Goal: Task Accomplishment & Management: Use online tool/utility

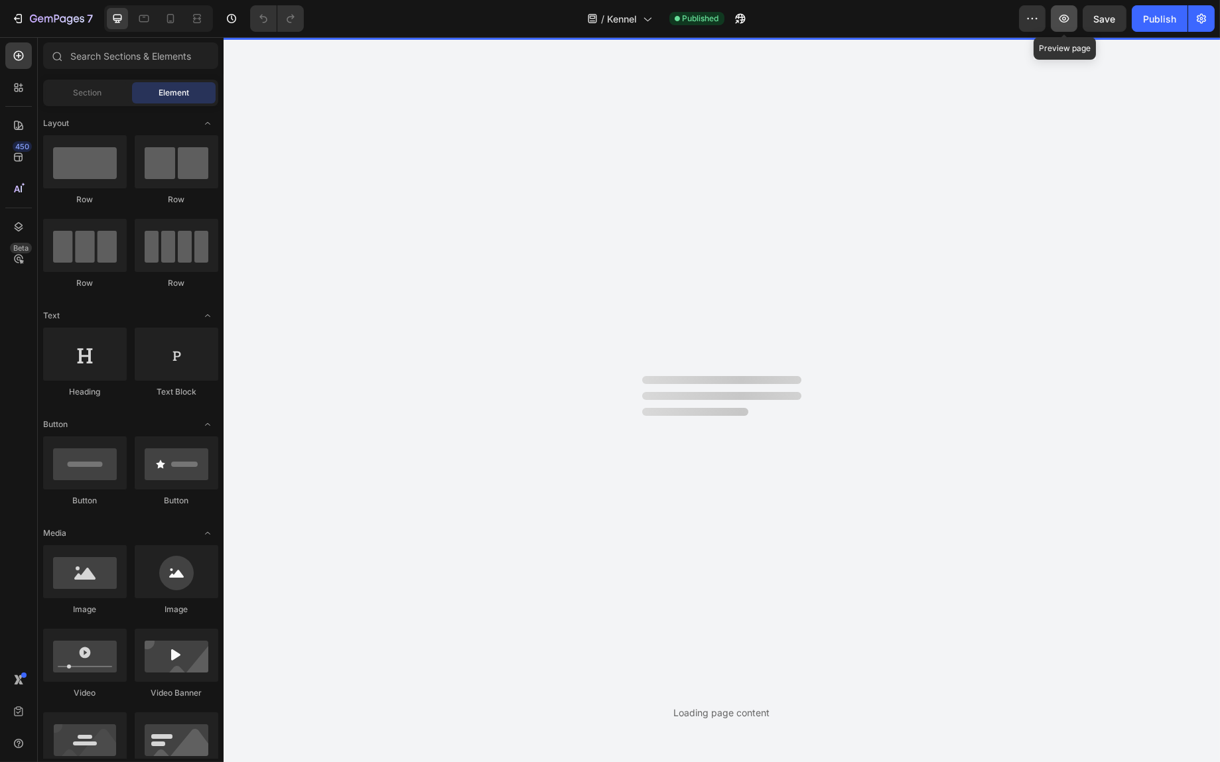
click at [1061, 18] on icon "button" at bounding box center [1065, 19] width 10 height 8
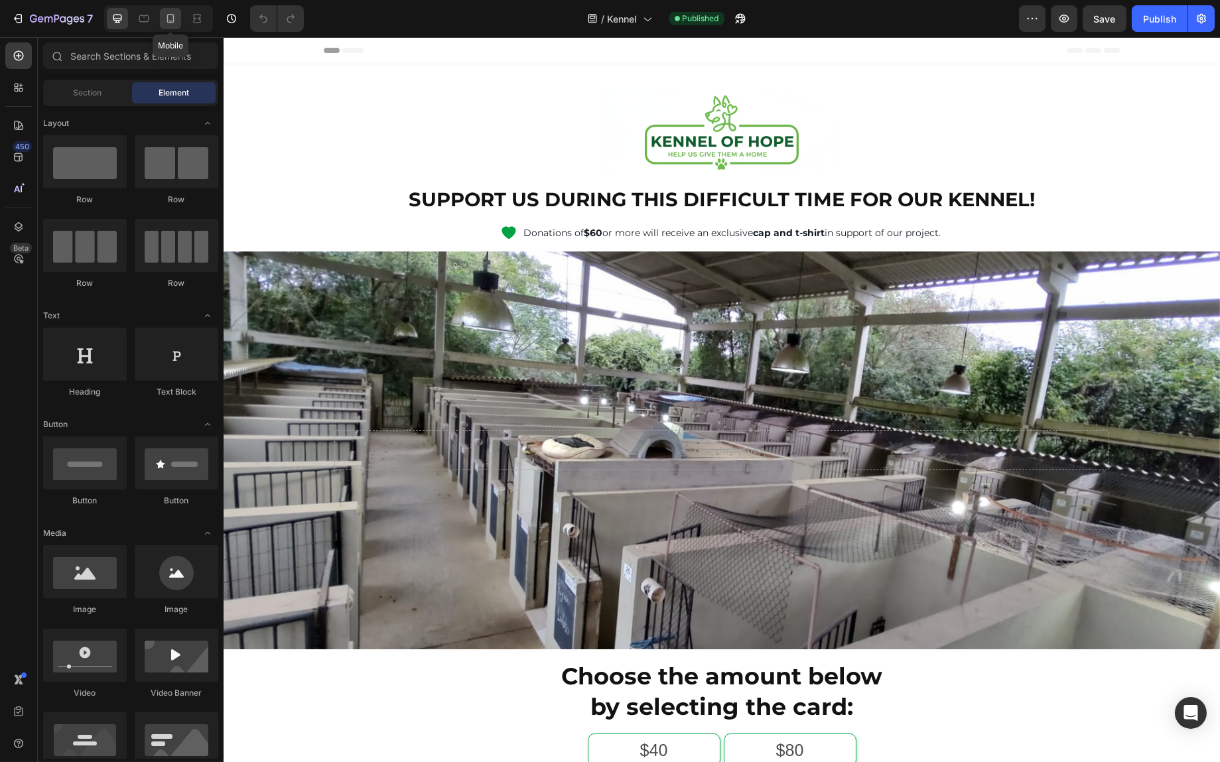
click at [167, 19] on icon at bounding box center [170, 18] width 7 height 9
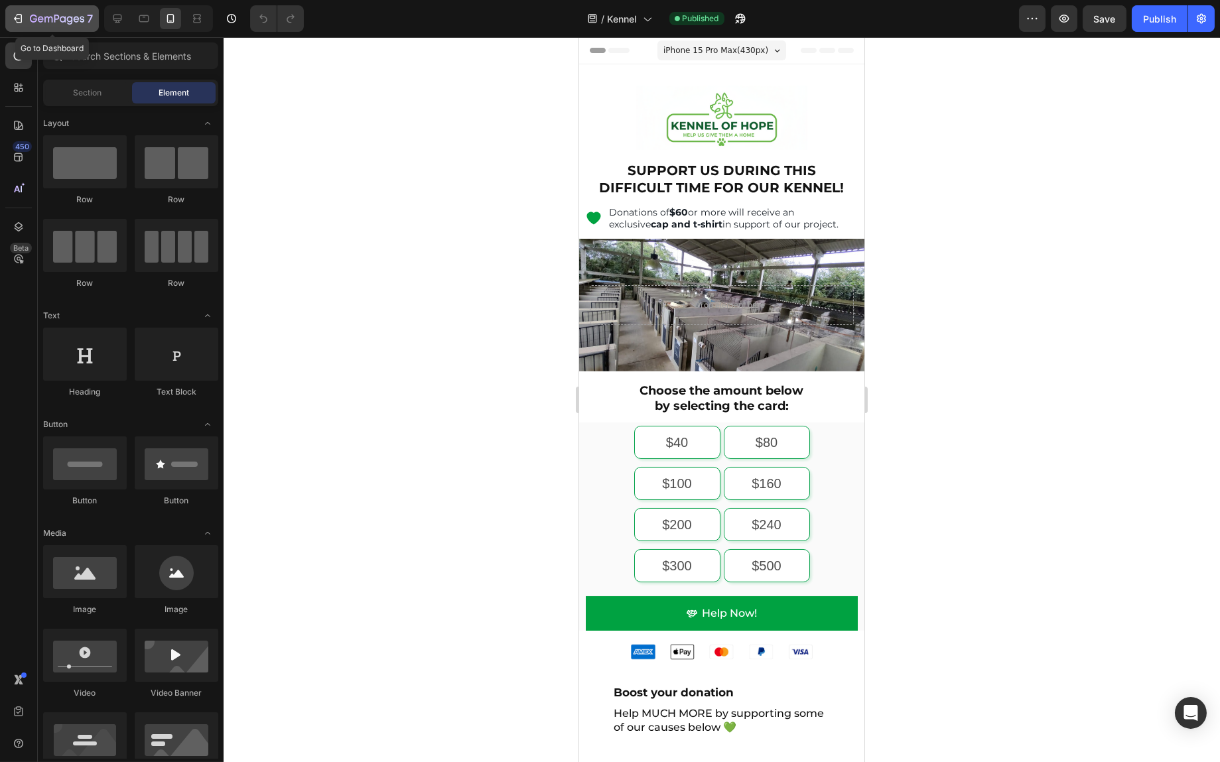
click at [26, 22] on div "7" at bounding box center [52, 19] width 82 height 16
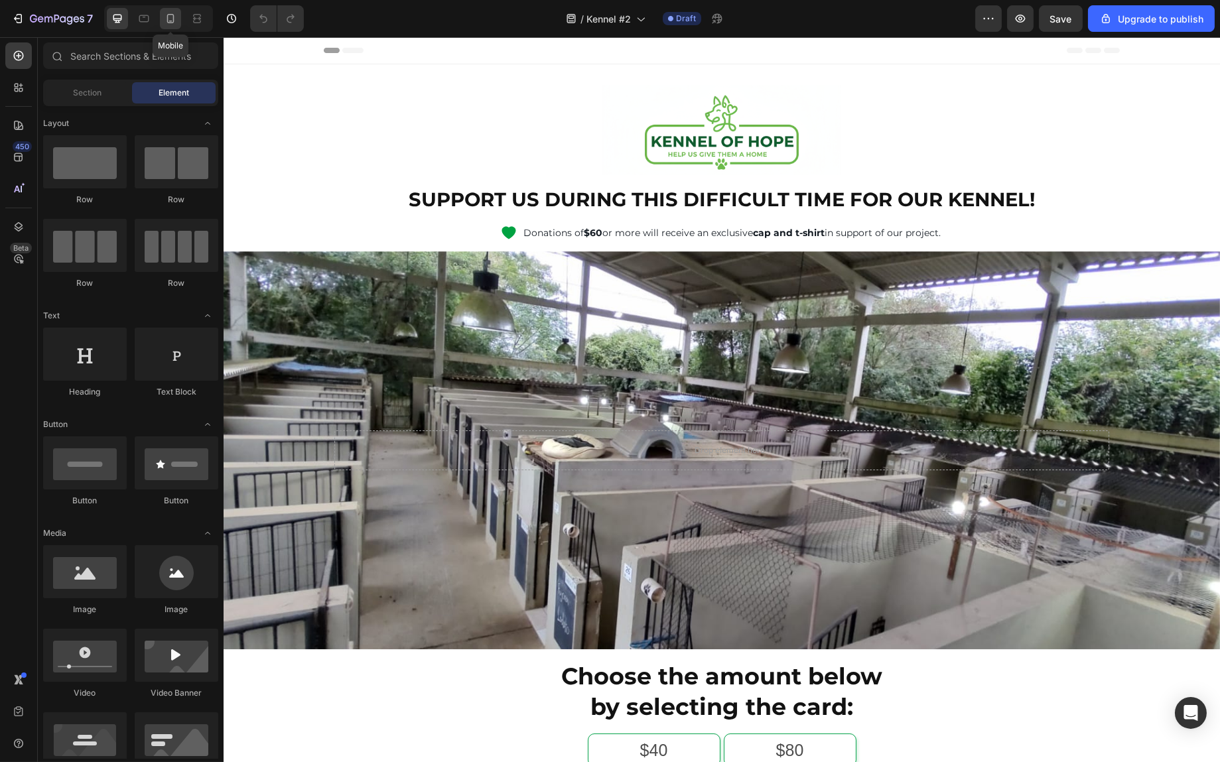
click at [179, 19] on div at bounding box center [170, 18] width 21 height 21
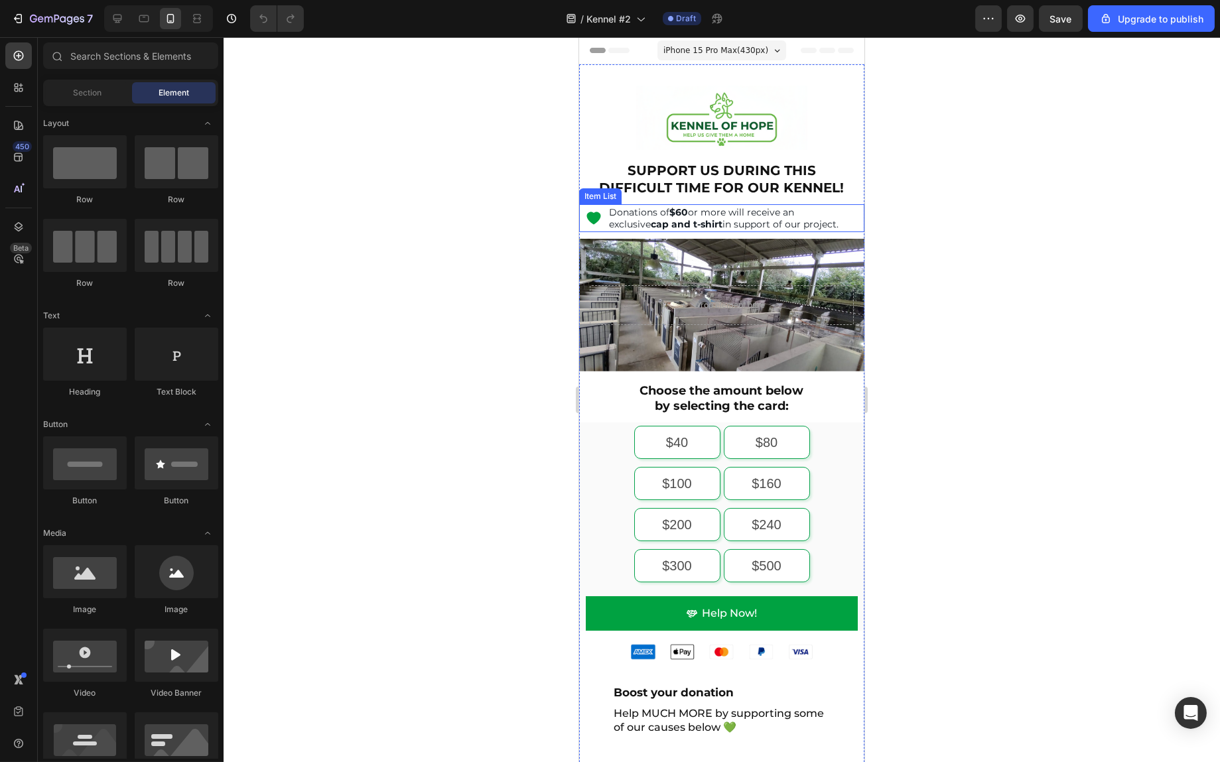
click at [589, 221] on icon at bounding box center [593, 218] width 16 height 16
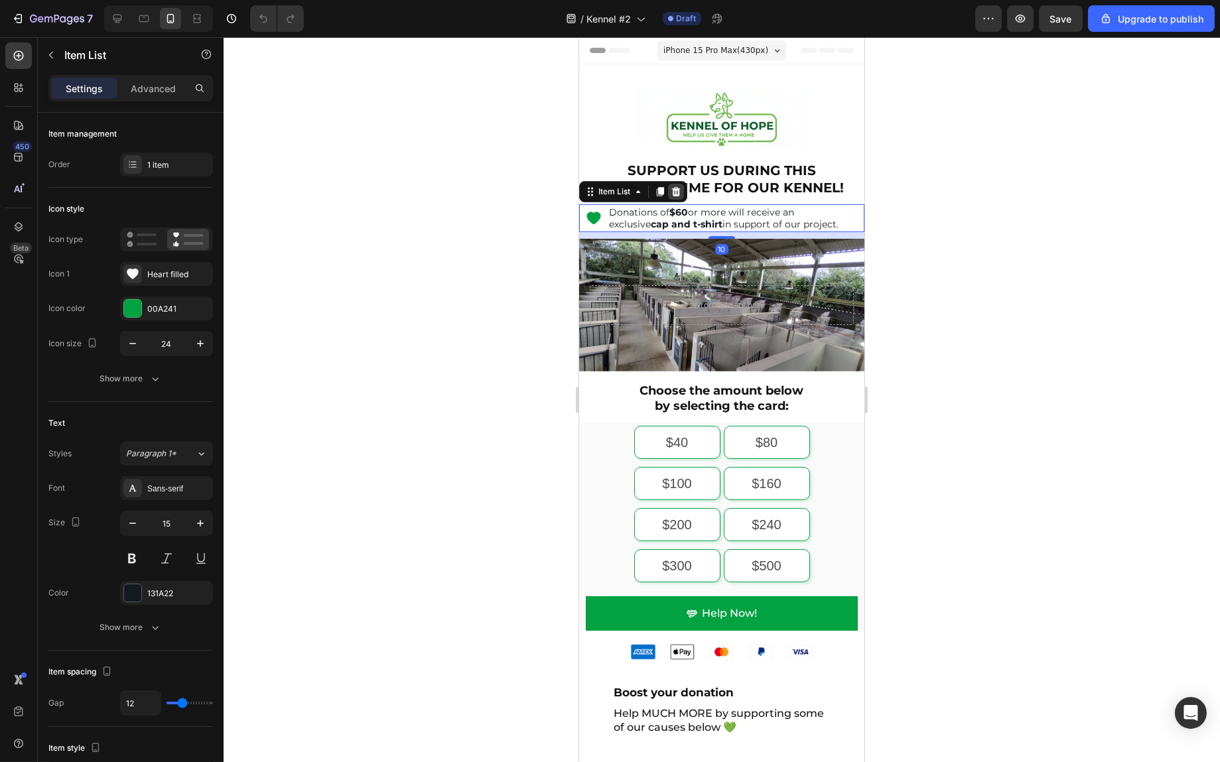
click at [680, 190] on icon at bounding box center [675, 191] width 11 height 11
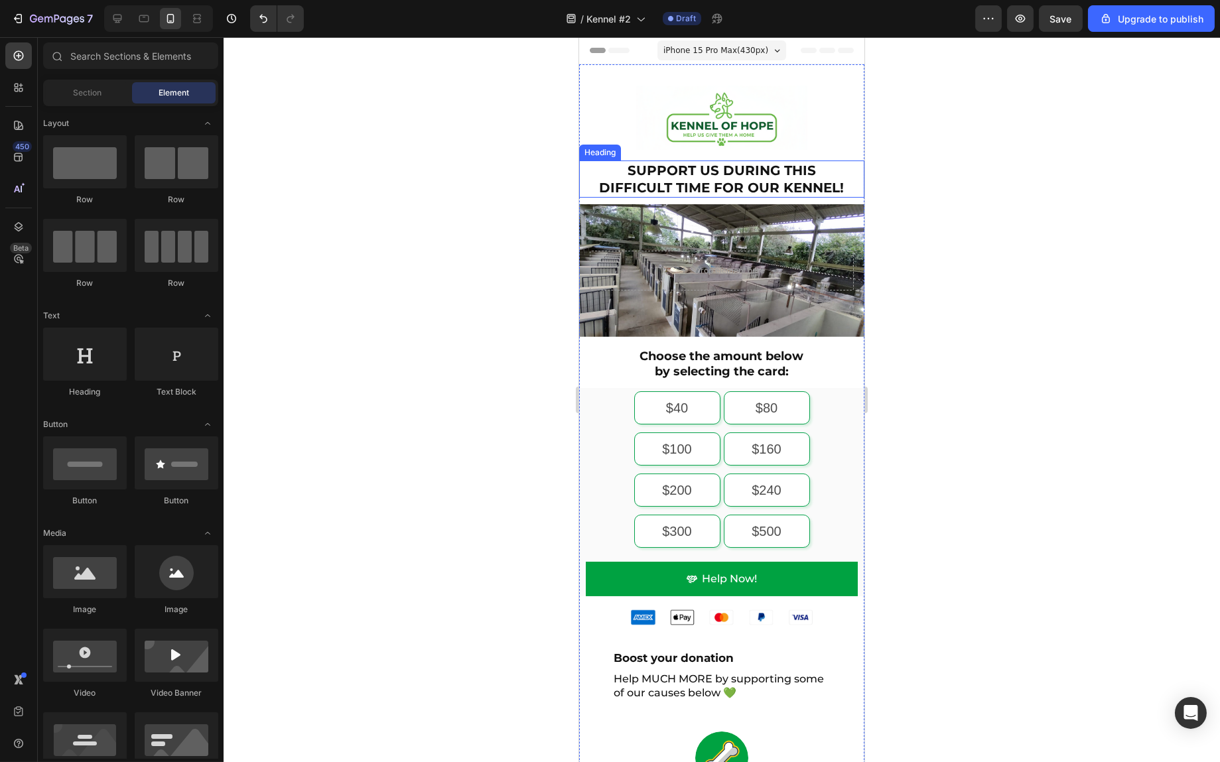
click at [689, 171] on h2 "SUPPORT US DURING THIS DIFFICULT TIME FOR OUR KENNEL!" at bounding box center [721, 179] width 259 height 37
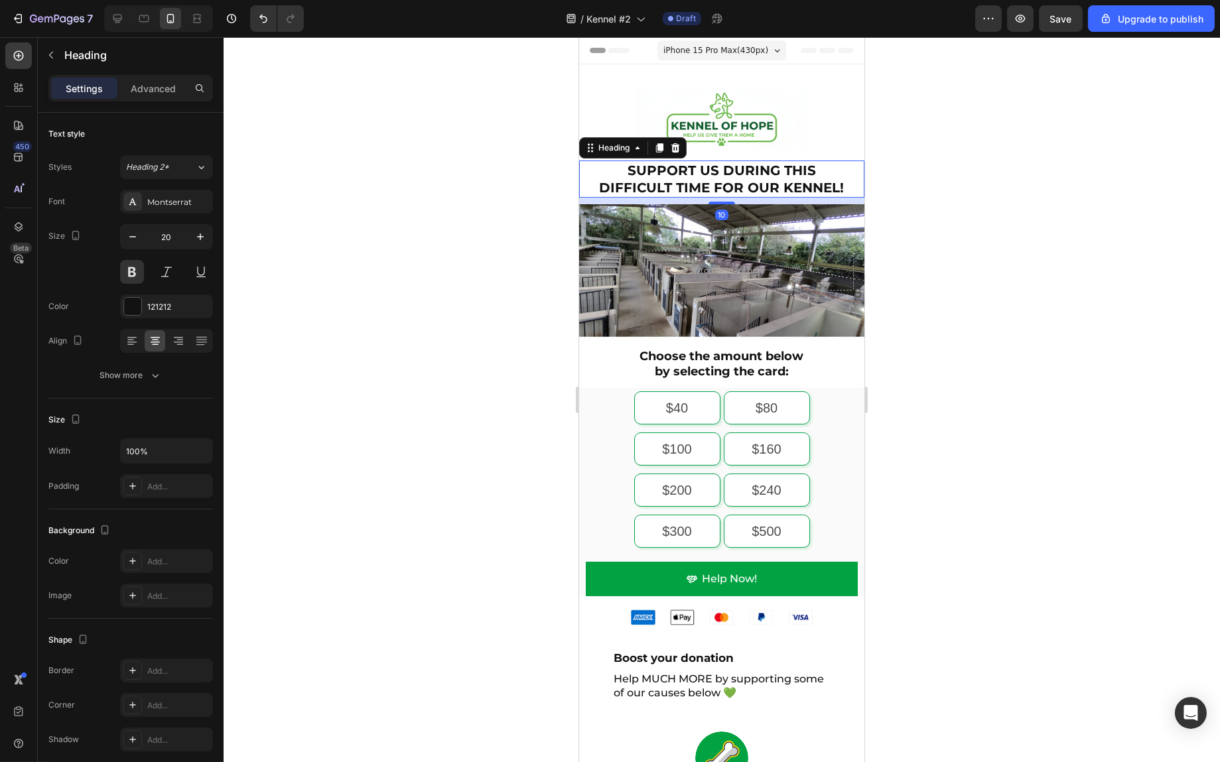
click at [650, 240] on div "Drop element here" at bounding box center [721, 270] width 285 height 61
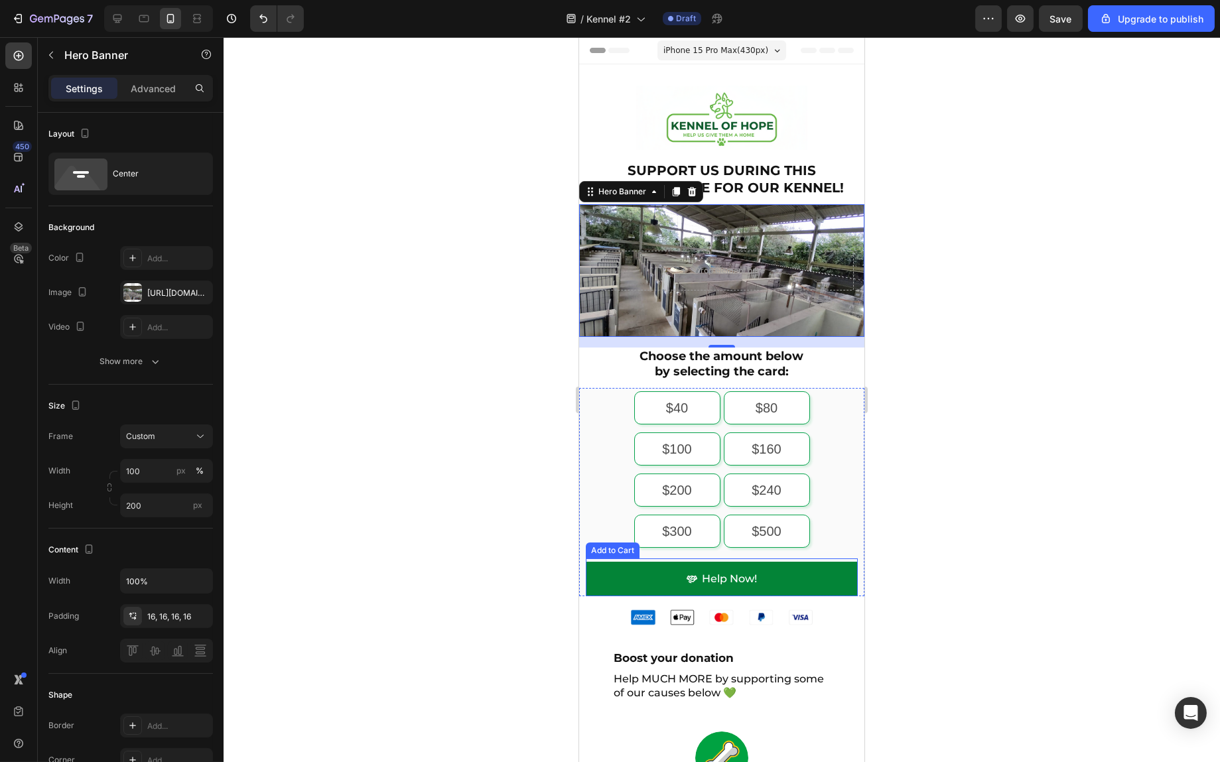
click at [806, 577] on button "Help Now!" at bounding box center [721, 579] width 272 height 35
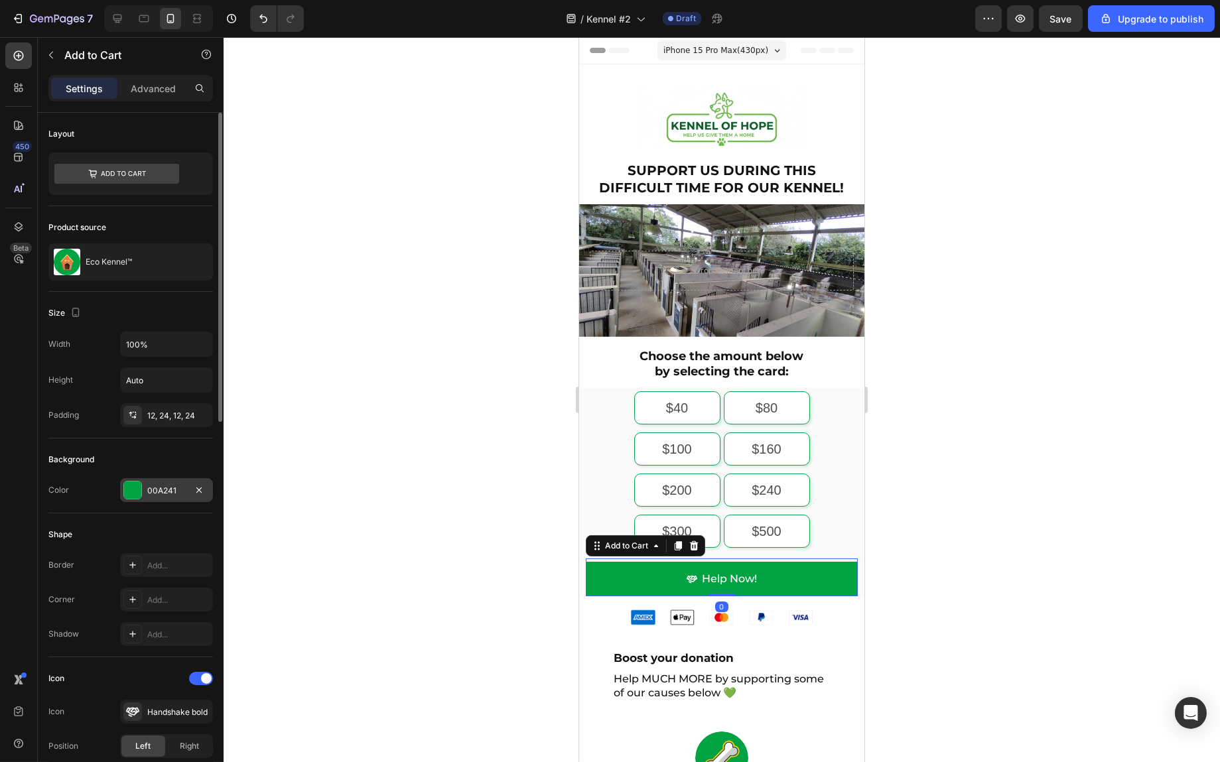
click at [129, 492] on div at bounding box center [132, 490] width 17 height 17
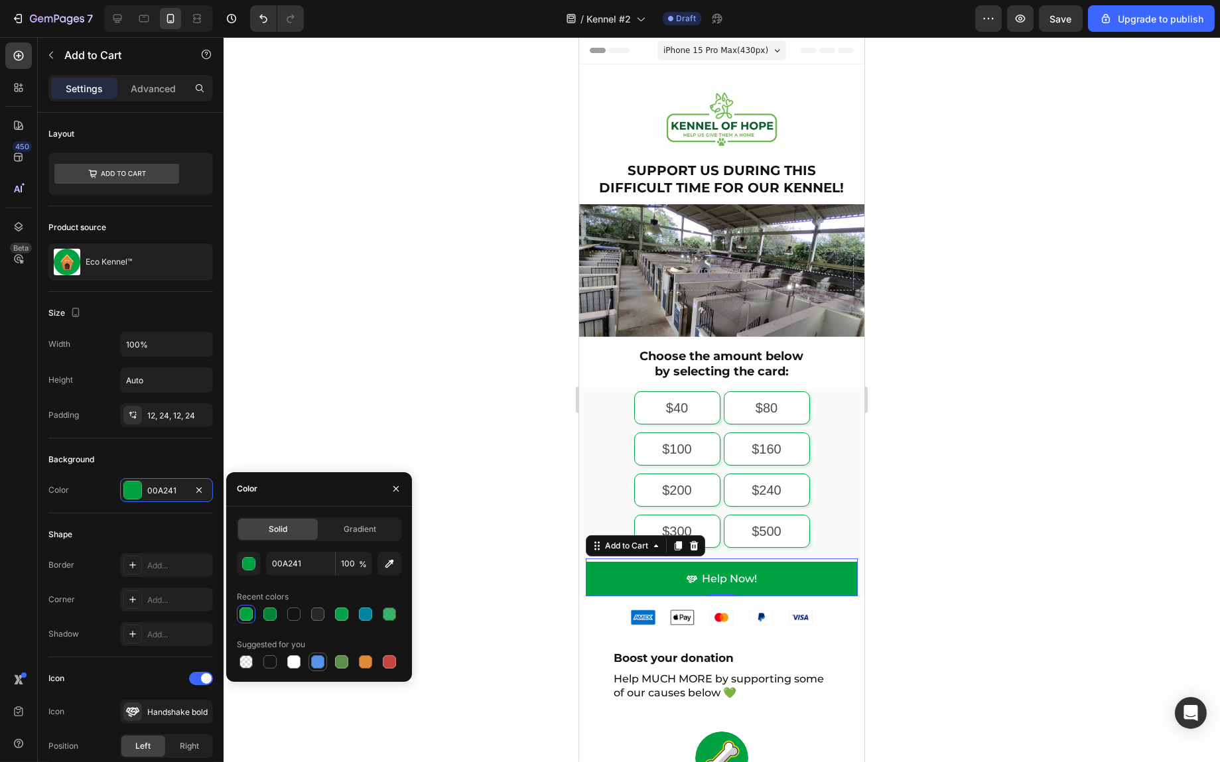
click at [320, 660] on div at bounding box center [317, 662] width 13 height 13
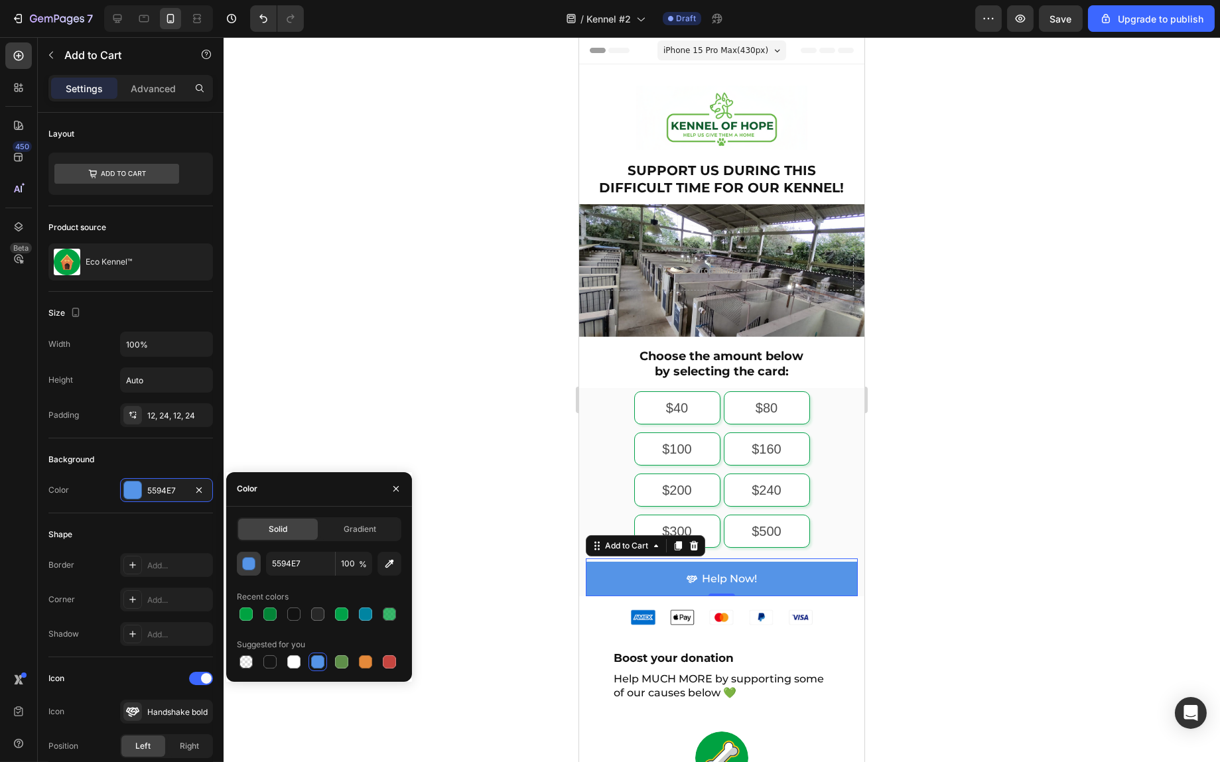
click at [251, 565] on div "button" at bounding box center [249, 564] width 13 height 13
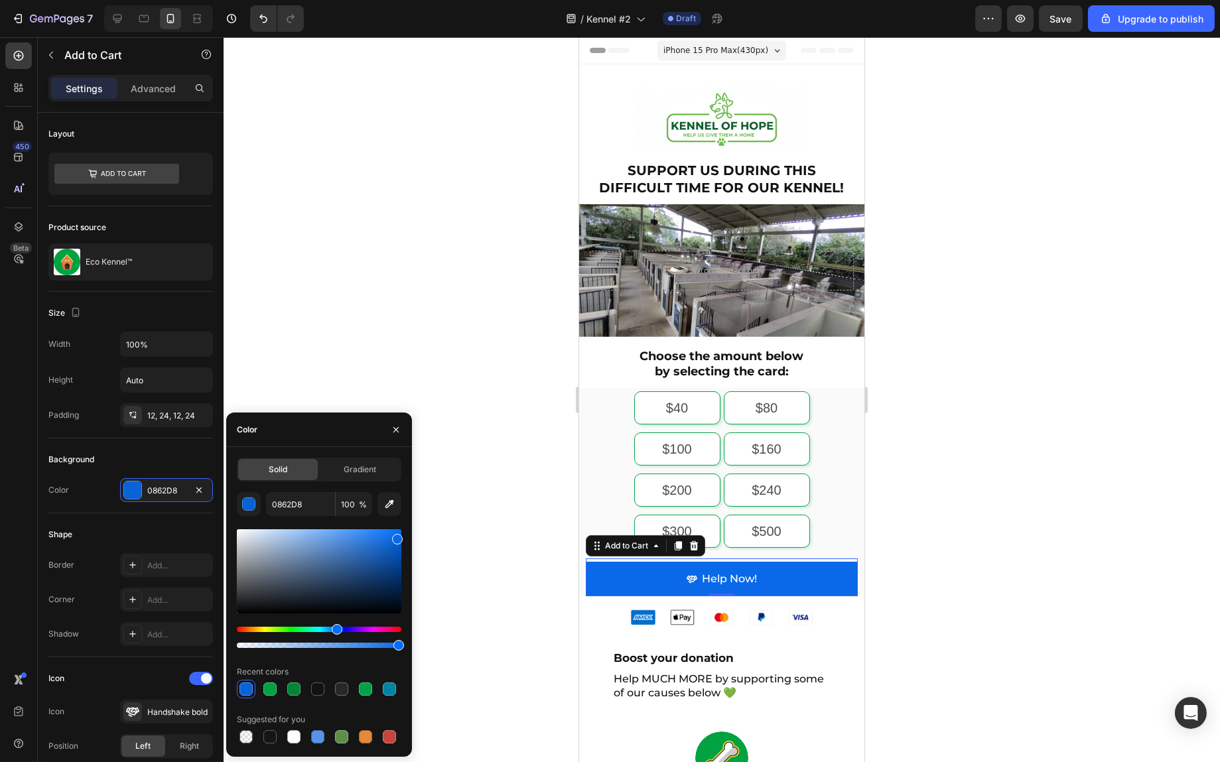
type input "0969E8"
drag, startPoint x: 385, startPoint y: 554, endPoint x: 395, endPoint y: 537, distance: 20.3
click at [395, 537] on div at bounding box center [319, 572] width 165 height 84
click at [295, 508] on input "0969E8" at bounding box center [300, 504] width 69 height 24
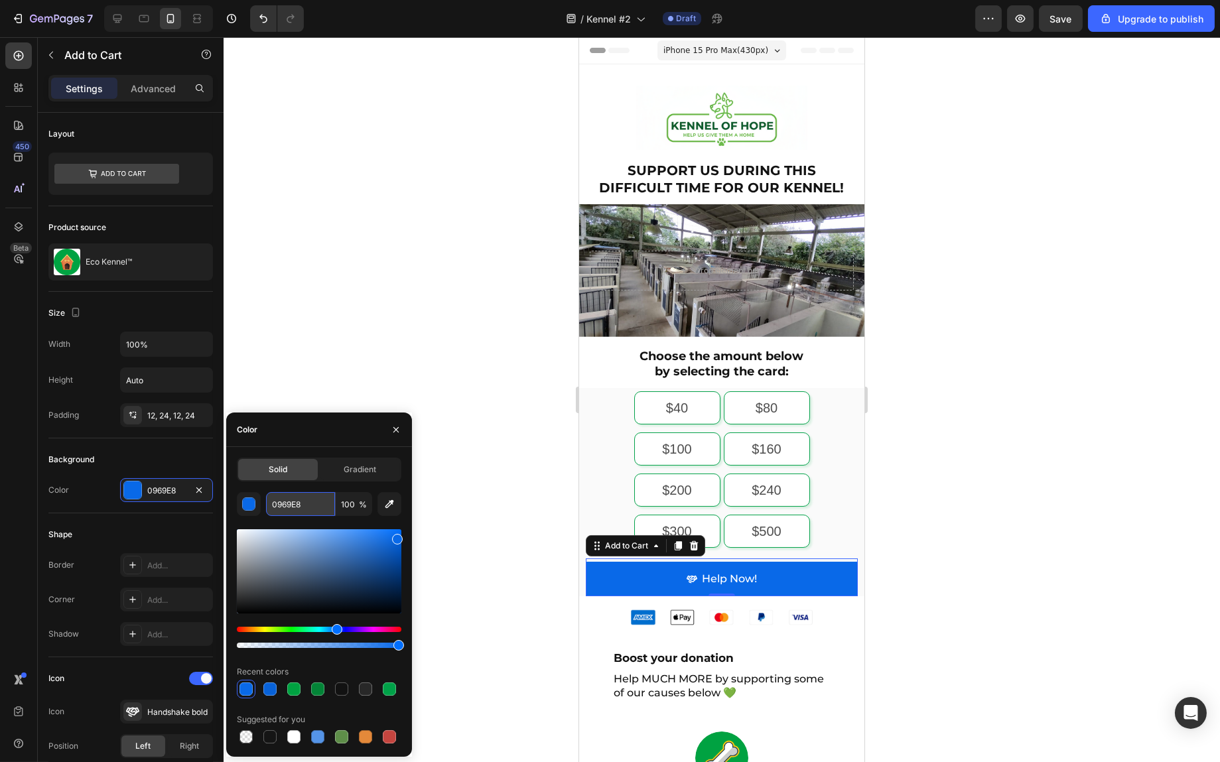
click at [295, 508] on input "0969E8" at bounding box center [300, 504] width 69 height 24
click at [821, 456] on div "$40 $40 $40 $80 $80 $80 $100 $100 $100 $160 $160 $160 $200 $200 $200 $240 $240 …" at bounding box center [721, 470] width 272 height 157
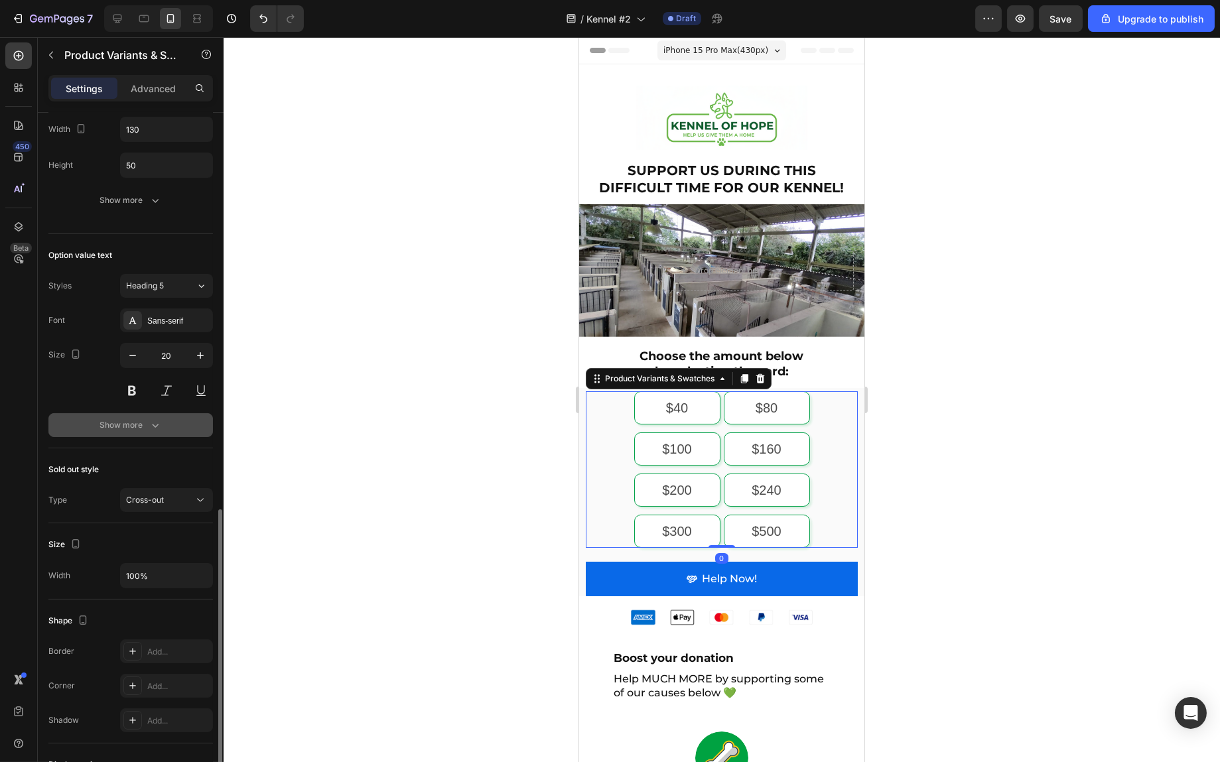
scroll to position [519, 0]
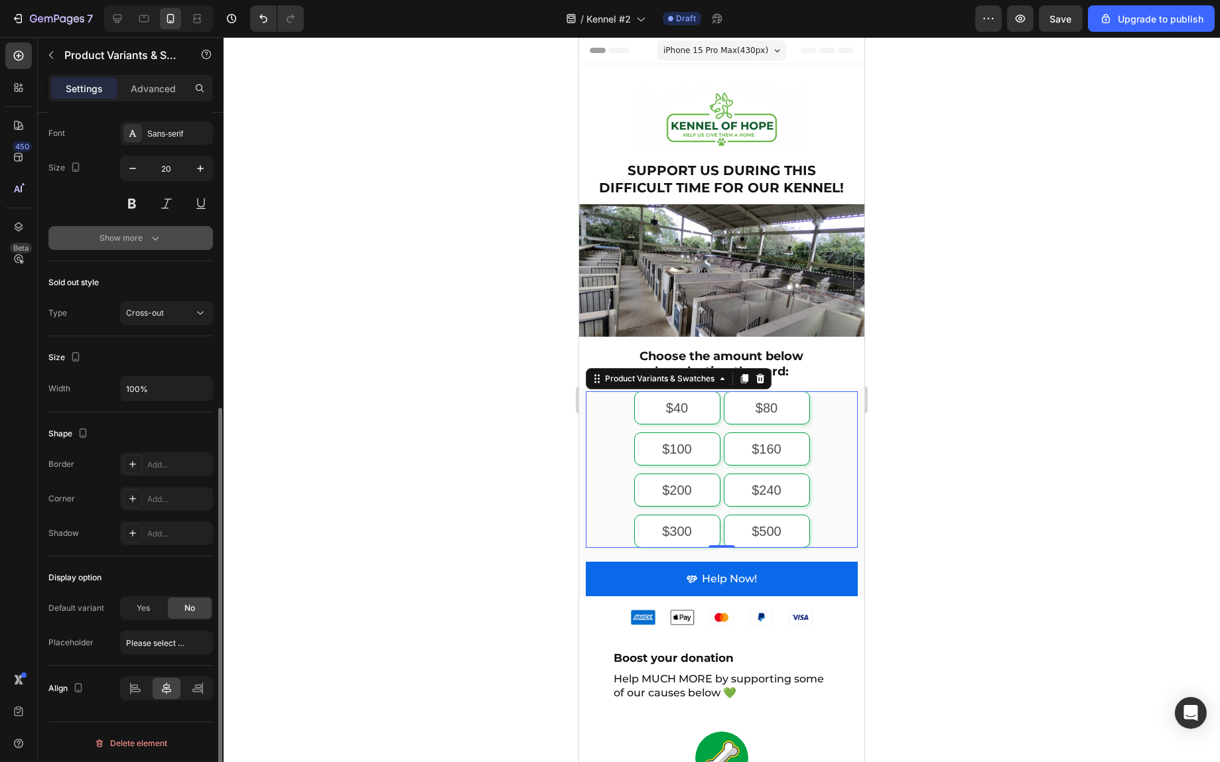
click at [144, 242] on div "Show more" at bounding box center [131, 238] width 62 height 13
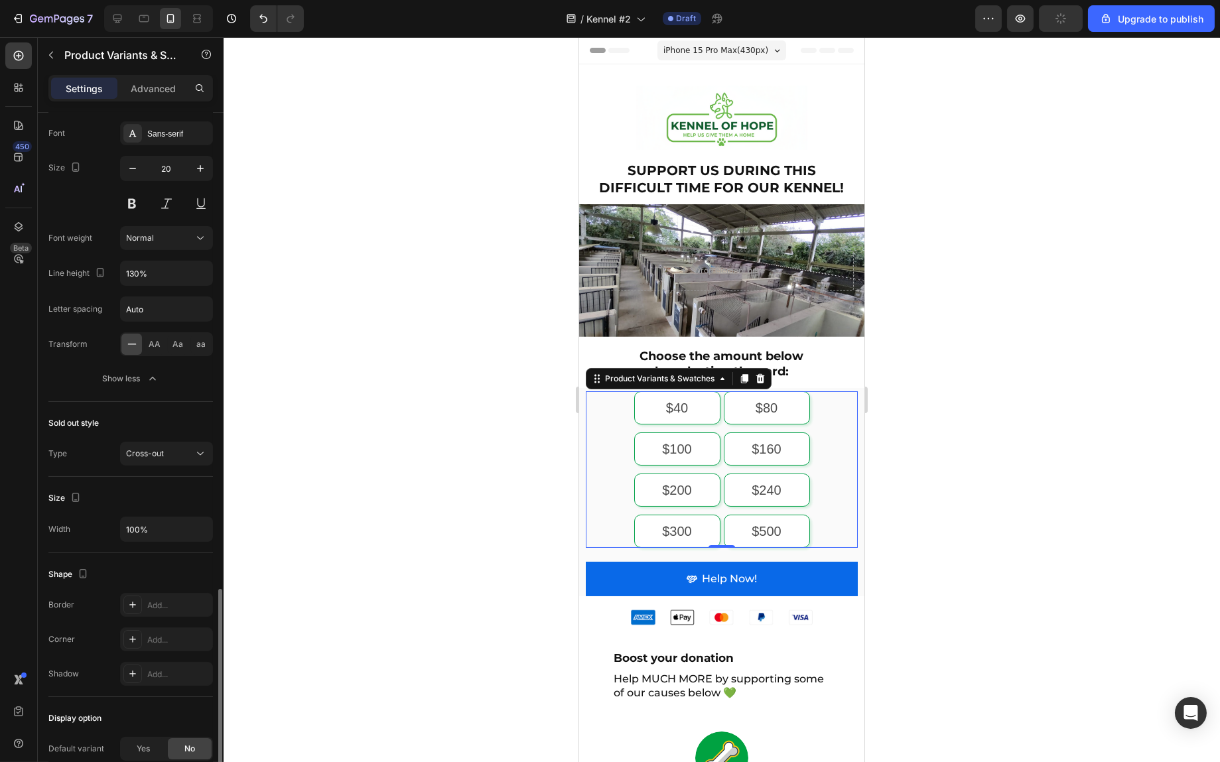
scroll to position [659, 0]
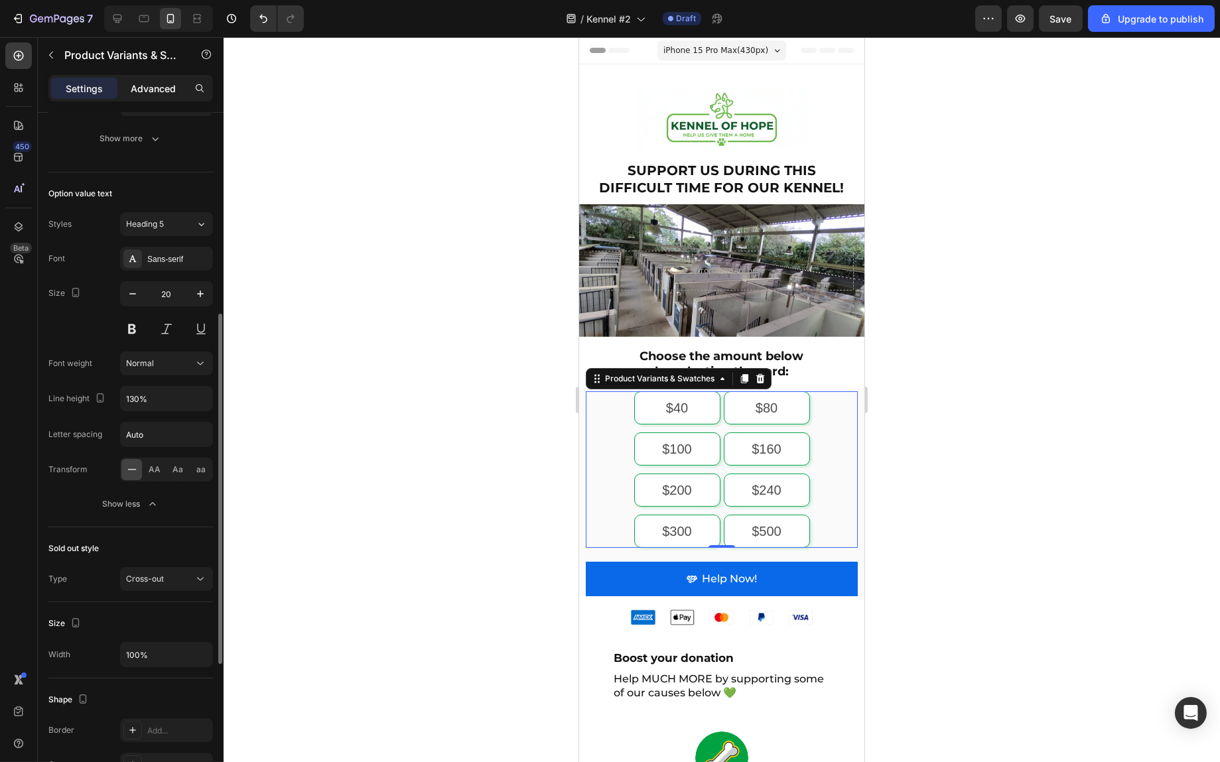
click at [153, 87] on p "Advanced" at bounding box center [153, 89] width 45 height 14
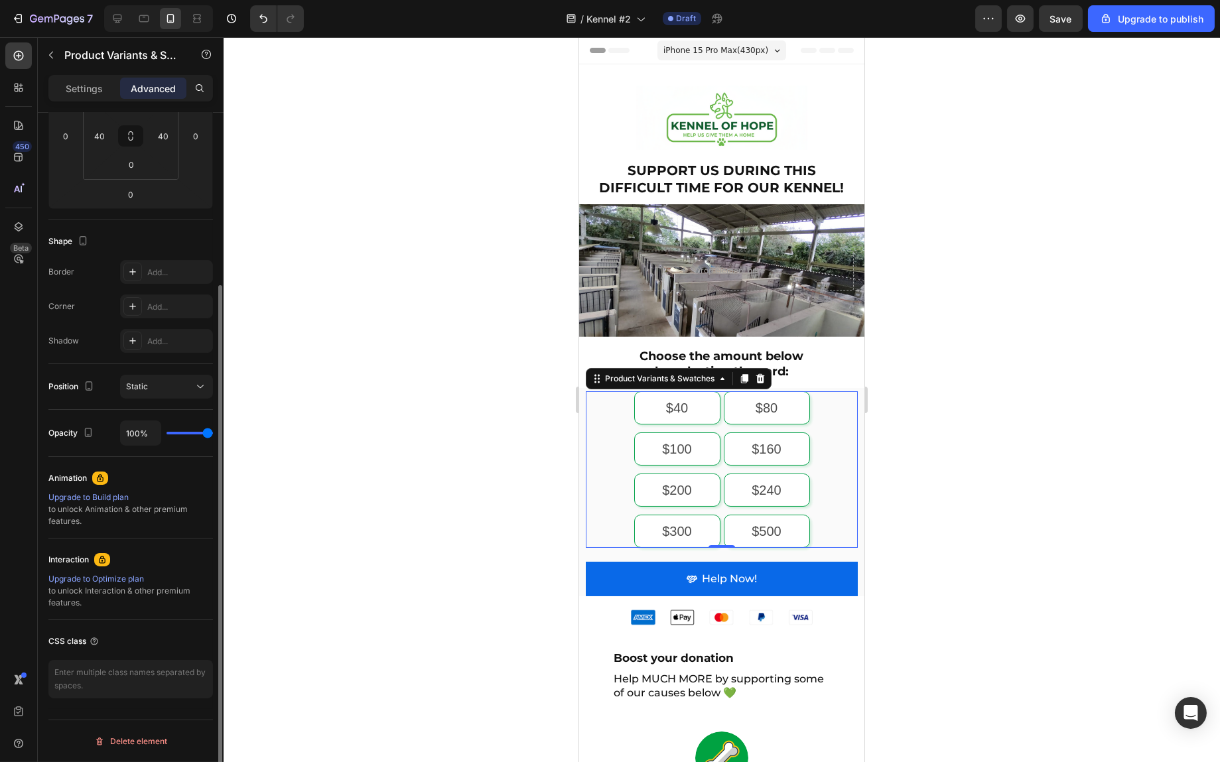
scroll to position [232, 0]
click at [157, 382] on div "Static" at bounding box center [160, 388] width 68 height 12
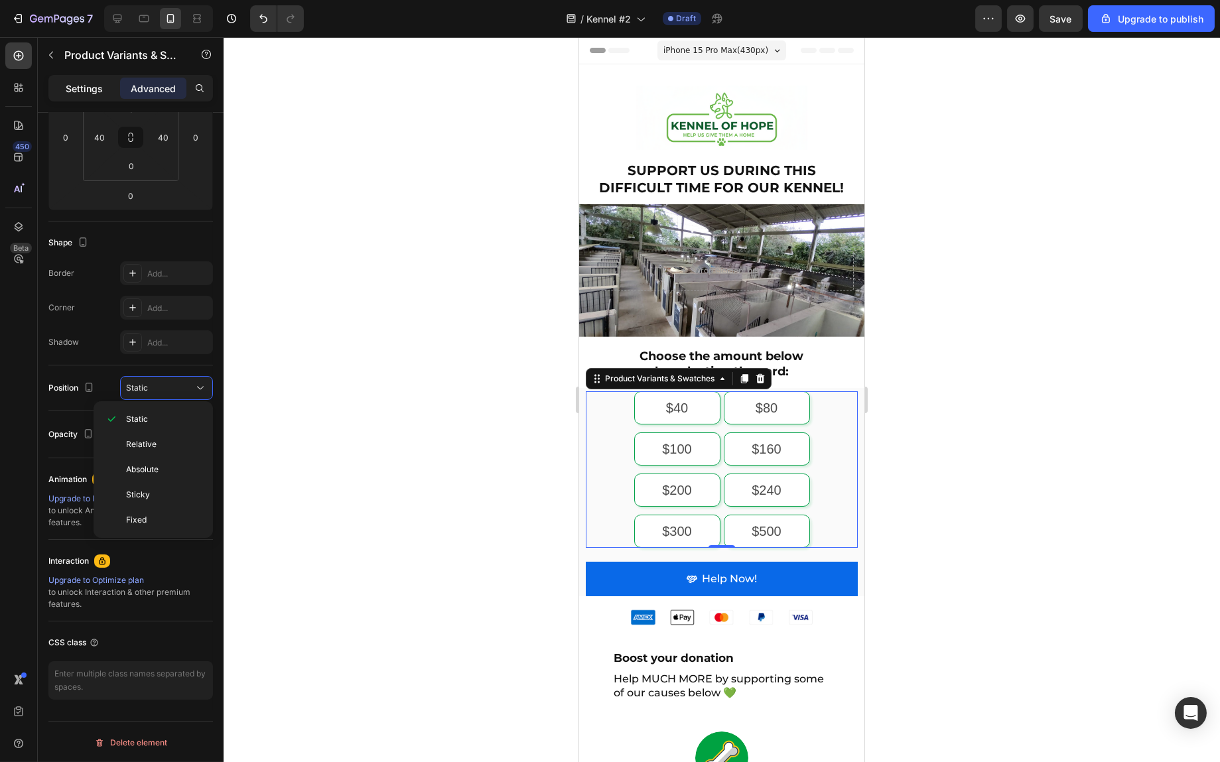
click at [81, 85] on p "Settings" at bounding box center [84, 89] width 37 height 14
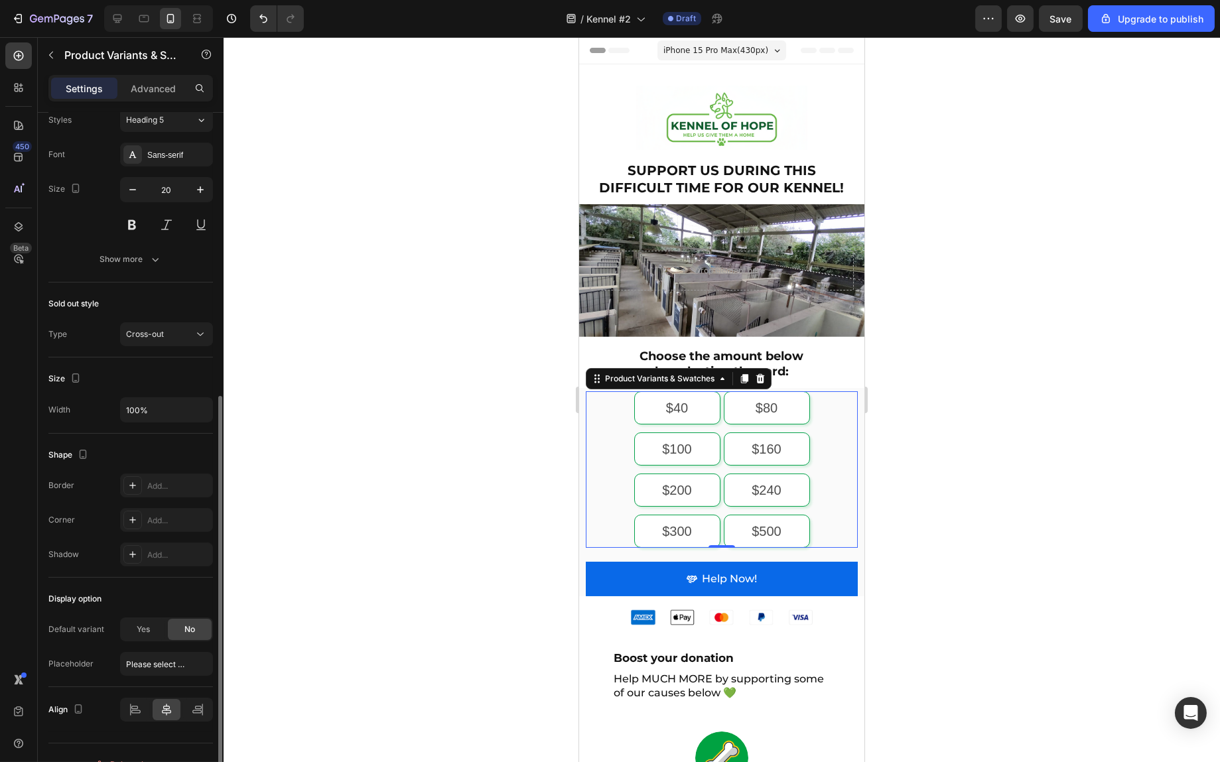
scroll to position [519, 0]
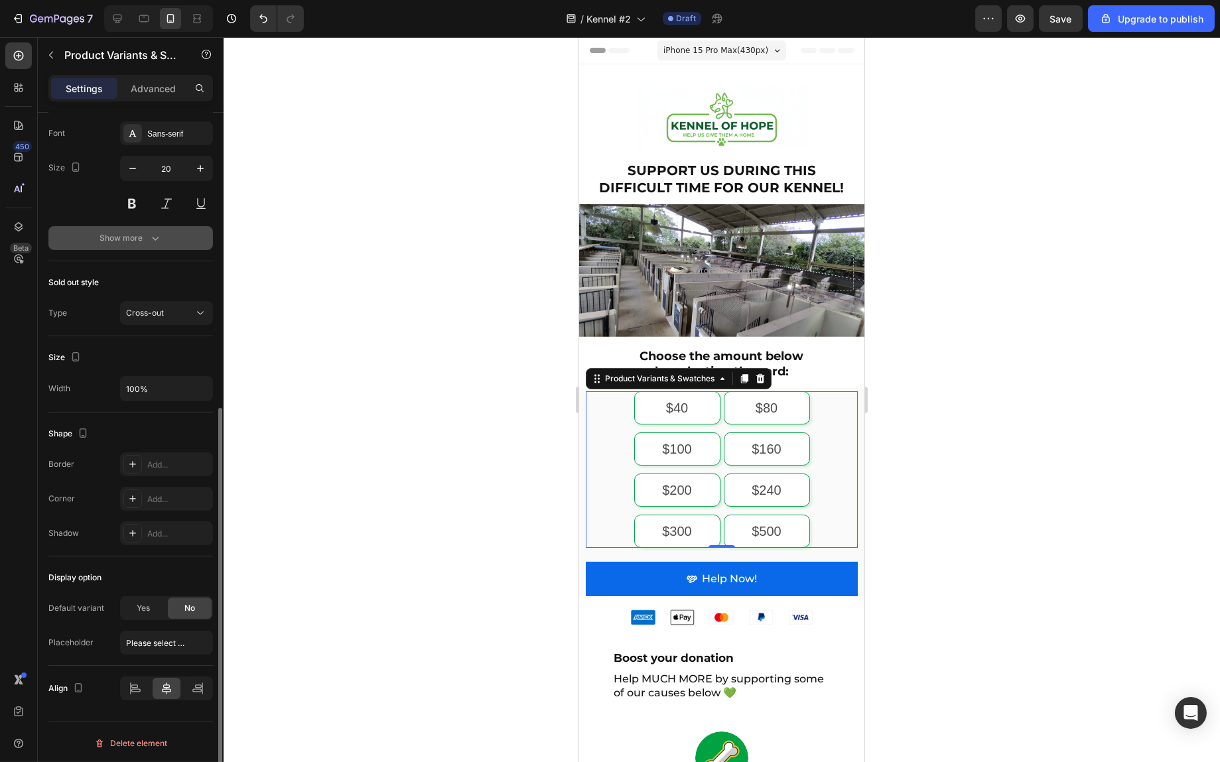
click at [141, 233] on div "Show more" at bounding box center [131, 238] width 62 height 13
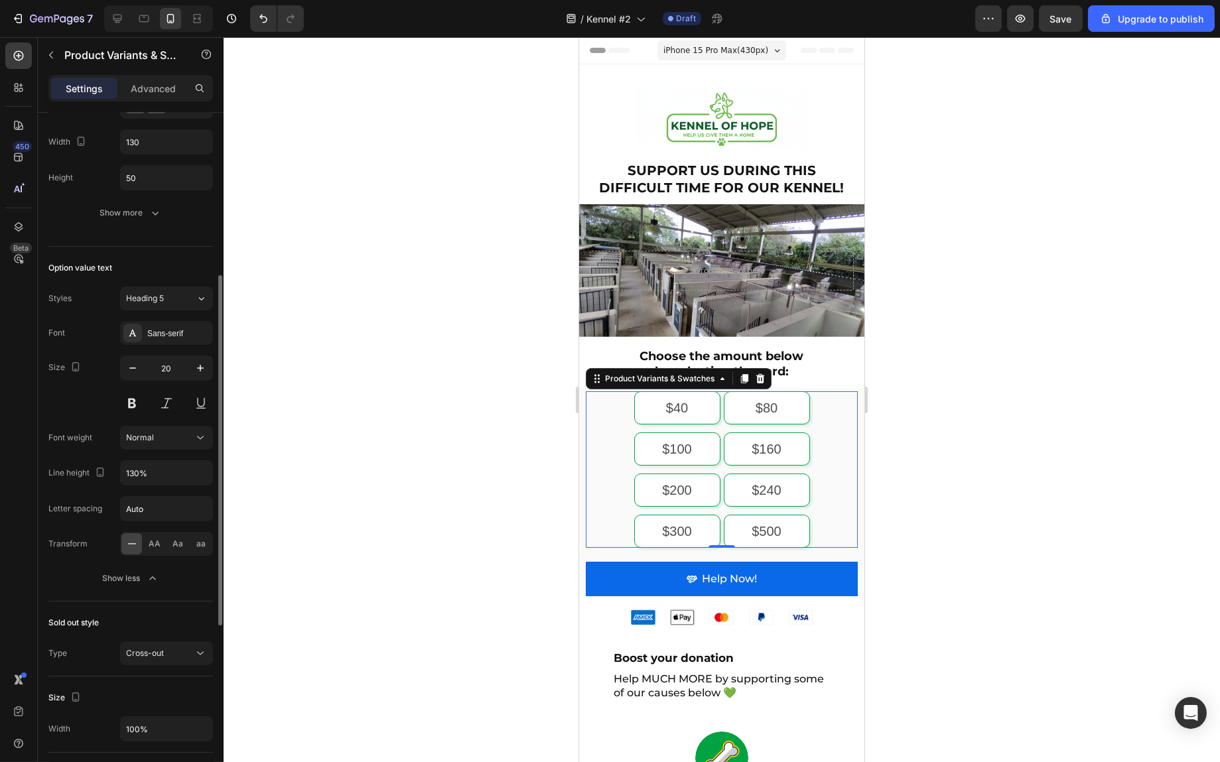
scroll to position [186, 0]
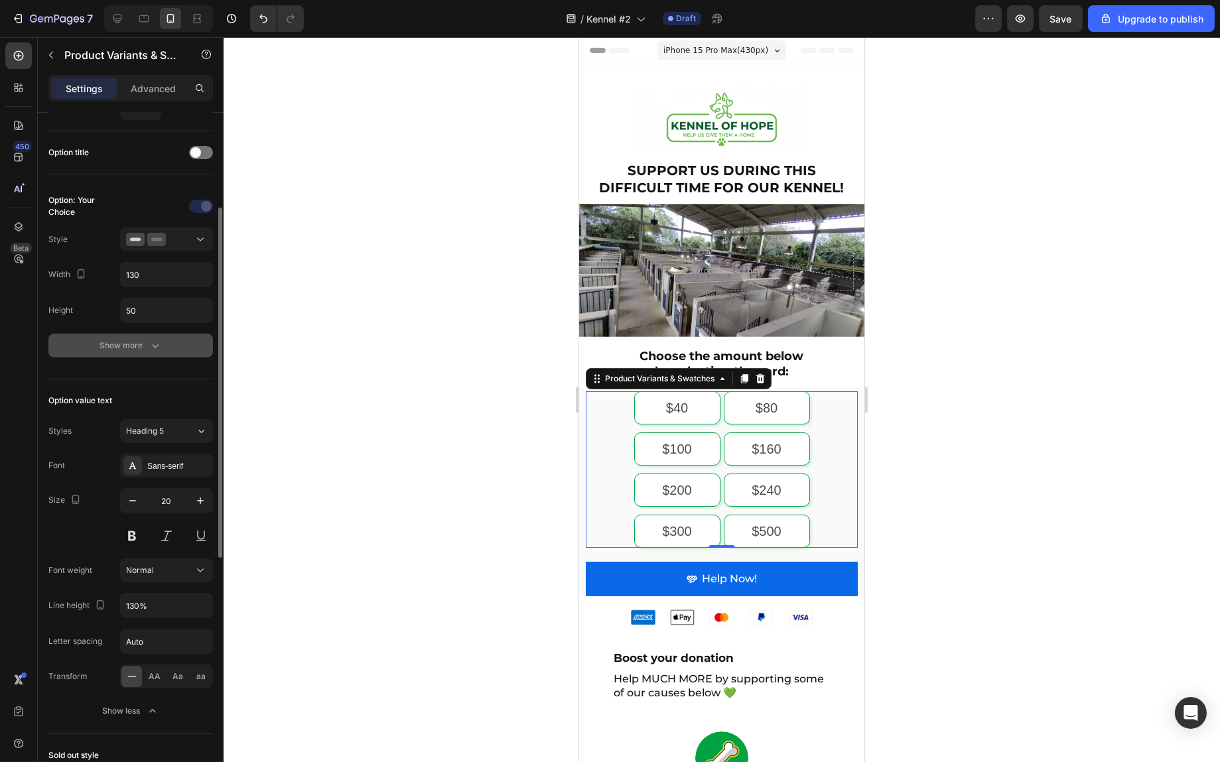
click at [128, 345] on div "Show more" at bounding box center [131, 345] width 62 height 13
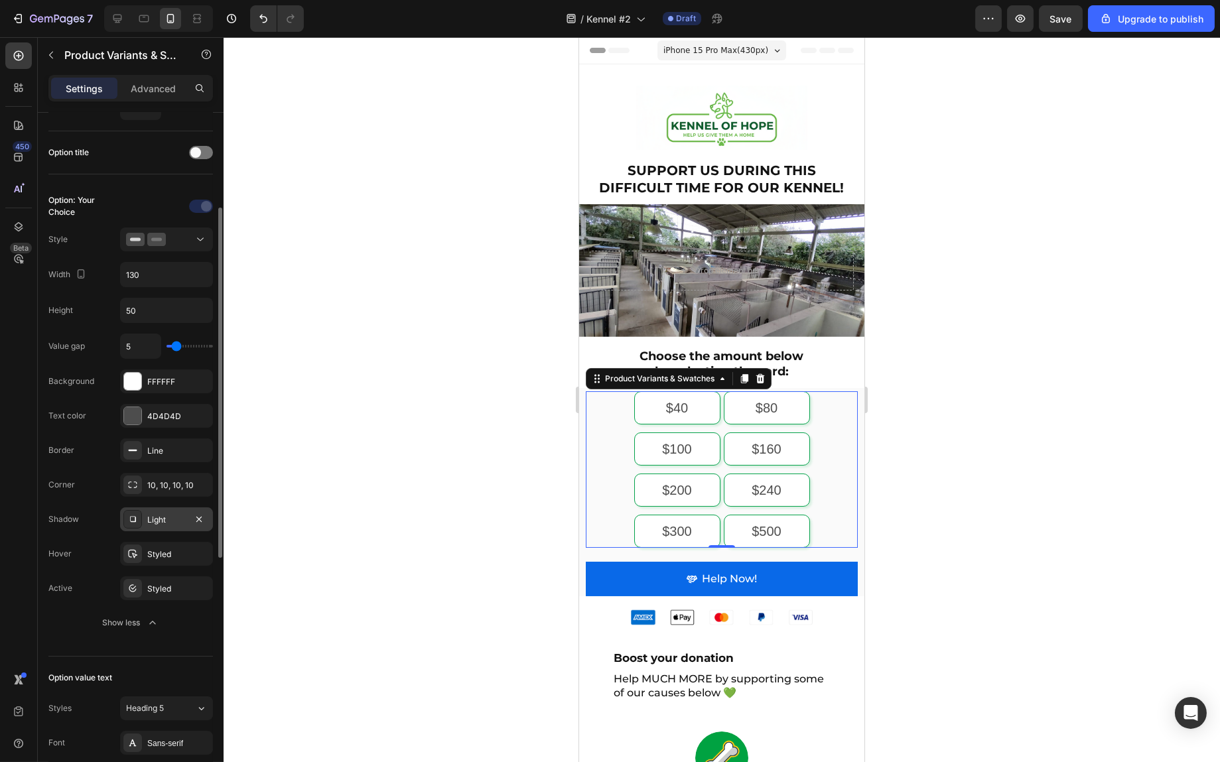
click at [172, 517] on div "Light" at bounding box center [166, 520] width 38 height 12
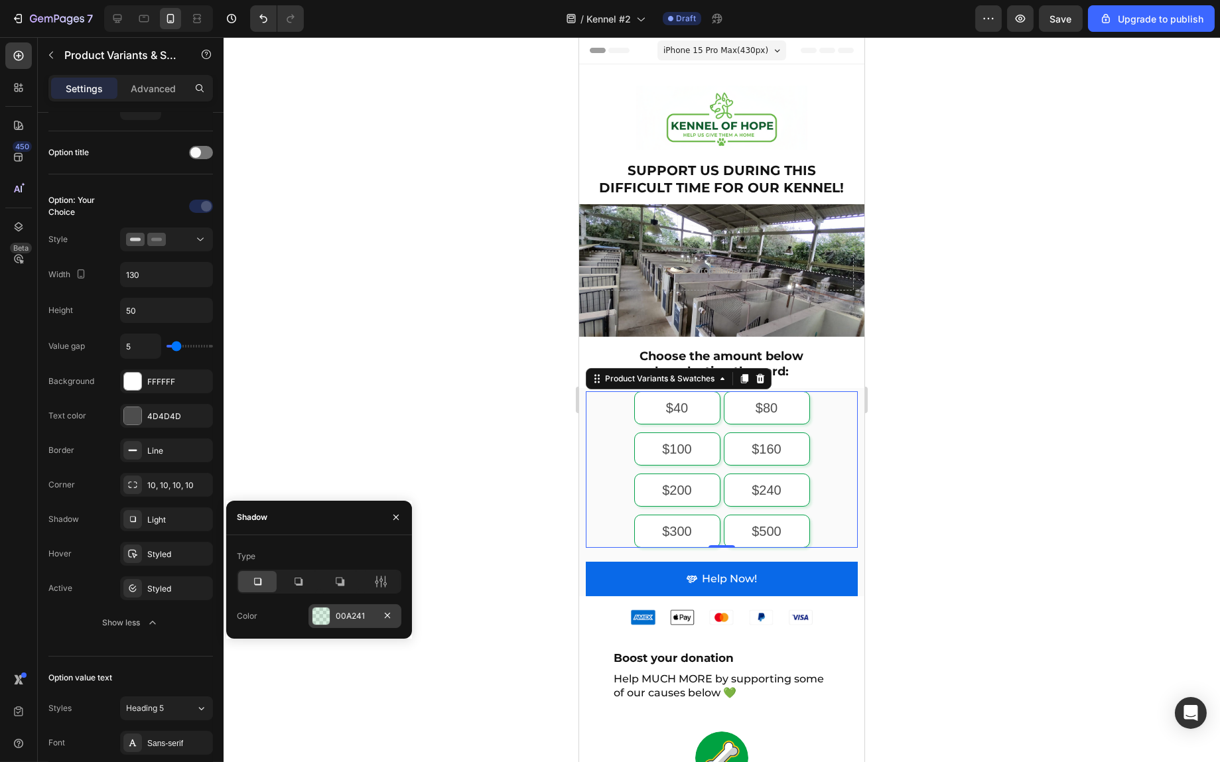
click at [326, 616] on div at bounding box center [321, 616] width 17 height 17
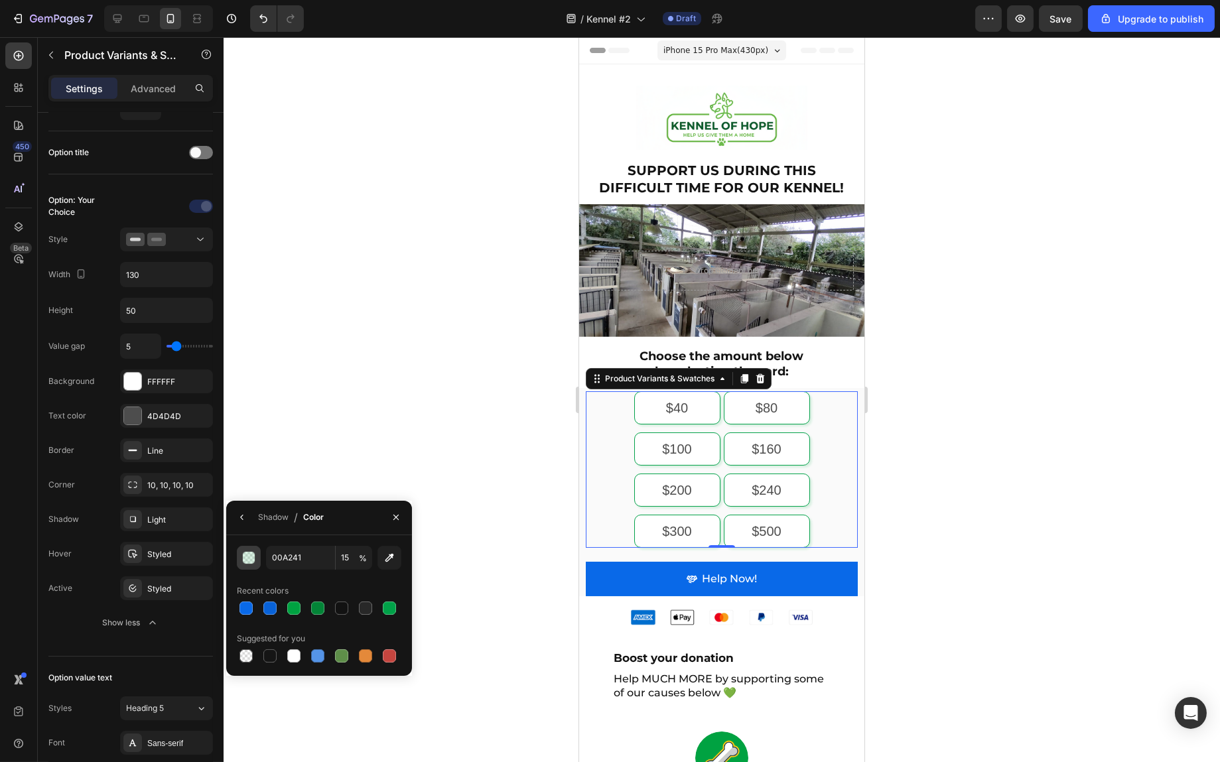
click at [245, 559] on div "button" at bounding box center [249, 558] width 13 height 13
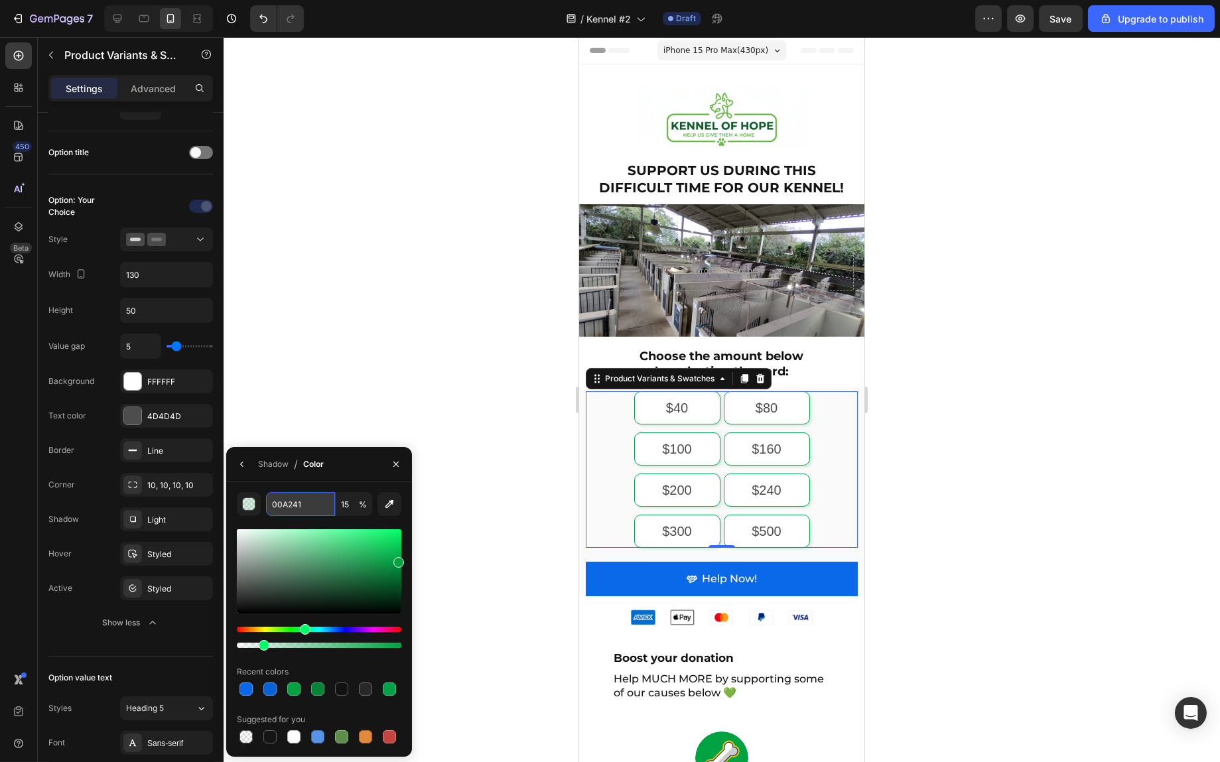
click at [294, 506] on input "00A241" at bounding box center [300, 504] width 69 height 24
paste input "969E8"
type input "0969E8"
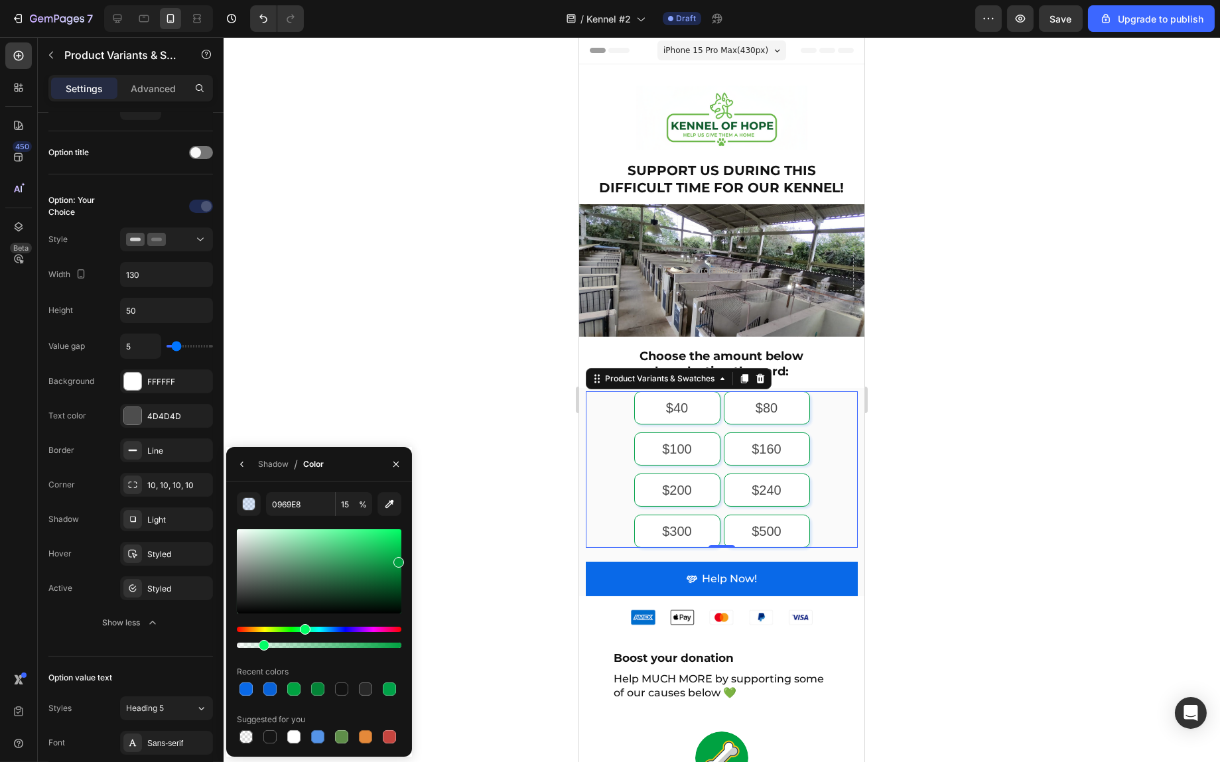
click at [321, 525] on div "0969E8 15 % Recent colors Suggested for you" at bounding box center [319, 619] width 165 height 254
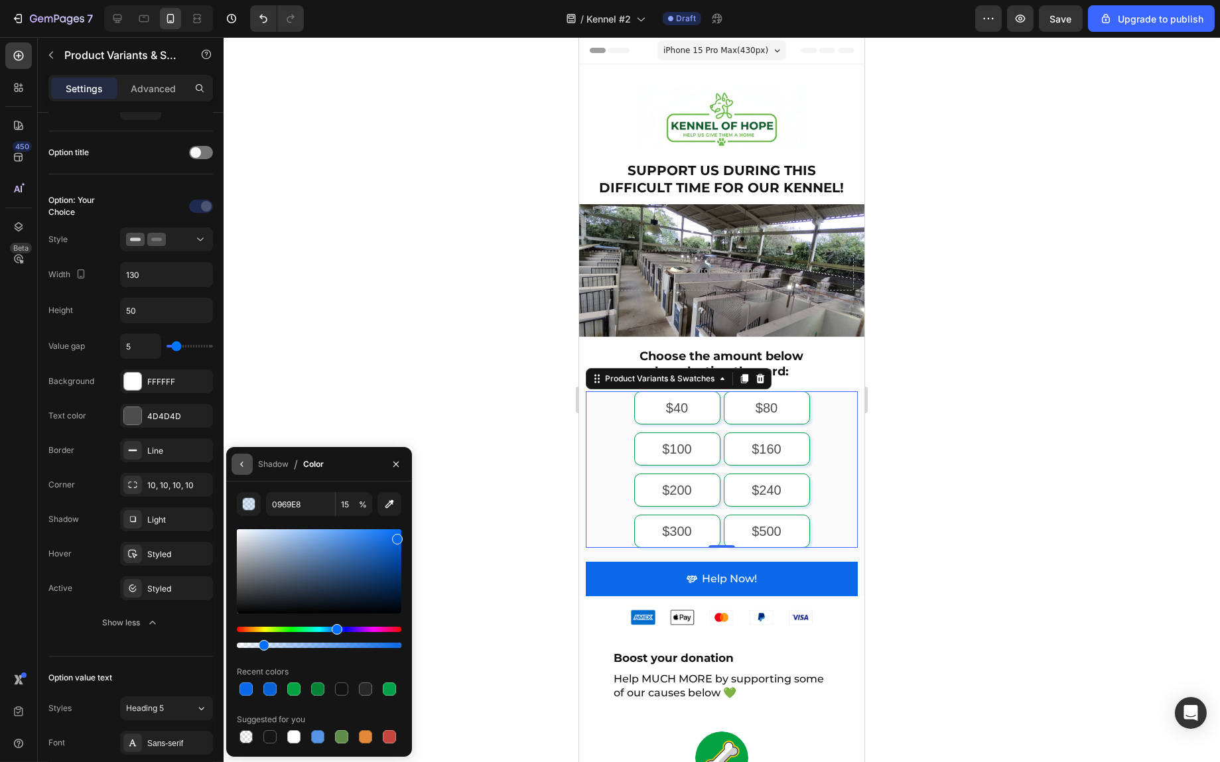
click at [244, 462] on icon "button" at bounding box center [242, 464] width 11 height 11
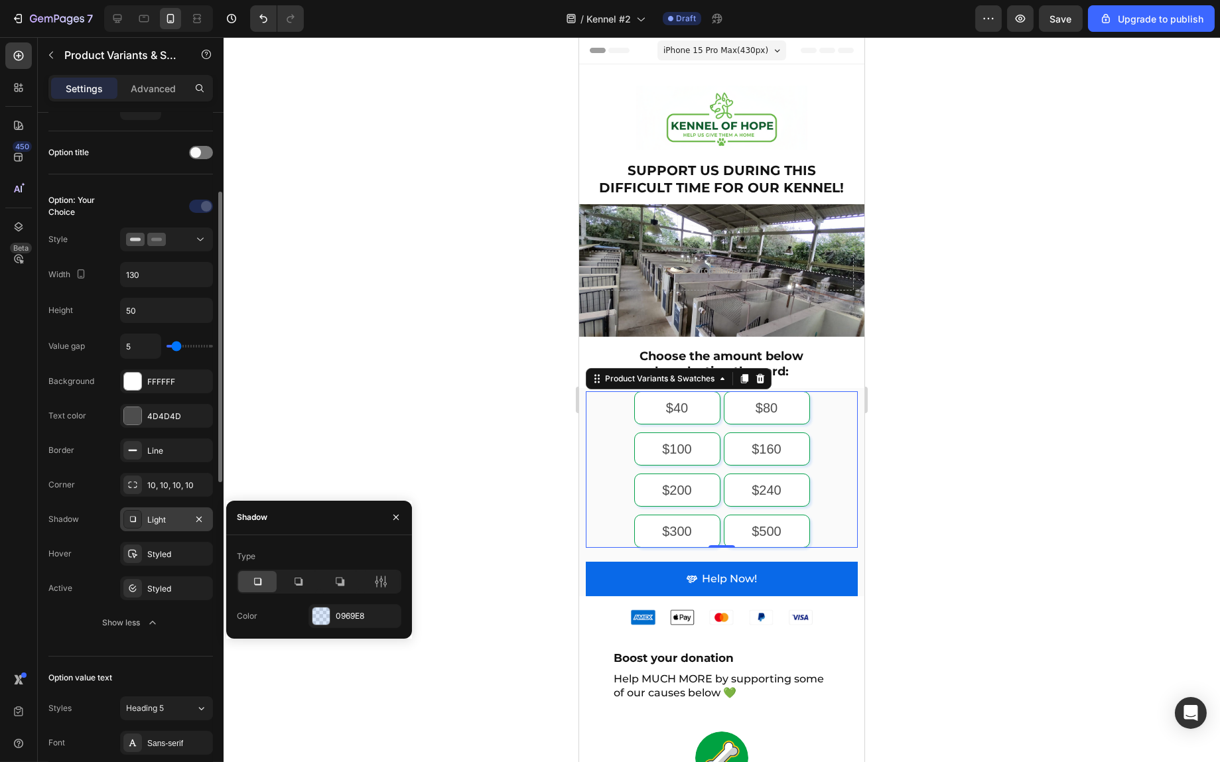
click at [166, 523] on div "Light" at bounding box center [166, 520] width 38 height 12
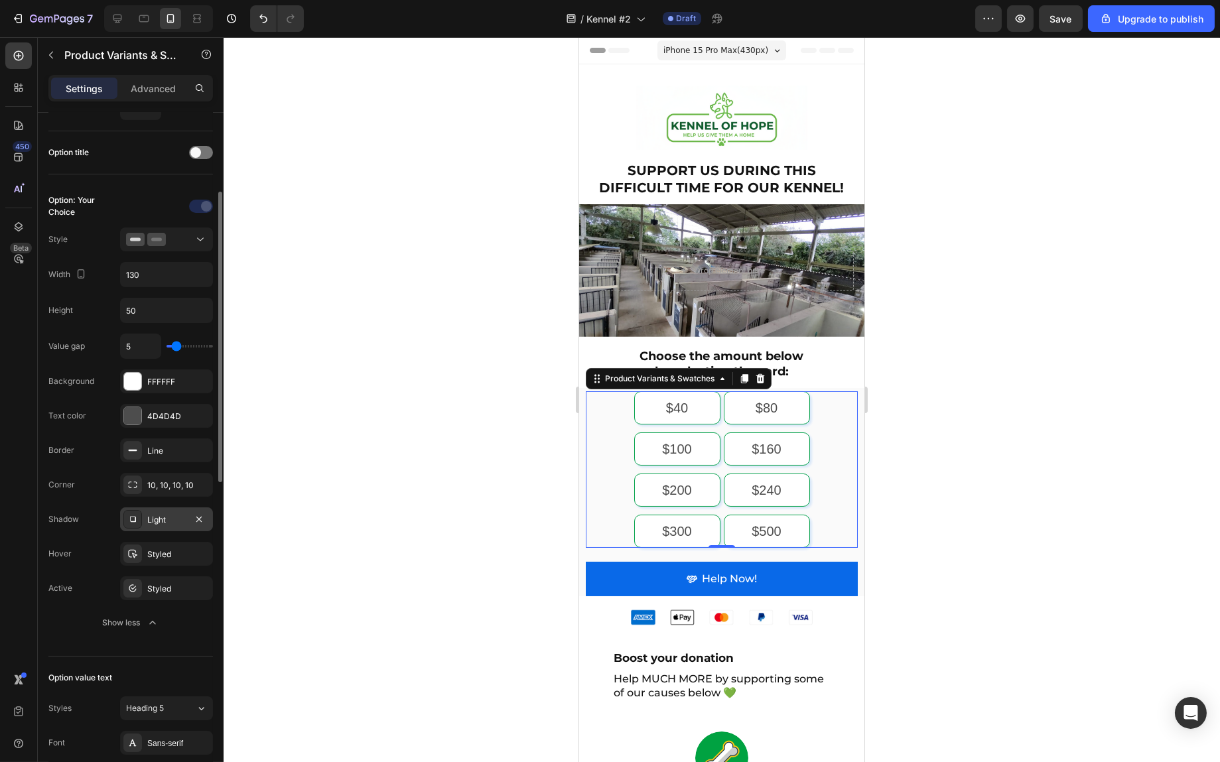
click at [166, 523] on div "Light" at bounding box center [166, 520] width 38 height 12
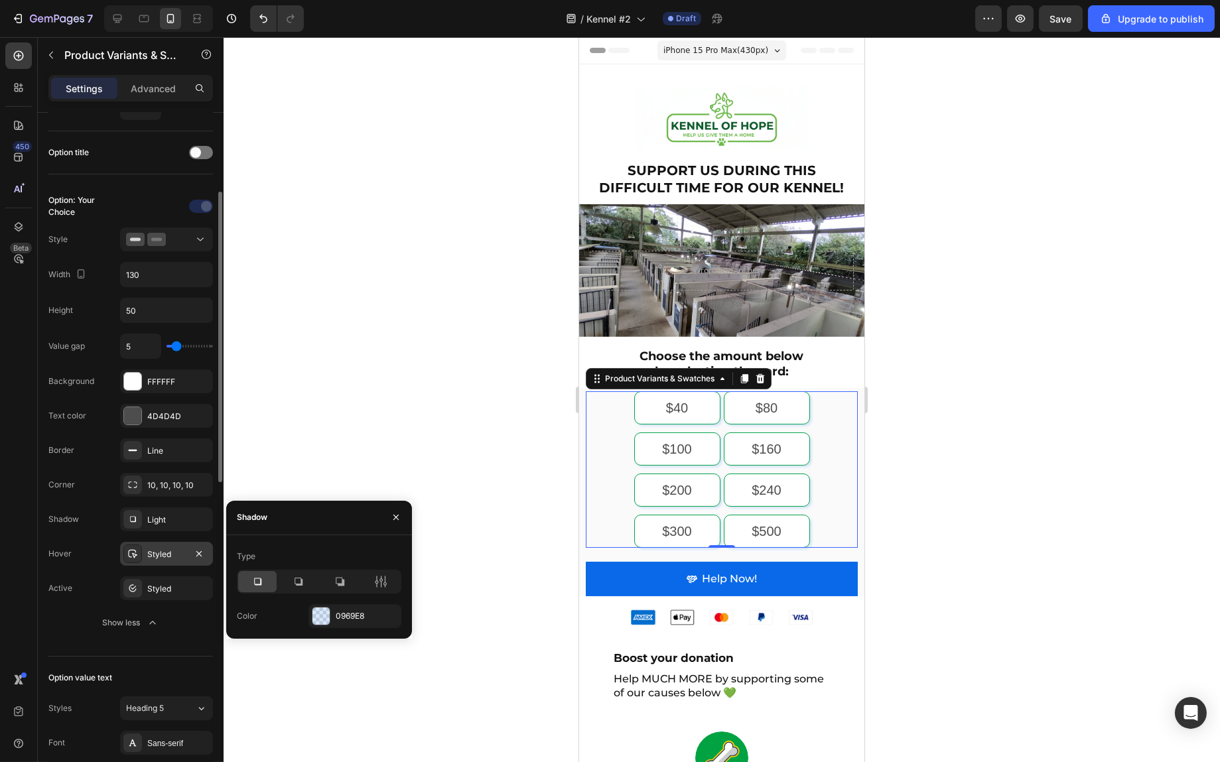
click at [165, 558] on div "Styled" at bounding box center [166, 555] width 38 height 12
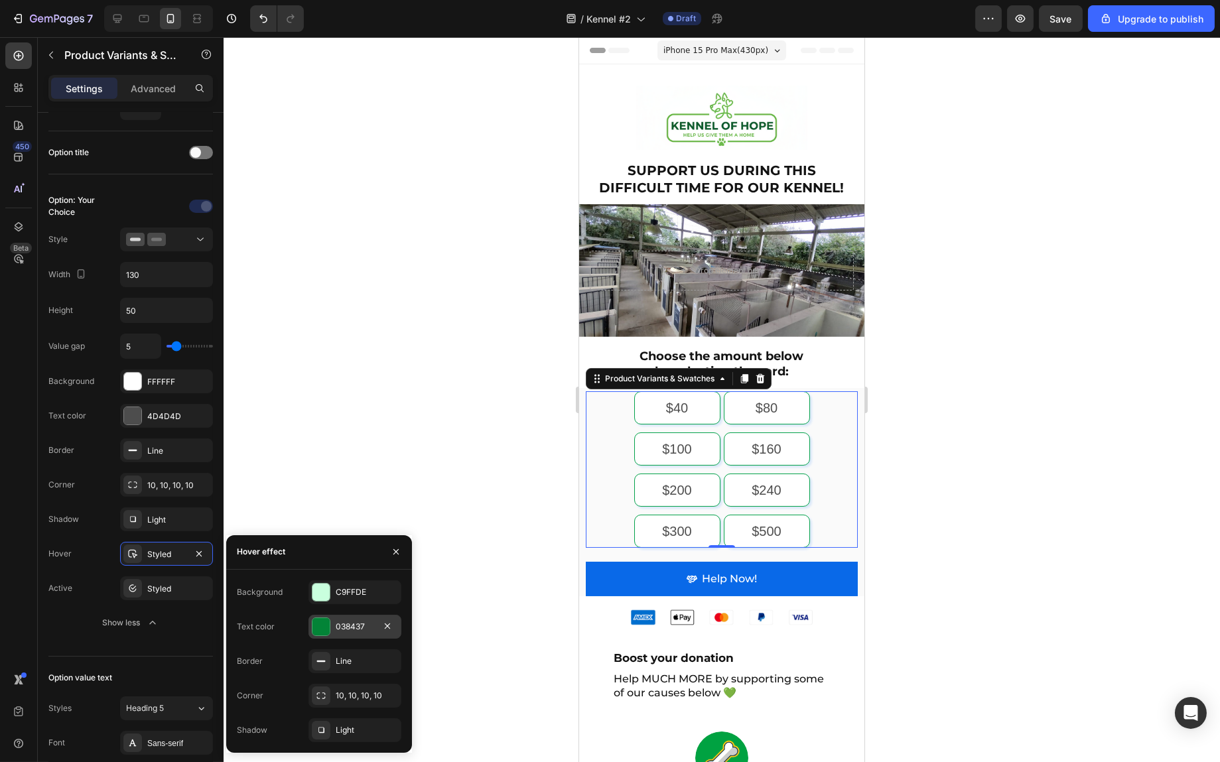
click at [322, 623] on div at bounding box center [321, 626] width 17 height 17
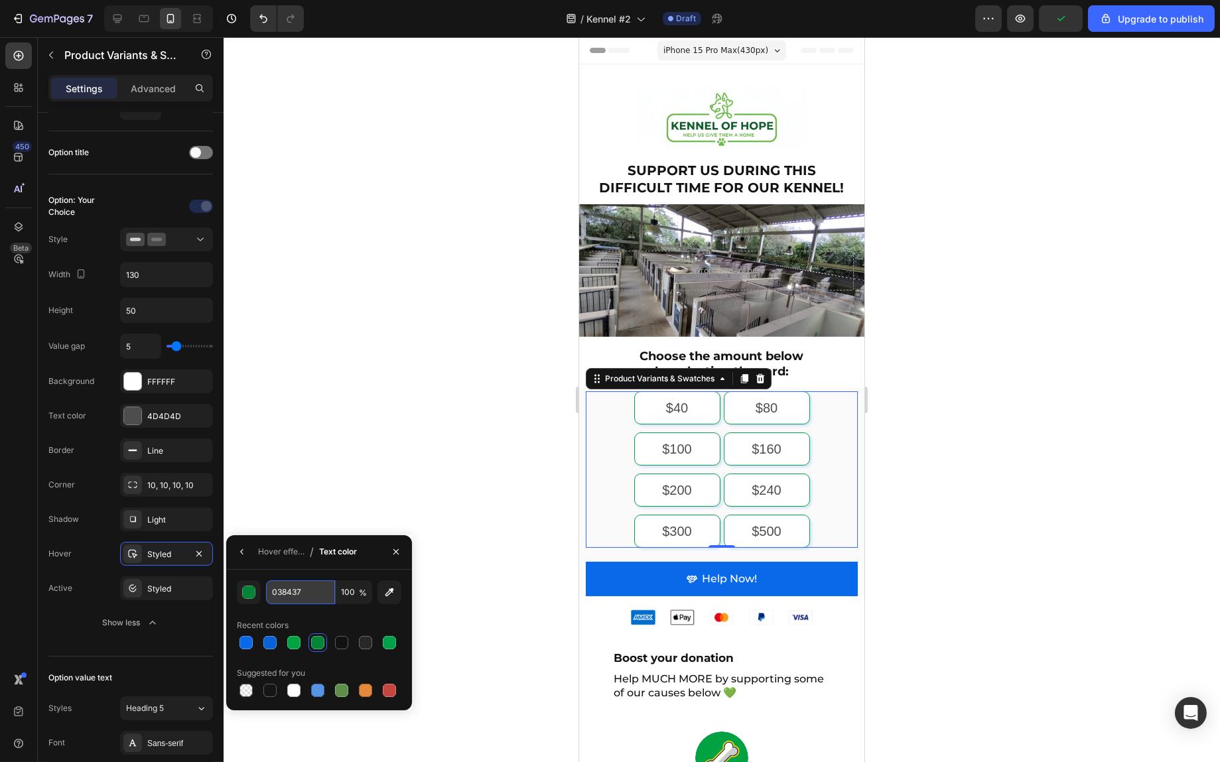
click at [283, 591] on input "038437" at bounding box center [300, 593] width 69 height 24
paste input "969E8"
type input "0969E8"
click at [307, 616] on div "Recent colors" at bounding box center [319, 625] width 165 height 21
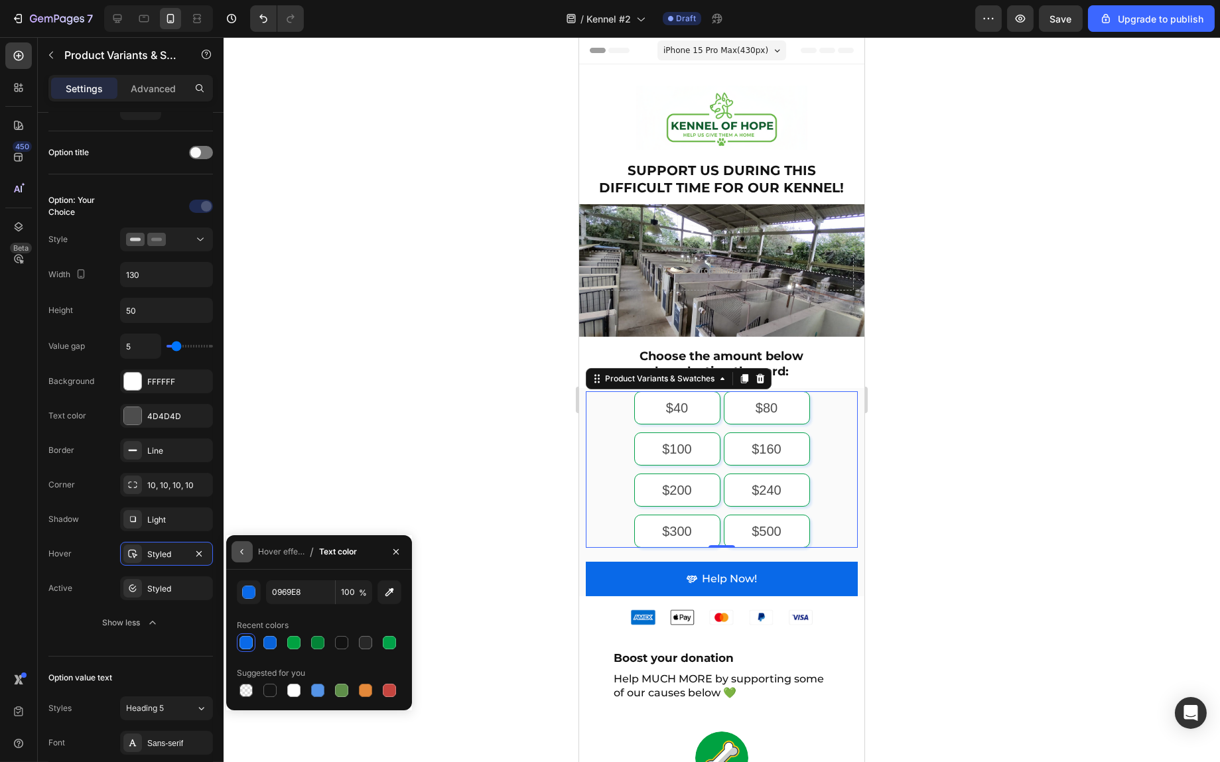
click at [248, 558] on button "button" at bounding box center [242, 551] width 21 height 21
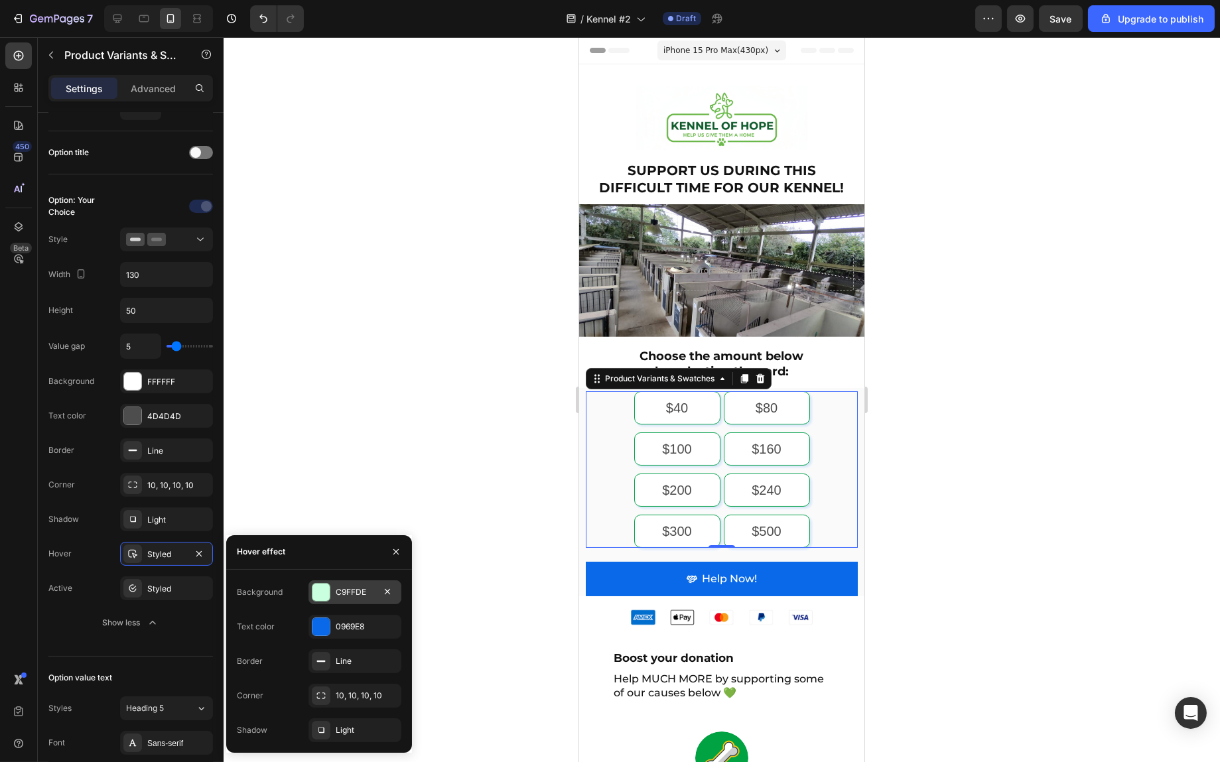
click at [314, 589] on div at bounding box center [321, 592] width 17 height 17
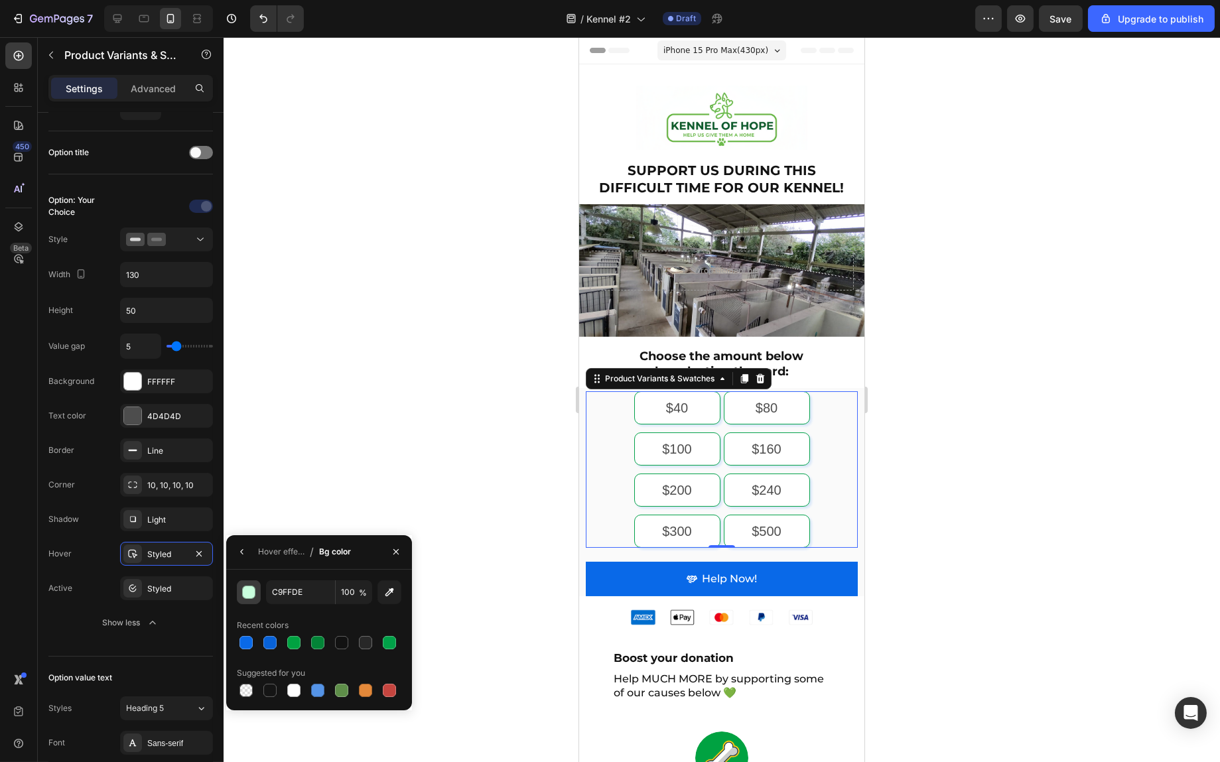
click at [253, 584] on button "button" at bounding box center [249, 593] width 24 height 24
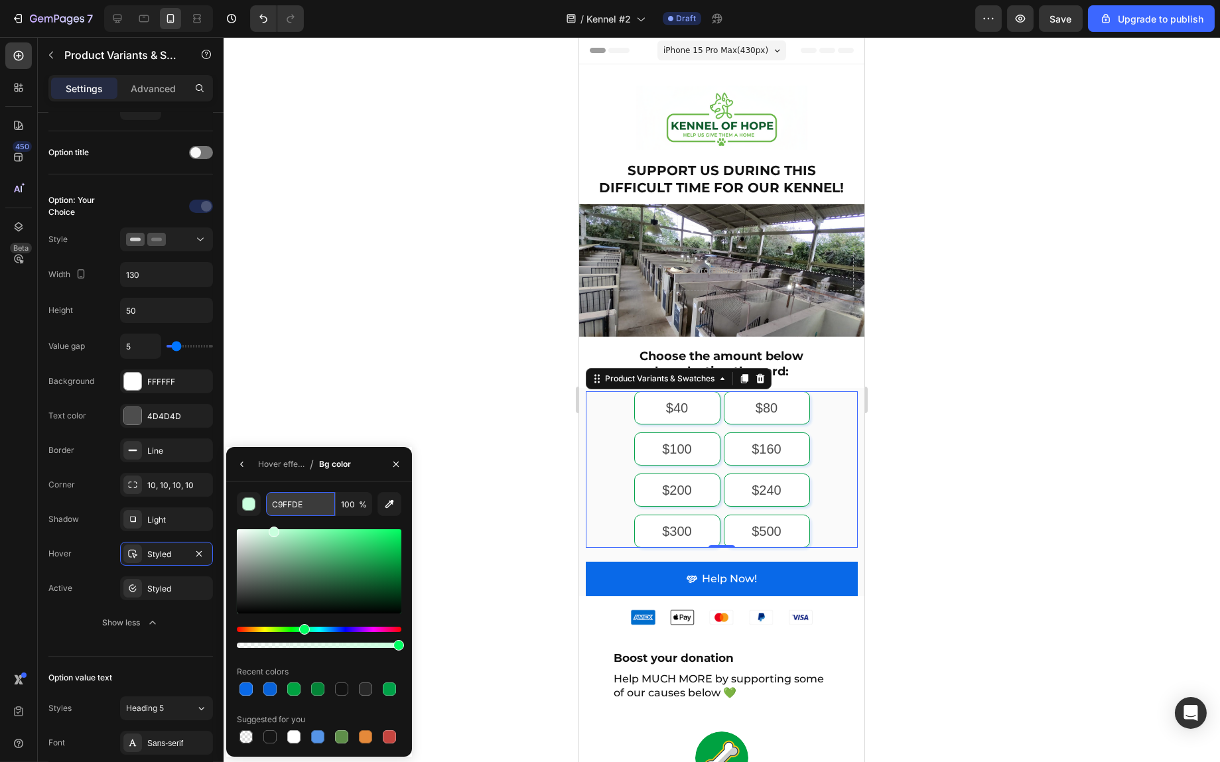
click at [291, 510] on input "C9FFDE" at bounding box center [300, 504] width 69 height 24
paste input "0969E8"
click at [321, 524] on div "0969E8 100 % Recent colors Suggested for you" at bounding box center [319, 619] width 165 height 254
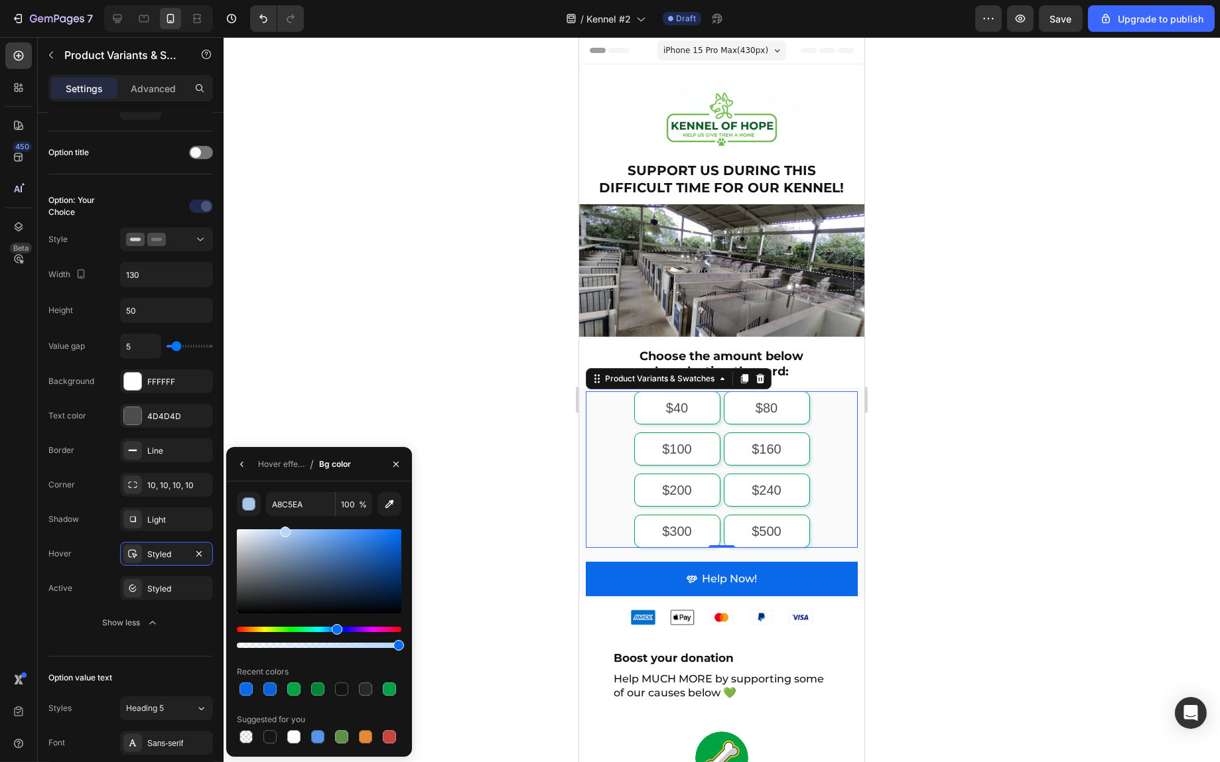
drag, startPoint x: 284, startPoint y: 536, endPoint x: 284, endPoint y: 518, distance: 18.6
click at [284, 518] on div "A8C5EA 100 % Recent colors Suggested for you" at bounding box center [319, 619] width 165 height 254
type input "B7D6FF"
click at [246, 465] on icon "button" at bounding box center [242, 464] width 11 height 11
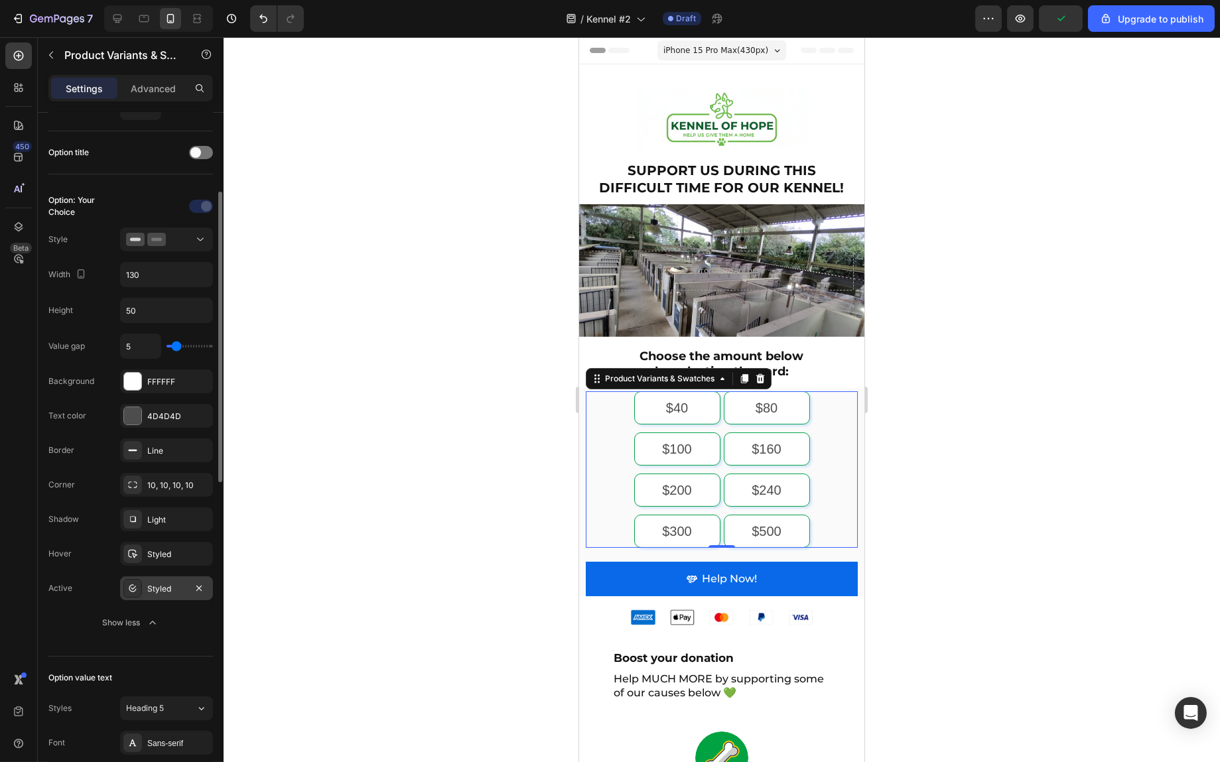
click at [168, 585] on div "Styled" at bounding box center [166, 589] width 38 height 12
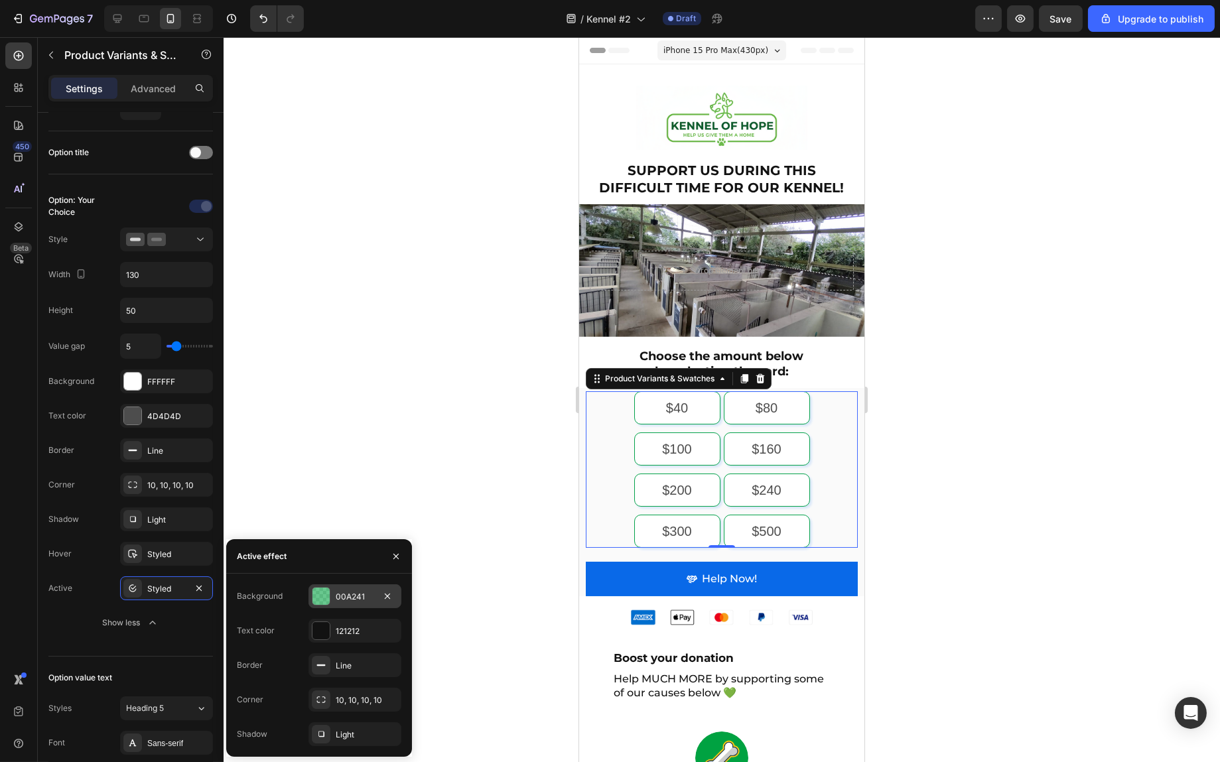
click at [329, 595] on div at bounding box center [321, 596] width 17 height 17
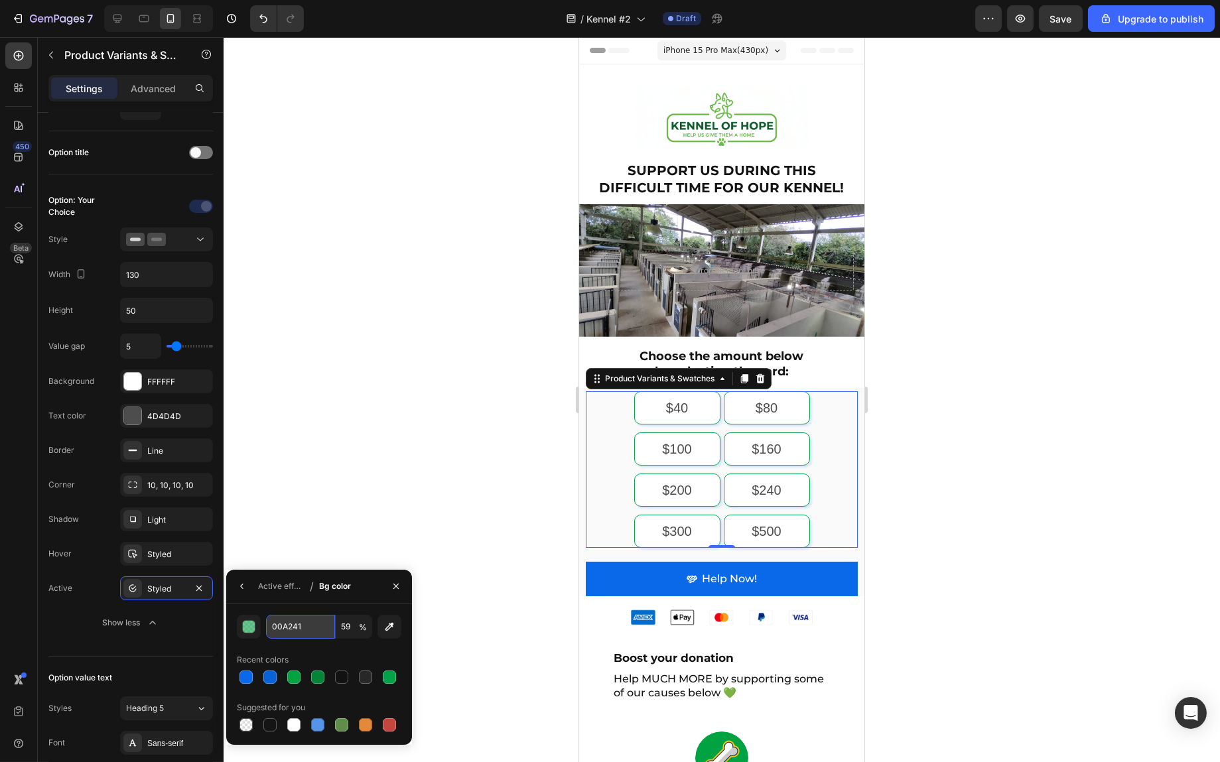
click at [285, 626] on input "00A241" at bounding box center [300, 627] width 69 height 24
paste input "969E8"
type input "0969E8"
click at [268, 605] on div "0969E8 59 % Recent colors Suggested for you" at bounding box center [319, 675] width 186 height 141
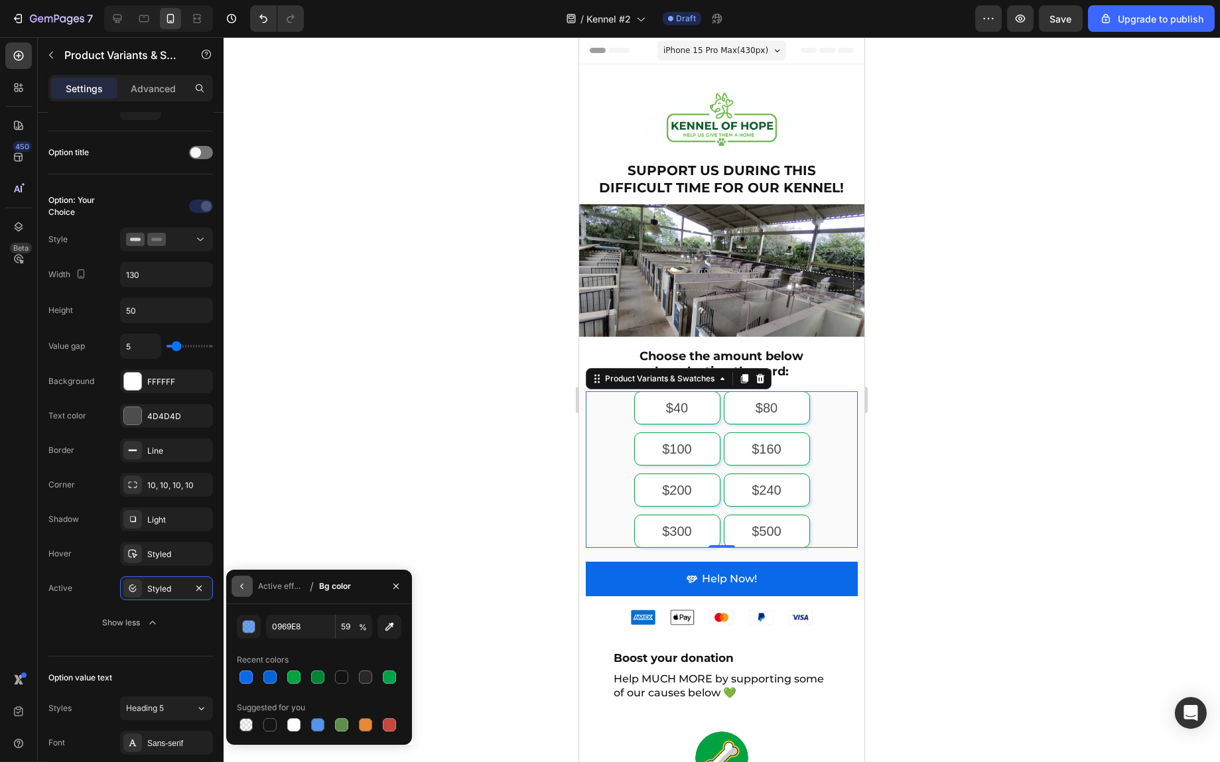
click at [238, 582] on icon "button" at bounding box center [242, 586] width 11 height 11
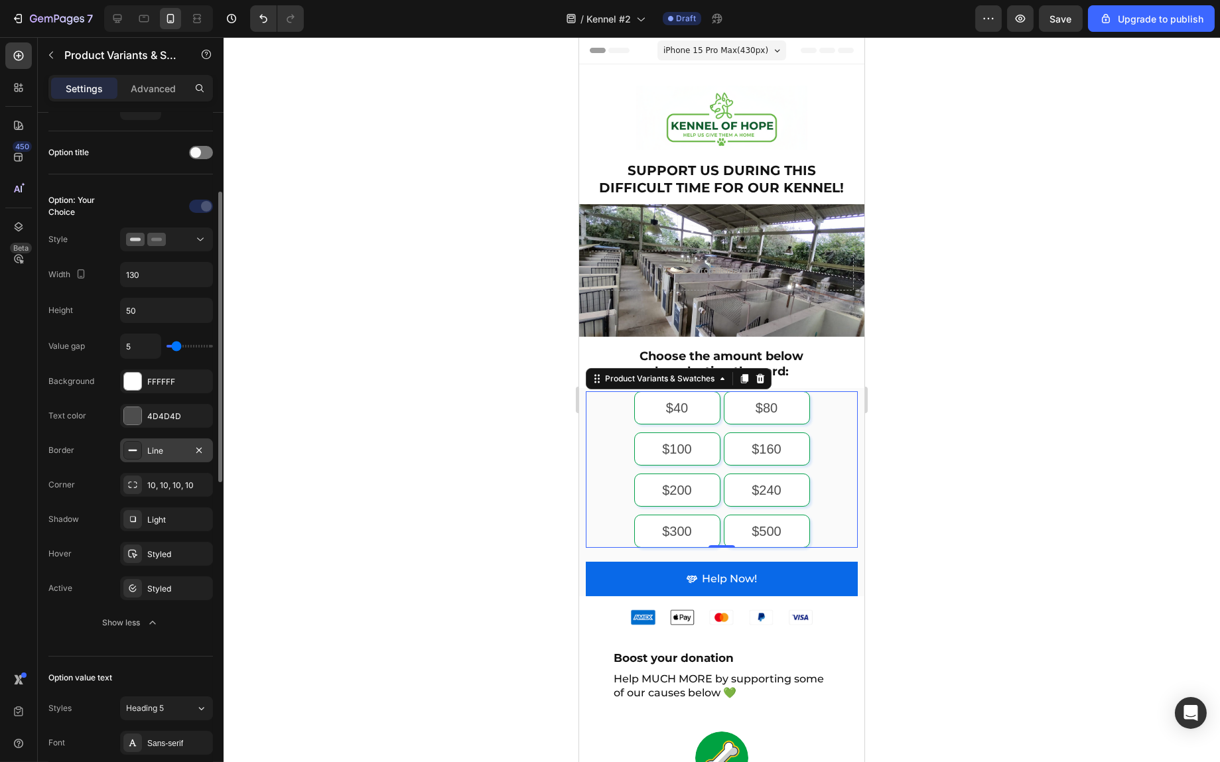
click at [147, 439] on div "Line" at bounding box center [166, 451] width 93 height 24
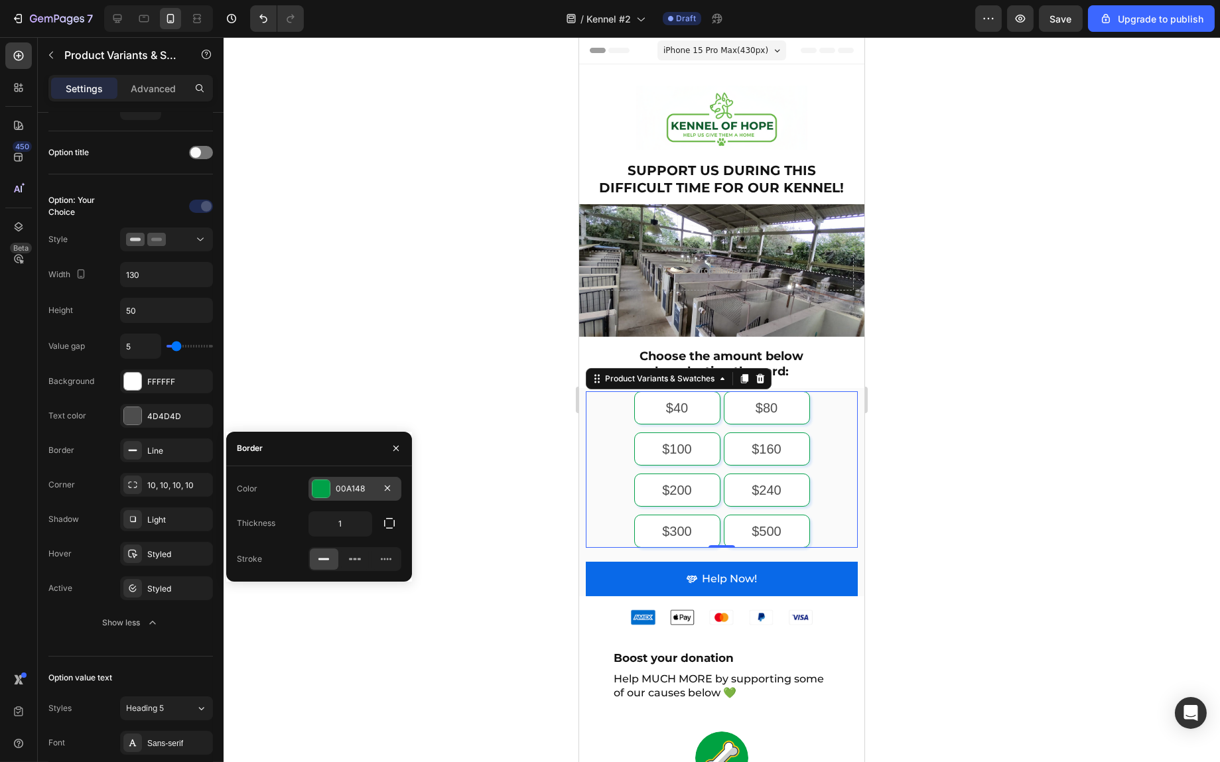
click at [325, 488] on div at bounding box center [321, 488] width 17 height 17
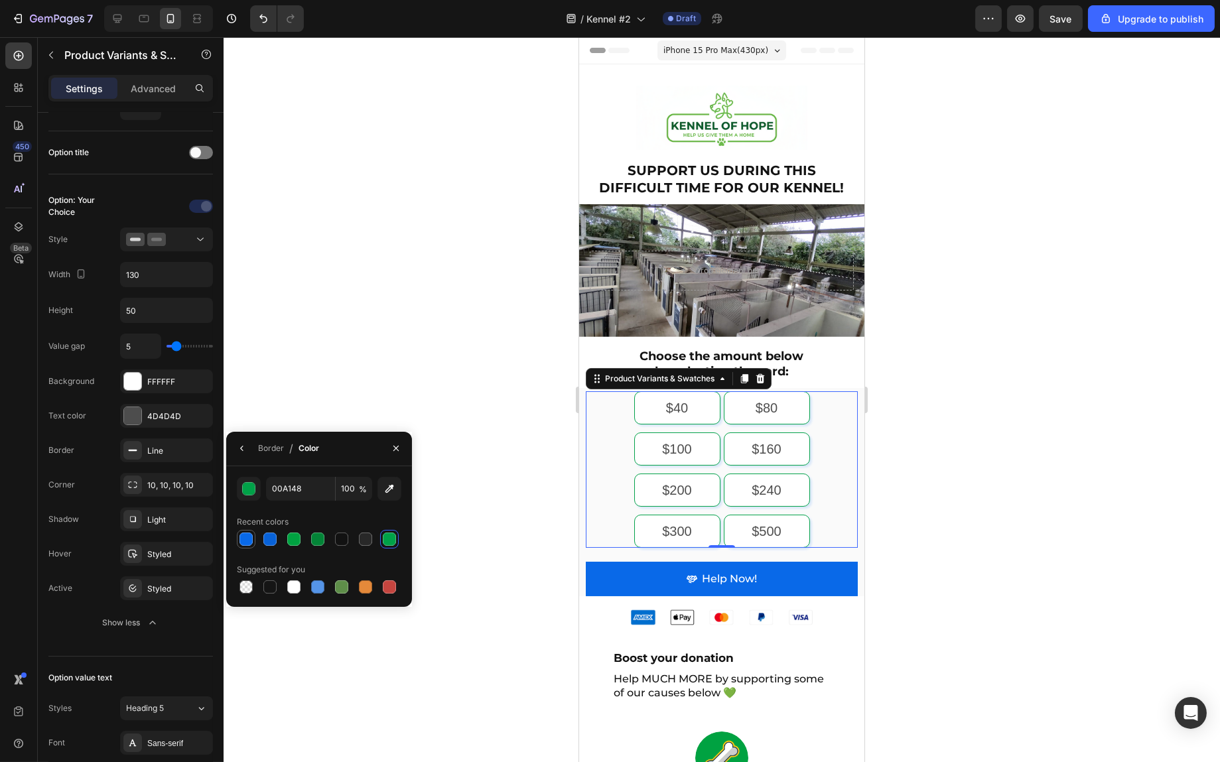
click at [248, 537] on div at bounding box center [246, 539] width 13 height 13
click at [246, 487] on div "button" at bounding box center [249, 489] width 13 height 13
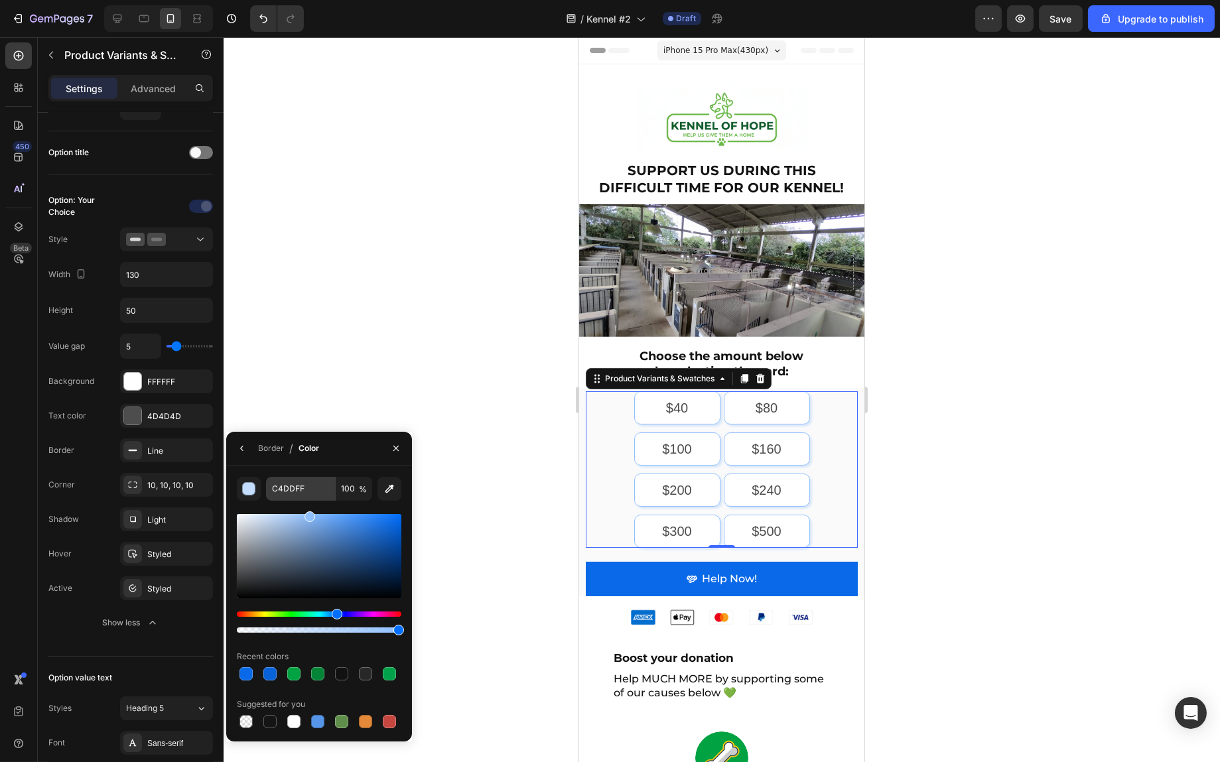
type input "91C0FF"
drag, startPoint x: 303, startPoint y: 524, endPoint x: 309, endPoint y: 487, distance: 37.0
click at [309, 487] on div "91C0FF 100 % Recent colors Suggested for you" at bounding box center [319, 604] width 165 height 254
click at [813, 366] on h2 "Choose the amount below by selecting the card:" at bounding box center [721, 365] width 272 height 34
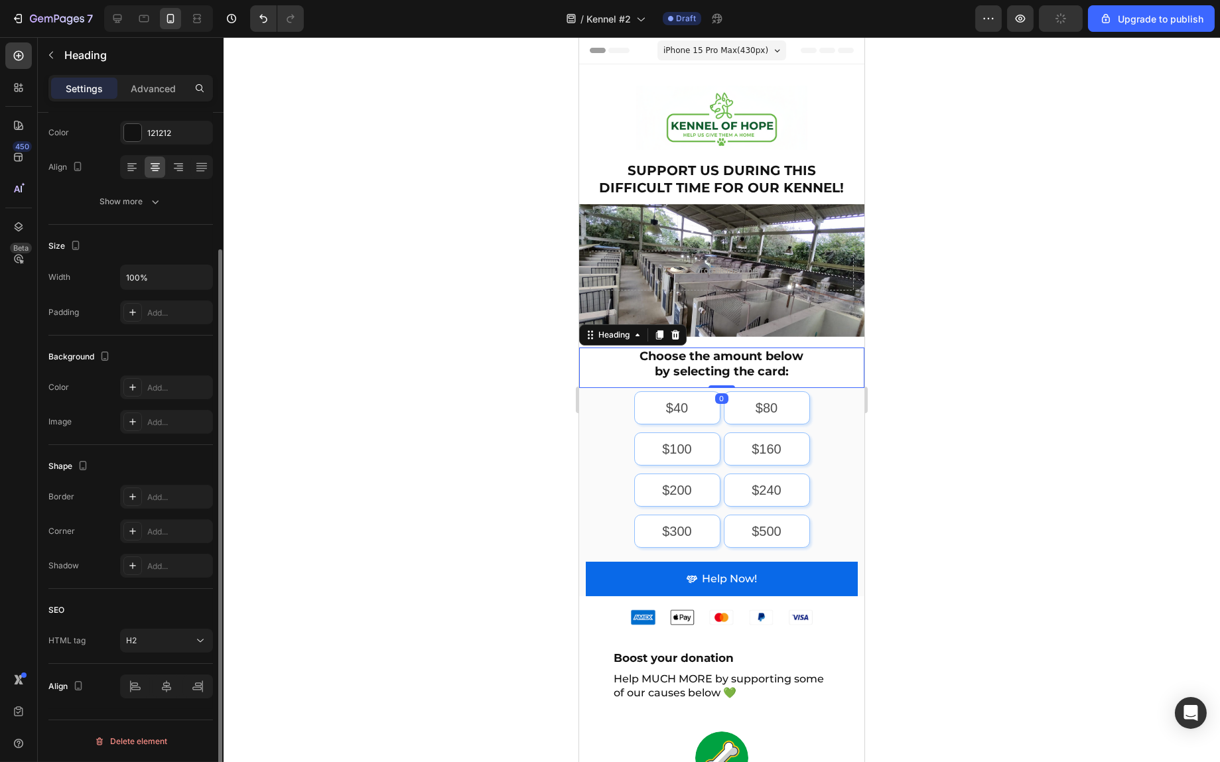
scroll to position [0, 0]
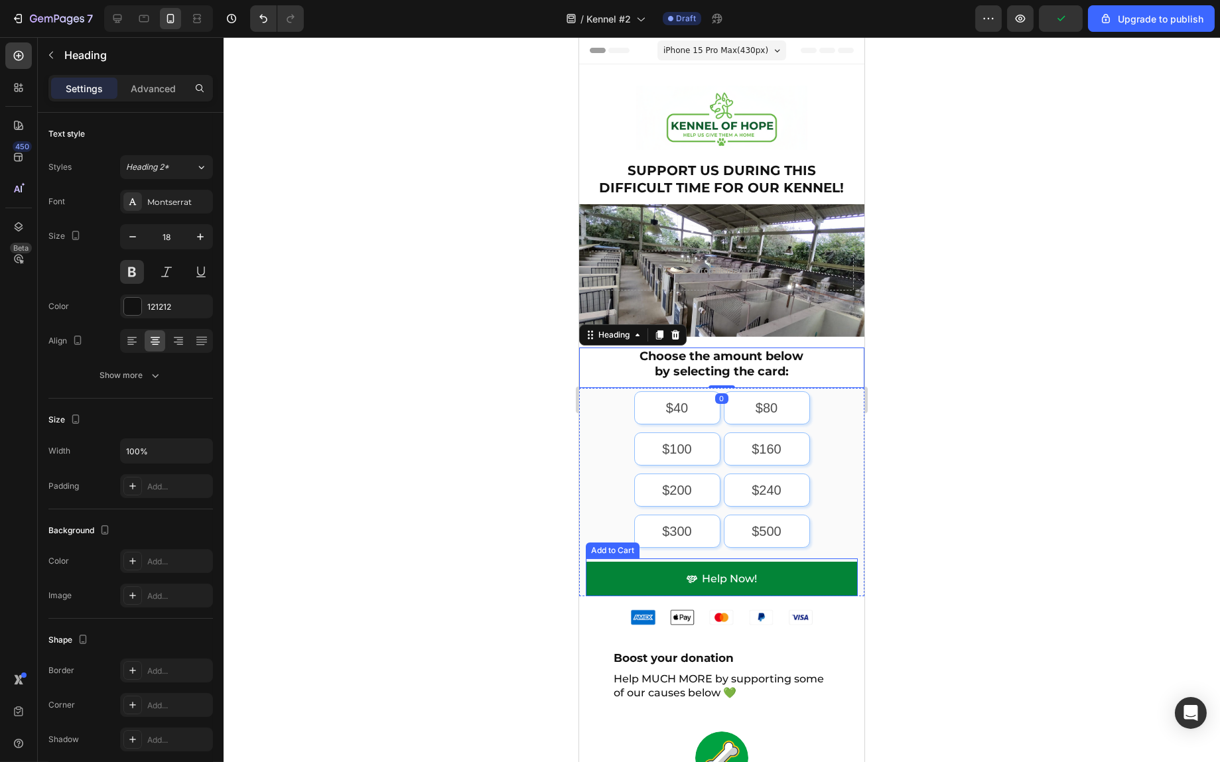
click at [798, 574] on button "Help Now!" at bounding box center [721, 579] width 272 height 35
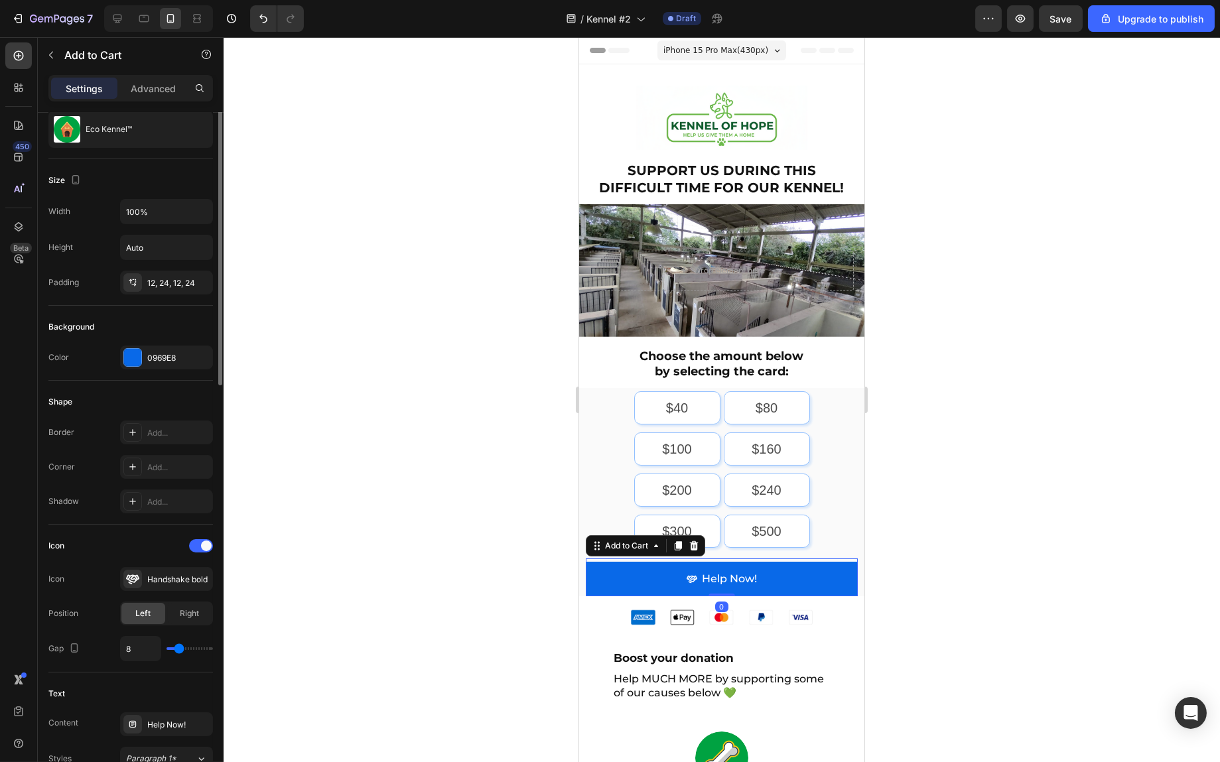
scroll to position [199, 0]
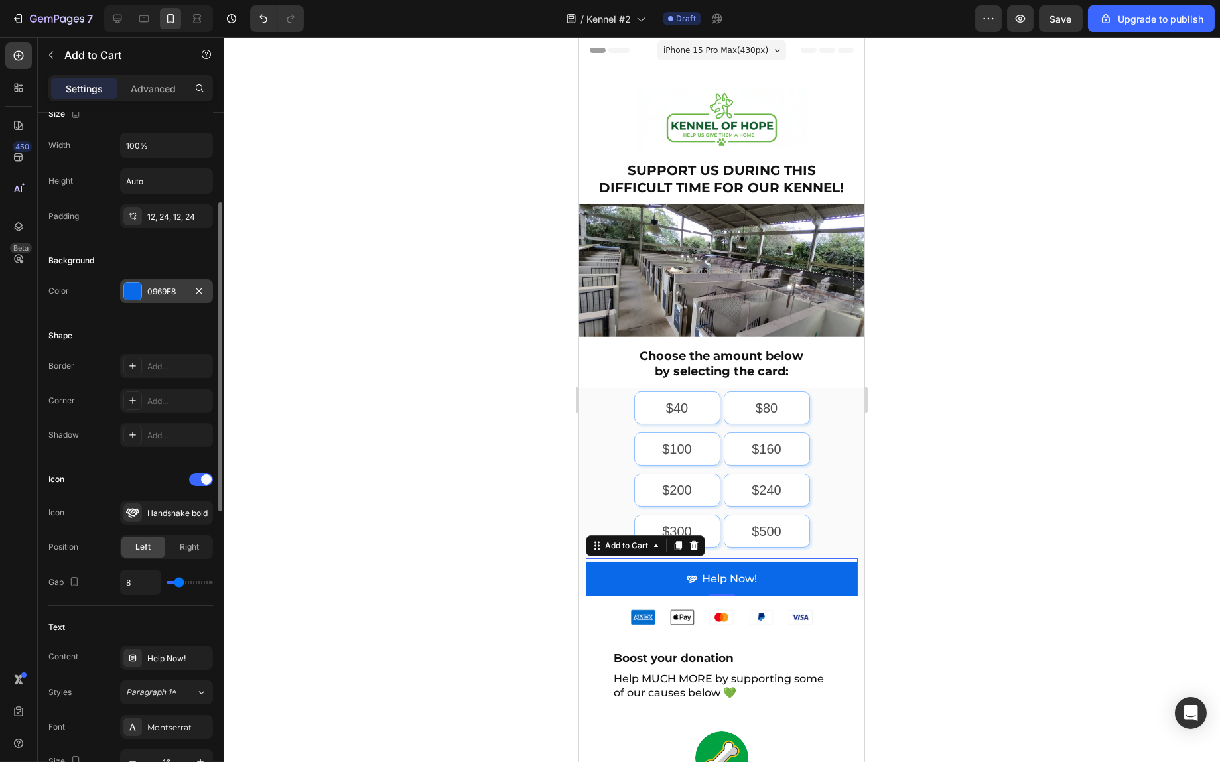
click at [139, 289] on div at bounding box center [132, 291] width 17 height 17
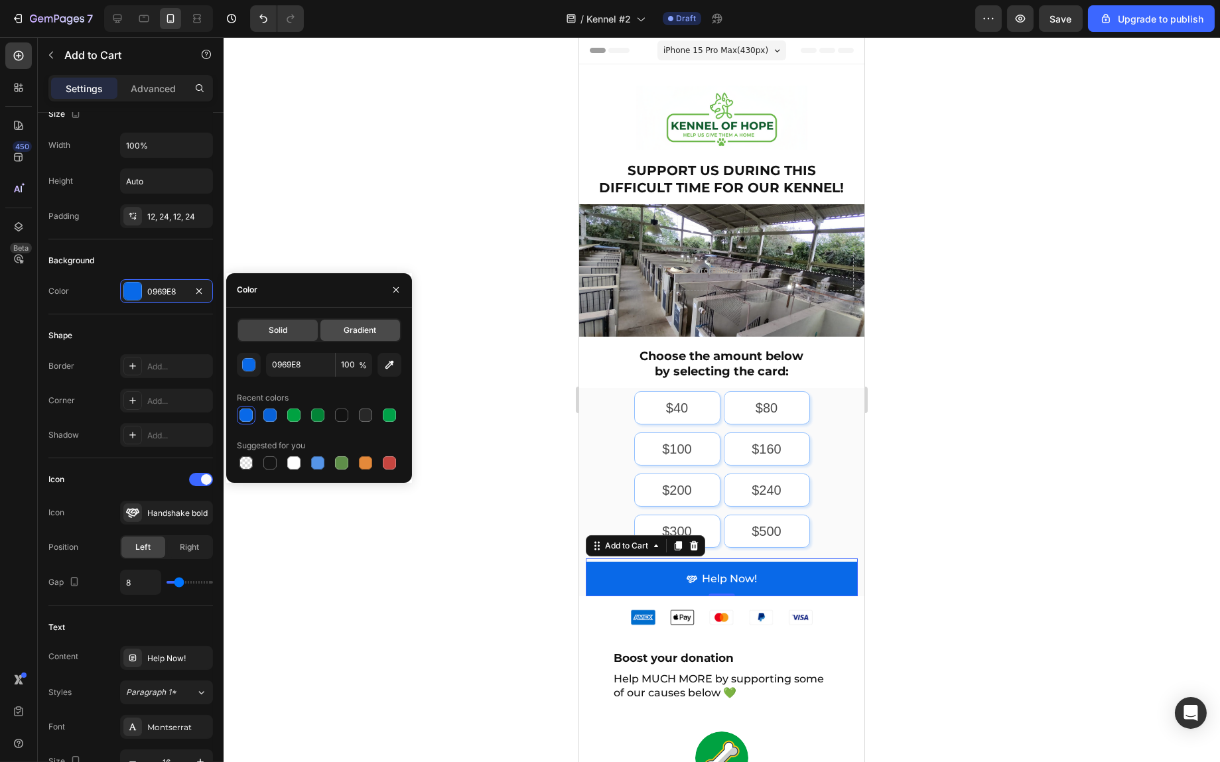
click at [355, 333] on span "Gradient" at bounding box center [360, 330] width 33 height 12
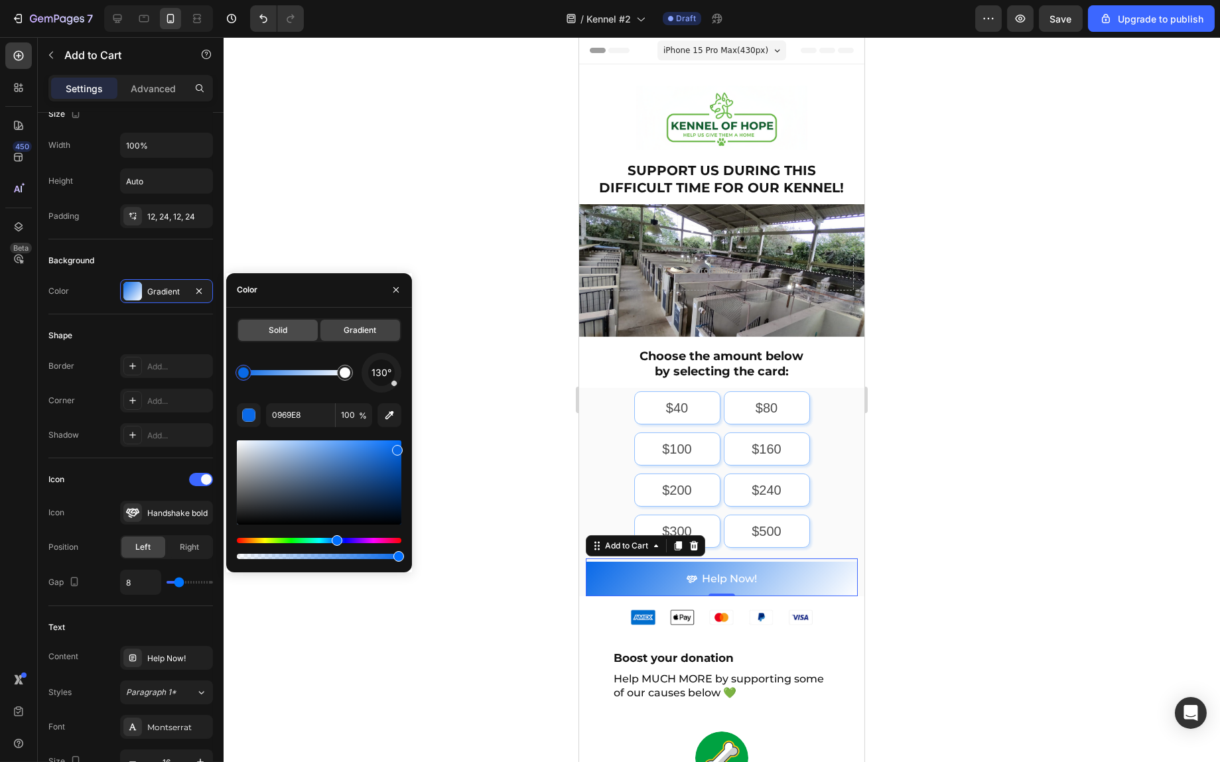
click at [277, 323] on div "Solid" at bounding box center [278, 330] width 80 height 21
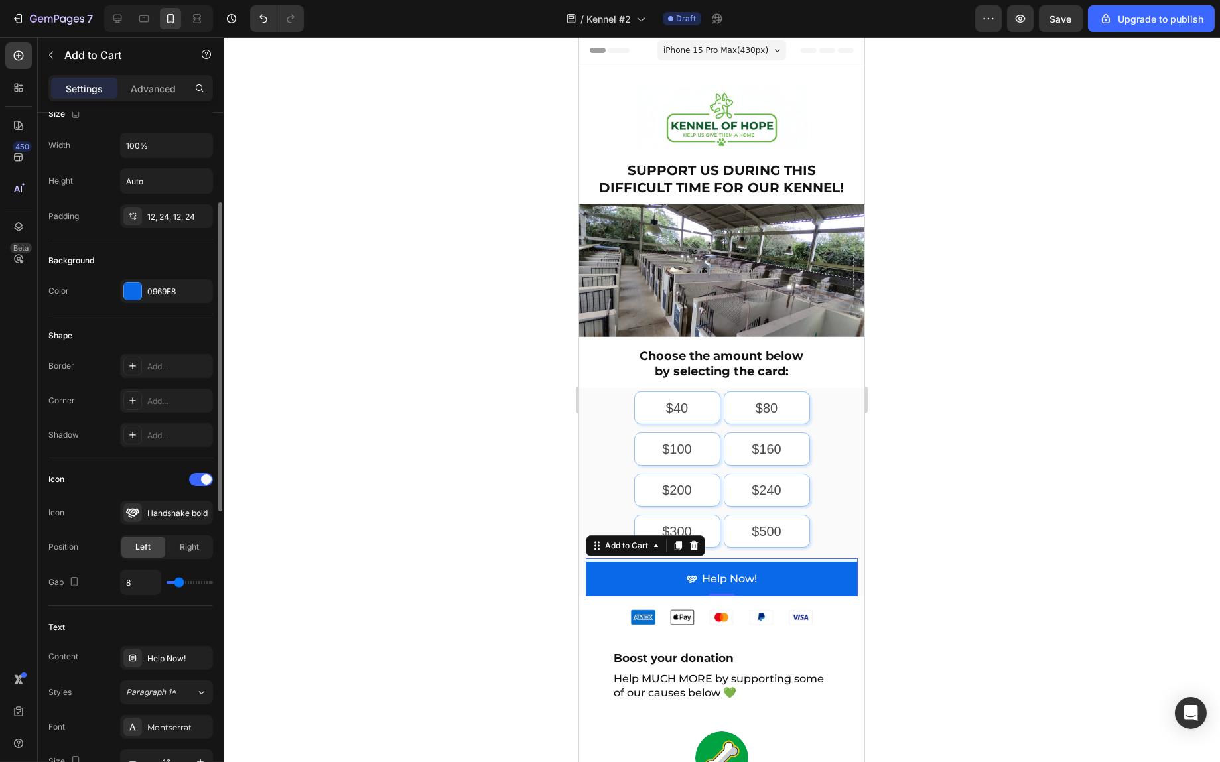
click at [144, 472] on div "Icon" at bounding box center [130, 479] width 165 height 21
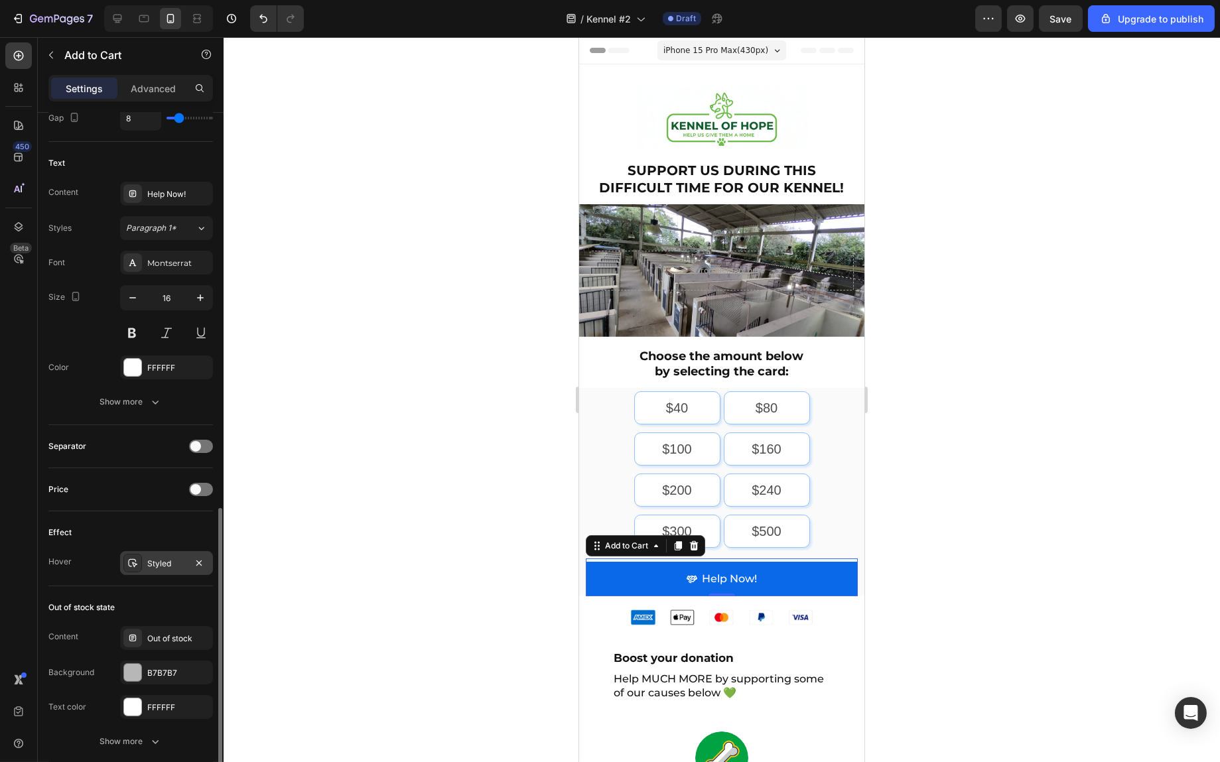
scroll to position [837, 0]
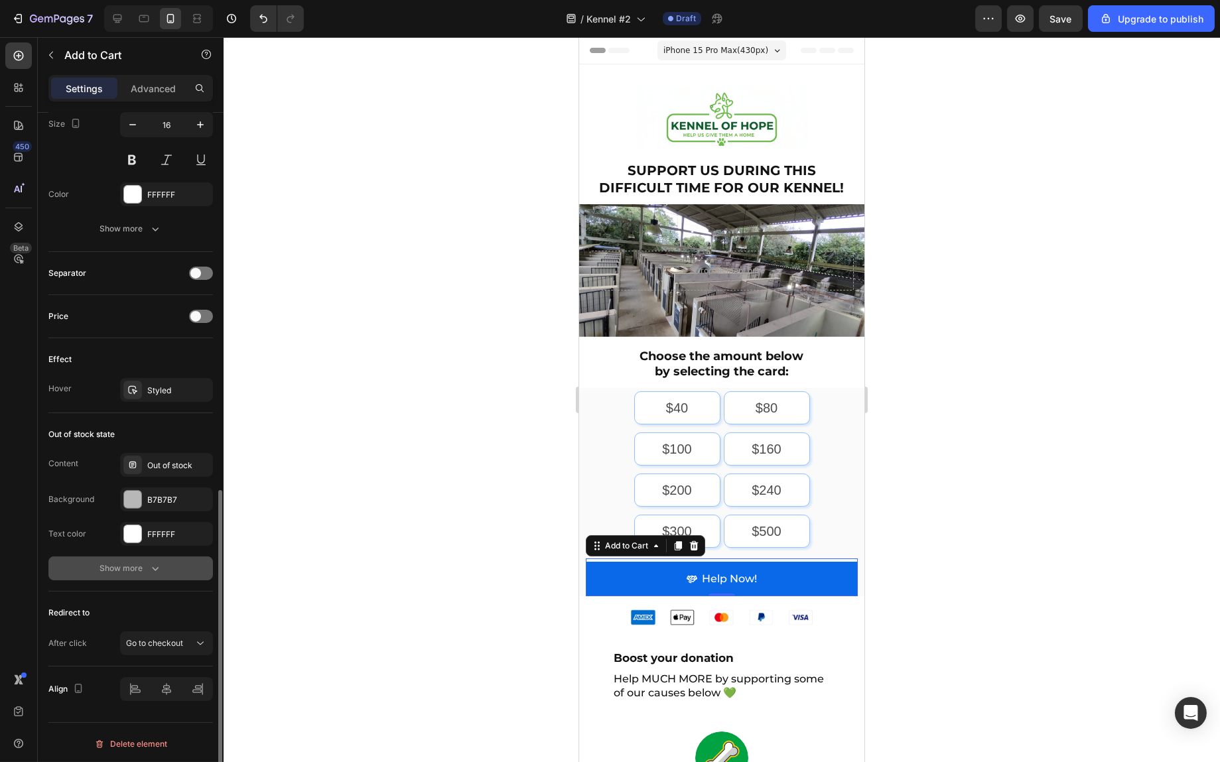
click at [143, 565] on div "Show more" at bounding box center [131, 568] width 62 height 13
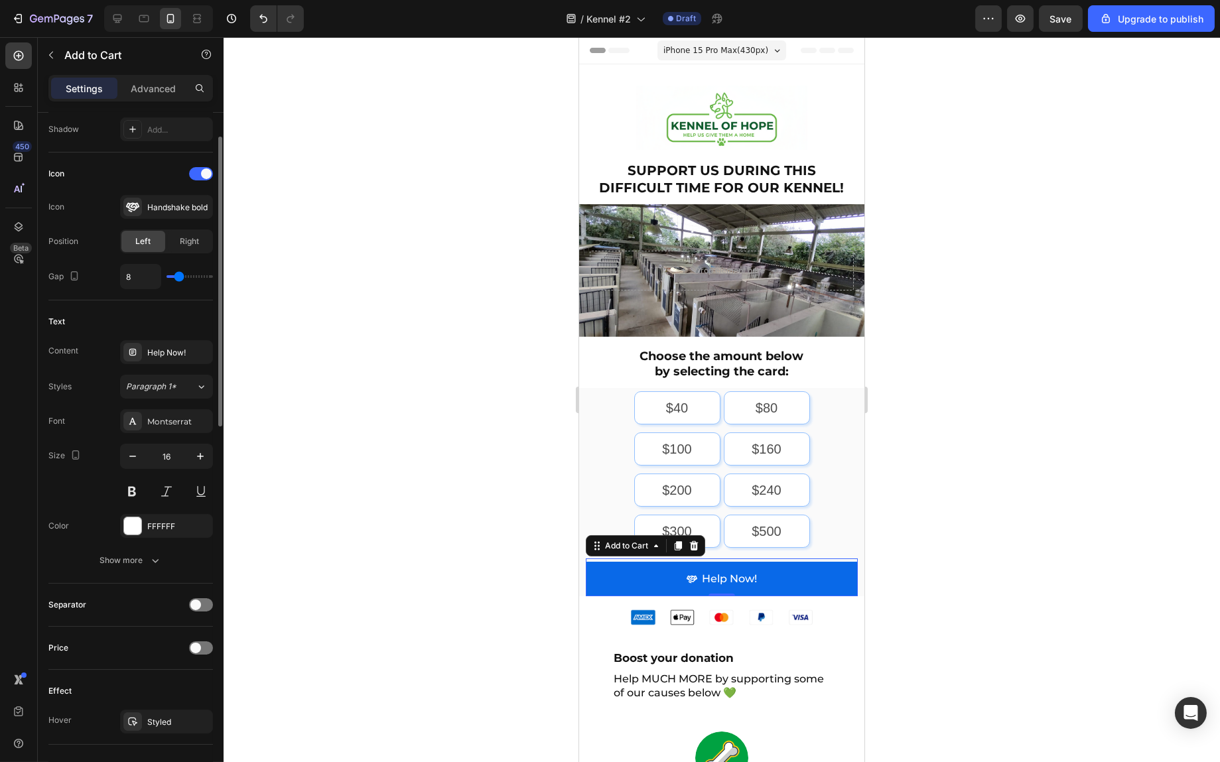
scroll to position [372, 0]
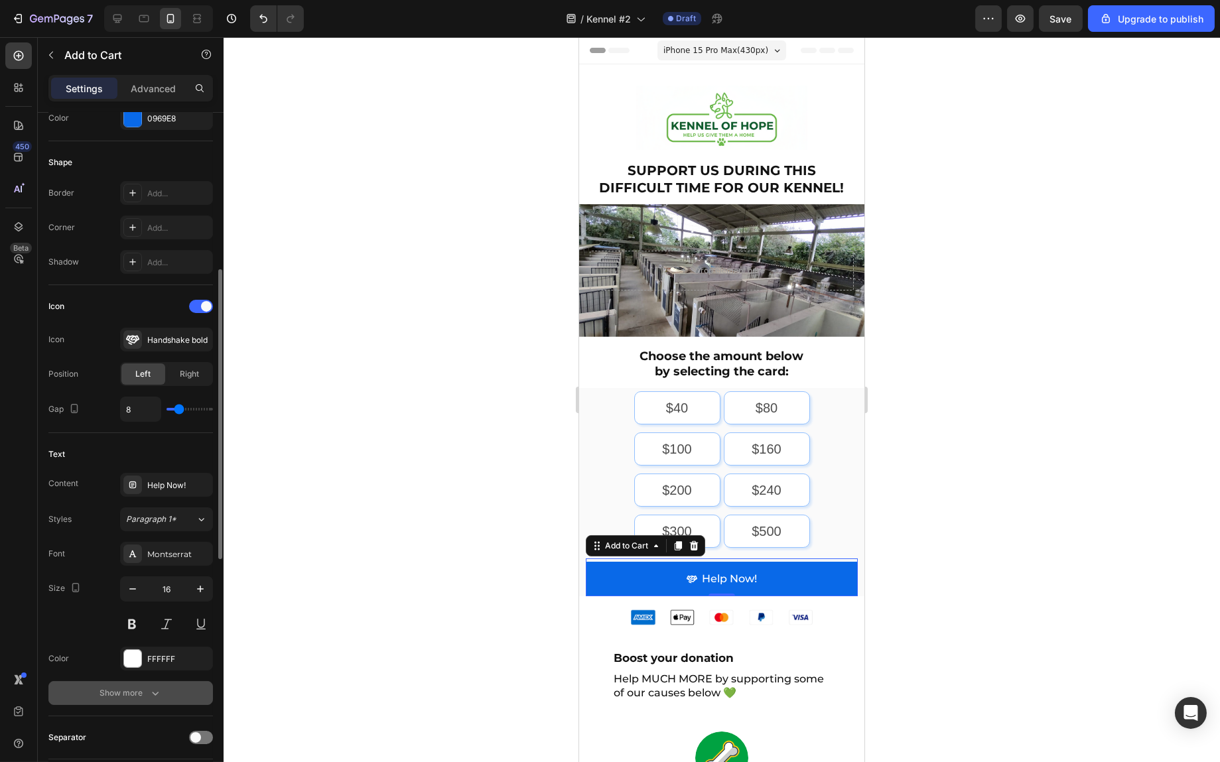
click at [138, 697] on div "Show more" at bounding box center [131, 693] width 62 height 13
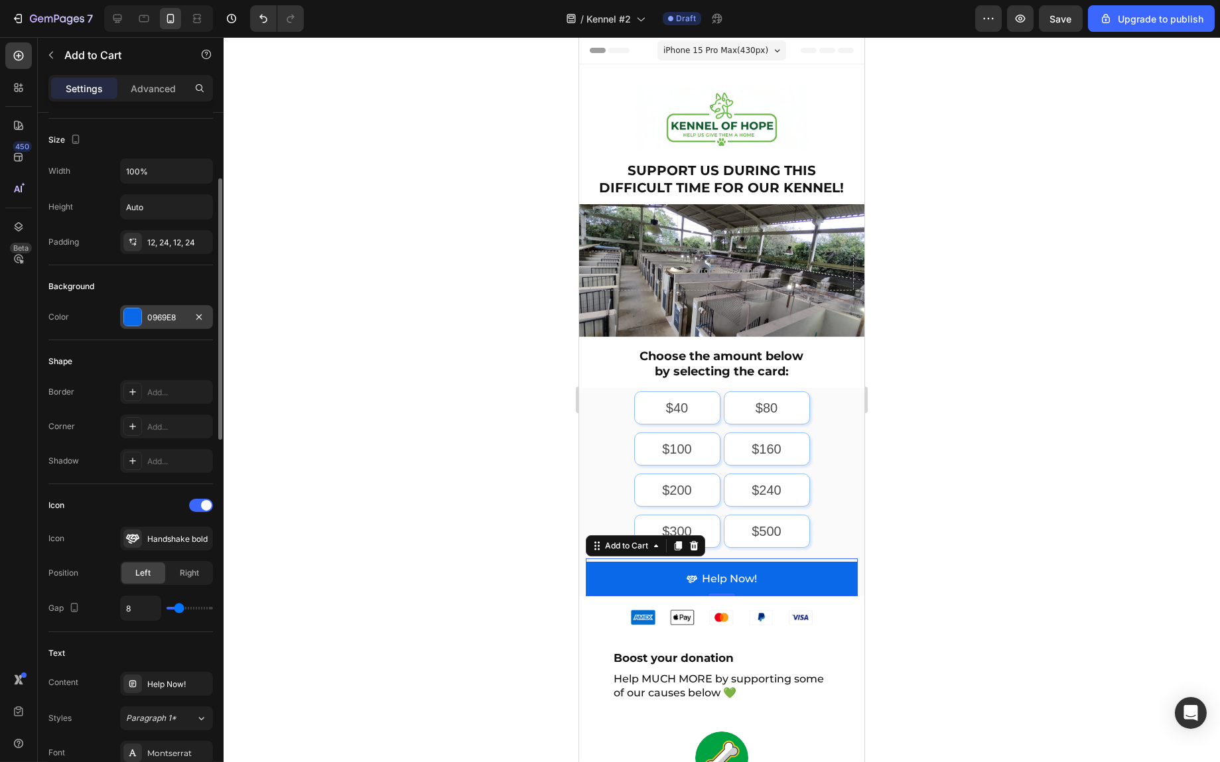
click at [131, 320] on div at bounding box center [132, 317] width 17 height 17
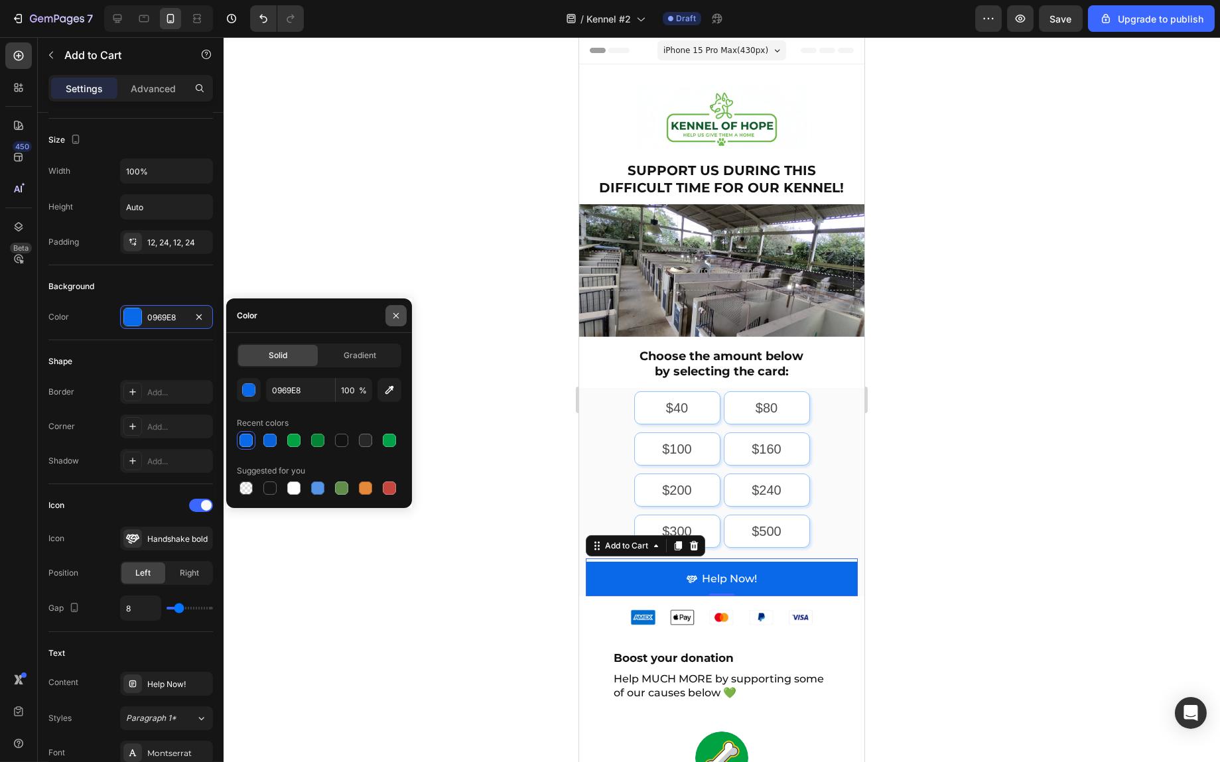
click at [395, 319] on icon "button" at bounding box center [396, 316] width 11 height 11
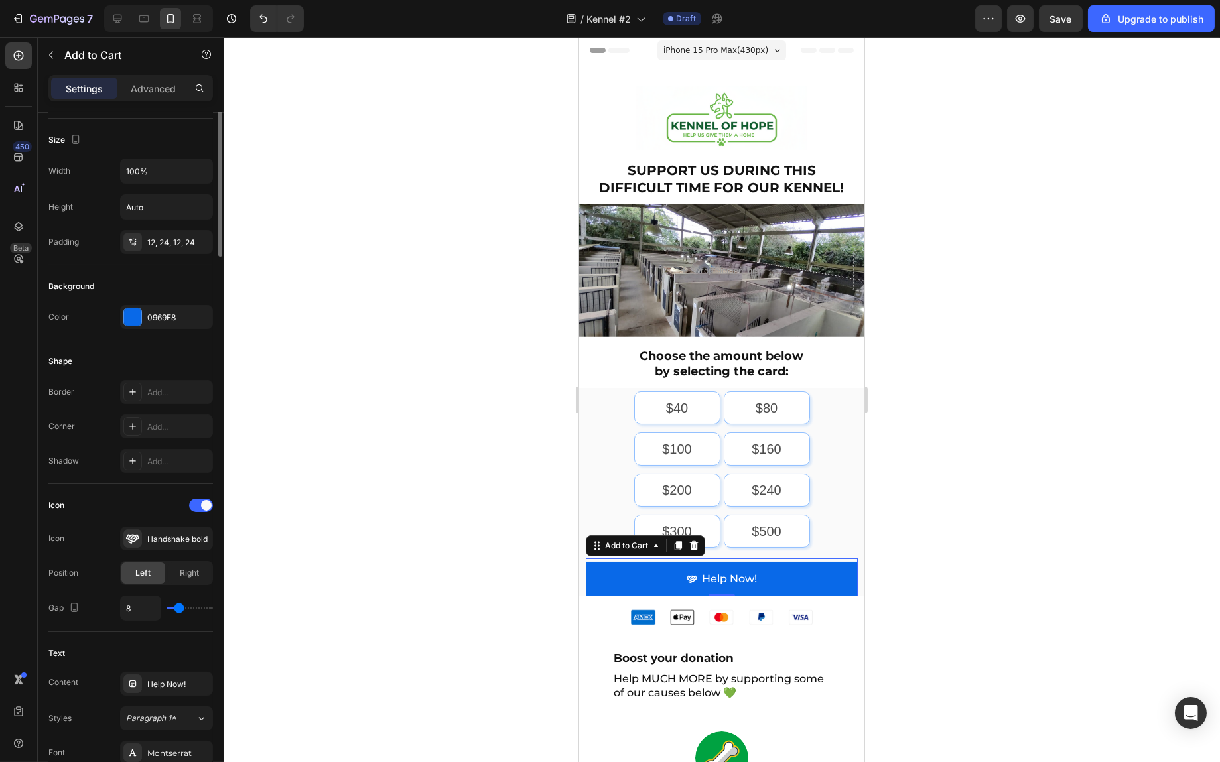
scroll to position [40, 0]
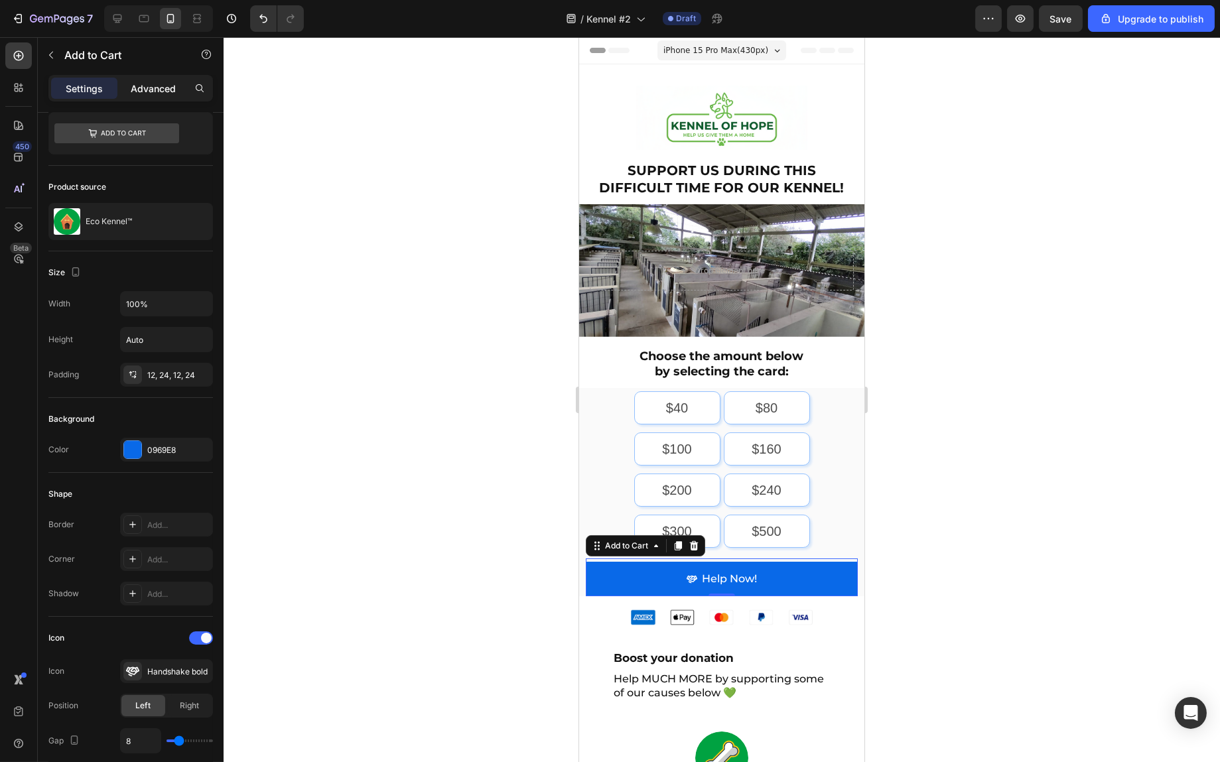
click at [160, 93] on p "Advanced" at bounding box center [153, 89] width 45 height 14
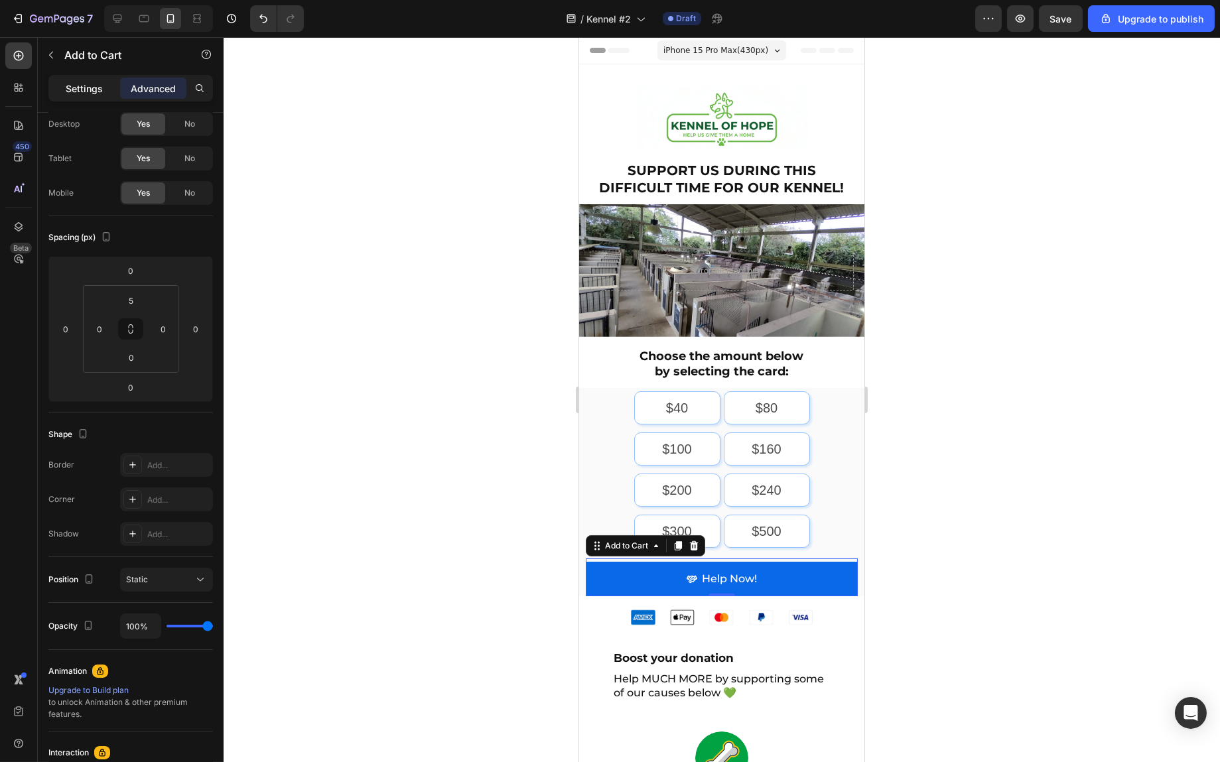
click at [76, 87] on p "Settings" at bounding box center [84, 89] width 37 height 14
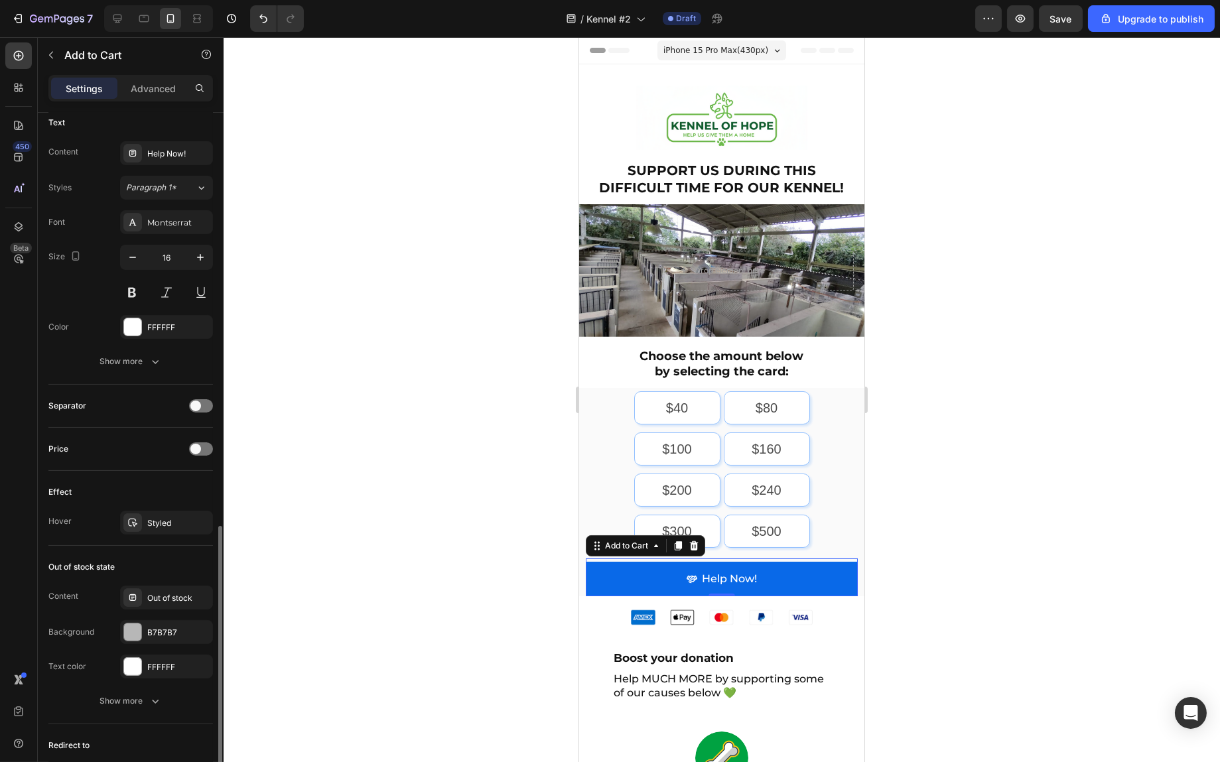
scroll to position [837, 0]
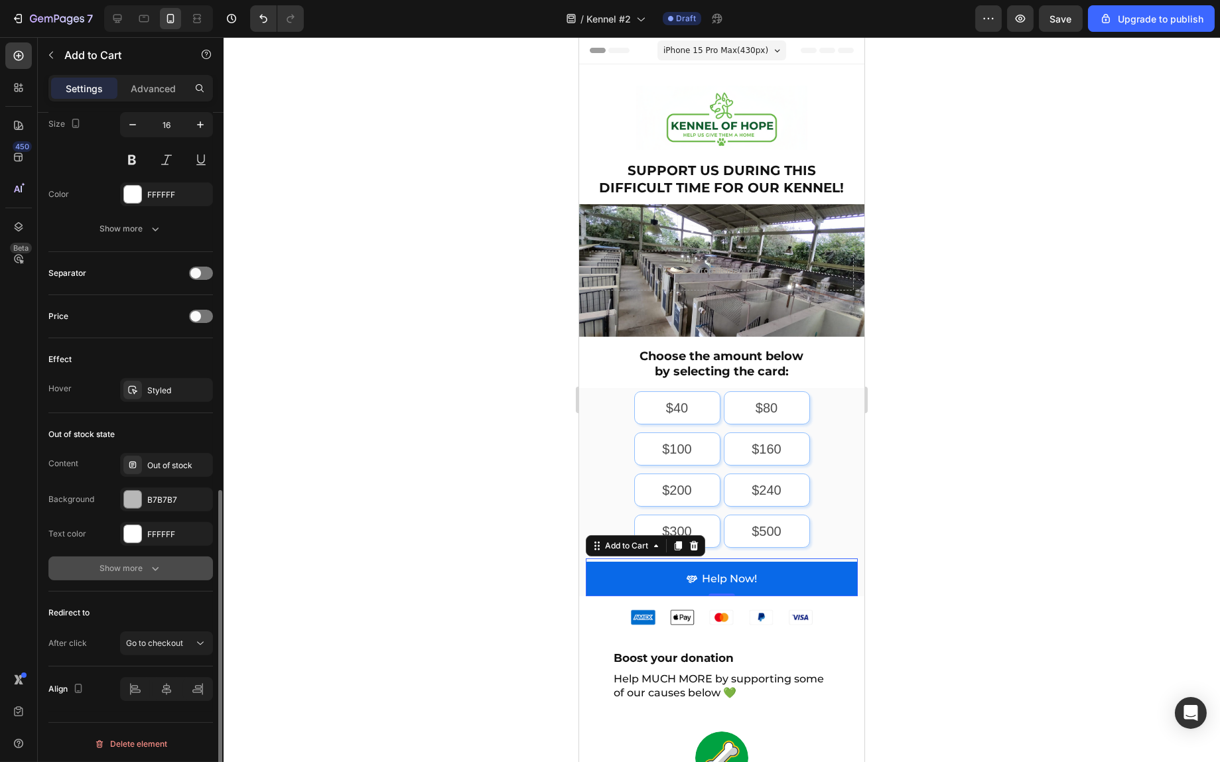
click at [145, 569] on div "Show more" at bounding box center [131, 568] width 62 height 13
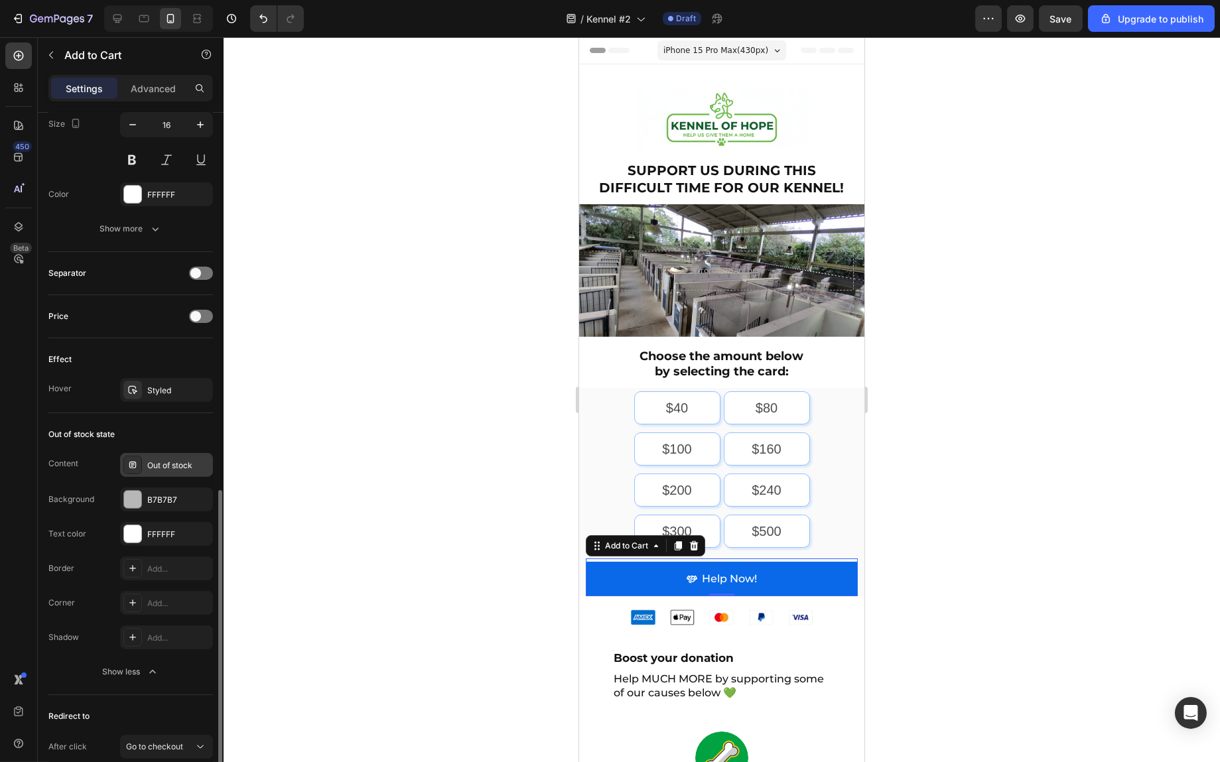
click at [165, 470] on div "Out of stock" at bounding box center [166, 465] width 93 height 24
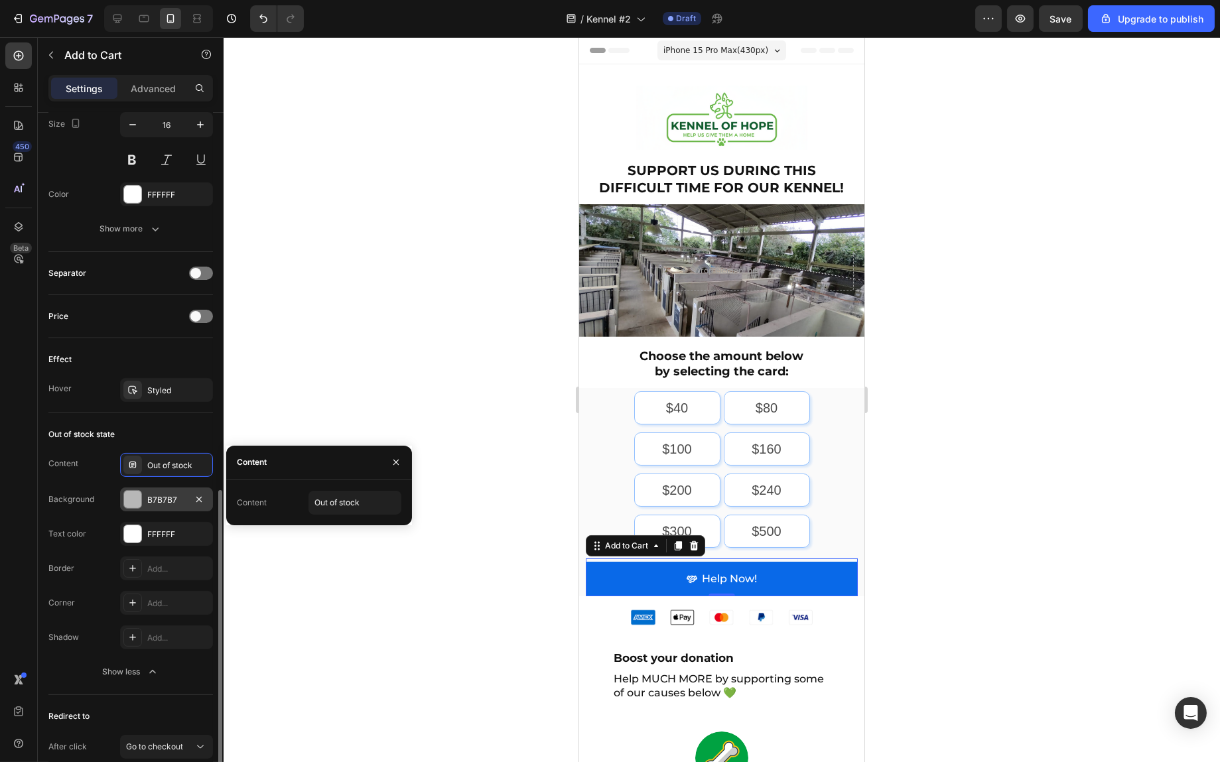
click at [167, 494] on div "B7B7B7" at bounding box center [166, 500] width 38 height 12
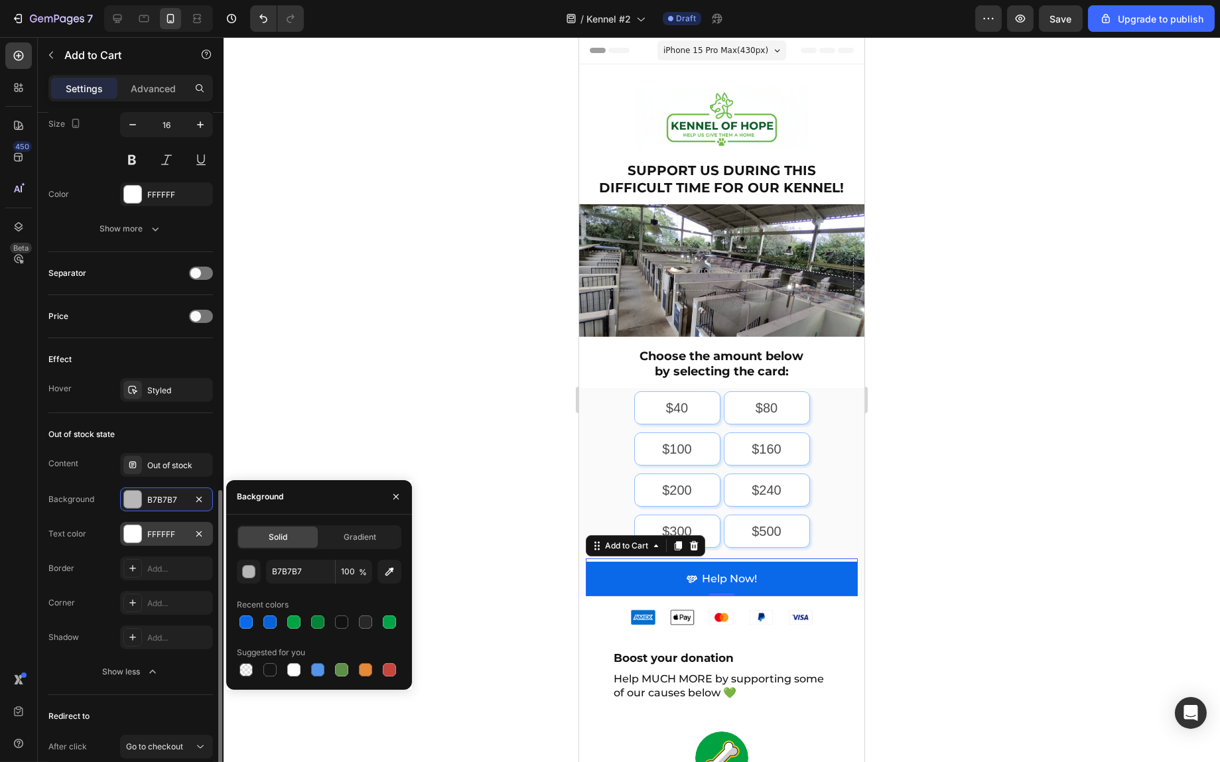
click at [163, 530] on div "FFFFFF" at bounding box center [166, 535] width 38 height 12
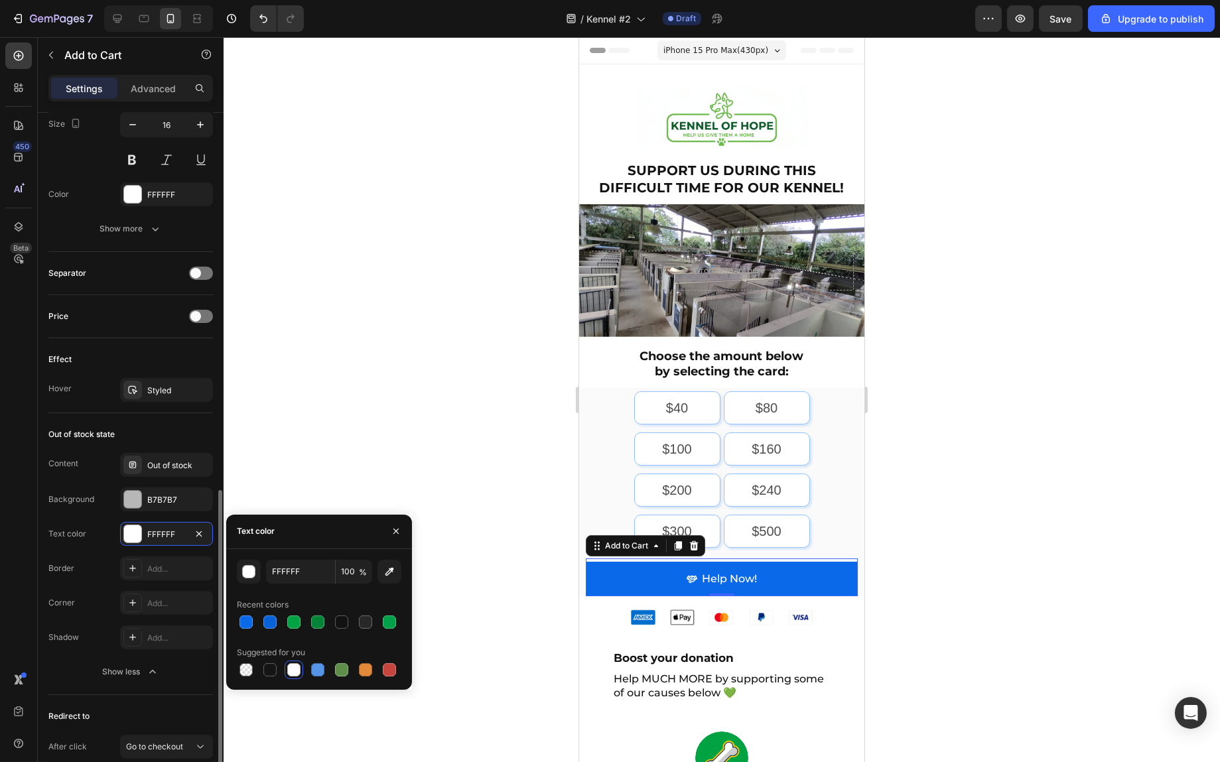
click at [104, 561] on div "Border Add..." at bounding box center [130, 569] width 165 height 24
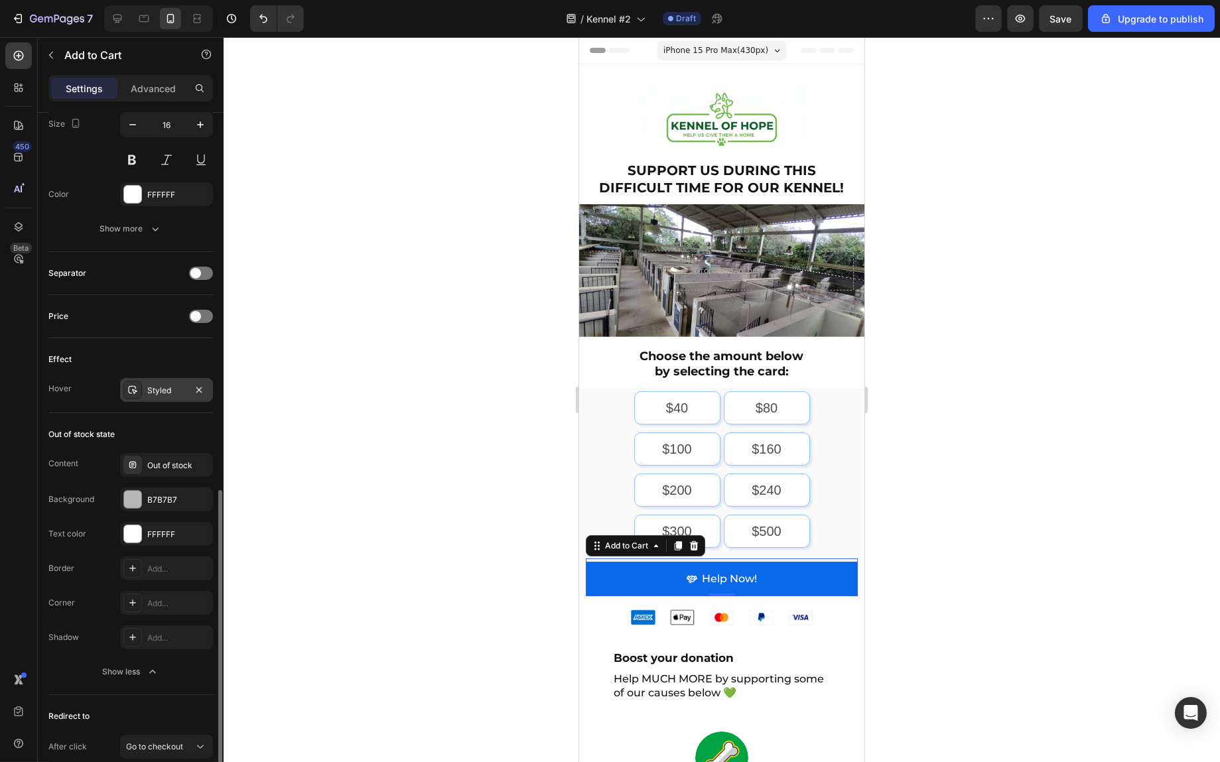
click at [167, 385] on div "Styled" at bounding box center [166, 391] width 38 height 12
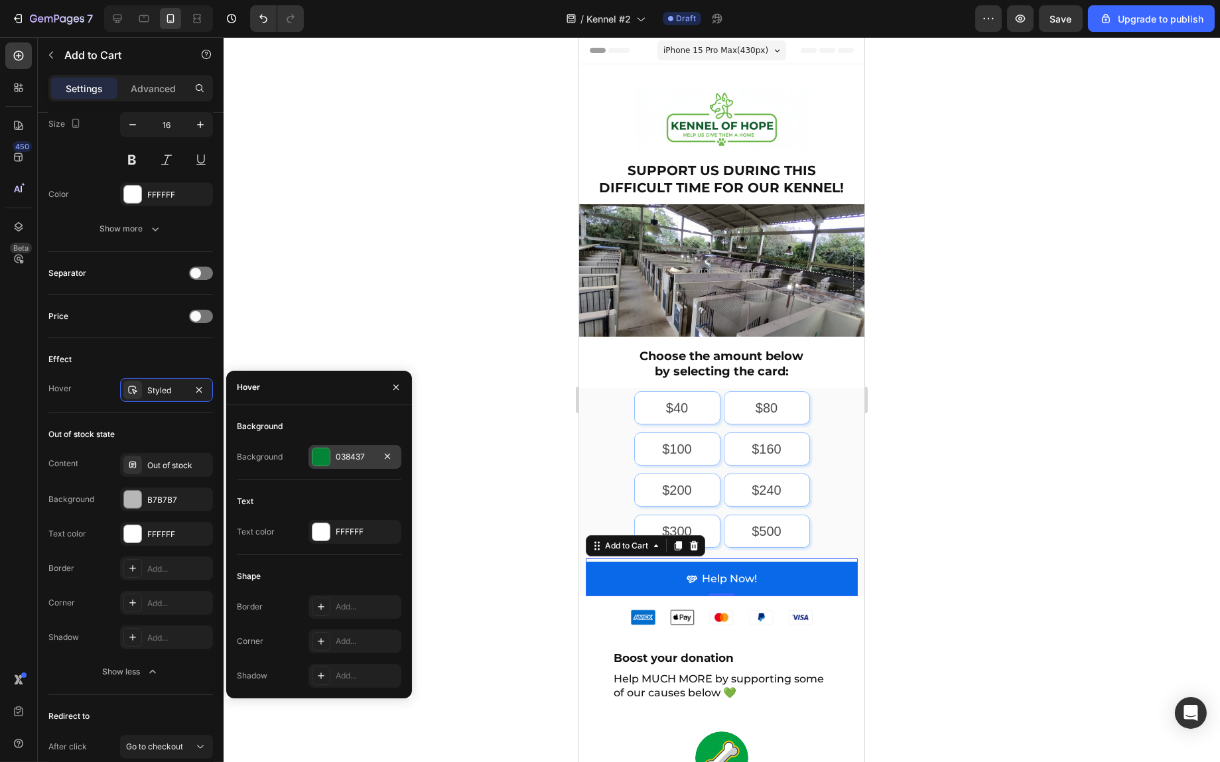
click at [322, 461] on div at bounding box center [321, 457] width 17 height 17
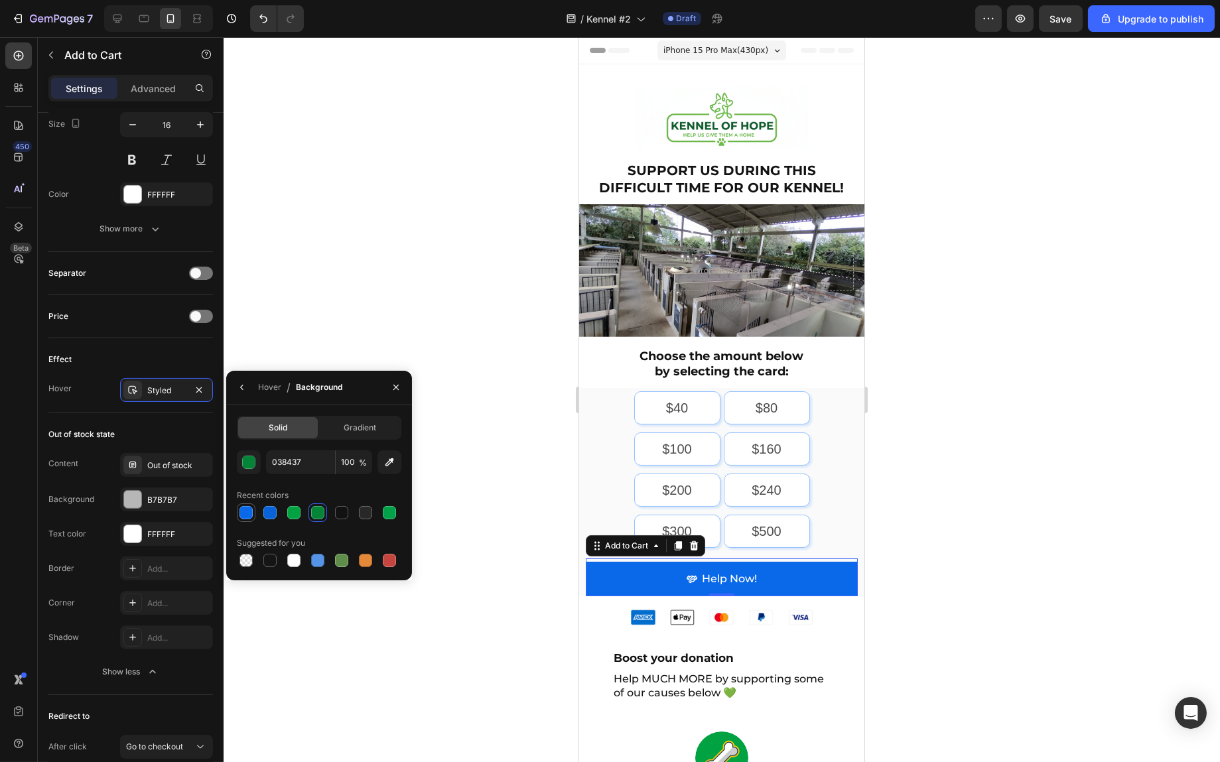
click at [244, 508] on div at bounding box center [246, 512] width 13 height 13
click at [283, 461] on input "0969E8" at bounding box center [300, 463] width 69 height 24
click at [284, 461] on input "0969E8" at bounding box center [300, 463] width 69 height 24
paste input "69E8"
paste input "text"
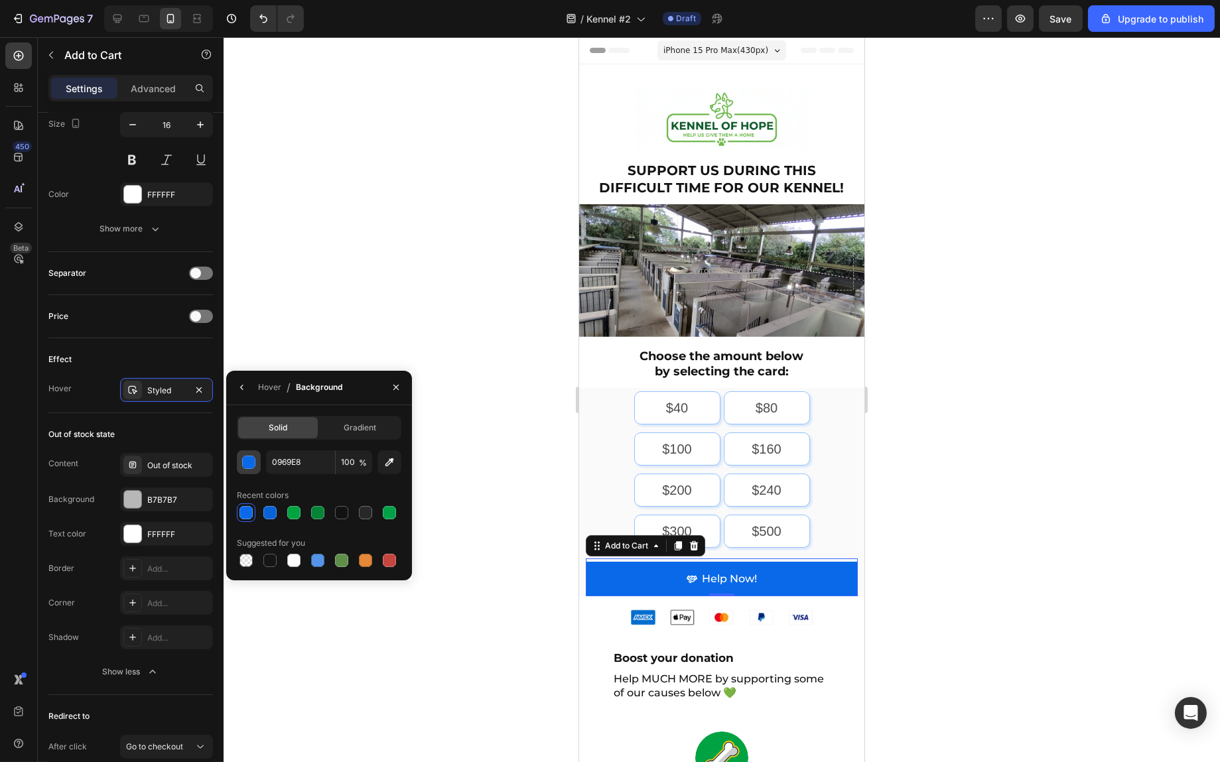
click at [250, 462] on div "button" at bounding box center [249, 463] width 13 height 13
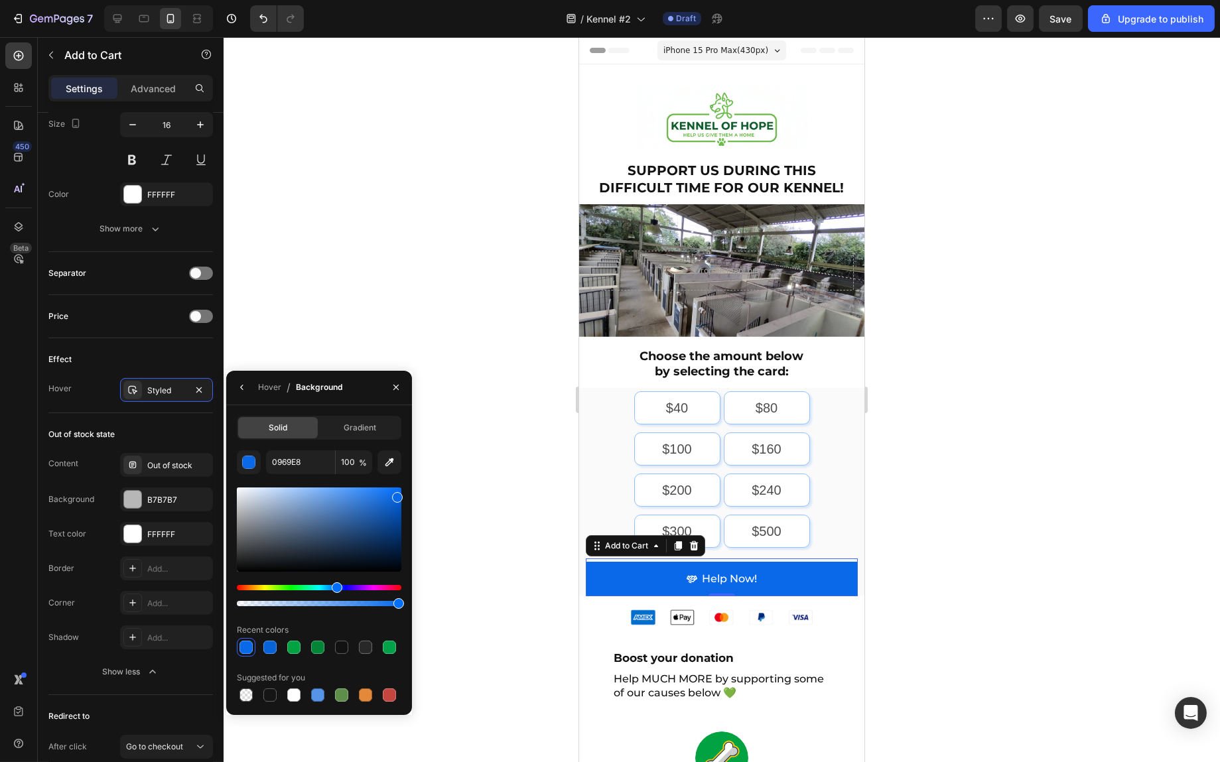
click at [397, 524] on div at bounding box center [319, 530] width 165 height 84
click at [399, 513] on div at bounding box center [319, 530] width 165 height 84
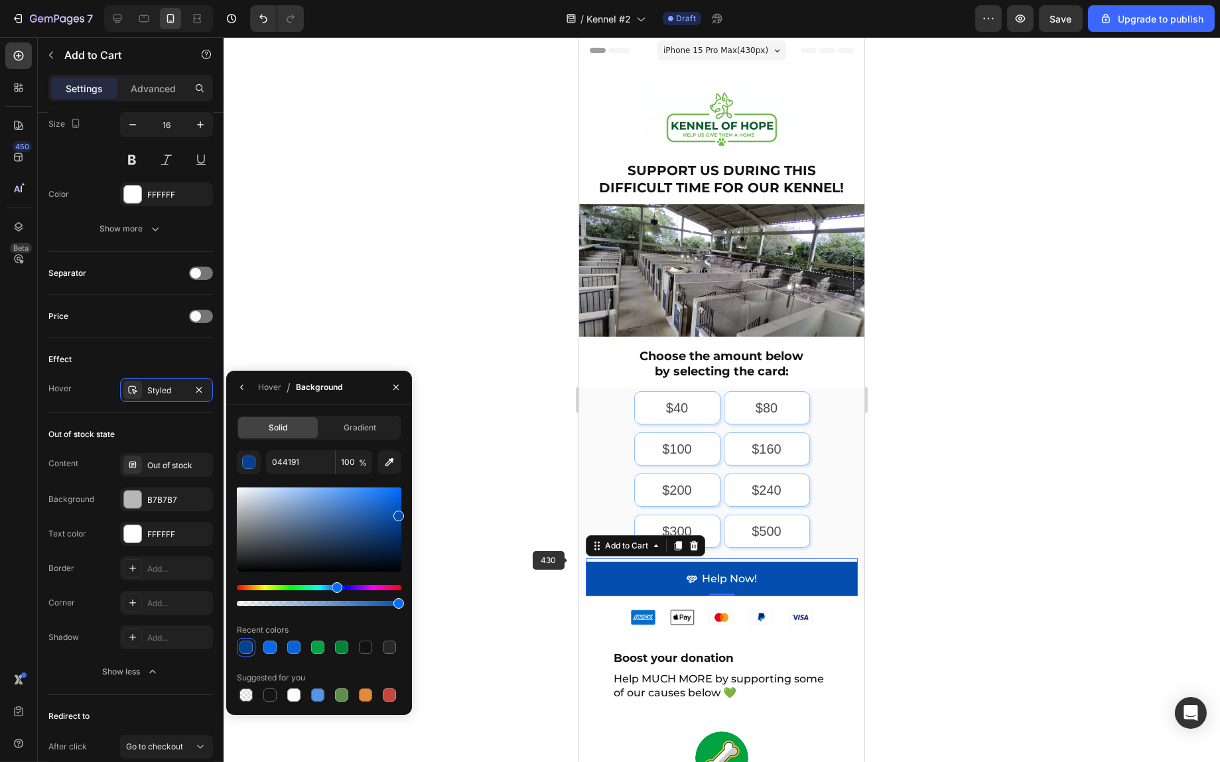
type input "034EAF"
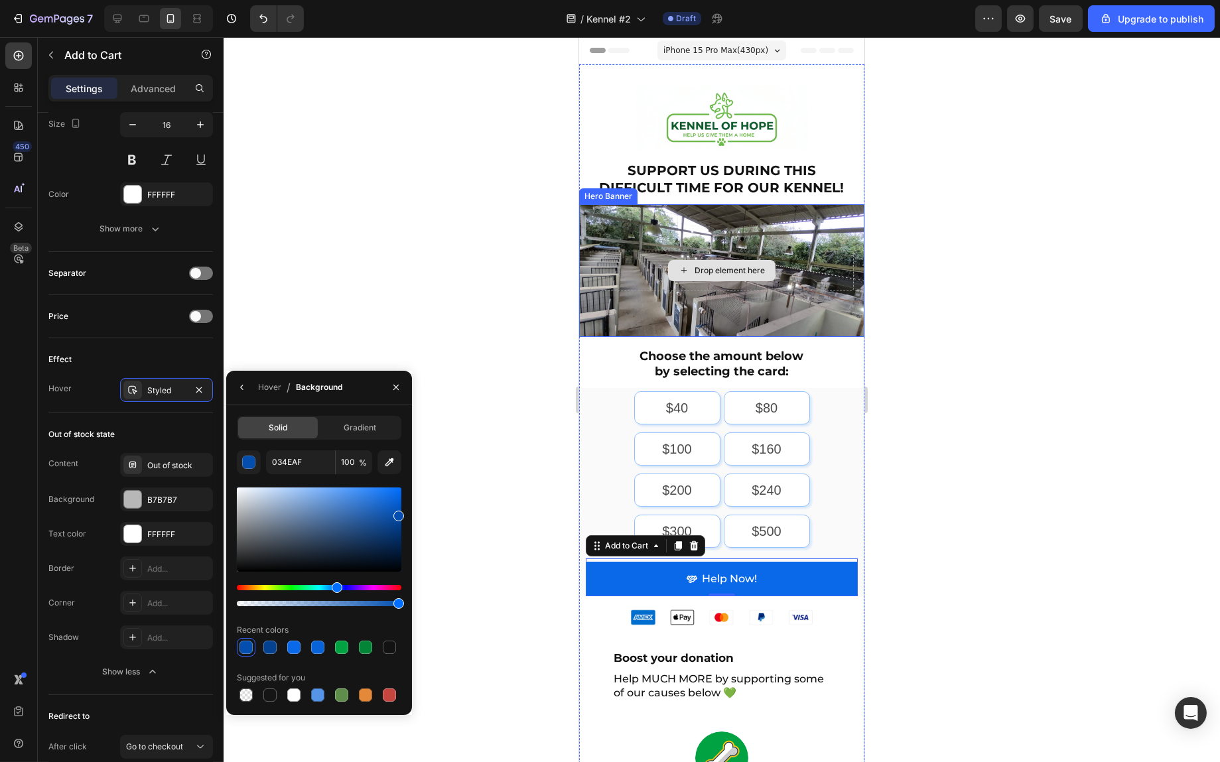
click at [789, 251] on div "Drop element here" at bounding box center [721, 271] width 264 height 40
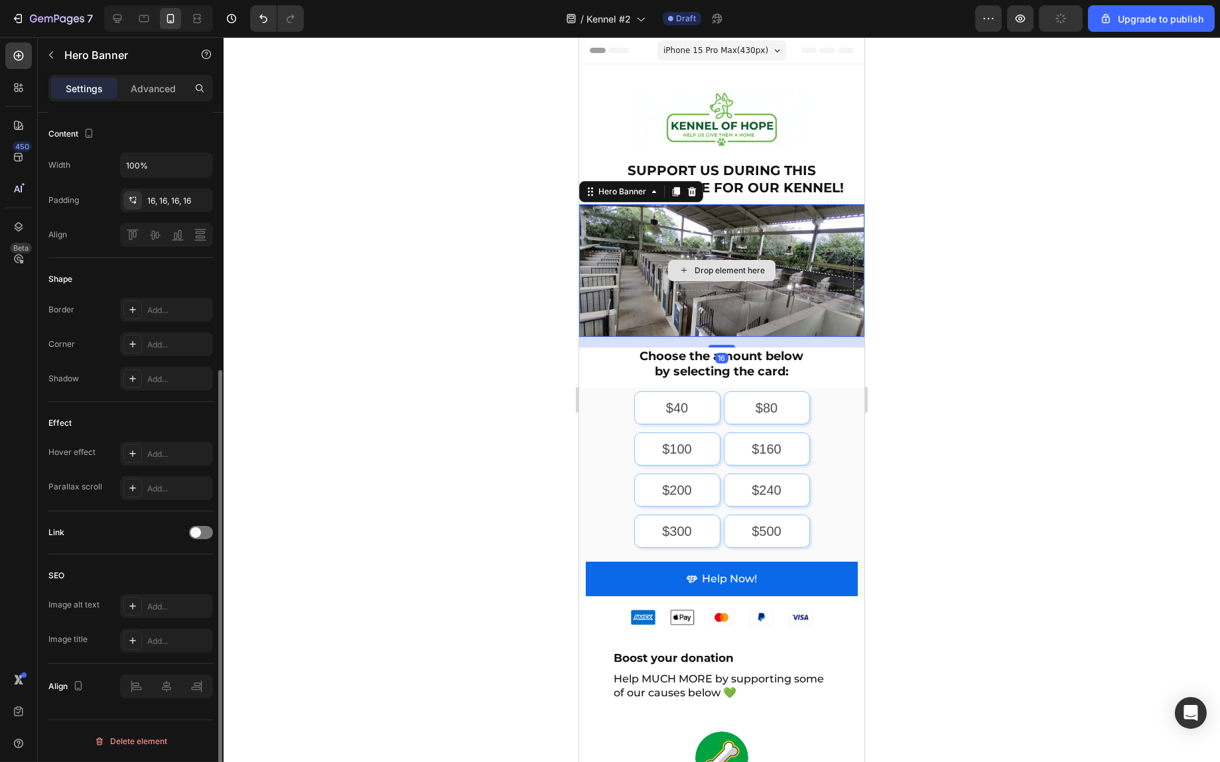
scroll to position [0, 0]
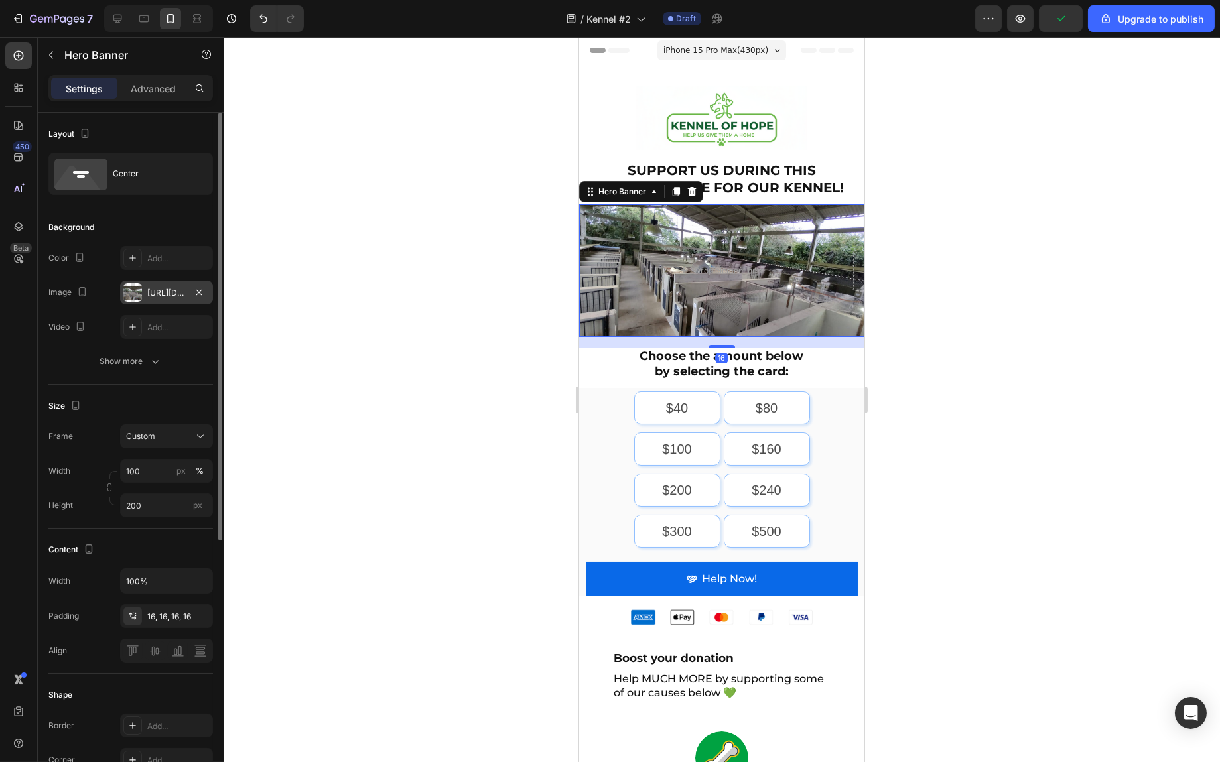
click at [140, 285] on div at bounding box center [132, 292] width 19 height 19
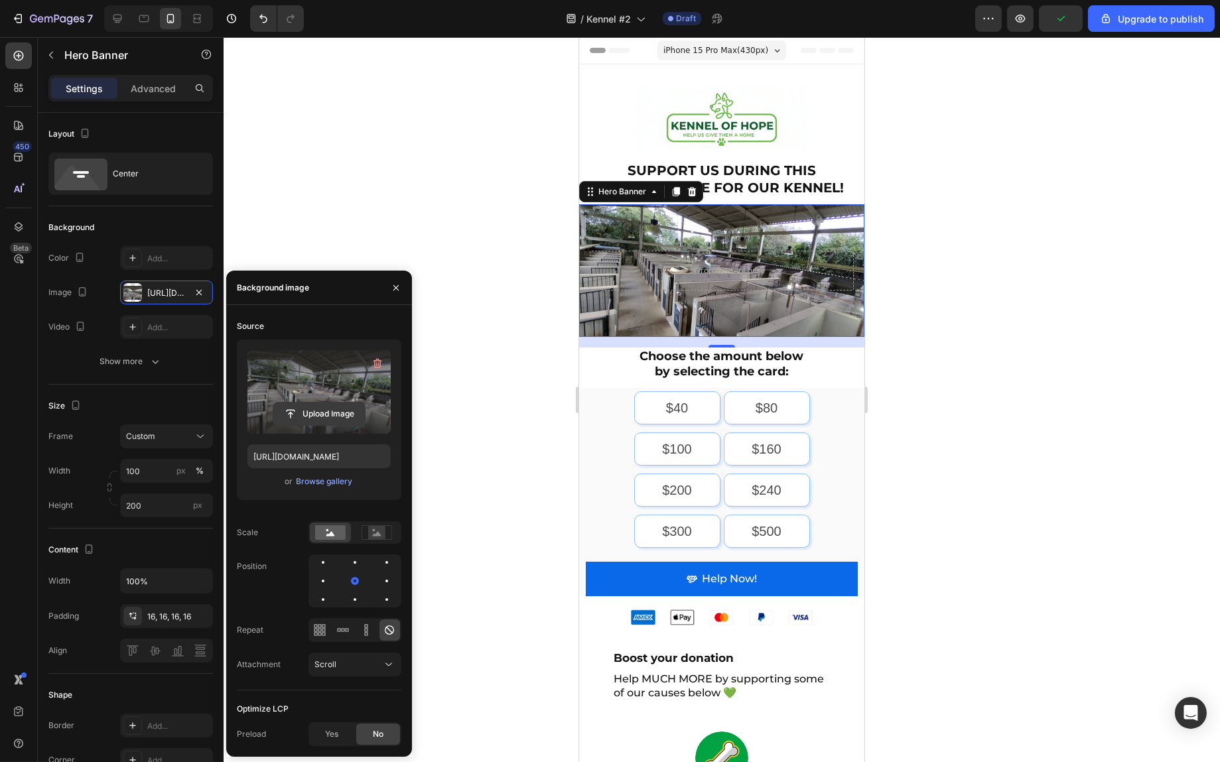
click at [310, 418] on input "file" at bounding box center [319, 414] width 92 height 23
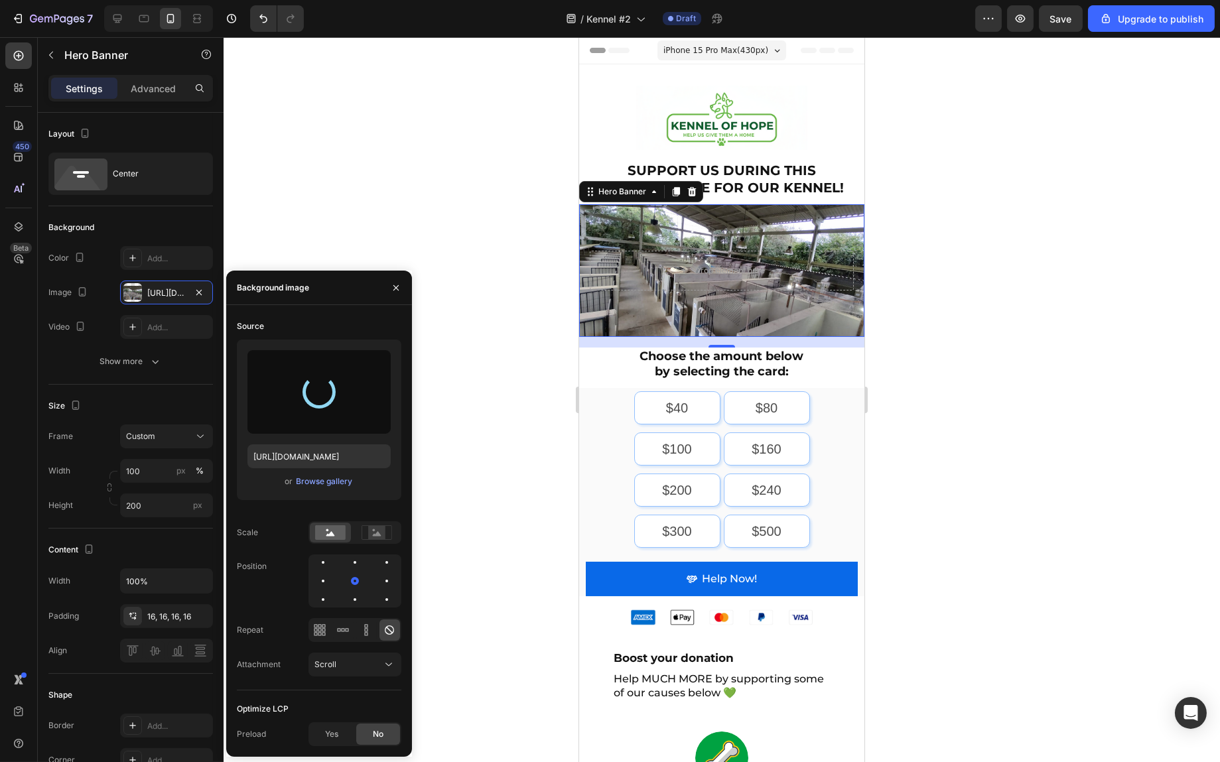
type input "https://cdn.shopify.com/s/files/1/0939/1600/4657/files/gempages_584565454844985…"
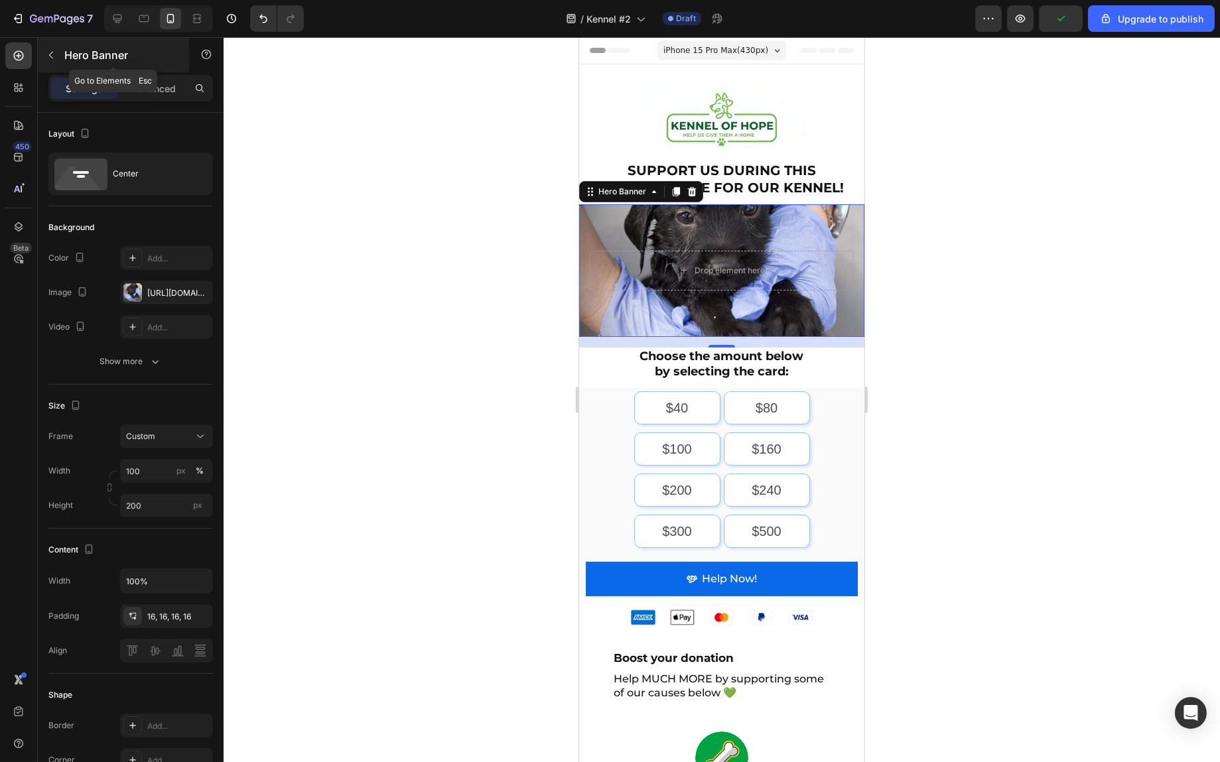
click at [46, 58] on icon "button" at bounding box center [51, 55] width 11 height 11
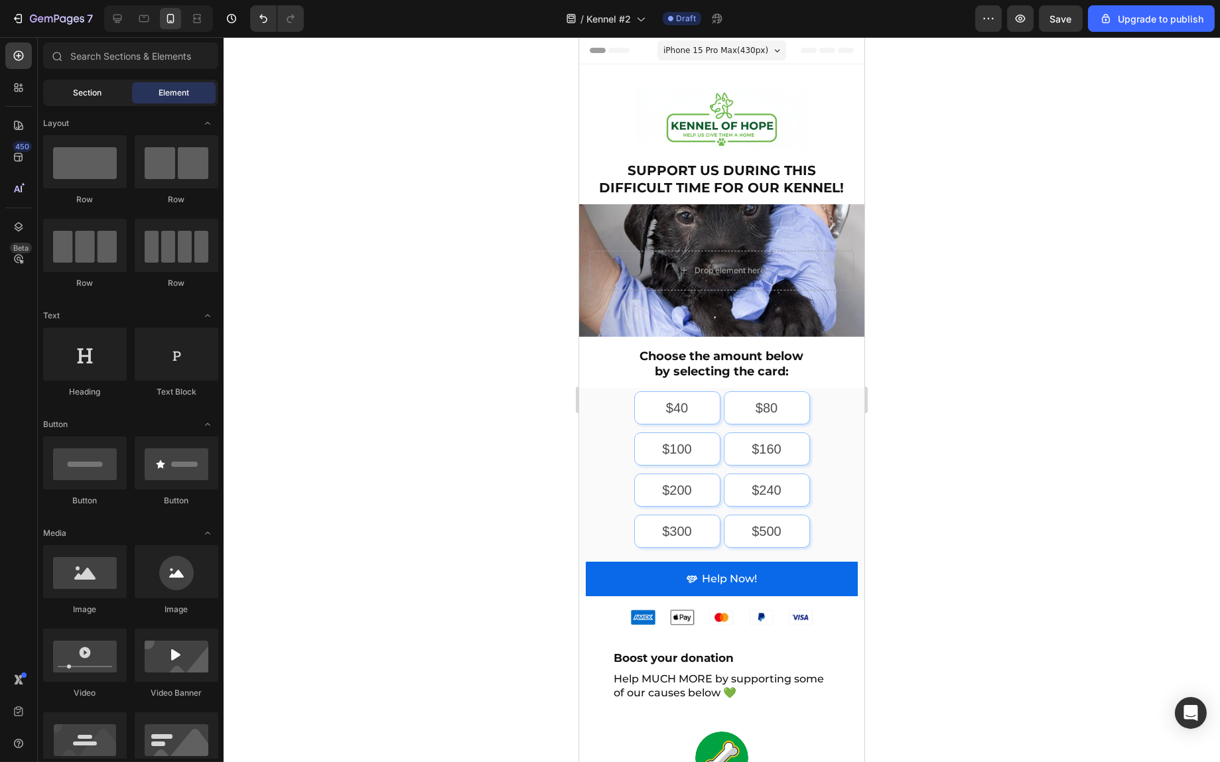
click at [95, 90] on span "Section" at bounding box center [88, 93] width 29 height 12
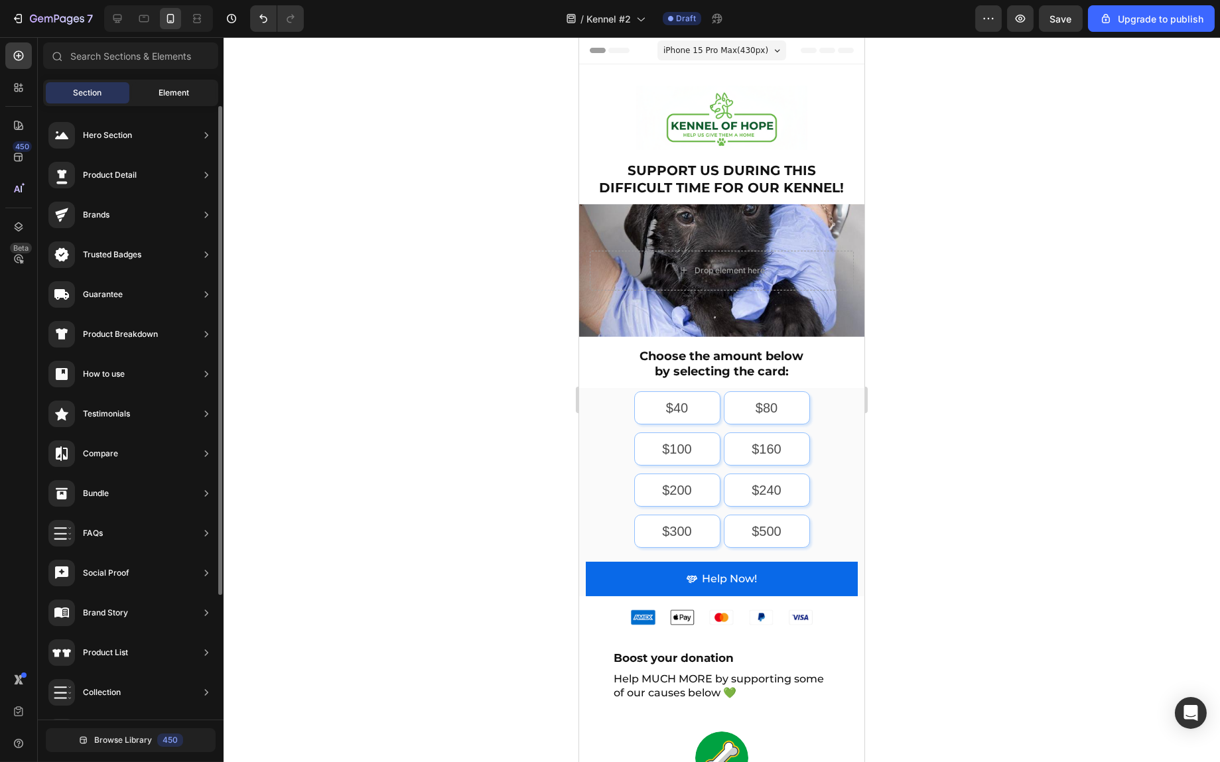
click at [193, 98] on div "Element" at bounding box center [174, 92] width 84 height 21
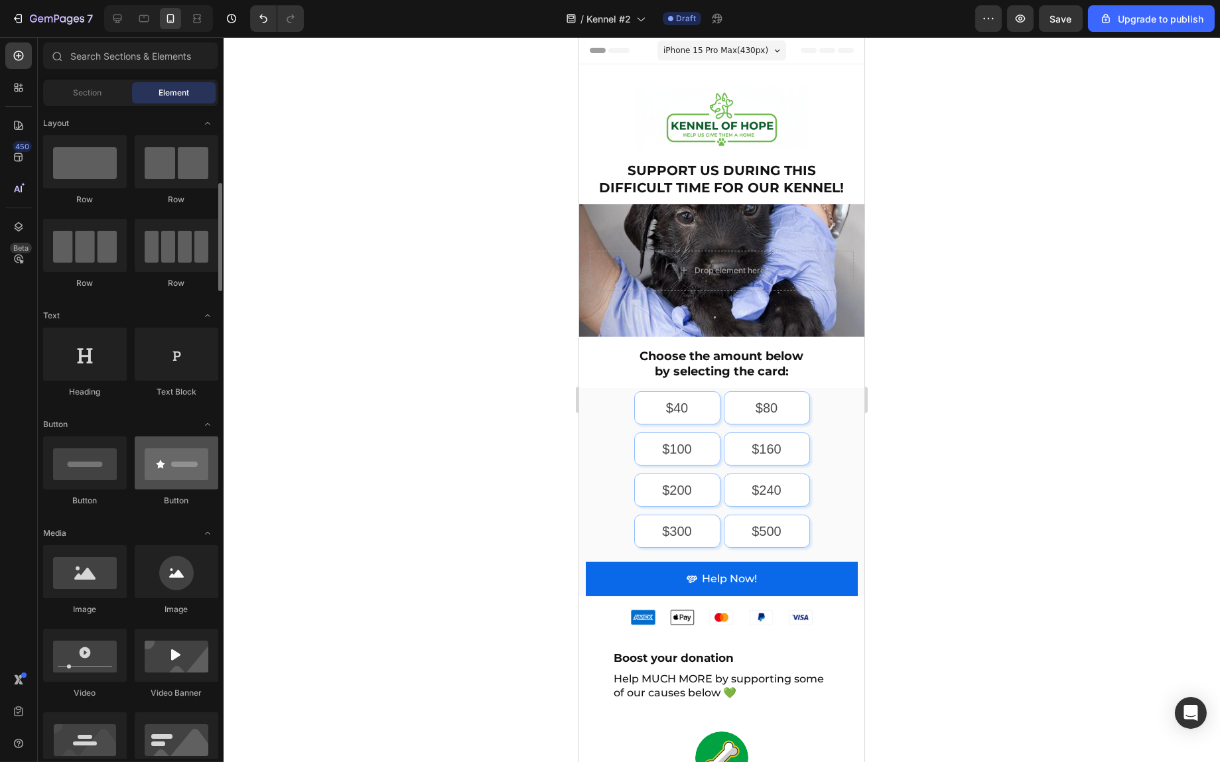
scroll to position [199, 0]
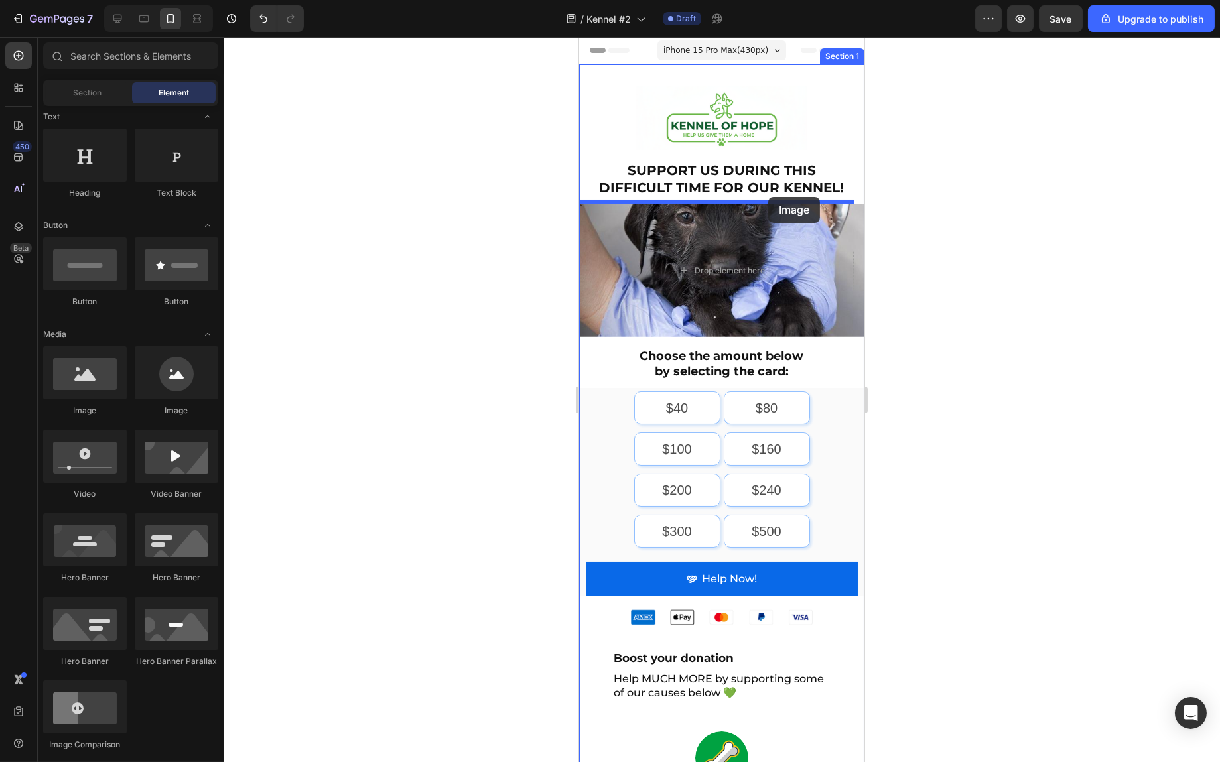
drag, startPoint x: 674, startPoint y: 412, endPoint x: 768, endPoint y: 197, distance: 234.7
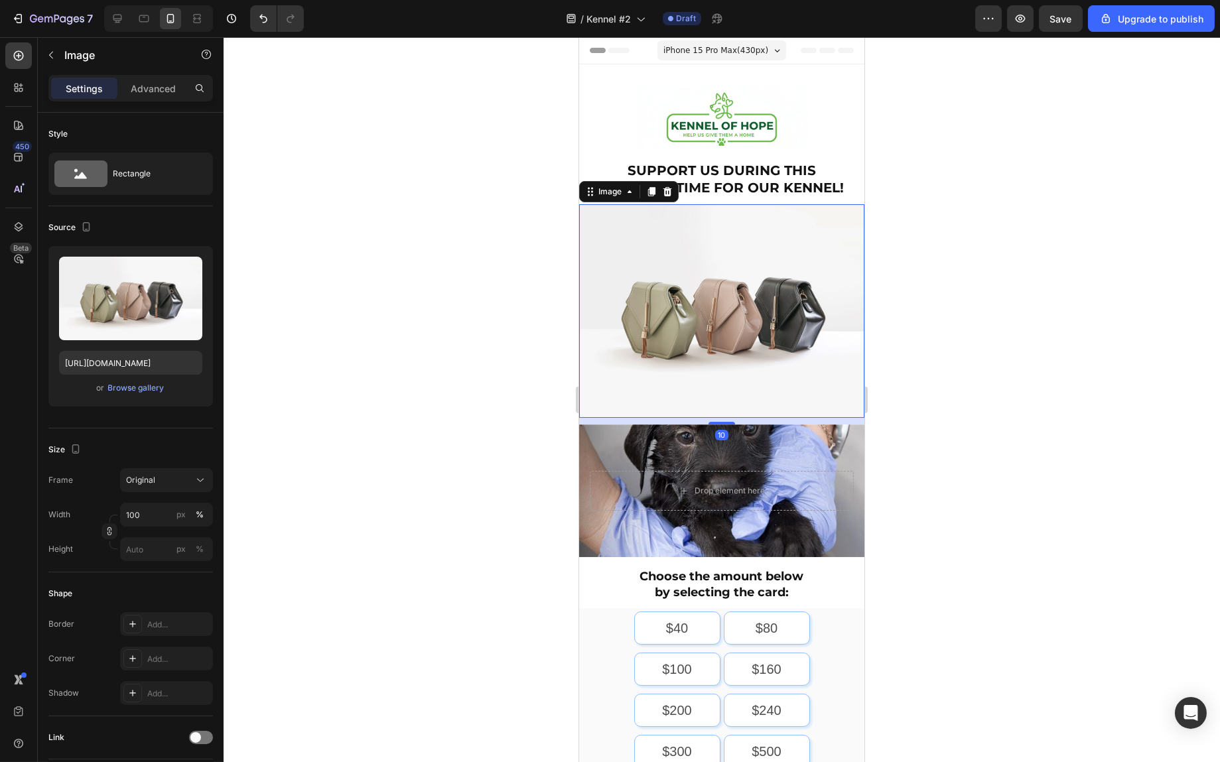
click at [728, 294] on img at bounding box center [721, 311] width 285 height 214
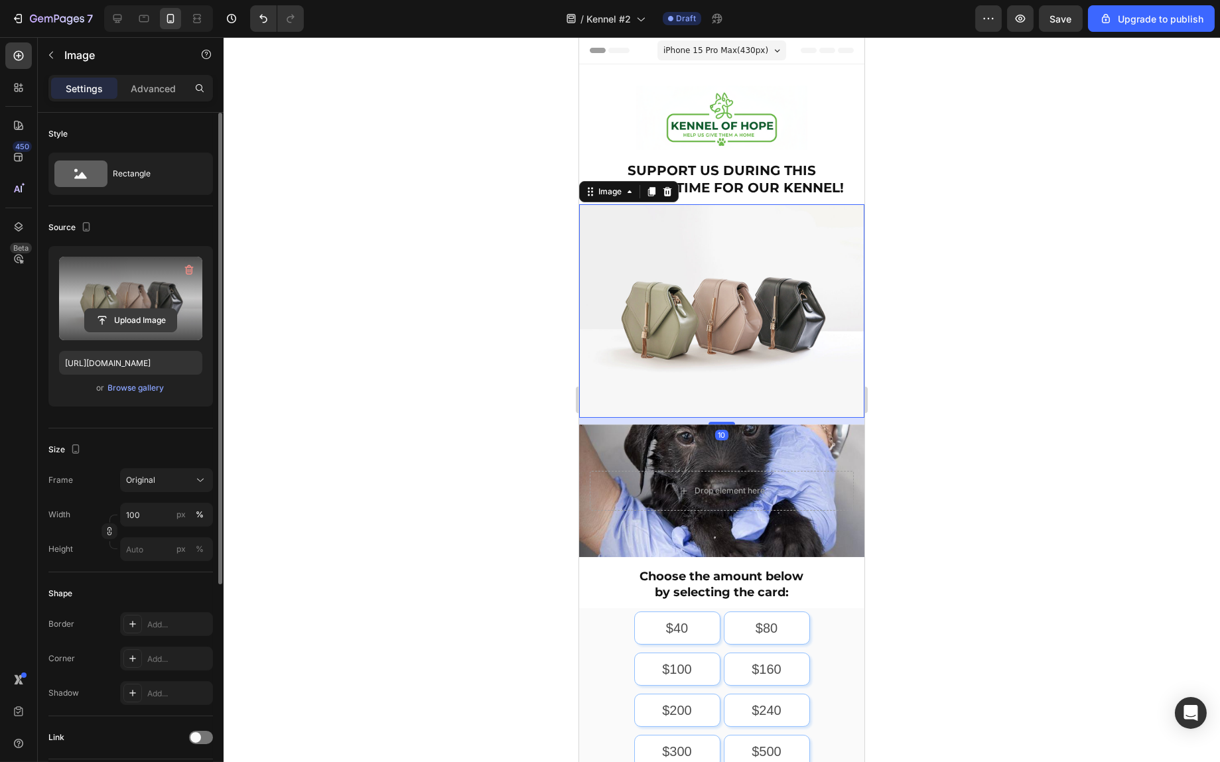
click at [133, 309] on input "file" at bounding box center [131, 320] width 92 height 23
click at [133, 315] on input "file" at bounding box center [131, 320] width 92 height 23
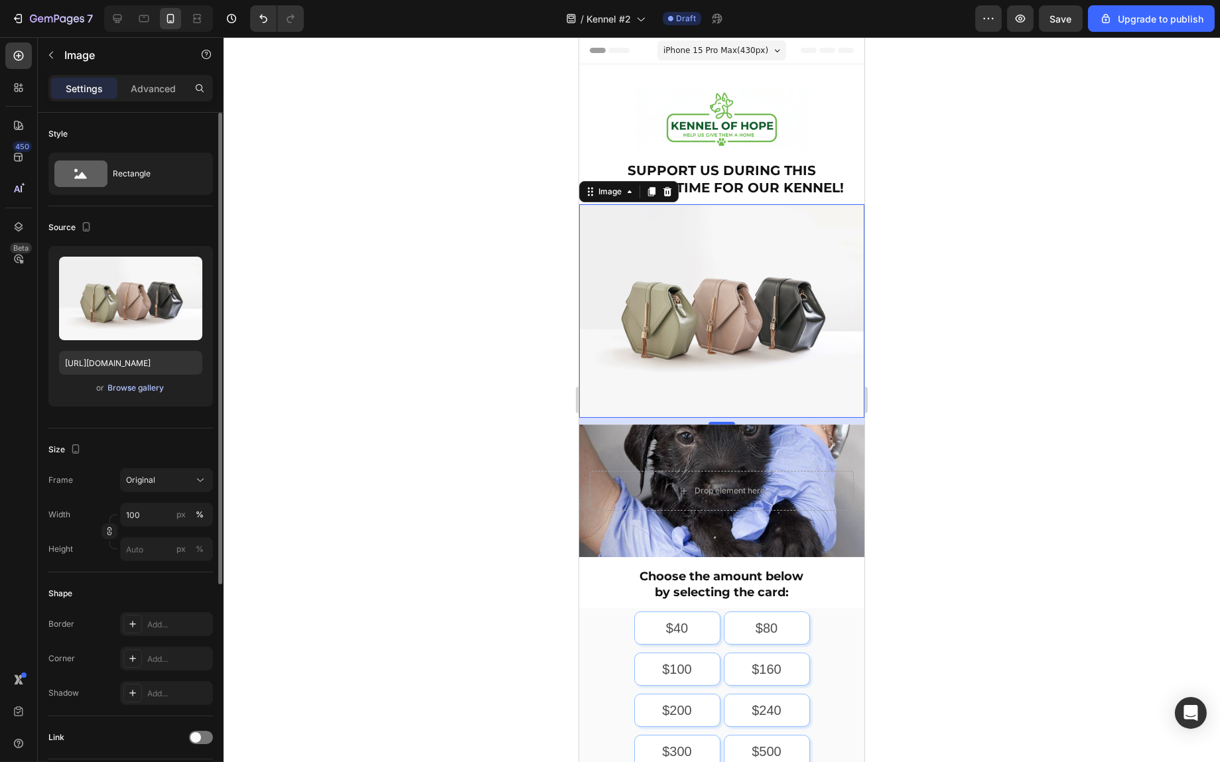
click at [143, 385] on div "Browse gallery" at bounding box center [136, 388] width 56 height 12
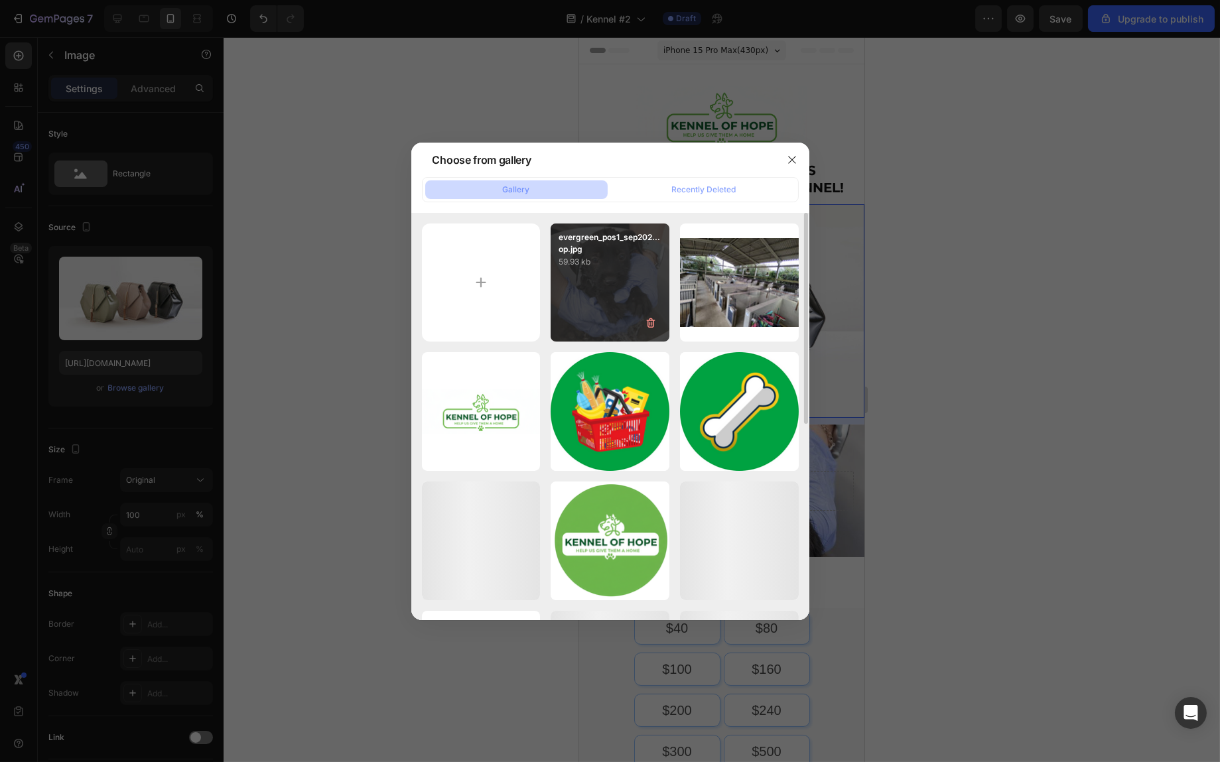
click at [583, 275] on div "evergreen_pos1_sep202...op.jpg 59.93 kb" at bounding box center [610, 283] width 119 height 119
type input "https://cdn.shopify.com/s/files/1/0939/1600/4657/files/gempages_584565454844985…"
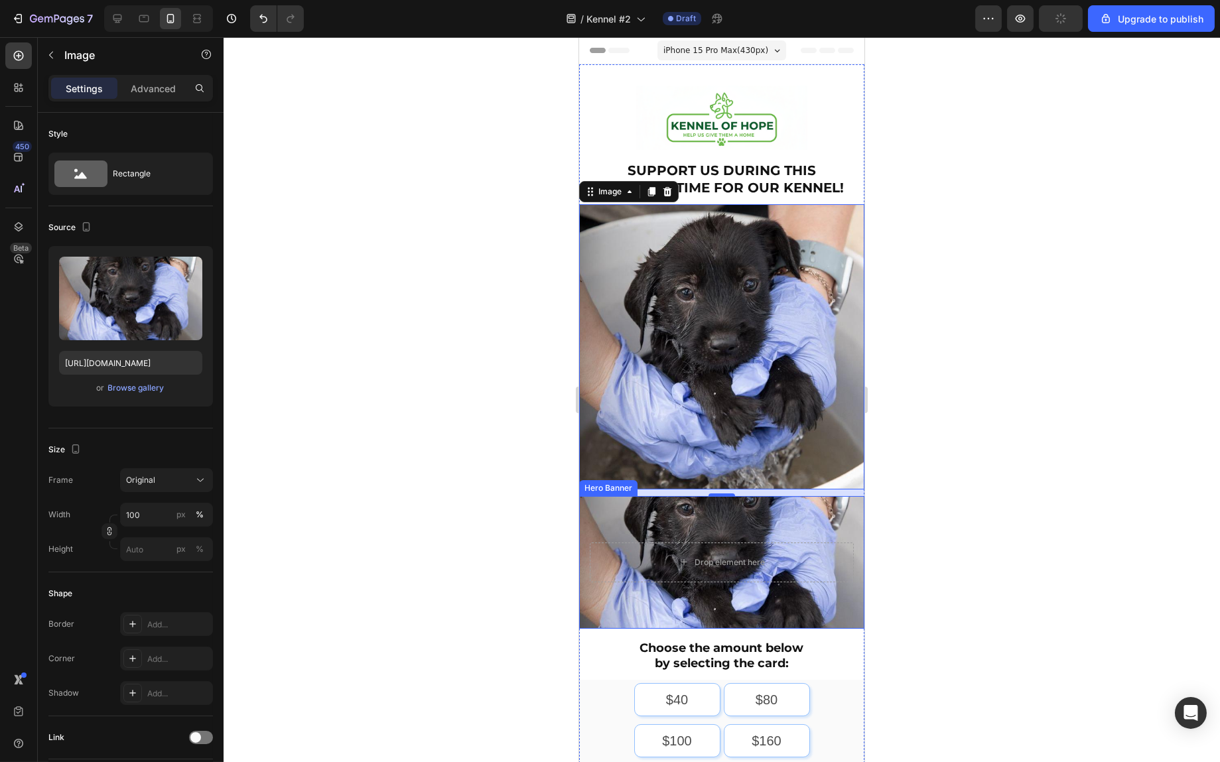
click at [774, 499] on div "Background Image" at bounding box center [721, 562] width 285 height 133
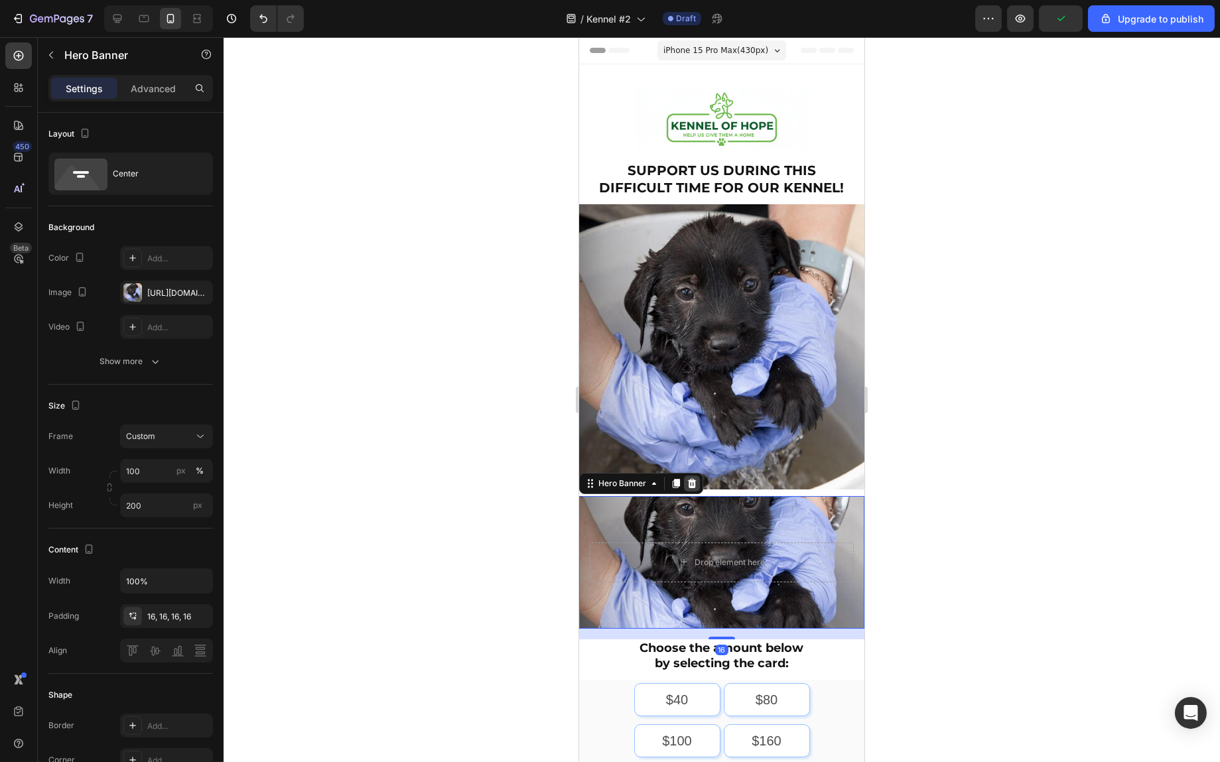
click at [691, 479] on icon at bounding box center [691, 483] width 9 height 9
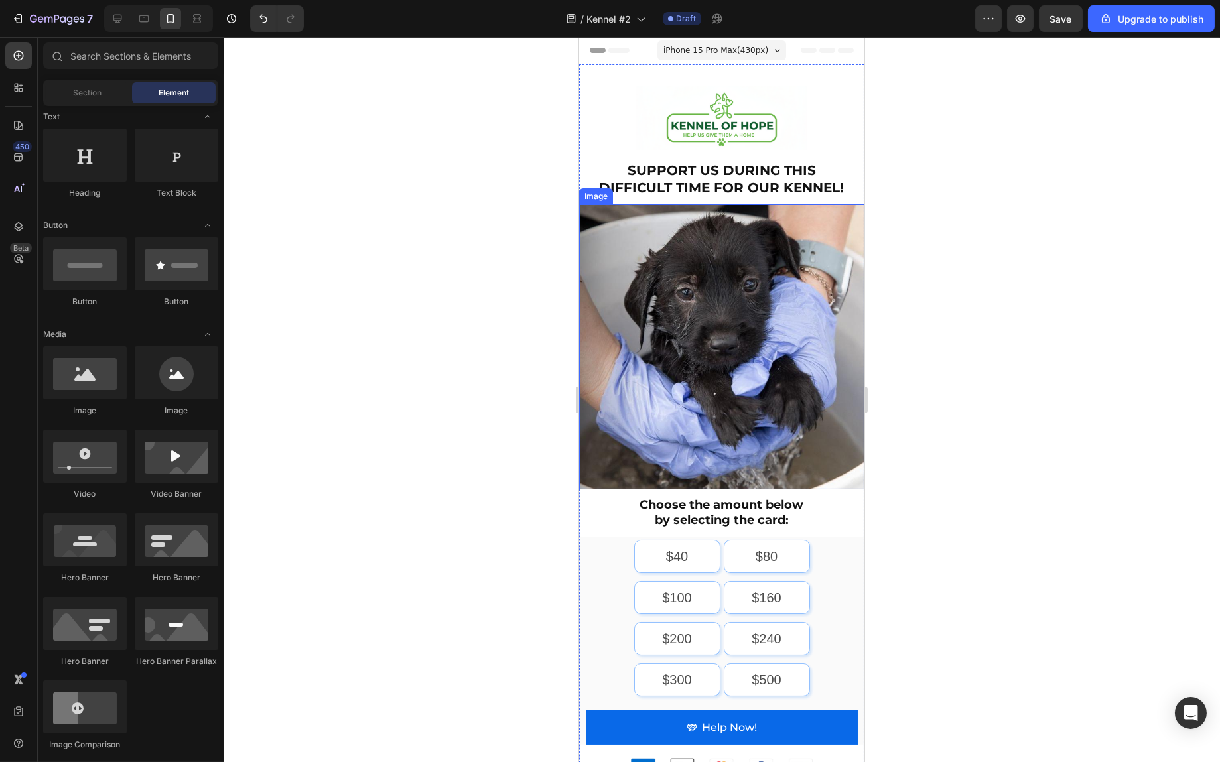
click at [808, 311] on img at bounding box center [721, 346] width 285 height 285
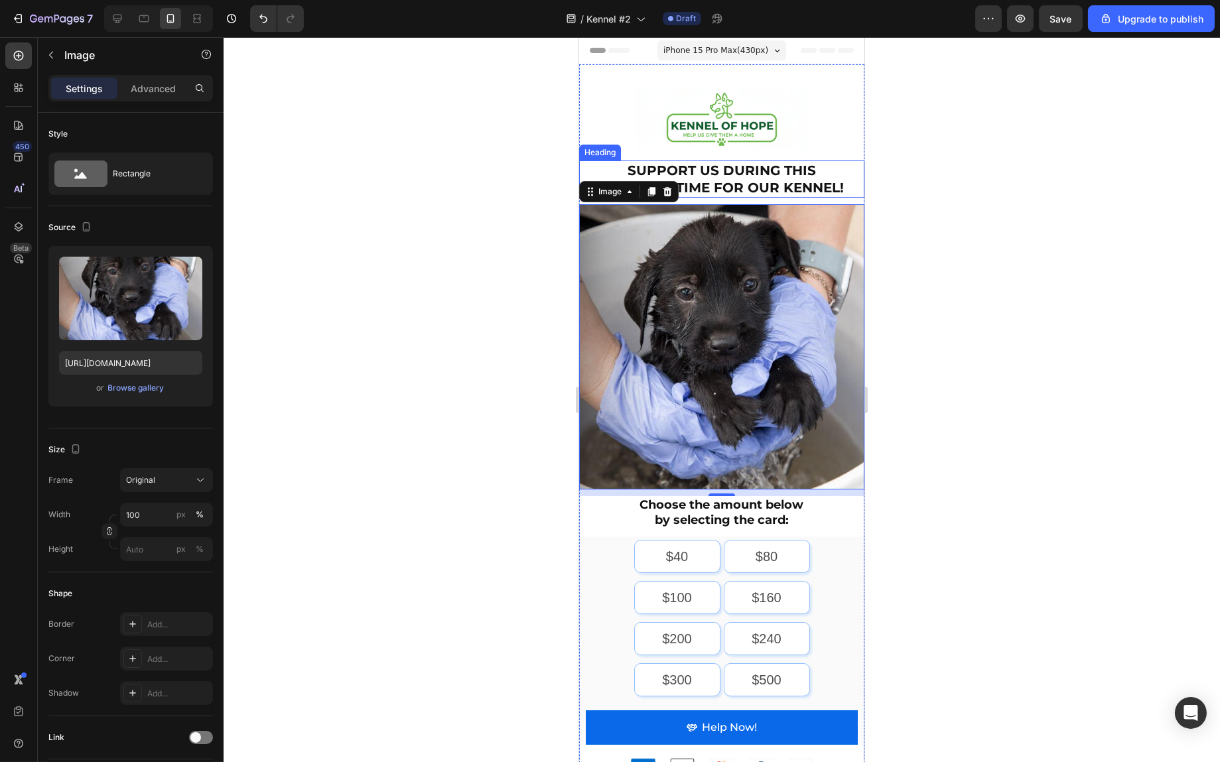
click at [757, 174] on h2 "SUPPORT US DURING THIS DIFFICULT TIME FOR OUR KENNEL!" at bounding box center [721, 179] width 259 height 37
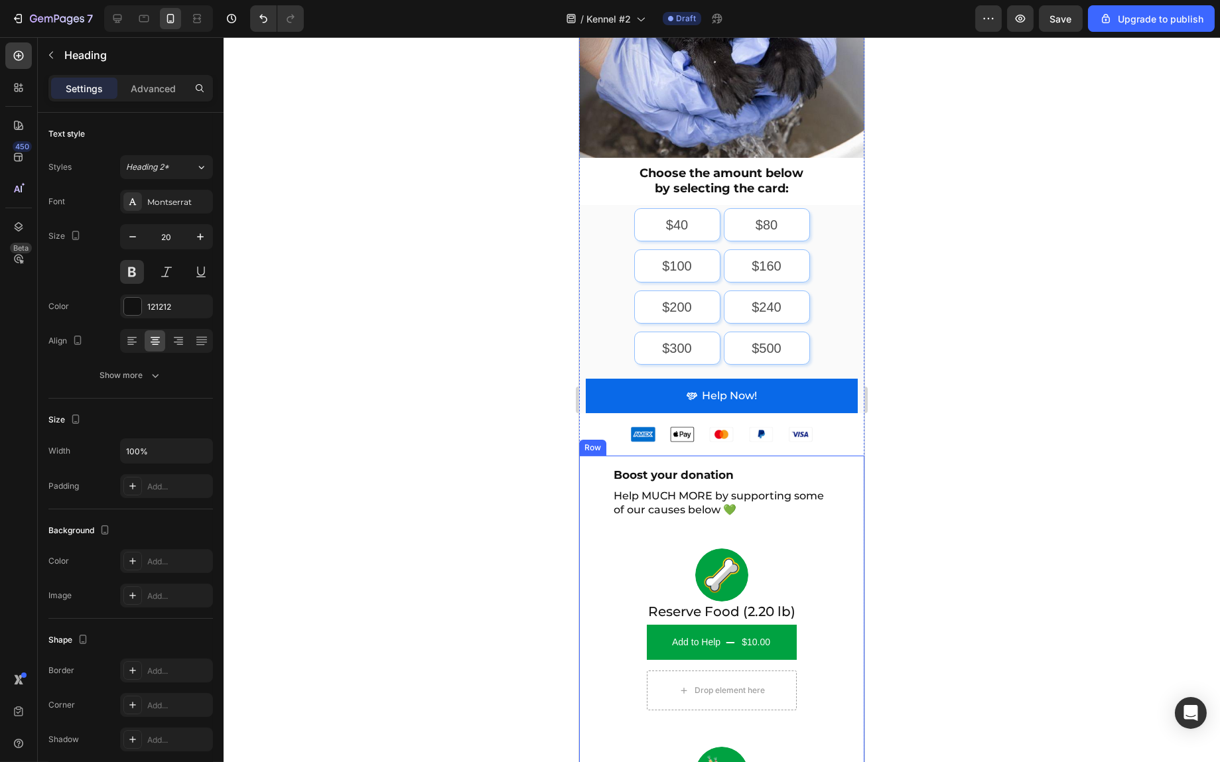
scroll to position [531, 0]
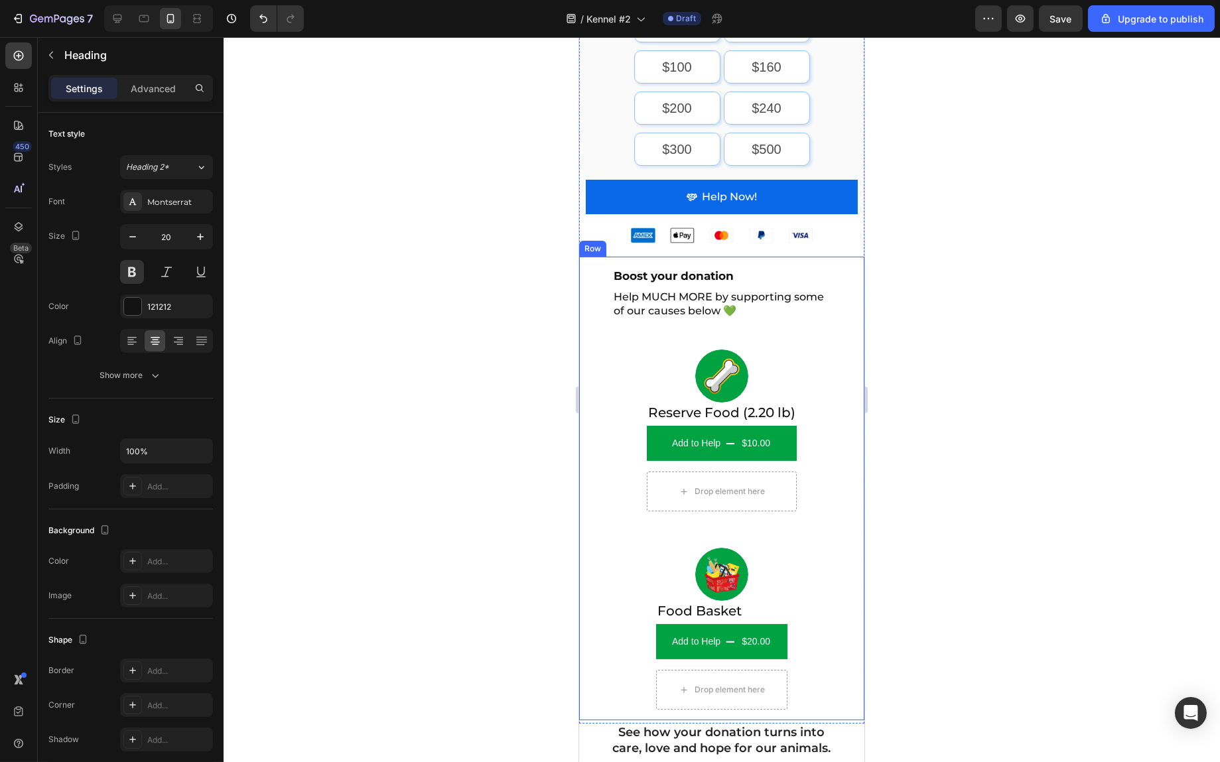
click at [828, 263] on div "Boost your donation Heading Help MUCH MORE by supporting some of our causes bel…" at bounding box center [721, 489] width 285 height 464
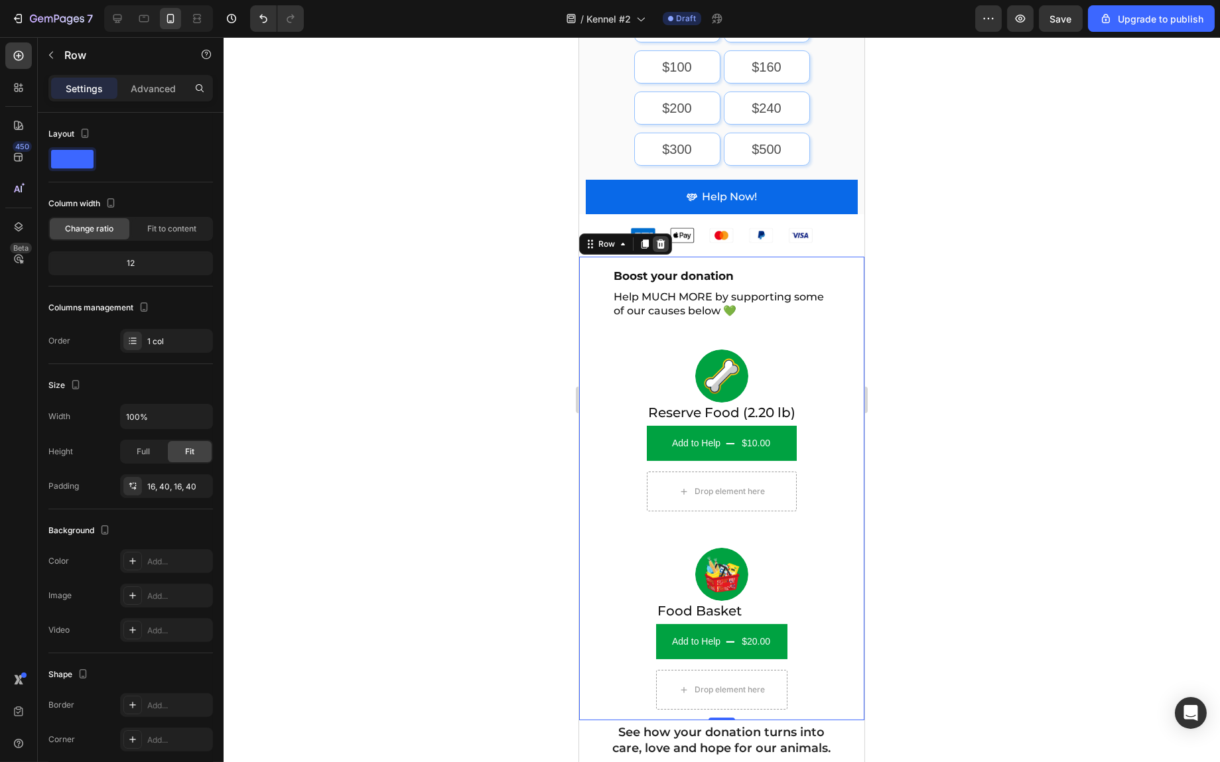
click at [658, 239] on icon at bounding box center [660, 244] width 11 height 11
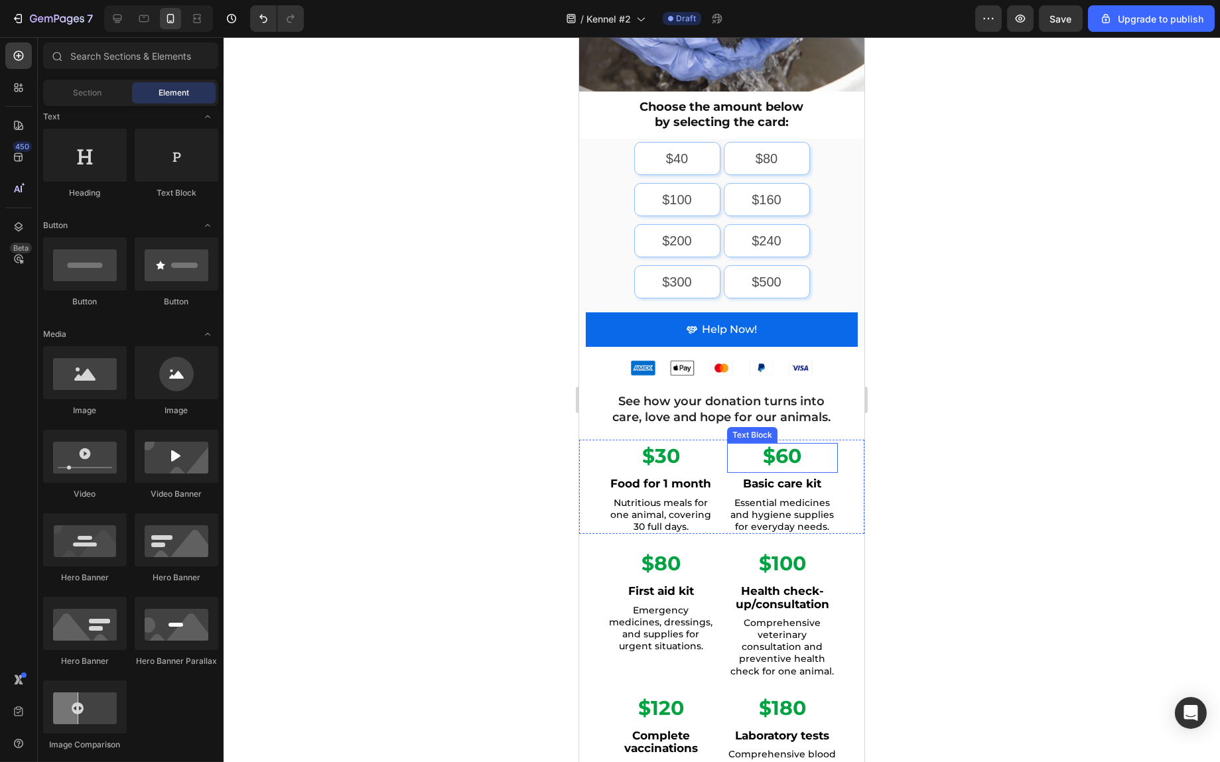
scroll to position [597, 0]
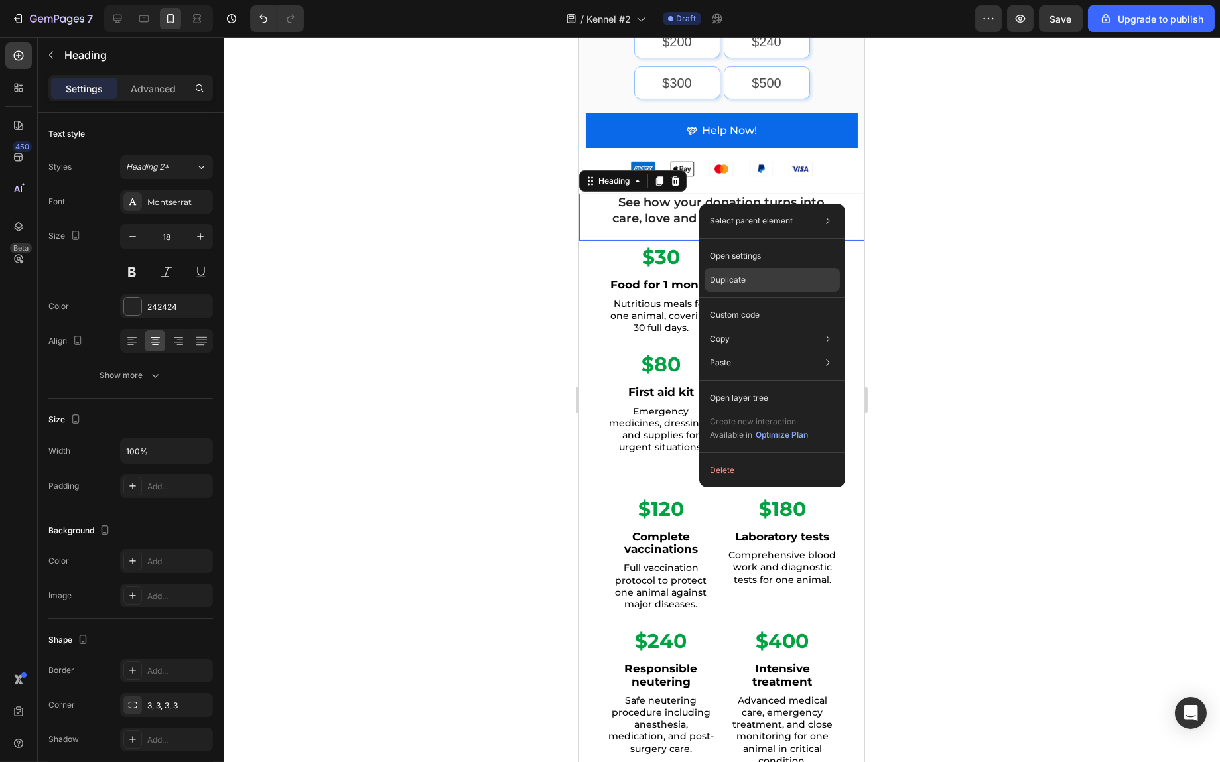
click at [753, 275] on div "Duplicate" at bounding box center [772, 280] width 135 height 24
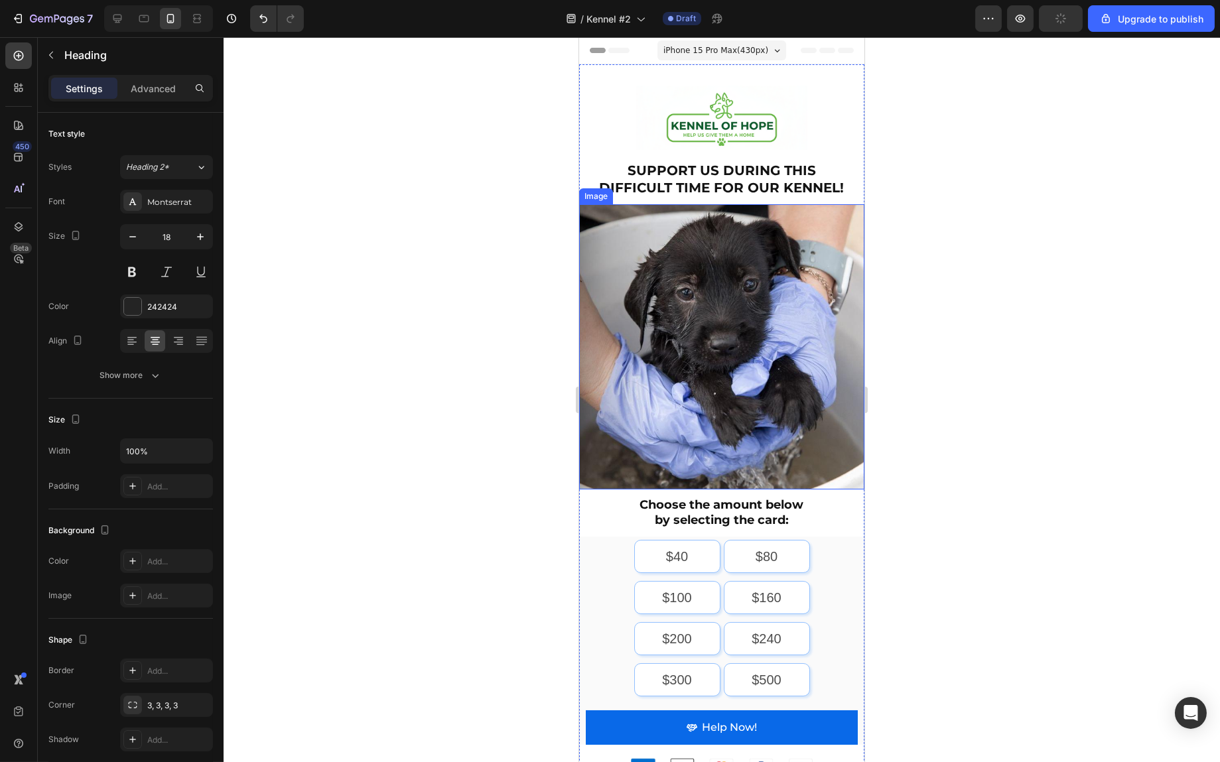
scroll to position [199, 0]
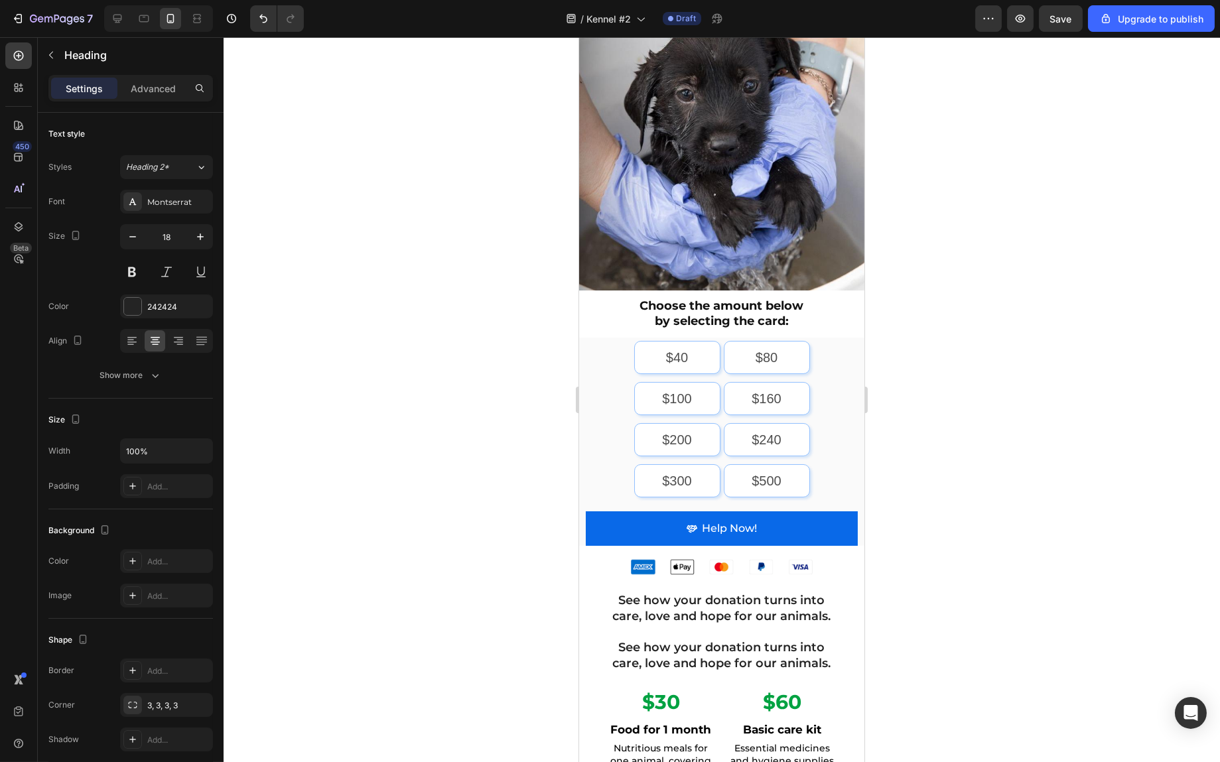
click at [698, 598] on h2 "See how your donation turns into care, love and hope for our animals." at bounding box center [721, 609] width 232 height 34
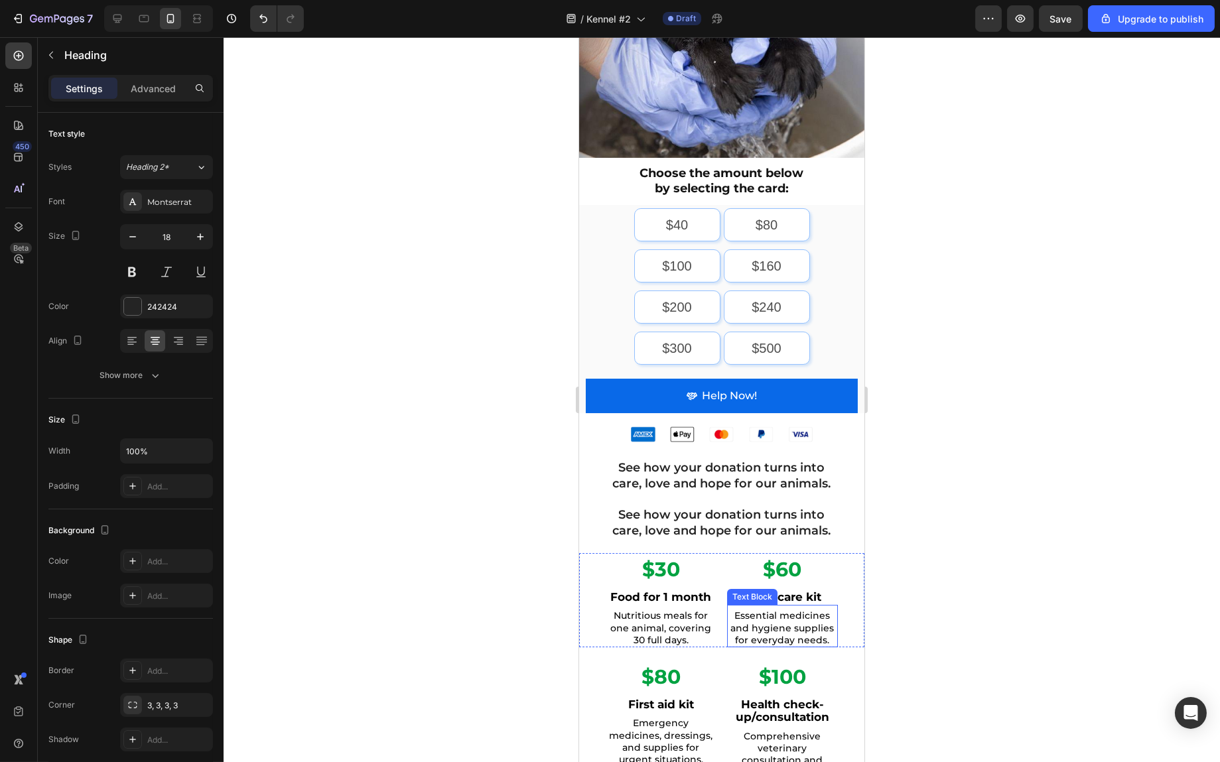
scroll to position [398, 0]
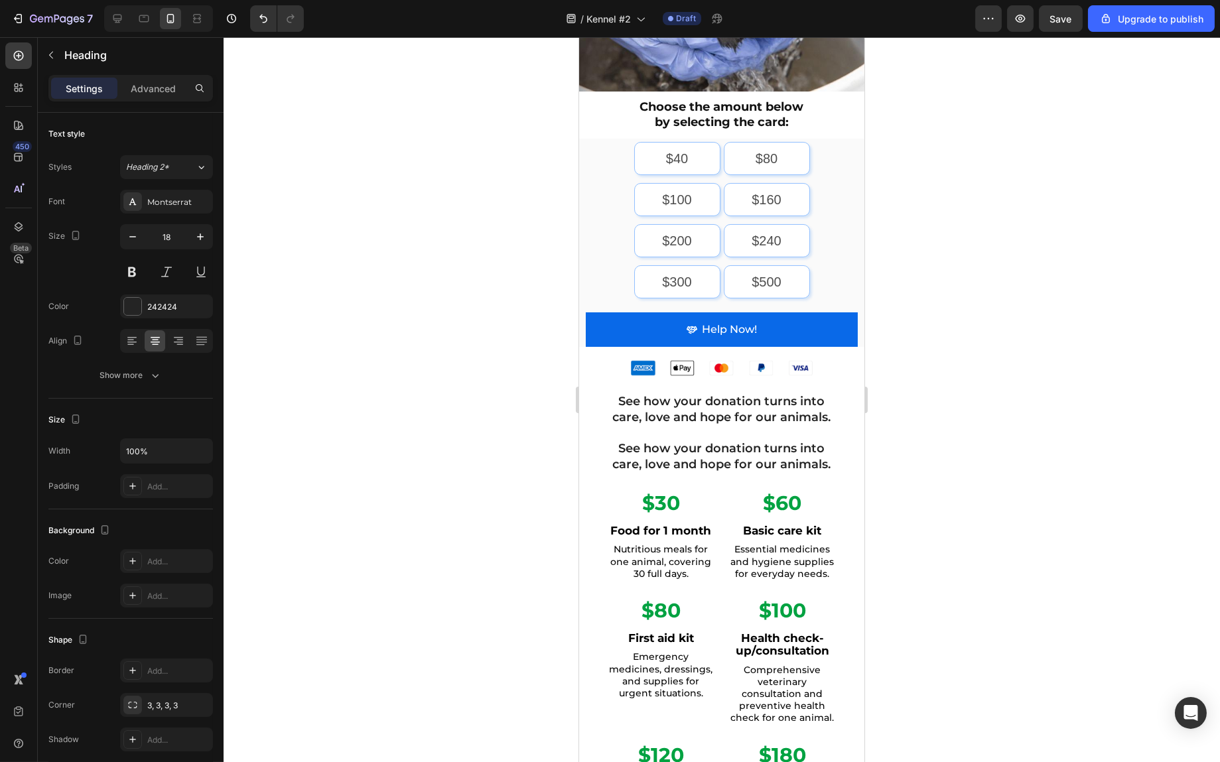
click at [745, 396] on p "See how your donation turns into care, love and hope for our animals." at bounding box center [722, 409] width 230 height 31
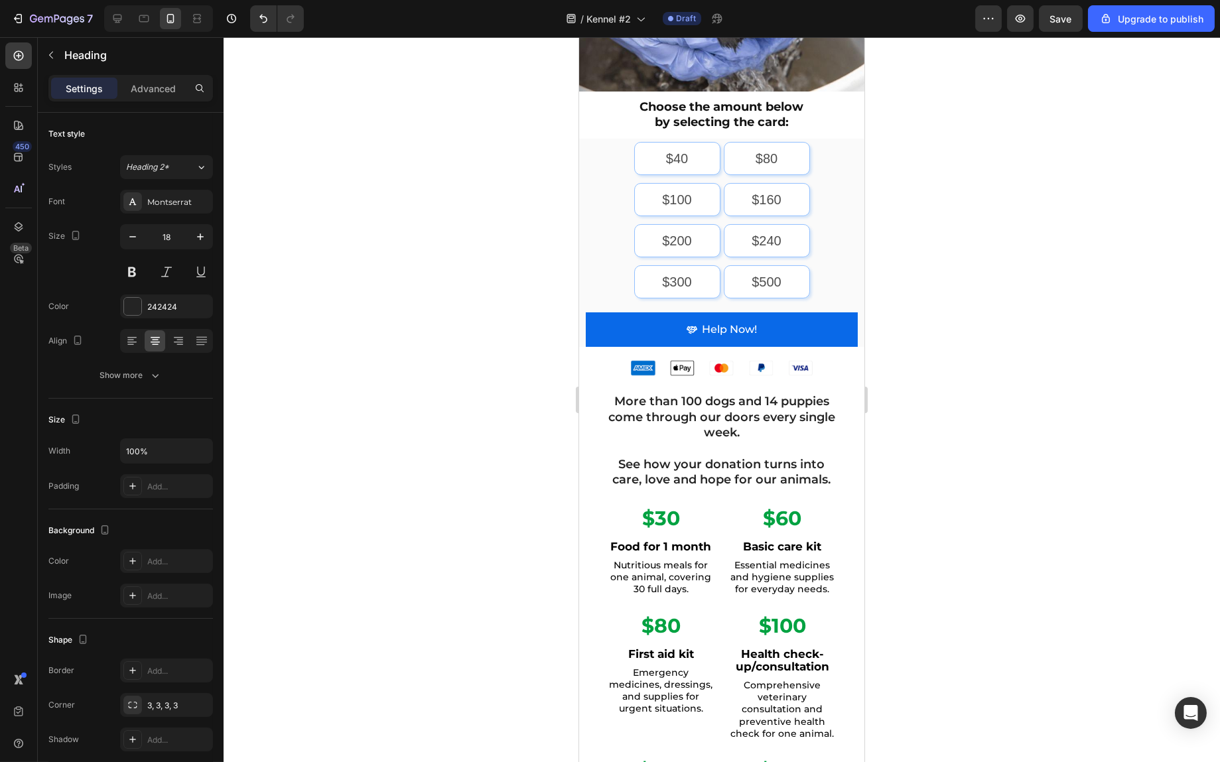
click at [980, 406] on div at bounding box center [722, 399] width 997 height 725
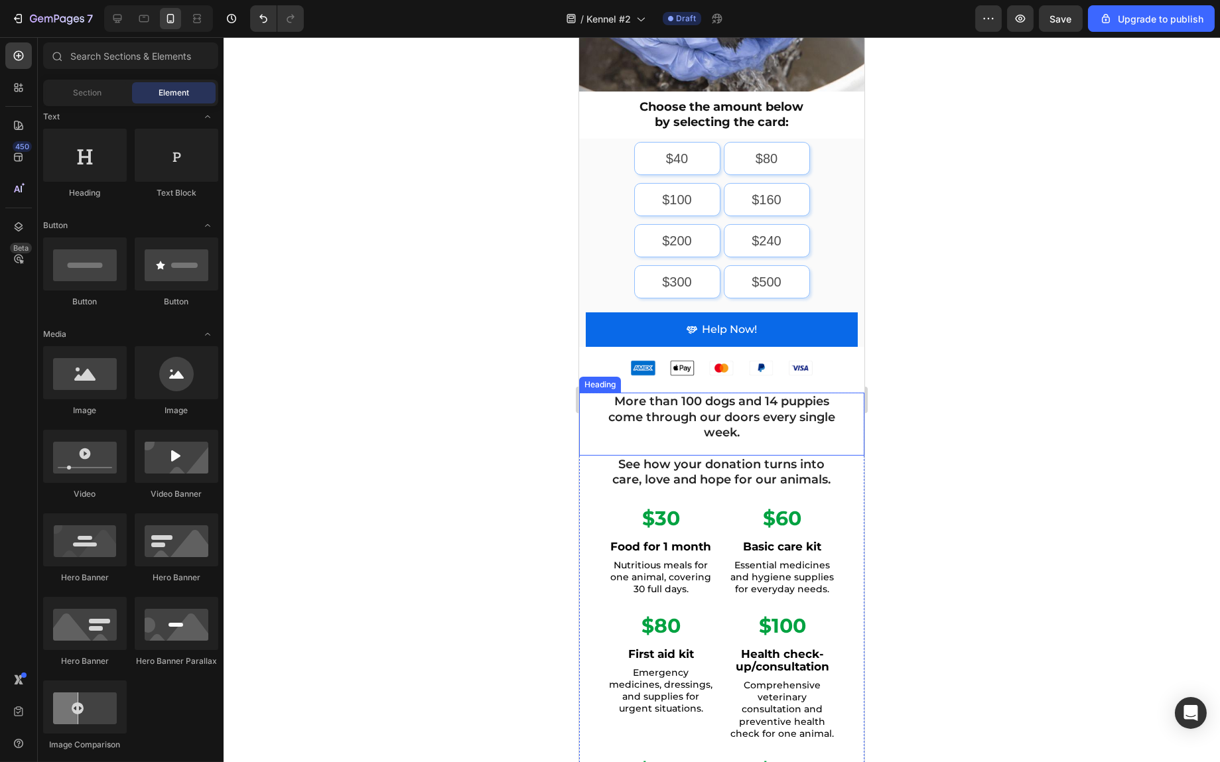
click at [749, 402] on p "More than 100 dogs and 14 puppies come through our doors every single week." at bounding box center [722, 417] width 230 height 46
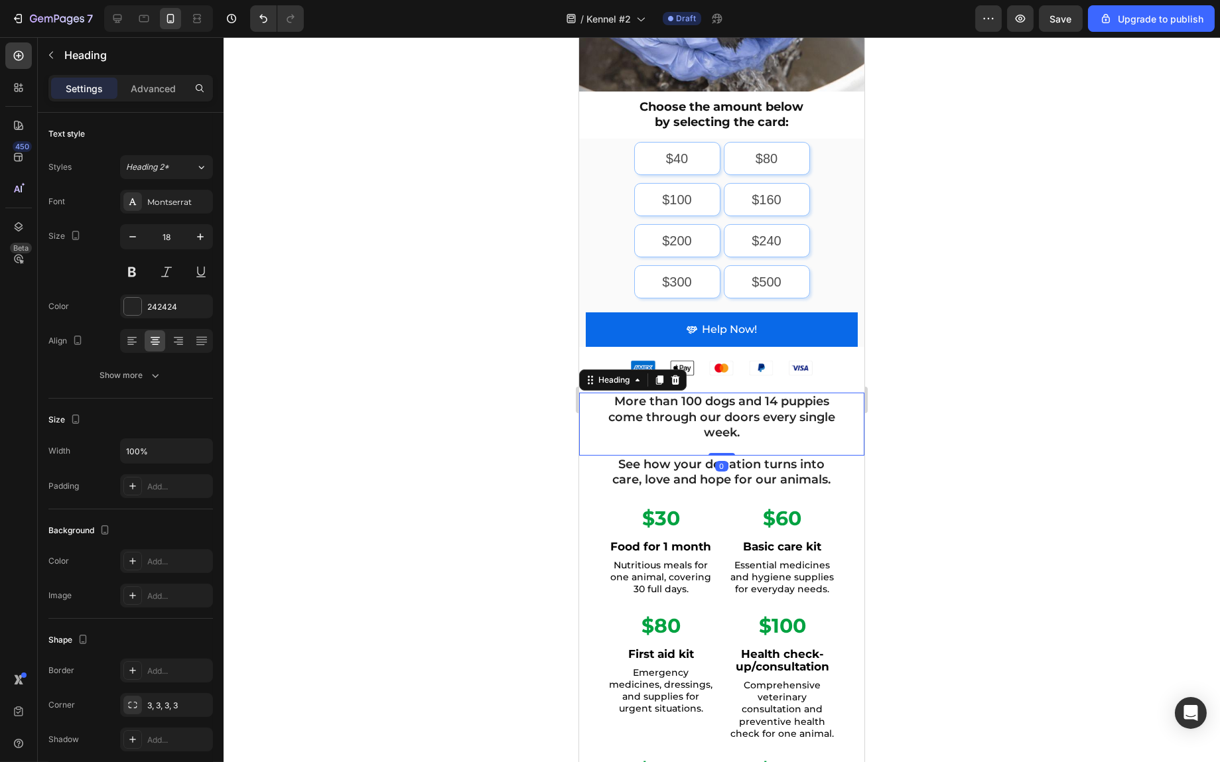
click at [739, 428] on h2 "More than 100 dogs and 14 puppies come through our doors every single week." at bounding box center [721, 417] width 232 height 49
click at [739, 437] on div "More than 100 dogs and 14 puppies come through our doors every single week. Hea…" at bounding box center [721, 424] width 285 height 62
click at [731, 429] on div "More than 100 dogs and 14 puppies come through our doors every single week. Hea…" at bounding box center [721, 424] width 285 height 62
click at [983, 389] on div at bounding box center [722, 399] width 997 height 725
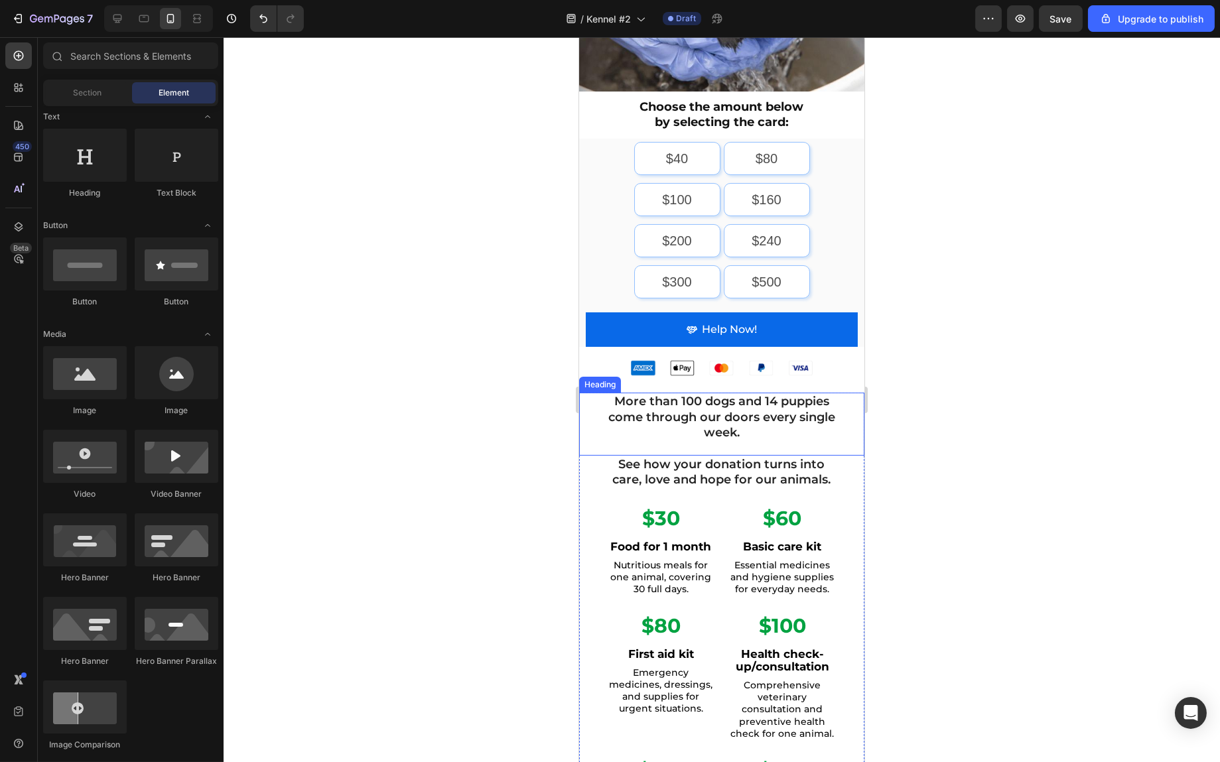
click at [786, 401] on p "More than 100 dogs and 14 puppies come through our doors every single week." at bounding box center [722, 417] width 230 height 46
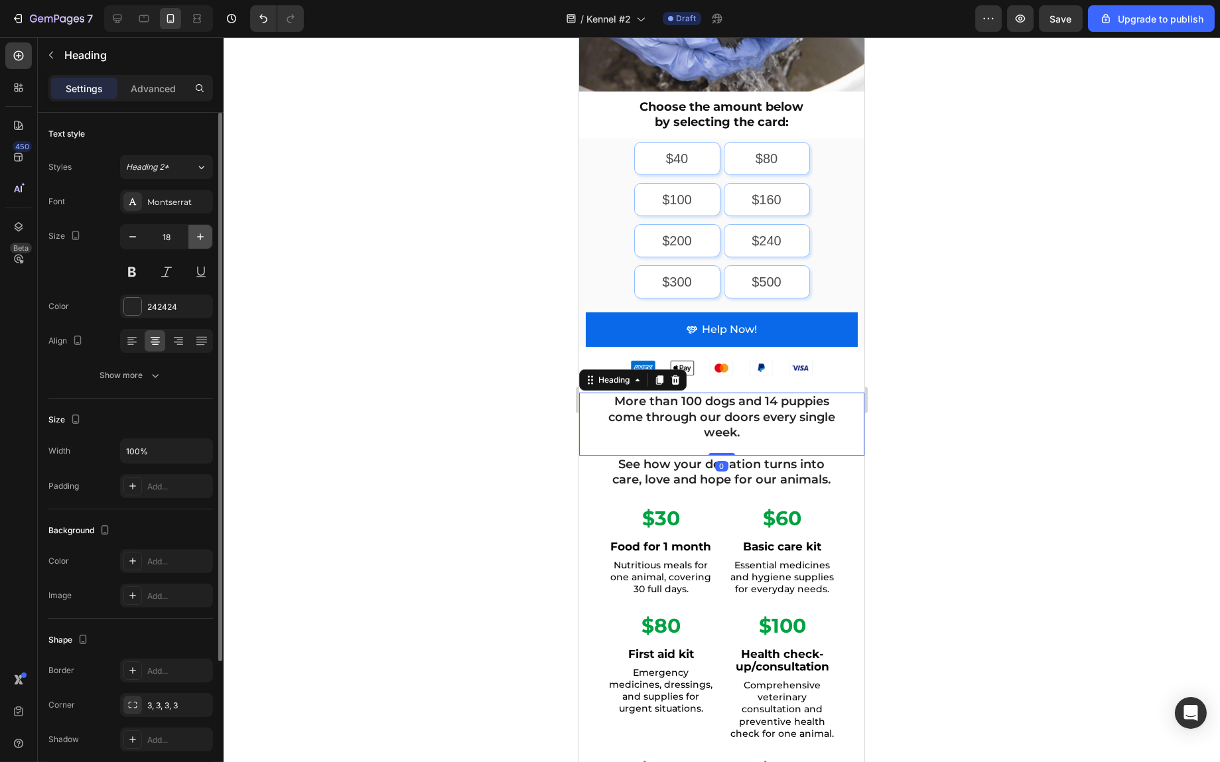
click at [196, 242] on icon "button" at bounding box center [200, 236] width 13 height 13
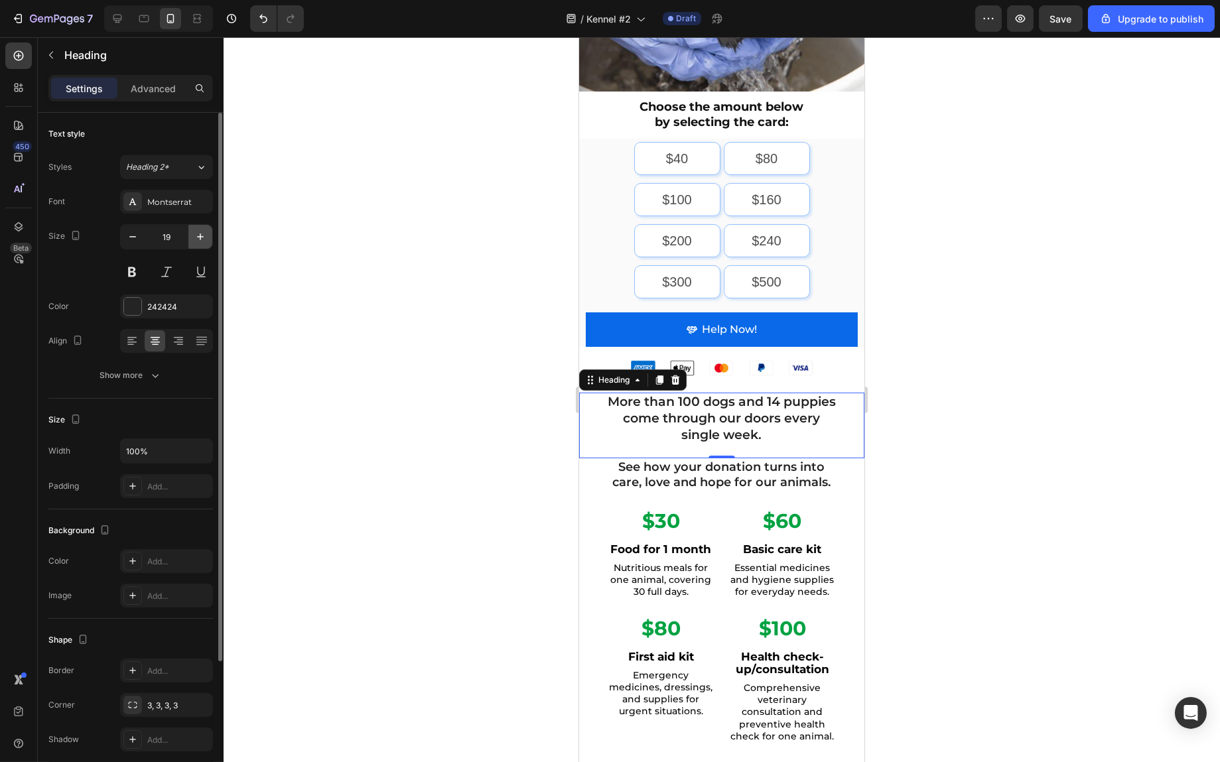
click at [196, 242] on icon "button" at bounding box center [200, 236] width 13 height 13
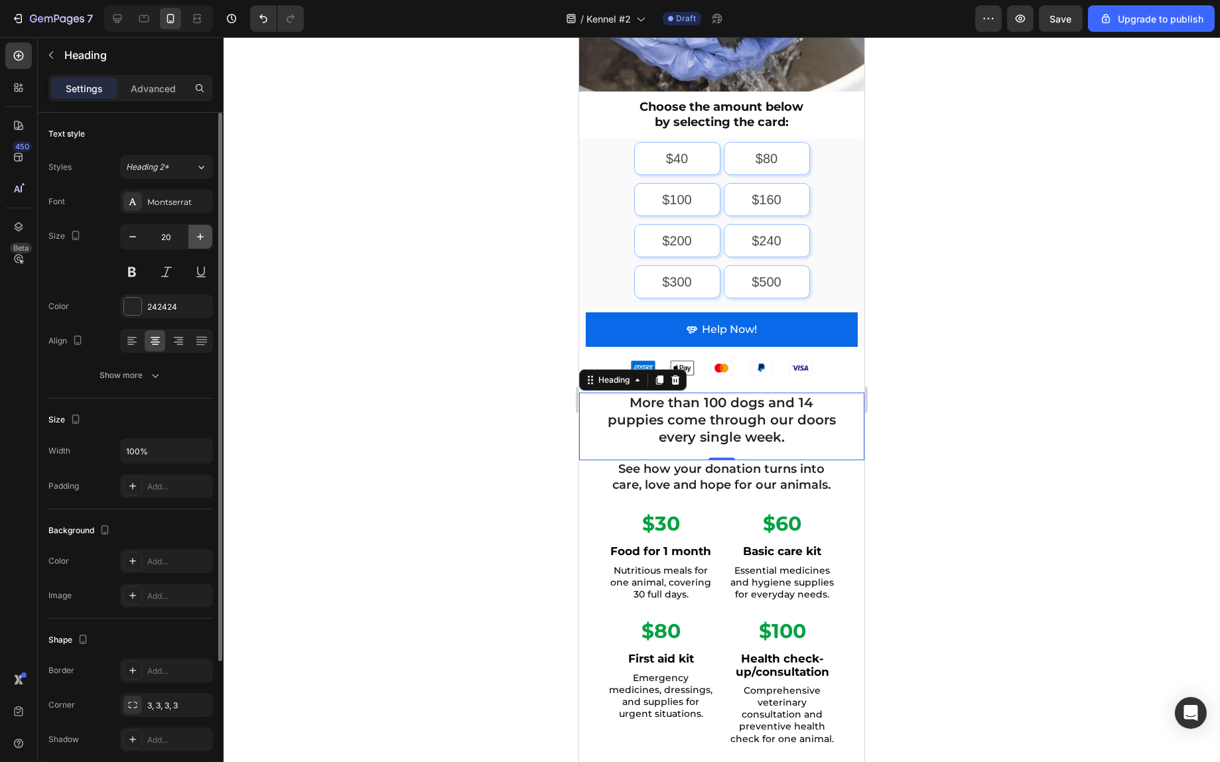
click at [196, 242] on icon "button" at bounding box center [200, 236] width 13 height 13
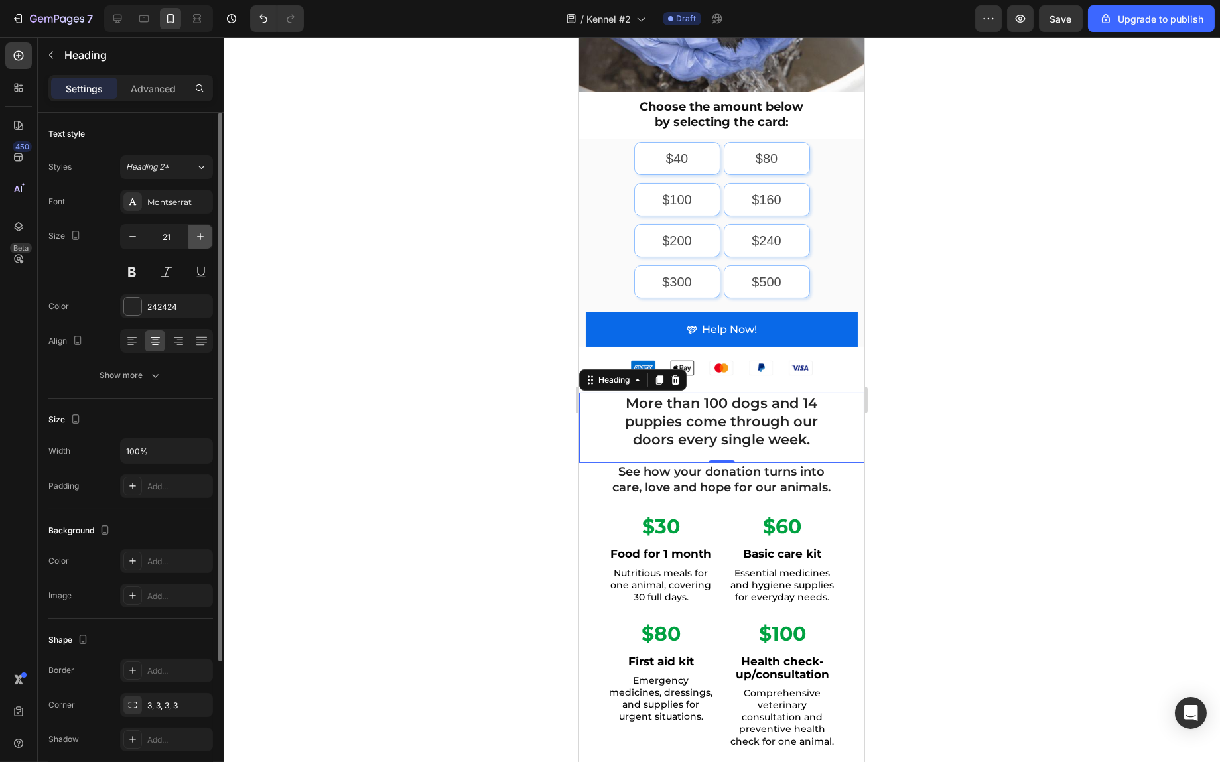
click at [196, 242] on icon "button" at bounding box center [200, 236] width 13 height 13
type input "22"
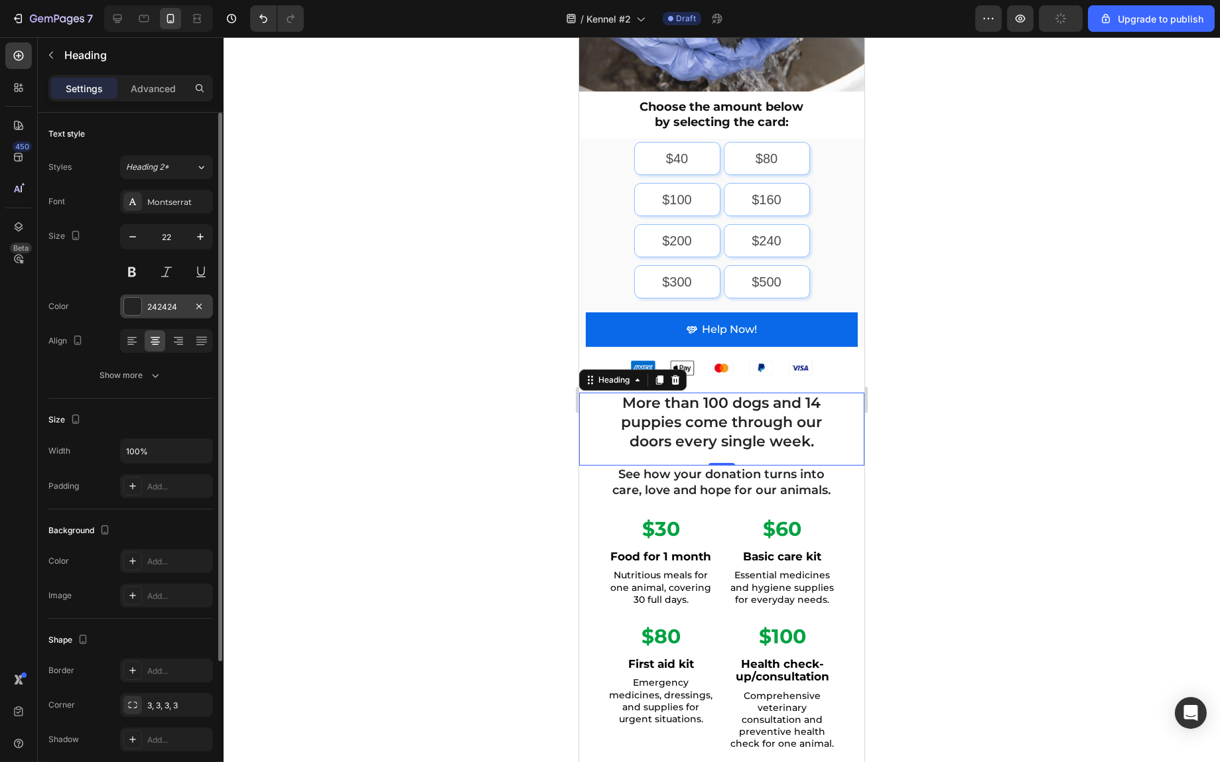
click at [135, 311] on div at bounding box center [132, 306] width 17 height 17
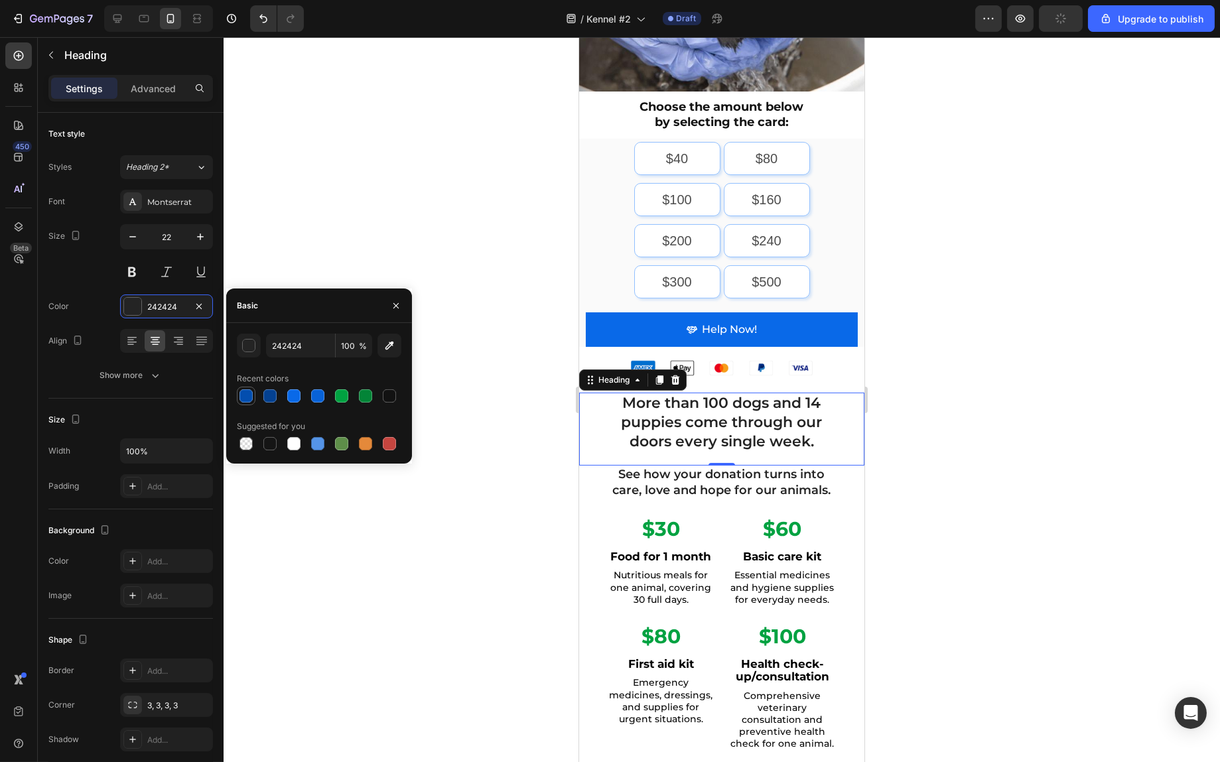
click at [242, 390] on div at bounding box center [246, 396] width 13 height 13
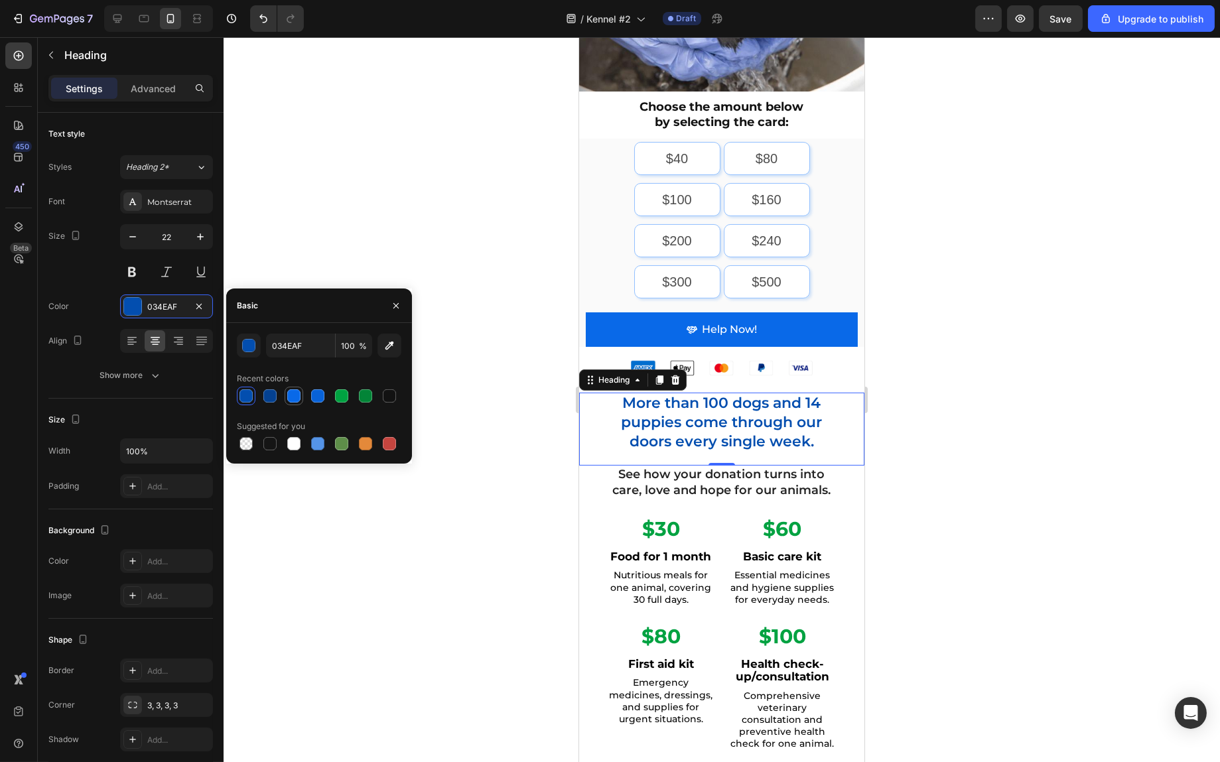
click at [290, 397] on div at bounding box center [293, 396] width 13 height 13
type input "0969E8"
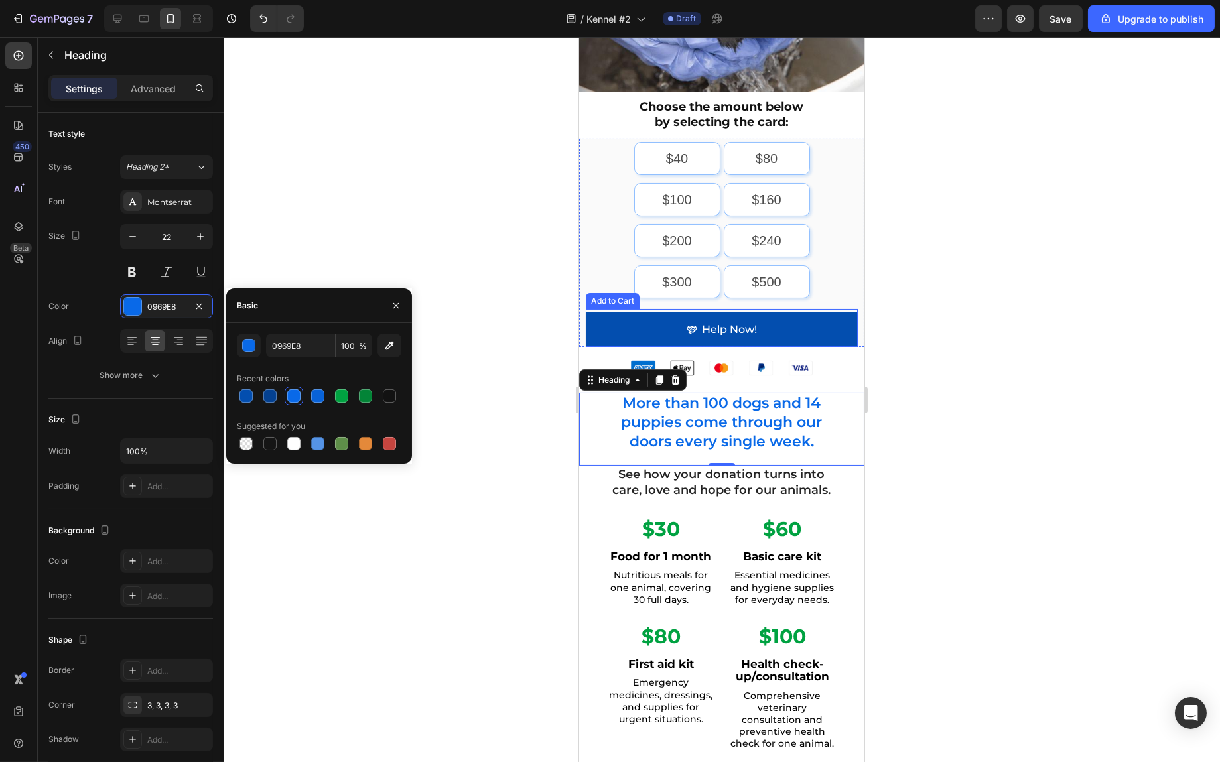
click at [783, 323] on button "Help Now!" at bounding box center [721, 330] width 272 height 35
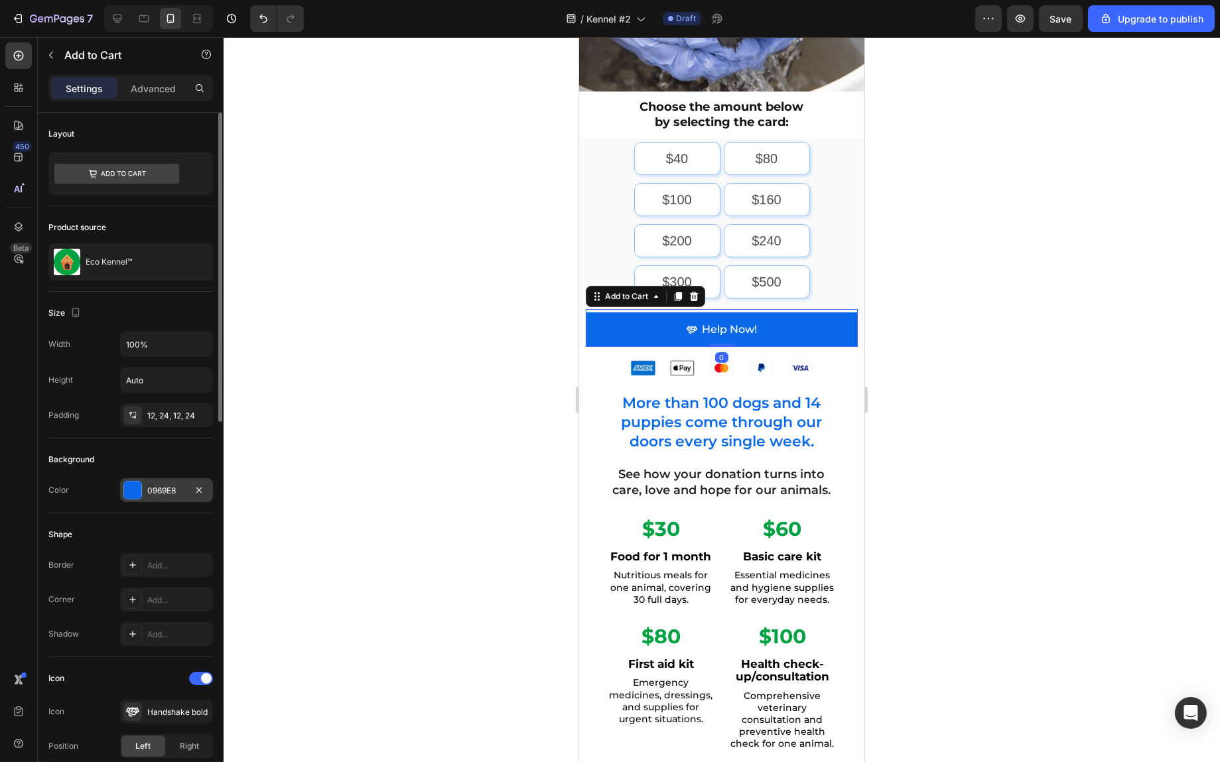
click at [165, 481] on div "0969E8" at bounding box center [166, 490] width 93 height 24
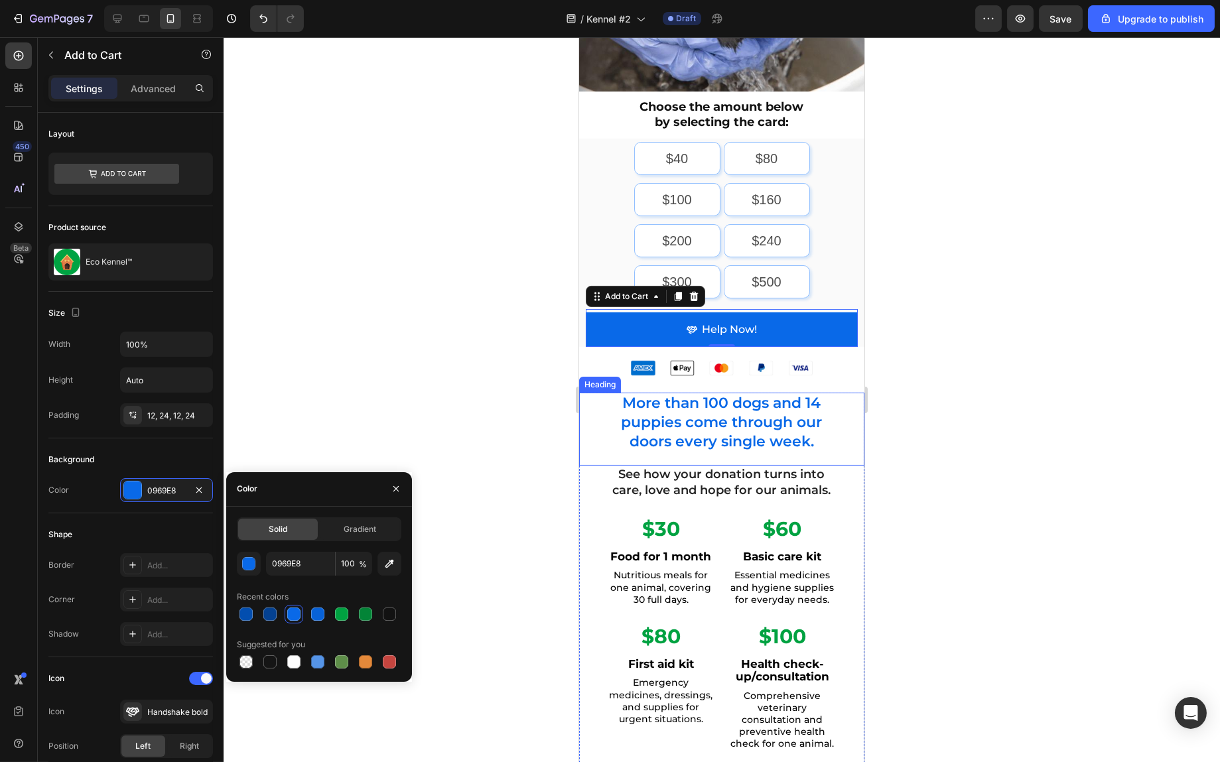
click at [674, 426] on p "More than 100 dogs and 14 puppies come through our doors every single week." at bounding box center [722, 422] width 230 height 57
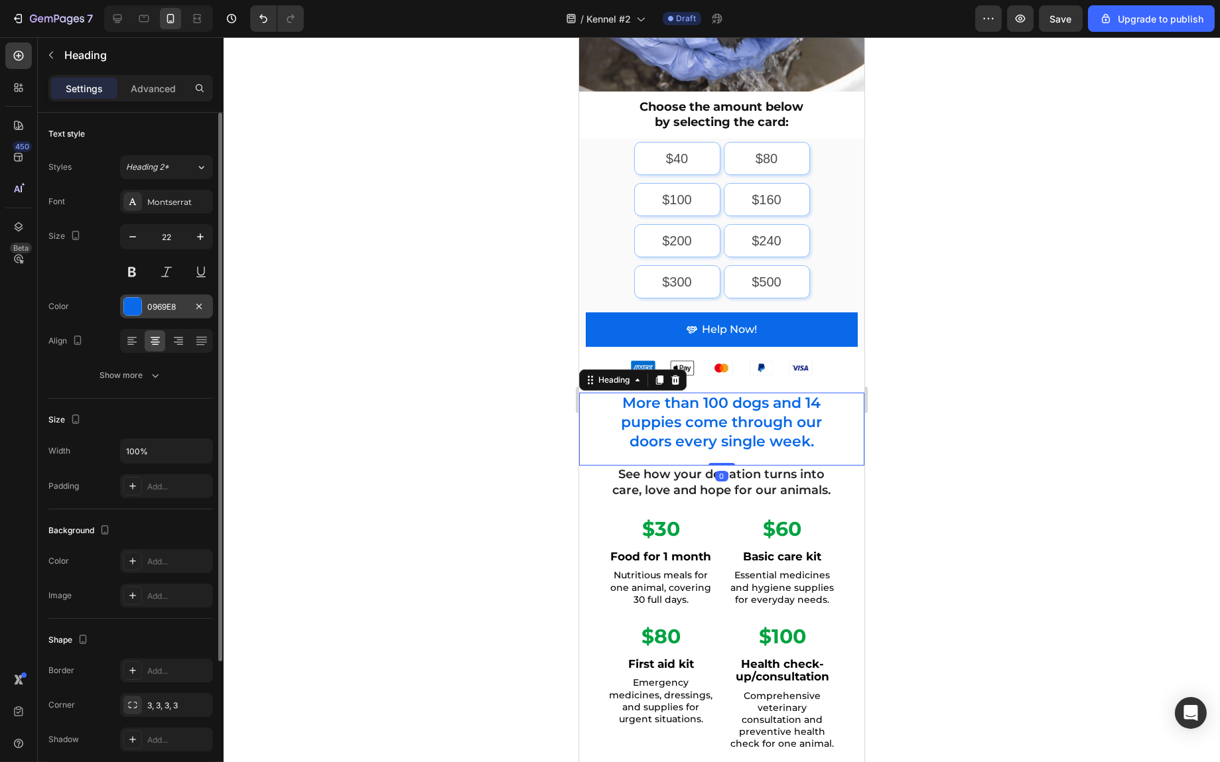
click at [163, 306] on div "0969E8" at bounding box center [166, 307] width 38 height 12
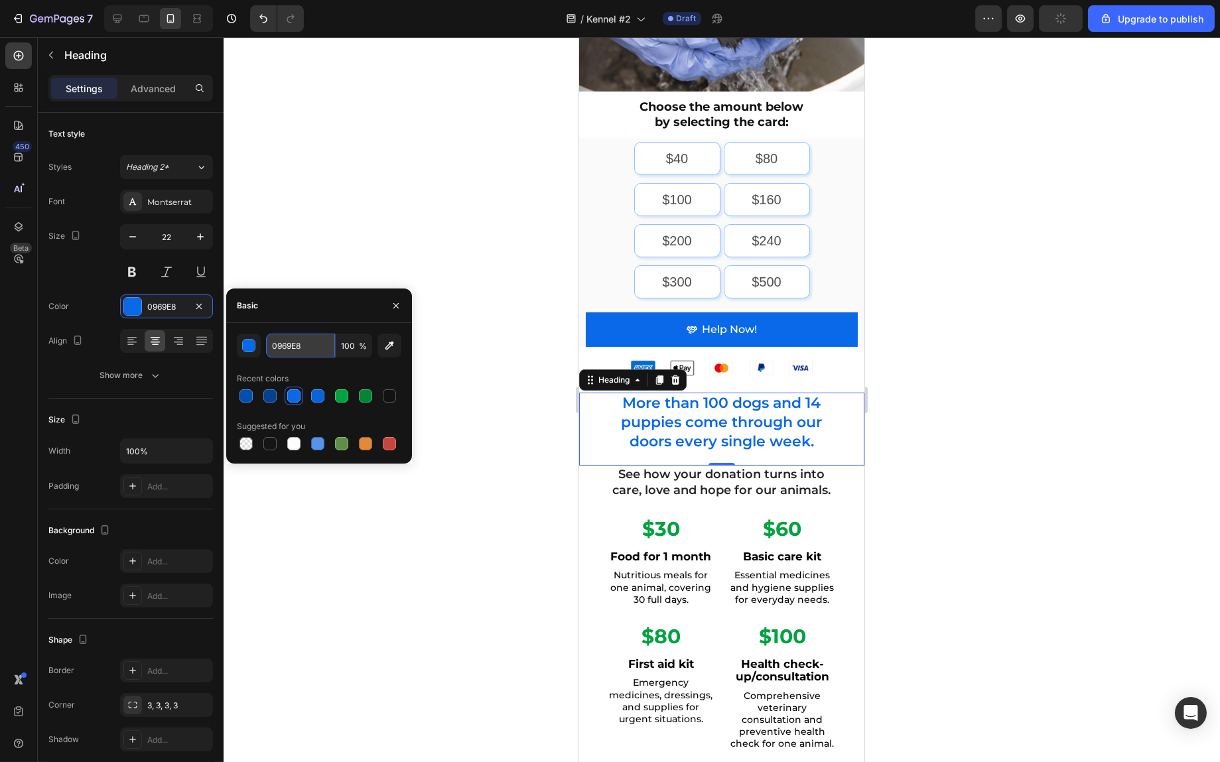
click at [291, 350] on input "0969E8" at bounding box center [300, 346] width 69 height 24
click at [328, 307] on div "Basic" at bounding box center [319, 306] width 186 height 35
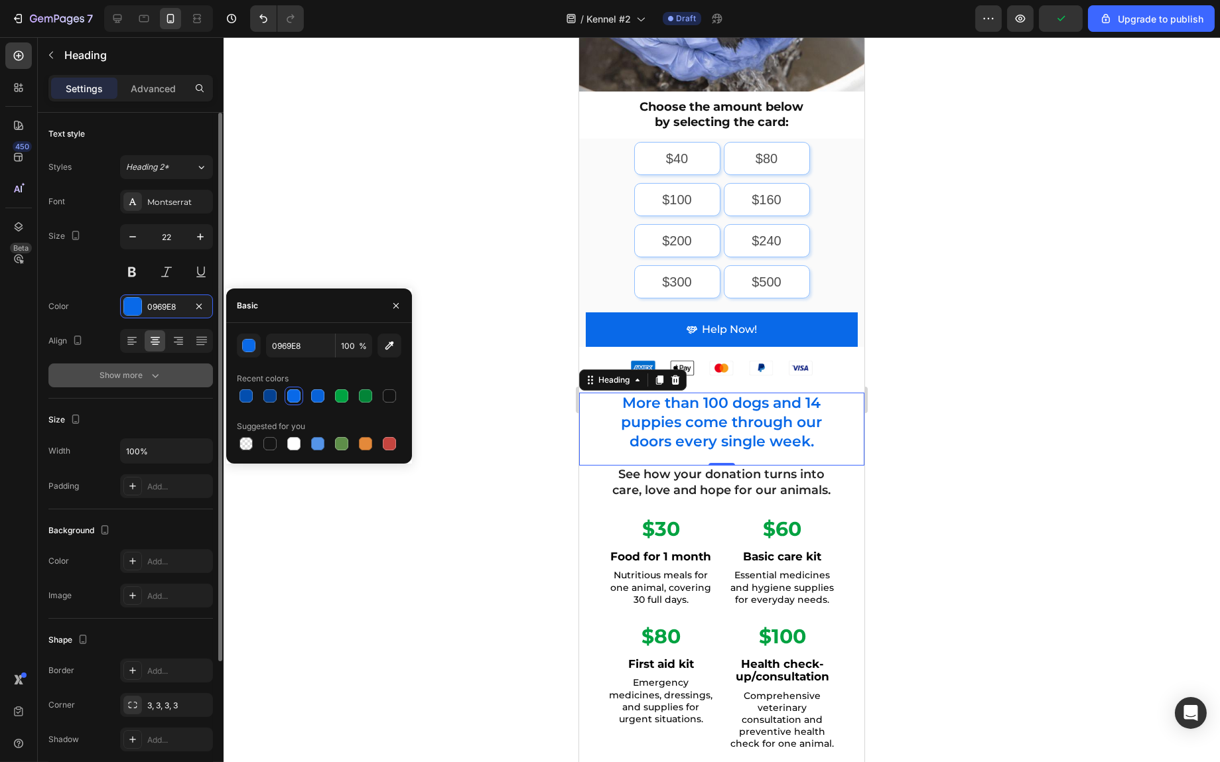
click at [142, 372] on div "Show more" at bounding box center [131, 375] width 62 height 13
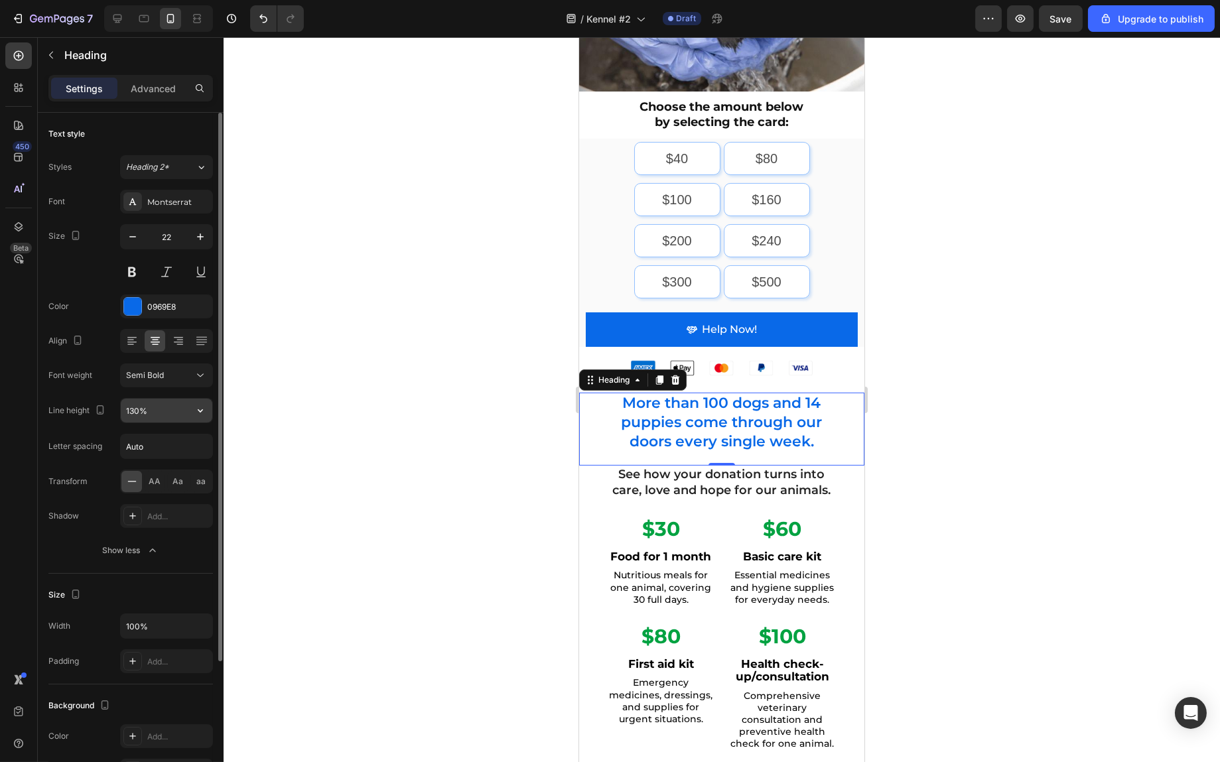
click at [155, 417] on input "130%" at bounding box center [167, 411] width 92 height 24
click at [188, 413] on button "button" at bounding box center [200, 411] width 24 height 24
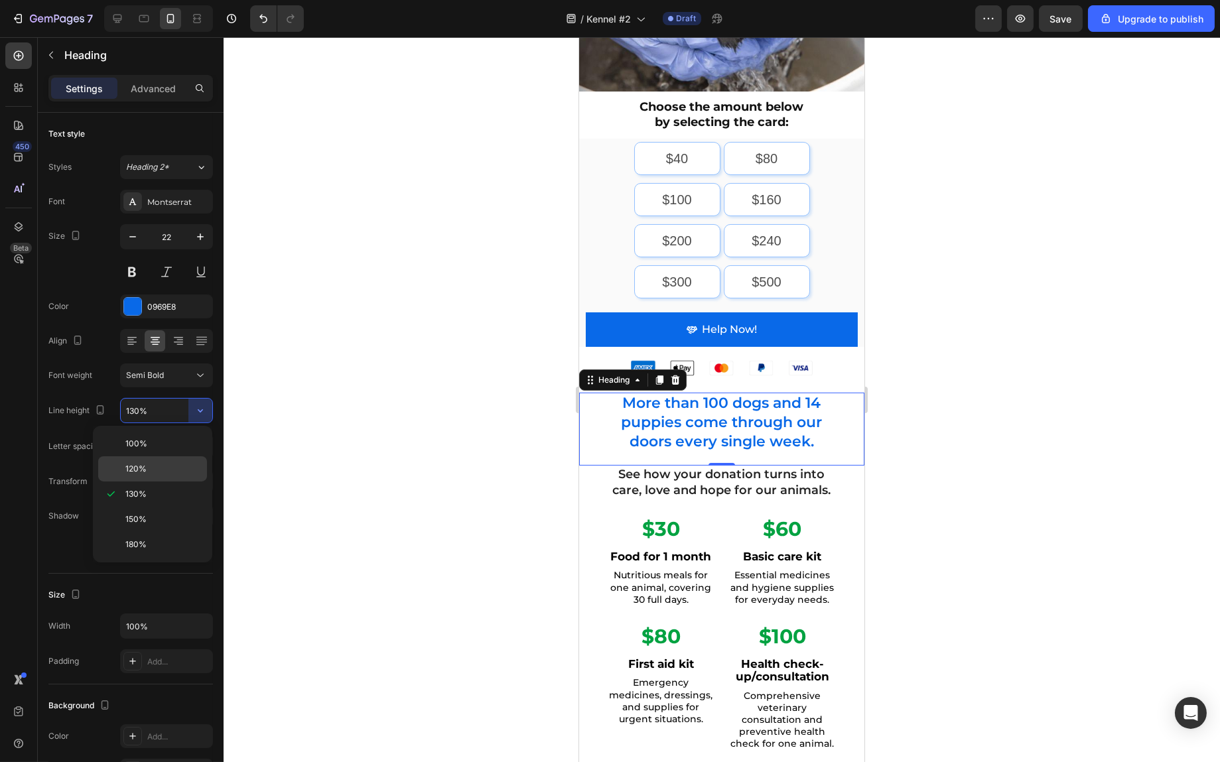
click at [170, 466] on p "120%" at bounding box center [163, 469] width 76 height 12
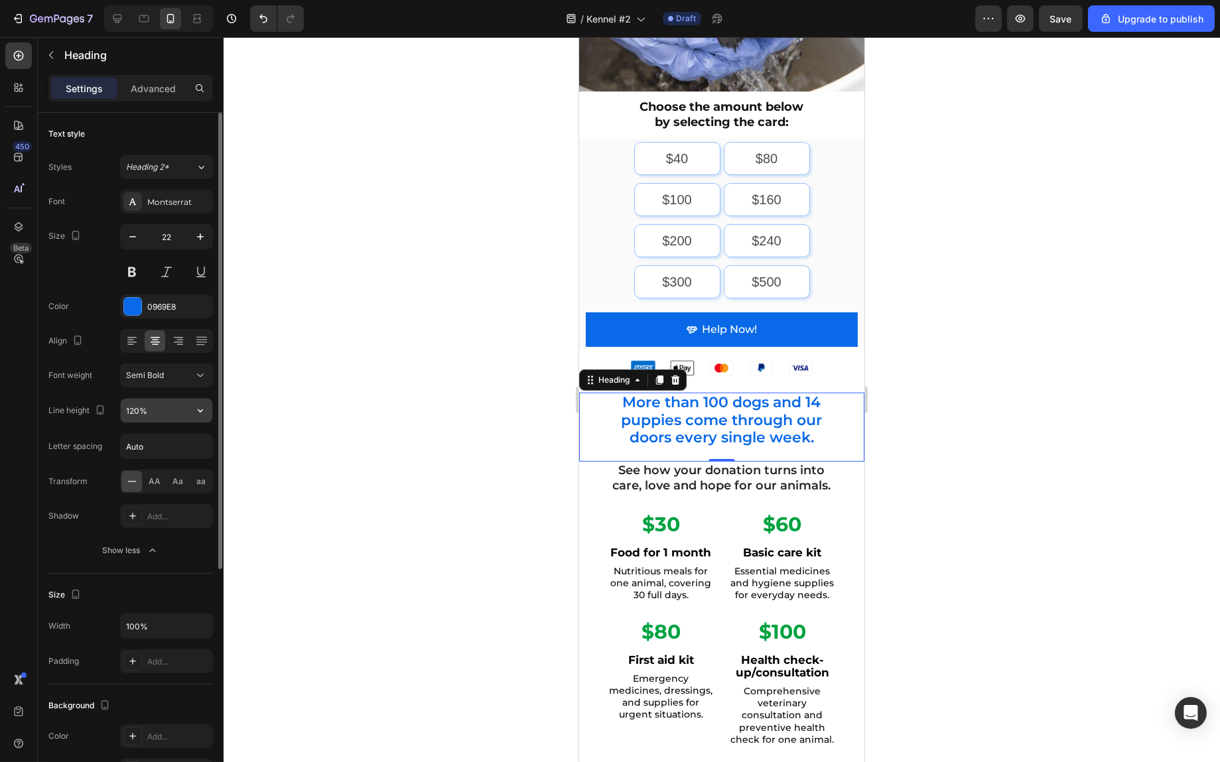
click at [198, 415] on icon "button" at bounding box center [200, 410] width 13 height 13
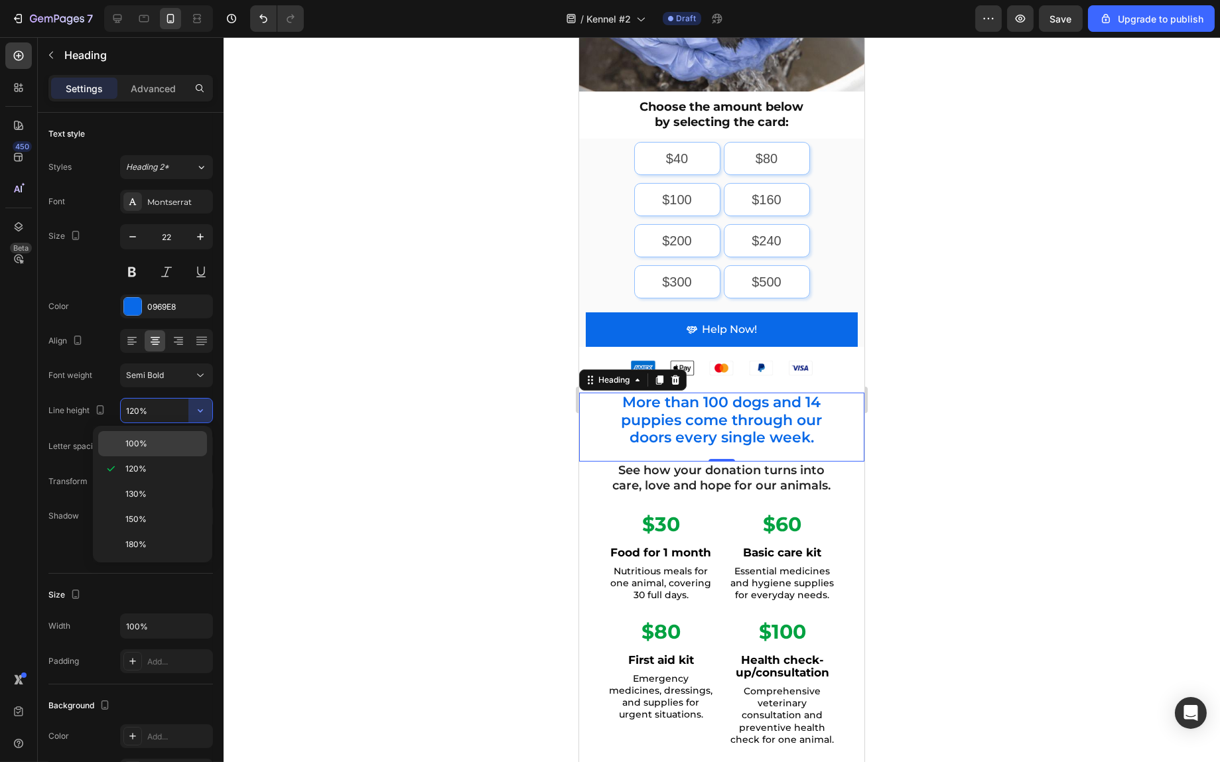
click at [188, 449] on p "100%" at bounding box center [163, 444] width 76 height 12
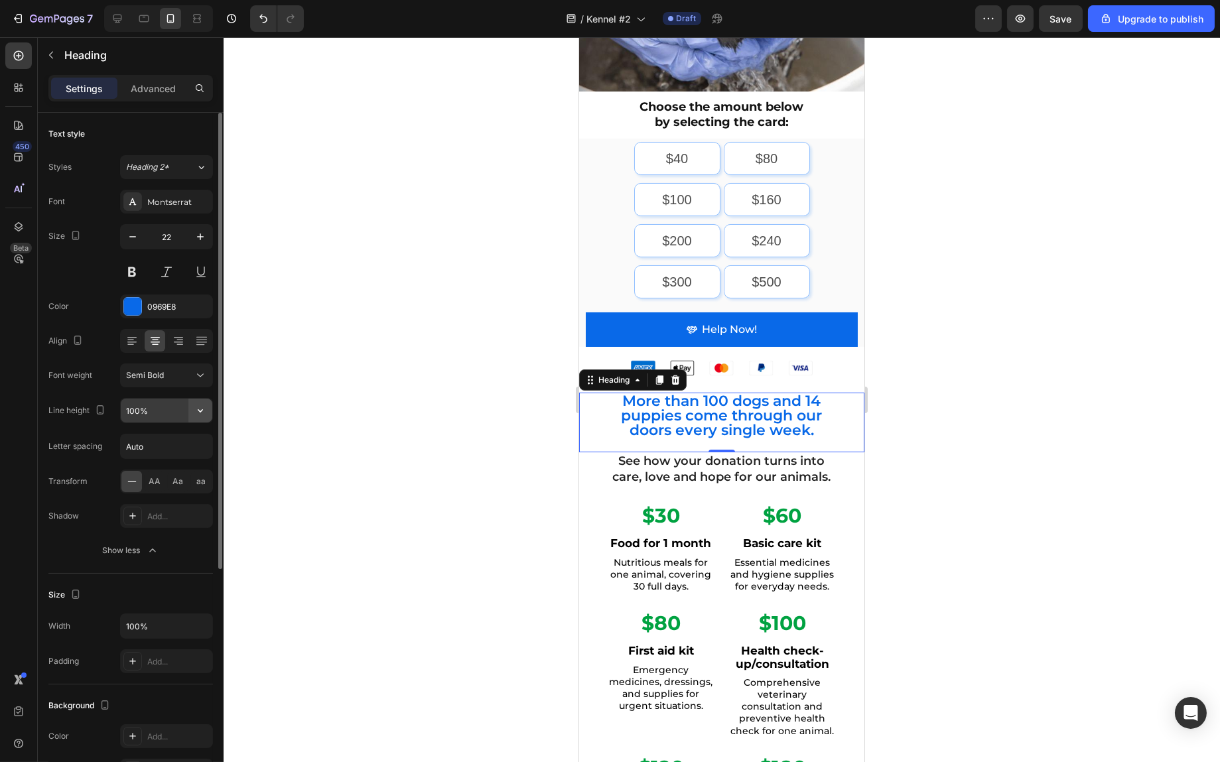
click at [190, 413] on button "button" at bounding box center [200, 411] width 24 height 24
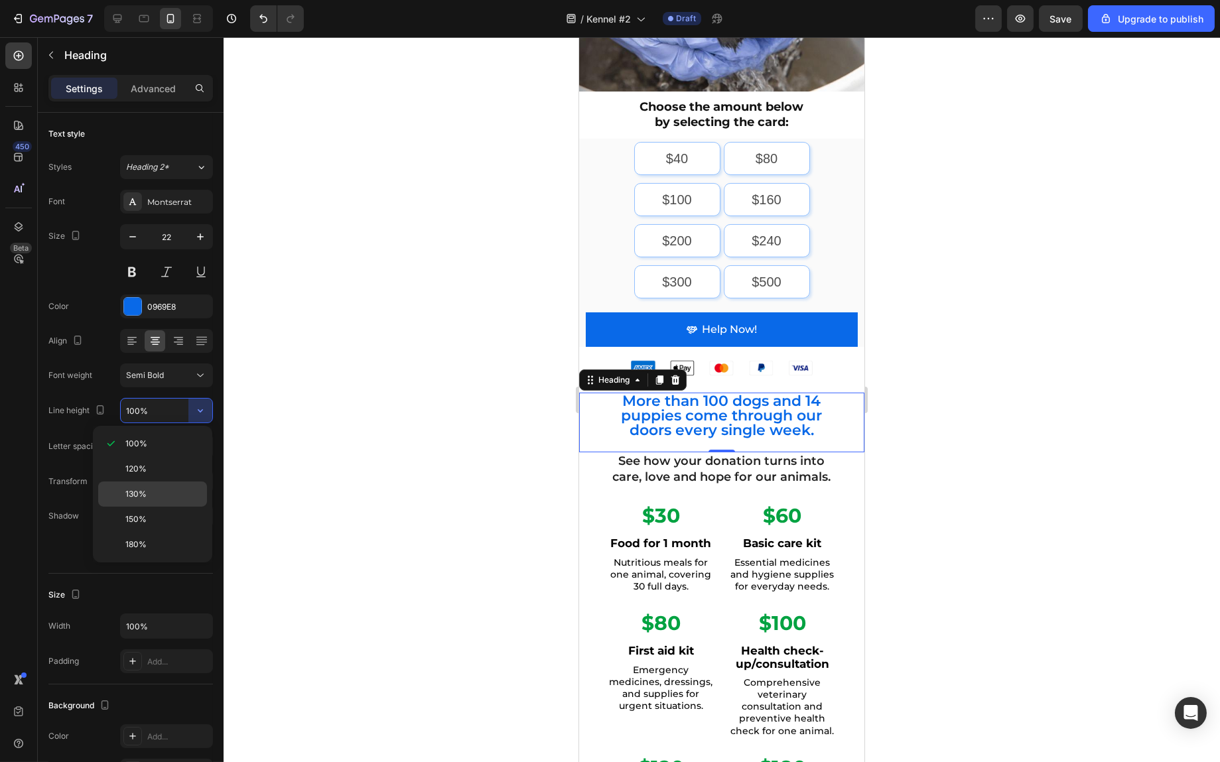
click at [161, 482] on div "130%" at bounding box center [152, 494] width 109 height 25
type input "130%"
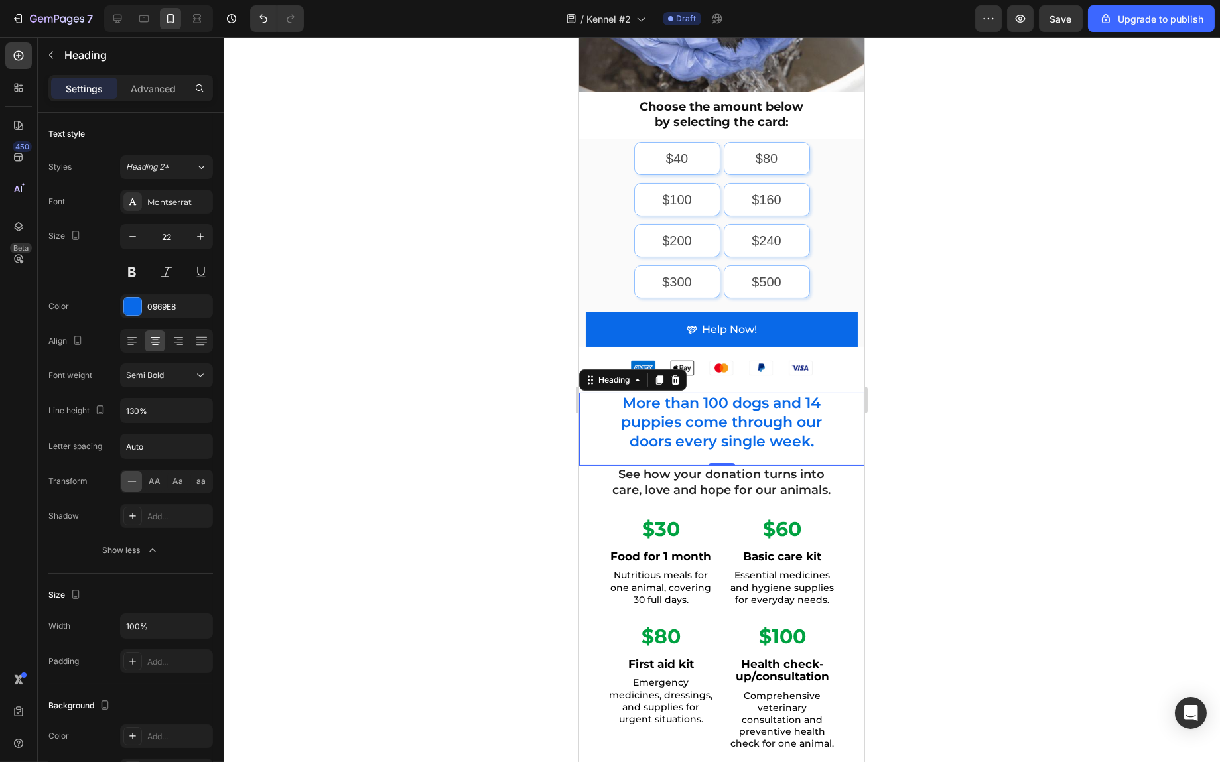
click at [958, 373] on div at bounding box center [722, 399] width 997 height 725
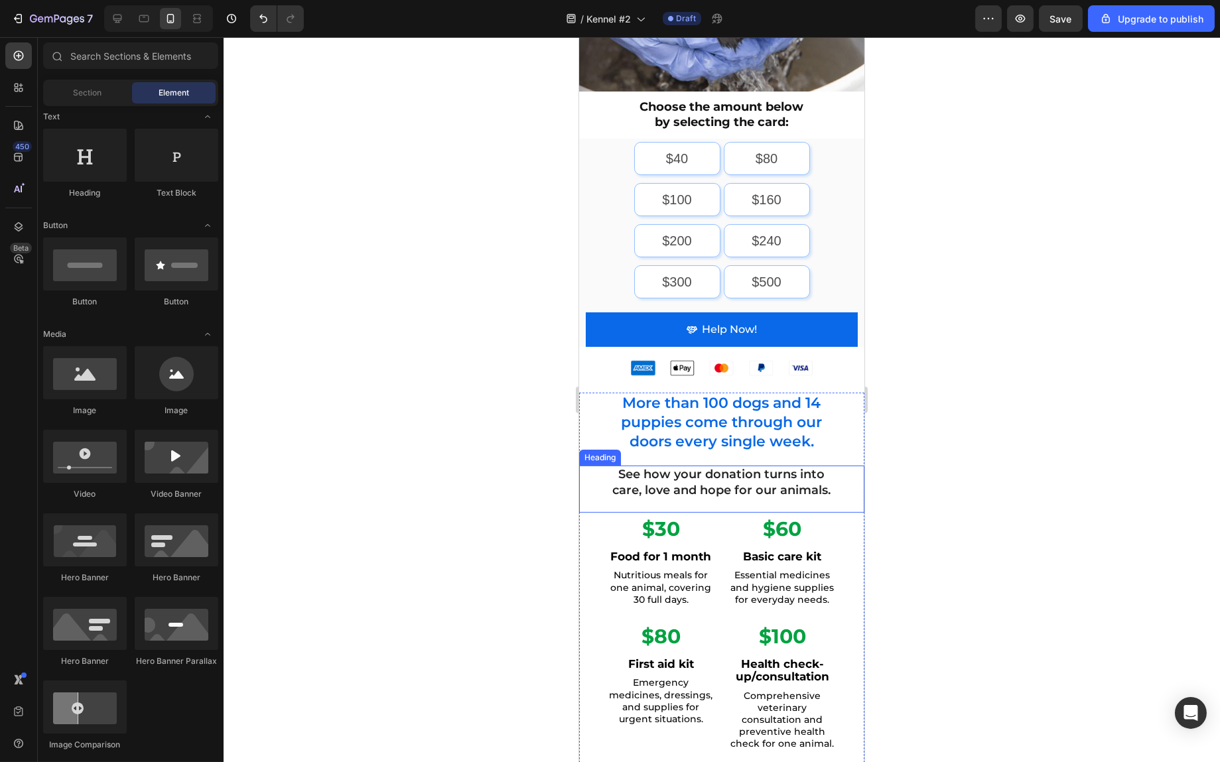
click at [776, 474] on h2 "See how your donation turns into care, love and hope for our animals." at bounding box center [721, 483] width 232 height 34
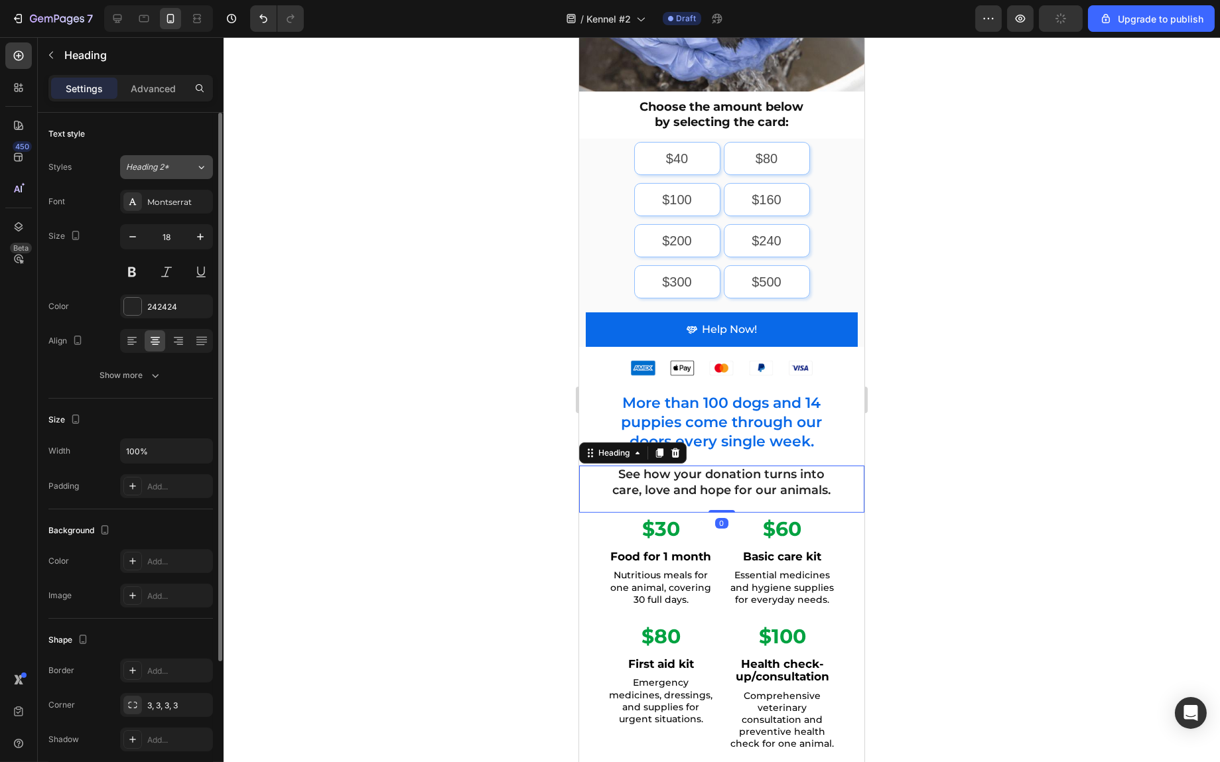
click at [173, 165] on div "Heading 2*" at bounding box center [153, 167] width 54 height 12
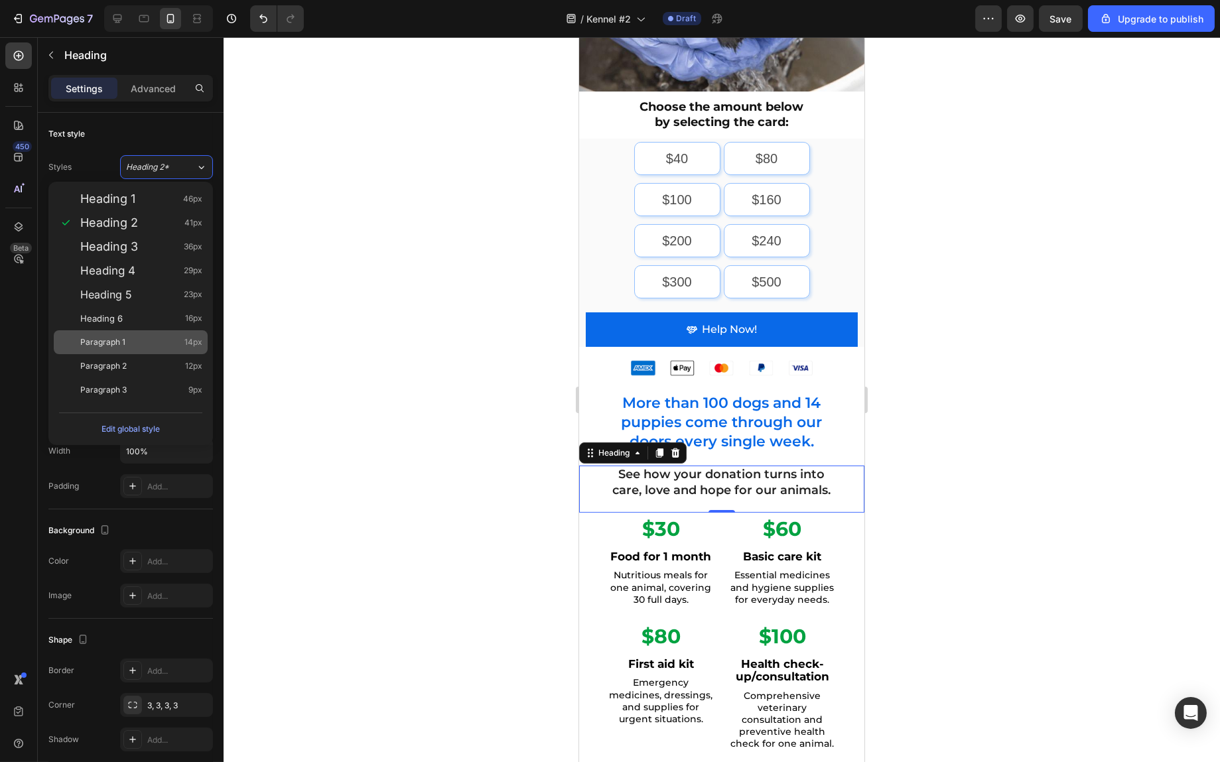
click at [133, 344] on div "Paragraph 1 14px" at bounding box center [141, 342] width 122 height 13
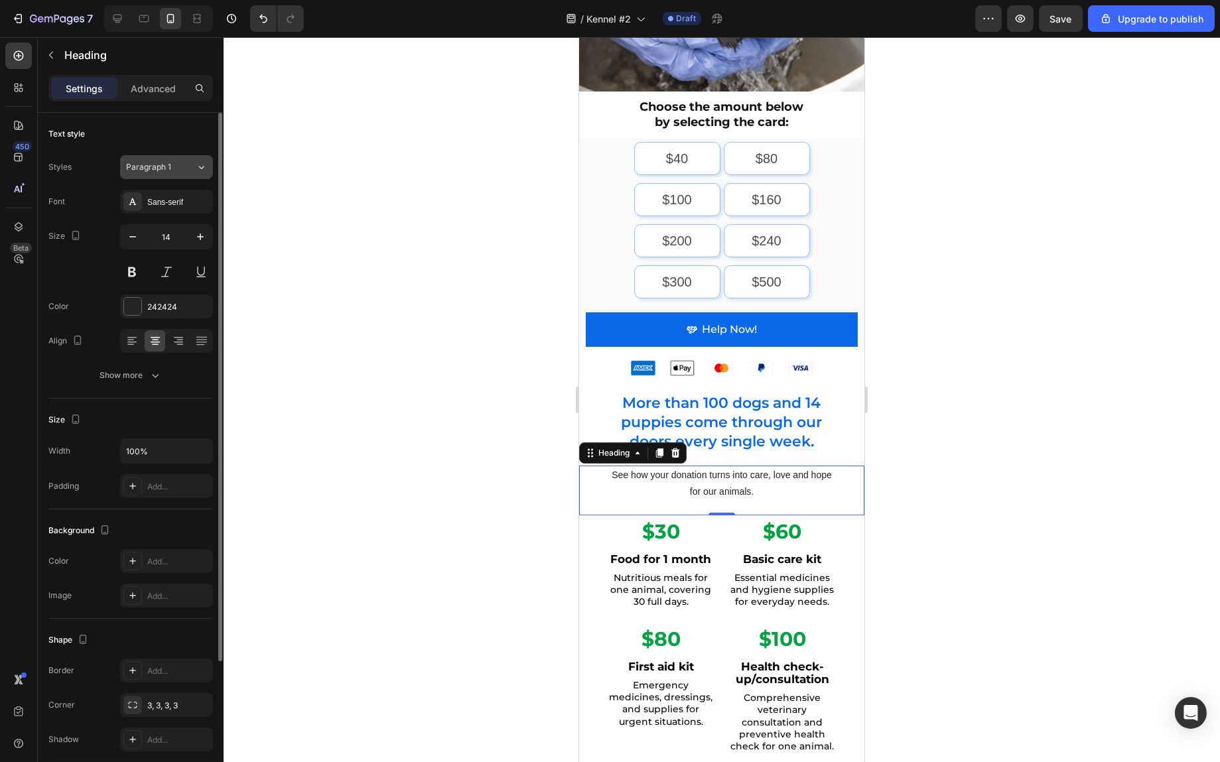
click at [179, 167] on div "Paragraph 1" at bounding box center [153, 167] width 54 height 12
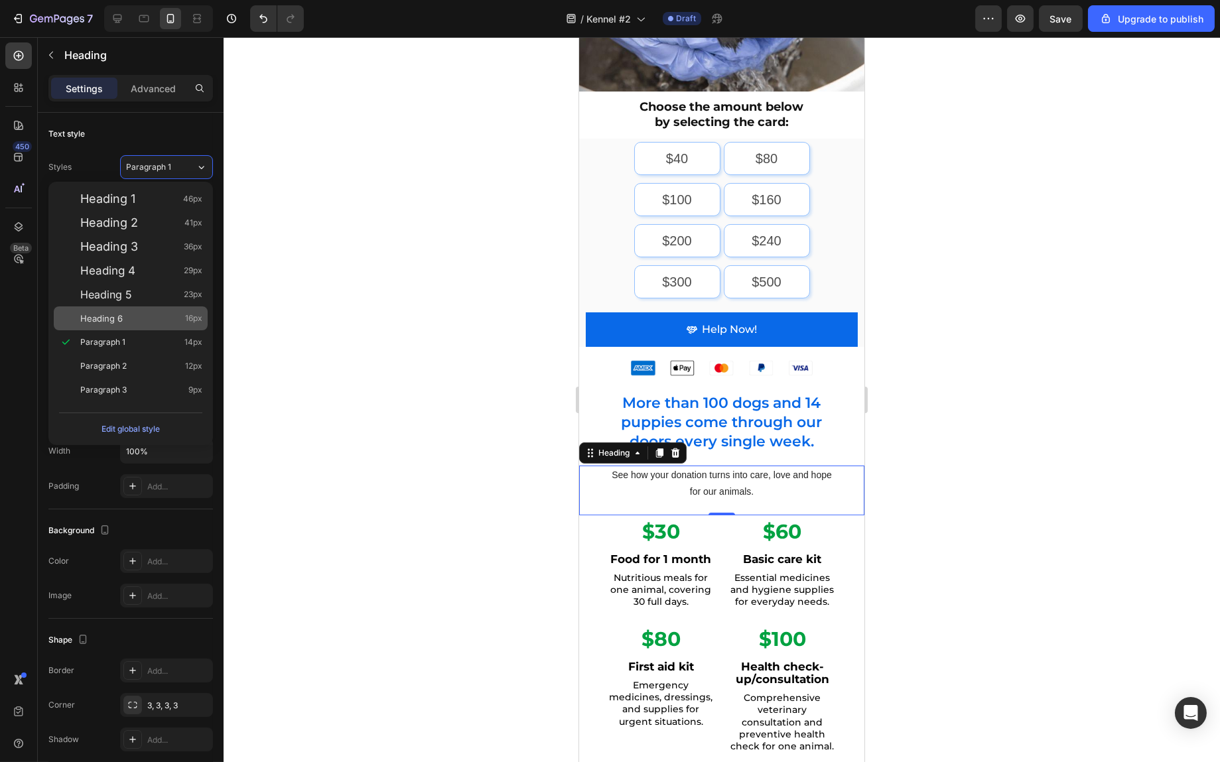
click at [145, 315] on div "Heading 6 16px" at bounding box center [141, 318] width 122 height 13
type input "16"
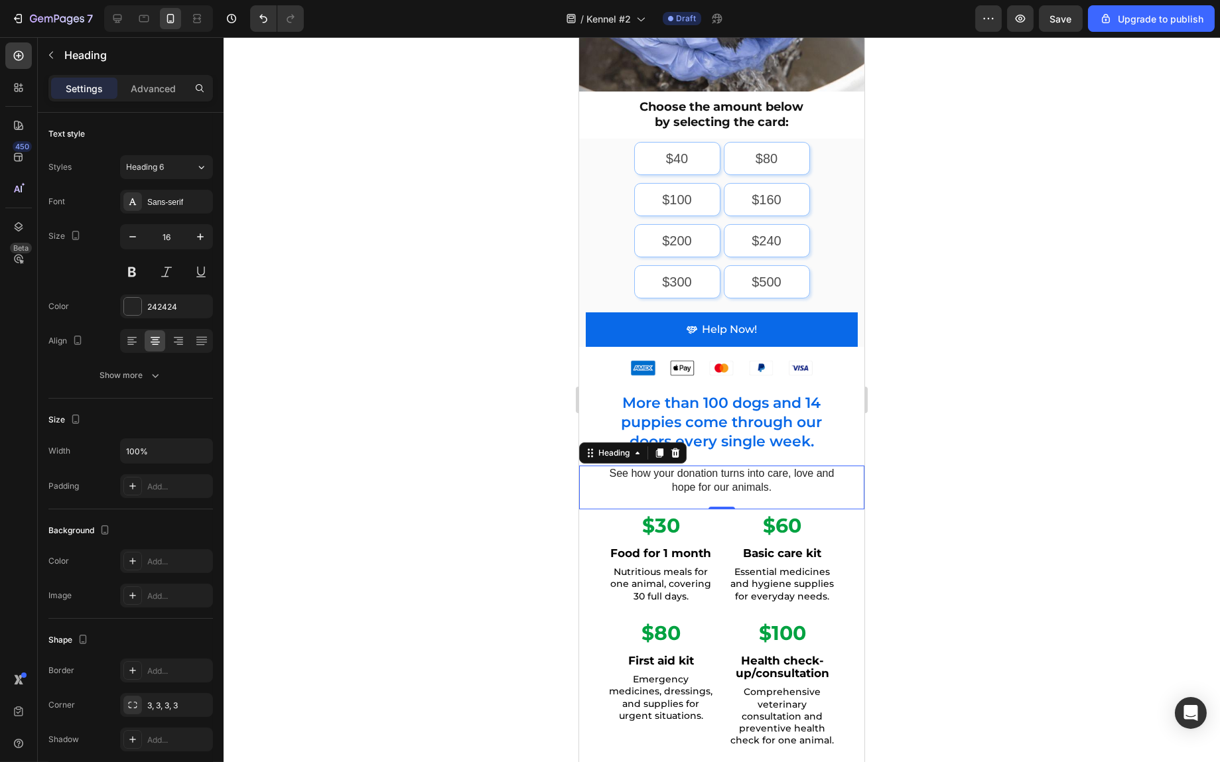
click at [1029, 419] on div at bounding box center [722, 399] width 997 height 725
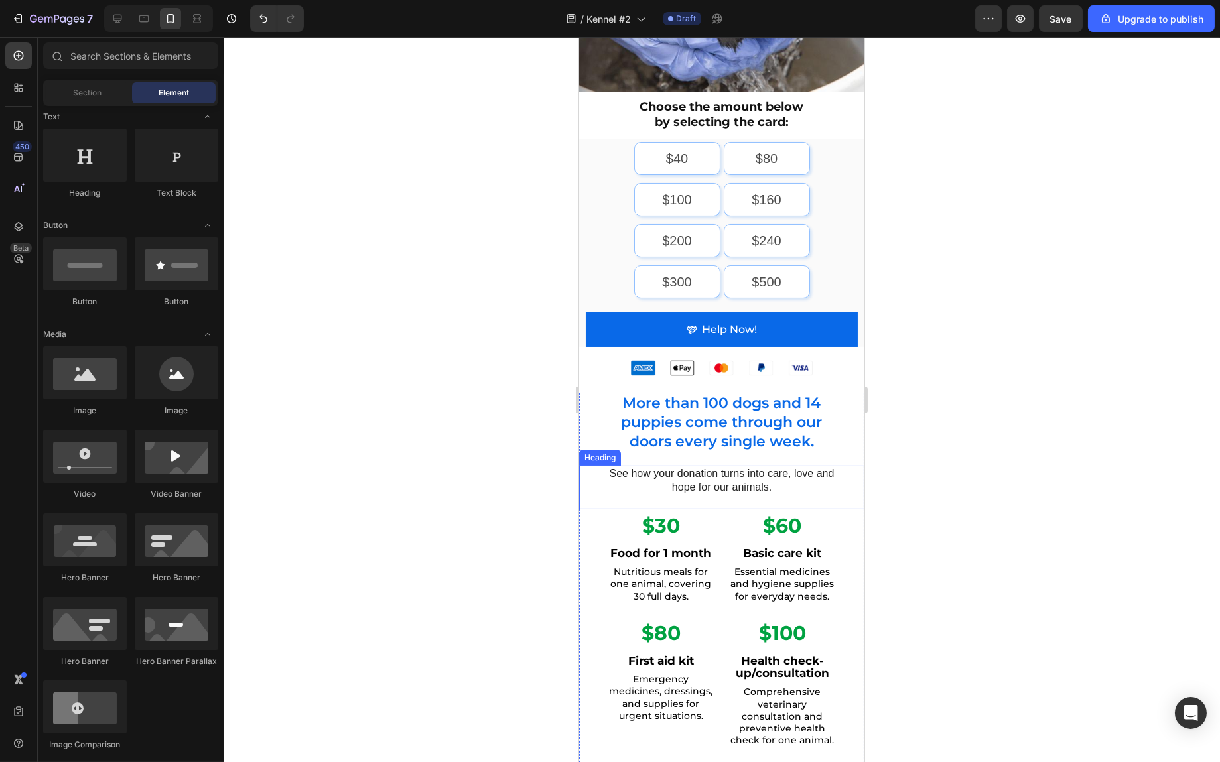
click at [753, 466] on h2 "See how your donation turns into care, love and hope for our animals." at bounding box center [721, 481] width 232 height 31
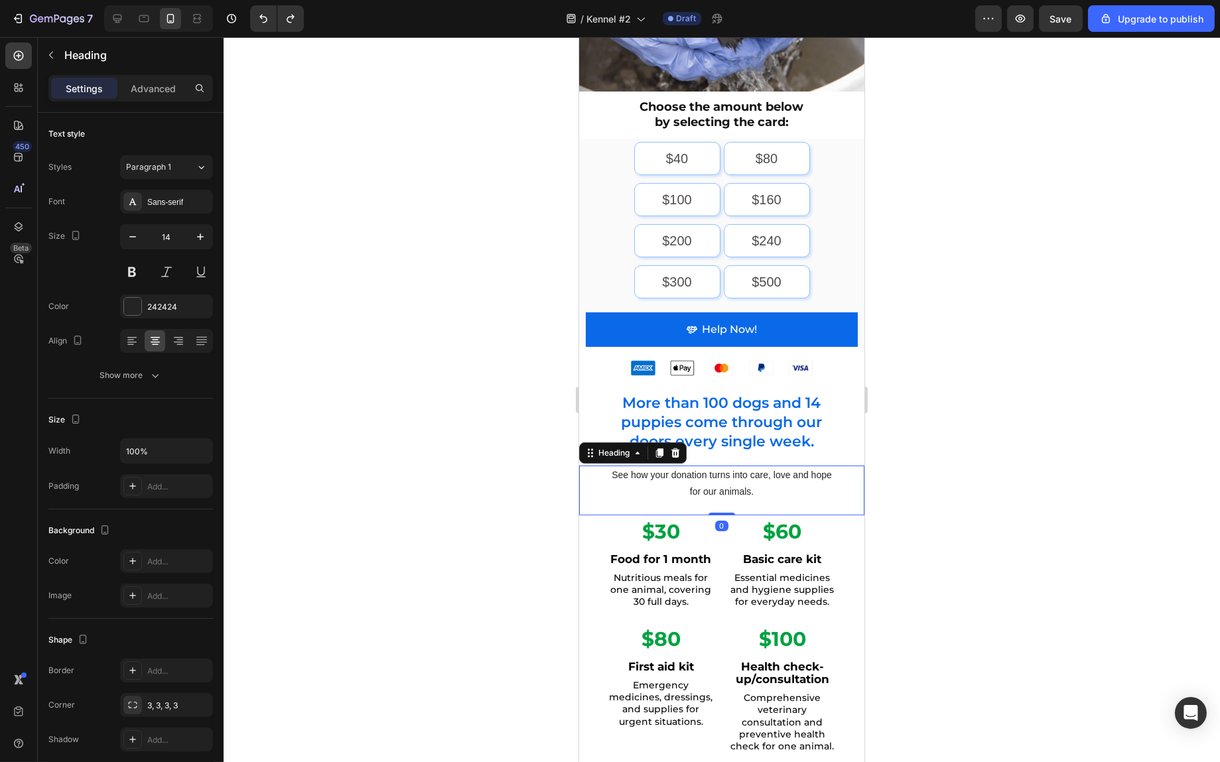
type input "18"
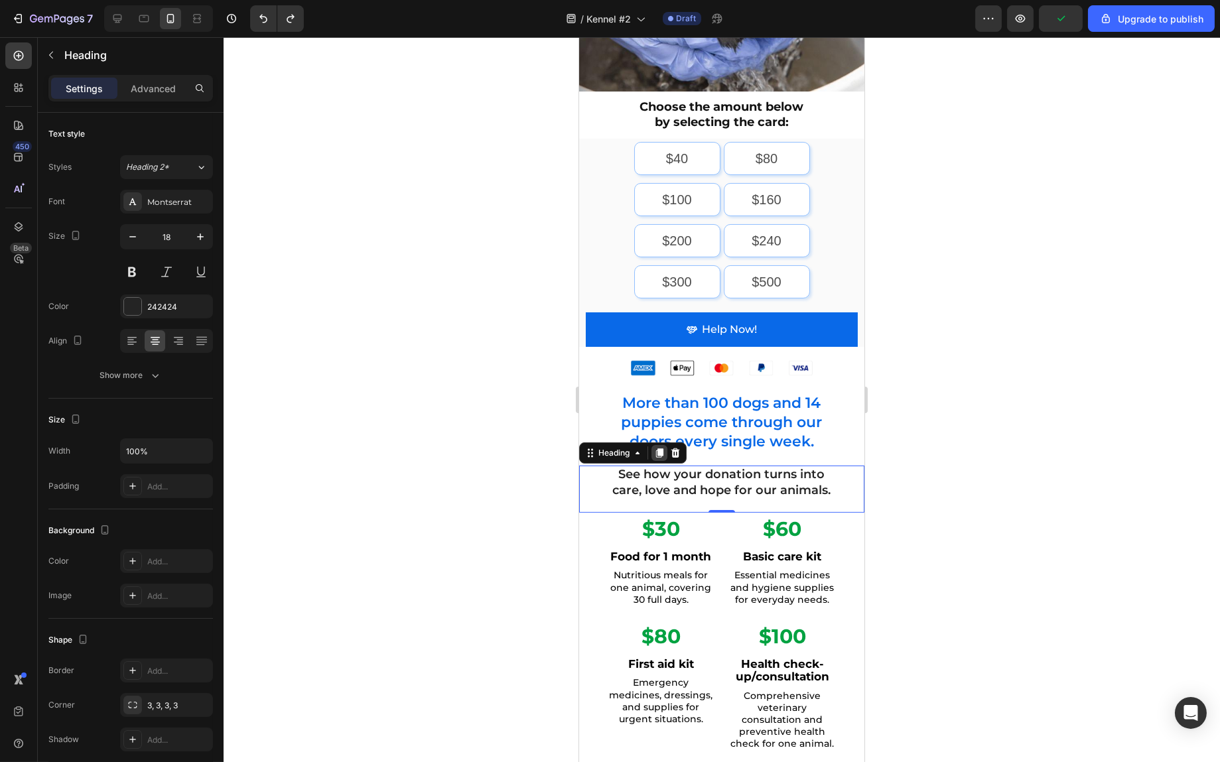
click at [659, 449] on icon at bounding box center [659, 453] width 7 height 9
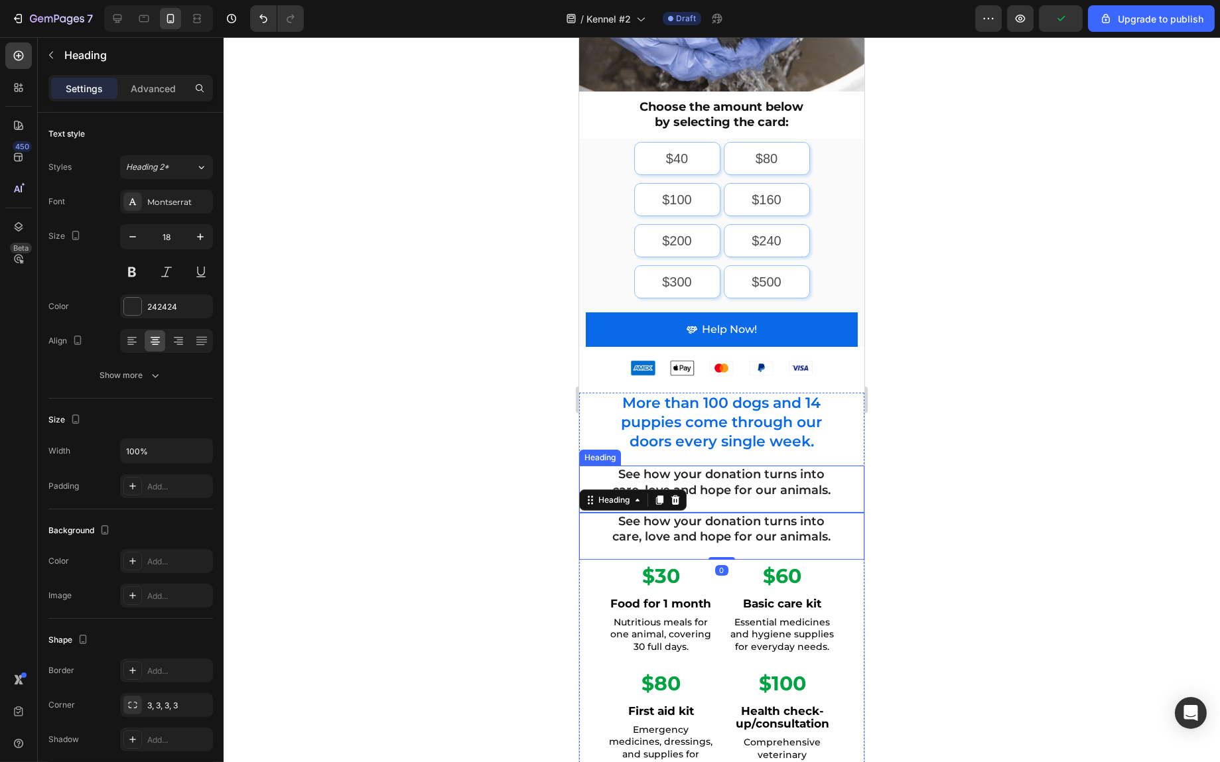
click at [726, 472] on h2 "See how your donation turns into care, love and hope for our animals." at bounding box center [721, 483] width 232 height 34
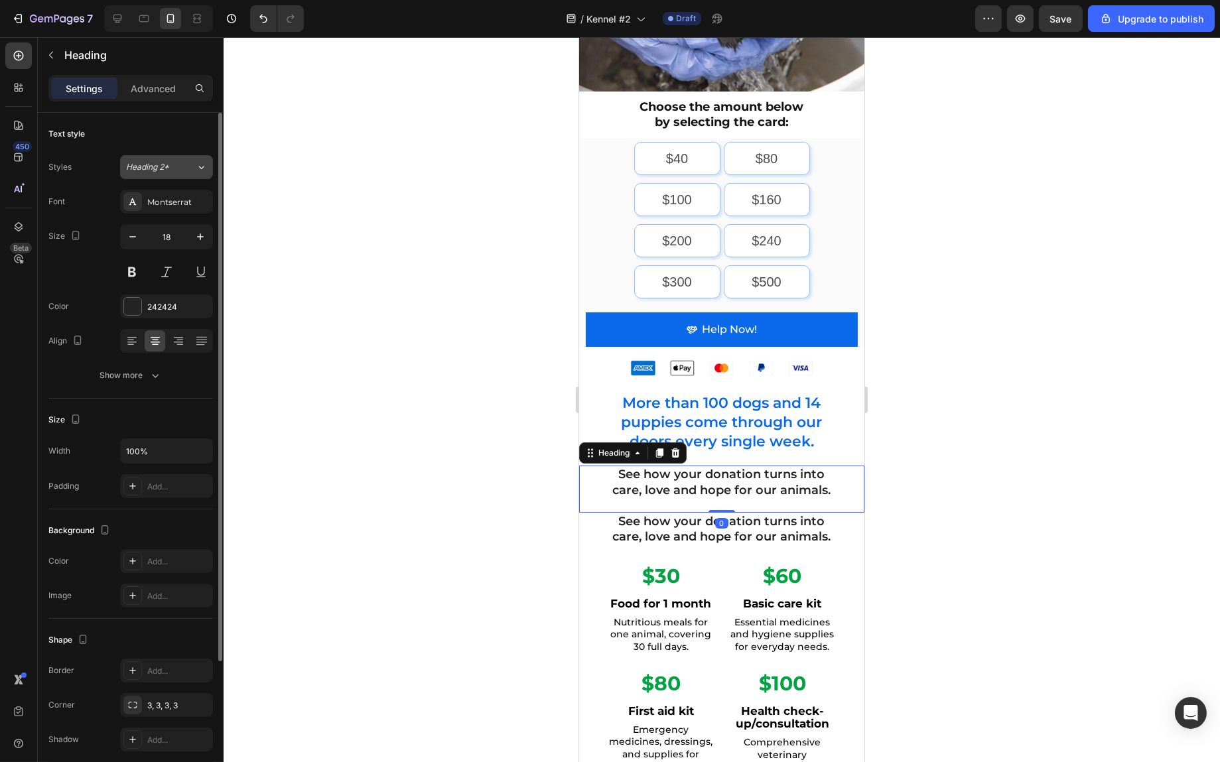
click at [188, 162] on div "Heading 2*" at bounding box center [161, 167] width 70 height 12
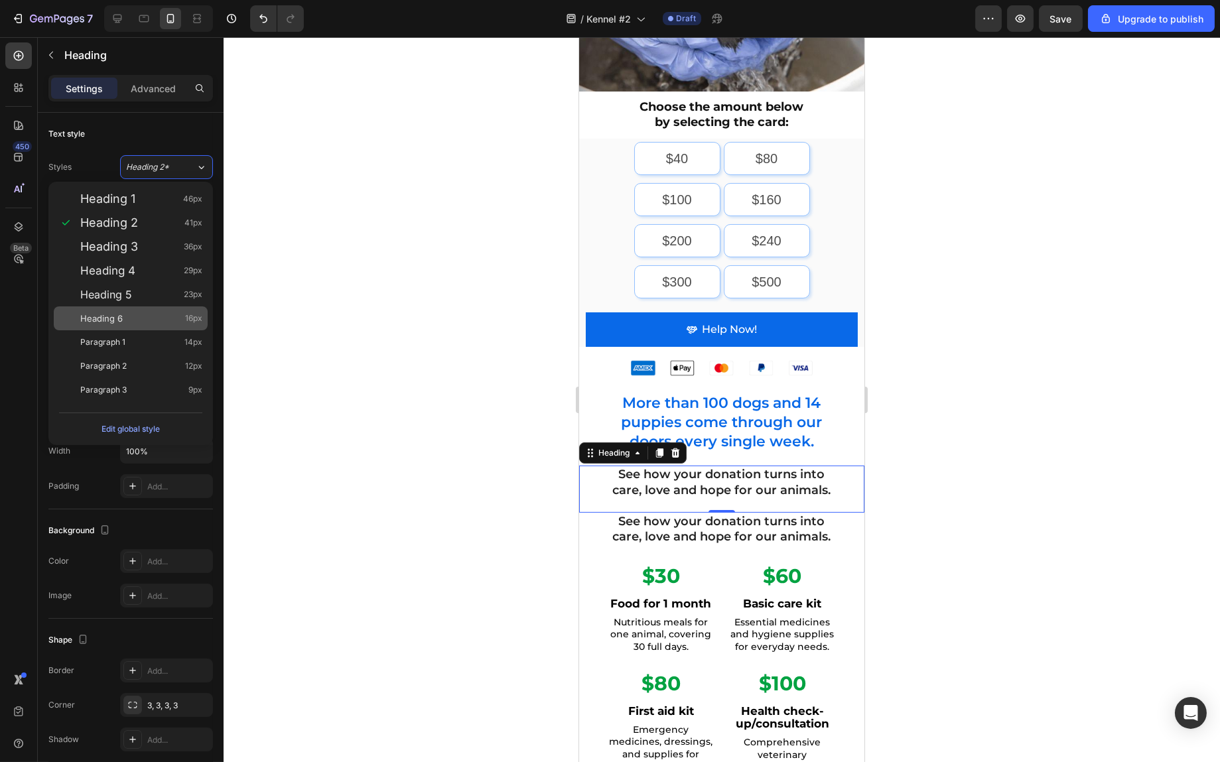
click at [155, 313] on div "Heading 6 16px" at bounding box center [141, 318] width 122 height 13
type input "16"
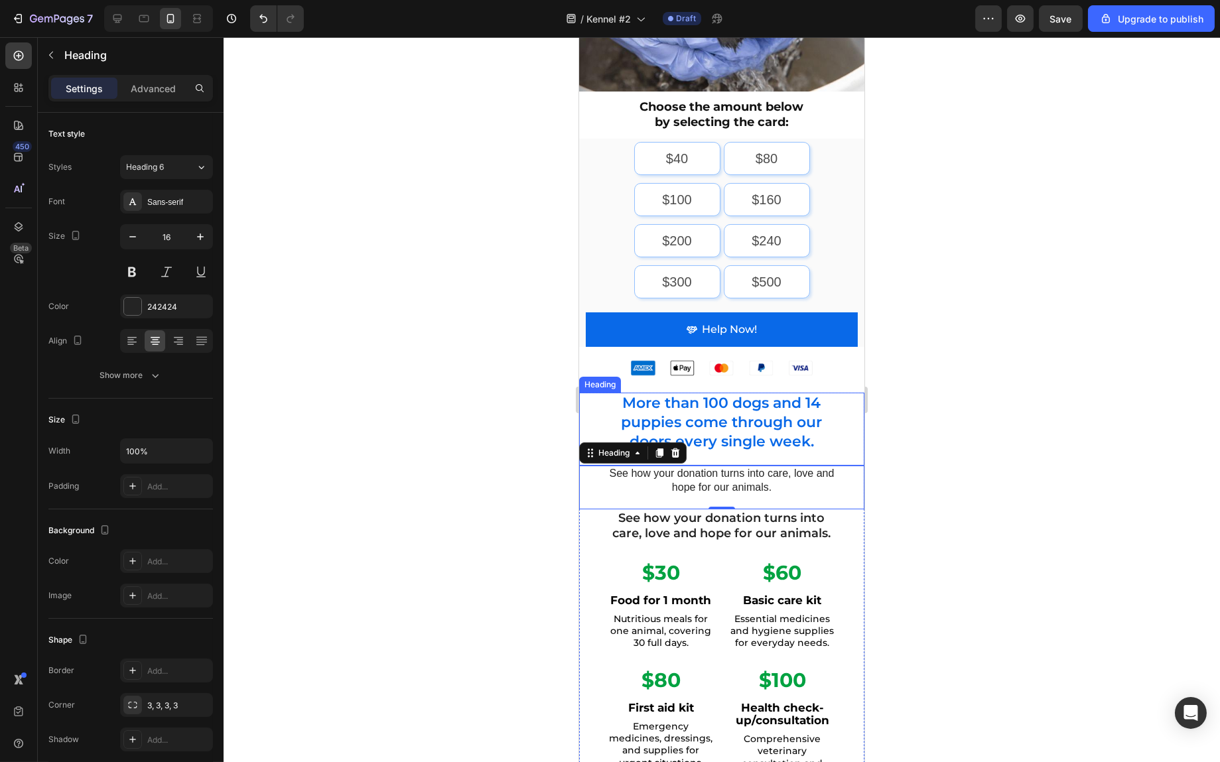
click at [778, 414] on p "More than 100 dogs and 14 puppies come through our doors every single week." at bounding box center [722, 422] width 230 height 57
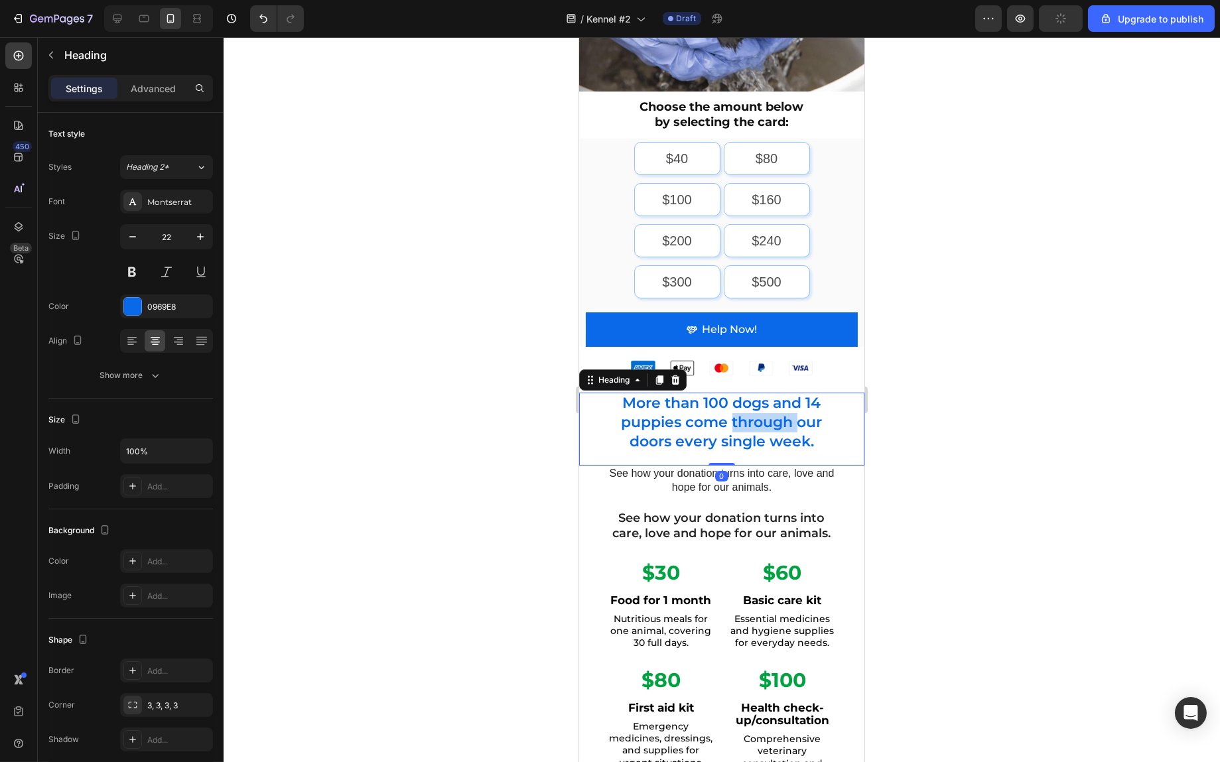
click at [747, 407] on p "More than 100 dogs and 14 puppies come through our doors every single week." at bounding box center [722, 422] width 230 height 57
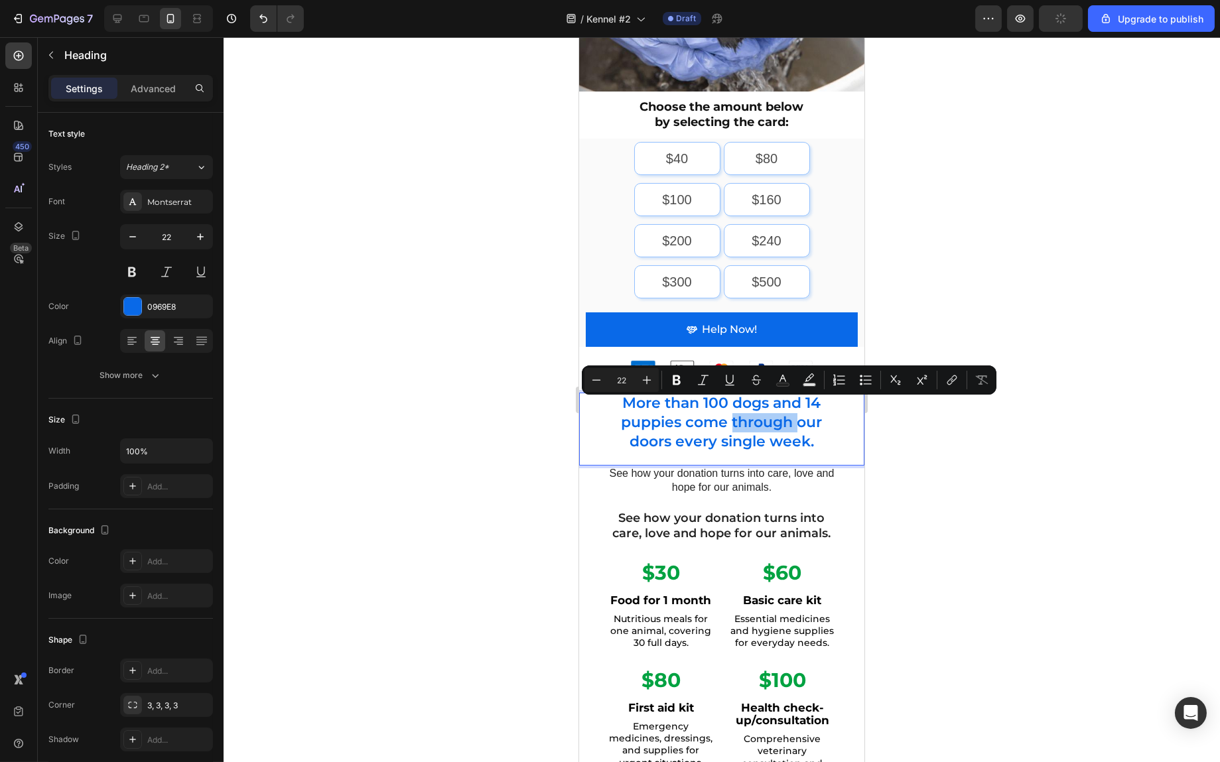
click at [707, 394] on div "Minus 22 Plus Bold Italic Underline Strikethrough Text Color Text Background Co…" at bounding box center [789, 380] width 415 height 29
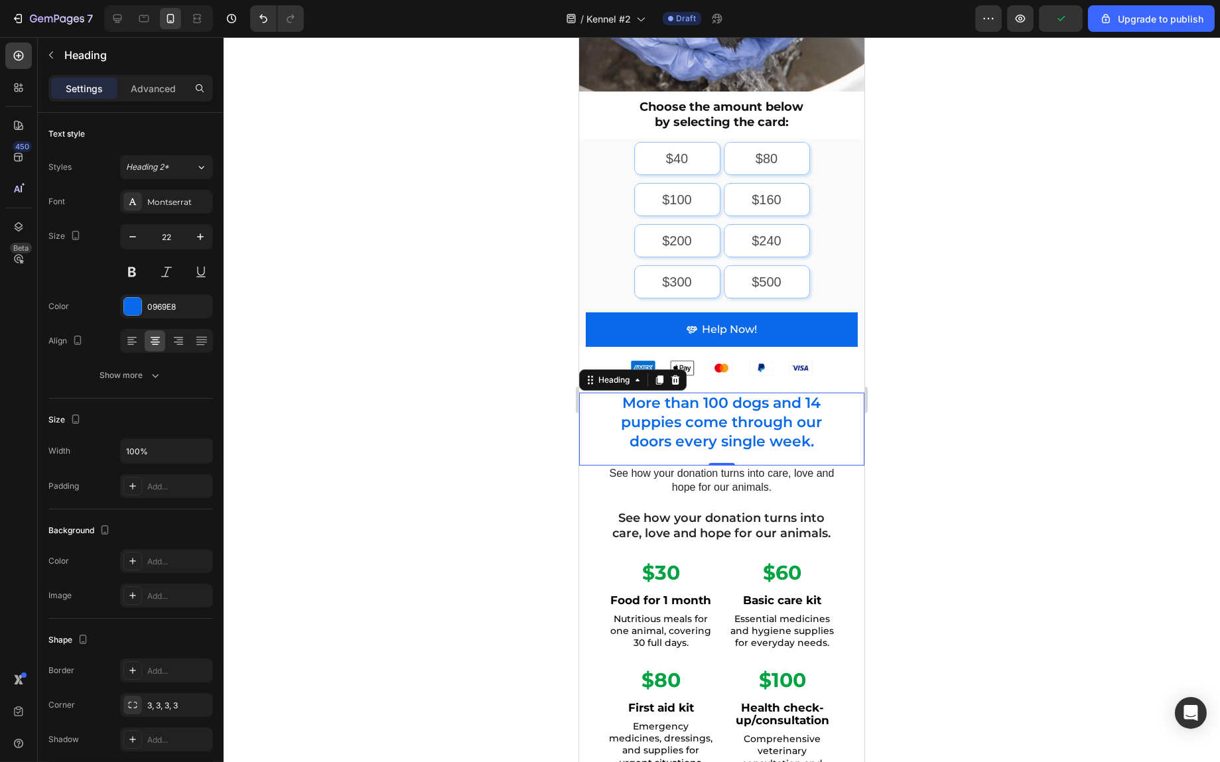
click at [704, 395] on p "More than 100 dogs and 14 puppies come through our doors every single week." at bounding box center [722, 422] width 230 height 57
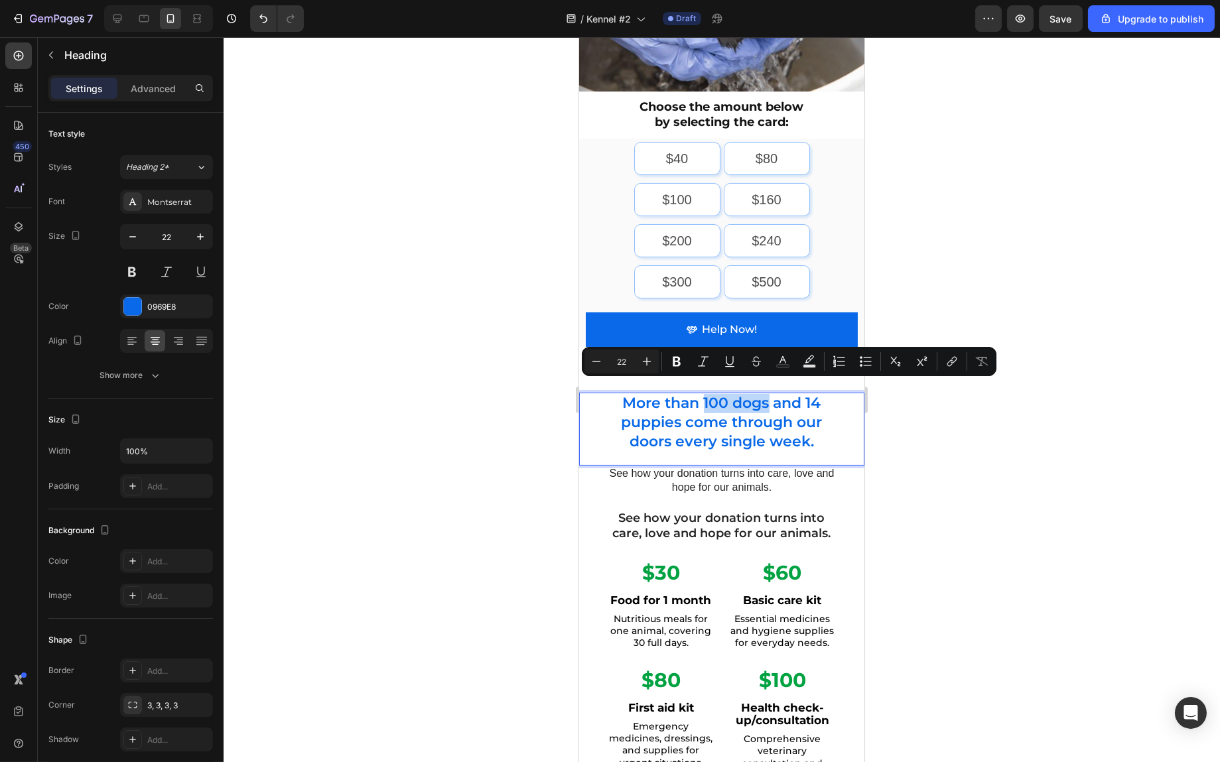
drag, startPoint x: 698, startPoint y: 391, endPoint x: 761, endPoint y: 396, distance: 63.3
click at [761, 396] on p "More than 100 dogs and 14 puppies come through our doors every single week." at bounding box center [722, 422] width 230 height 57
click at [682, 358] on icon "Editor contextual toolbar" at bounding box center [676, 361] width 13 height 13
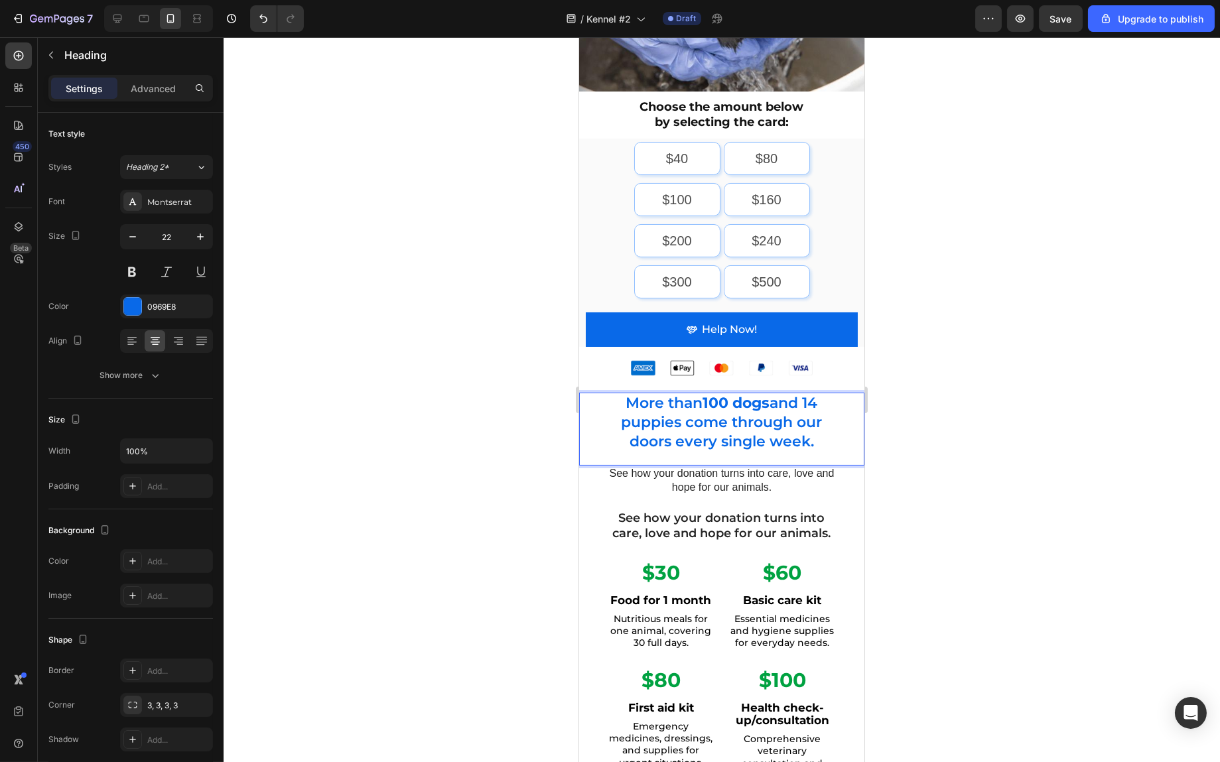
click at [806, 394] on p "More than 100 dogs and 14 puppies come through our doors every single week." at bounding box center [722, 422] width 230 height 57
click at [802, 394] on p "More than 100 dogs and 14 puppies come through our doors every single week." at bounding box center [722, 422] width 230 height 57
drag, startPoint x: 697, startPoint y: 415, endPoint x: 622, endPoint y: 410, distance: 75.1
click at [622, 410] on p "More than 100 dogs and 14 puppies come through our doors every single week." at bounding box center [722, 422] width 230 height 57
click at [645, 407] on p "More than 100 dogs and 14 puppies come through our doors every single week." at bounding box center [722, 422] width 230 height 57
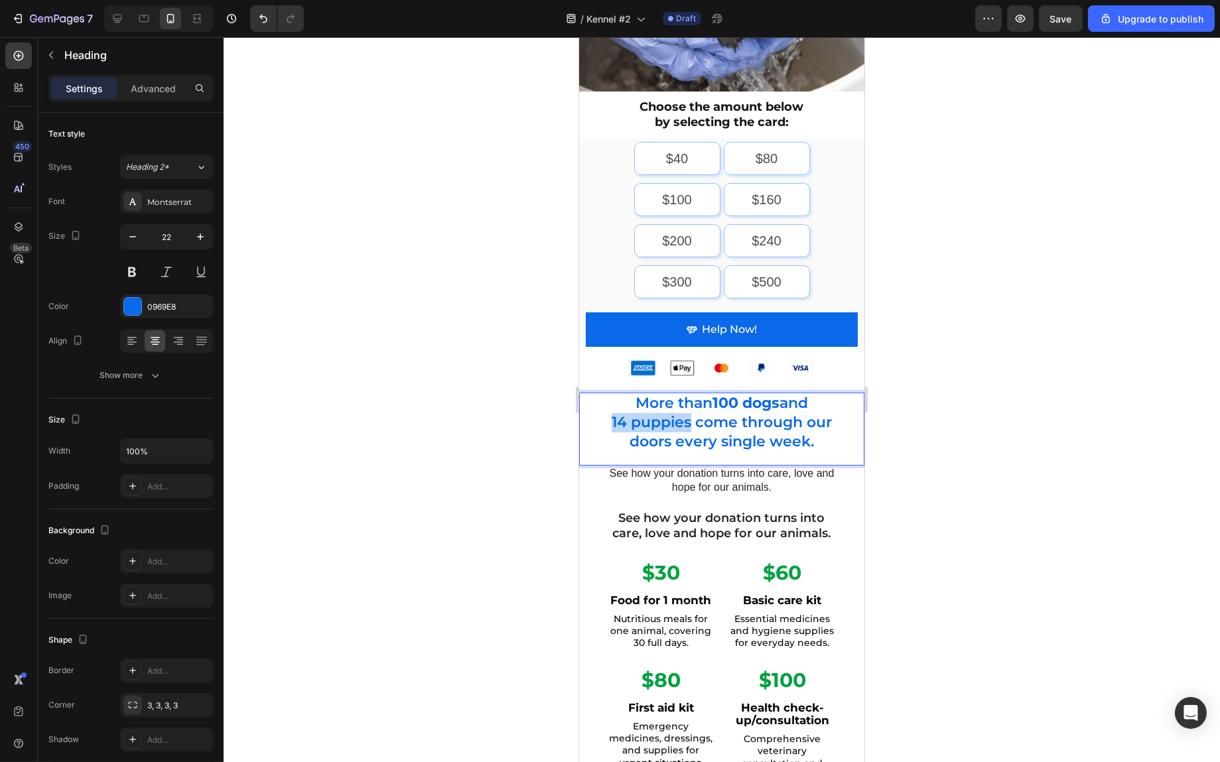
drag, startPoint x: 699, startPoint y: 410, endPoint x: 618, endPoint y: 407, distance: 81.0
click at [618, 407] on p "More than 100 dogs and 14 puppies come through our doors every single week." at bounding box center [722, 422] width 230 height 57
click at [626, 411] on p "More than 100 dogs and 14 puppies come through our doors every single week." at bounding box center [722, 422] width 230 height 57
click at [729, 405] on p "More than 100 dogs and 14 puppies come through our doors every single week." at bounding box center [722, 422] width 230 height 57
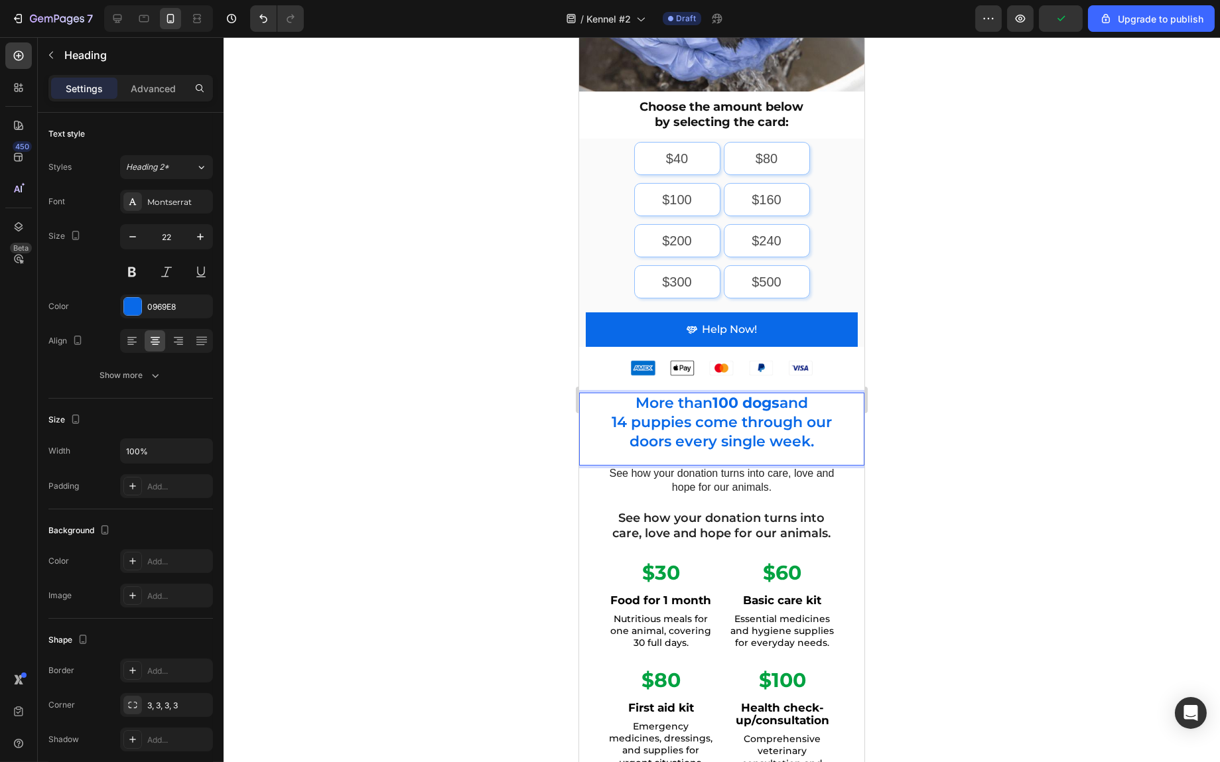
click at [950, 408] on div at bounding box center [722, 399] width 997 height 725
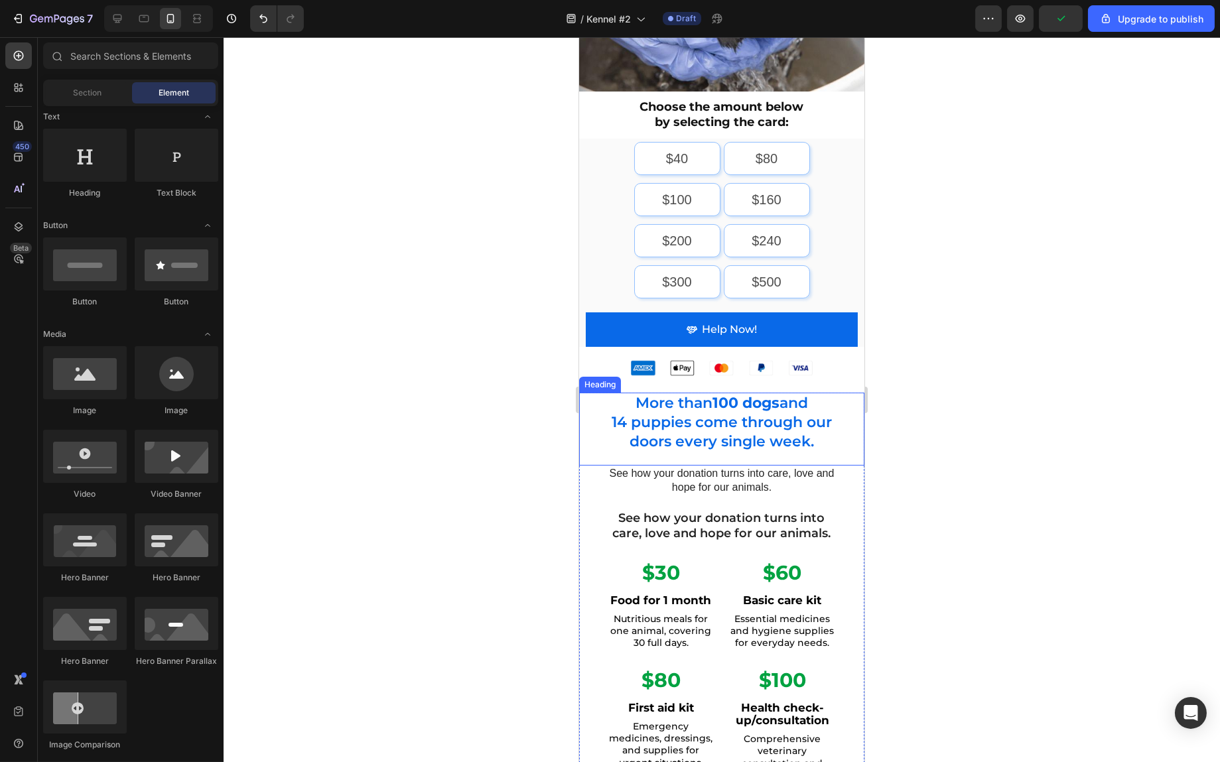
click at [761, 415] on p "More than 100 dogs and 14 puppies come through our doors every single week." at bounding box center [722, 422] width 230 height 57
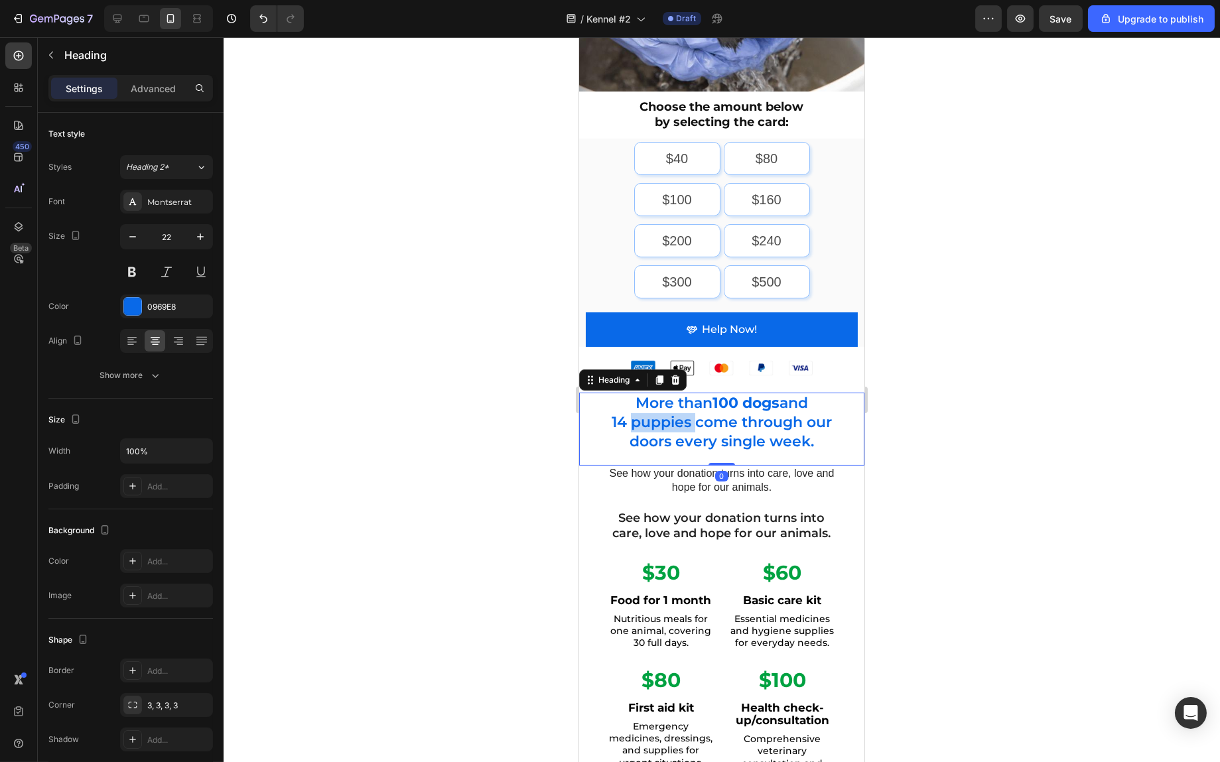
click at [673, 413] on p "More than 100 dogs and 14 puppies come through our doors every single week." at bounding box center [722, 422] width 230 height 57
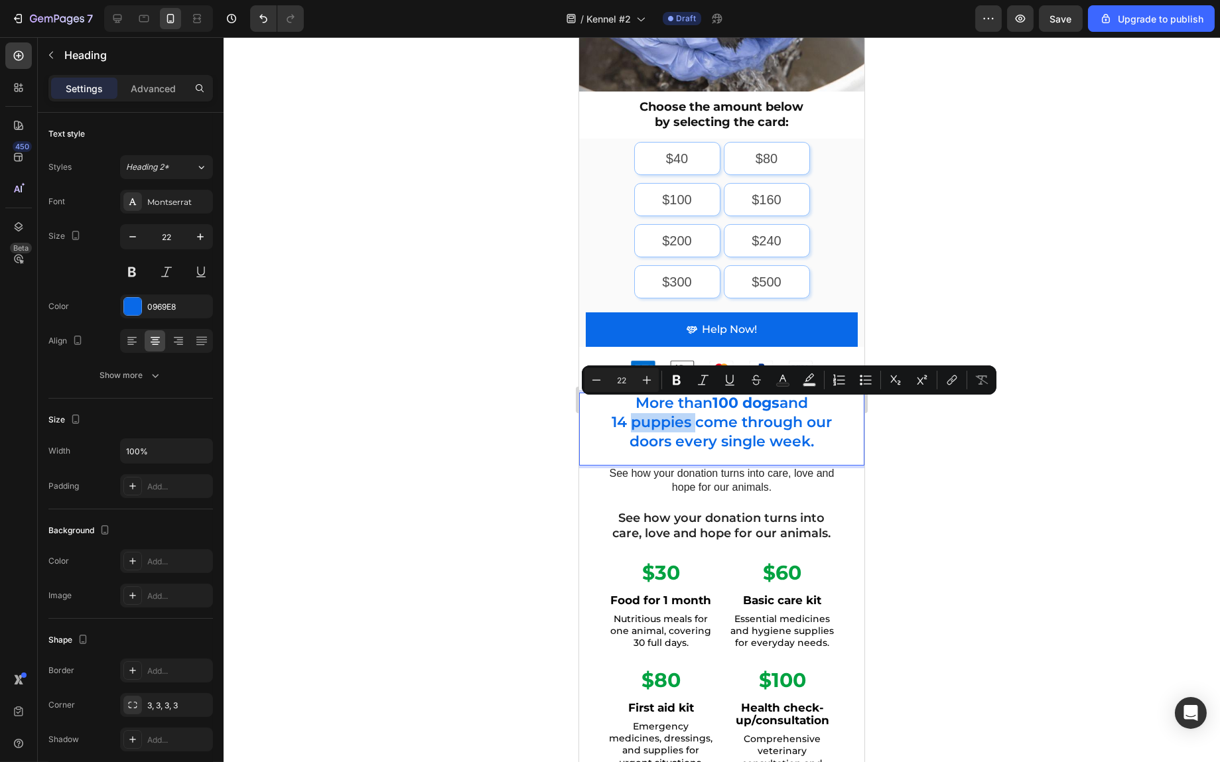
click at [695, 411] on p "More than 100 dogs and 14 puppies come through our doors every single week." at bounding box center [722, 422] width 230 height 57
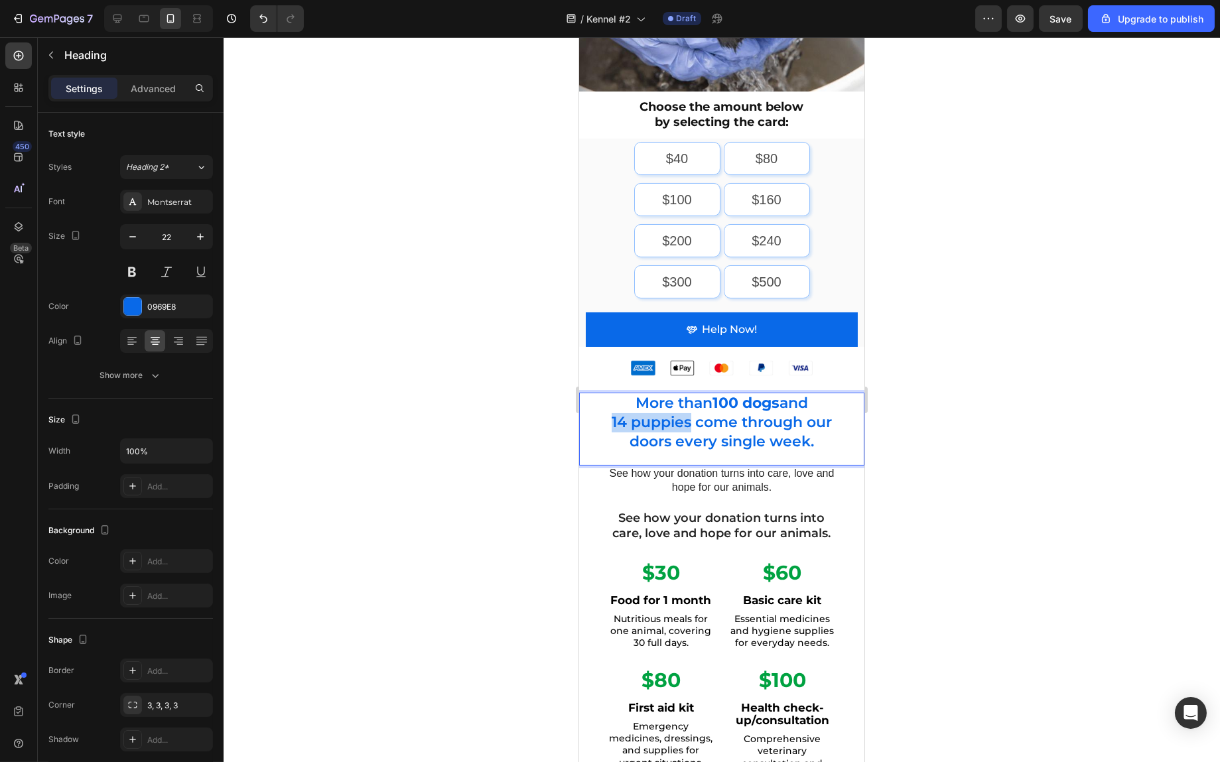
drag, startPoint x: 683, startPoint y: 409, endPoint x: 618, endPoint y: 407, distance: 65.1
click at [618, 407] on p "More than 100 dogs and 14 puppies come through our doors every single week." at bounding box center [722, 422] width 230 height 57
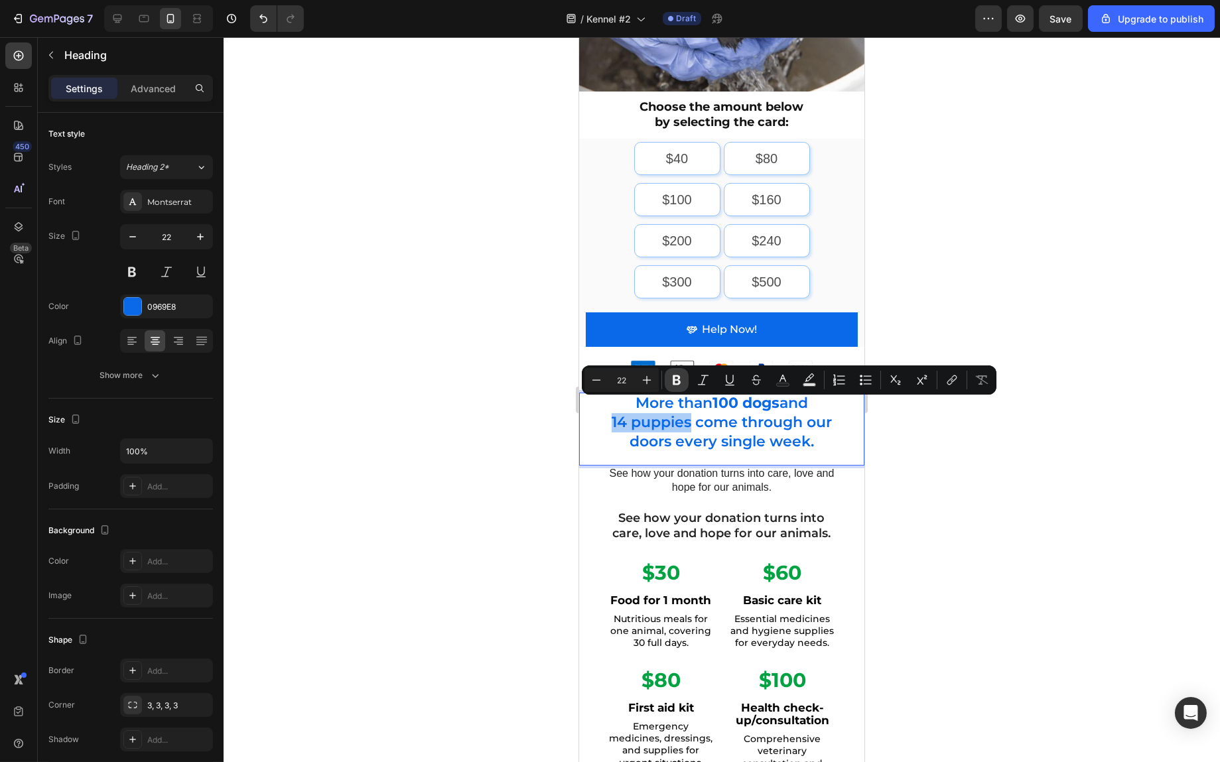
click at [671, 384] on icon "Editor contextual toolbar" at bounding box center [676, 380] width 13 height 13
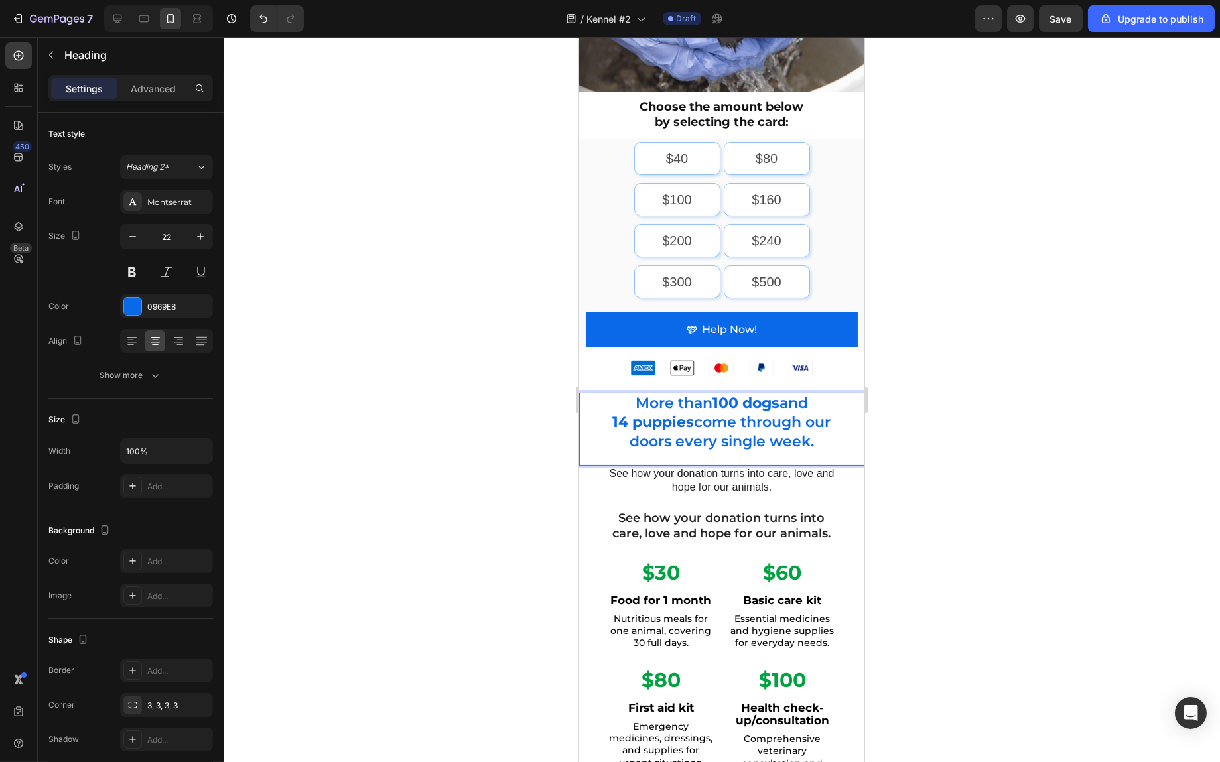
click at [969, 436] on div at bounding box center [722, 399] width 997 height 725
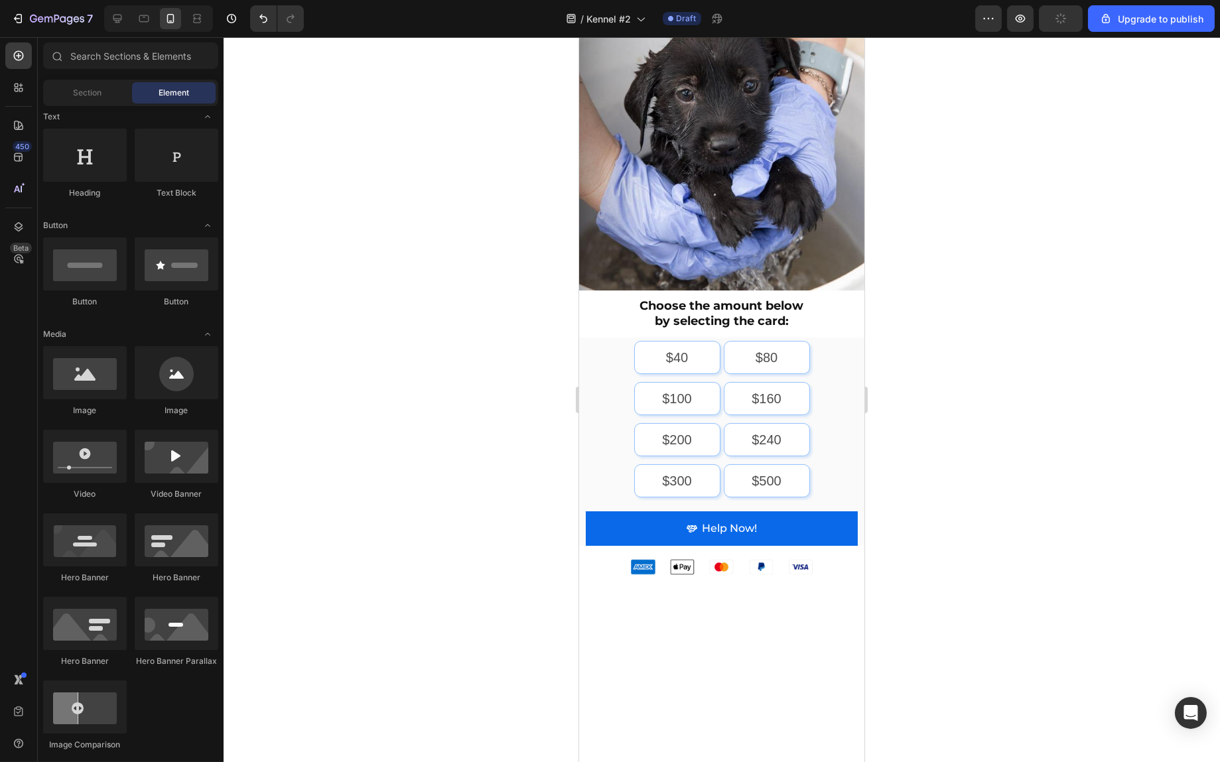
scroll to position [0, 0]
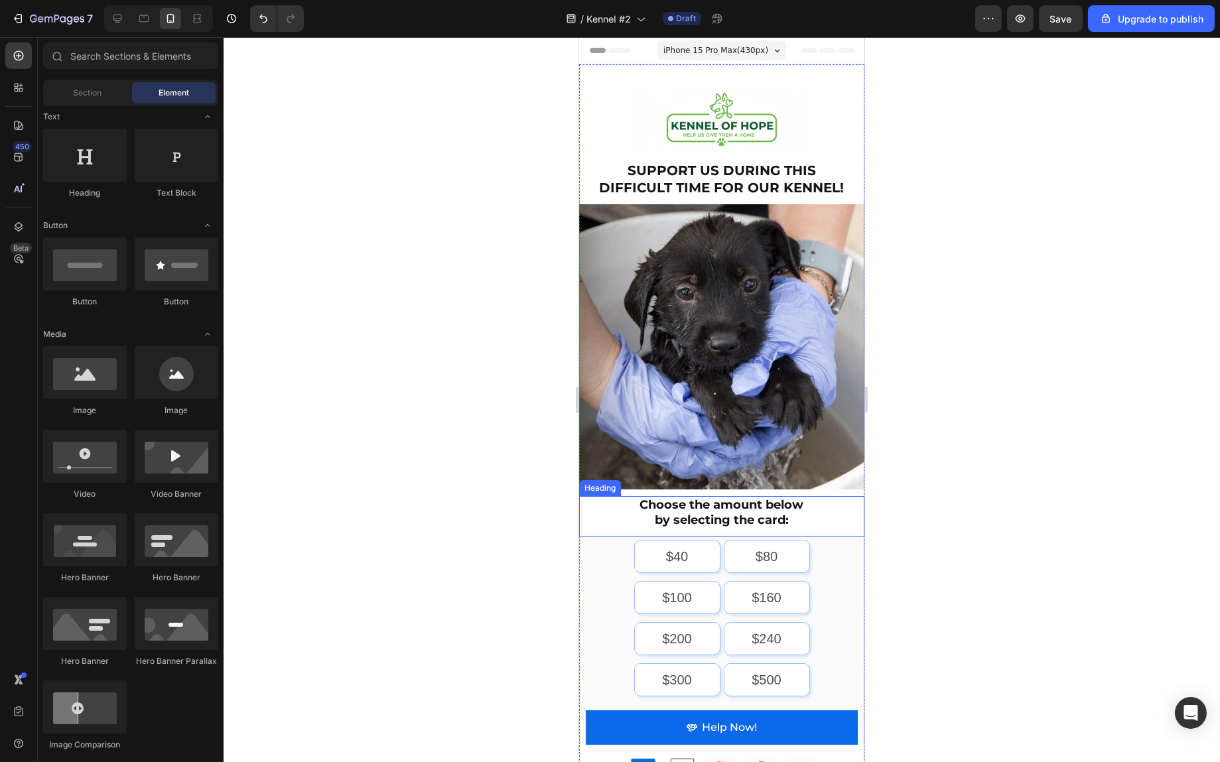
click at [721, 506] on h2 "Choose the amount below by selecting the card:" at bounding box center [721, 513] width 272 height 34
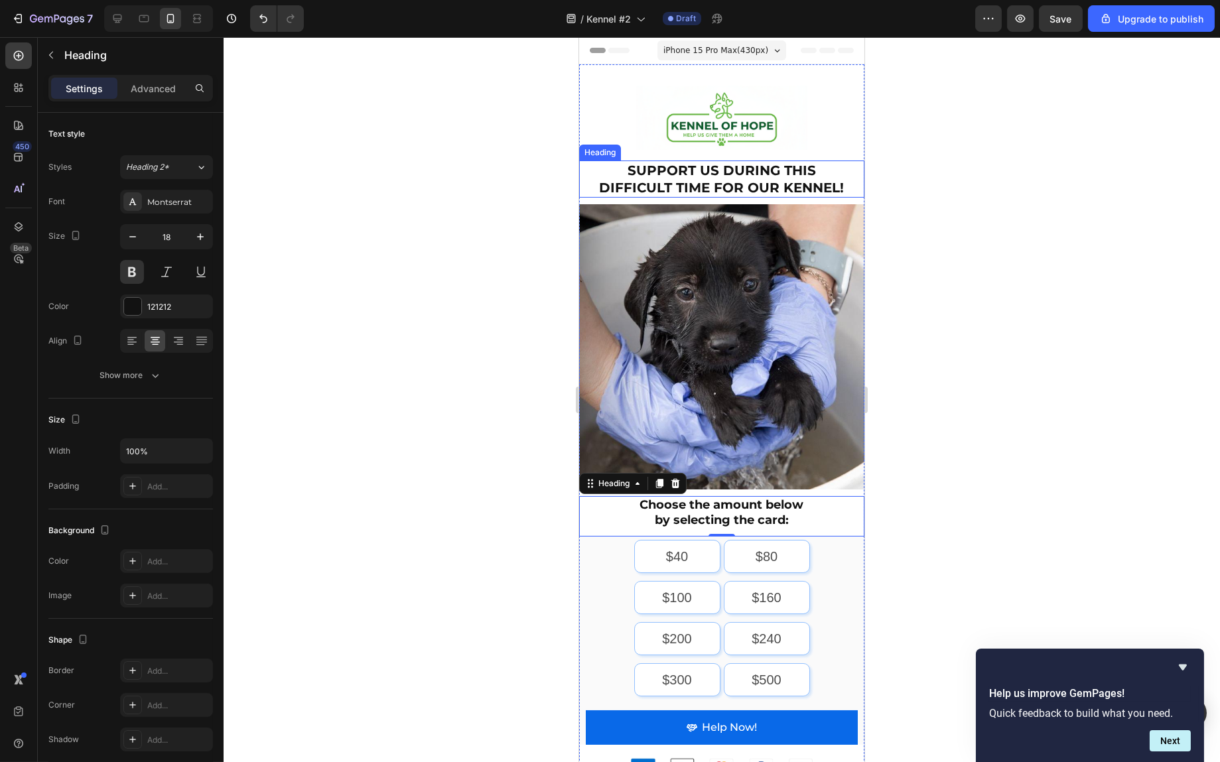
click at [715, 167] on h2 "SUPPORT US DURING THIS DIFFICULT TIME FOR OUR KENNEL!" at bounding box center [721, 179] width 259 height 37
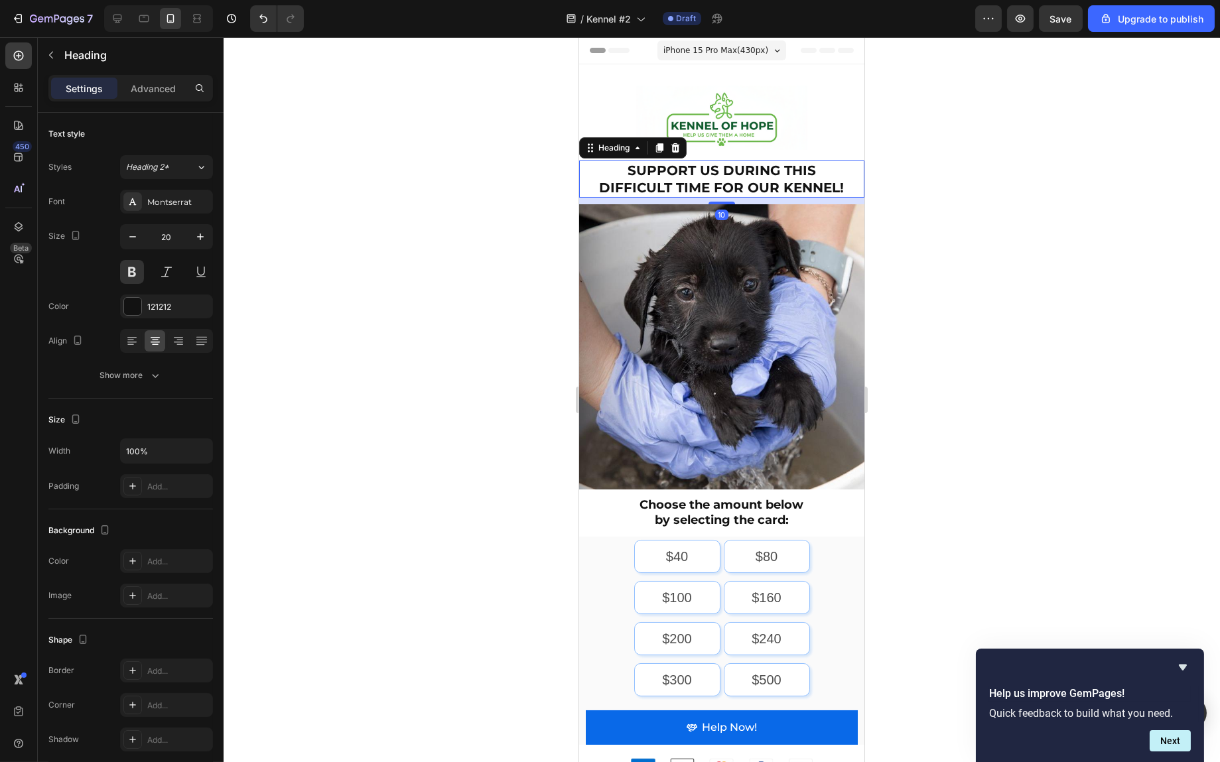
click at [715, 167] on h2 "SUPPORT US DURING THIS DIFFICULT TIME FOR OUR KENNEL!" at bounding box center [721, 179] width 259 height 37
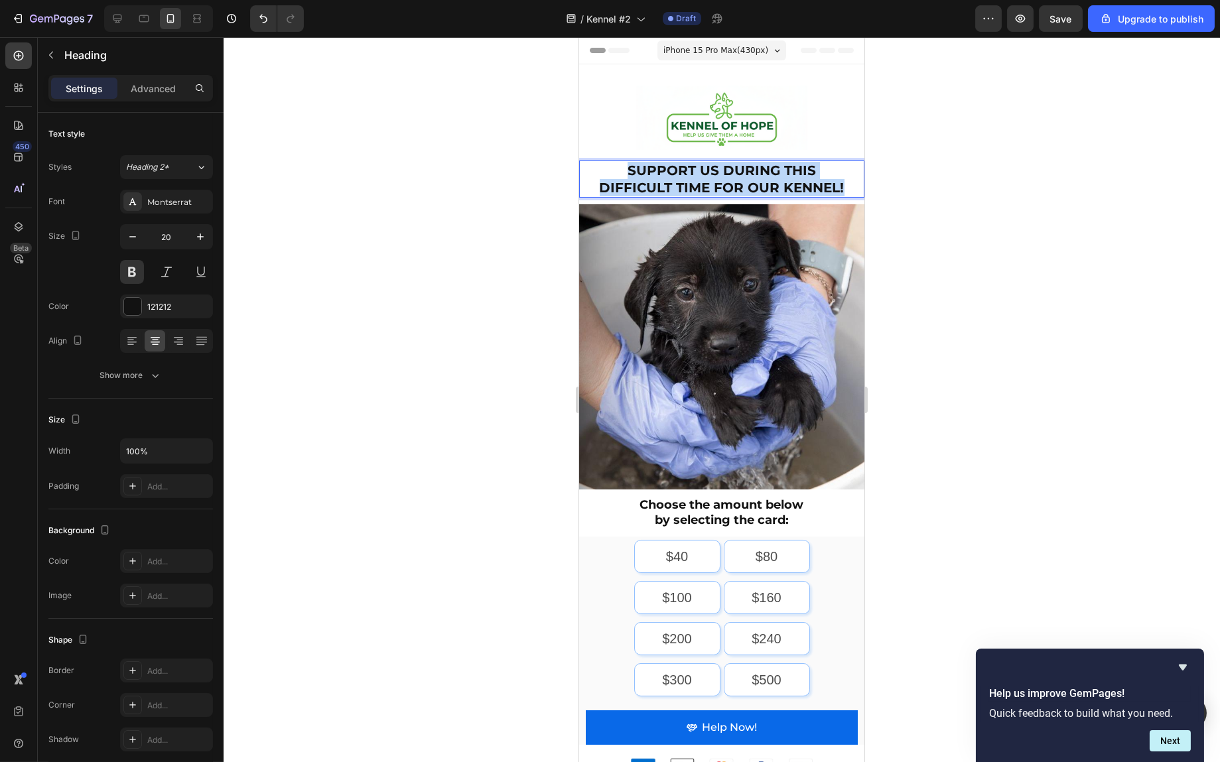
click at [715, 167] on p "SUPPORT US DURING THIS DIFFICULT TIME FOR OUR KENNEL!" at bounding box center [721, 179] width 256 height 35
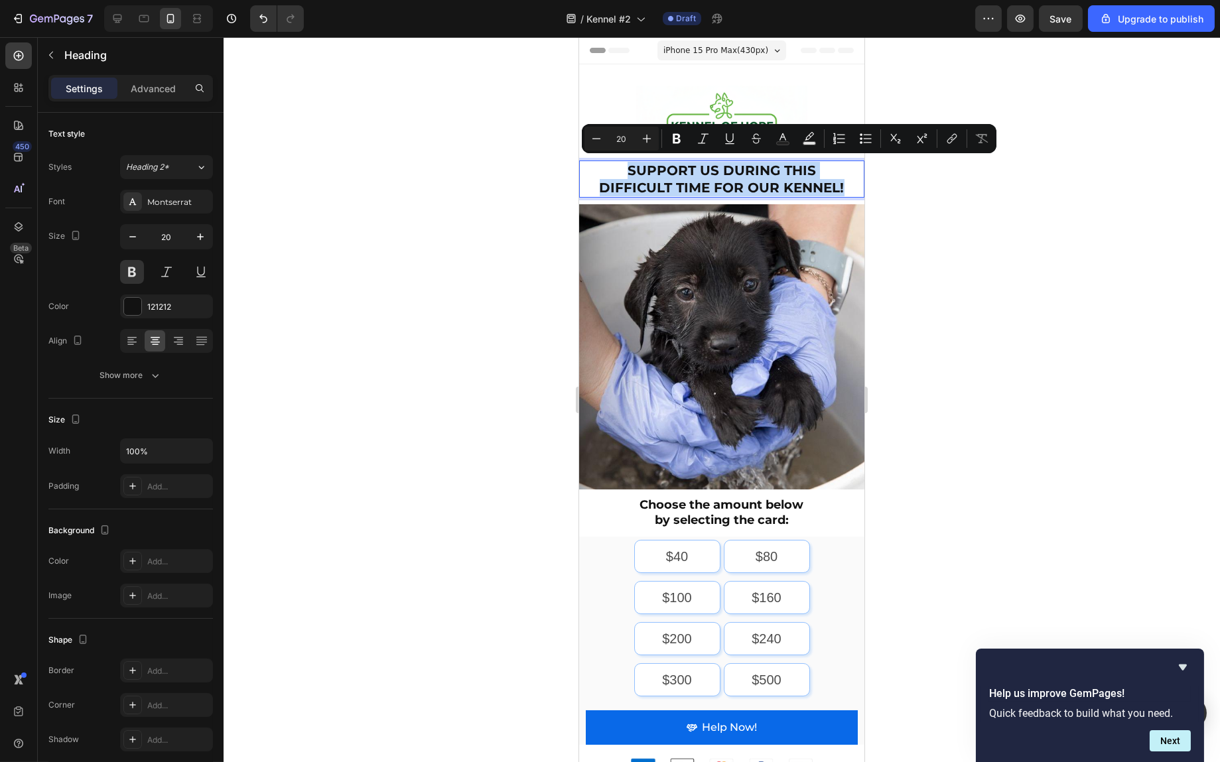
click at [729, 184] on p "SUPPORT US DURING THIS DIFFICULT TIME FOR OUR KENNEL!" at bounding box center [721, 179] width 256 height 35
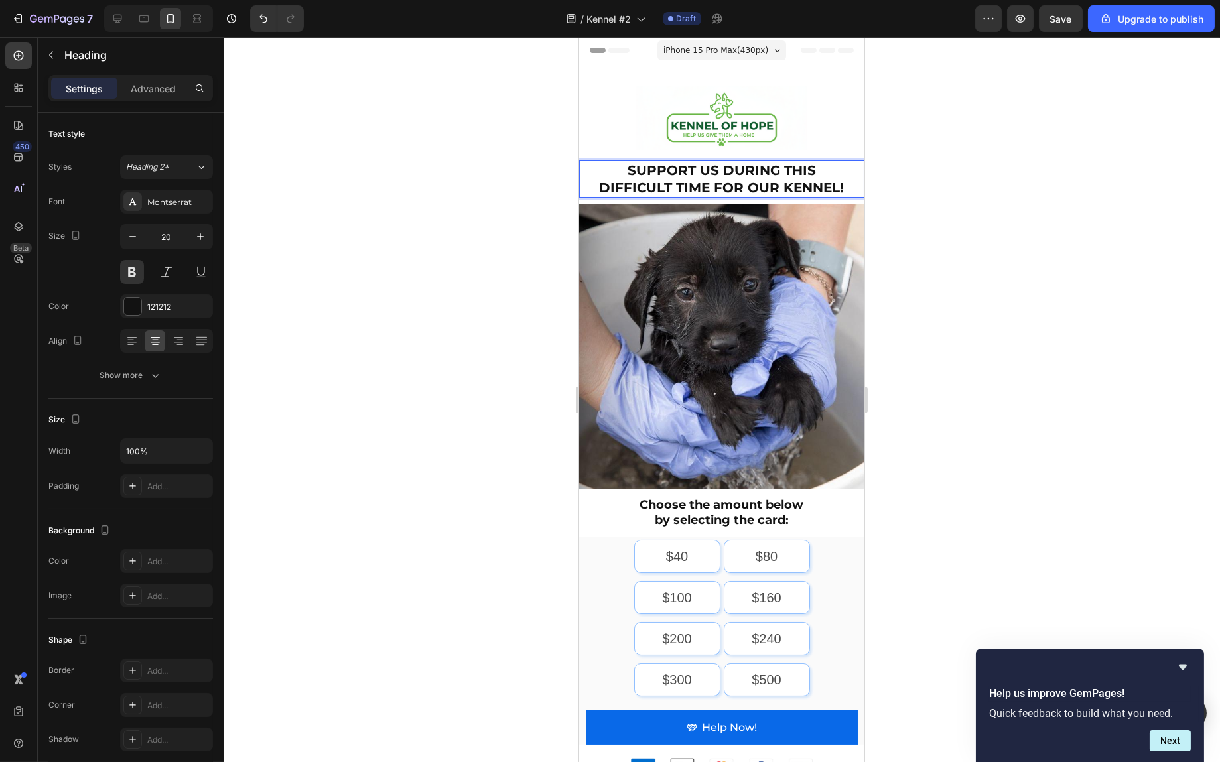
click at [729, 184] on p "SUPPORT US DURING THIS DIFFICULT TIME FOR OUR KENNEL!" at bounding box center [721, 179] width 256 height 35
click at [990, 216] on div at bounding box center [722, 399] width 997 height 725
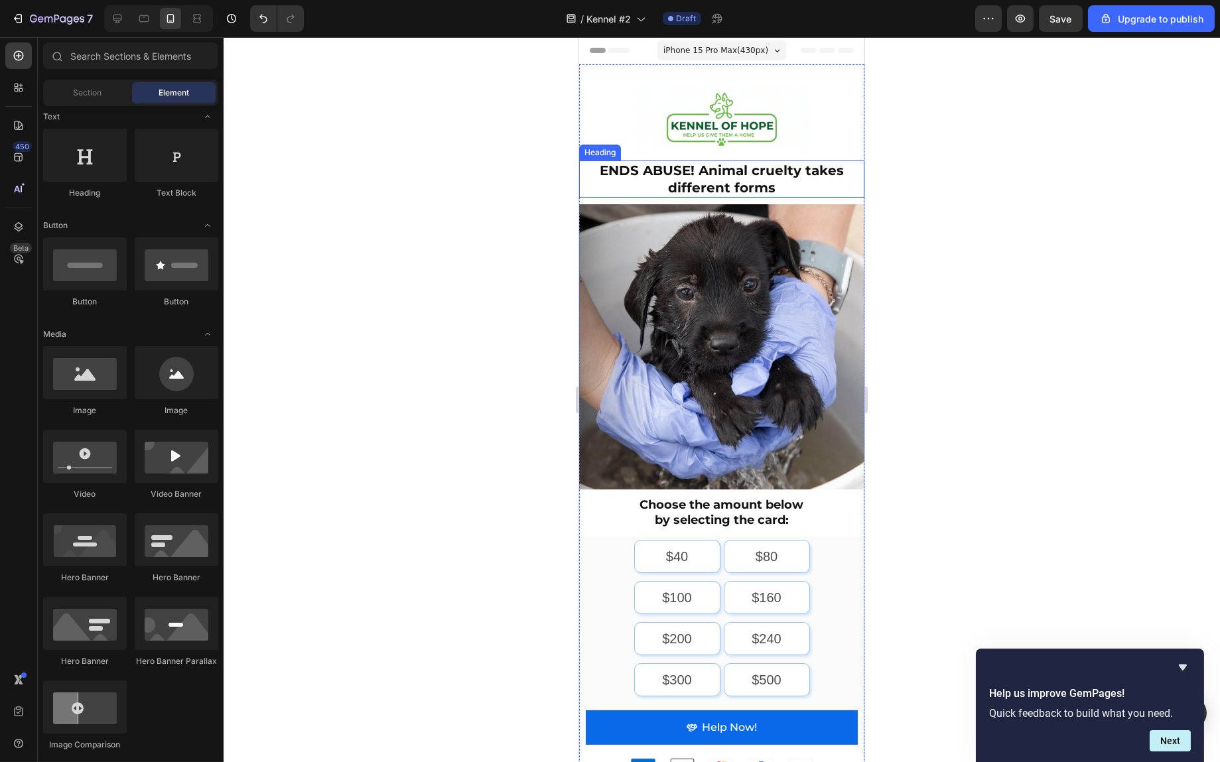
click at [765, 180] on p "ENDS ABUSE! Animal cruelty takes different forms" at bounding box center [721, 179] width 256 height 35
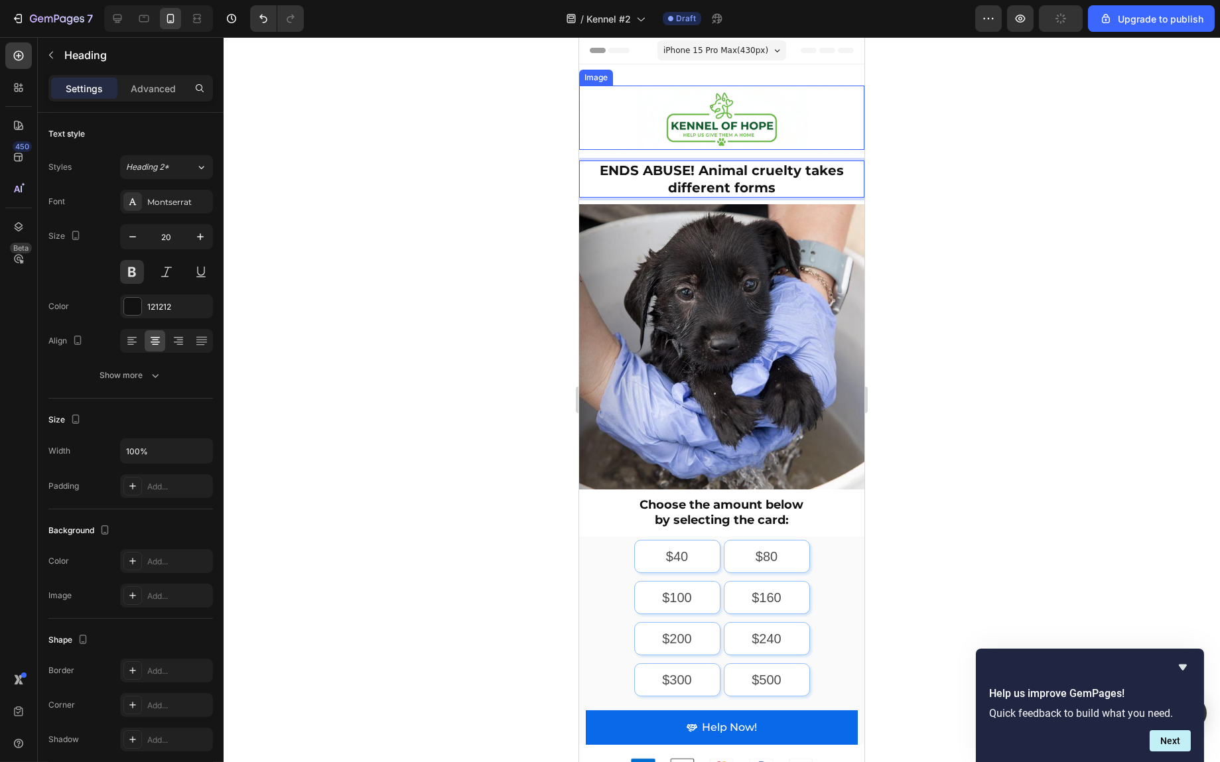
click at [744, 121] on img at bounding box center [721, 118] width 171 height 64
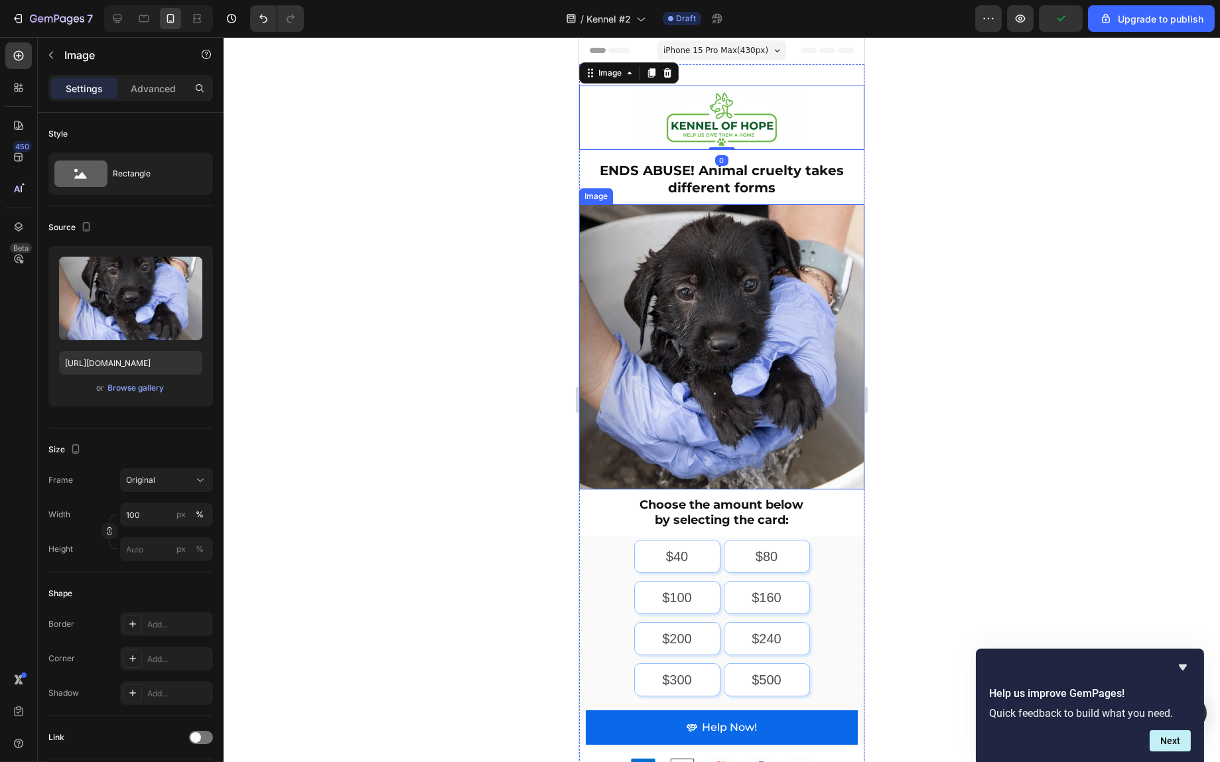
click at [749, 283] on img at bounding box center [721, 346] width 285 height 285
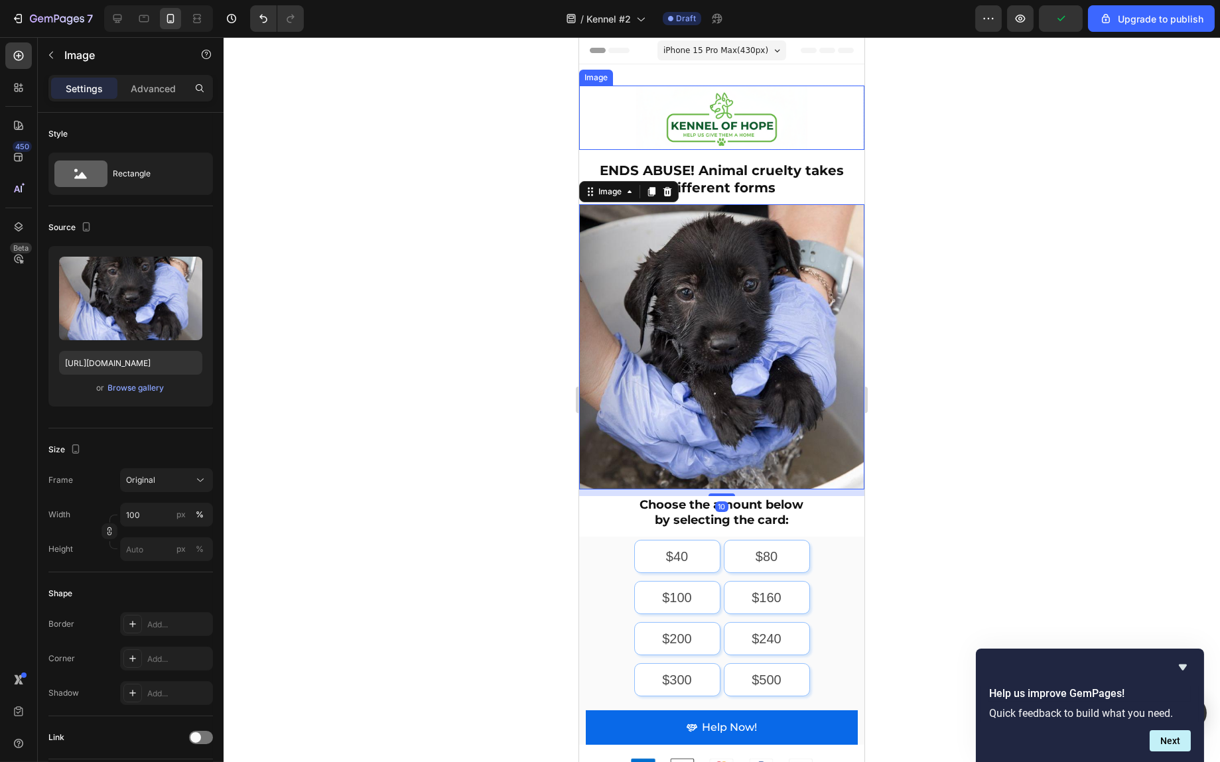
click at [736, 122] on img at bounding box center [721, 118] width 171 height 64
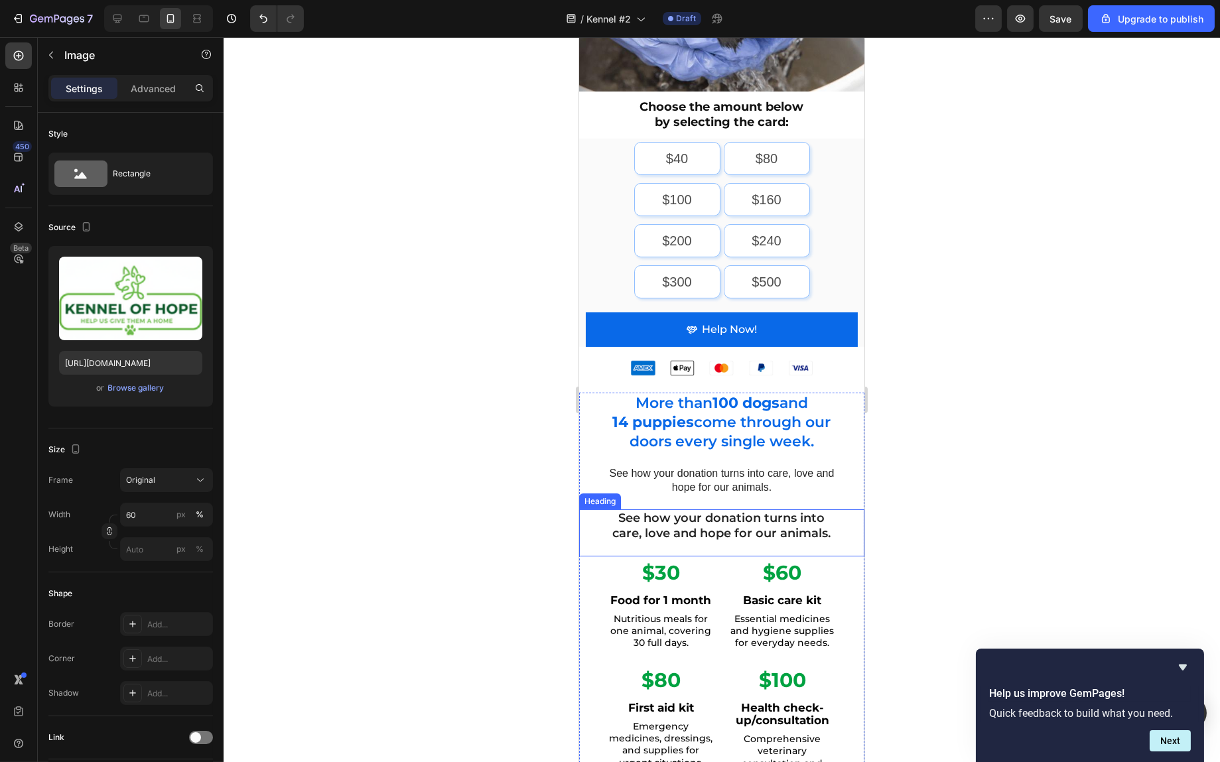
scroll to position [531, 0]
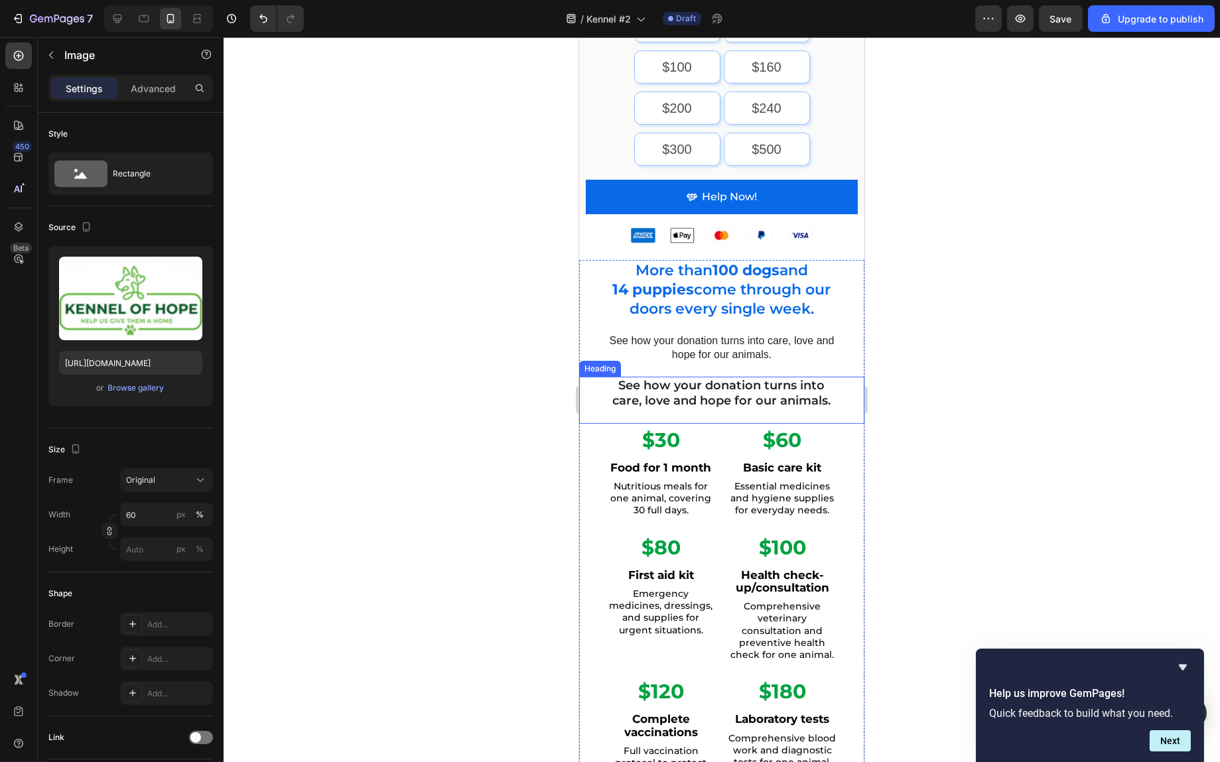
click at [738, 377] on h2 "See how your donation turns into care, love and hope for our animals." at bounding box center [721, 394] width 232 height 34
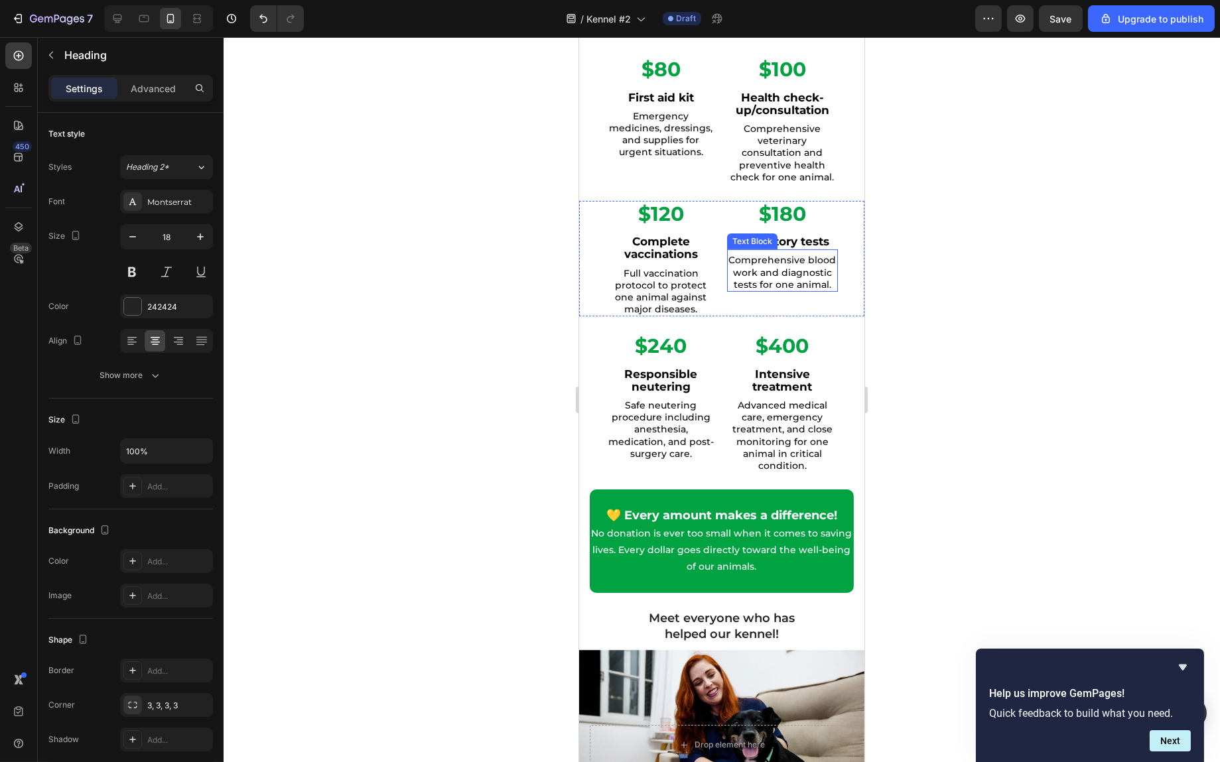
scroll to position [1128, 0]
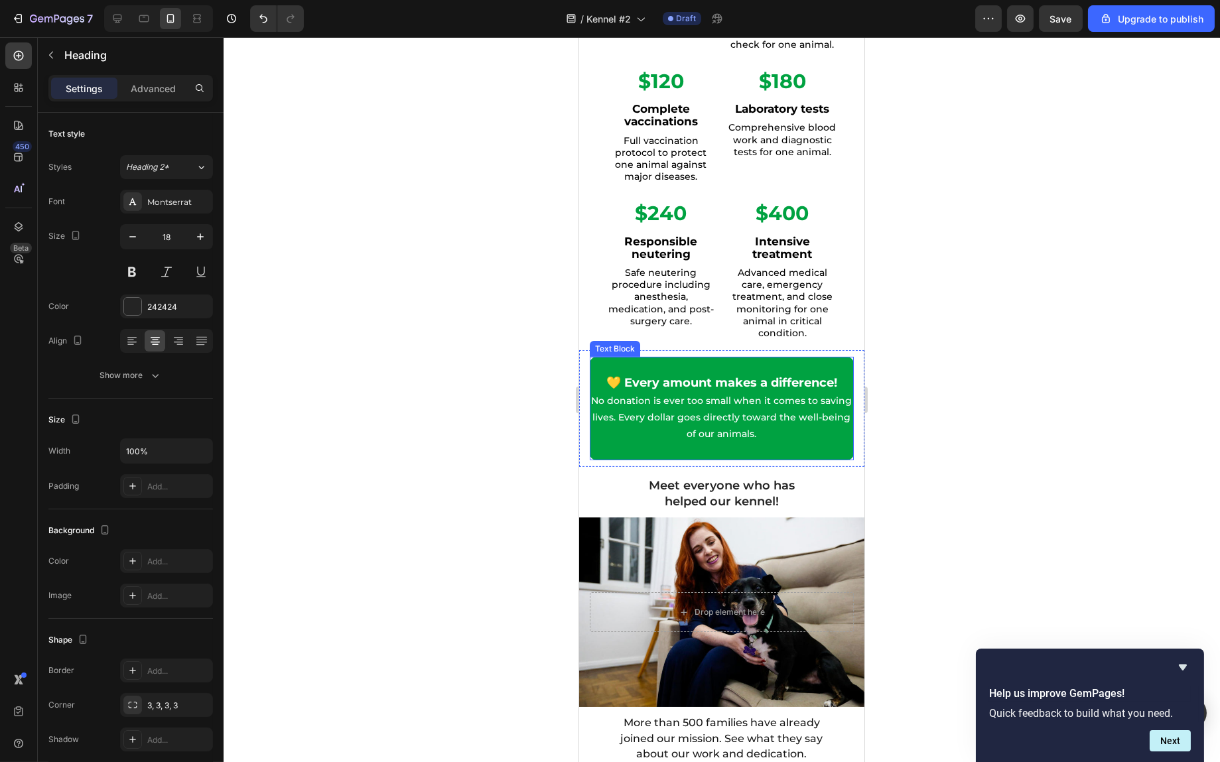
click at [662, 448] on p at bounding box center [721, 451] width 261 height 17
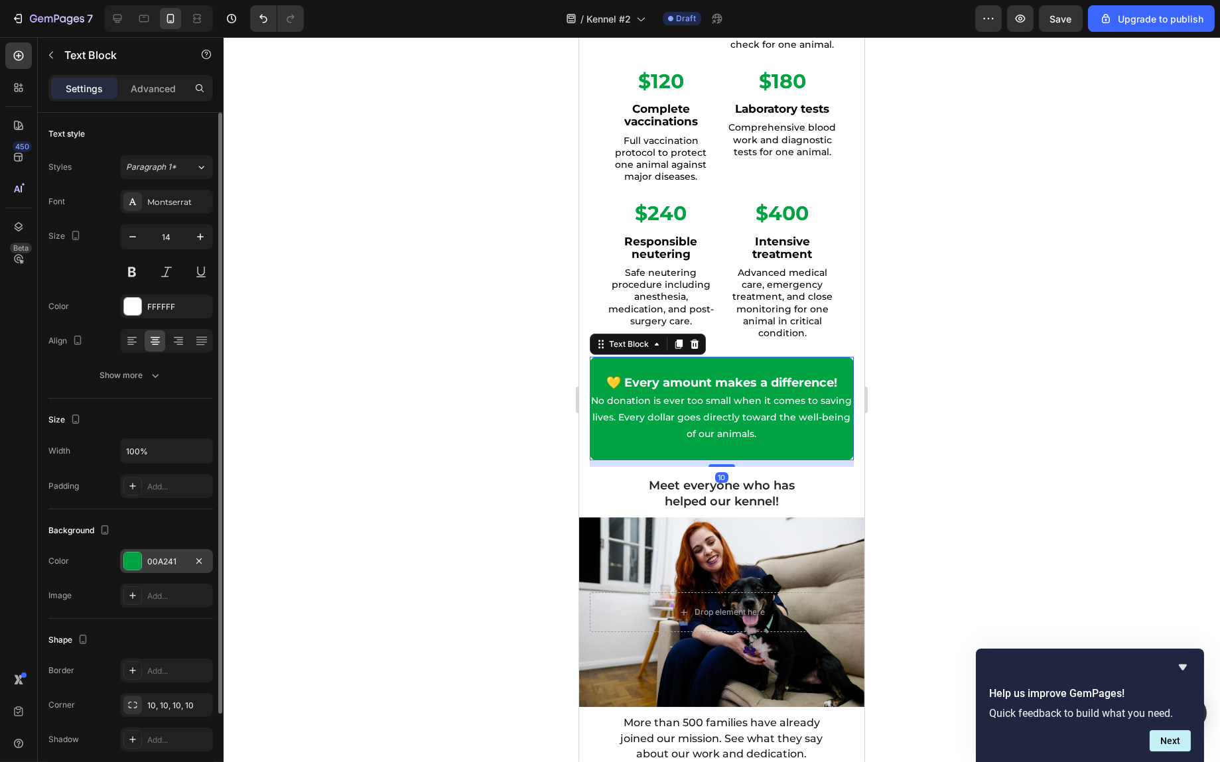
click at [127, 565] on div at bounding box center [132, 561] width 17 height 17
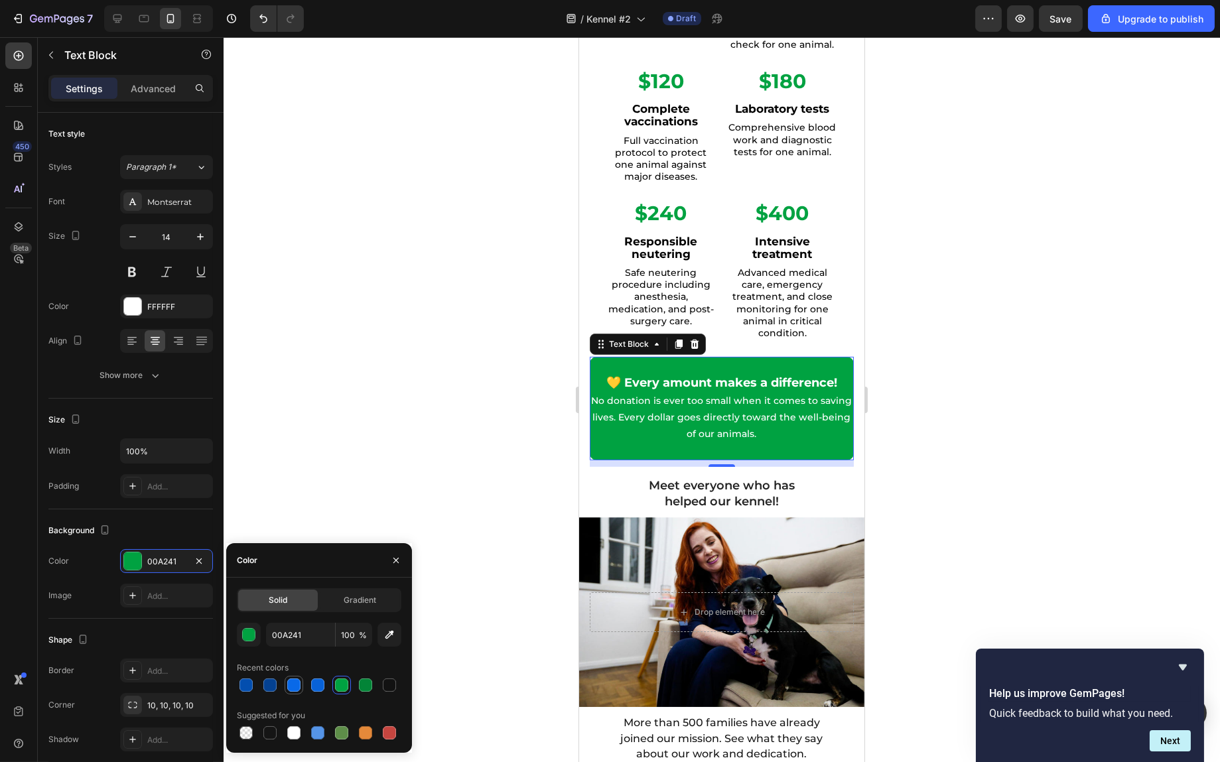
click at [295, 685] on div at bounding box center [293, 685] width 13 height 13
type input "0969E8"
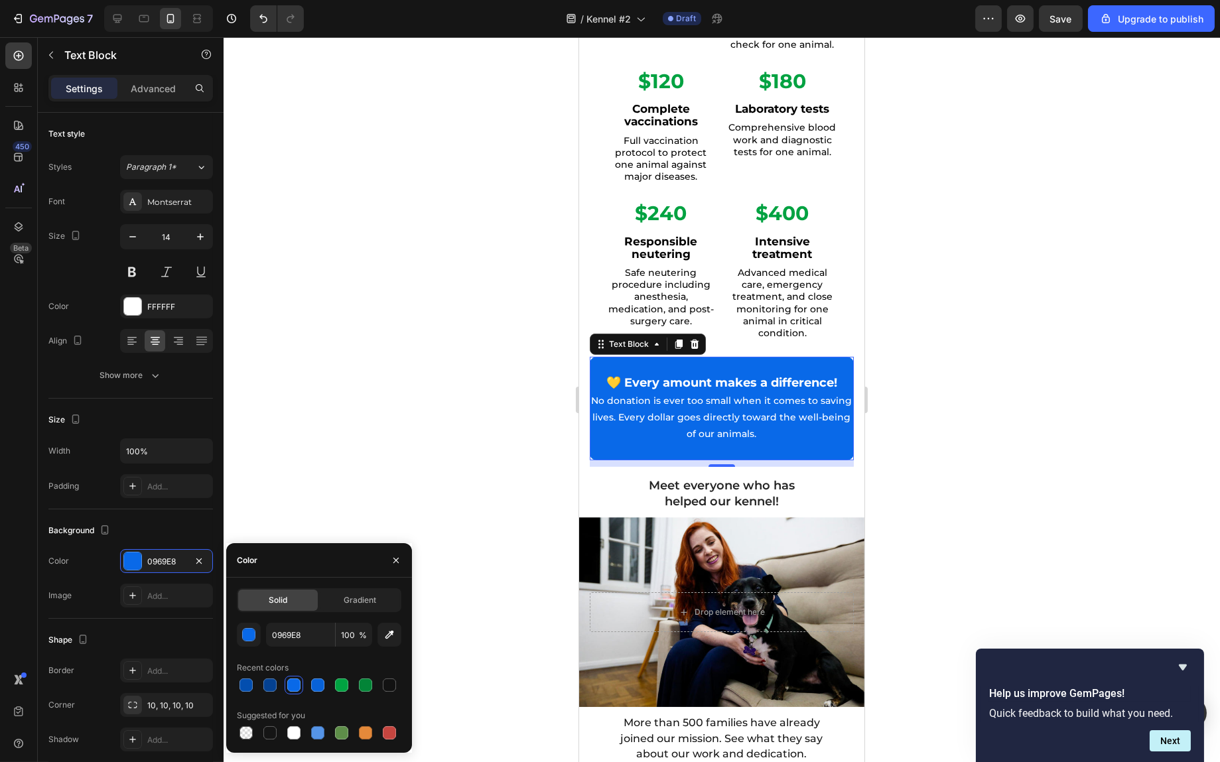
click at [946, 411] on div at bounding box center [722, 399] width 997 height 725
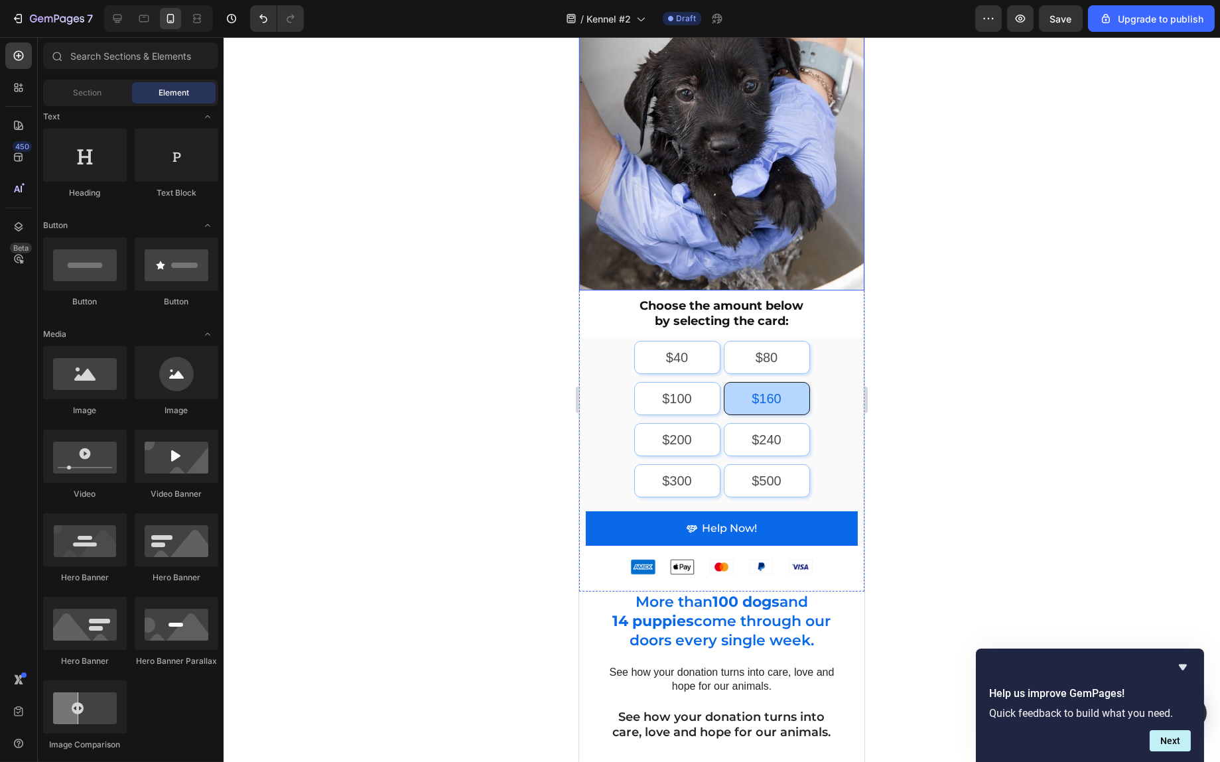
scroll to position [265, 0]
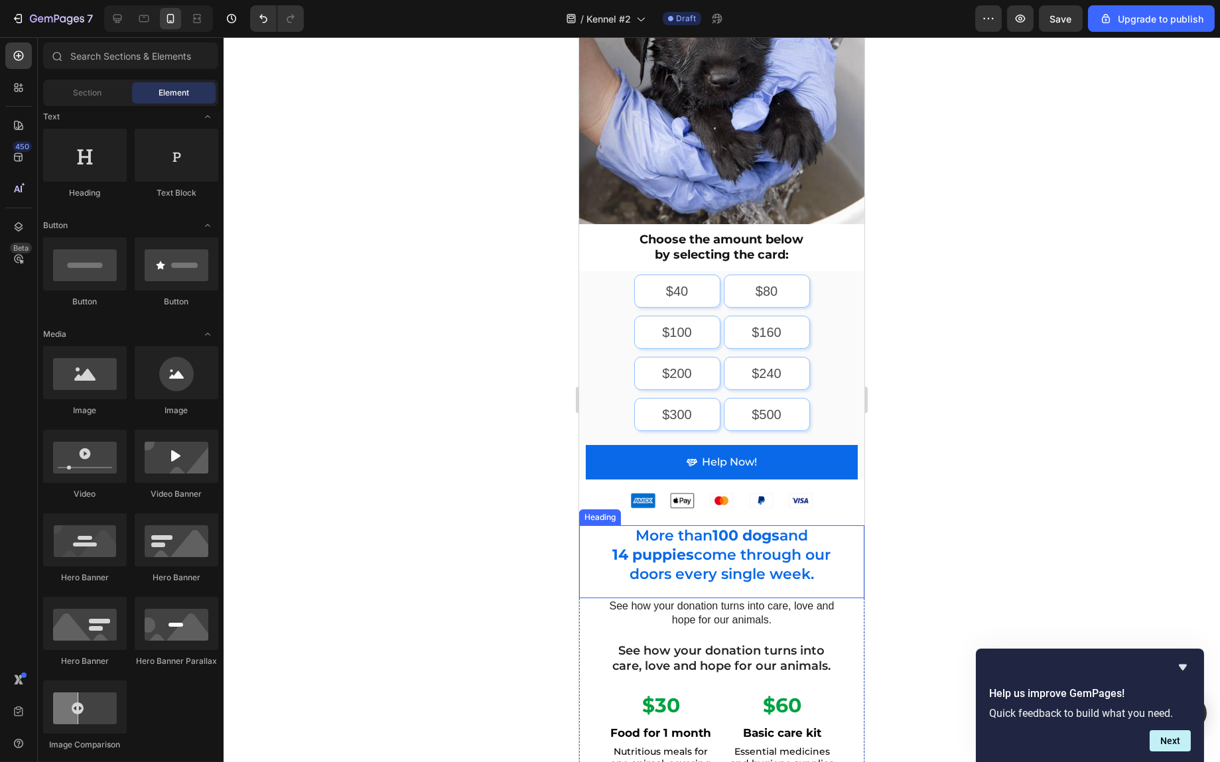
click at [724, 551] on h2 "More than 100 dogs and 14 puppies come through our doors every single week." at bounding box center [721, 556] width 232 height 60
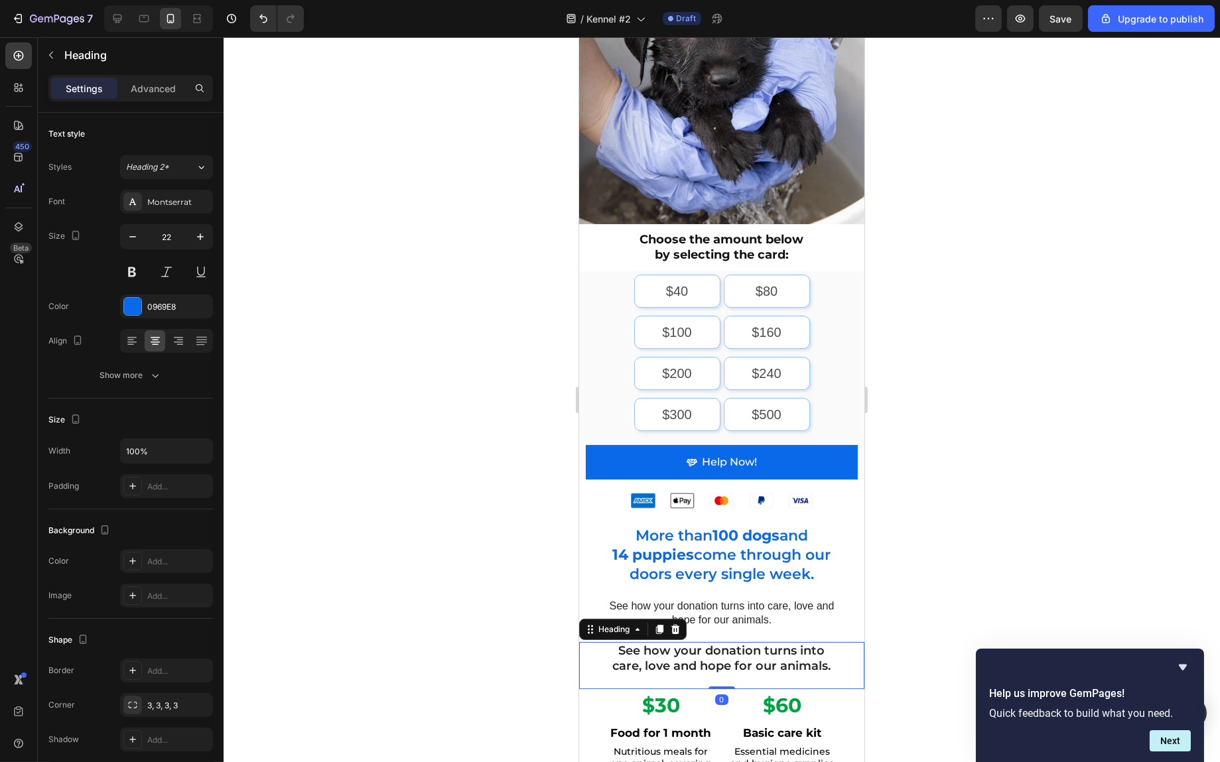
click at [668, 648] on h2 "See how your donation turns into care, love and hope for our animals." at bounding box center [721, 659] width 232 height 34
click at [760, 546] on h2 "More than 100 dogs and 14 puppies come through our doors every single week." at bounding box center [721, 556] width 232 height 60
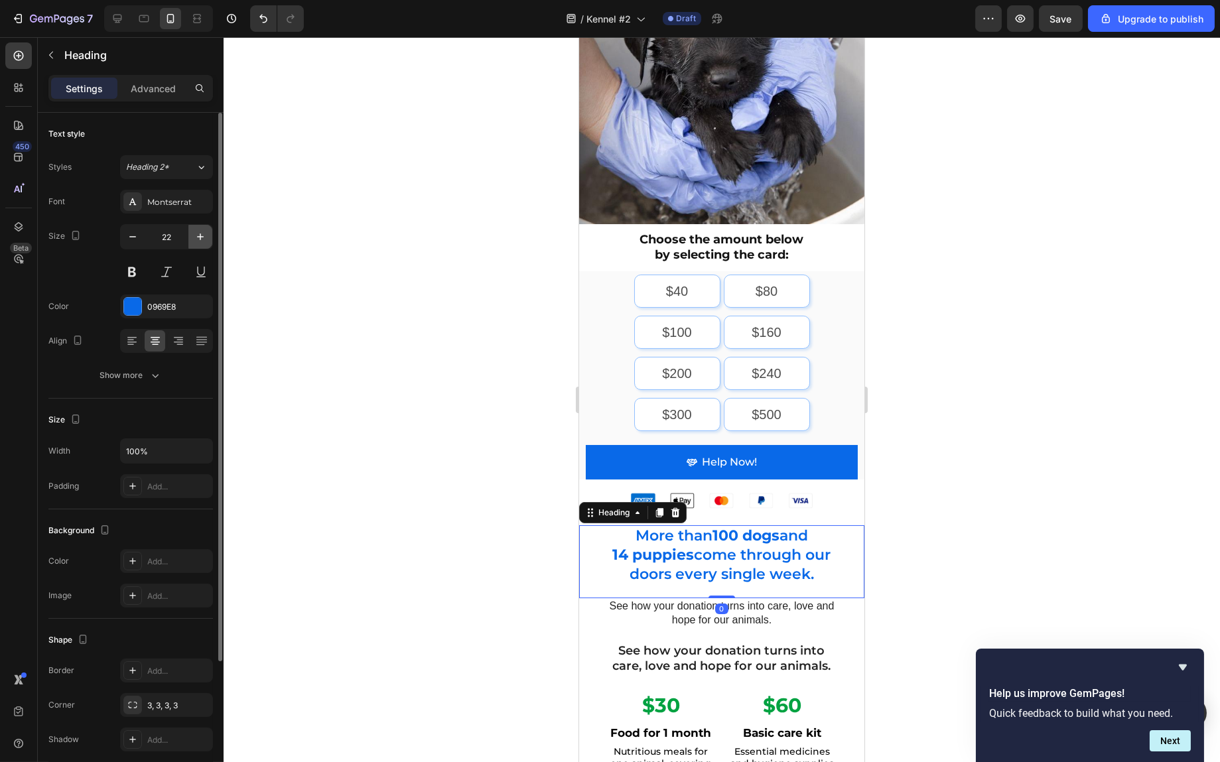
click at [198, 239] on icon "button" at bounding box center [200, 236] width 13 height 13
click at [197, 239] on icon "button" at bounding box center [200, 236] width 13 height 13
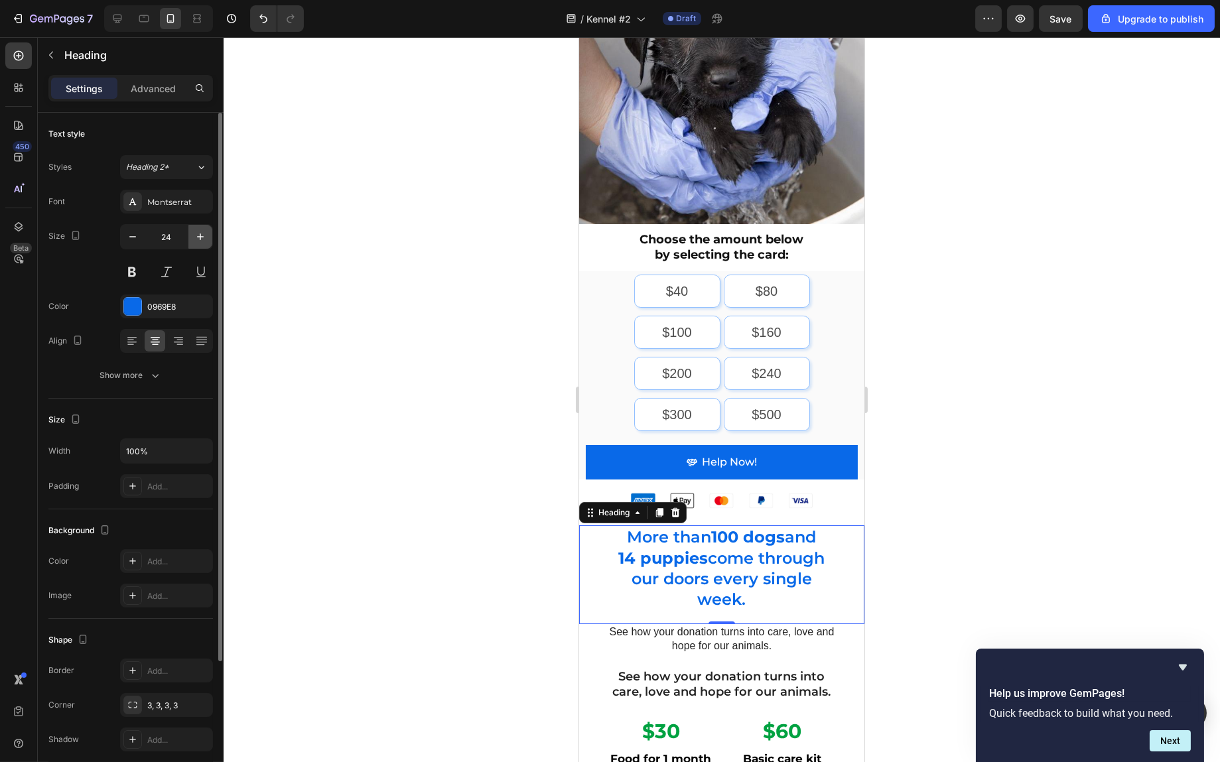
click at [197, 239] on icon "button" at bounding box center [200, 236] width 13 height 13
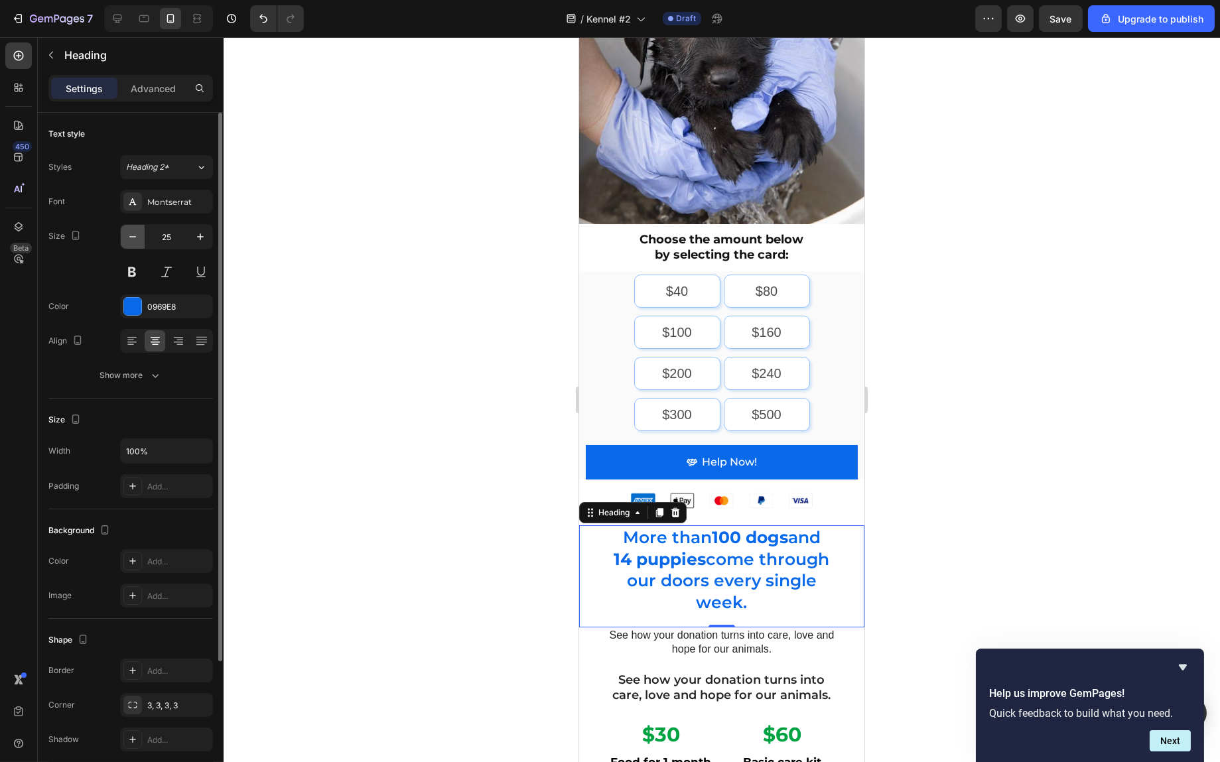
click at [139, 236] on button "button" at bounding box center [133, 237] width 24 height 24
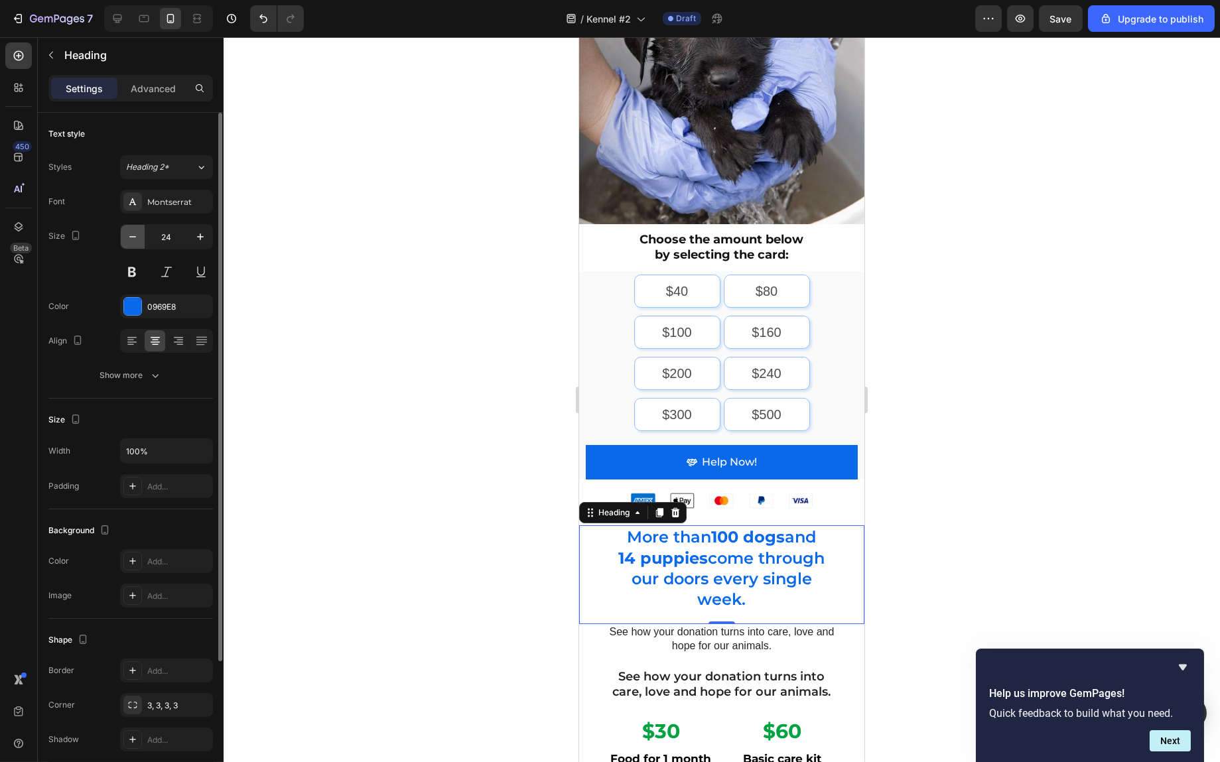
click at [139, 236] on button "button" at bounding box center [133, 237] width 24 height 24
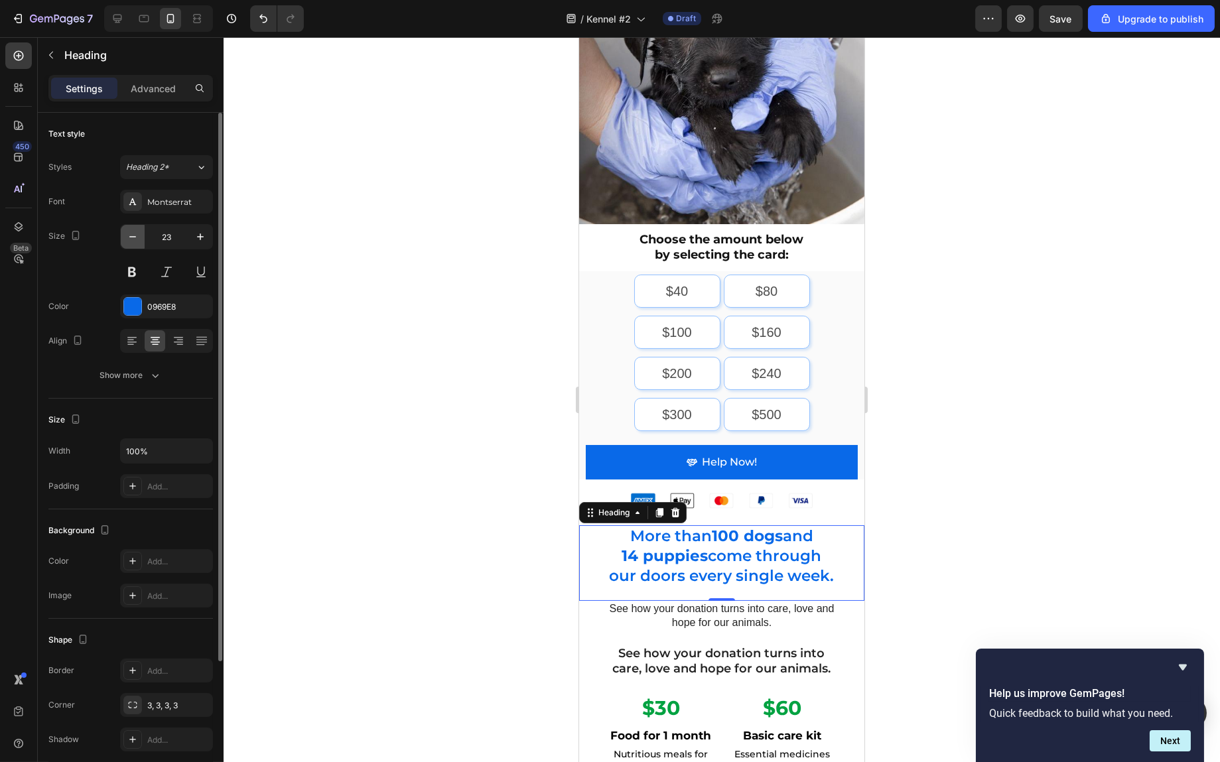
type input "22"
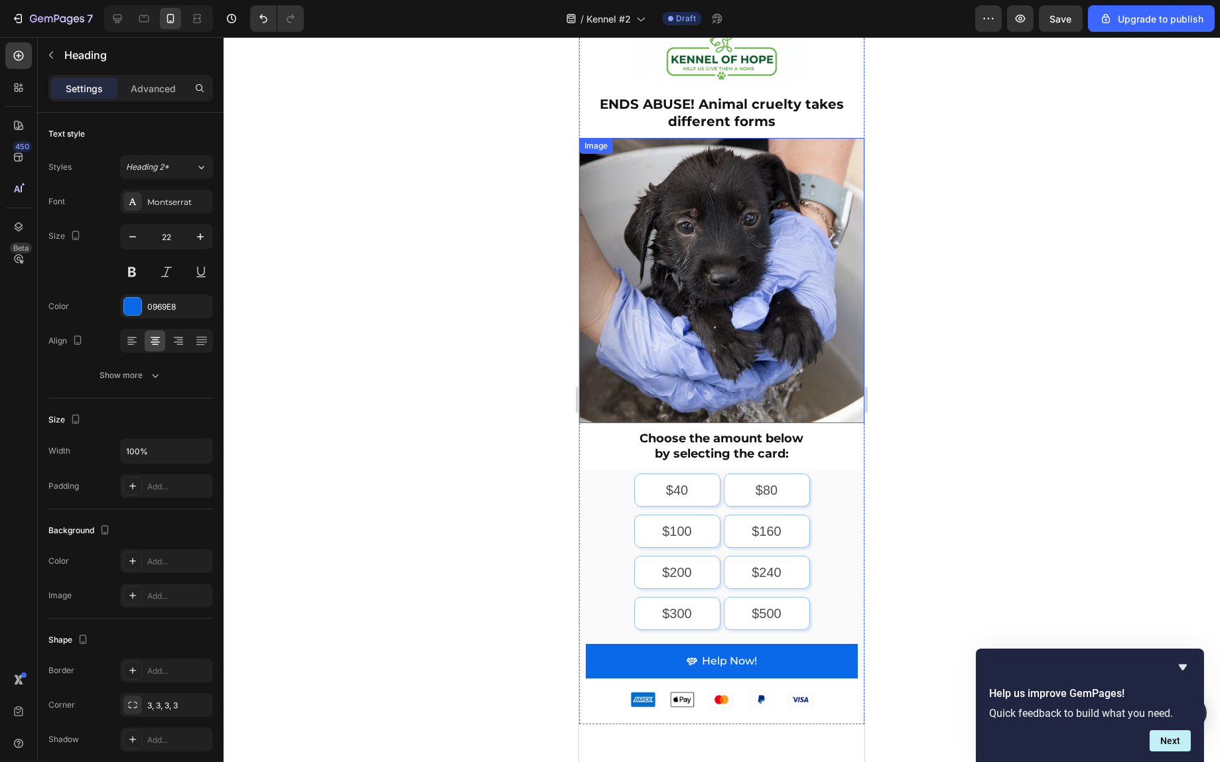
scroll to position [0, 0]
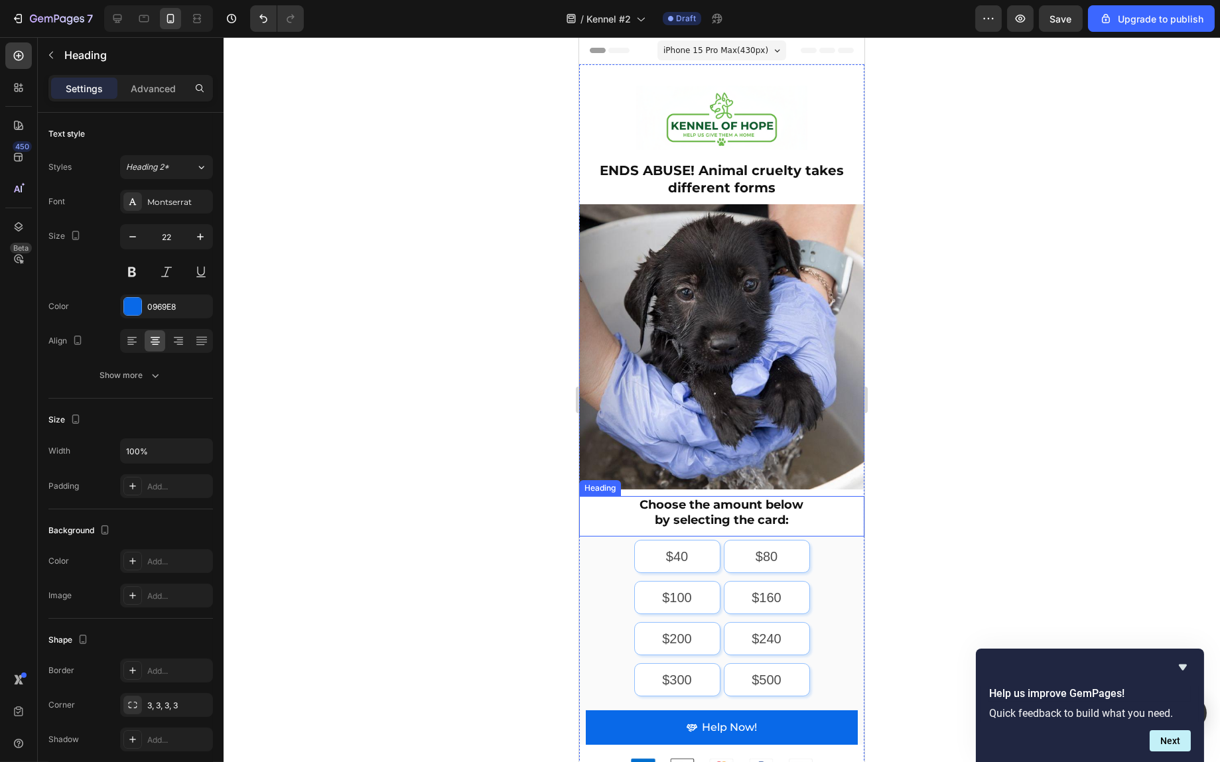
click at [723, 506] on h2 "Choose the amount below by selecting the card:" at bounding box center [721, 513] width 272 height 34
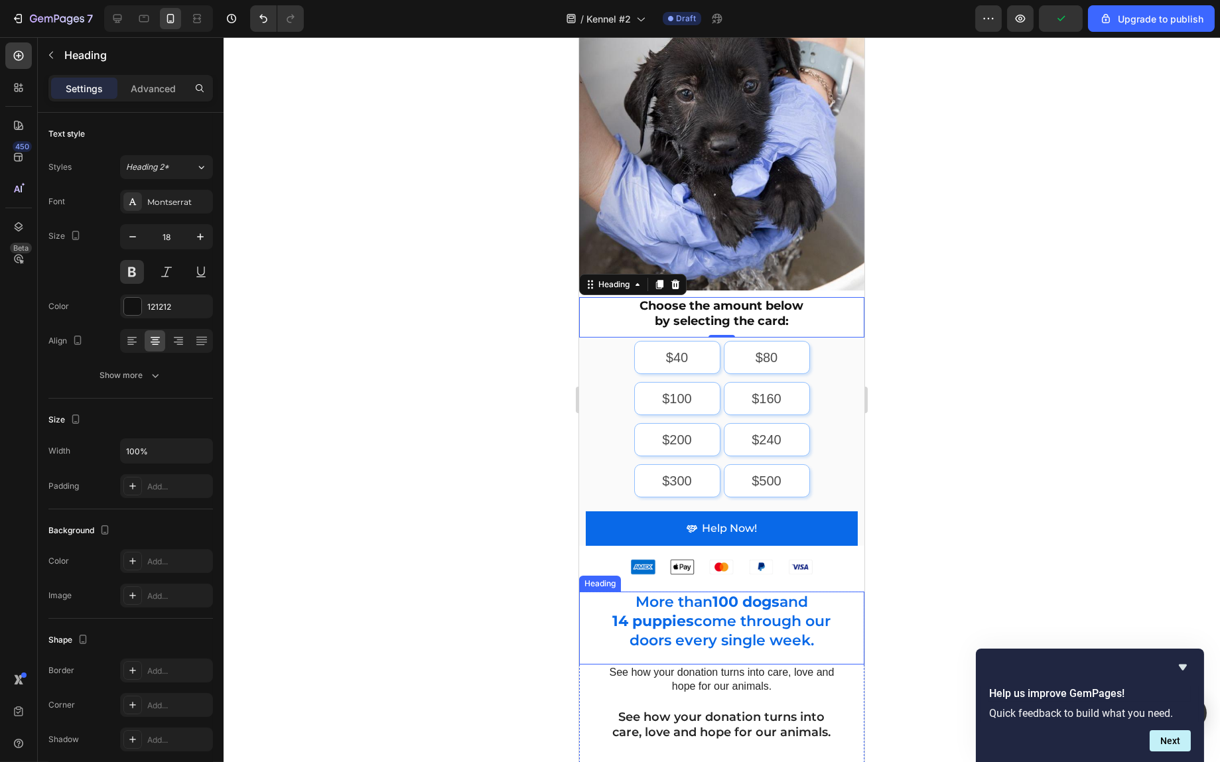
scroll to position [265, 0]
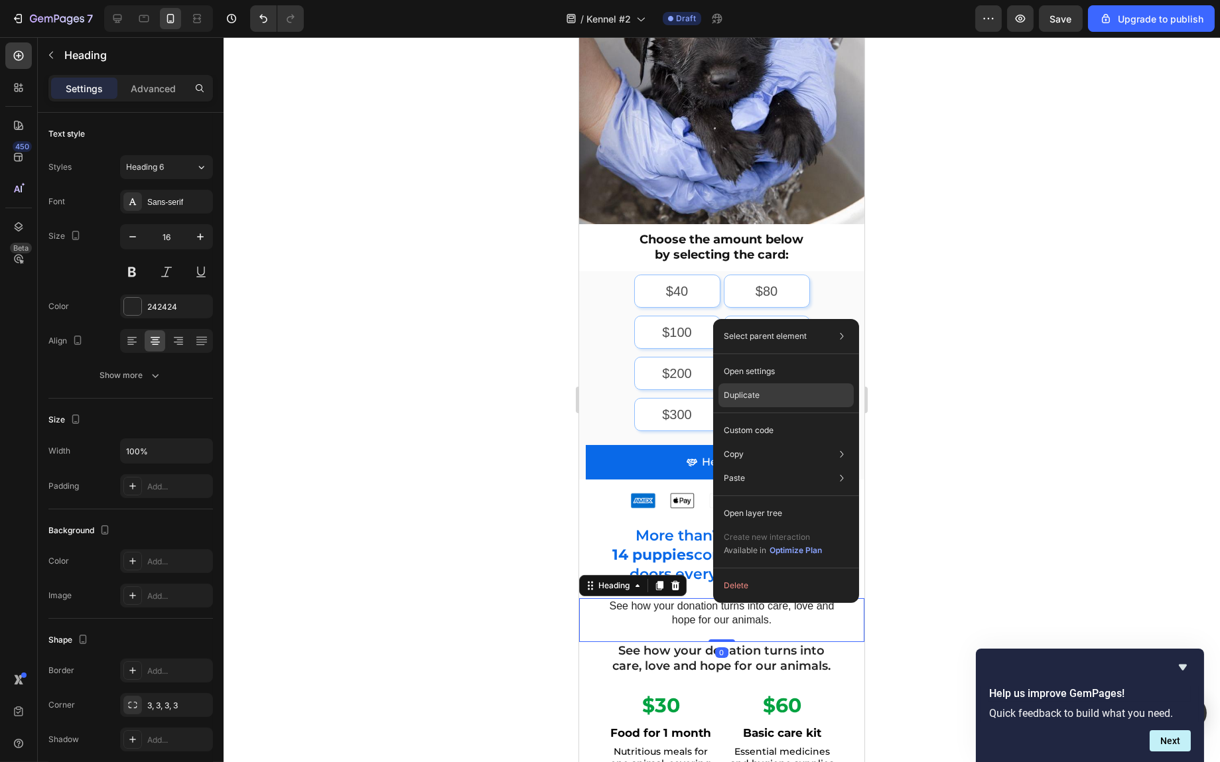
click at [764, 393] on div "Duplicate" at bounding box center [786, 396] width 135 height 24
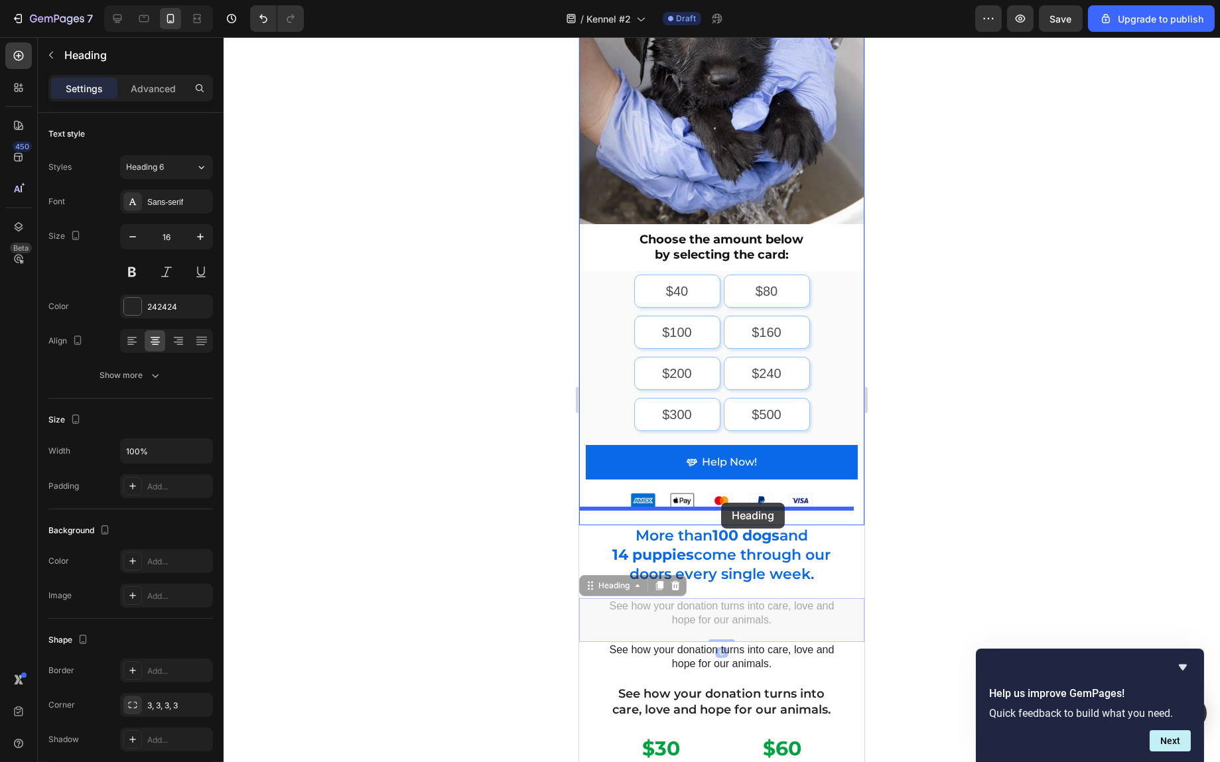
drag, startPoint x: 718, startPoint y: 604, endPoint x: 720, endPoint y: 502, distance: 102.2
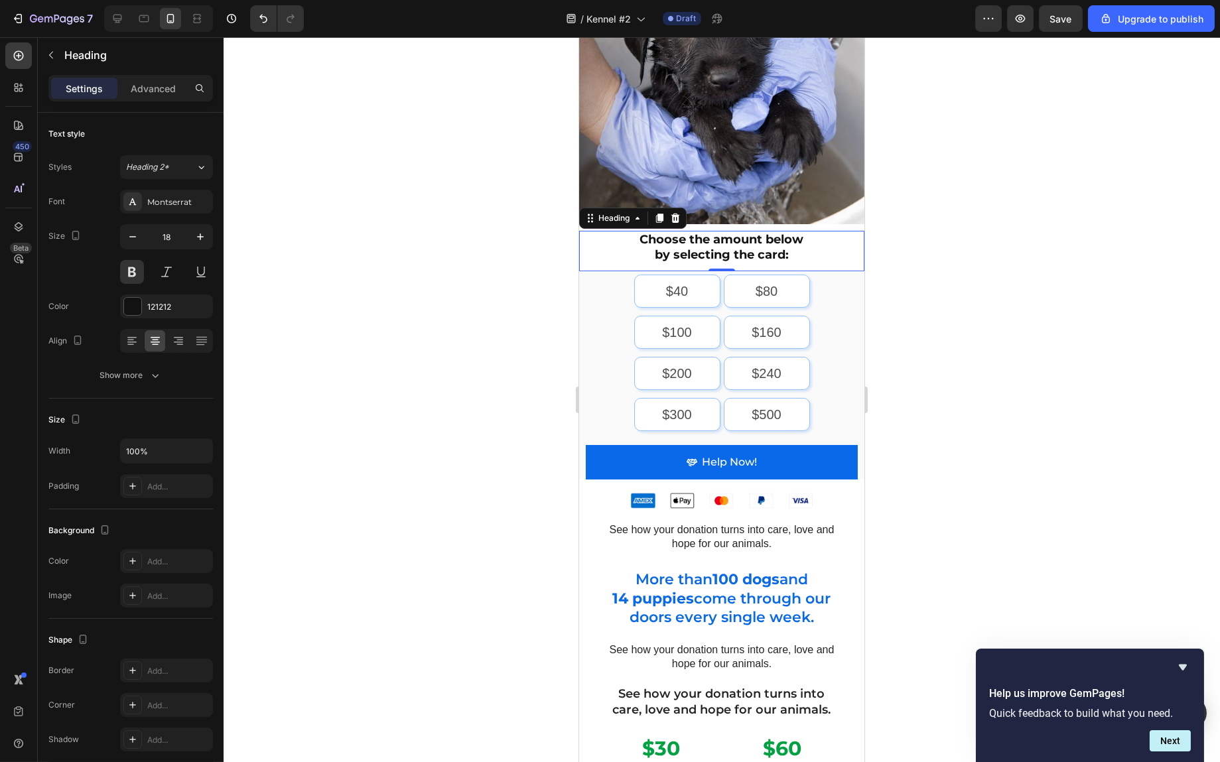
click at [725, 234] on h2 "Choose the amount below by selecting the card:" at bounding box center [721, 248] width 272 height 34
click at [725, 234] on p "Choose the amount below by selecting the card:" at bounding box center [721, 247] width 269 height 31
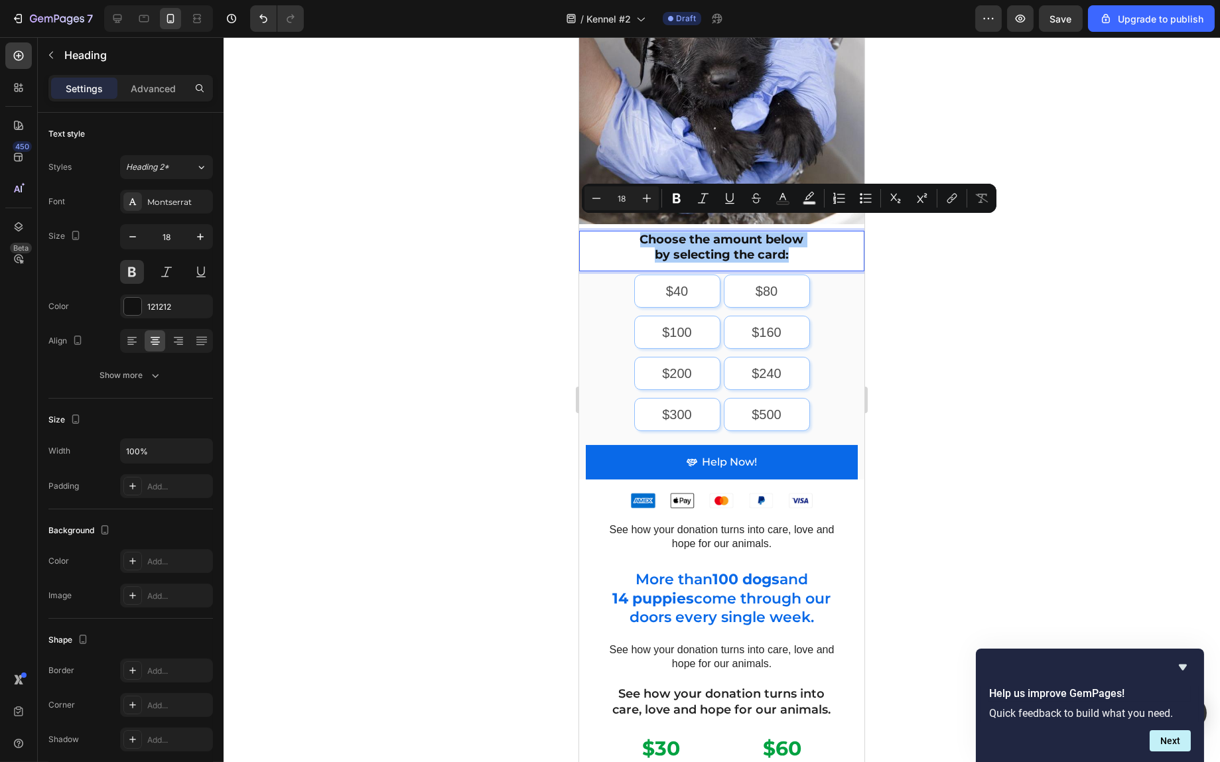
click at [1194, 320] on div at bounding box center [722, 399] width 997 height 725
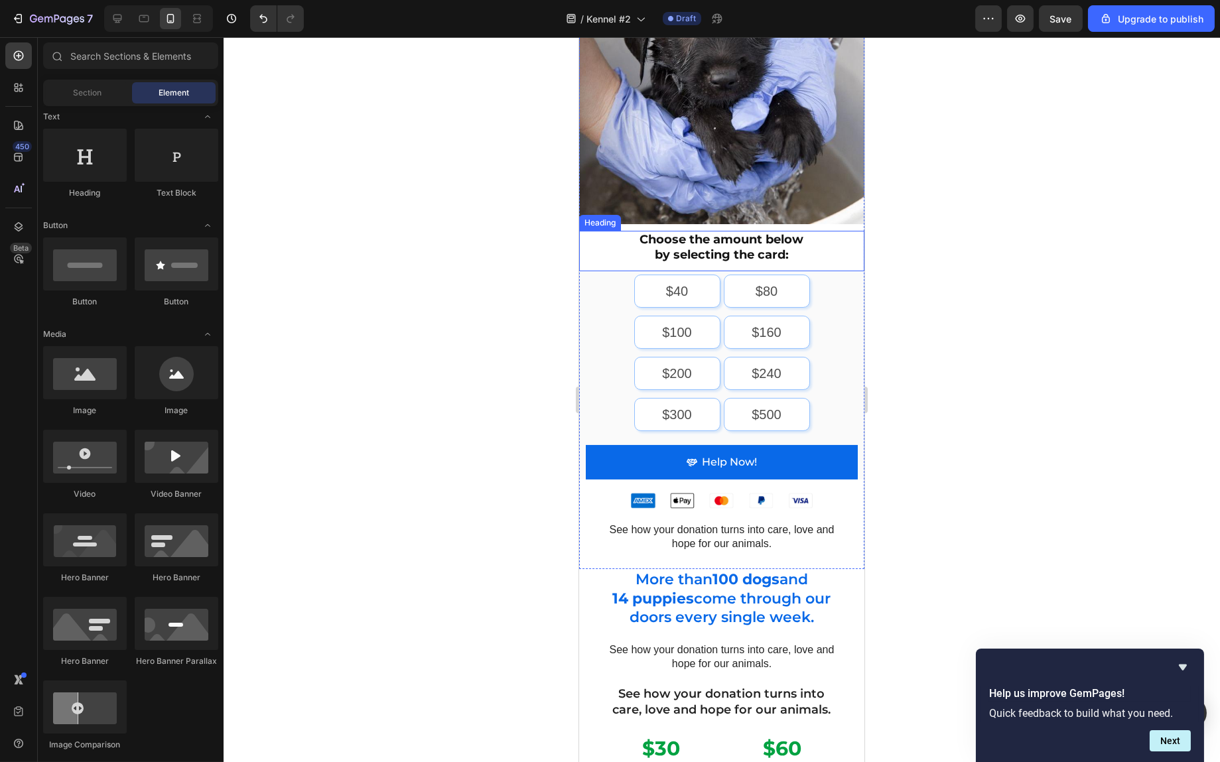
click at [765, 232] on p "Choose the amount below by selecting the card:" at bounding box center [721, 247] width 269 height 31
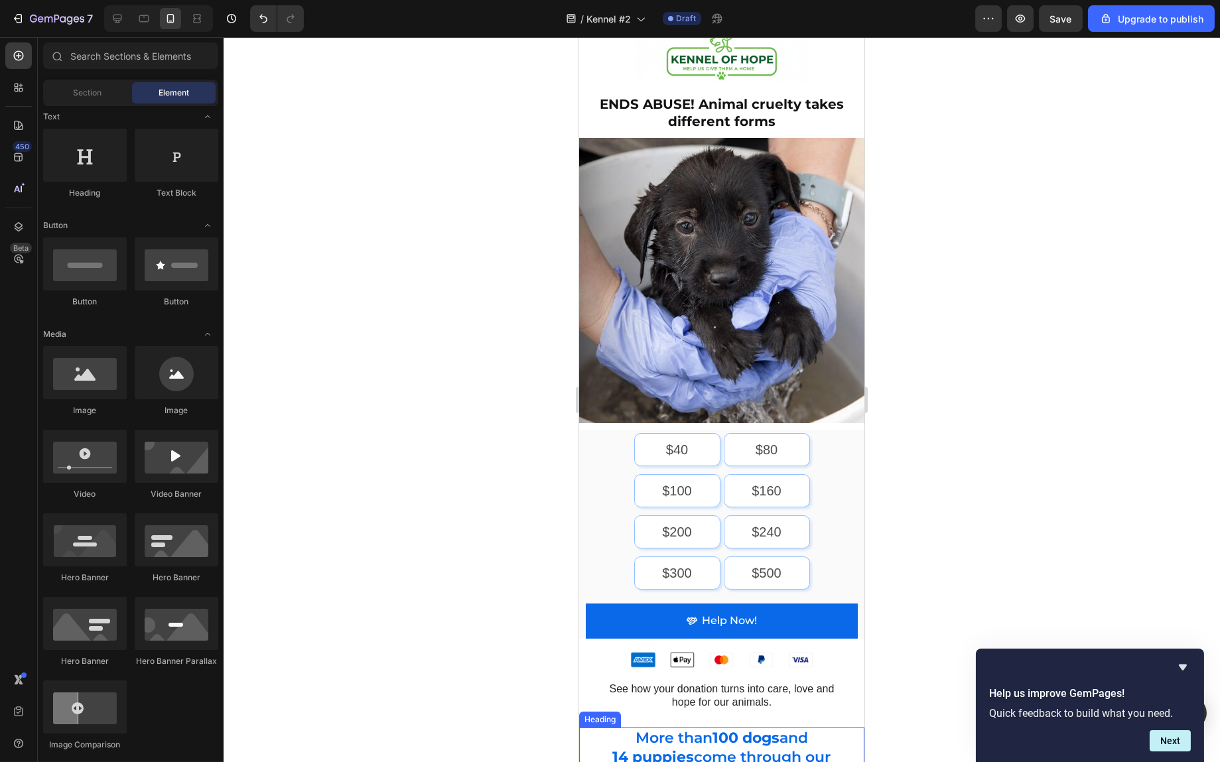
scroll to position [0, 0]
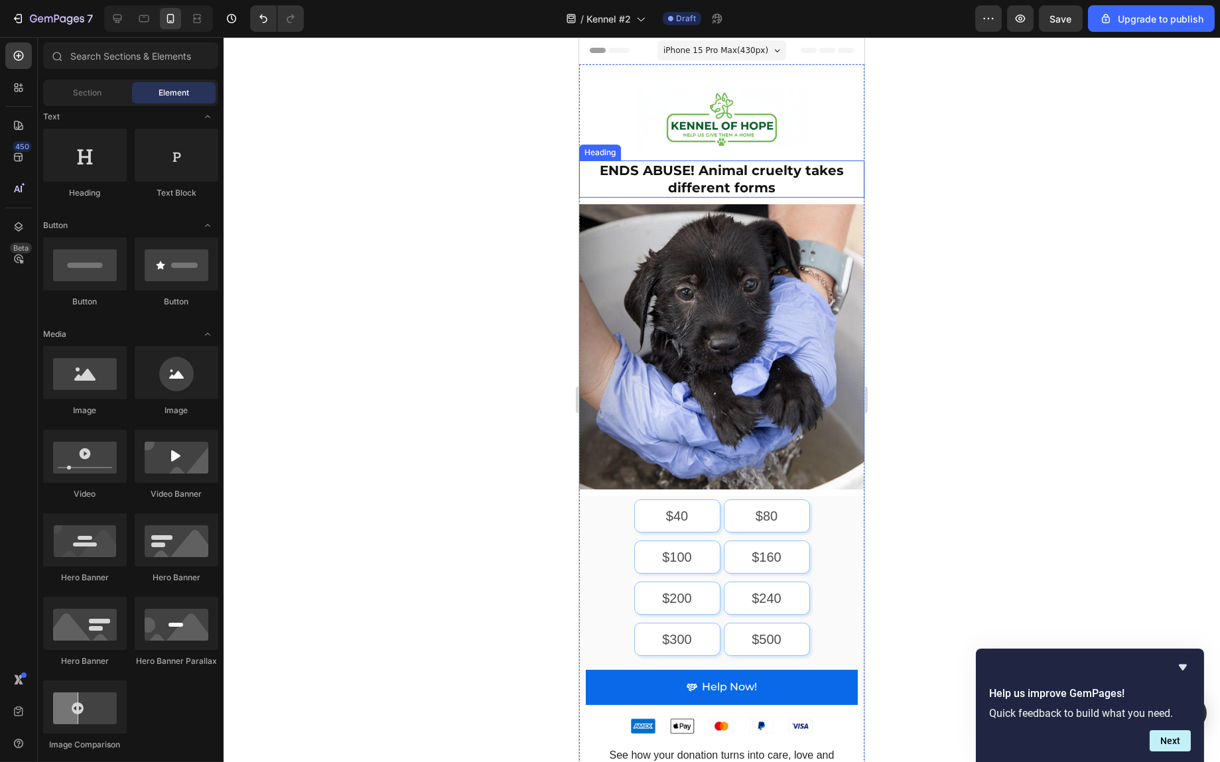
click at [718, 172] on h2 "ENDS ABUSE! Animal cruelty takes different forms" at bounding box center [721, 179] width 259 height 37
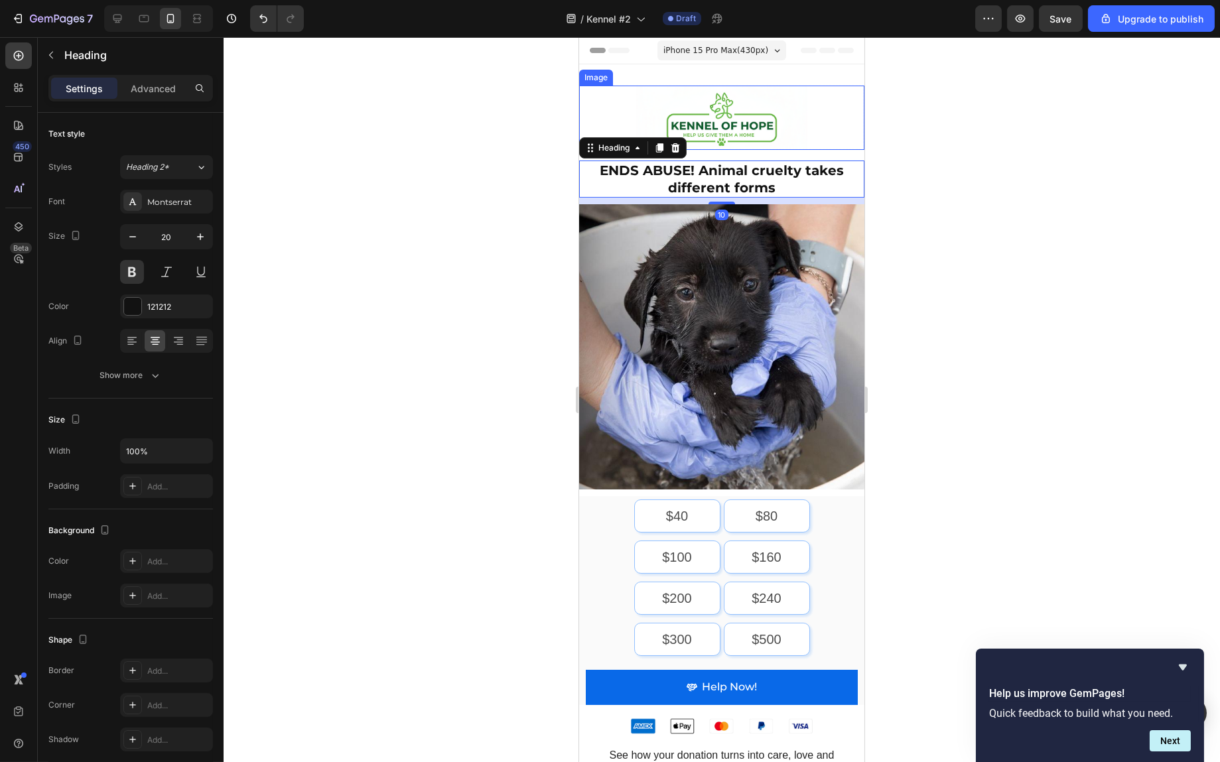
click at [788, 133] on img at bounding box center [721, 118] width 171 height 64
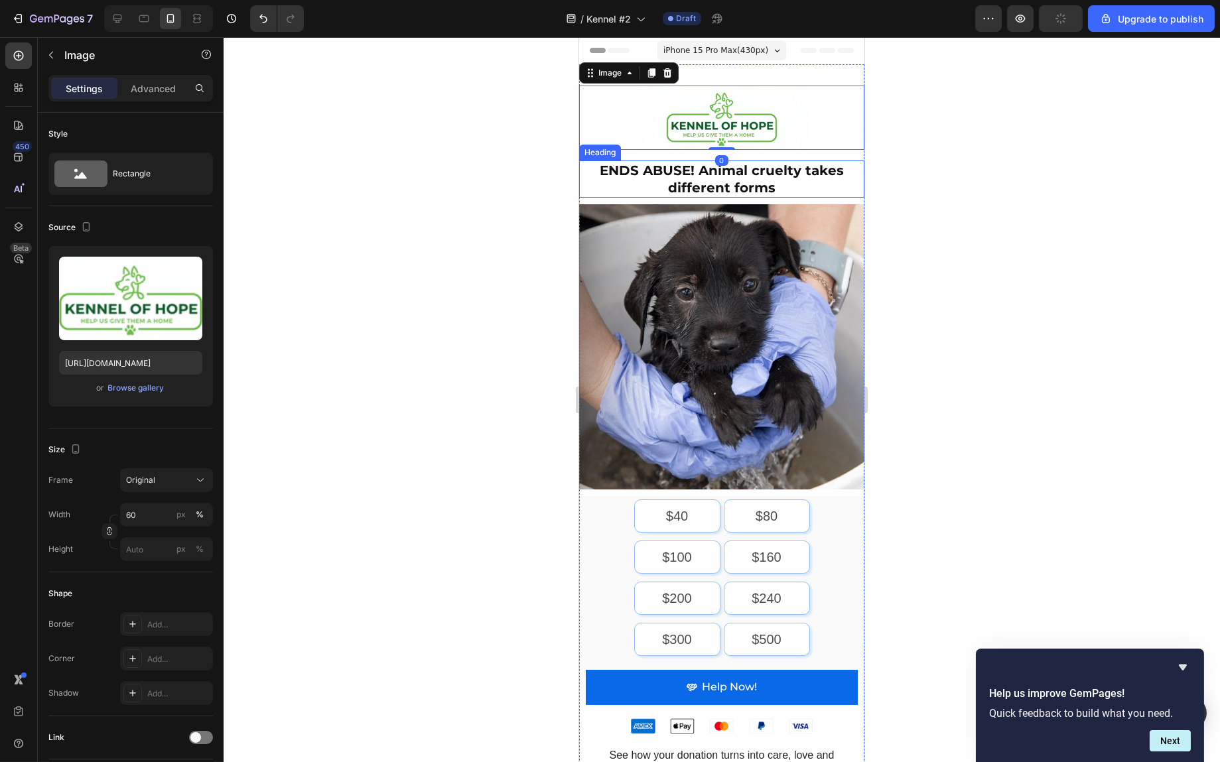
click at [646, 171] on h2 "ENDS ABUSE! Animal cruelty takes different forms" at bounding box center [721, 179] width 259 height 37
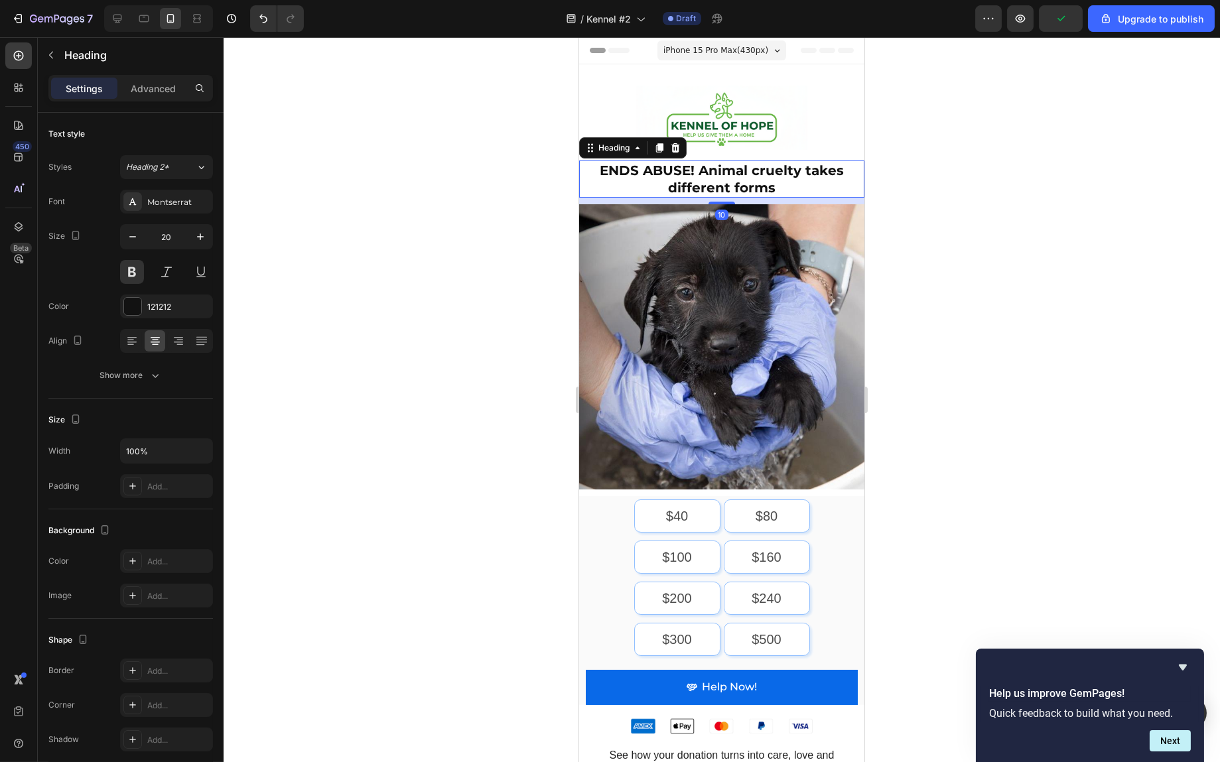
click at [646, 171] on h2 "ENDS ABUSE! Animal cruelty takes different forms" at bounding box center [721, 179] width 259 height 37
click at [688, 167] on p "ENDS ABUSE! Animal cruelty takes different forms" at bounding box center [721, 179] width 256 height 35
drag, startPoint x: 689, startPoint y: 169, endPoint x: 598, endPoint y: 163, distance: 91.1
click at [598, 163] on p "ENDS ABUSE! Animal cruelty takes different forms" at bounding box center [721, 179] width 256 height 35
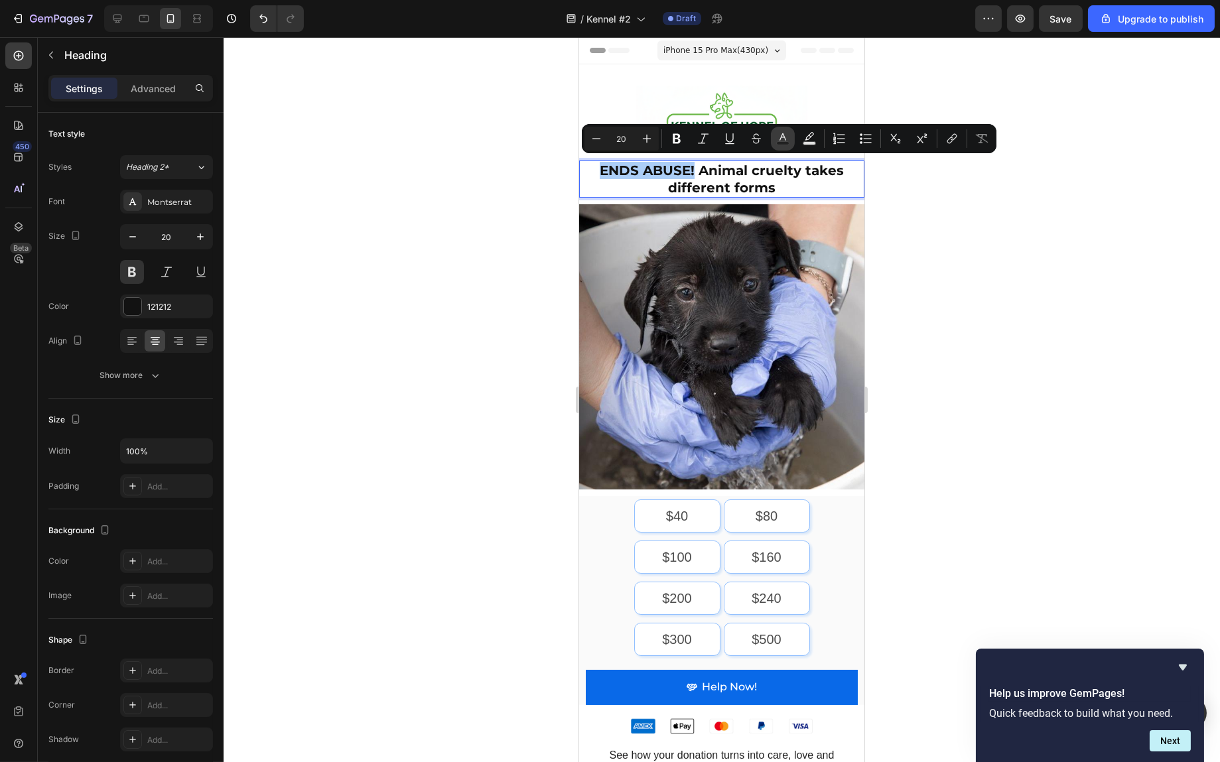
click at [784, 142] on rect "Editor contextual toolbar" at bounding box center [783, 143] width 13 height 3
type input "121212"
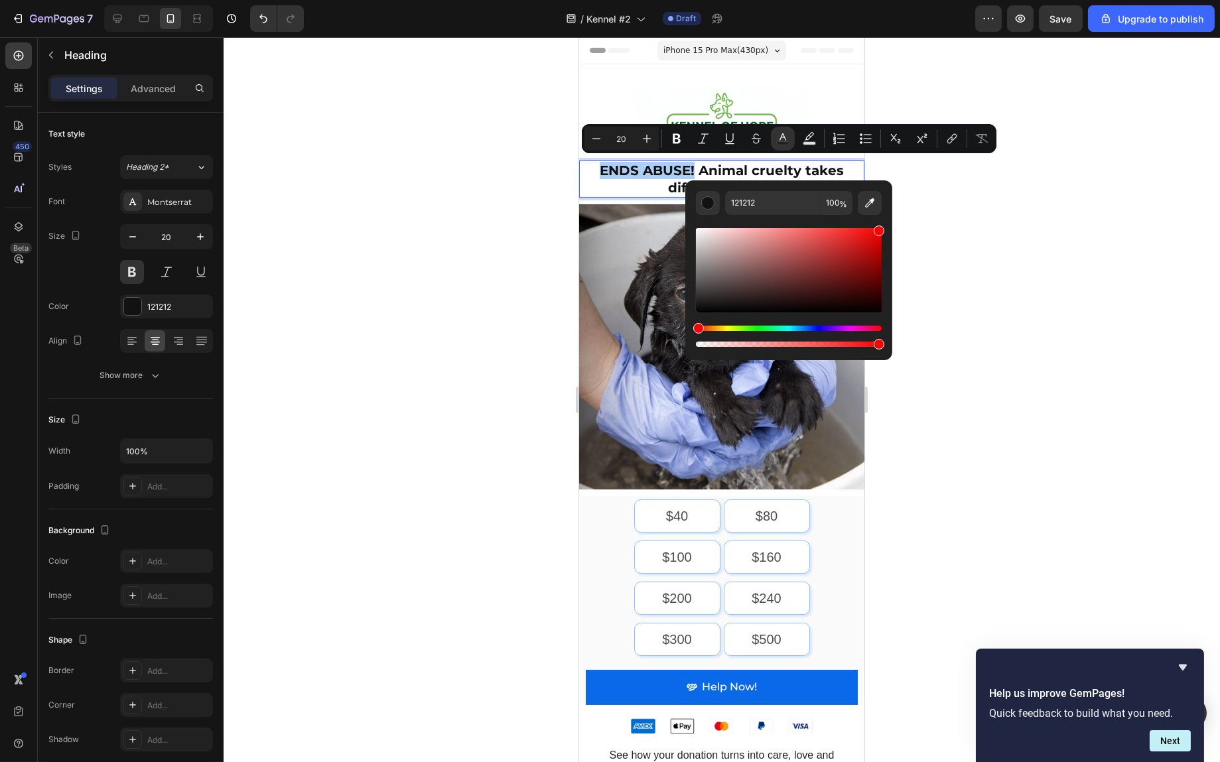
drag, startPoint x: 833, startPoint y: 252, endPoint x: 904, endPoint y: 222, distance: 77.0
click at [904, 0] on body "7 / Kennel #2 Draft Preview Save Upgrade to publish 450 Beta Sections(18) Eleme…" at bounding box center [610, 0] width 1220 height 0
type input "FF0000"
click at [981, 244] on div at bounding box center [722, 399] width 997 height 725
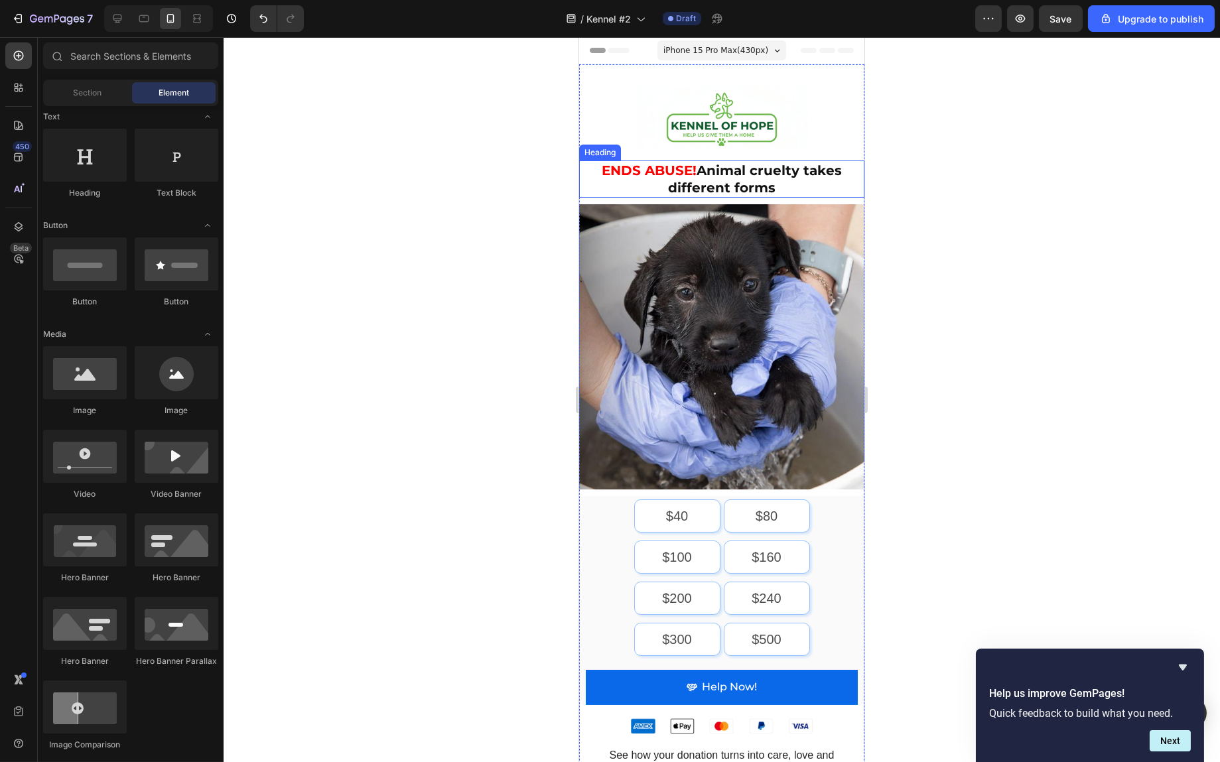
click at [746, 169] on p "⁠⁠⁠⁠⁠⁠⁠ ENDS ABUSE! Animal cruelty takes different forms" at bounding box center [721, 179] width 256 height 35
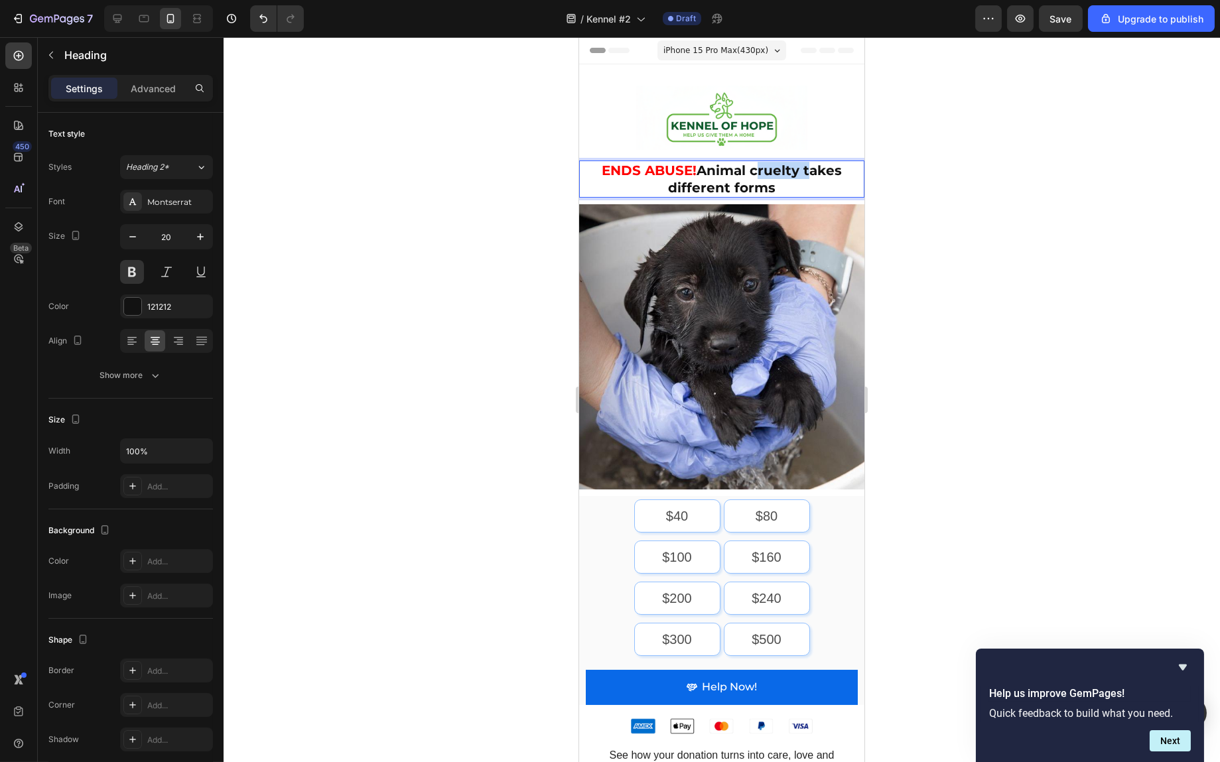
click at [763, 175] on p "ENDS ABUSE! Animal cruelty takes different forms" at bounding box center [721, 179] width 256 height 35
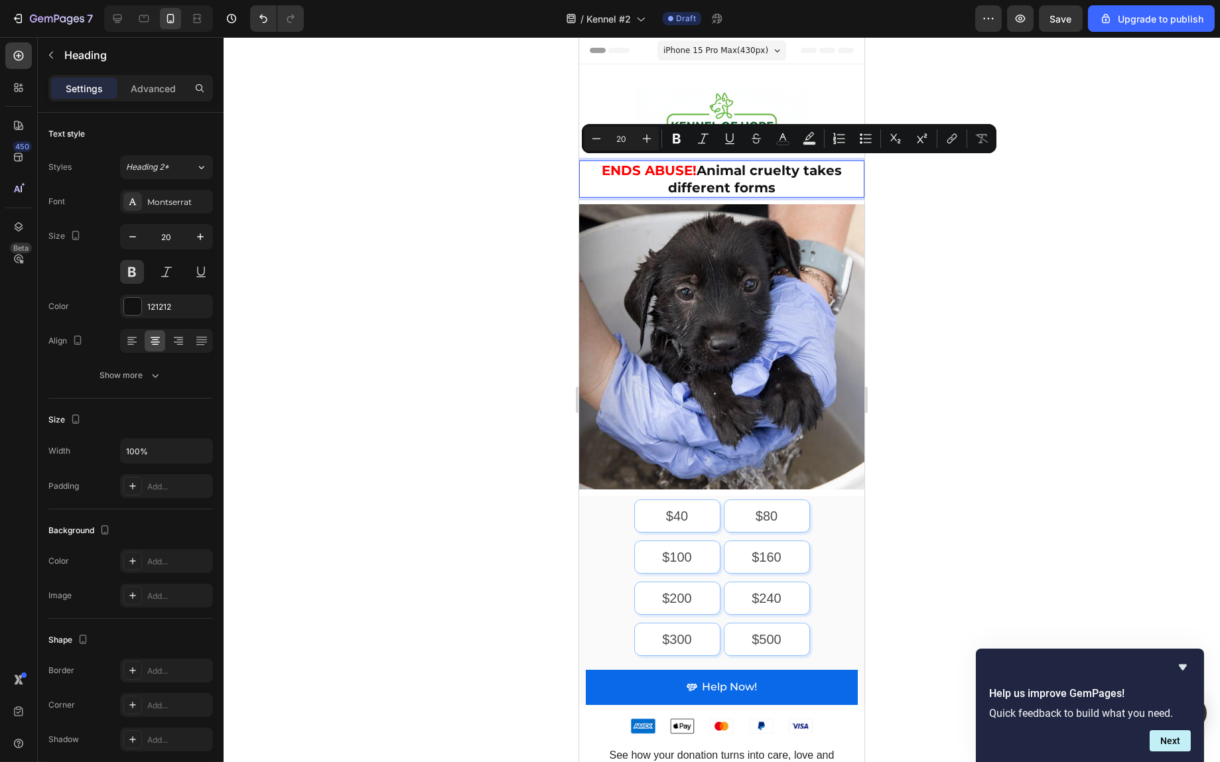
click at [775, 178] on p "ENDS ABUSE! Animal cruelty takes different forms" at bounding box center [721, 179] width 256 height 35
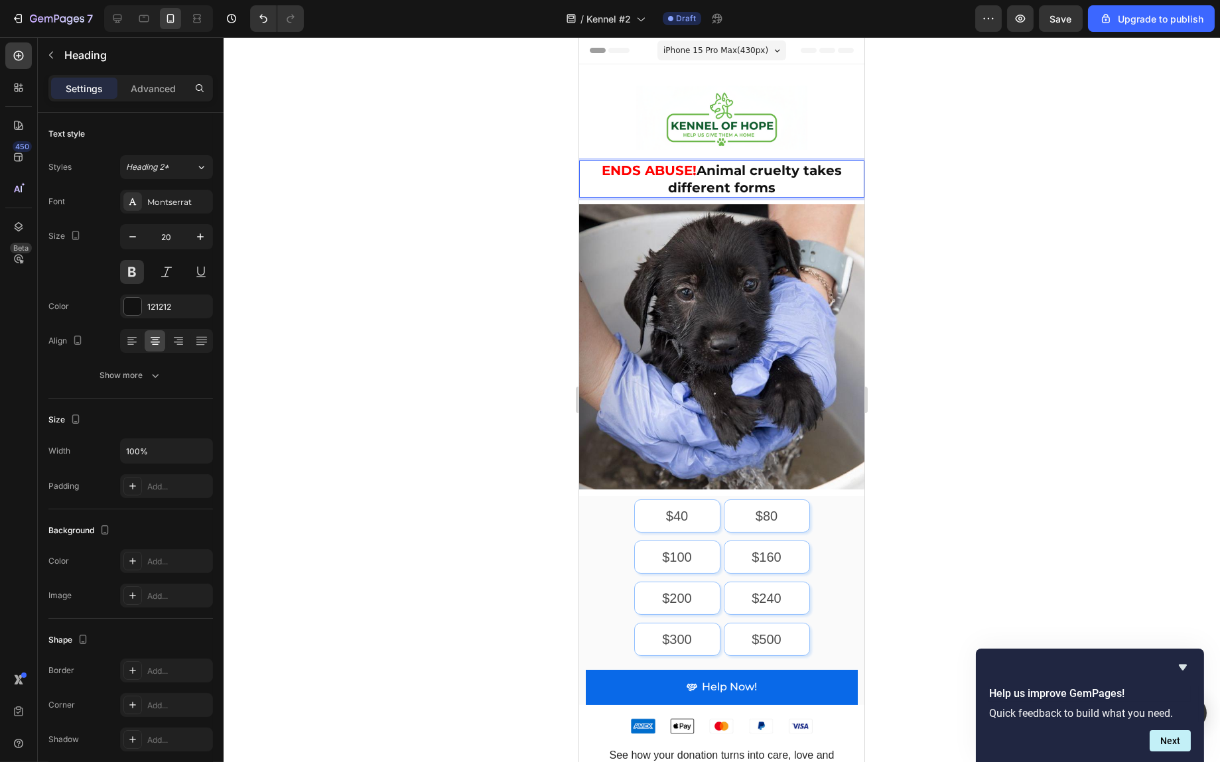
drag, startPoint x: 775, startPoint y: 182, endPoint x: 697, endPoint y: 165, distance: 79.5
click at [697, 165] on p "ENDS ABUSE! Animal cruelty takes different forms" at bounding box center [721, 179] width 256 height 35
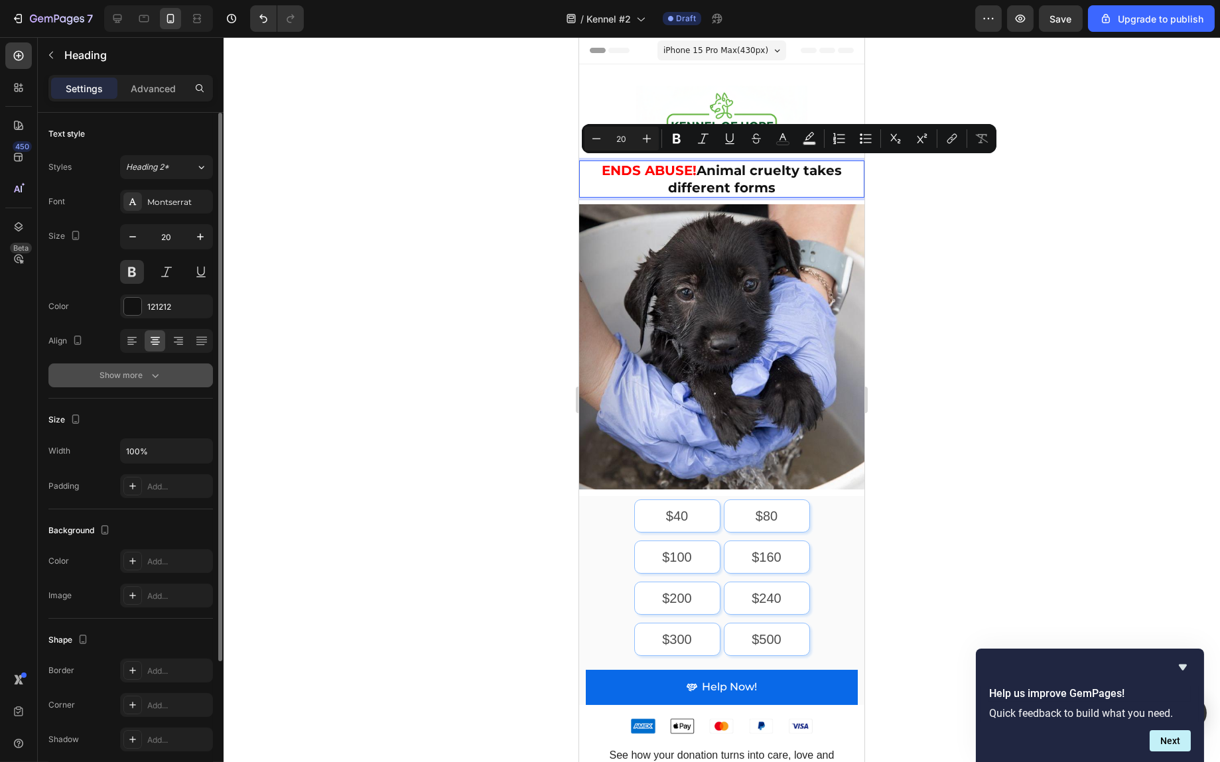
click at [153, 376] on icon "button" at bounding box center [155, 376] width 7 height 4
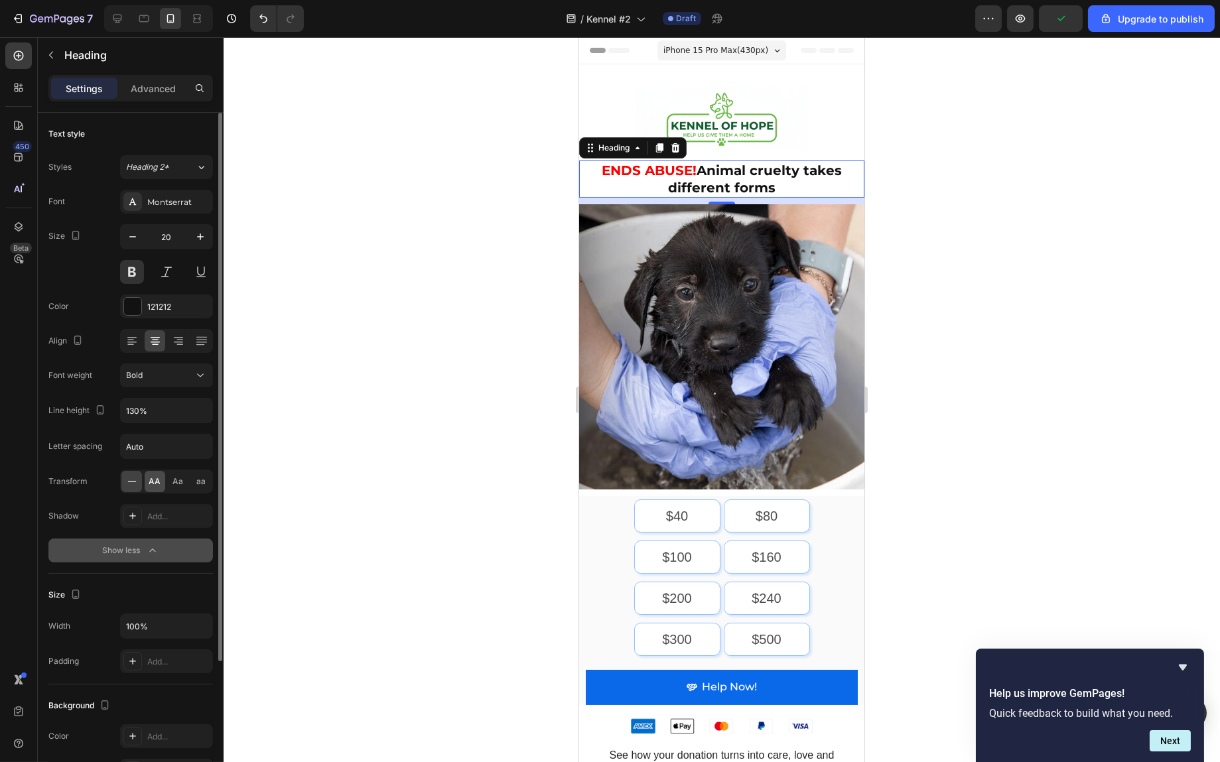
click at [153, 485] on span "AA" at bounding box center [155, 482] width 12 height 12
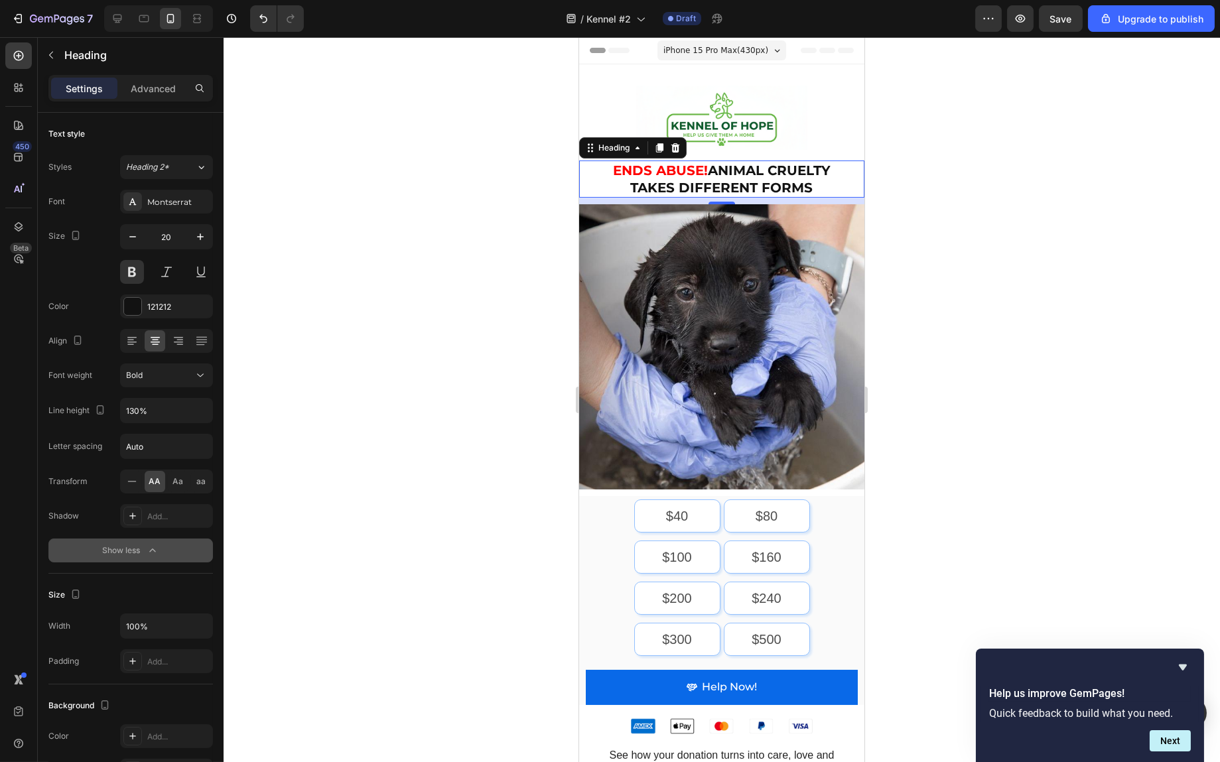
click at [814, 184] on p "ENDS ABUSE! Animal cruelty takes different forms" at bounding box center [721, 179] width 256 height 35
click at [969, 187] on div at bounding box center [722, 399] width 997 height 725
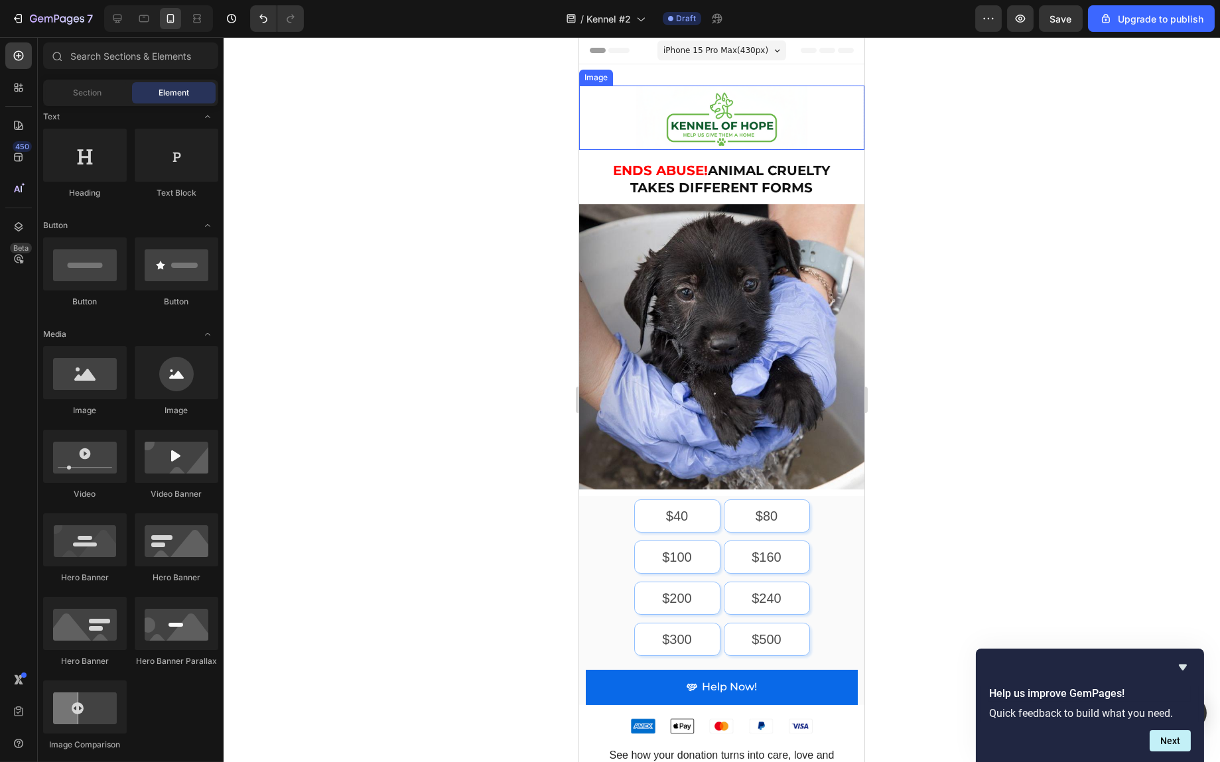
click at [780, 125] on img at bounding box center [721, 118] width 171 height 64
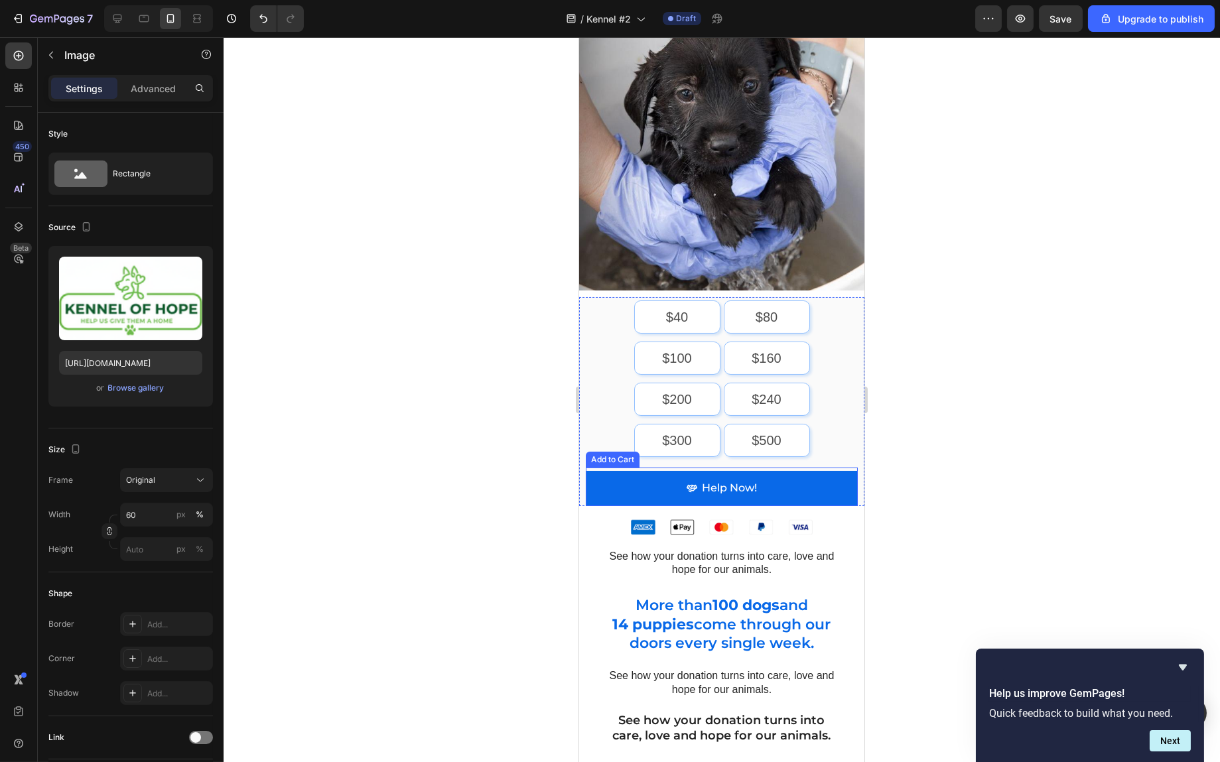
scroll to position [332, 0]
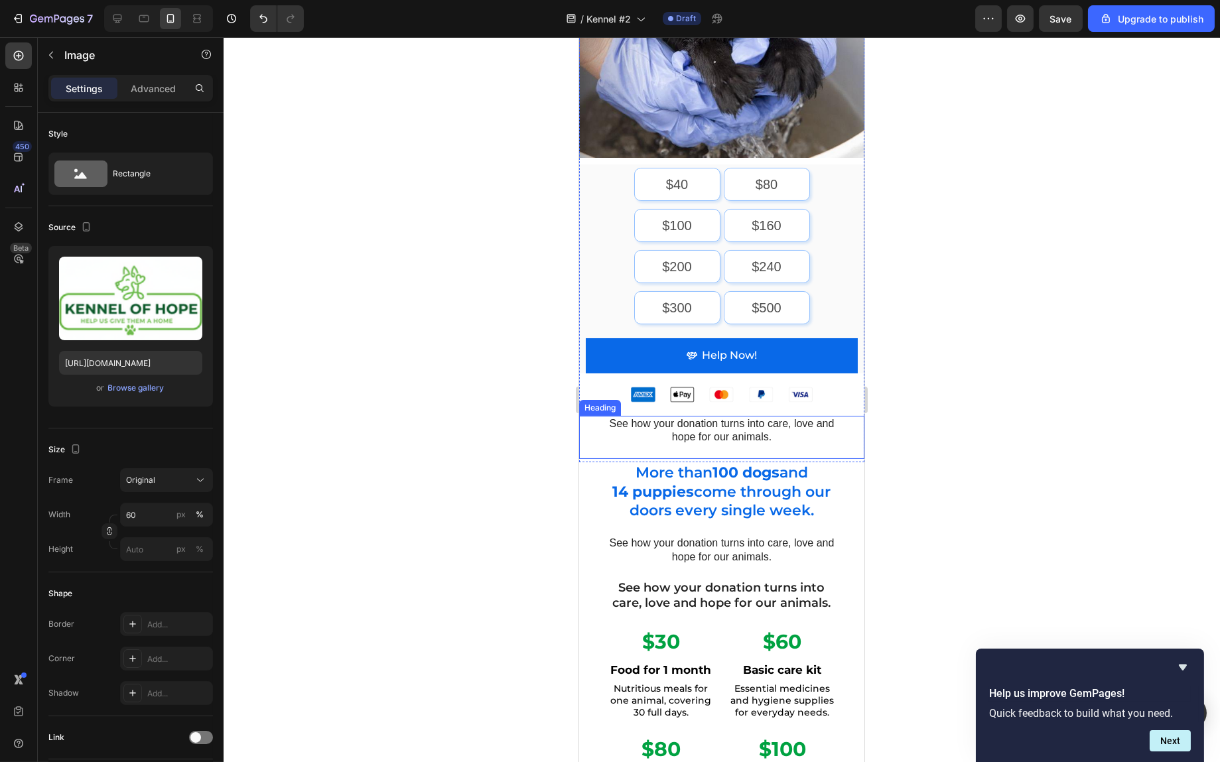
click at [750, 416] on h2 "See how your donation turns into care, love and hope for our animals." at bounding box center [721, 431] width 232 height 31
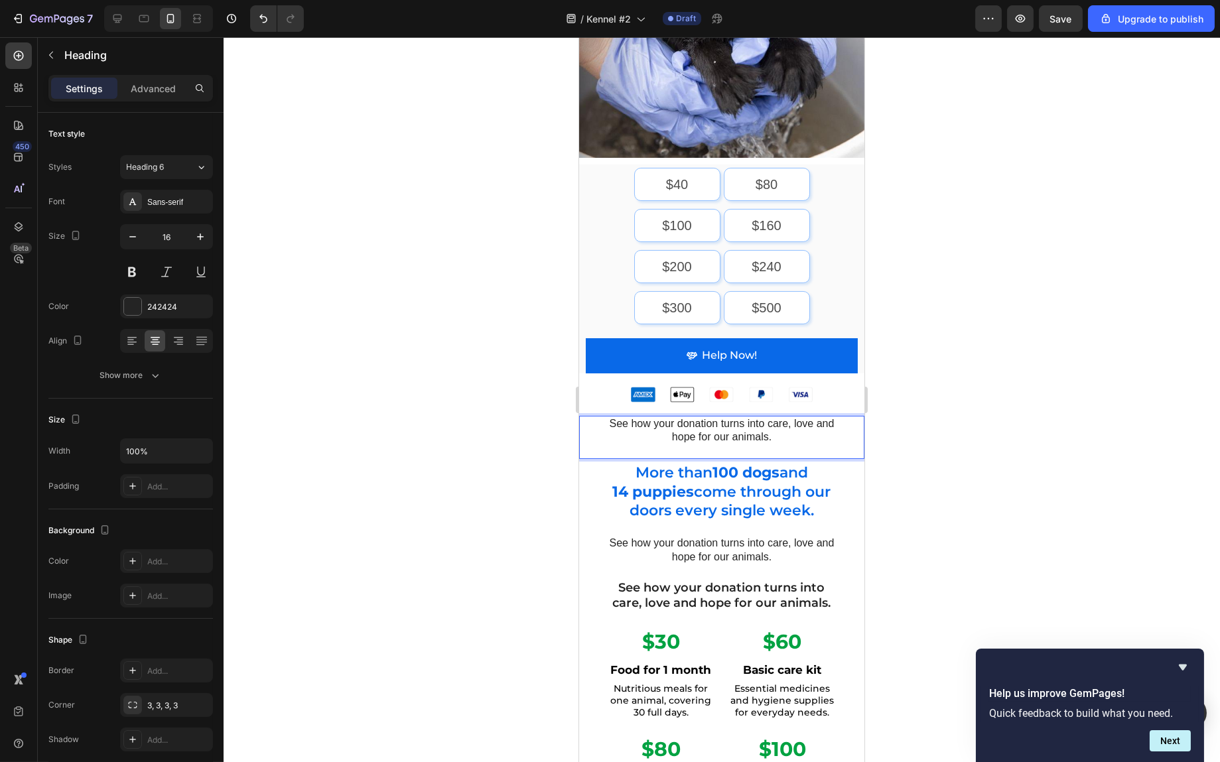
click at [703, 416] on h2 "See how your donation turns into care, love and hope for our animals." at bounding box center [721, 431] width 232 height 31
click at [703, 417] on p "See how your donation turns into care, love and hope for our animals." at bounding box center [722, 431] width 230 height 28
click at [756, 417] on p "See how your donation turns into care, love and hope for our animals." at bounding box center [722, 431] width 230 height 28
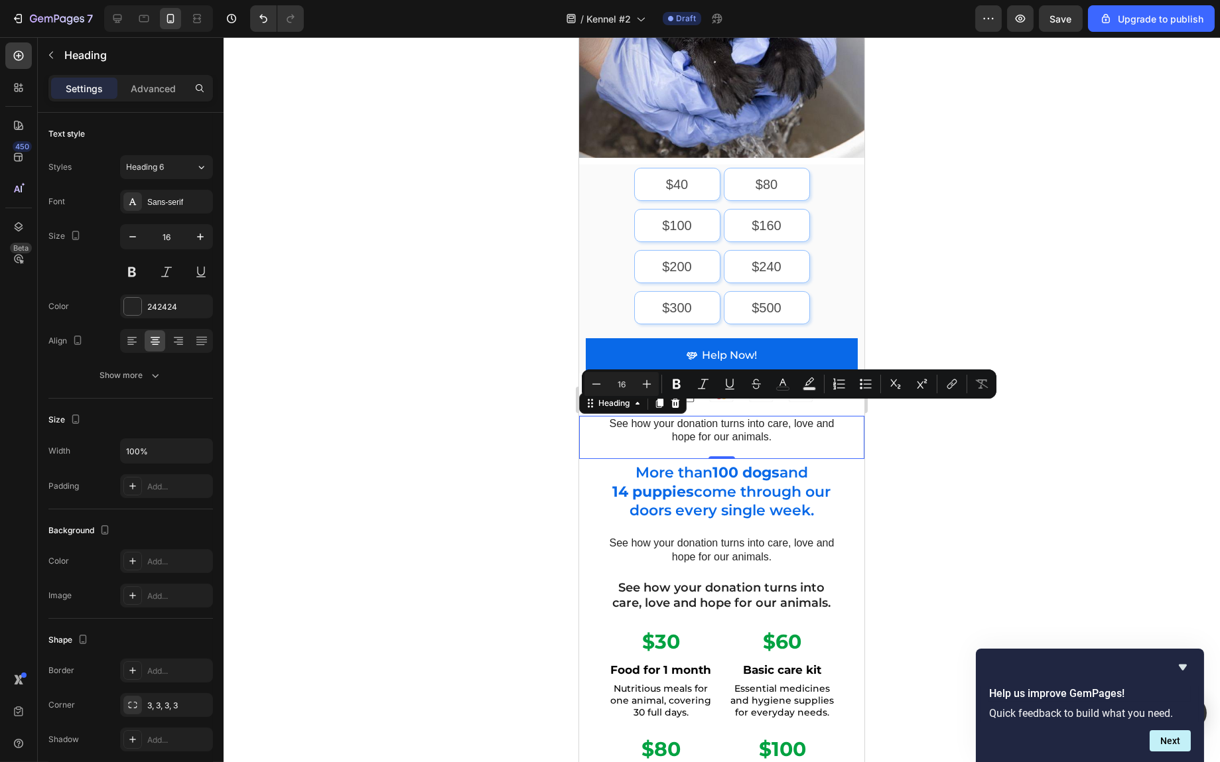
click at [756, 417] on p "See how your donation turns into care, love and hope for our animals." at bounding box center [722, 431] width 230 height 28
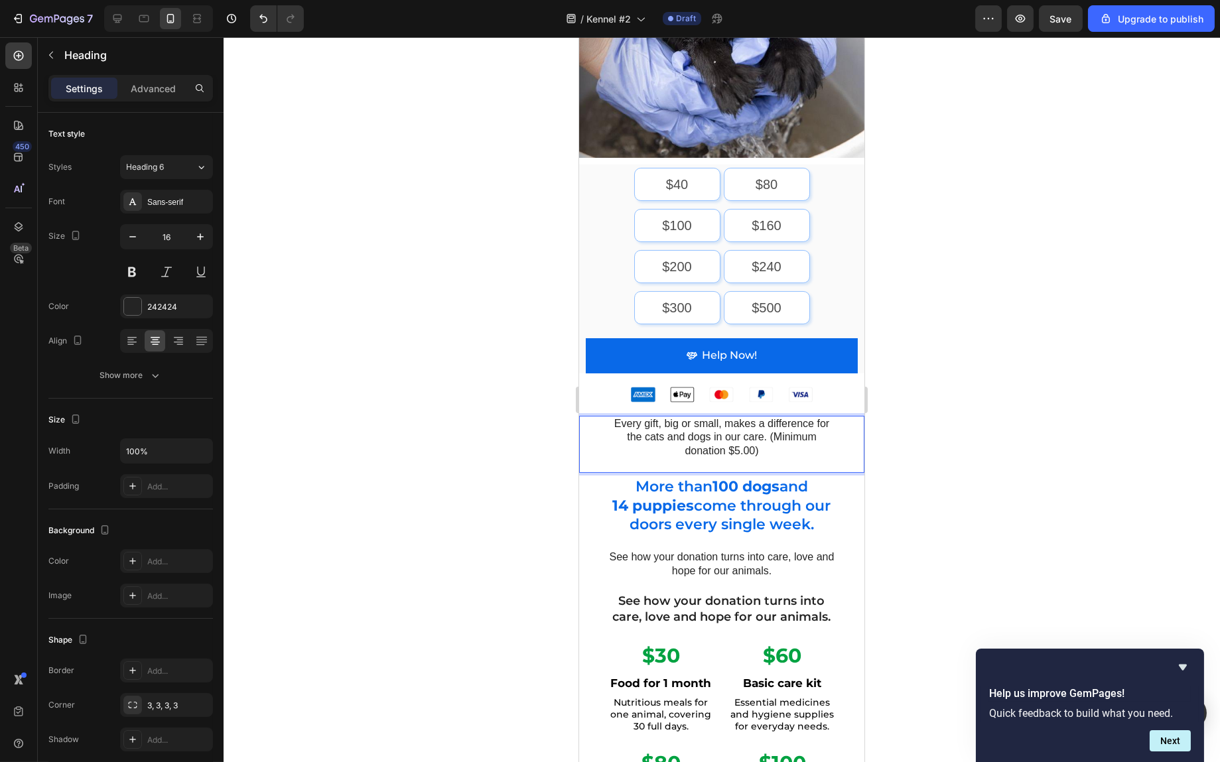
click at [742, 445] on p "Every gift, big or small, makes a difference for the cats and dogs in our care.…" at bounding box center [722, 437] width 230 height 41
click at [747, 450] on div "Every gift, big or small, makes a difference for the cats and dogs in our care.…" at bounding box center [721, 444] width 285 height 57
click at [768, 439] on p "Every gift, big or small, makes a difference for the cats and dogs in our care.…" at bounding box center [722, 437] width 230 height 41
click at [764, 425] on p "Every gift, big or small, makes a difference for the cats and dogs in our care.…" at bounding box center [722, 437] width 230 height 41
drag, startPoint x: 754, startPoint y: 440, endPoint x: 604, endPoint y: 406, distance: 153.7
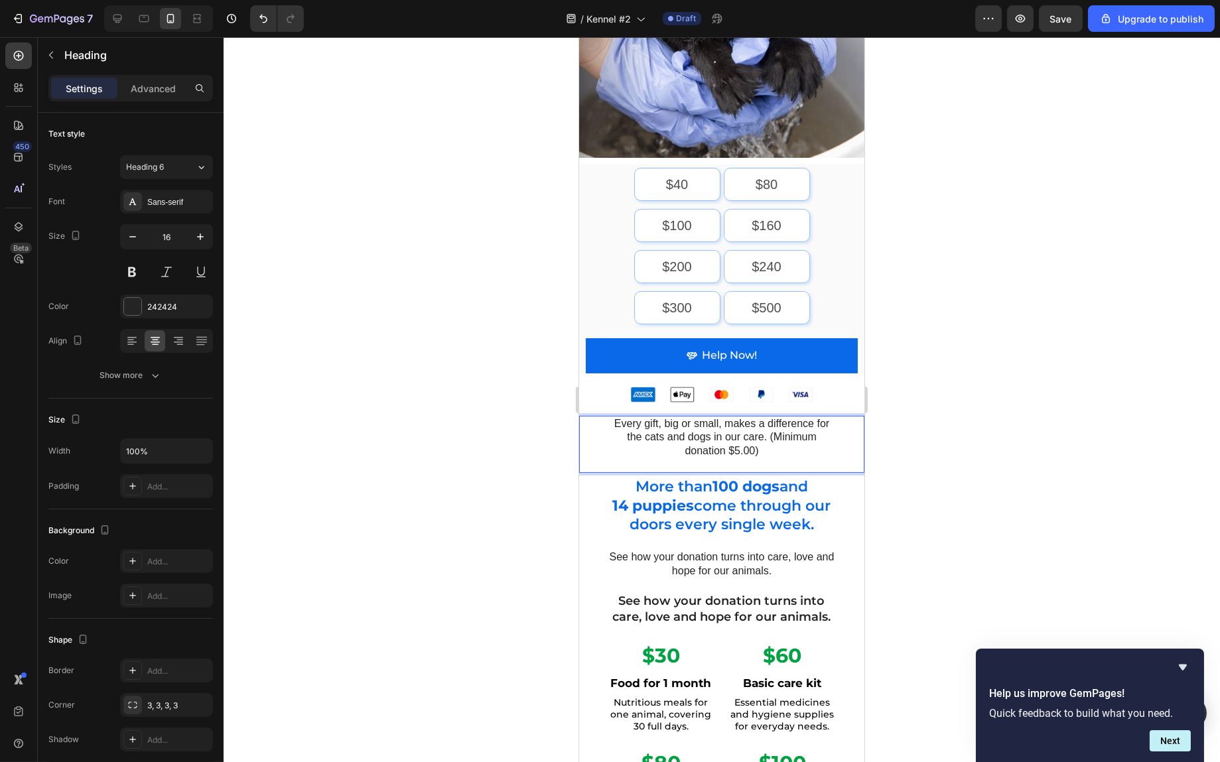
click at [604, 416] on div "Every gift, big or small, makes a difference for the cats and dogs in our care.…" at bounding box center [721, 444] width 285 height 57
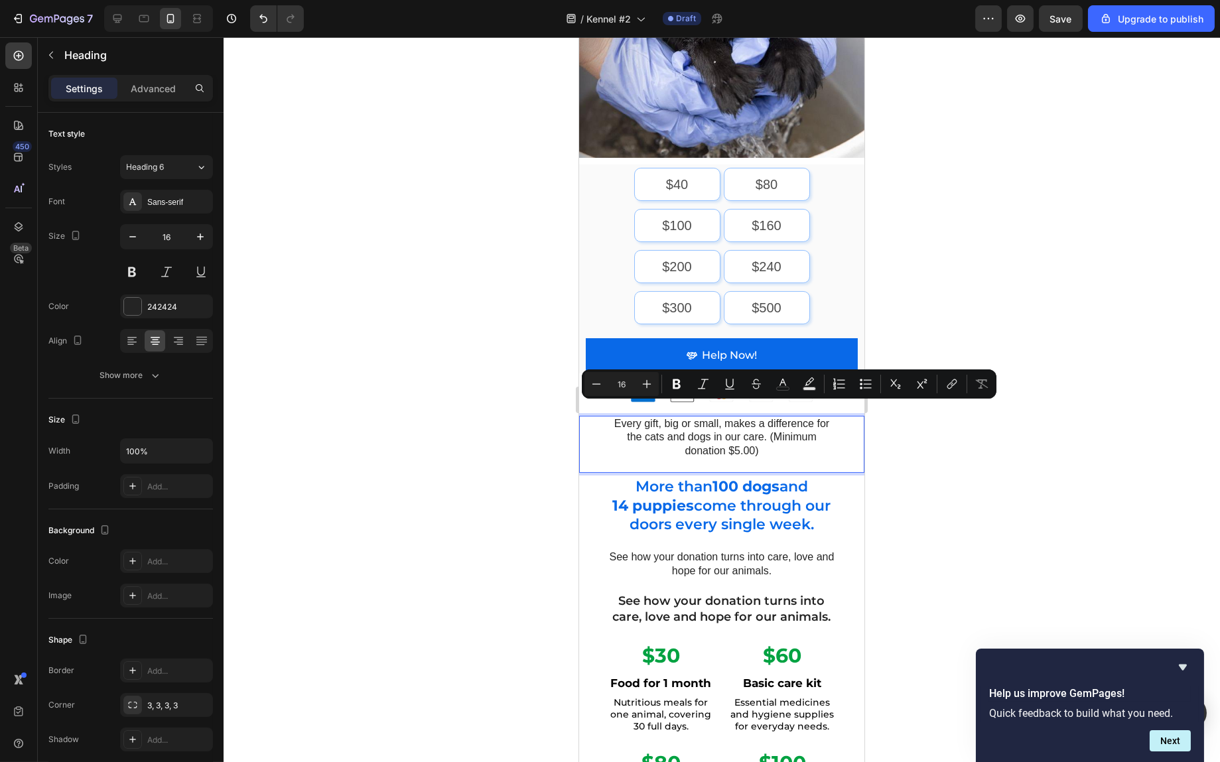
click at [971, 439] on div at bounding box center [722, 399] width 997 height 725
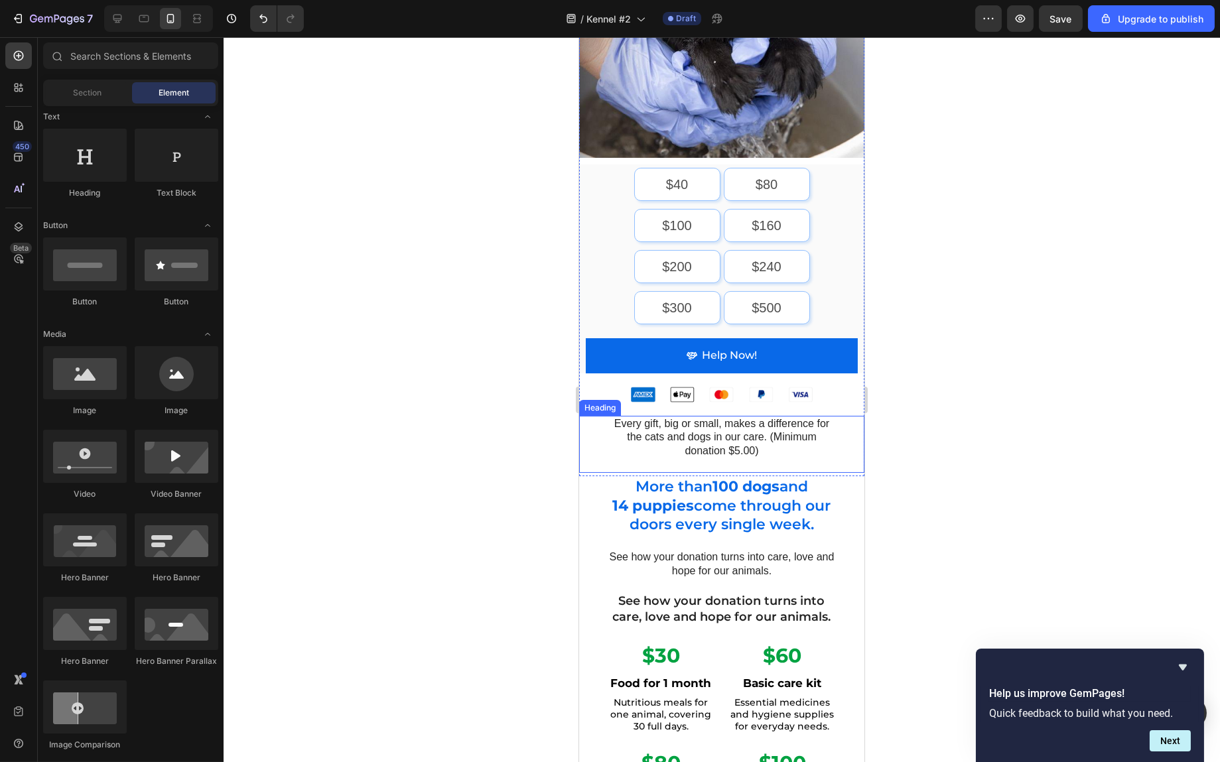
click at [824, 426] on p "Every gift, big or small, makes a difference for the cats and dogs in our care.…" at bounding box center [722, 437] width 230 height 41
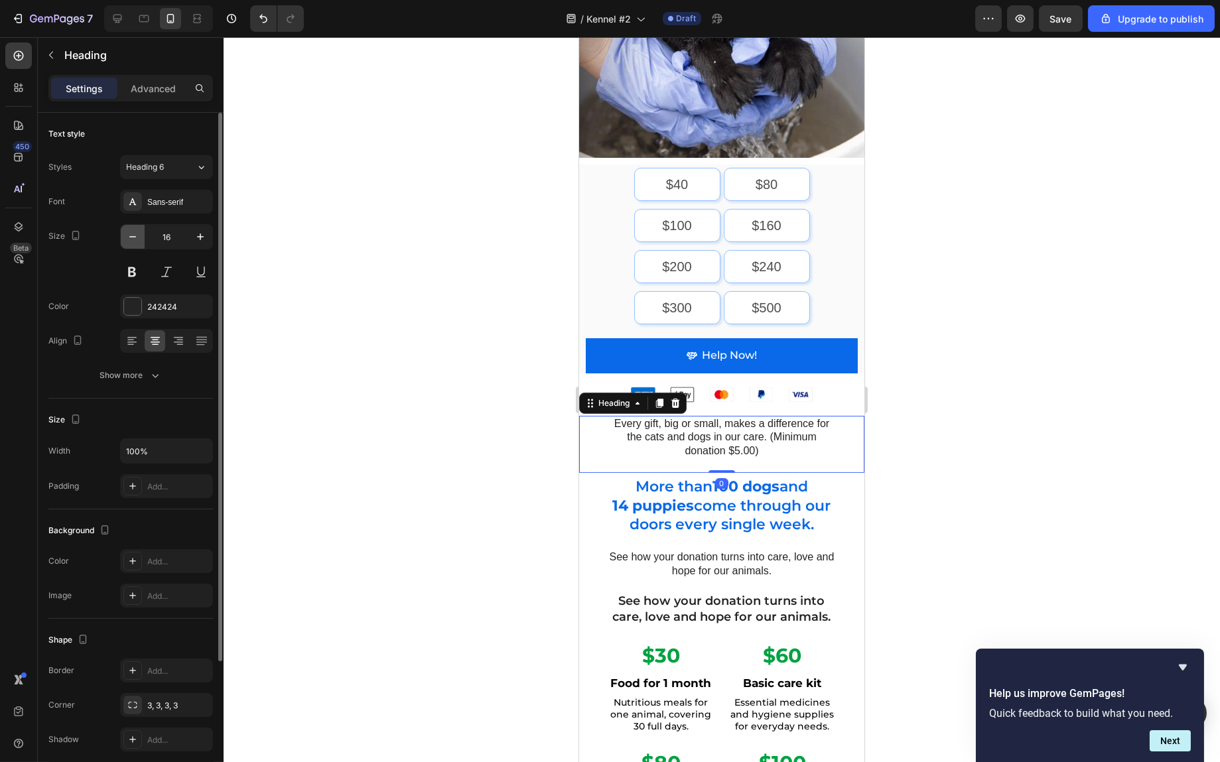
click at [135, 230] on icon "button" at bounding box center [132, 236] width 13 height 13
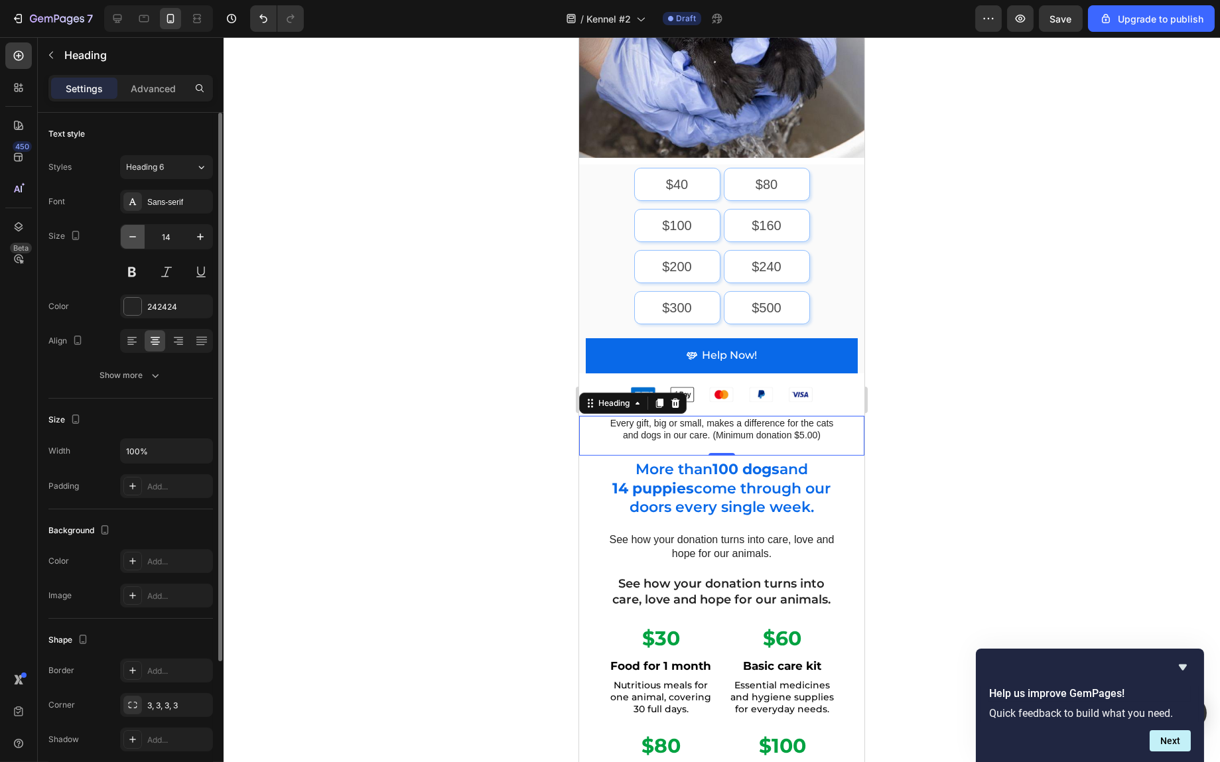
click at [135, 230] on icon "button" at bounding box center [132, 236] width 13 height 13
type input "13"
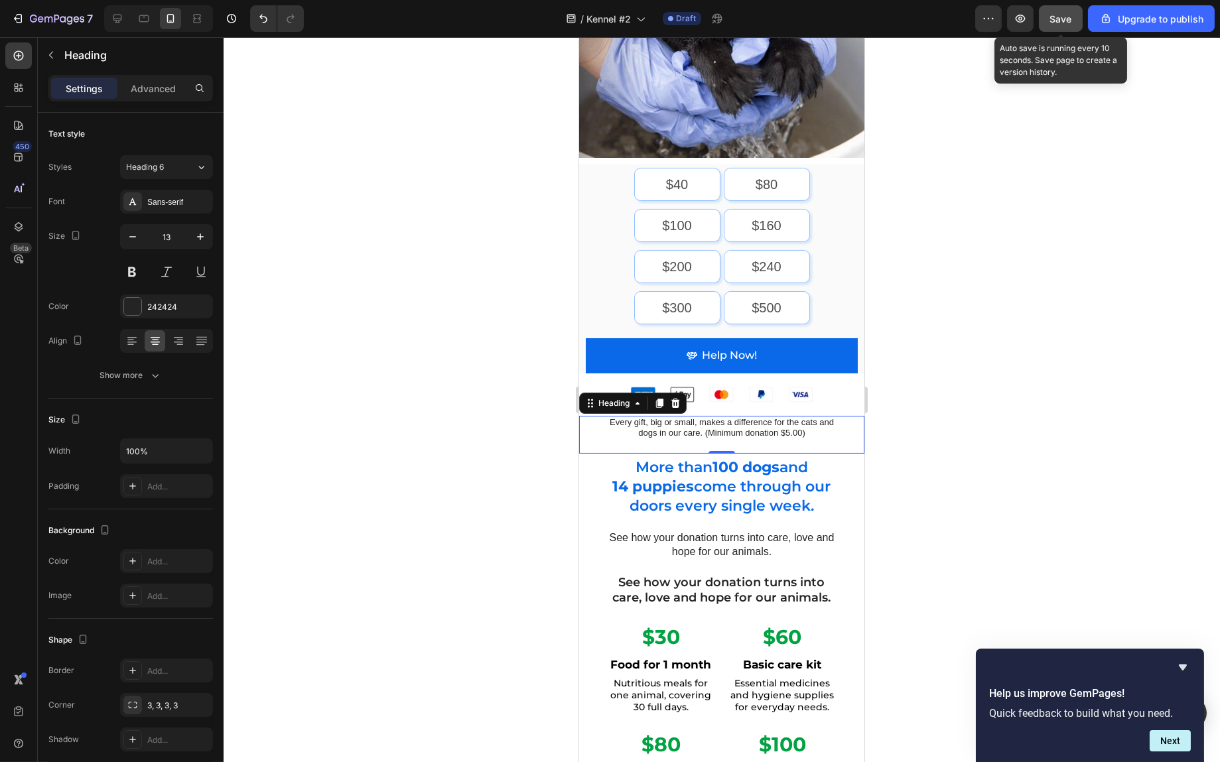
click at [1063, 23] on span "Save" at bounding box center [1061, 18] width 22 height 11
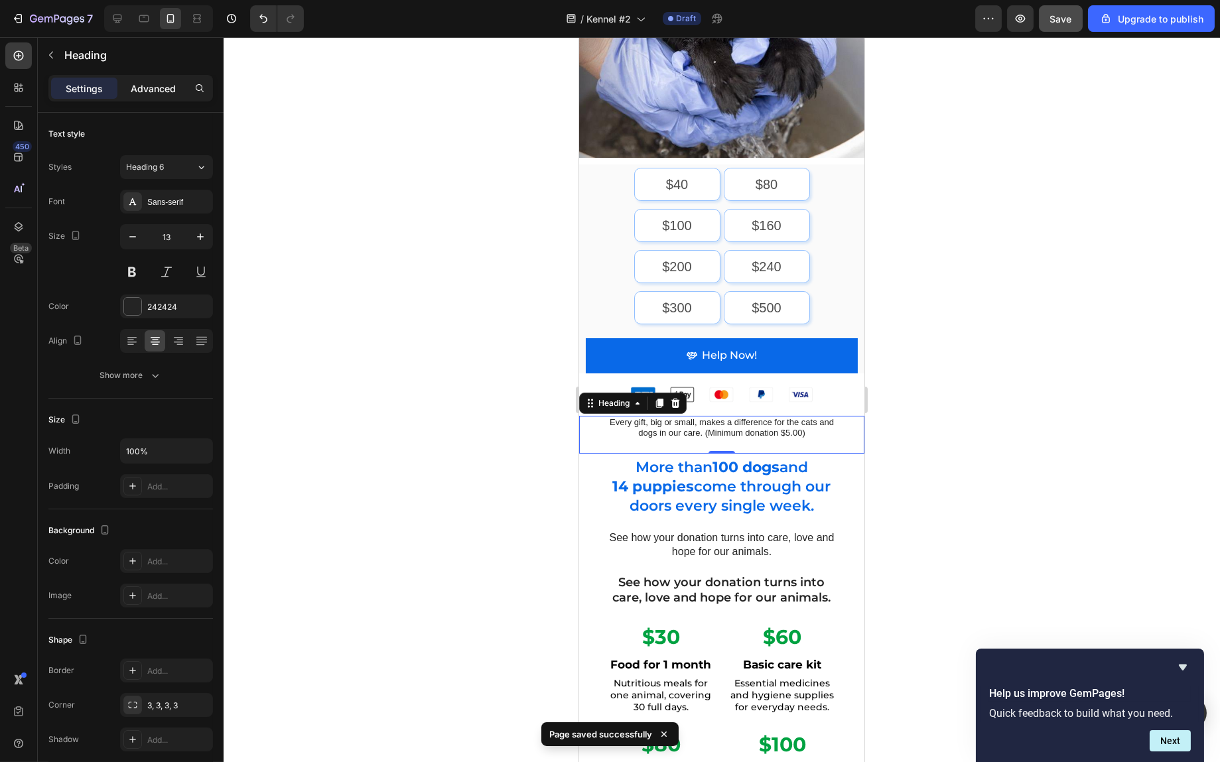
click at [152, 85] on p "Advanced" at bounding box center [153, 89] width 45 height 14
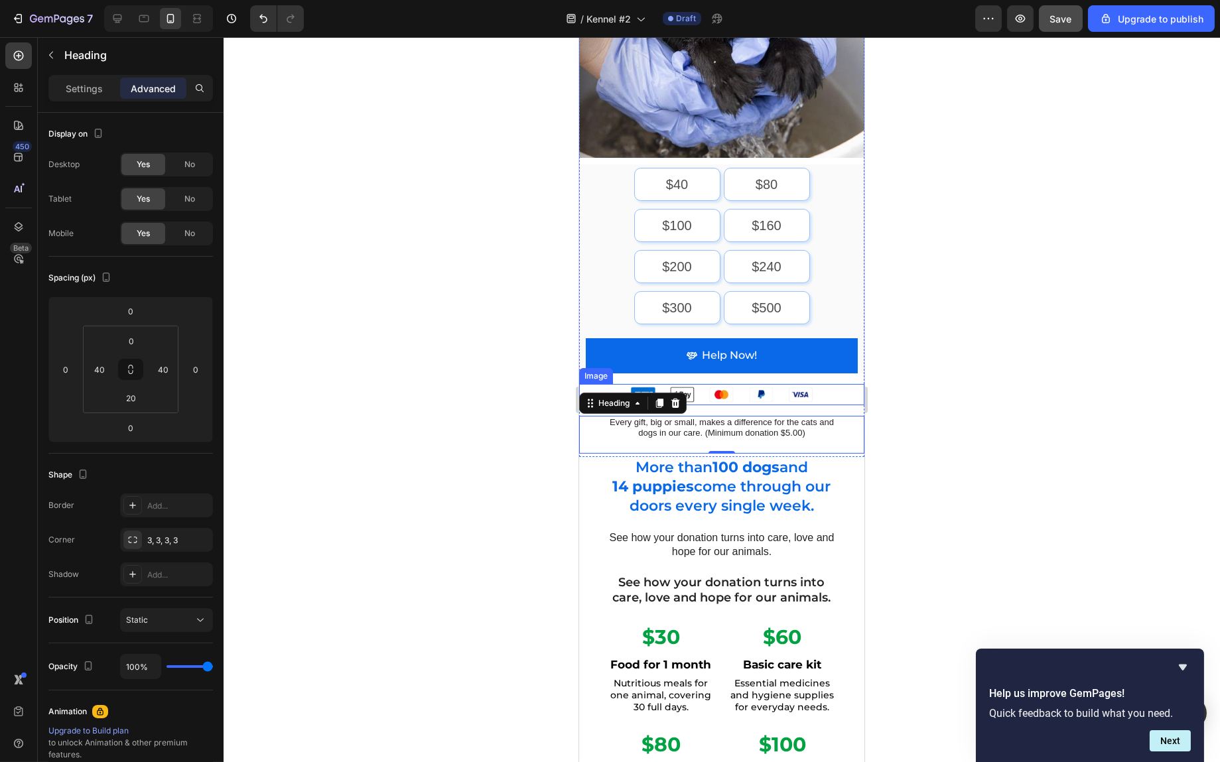
click at [779, 384] on img at bounding box center [721, 394] width 199 height 21
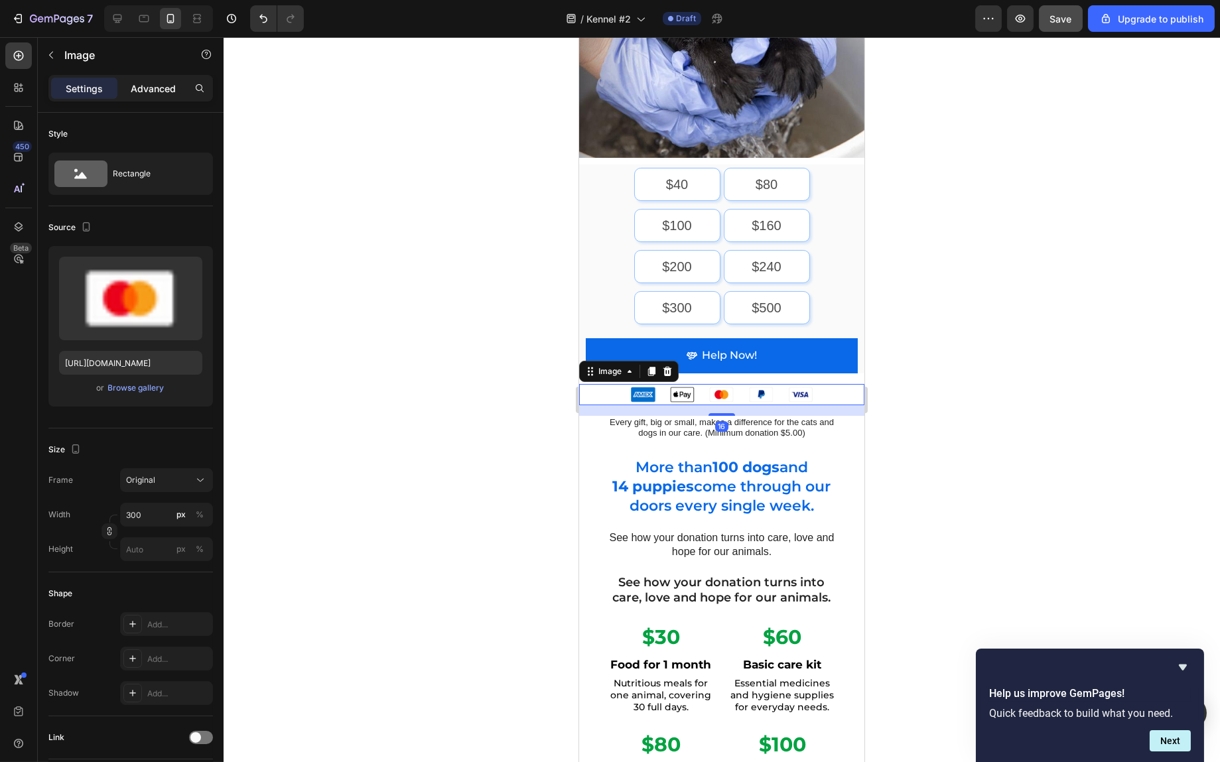
click at [149, 86] on p "Advanced" at bounding box center [153, 89] width 45 height 14
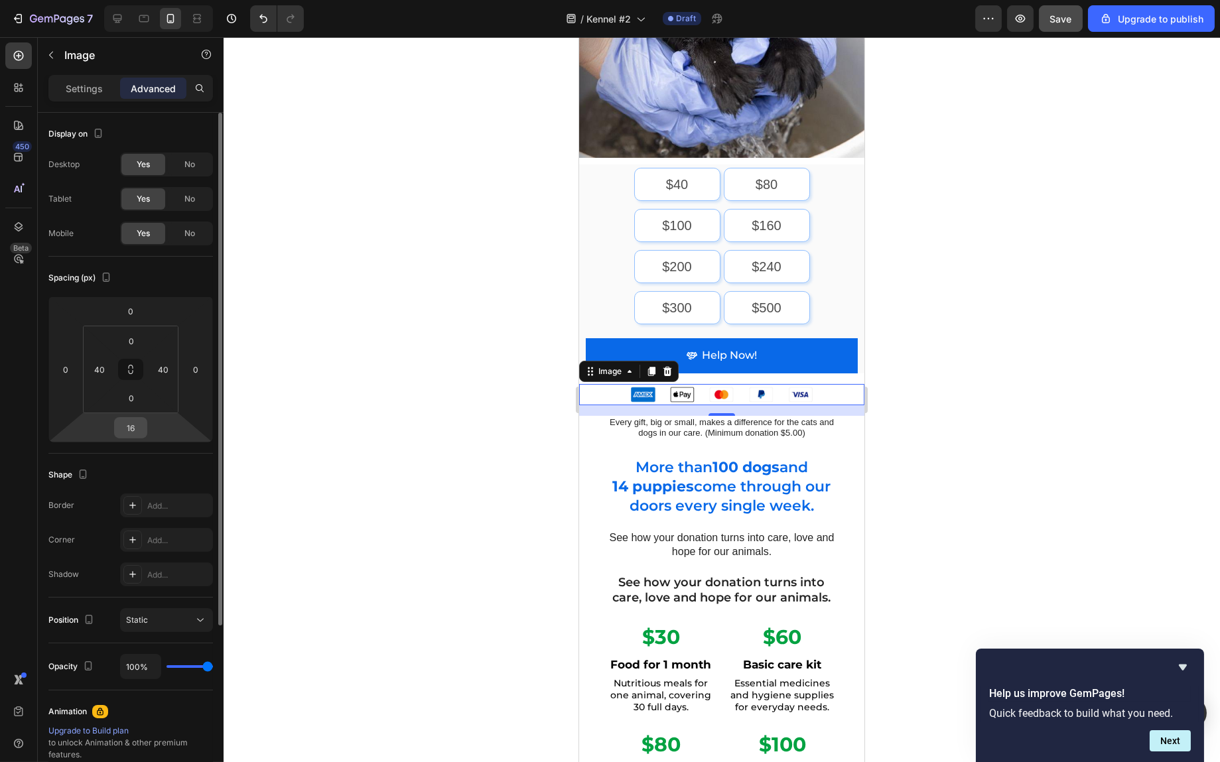
click at [121, 435] on input "16" at bounding box center [130, 428] width 27 height 20
type input "0"
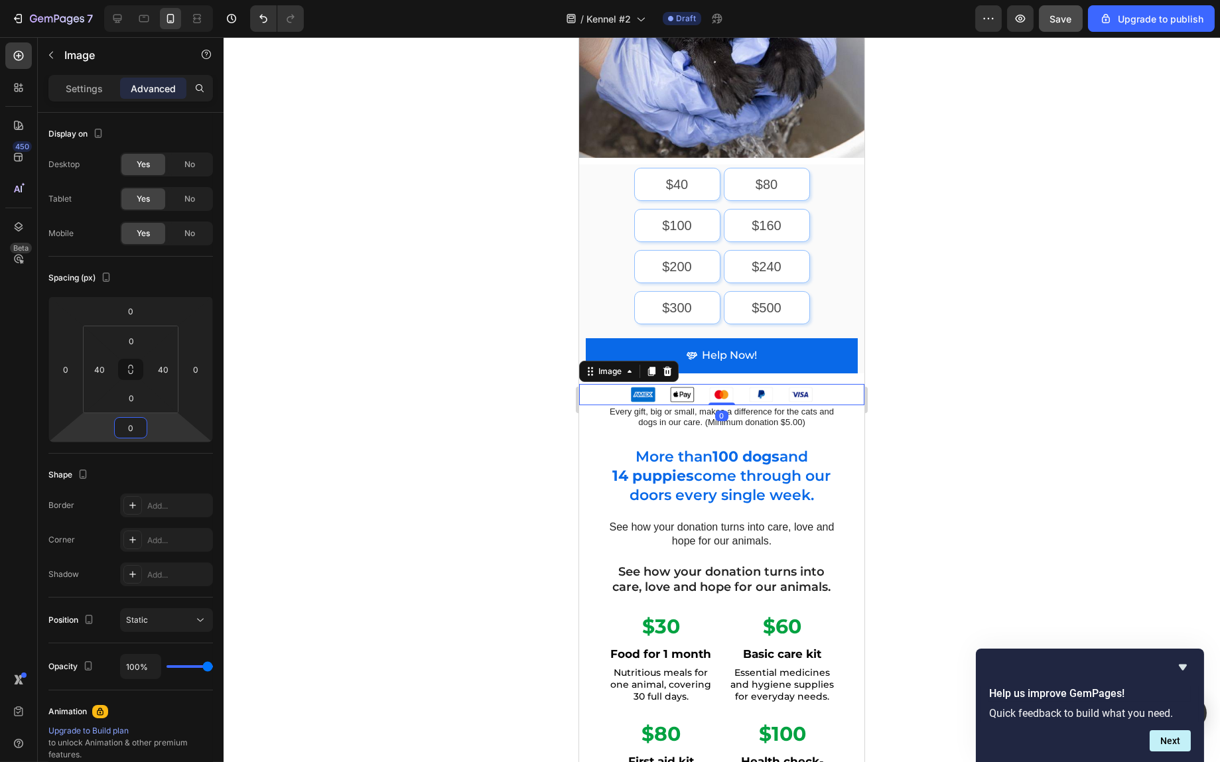
click at [1068, 368] on div at bounding box center [722, 399] width 997 height 725
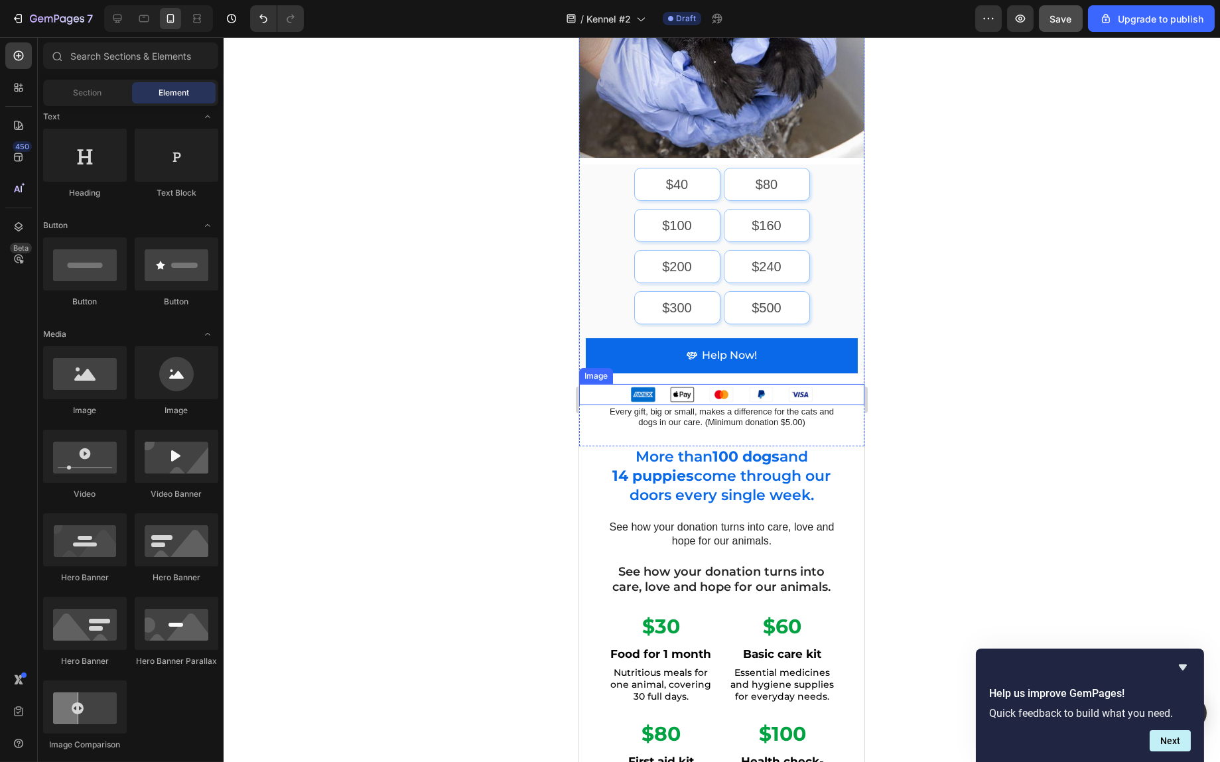
click at [747, 386] on img at bounding box center [721, 394] width 199 height 21
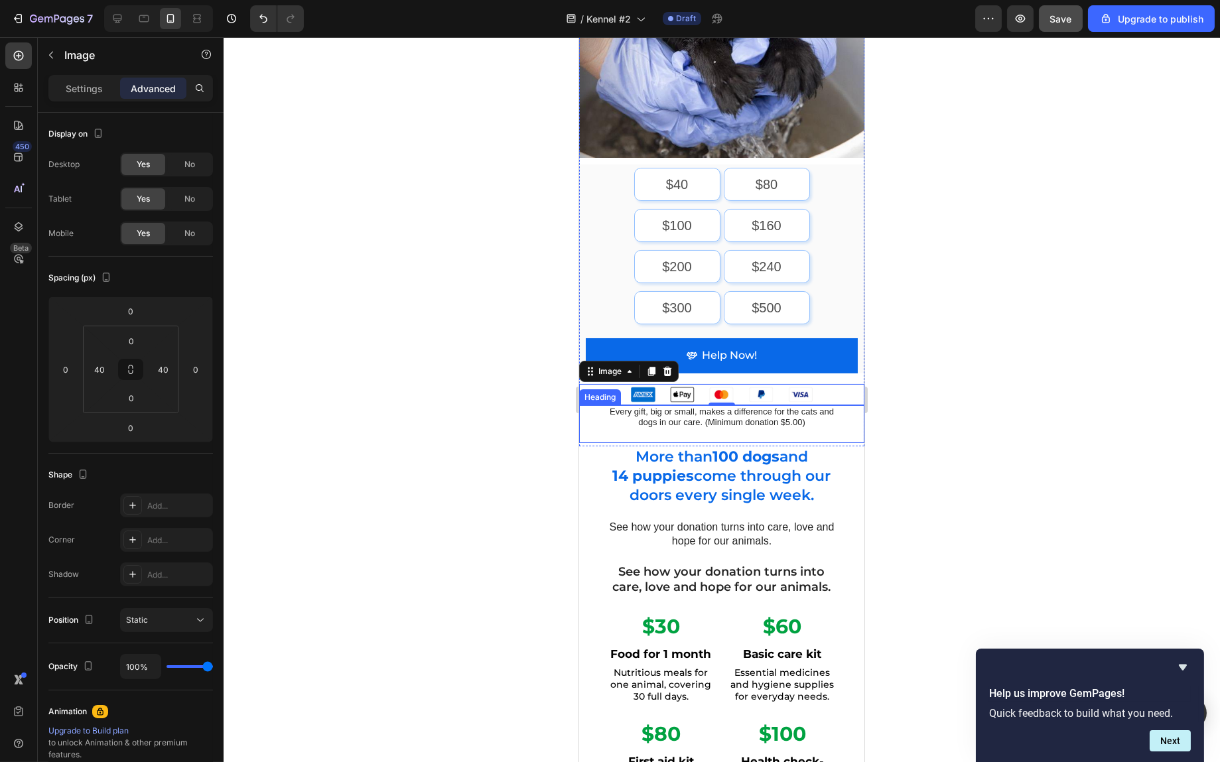
click at [736, 407] on p "Every gift, big or small, makes a difference for the cats and dogs in our care.…" at bounding box center [722, 418] width 230 height 23
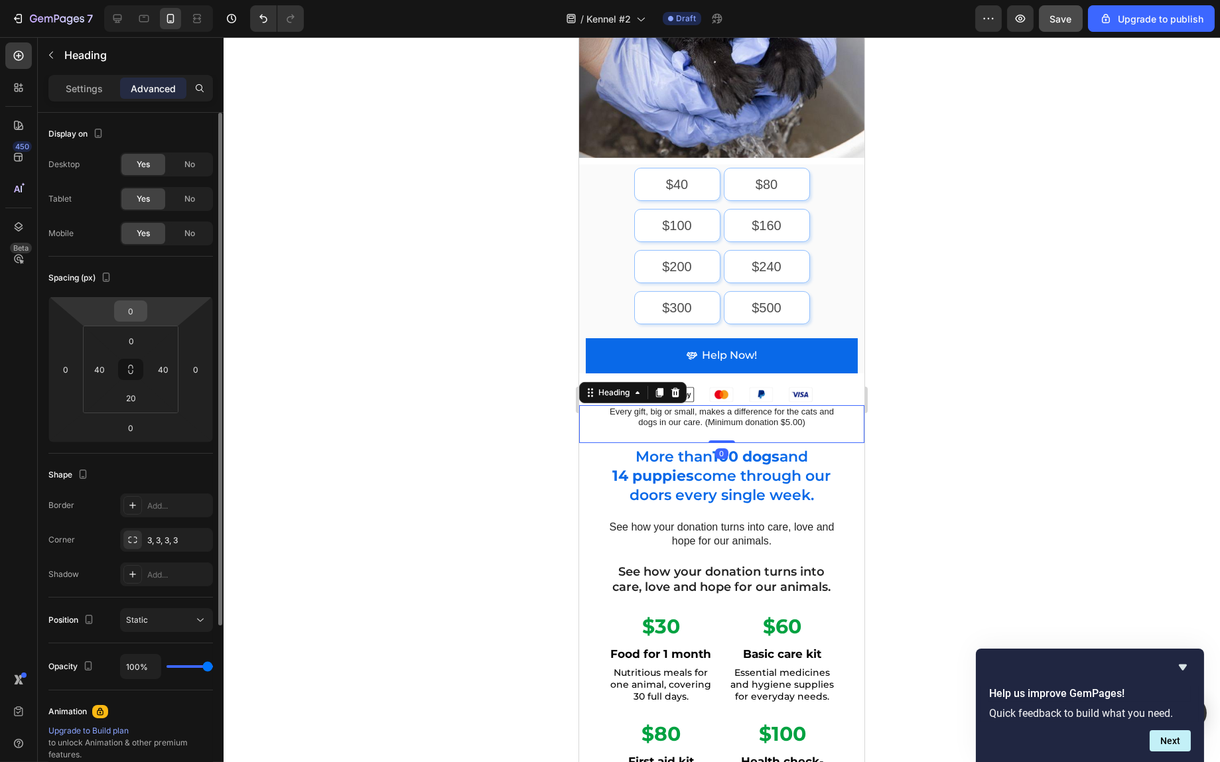
click at [134, 312] on input "0" at bounding box center [130, 311] width 27 height 20
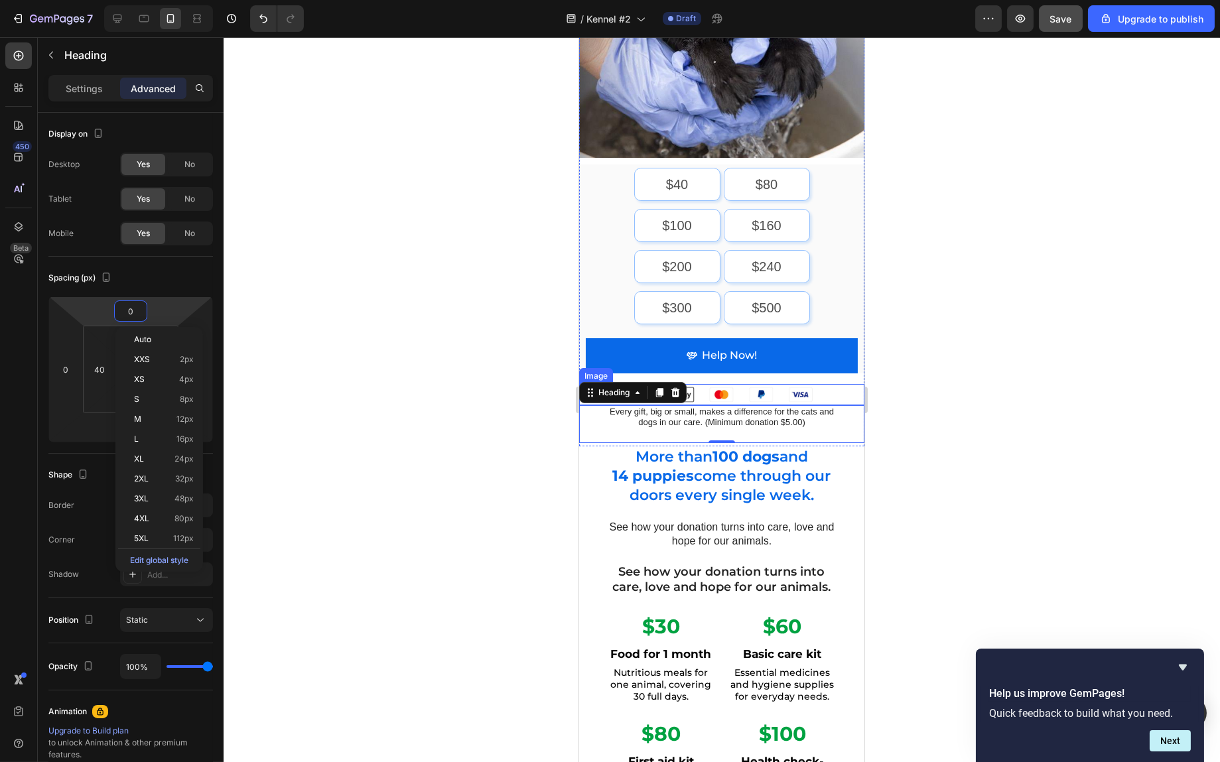
click at [768, 384] on img at bounding box center [721, 394] width 199 height 21
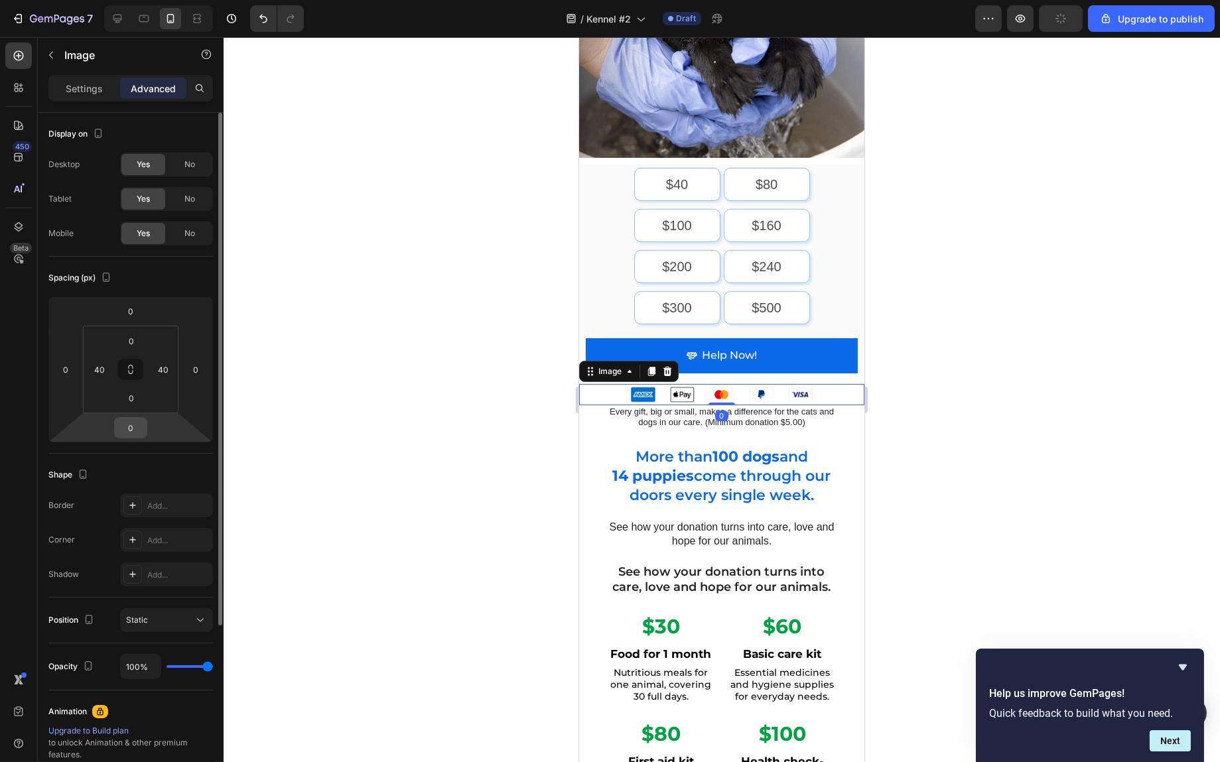
click at [121, 434] on input "0" at bounding box center [130, 428] width 27 height 20
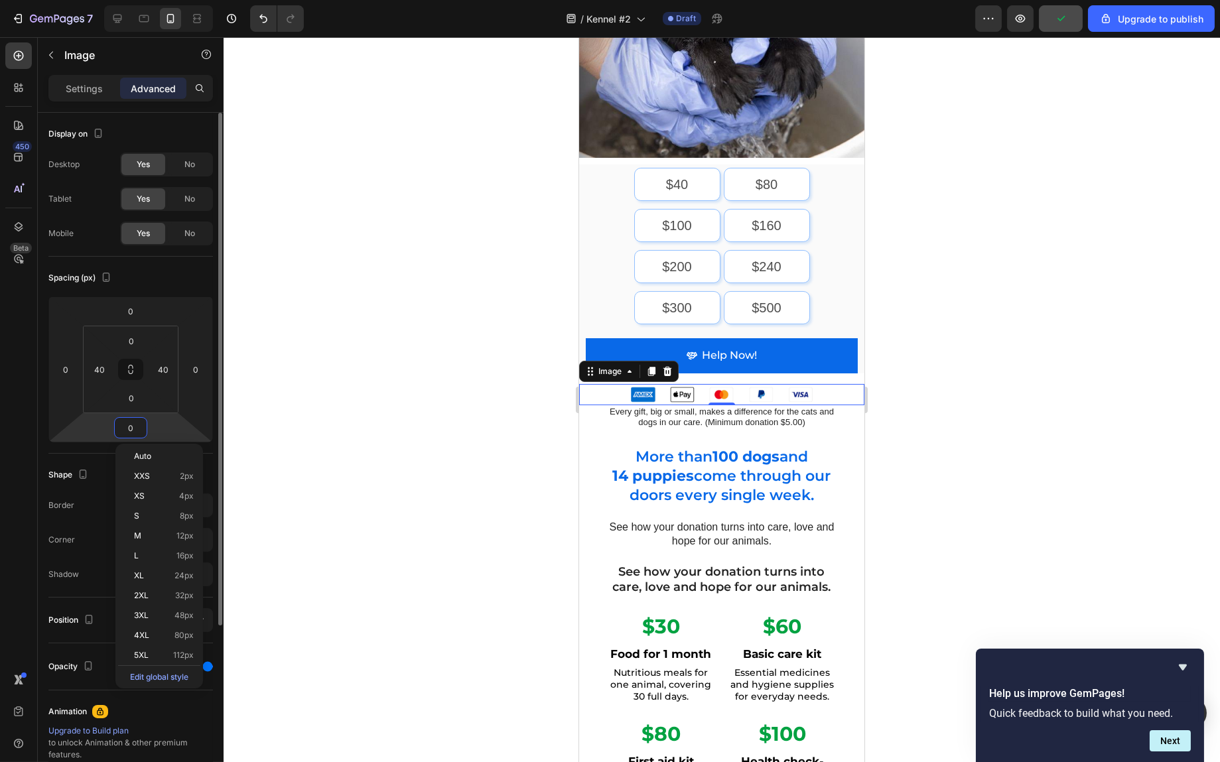
type input "5"
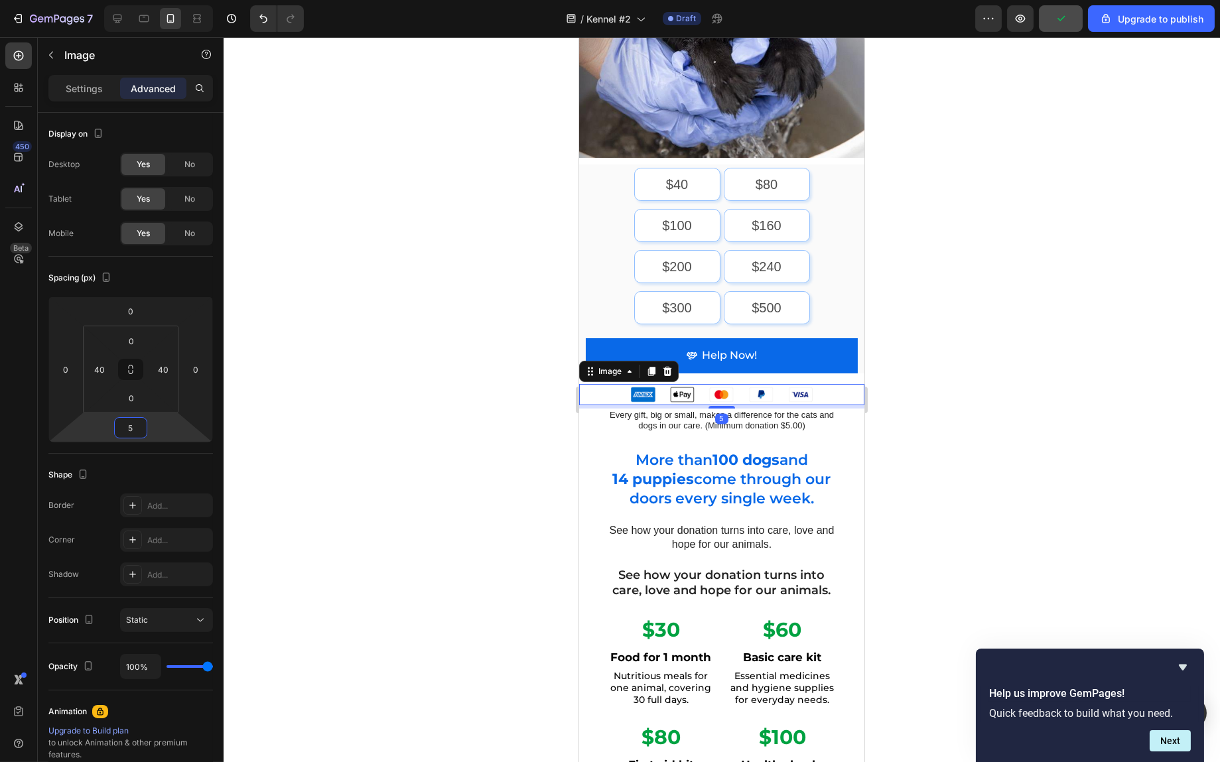
click at [984, 384] on div at bounding box center [722, 399] width 997 height 725
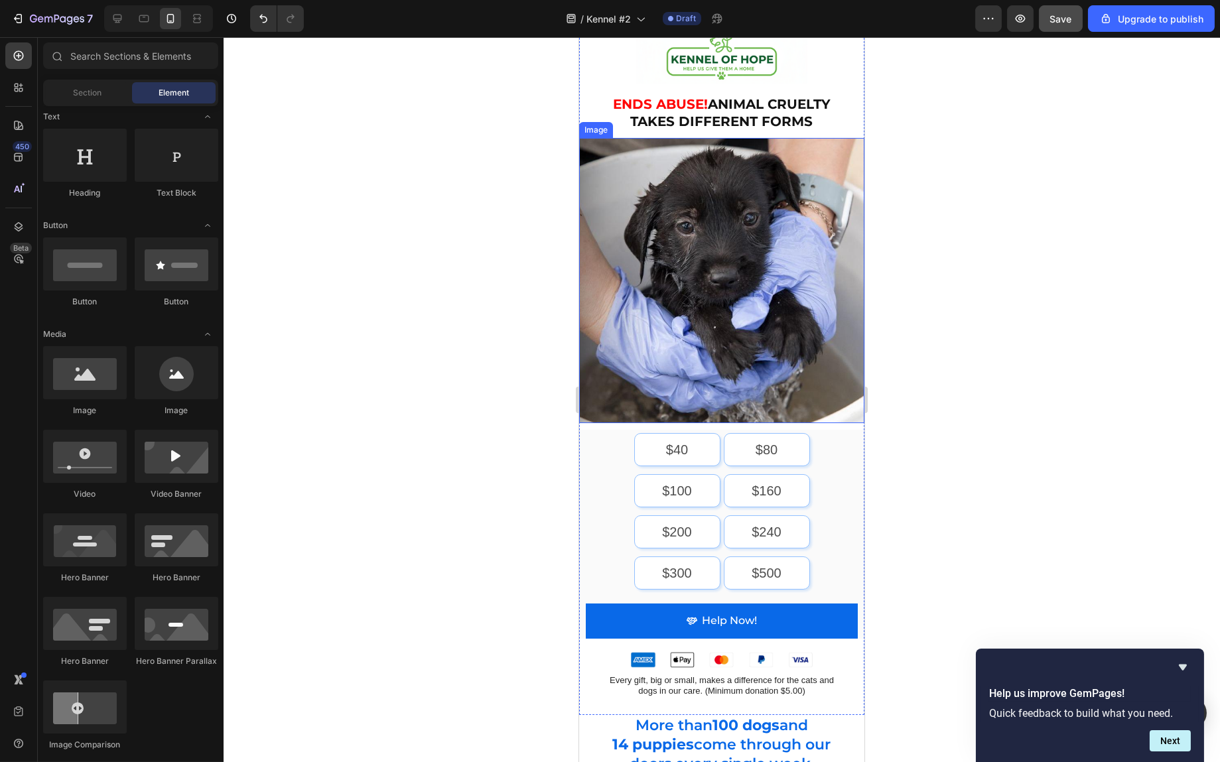
scroll to position [0, 0]
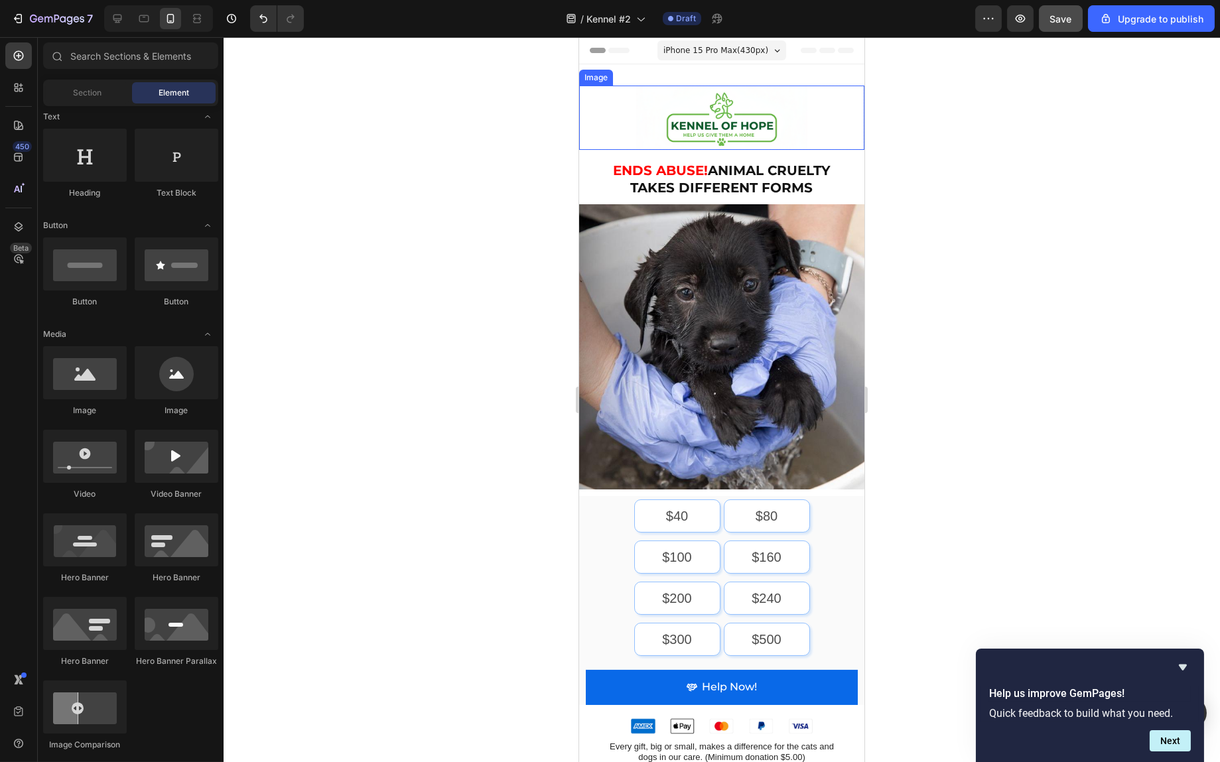
click at [720, 117] on img at bounding box center [721, 118] width 171 height 64
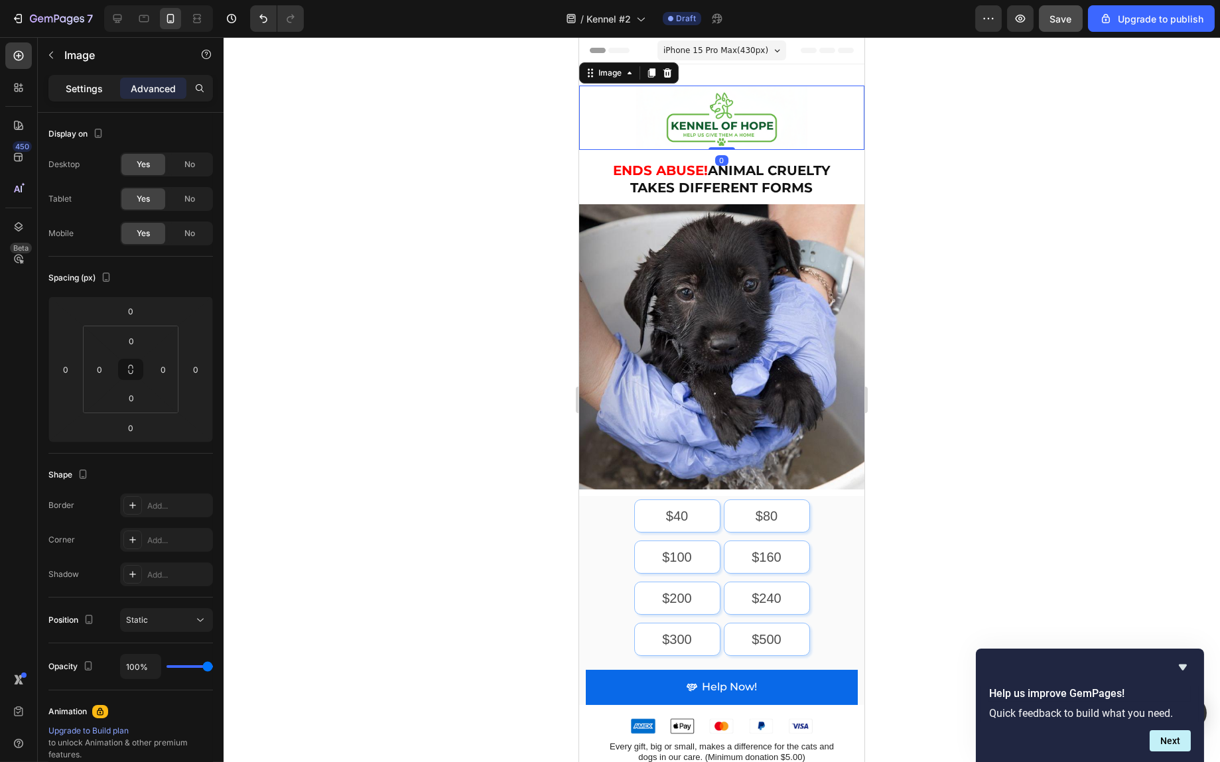
click at [71, 82] on p "Settings" at bounding box center [84, 89] width 37 height 14
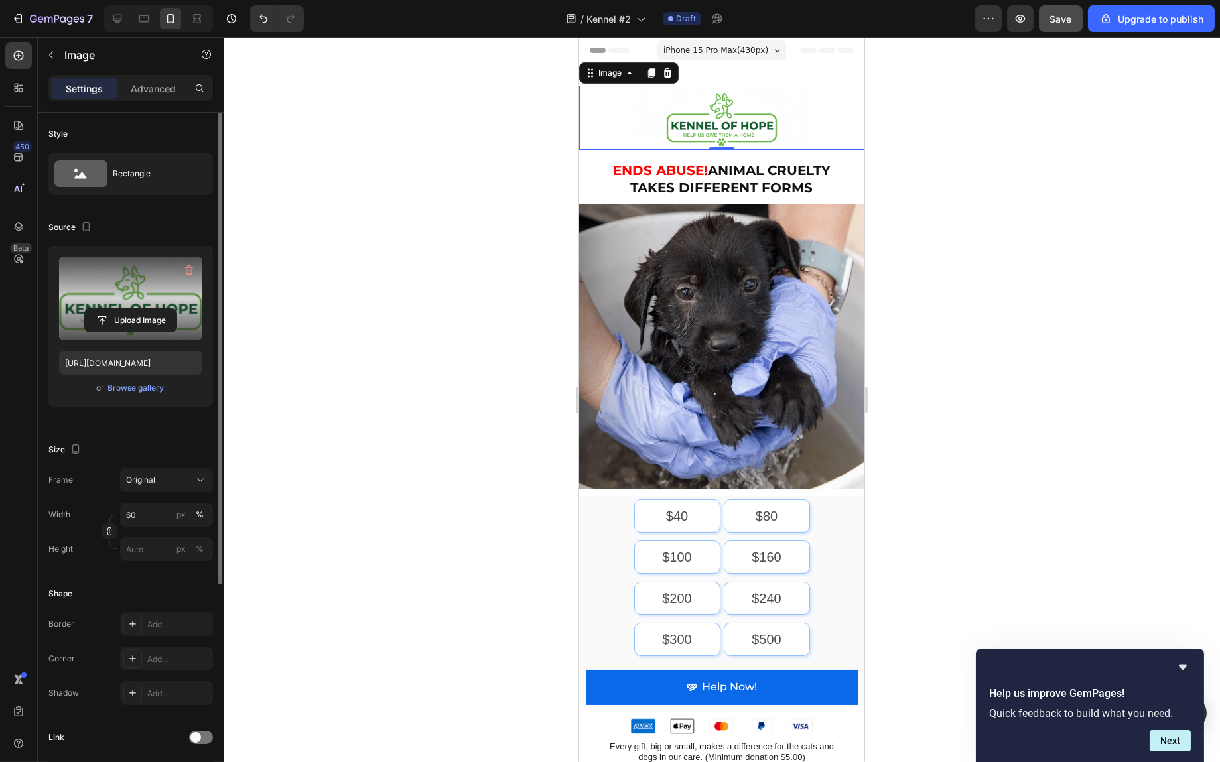
click at [139, 301] on label at bounding box center [130, 299] width 143 height 84
click at [139, 309] on input "file" at bounding box center [131, 320] width 92 height 23
type input "C:\fakepath\ldh-hor-rgb-rm-png-6c0a7d.avif"
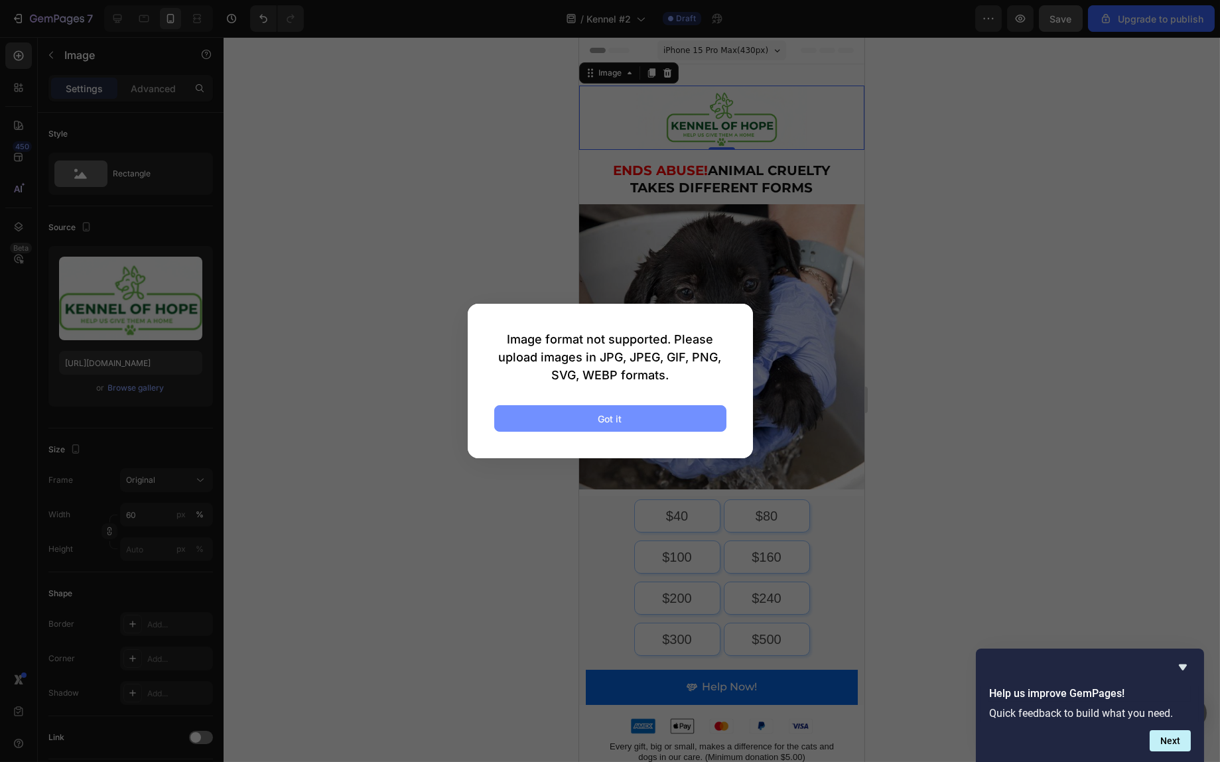
click at [648, 419] on button "Got it" at bounding box center [610, 418] width 232 height 27
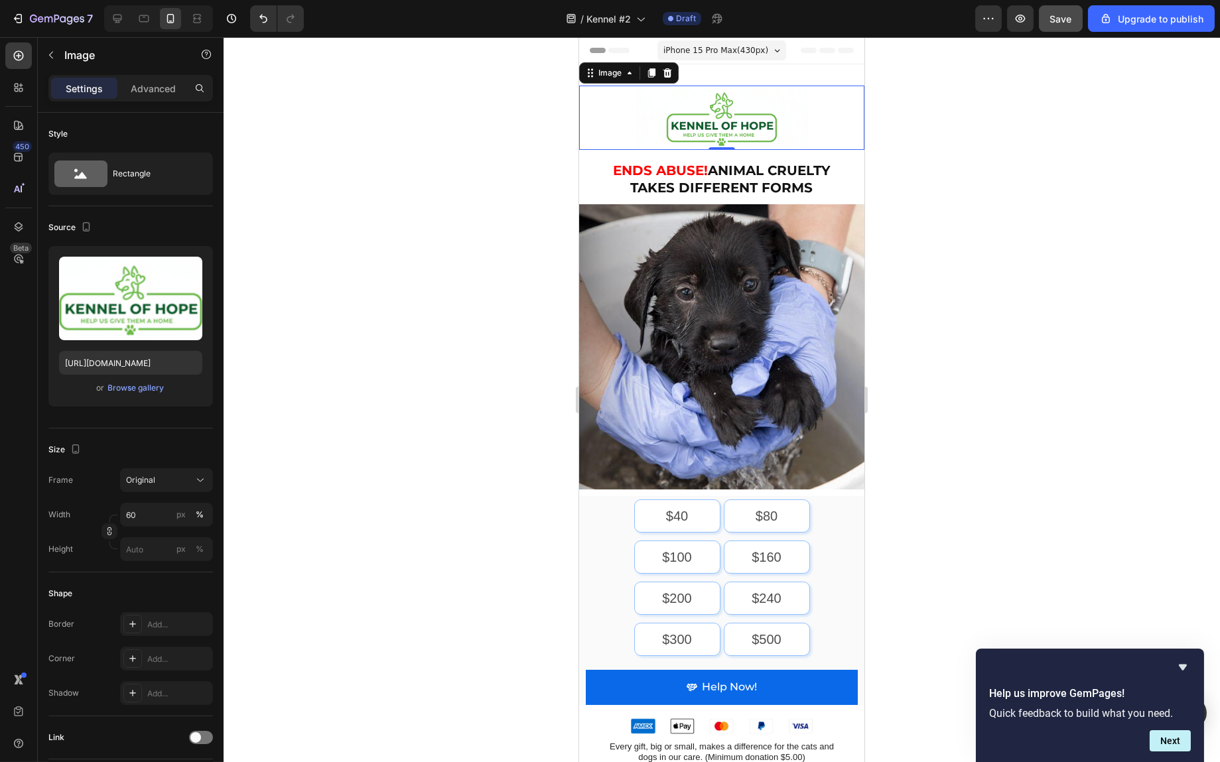
click at [1094, 310] on div at bounding box center [722, 399] width 997 height 725
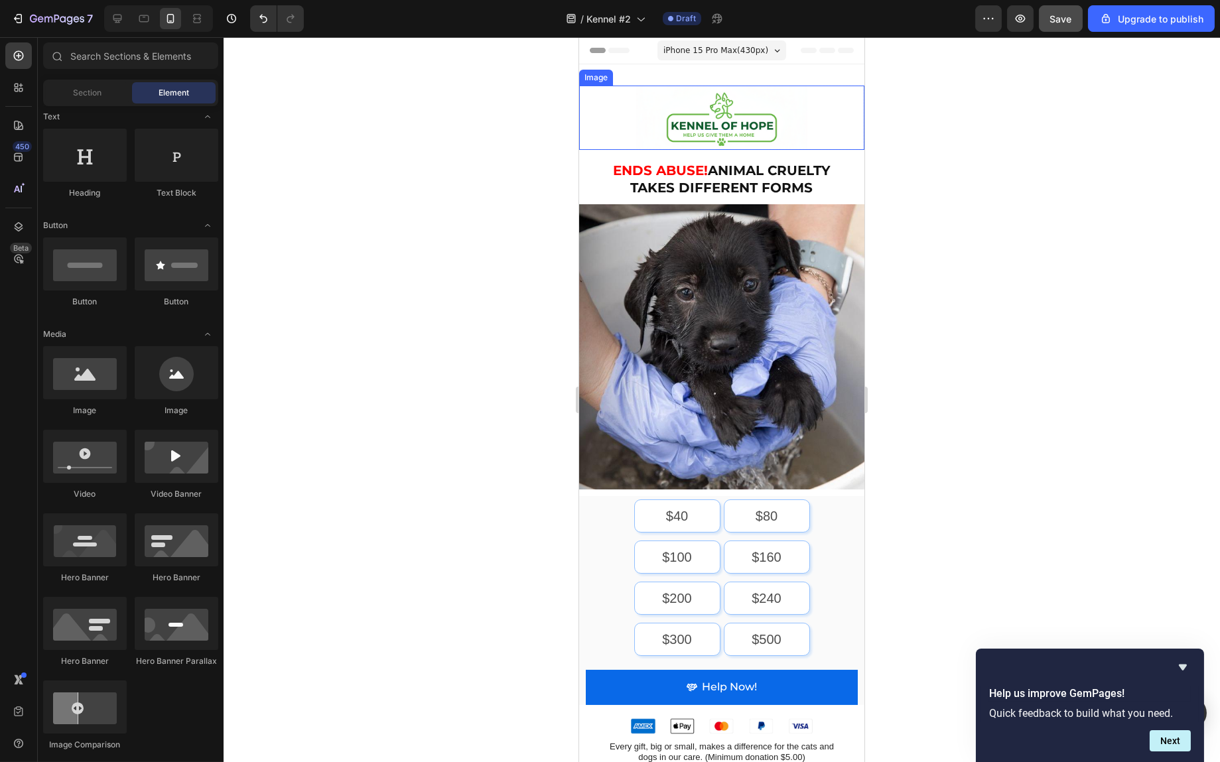
click at [723, 125] on img at bounding box center [721, 118] width 171 height 64
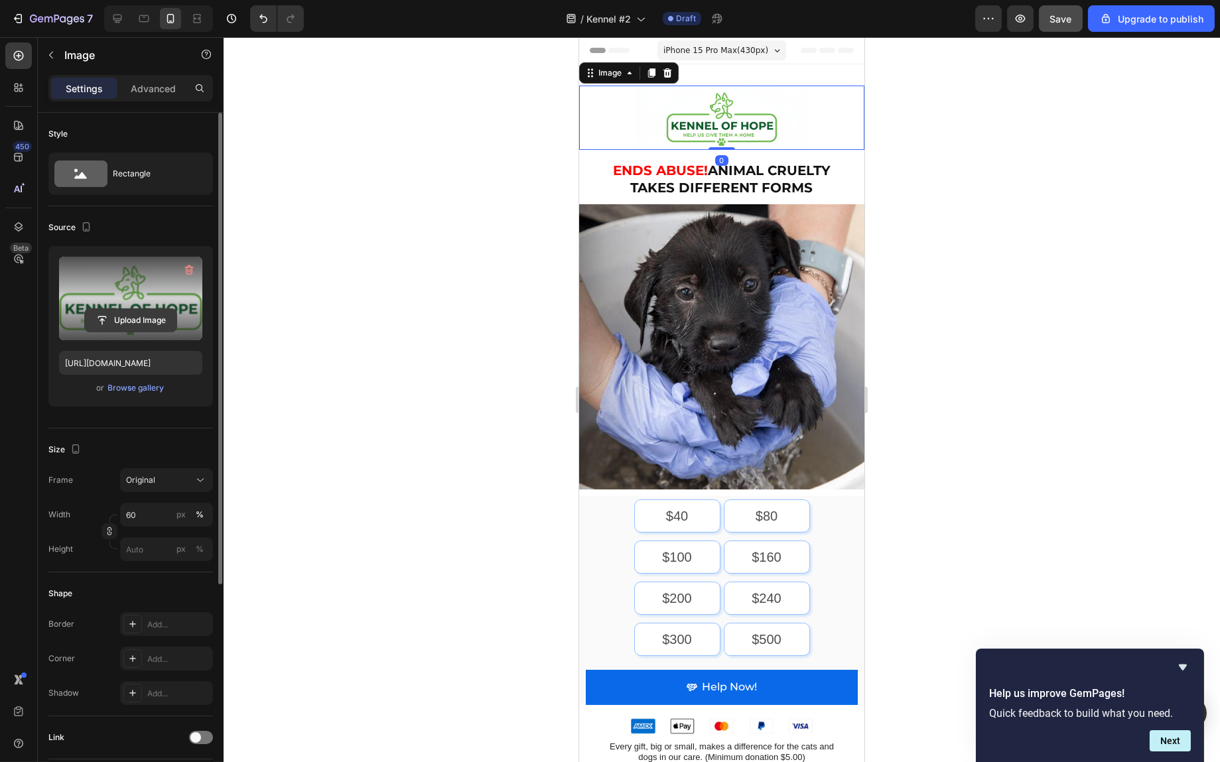
click at [121, 322] on input "file" at bounding box center [131, 320] width 92 height 23
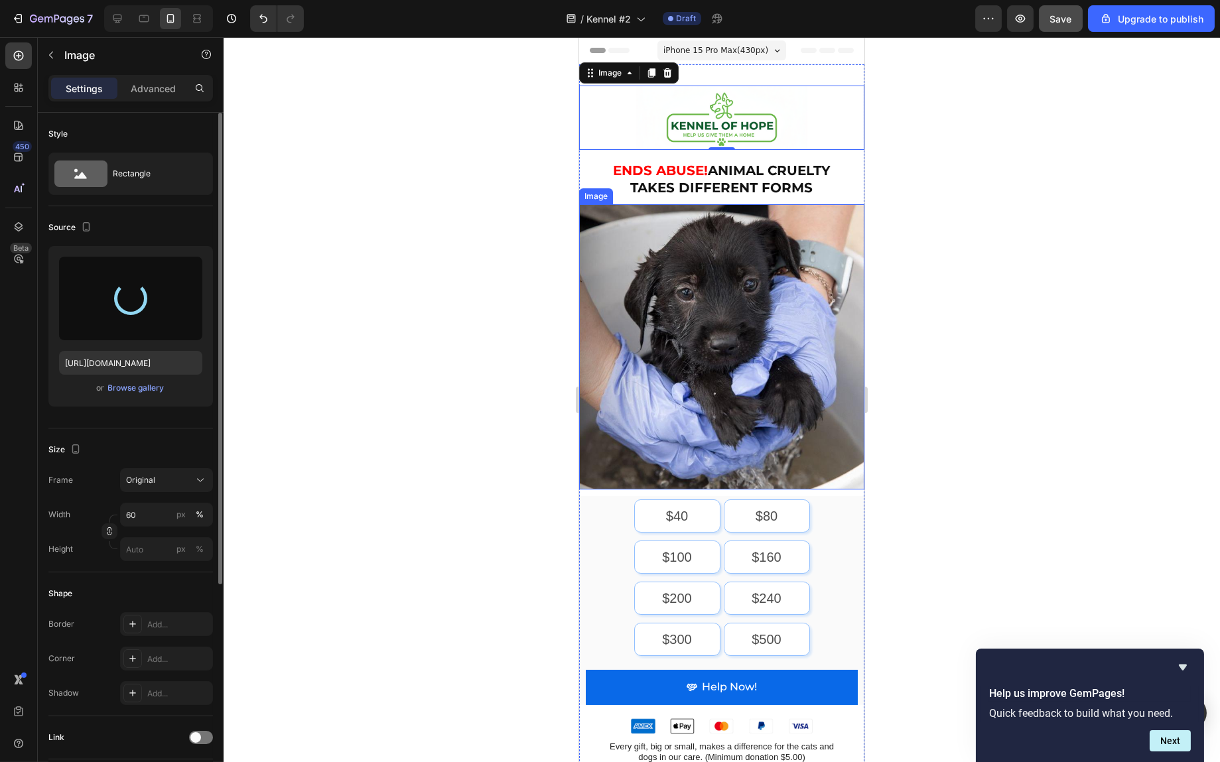
type input "https://cdn.shopify.com/s/files/1/0939/1600/4657/files/gempages_584565454844985…"
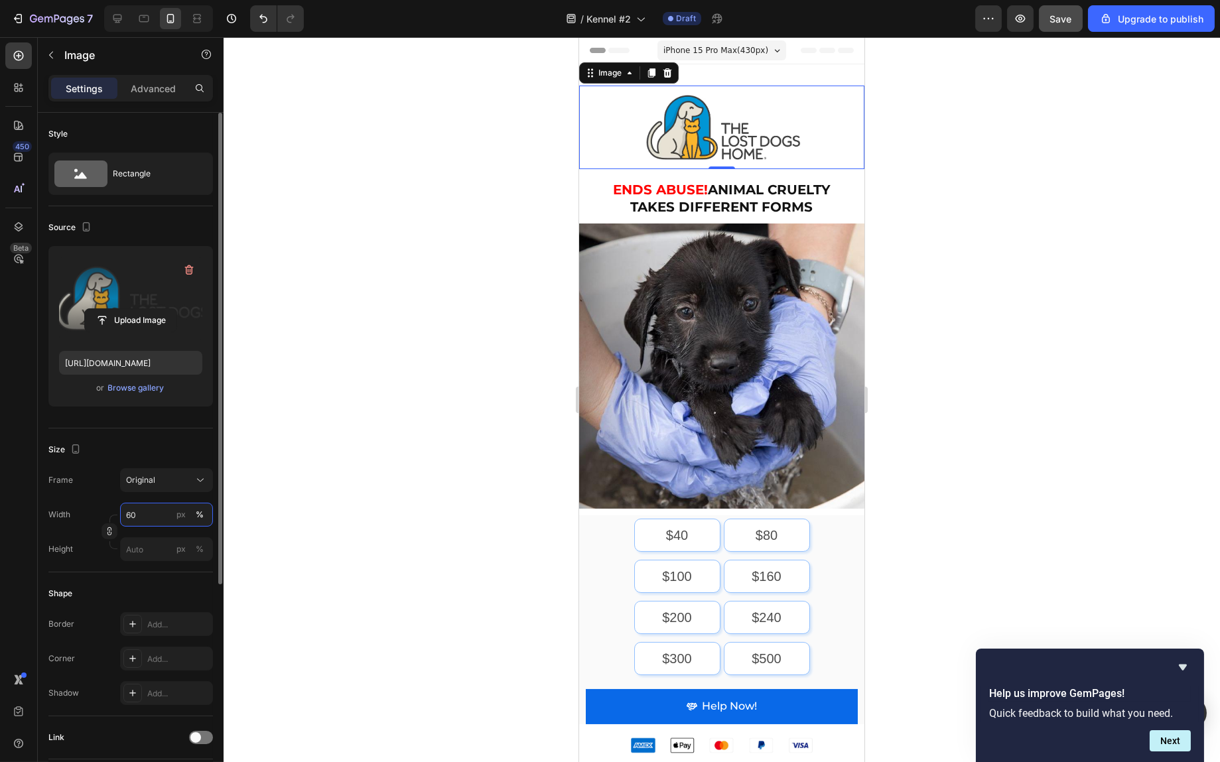
click at [145, 512] on input "60" at bounding box center [166, 515] width 93 height 24
click at [145, 511] on input "60" at bounding box center [166, 515] width 93 height 24
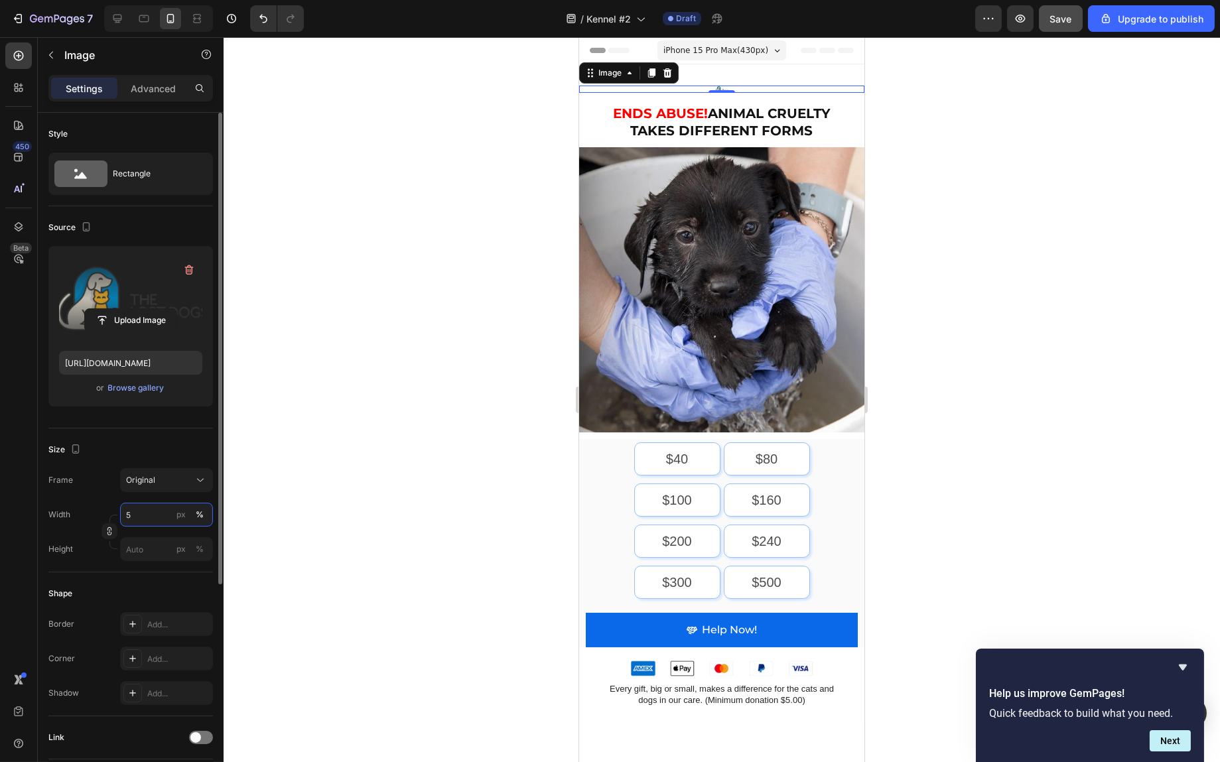
type input "50"
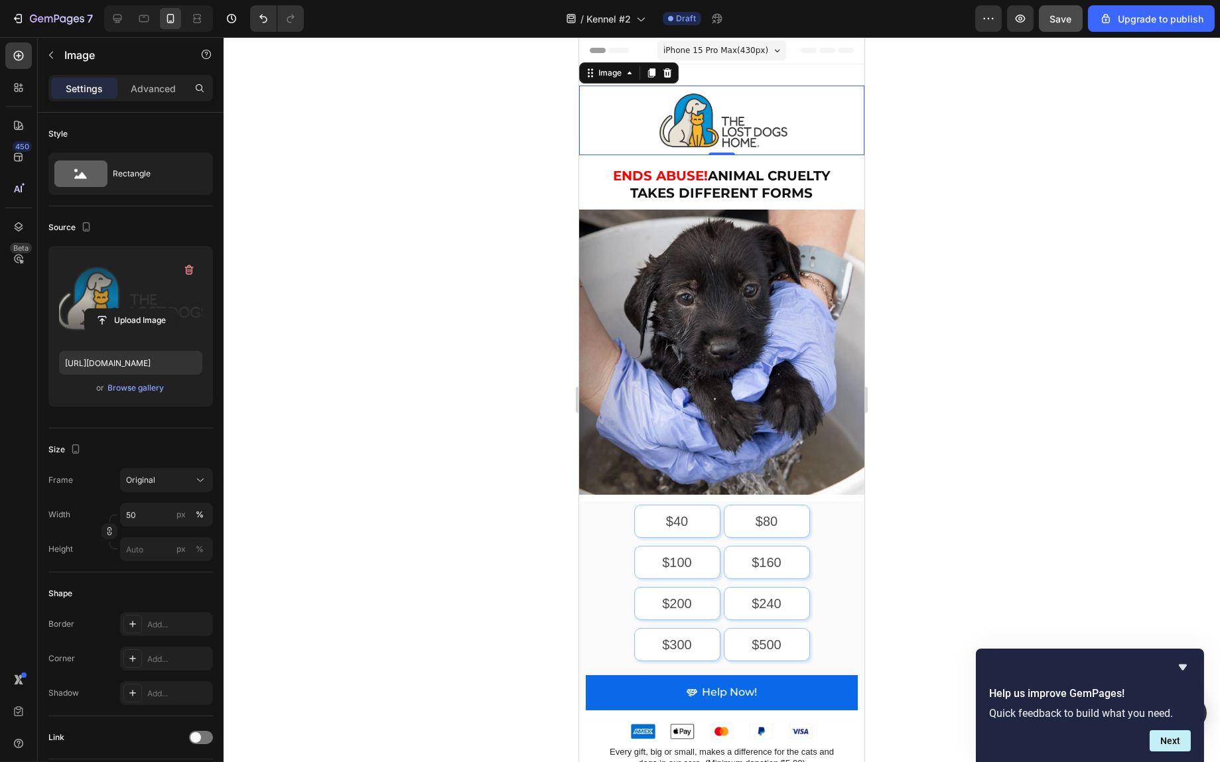
click at [1056, 301] on div at bounding box center [722, 399] width 997 height 725
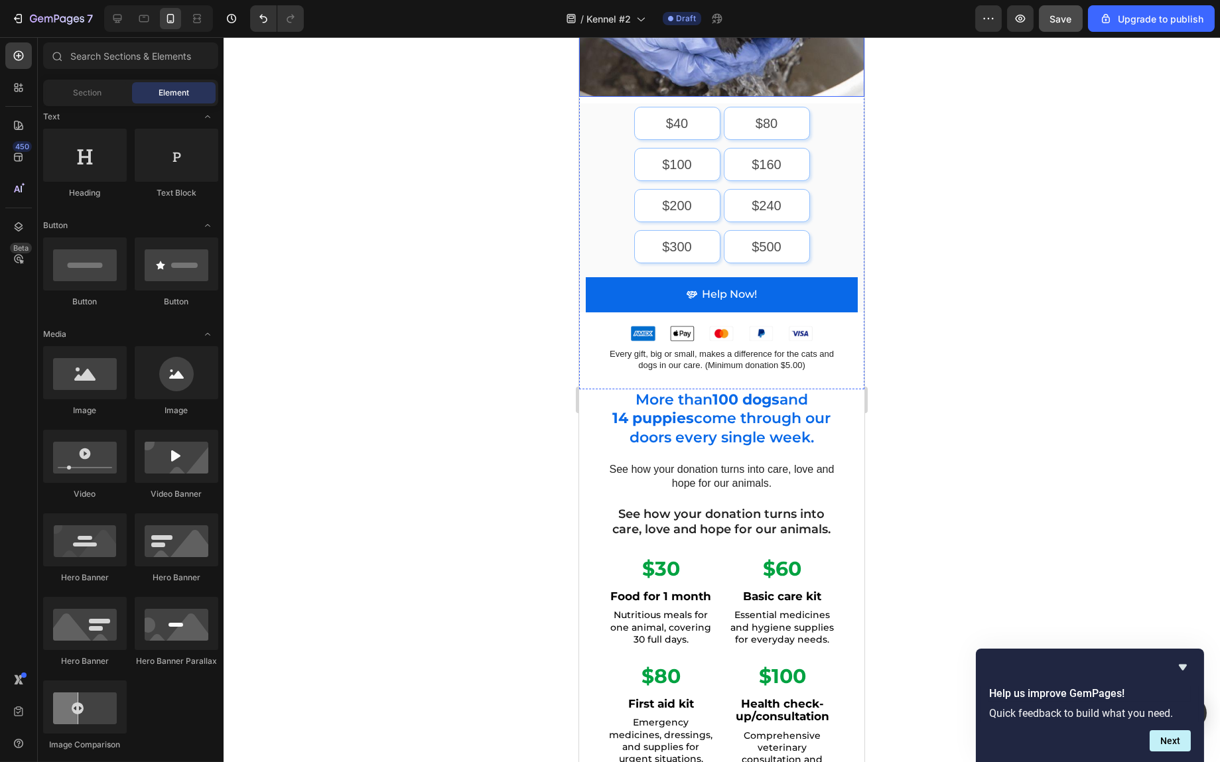
scroll to position [465, 0]
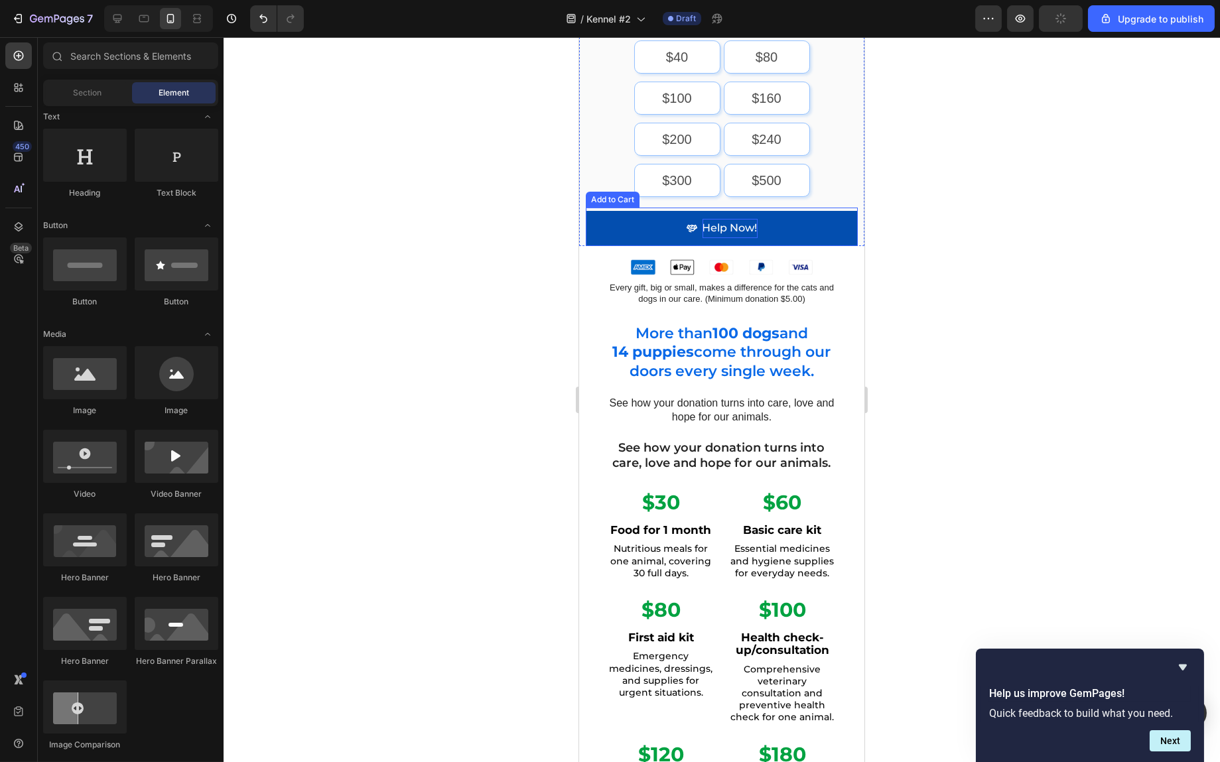
click at [747, 222] on div "Help Now!" at bounding box center [729, 228] width 55 height 19
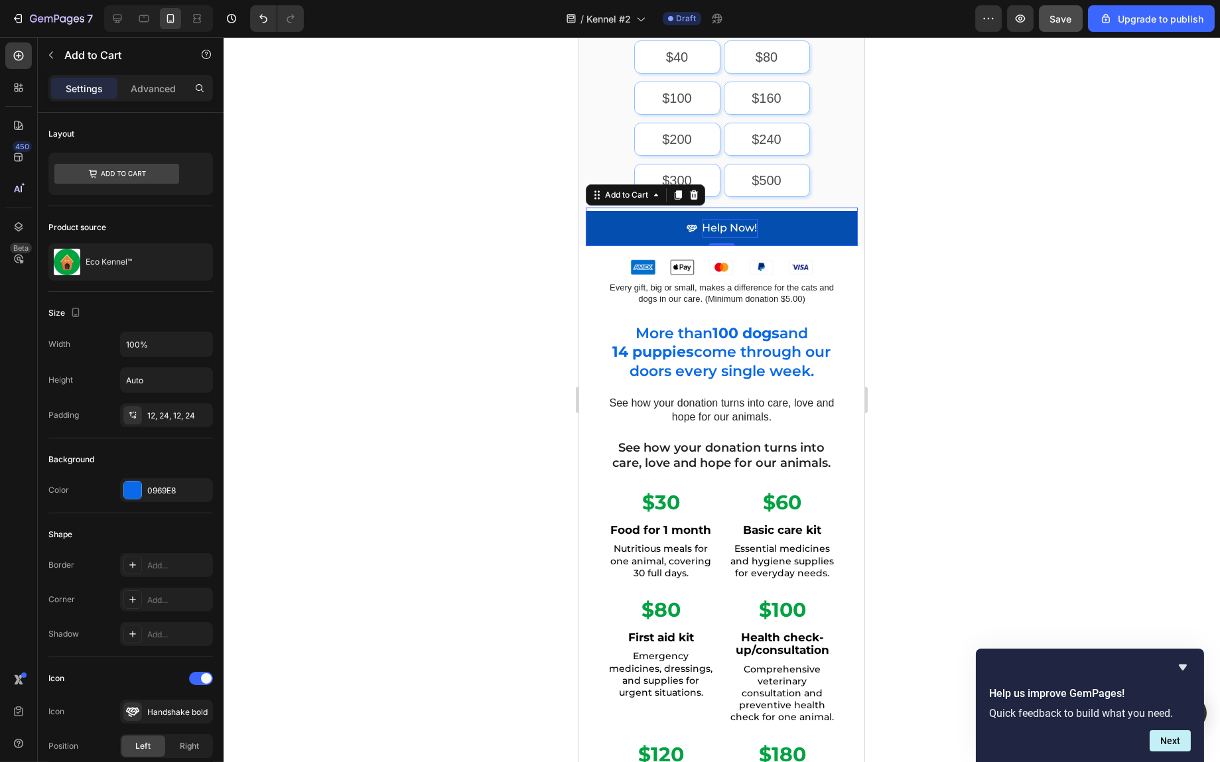
click at [726, 219] on div "Help Now!" at bounding box center [729, 228] width 55 height 19
click at [726, 219] on p "Help Now!" at bounding box center [729, 228] width 55 height 19
click at [585, 211] on button "Donate" at bounding box center [721, 228] width 272 height 35
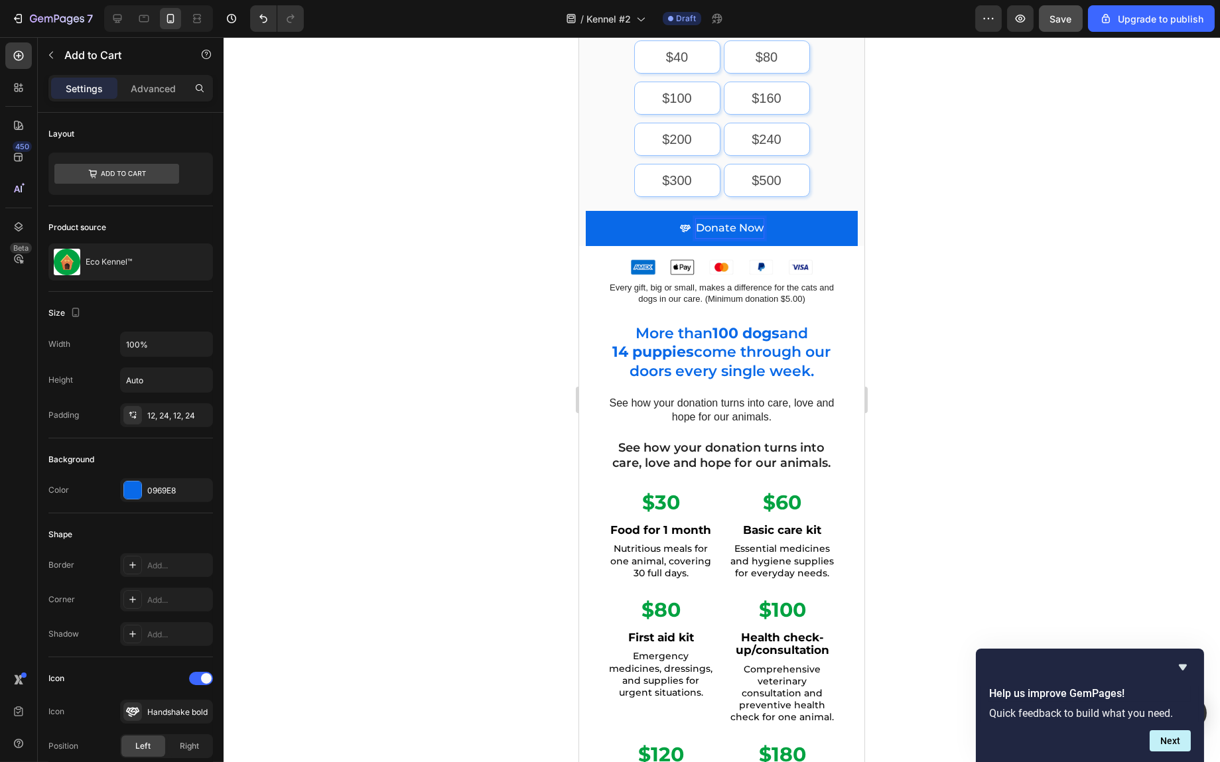
click at [925, 292] on div at bounding box center [722, 399] width 997 height 725
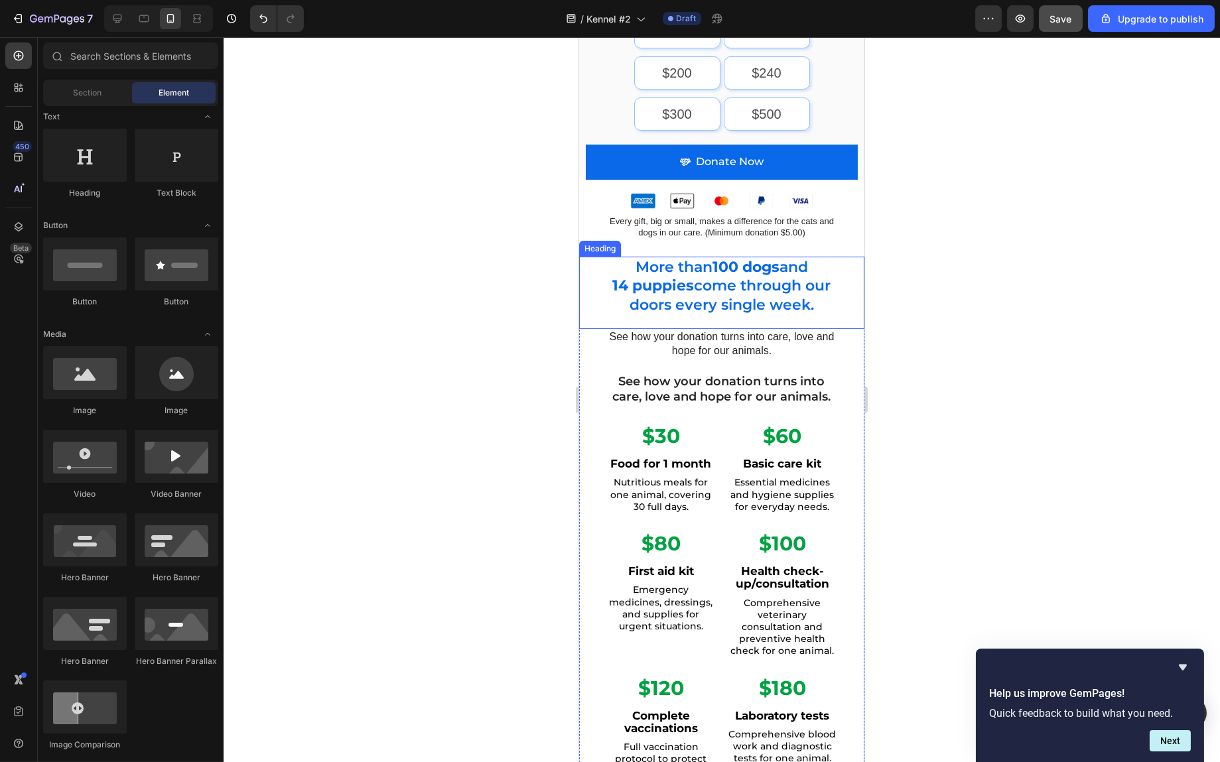
scroll to position [664, 0]
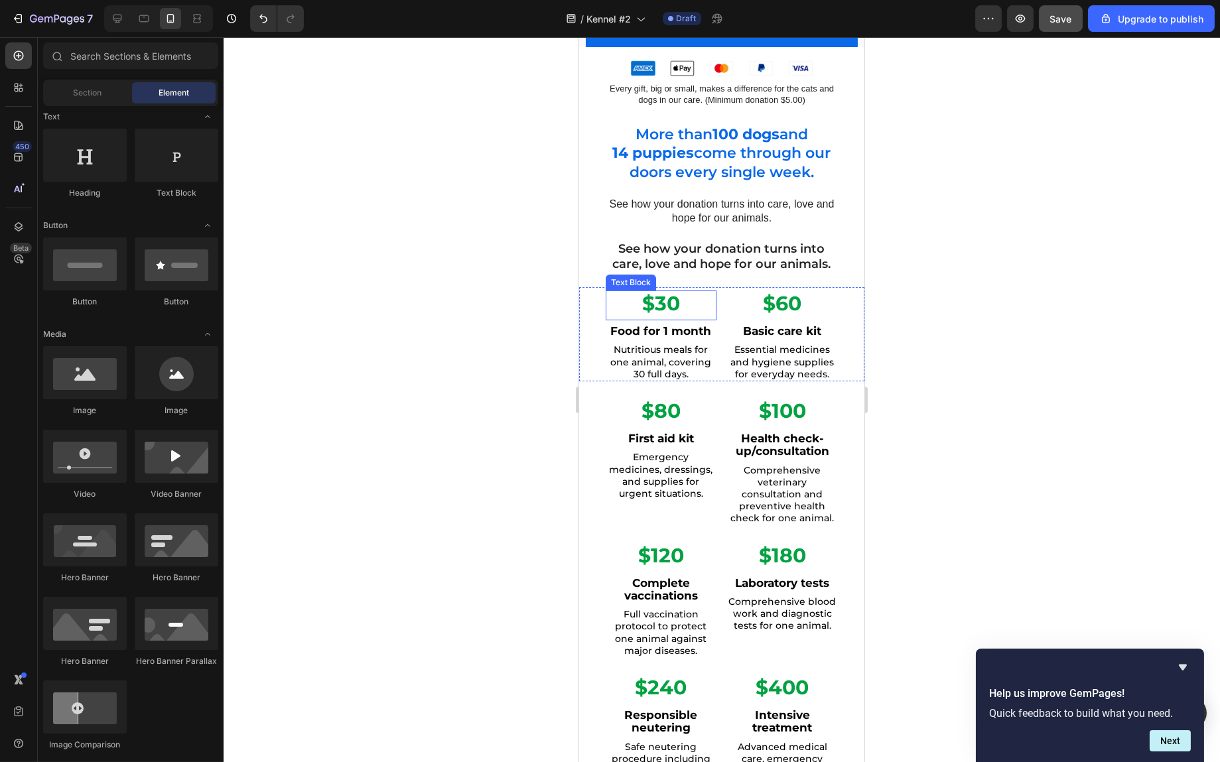
click at [666, 292] on strong "$30" at bounding box center [661, 303] width 38 height 25
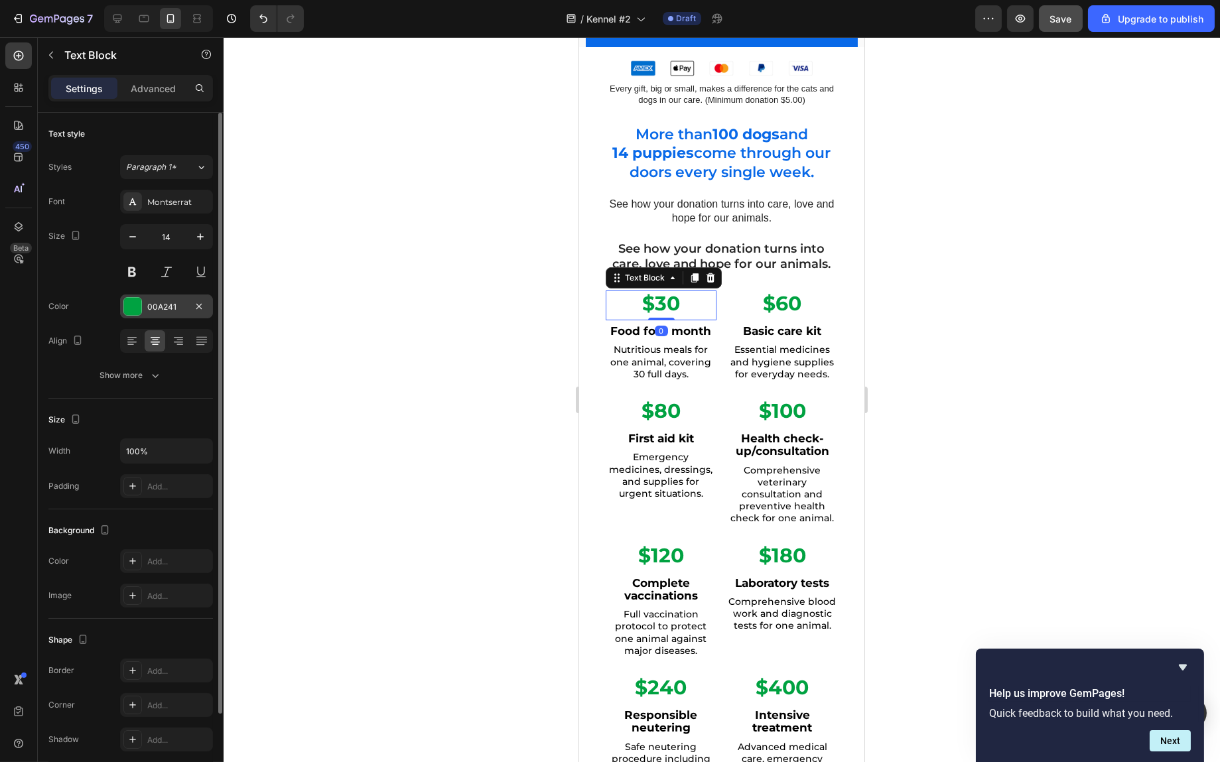
click at [131, 304] on div at bounding box center [132, 306] width 17 height 17
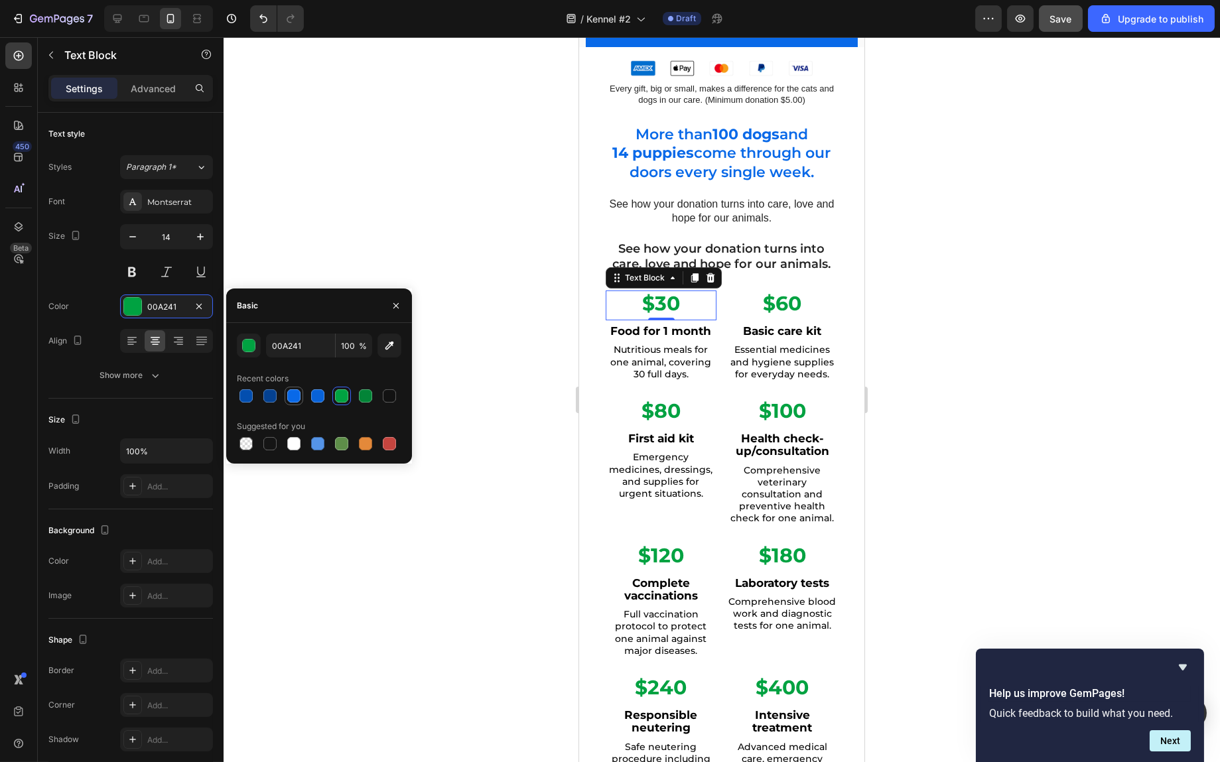
click at [297, 397] on div at bounding box center [293, 396] width 13 height 13
click at [323, 400] on div at bounding box center [317, 396] width 13 height 13
click at [299, 397] on div at bounding box center [293, 396] width 13 height 13
type input "0969E8"
click at [766, 291] on strong "$60" at bounding box center [782, 303] width 38 height 25
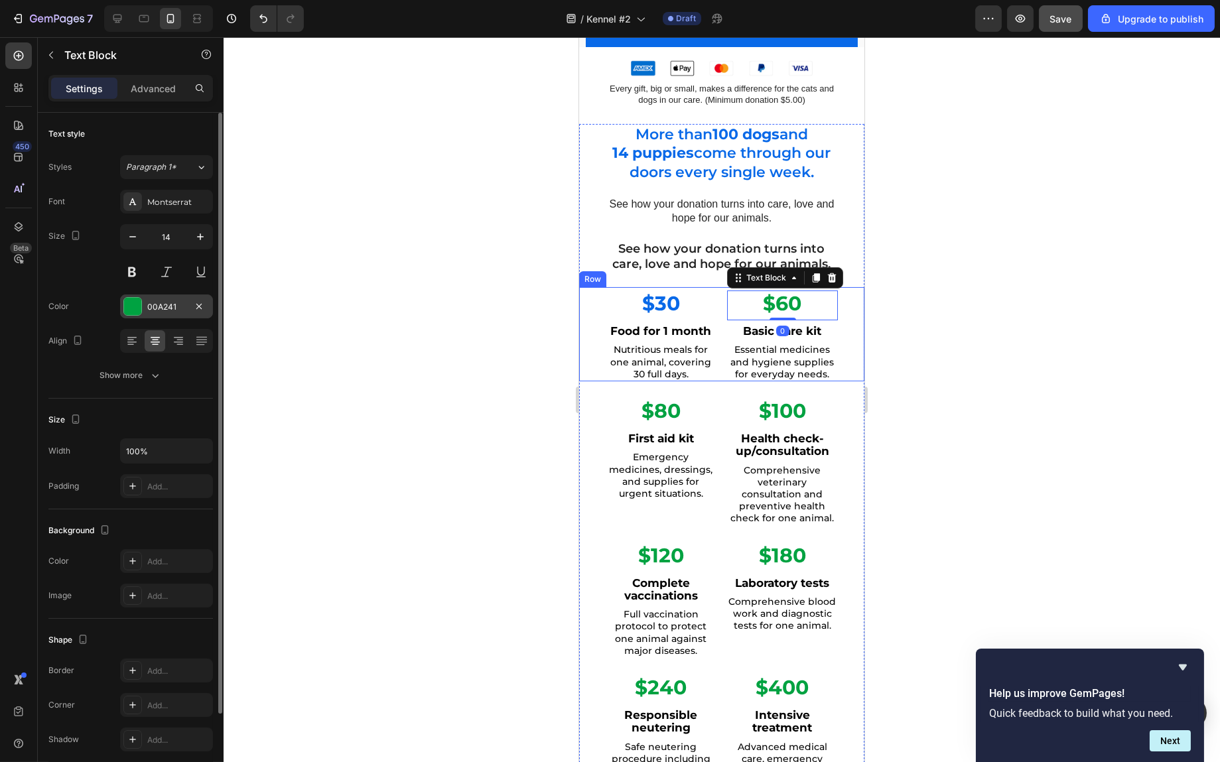
click at [139, 311] on div at bounding box center [132, 306] width 17 height 17
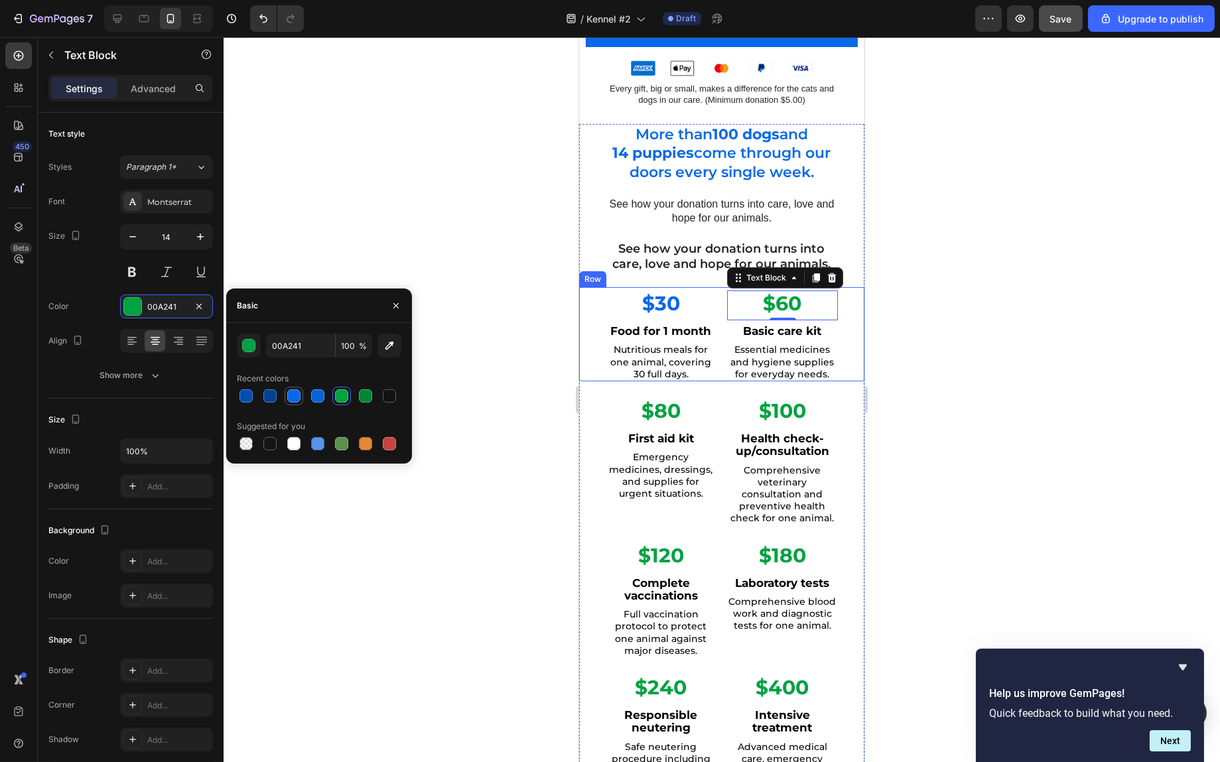
click at [300, 395] on div at bounding box center [293, 396] width 13 height 13
type input "0969E8"
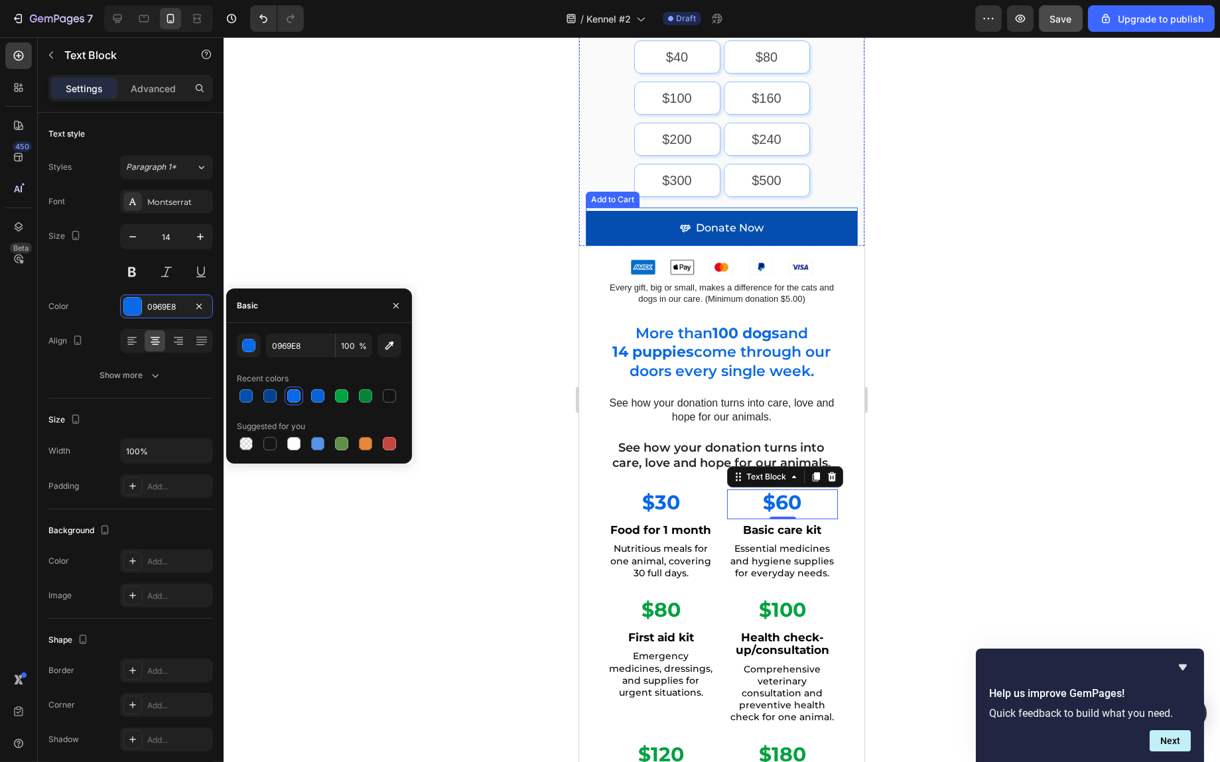
click at [776, 216] on button "Donate Now" at bounding box center [721, 228] width 272 height 35
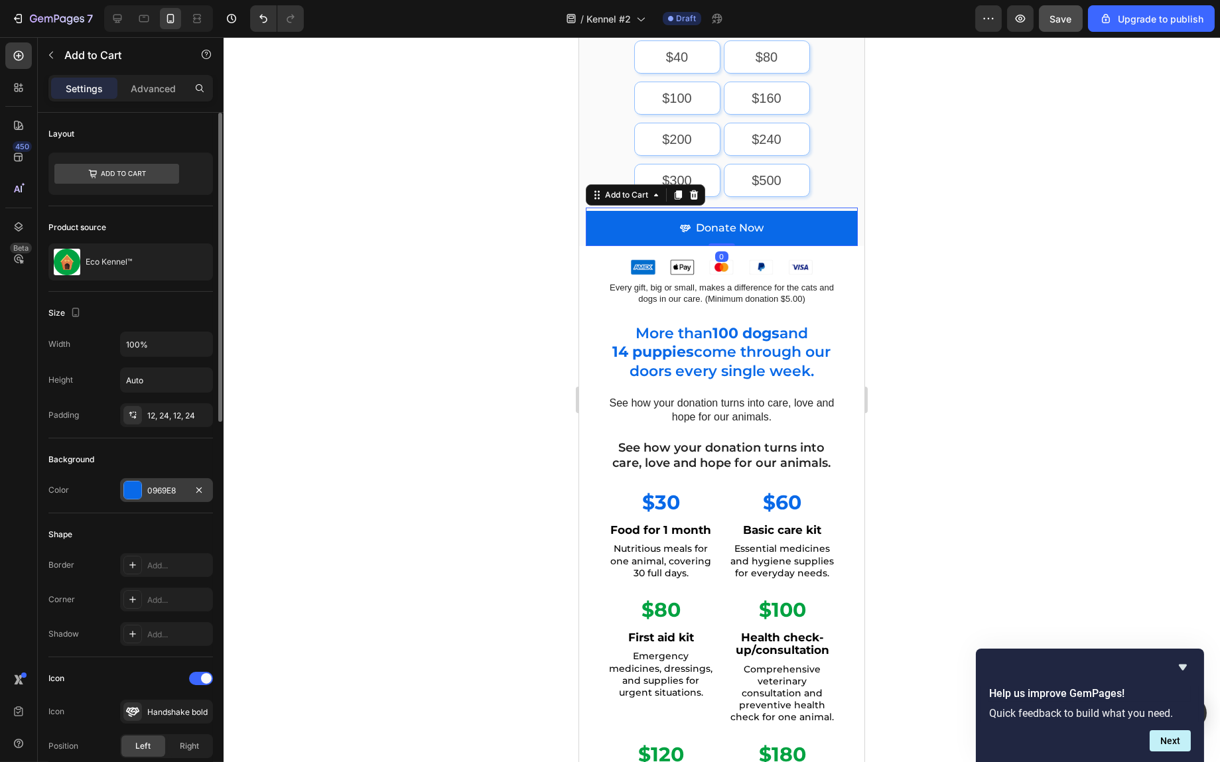
click at [135, 484] on div at bounding box center [132, 490] width 17 height 17
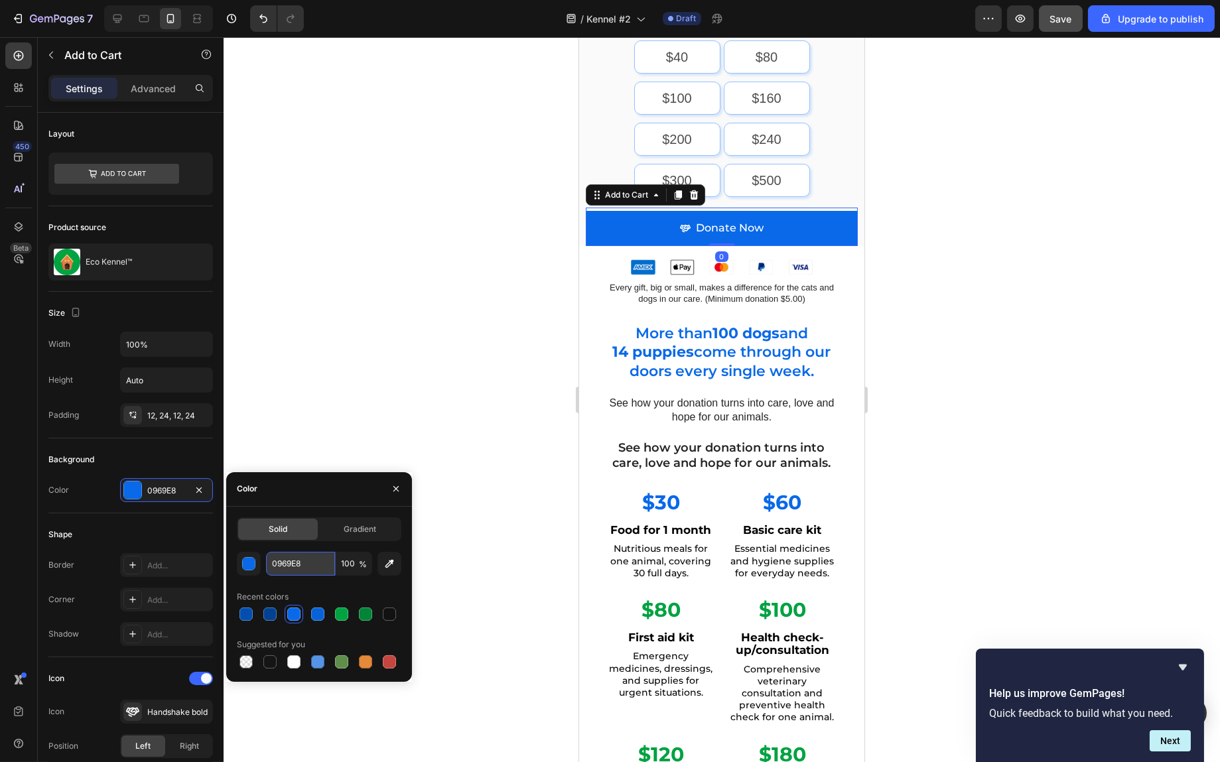
click at [286, 562] on input "0969E8" at bounding box center [300, 564] width 69 height 24
click at [287, 562] on input "0969E8" at bounding box center [300, 564] width 69 height 24
click at [660, 492] on strong "$30" at bounding box center [661, 502] width 38 height 25
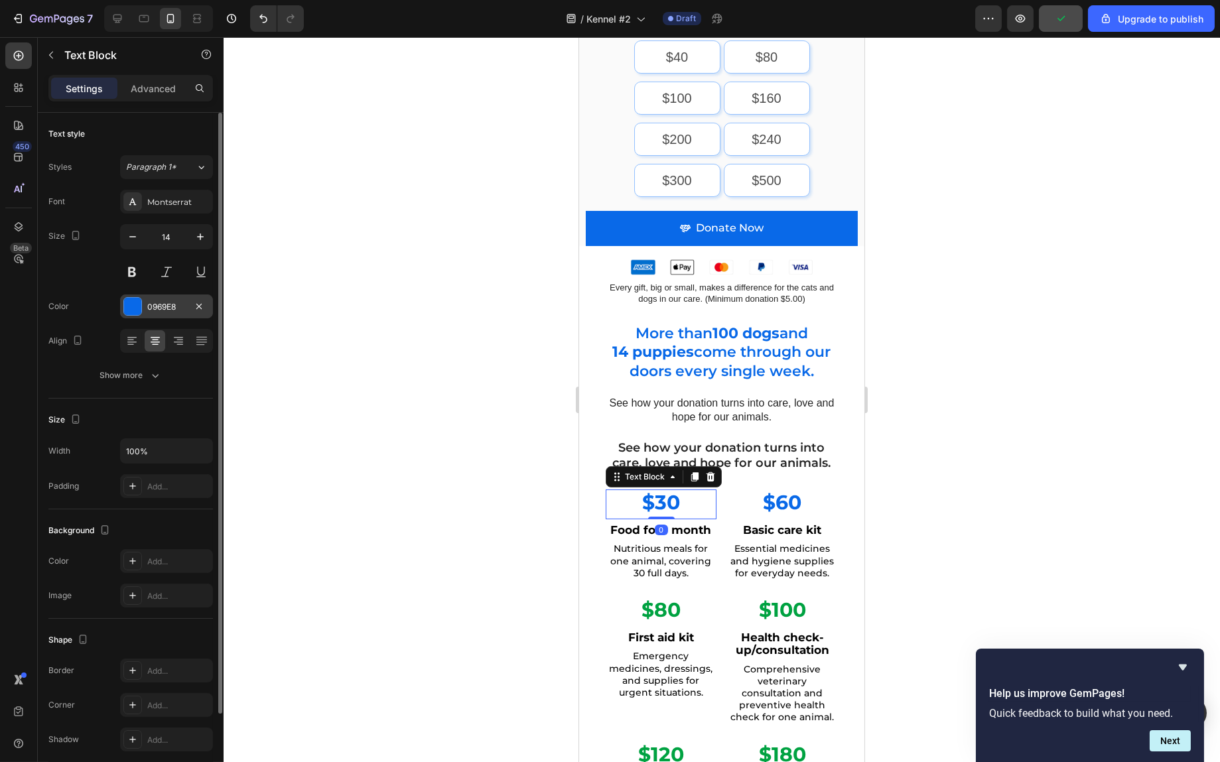
click at [165, 298] on div "0969E8" at bounding box center [166, 307] width 93 height 24
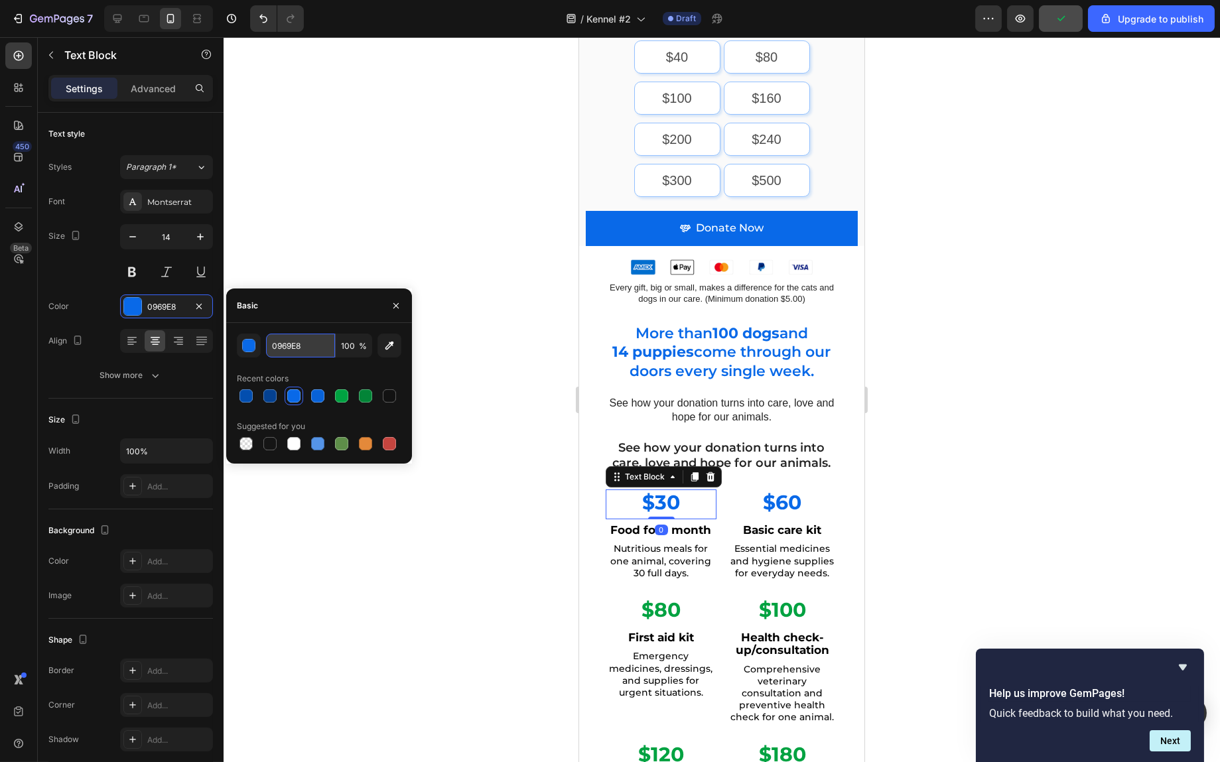
click at [297, 348] on input "0969E8" at bounding box center [300, 346] width 69 height 24
click at [338, 374] on div "Recent colors" at bounding box center [319, 378] width 165 height 21
click at [768, 490] on strong "$60" at bounding box center [782, 502] width 38 height 25
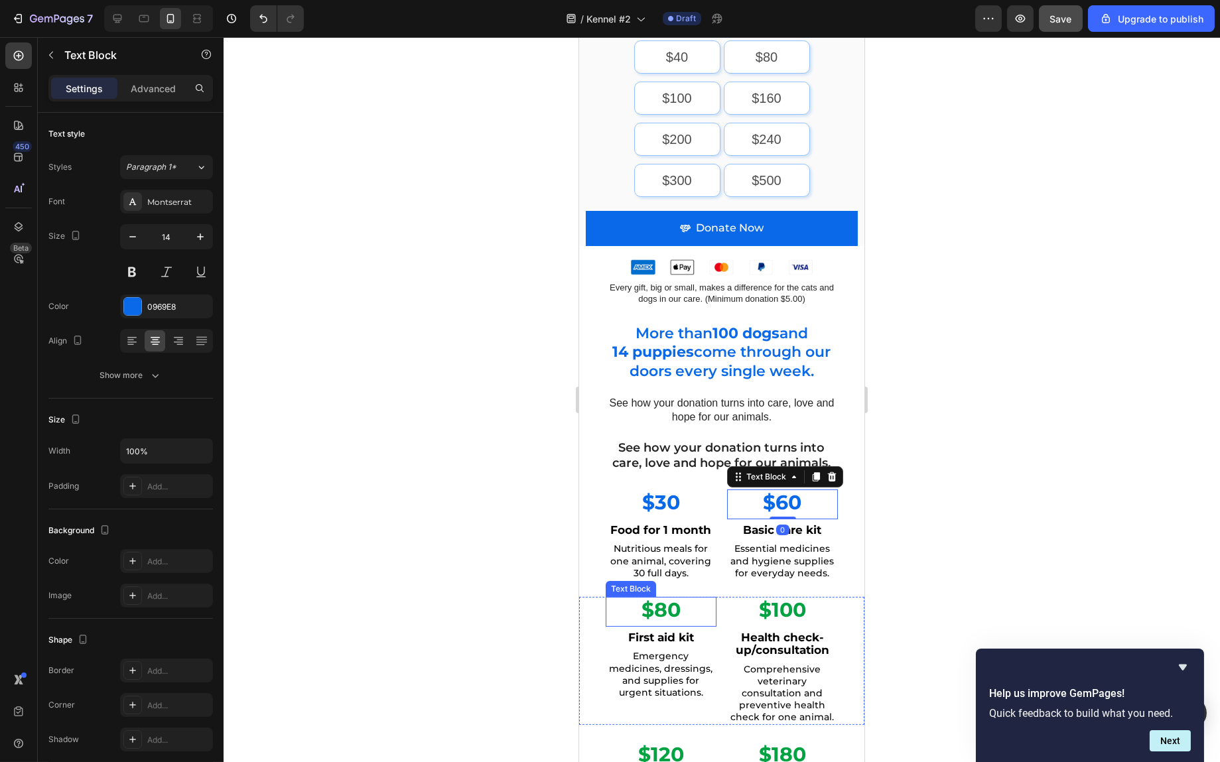
click at [666, 598] on strong "$80" at bounding box center [660, 610] width 39 height 25
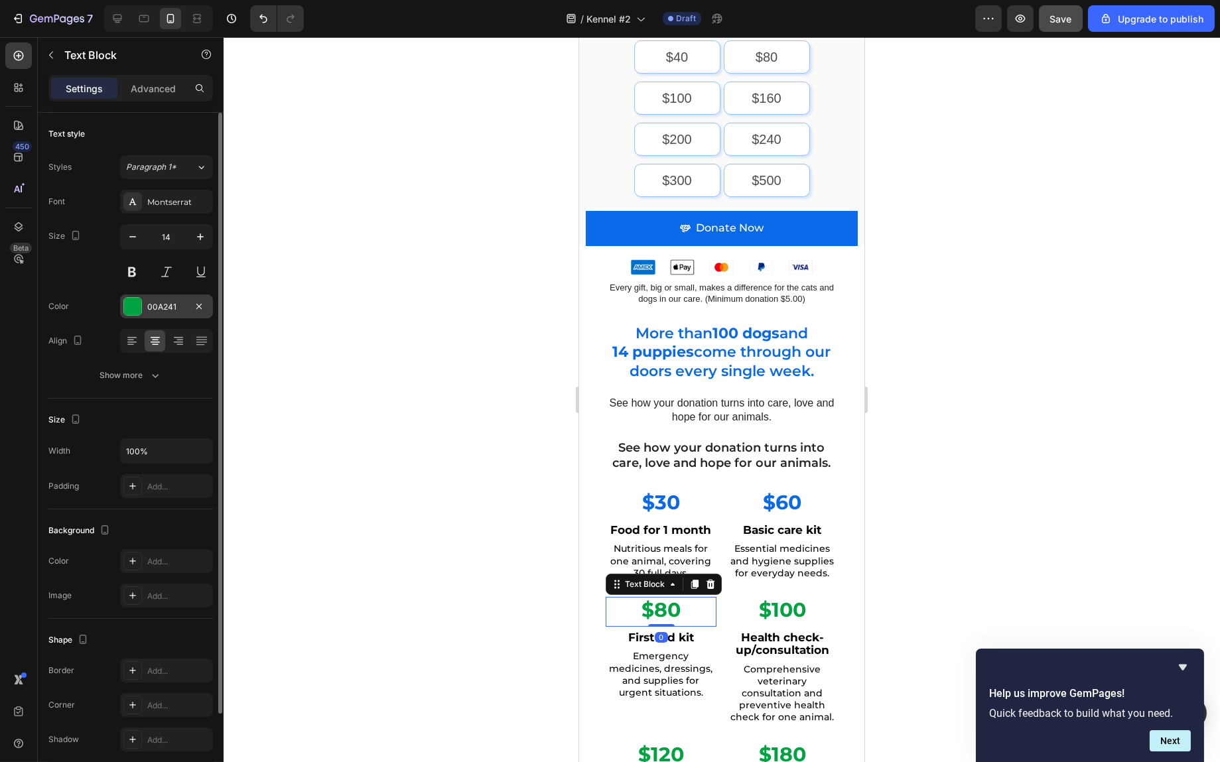
click at [136, 307] on div at bounding box center [132, 306] width 17 height 17
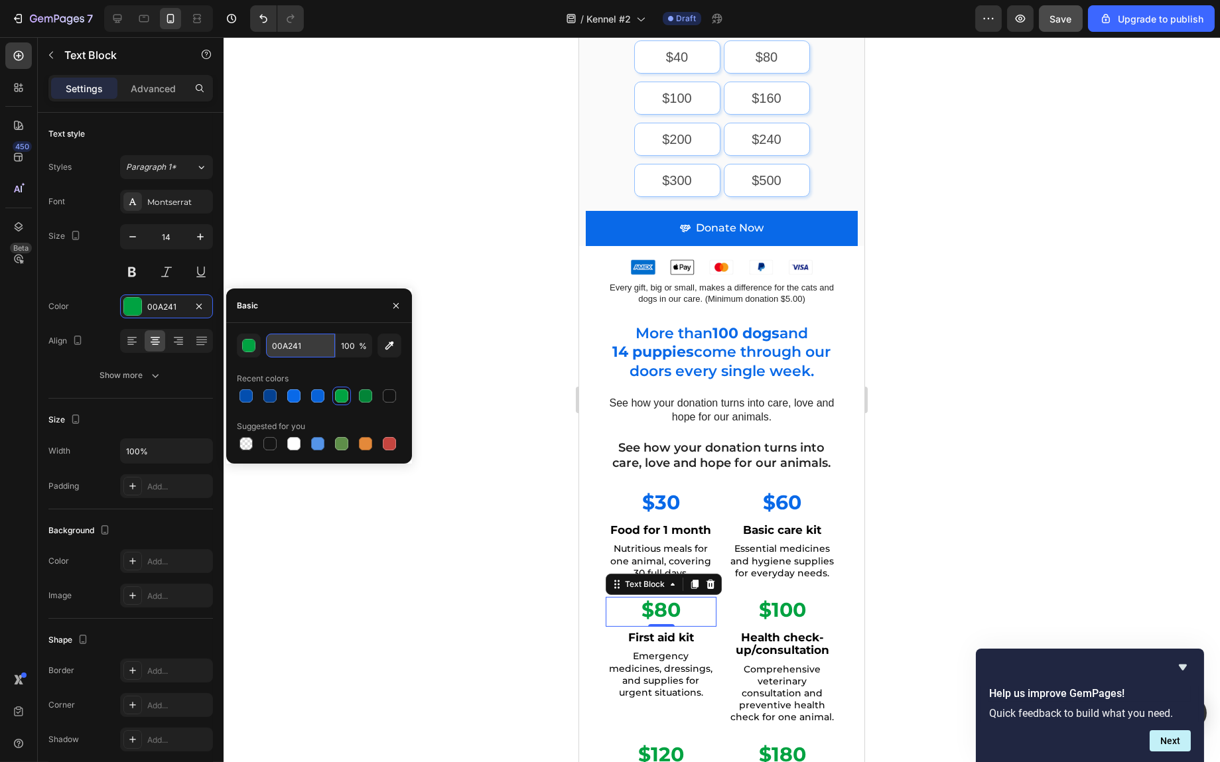
click at [298, 352] on input "00A241" at bounding box center [300, 346] width 69 height 24
click at [299, 352] on input "00A241" at bounding box center [300, 346] width 69 height 24
paste input "969E8"
type input "0969E8"
click at [770, 598] on strong "$100" at bounding box center [781, 610] width 47 height 25
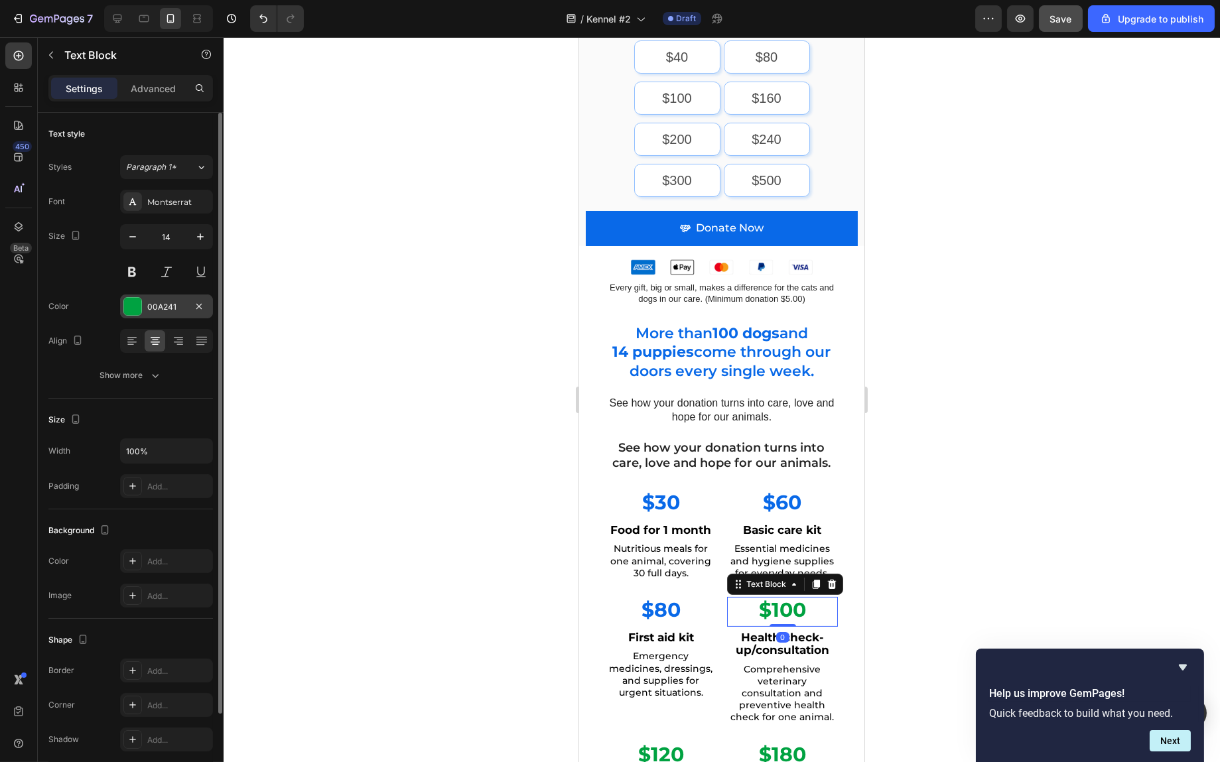
click at [135, 311] on div at bounding box center [132, 306] width 17 height 17
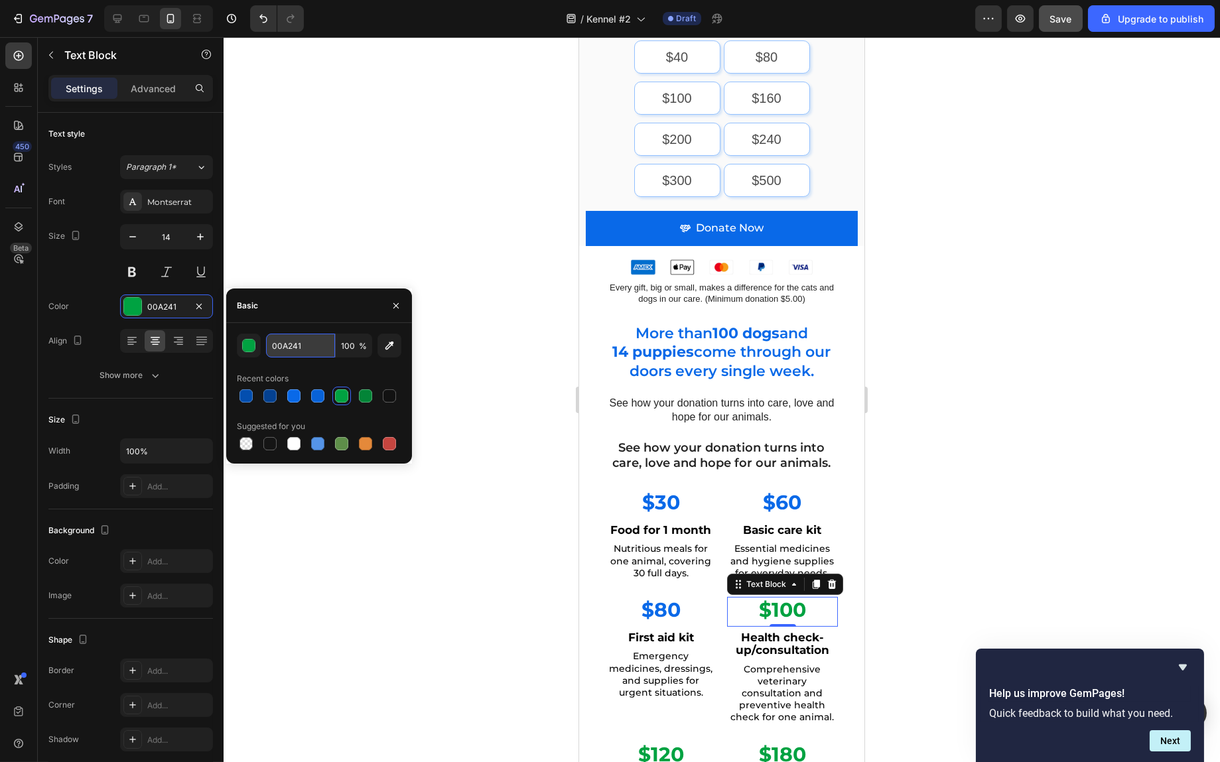
click at [292, 356] on input "00A241" at bounding box center [300, 346] width 69 height 24
paste input "969E8"
type input "0969E8"
click at [815, 538] on div "Essential medicines and hygiene supplies for everyday needs. Text Block" at bounding box center [782, 559] width 111 height 42
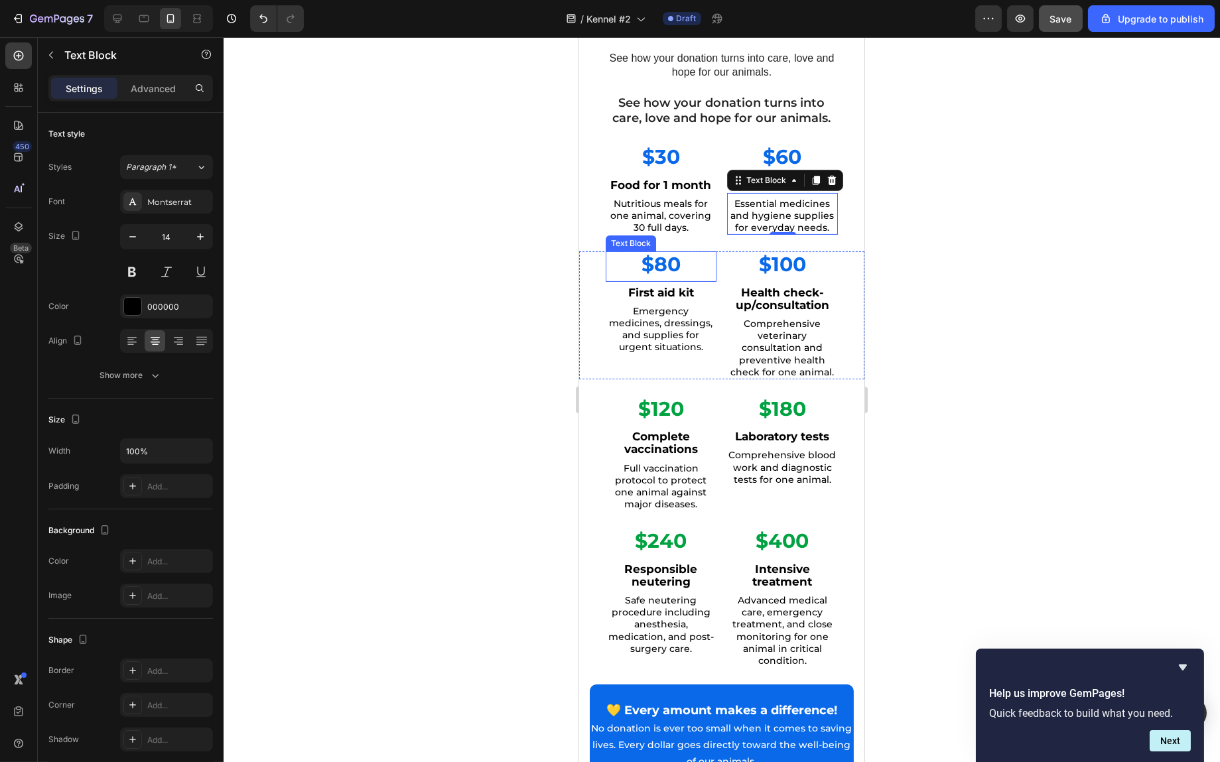
scroll to position [597, 0]
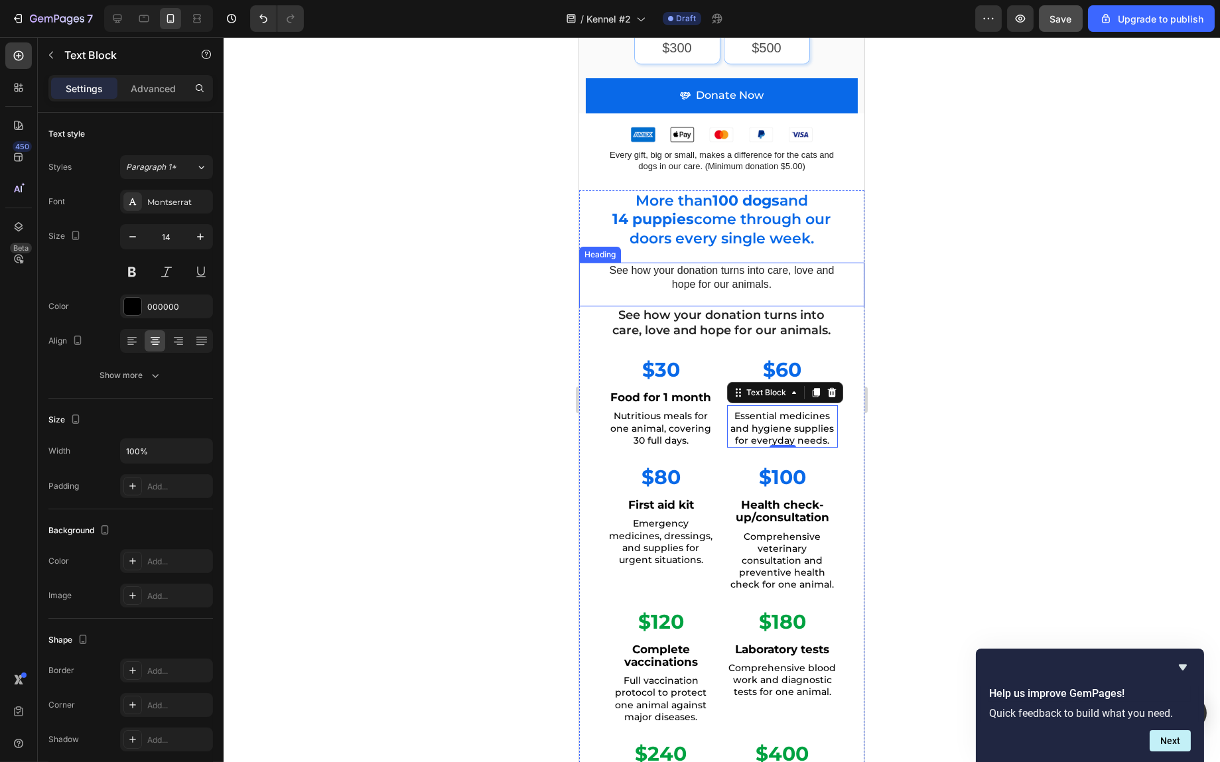
click at [765, 263] on h2 "See how your donation turns into care, love and hope for our animals." at bounding box center [721, 278] width 232 height 31
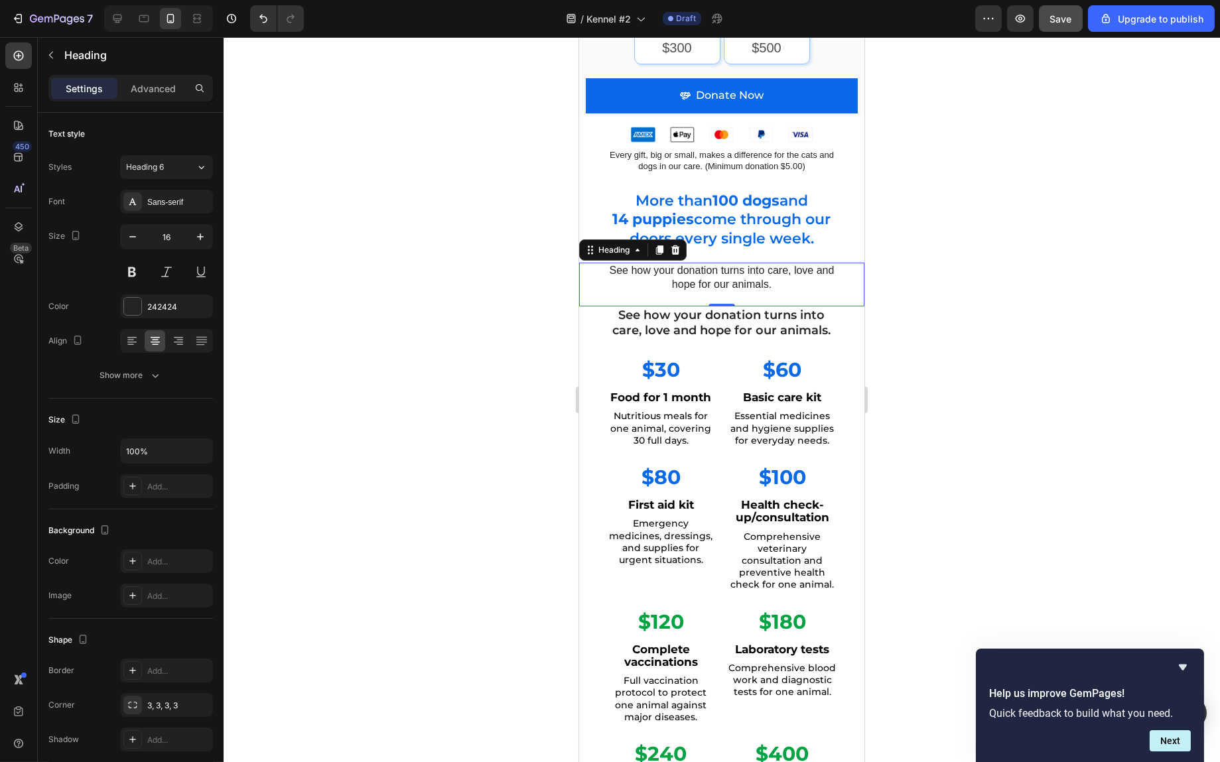
click at [706, 267] on h2 "See how your donation turns into care, love and hope for our animals." at bounding box center [721, 278] width 232 height 31
click at [706, 267] on p "See how your donation turns into care, love and hope for our animals." at bounding box center [722, 278] width 230 height 28
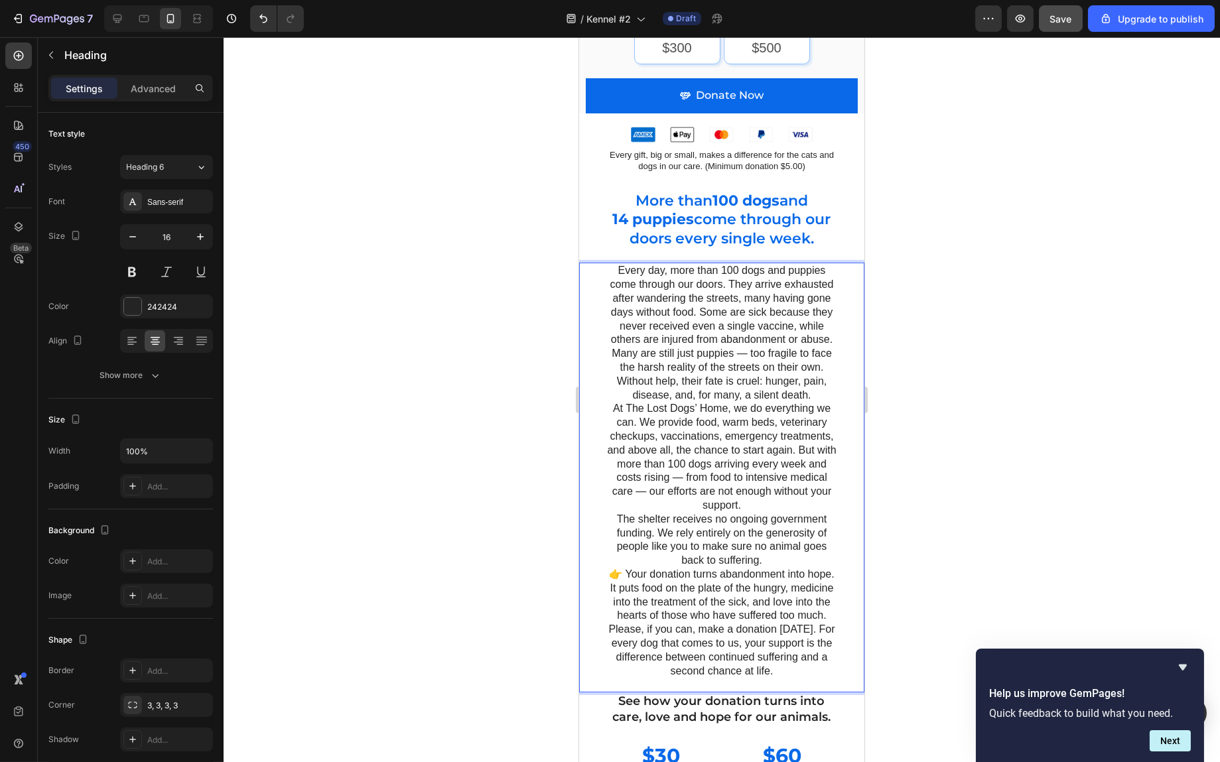
click at [794, 336] on p "Every day, more than 100 dogs and puppies come through our doors. They arrive e…" at bounding box center [722, 319] width 230 height 110
click at [1001, 330] on div at bounding box center [722, 399] width 997 height 725
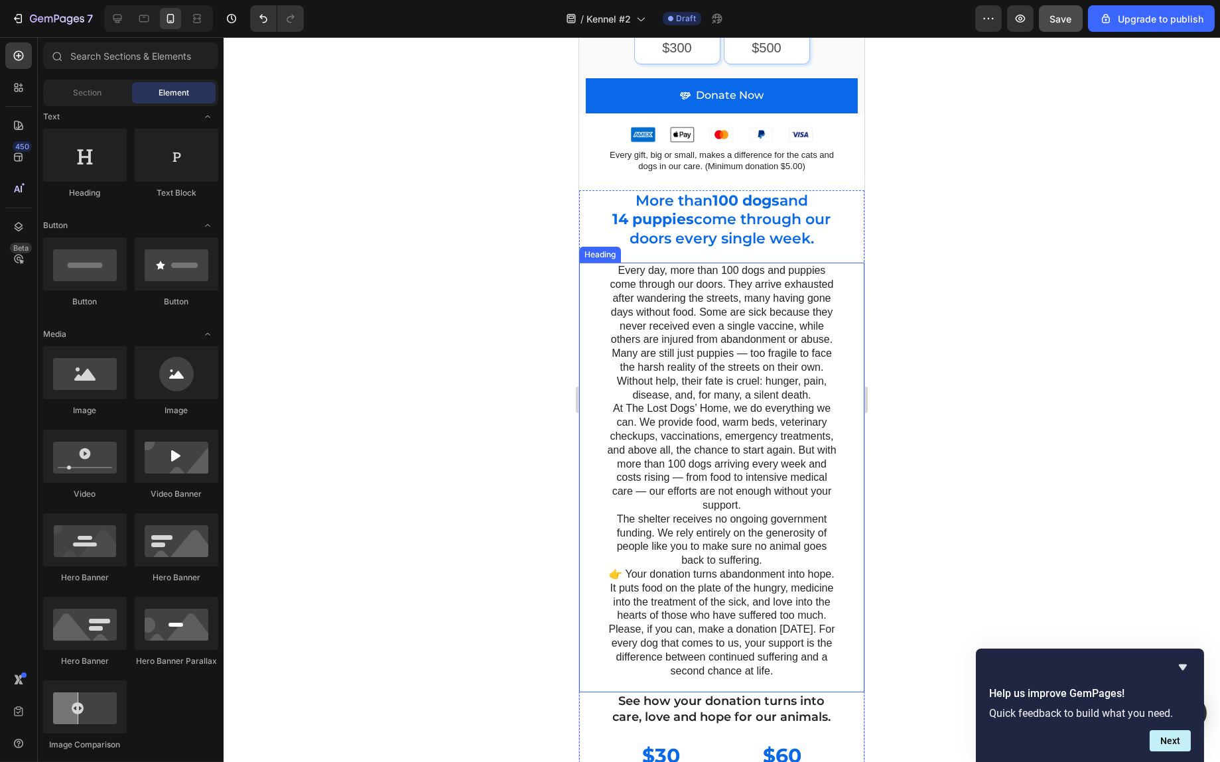
click at [734, 323] on p "Every day, more than 100 dogs and puppies come through our doors. They arrive e…" at bounding box center [722, 471] width 230 height 414
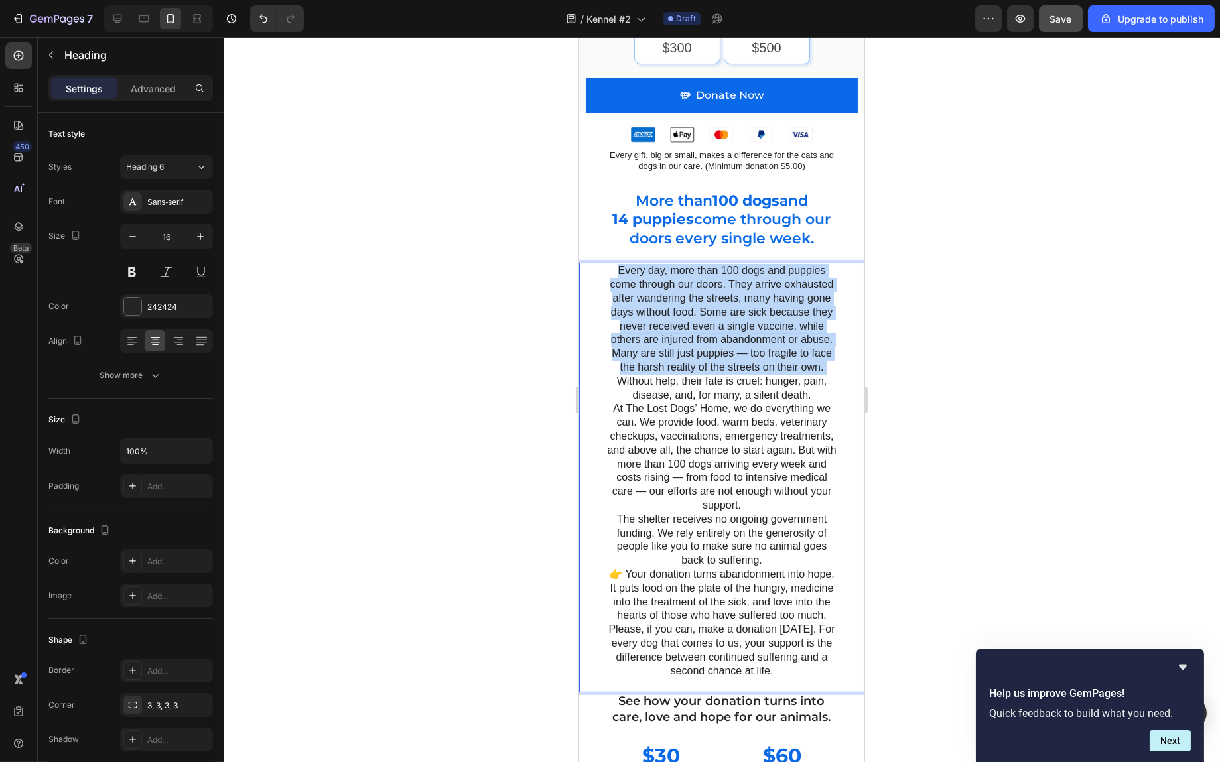
click at [791, 367] on p "Every day, more than 100 dogs and puppies come through our doors. They arrive e…" at bounding box center [722, 471] width 230 height 414
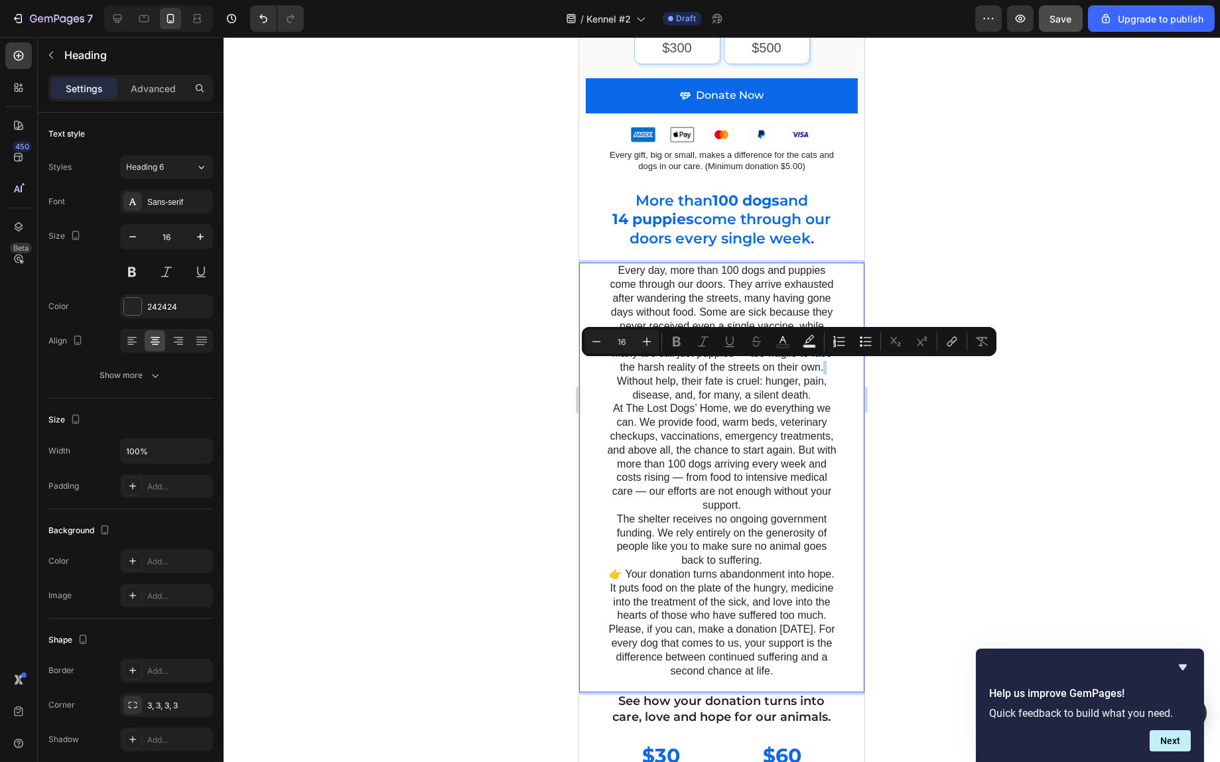
click at [783, 369] on p "Every day, more than 100 dogs and puppies come through our doors. They arrive e…" at bounding box center [722, 471] width 230 height 414
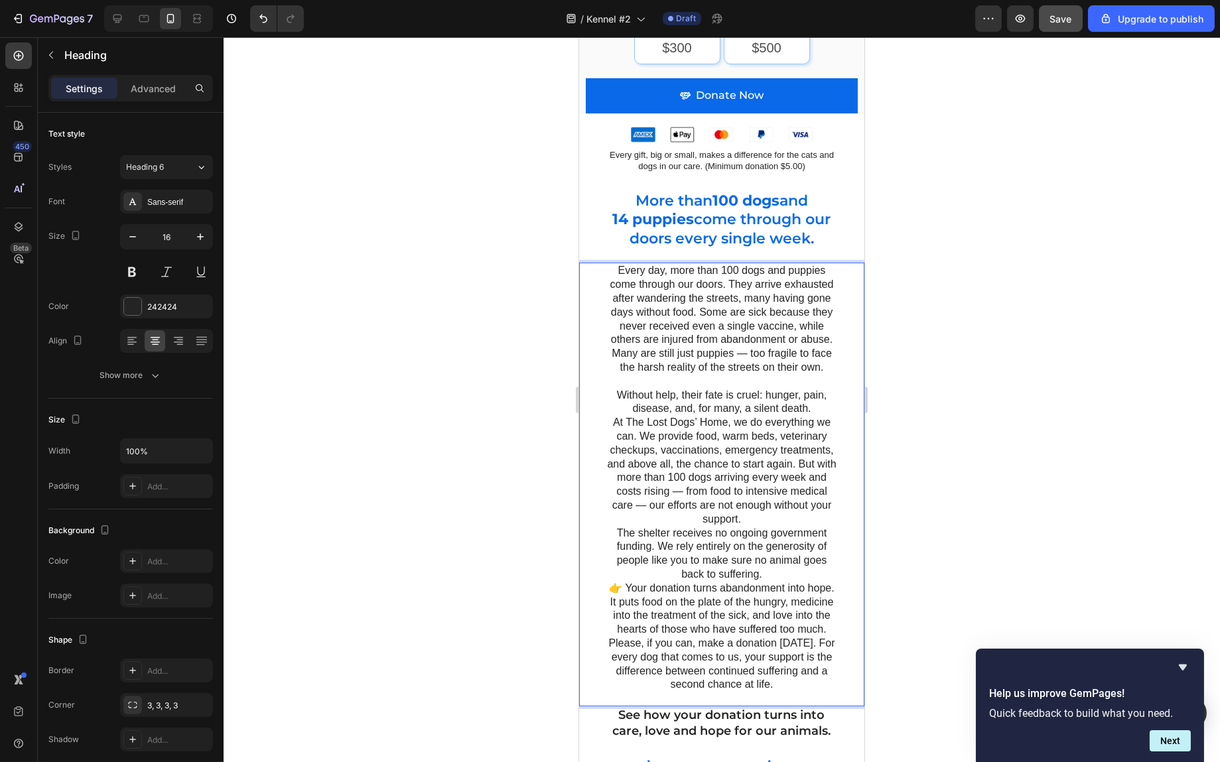
click at [657, 356] on p "Every day, more than 100 dogs and puppies come through our doors. They arrive e…" at bounding box center [722, 478] width 230 height 428
click at [812, 415] on p "Every day, more than 100 dogs and puppies come through our doors. They arrive e…" at bounding box center [722, 478] width 230 height 428
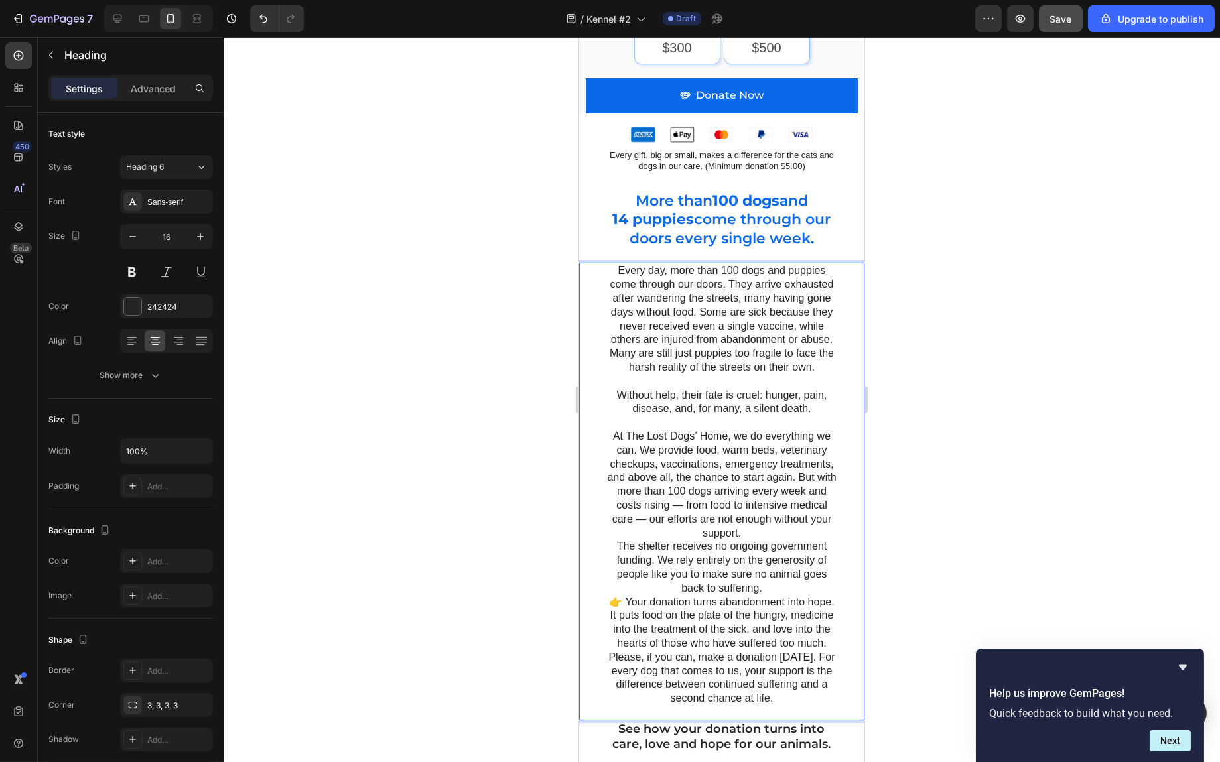
click at [794, 530] on p "Every day, more than 100 dogs and puppies come through our doors. They arrive e…" at bounding box center [722, 485] width 230 height 442
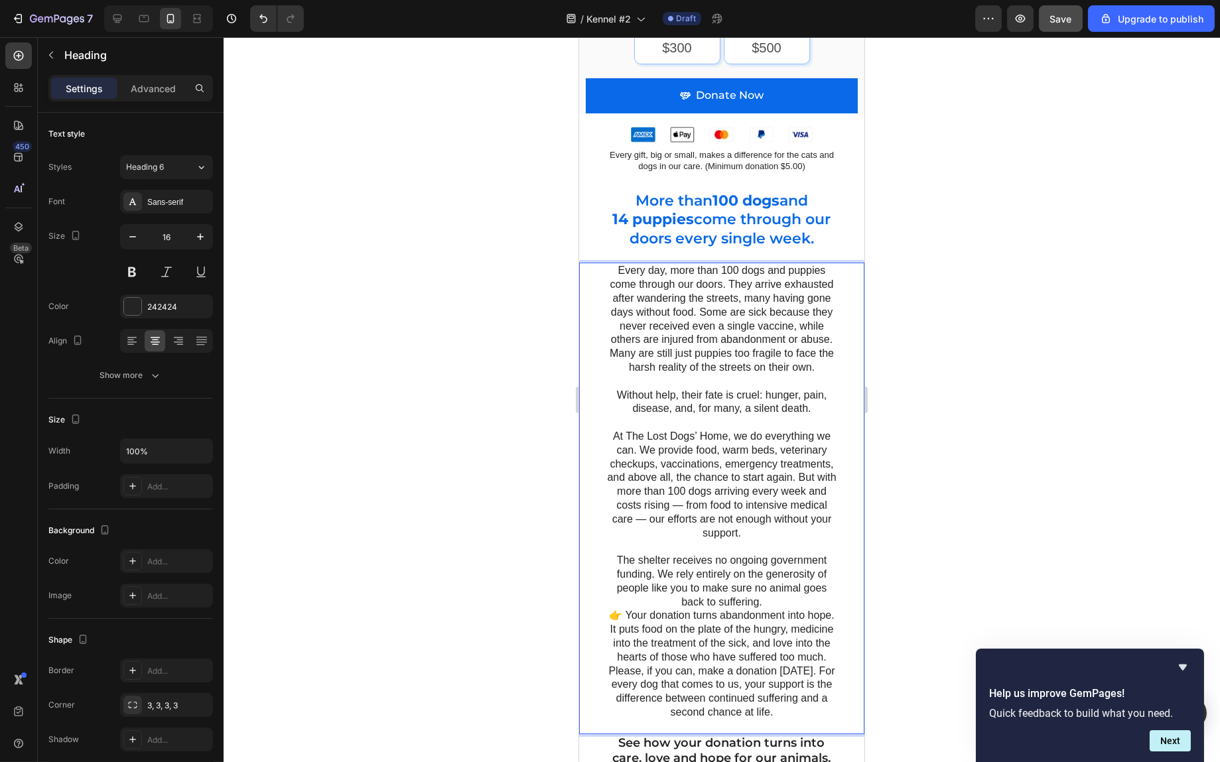
click at [734, 519] on p "Every day, more than 100 dogs and puppies come through our doors. They arrive e…" at bounding box center [722, 491] width 230 height 455
click at [763, 508] on p "Every day, more than 100 dogs and puppies come through our doors. They arrive e…" at bounding box center [722, 491] width 230 height 455
click at [761, 508] on p "Every day, more than 100 dogs and puppies come through our doors. They arrive e…" at bounding box center [722, 491] width 230 height 455
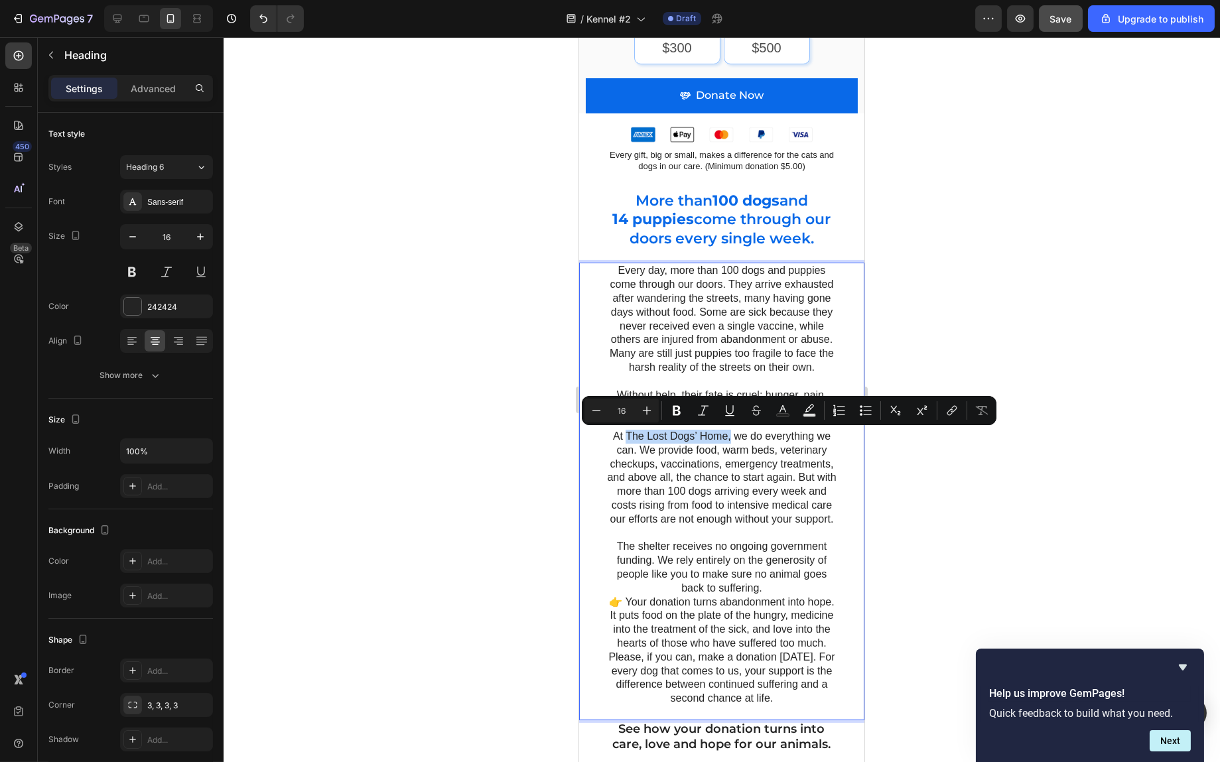
drag, startPoint x: 726, startPoint y: 439, endPoint x: 618, endPoint y: 440, distance: 107.5
click at [618, 440] on p "Every day, more than 100 dogs and puppies come through our doors. They arrive e…" at bounding box center [722, 485] width 230 height 442
click at [677, 413] on icon "Editor contextual toolbar" at bounding box center [676, 410] width 13 height 13
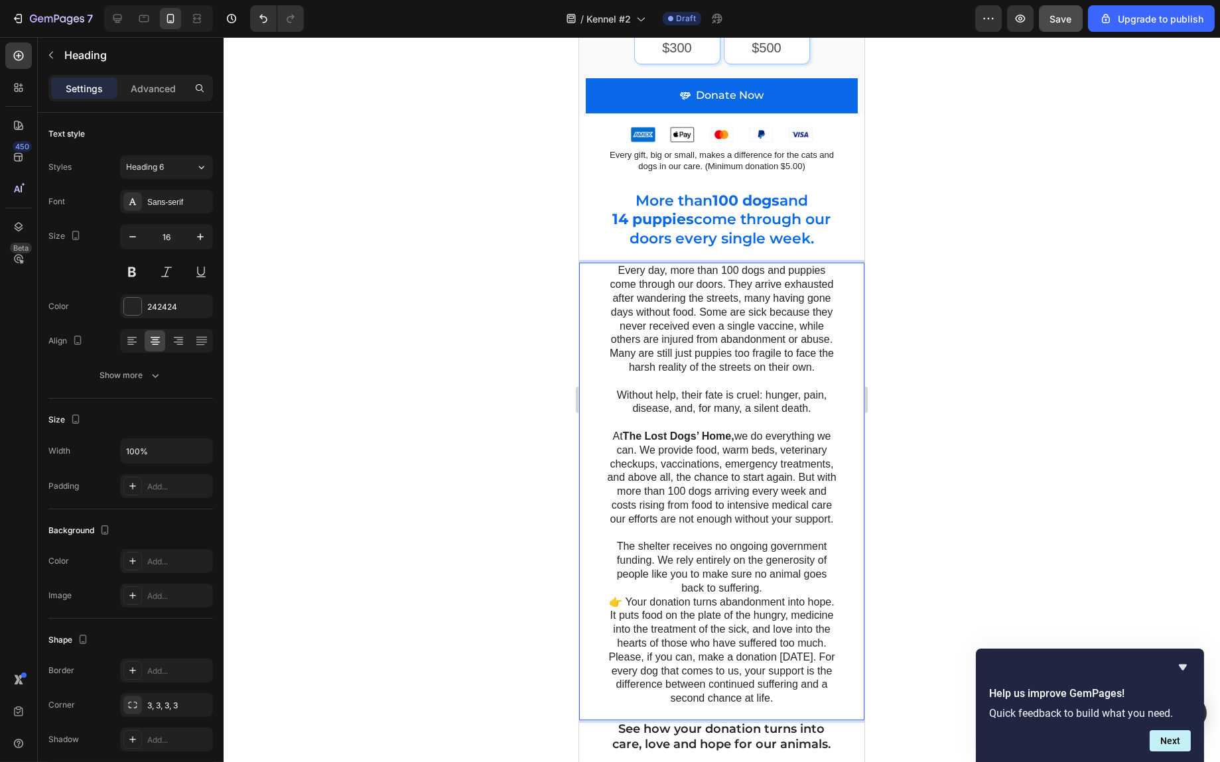
click at [738, 277] on p "Every day, more than 100 dogs and puppies come through our doors. They arrive e…" at bounding box center [722, 485] width 230 height 442
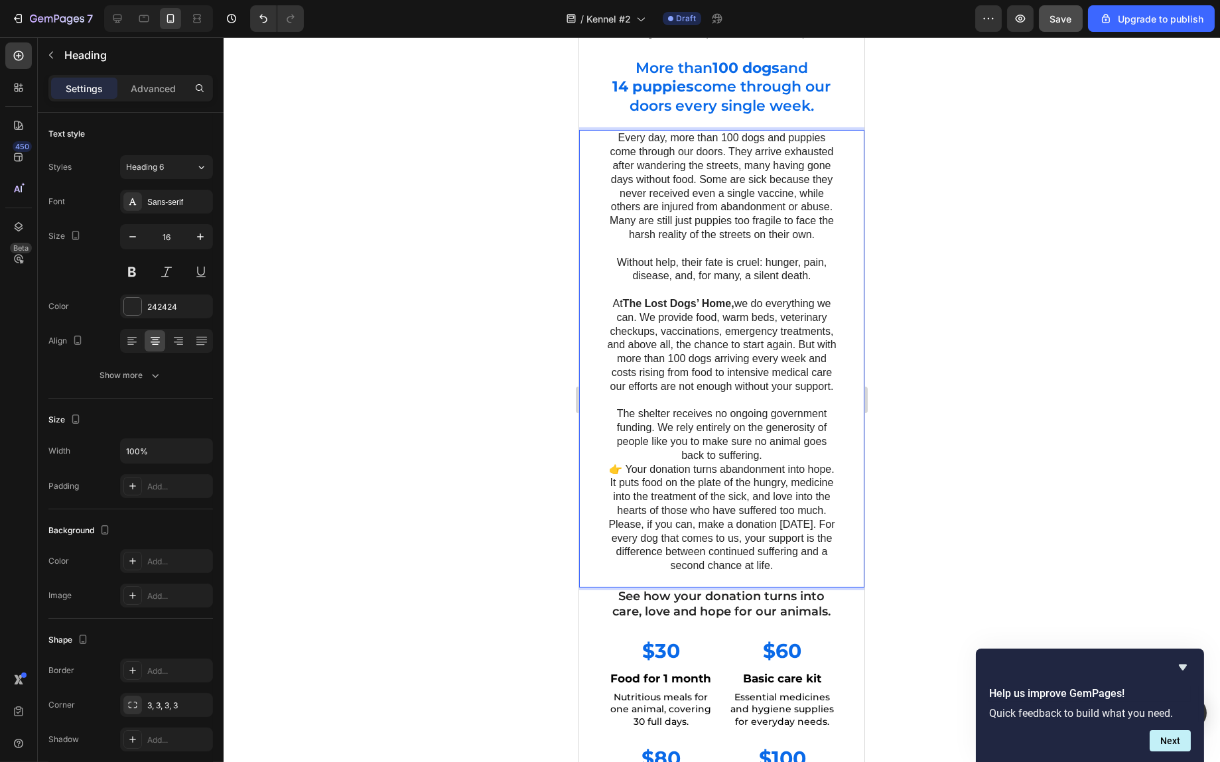
scroll to position [796, 0]
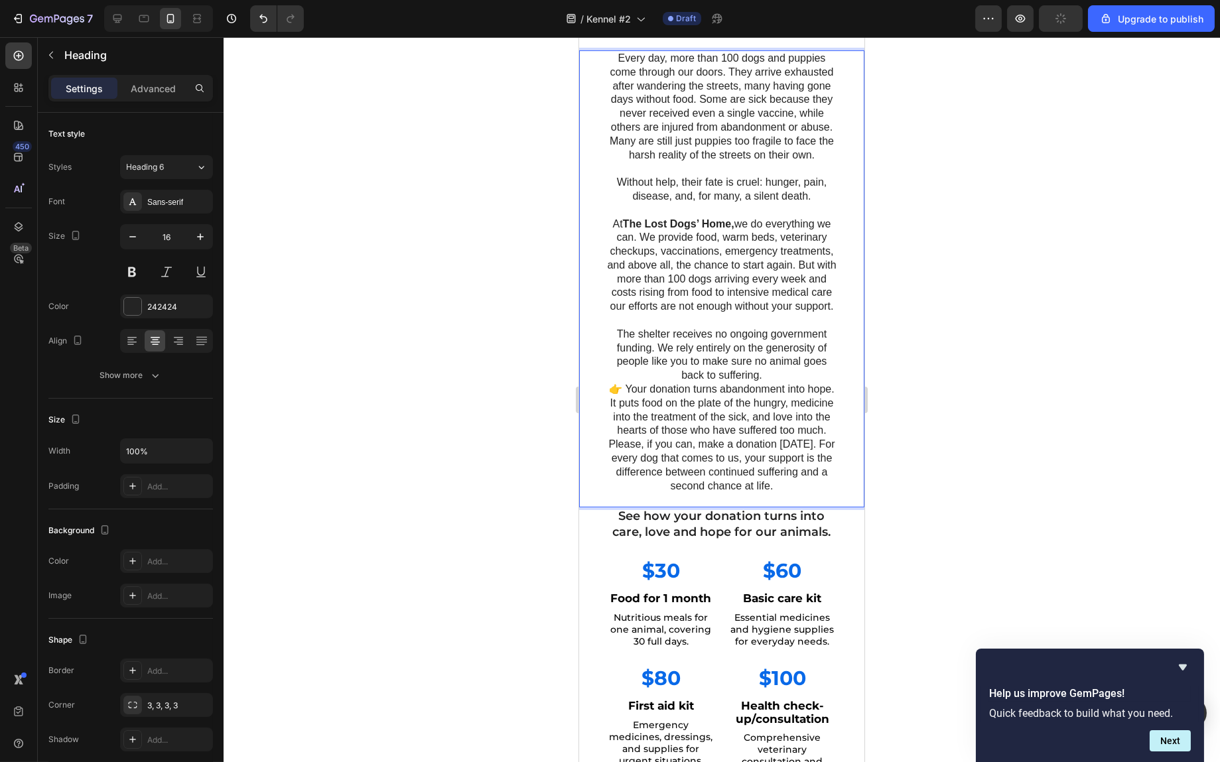
click at [775, 405] on p "Every day, more than 100 dogs and puppies come through our doors. They arrive e…" at bounding box center [722, 273] width 230 height 442
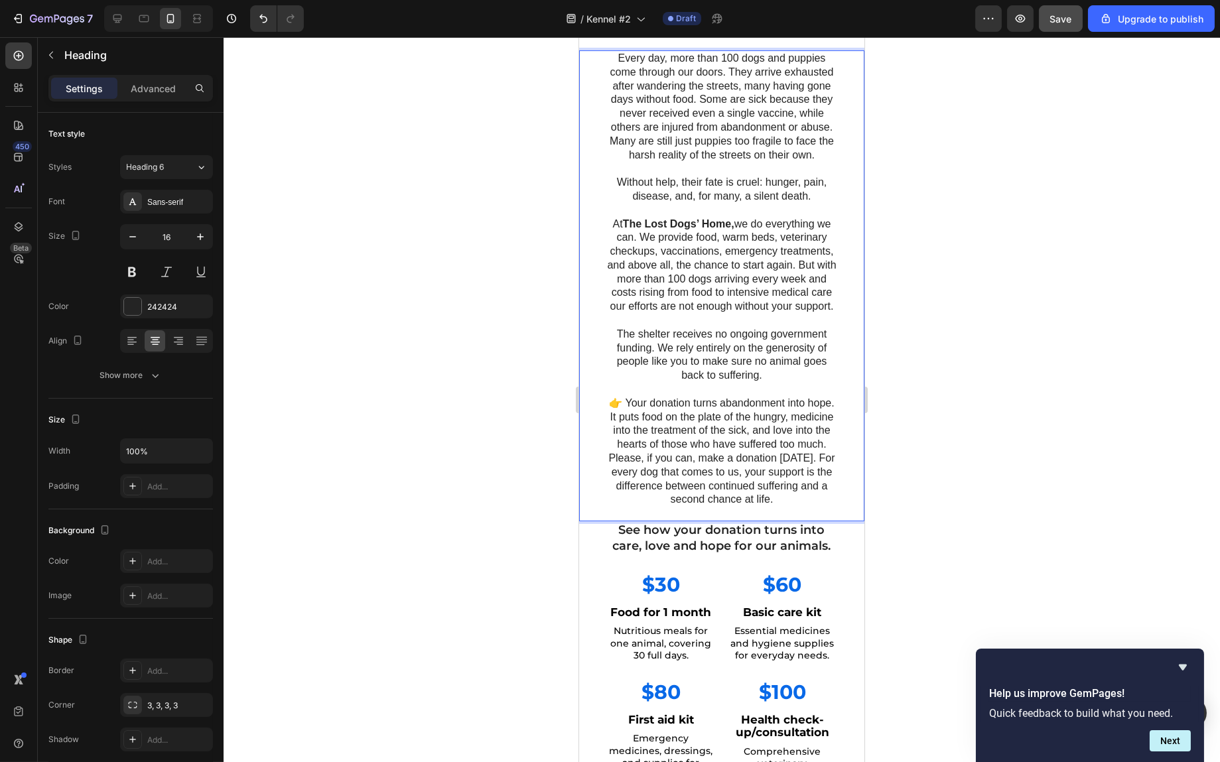
click at [779, 480] on p "Every day, more than 100 dogs and puppies come through our doors. They arrive e…" at bounding box center [722, 279] width 230 height 455
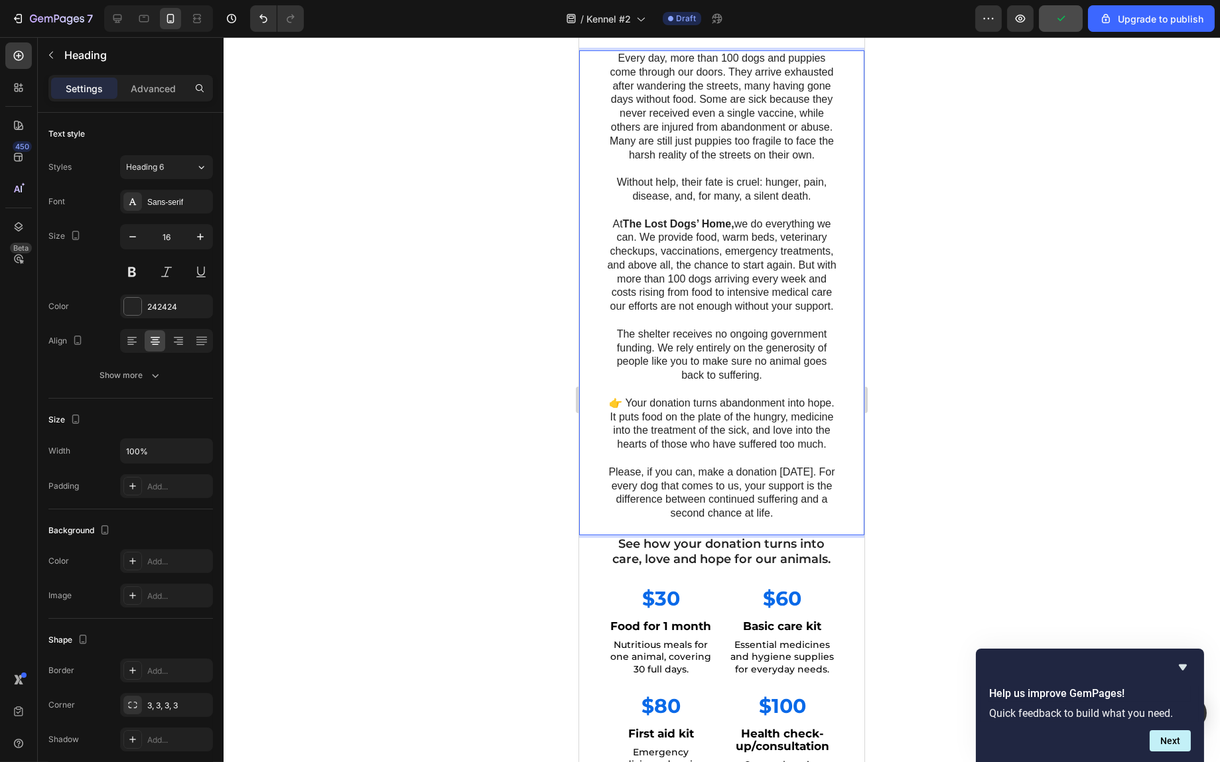
click at [1009, 442] on div at bounding box center [722, 399] width 997 height 725
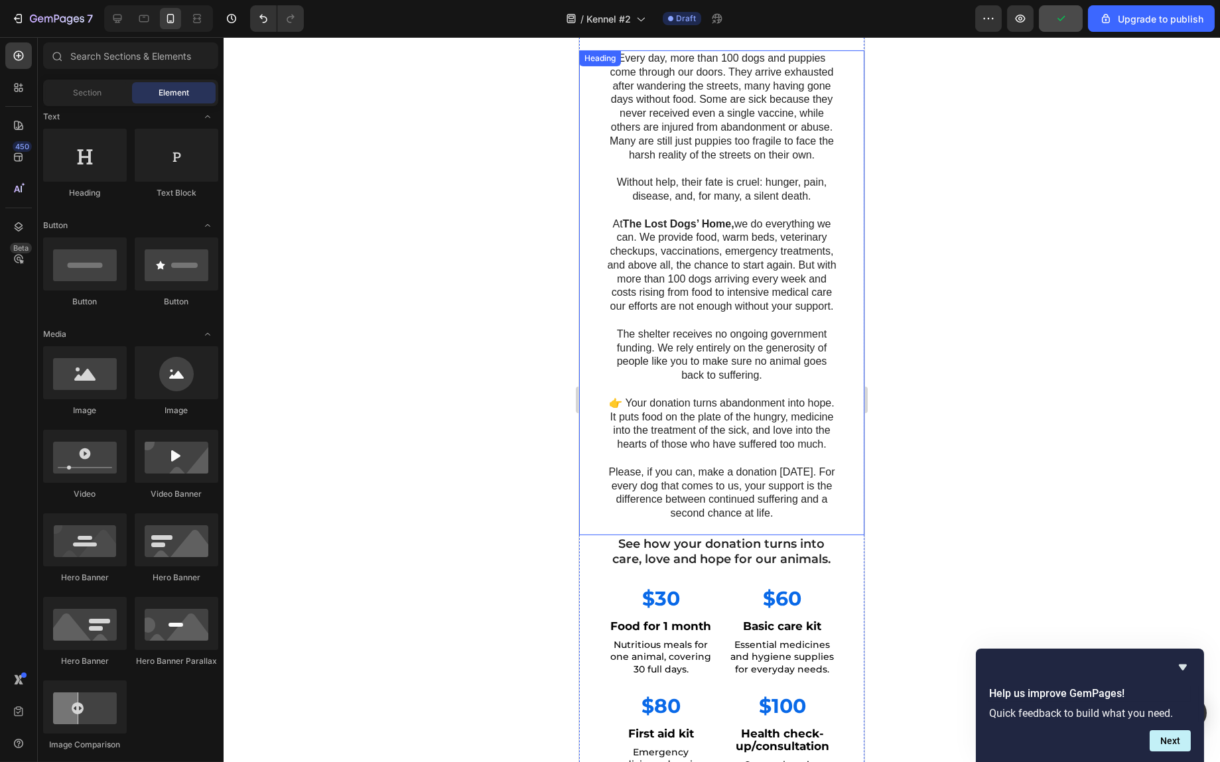
click at [745, 461] on p "Every day, more than 100 dogs and puppies come through our doors. They arrive e…" at bounding box center [722, 286] width 230 height 469
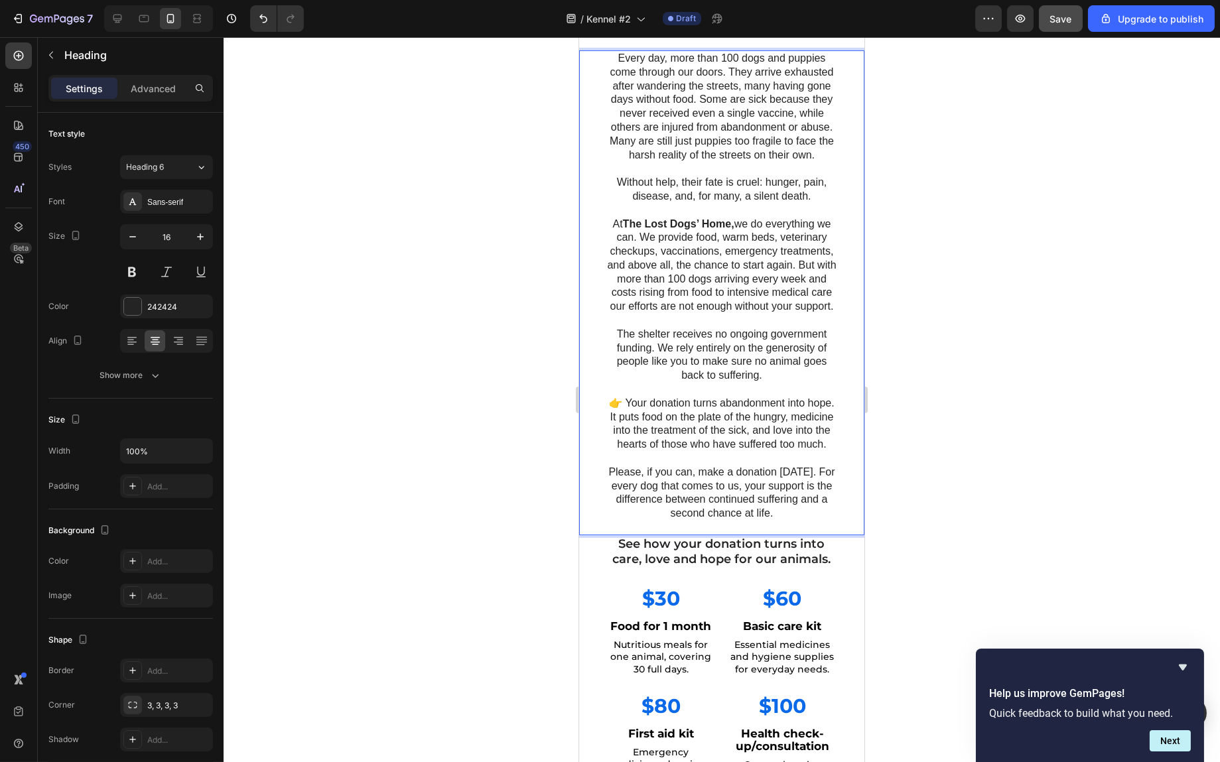
scroll to position [664, 0]
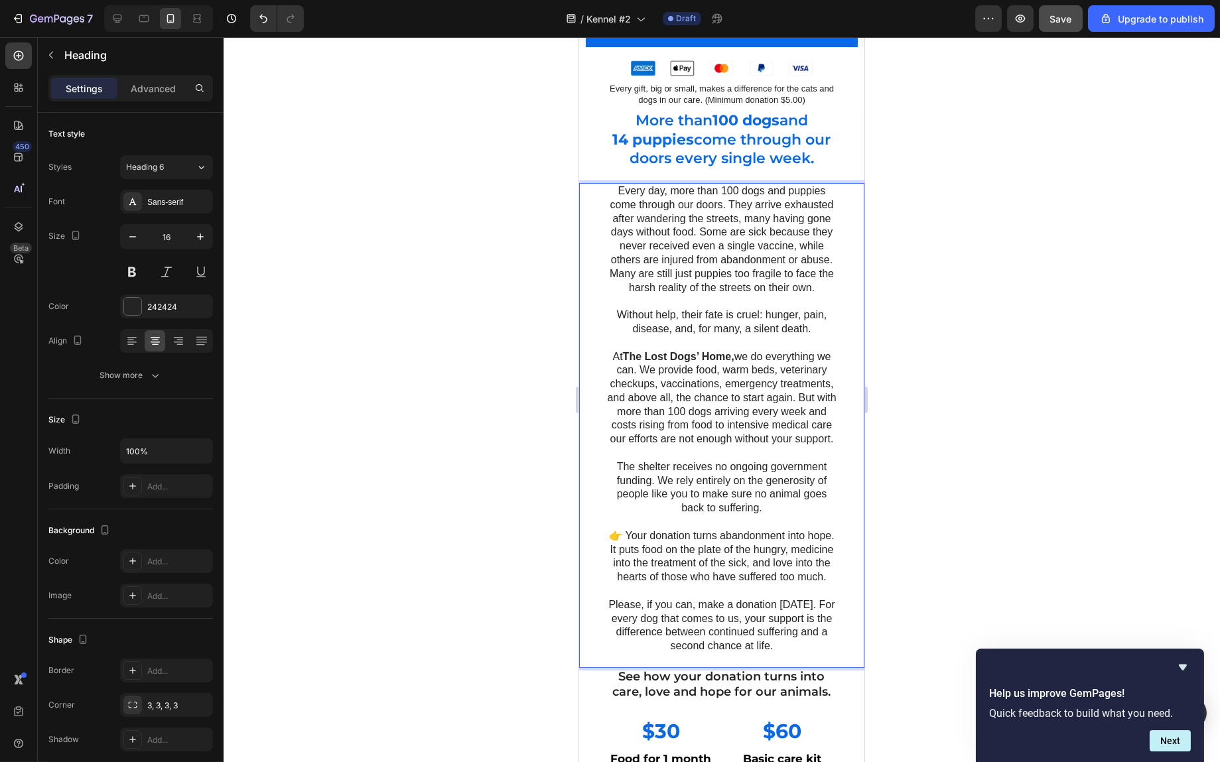
click at [1011, 192] on div at bounding box center [722, 399] width 997 height 725
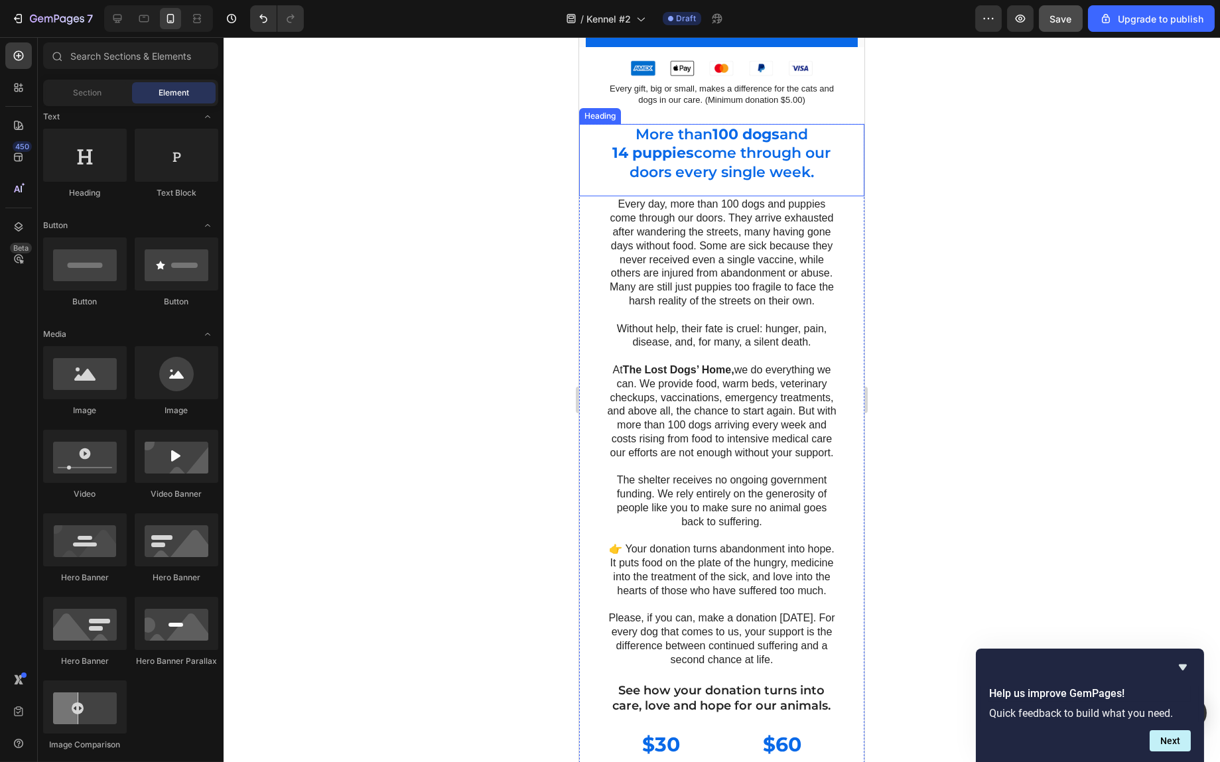
click at [773, 155] on h2 "More than 100 dogs and 14 puppies come through our doors every single week." at bounding box center [721, 154] width 232 height 60
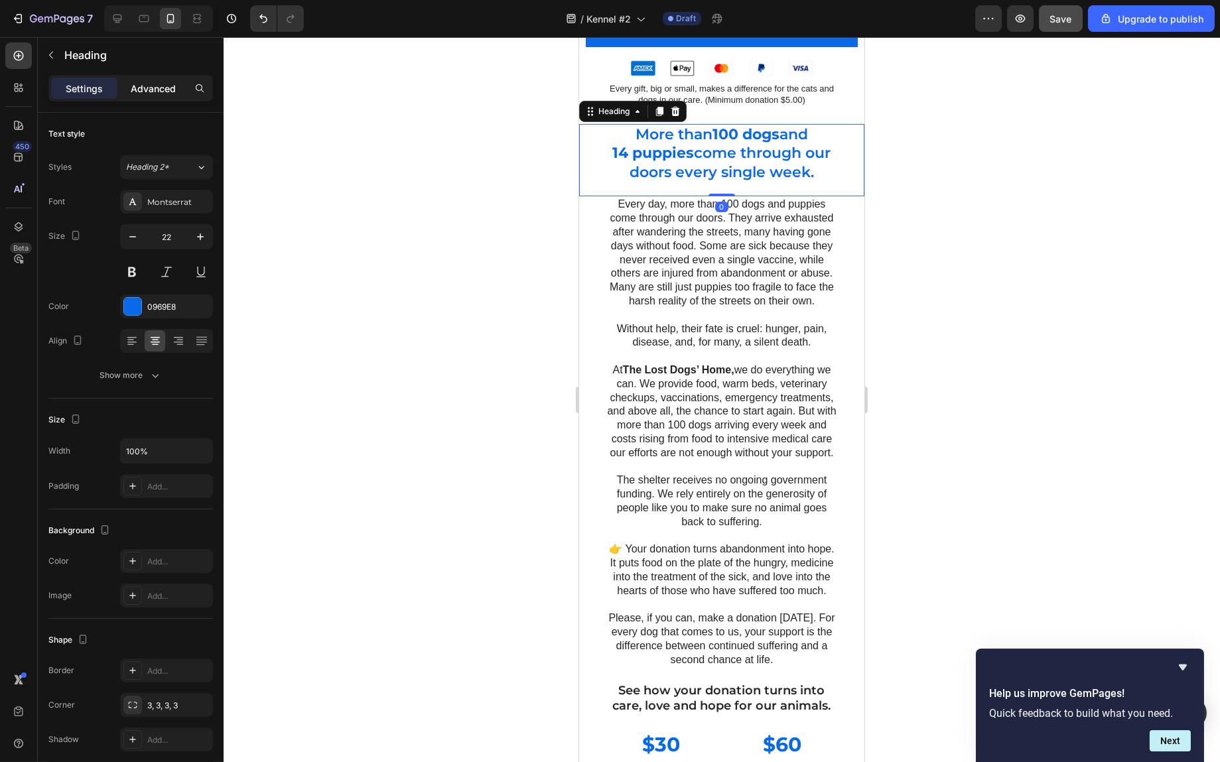
click at [161, 92] on p "Advanced" at bounding box center [153, 89] width 45 height 14
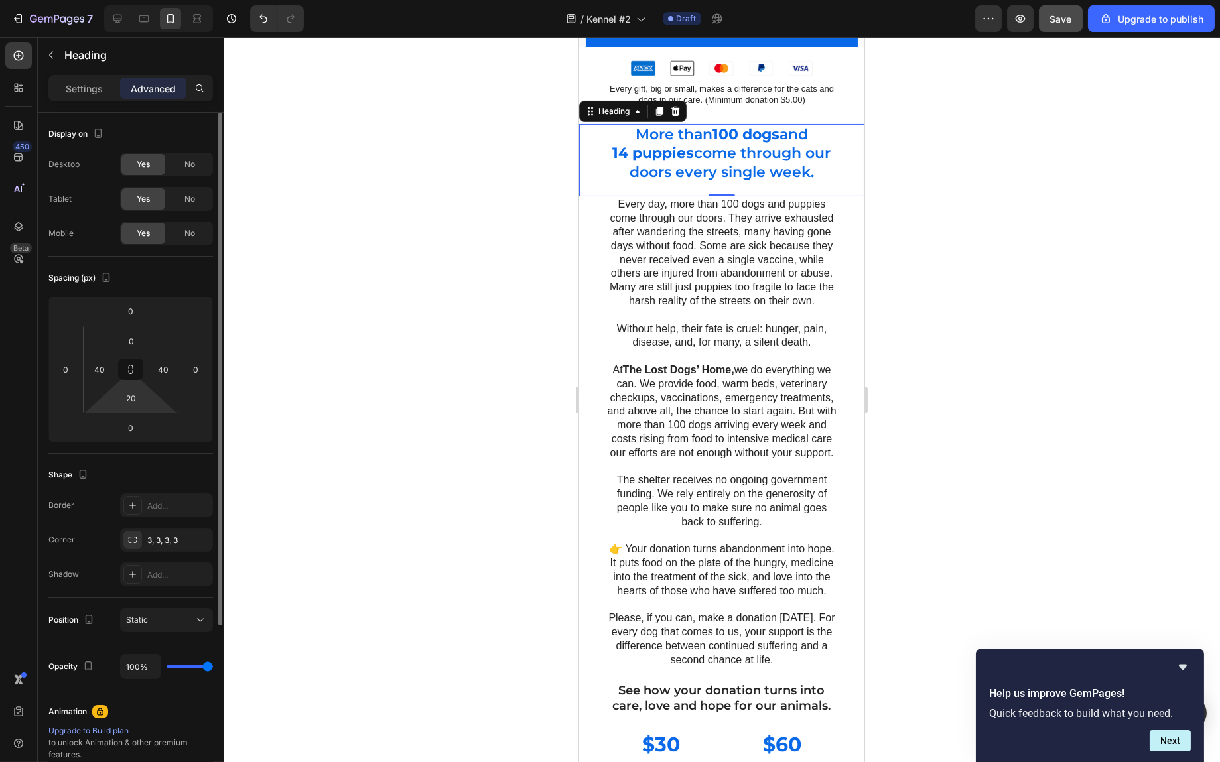
click at [125, 0] on html "7 / Kennel #2 Draft Preview Save Upgrade to publish 450 Beta Sections(18) Eleme…" at bounding box center [610, 0] width 1220 height 0
click at [125, 407] on input "20" at bounding box center [131, 398] width 27 height 20
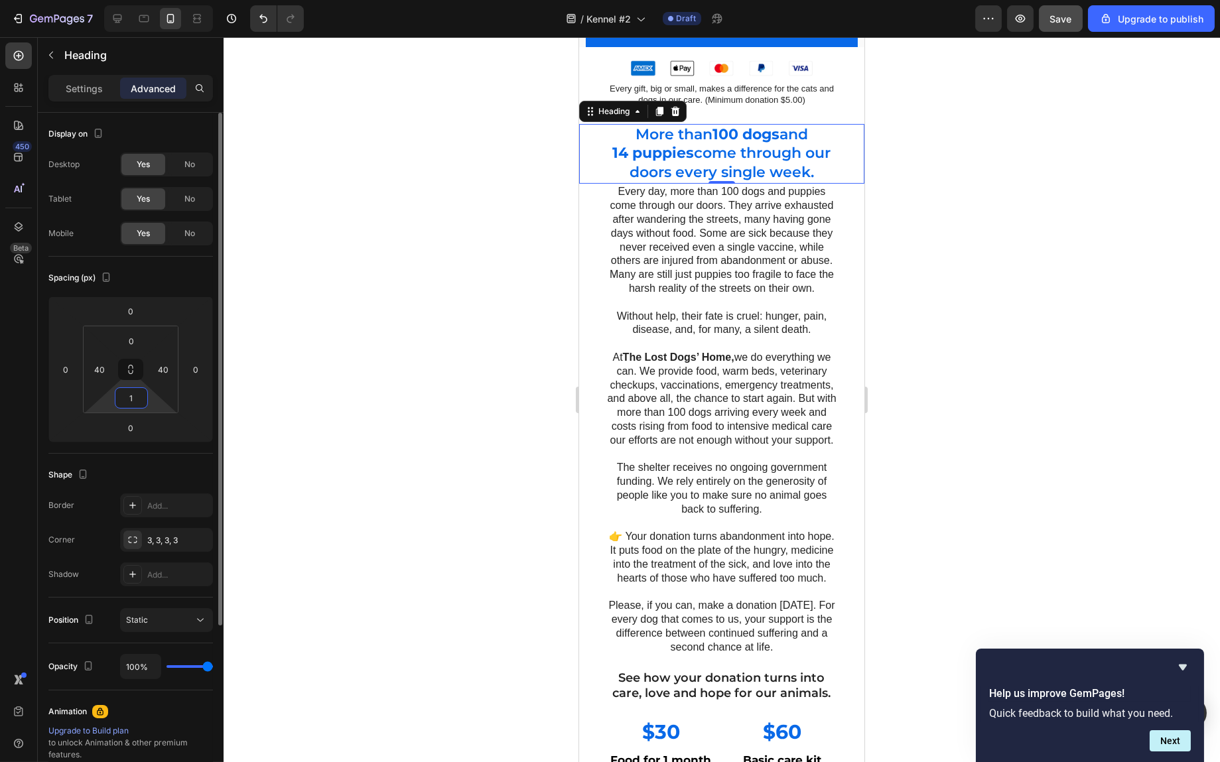
type input "10"
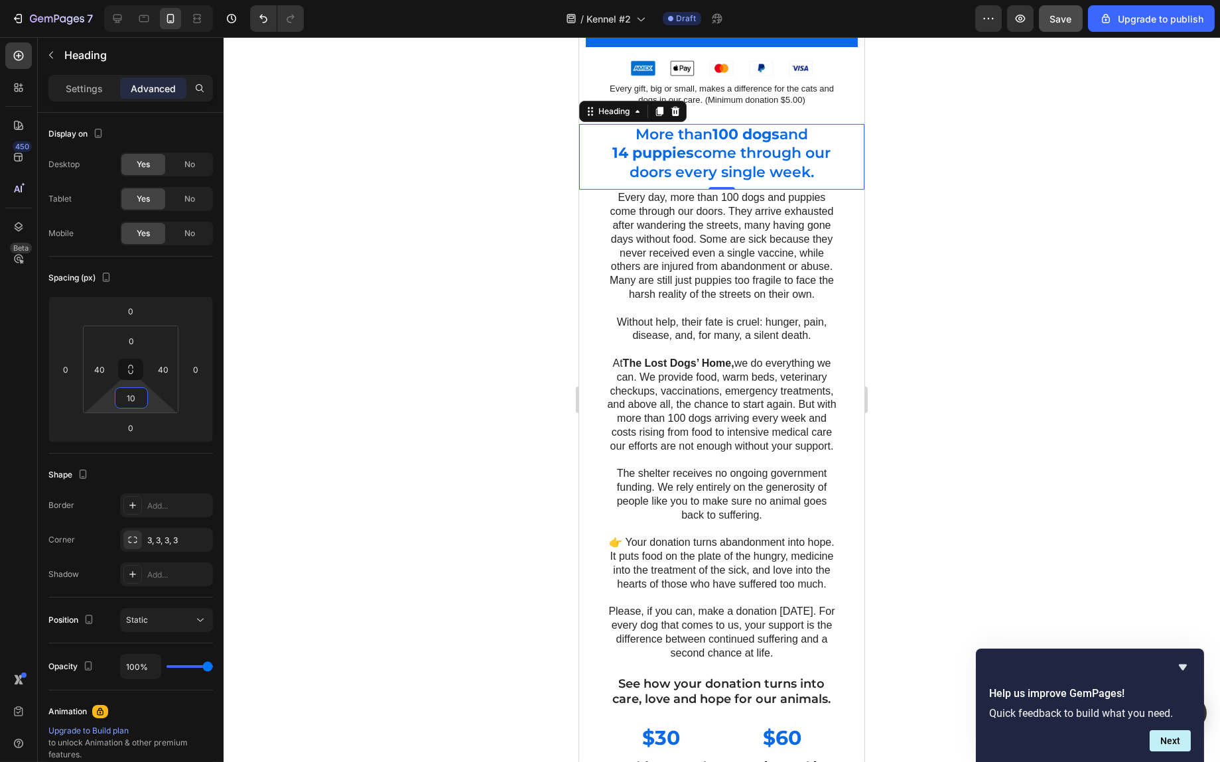
click at [1002, 245] on div at bounding box center [722, 399] width 997 height 725
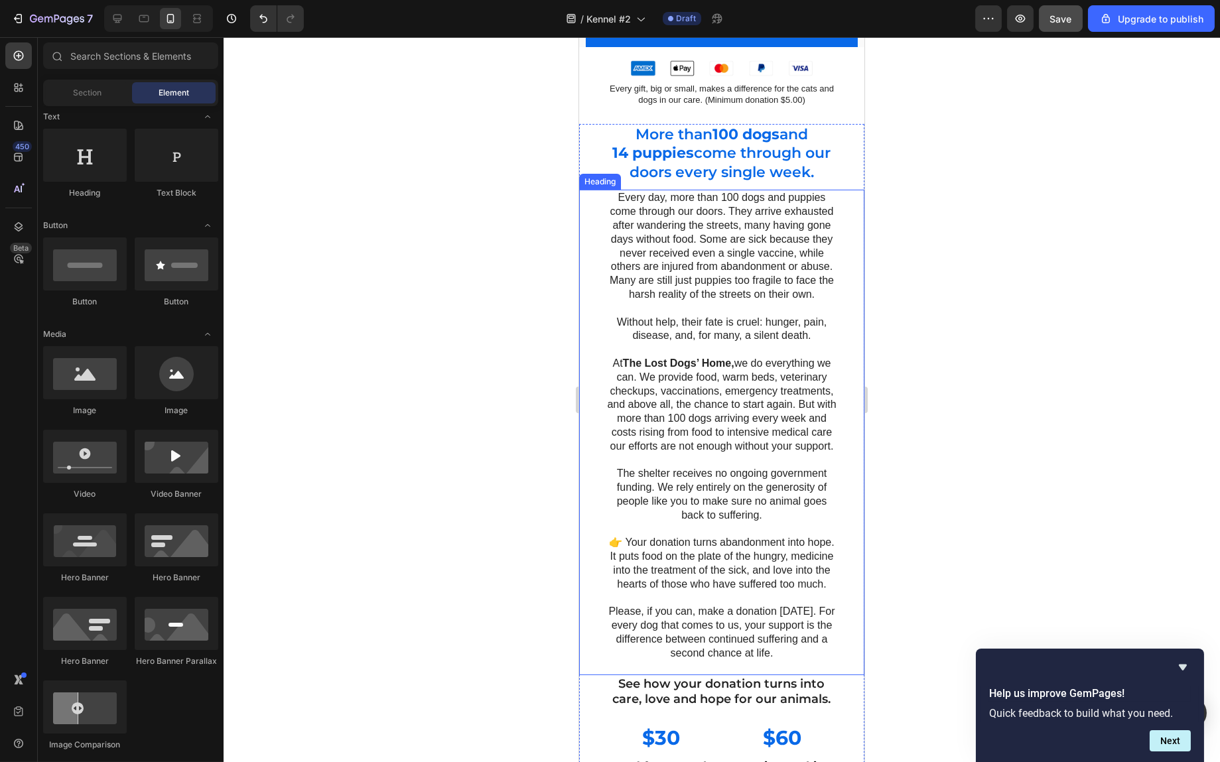
click at [776, 238] on p "Every day, more than 100 dogs and puppies come through our doors. They arrive e…" at bounding box center [722, 425] width 230 height 469
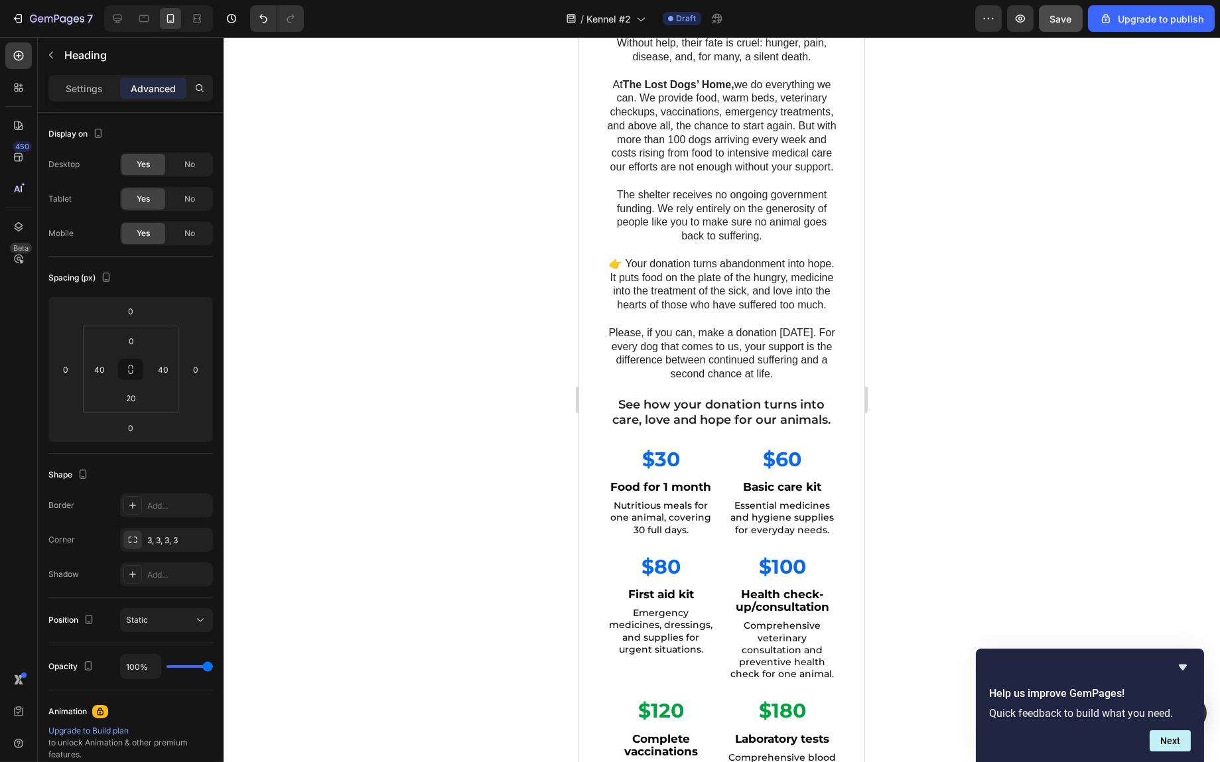
scroll to position [1194, 0]
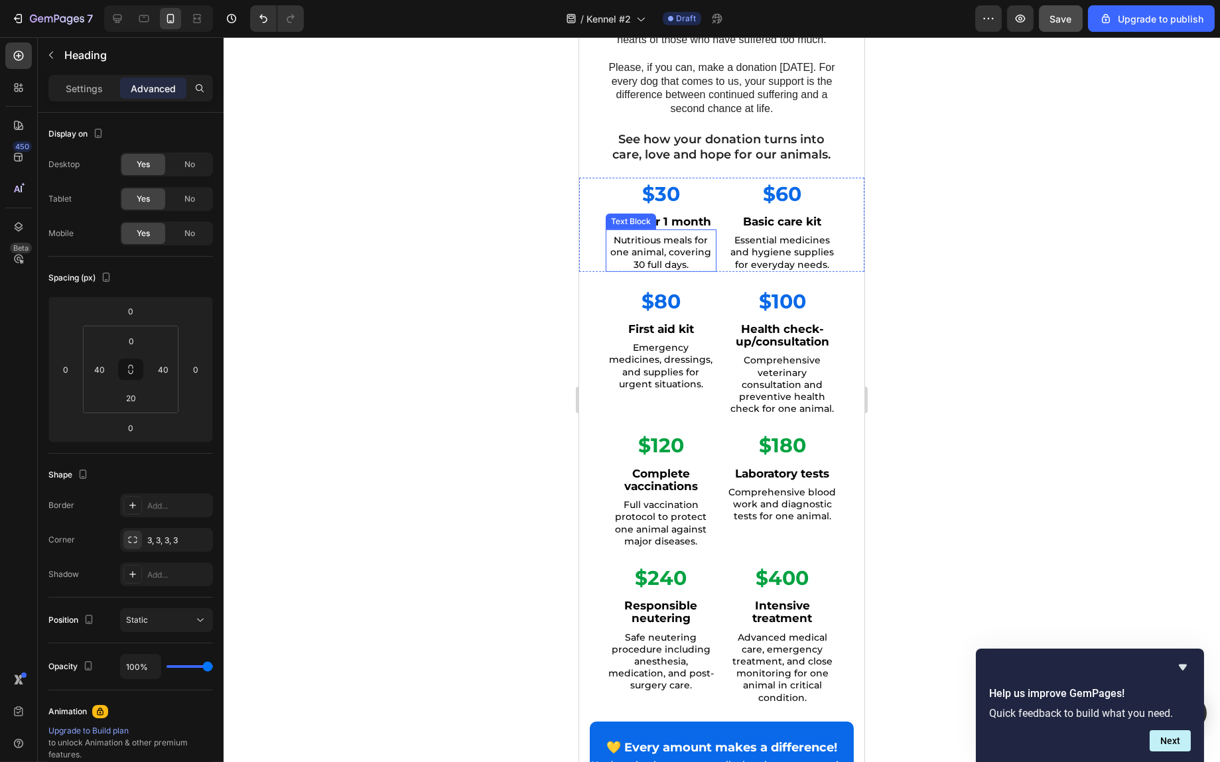
click at [657, 270] on span "Nutritious meals for one animal, covering 30 full days." at bounding box center [660, 252] width 101 height 36
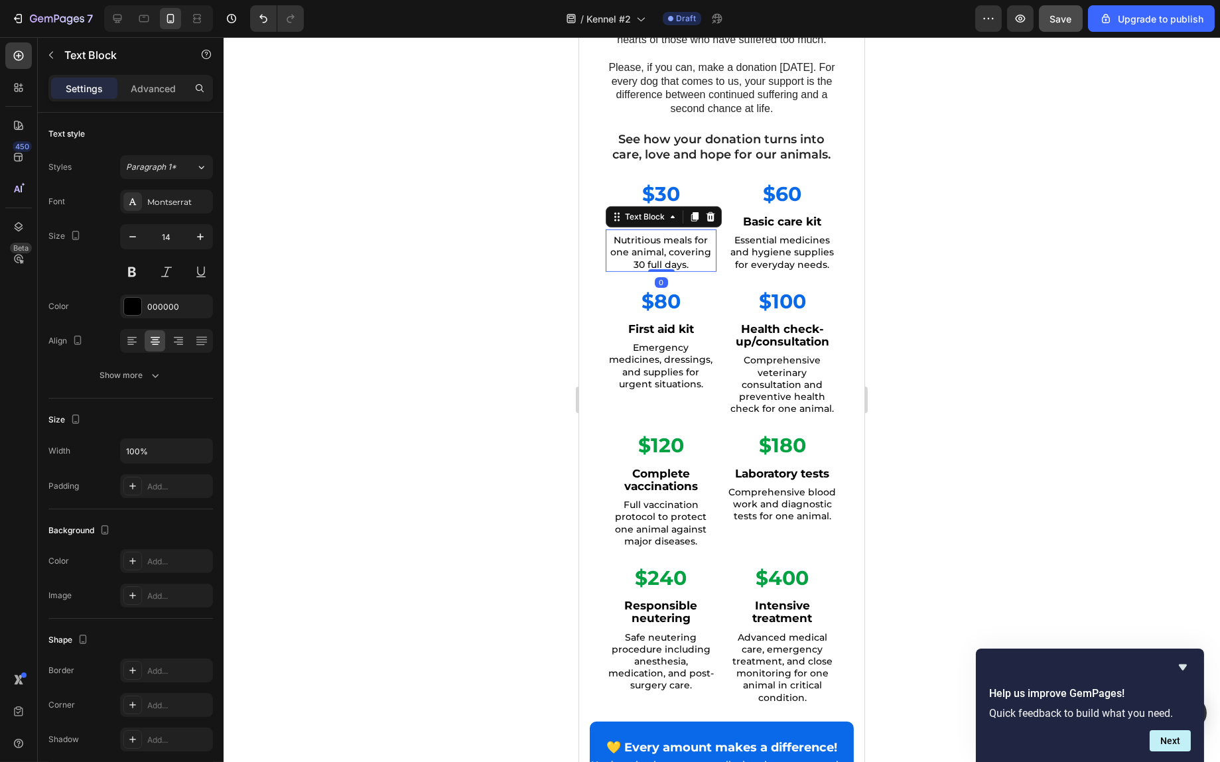
scroll to position [863, 0]
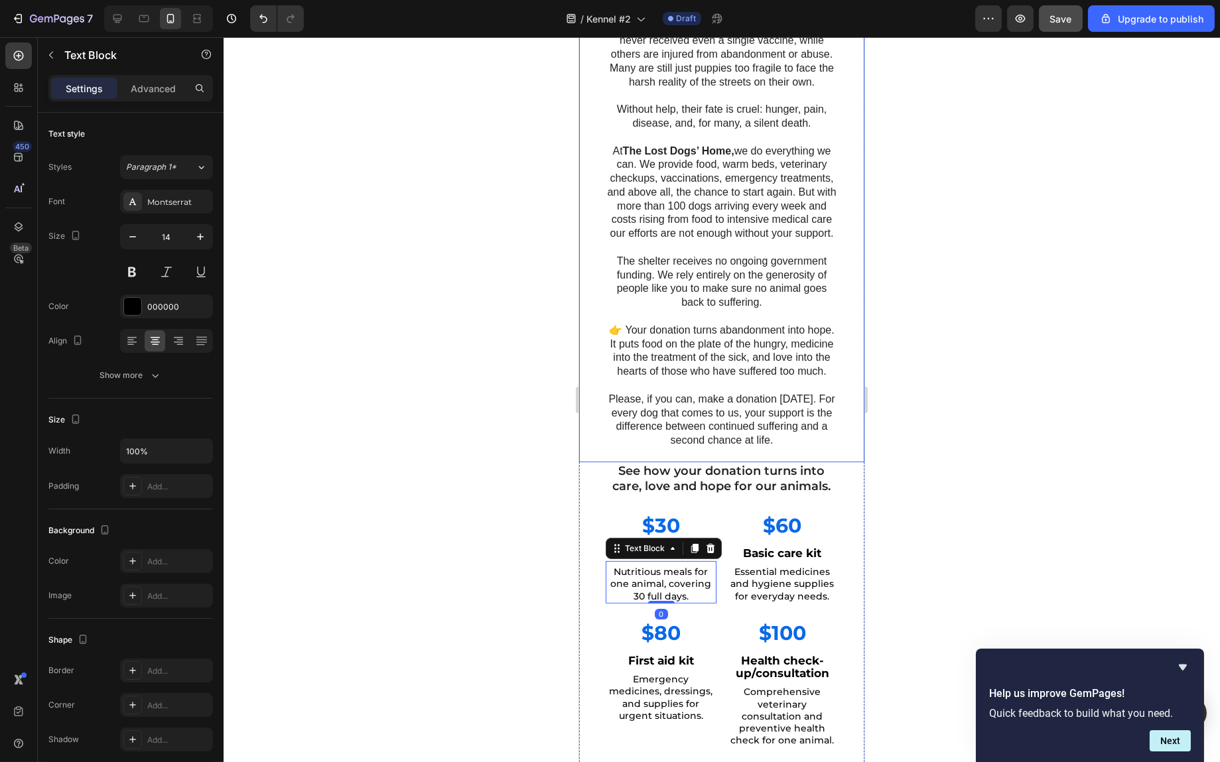
click at [725, 200] on h2 "Every day, more than 100 dogs and puppies come through our doors. They arrive e…" at bounding box center [721, 213] width 232 height 472
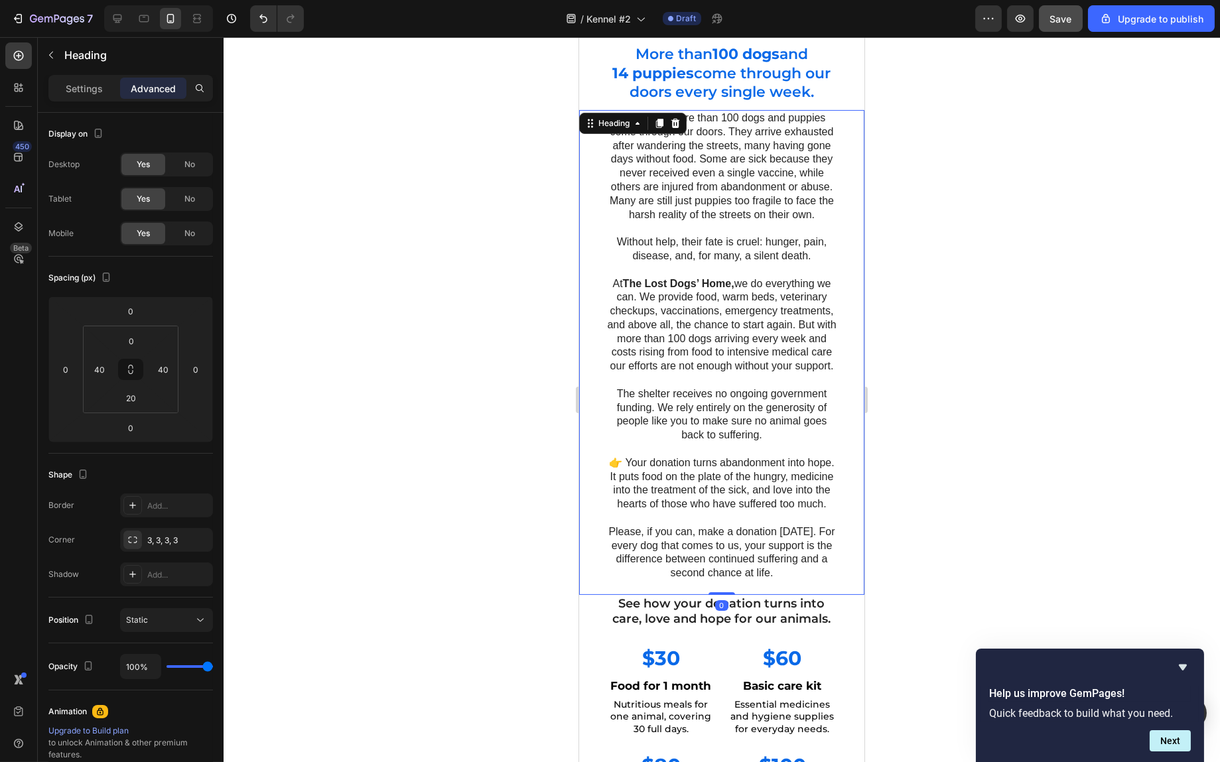
scroll to position [531, 0]
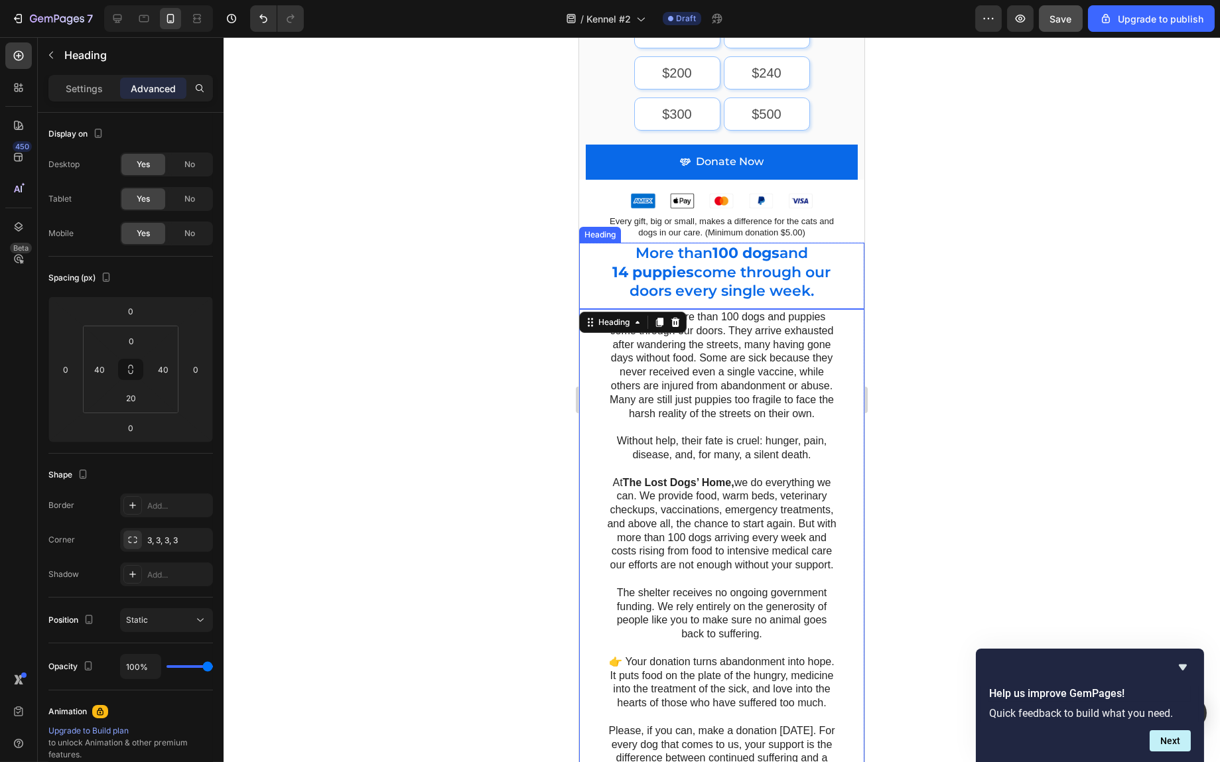
click at [721, 269] on h2 "More than 100 dogs and 14 puppies come through our doors every single week." at bounding box center [721, 273] width 232 height 60
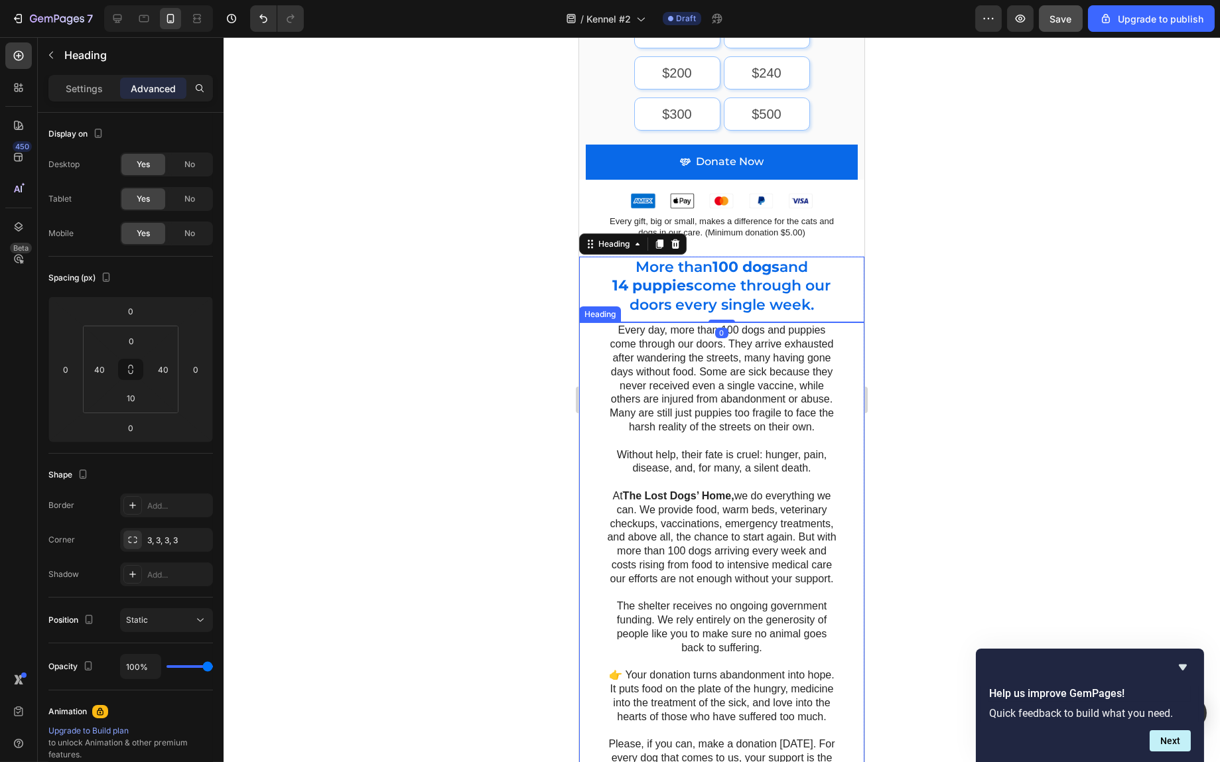
click at [745, 445] on h2 "Every day, more than 100 dogs and puppies come through our doors. They arrive e…" at bounding box center [721, 559] width 232 height 472
click at [85, 86] on p "Settings" at bounding box center [84, 89] width 37 height 14
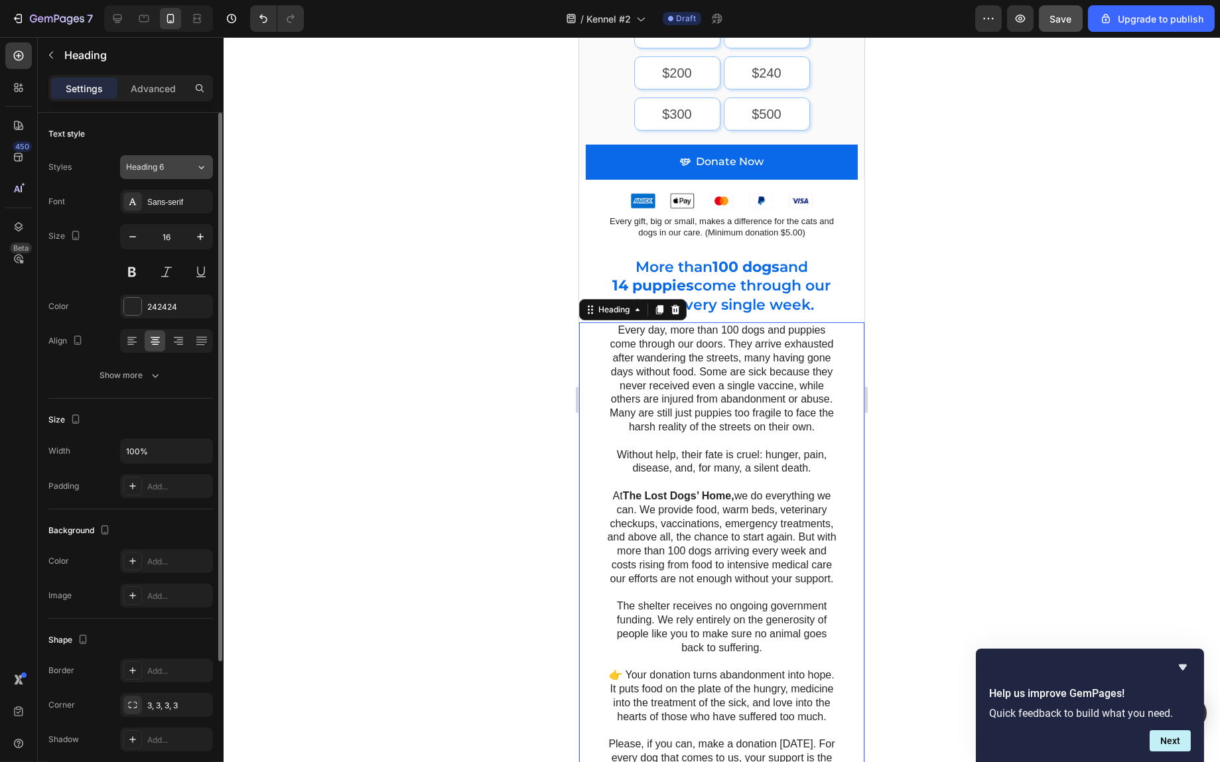
click at [173, 167] on div "Heading 6" at bounding box center [153, 167] width 54 height 12
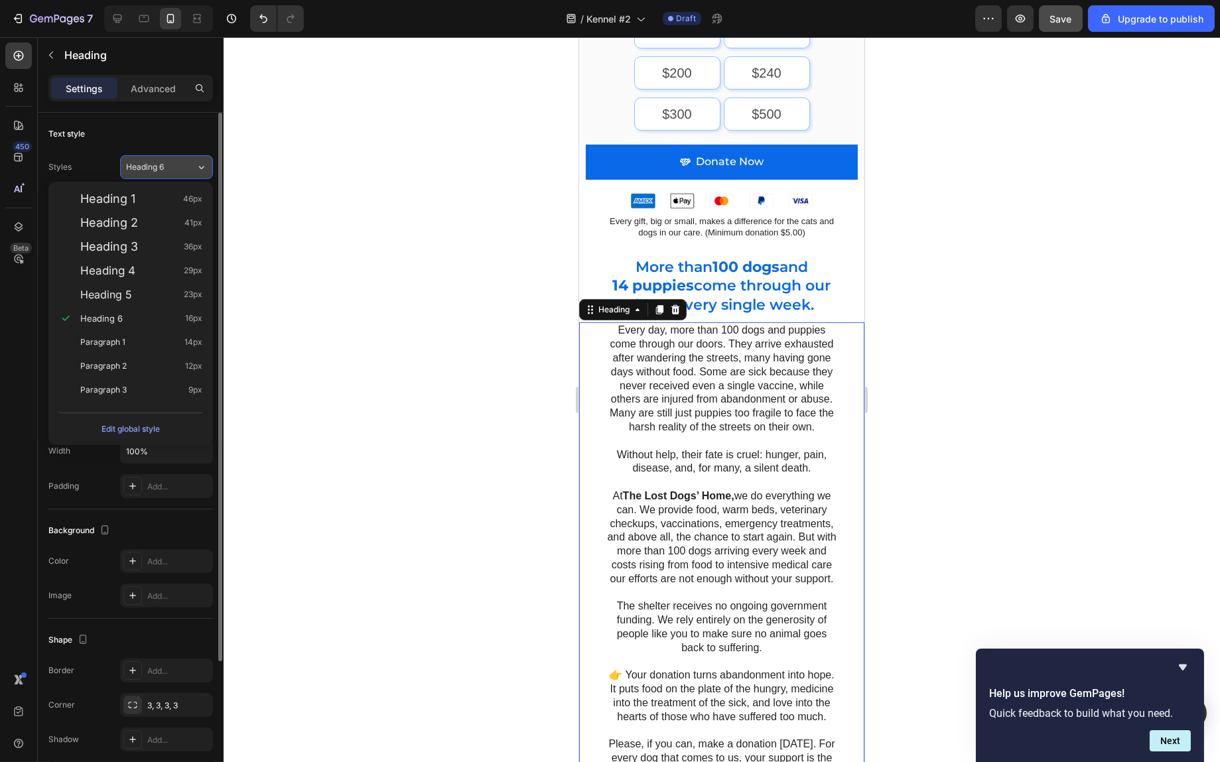
click at [173, 166] on div "Heading 6" at bounding box center [153, 167] width 54 height 12
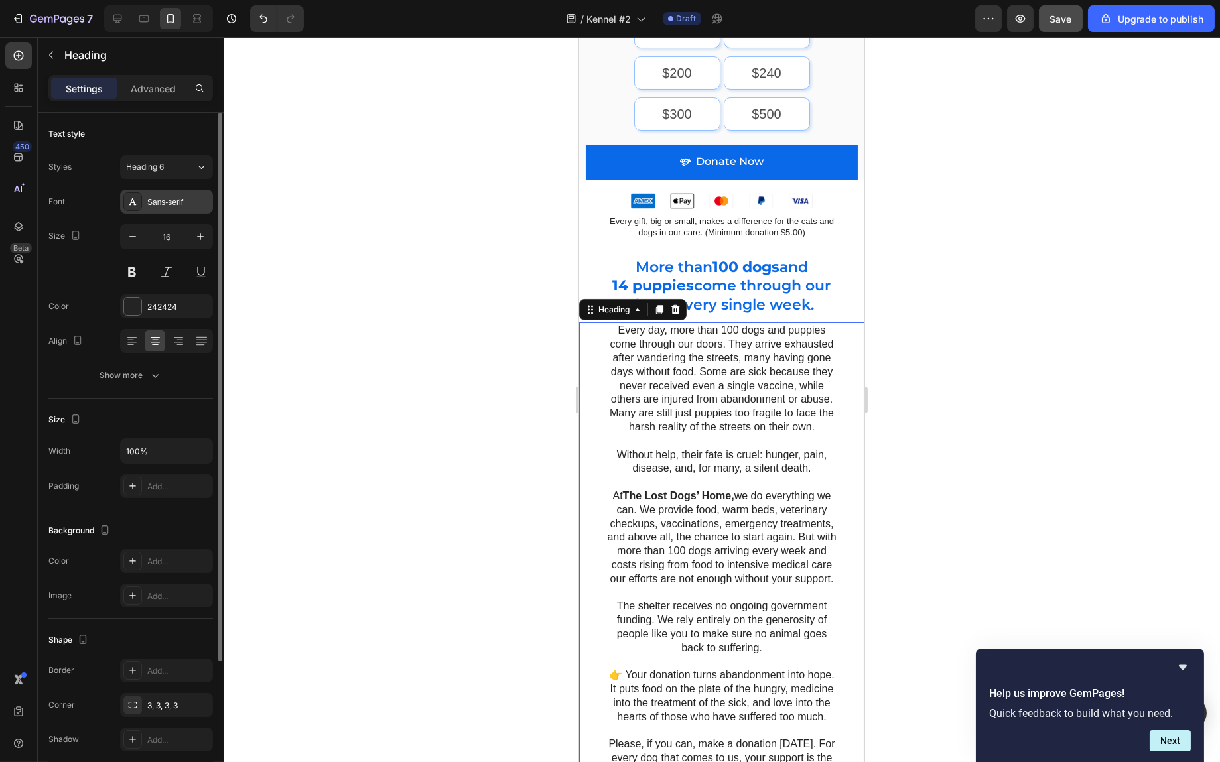
click at [175, 200] on div "Sans-serif" at bounding box center [178, 202] width 62 height 12
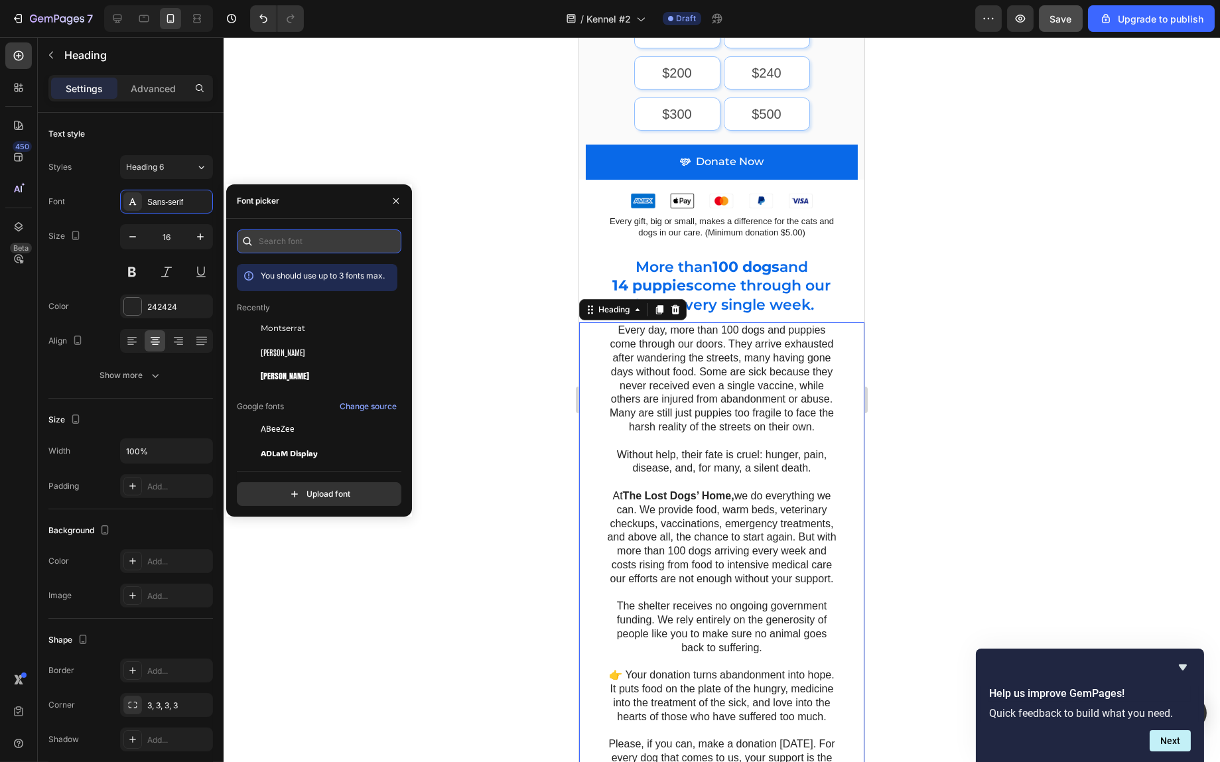
click at [307, 246] on input "text" at bounding box center [319, 242] width 165 height 24
click at [297, 323] on span "Montserrat" at bounding box center [283, 329] width 44 height 12
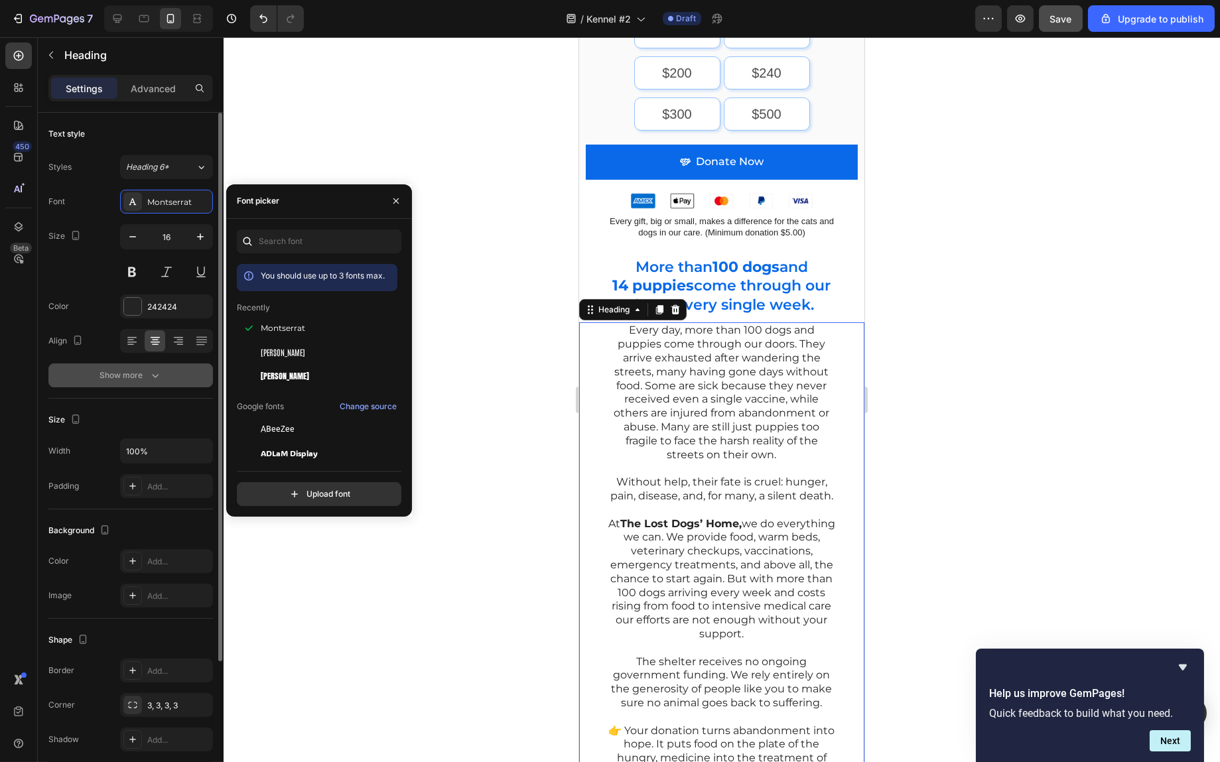
click at [176, 379] on button "Show more" at bounding box center [130, 376] width 165 height 24
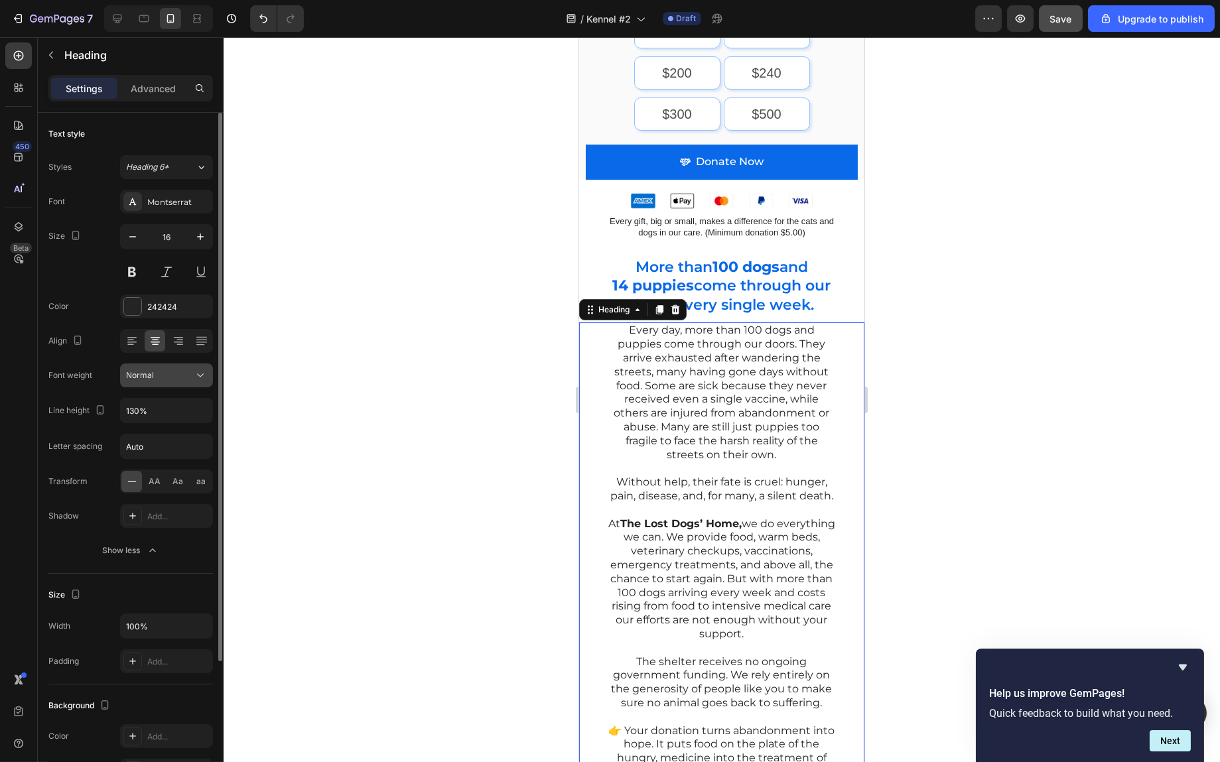
click at [167, 377] on div "Normal" at bounding box center [160, 376] width 68 height 12
click at [174, 378] on div "Normal" at bounding box center [160, 376] width 68 height 12
click at [172, 378] on div "Normal" at bounding box center [160, 376] width 68 height 12
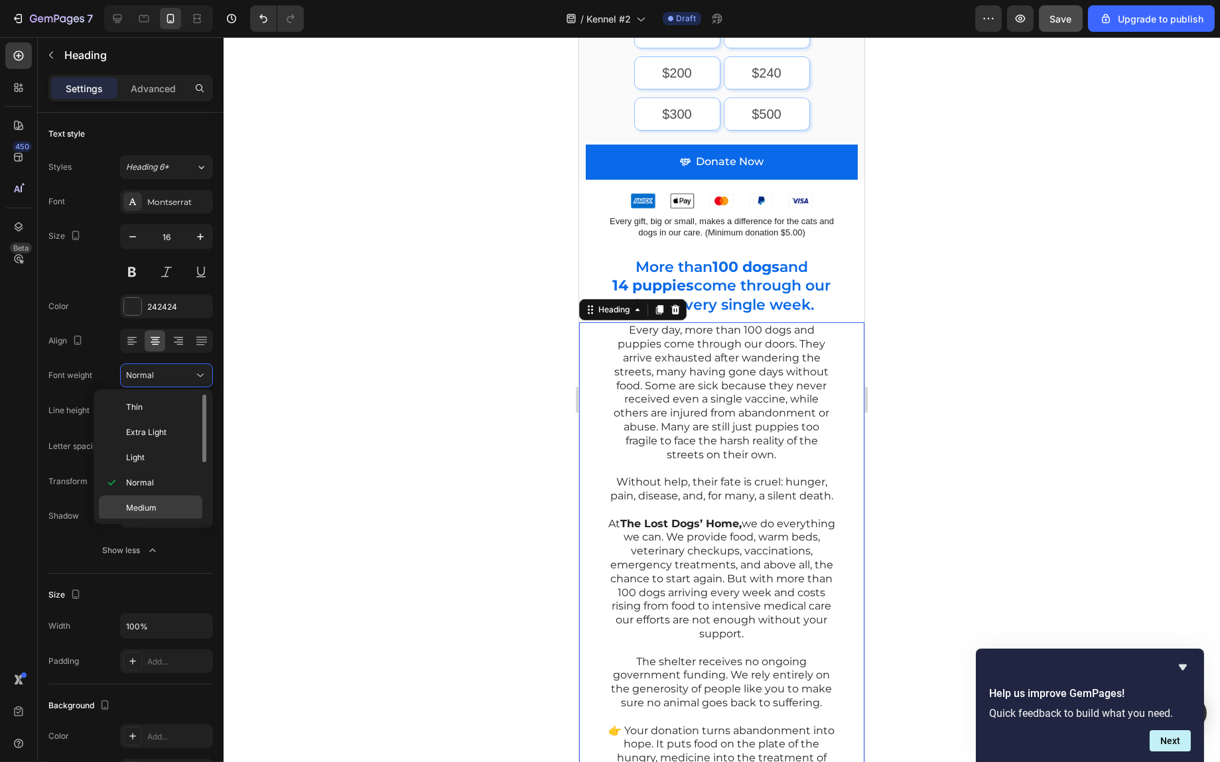
click at [169, 506] on p "Medium" at bounding box center [161, 508] width 70 height 12
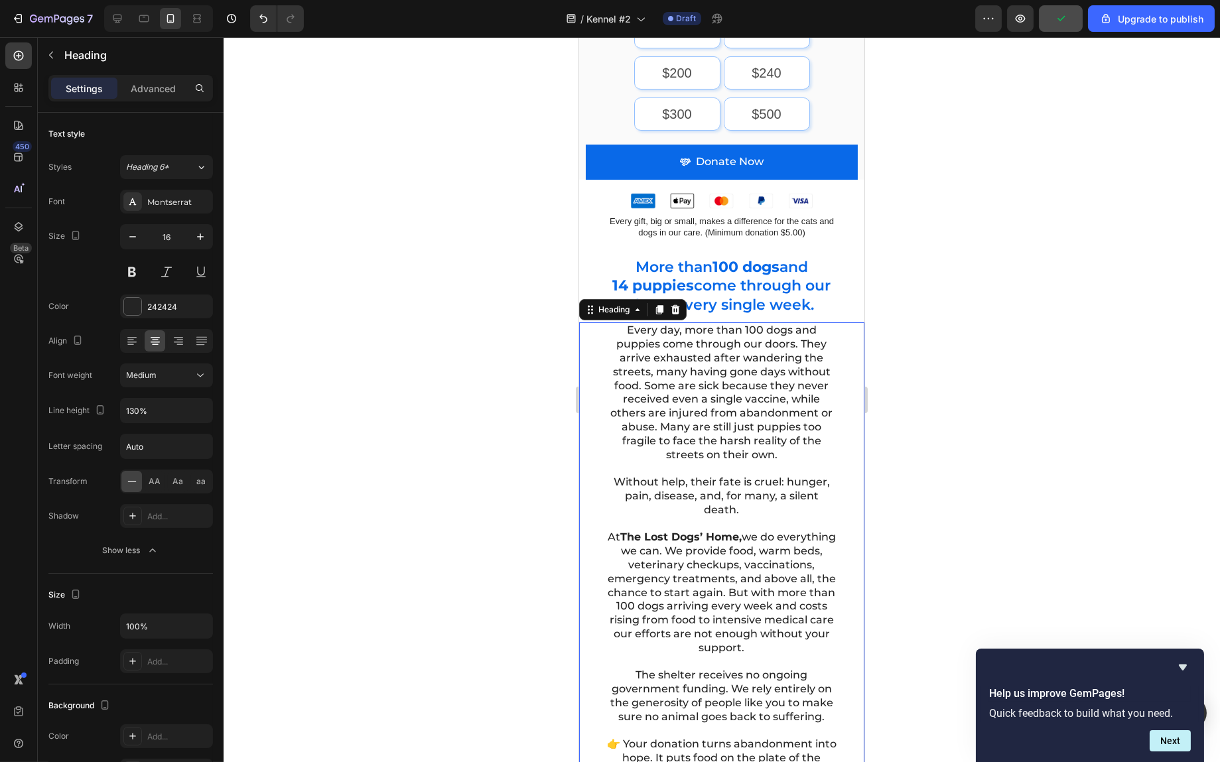
scroll to position [597, 0]
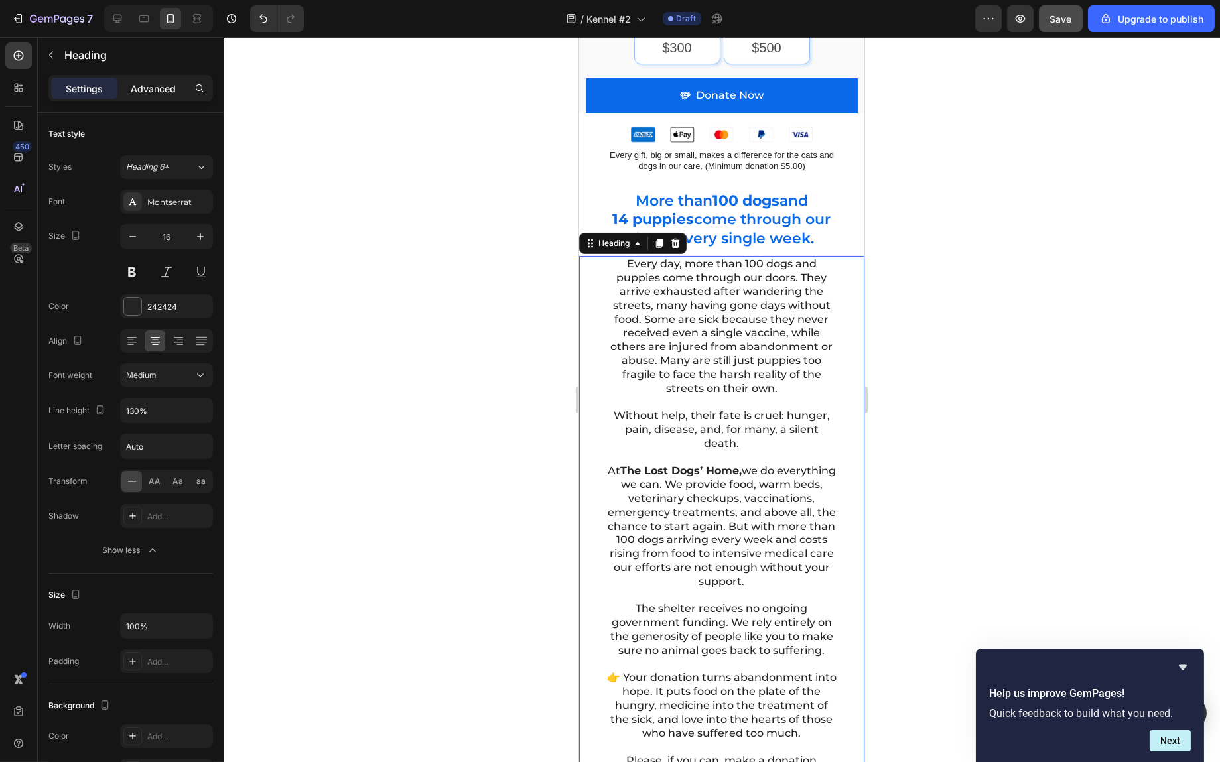
click at [173, 87] on p "Advanced" at bounding box center [153, 89] width 45 height 14
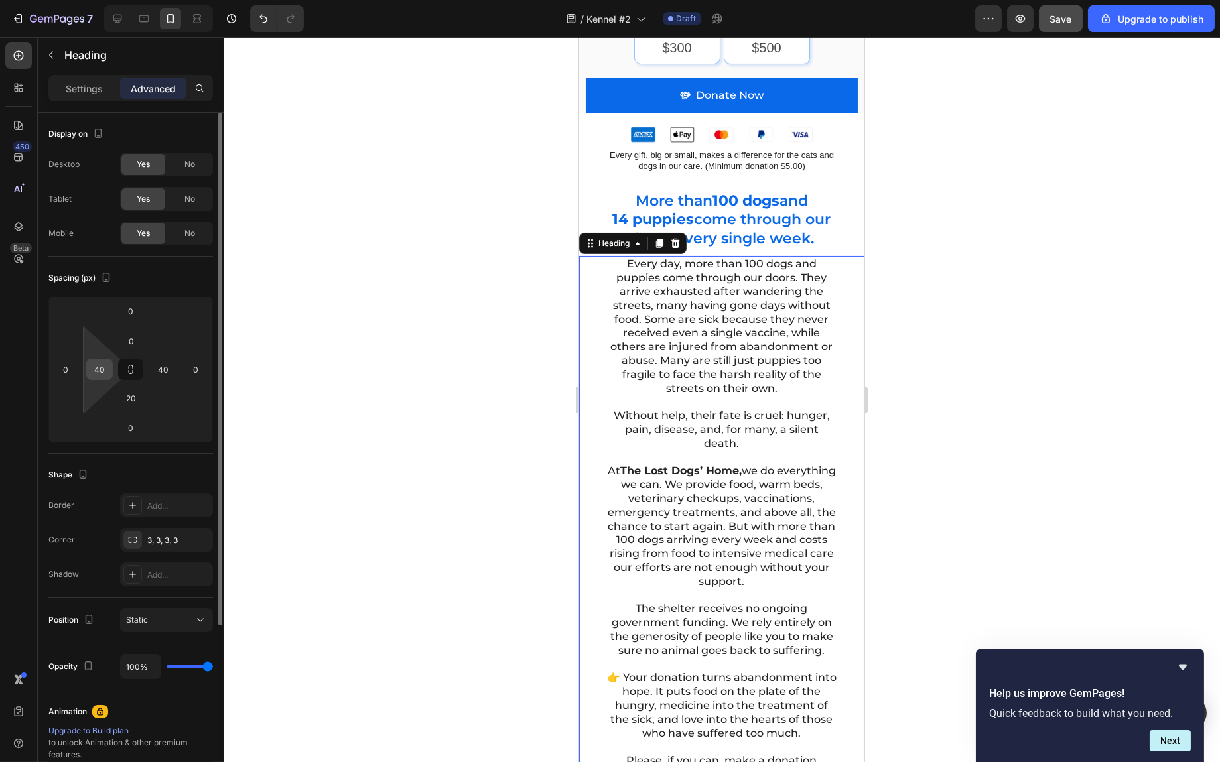
click at [101, 367] on input "40" at bounding box center [100, 370] width 20 height 20
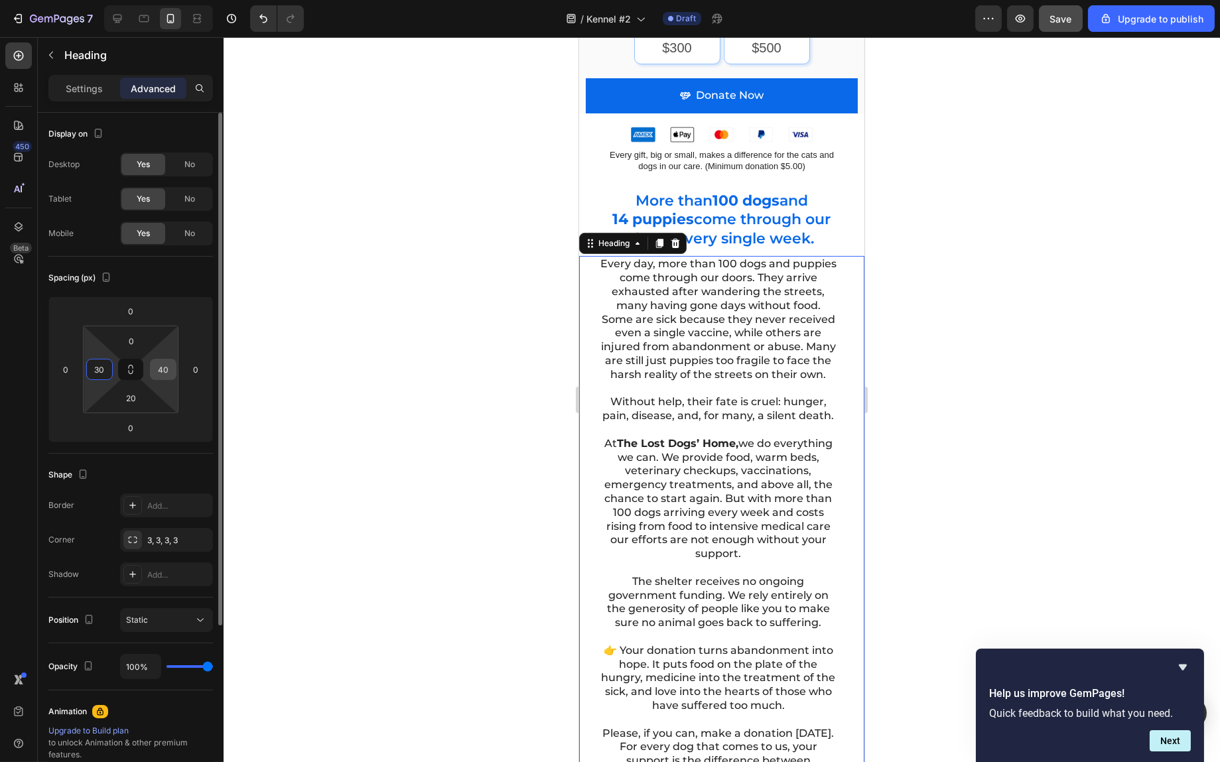
type input "30"
click at [161, 376] on input "40" at bounding box center [163, 370] width 20 height 20
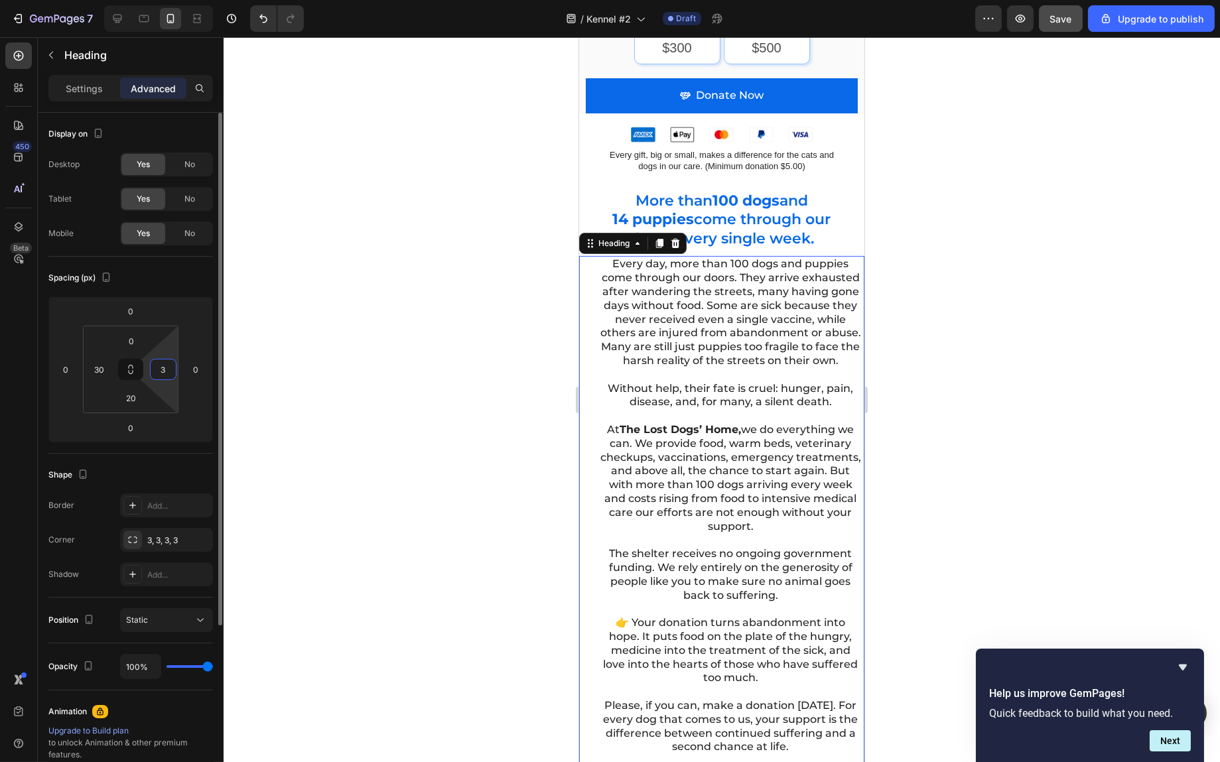
type input "30"
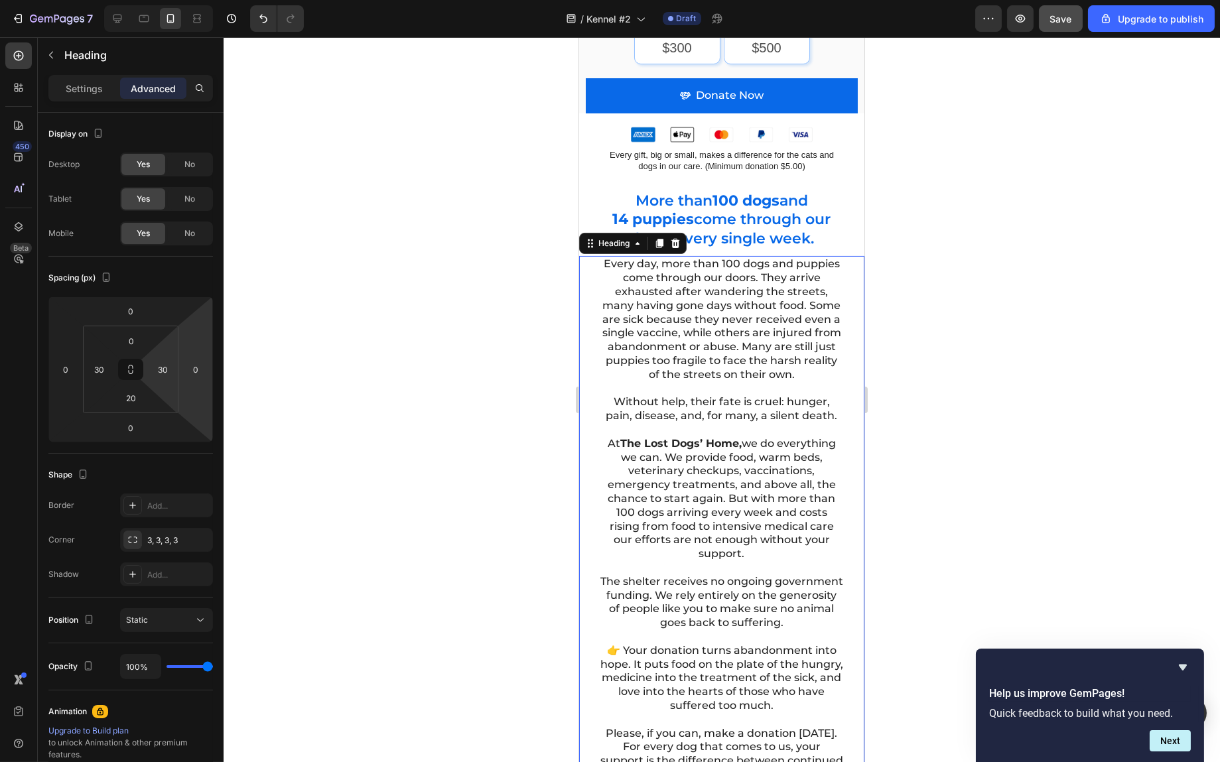
click at [1088, 427] on div at bounding box center [722, 399] width 997 height 725
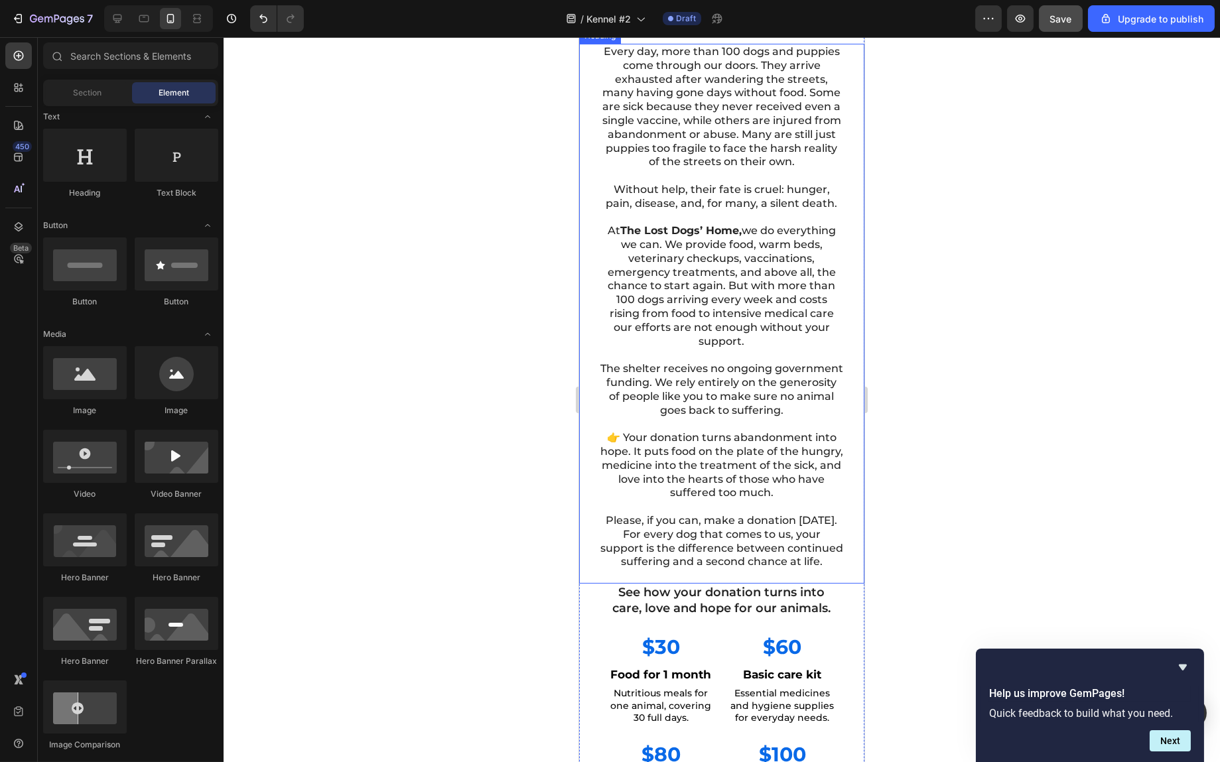
scroll to position [531, 0]
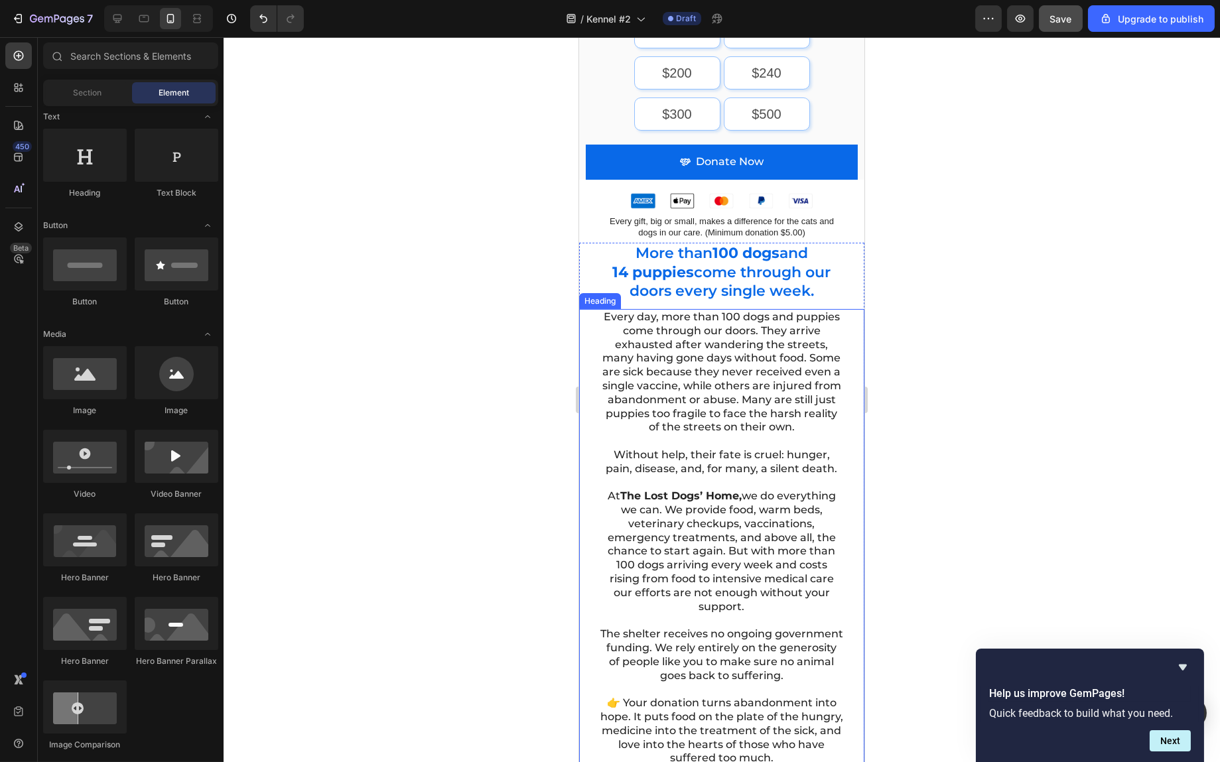
click at [739, 370] on h2 "Every day, more than 100 dogs and puppies come through our doors. They arrive e…" at bounding box center [722, 572] width 246 height 527
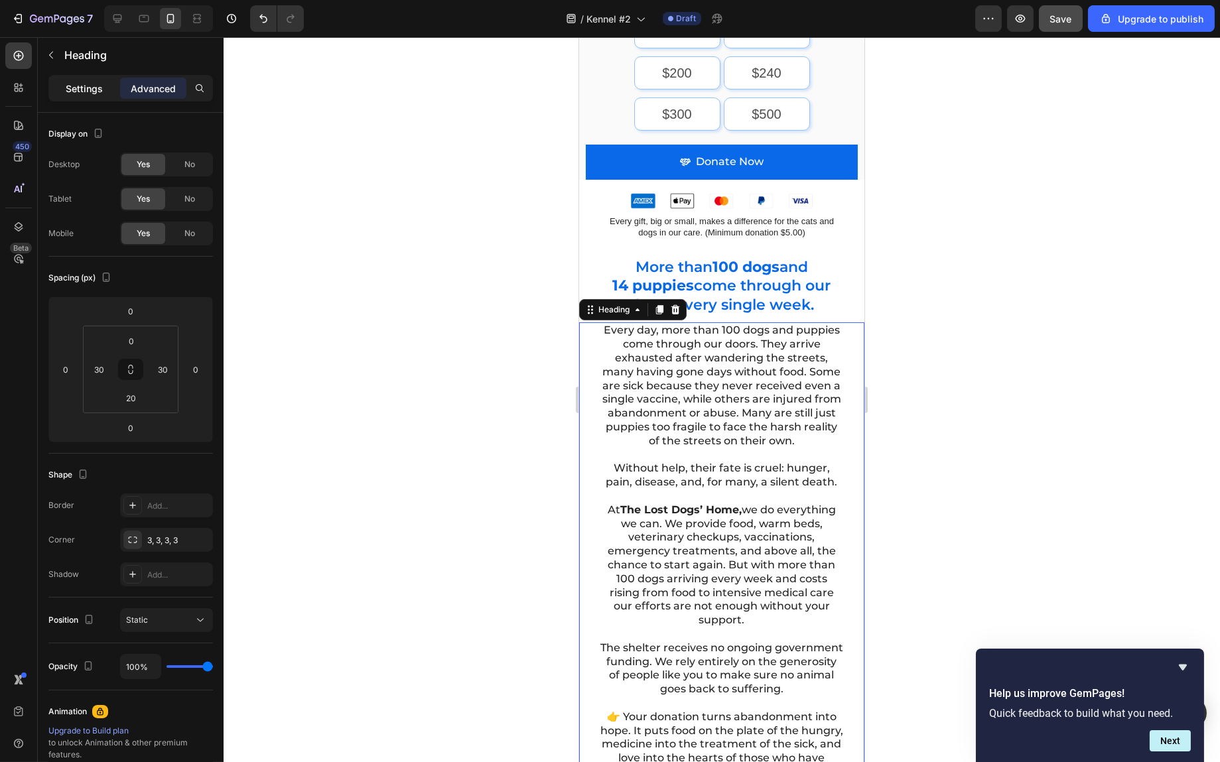
click at [64, 82] on div "Settings" at bounding box center [84, 88] width 66 height 21
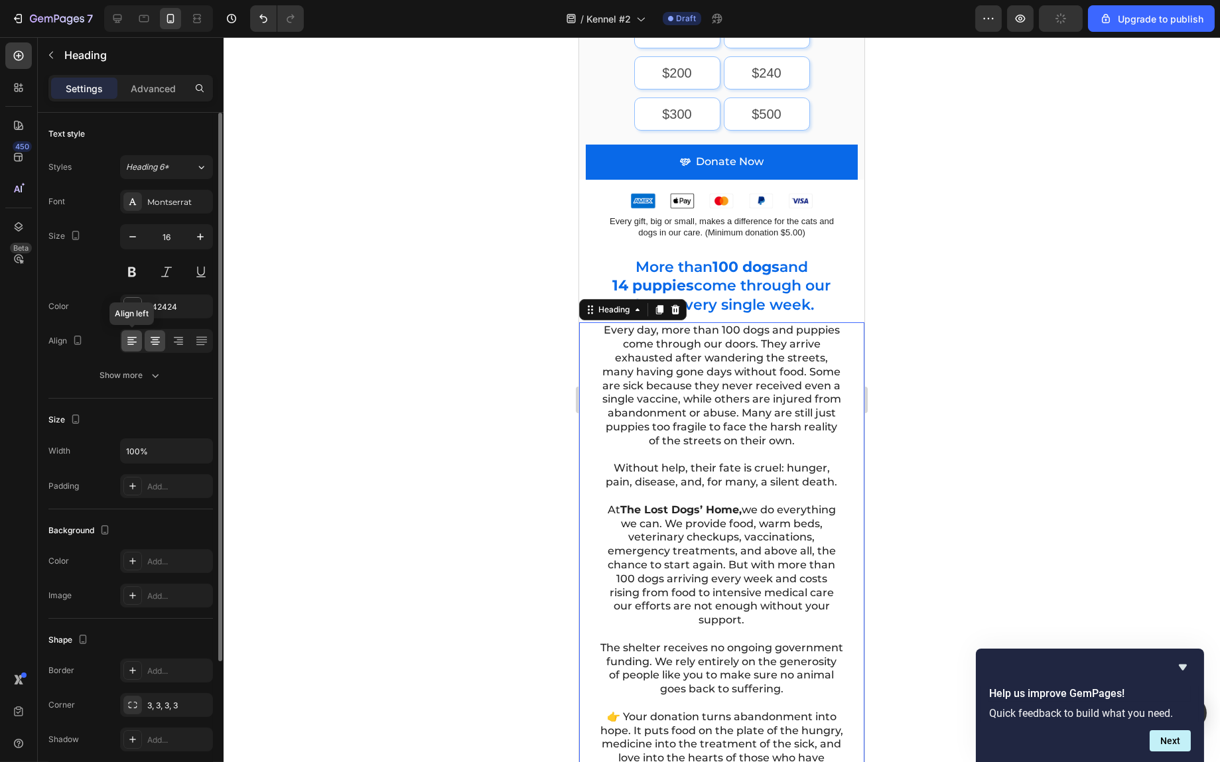
click at [133, 342] on icon at bounding box center [131, 342] width 9 height 1
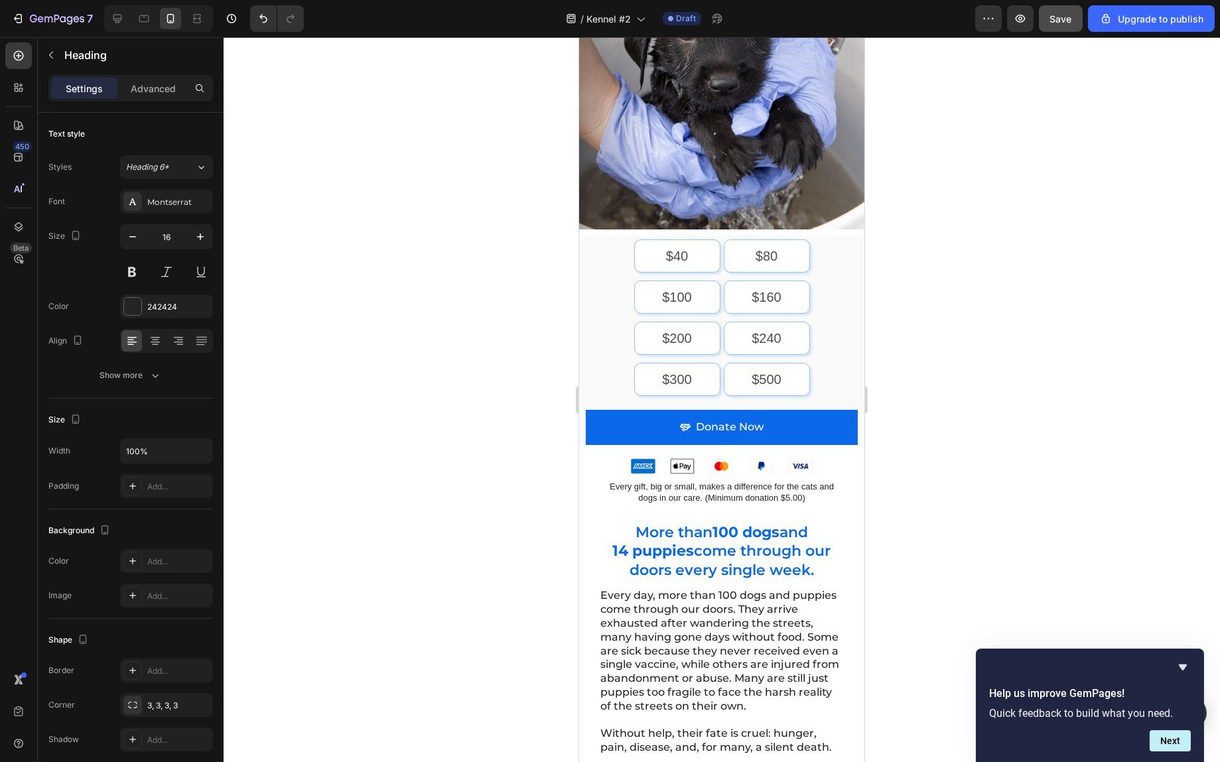
scroll to position [465, 0]
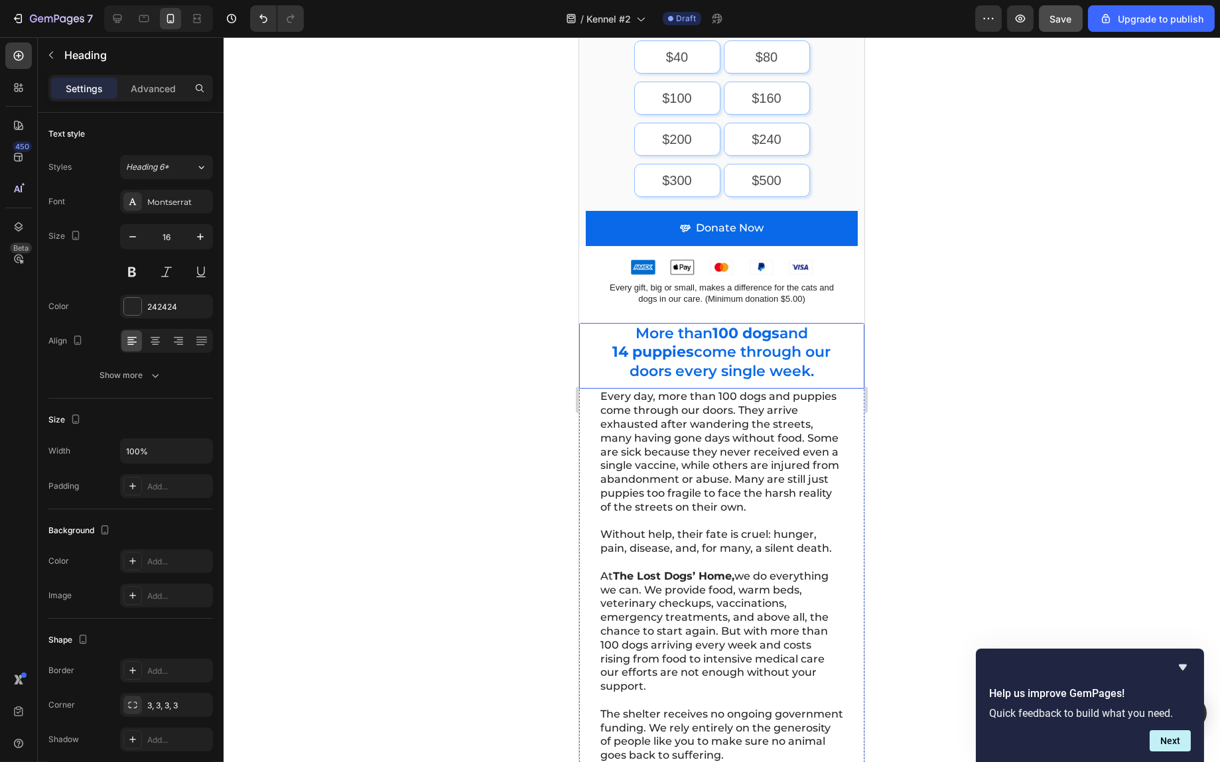
click at [698, 324] on h2 "More than 100 dogs and 14 puppies come through our doors every single week." at bounding box center [721, 353] width 232 height 60
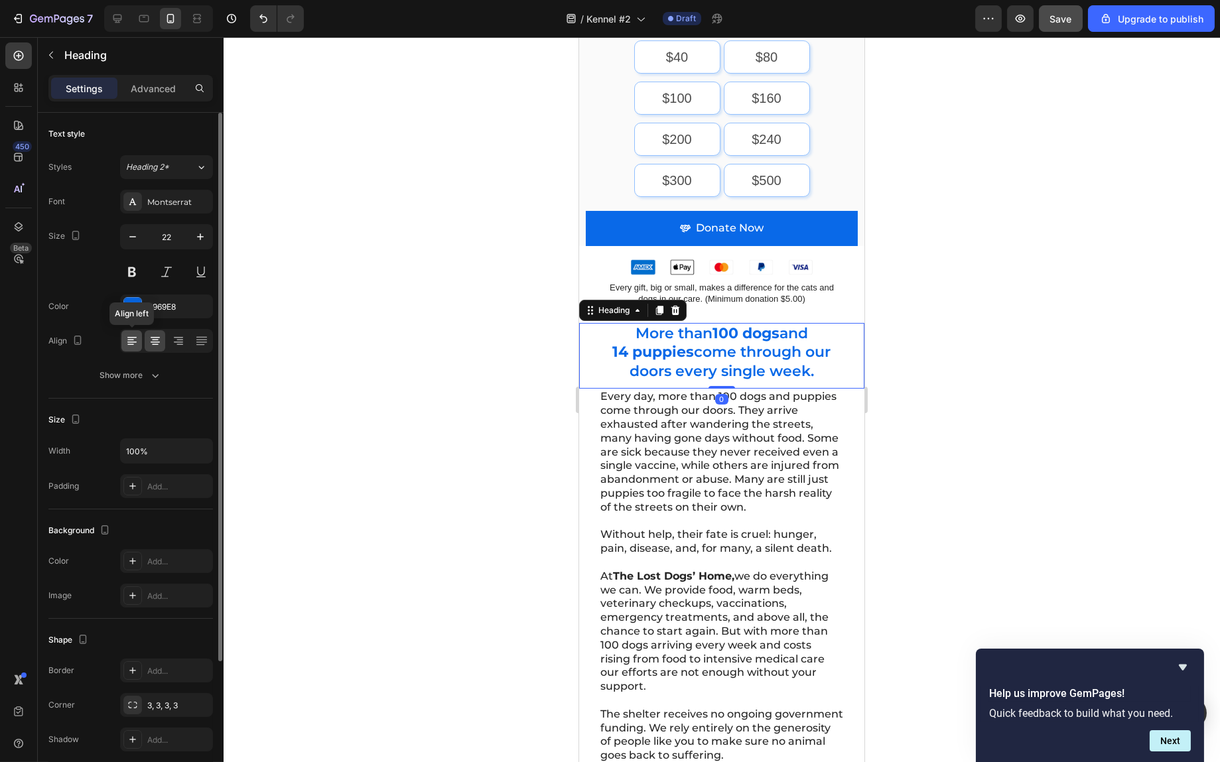
click at [136, 343] on icon at bounding box center [131, 340] width 13 height 13
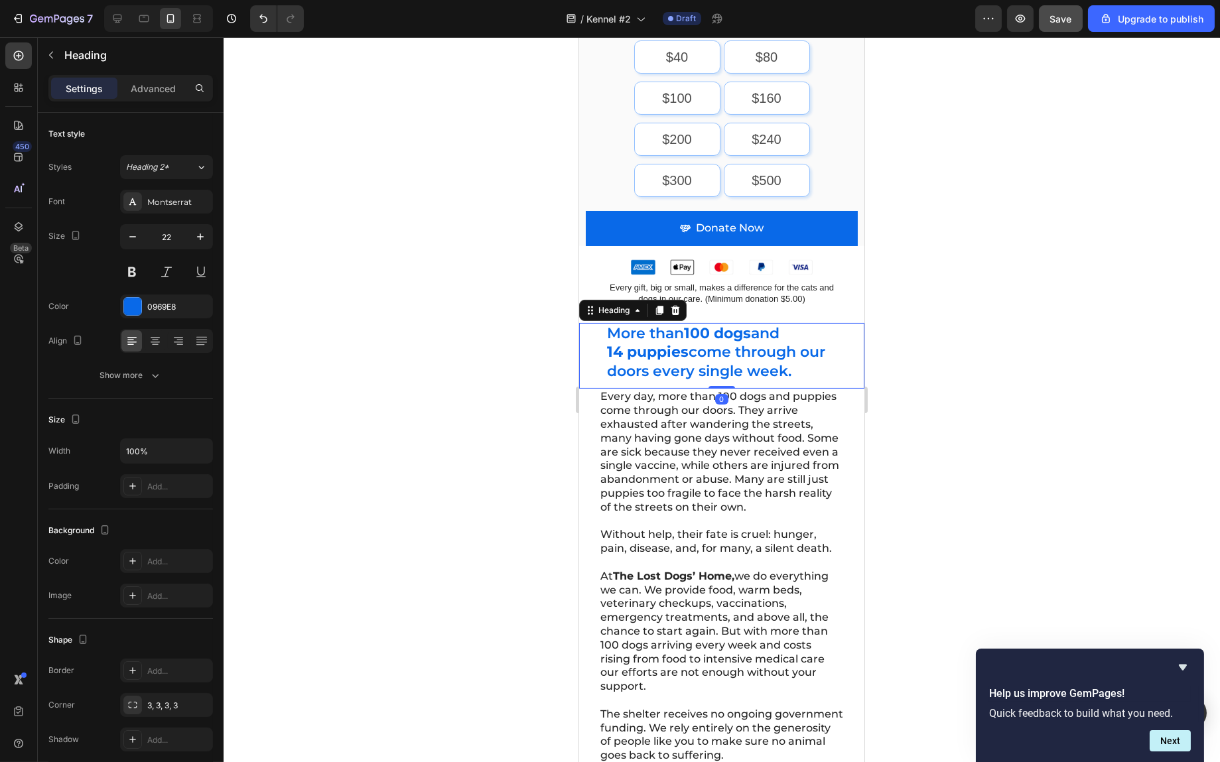
click at [1027, 309] on div at bounding box center [722, 399] width 997 height 725
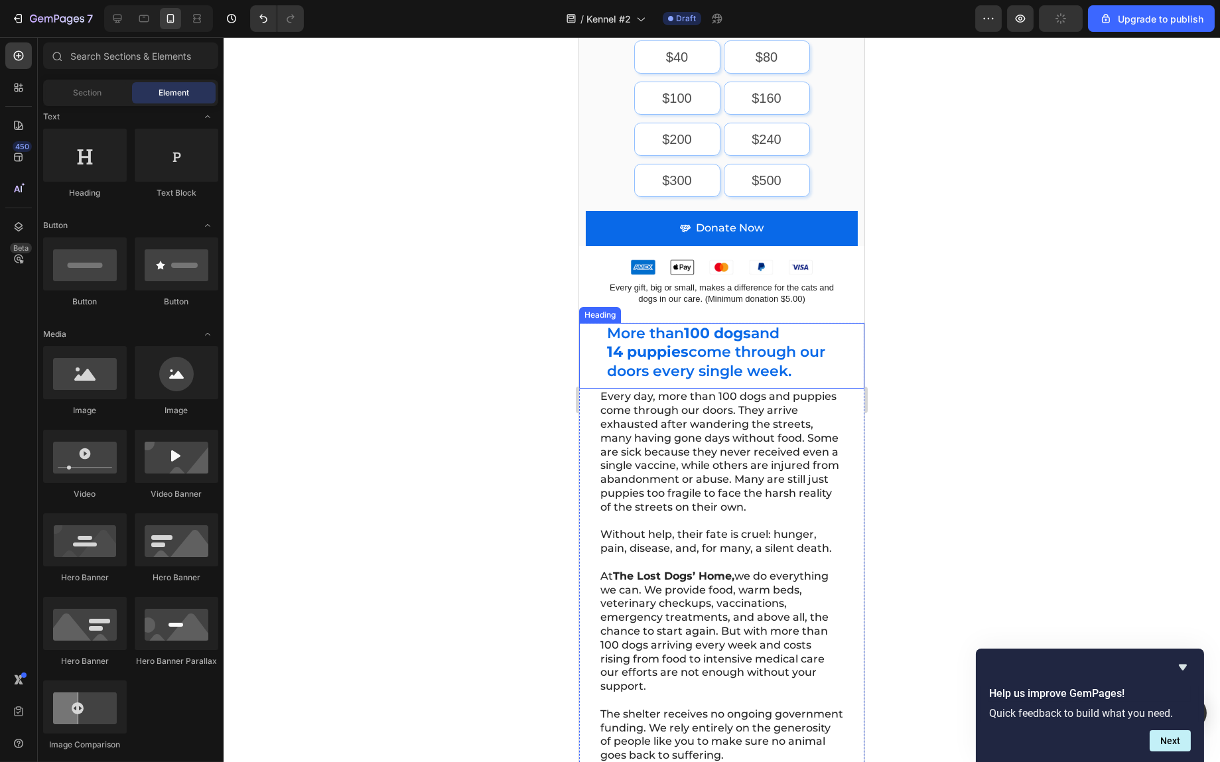
click at [684, 346] on strong "14 puppies" at bounding box center [648, 352] width 82 height 18
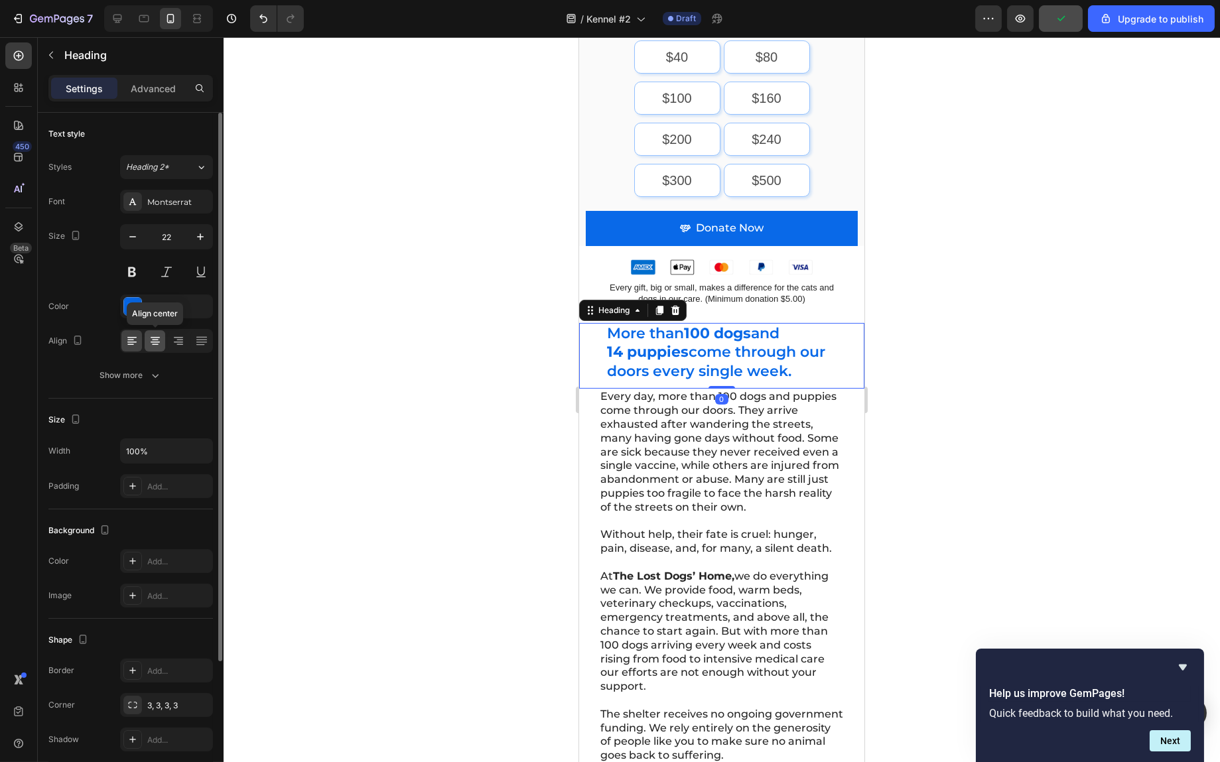
click at [157, 345] on icon at bounding box center [155, 340] width 13 height 13
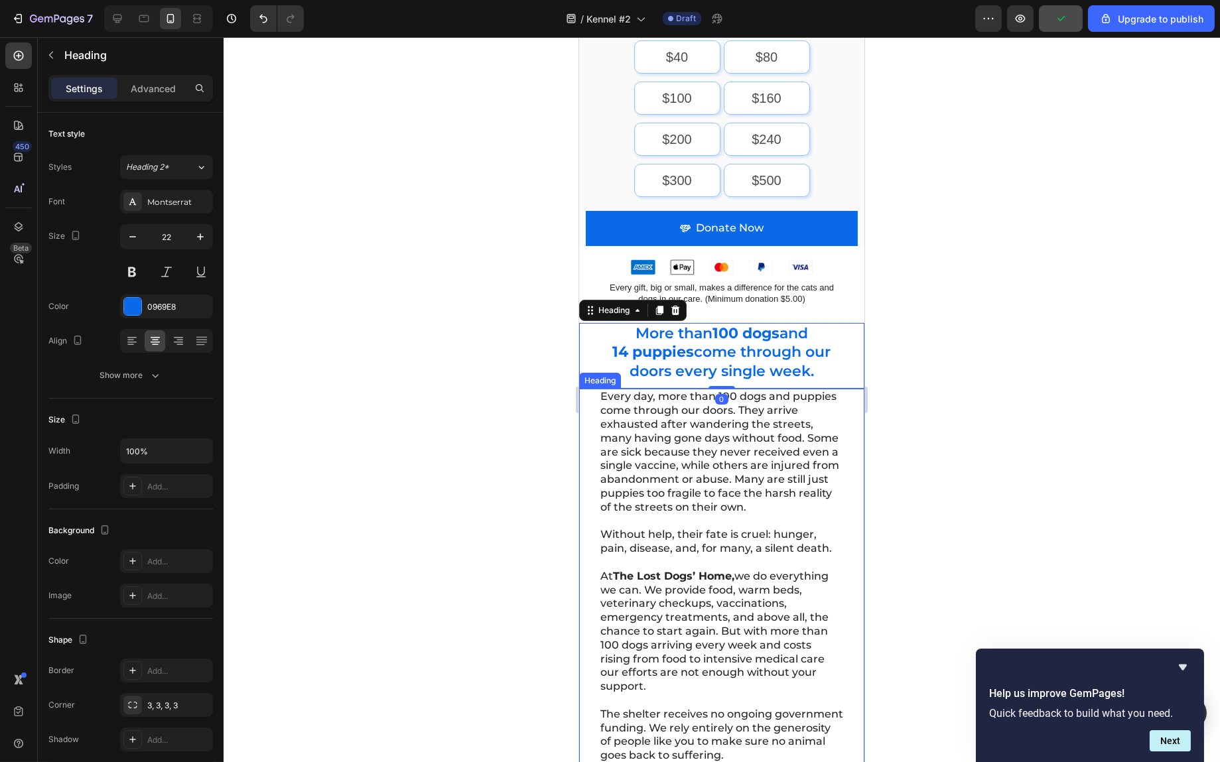
click at [656, 407] on h2 "Every day, more than 100 dogs and puppies come through our doors. They arrive e…" at bounding box center [722, 652] width 246 height 527
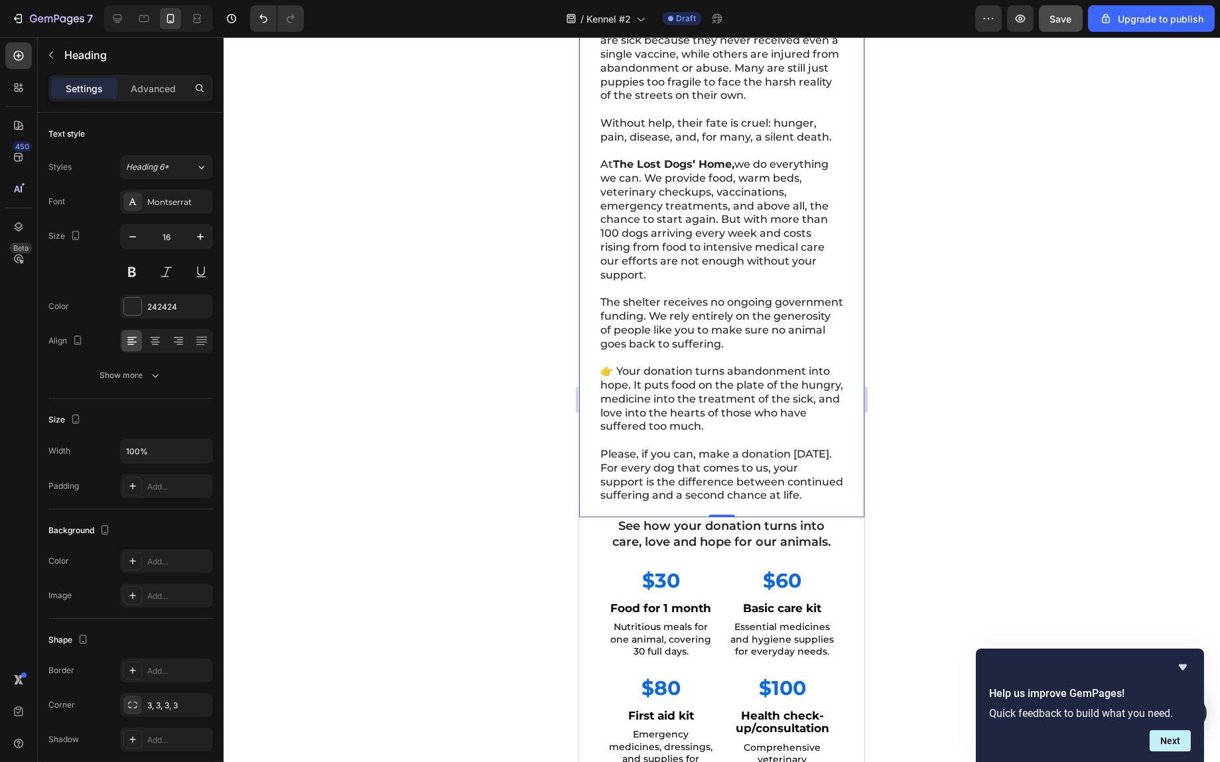
scroll to position [531, 0]
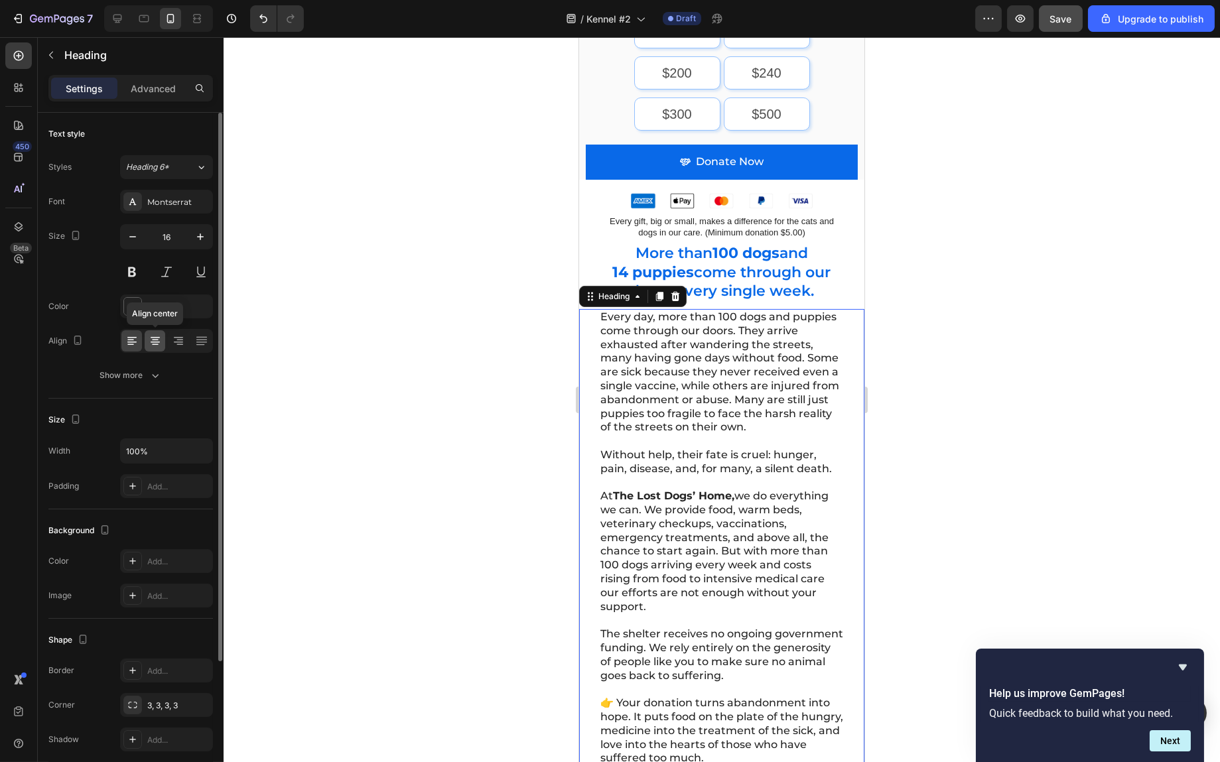
click at [152, 342] on icon at bounding box center [155, 340] width 13 height 13
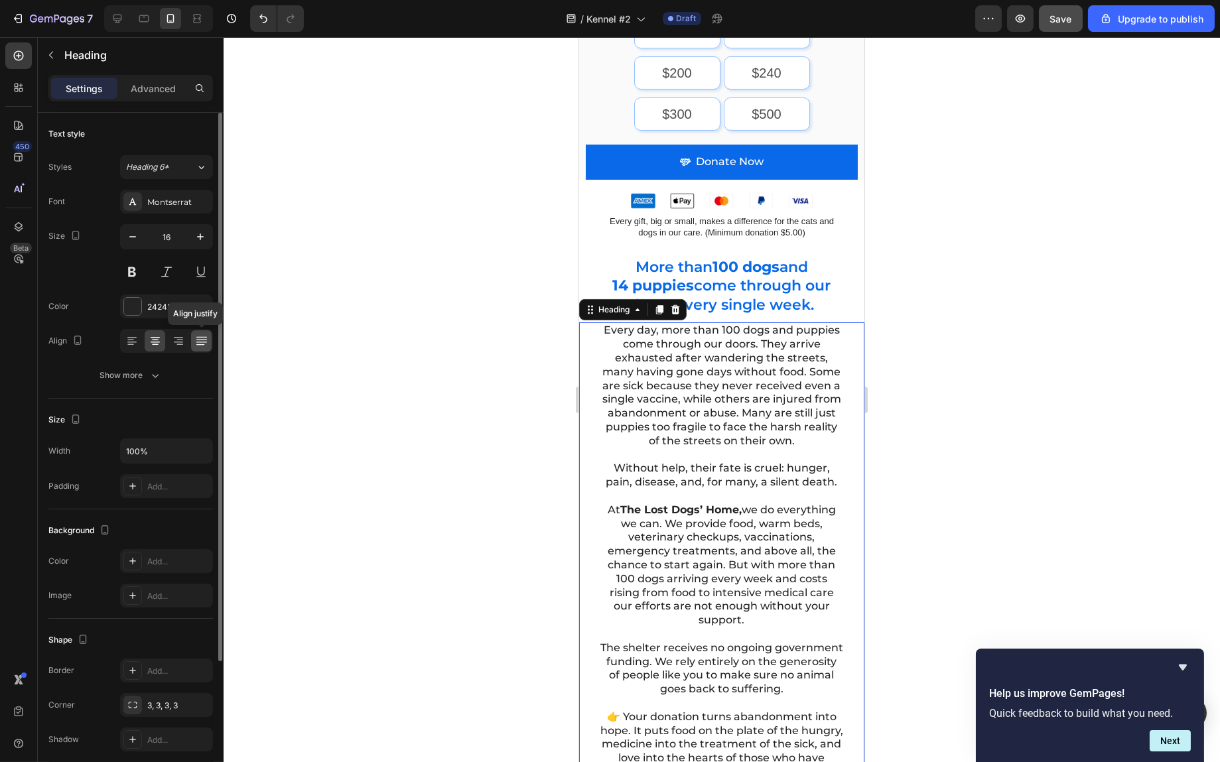
click at [200, 342] on icon at bounding box center [201, 342] width 11 height 1
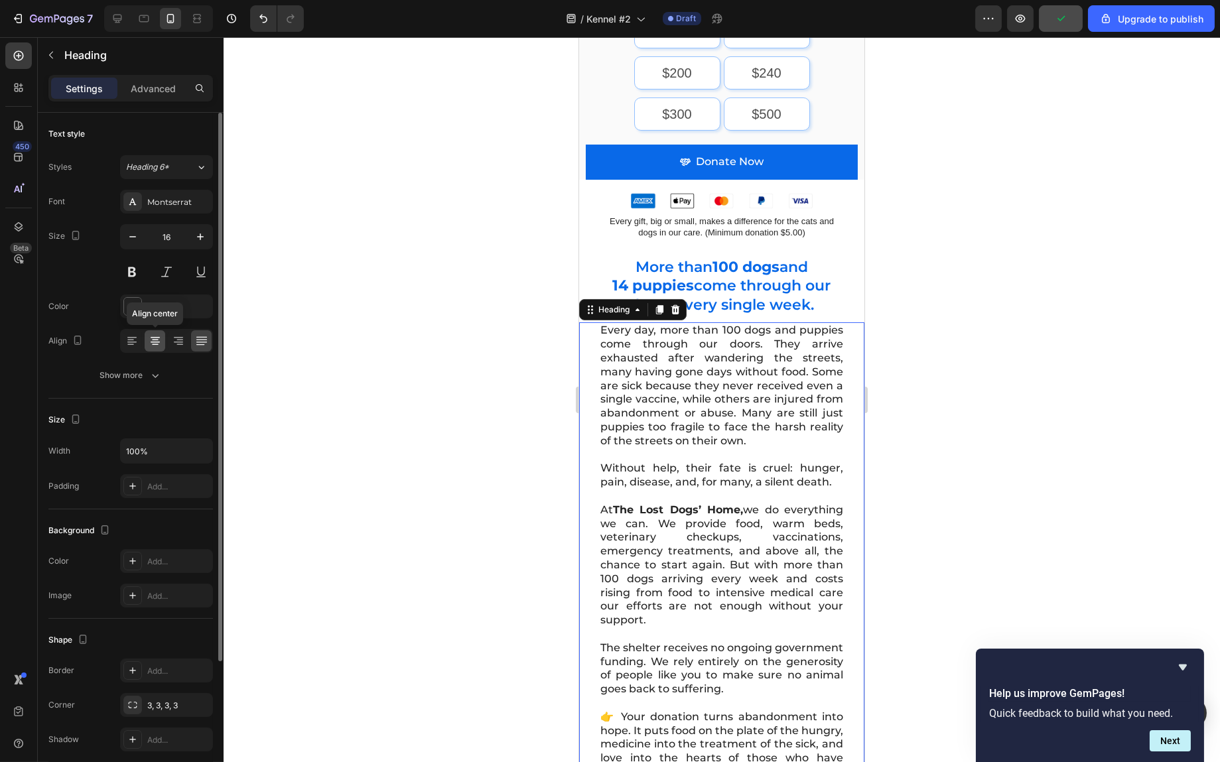
click at [151, 348] on div at bounding box center [155, 340] width 21 height 21
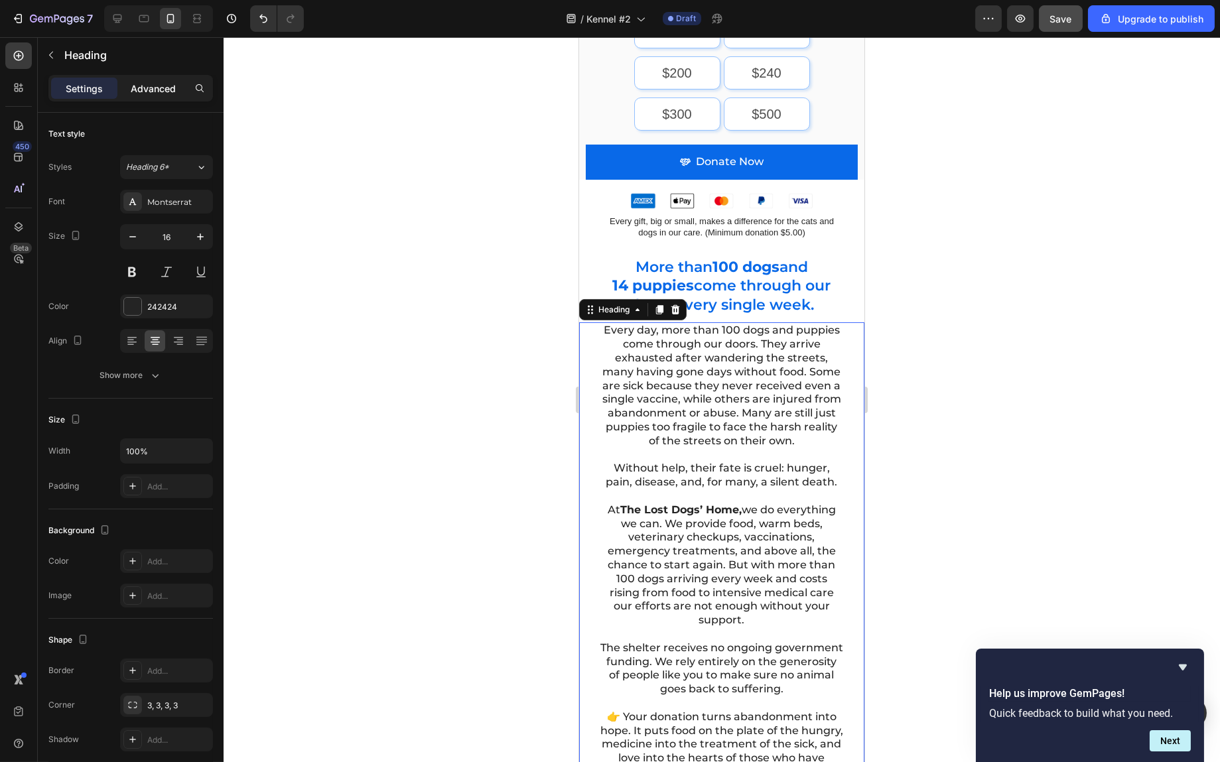
click at [162, 94] on p "Advanced" at bounding box center [153, 89] width 45 height 14
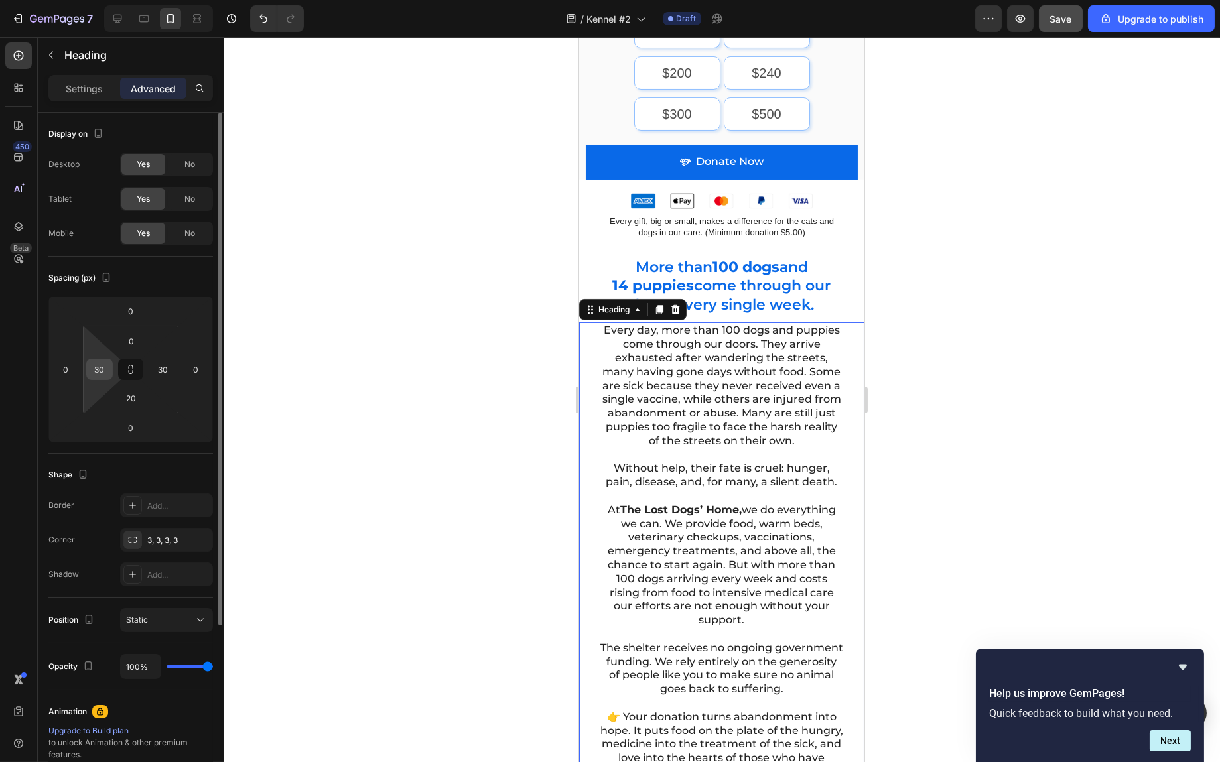
drag, startPoint x: 104, startPoint y: 380, endPoint x: 100, endPoint y: 372, distance: 8.7
click at [104, 0] on html "7 / Kennel #2 Draft Preview Save Upgrade to publish 450 Beta Sections(18) Eleme…" at bounding box center [610, 0] width 1220 height 0
click at [100, 372] on input "30" at bounding box center [100, 370] width 20 height 20
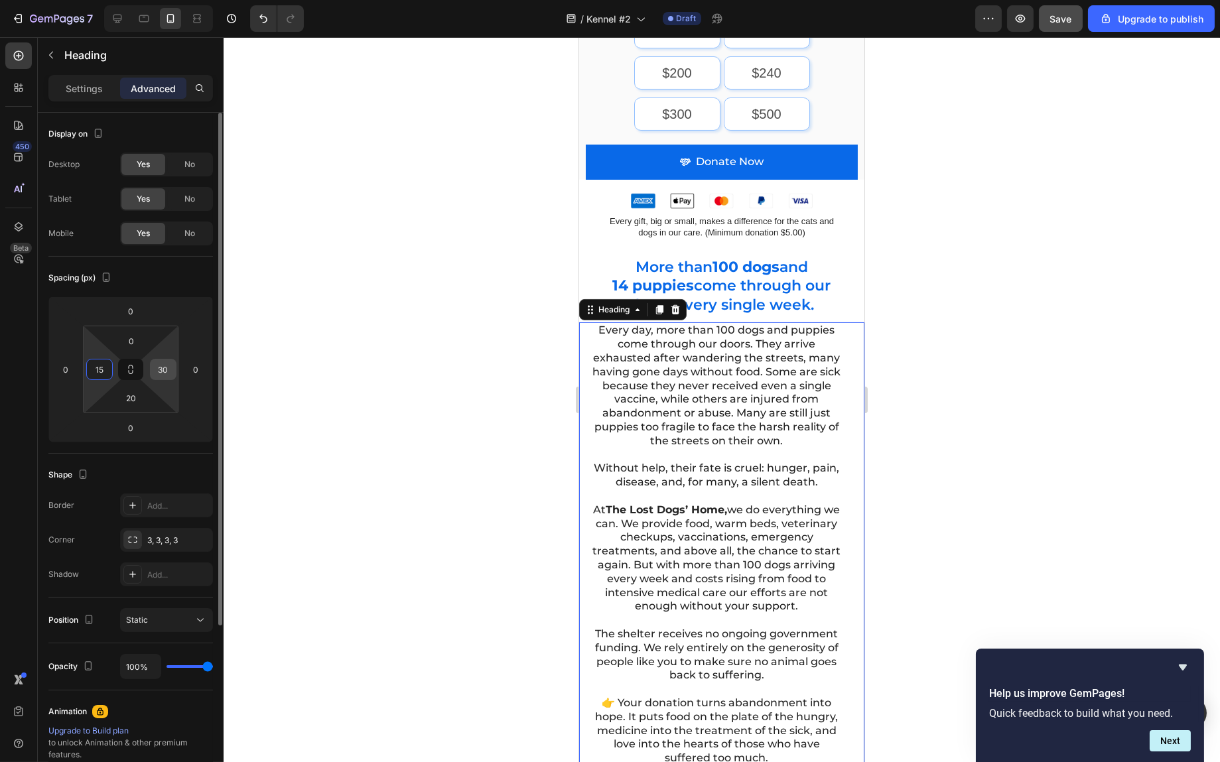
type input "15"
click at [160, 375] on input "30" at bounding box center [163, 370] width 20 height 20
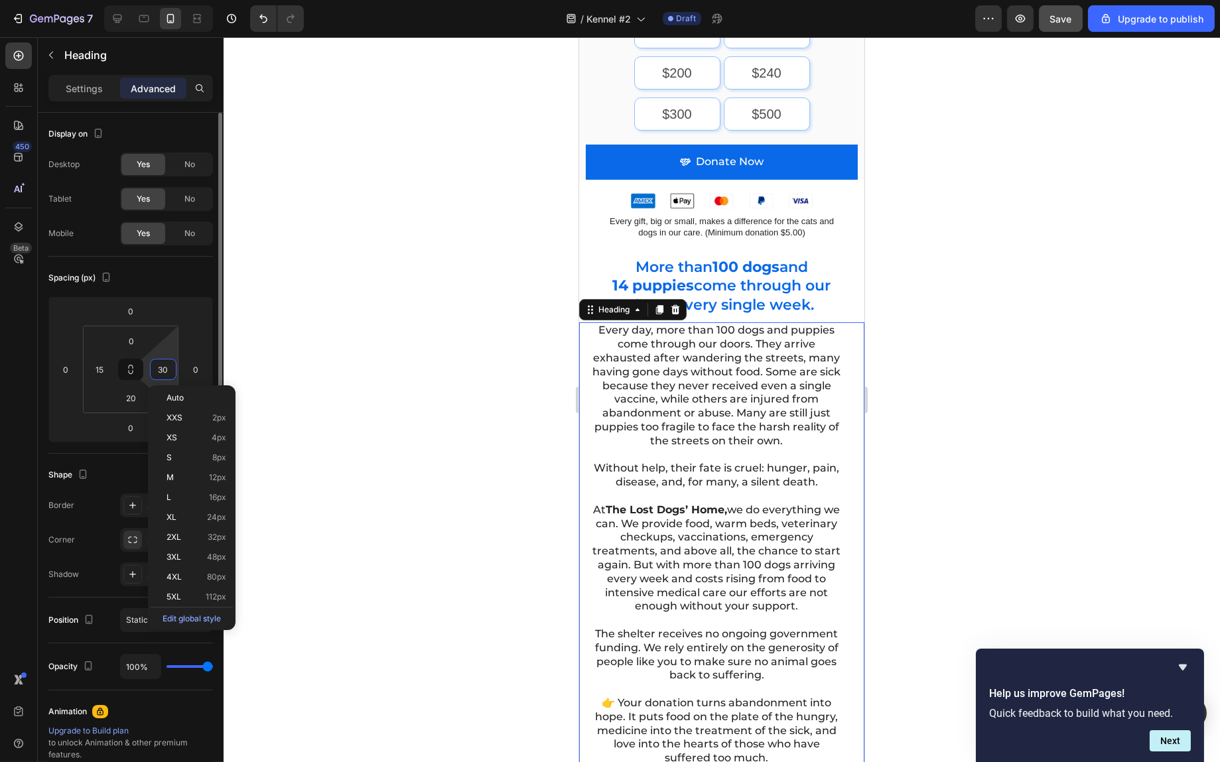
click at [160, 375] on input "30" at bounding box center [163, 370] width 20 height 20
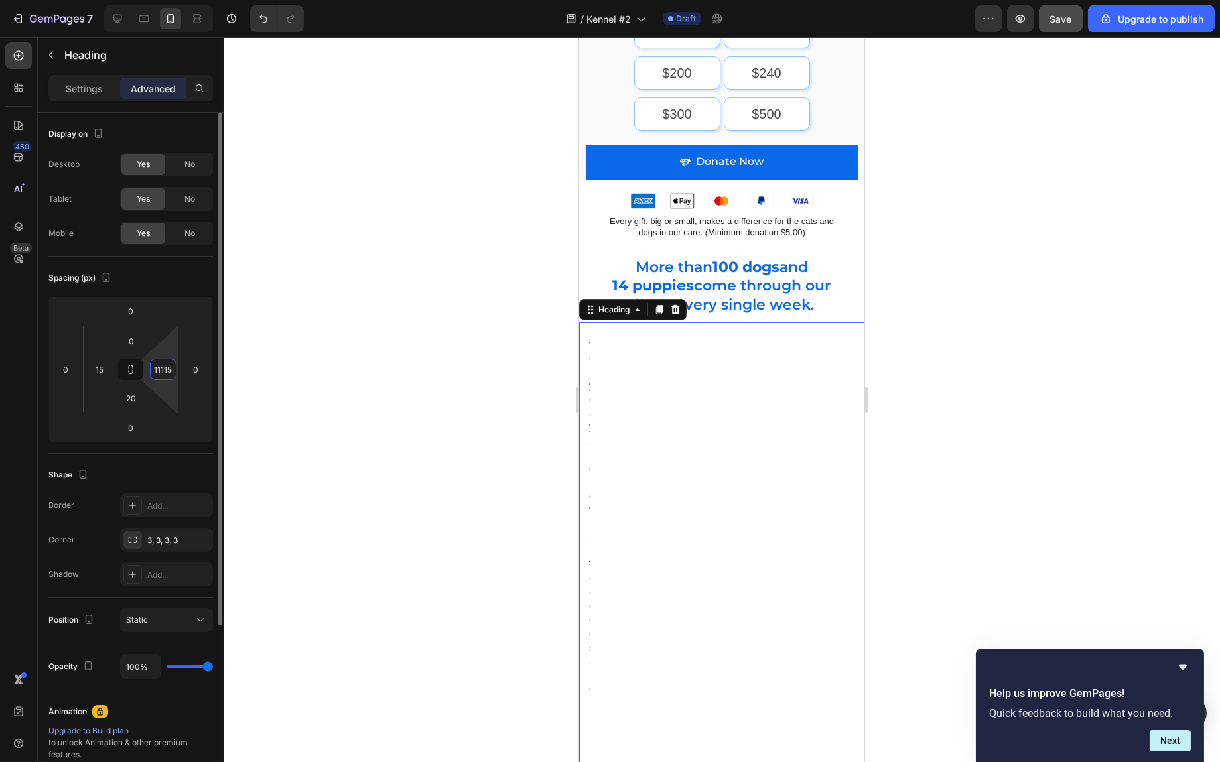
click at [159, 375] on input "11115" at bounding box center [163, 370] width 20 height 20
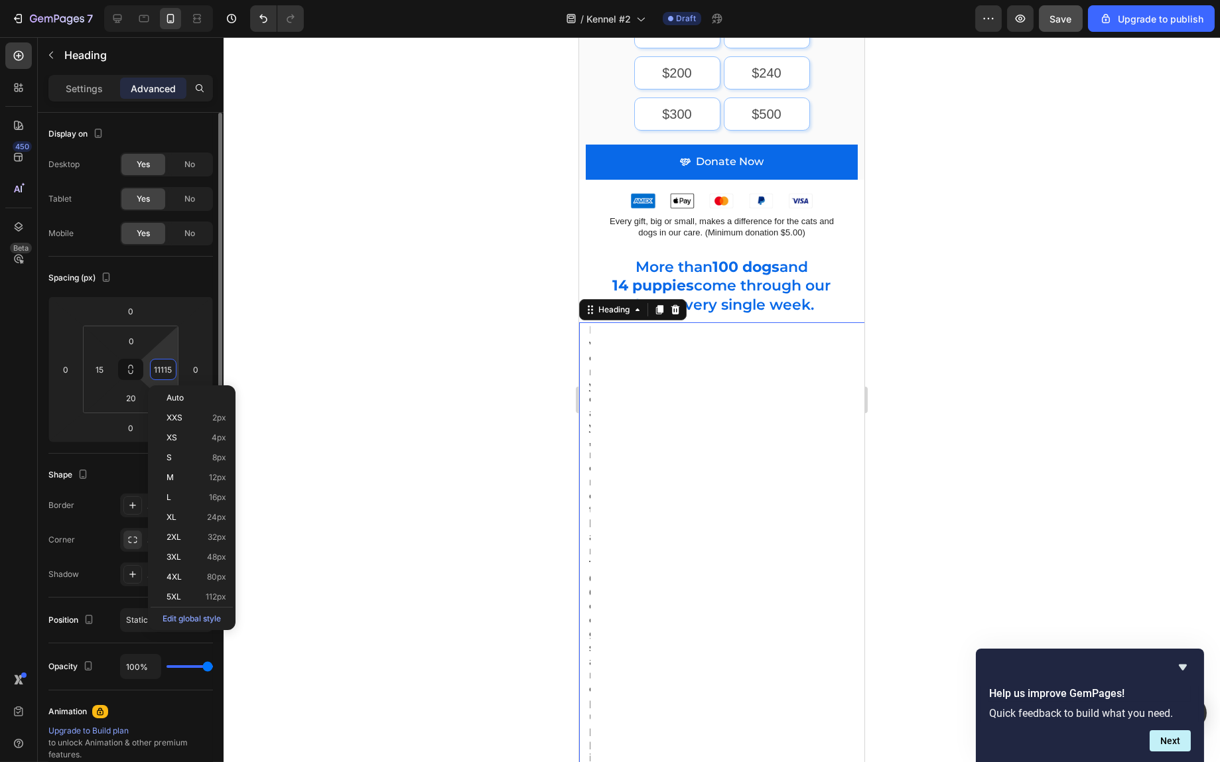
click at [159, 375] on input "11115" at bounding box center [163, 370] width 20 height 20
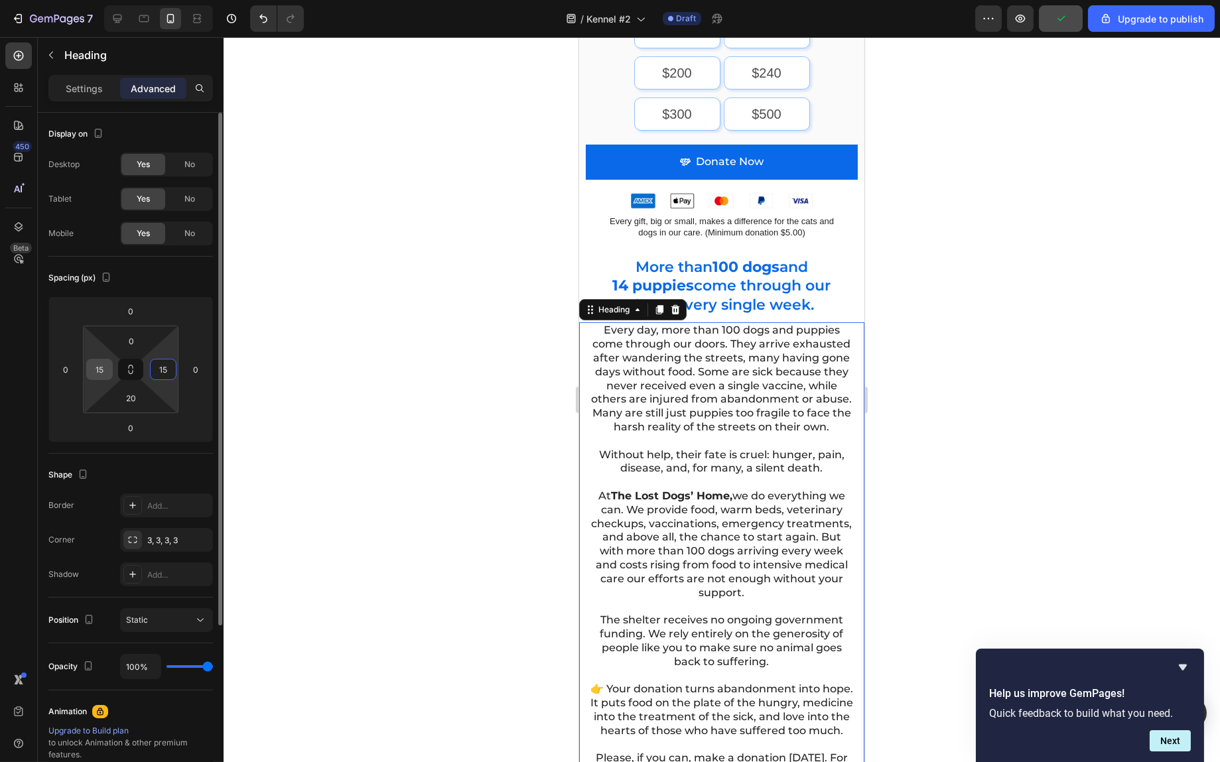
type input "15"
click at [100, 368] on input "15" at bounding box center [100, 370] width 20 height 20
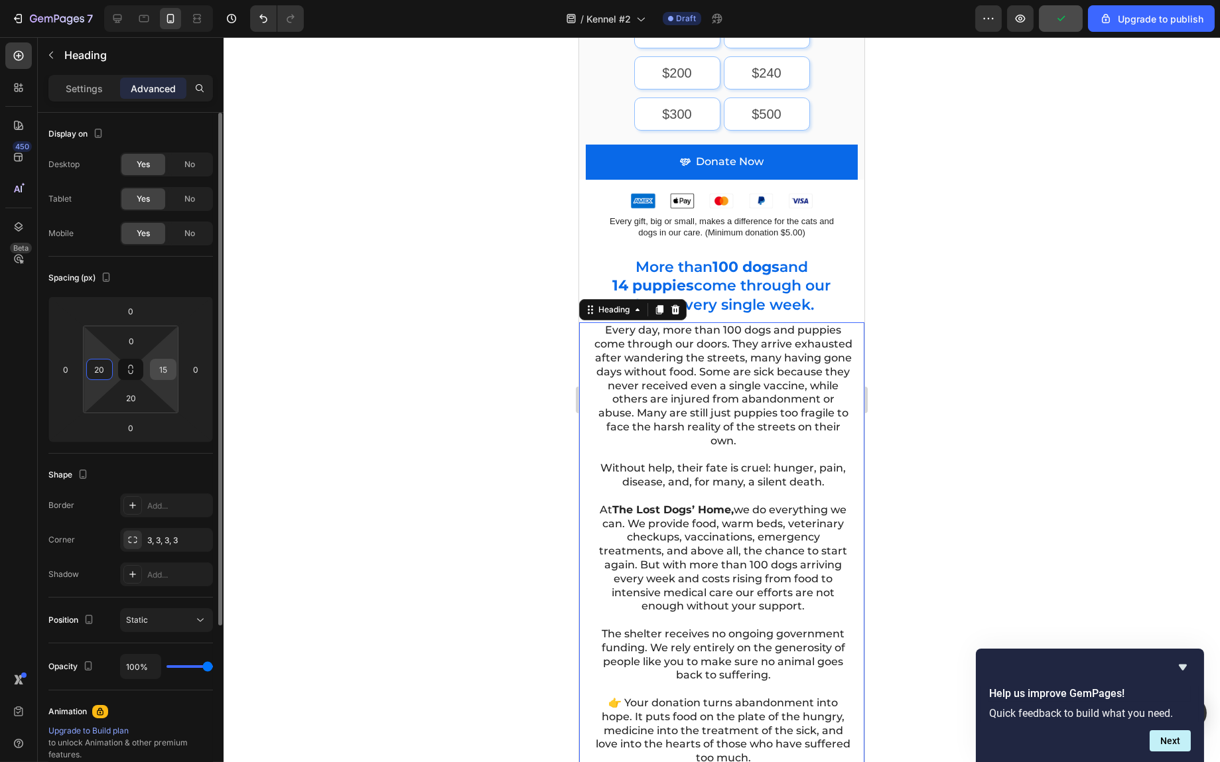
type input "20"
click at [158, 373] on input "15" at bounding box center [163, 370] width 20 height 20
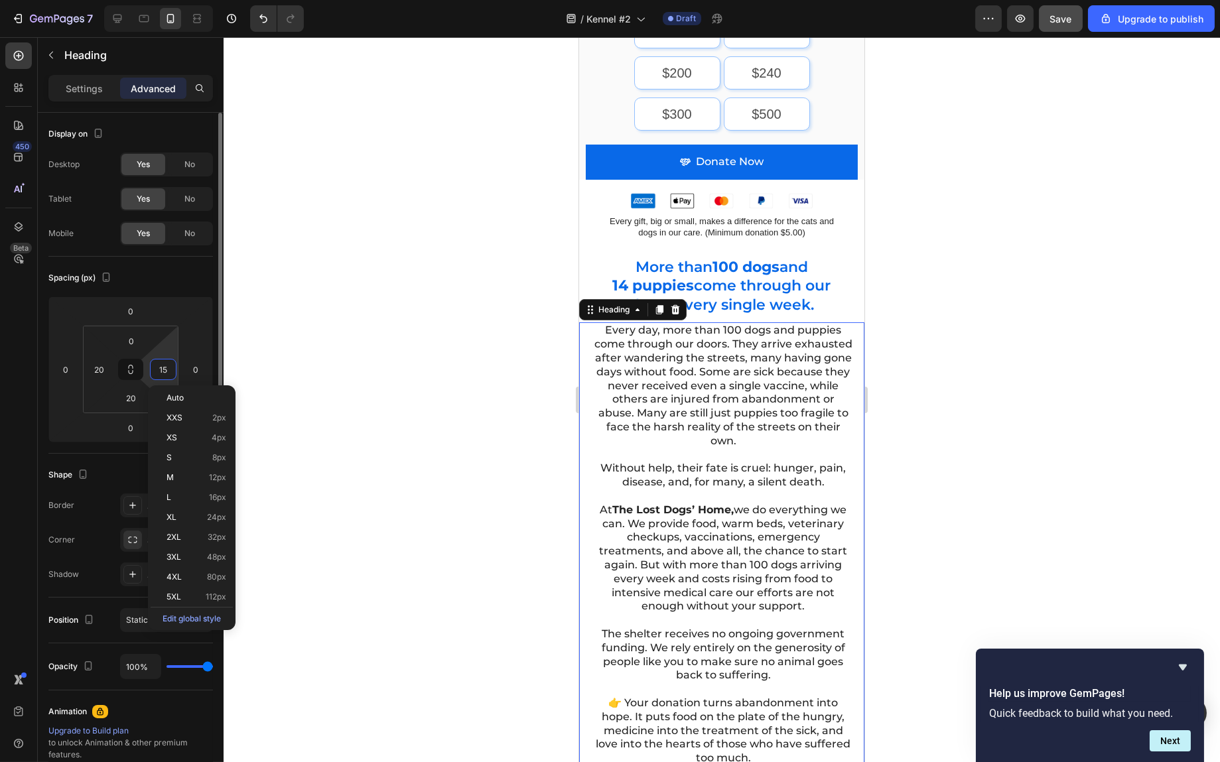
click at [159, 373] on input "15" at bounding box center [163, 370] width 20 height 20
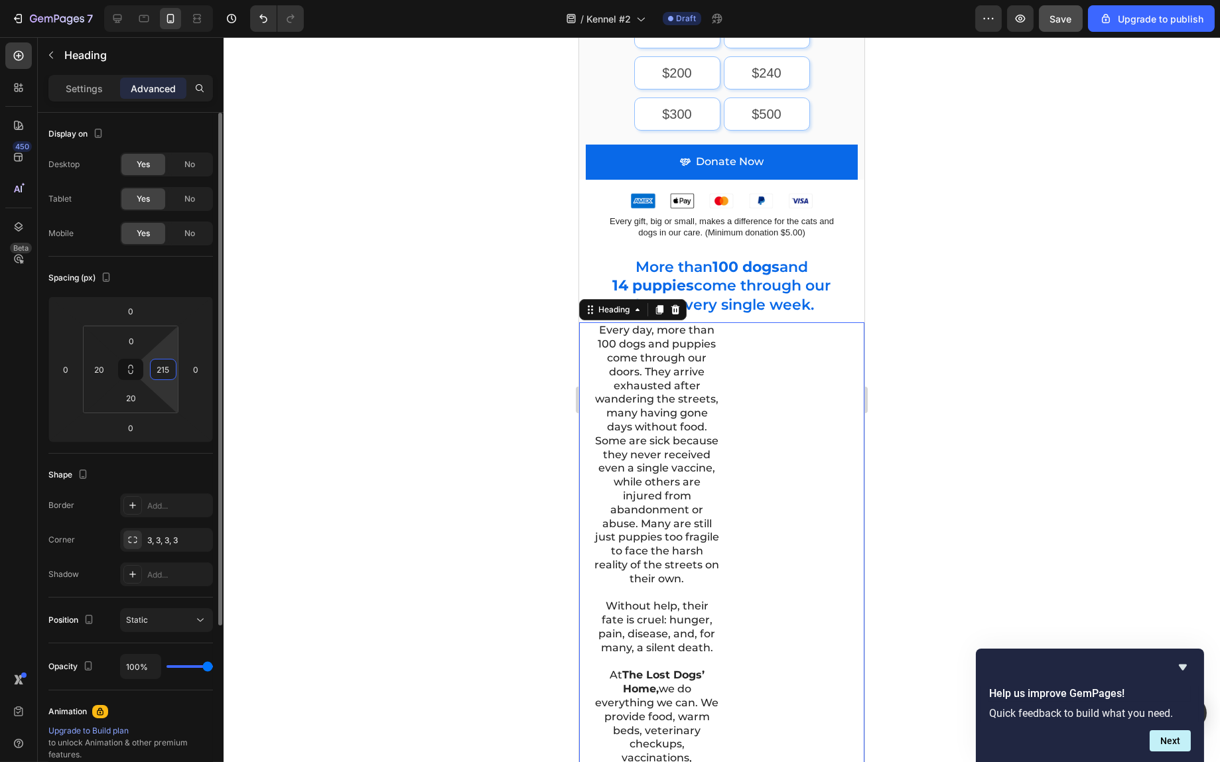
click at [161, 373] on input "215" at bounding box center [163, 370] width 20 height 20
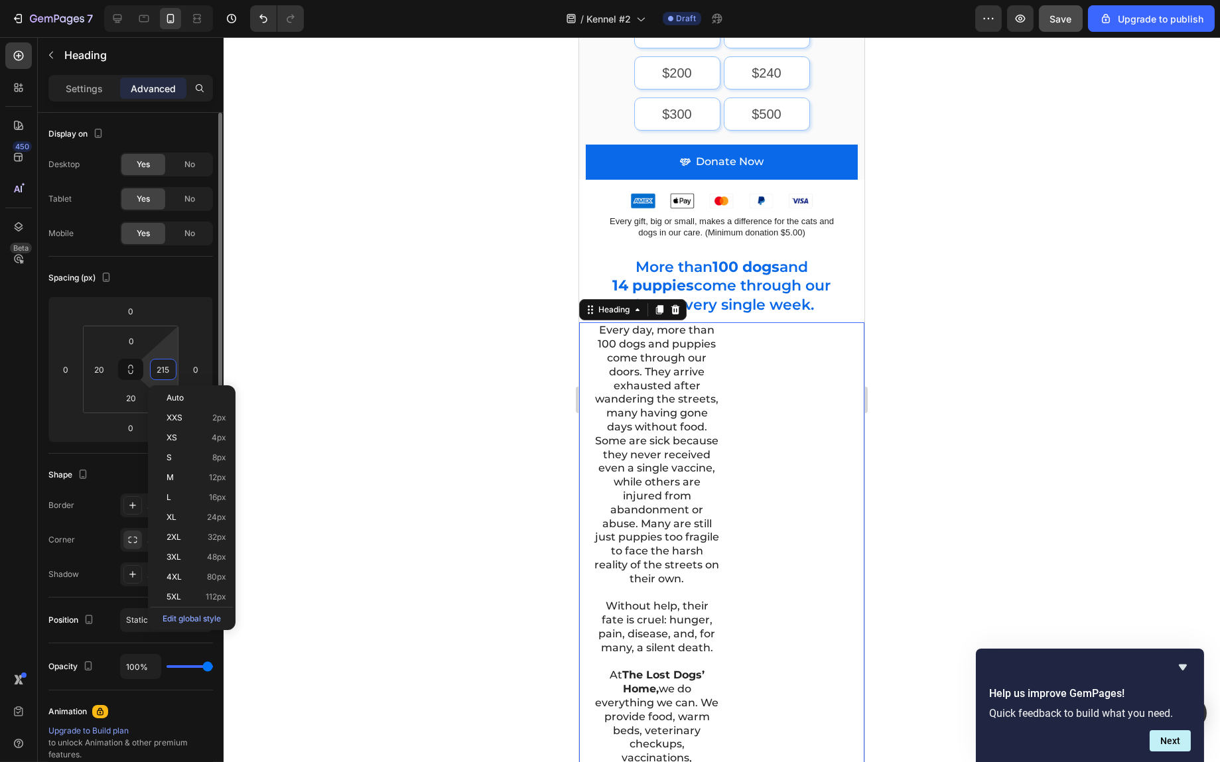
click at [161, 373] on input "215" at bounding box center [163, 370] width 20 height 20
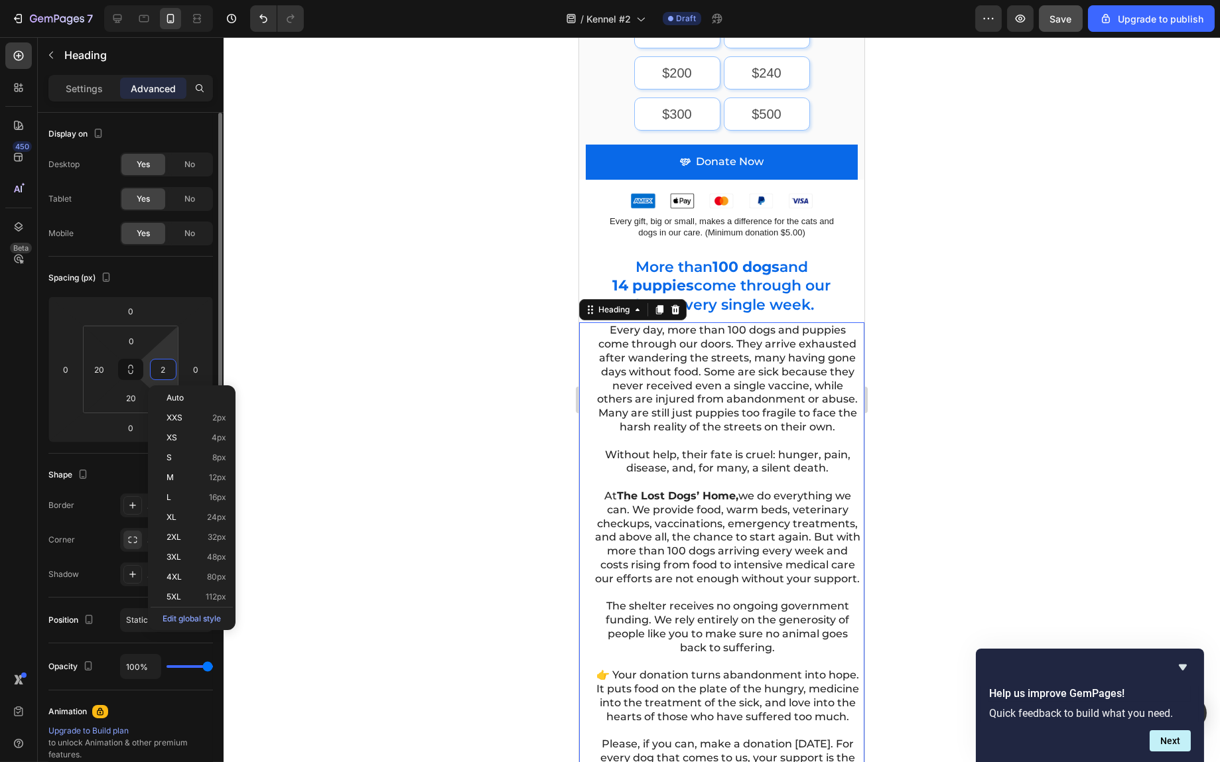
type input "20"
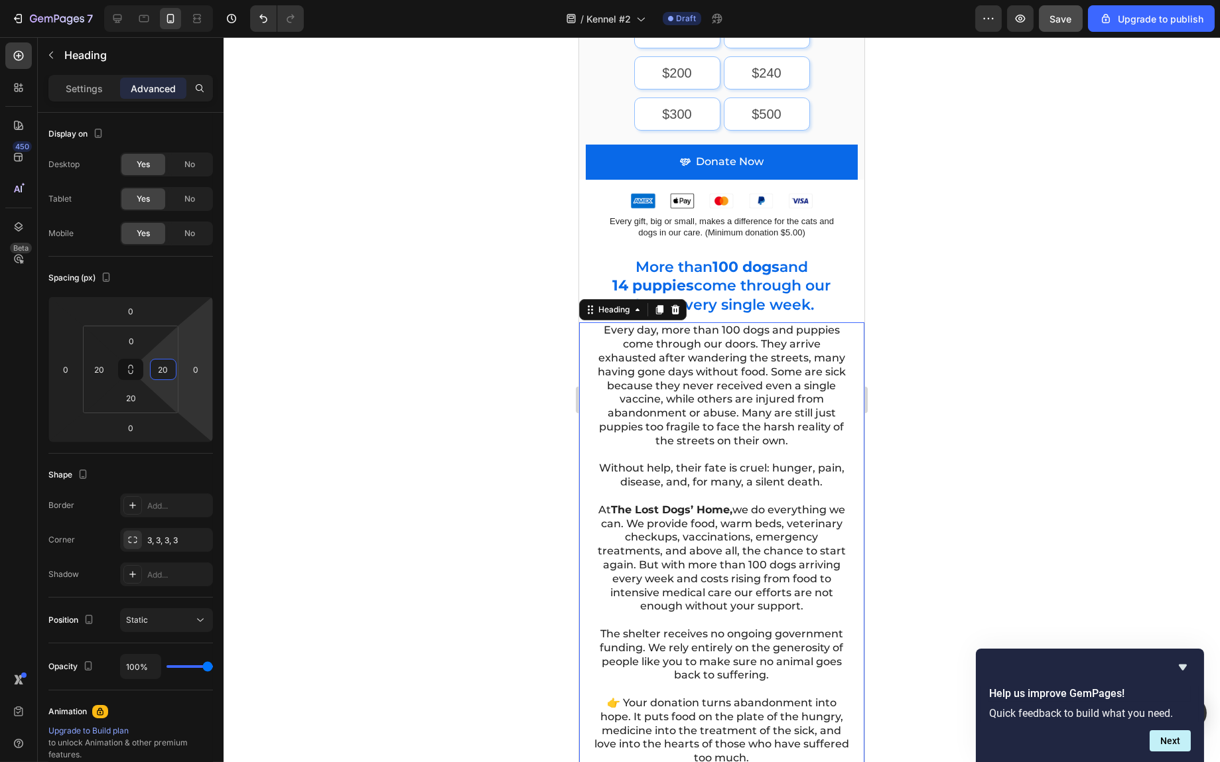
click at [931, 362] on div at bounding box center [722, 399] width 997 height 725
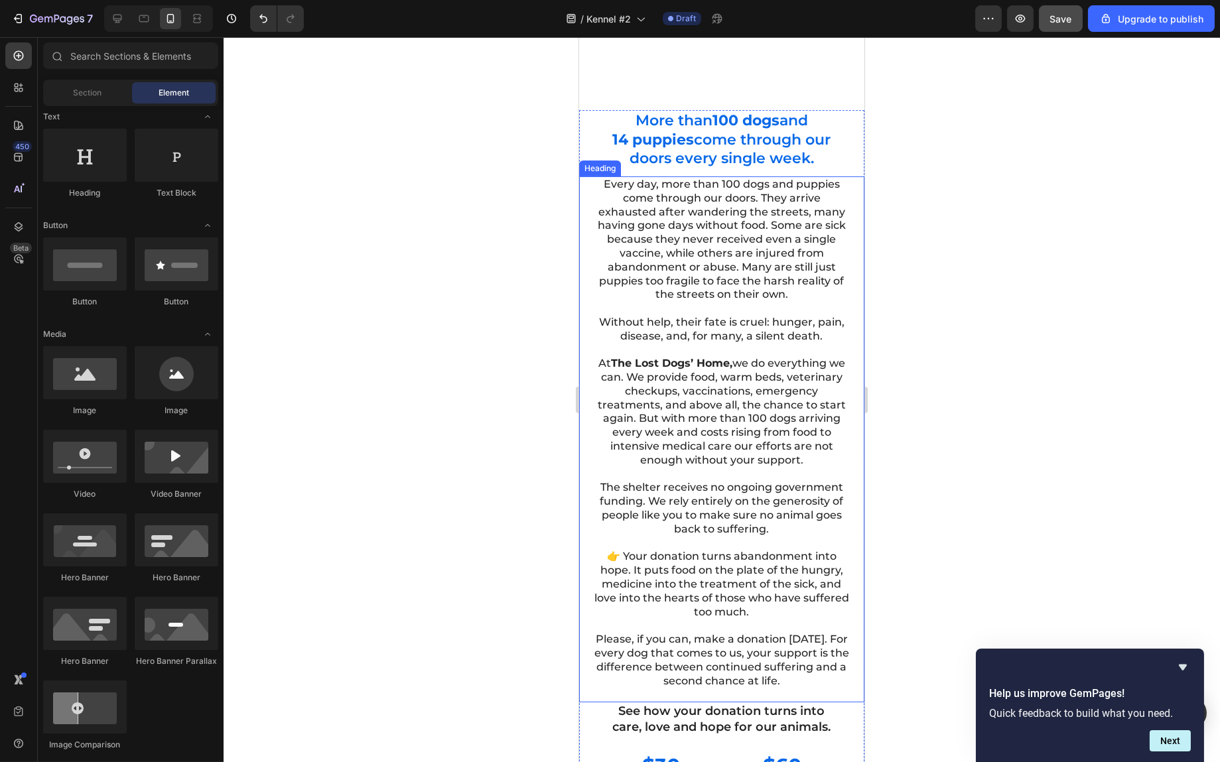
scroll to position [863, 0]
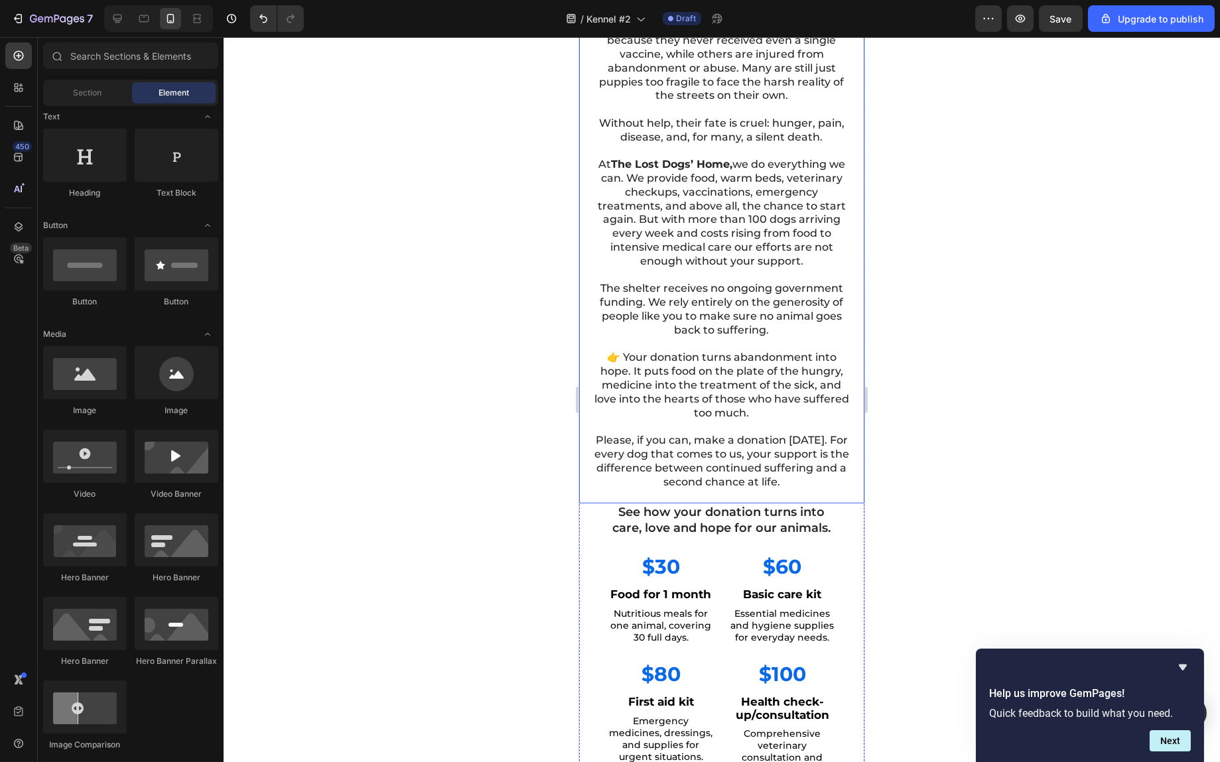
scroll to position [597, 0]
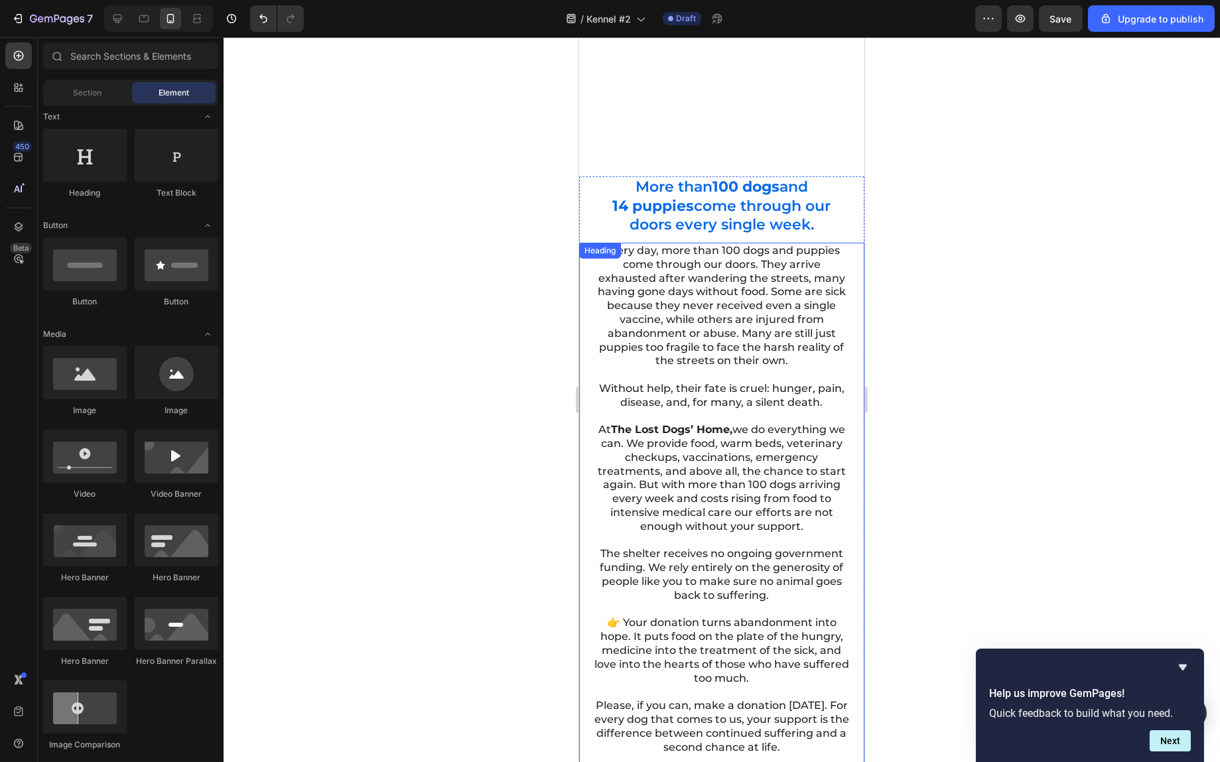
click at [723, 300] on h2 "Every day, more than 100 dogs and puppies come through our doors. They arrive e…" at bounding box center [721, 499] width 259 height 513
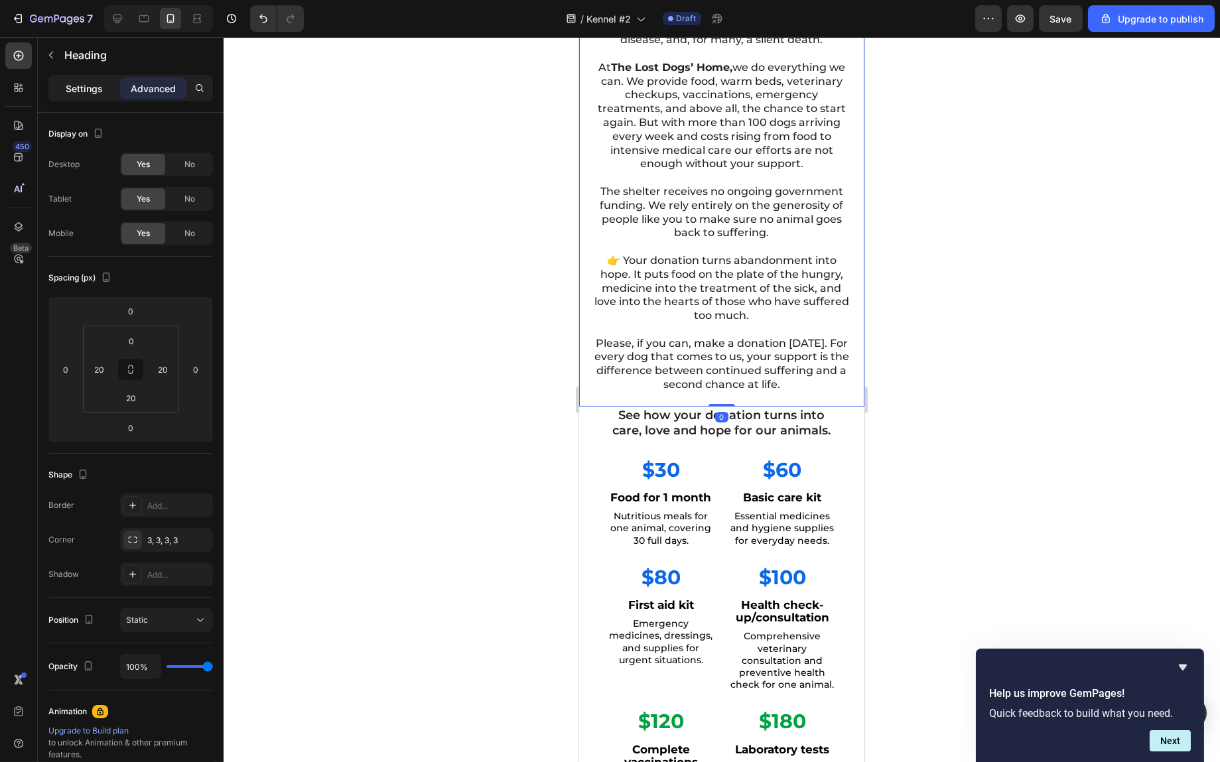
click at [98, 84] on p "Settings" at bounding box center [84, 89] width 37 height 14
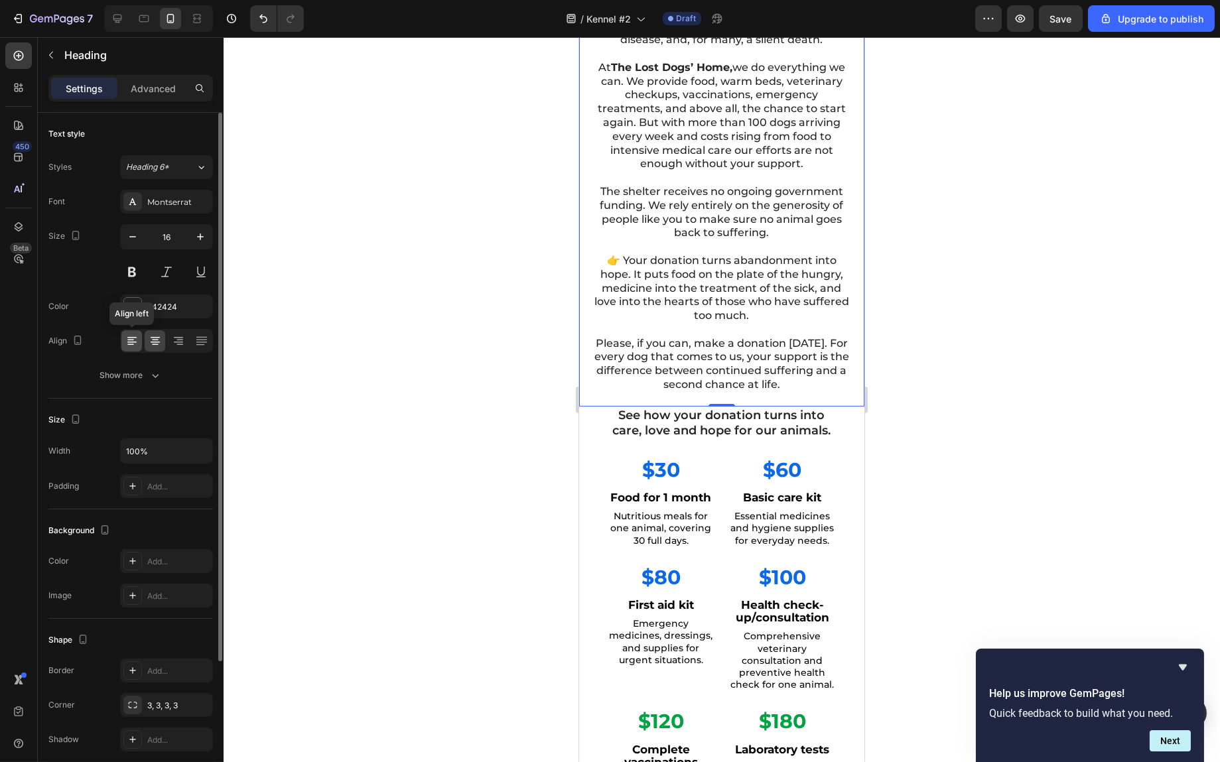
click at [131, 345] on icon at bounding box center [131, 340] width 13 height 13
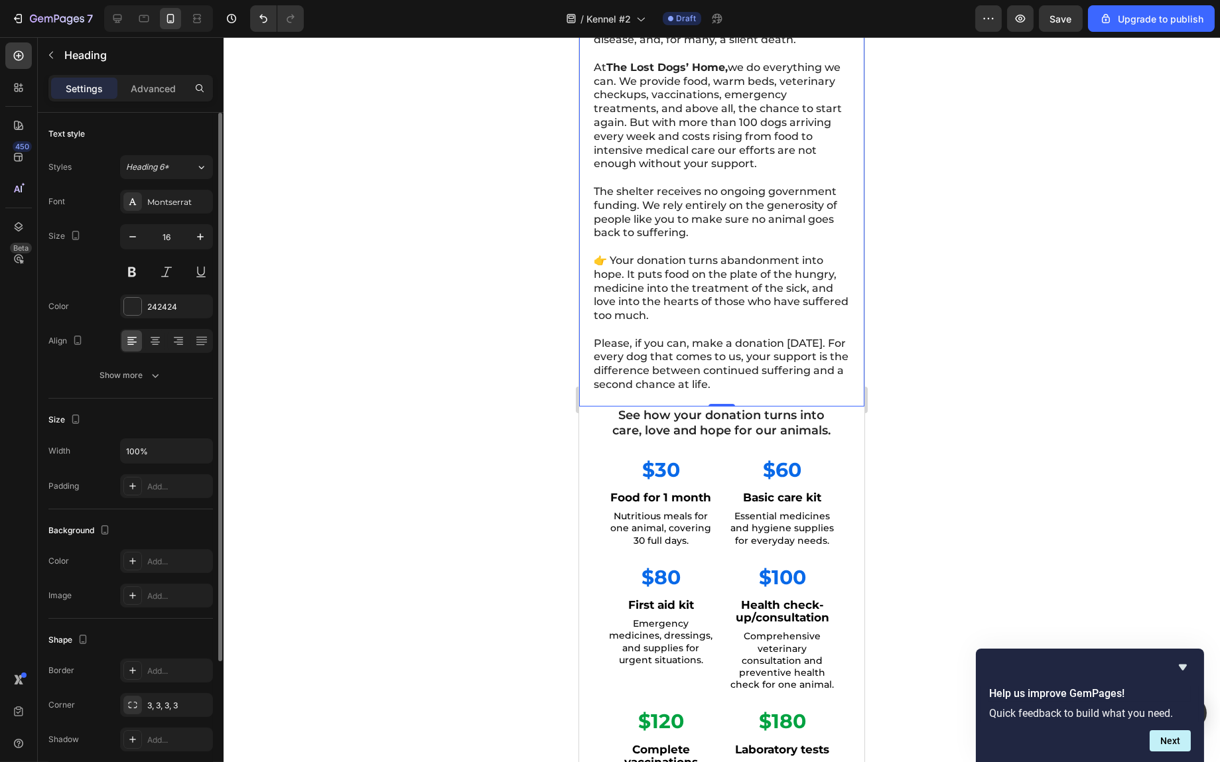
click at [163, 84] on p "Advanced" at bounding box center [153, 89] width 45 height 14
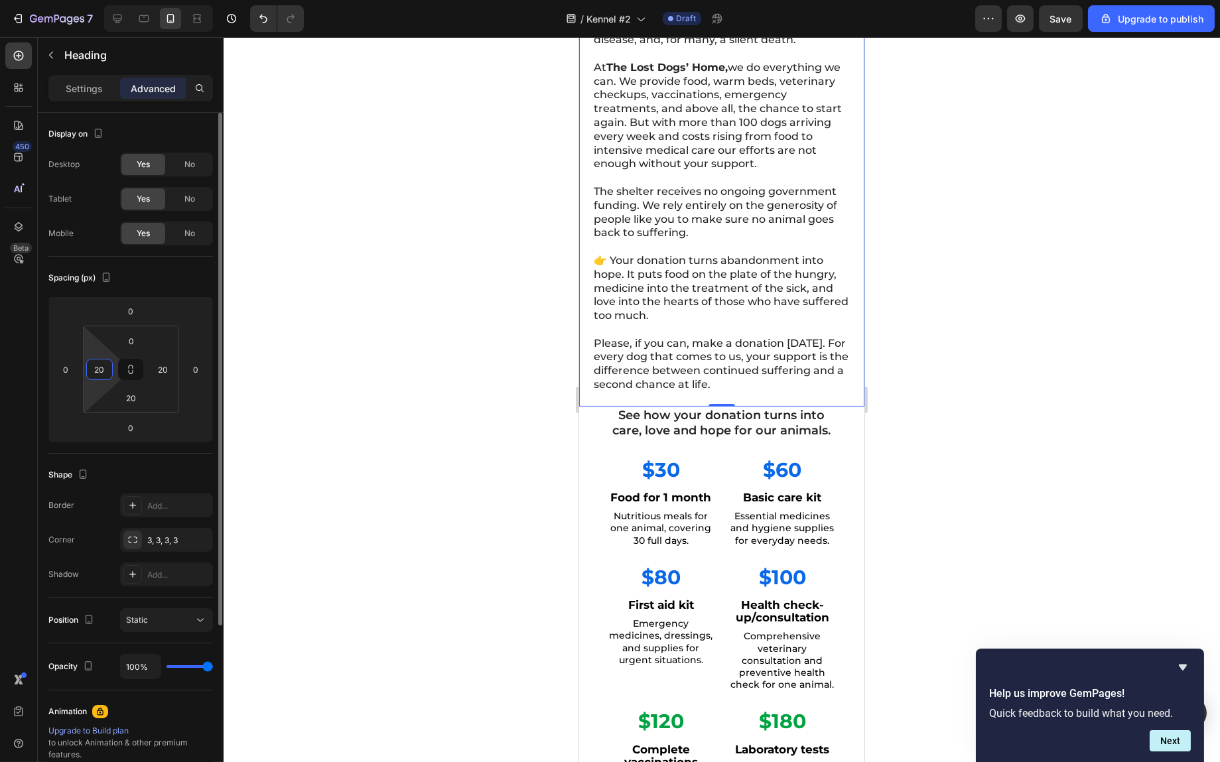
click at [100, 368] on input "20" at bounding box center [100, 370] width 20 height 20
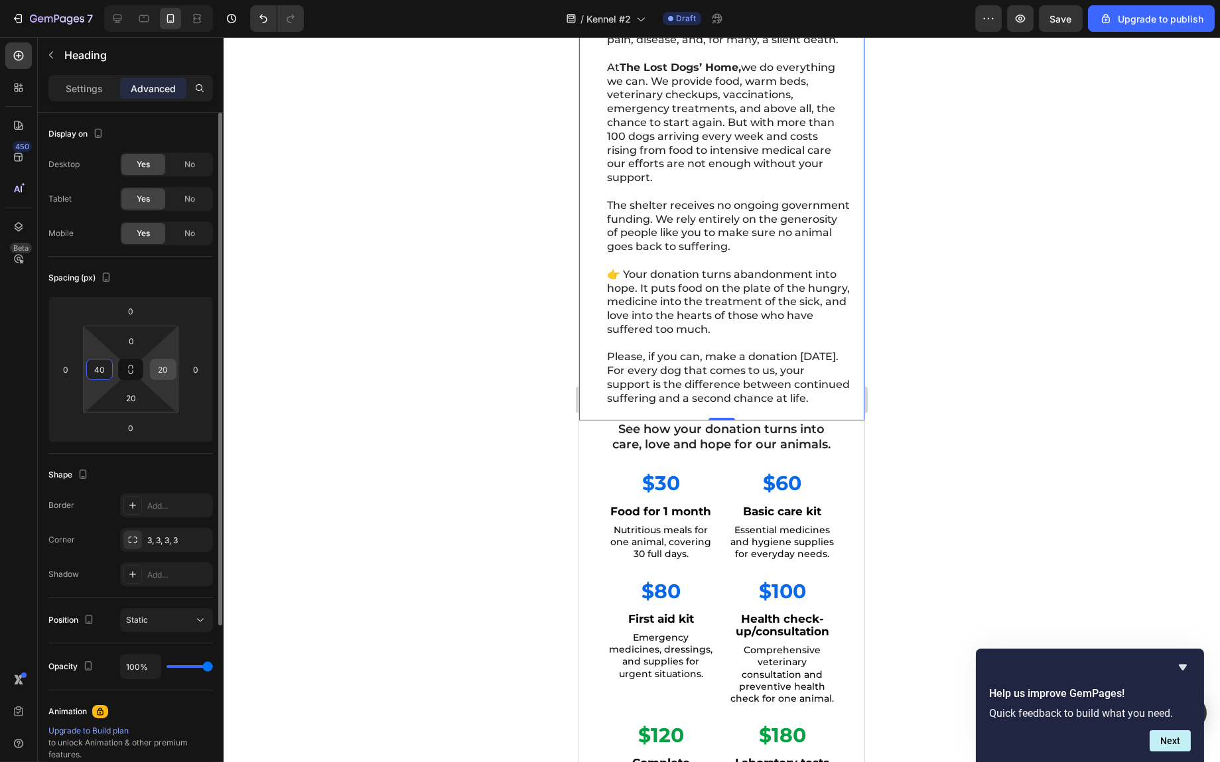
type input "40"
click at [160, 370] on input "20" at bounding box center [163, 370] width 20 height 20
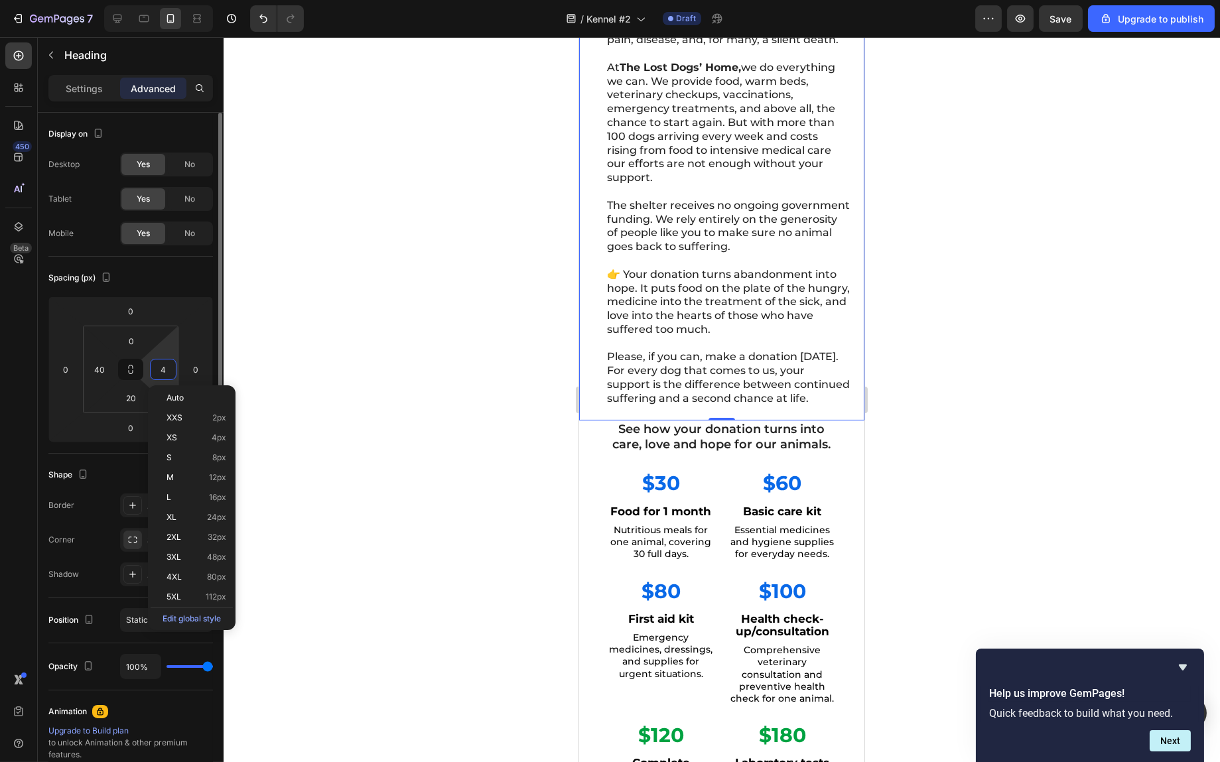
type input "40"
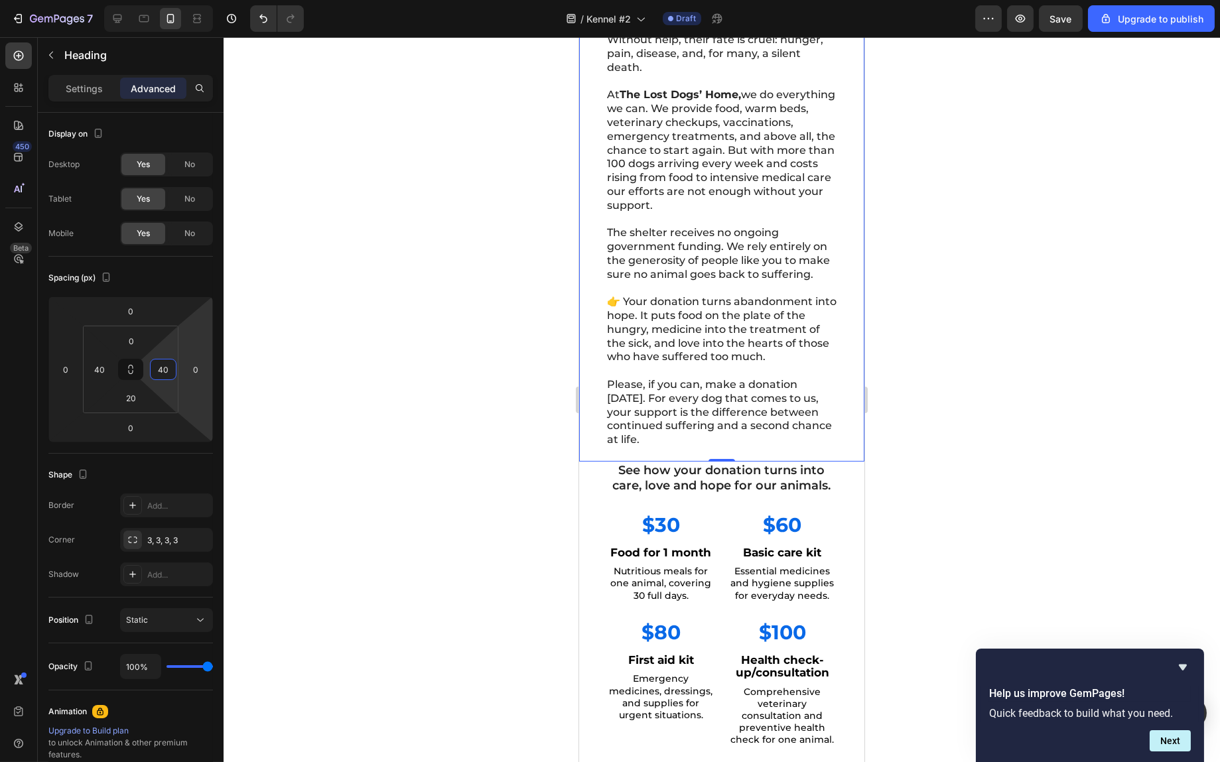
click at [991, 376] on div at bounding box center [722, 399] width 997 height 725
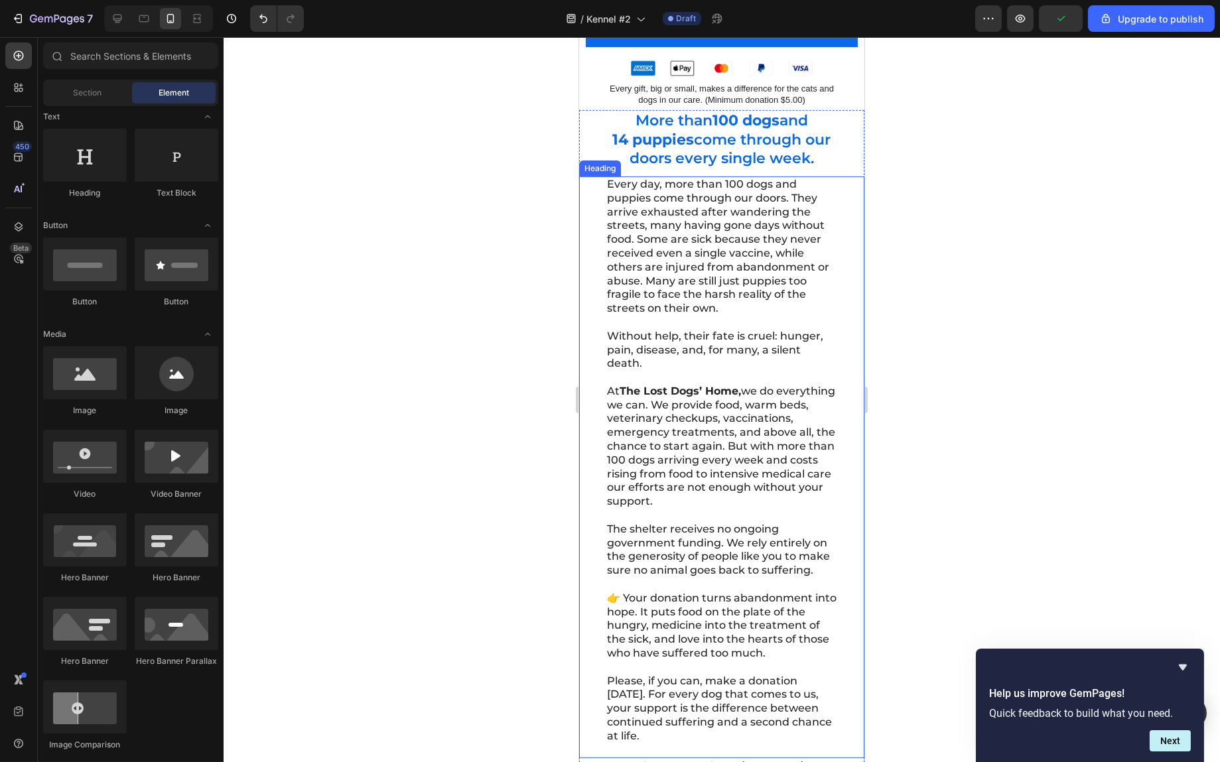
scroll to position [995, 0]
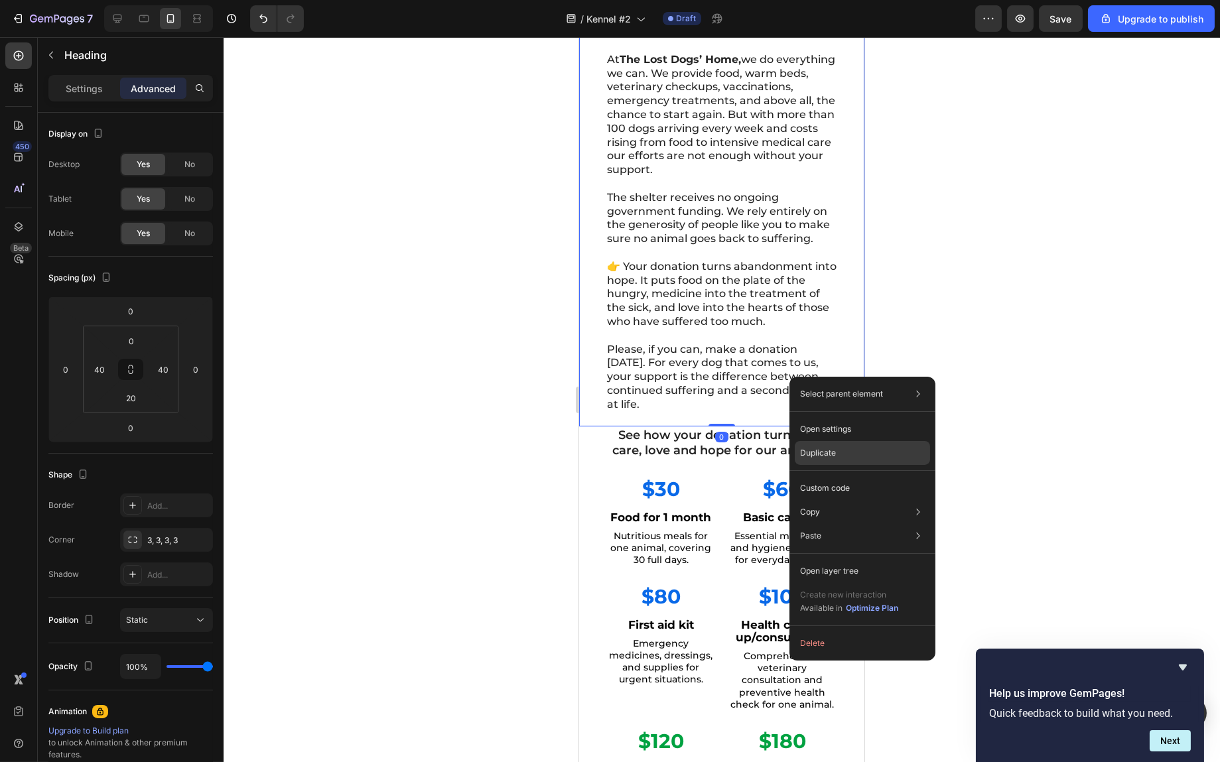
click at [836, 449] on div "Duplicate" at bounding box center [862, 453] width 135 height 24
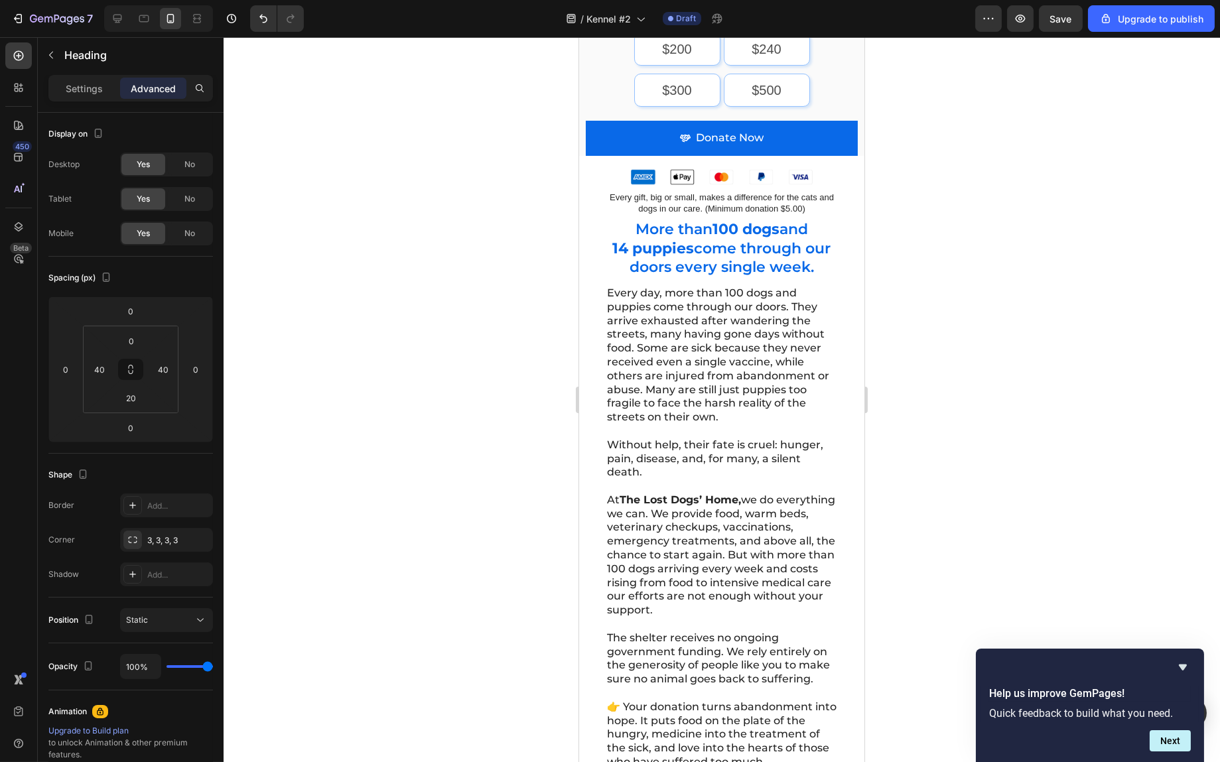
scroll to position [422, 0]
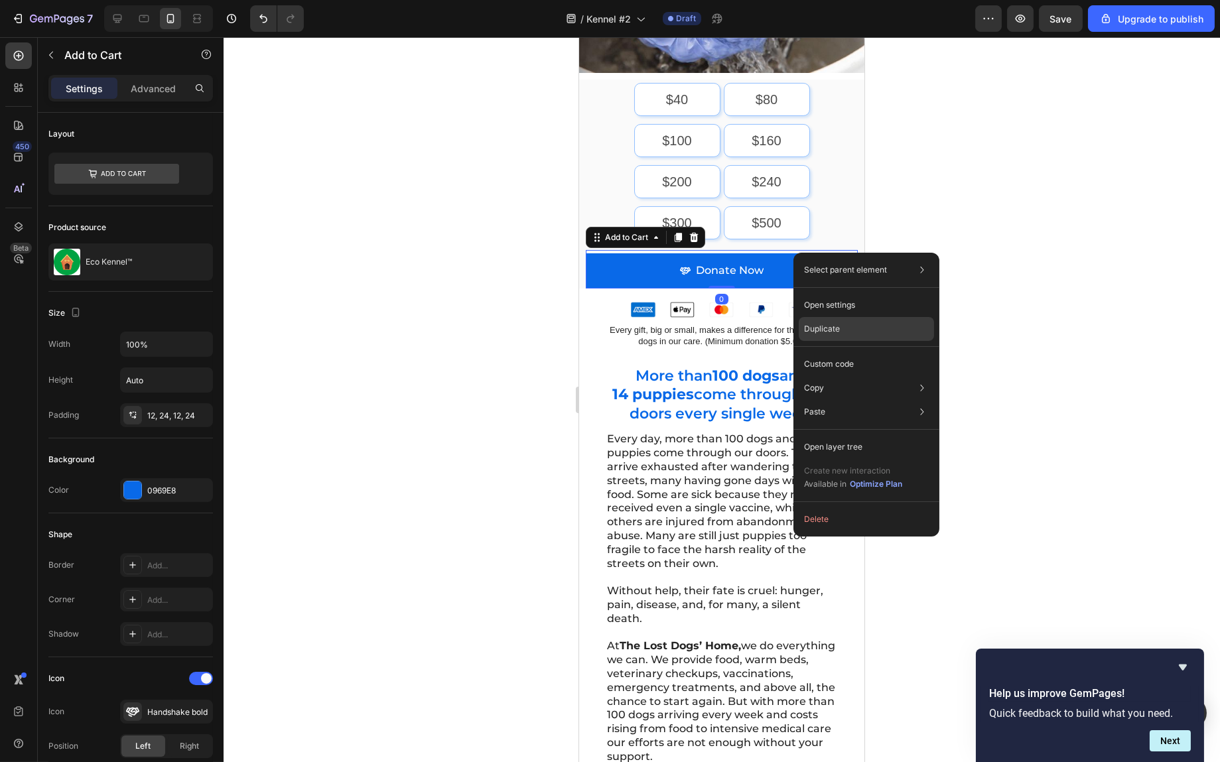
click at [851, 328] on div "Duplicate" at bounding box center [866, 329] width 135 height 24
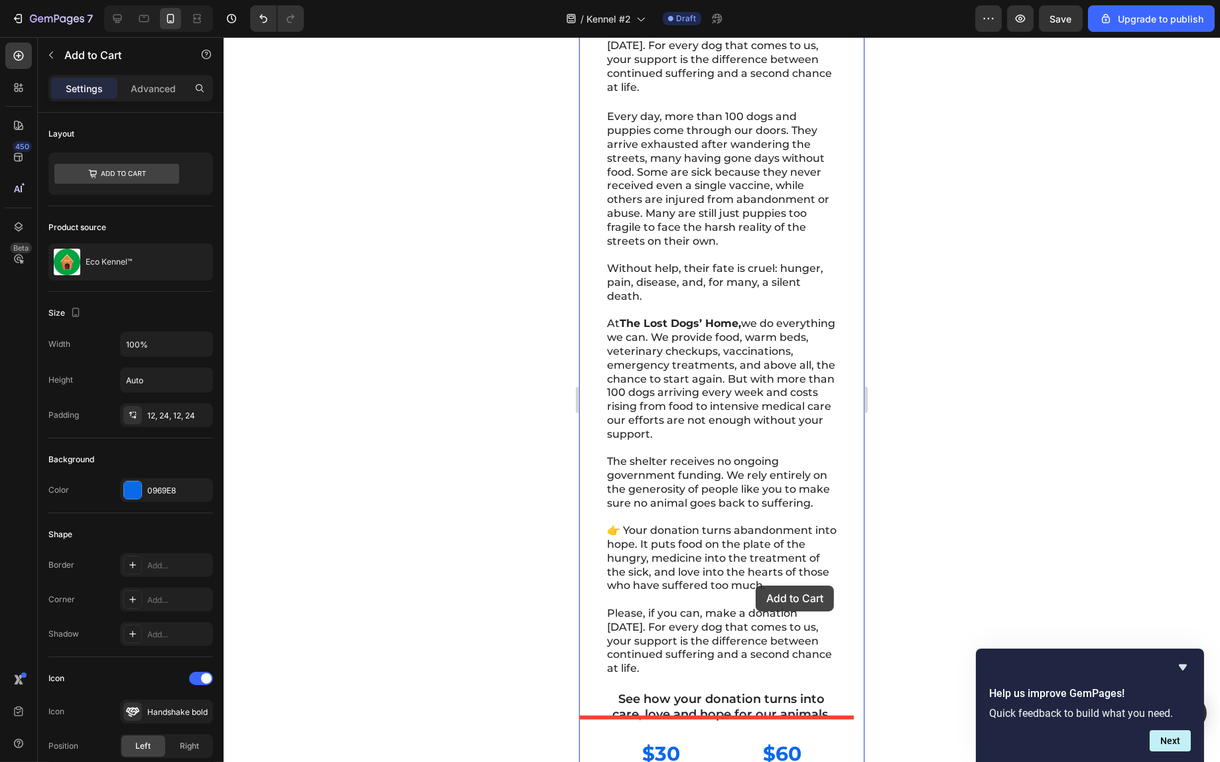
scroll to position [1484, 0]
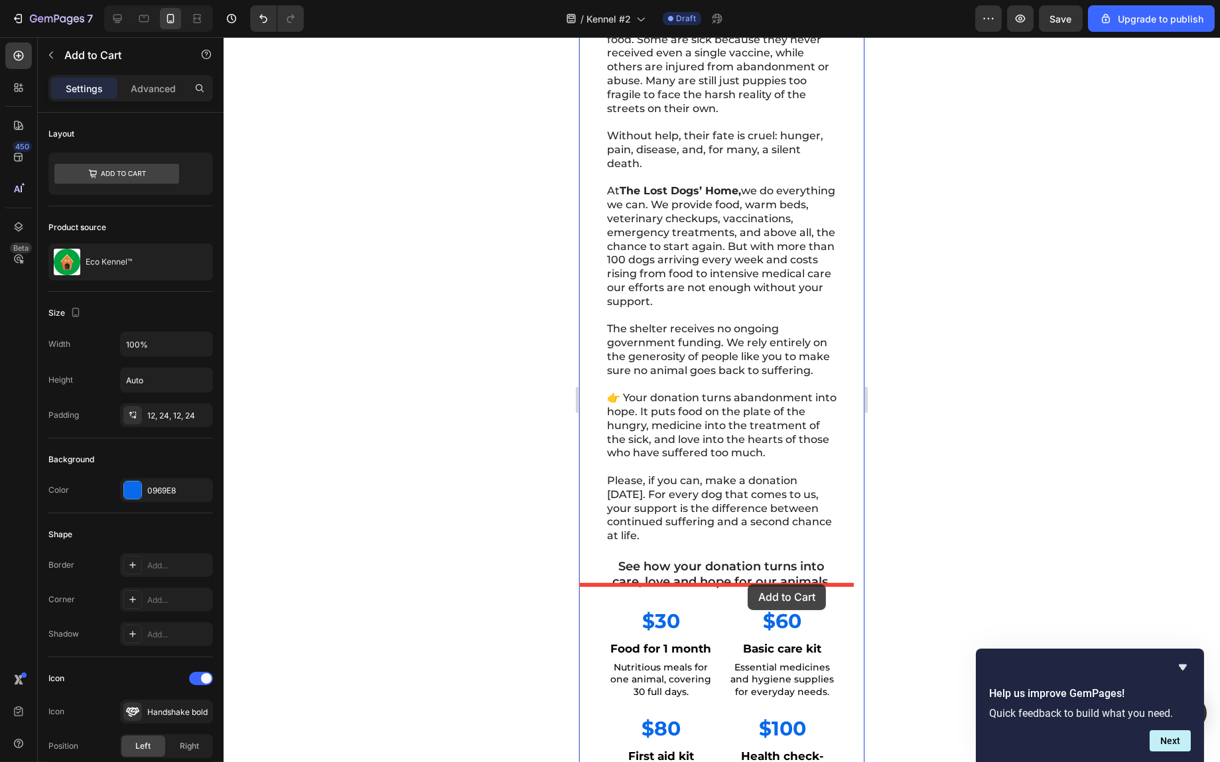
drag, startPoint x: 782, startPoint y: 296, endPoint x: 747, endPoint y: 585, distance: 290.8
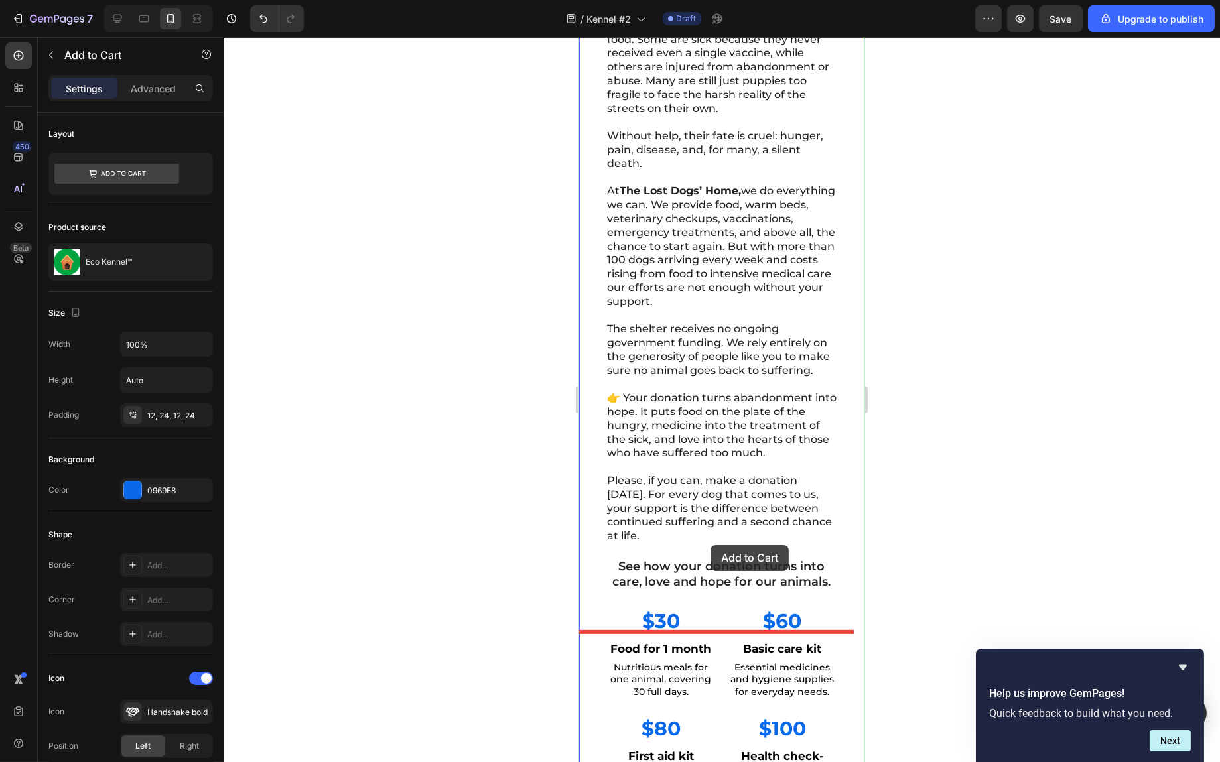
scroll to position [1550, 0]
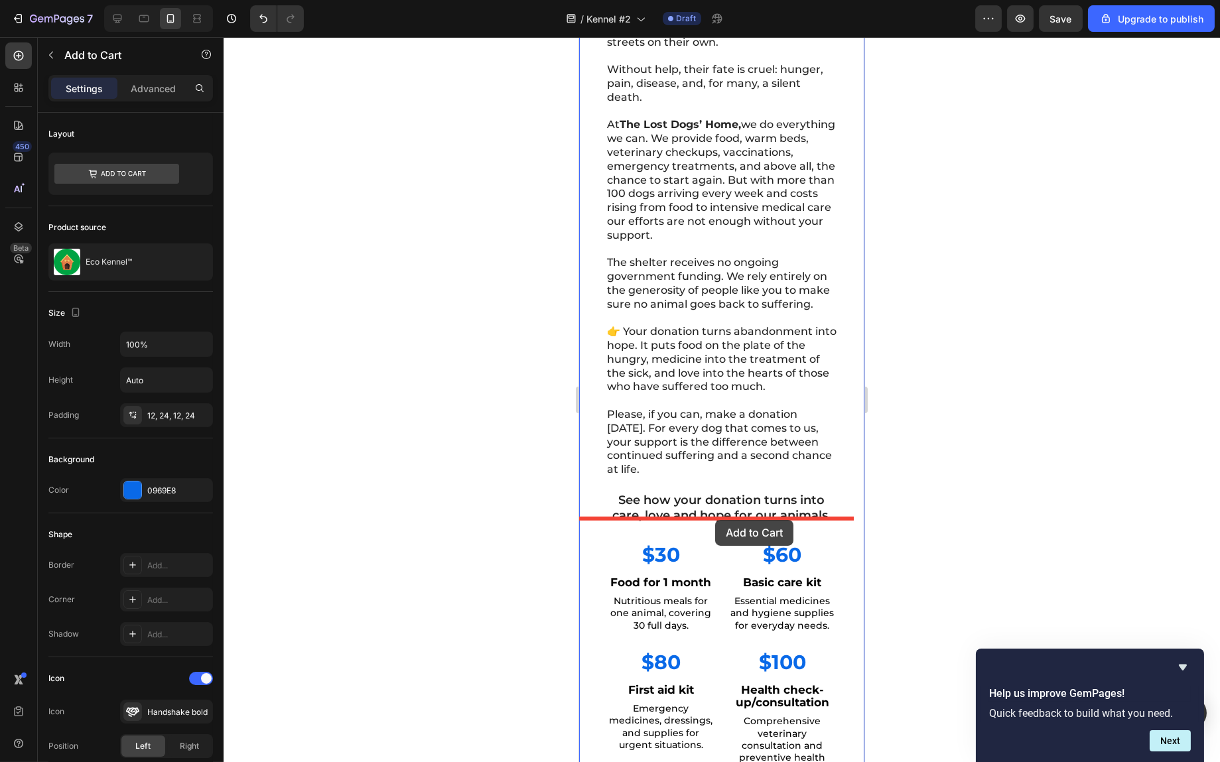
drag, startPoint x: 610, startPoint y: 291, endPoint x: 714, endPoint y: 520, distance: 252.1
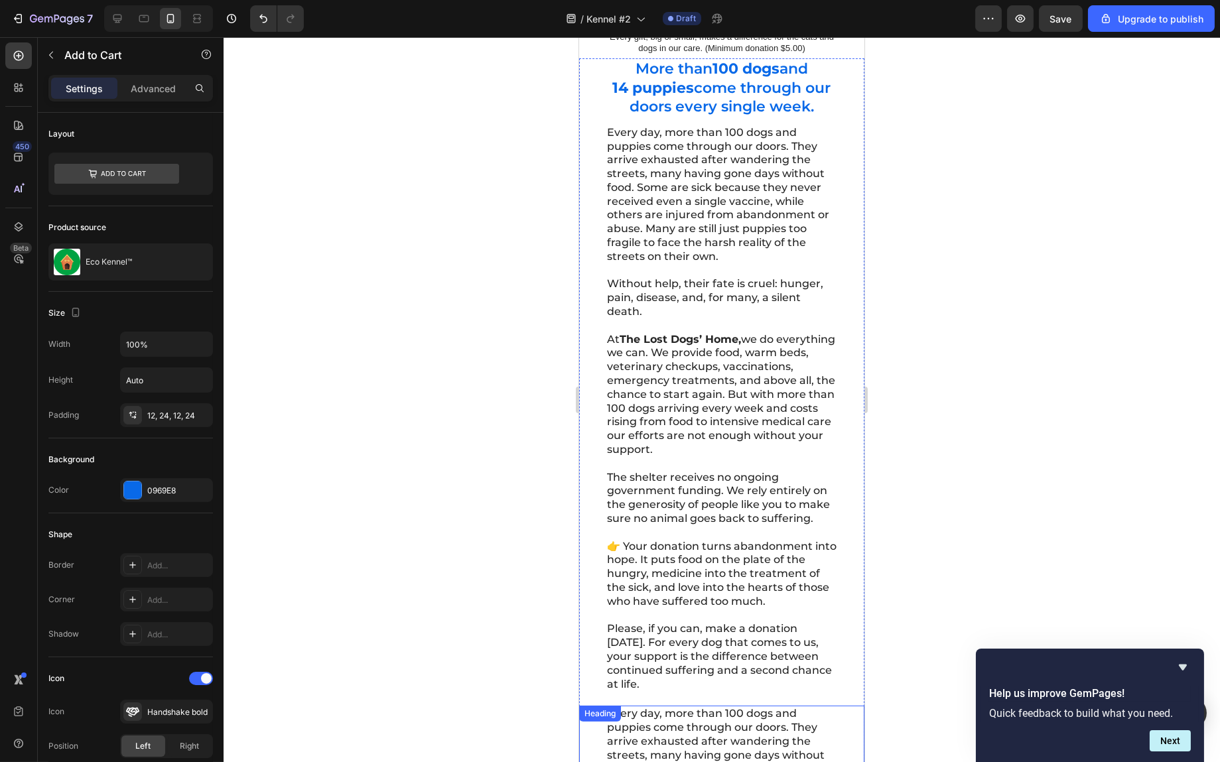
scroll to position [356, 0]
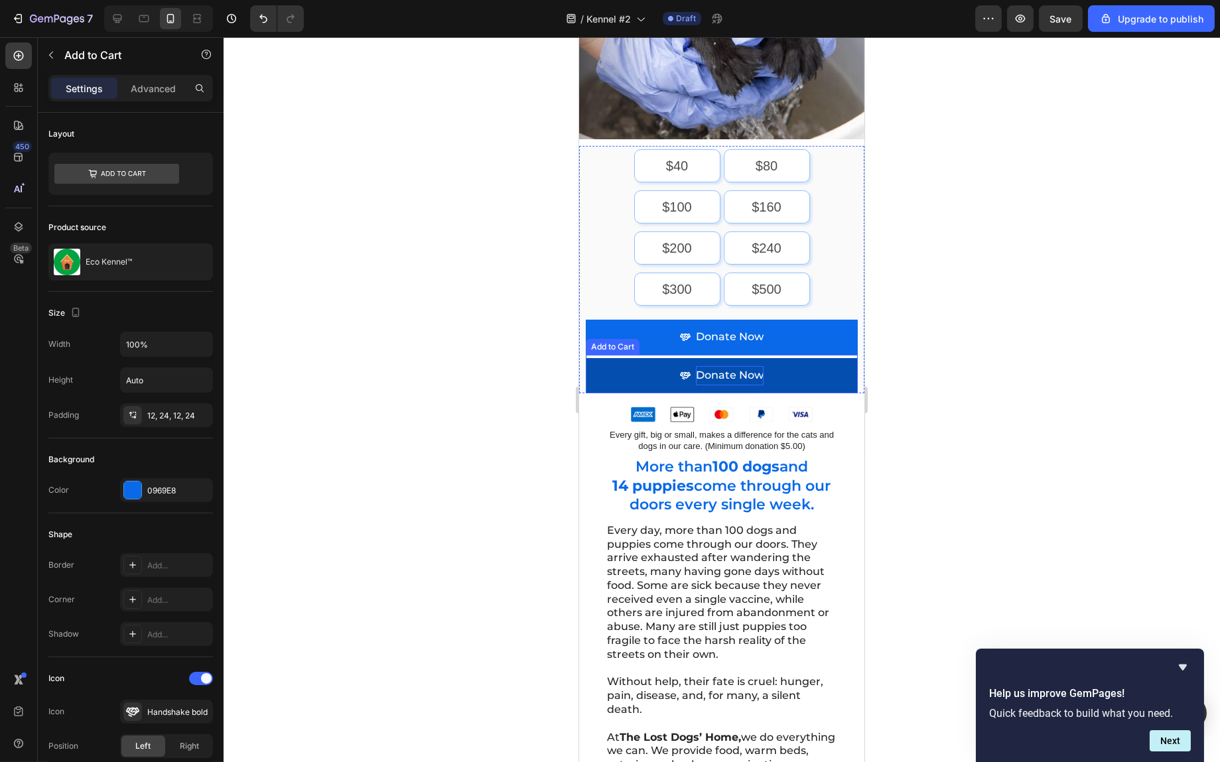
click at [750, 369] on div "Donate Now" at bounding box center [729, 375] width 68 height 19
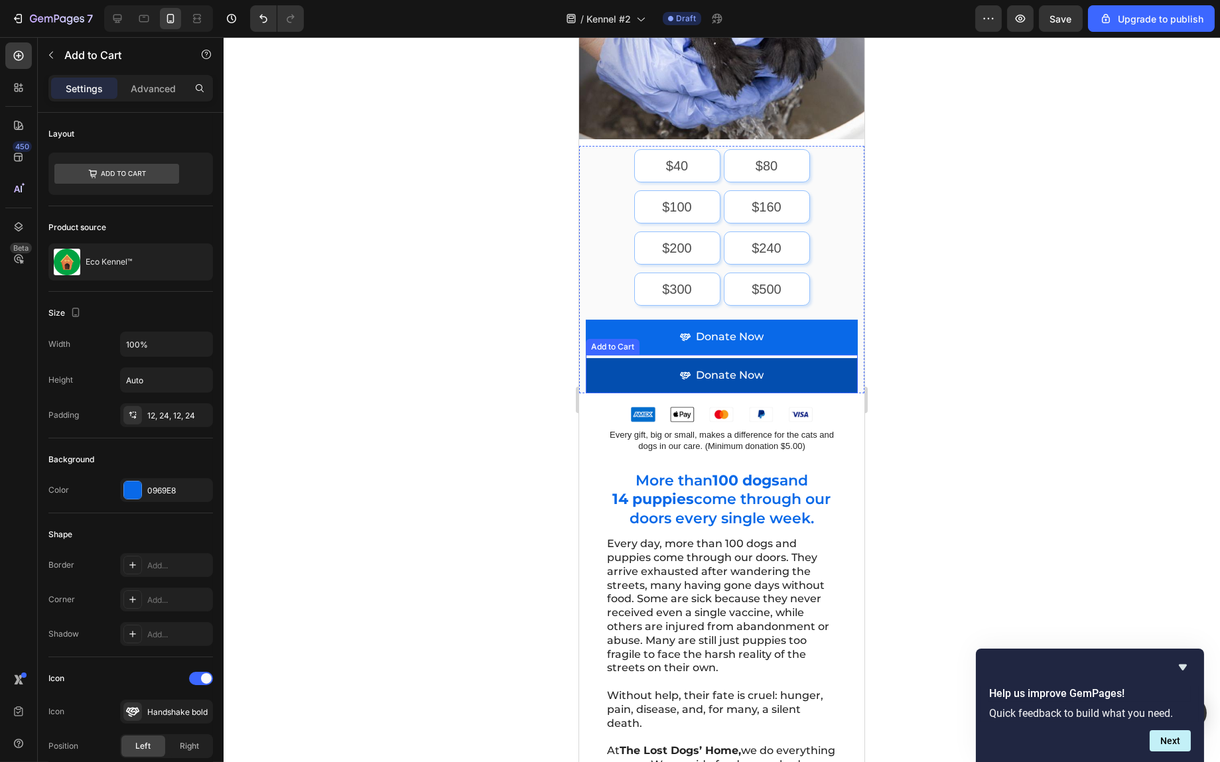
click at [791, 360] on button "Donate Now" at bounding box center [721, 375] width 272 height 35
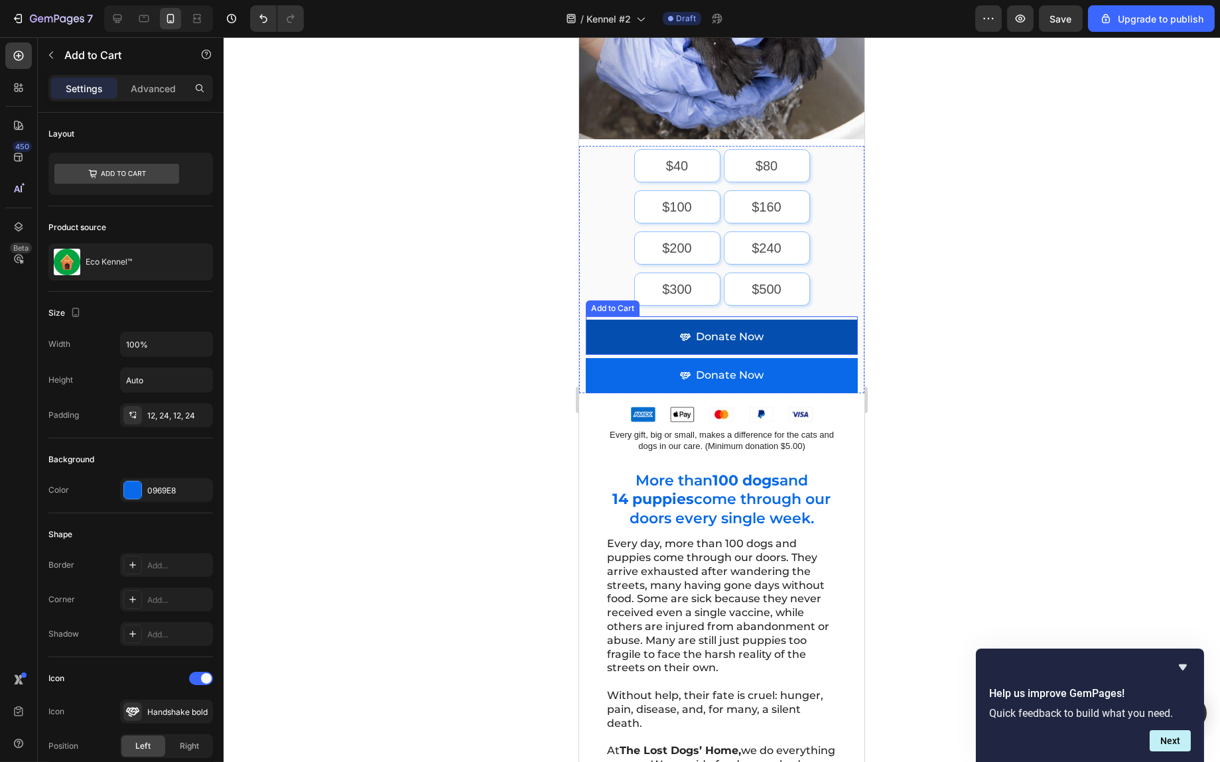
click at [793, 320] on button "Donate Now" at bounding box center [721, 337] width 272 height 35
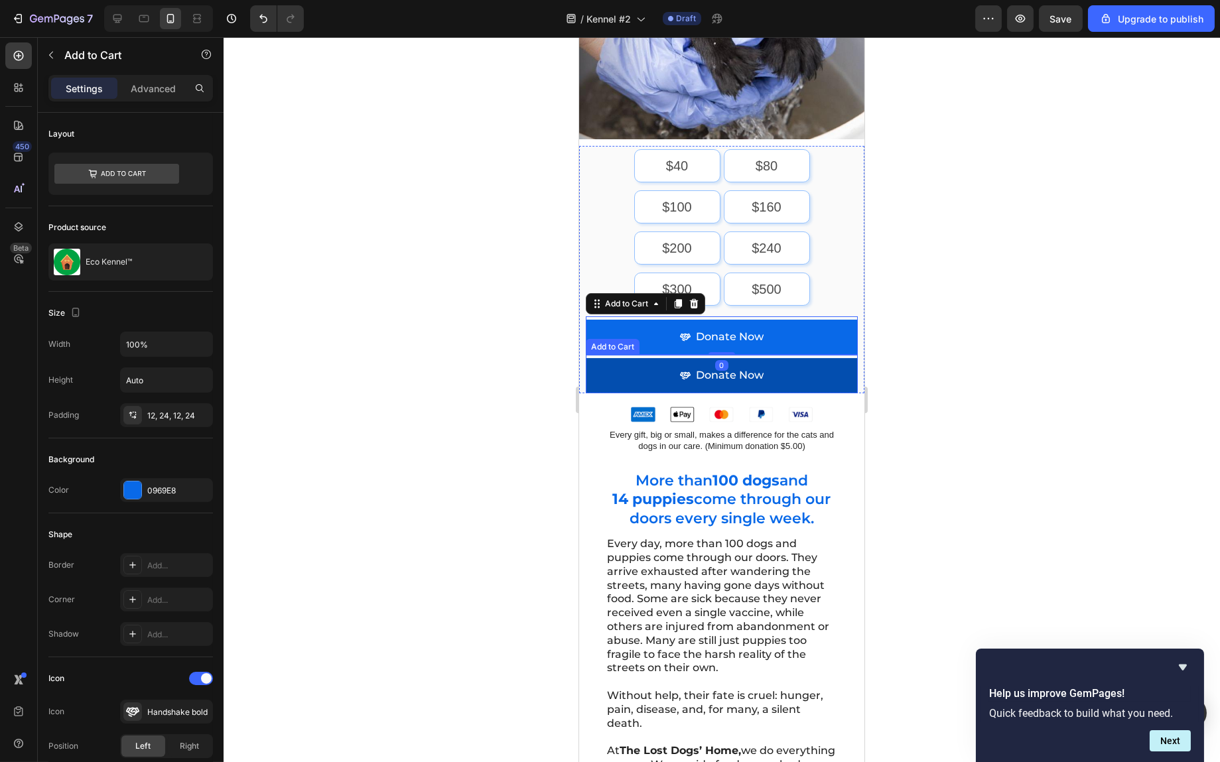
click at [796, 368] on button "Donate Now" at bounding box center [721, 375] width 272 height 35
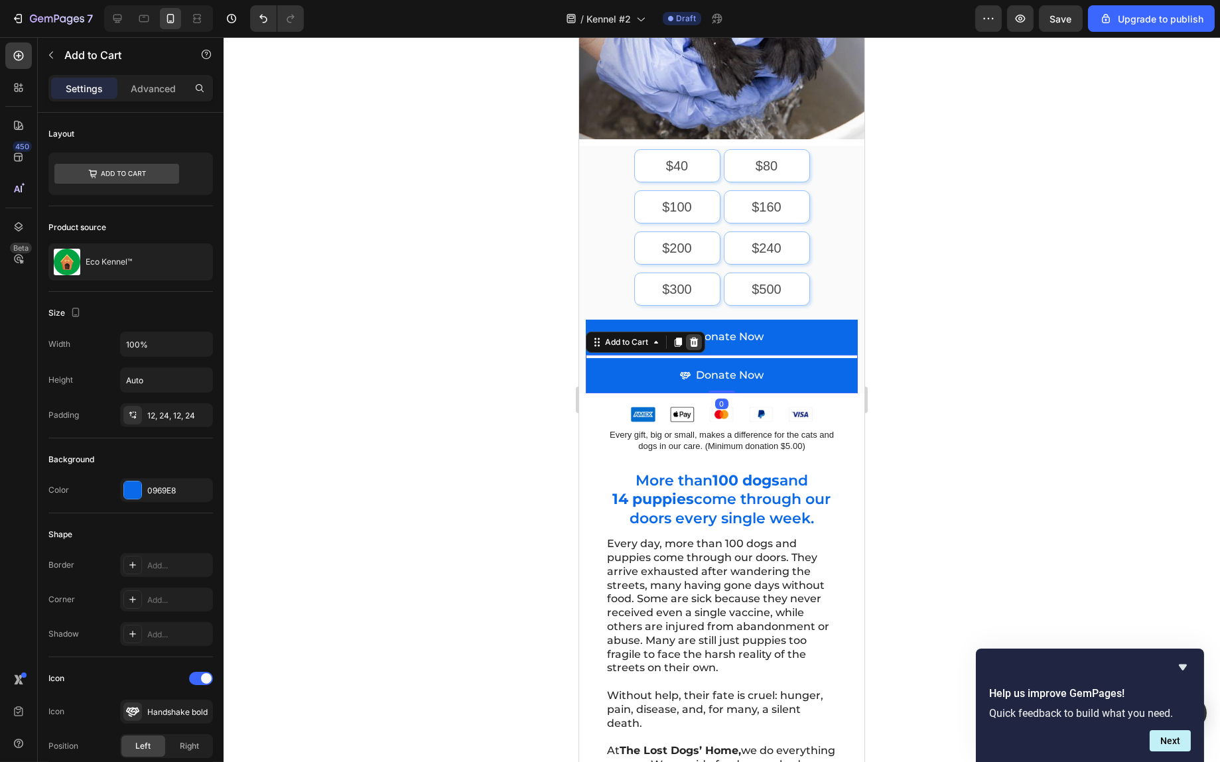
click at [695, 337] on icon at bounding box center [693, 342] width 11 height 11
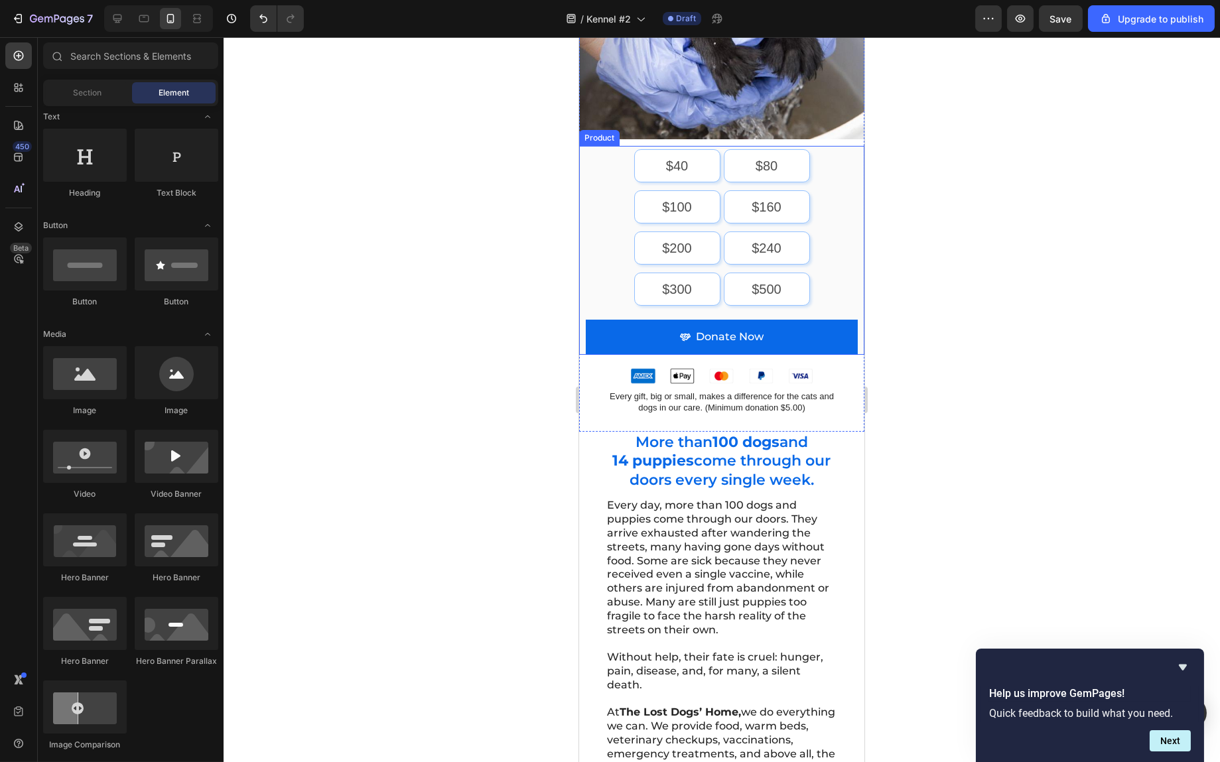
click at [843, 297] on div "$40 $40 $40 $80 $80 $80 $100 $100 $100 $160 $160 $160 $200 $200 $200 $240 $240 …" at bounding box center [721, 250] width 285 height 209
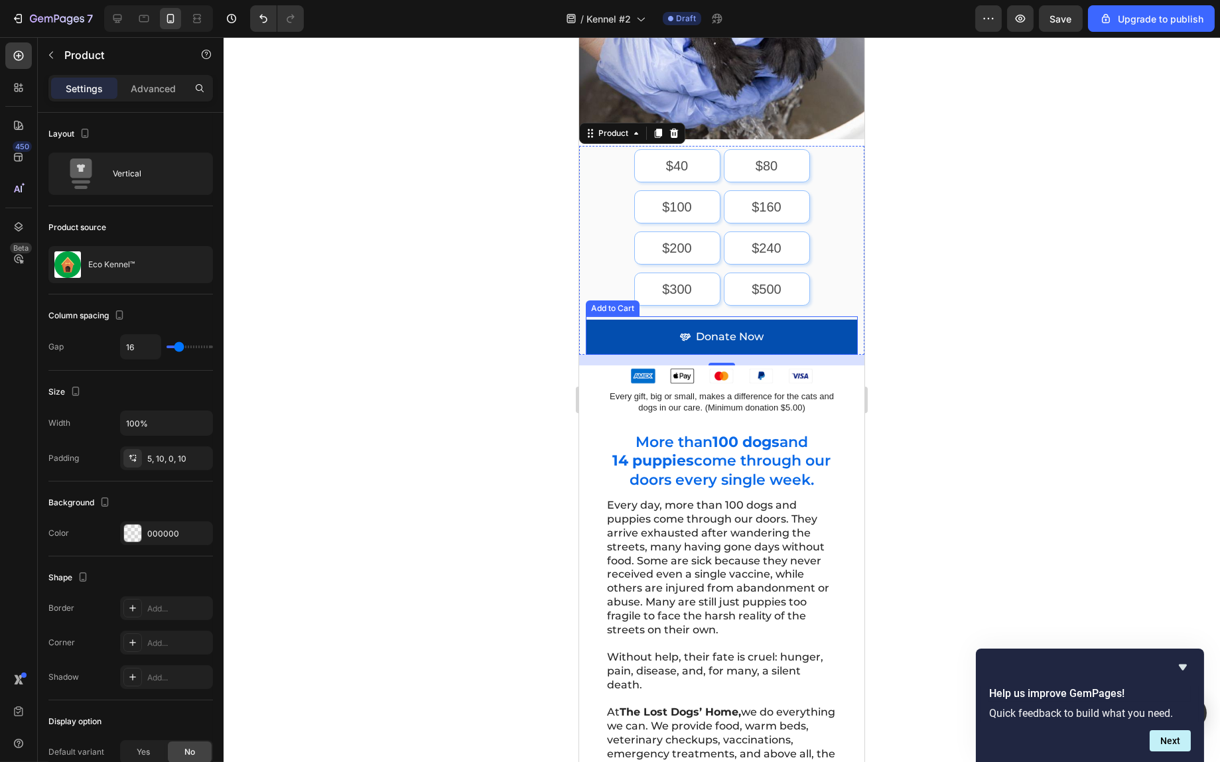
click at [835, 320] on button "Donate Now" at bounding box center [721, 337] width 272 height 35
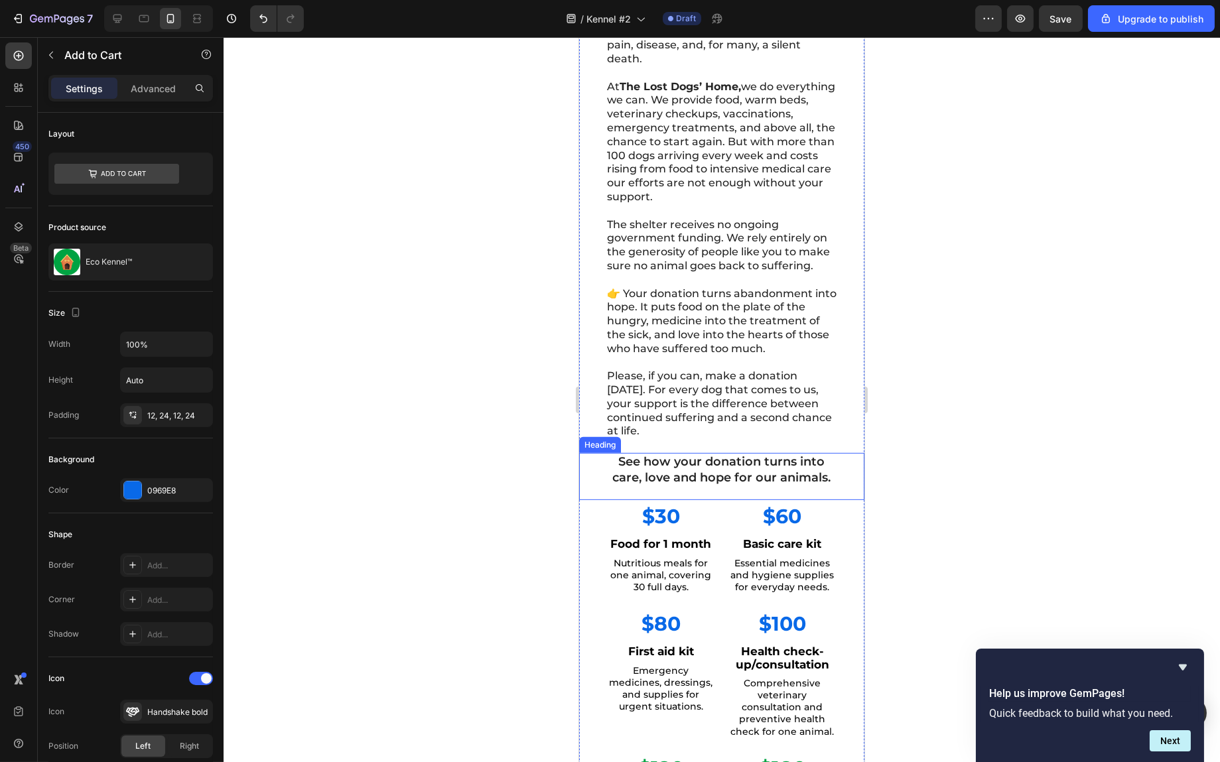
scroll to position [1484, 0]
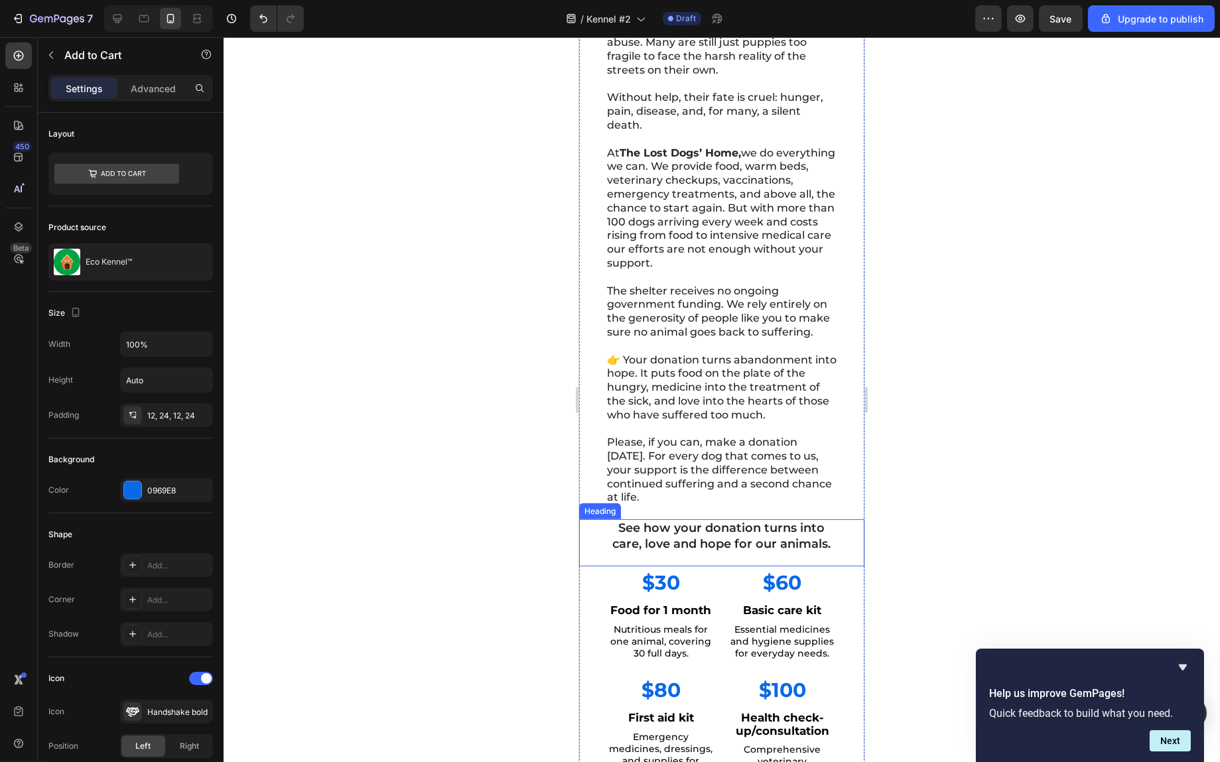
click at [714, 445] on h2 "Every day, more than 100 dogs and puppies come through our doors. They arrive e…" at bounding box center [721, 222] width 232 height 569
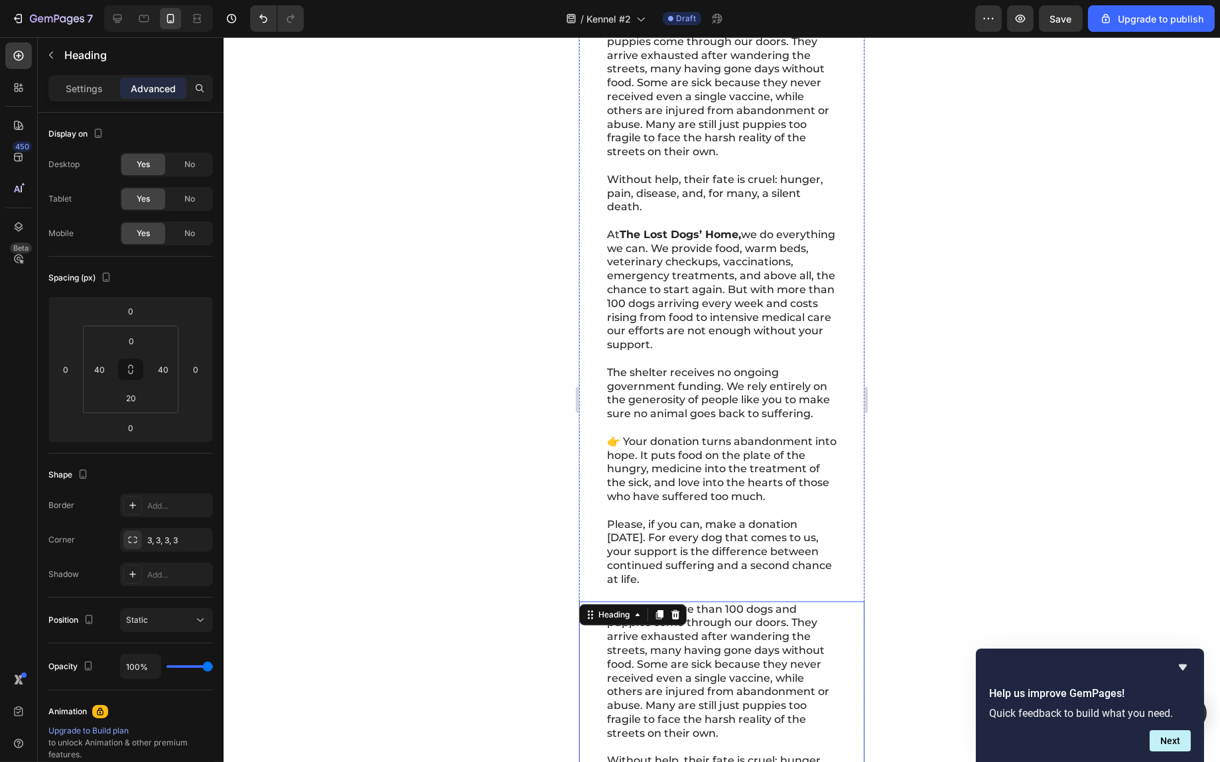
scroll to position [1086, 0]
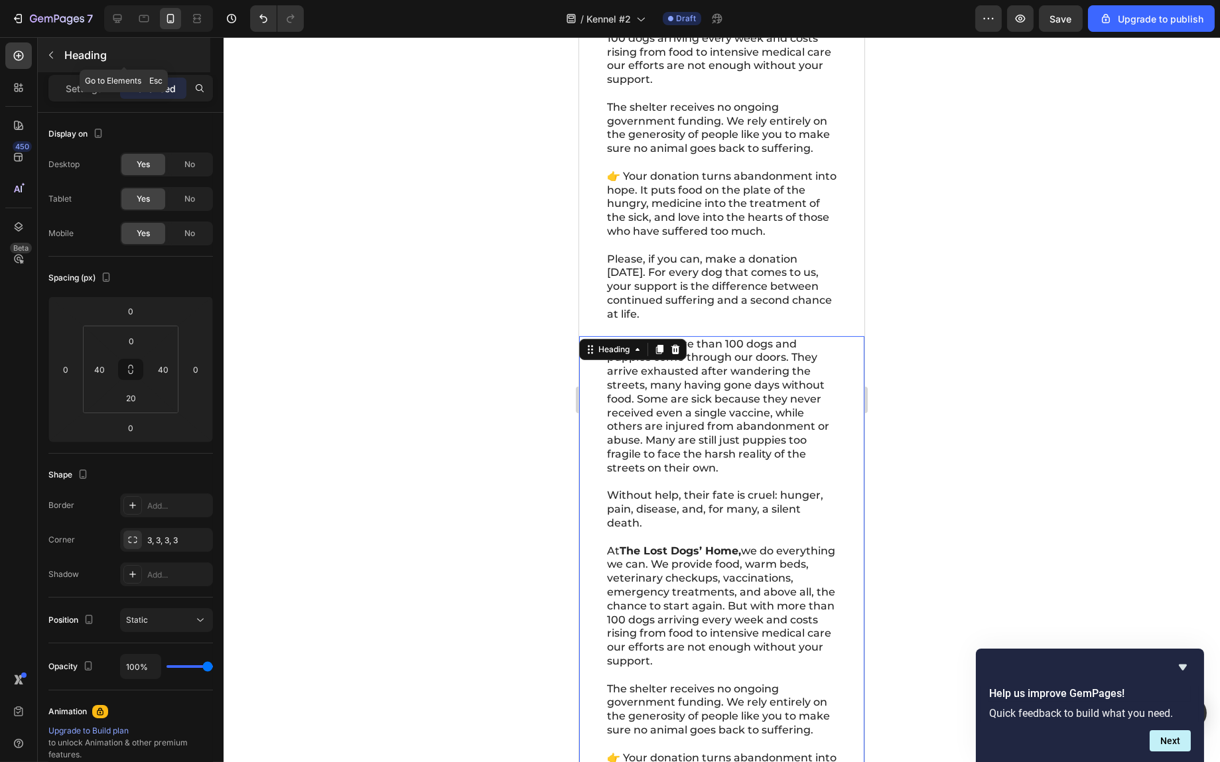
click at [61, 52] on button "button" at bounding box center [50, 54] width 21 height 21
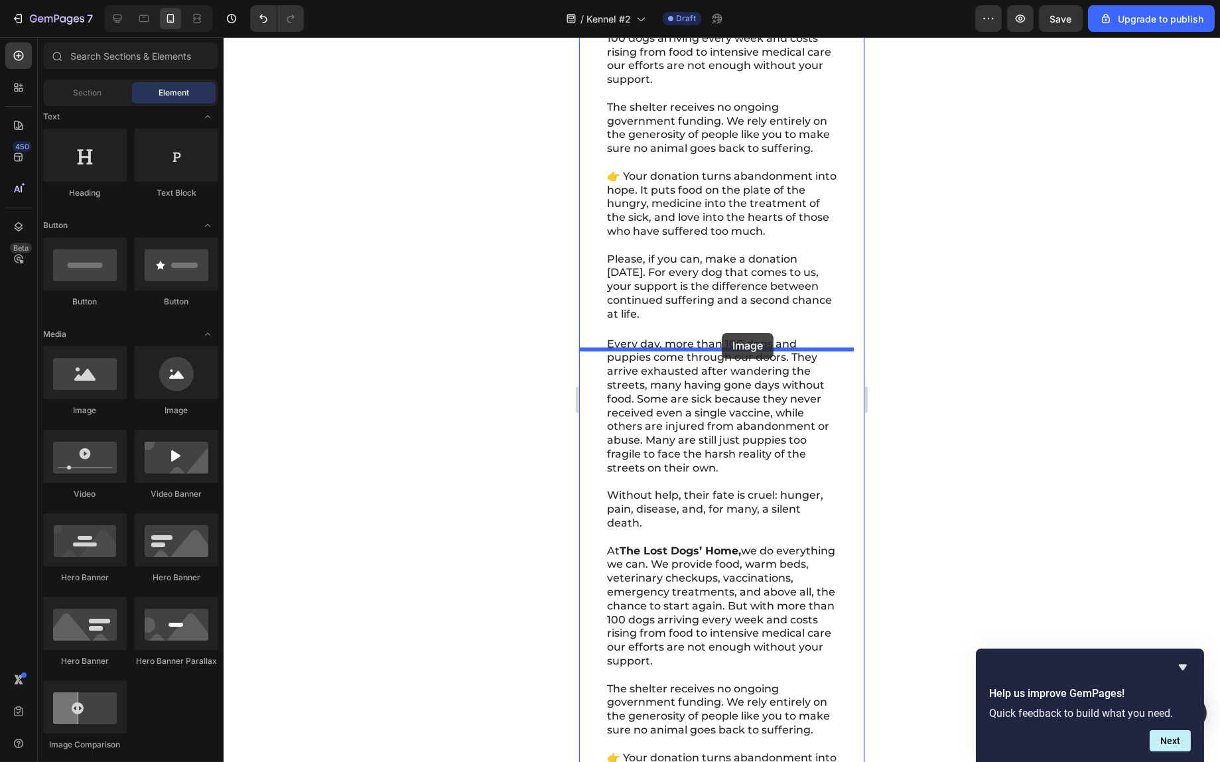
drag, startPoint x: 736, startPoint y: 415, endPoint x: 721, endPoint y: 338, distance: 78.3
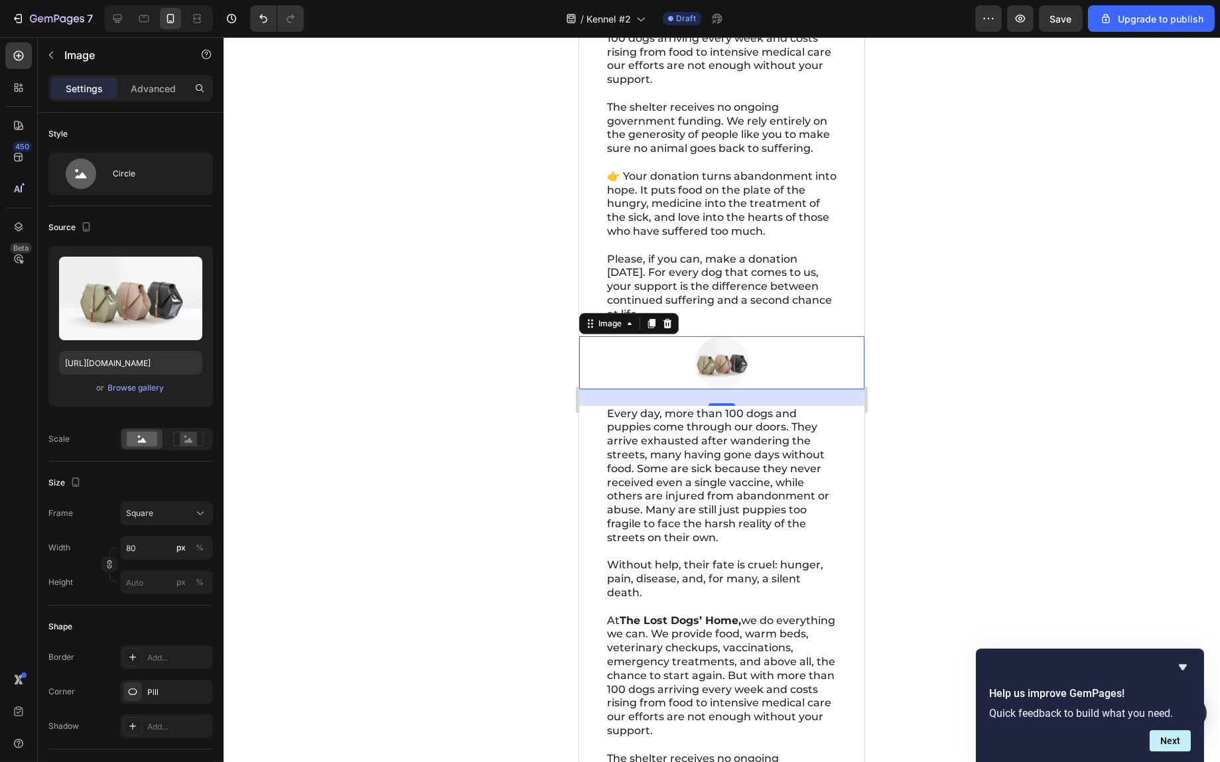
click at [678, 380] on div at bounding box center [721, 362] width 285 height 53
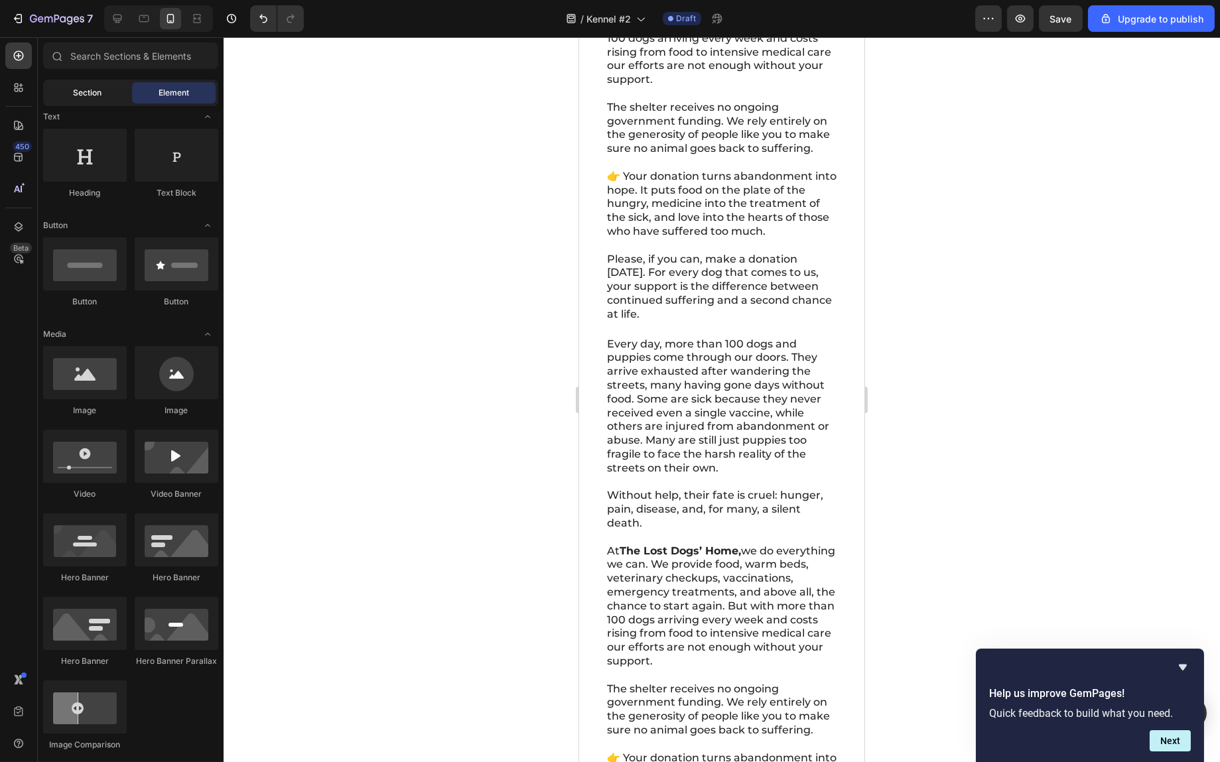
click at [100, 101] on div "Section" at bounding box center [88, 92] width 84 height 21
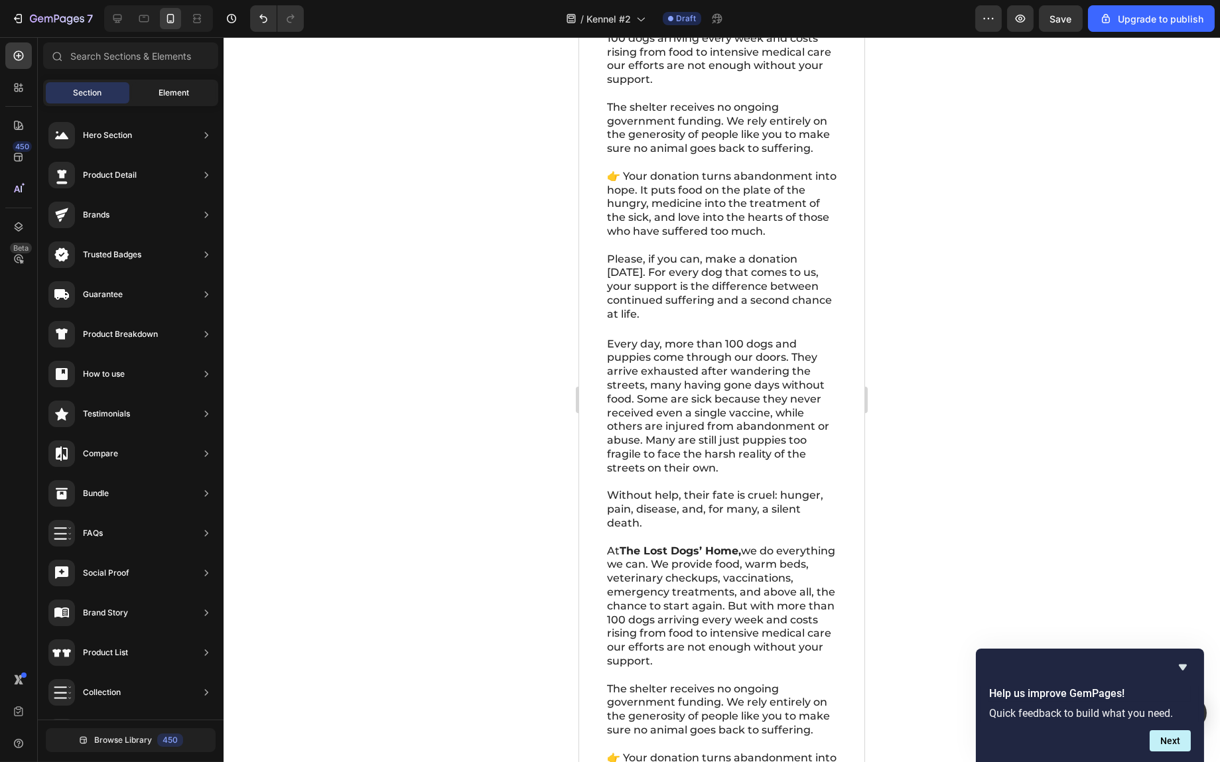
click at [159, 93] on span "Element" at bounding box center [174, 93] width 31 height 12
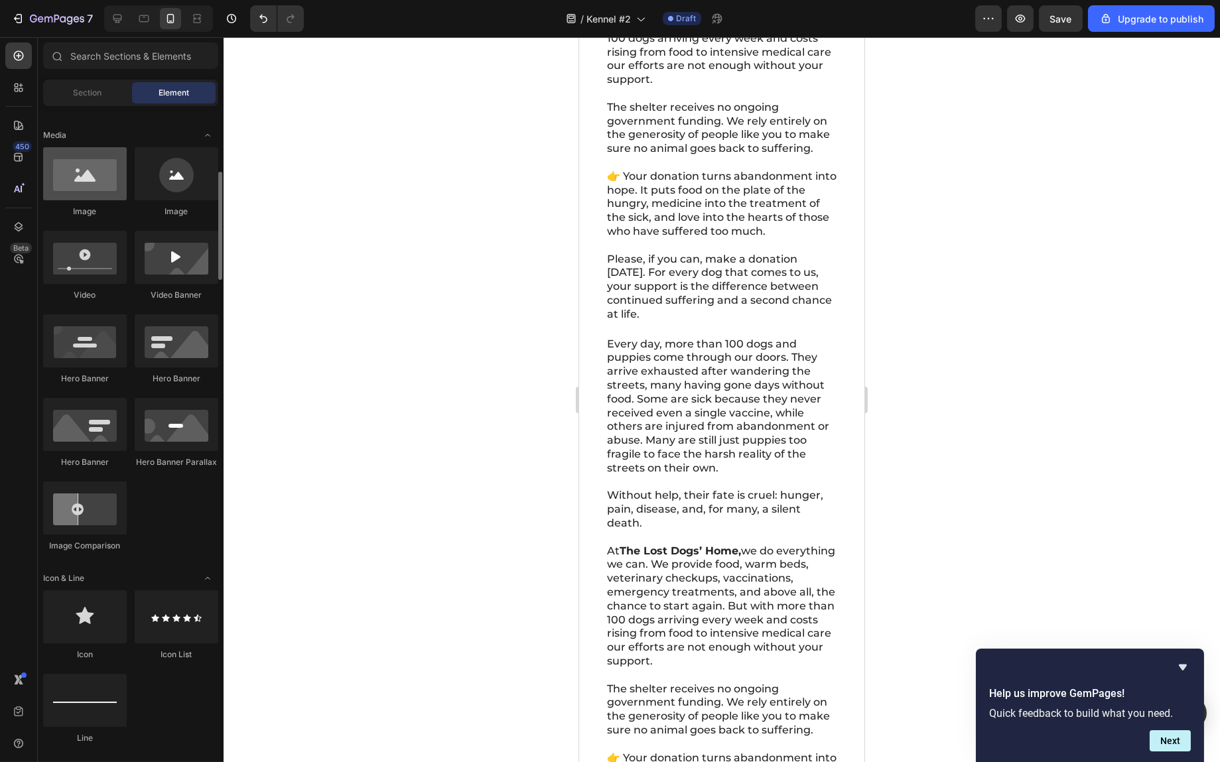
scroll to position [265, 0]
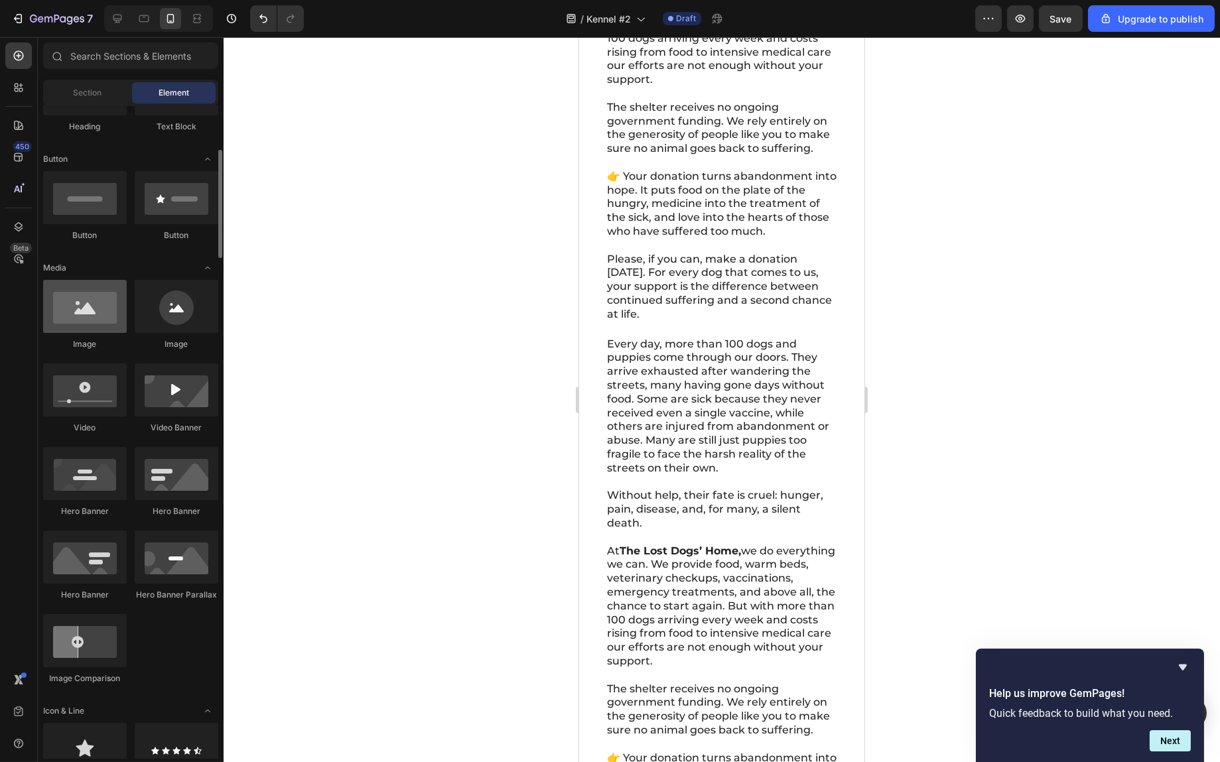
click at [96, 311] on div at bounding box center [85, 306] width 84 height 53
drag, startPoint x: 672, startPoint y: 348, endPoint x: 760, endPoint y: 337, distance: 88.2
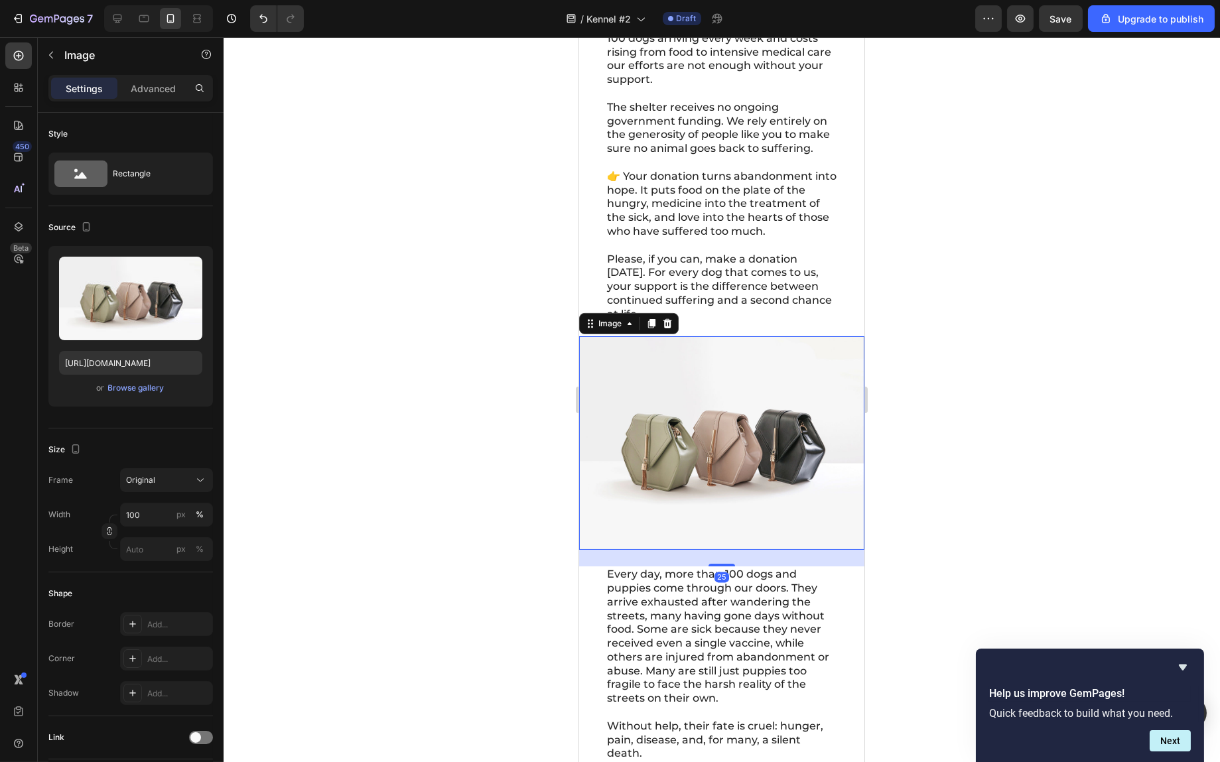
click at [735, 421] on img at bounding box center [721, 443] width 285 height 214
click at [157, 84] on p "Advanced" at bounding box center [153, 89] width 45 height 14
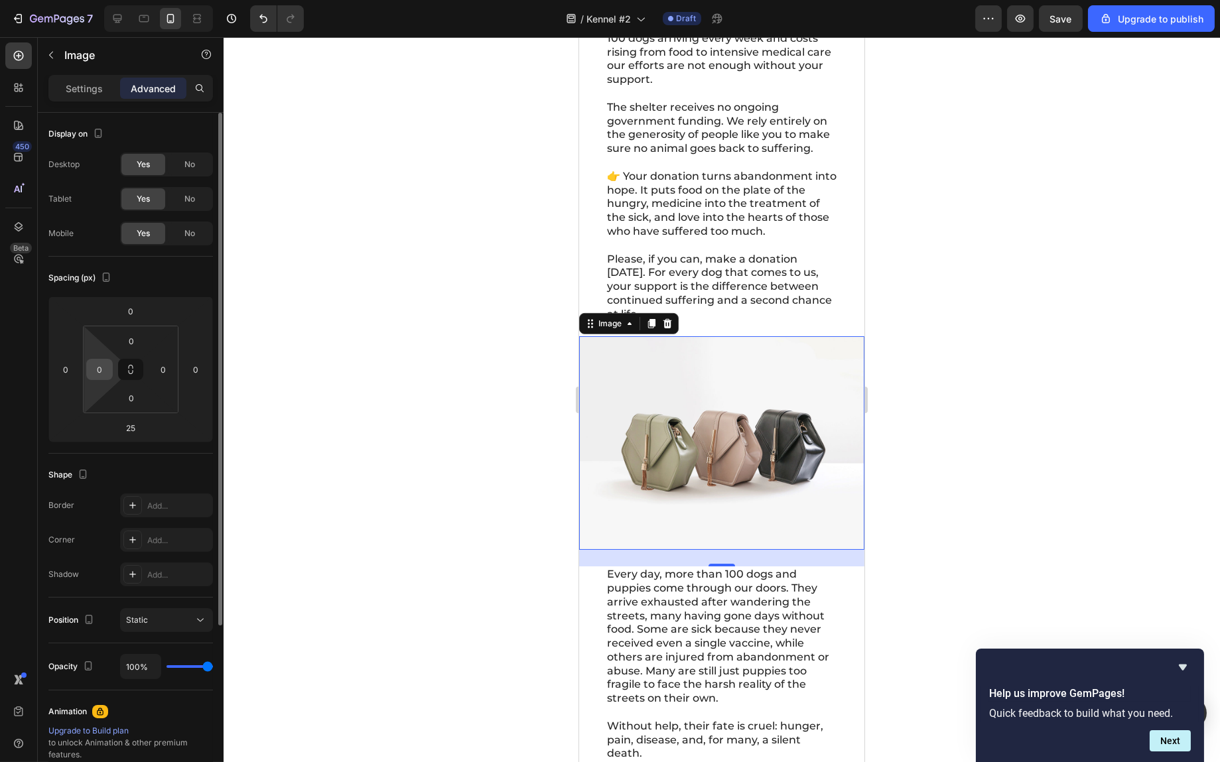
click at [100, 360] on input "0" at bounding box center [100, 370] width 20 height 20
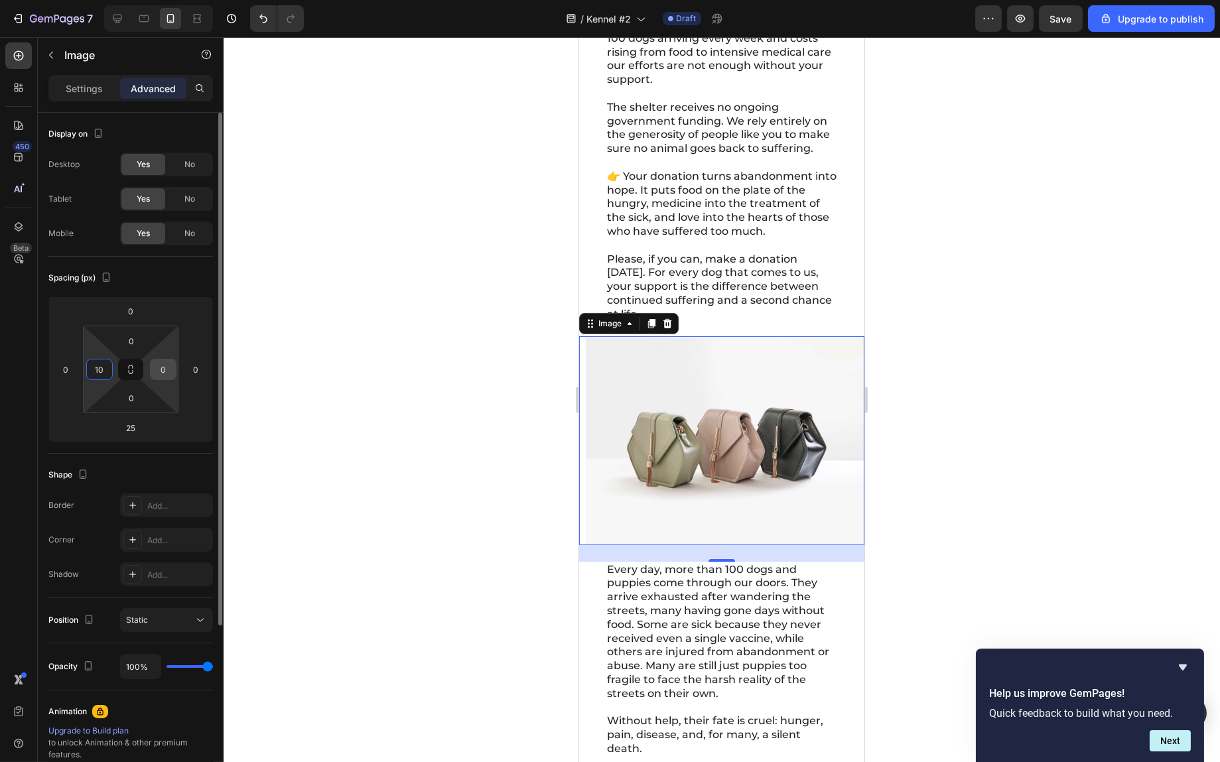
type input "10"
click at [161, 370] on input "0" at bounding box center [163, 370] width 20 height 20
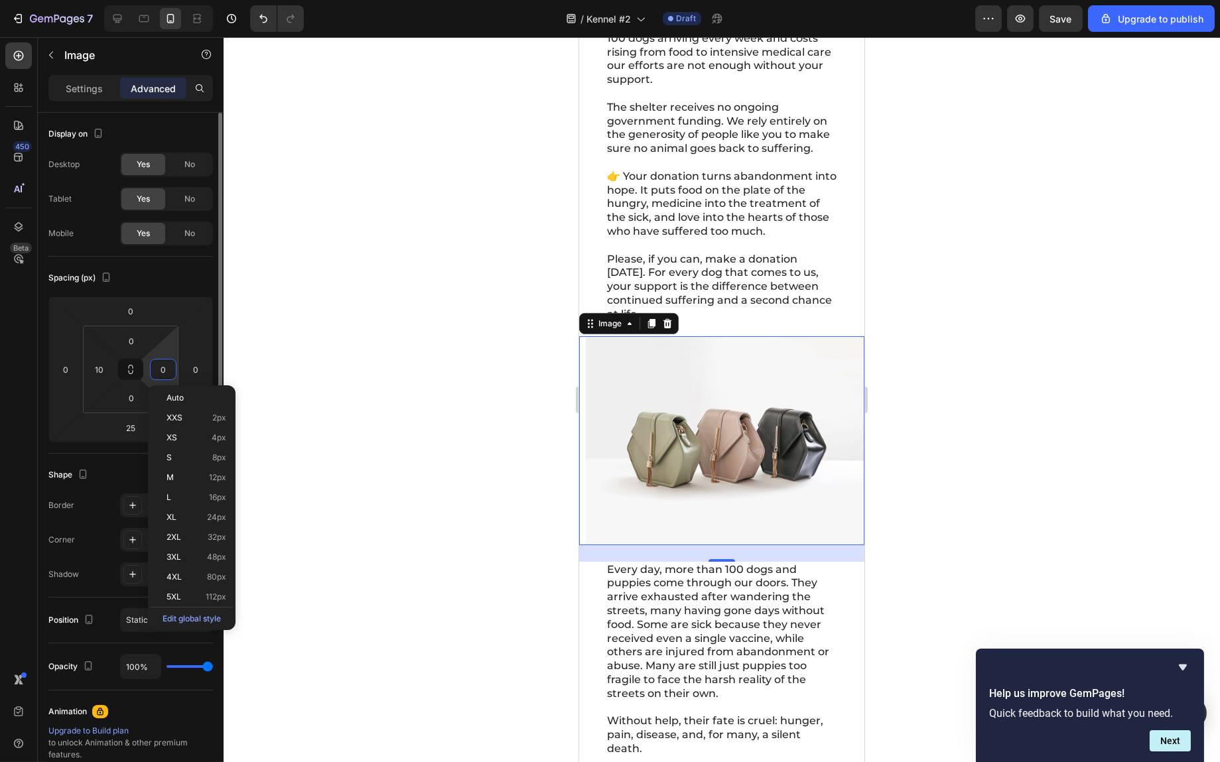
click at [161, 370] on input "0" at bounding box center [163, 370] width 20 height 20
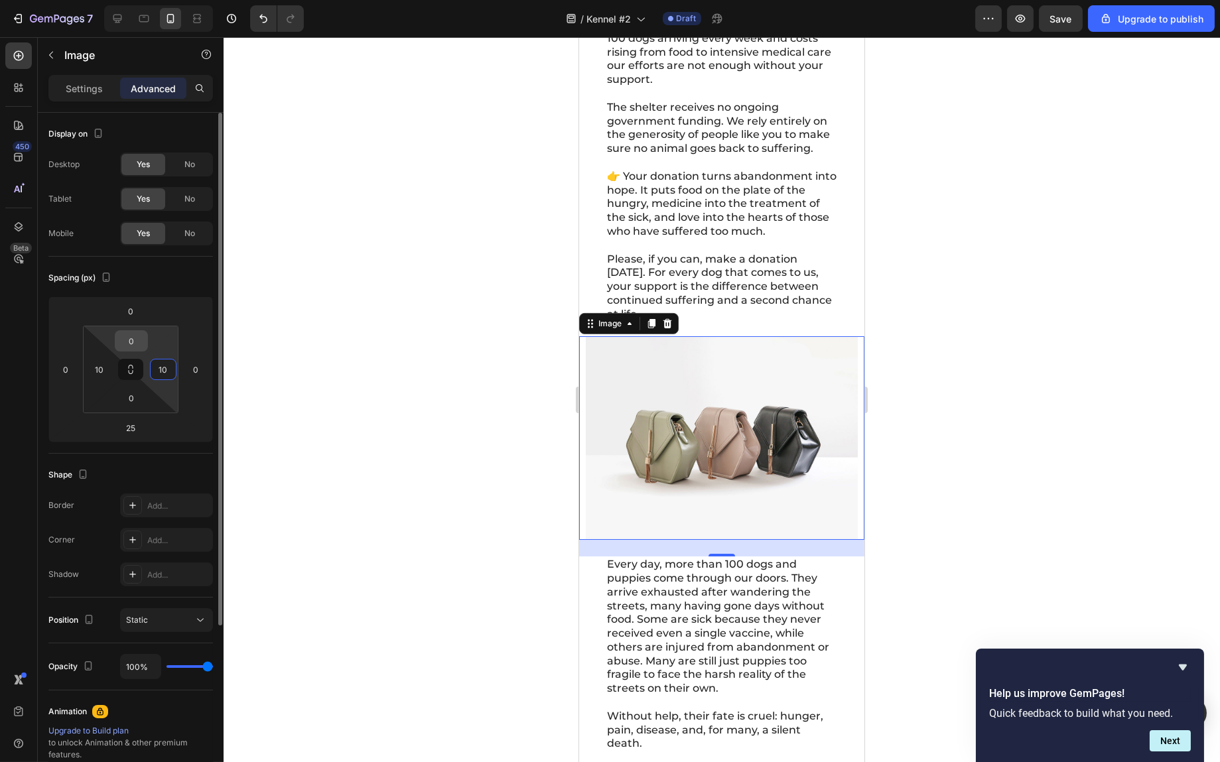
type input "10"
click at [138, 342] on input "0" at bounding box center [131, 341] width 27 height 20
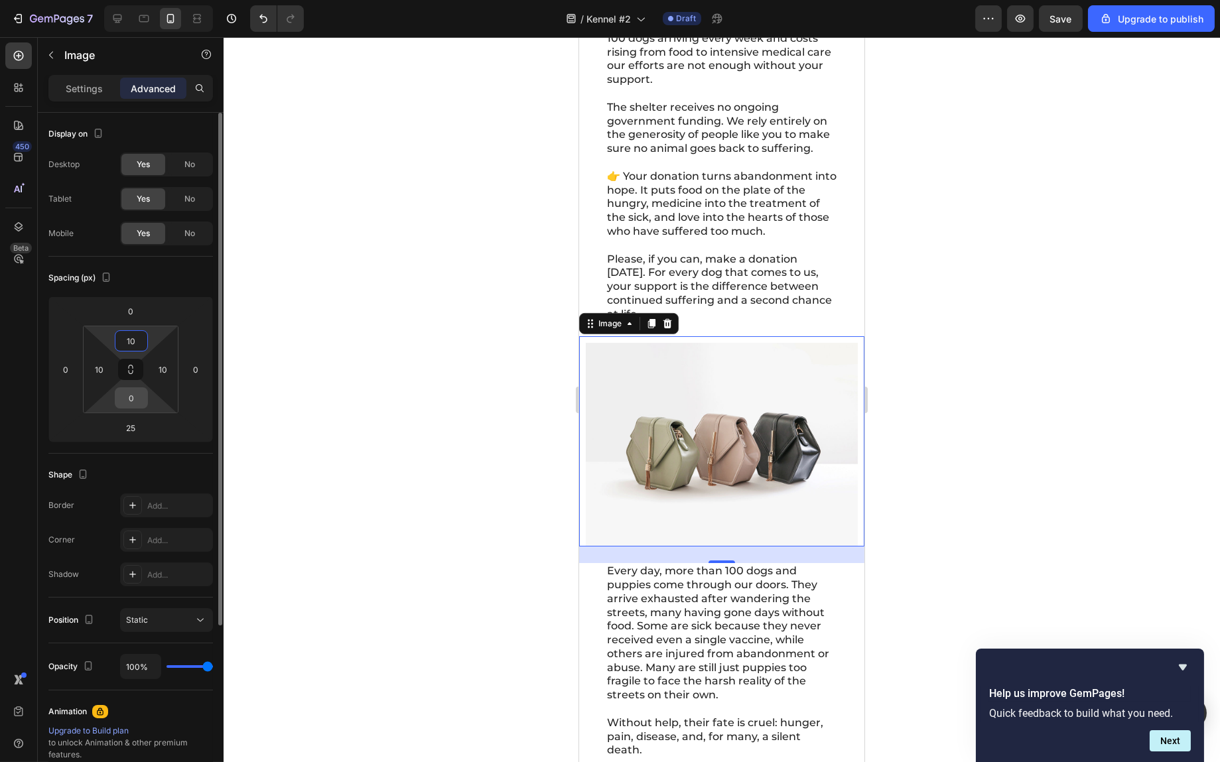
type input "10"
click at [135, 395] on input "0" at bounding box center [131, 398] width 27 height 20
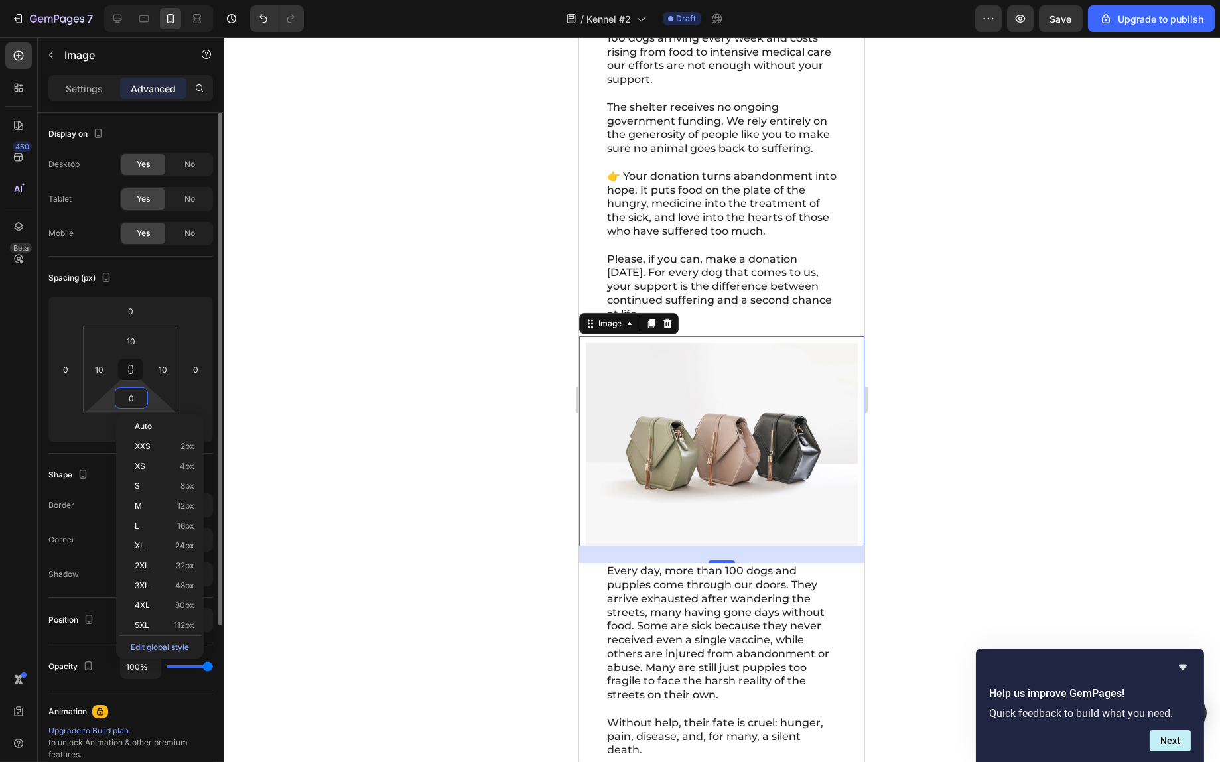
click at [135, 395] on input "0" at bounding box center [131, 398] width 27 height 20
type input "10"
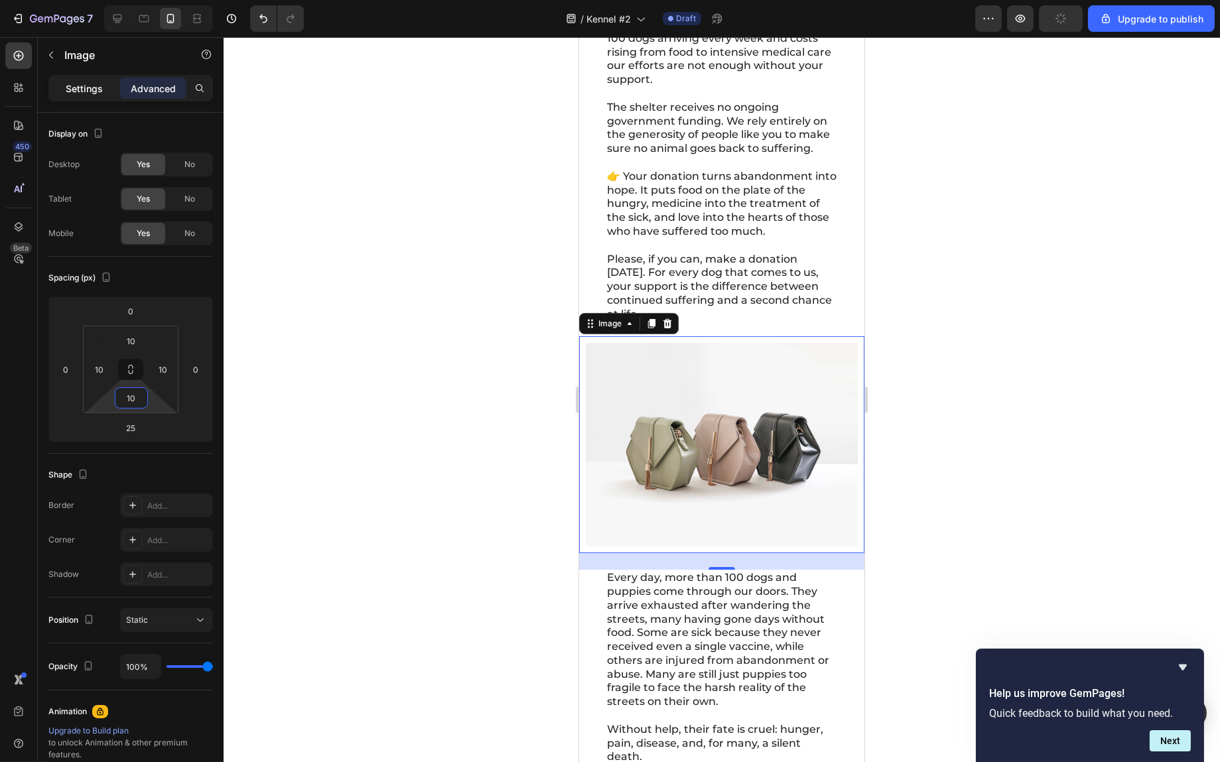
click at [90, 86] on p "Settings" at bounding box center [84, 89] width 37 height 14
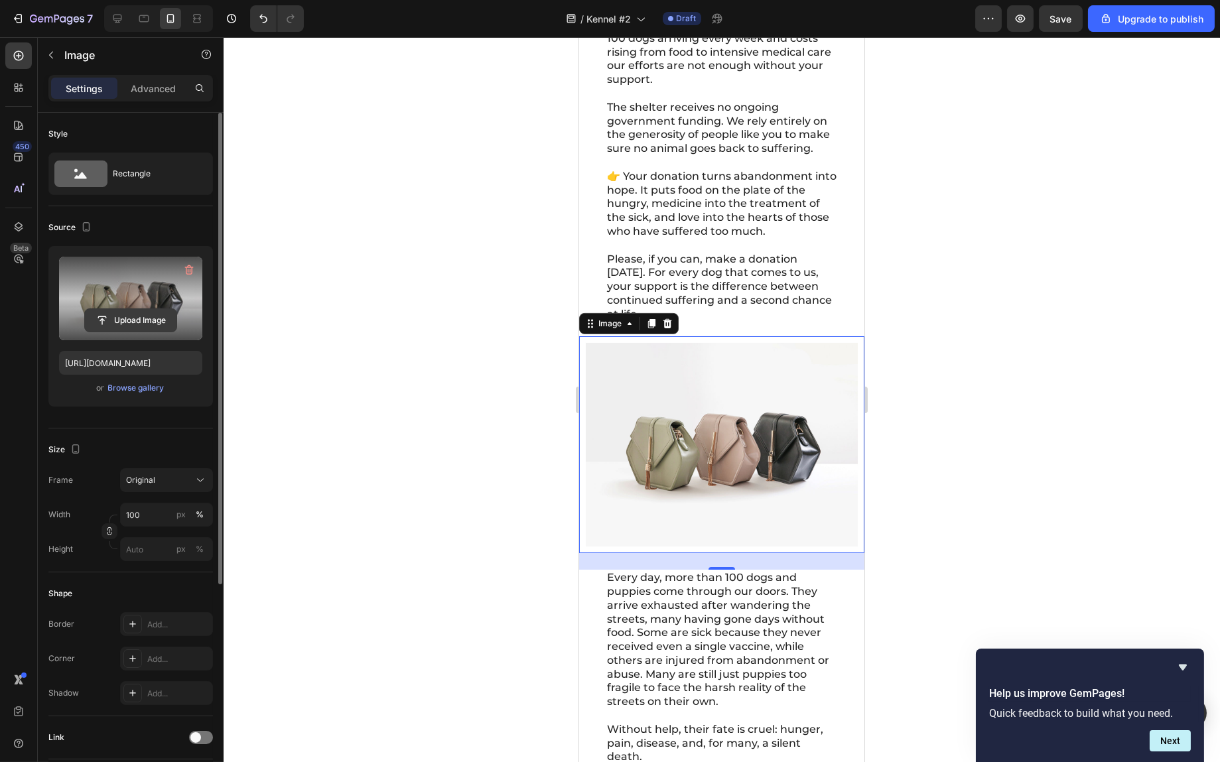
click at [143, 318] on input "file" at bounding box center [131, 320] width 92 height 23
type input "C:\fakepath\ll-1148-2025-rolling-cash-acquisition-2-png-aa9f26.avif"
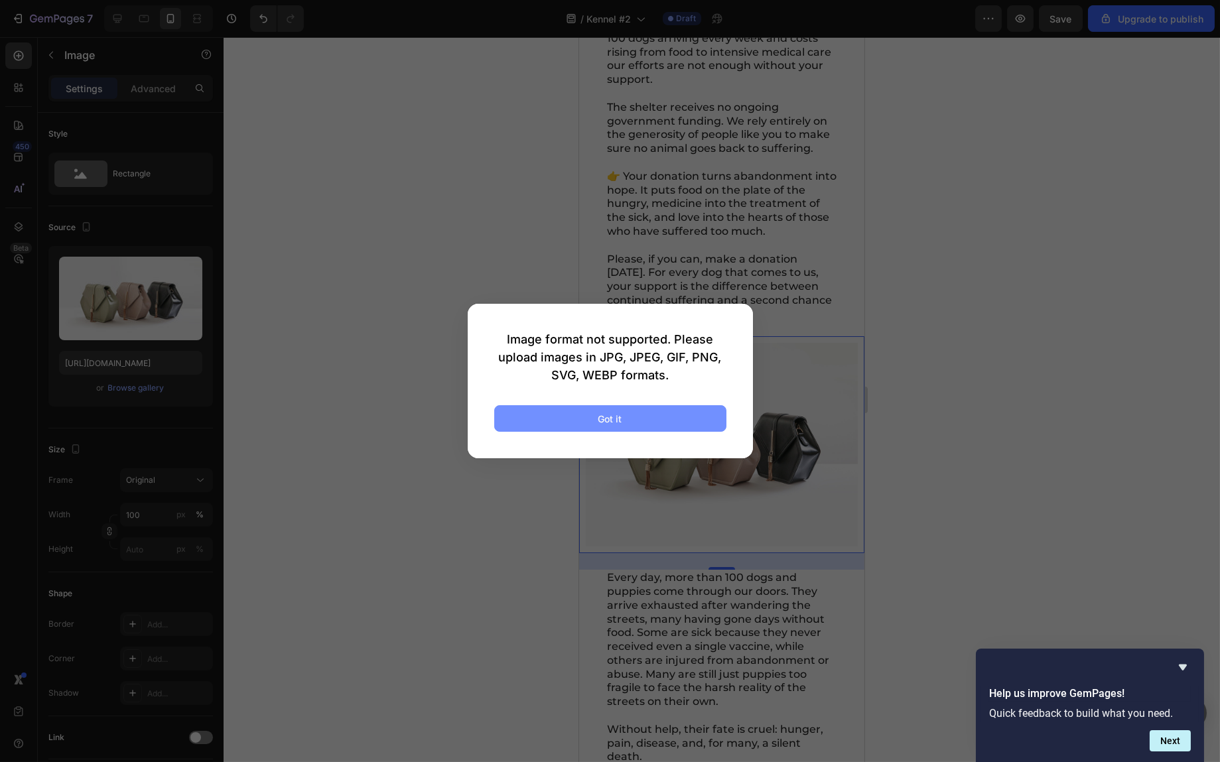
click at [636, 415] on button "Got it" at bounding box center [610, 418] width 232 height 27
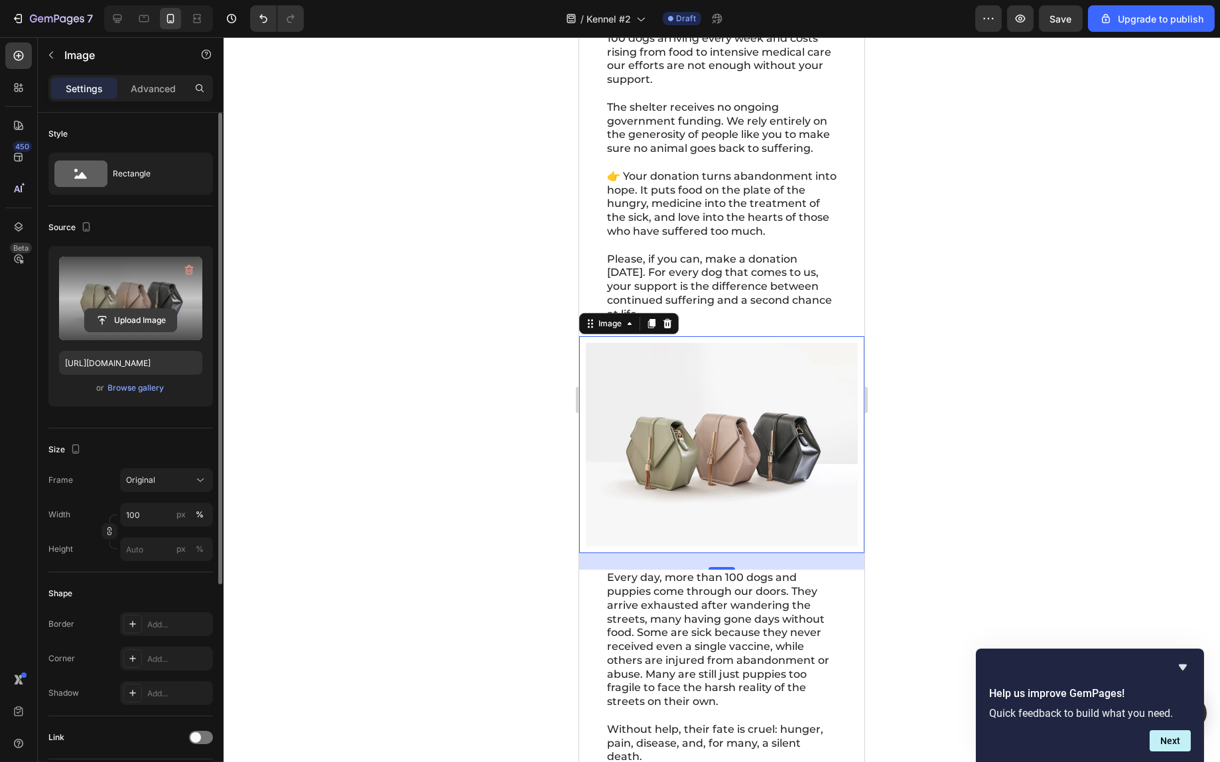
click at [133, 314] on input "file" at bounding box center [131, 320] width 92 height 23
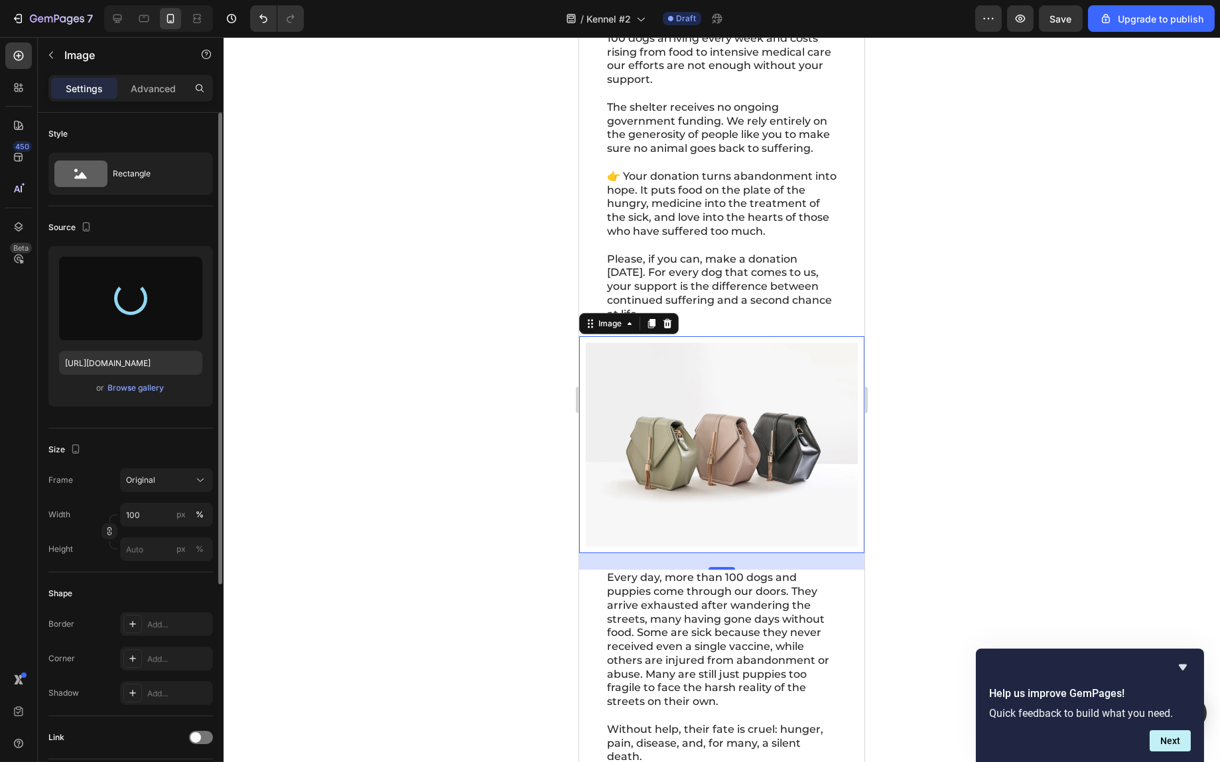
type input "[URL][DOMAIN_NAME]"
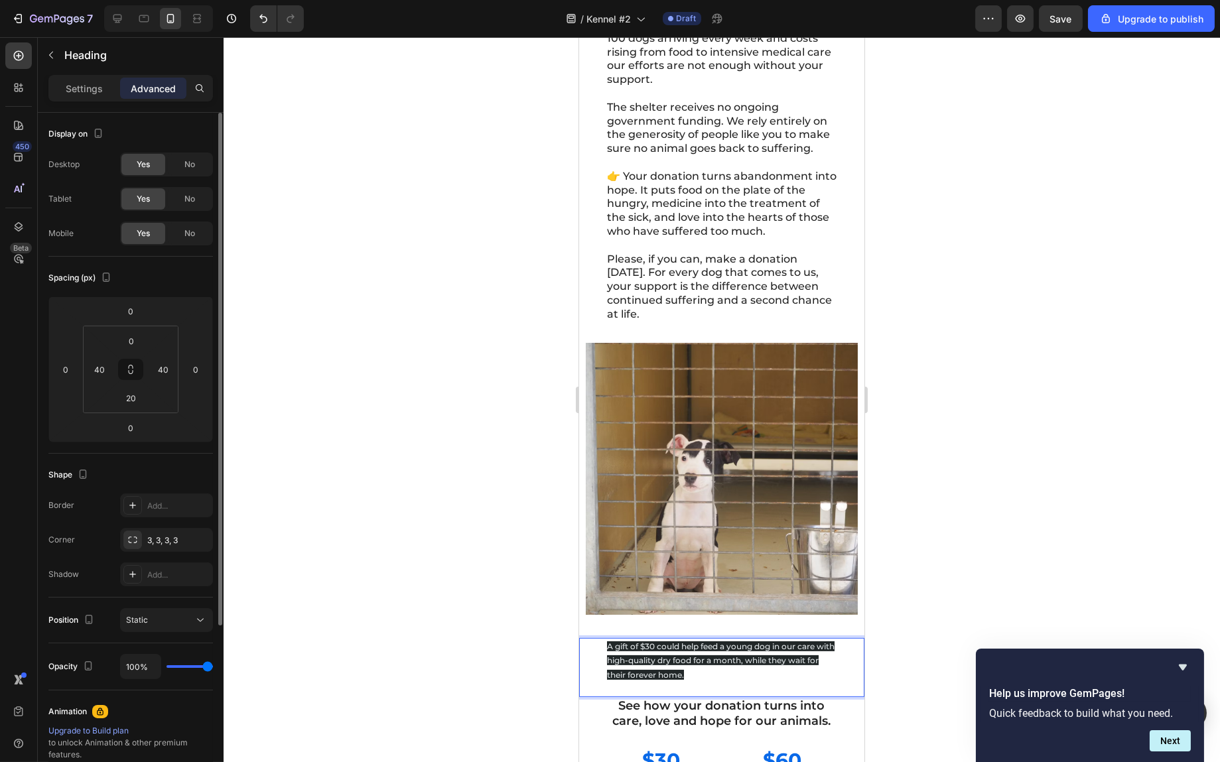
click at [1110, 542] on div at bounding box center [722, 399] width 997 height 725
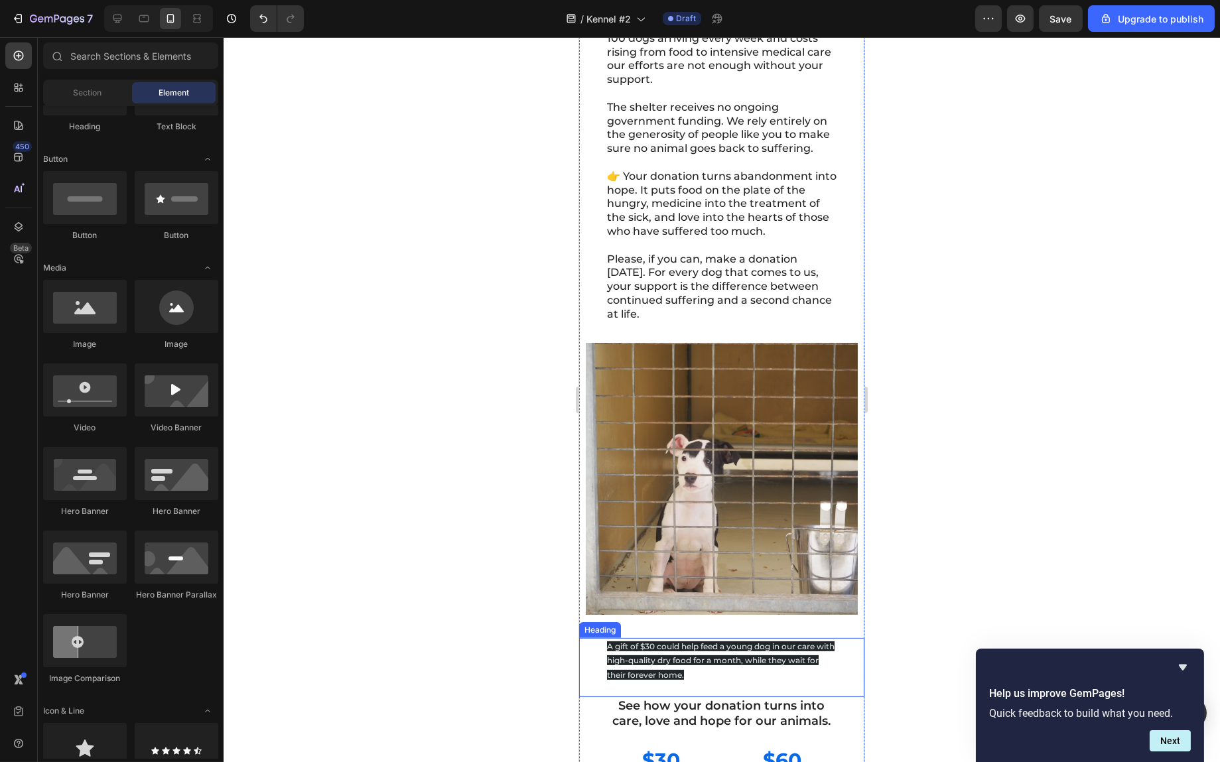
click at [763, 658] on p "⁠⁠⁠⁠⁠⁠⁠ A gift of $30 could help feed a young dog in our care with high-quality…" at bounding box center [722, 661] width 230 height 43
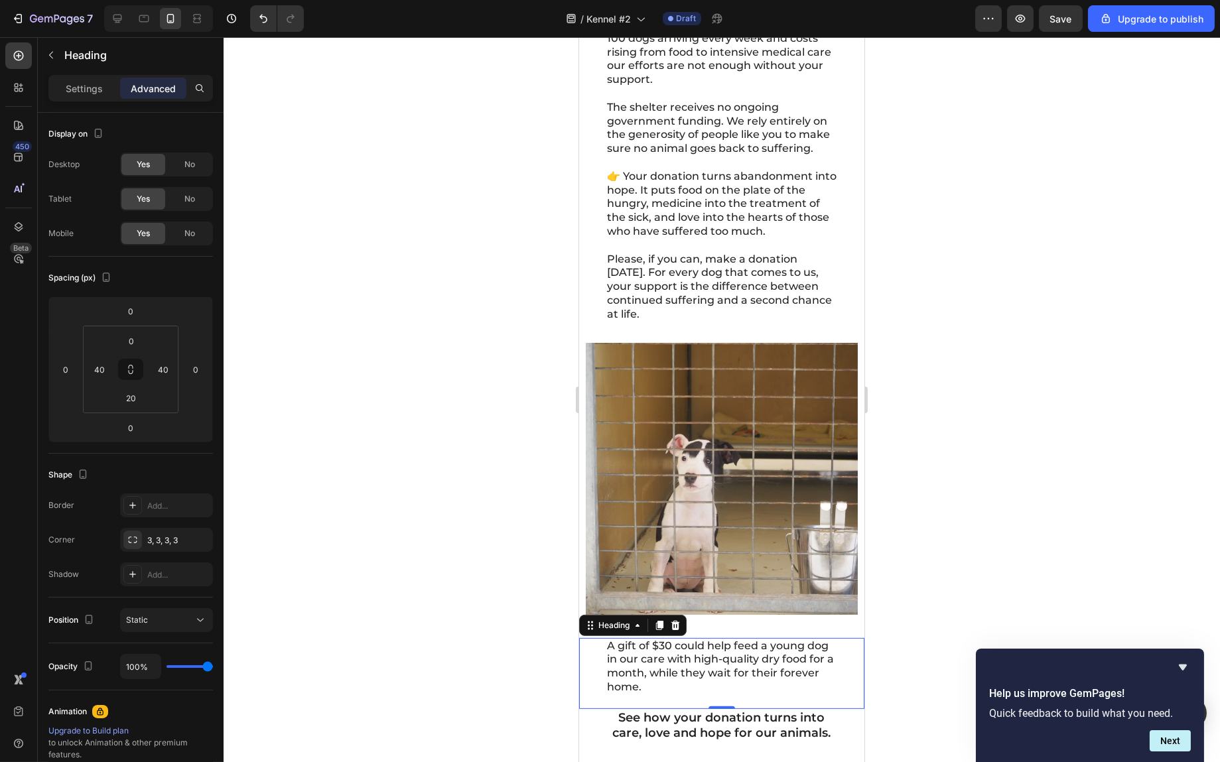
click at [722, 703] on div "A gift of $30 could help feed a young dog in our care with high-quality dry foo…" at bounding box center [721, 673] width 285 height 71
click at [139, 392] on input "20" at bounding box center [131, 398] width 27 height 20
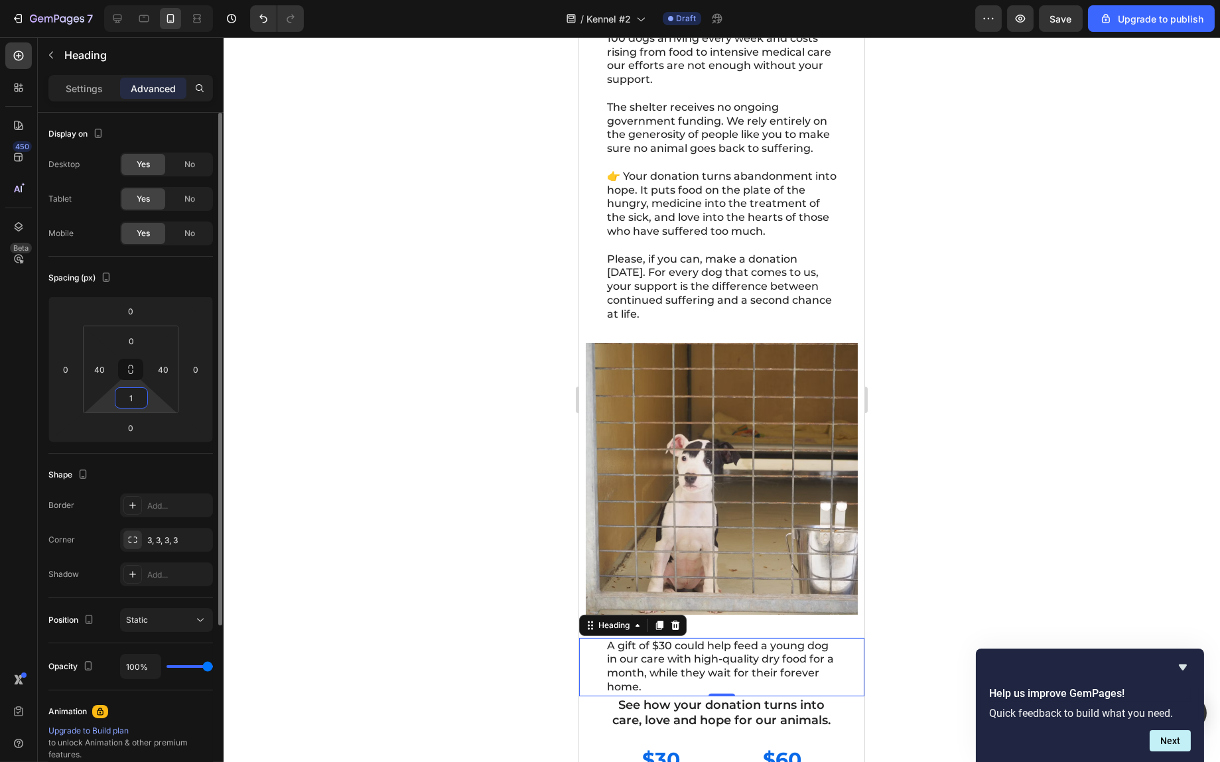
type input "10"
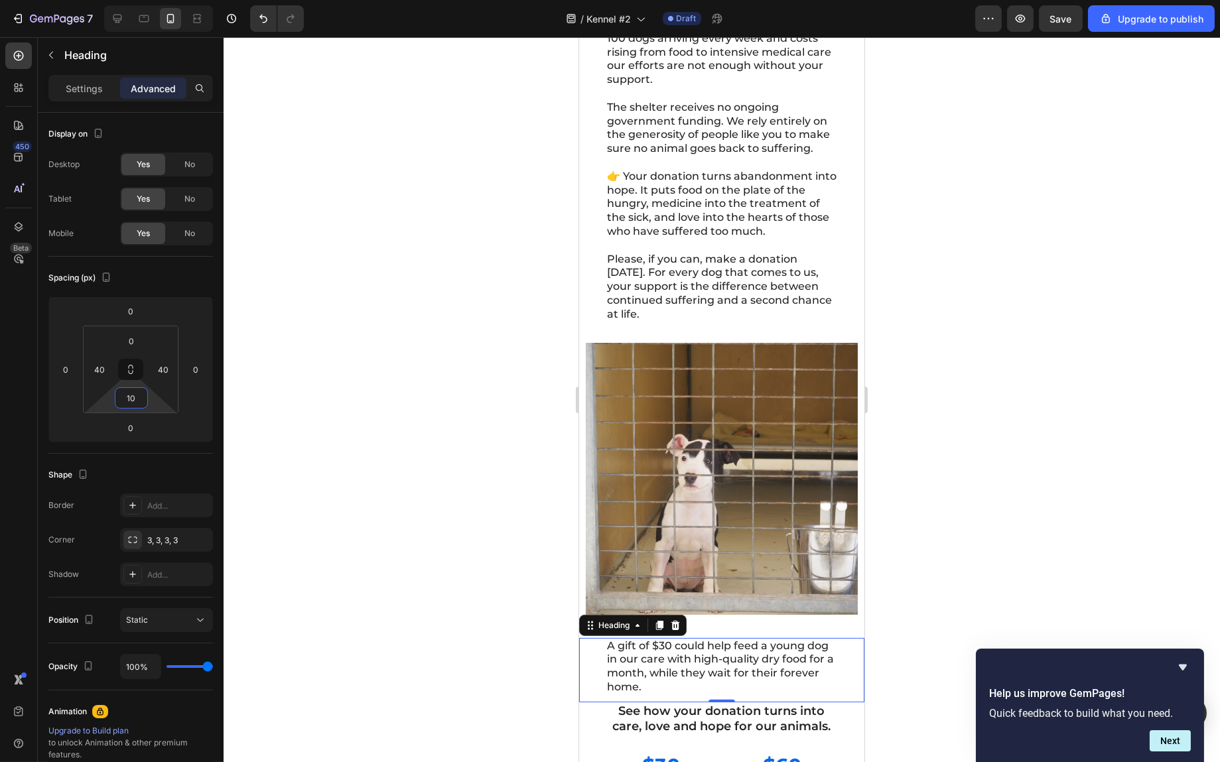
click at [1145, 502] on div at bounding box center [722, 399] width 997 height 725
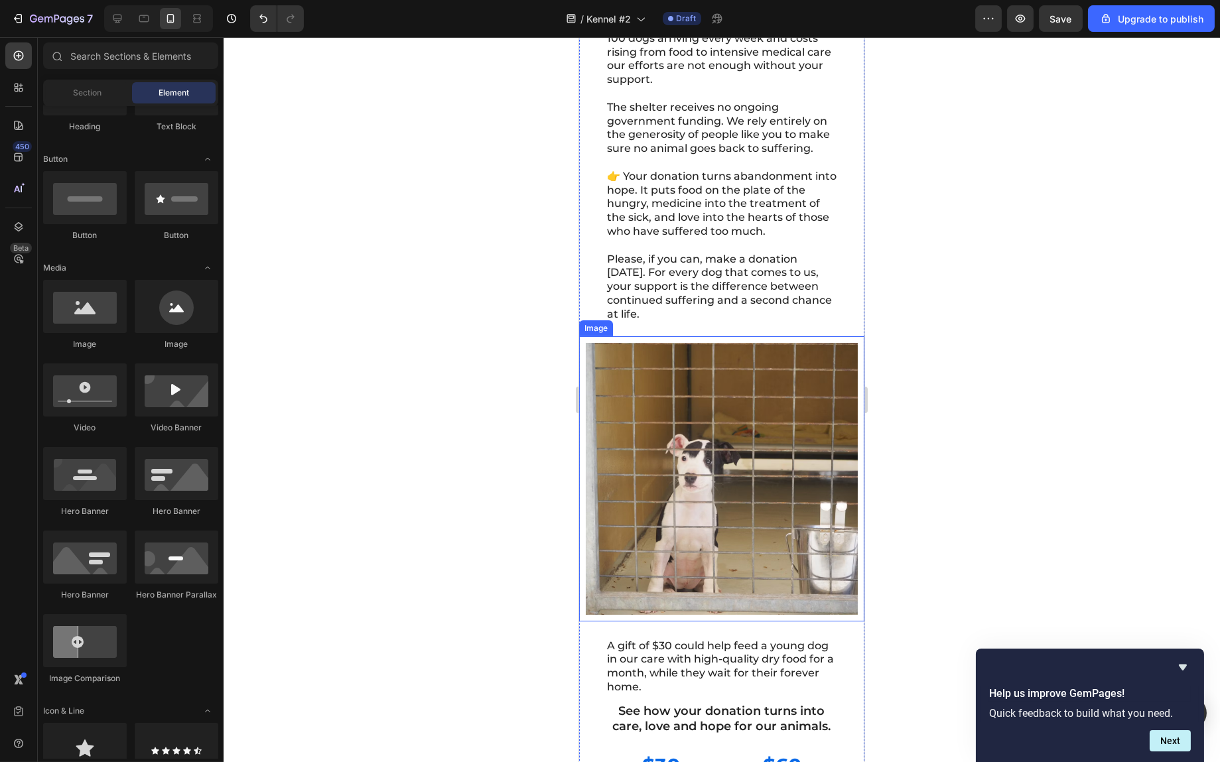
click at [750, 557] on img at bounding box center [721, 479] width 272 height 272
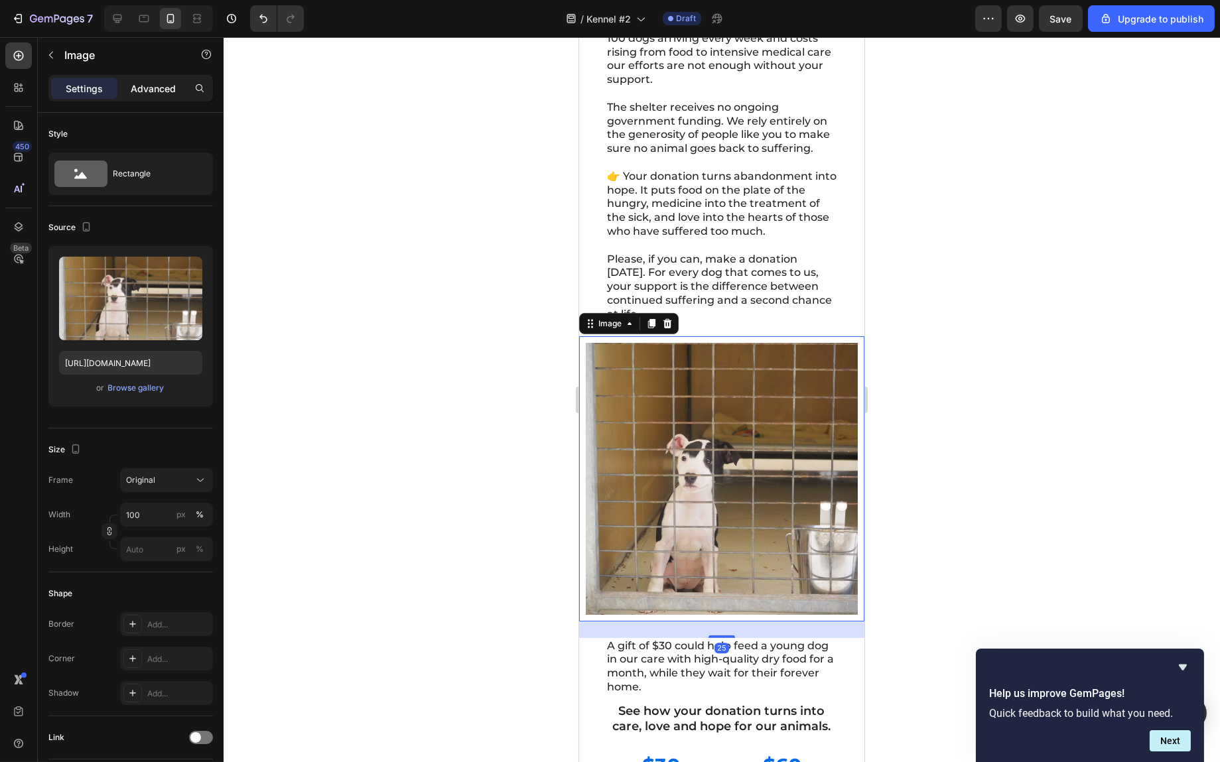
click at [145, 80] on div "Advanced" at bounding box center [153, 88] width 66 height 21
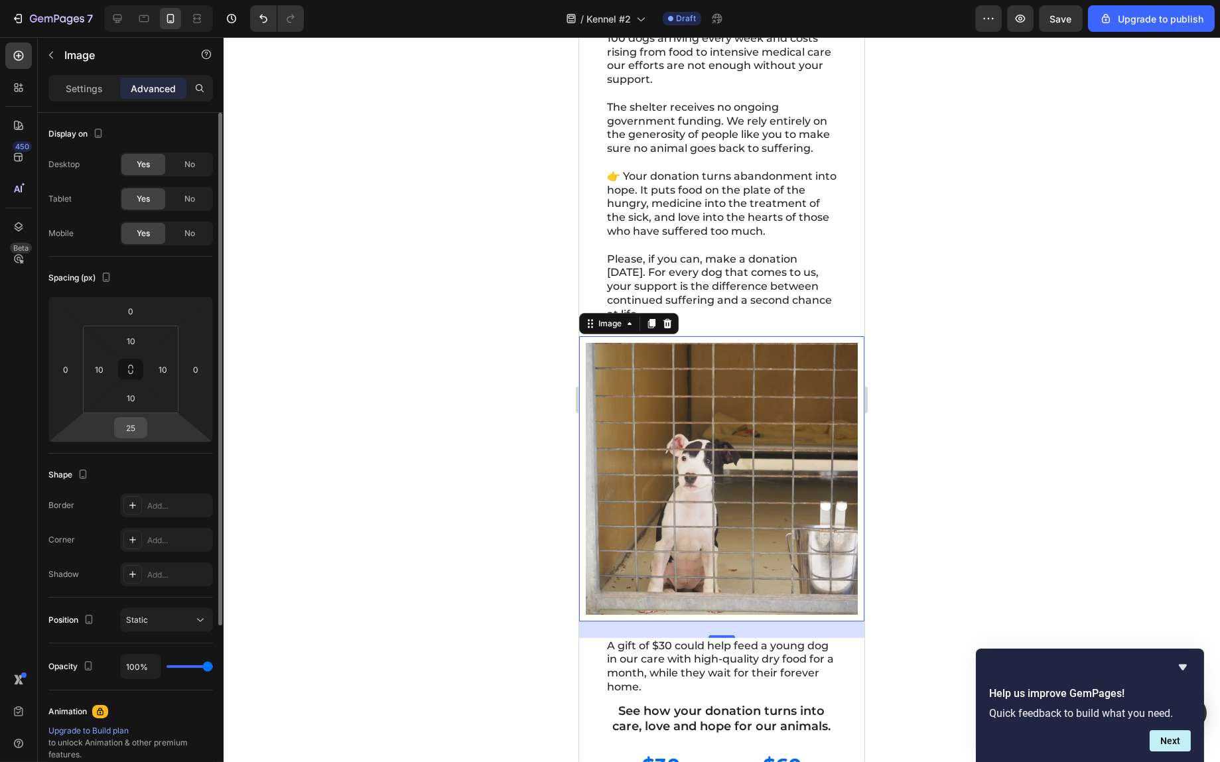
click at [133, 423] on input "25" at bounding box center [130, 428] width 27 height 20
type input "5"
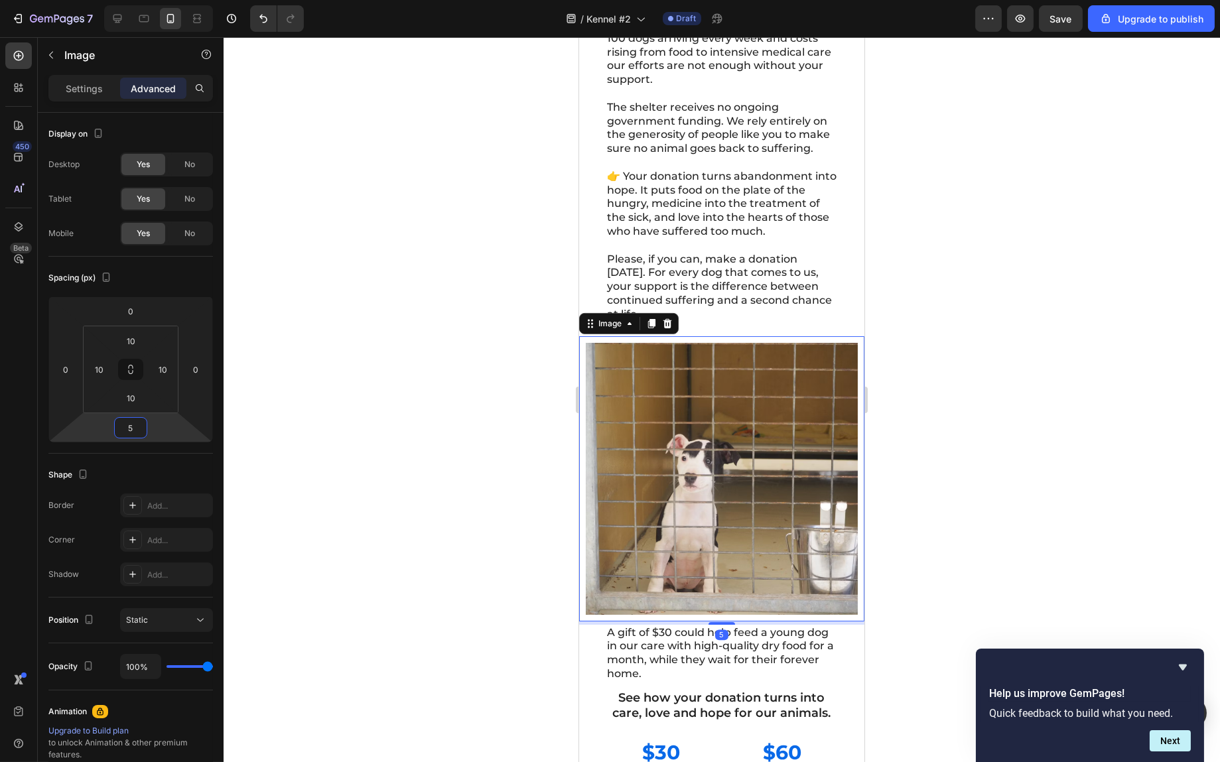
click at [1141, 510] on div at bounding box center [722, 399] width 997 height 725
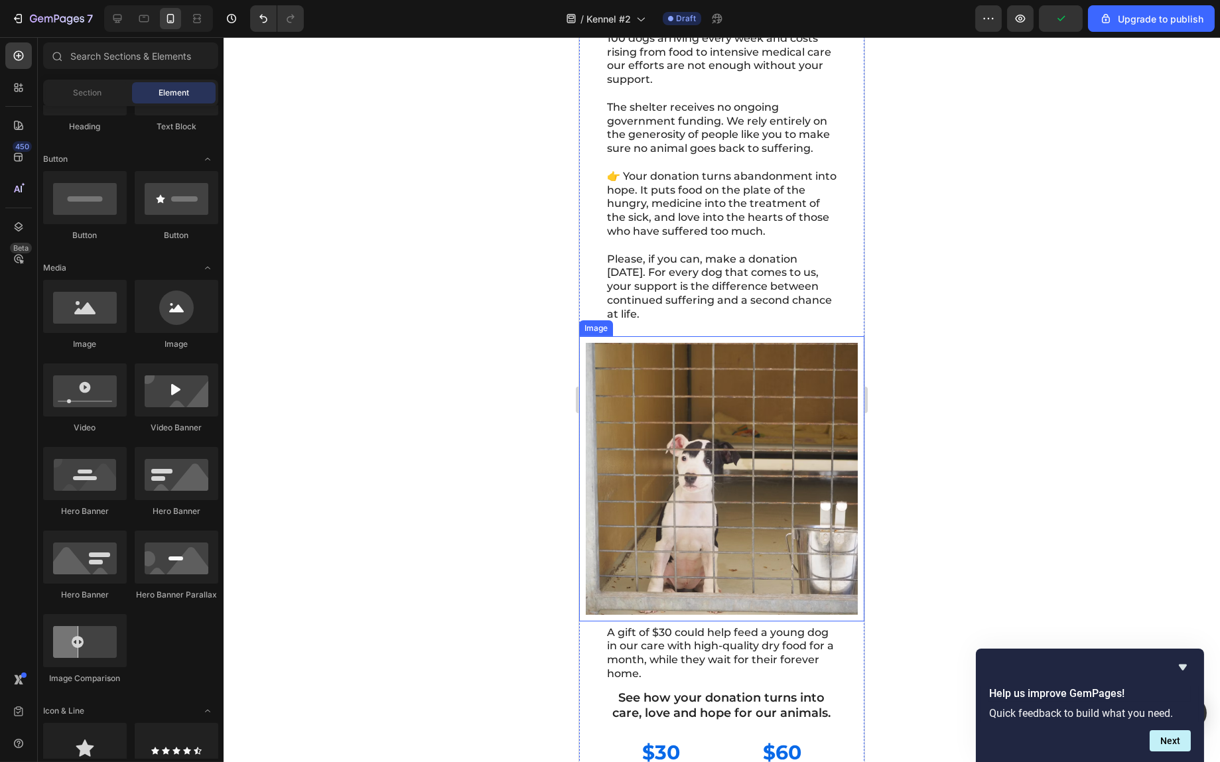
click at [722, 415] on img at bounding box center [721, 479] width 272 height 272
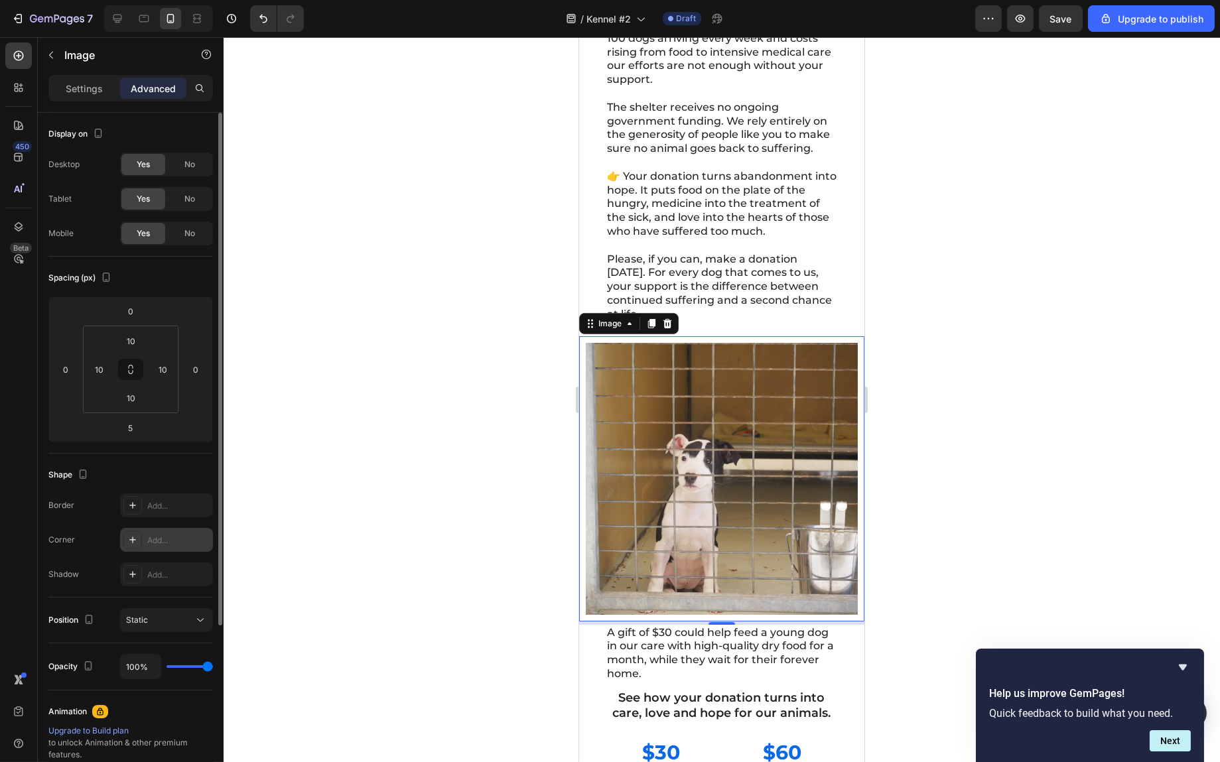
click at [139, 534] on div at bounding box center [132, 540] width 19 height 19
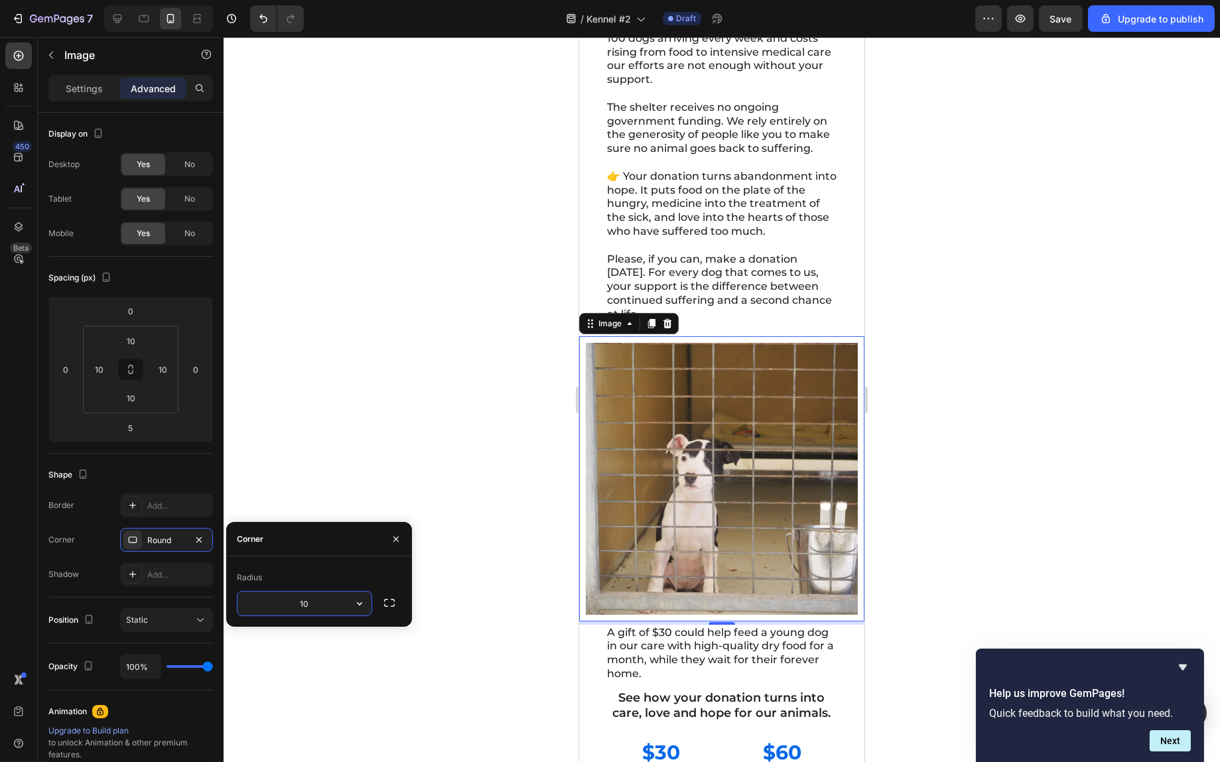
click at [324, 608] on input "10" at bounding box center [305, 604] width 134 height 24
click at [318, 607] on input "20" at bounding box center [305, 604] width 134 height 24
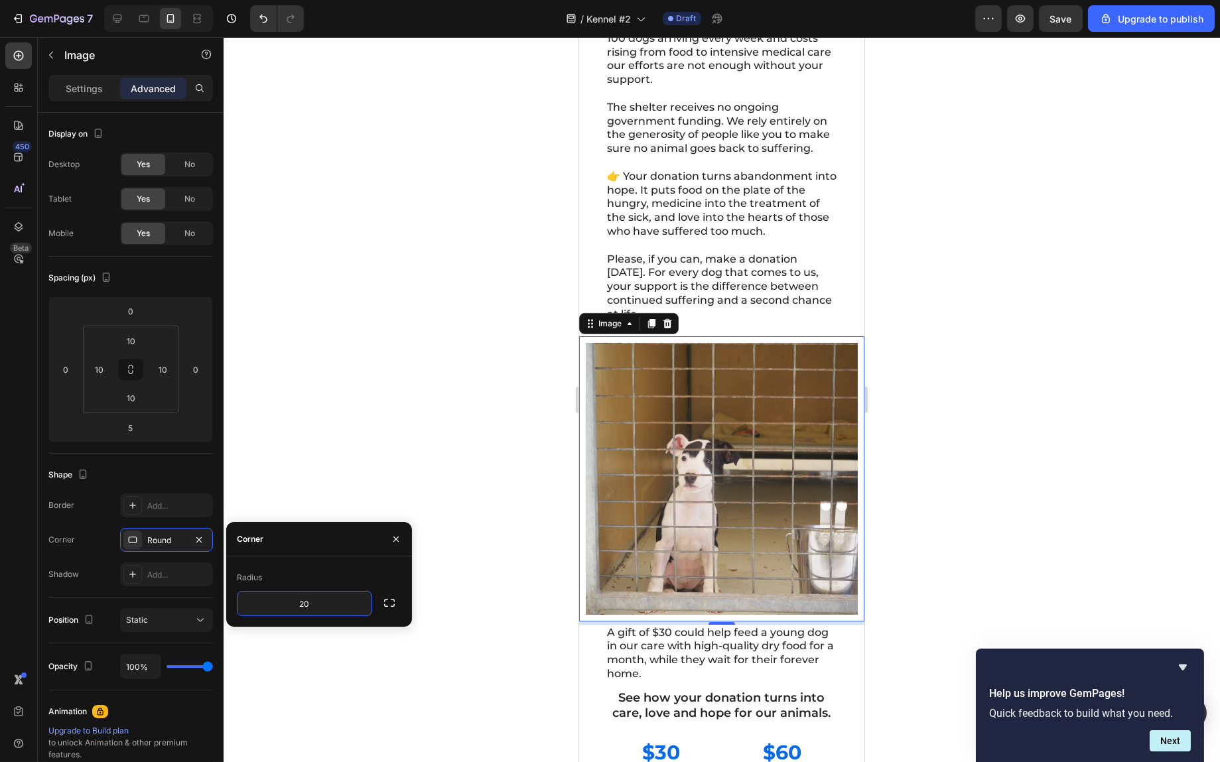
type input "20"
click at [328, 556] on div "Corner" at bounding box center [319, 539] width 186 height 35
click at [386, 463] on div at bounding box center [722, 399] width 997 height 725
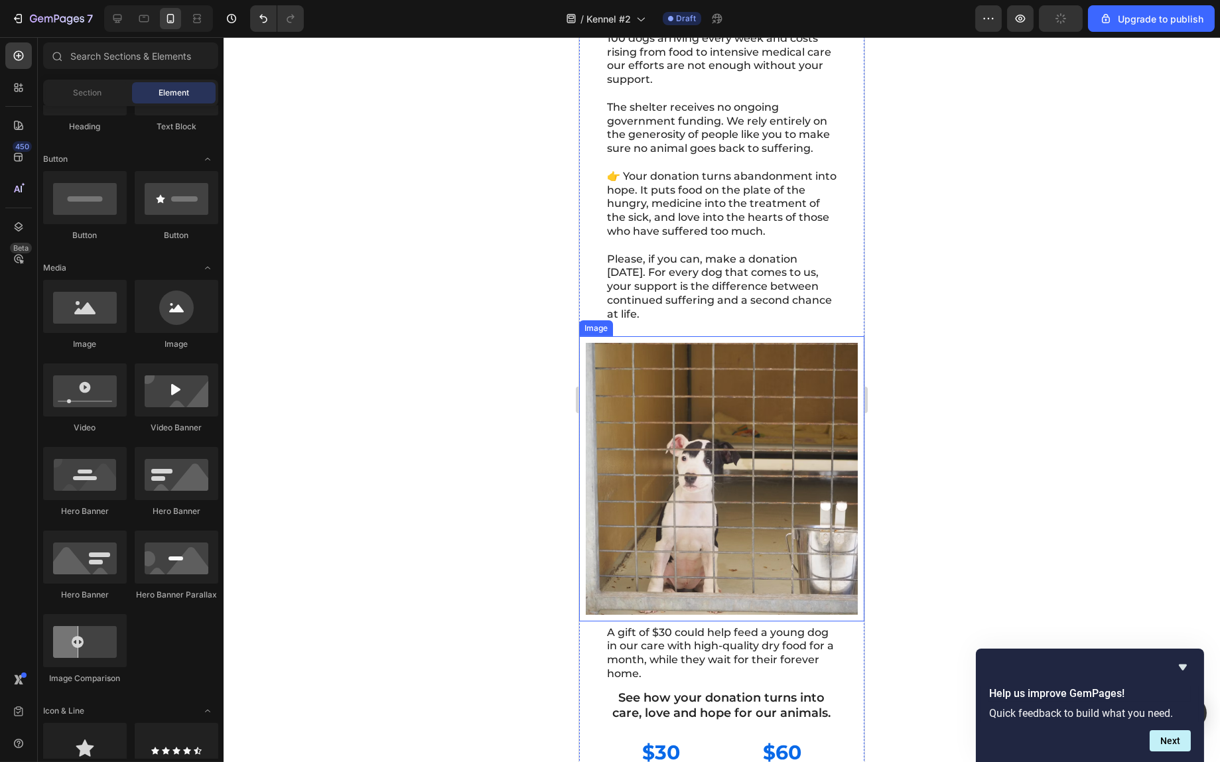
click at [624, 495] on img at bounding box center [721, 479] width 272 height 272
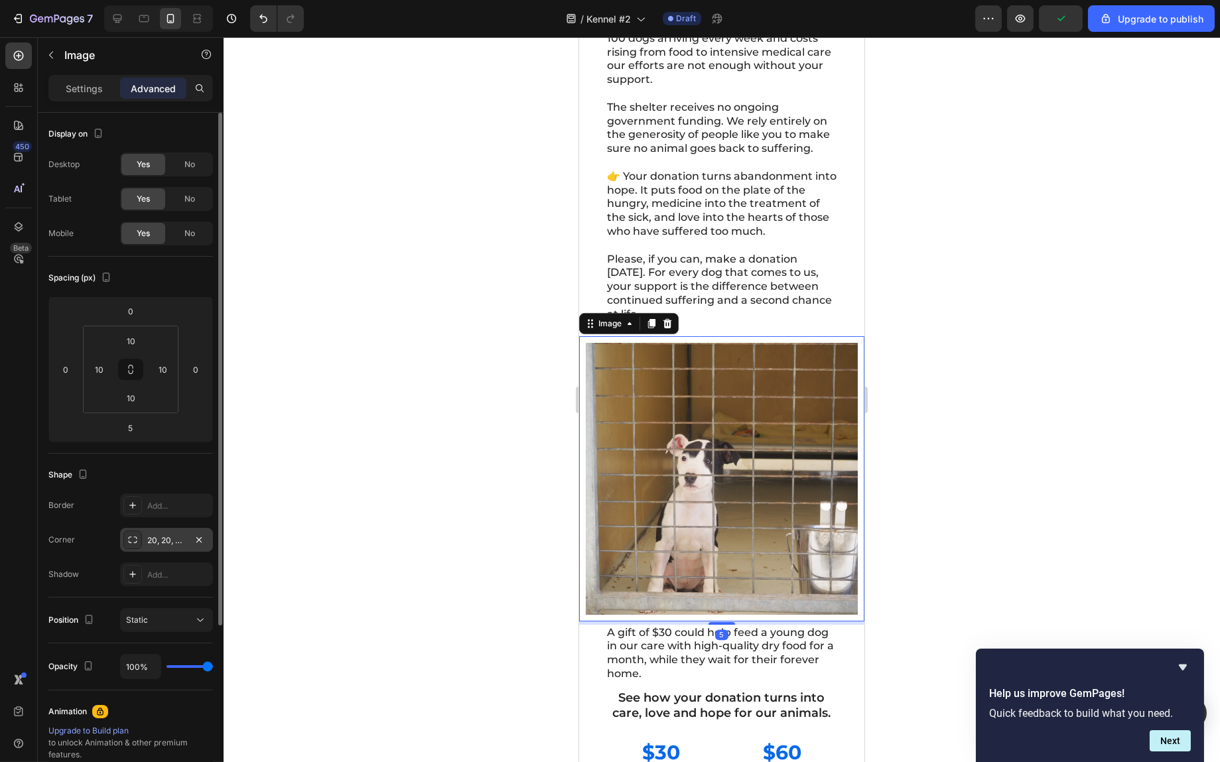
click at [163, 536] on div "20, 20, 20, 20" at bounding box center [166, 541] width 38 height 12
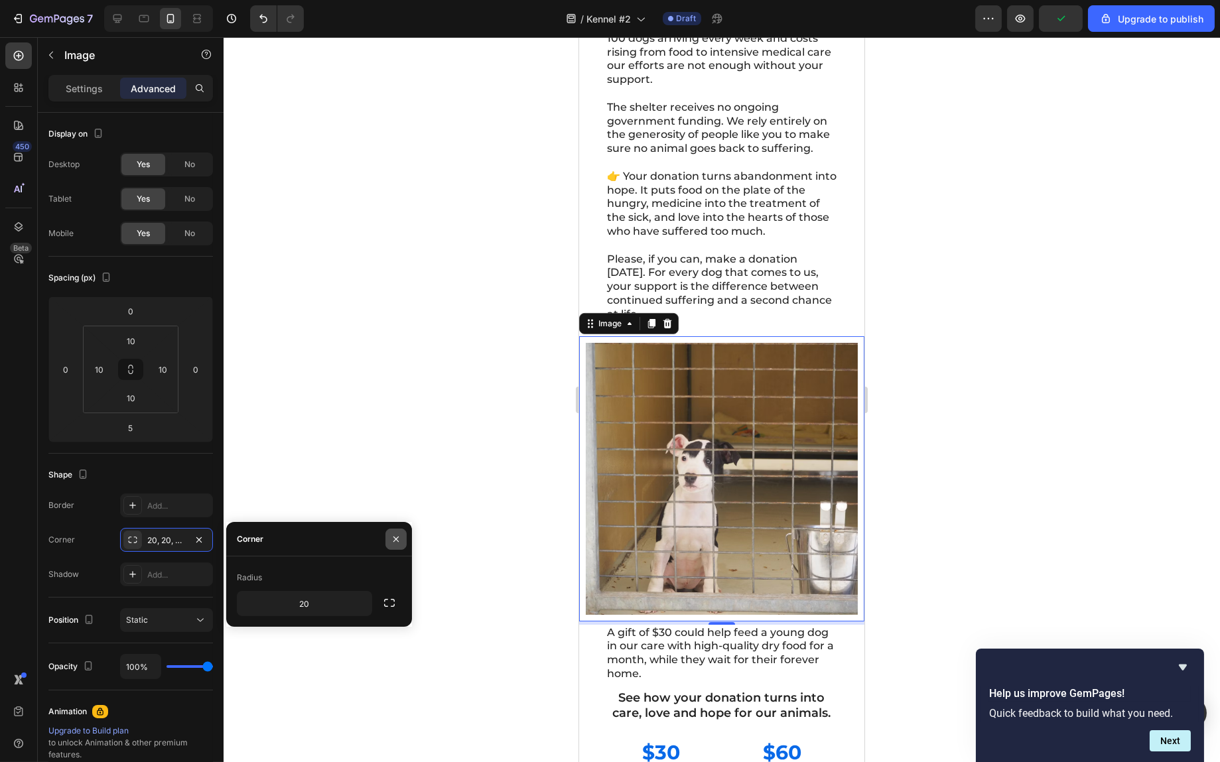
click at [397, 539] on icon "button" at bounding box center [396, 539] width 11 height 11
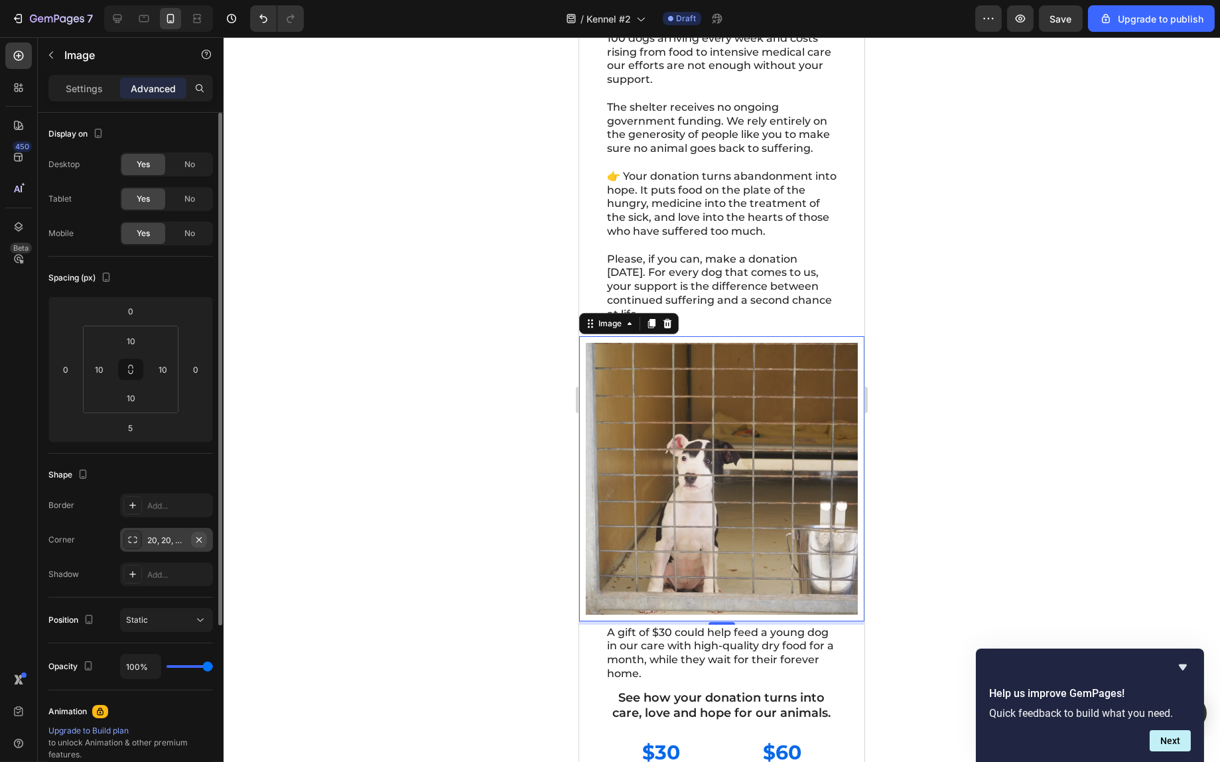
click at [200, 538] on icon "button" at bounding box center [199, 540] width 11 height 11
click at [134, 505] on icon at bounding box center [132, 505] width 7 height 7
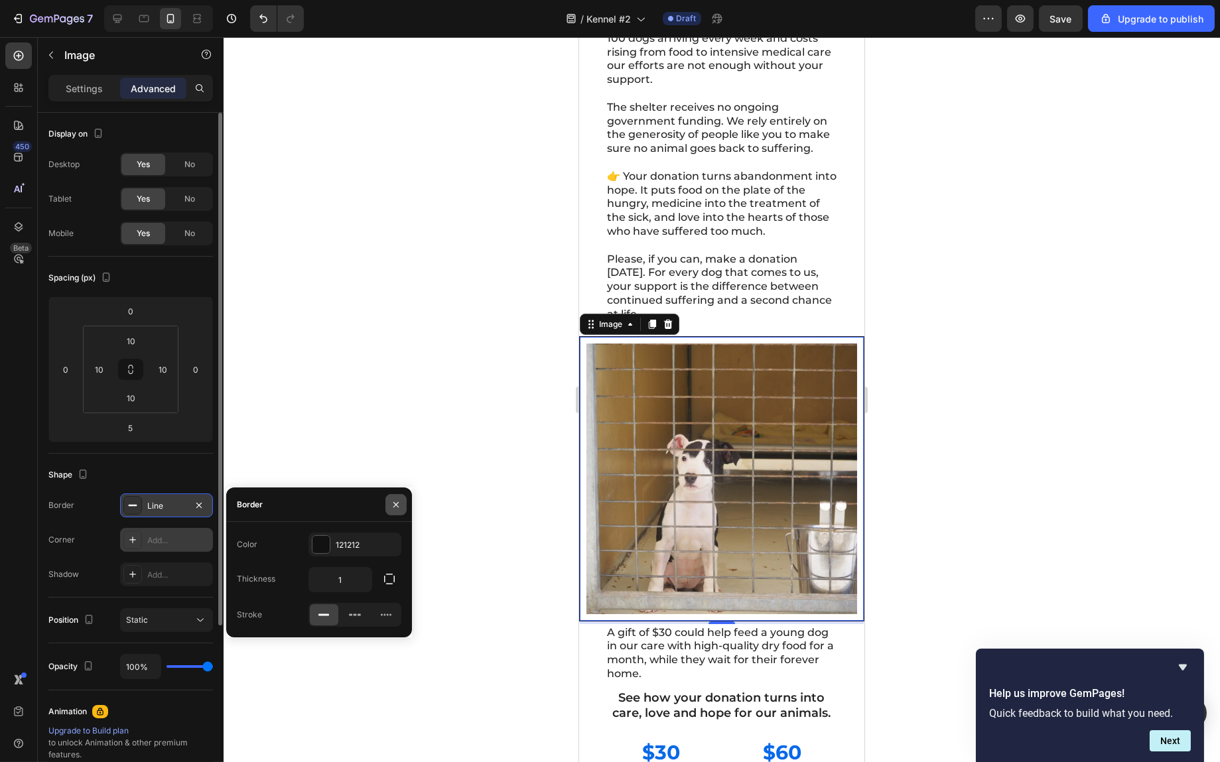
click at [404, 504] on button "button" at bounding box center [396, 504] width 21 height 21
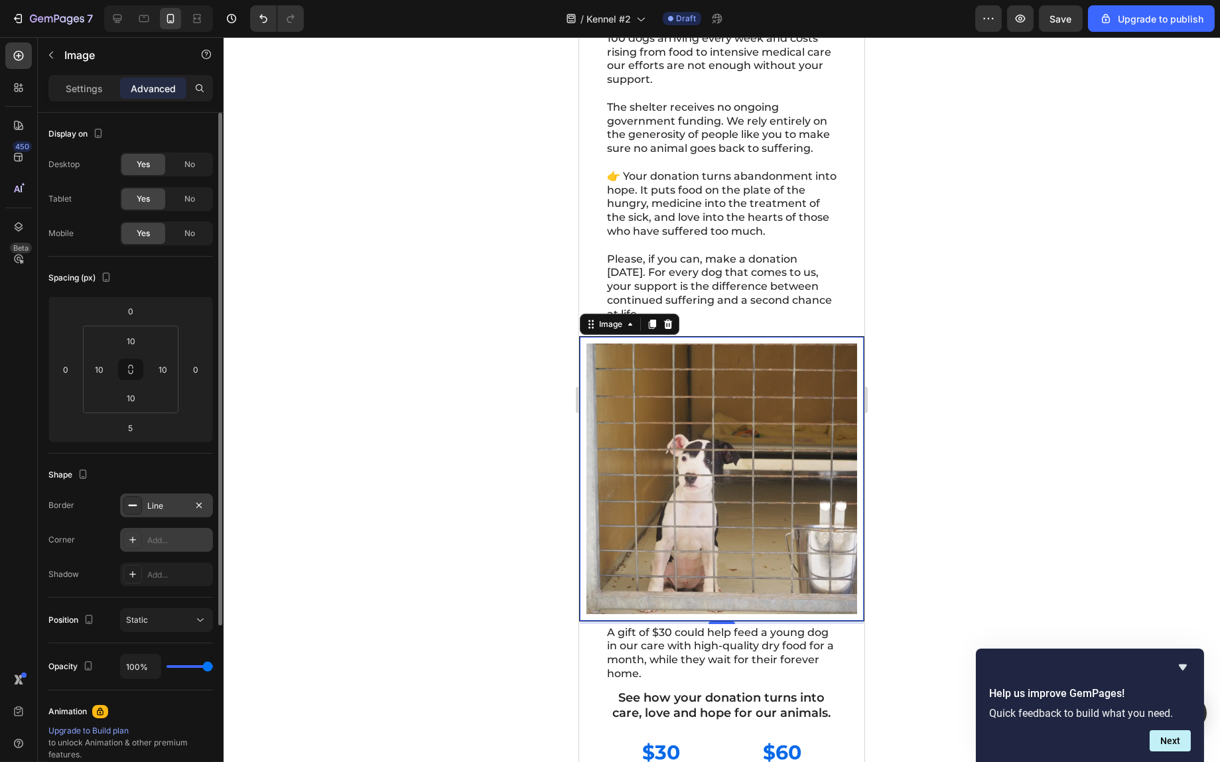
click at [167, 538] on div "Add..." at bounding box center [178, 541] width 62 height 12
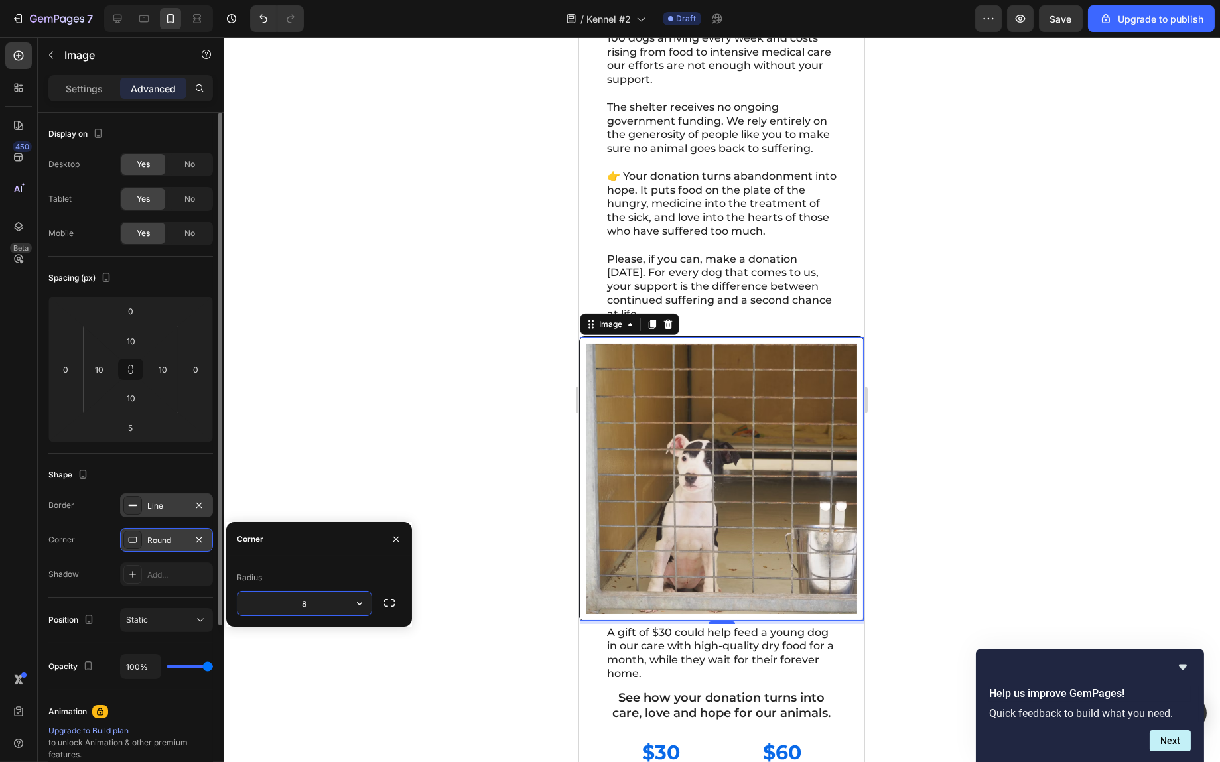
click at [132, 508] on icon at bounding box center [132, 505] width 11 height 11
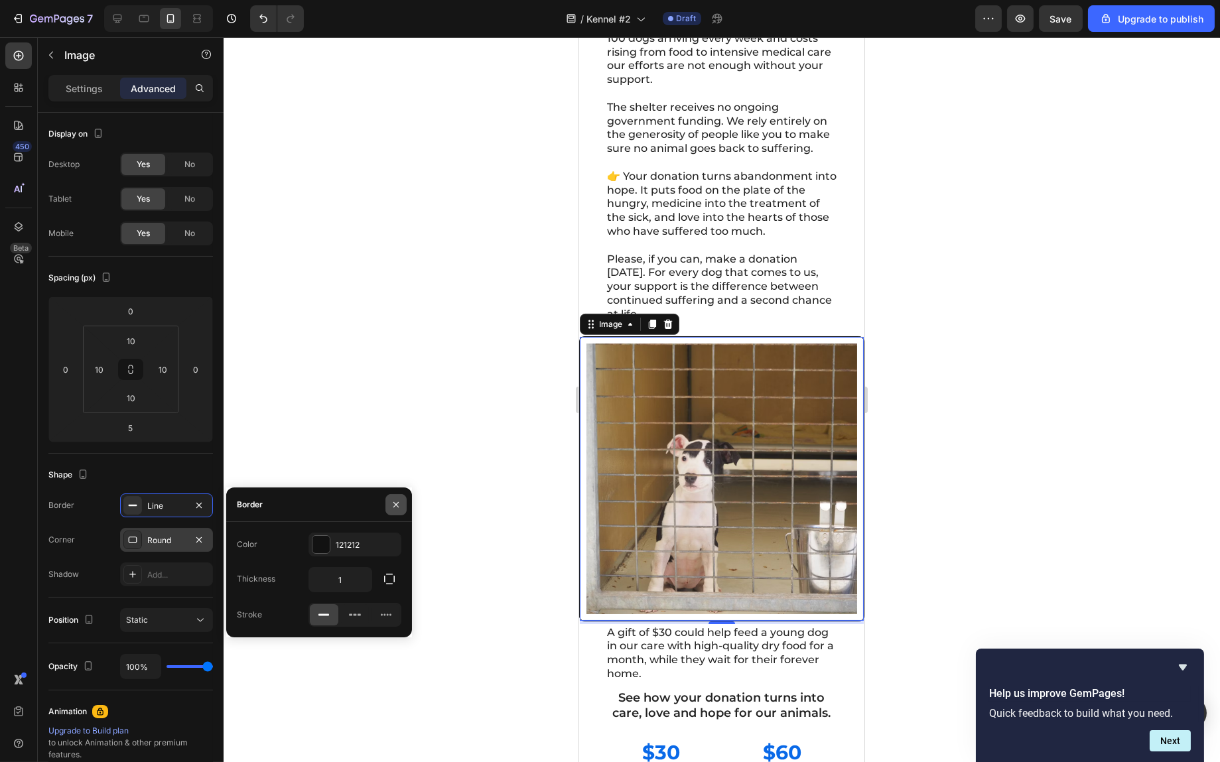
click at [397, 505] on icon "button" at bounding box center [396, 505] width 11 height 11
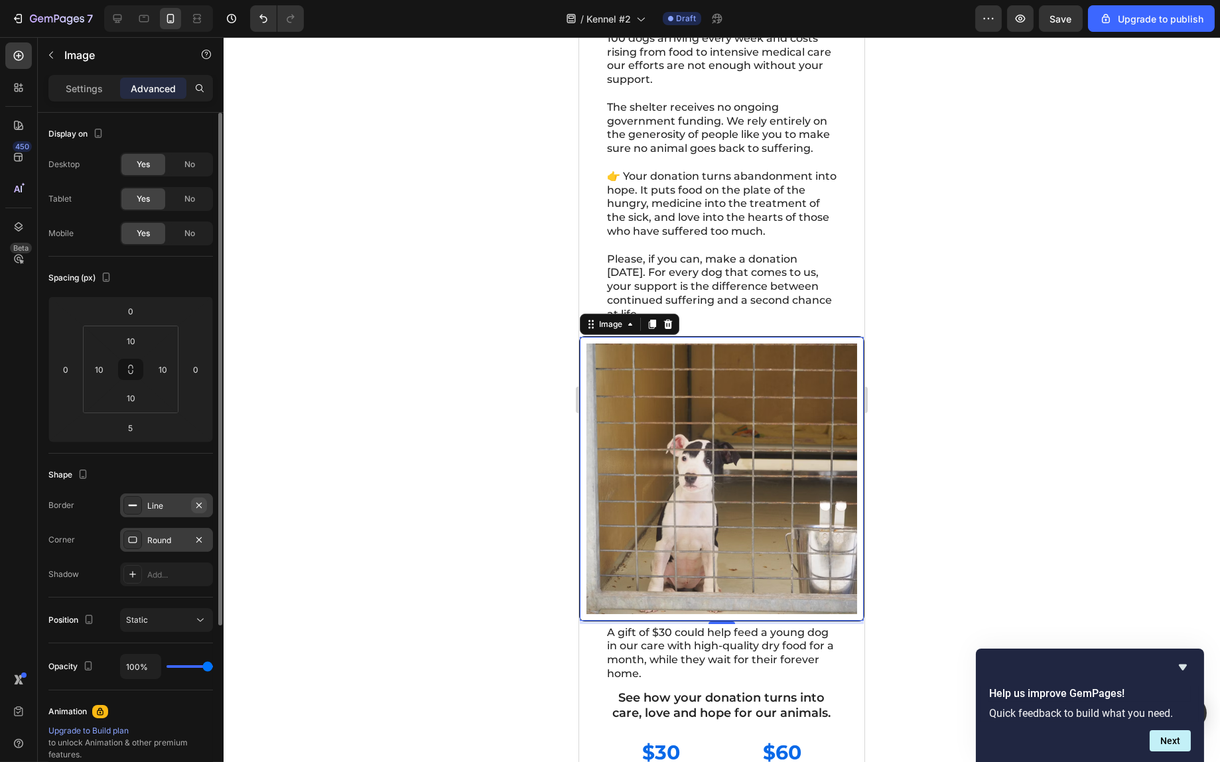
click at [197, 506] on icon "button" at bounding box center [198, 504] width 5 height 5
click at [149, 538] on div "Round" at bounding box center [166, 541] width 38 height 12
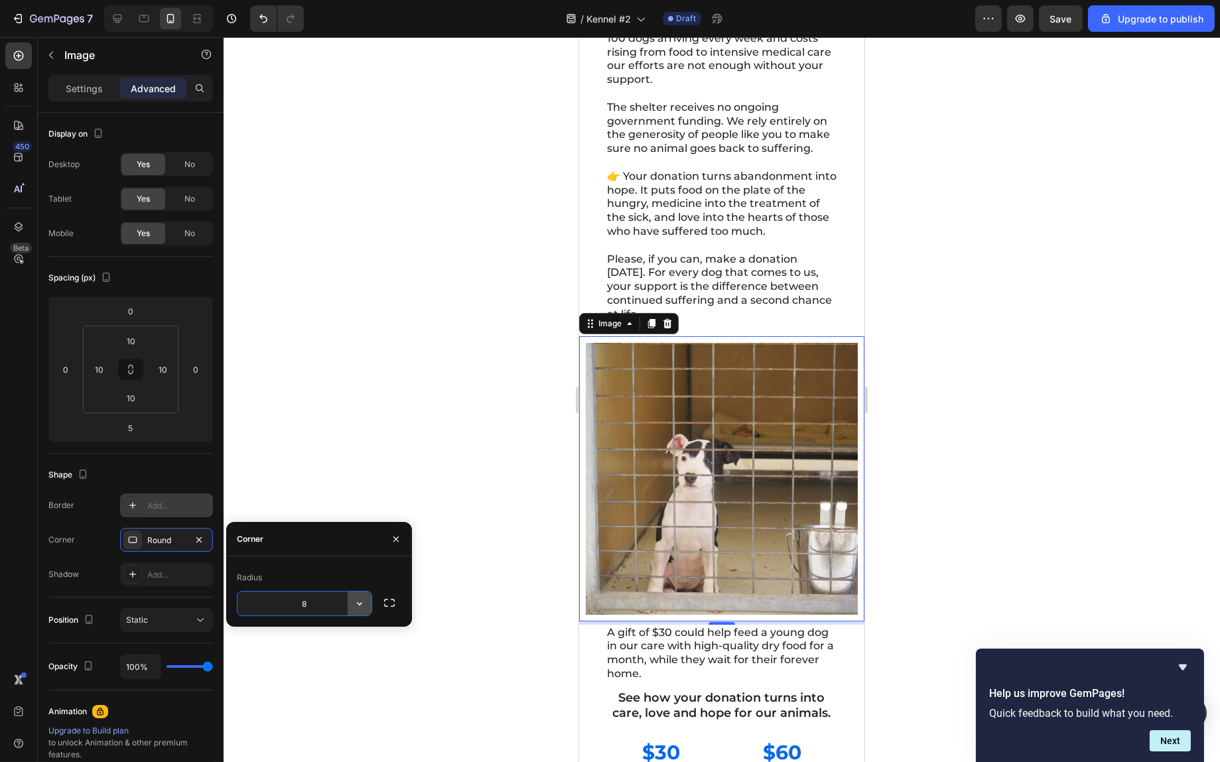
click at [365, 600] on icon "button" at bounding box center [359, 603] width 13 height 13
click at [200, 538] on icon "button" at bounding box center [199, 540] width 11 height 11
type input "0"
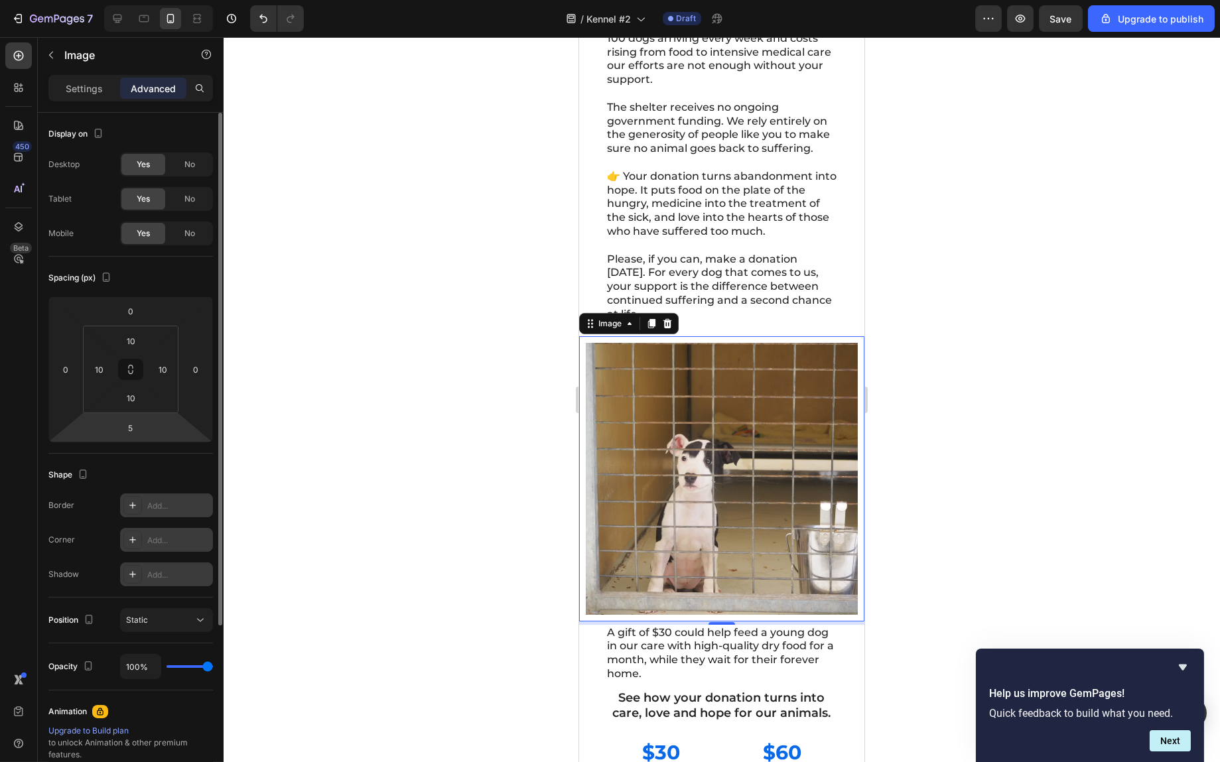
scroll to position [232, 0]
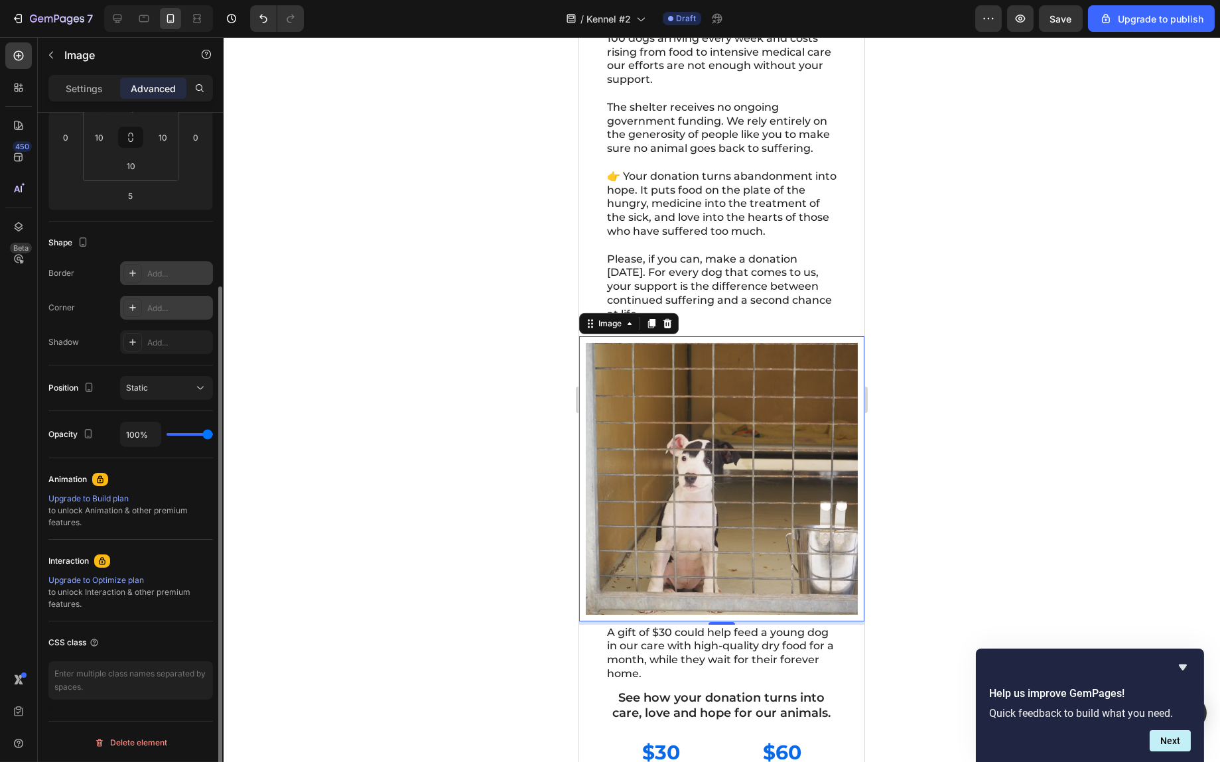
click at [964, 409] on div at bounding box center [722, 399] width 997 height 725
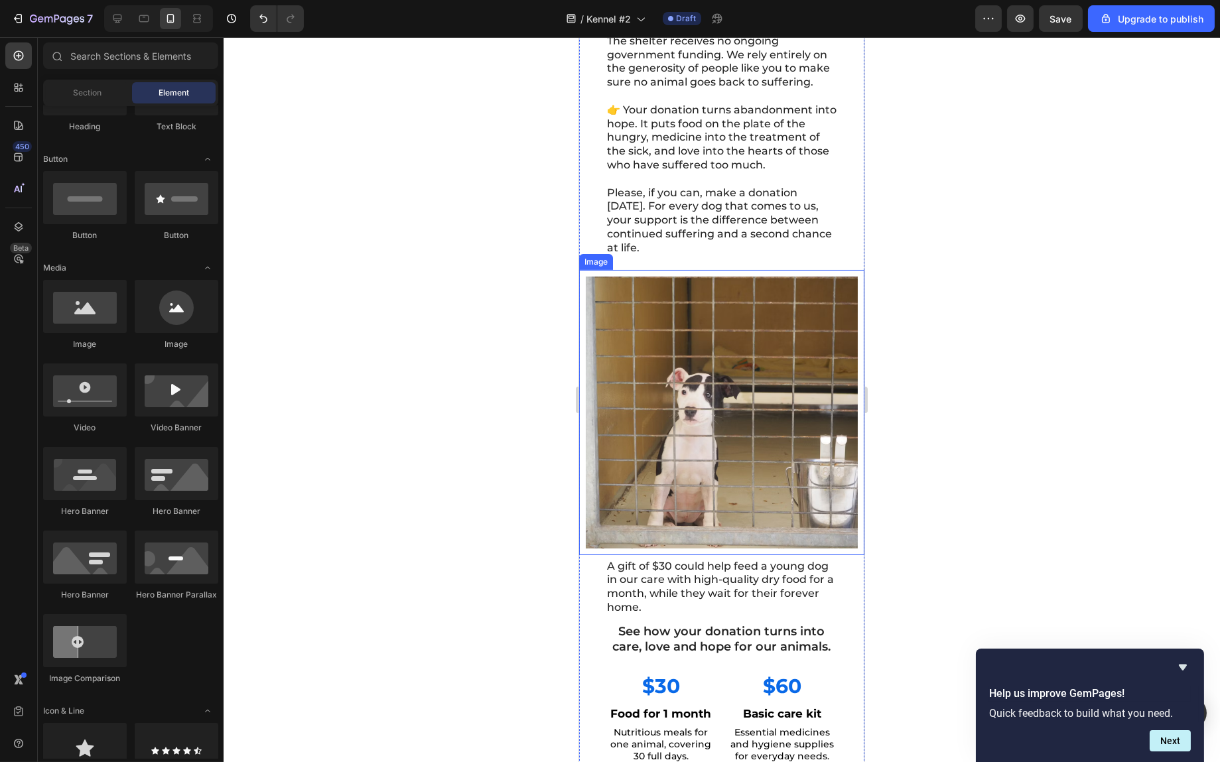
scroll to position [1351, 0]
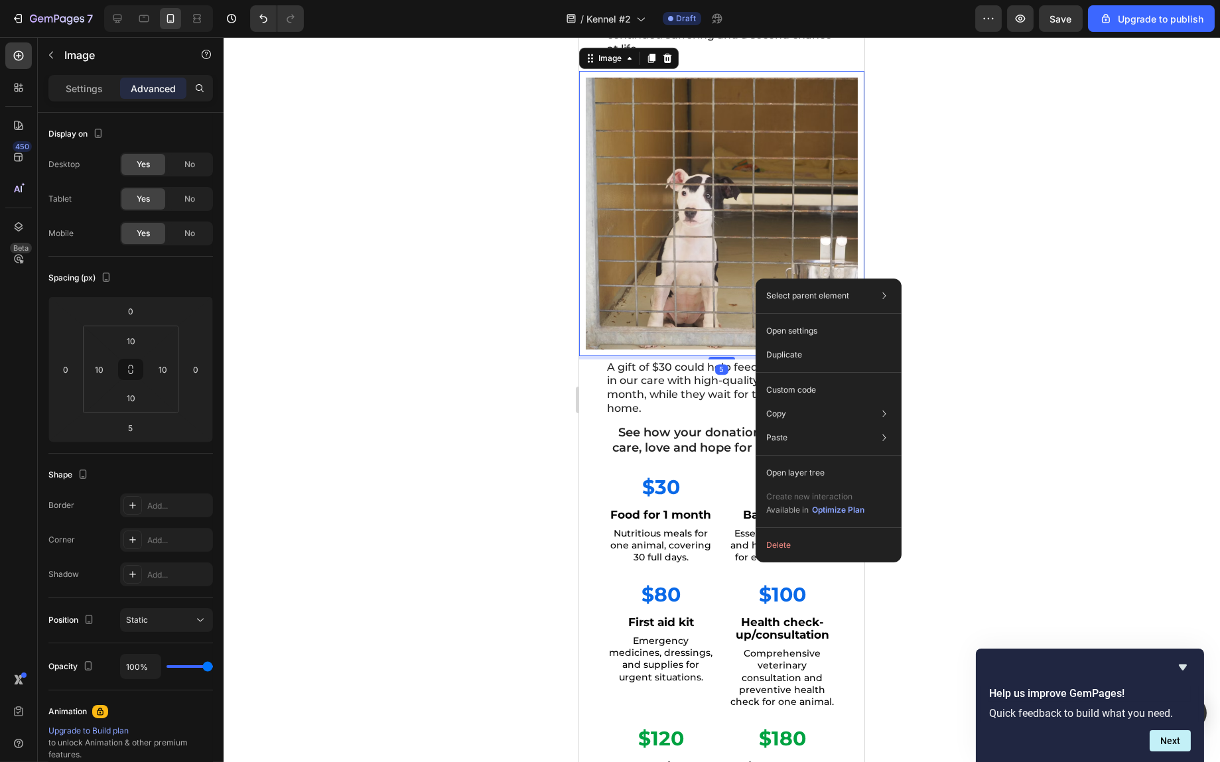
click at [731, 283] on img at bounding box center [721, 214] width 272 height 272
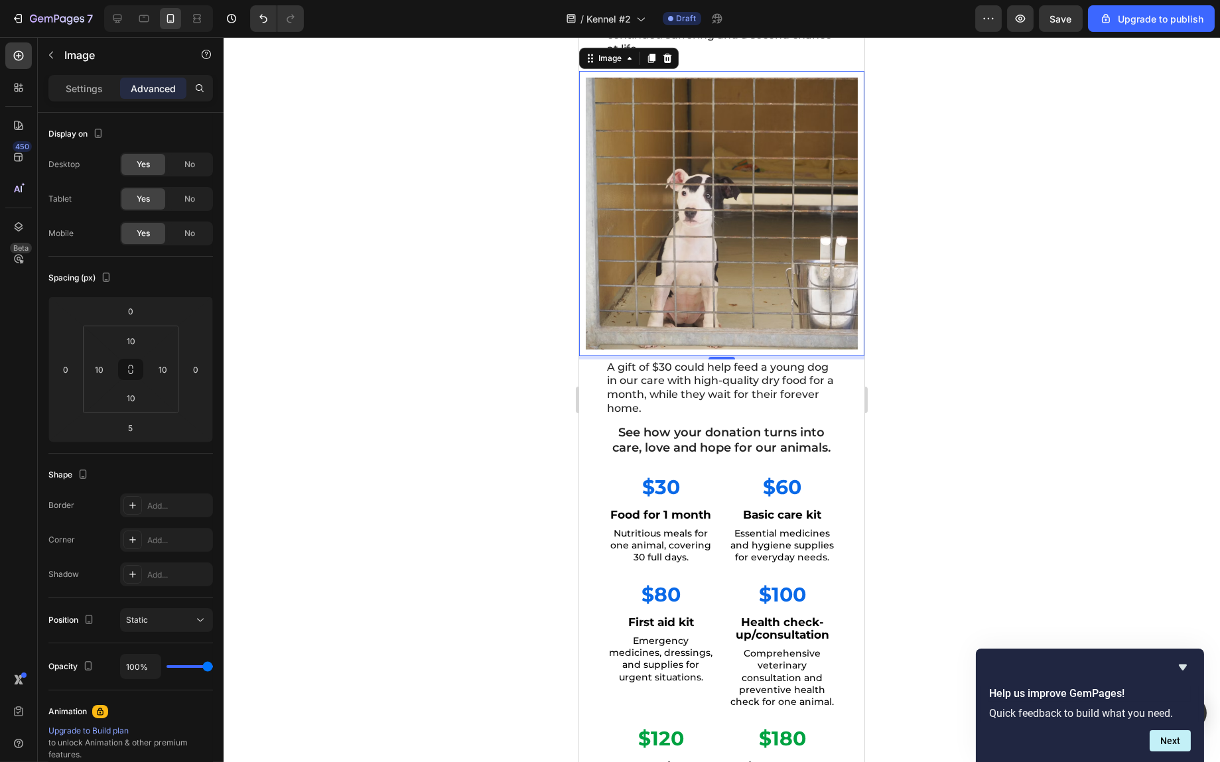
click at [967, 310] on div at bounding box center [722, 399] width 997 height 725
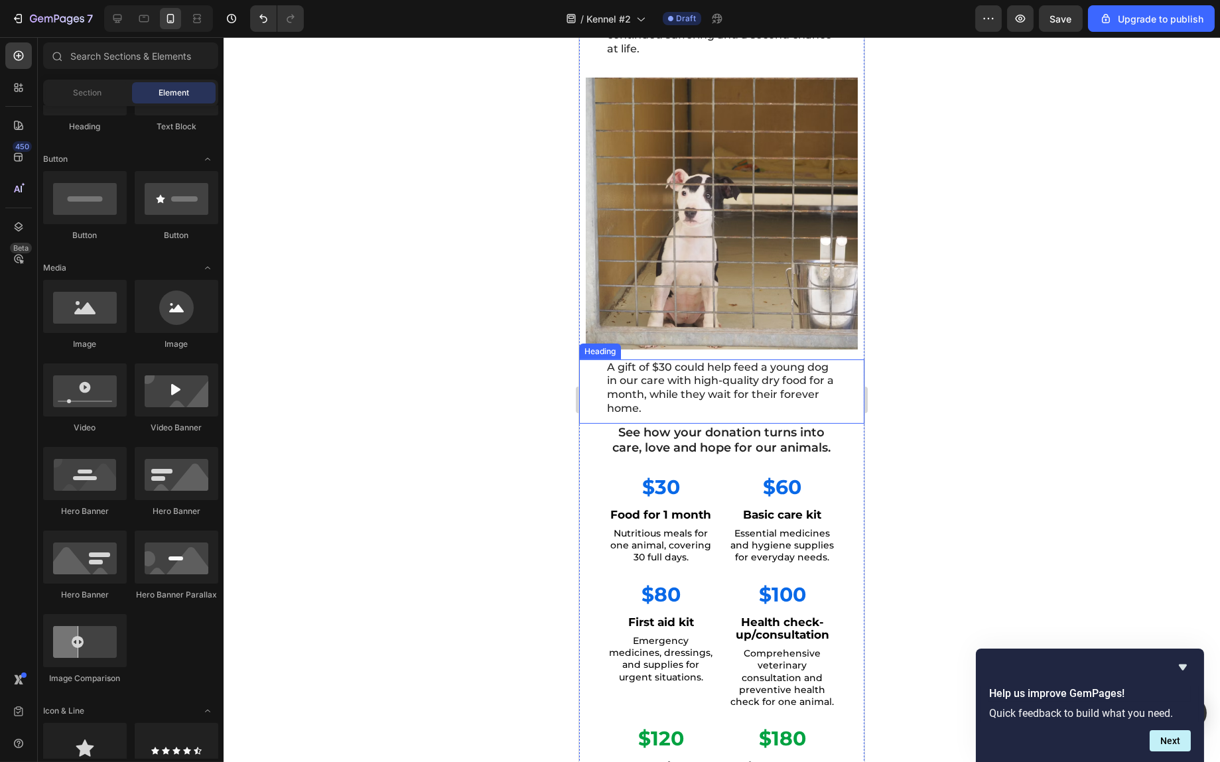
click at [687, 385] on p "A gift of $30 could help feed a young dog in our care with high-quality dry foo…" at bounding box center [722, 388] width 230 height 55
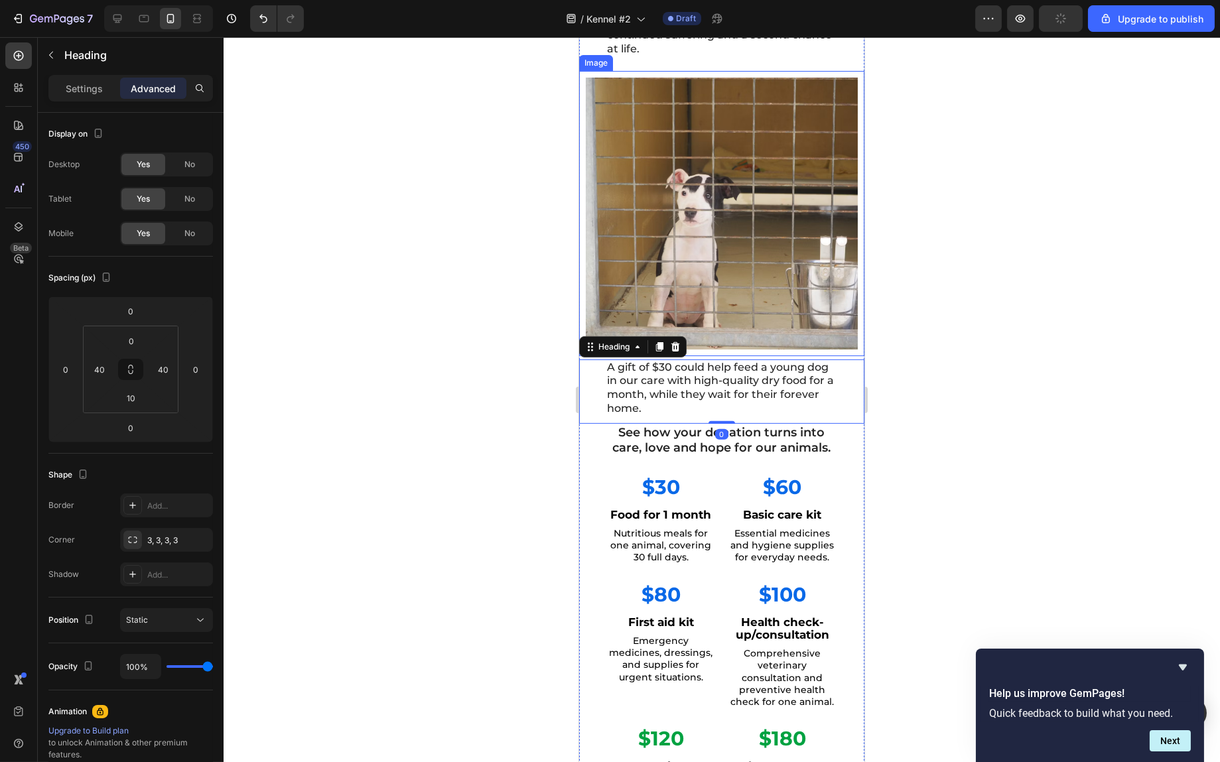
click at [733, 257] on img at bounding box center [721, 214] width 272 height 272
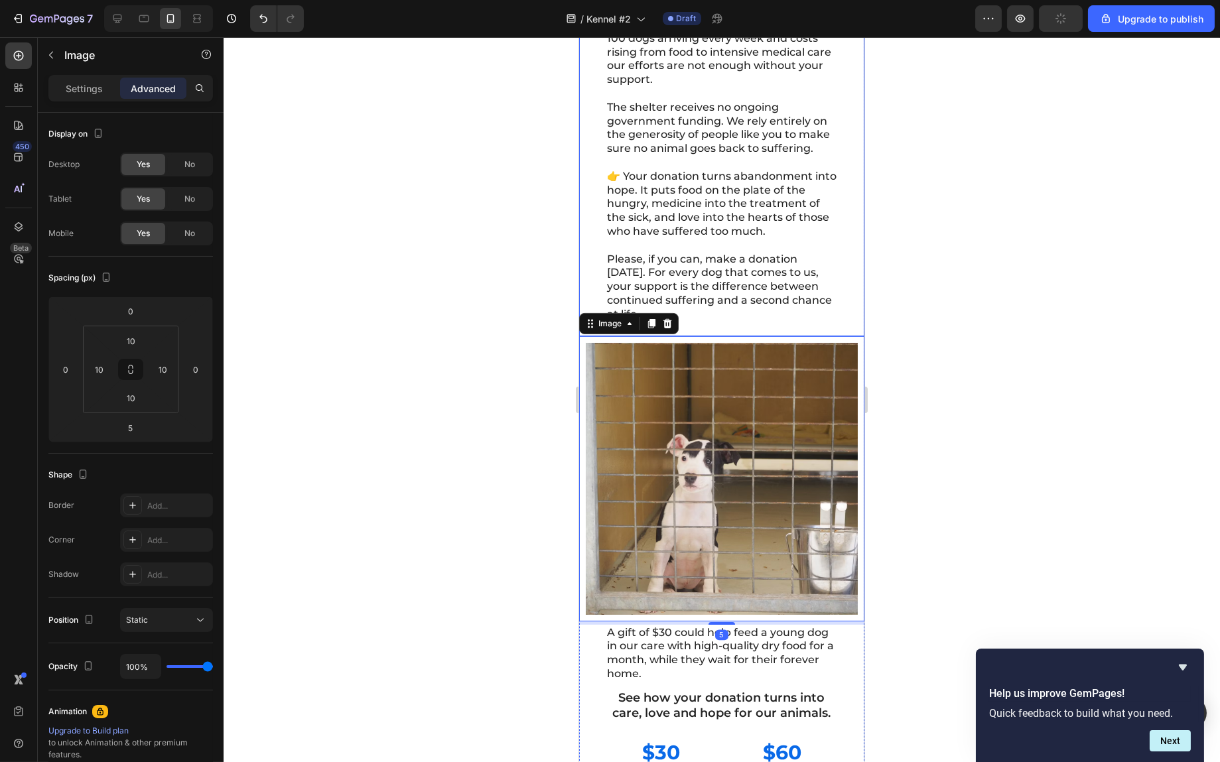
click at [760, 323] on h2 "Every day, more than 100 dogs and puppies come through our doors. They arrive e…" at bounding box center [721, 38] width 232 height 569
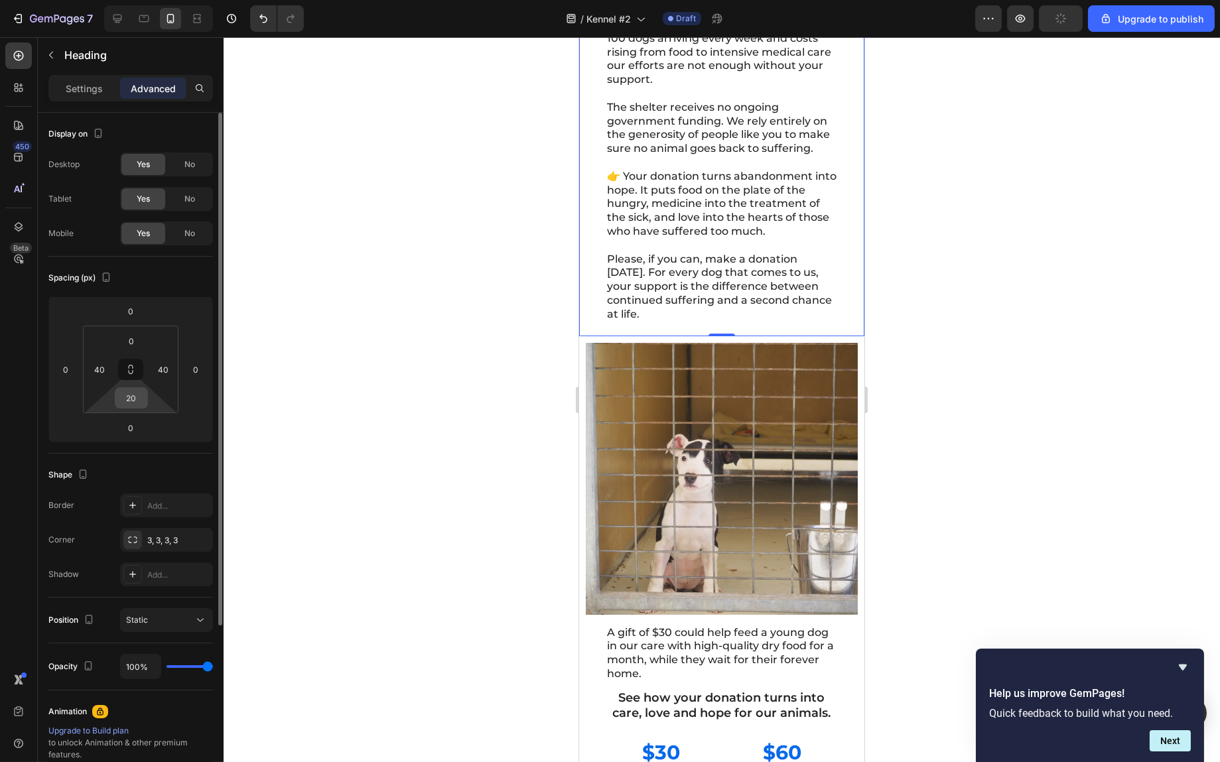
click at [137, 400] on input "20" at bounding box center [131, 398] width 27 height 20
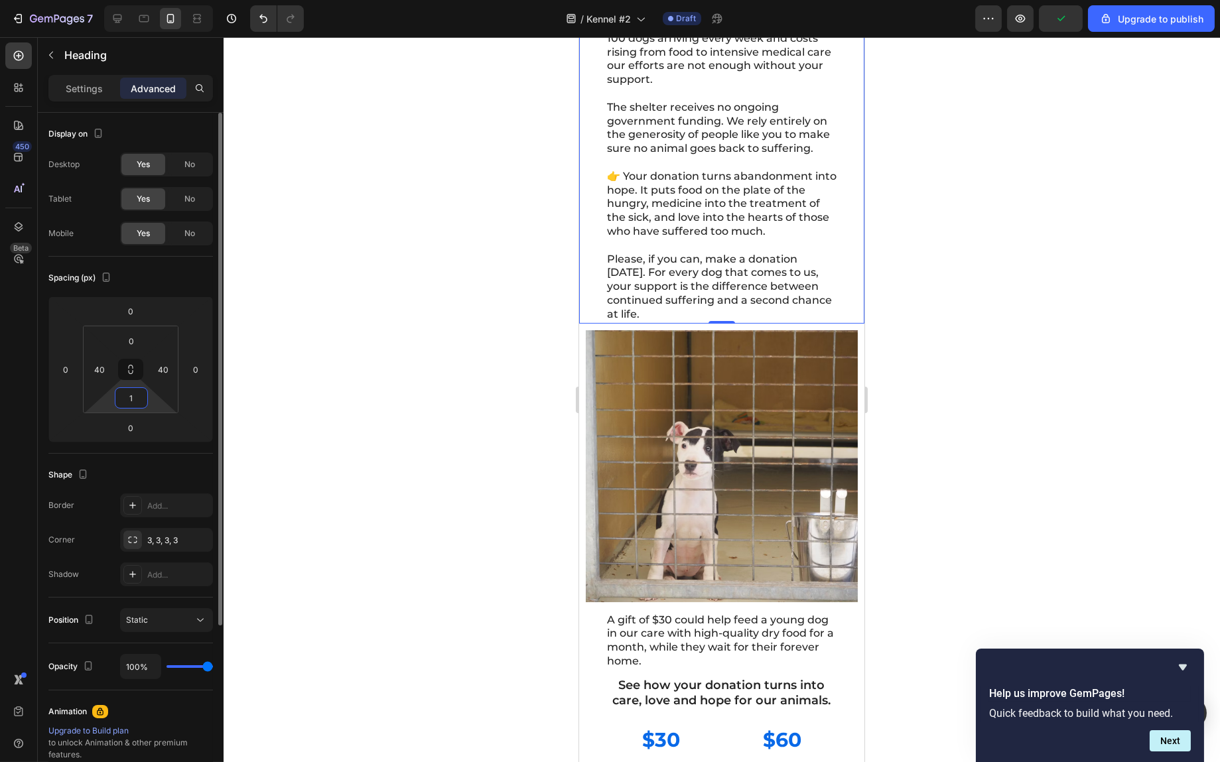
type input "10"
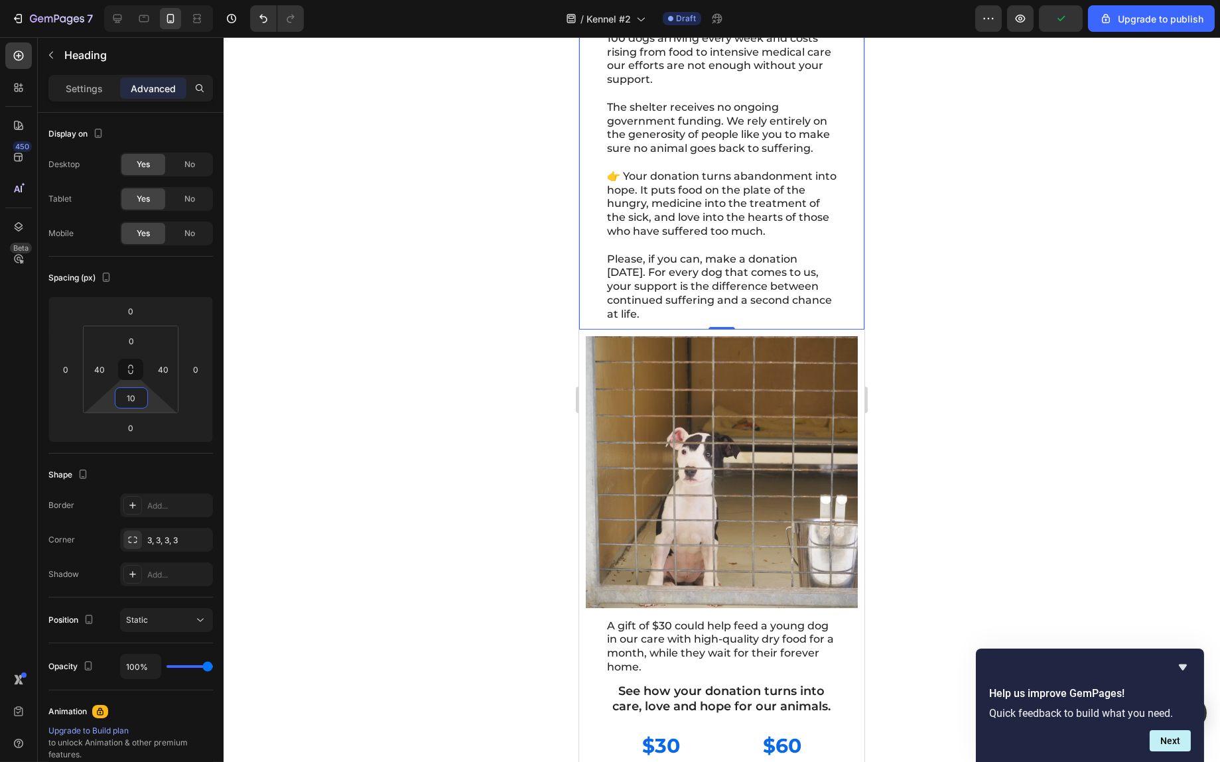
click at [997, 350] on div at bounding box center [722, 399] width 997 height 725
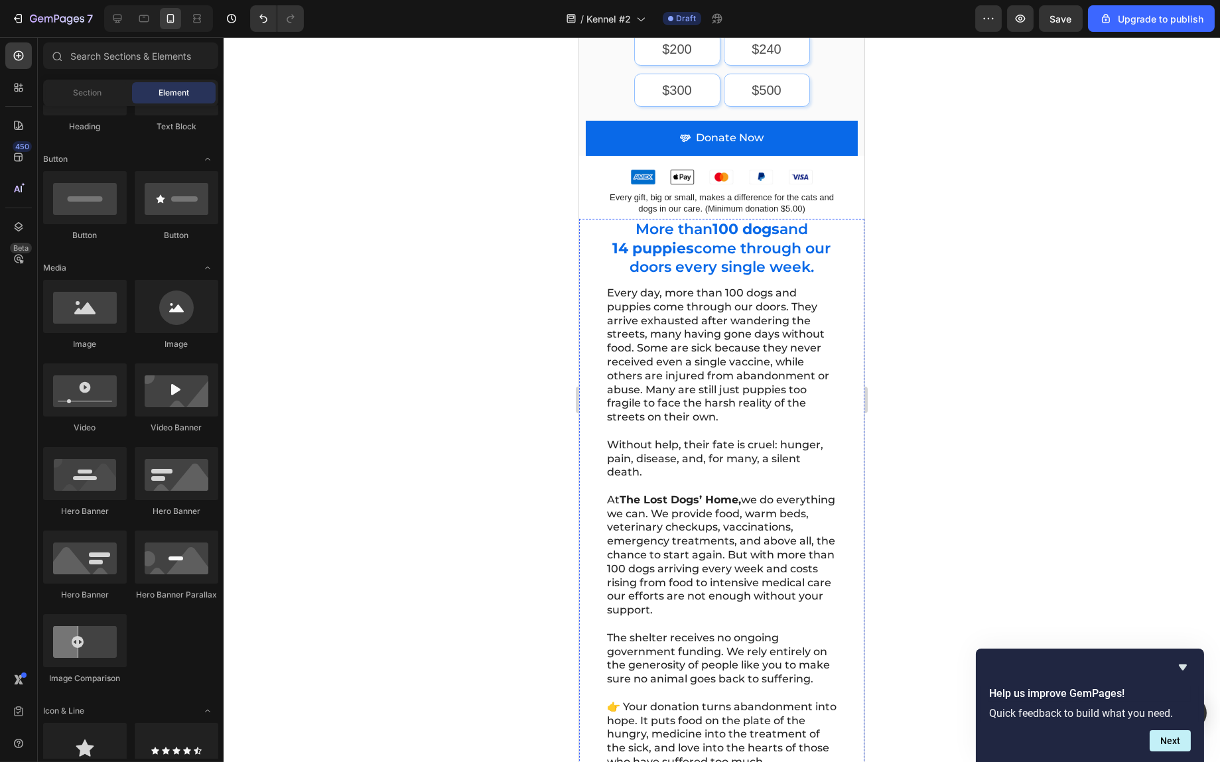
scroll to position [621, 0]
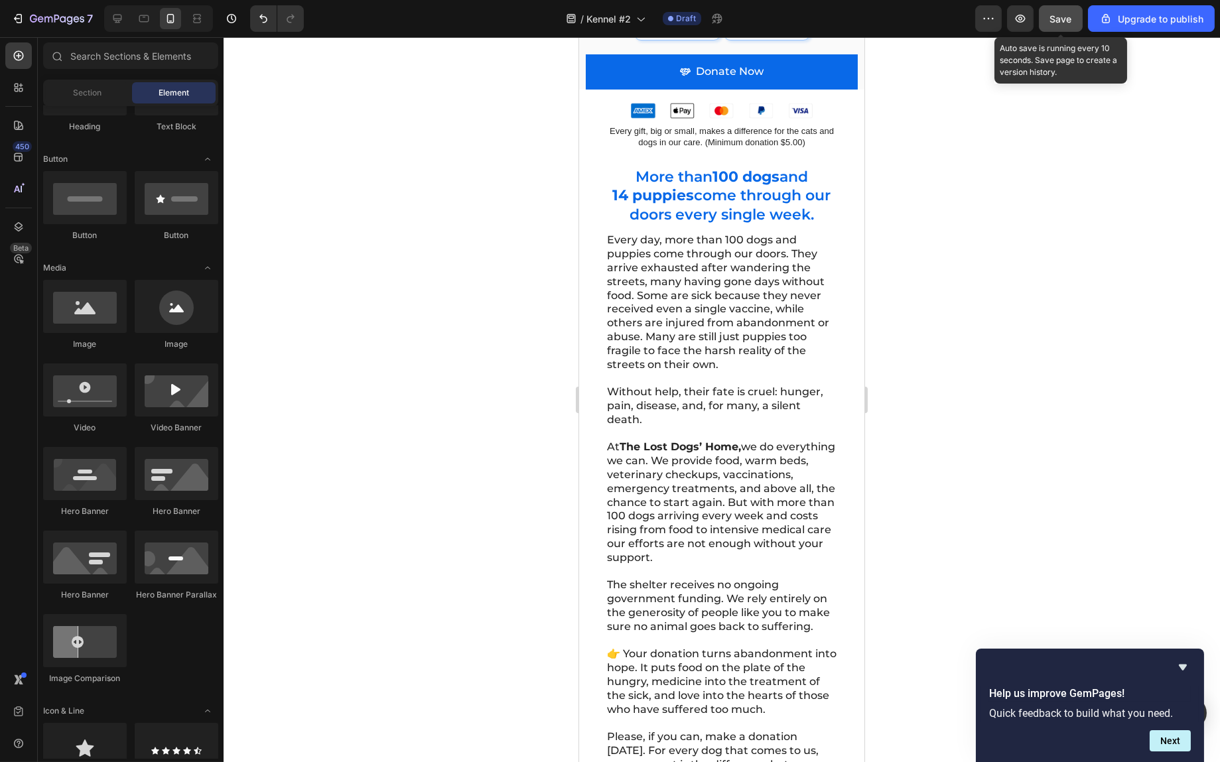
click at [1068, 17] on span "Save" at bounding box center [1061, 18] width 22 height 11
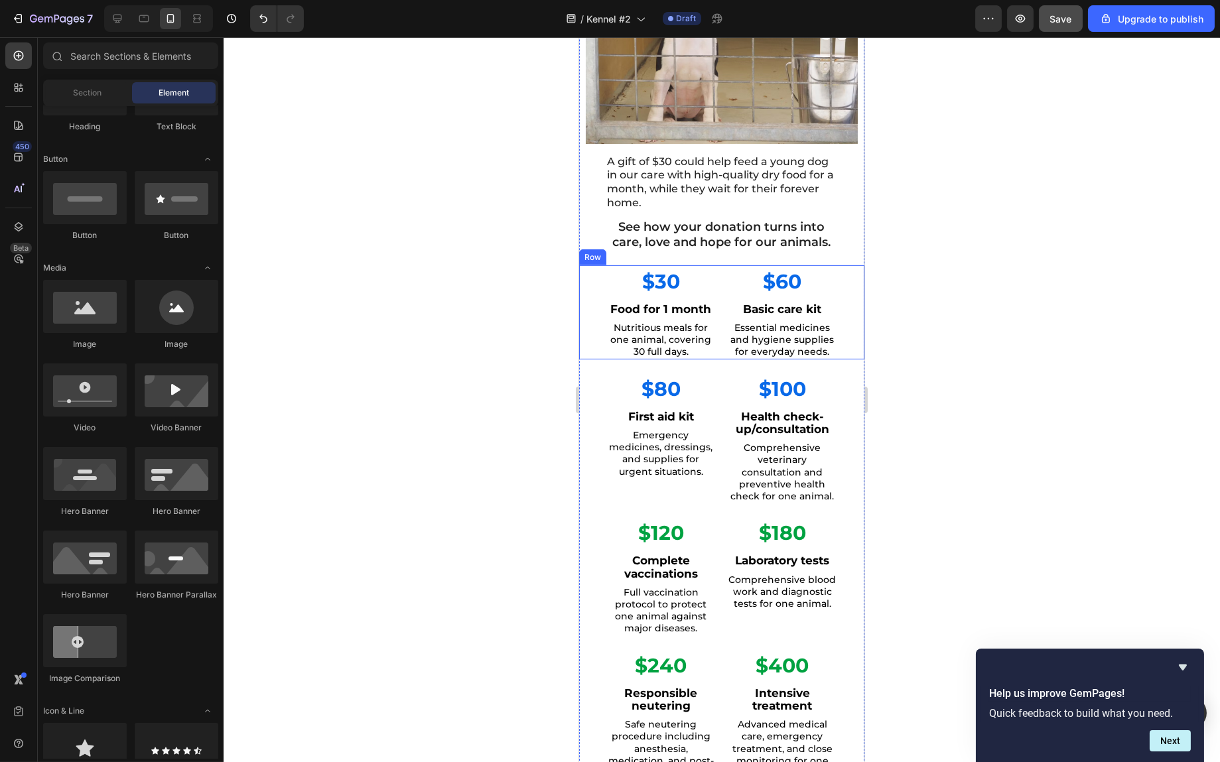
scroll to position [1351, 0]
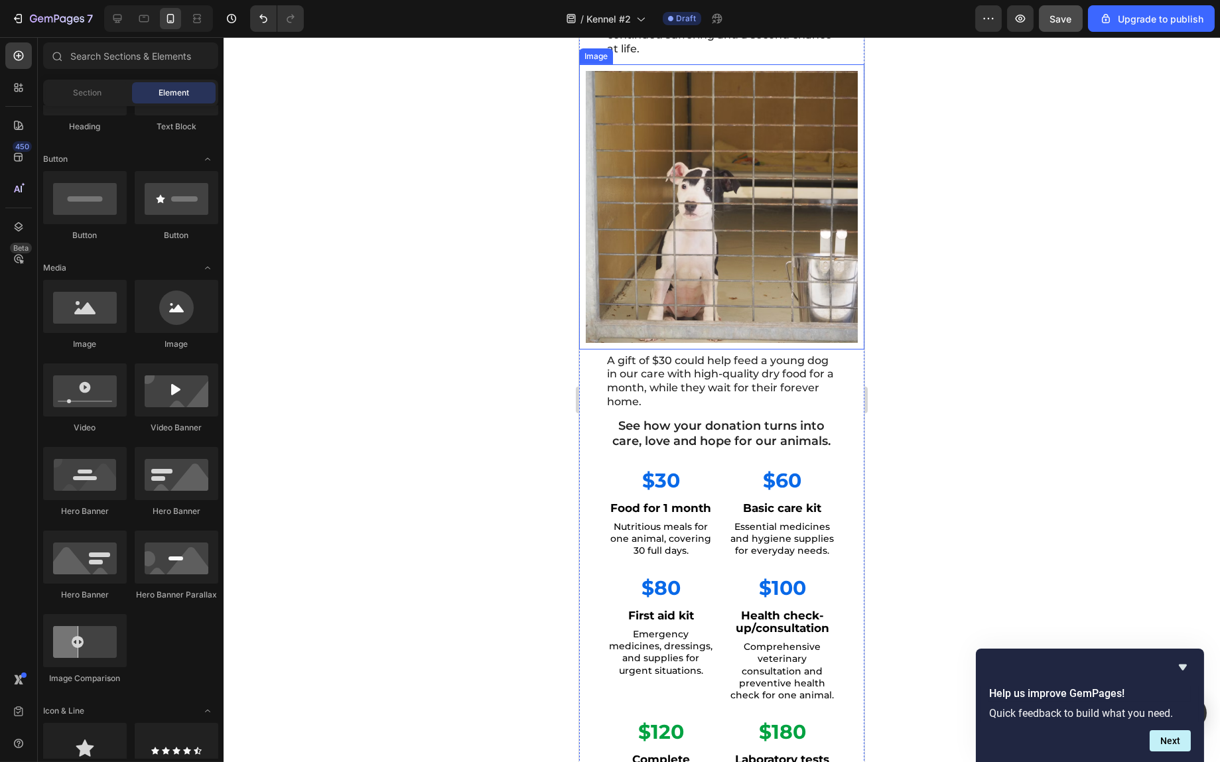
click at [756, 216] on img at bounding box center [721, 207] width 272 height 272
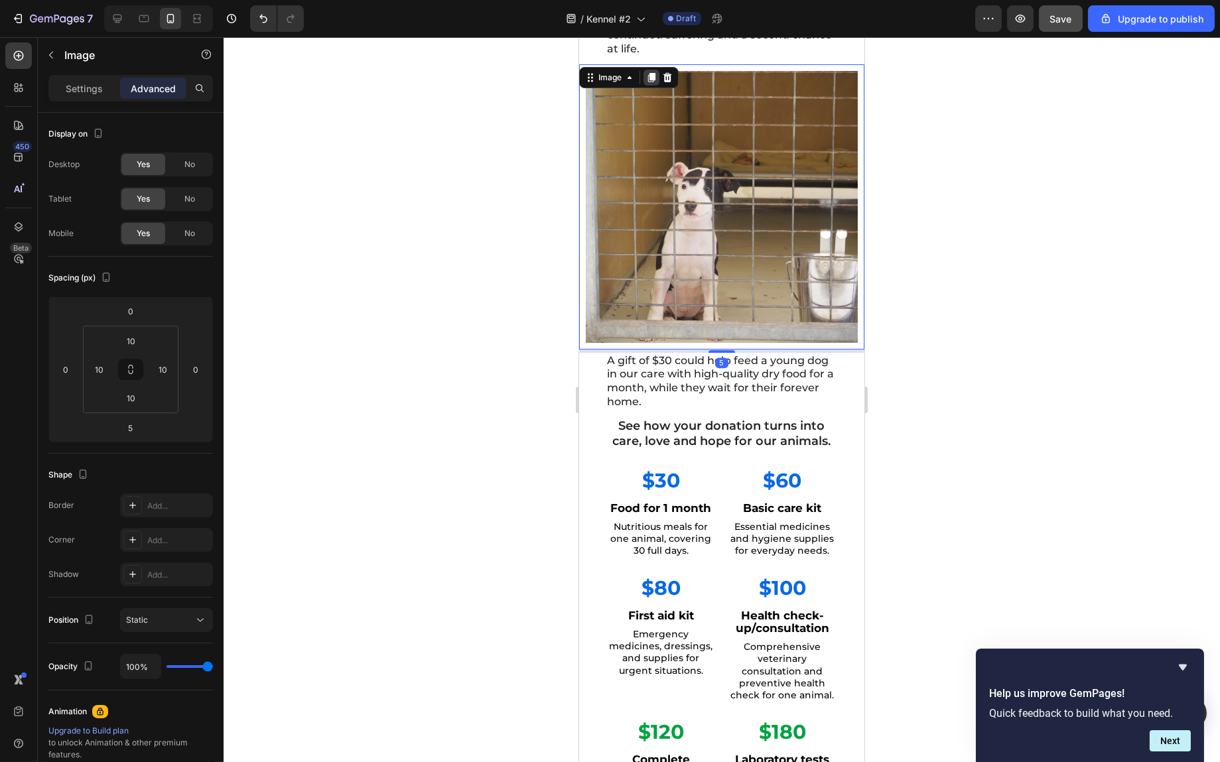
click at [649, 82] on icon at bounding box center [651, 77] width 7 height 9
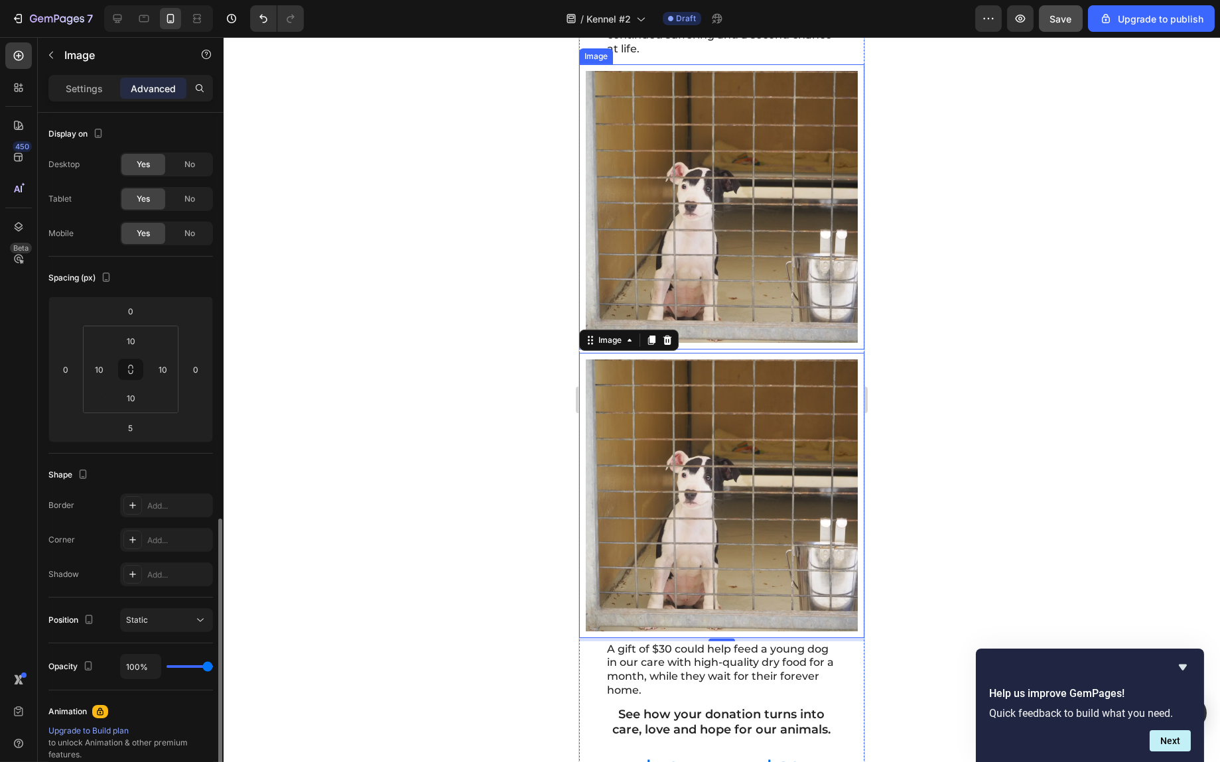
scroll to position [232, 0]
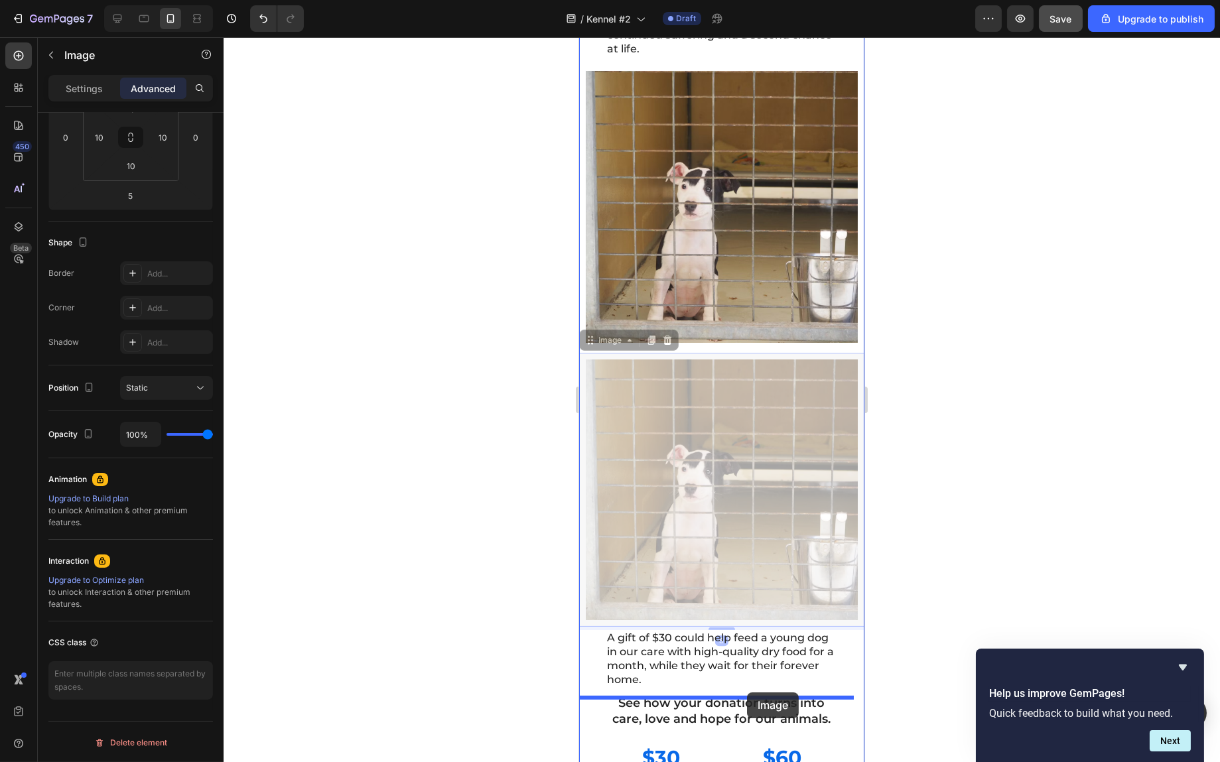
drag, startPoint x: 749, startPoint y: 417, endPoint x: 747, endPoint y: 693, distance: 276.1
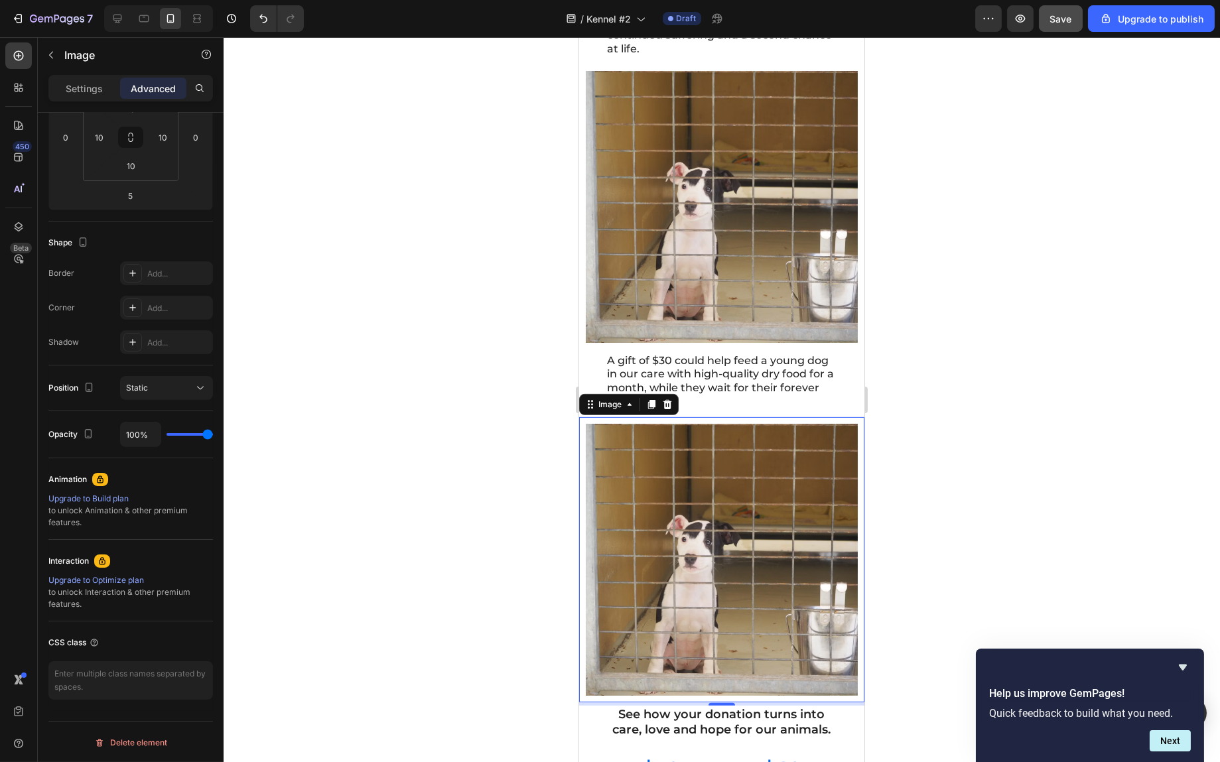
click at [715, 486] on img at bounding box center [721, 560] width 272 height 272
click at [99, 83] on p "Settings" at bounding box center [84, 89] width 37 height 14
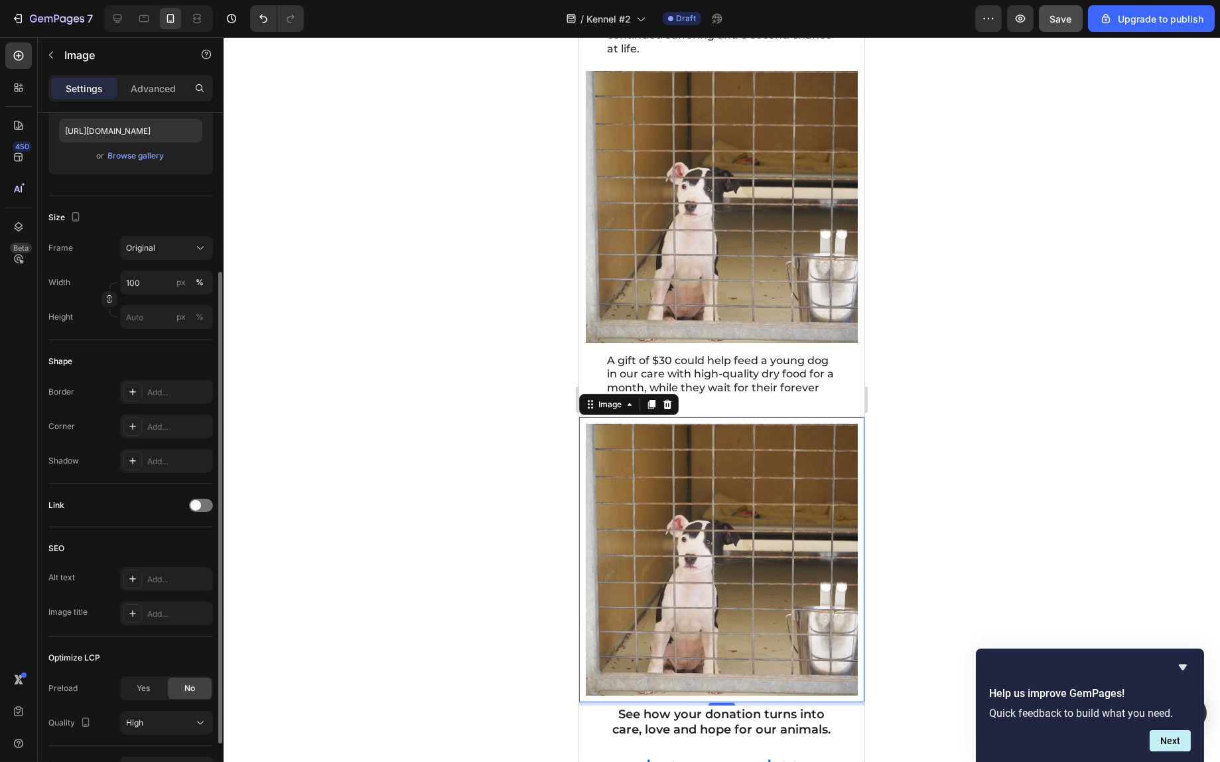
scroll to position [33, 0]
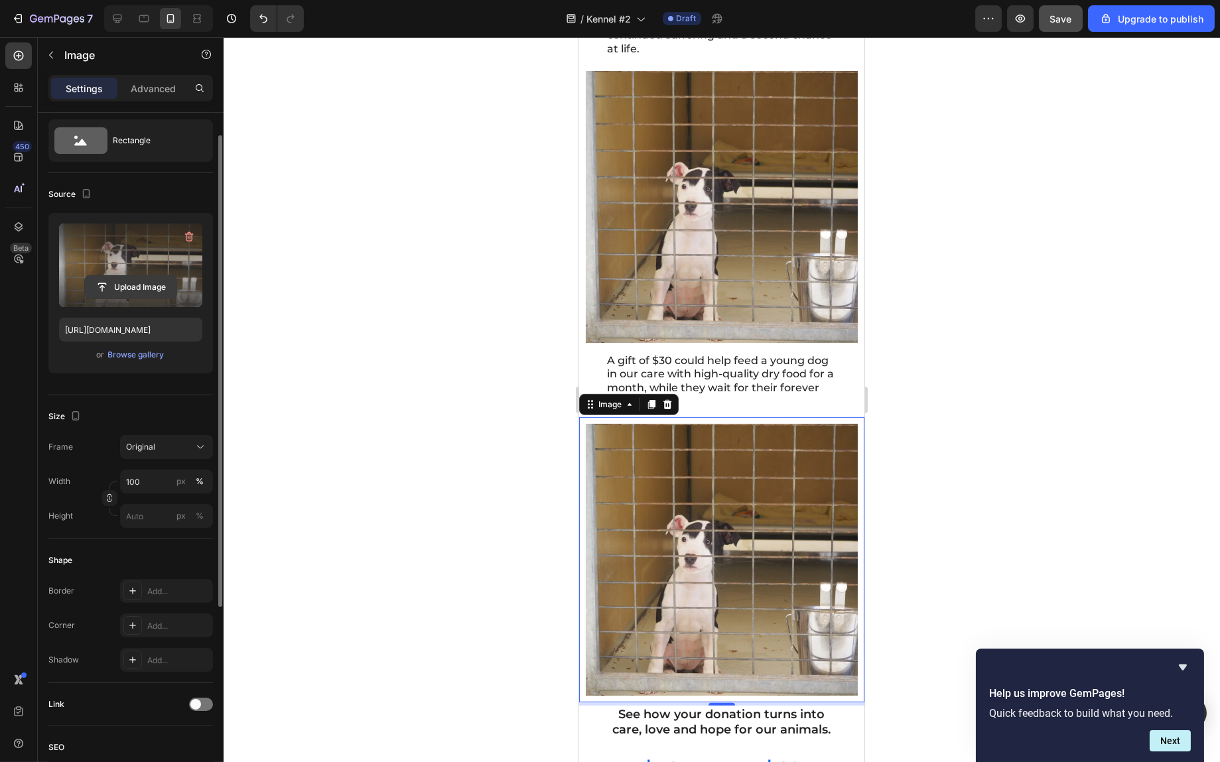
click at [140, 280] on input "file" at bounding box center [131, 287] width 92 height 23
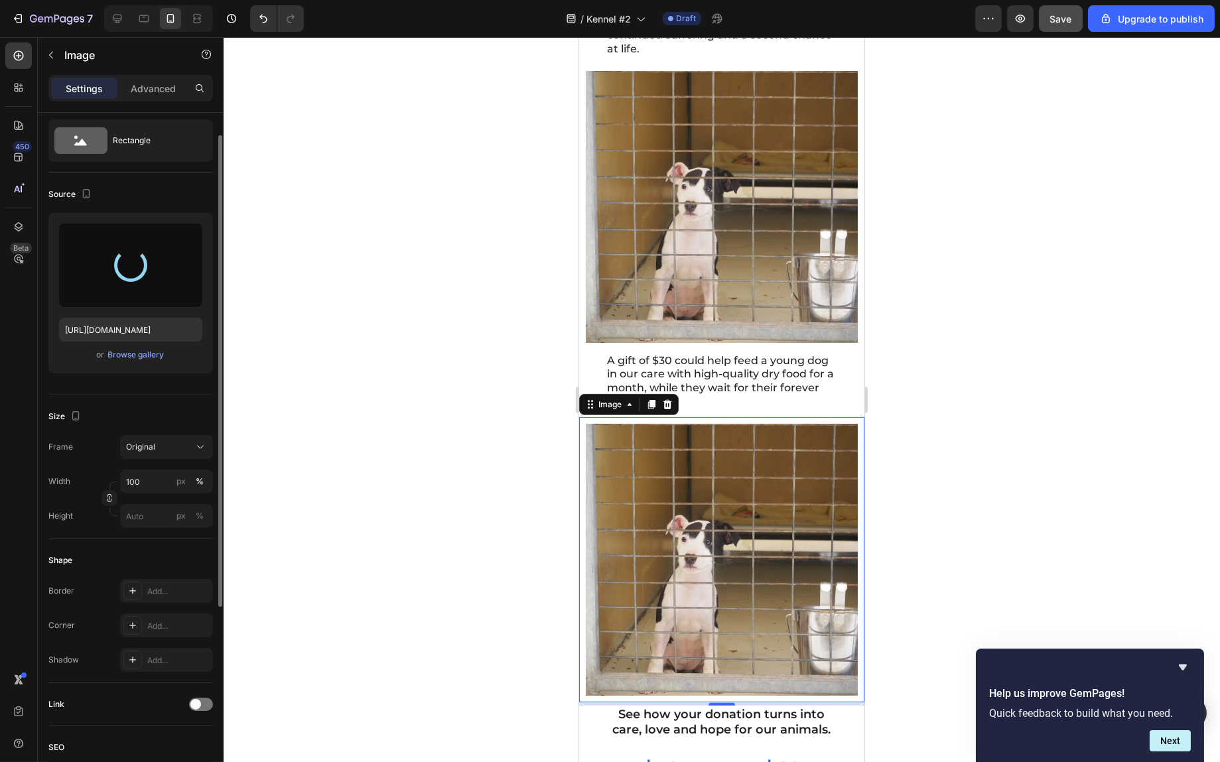
type input "[URL][DOMAIN_NAME]"
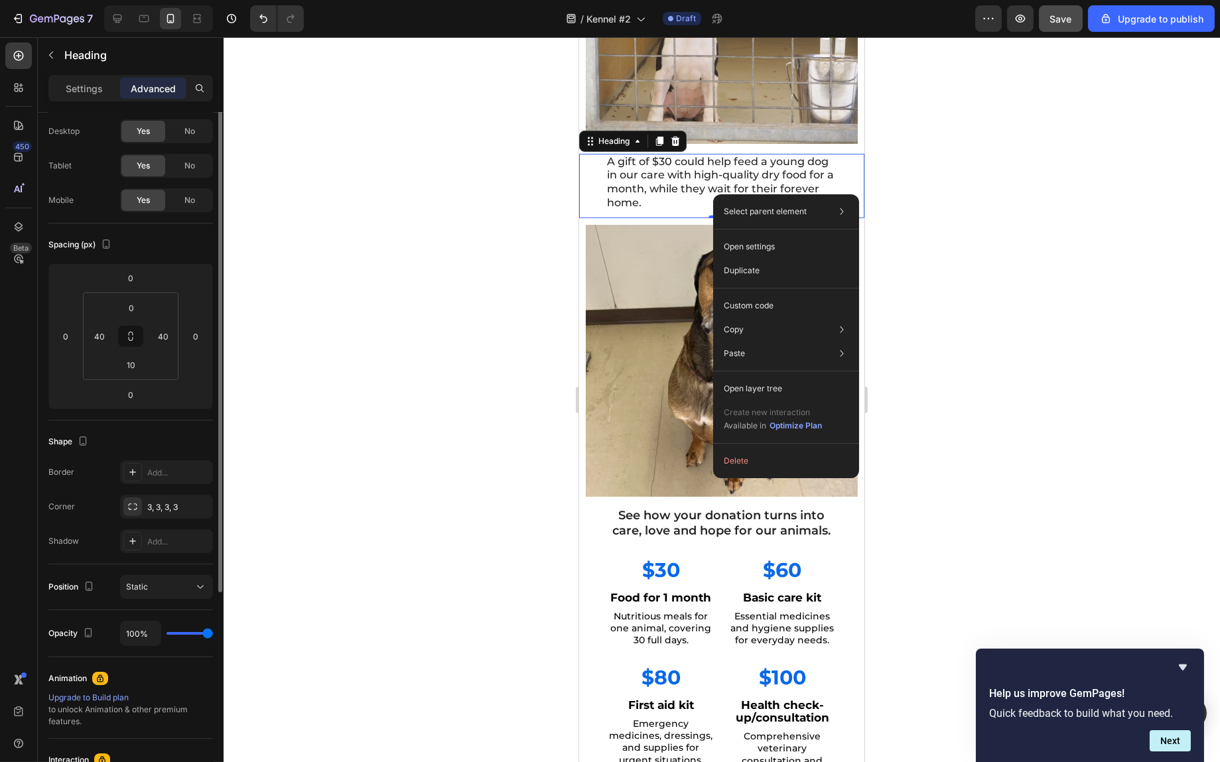
scroll to position [0, 0]
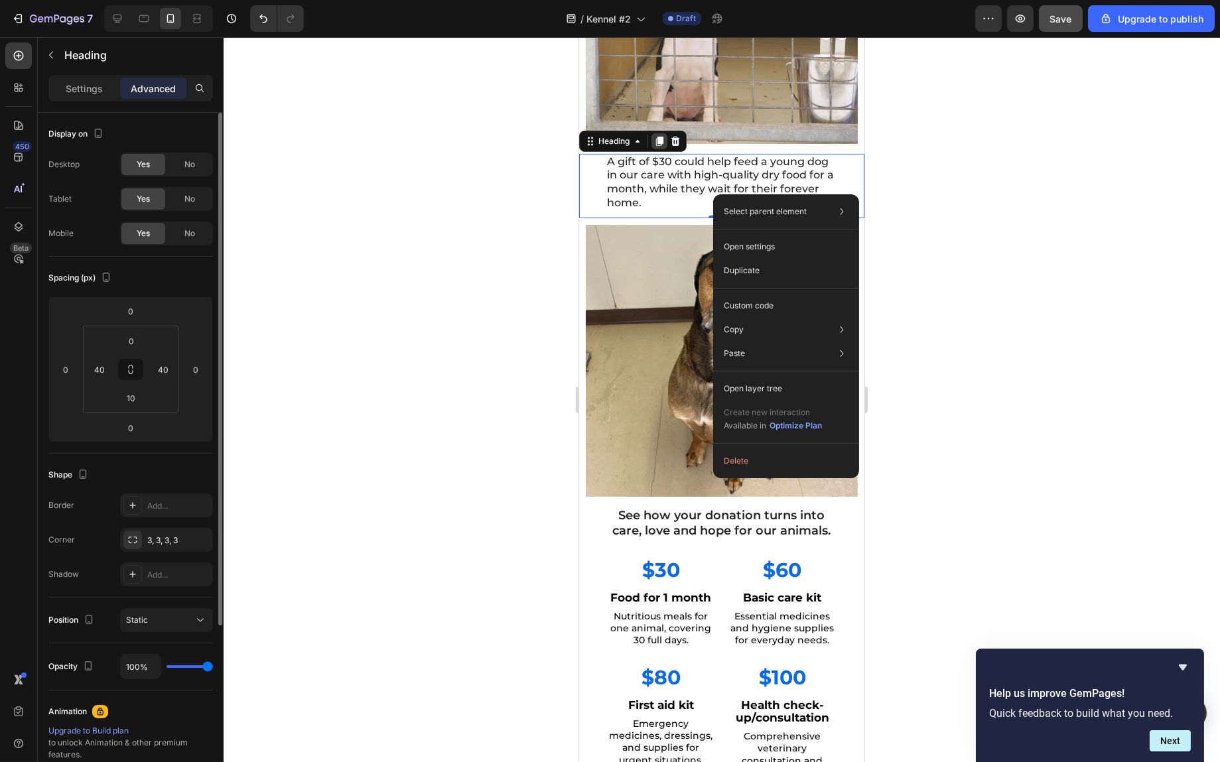
click at [658, 149] on div at bounding box center [659, 141] width 16 height 16
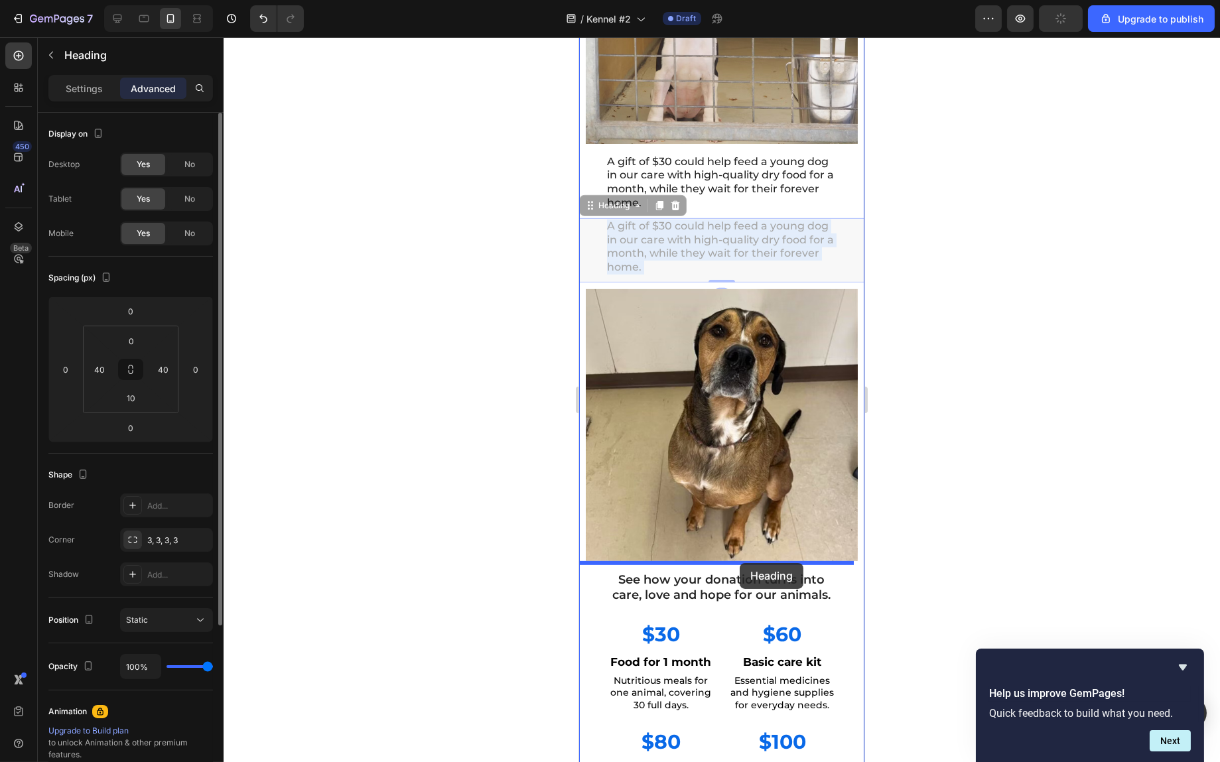
drag, startPoint x: 703, startPoint y: 250, endPoint x: 738, endPoint y: 563, distance: 315.1
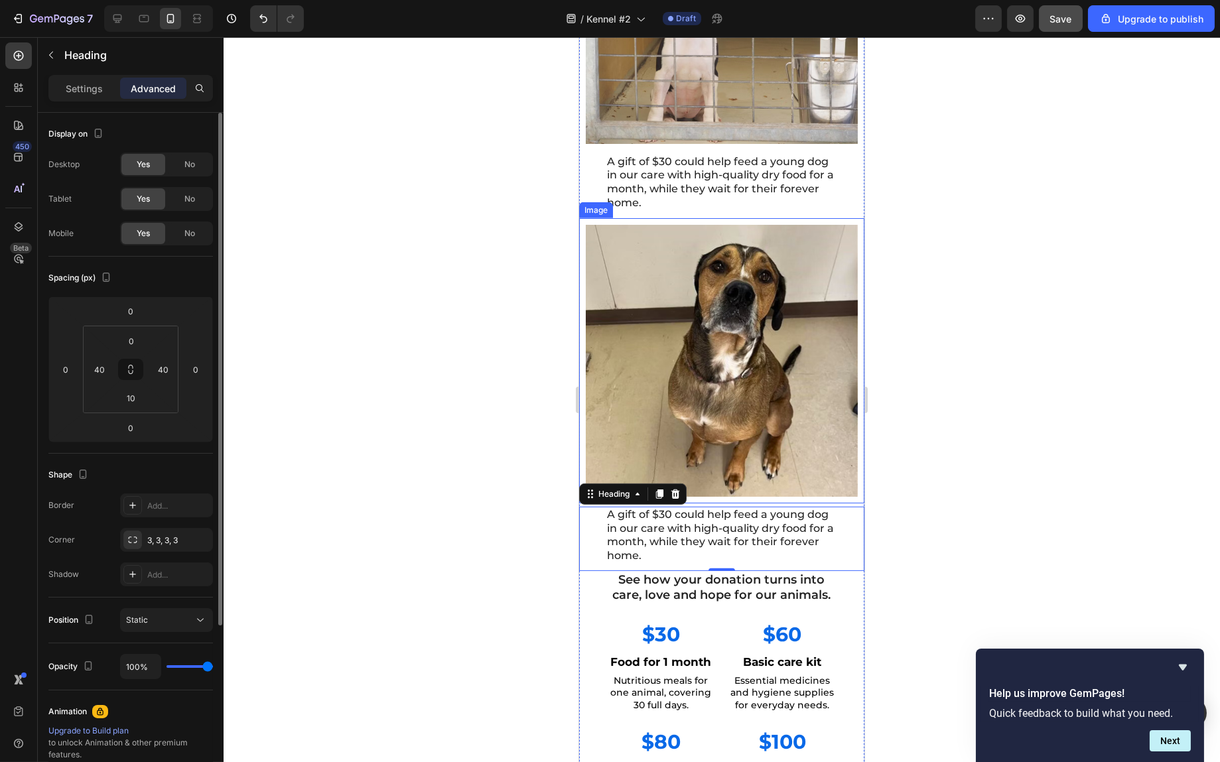
click at [781, 379] on img at bounding box center [721, 361] width 272 height 272
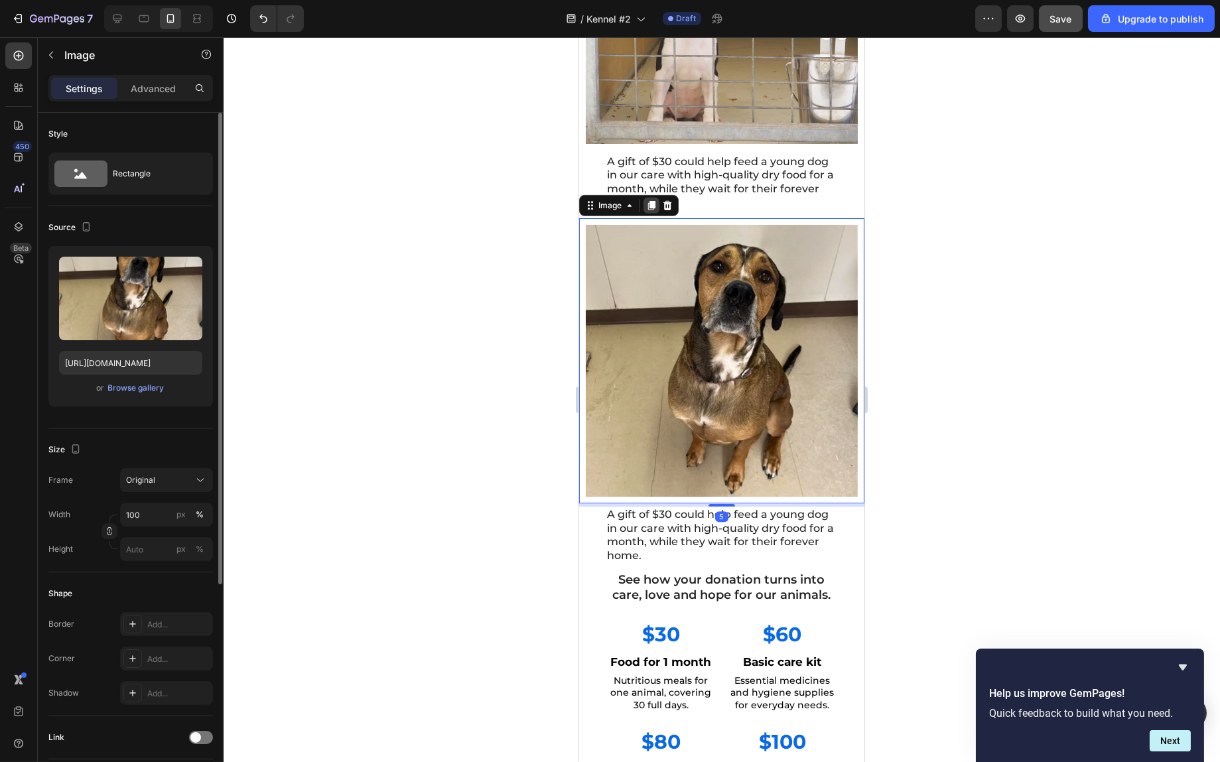
click at [653, 208] on icon at bounding box center [651, 205] width 7 height 9
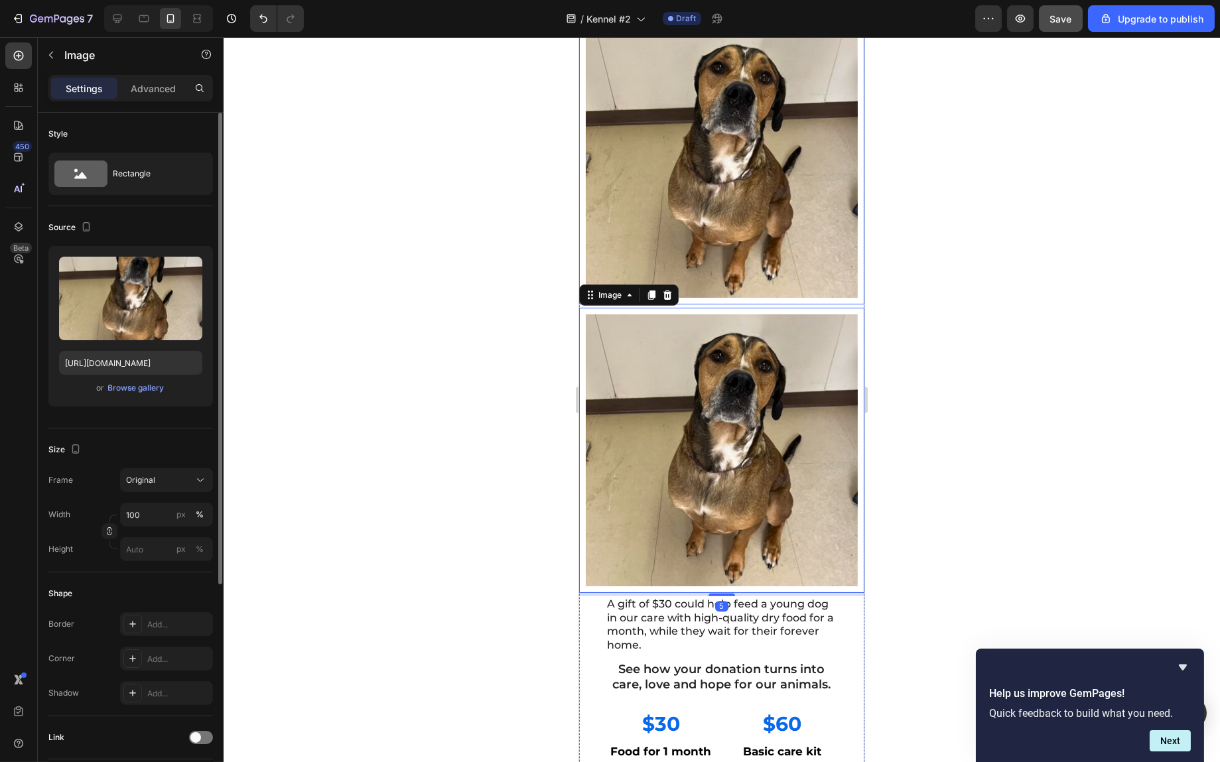
scroll to position [1816, 0]
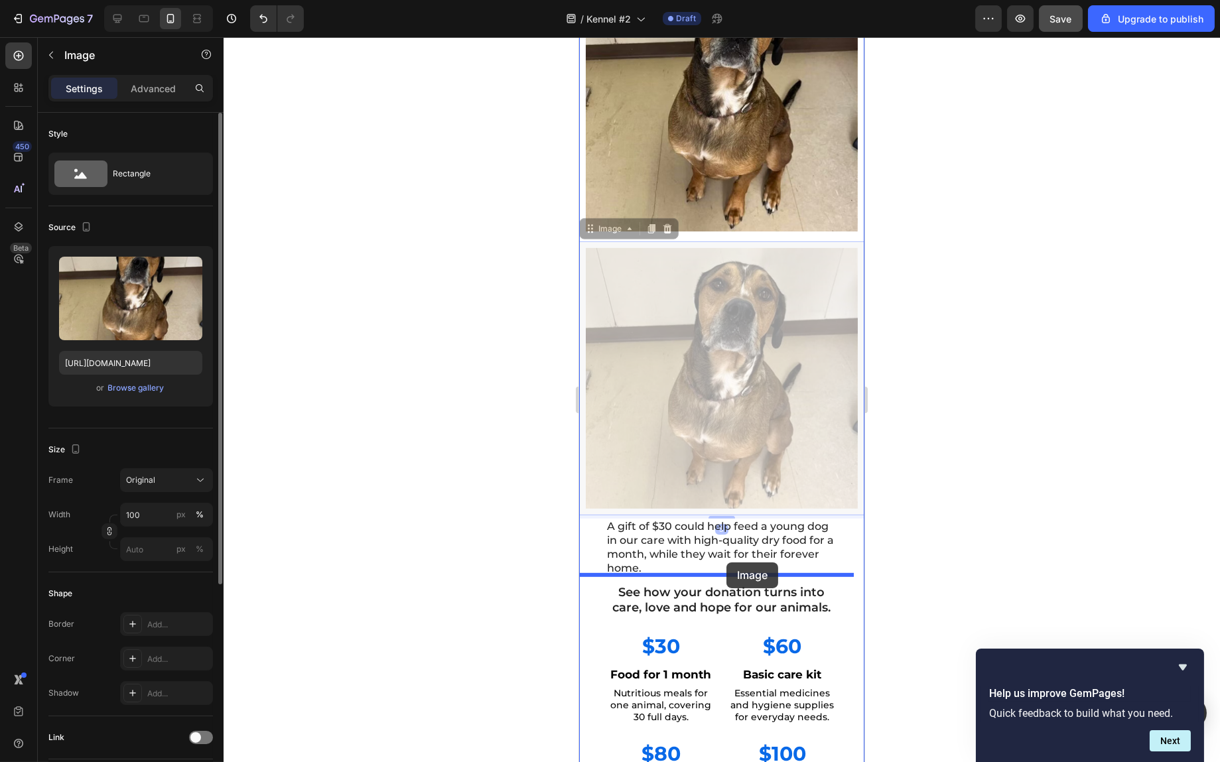
drag, startPoint x: 729, startPoint y: 373, endPoint x: 726, endPoint y: 563, distance: 189.8
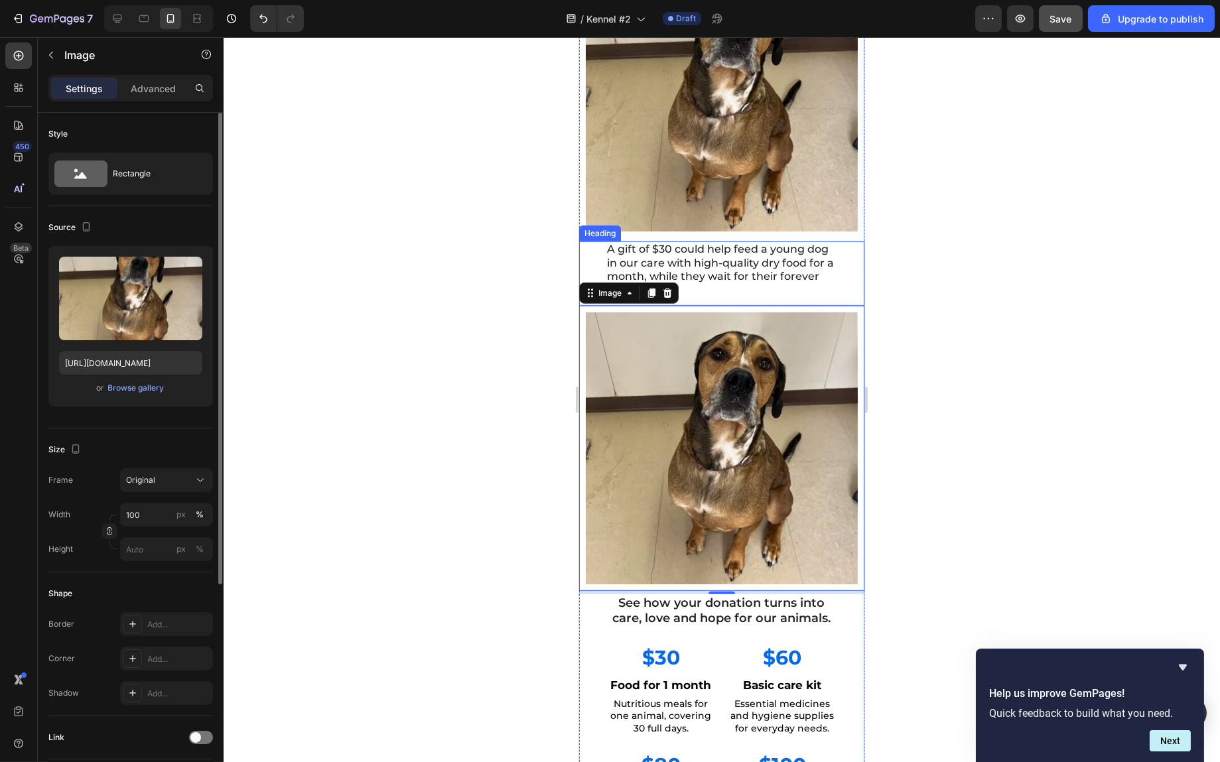
click at [725, 257] on p "A gift of $30 could help feed a young dog in our care with high-quality dry foo…" at bounding box center [722, 270] width 230 height 55
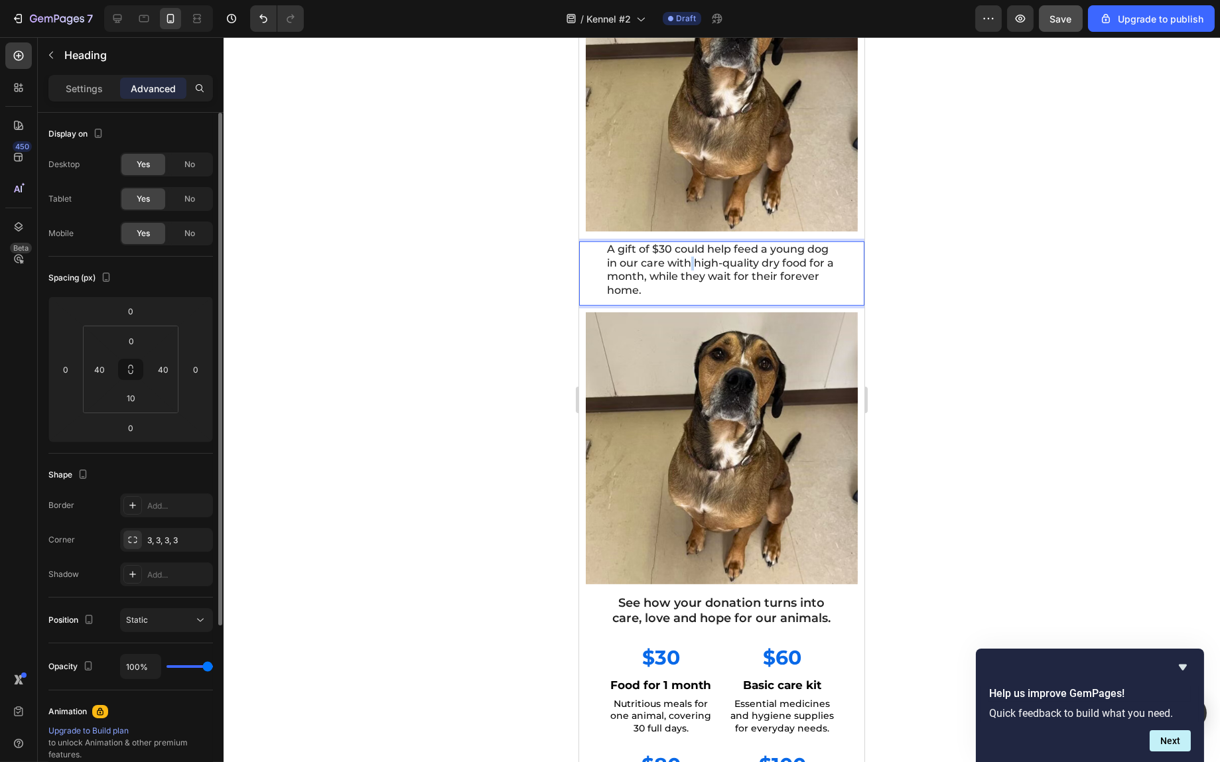
click at [714, 255] on p "A gift of $30 could help feed a young dog in our care with high-quality dry foo…" at bounding box center [722, 270] width 230 height 55
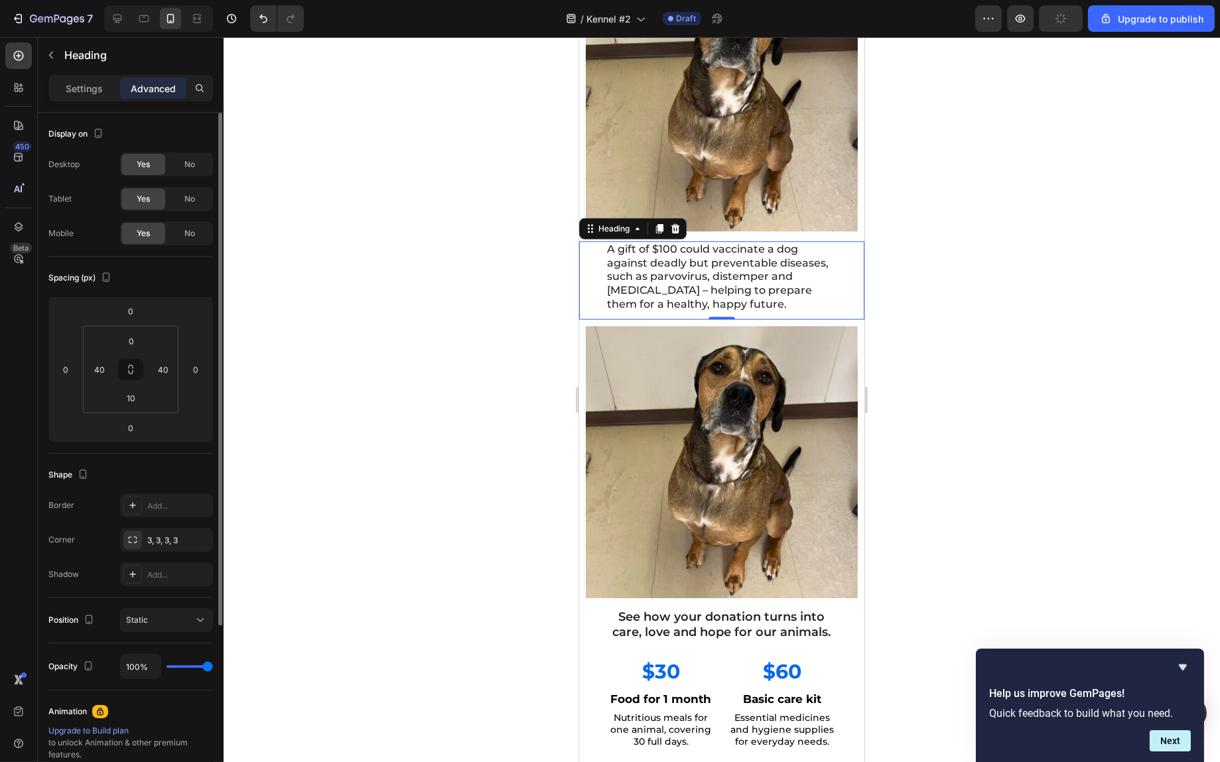
click at [1040, 299] on div at bounding box center [722, 399] width 997 height 725
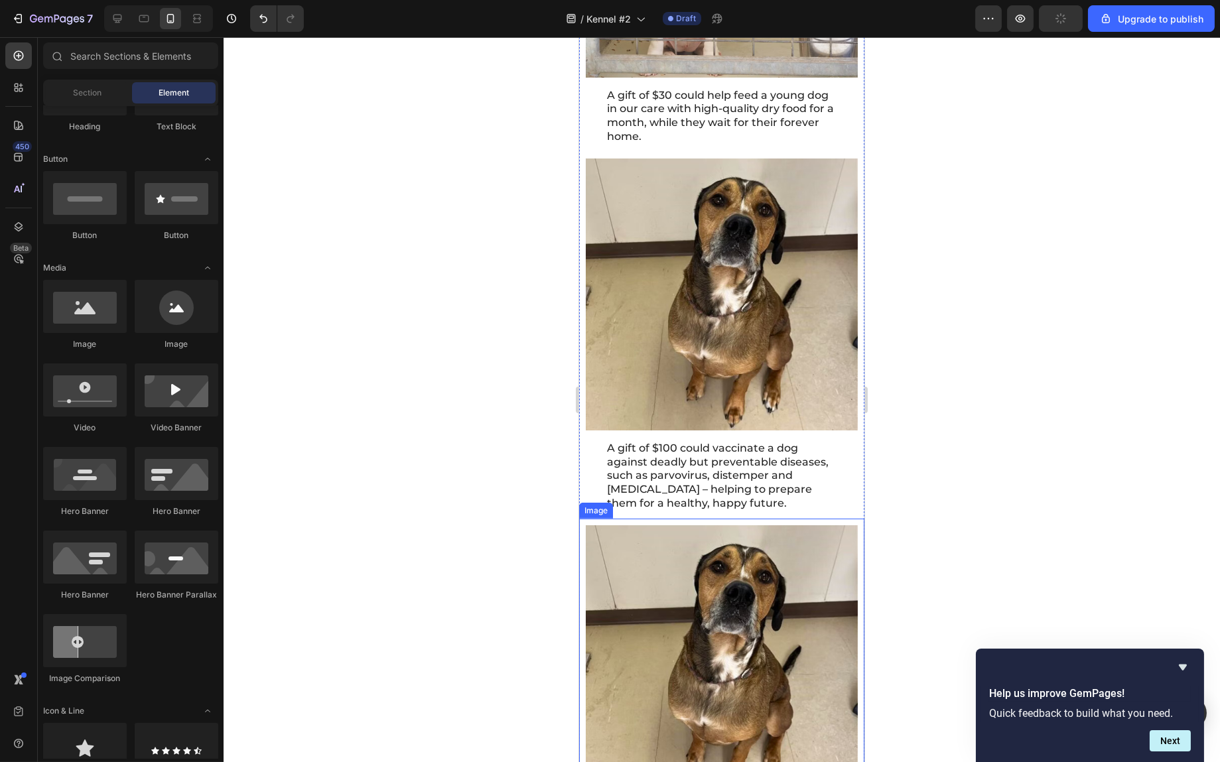
scroll to position [1948, 0]
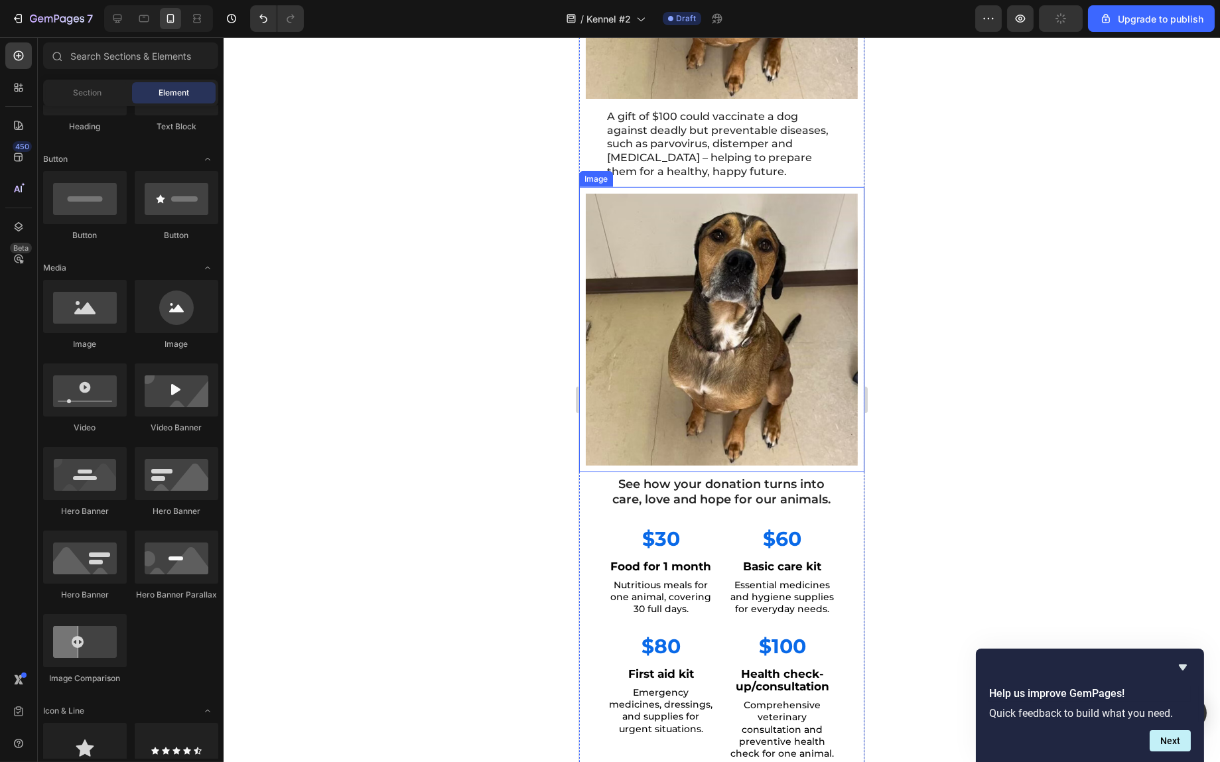
click at [795, 311] on img at bounding box center [721, 330] width 272 height 272
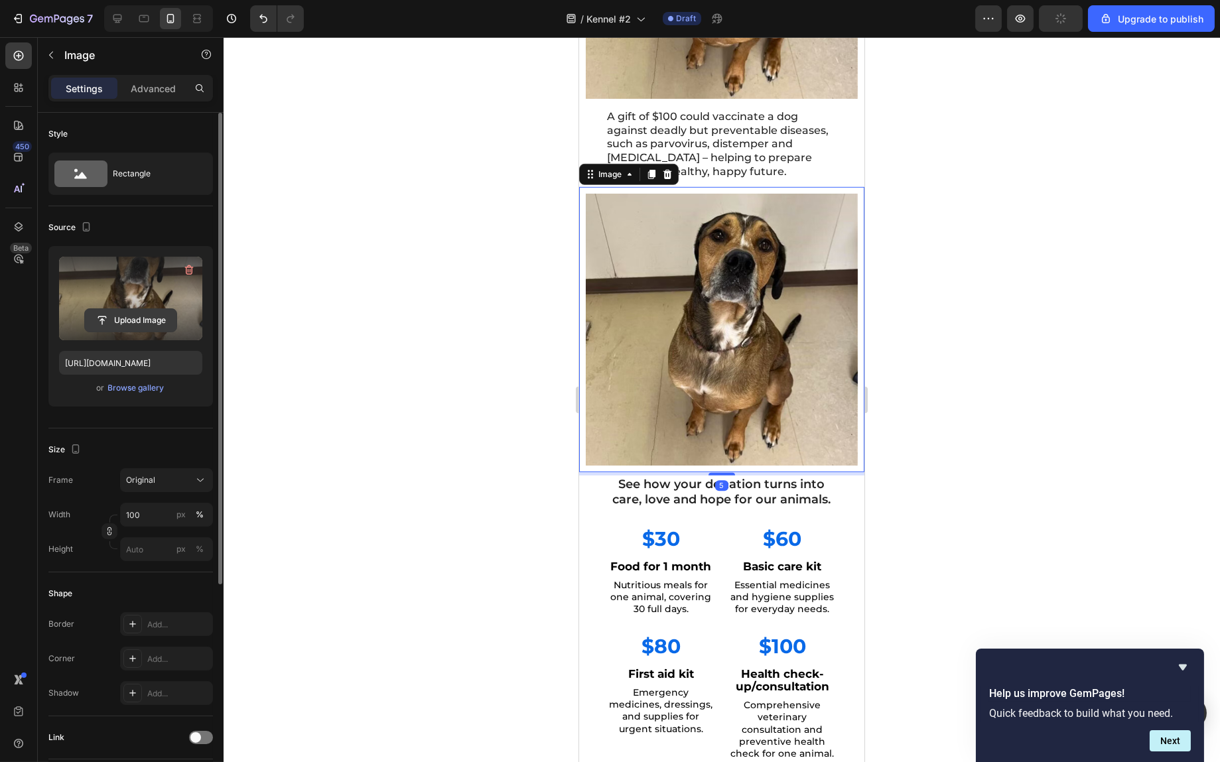
click at [131, 320] on input "file" at bounding box center [131, 320] width 92 height 23
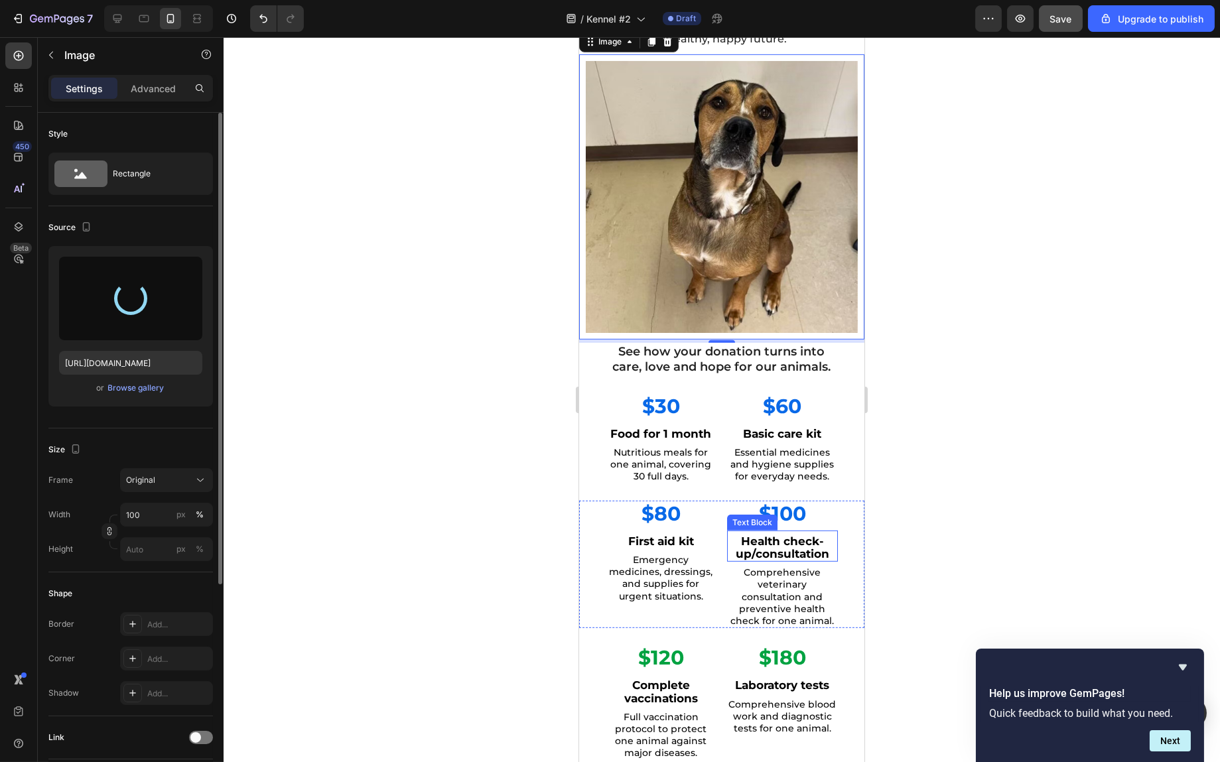
scroll to position [2214, 0]
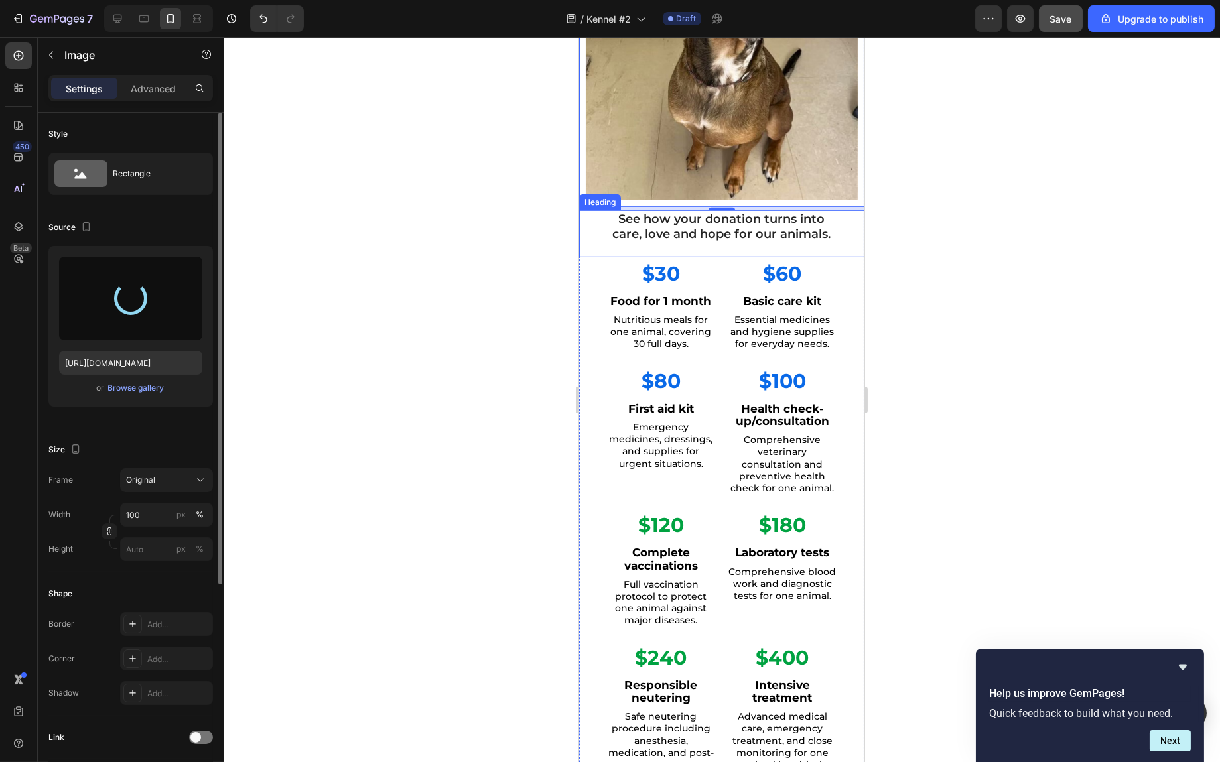
click at [802, 210] on h2 "See how your donation turns into care, love and hope for our animals." at bounding box center [721, 227] width 232 height 34
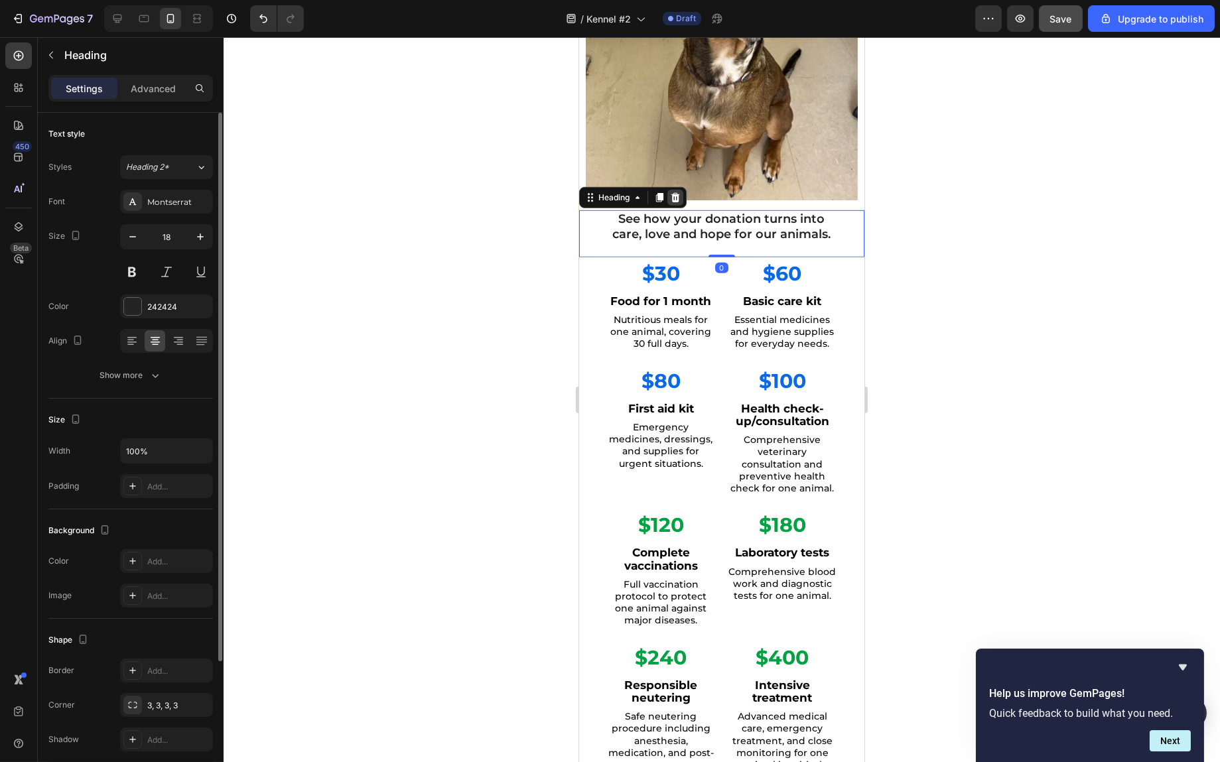
click at [676, 193] on icon at bounding box center [675, 197] width 9 height 9
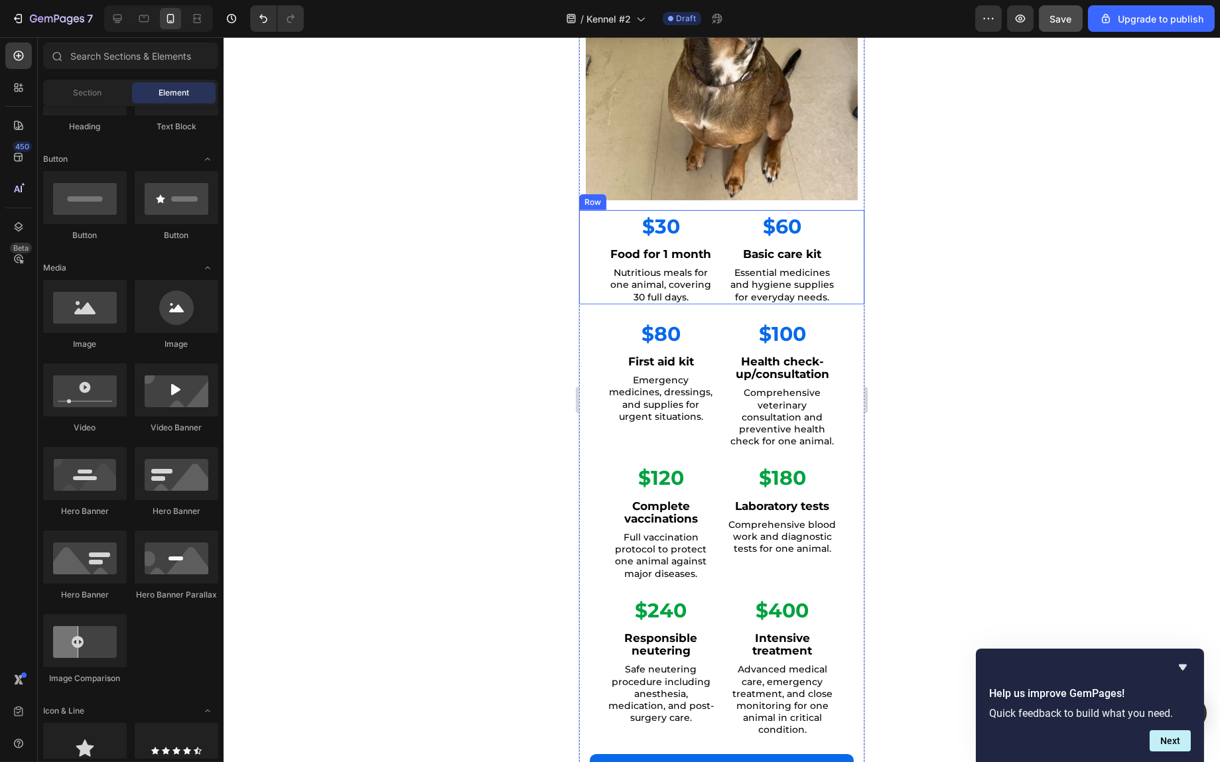
click at [712, 221] on div "$30 Text Block Food for 1 month Text Block Nutritious meals for one animal, cov…" at bounding box center [721, 257] width 285 height 94
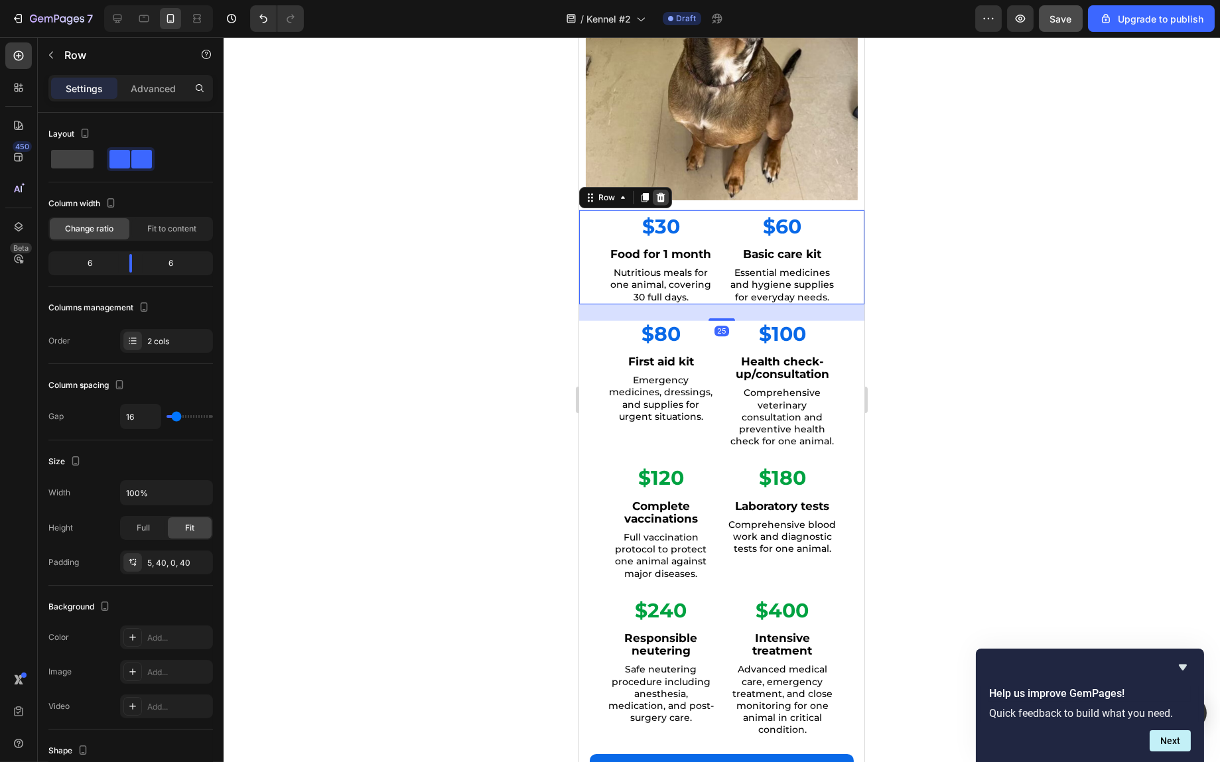
click at [659, 193] on icon at bounding box center [660, 197] width 9 height 9
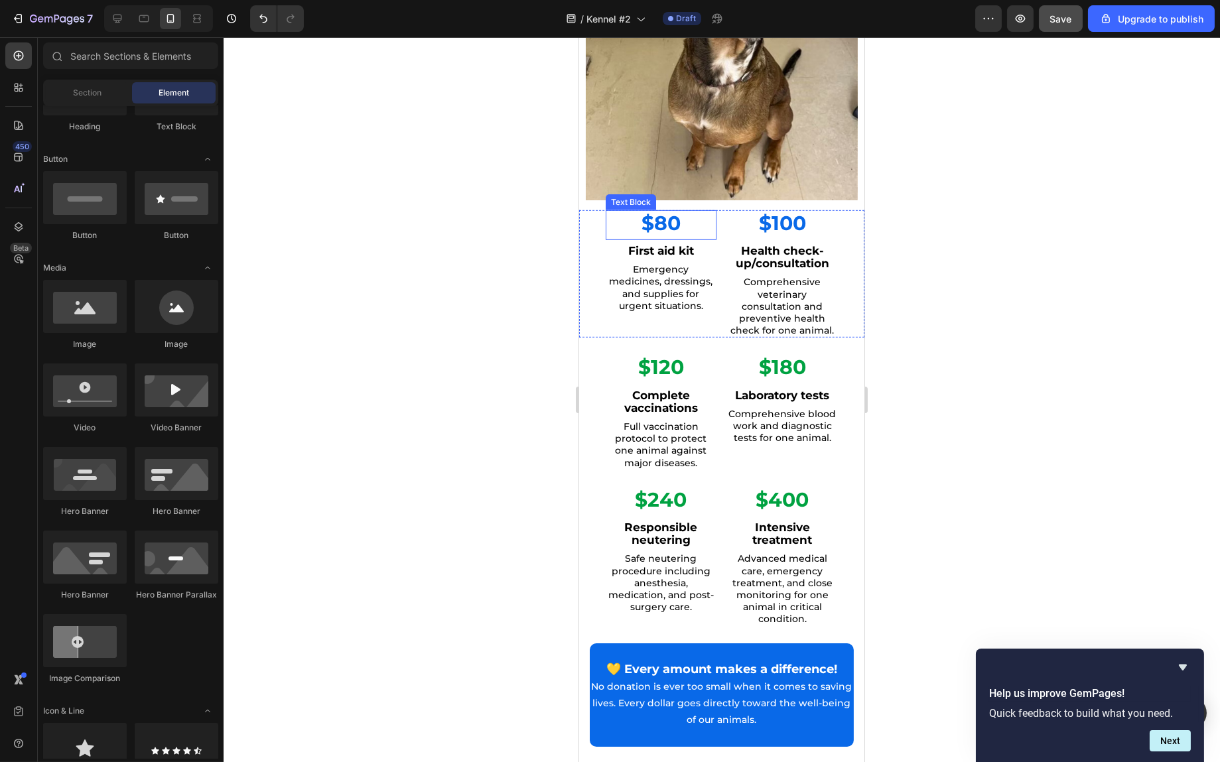
click at [715, 216] on div "$80 Text Block First aid kit Text Block Emergency medicines, dressings, and sup…" at bounding box center [721, 274] width 285 height 128
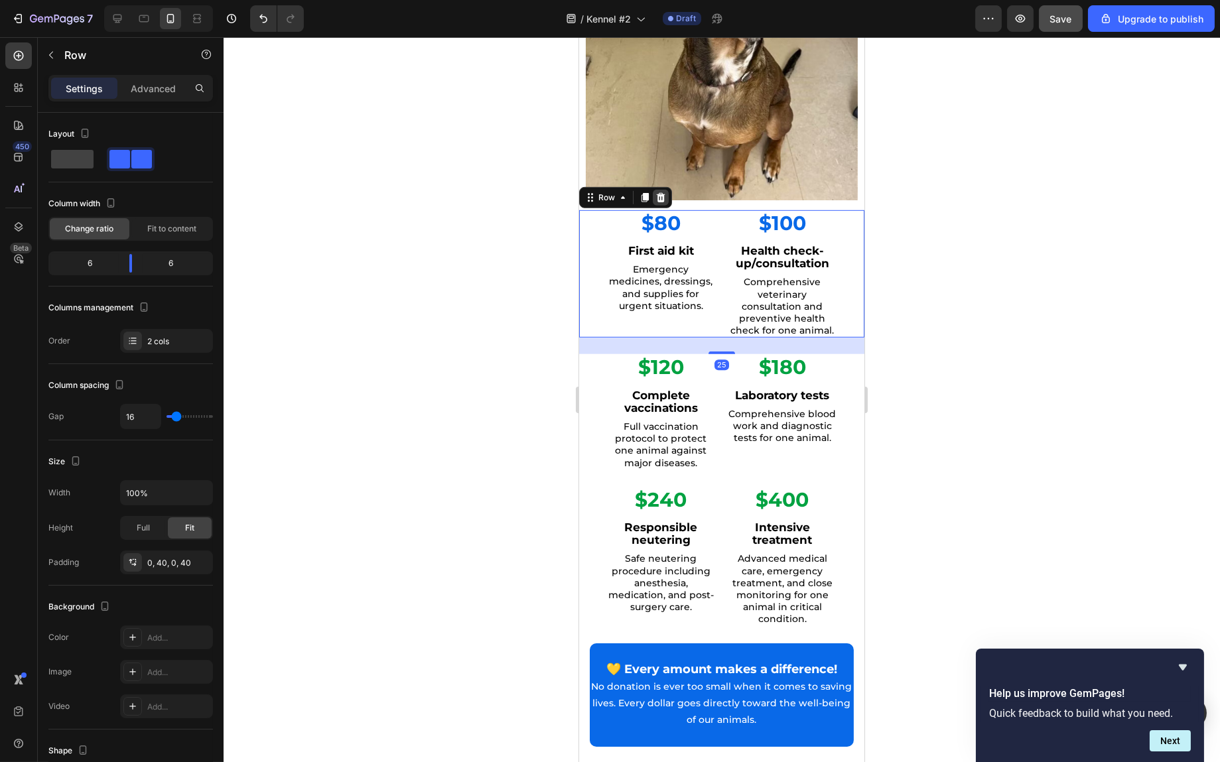
click at [664, 192] on icon at bounding box center [660, 197] width 11 height 11
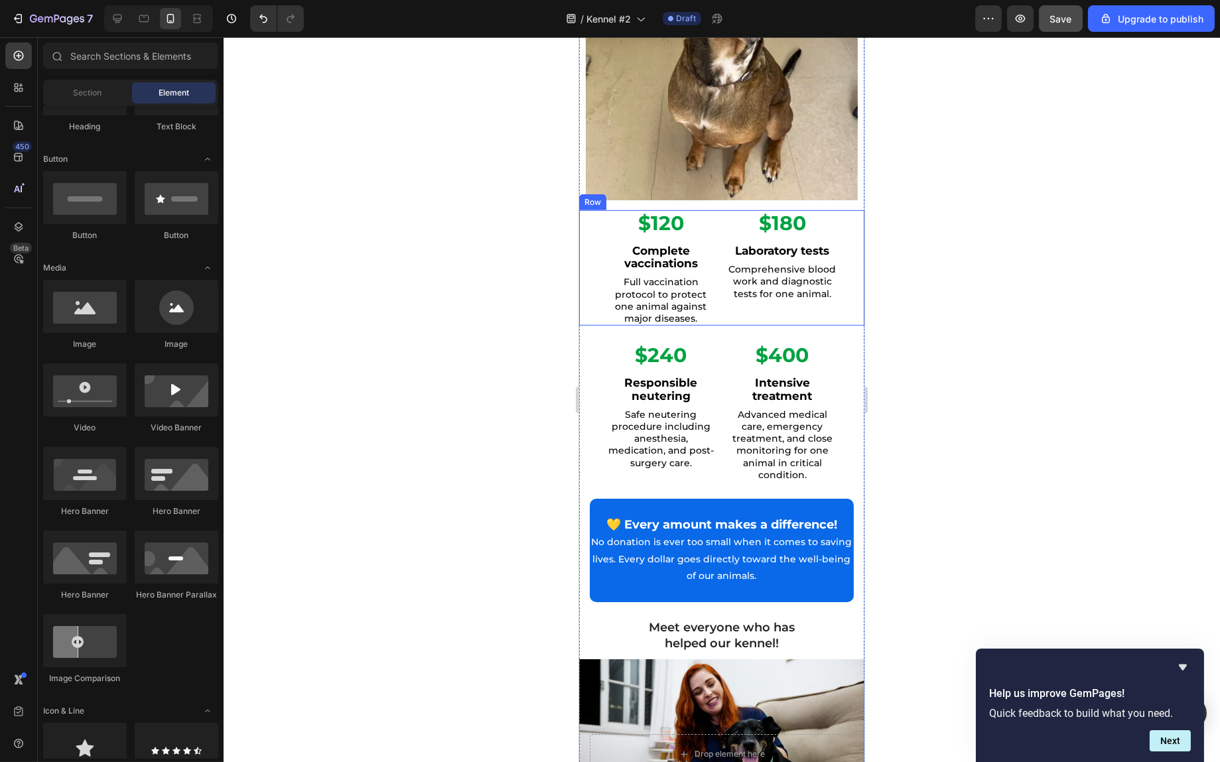
click at [714, 220] on div "$120 Text Block Complete vaccinations Text Block Full vaccination protocol to p…" at bounding box center [721, 267] width 285 height 115
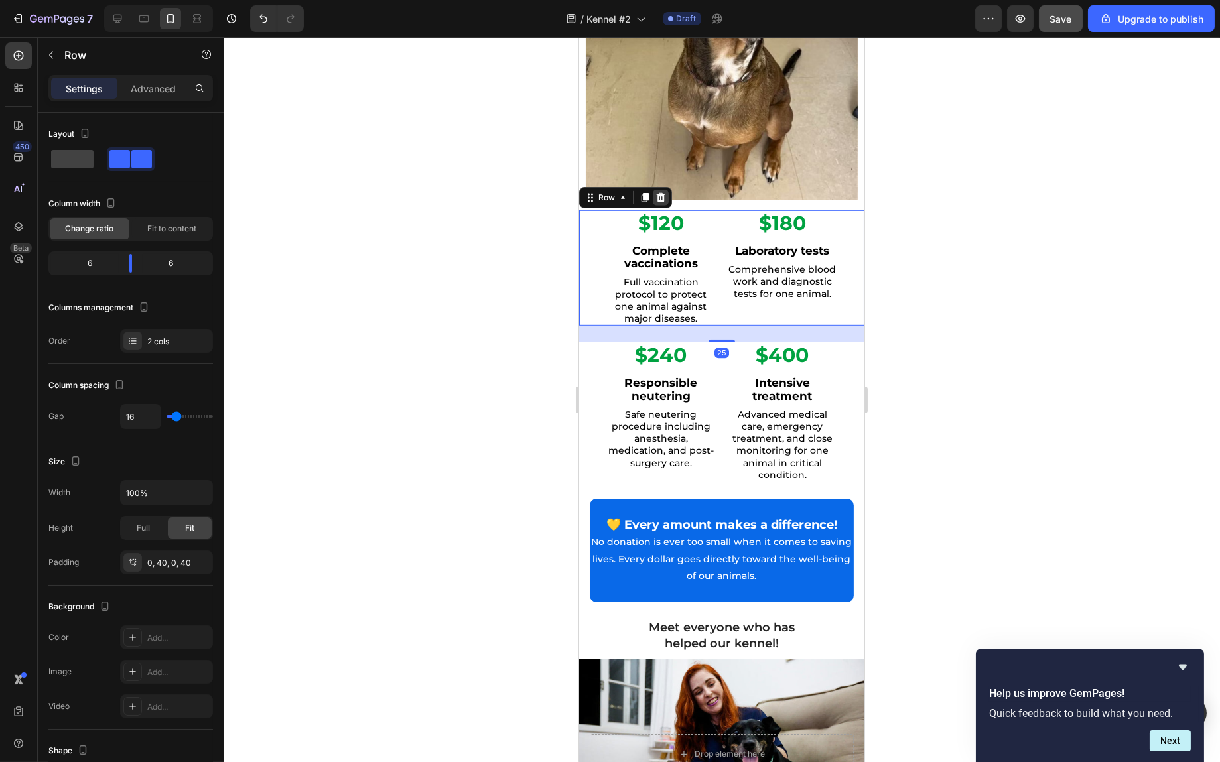
click at [664, 192] on icon at bounding box center [660, 197] width 11 height 11
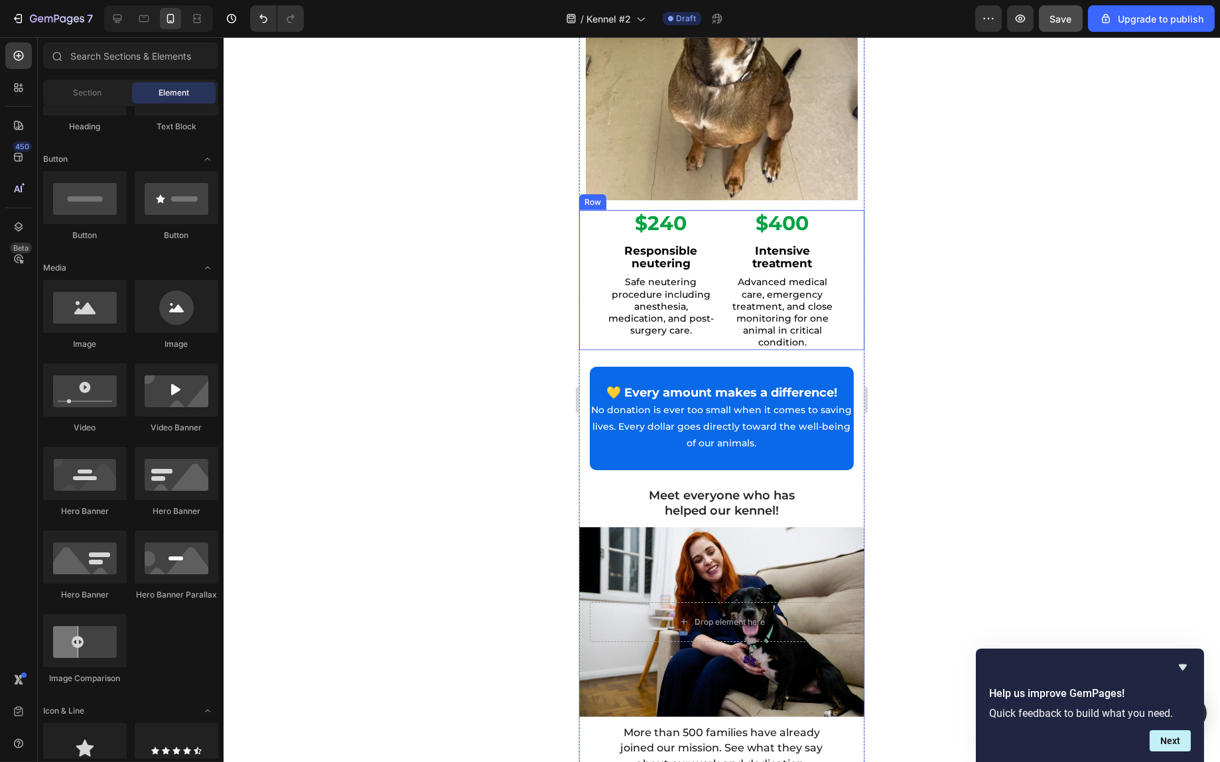
click at [715, 212] on div "$240 Text Block Responsible neutering Text Block Safe neutering procedure inclu…" at bounding box center [721, 280] width 285 height 140
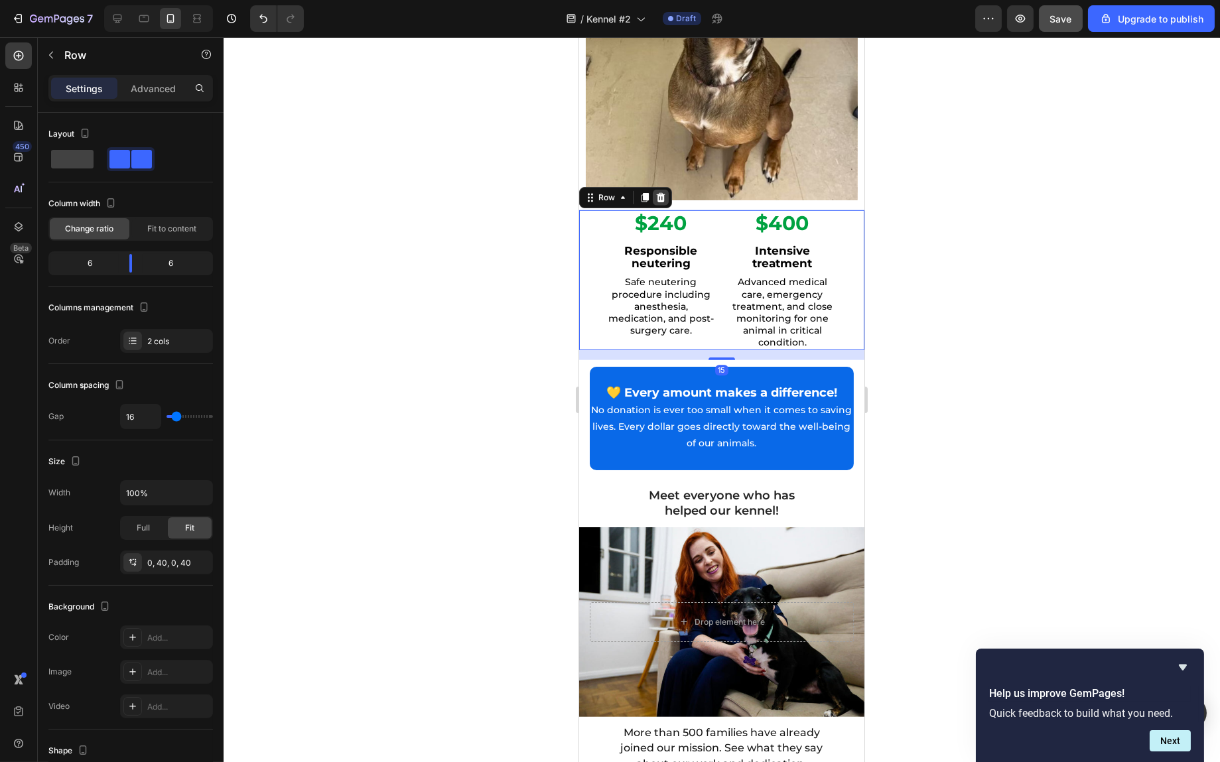
click at [660, 193] on icon at bounding box center [660, 197] width 9 height 9
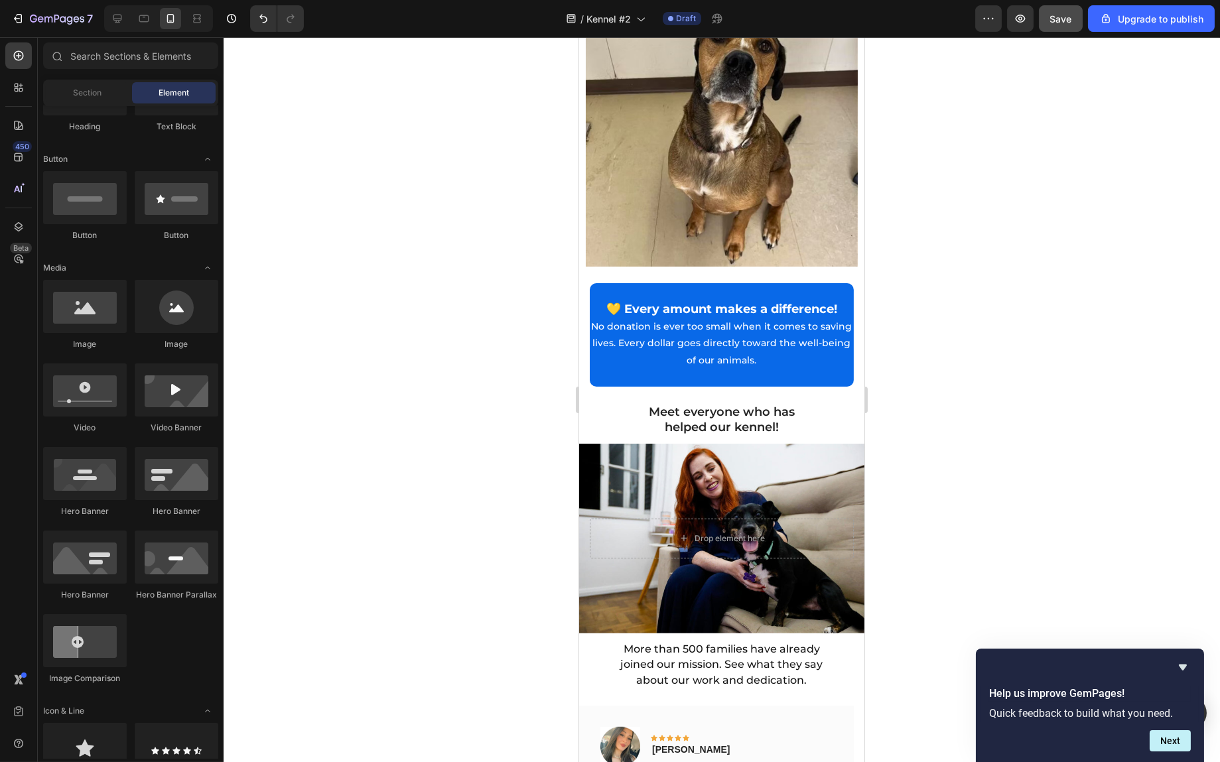
scroll to position [2346, 0]
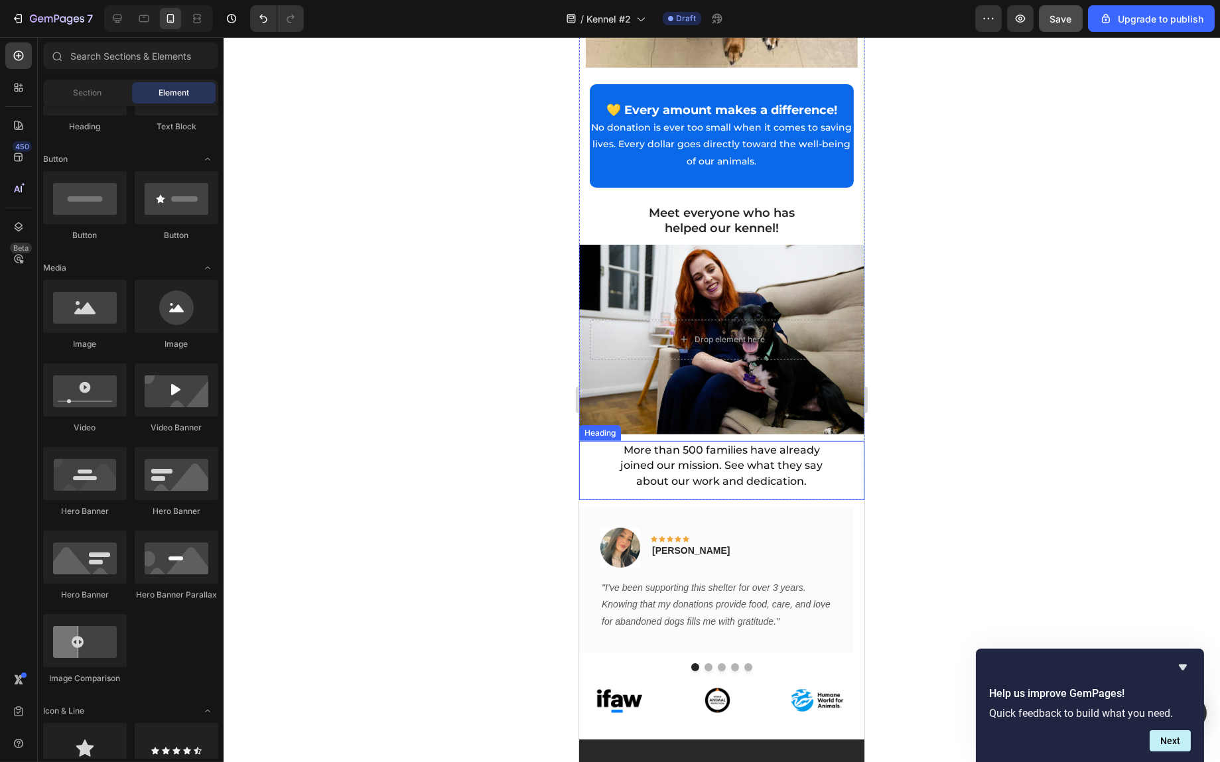
click at [800, 451] on span "More than 500 families have already joined our mission. See what they say about…" at bounding box center [721, 466] width 202 height 44
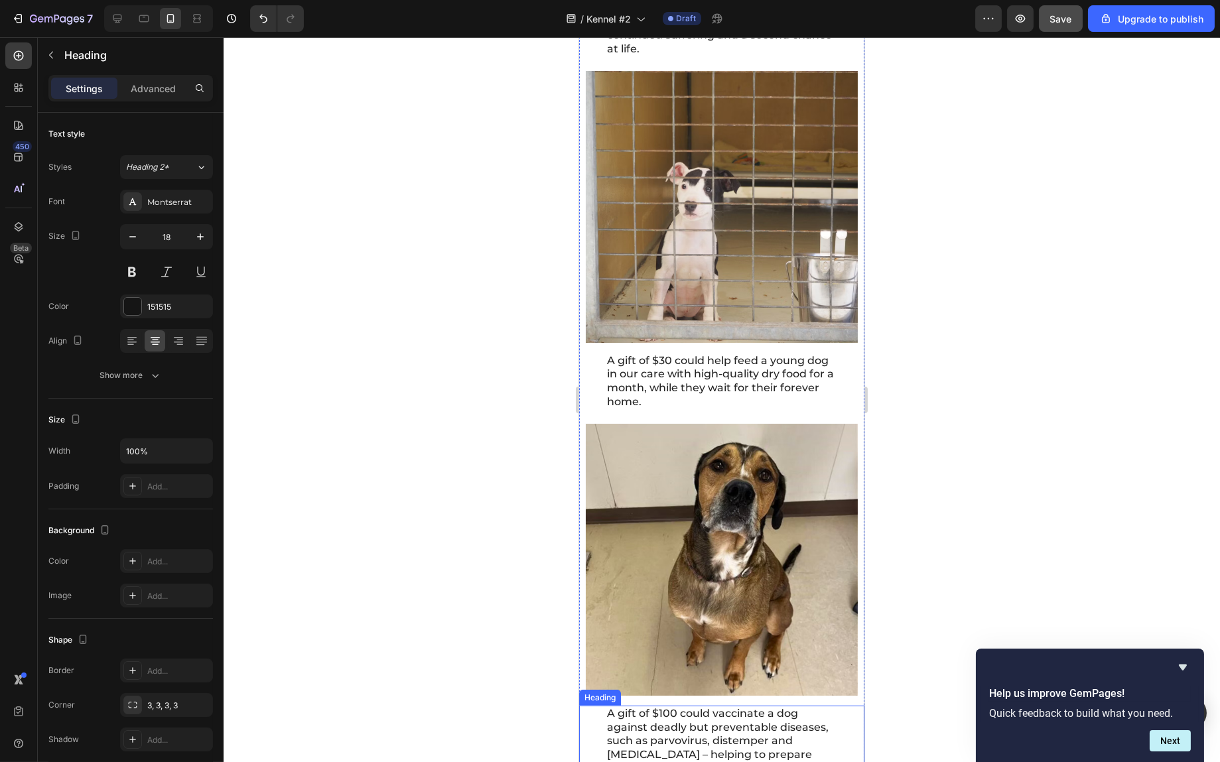
scroll to position [1683, 0]
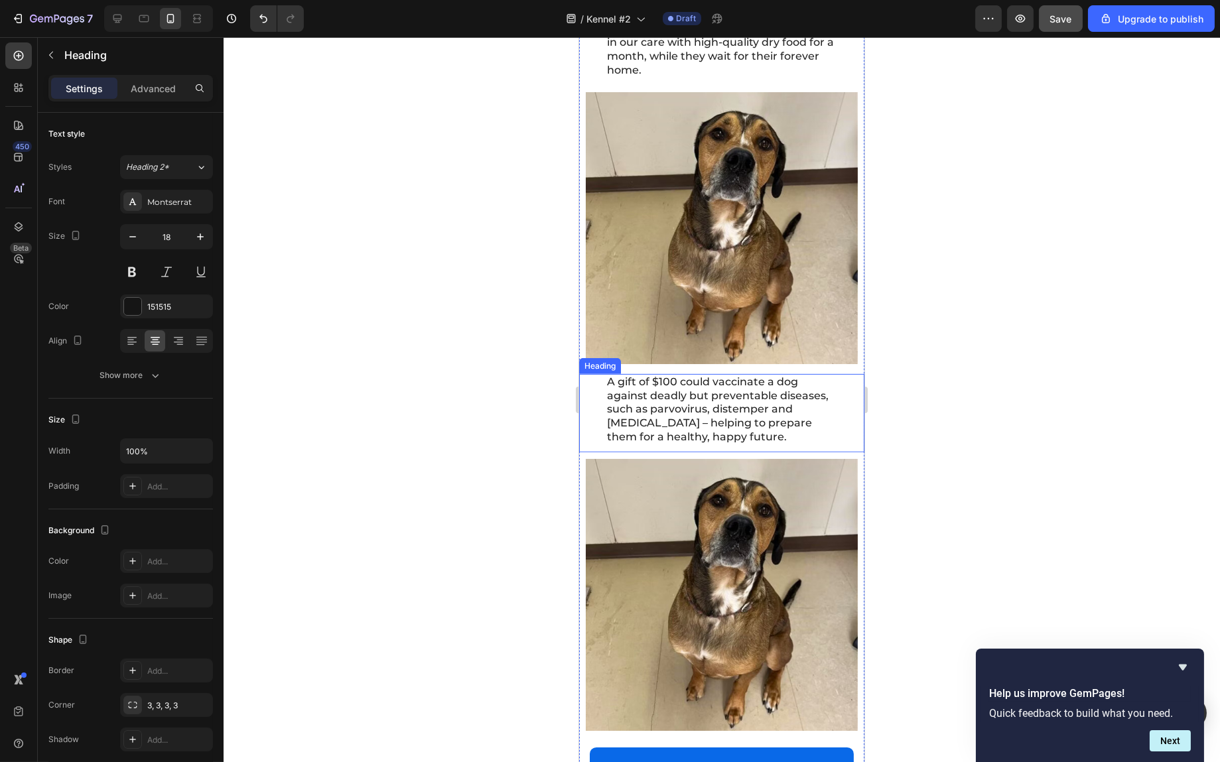
click at [716, 563] on img at bounding box center [721, 595] width 272 height 272
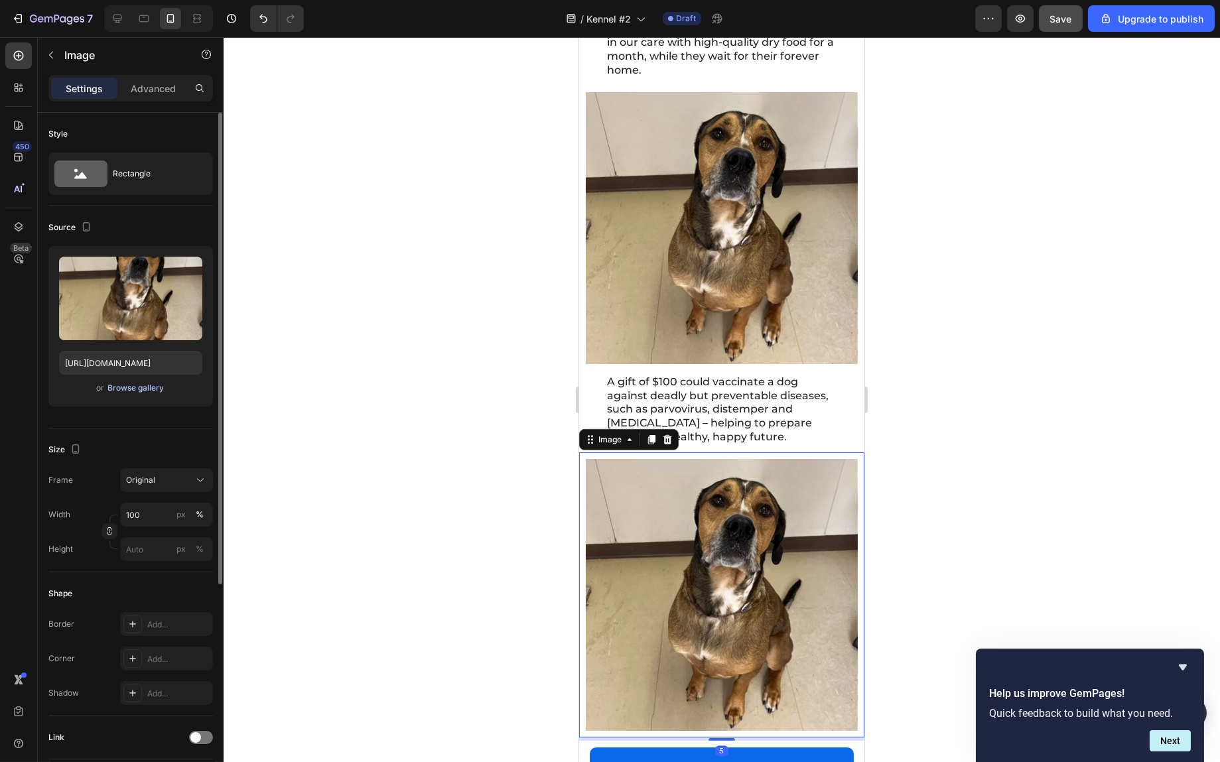
click at [144, 390] on div "Browse gallery" at bounding box center [136, 388] width 56 height 12
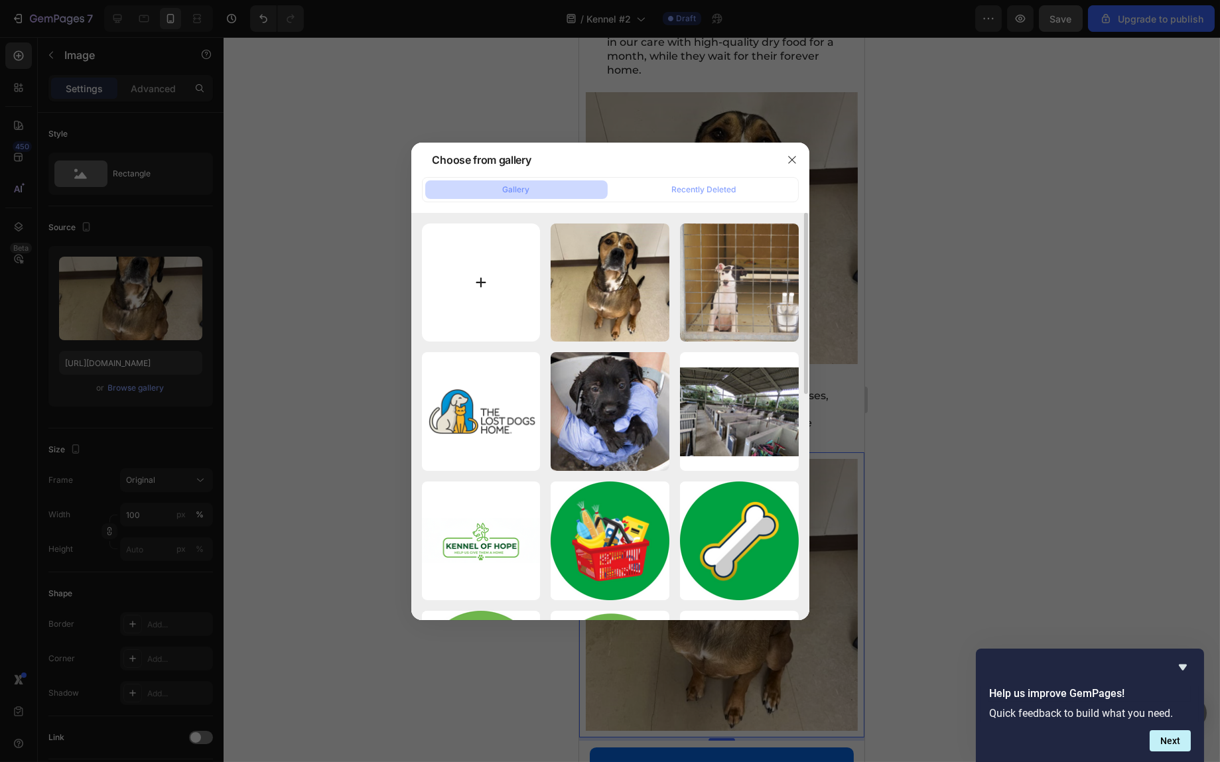
click at [503, 273] on input "file" at bounding box center [481, 283] width 119 height 119
type input "C:\fakepath\untitled-design-3-png-ac2693 (1).png"
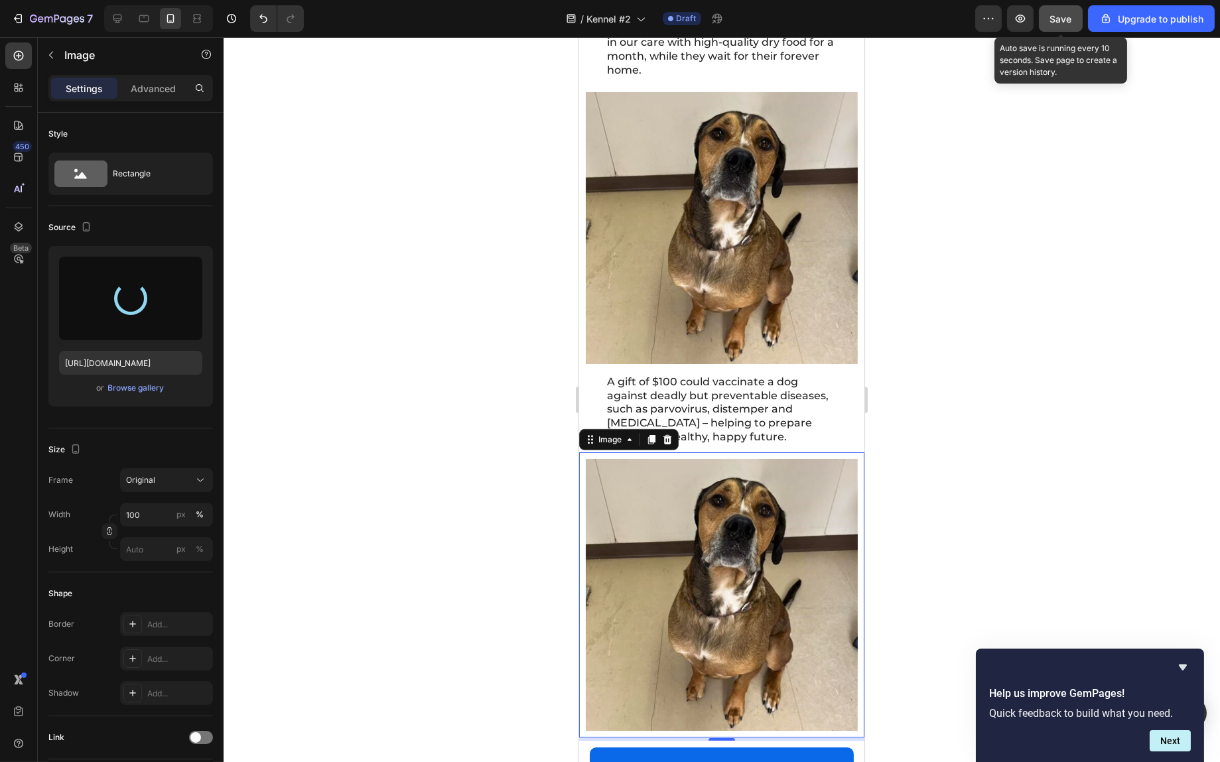
click at [1062, 20] on span "Save" at bounding box center [1061, 18] width 22 height 11
type input "[URL][DOMAIN_NAME]"
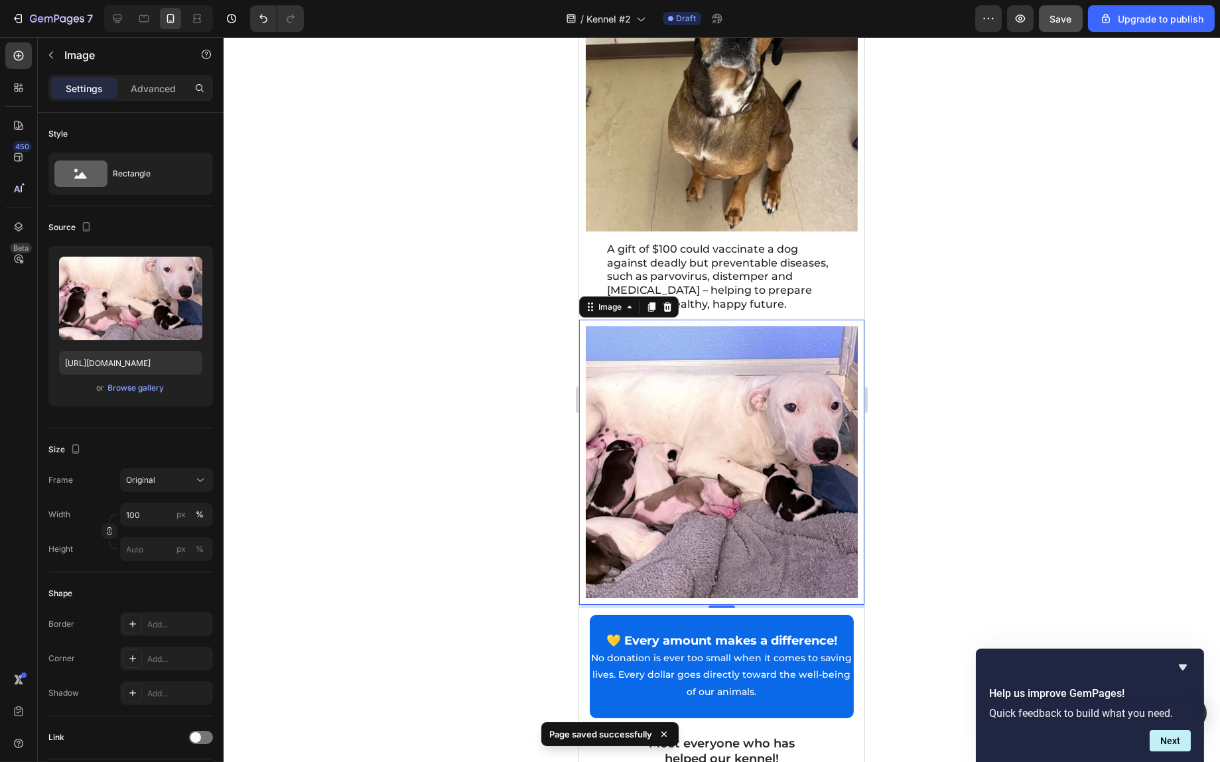
scroll to position [1948, 0]
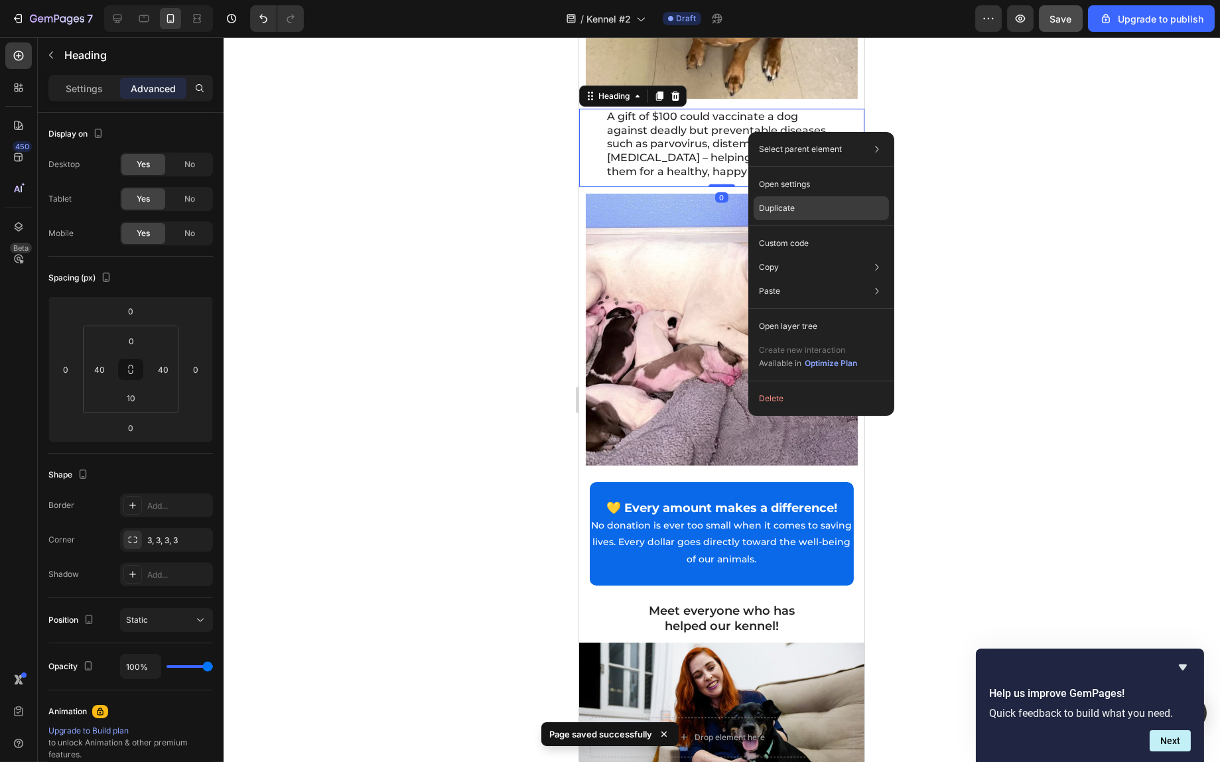
click at [796, 201] on div "Duplicate" at bounding box center [821, 208] width 135 height 24
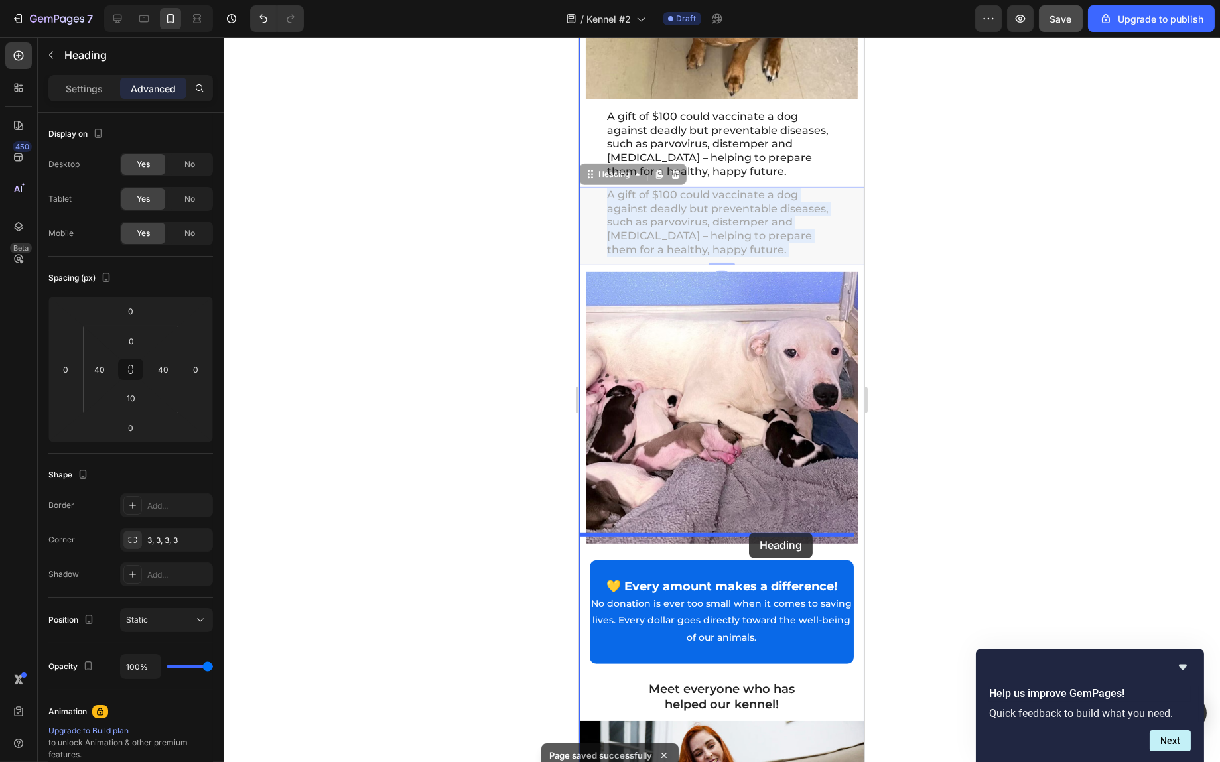
drag, startPoint x: 743, startPoint y: 198, endPoint x: 749, endPoint y: 533, distance: 335.2
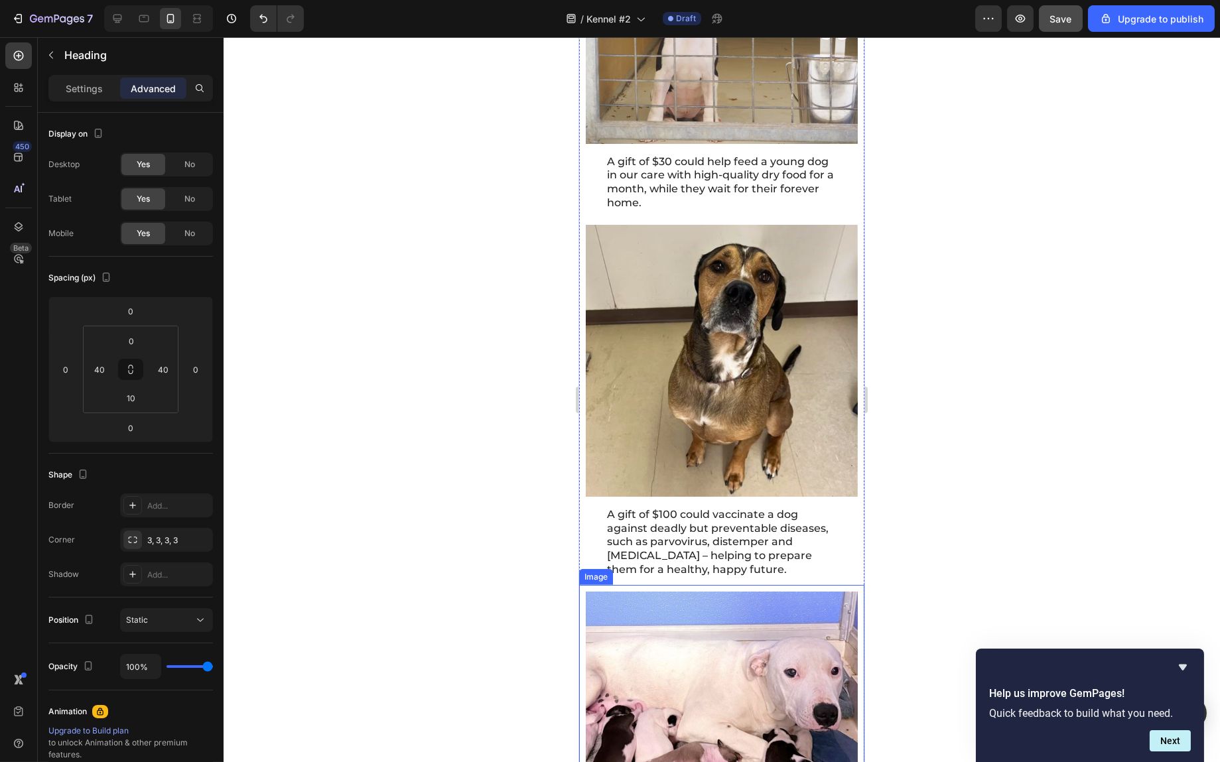
scroll to position [1417, 0]
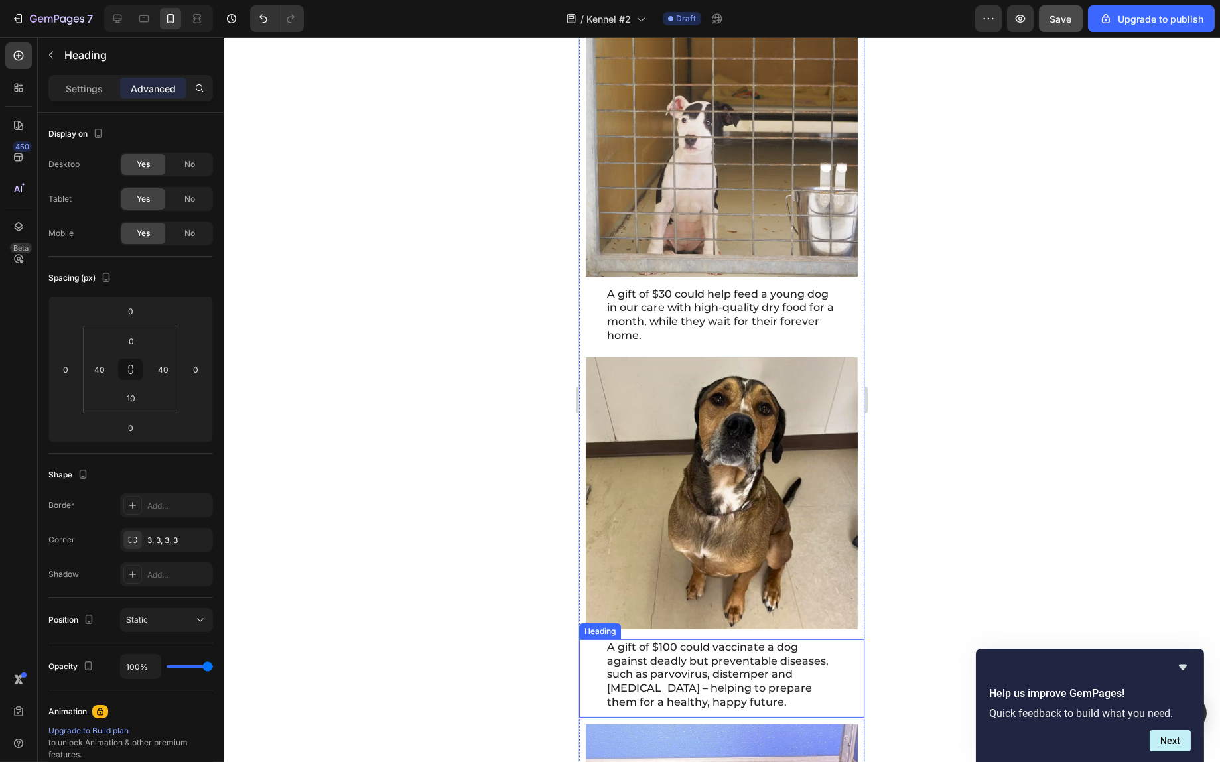
click at [753, 654] on h2 "A gift of $100 could vaccinate a dog against deadly but preventable diseases, s…" at bounding box center [721, 676] width 232 height 72
click at [689, 666] on h2 "A gift of $100 could vaccinate a dog against deadly but preventable diseases, s…" at bounding box center [721, 676] width 232 height 72
click at [689, 666] on p "A gift of $100 could vaccinate a dog against deadly but preventable diseases, s…" at bounding box center [722, 675] width 230 height 69
click at [1011, 547] on div at bounding box center [722, 399] width 997 height 725
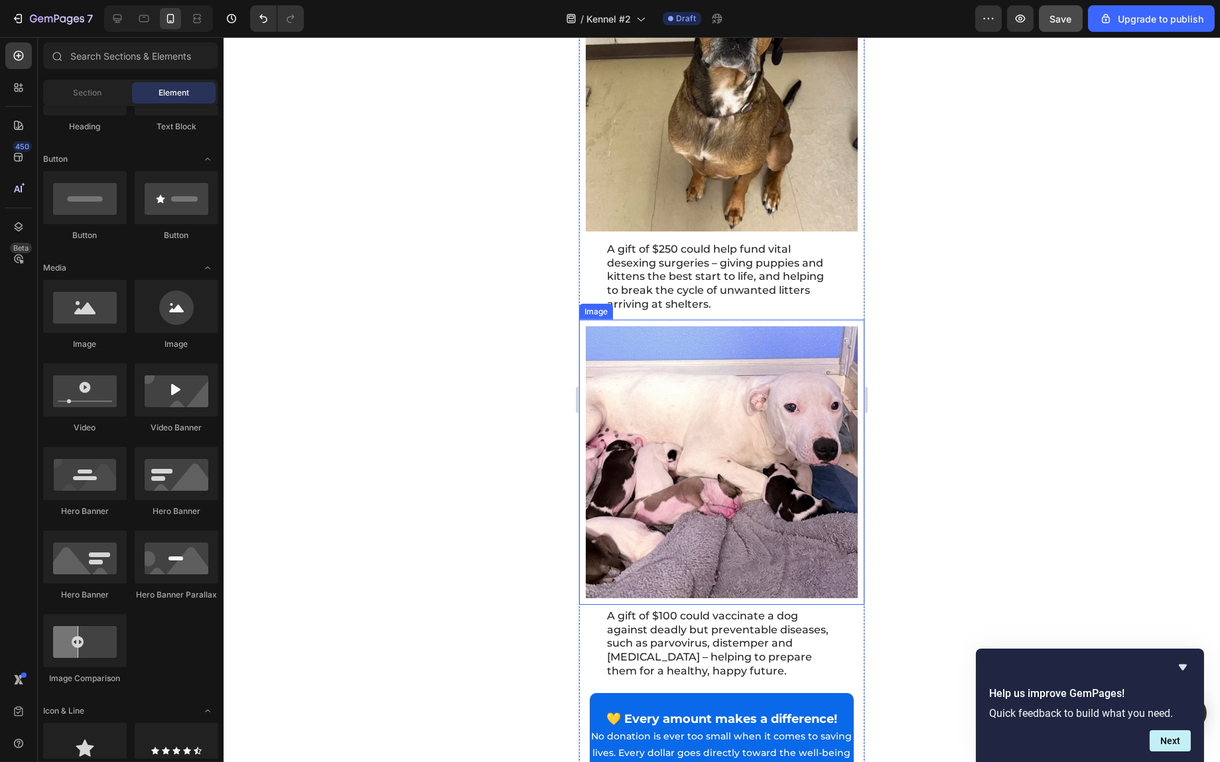
scroll to position [1882, 0]
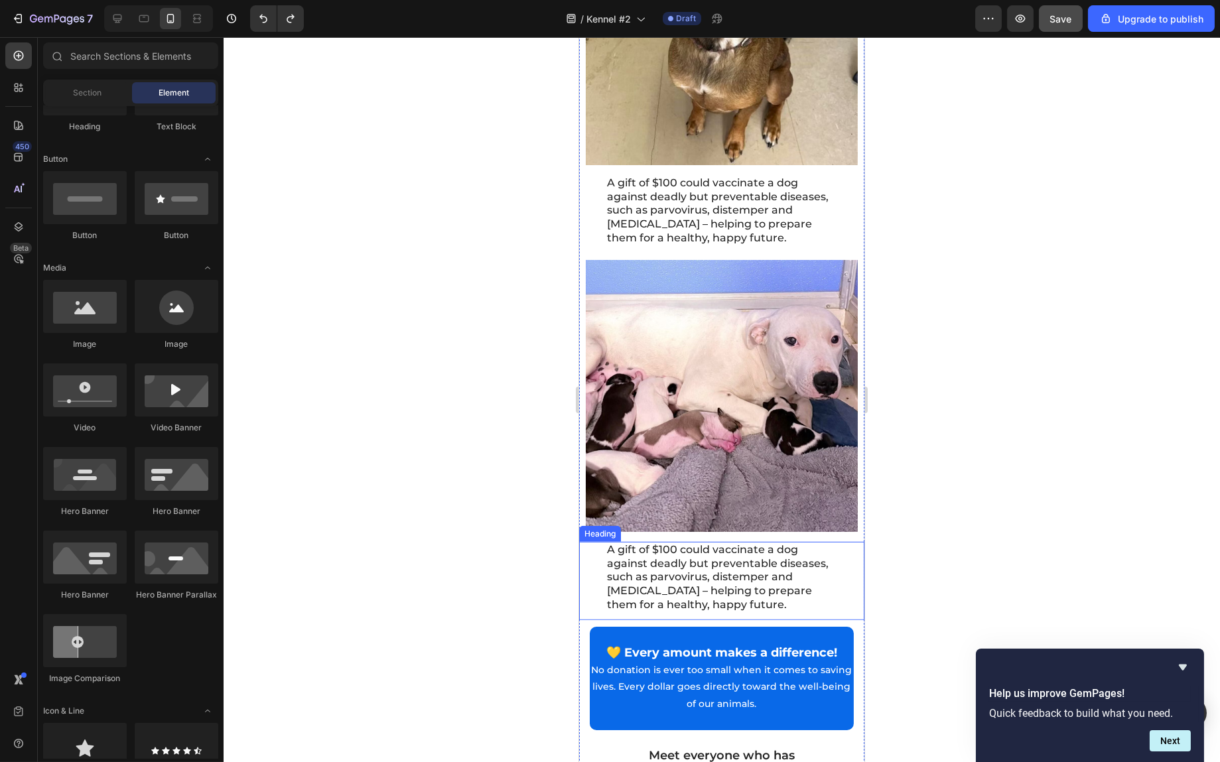
click at [730, 543] on p "A gift of $100 could vaccinate a dog against deadly but preventable diseases, s…" at bounding box center [722, 577] width 230 height 69
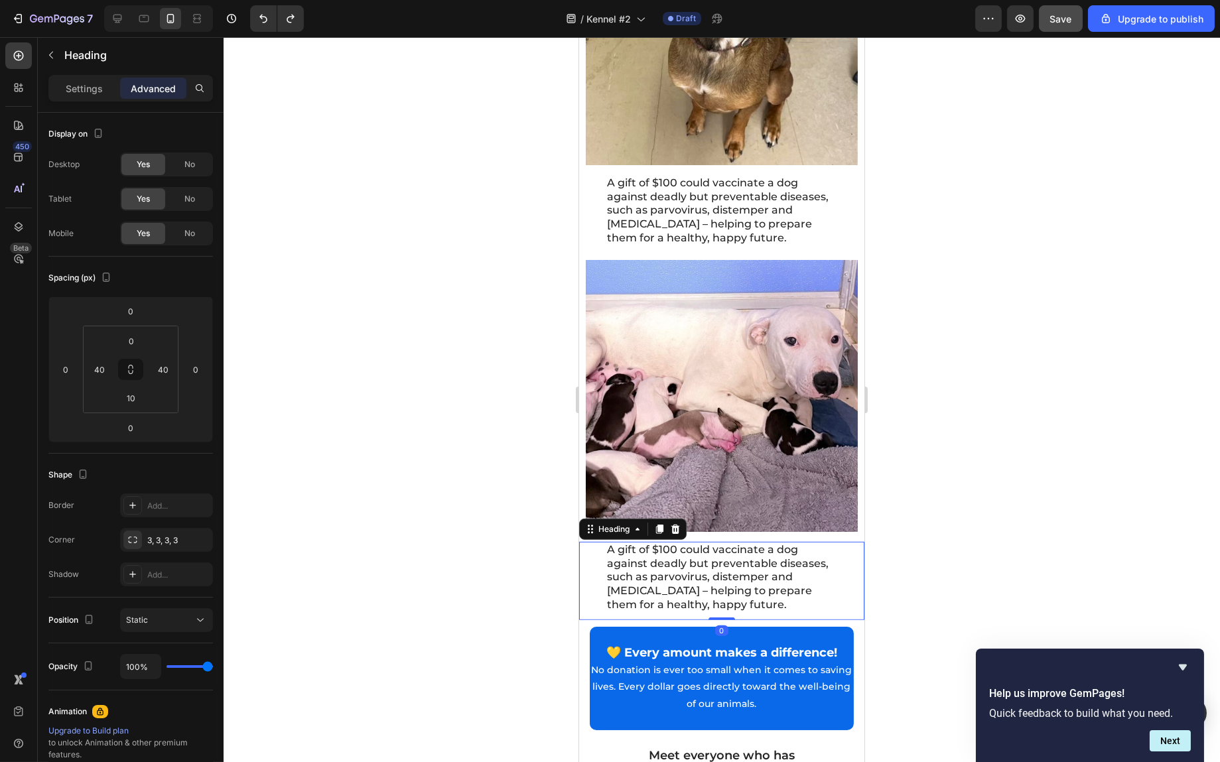
click at [730, 543] on p "A gift of $100 could vaccinate a dog against deadly but preventable diseases, s…" at bounding box center [722, 577] width 230 height 69
click at [1008, 500] on div at bounding box center [722, 399] width 997 height 725
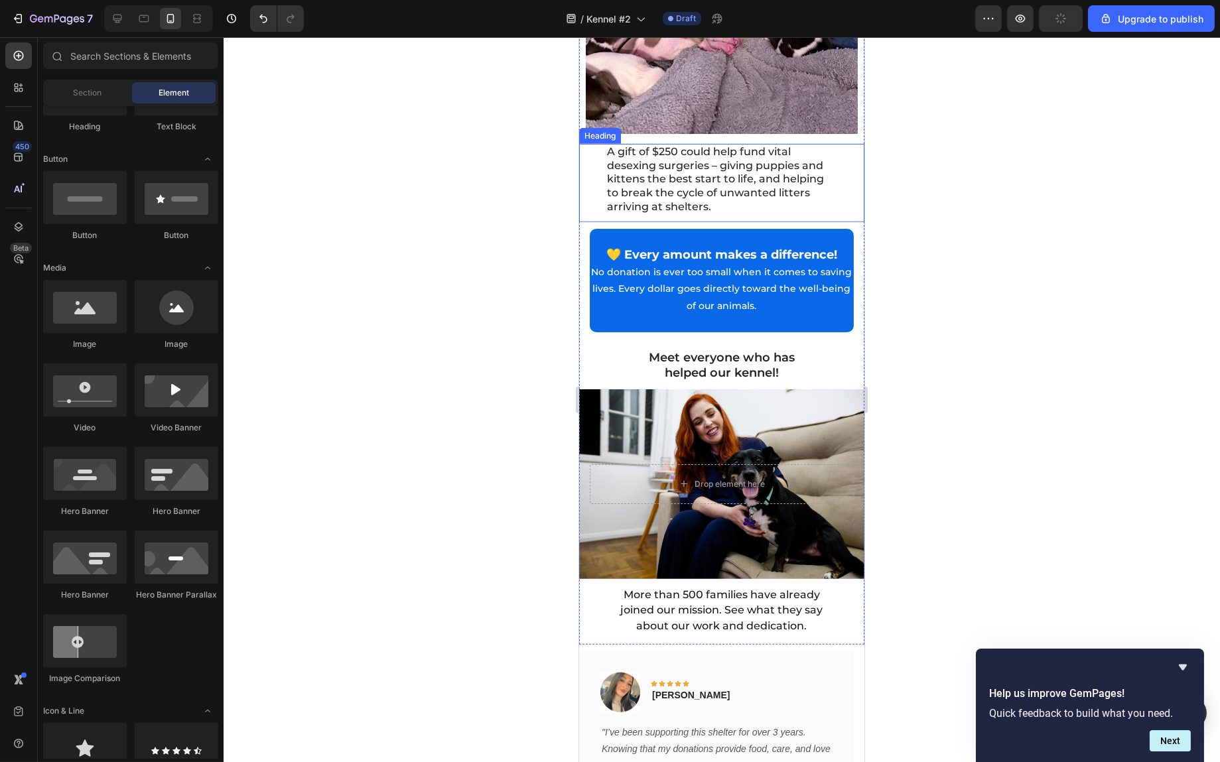
scroll to position [2346, 0]
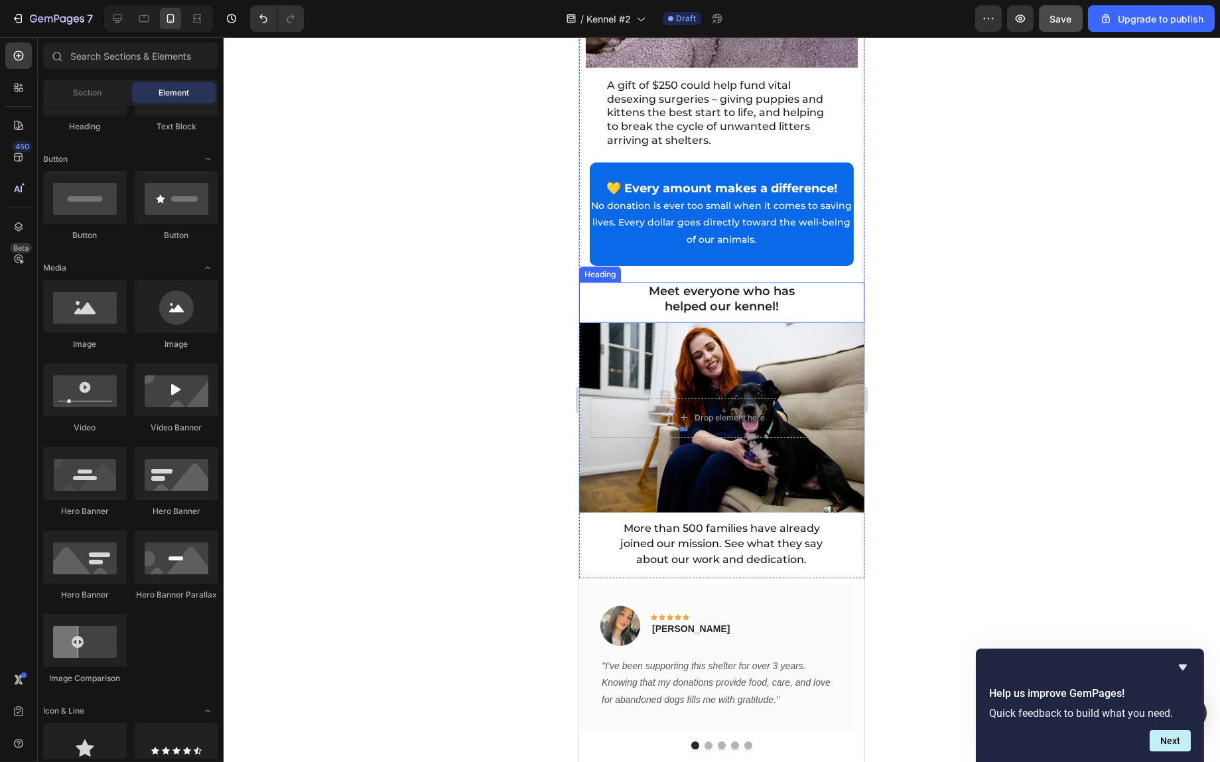
click at [795, 283] on h2 "Meet everyone who has helped our kennel!" at bounding box center [721, 300] width 232 height 34
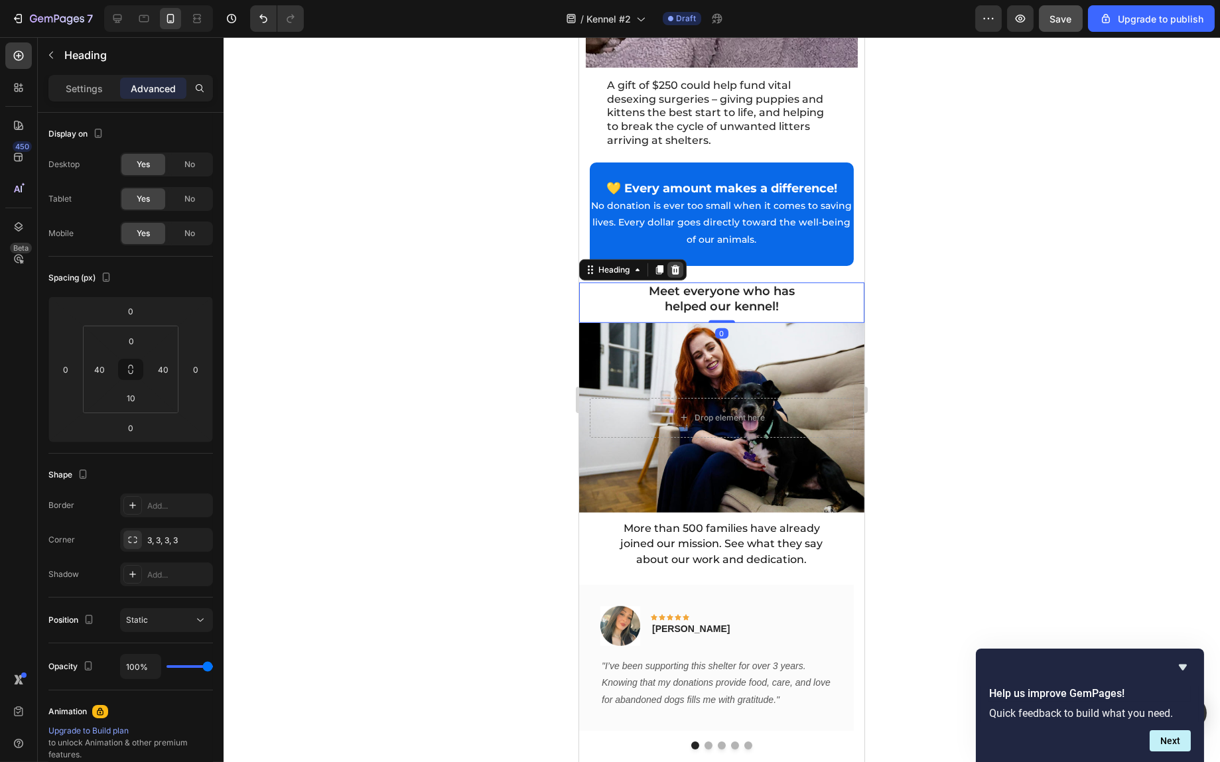
click at [676, 265] on icon at bounding box center [675, 270] width 11 height 11
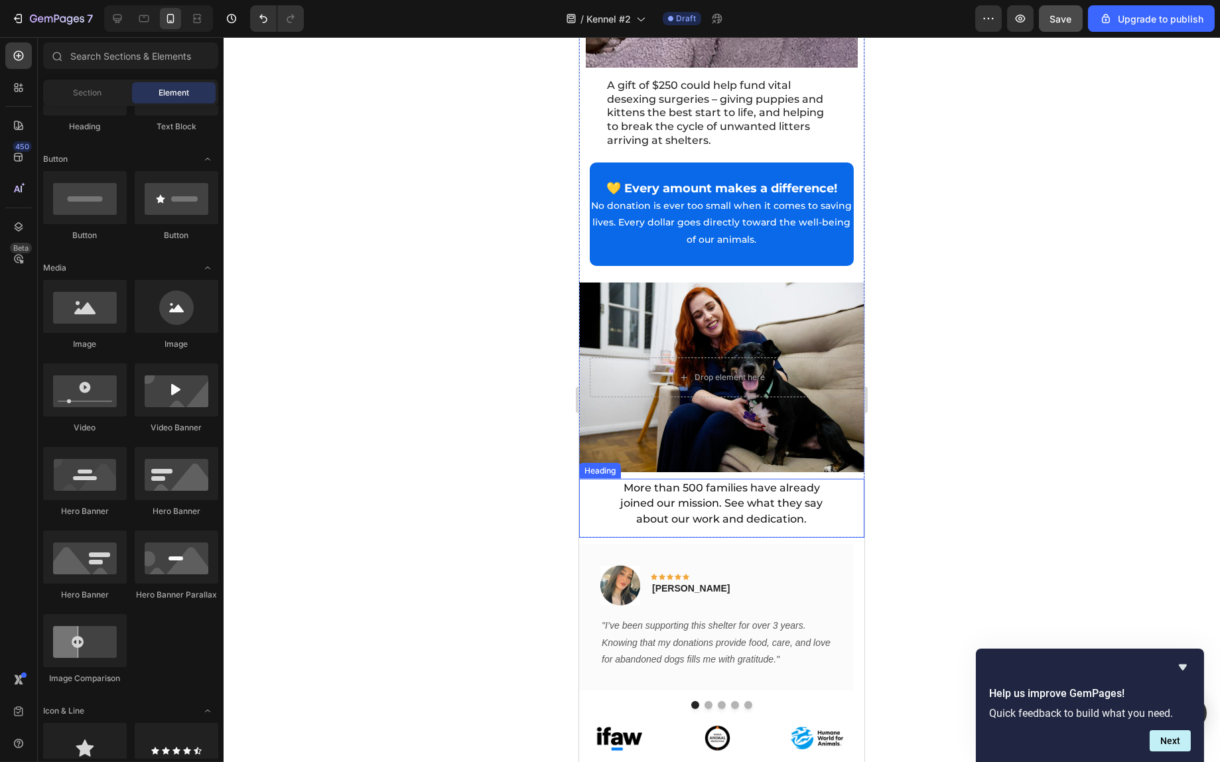
click at [766, 482] on span "More than 500 families have already joined our mission. See what they say about…" at bounding box center [721, 504] width 202 height 44
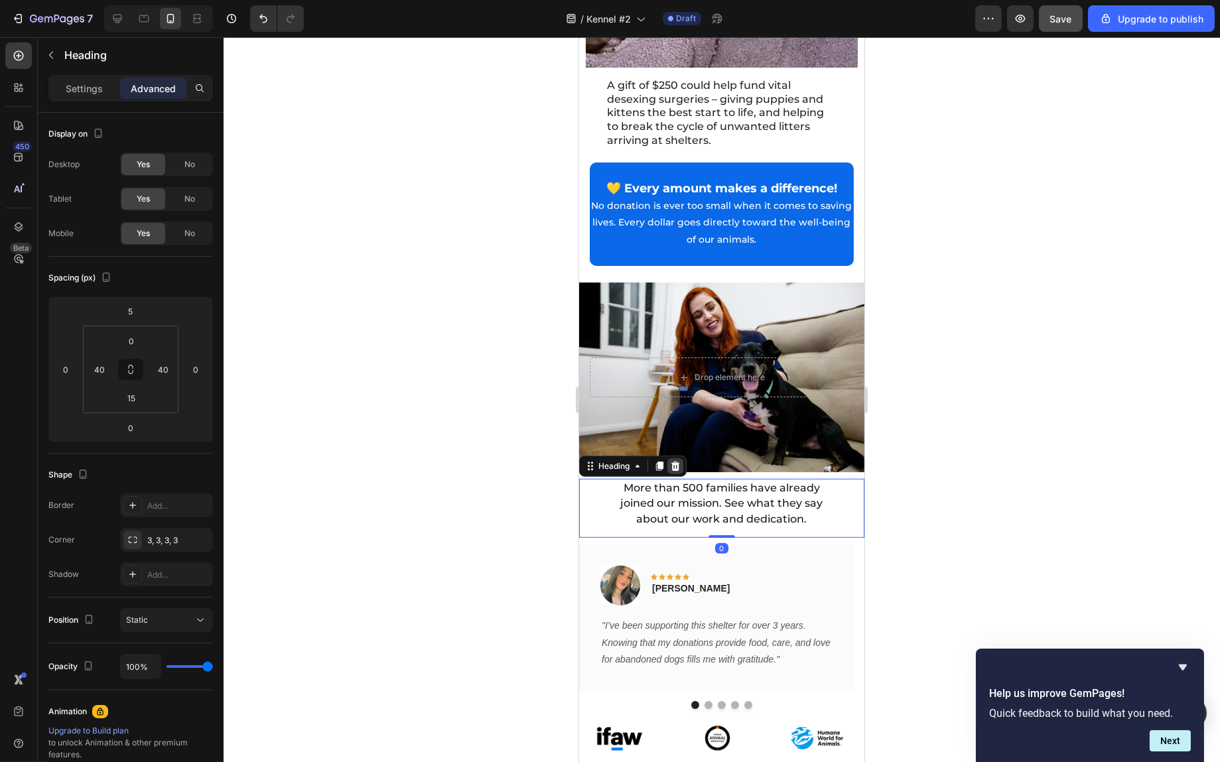
click at [679, 461] on icon at bounding box center [675, 466] width 11 height 11
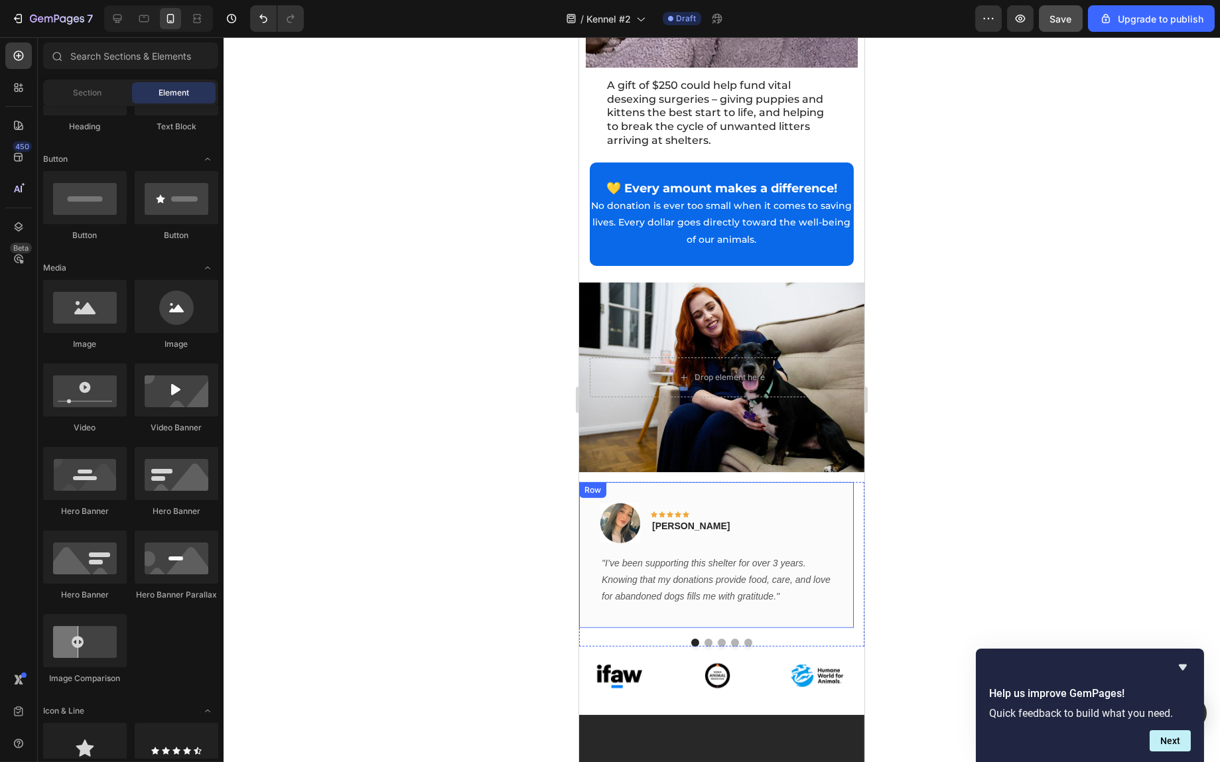
click at [808, 482] on div "Image Icon Icon Icon Icon Icon Row Emily Johnson Text block Row "I’ve been supp…" at bounding box center [716, 555] width 275 height 146
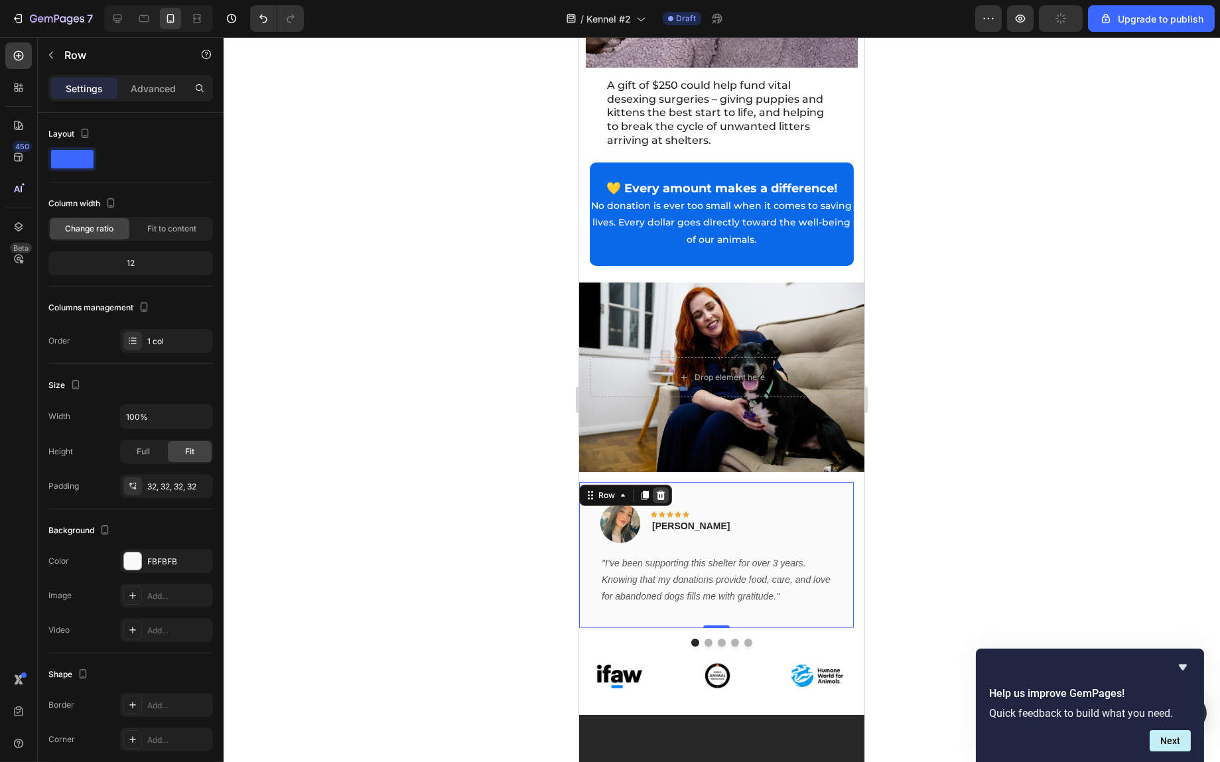
click at [662, 491] on icon at bounding box center [660, 495] width 9 height 9
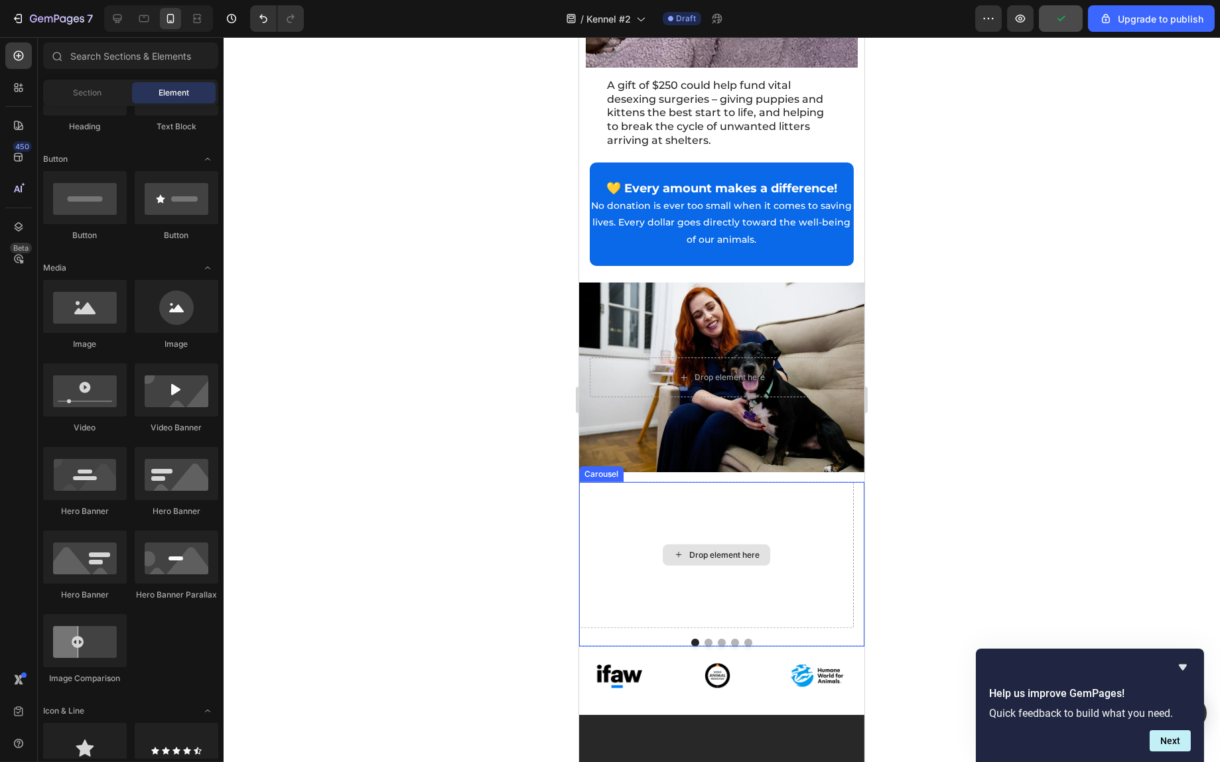
click at [715, 482] on div "Drop element here" at bounding box center [716, 555] width 275 height 146
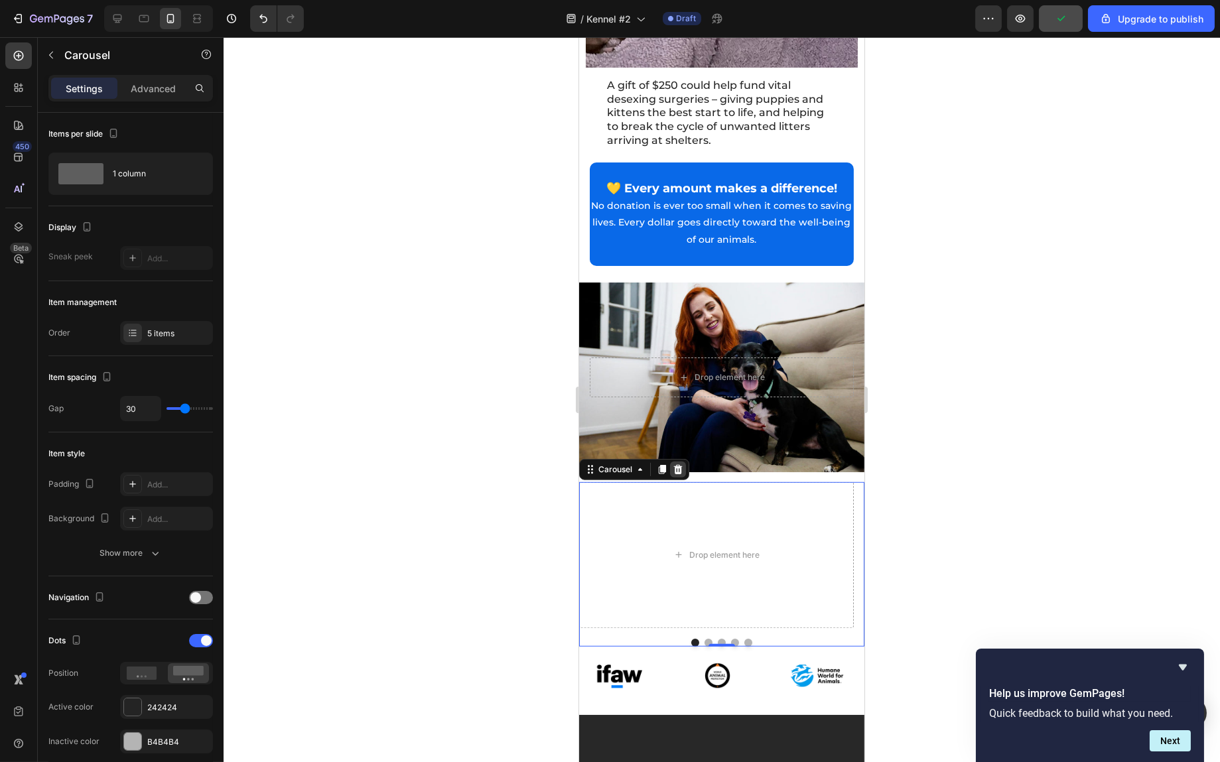
click at [679, 465] on icon at bounding box center [678, 469] width 9 height 9
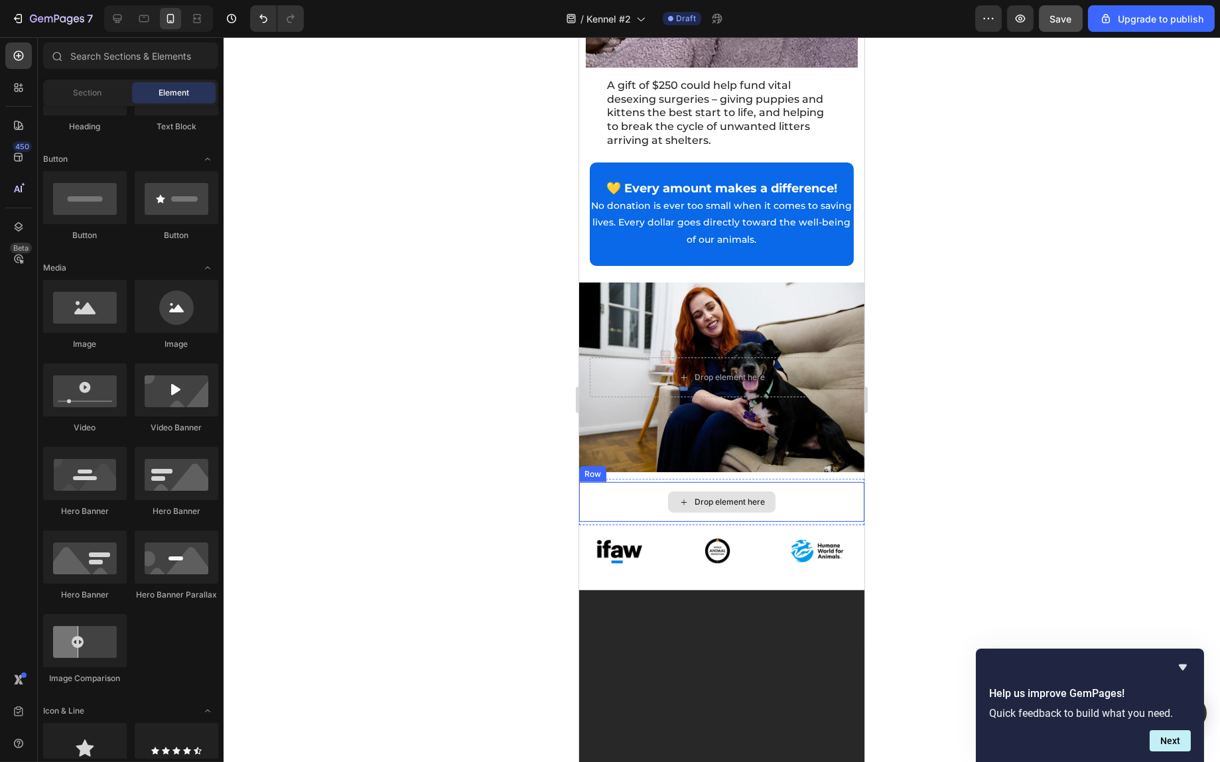
click at [786, 482] on div "Drop element here" at bounding box center [721, 502] width 285 height 40
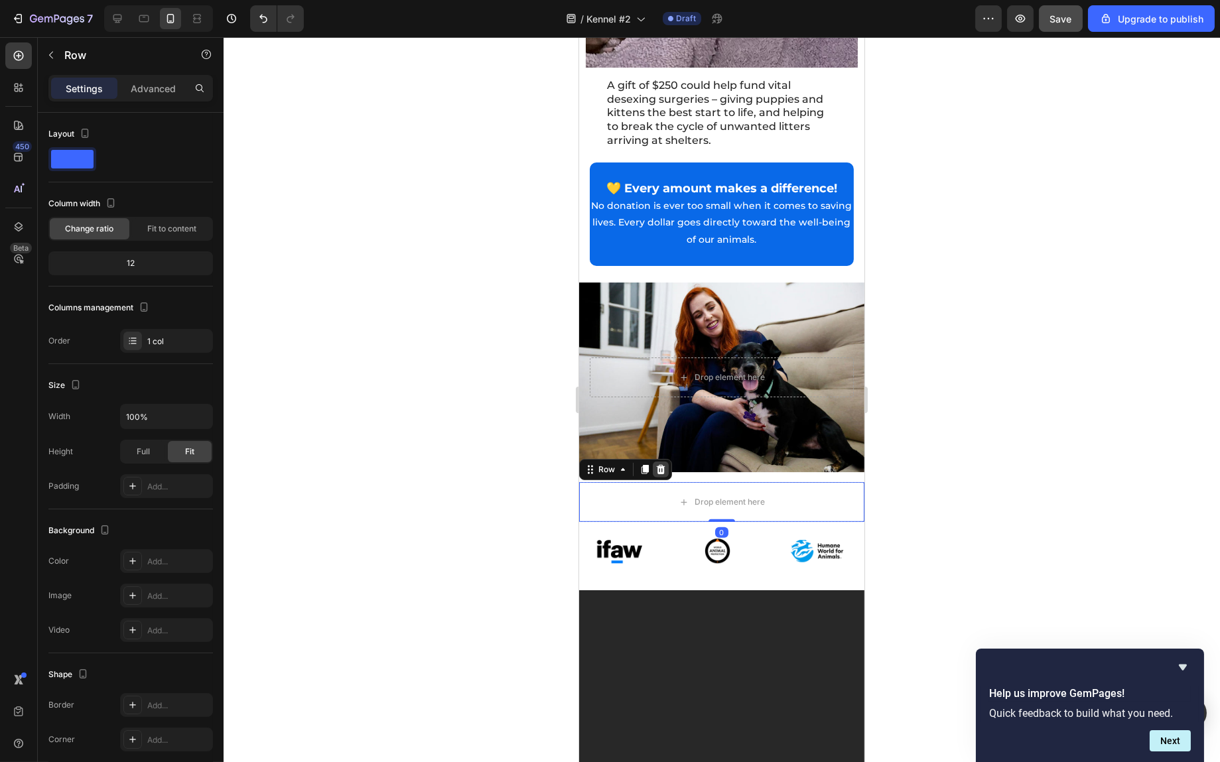
click at [660, 465] on icon at bounding box center [660, 469] width 9 height 9
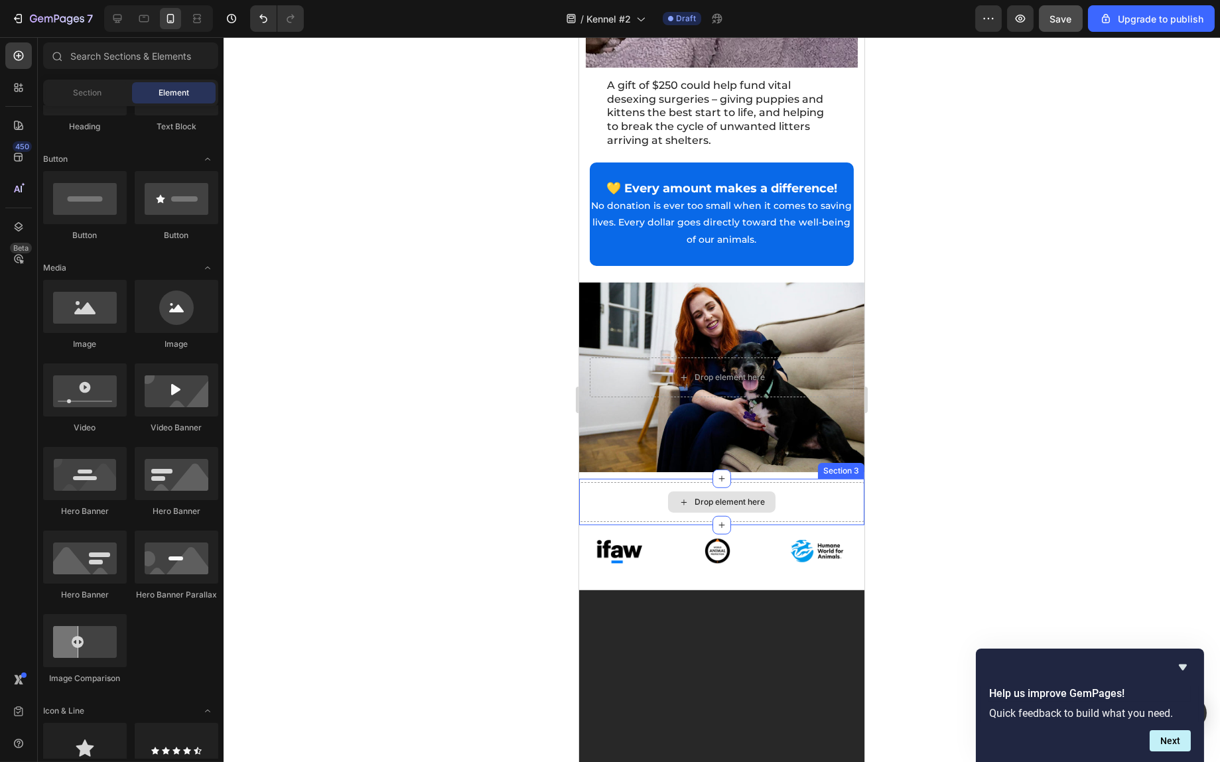
click at [825, 482] on div "Drop element here" at bounding box center [721, 502] width 285 height 40
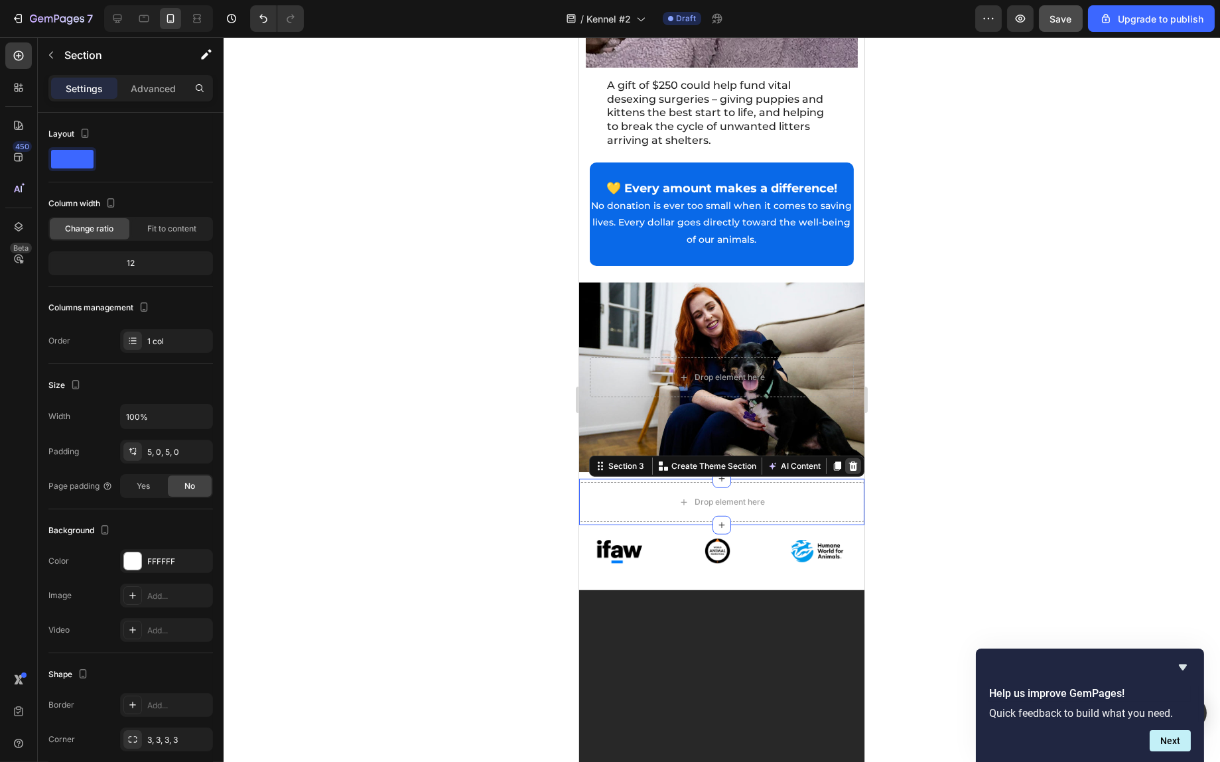
click at [845, 459] on div at bounding box center [853, 467] width 16 height 16
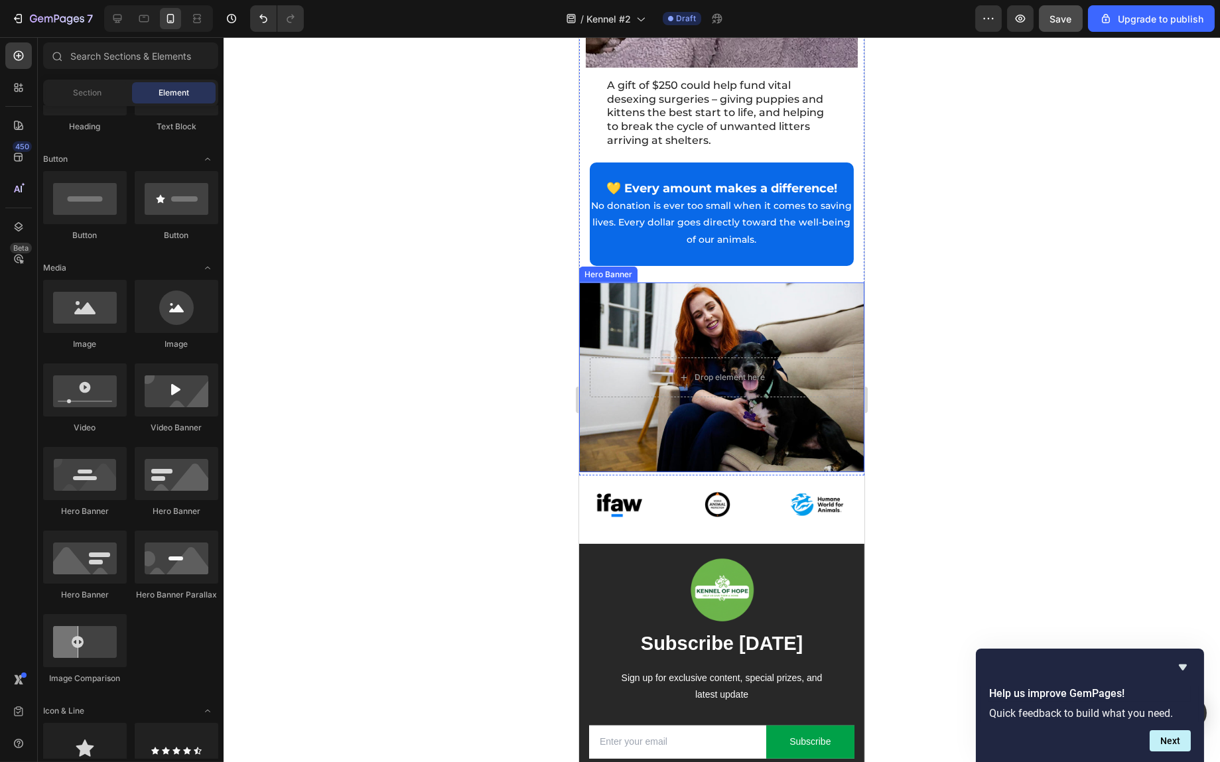
scroll to position [2678, 0]
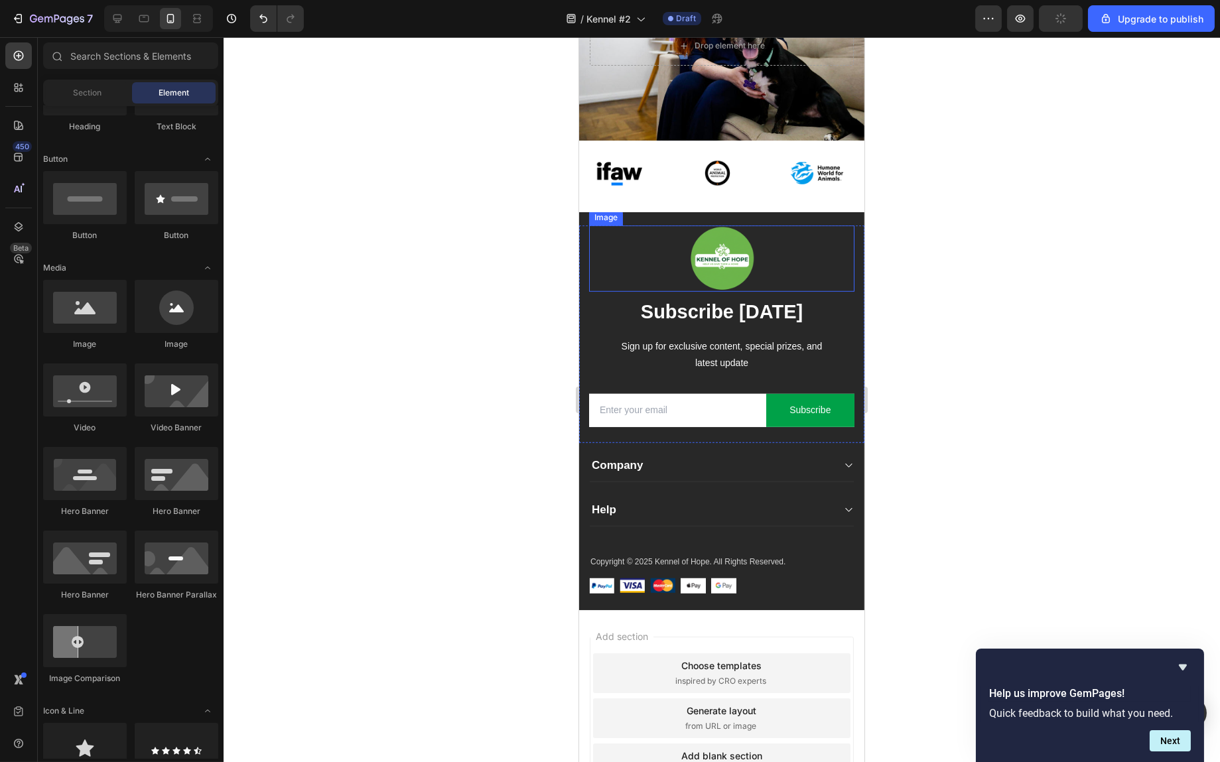
click at [722, 229] on img at bounding box center [721, 259] width 66 height 66
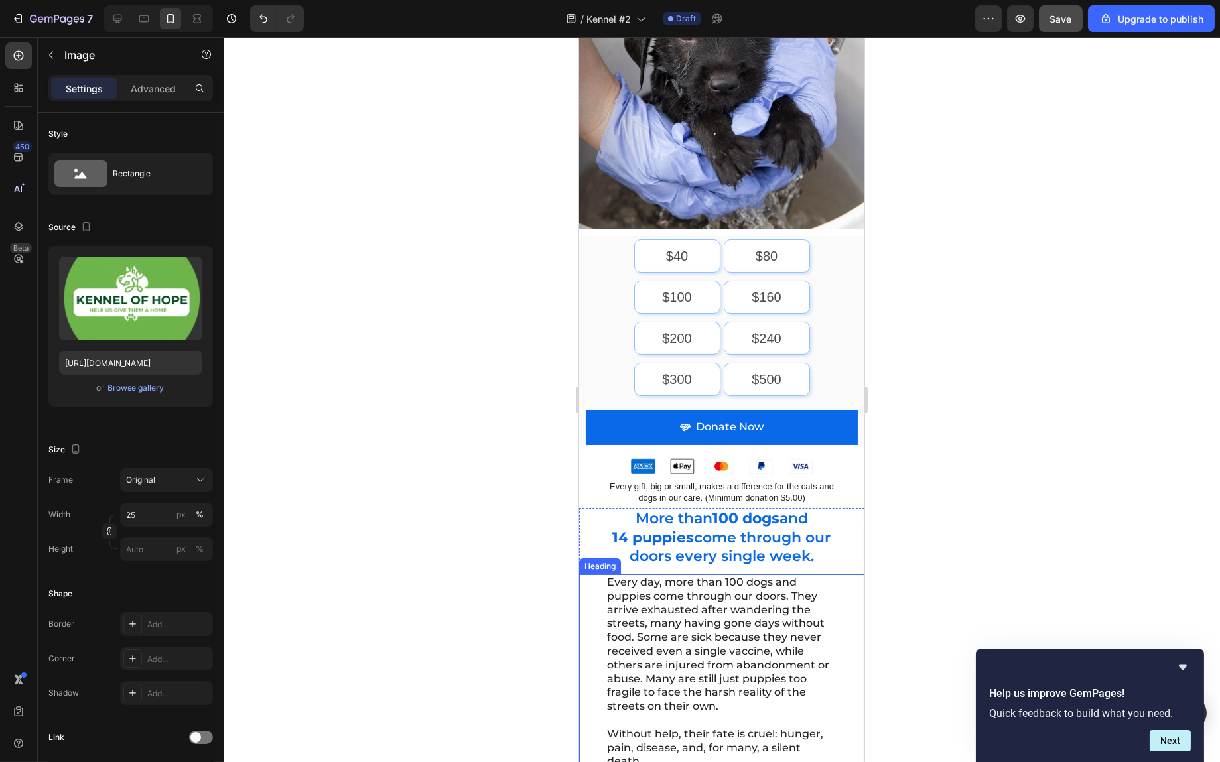
scroll to position [133, 0]
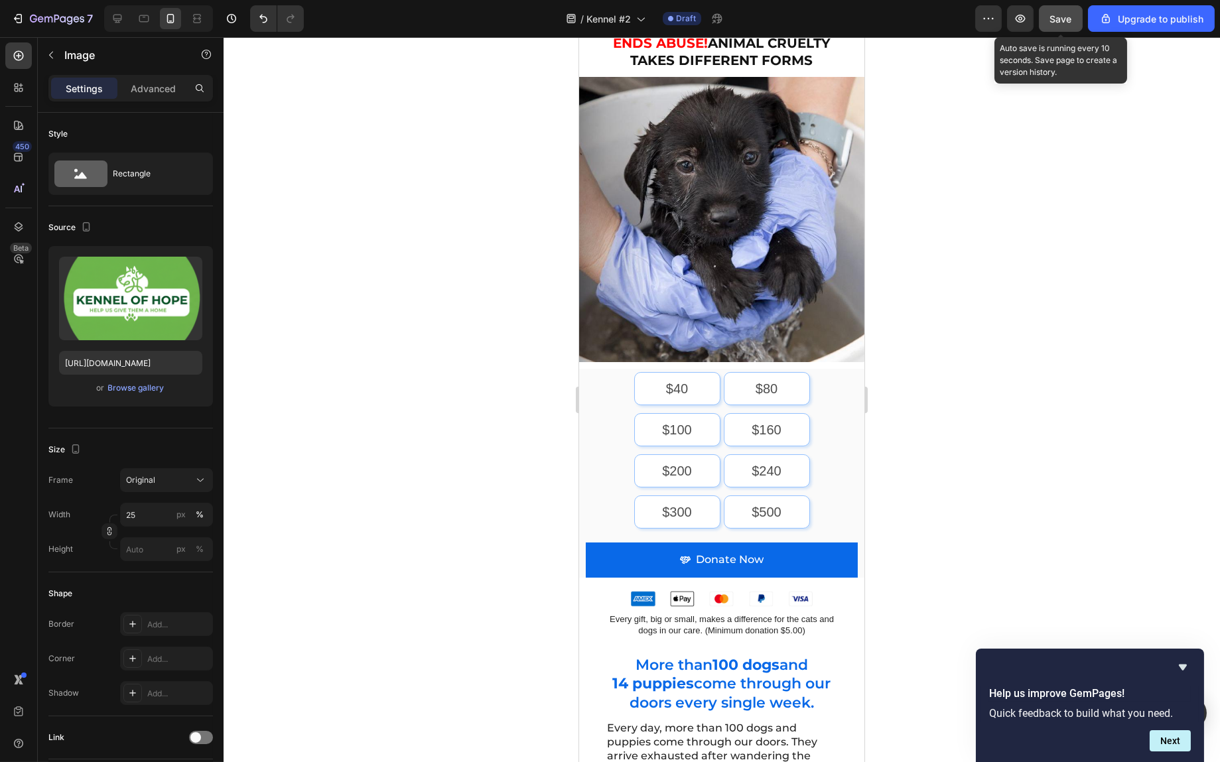
click at [1058, 15] on span "Save" at bounding box center [1061, 18] width 22 height 11
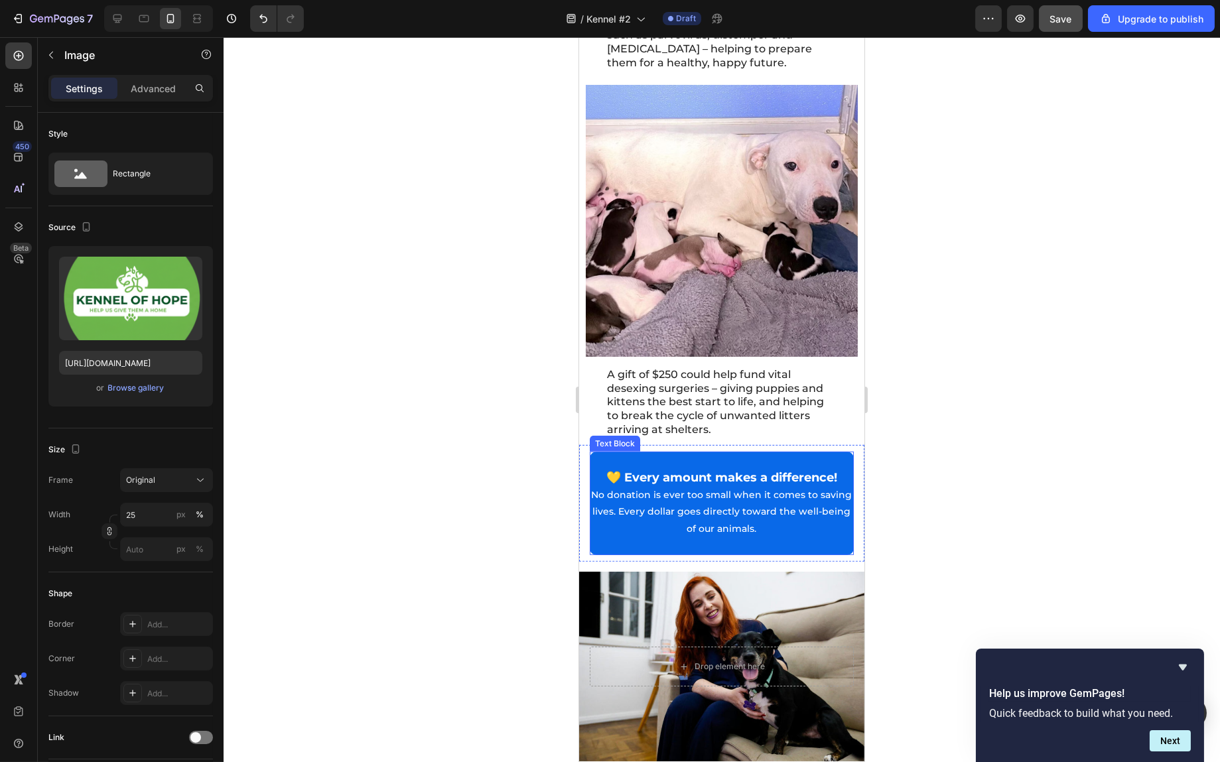
scroll to position [2123, 0]
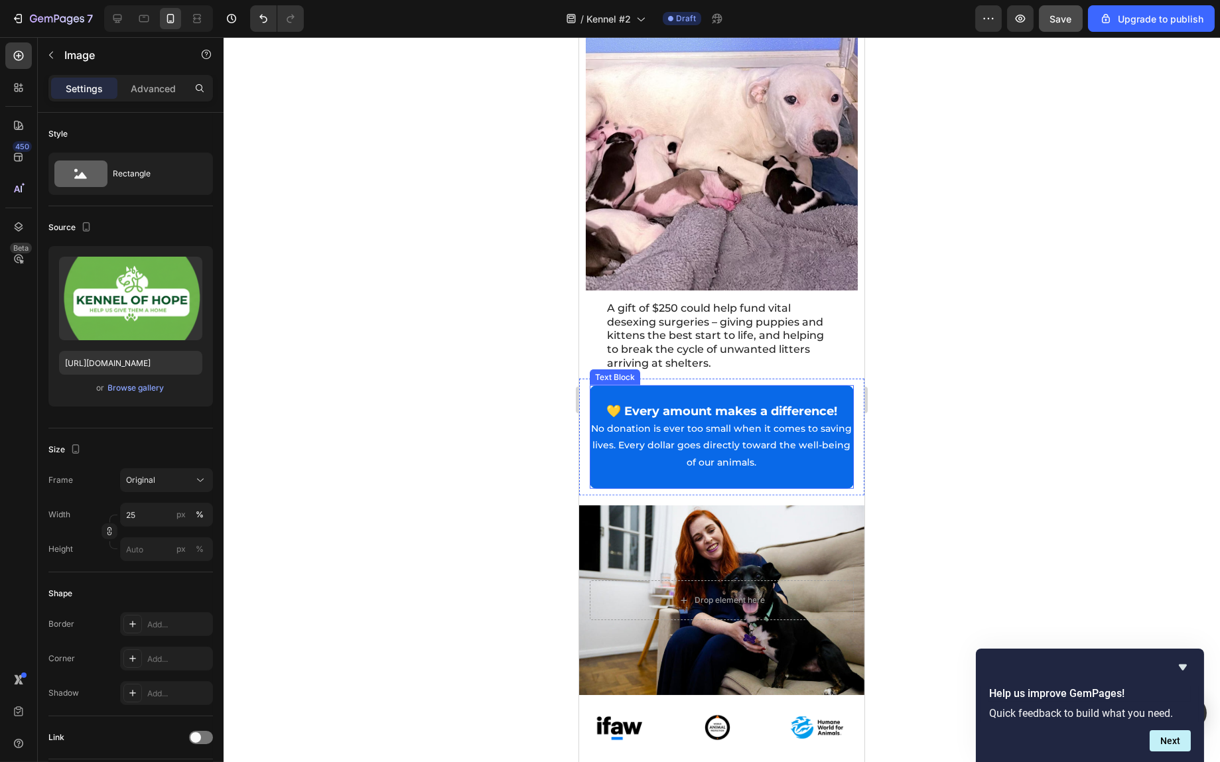
click at [743, 450] on p "💛 Every amount makes a difference! No donation is ever too small when it comes …" at bounding box center [721, 437] width 261 height 68
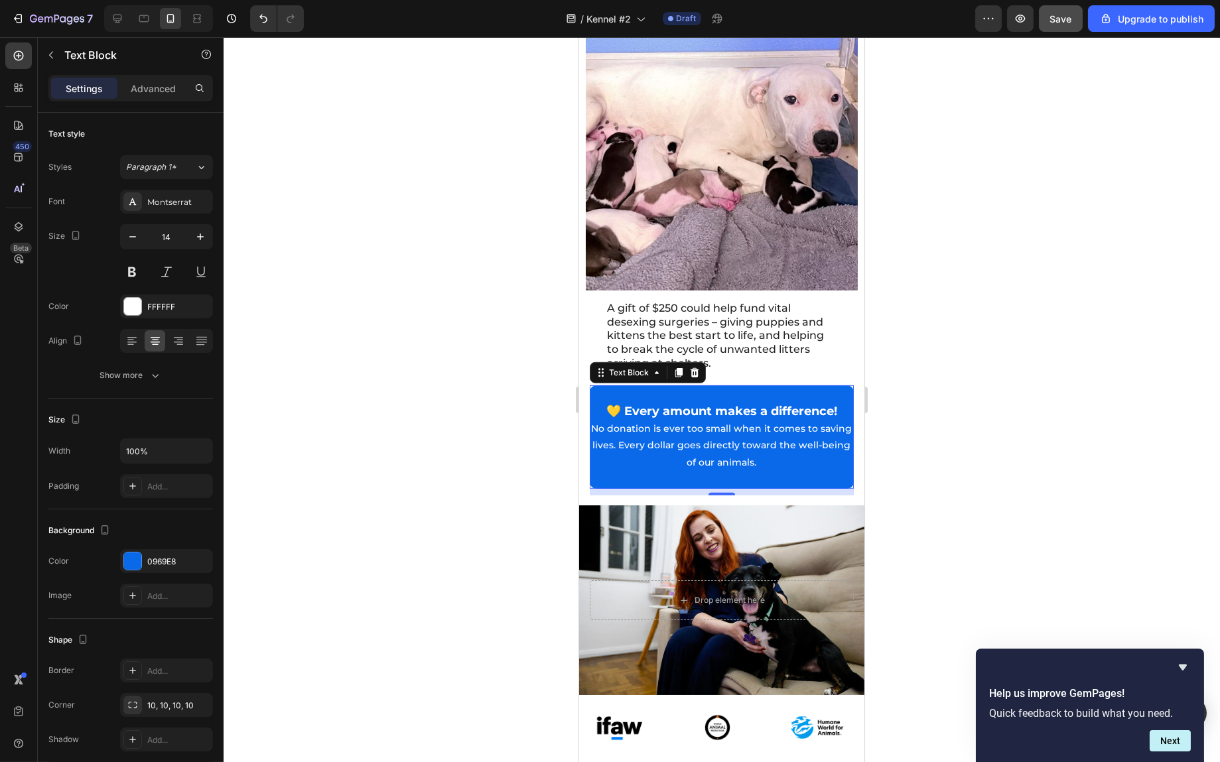
click at [751, 439] on p "💛 Every amount makes a difference! No donation is ever too small when it comes …" at bounding box center [721, 437] width 261 height 68
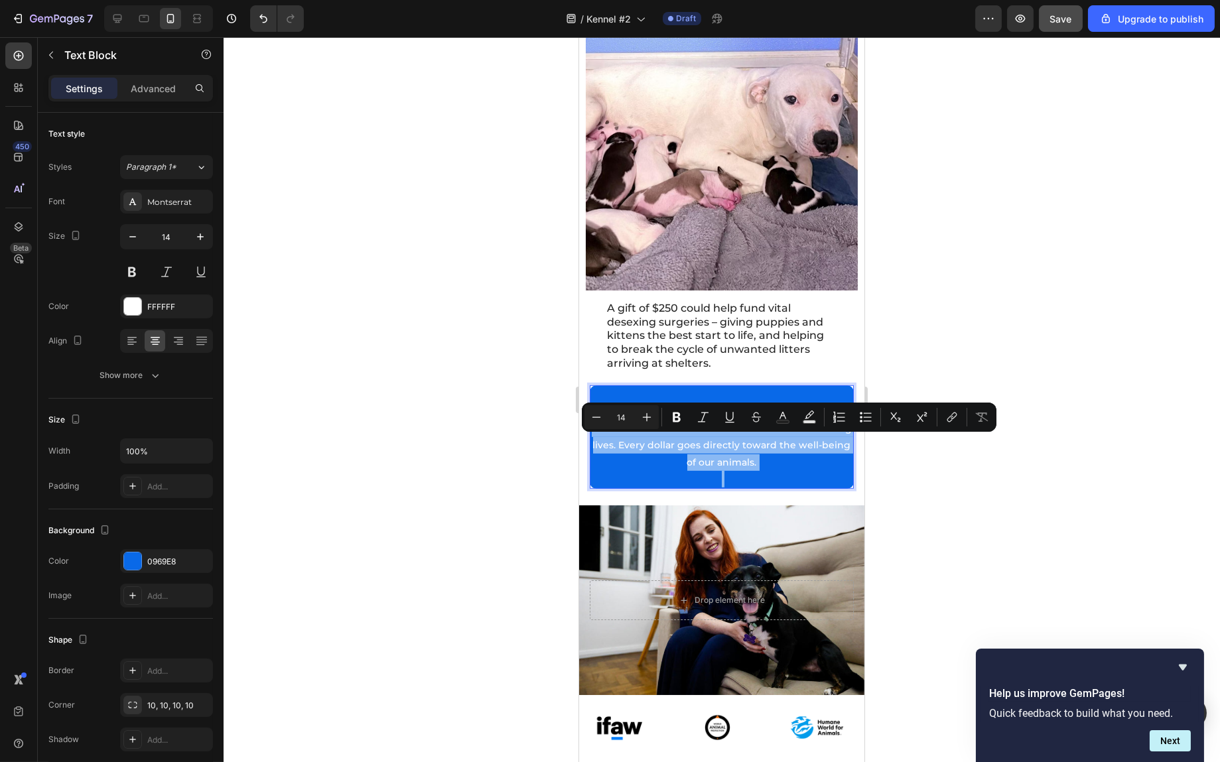
click at [751, 439] on p "💛 Every amount makes a difference! No donation is ever too small when it comes …" at bounding box center [721, 437] width 261 height 68
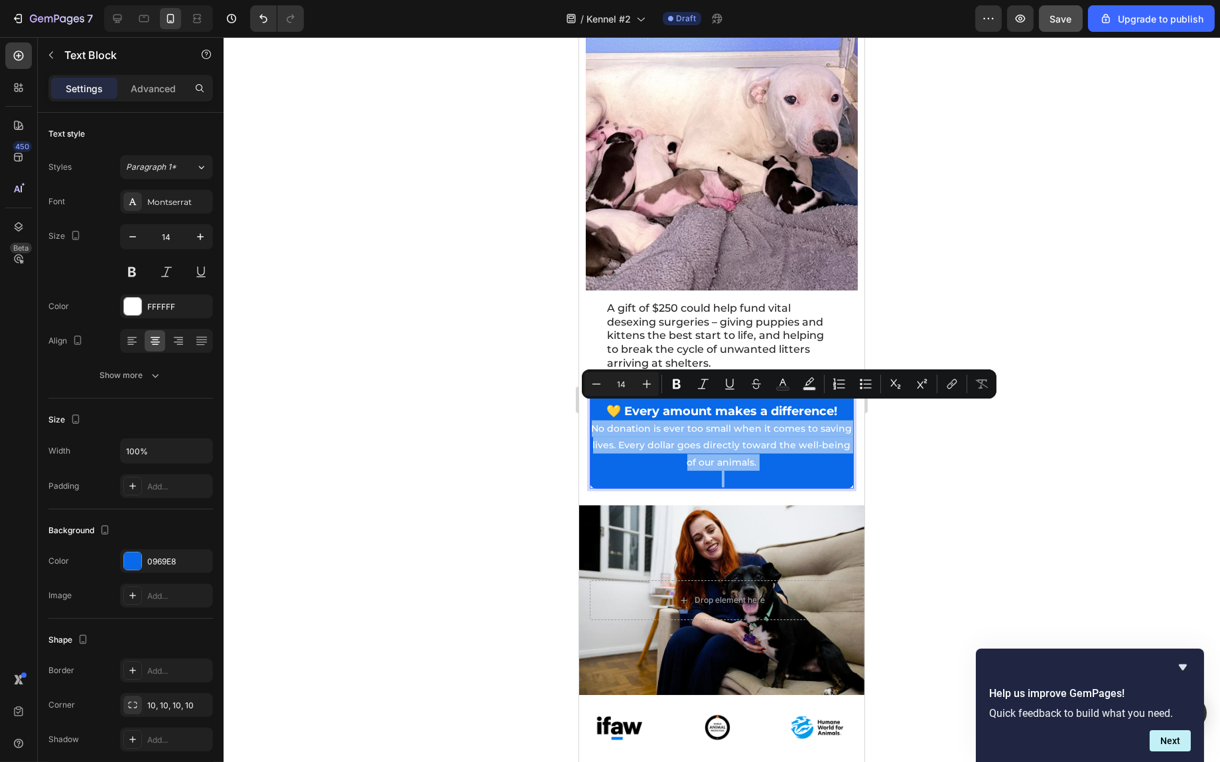
copy p "No donation is ever too small when it comes to saving lives. Every dollar goes …"
click at [1100, 388] on div at bounding box center [722, 399] width 997 height 725
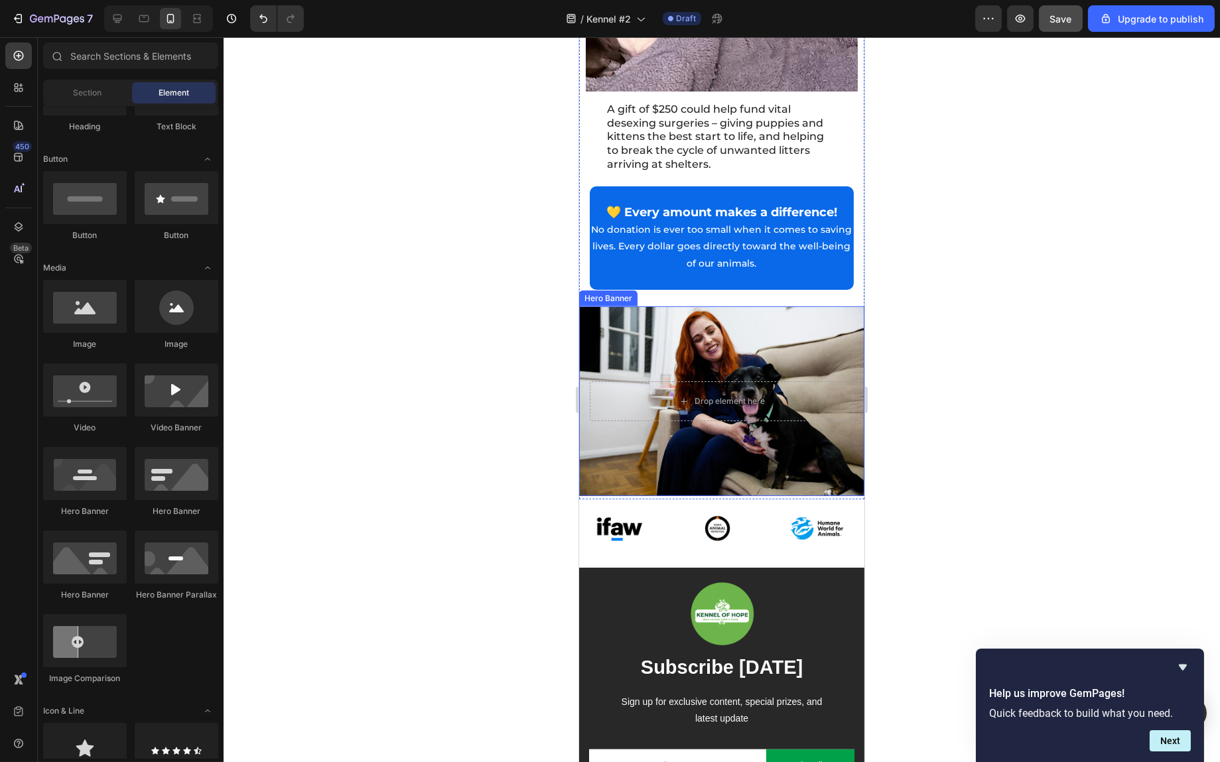
scroll to position [2522, 0]
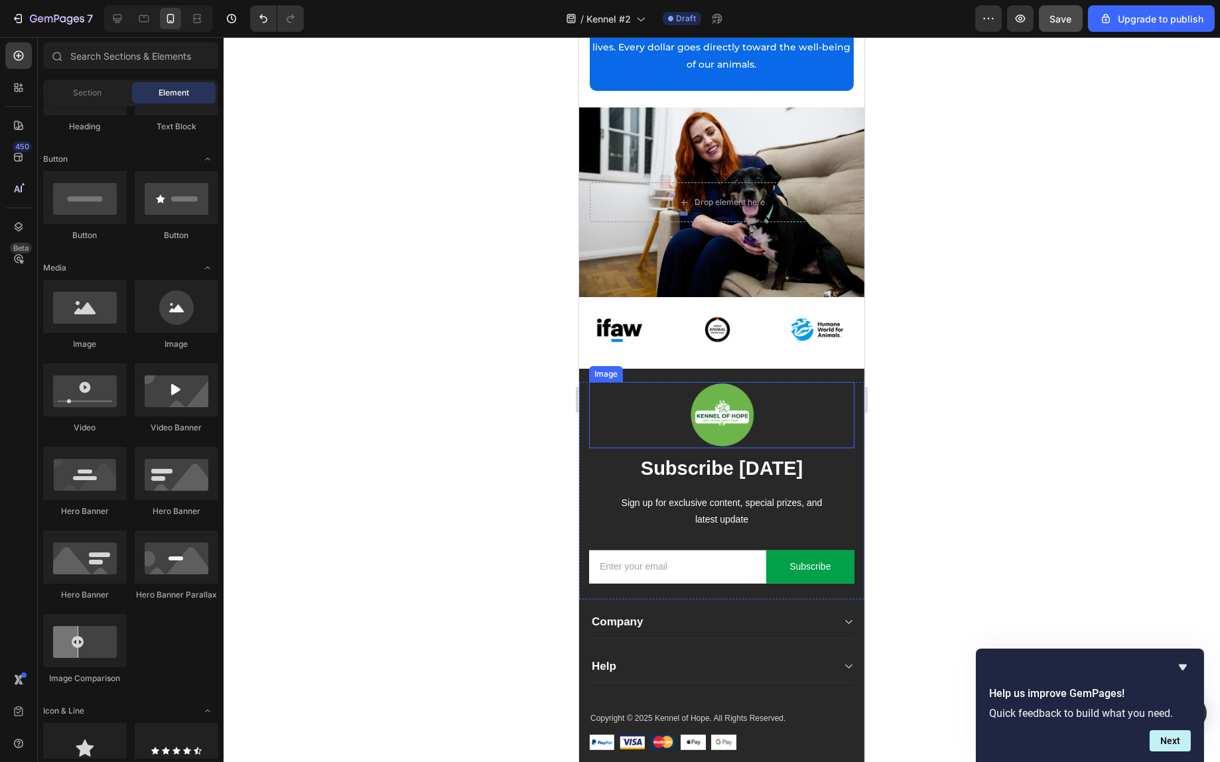
click at [729, 399] on img at bounding box center [721, 415] width 66 height 66
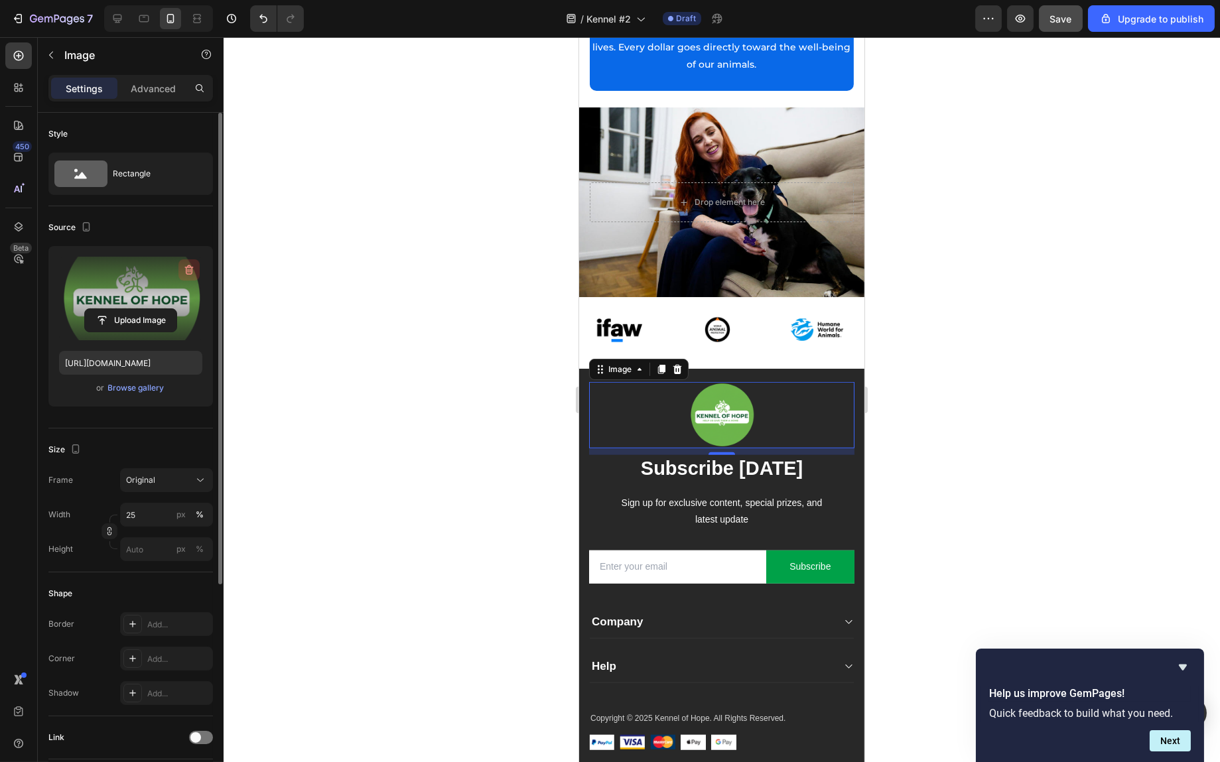
click at [190, 267] on icon "button" at bounding box center [189, 270] width 9 height 10
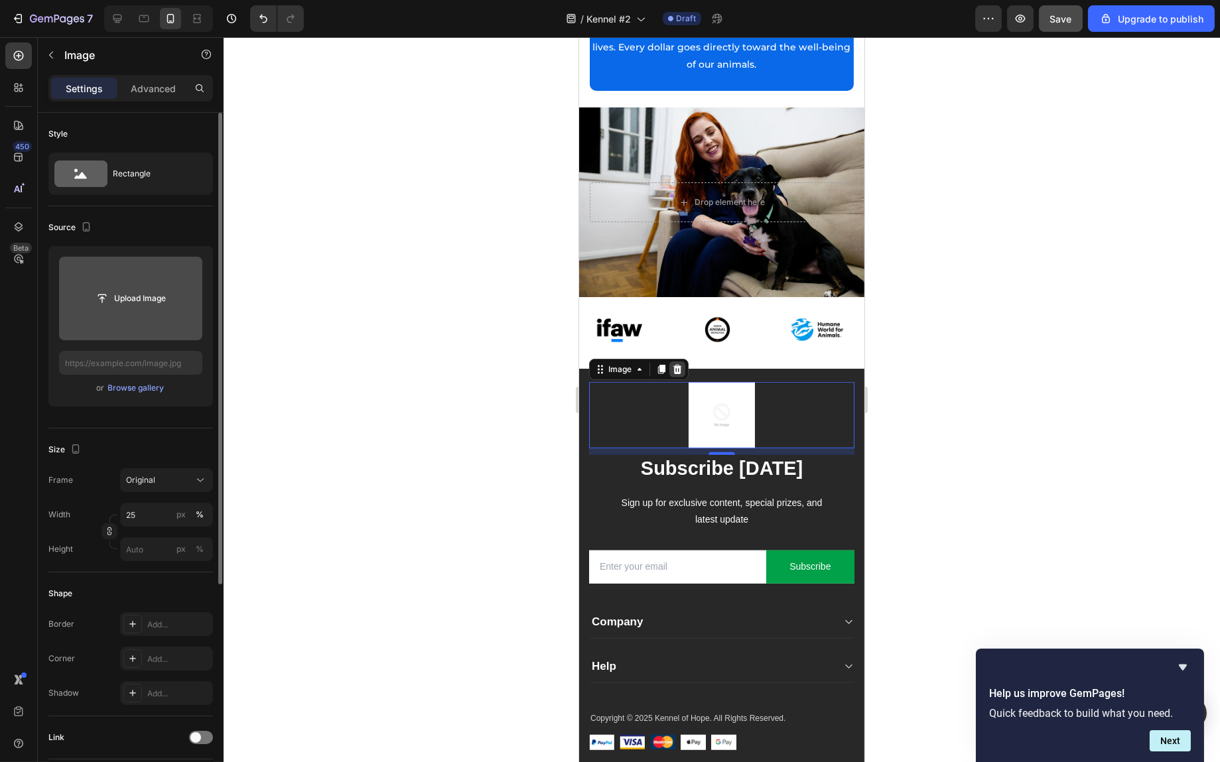
click at [676, 365] on icon at bounding box center [677, 369] width 9 height 9
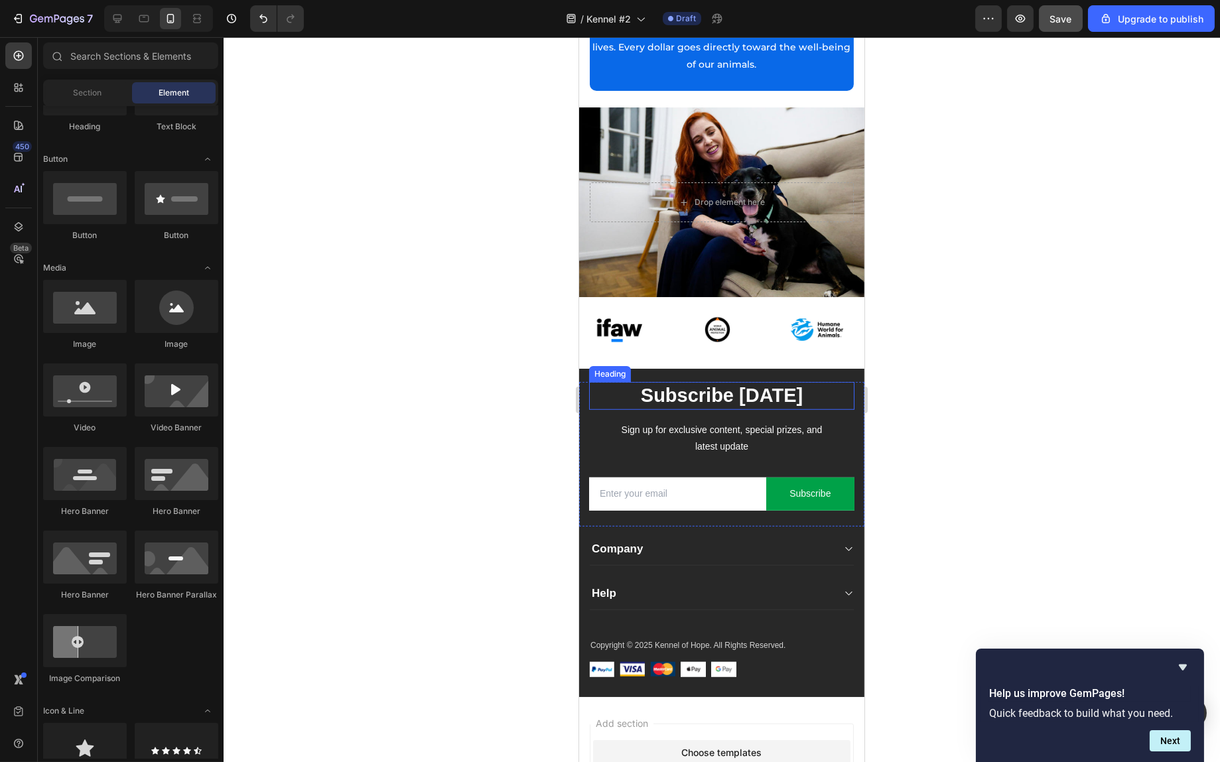
click at [780, 384] on p "Subscribe Today" at bounding box center [721, 396] width 263 height 25
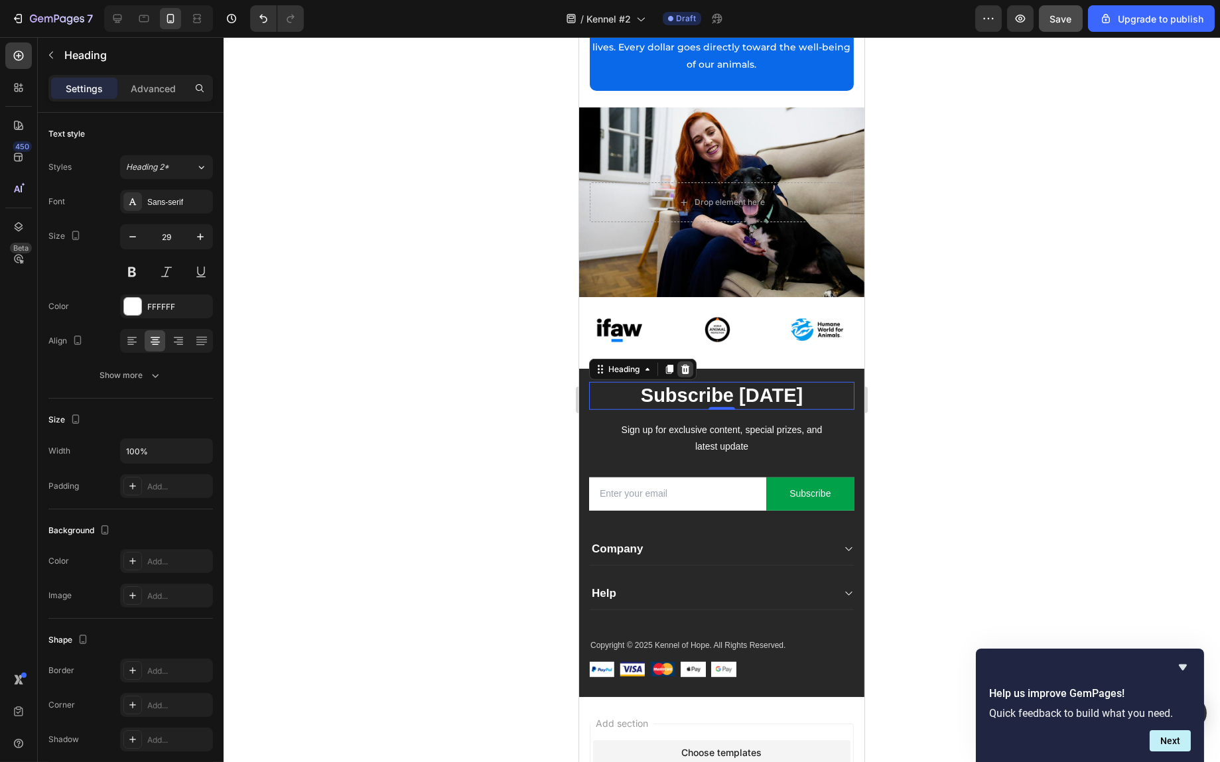
click at [684, 364] on icon at bounding box center [685, 369] width 11 height 11
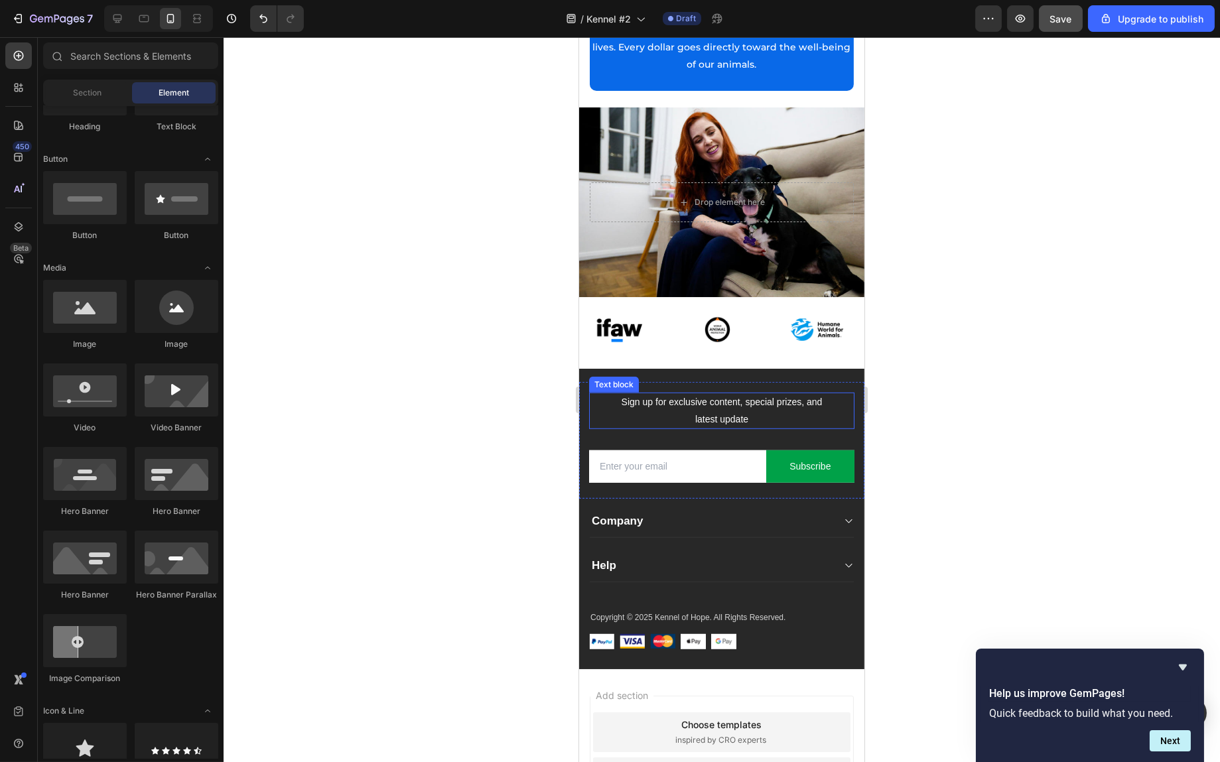
click at [713, 394] on p "Sign up for exclusive content, special prizes, and latest update" at bounding box center [721, 410] width 210 height 33
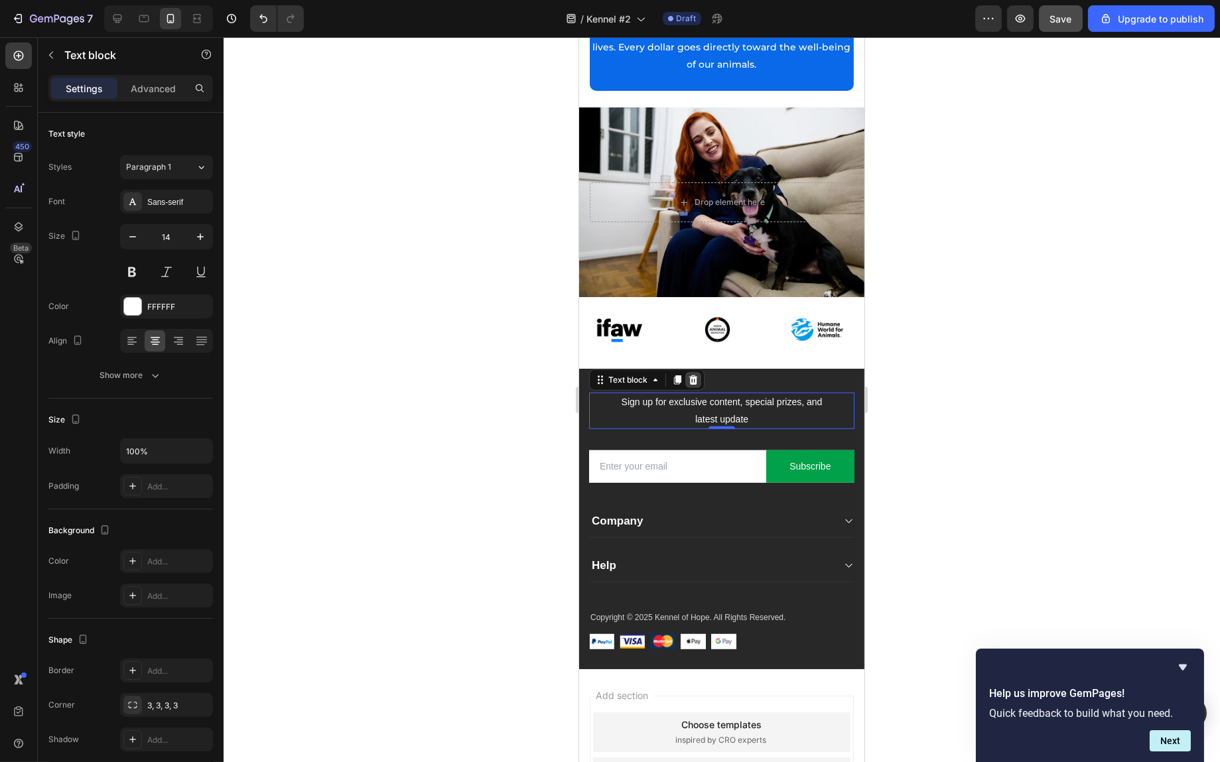
click at [690, 376] on icon at bounding box center [693, 380] width 9 height 9
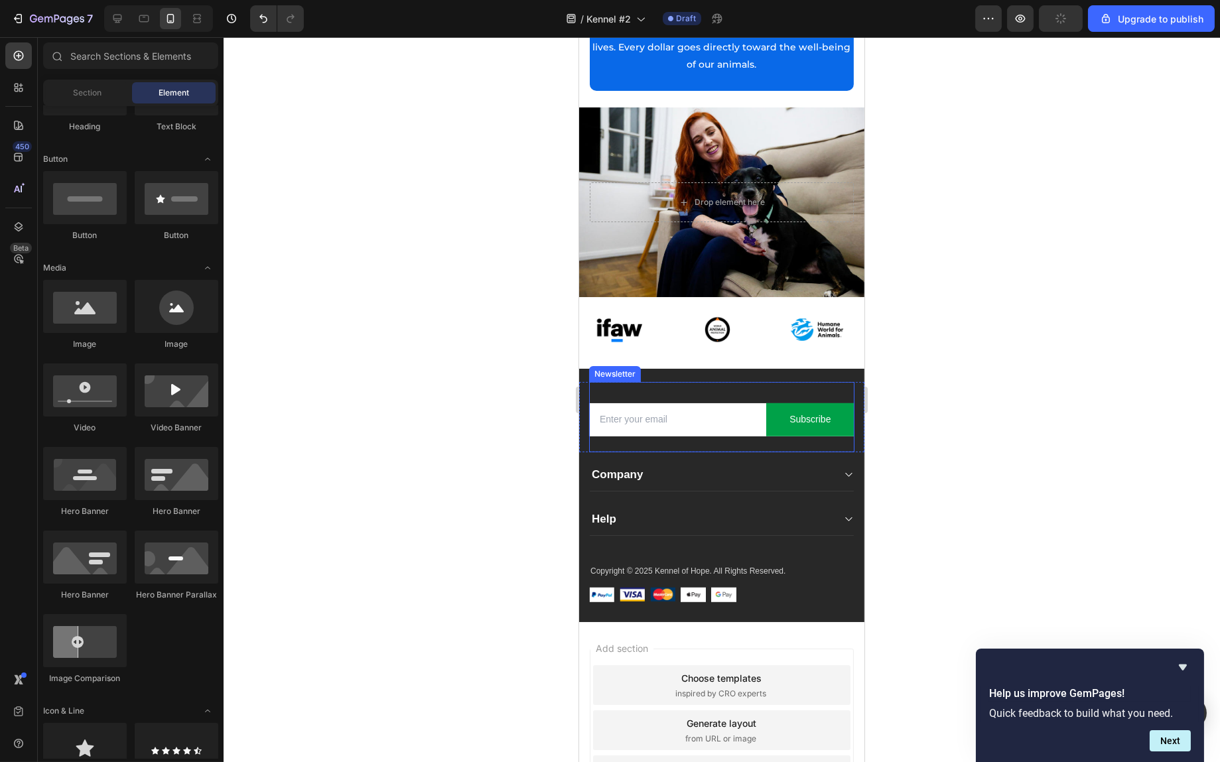
click at [727, 382] on div "Email Field Subscribe Submit Button Row Newsletter" at bounding box center [721, 417] width 265 height 70
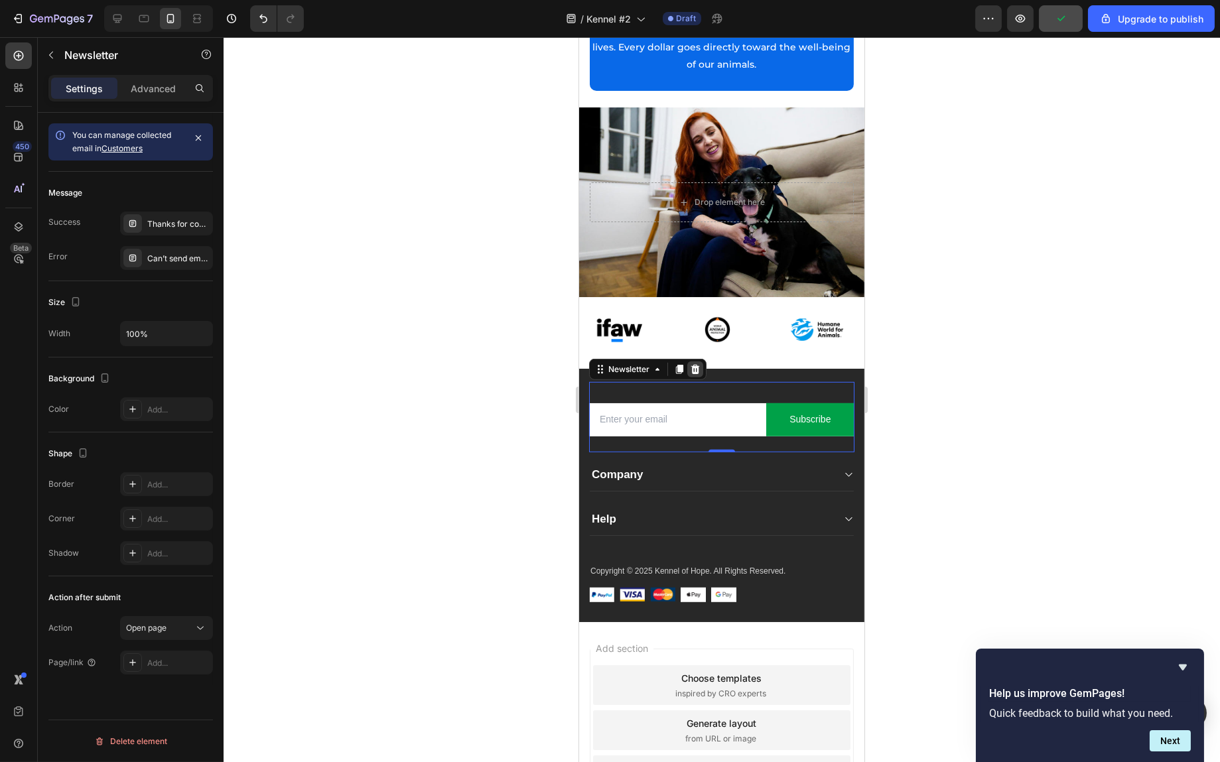
click at [695, 364] on icon at bounding box center [694, 369] width 11 height 11
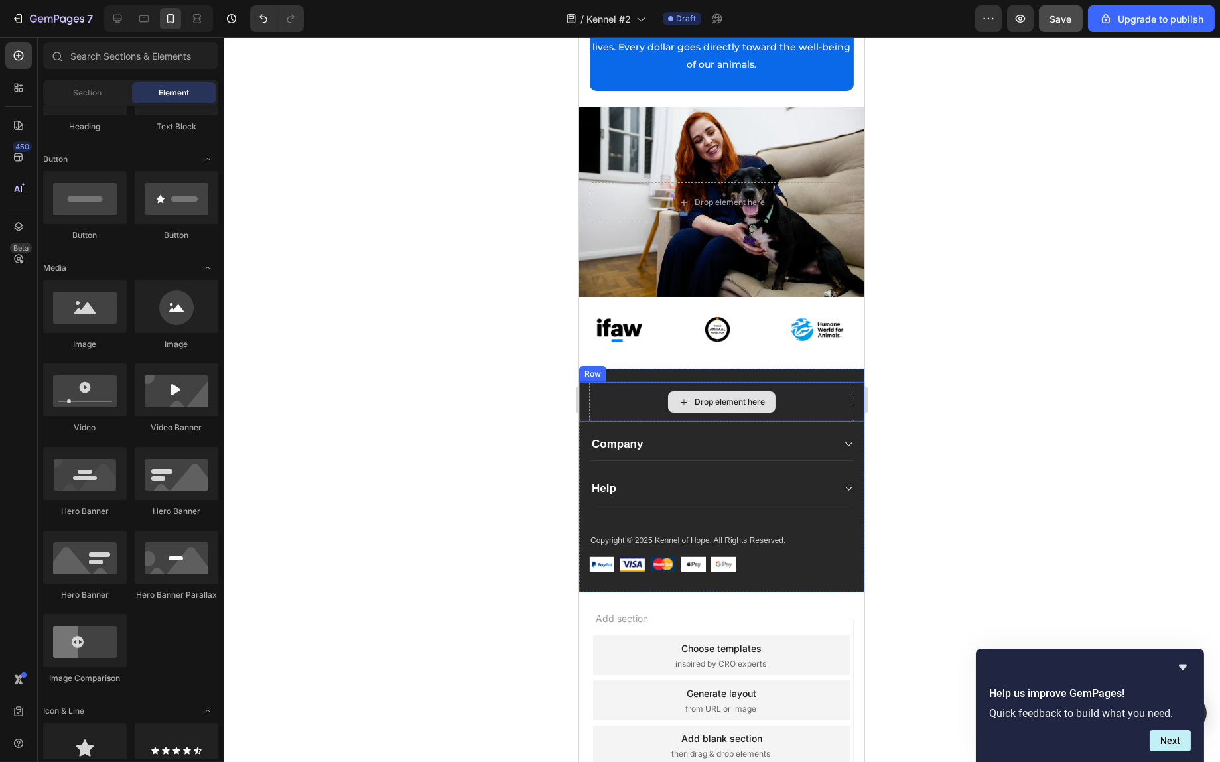
click at [638, 382] on div "Drop element here" at bounding box center [721, 402] width 265 height 40
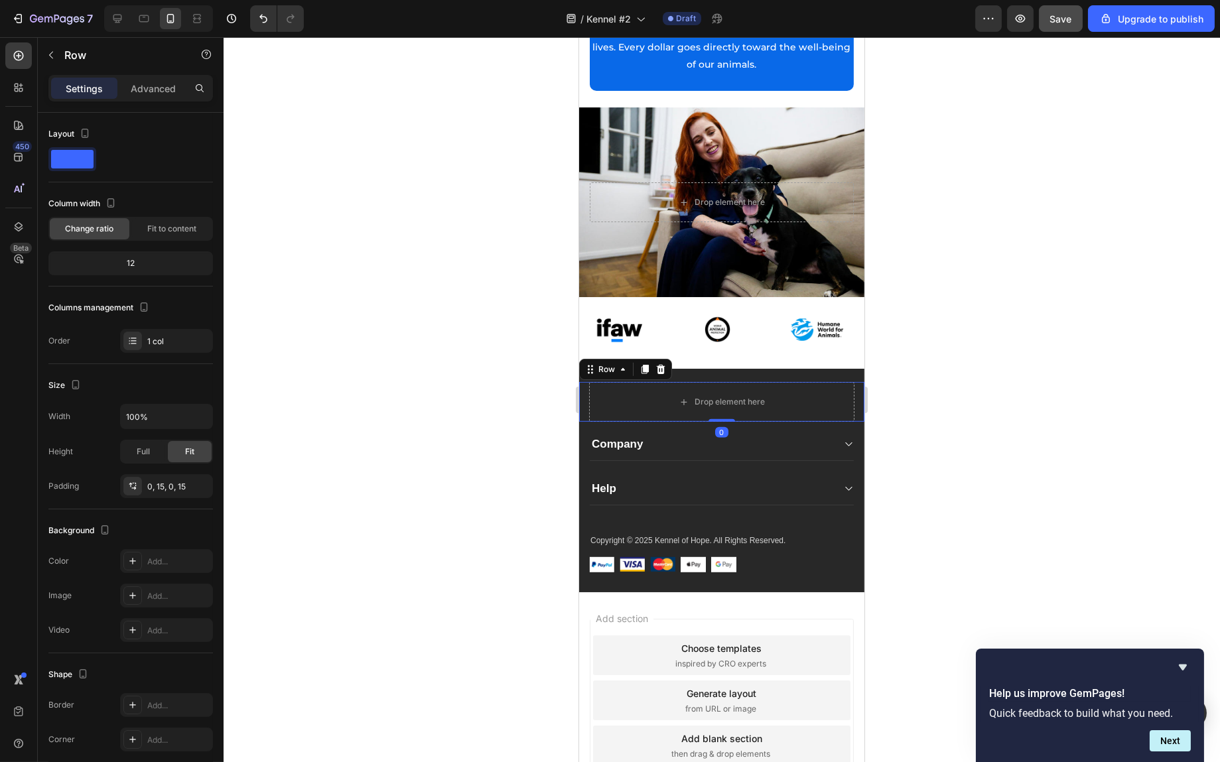
click at [658, 365] on icon at bounding box center [660, 369] width 9 height 9
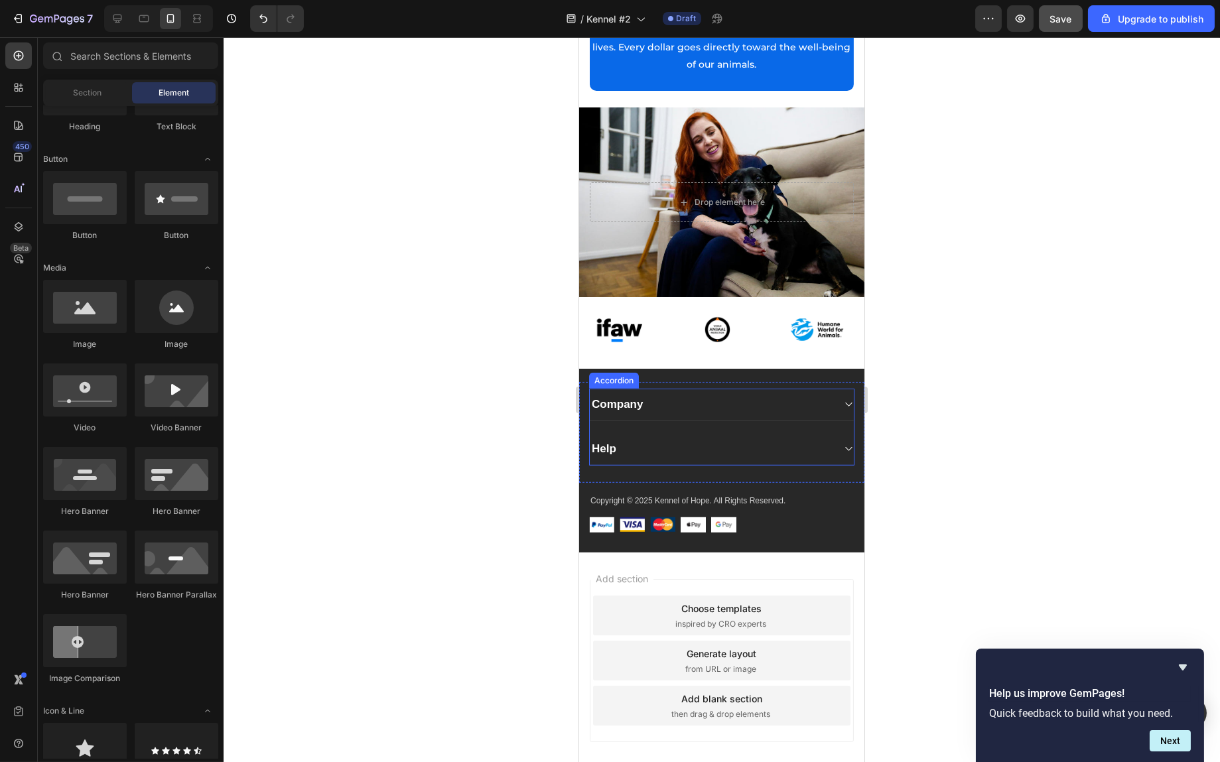
click at [843, 399] on icon at bounding box center [848, 404] width 10 height 11
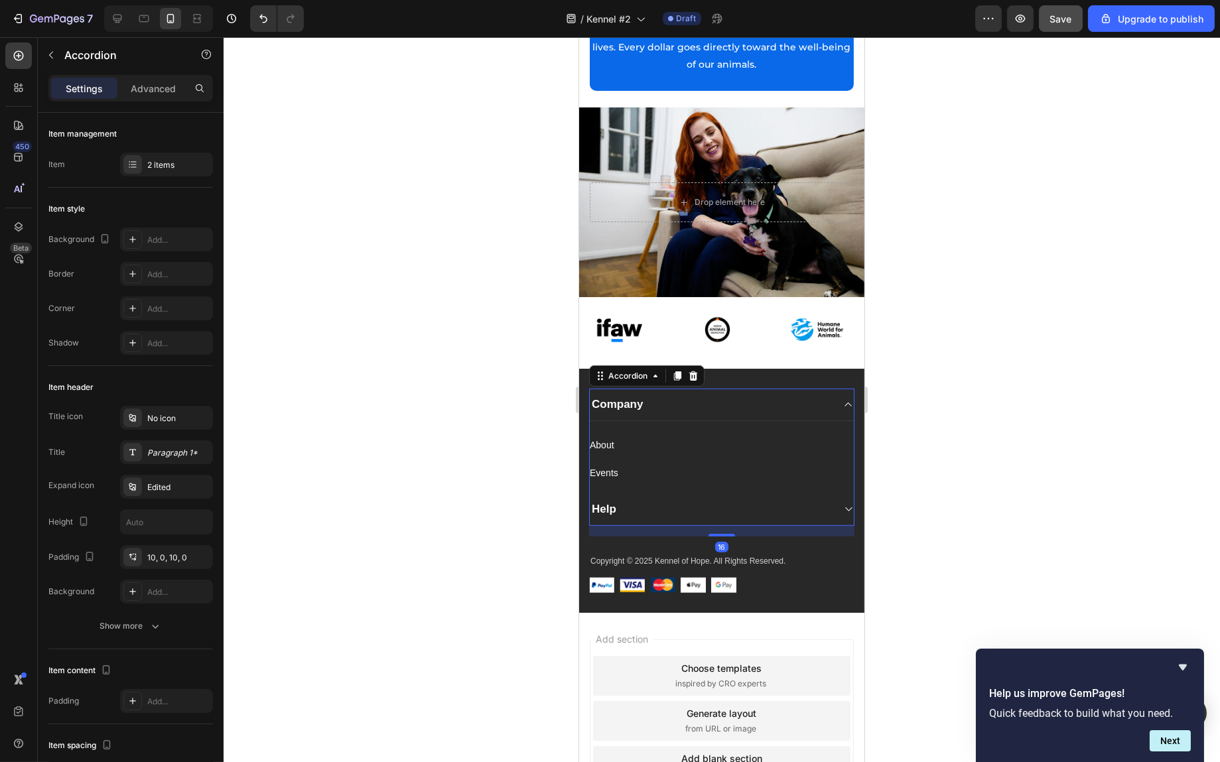
click at [843, 504] on icon at bounding box center [848, 509] width 10 height 11
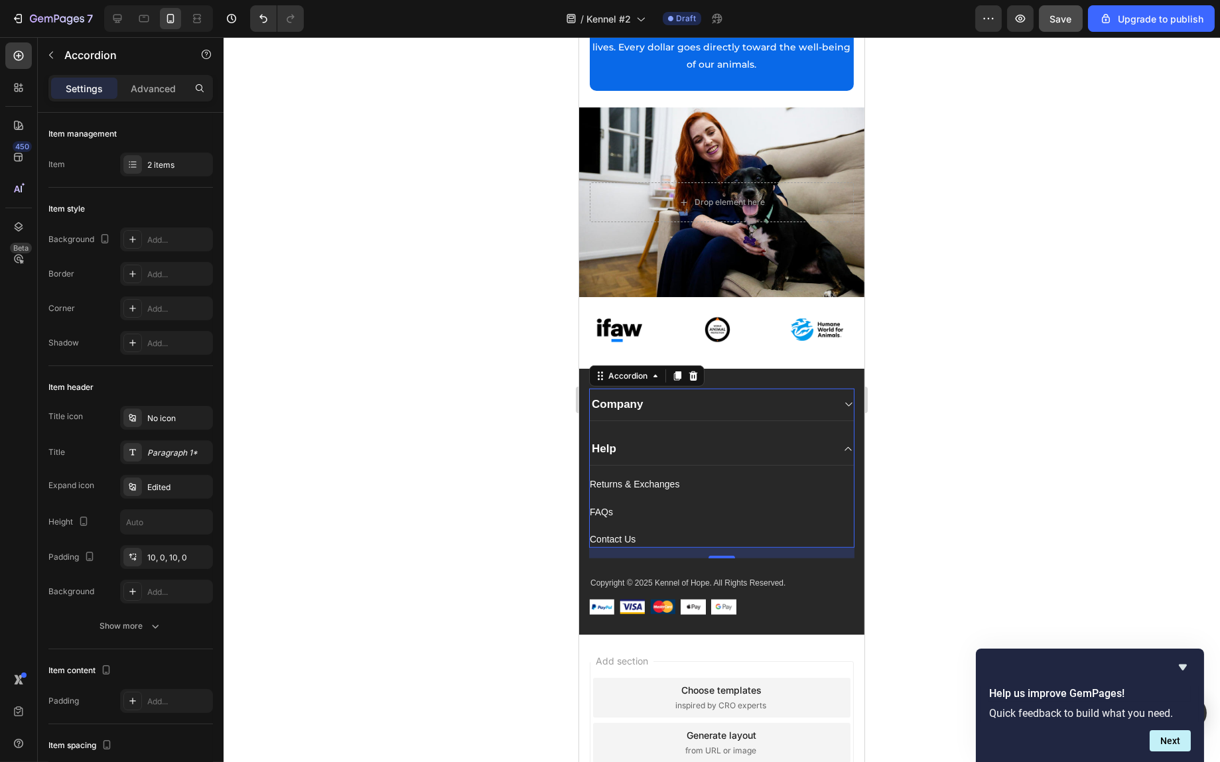
click at [845, 403] on icon at bounding box center [848, 405] width 7 height 4
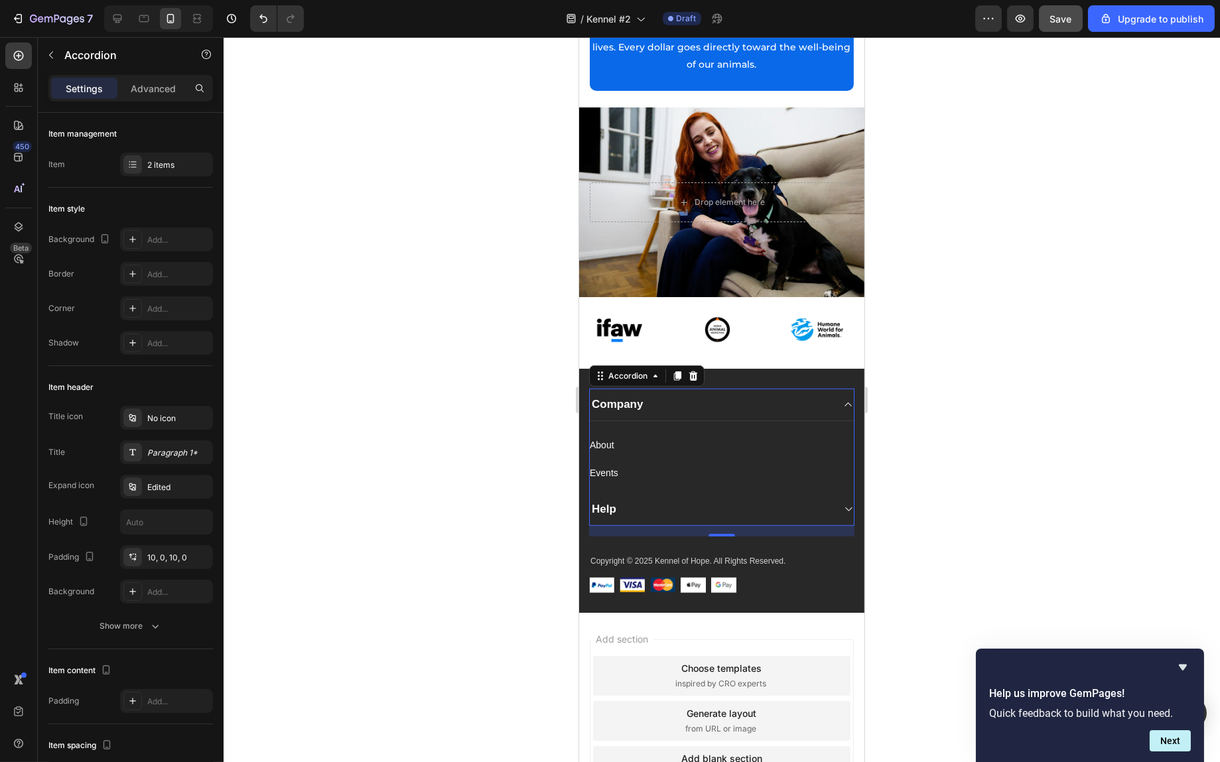
click at [843, 399] on icon at bounding box center [848, 404] width 10 height 11
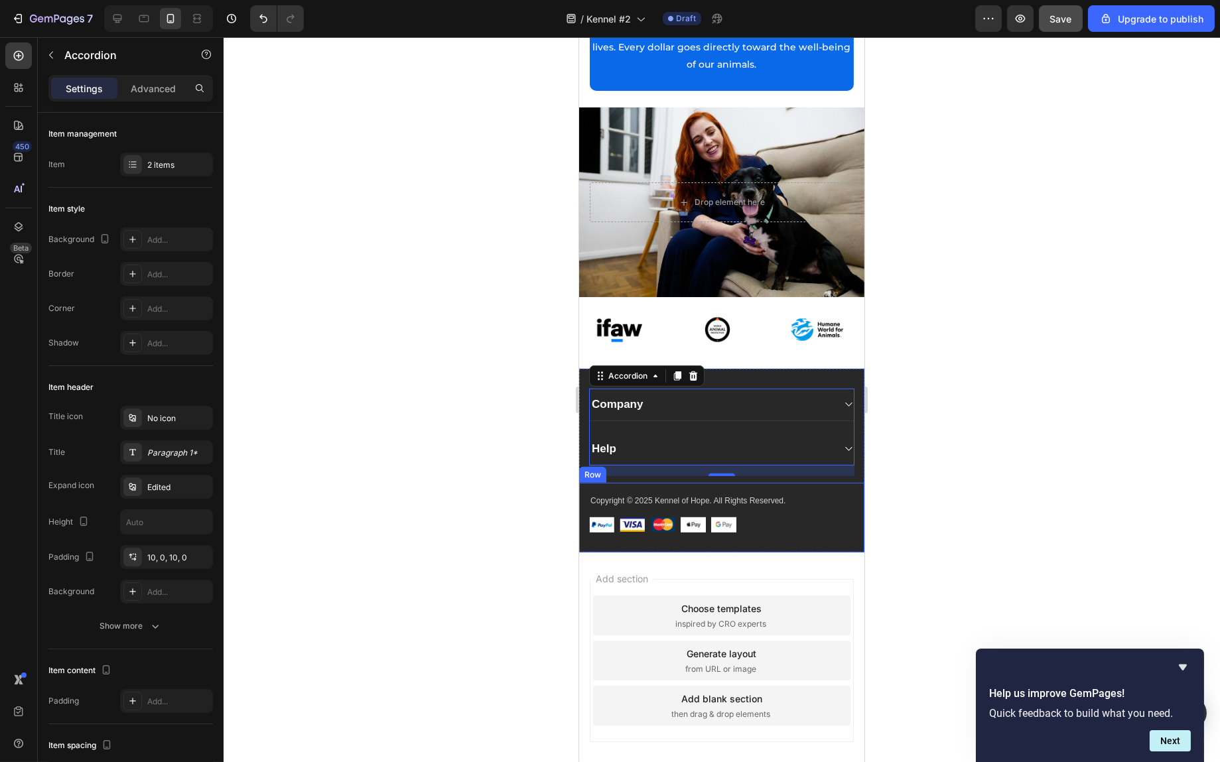
scroll to position [2389, 0]
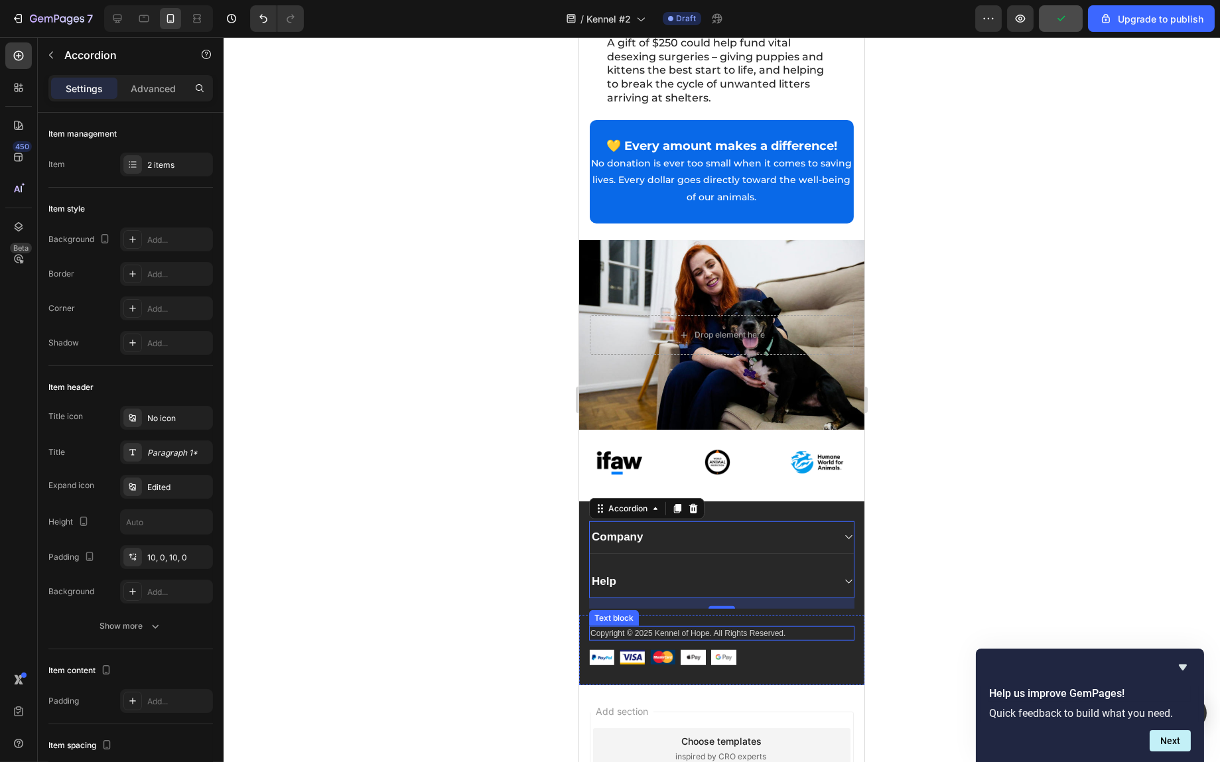
click at [689, 628] on p "Copyright © 2025 Kennel of Hope. All Rights Reserved." at bounding box center [721, 634] width 263 height 12
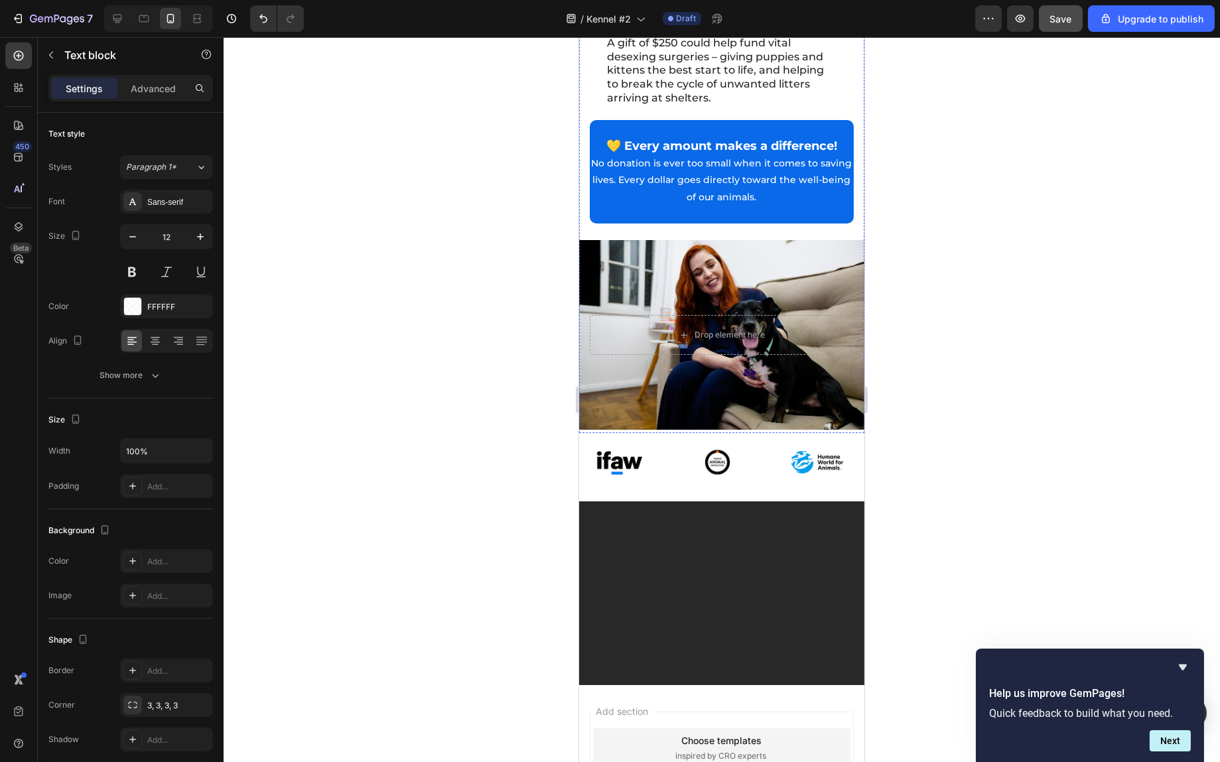
type input "16"
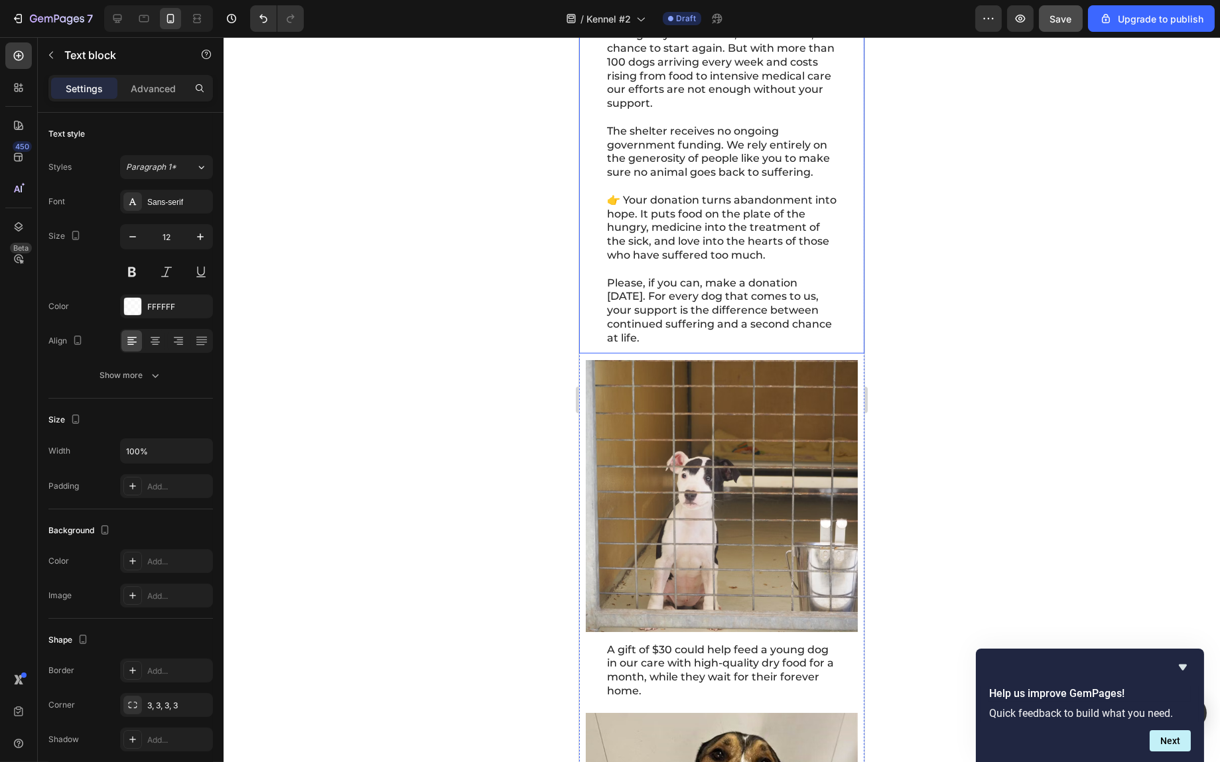
scroll to position [730, 0]
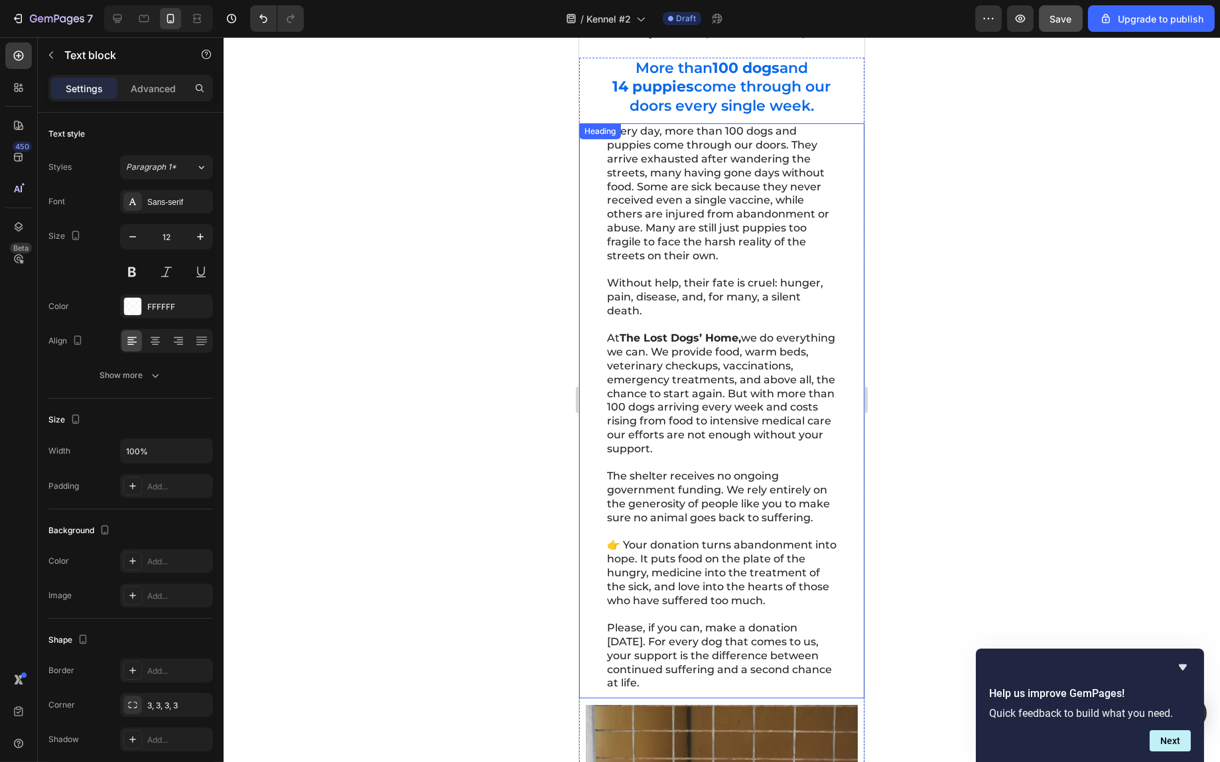
click at [662, 332] on strong "The Lost Dogs’ Home," at bounding box center [679, 338] width 121 height 13
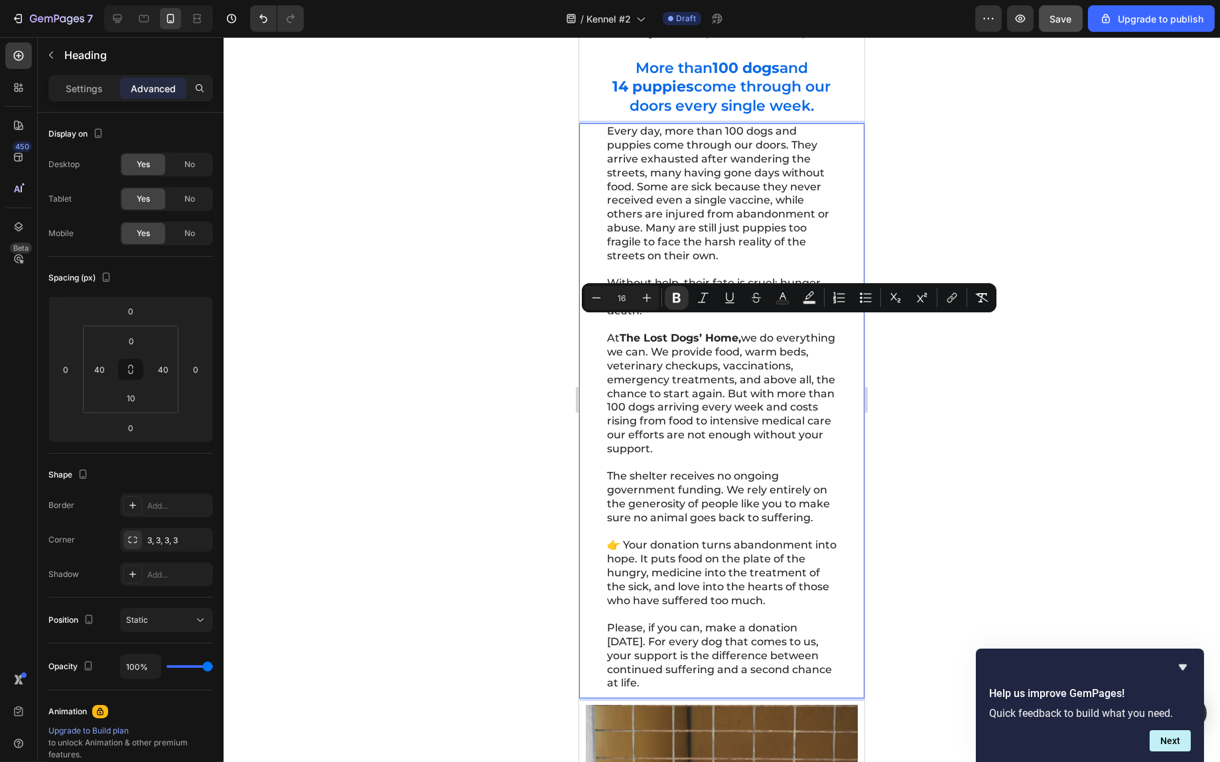
click at [741, 333] on p "Every day, more than 100 dogs and puppies come through our doors. They arrive e…" at bounding box center [722, 408] width 230 height 566
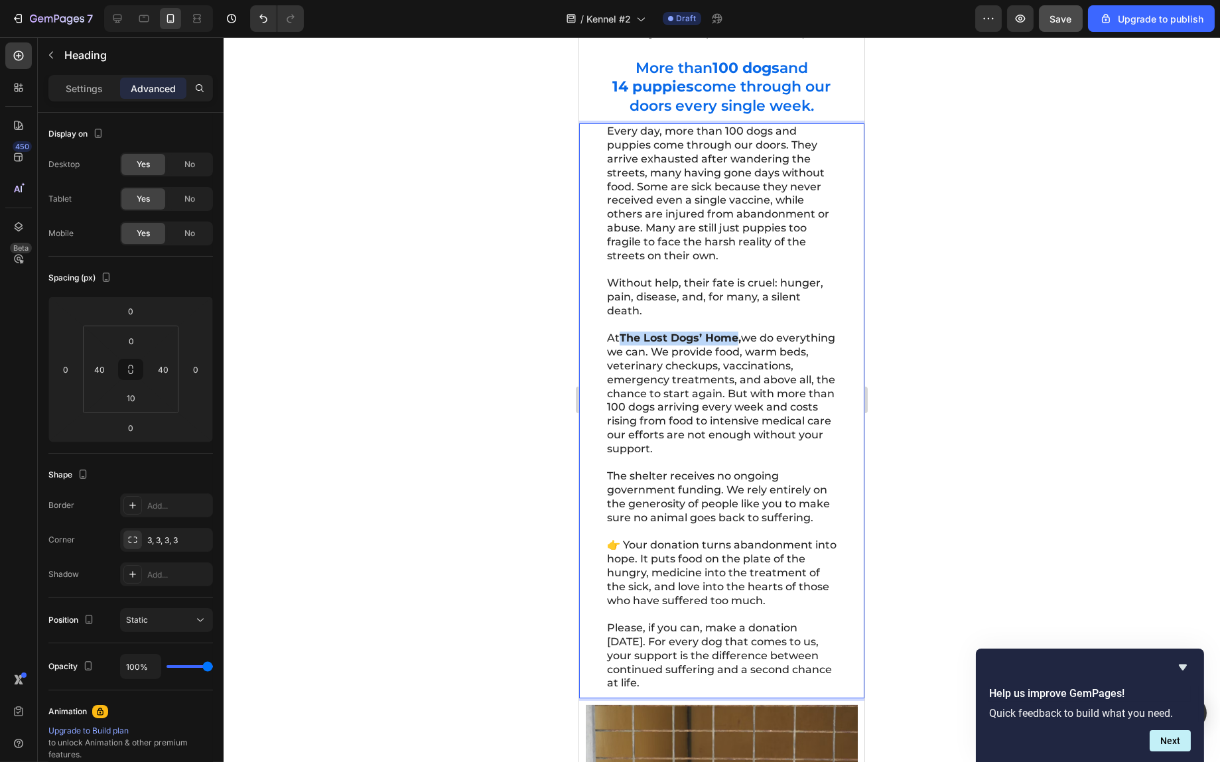
drag, startPoint x: 622, startPoint y: 321, endPoint x: 741, endPoint y: 326, distance: 118.2
click at [741, 332] on strong "The Lost Dogs’ Home," at bounding box center [679, 338] width 121 height 13
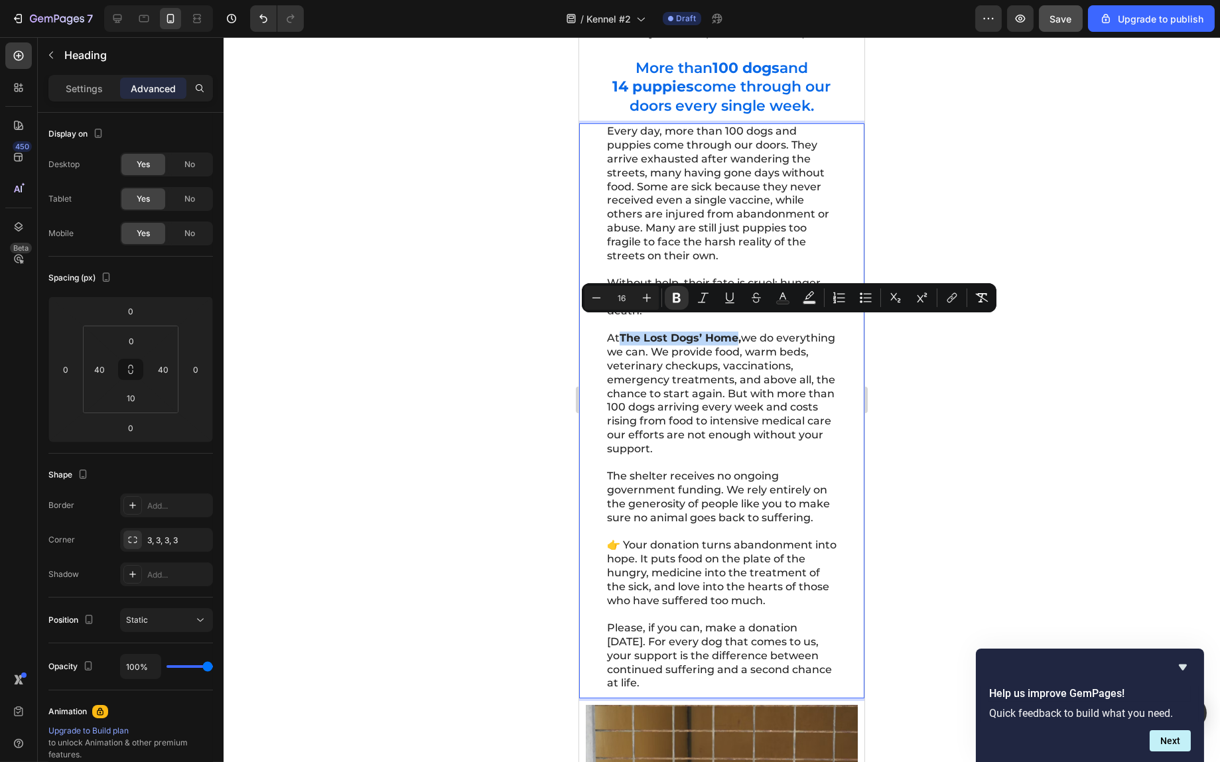
copy strong "The Lost Dogs’ Home"
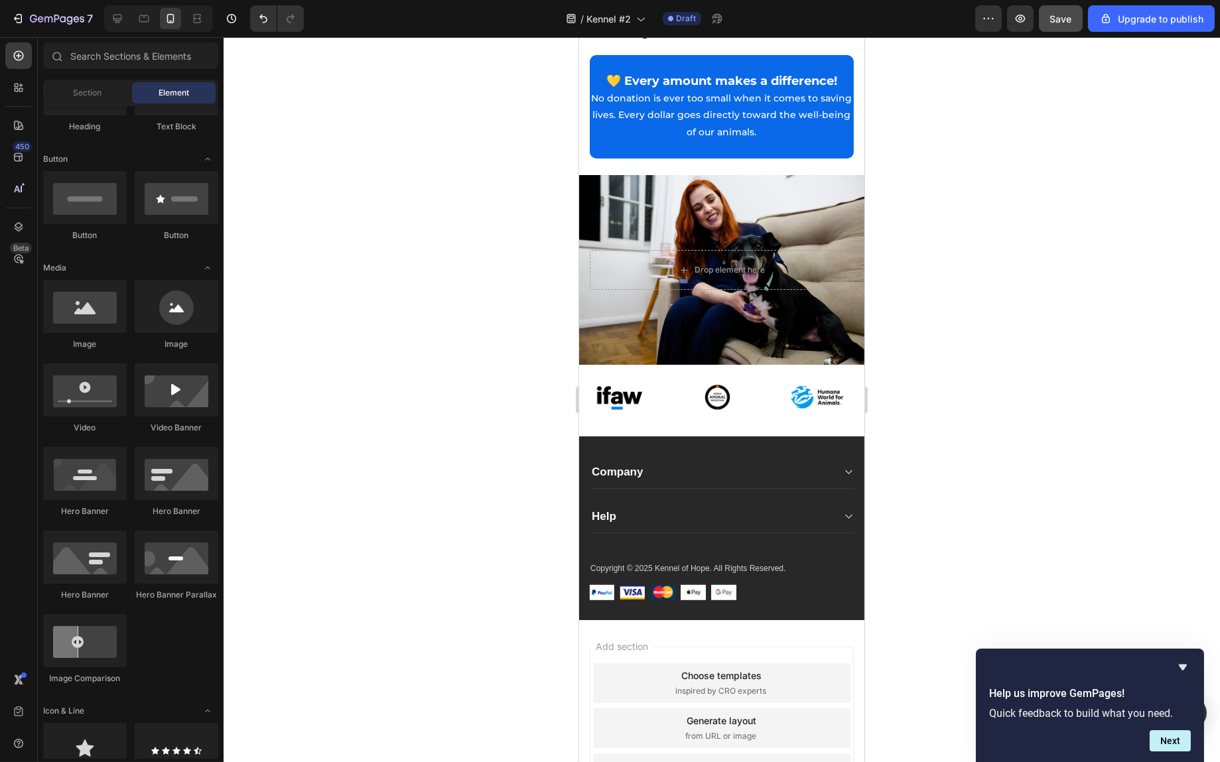
scroll to position [2535, 0]
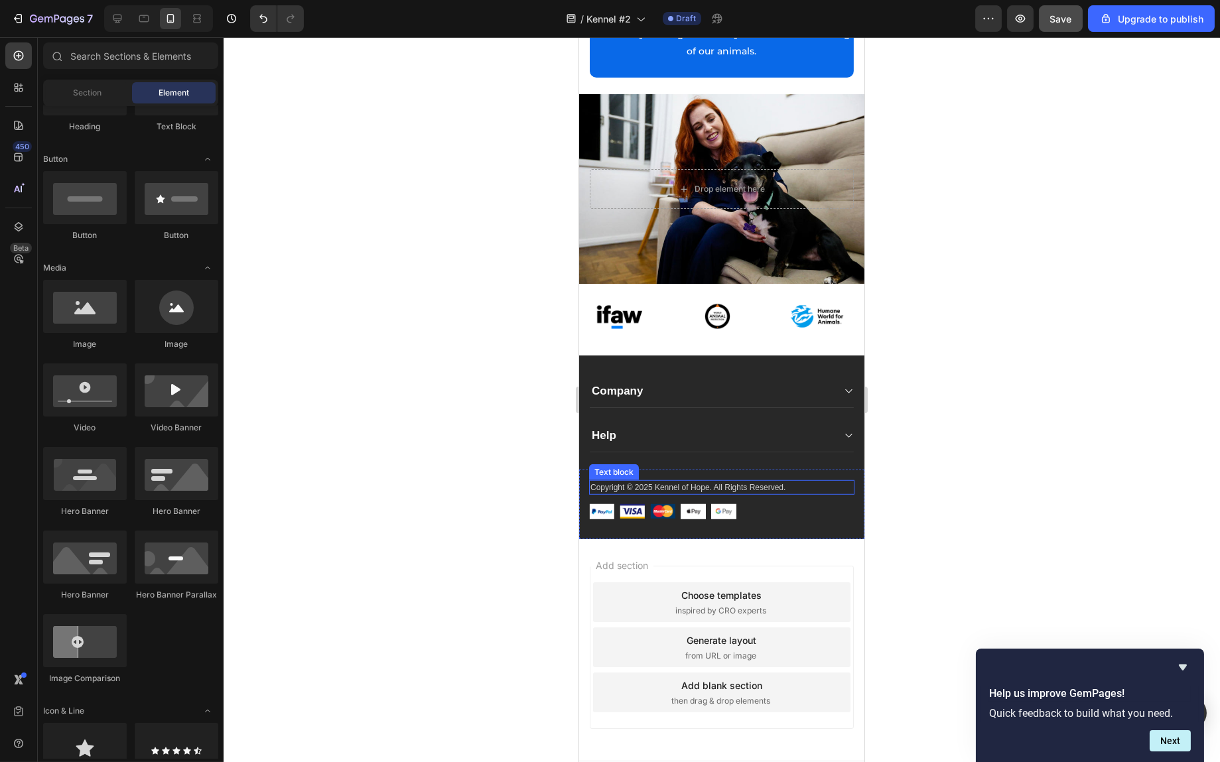
click at [656, 482] on p "Copyright © 2025 Kennel of Hope. All Rights Reserved." at bounding box center [721, 488] width 263 height 12
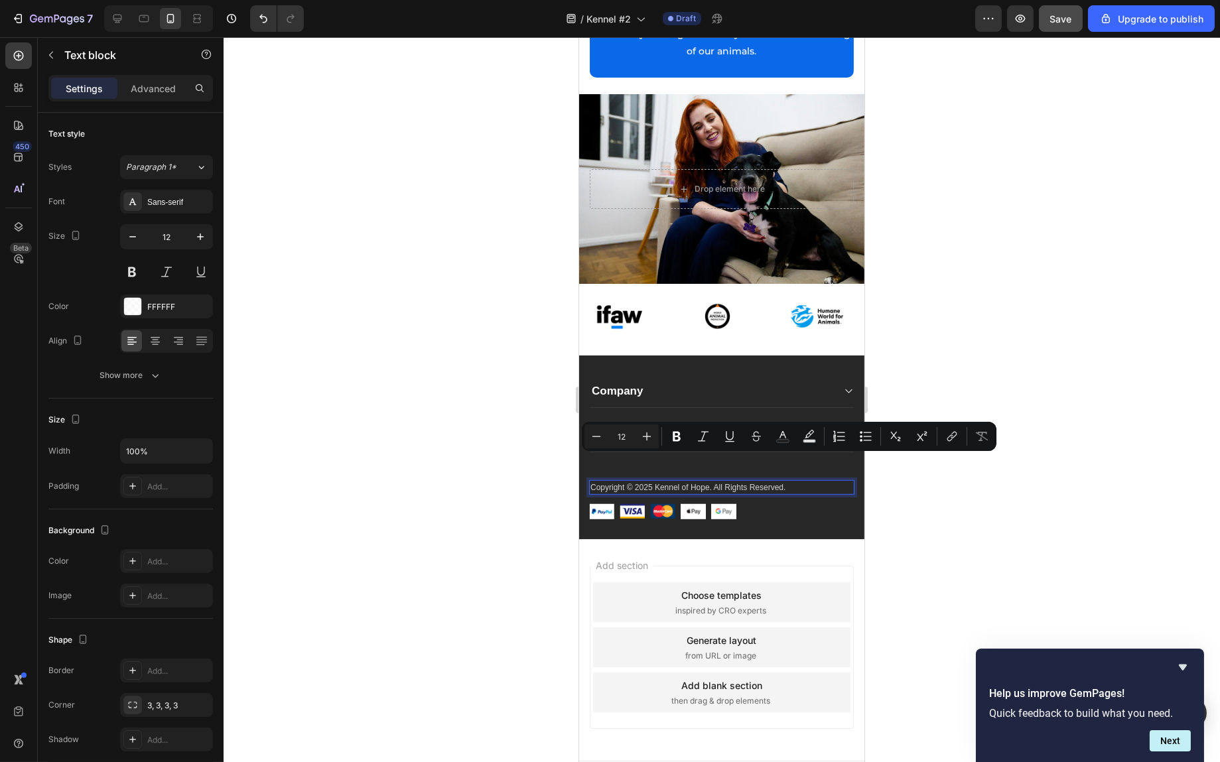
click at [697, 482] on p "Copyright © 2025 Kennel of Hope. All Rights Reserved." at bounding box center [721, 488] width 263 height 12
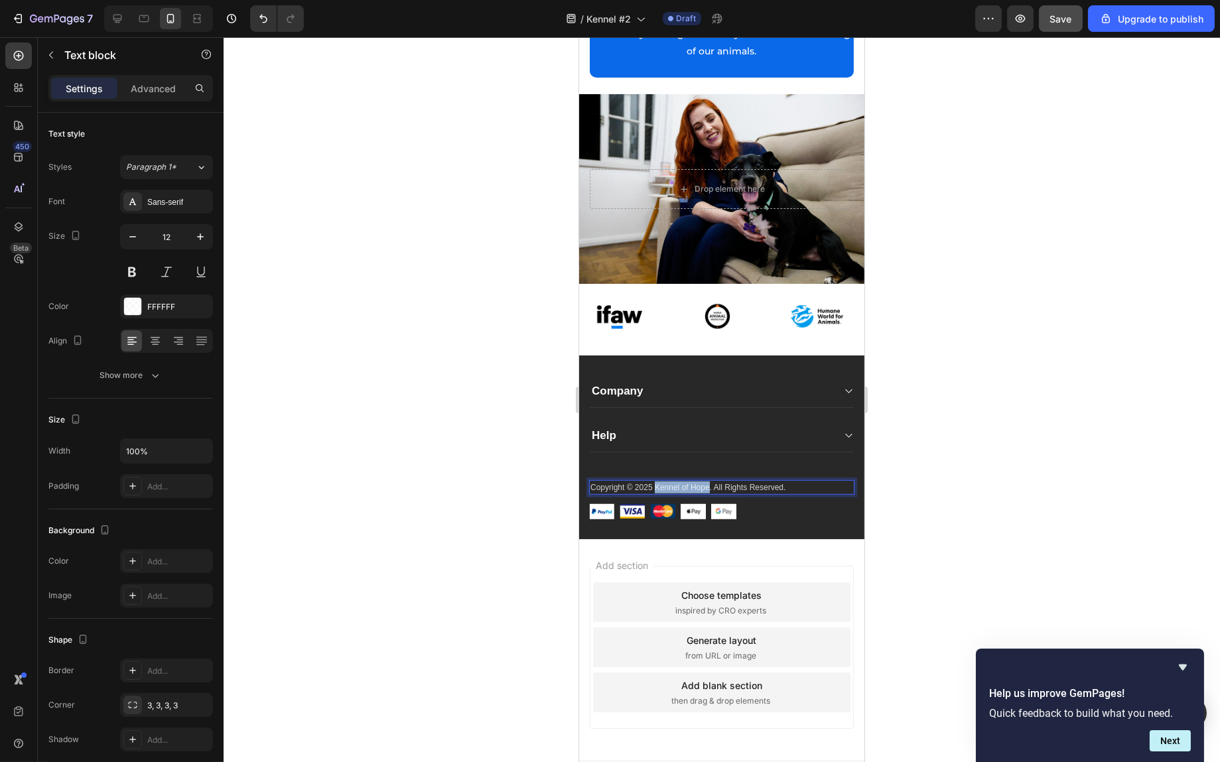
drag, startPoint x: 709, startPoint y: 461, endPoint x: 655, endPoint y: 461, distance: 53.8
click at [655, 482] on p "Copyright © 2025 Kennel of Hope. All Rights Reserved." at bounding box center [721, 488] width 263 height 12
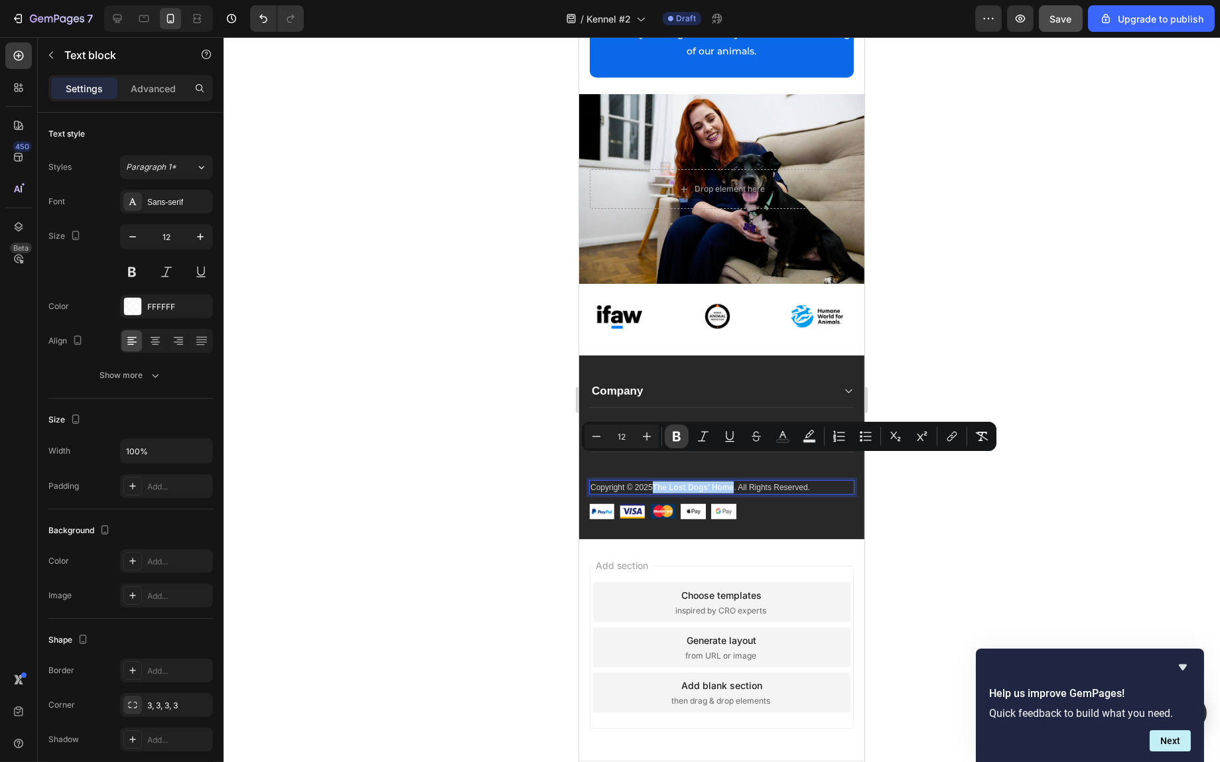
click at [674, 439] on icon "Editor contextual toolbar" at bounding box center [677, 437] width 8 height 10
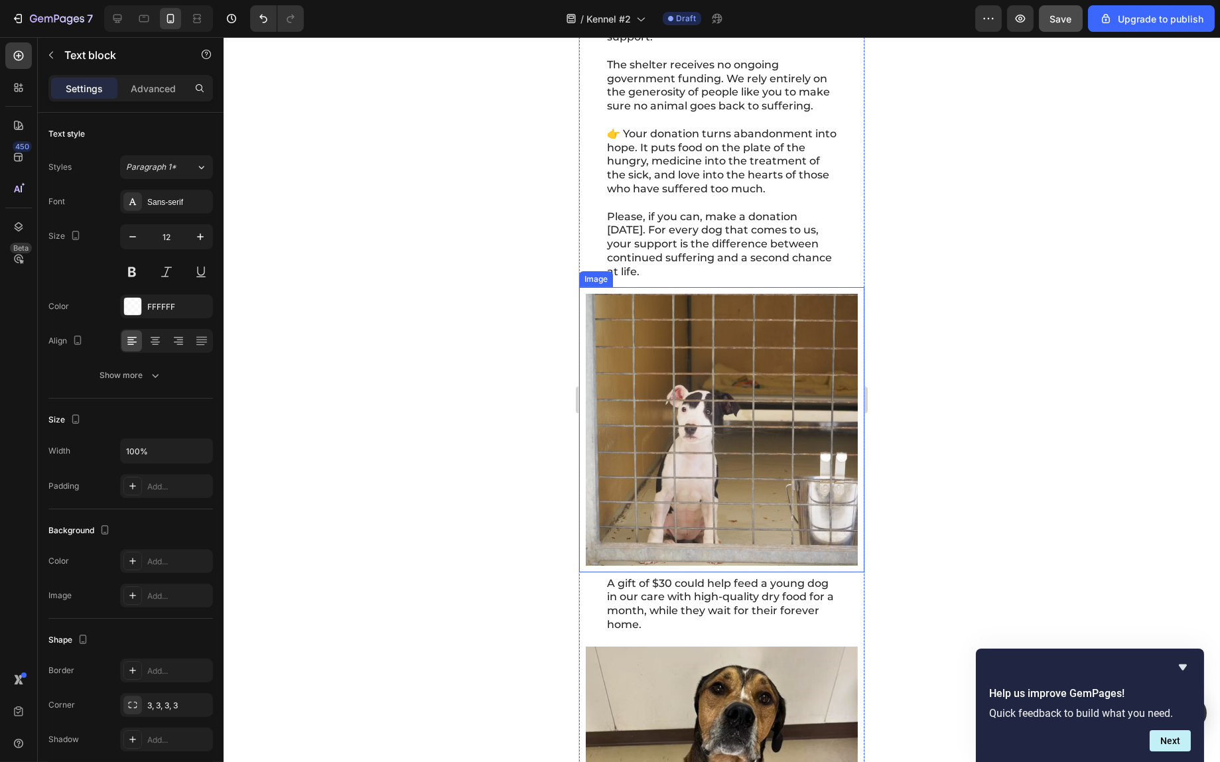
scroll to position [796, 0]
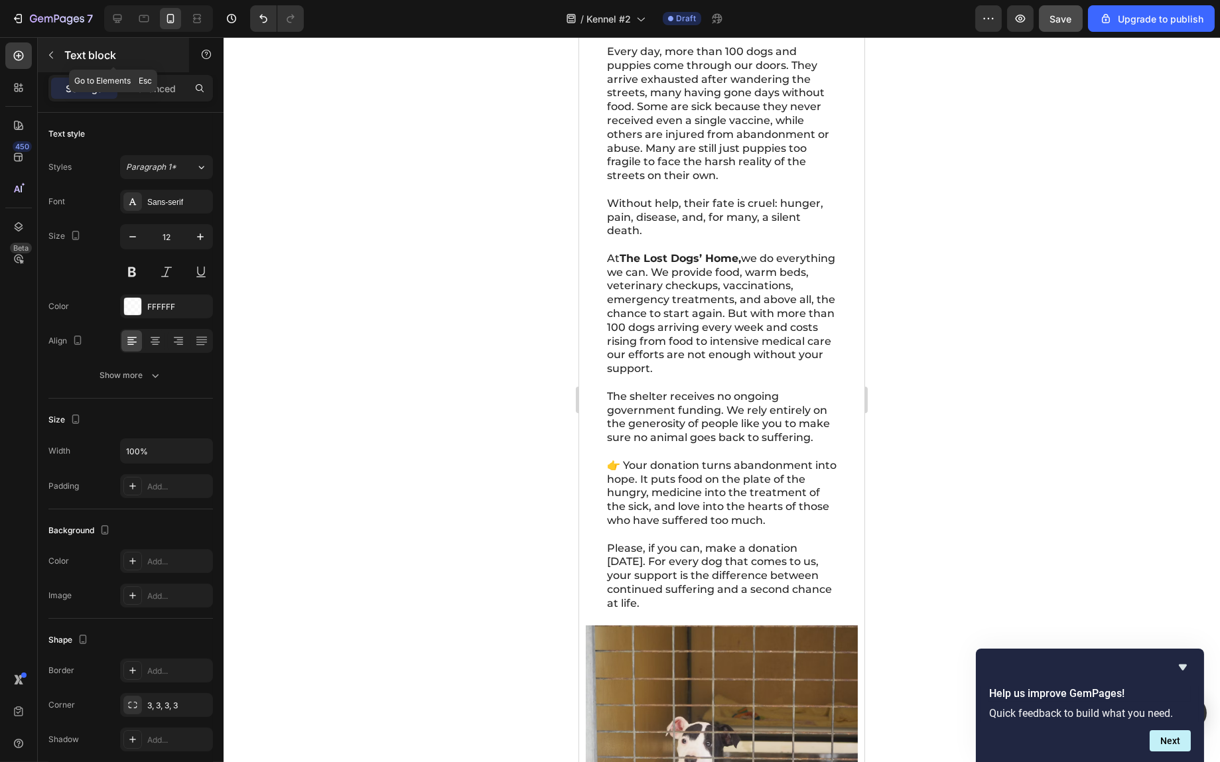
click at [53, 54] on icon "button" at bounding box center [51, 55] width 11 height 11
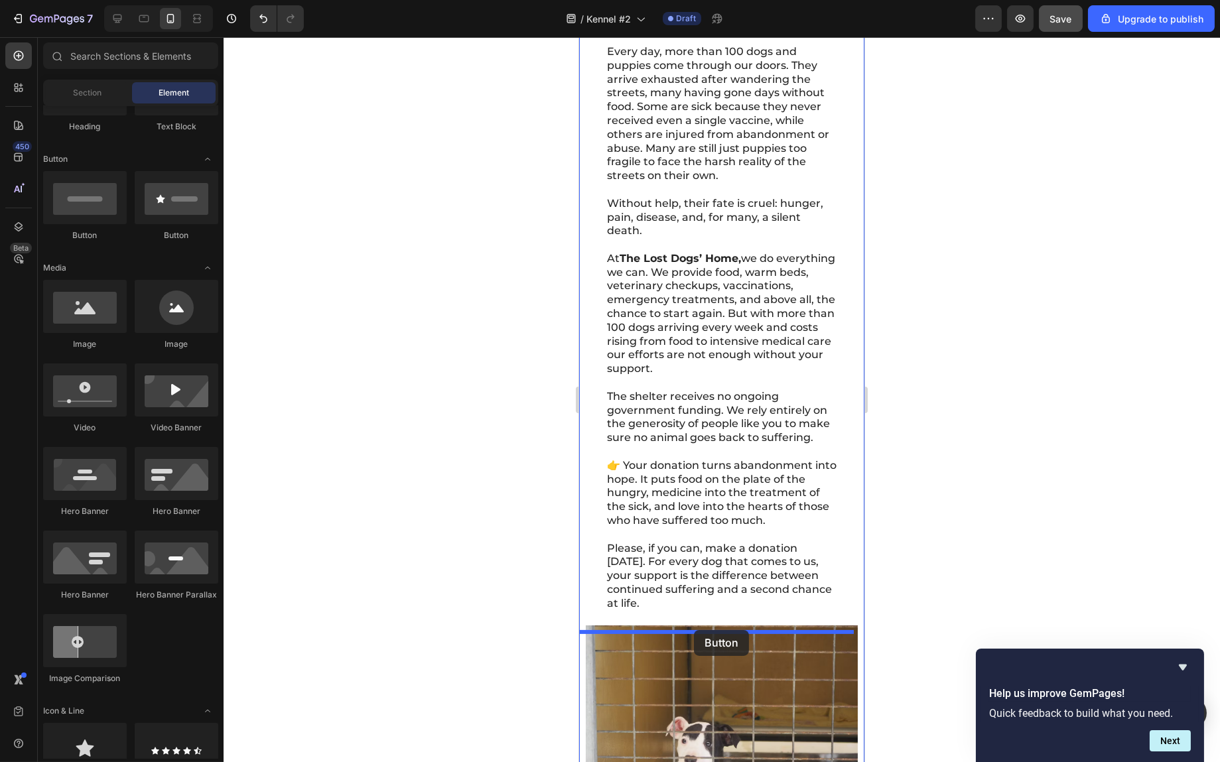
drag, startPoint x: 672, startPoint y: 246, endPoint x: 693, endPoint y: 630, distance: 384.8
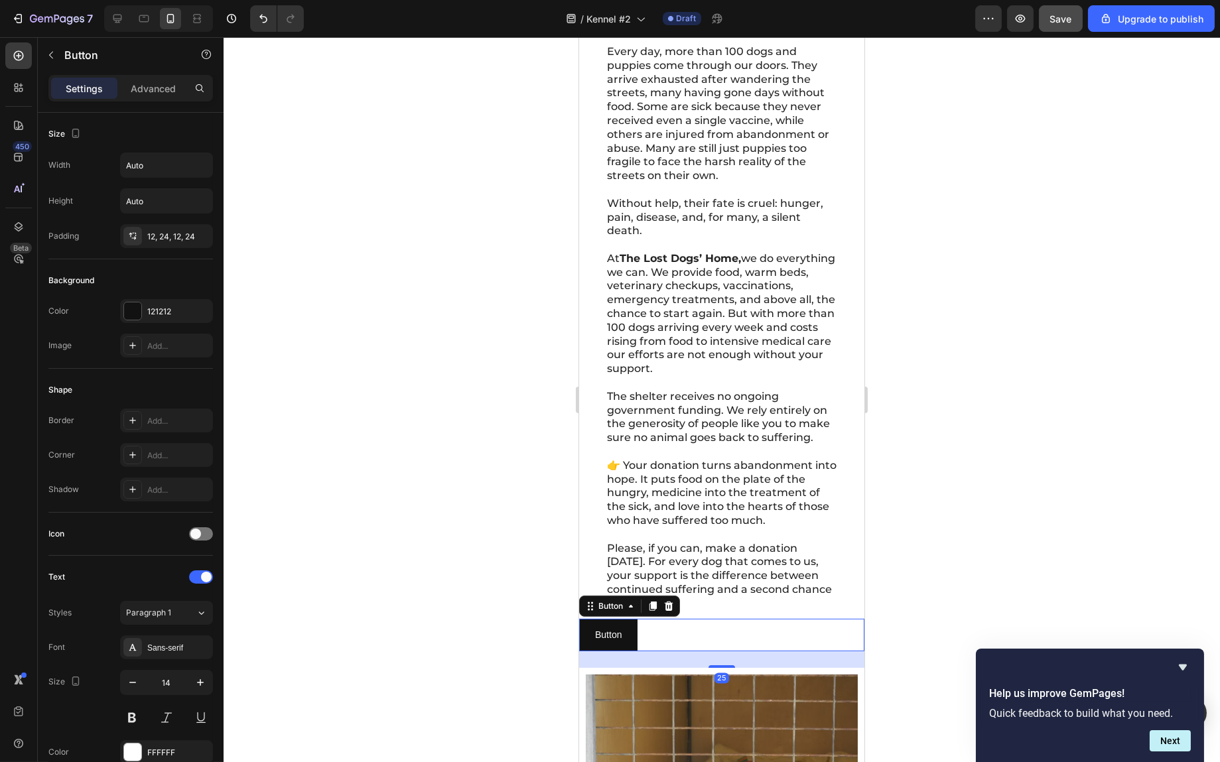
click at [745, 644] on div "Button Button 25" at bounding box center [721, 635] width 285 height 33
click at [133, 307] on div at bounding box center [132, 311] width 17 height 17
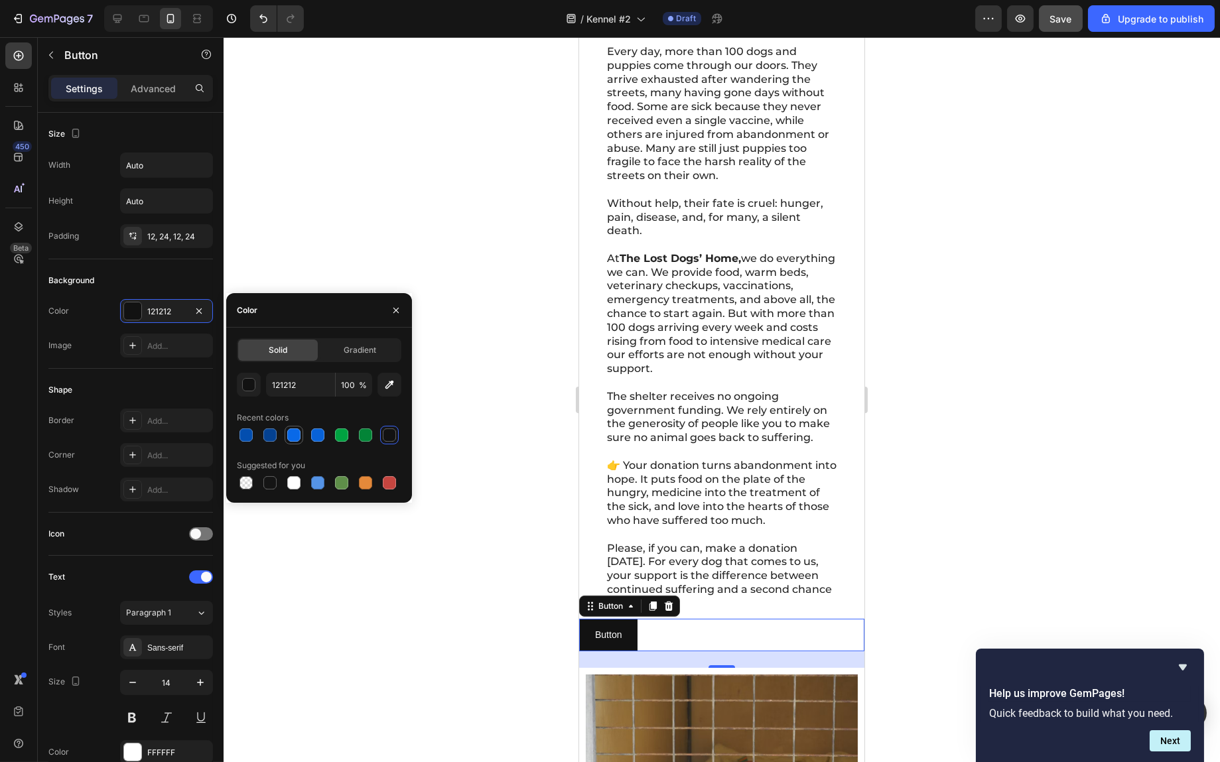
click at [287, 436] on div at bounding box center [293, 435] width 13 height 13
type input "0969E8"
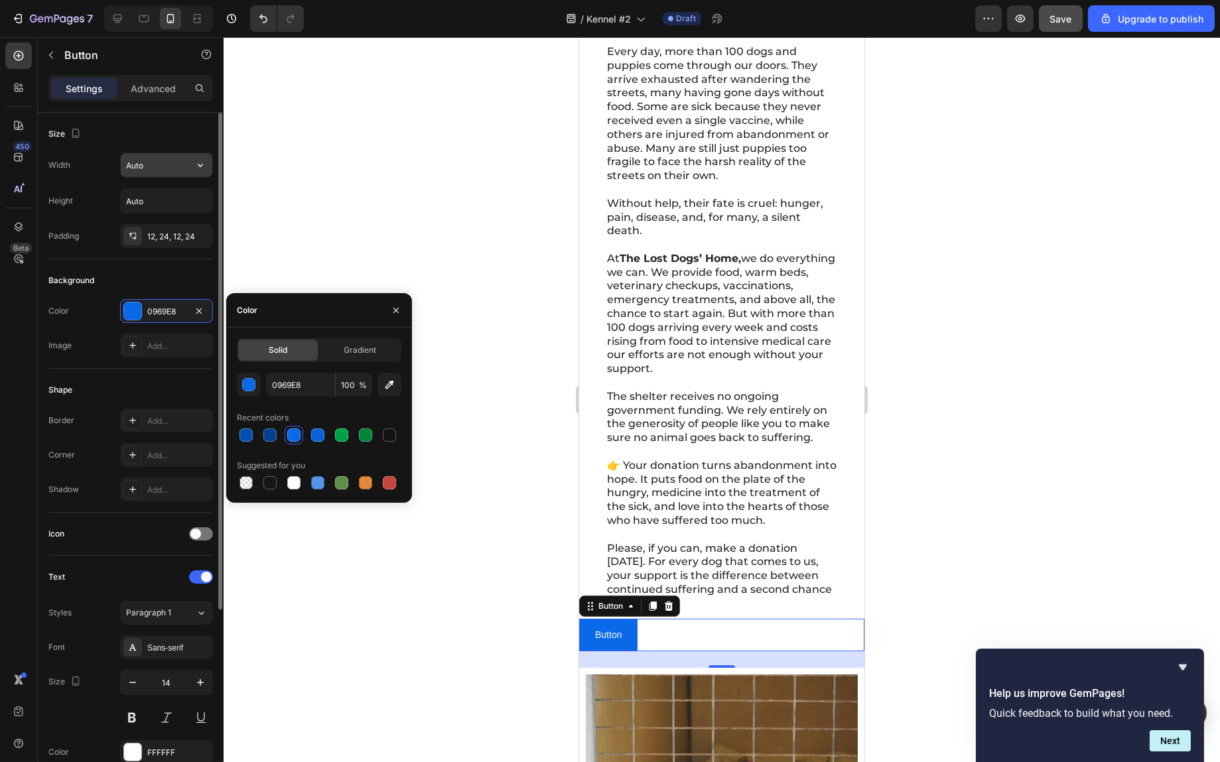
click at [165, 164] on input "Auto" at bounding box center [167, 165] width 92 height 24
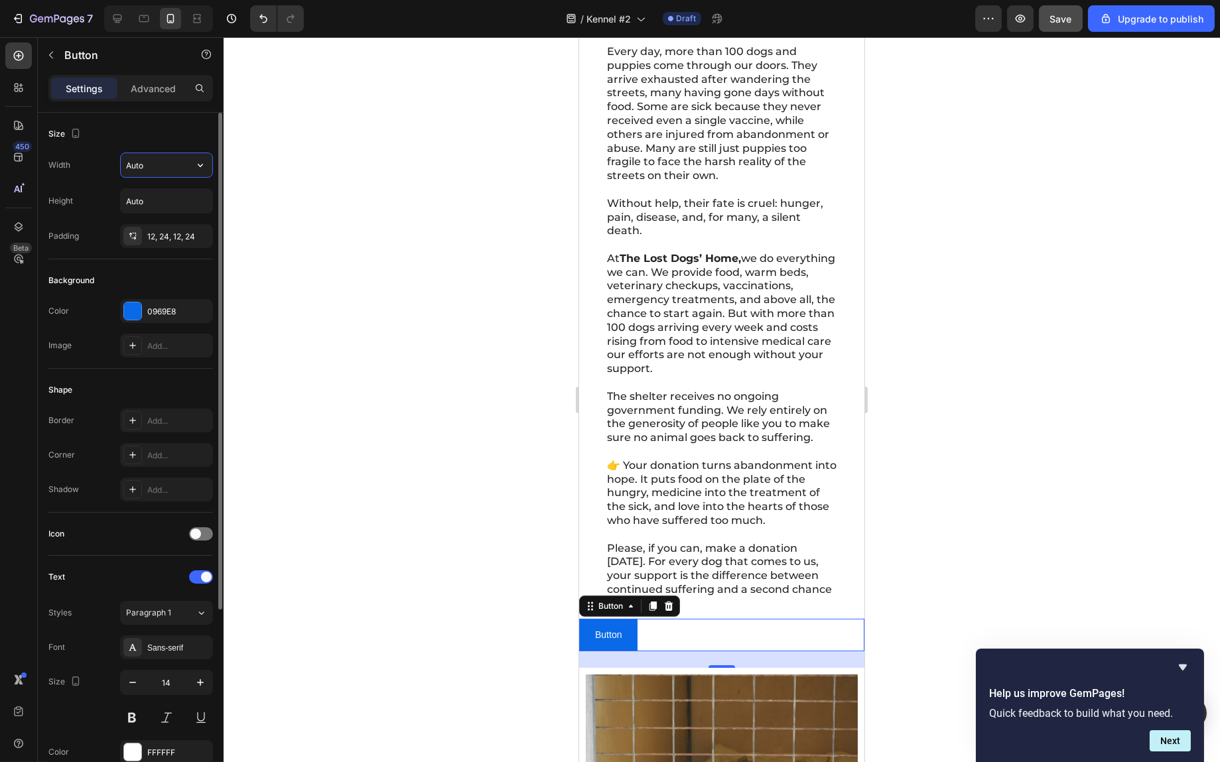
click at [186, 166] on input "Auto" at bounding box center [167, 165] width 92 height 24
click at [204, 165] on icon "button" at bounding box center [200, 165] width 13 height 13
click at [164, 218] on p "Full 100%" at bounding box center [163, 224] width 76 height 12
type input "100%"
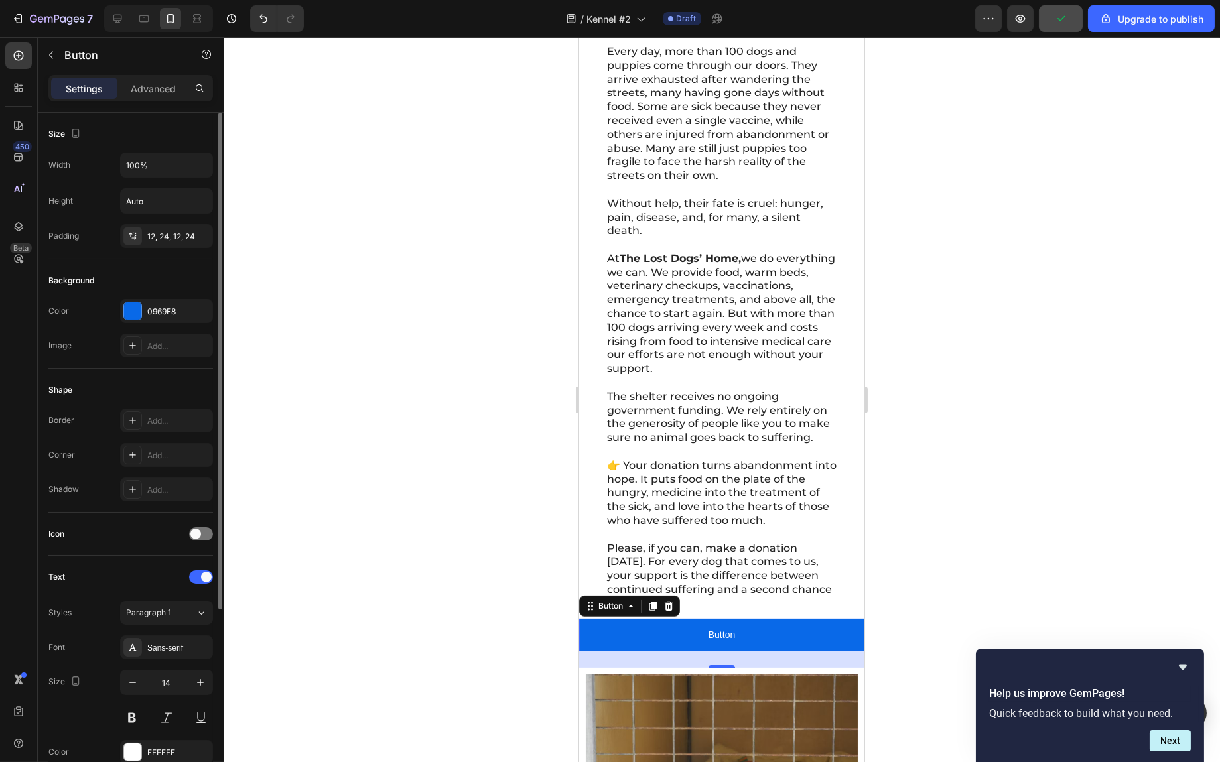
click at [153, 263] on div "Background Color 0969E8 Image Add..." at bounding box center [130, 313] width 165 height 109
click at [168, 196] on input "Auto" at bounding box center [167, 201] width 92 height 24
click at [198, 200] on icon "button" at bounding box center [200, 201] width 5 height 3
click at [170, 647] on div "Sans-serif" at bounding box center [178, 648] width 62 height 12
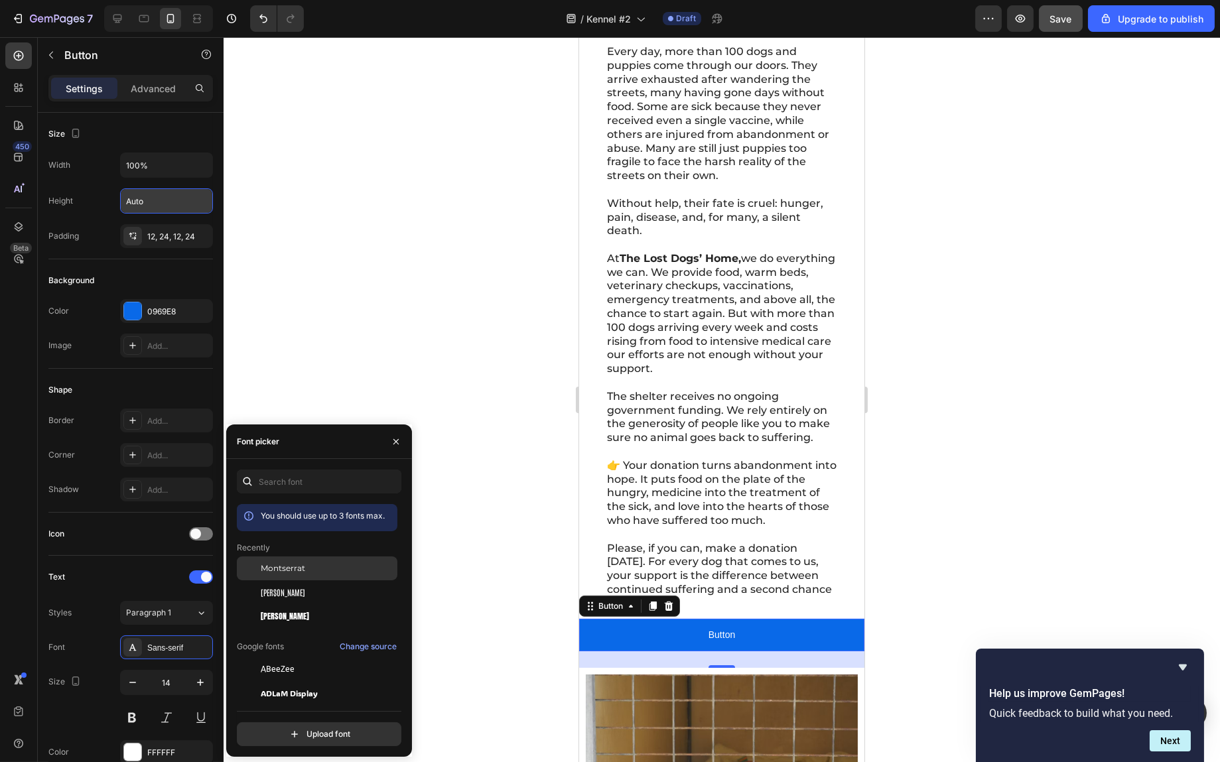
click at [303, 575] on div "Montserrat" at bounding box center [317, 569] width 161 height 24
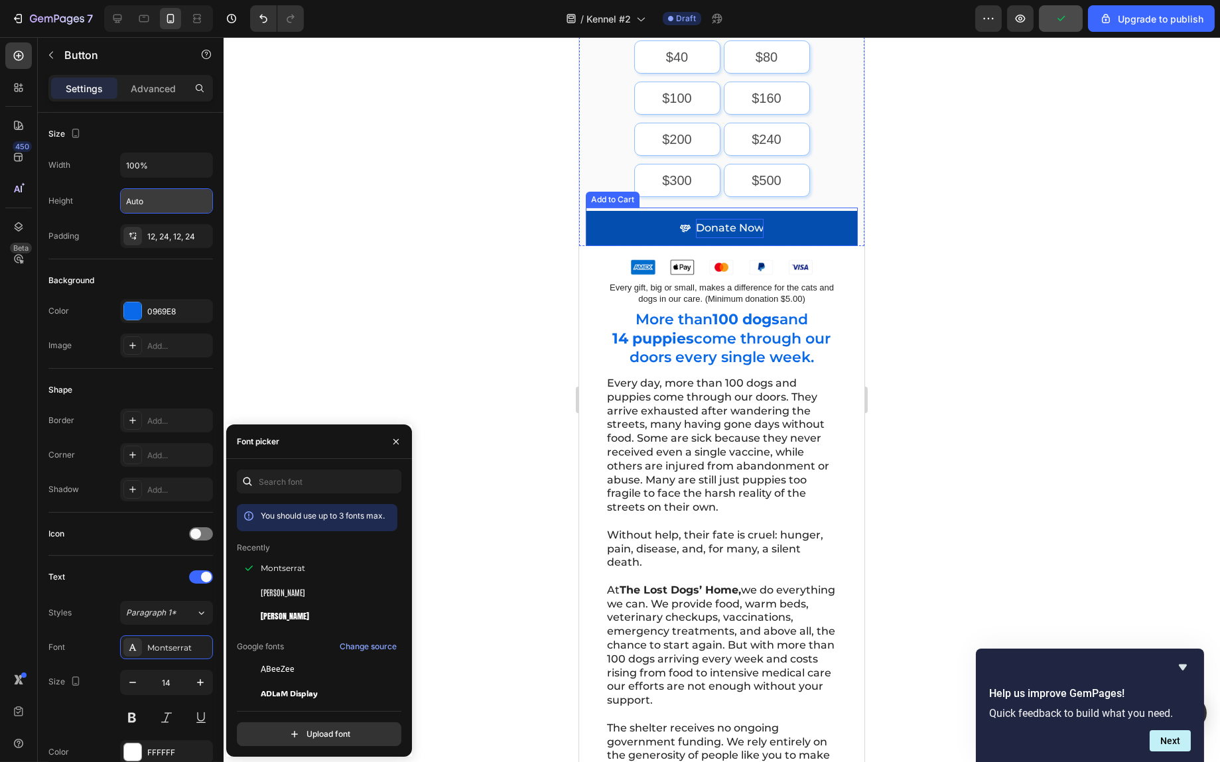
click at [711, 219] on div "Donate Now" at bounding box center [729, 228] width 68 height 19
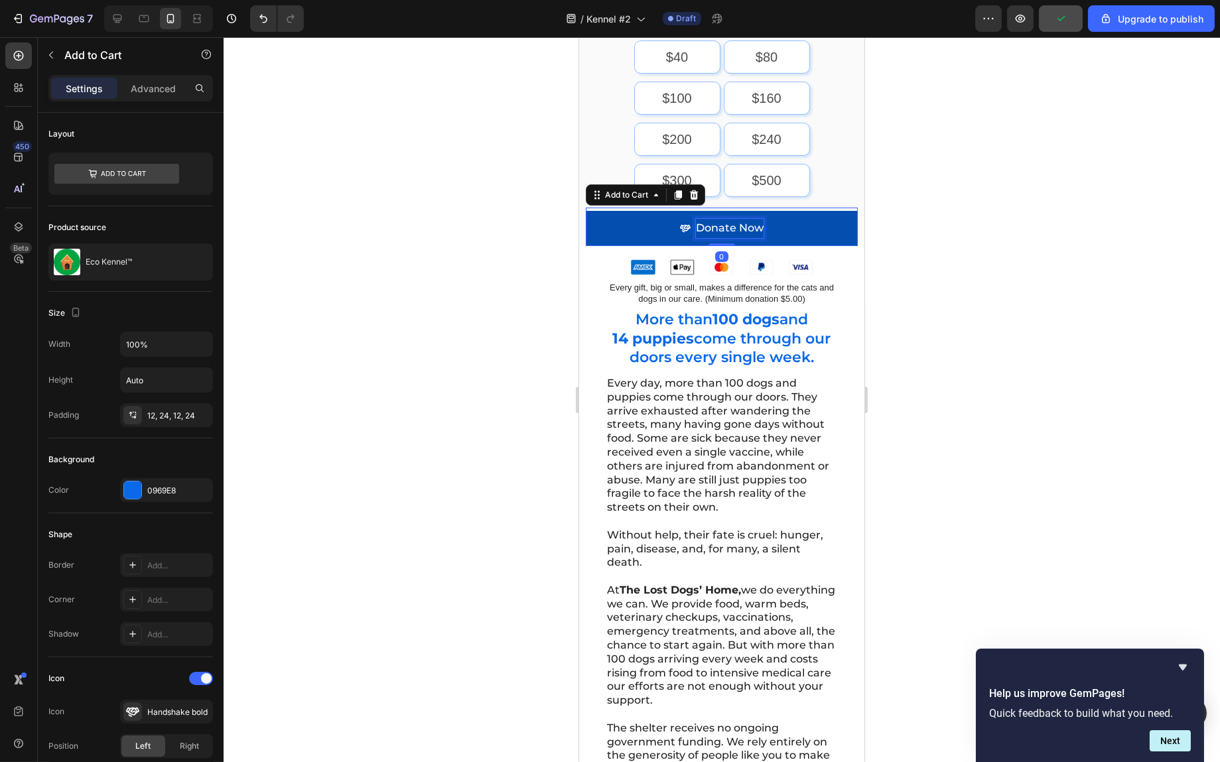
click at [711, 219] on div "Donate Now" at bounding box center [729, 228] width 68 height 19
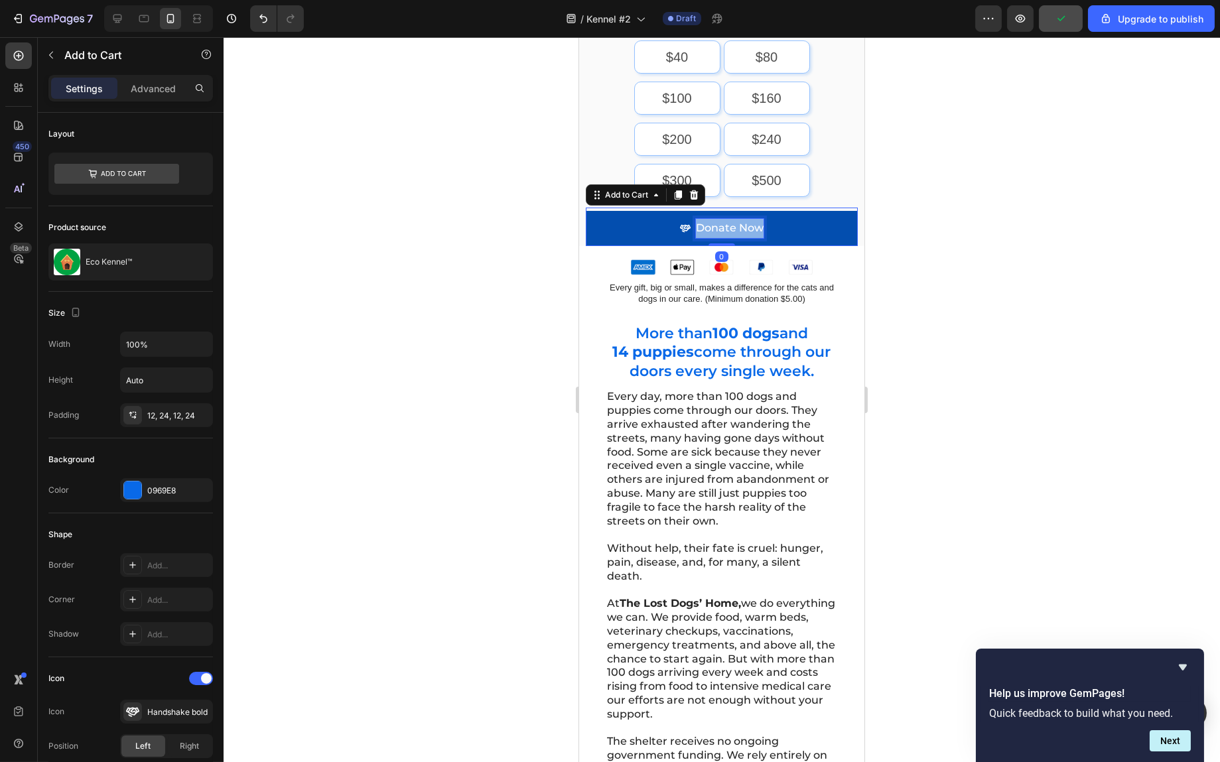
click at [711, 219] on p "Donate Now" at bounding box center [729, 228] width 68 height 19
copy p "Donate Now"
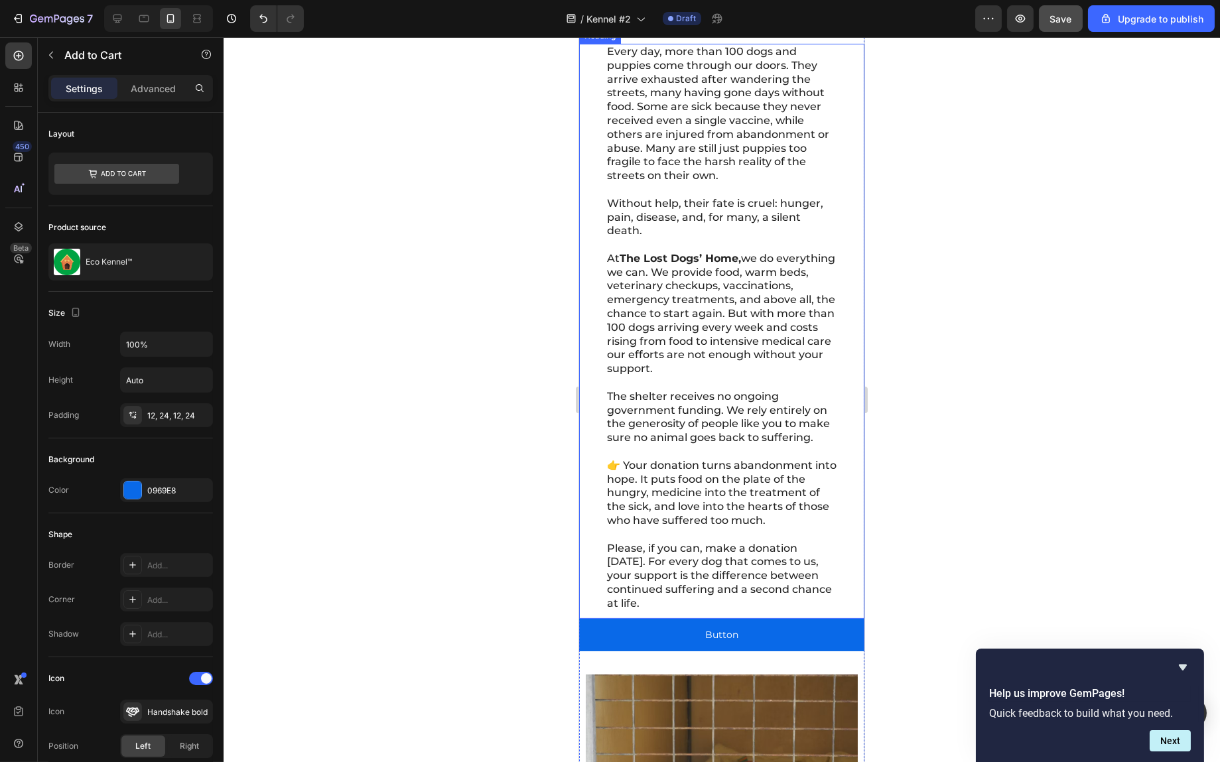
scroll to position [1062, 0]
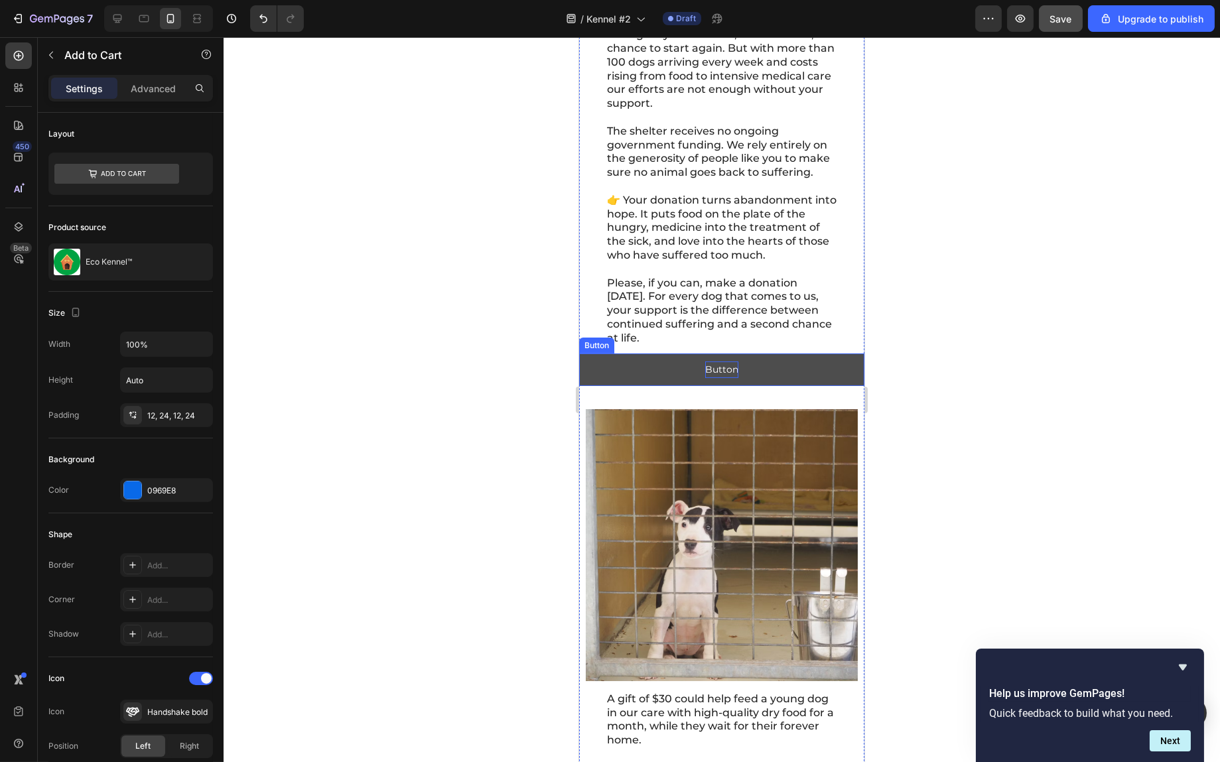
click at [714, 378] on p "Button" at bounding box center [721, 370] width 33 height 17
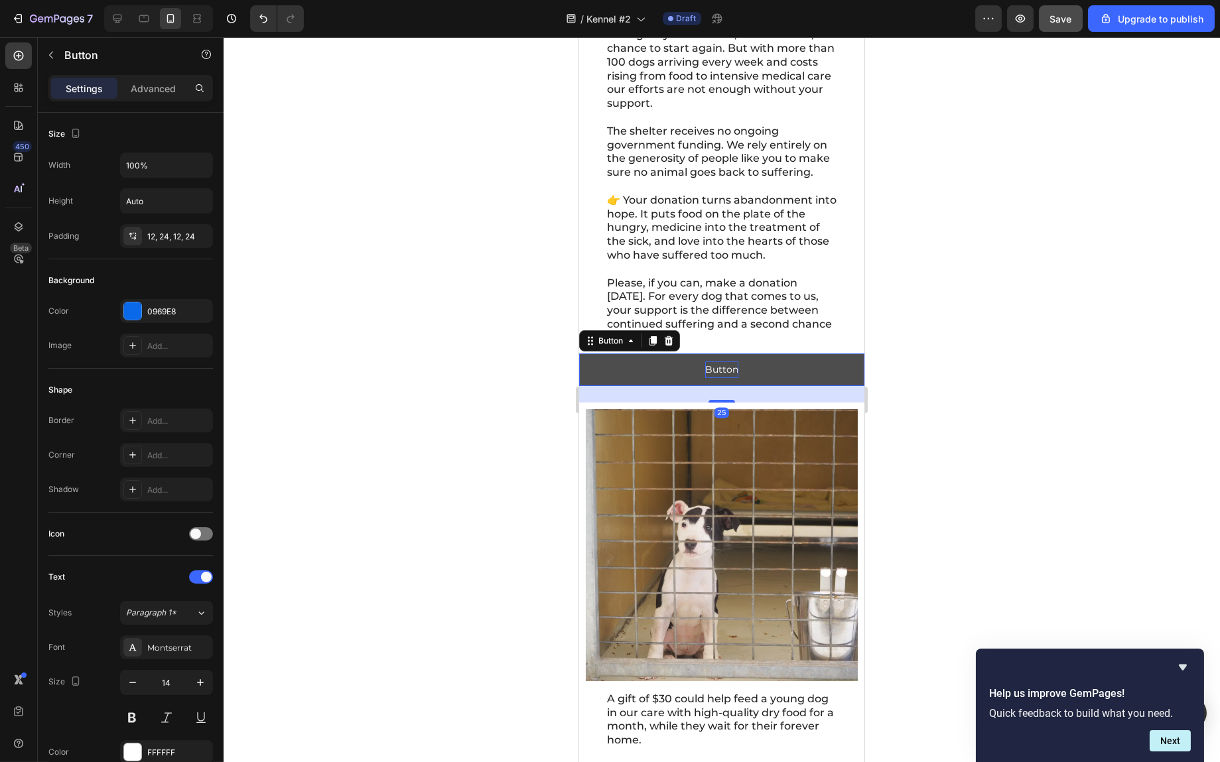
click at [714, 378] on p "Button" at bounding box center [721, 370] width 33 height 17
click at [1035, 376] on div at bounding box center [722, 399] width 997 height 725
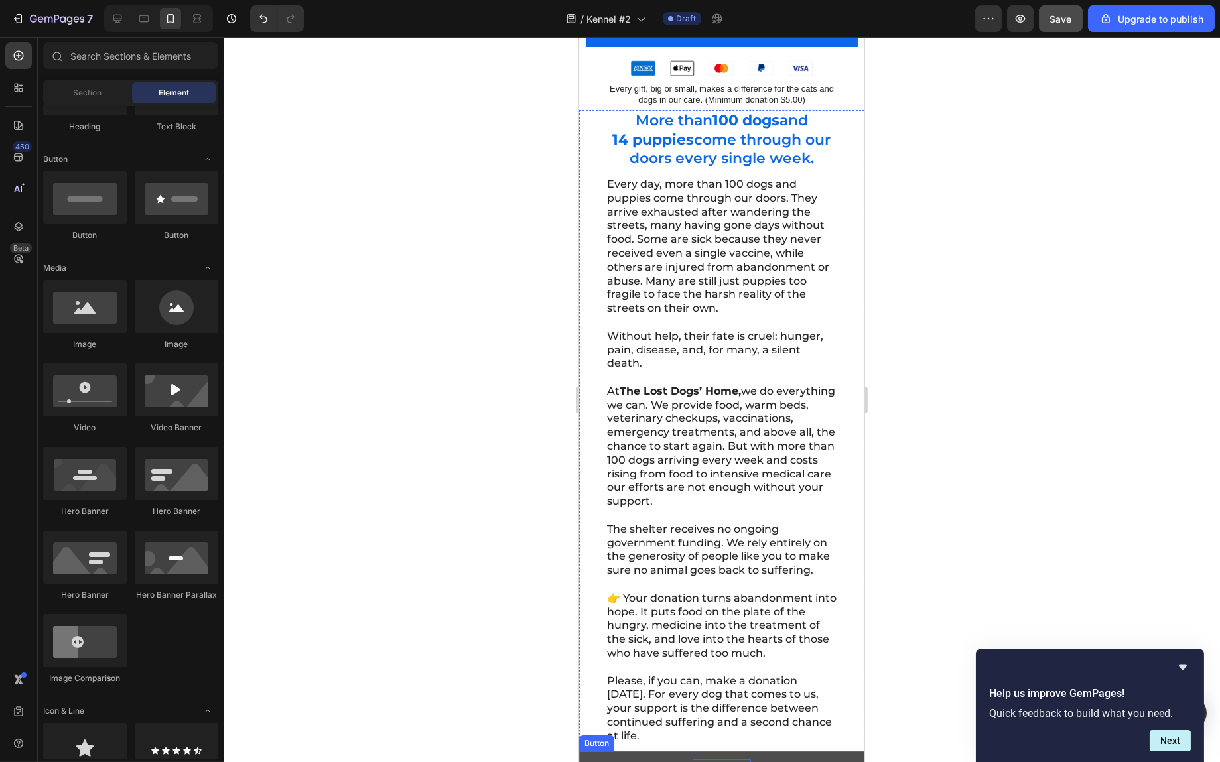
scroll to position [398, 0]
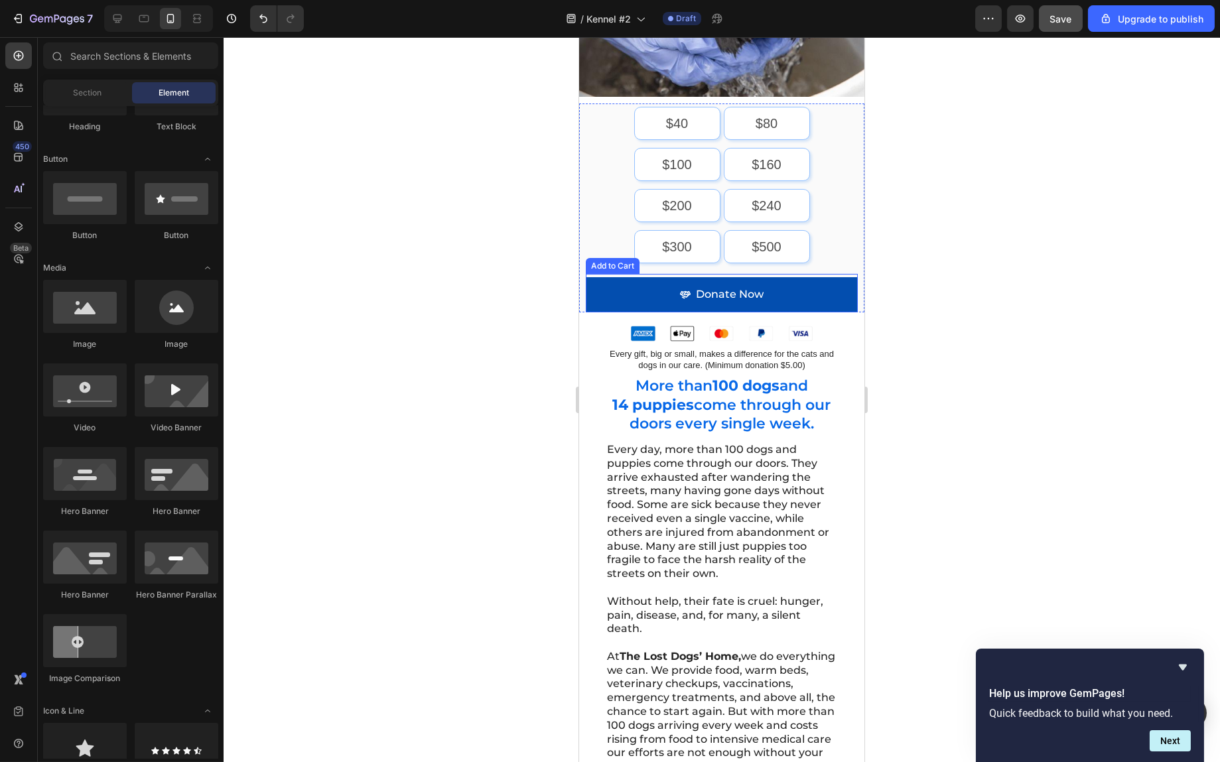
click at [822, 281] on button "Donate Now" at bounding box center [721, 294] width 272 height 35
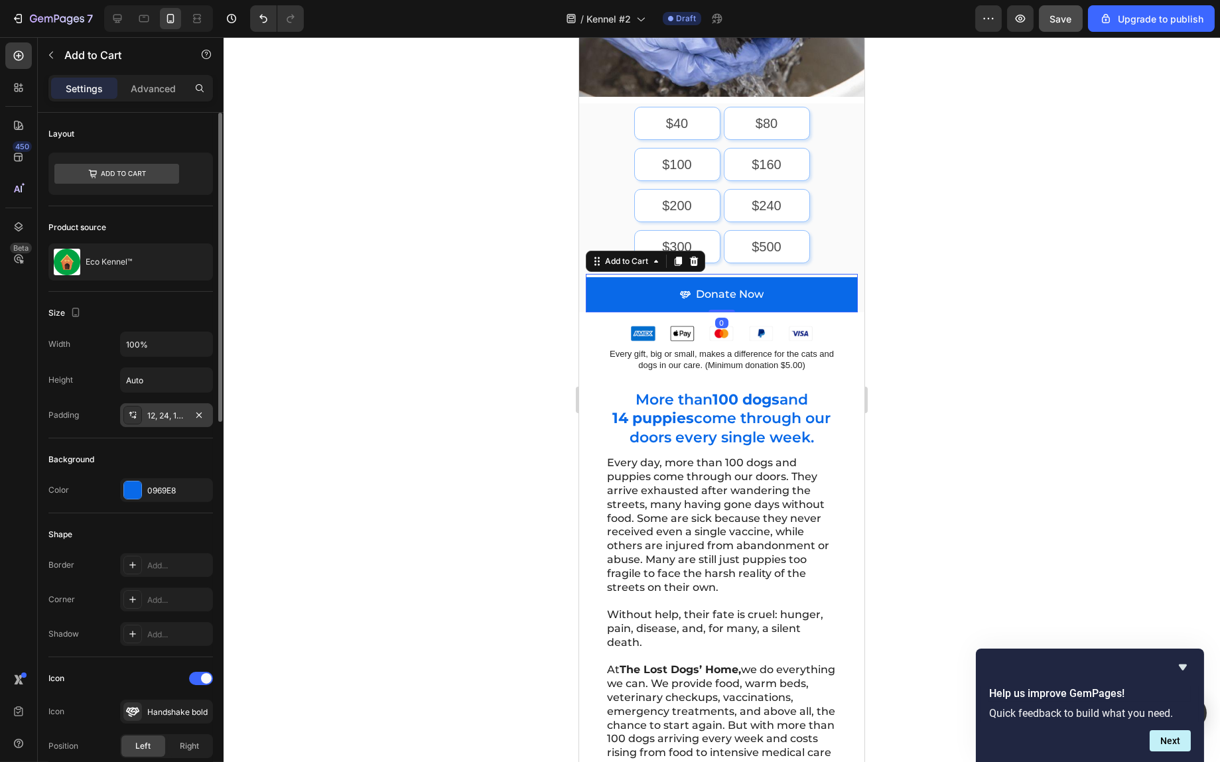
click at [178, 415] on div "12, 24, 12, 24" at bounding box center [166, 416] width 38 height 12
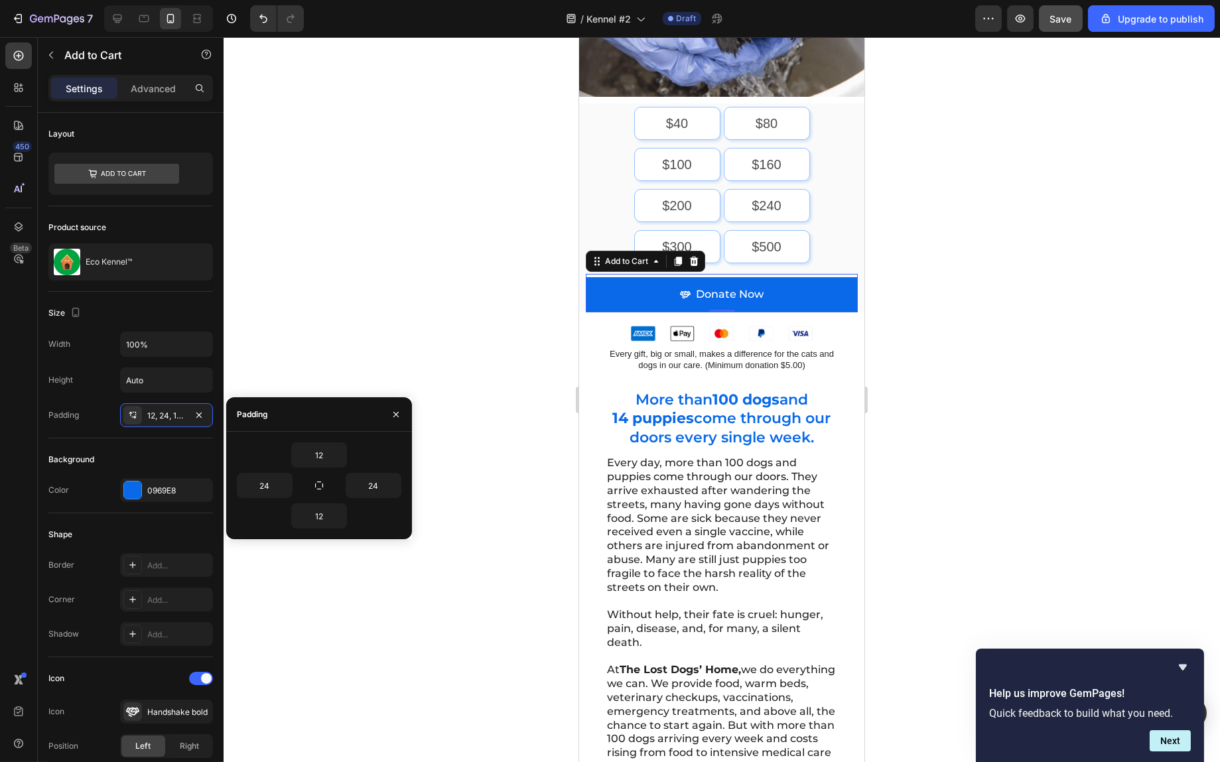
click at [496, 446] on div at bounding box center [722, 399] width 997 height 725
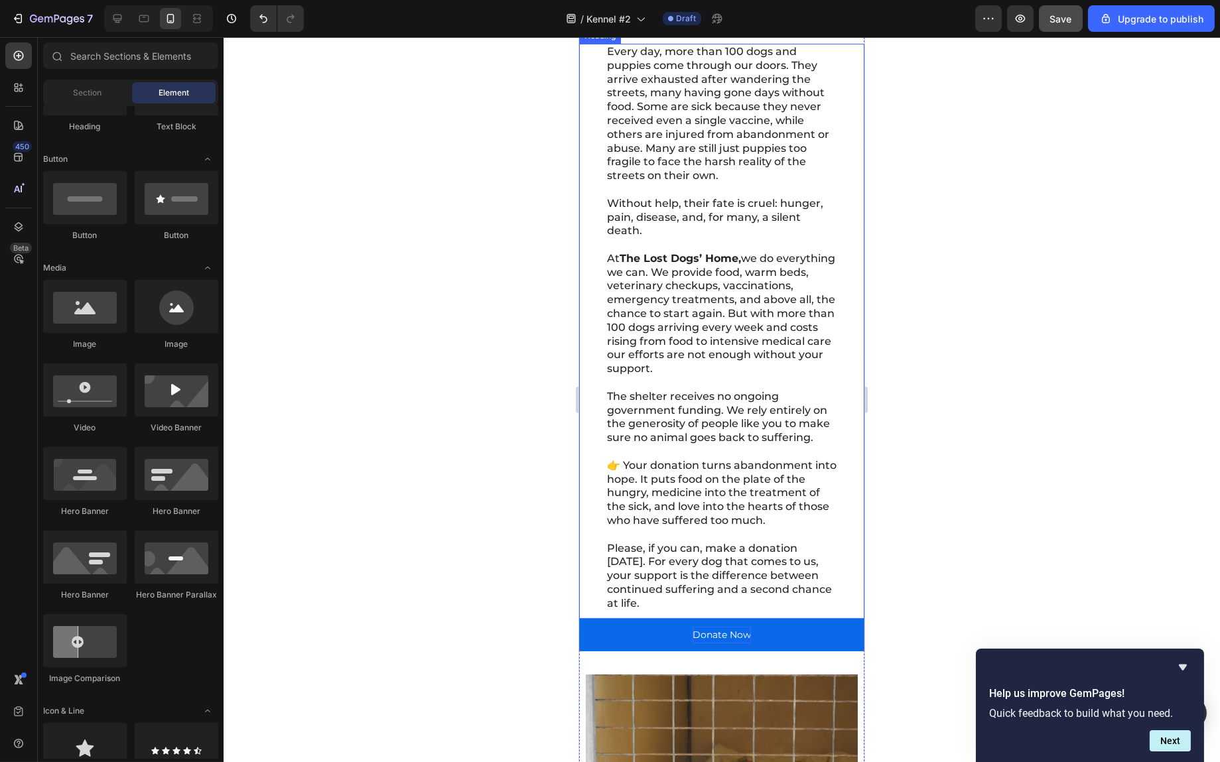
scroll to position [929, 0]
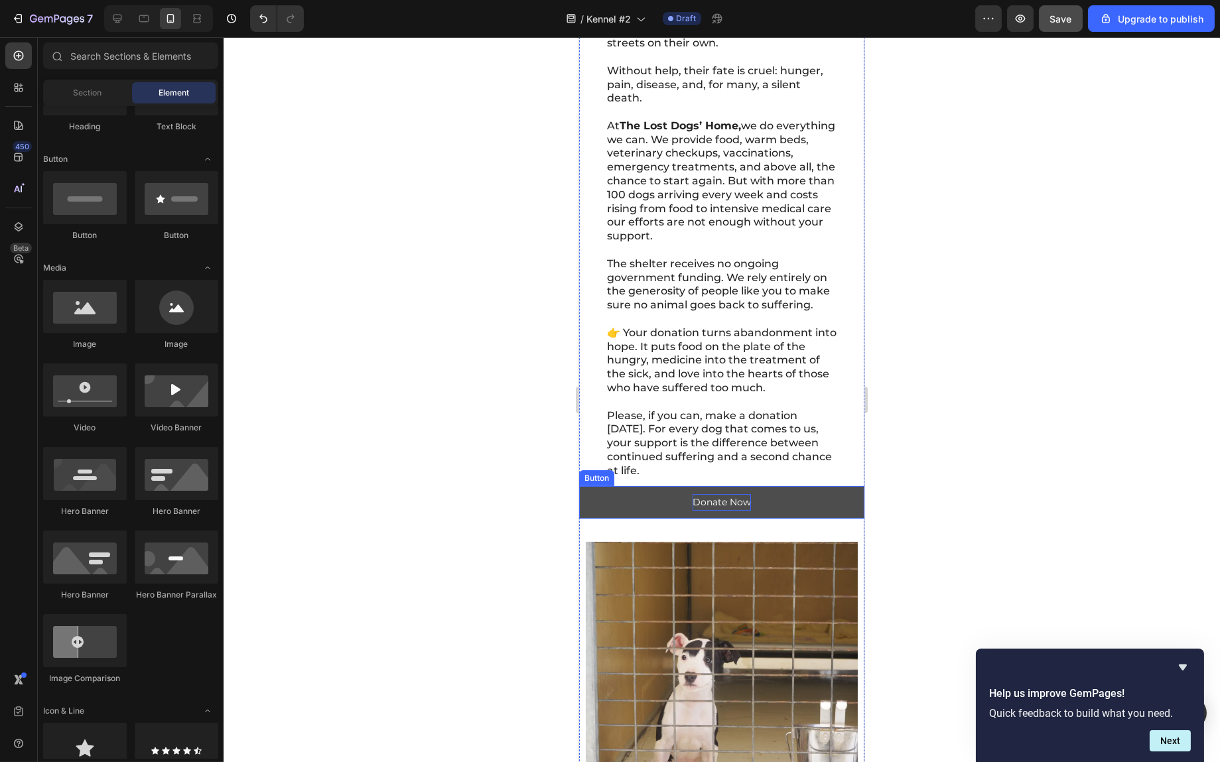
click at [804, 519] on button "Donate Now" at bounding box center [721, 502] width 285 height 33
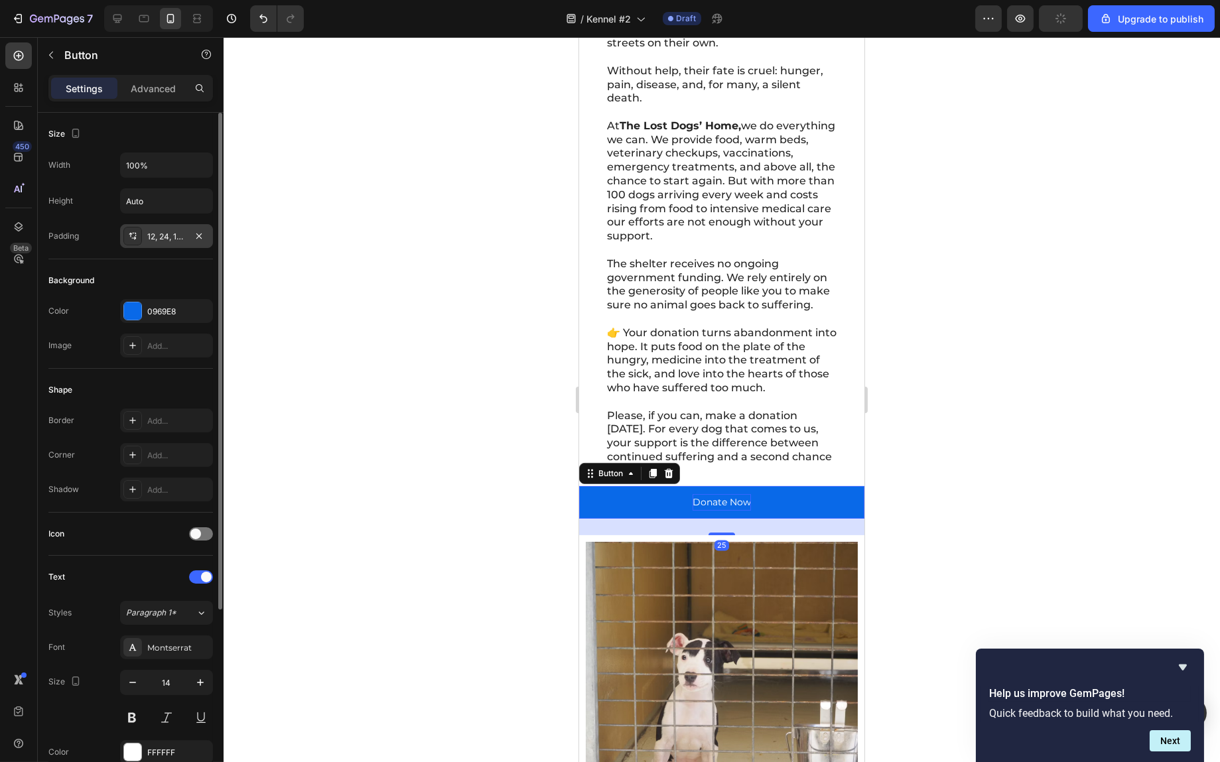
click at [168, 238] on div "12, 24, 12, 24" at bounding box center [166, 237] width 38 height 12
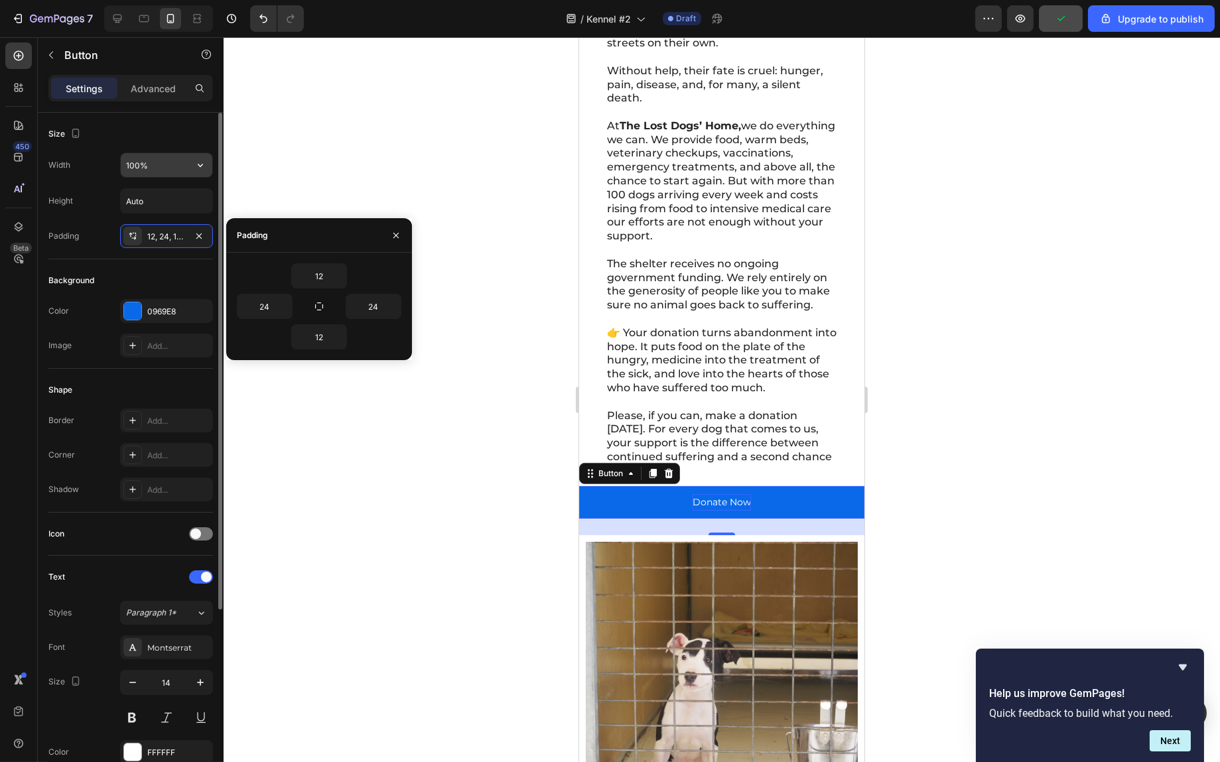
click at [169, 169] on input "100%" at bounding box center [167, 165] width 92 height 24
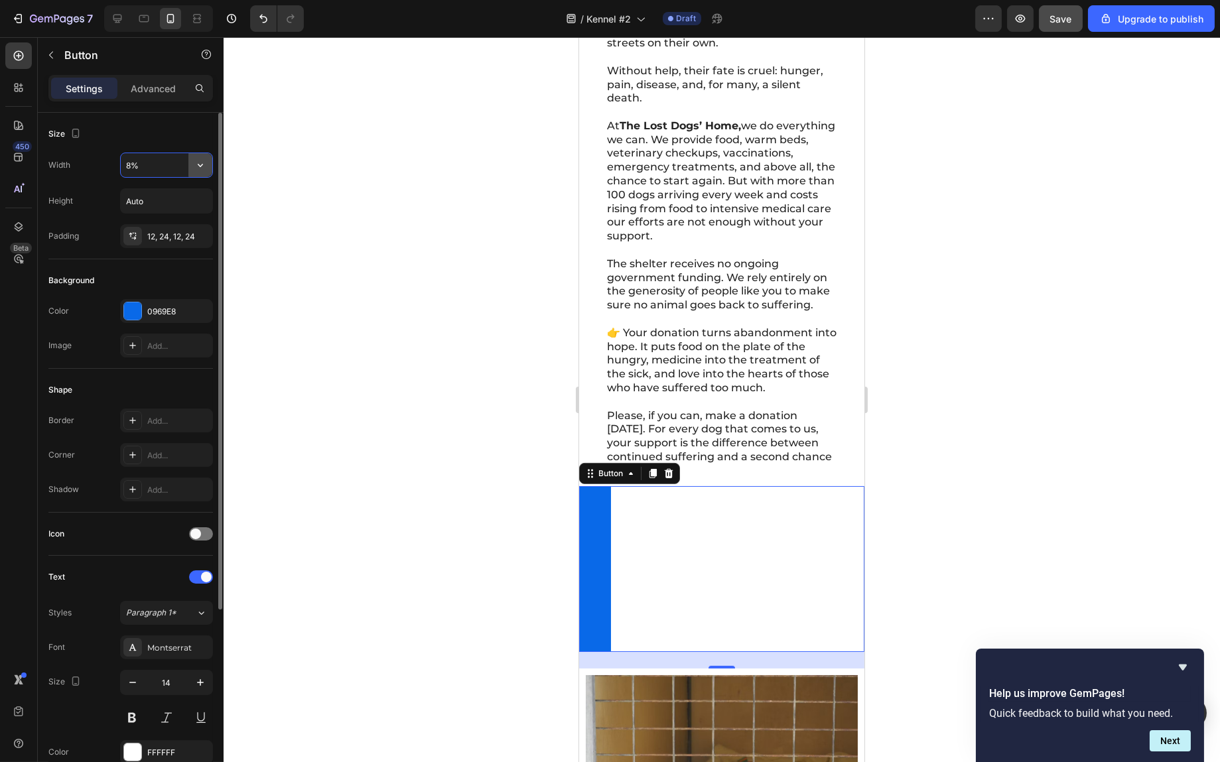
type input "80%"
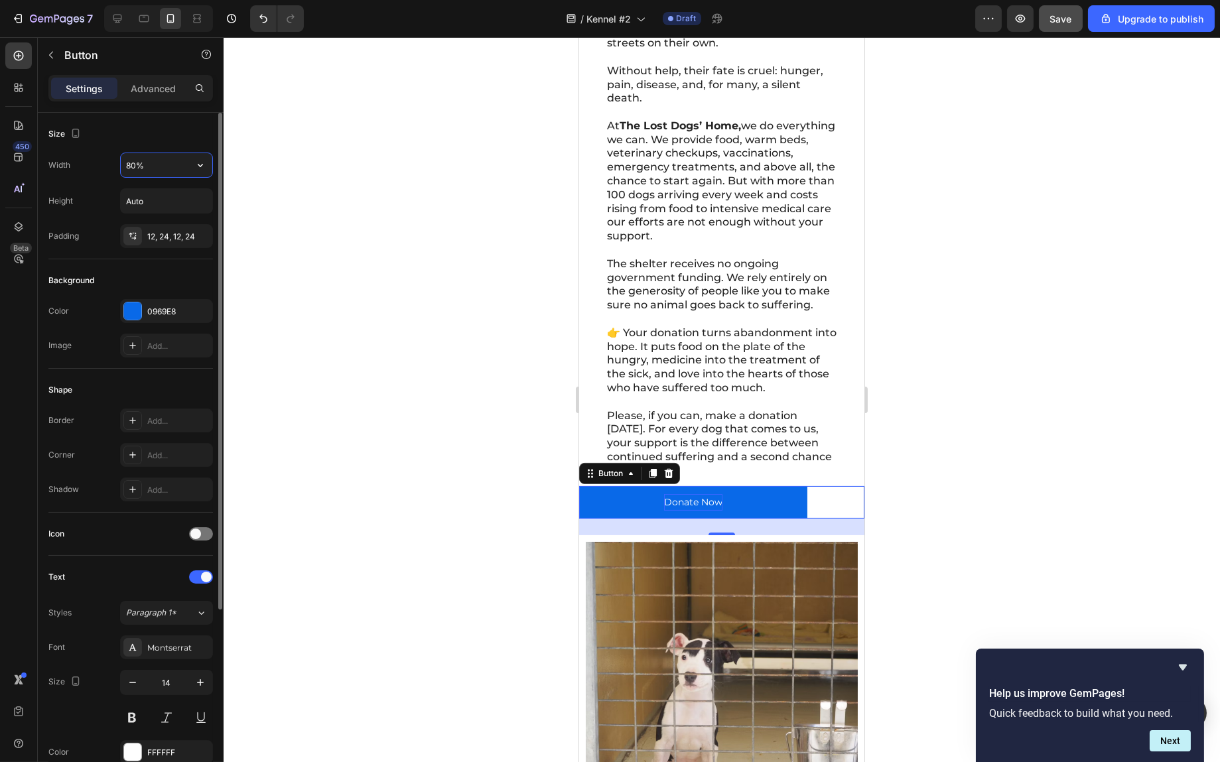
click at [150, 171] on input "80%" at bounding box center [167, 165] width 92 height 24
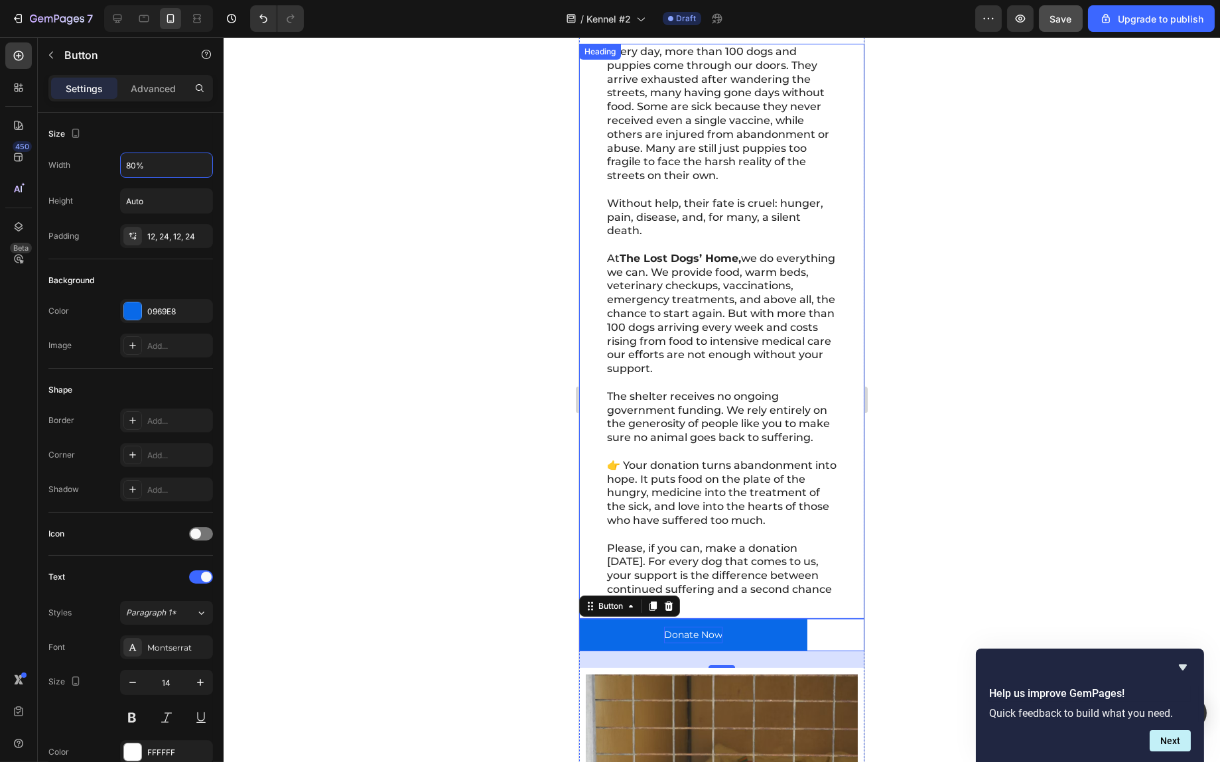
scroll to position [531, 0]
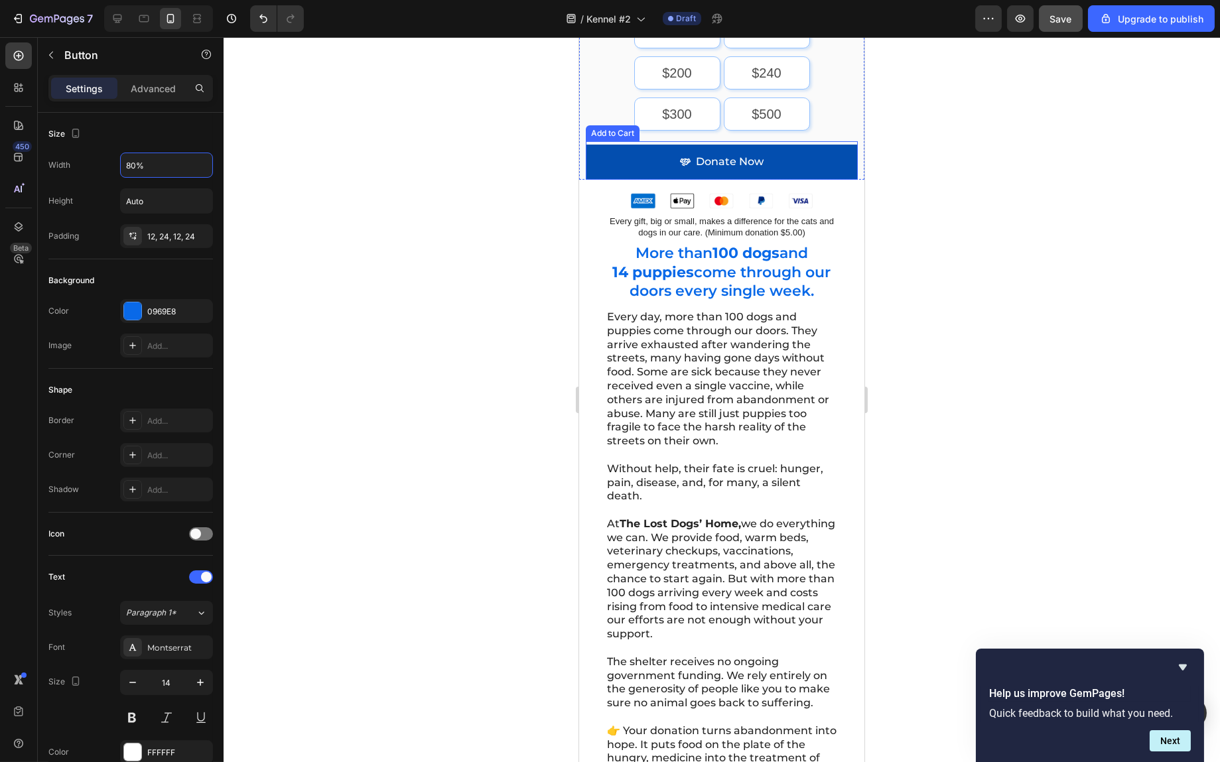
click at [794, 148] on button "Donate Now" at bounding box center [721, 162] width 272 height 35
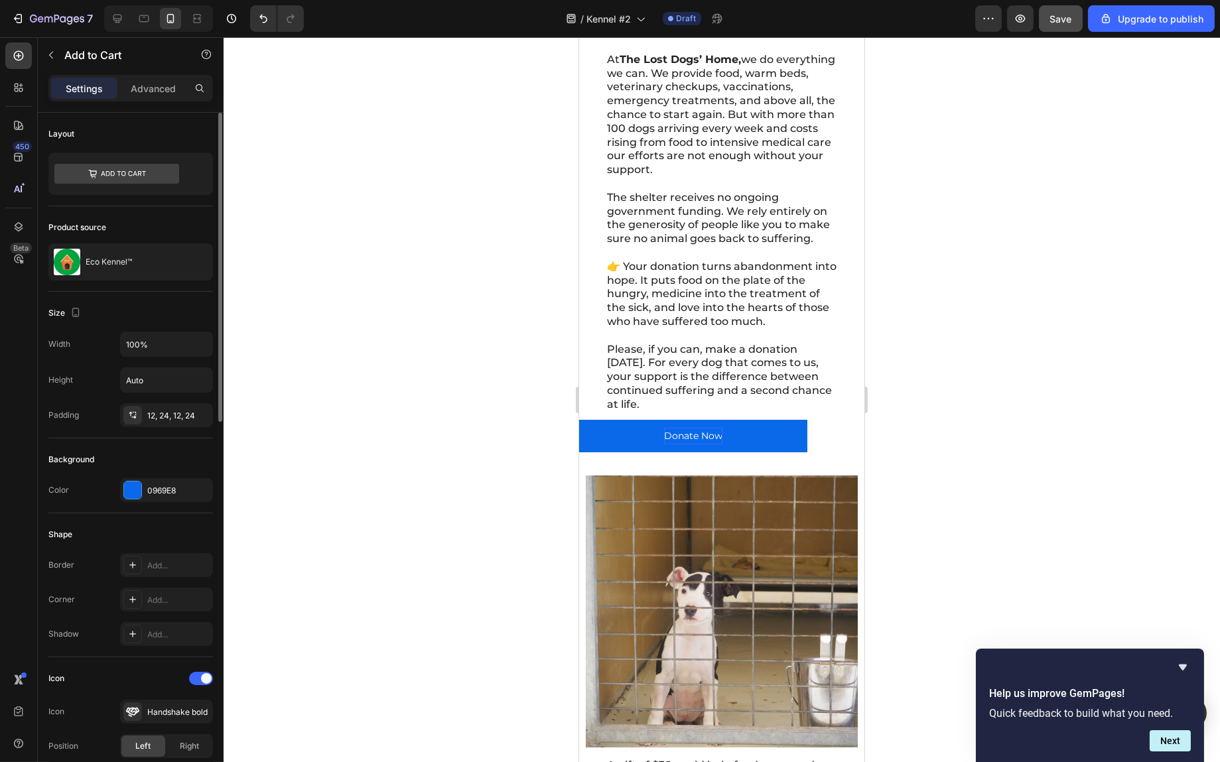
scroll to position [199, 0]
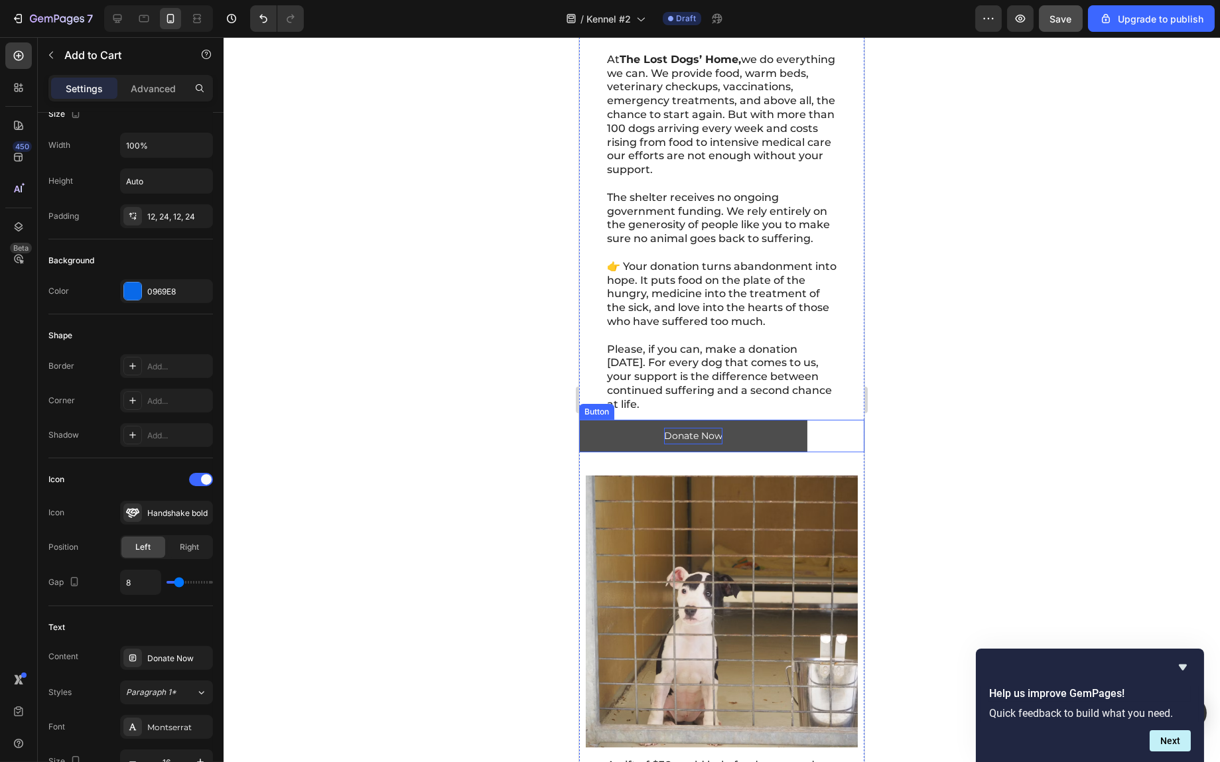
click at [734, 449] on button "Donate Now" at bounding box center [693, 436] width 228 height 33
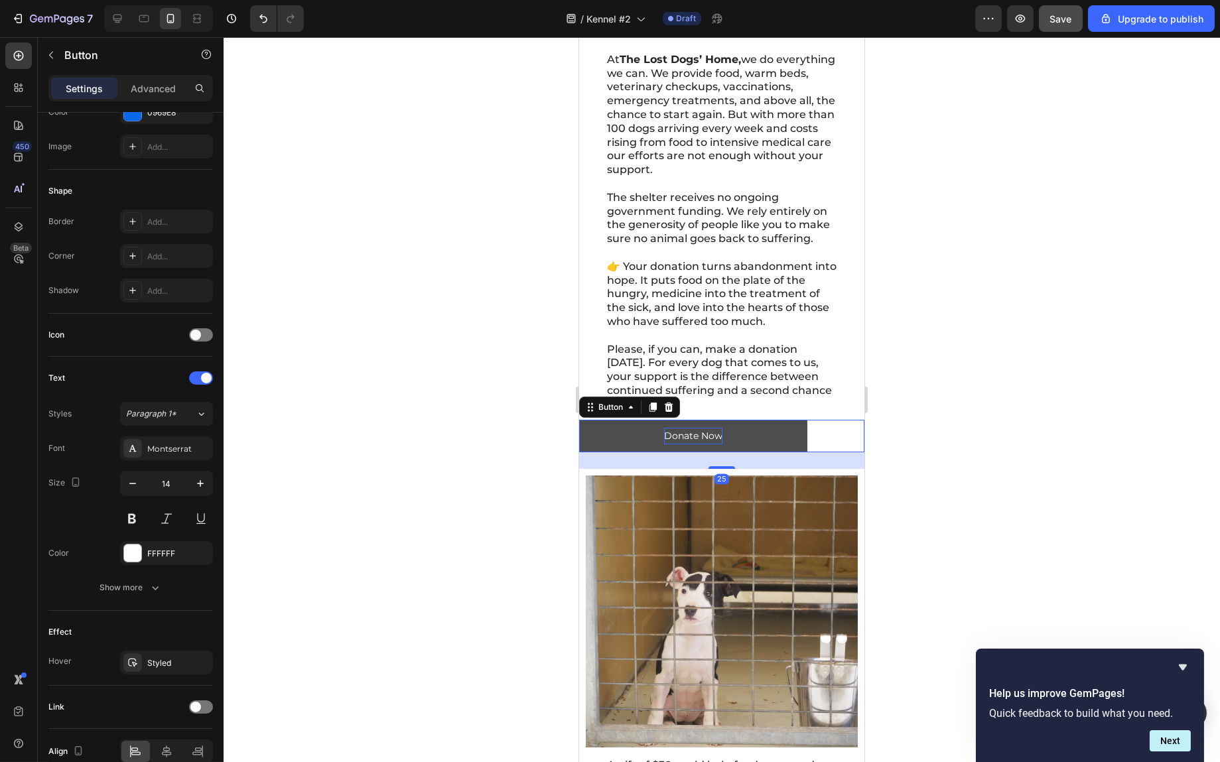
scroll to position [0, 0]
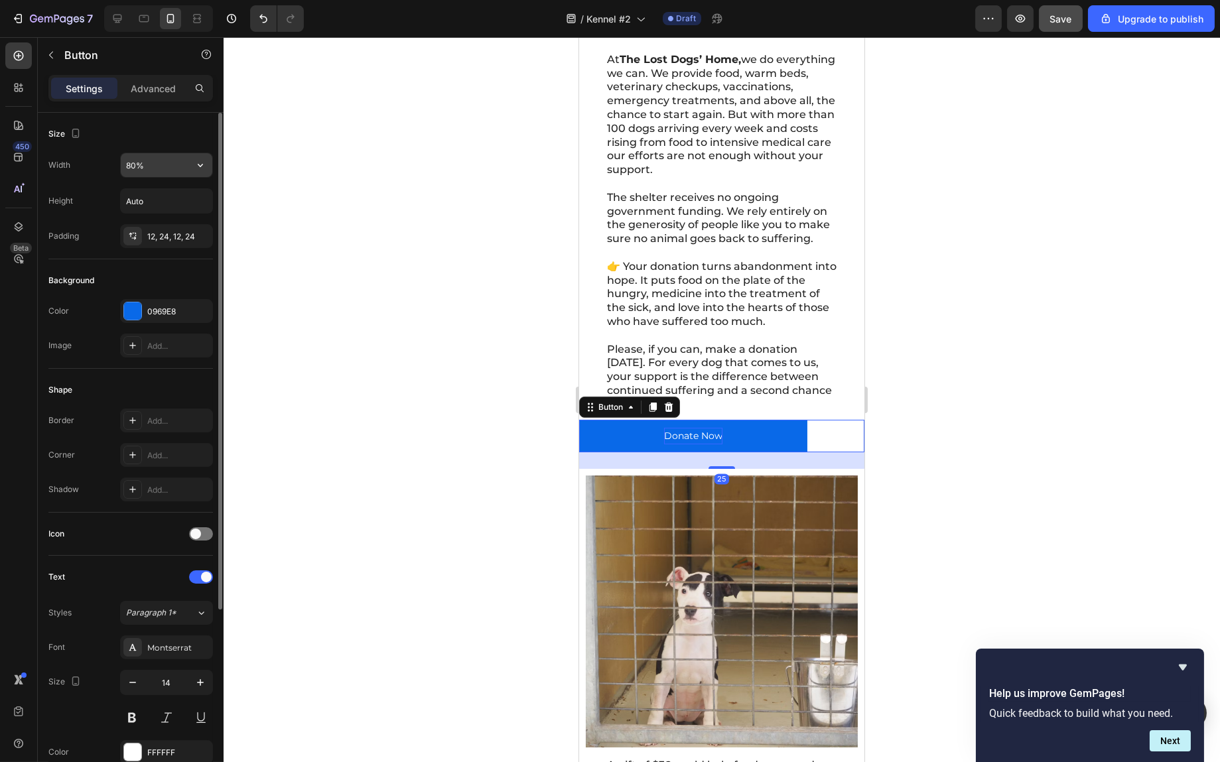
click at [168, 162] on input "80%" at bounding box center [167, 165] width 92 height 24
click at [200, 167] on icon "button" at bounding box center [200, 165] width 13 height 13
click at [170, 222] on p "Full 100%" at bounding box center [163, 224] width 76 height 12
type input "100%"
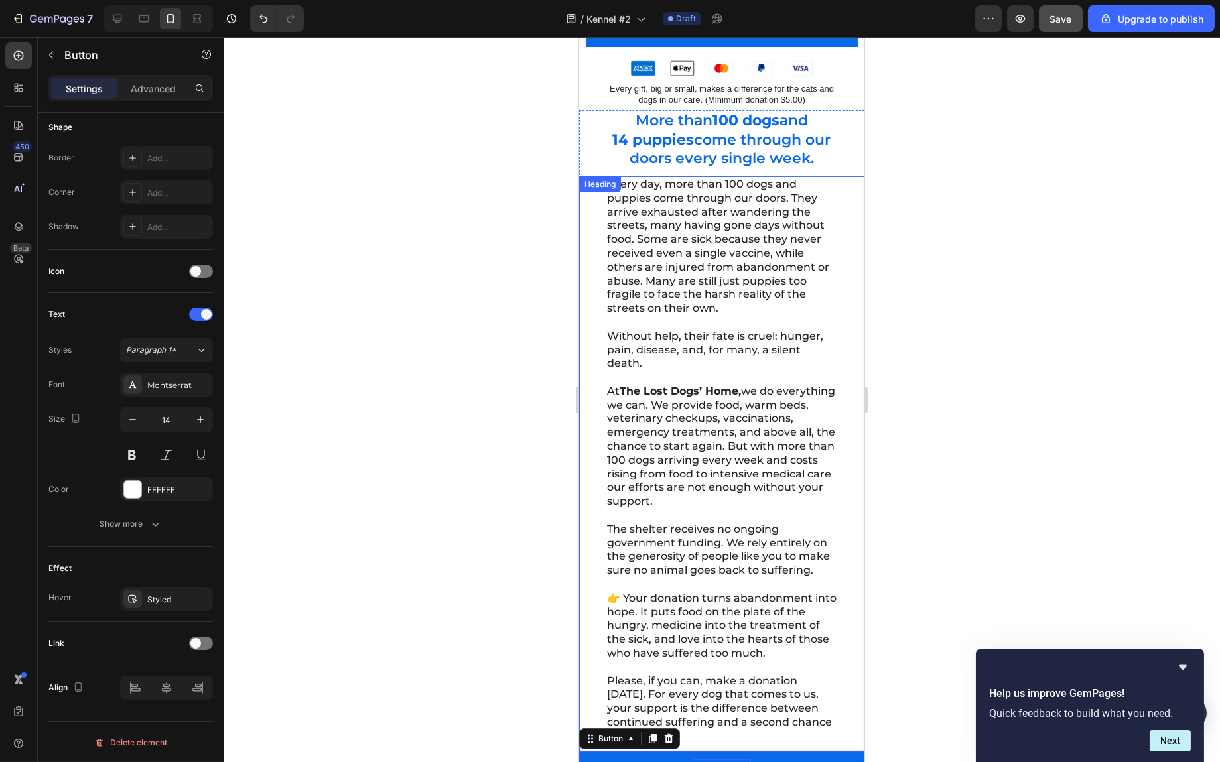
scroll to position [465, 0]
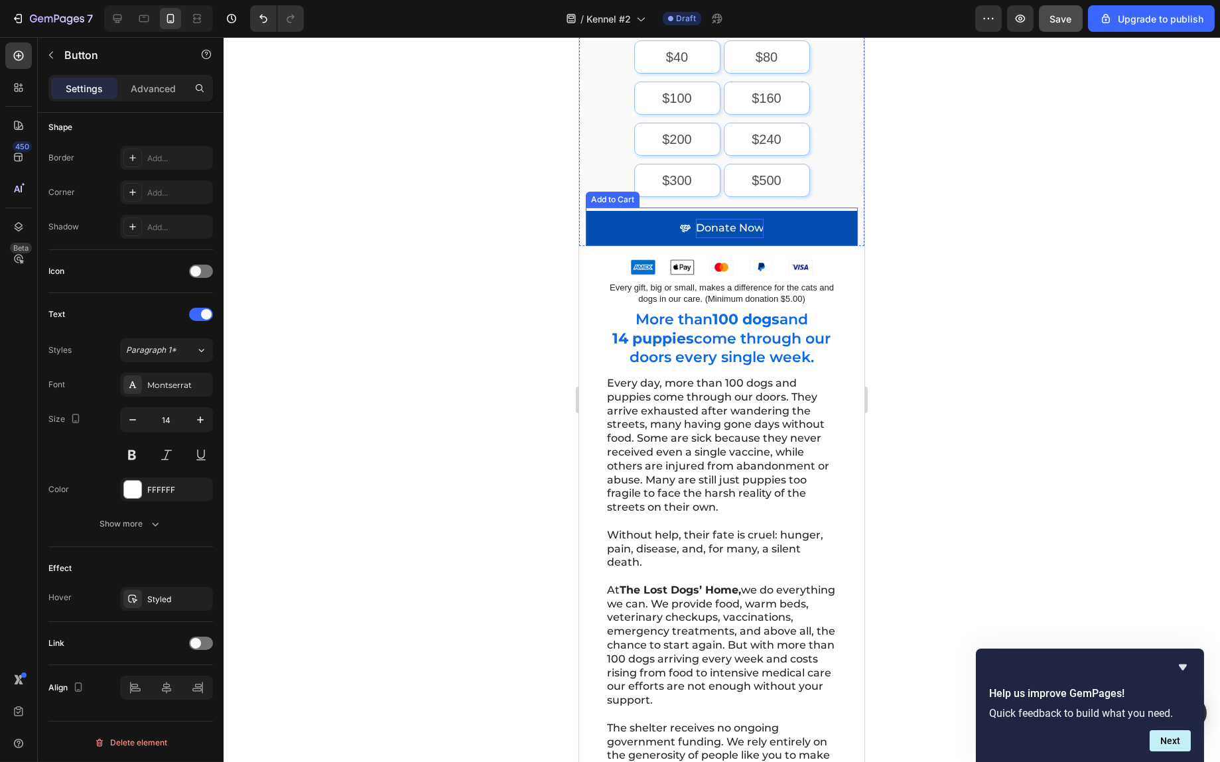
click at [725, 219] on div "Donate Now" at bounding box center [729, 228] width 68 height 19
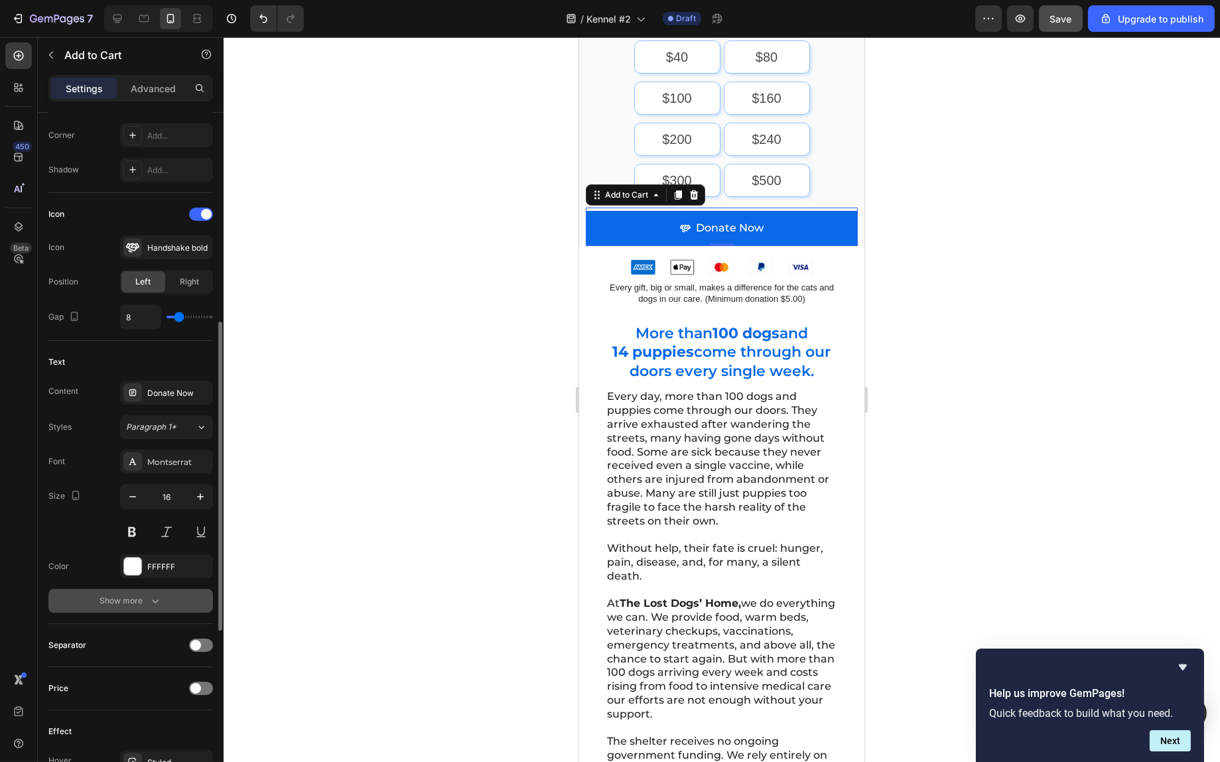
click at [131, 601] on div "Show more" at bounding box center [131, 601] width 62 height 13
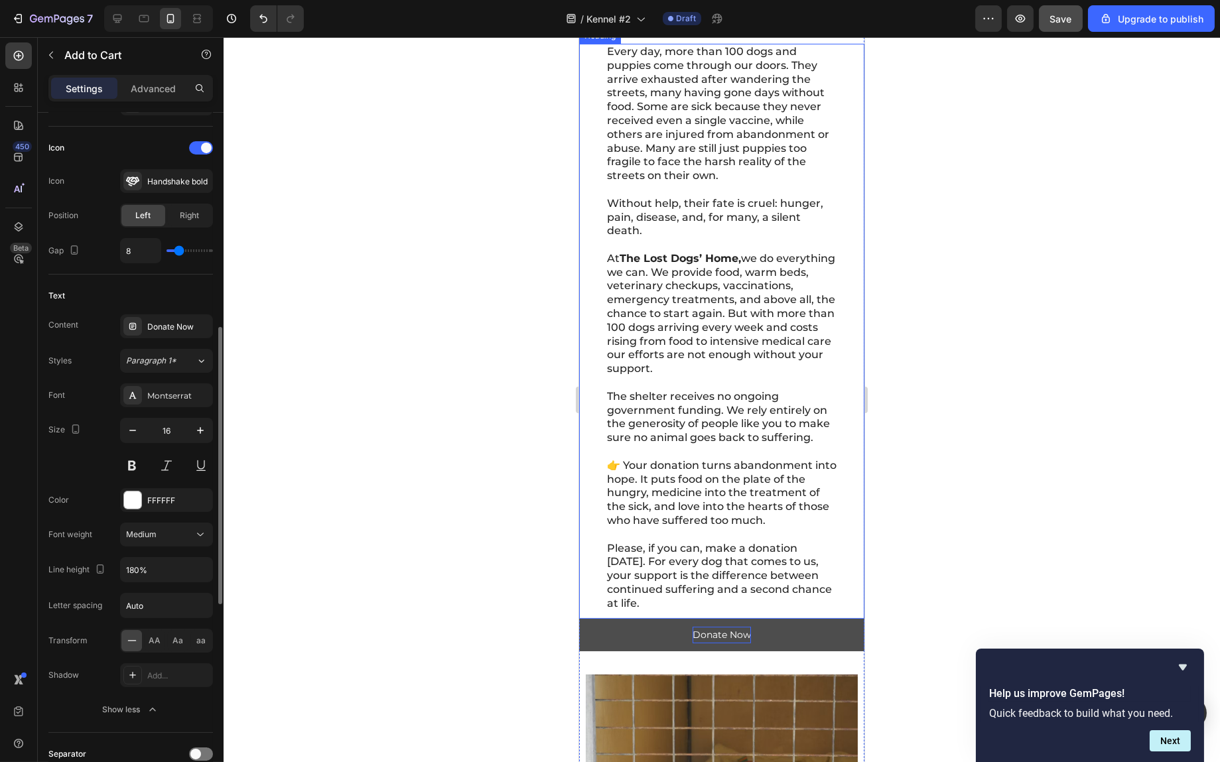
scroll to position [863, 0]
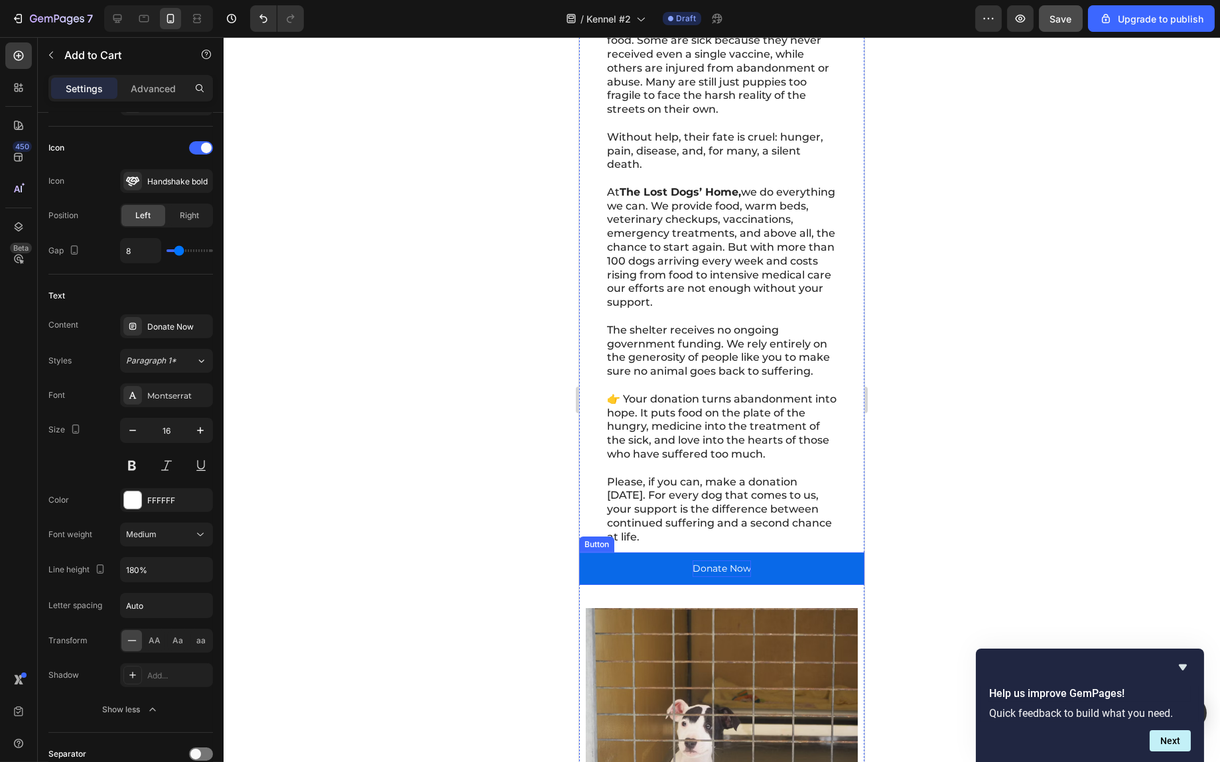
click at [723, 577] on p "Donate Now" at bounding box center [721, 569] width 58 height 17
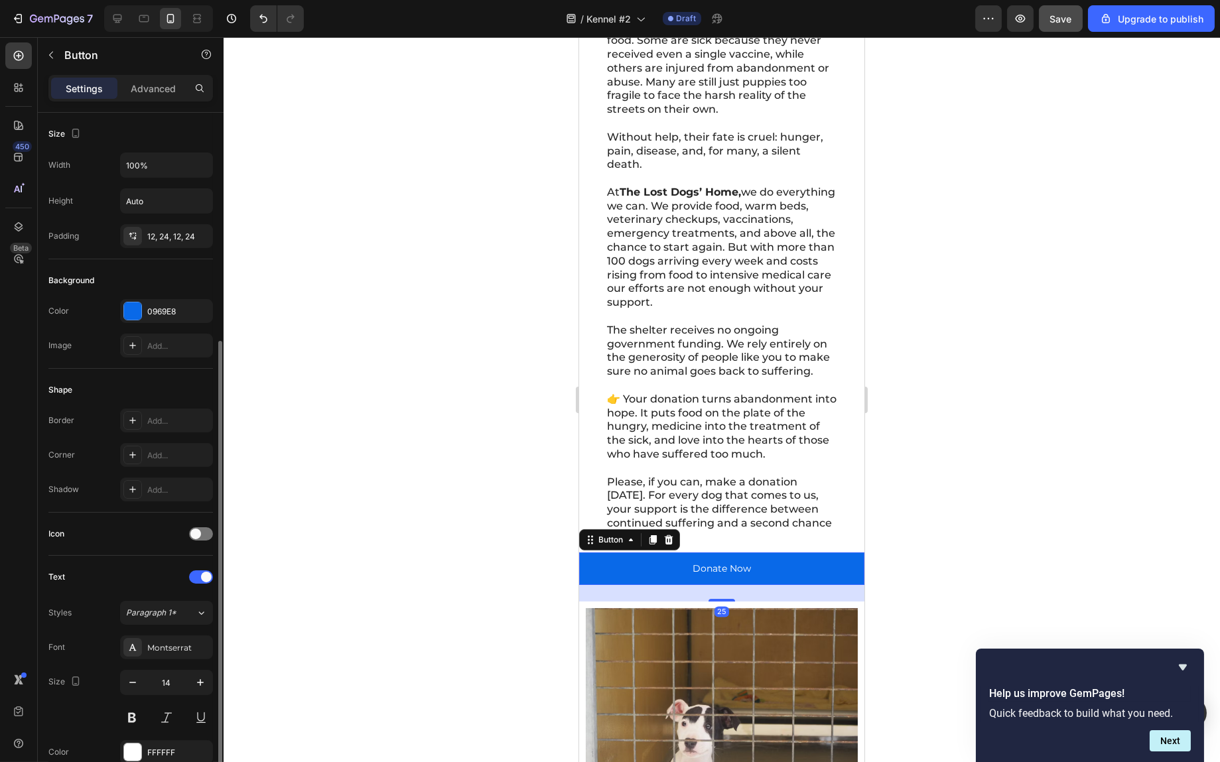
scroll to position [263, 0]
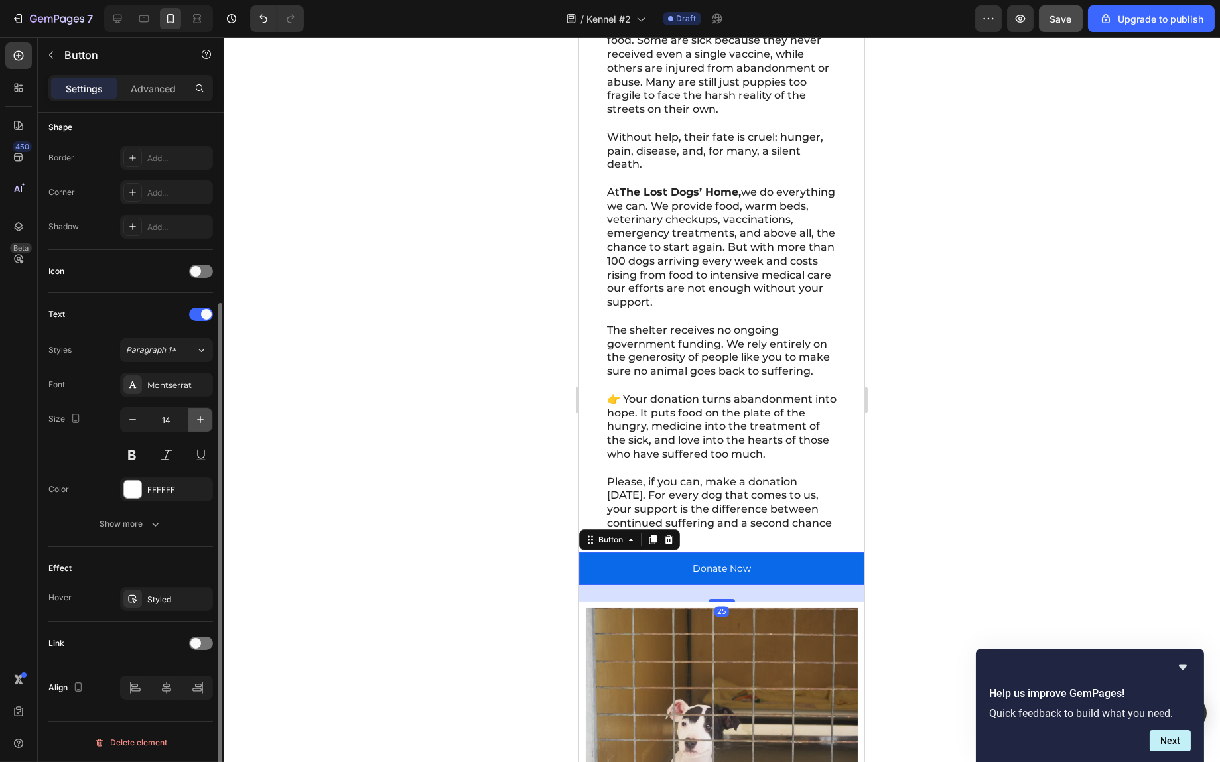
click at [201, 426] on button "button" at bounding box center [200, 420] width 24 height 24
type input "16"
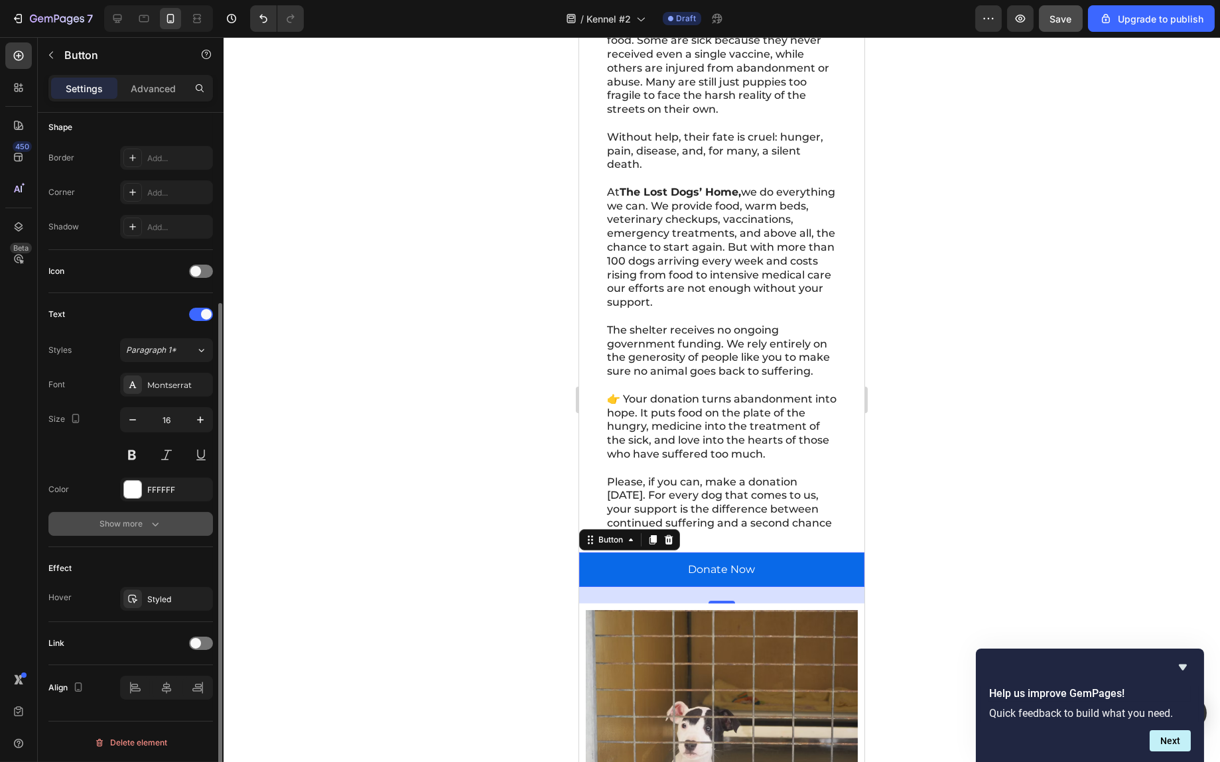
click at [139, 521] on div "Show more" at bounding box center [131, 524] width 62 height 13
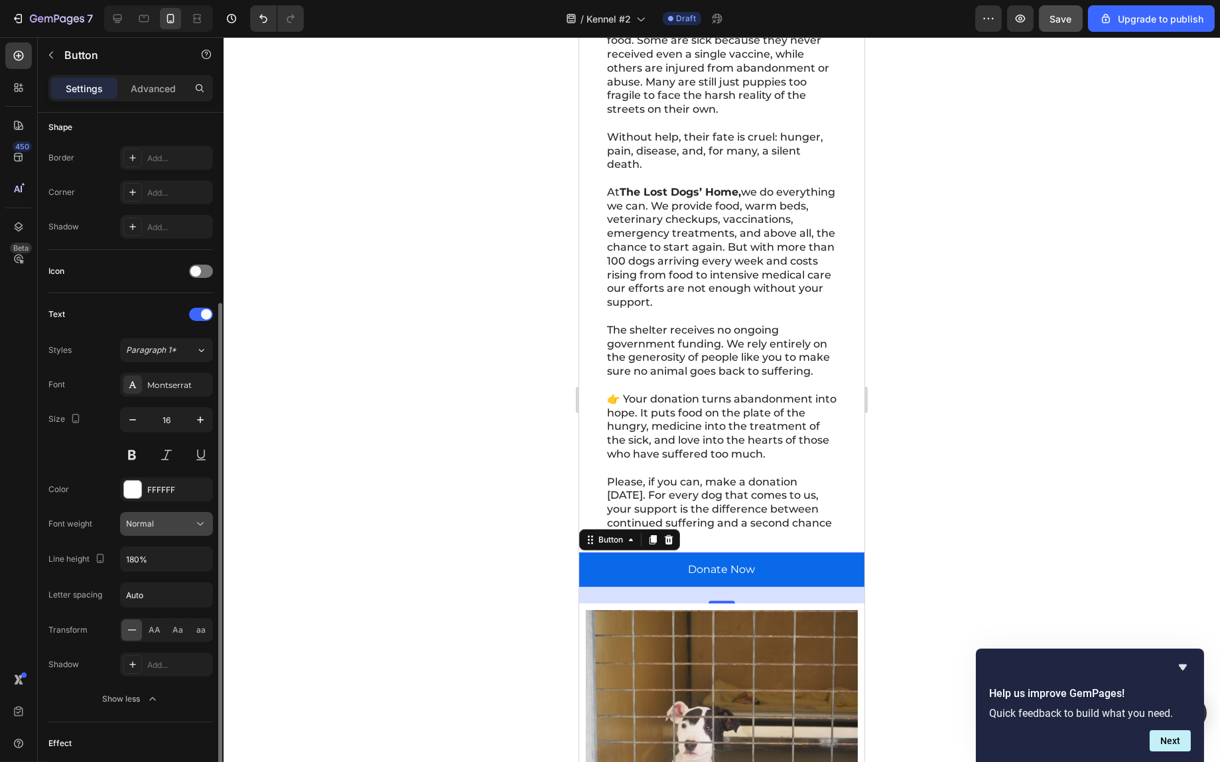
click at [185, 521] on div "Normal" at bounding box center [160, 524] width 68 height 12
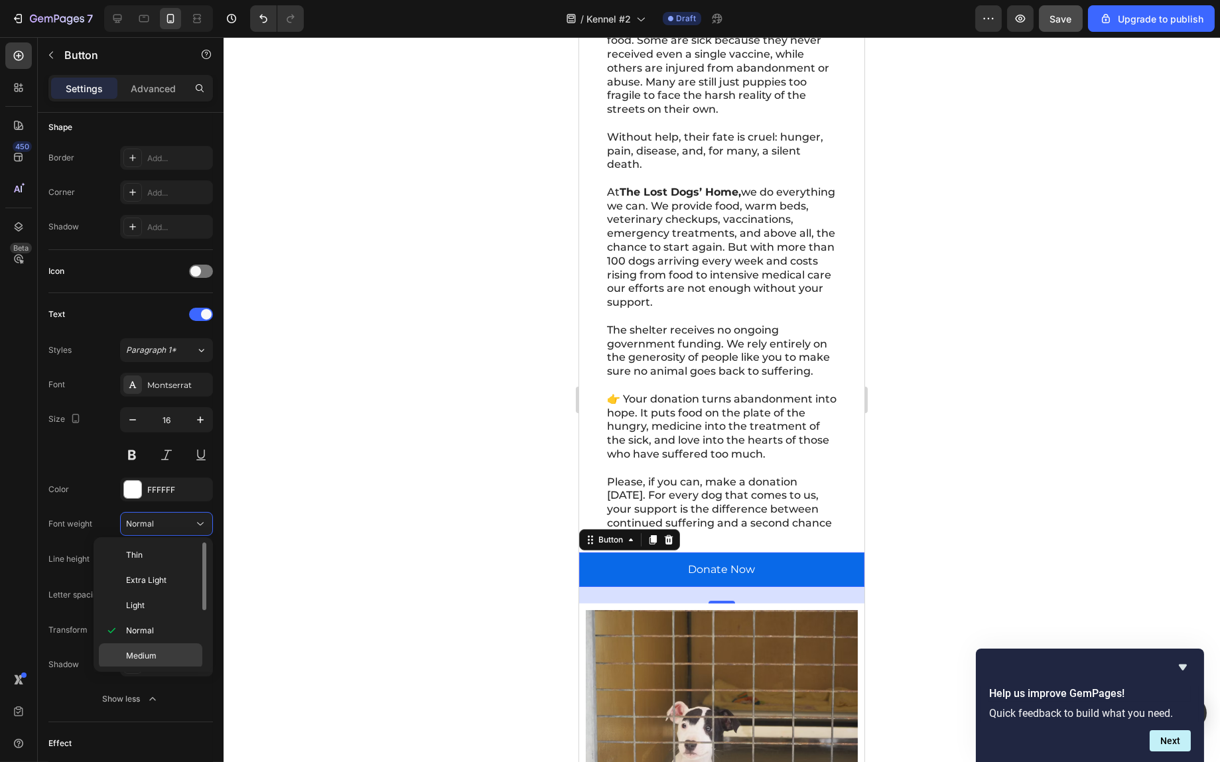
click at [153, 646] on div "Medium" at bounding box center [151, 656] width 104 height 25
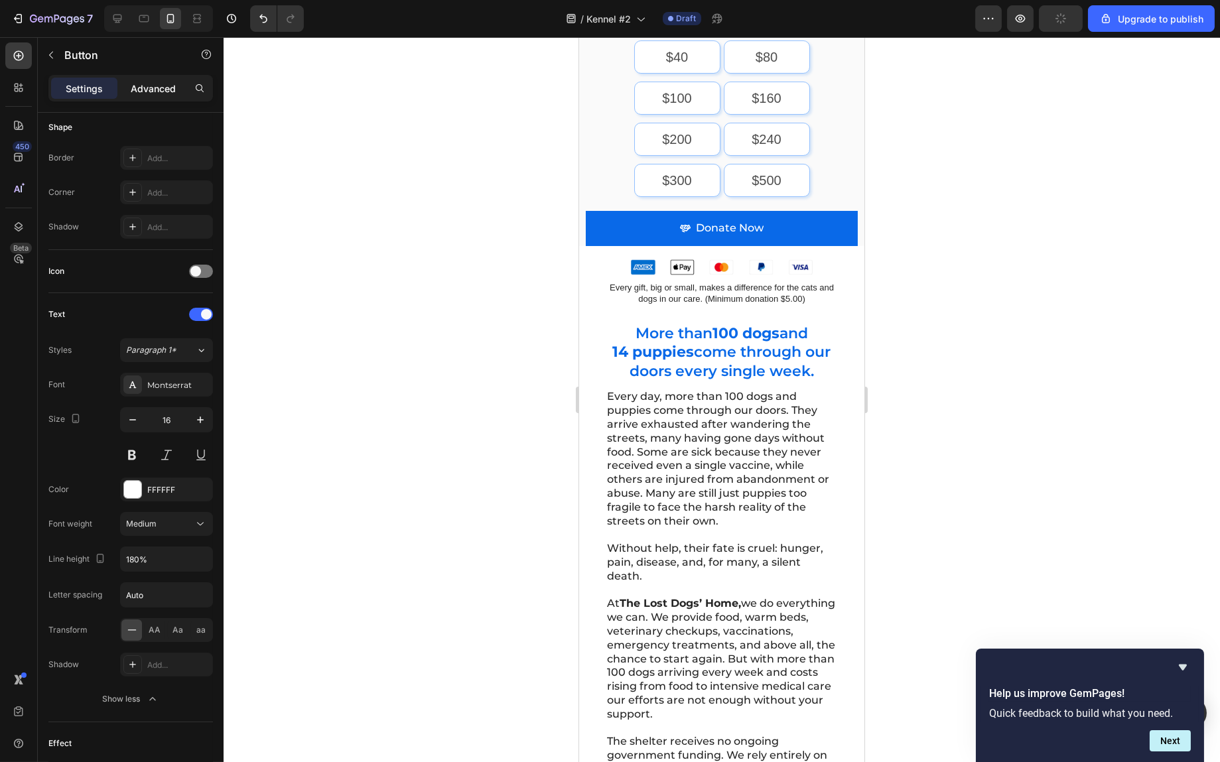
click at [169, 97] on div "Advanced" at bounding box center [153, 88] width 66 height 21
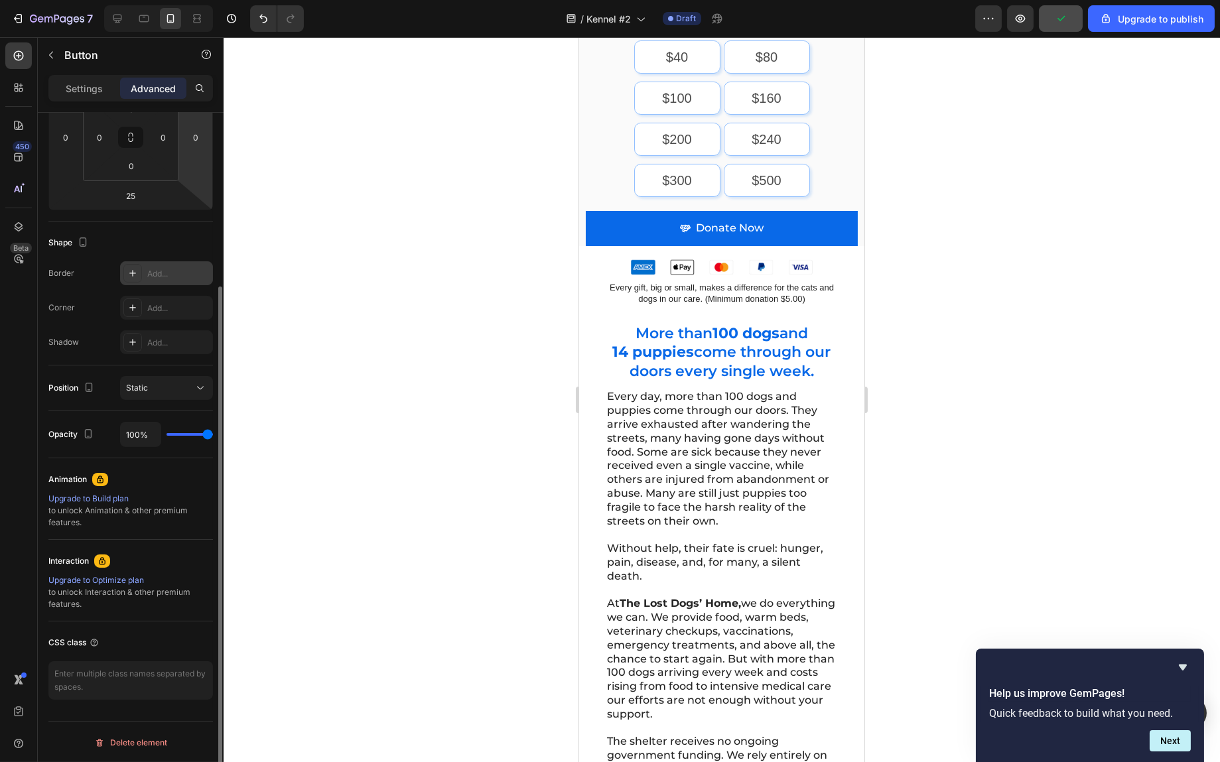
scroll to position [0, 0]
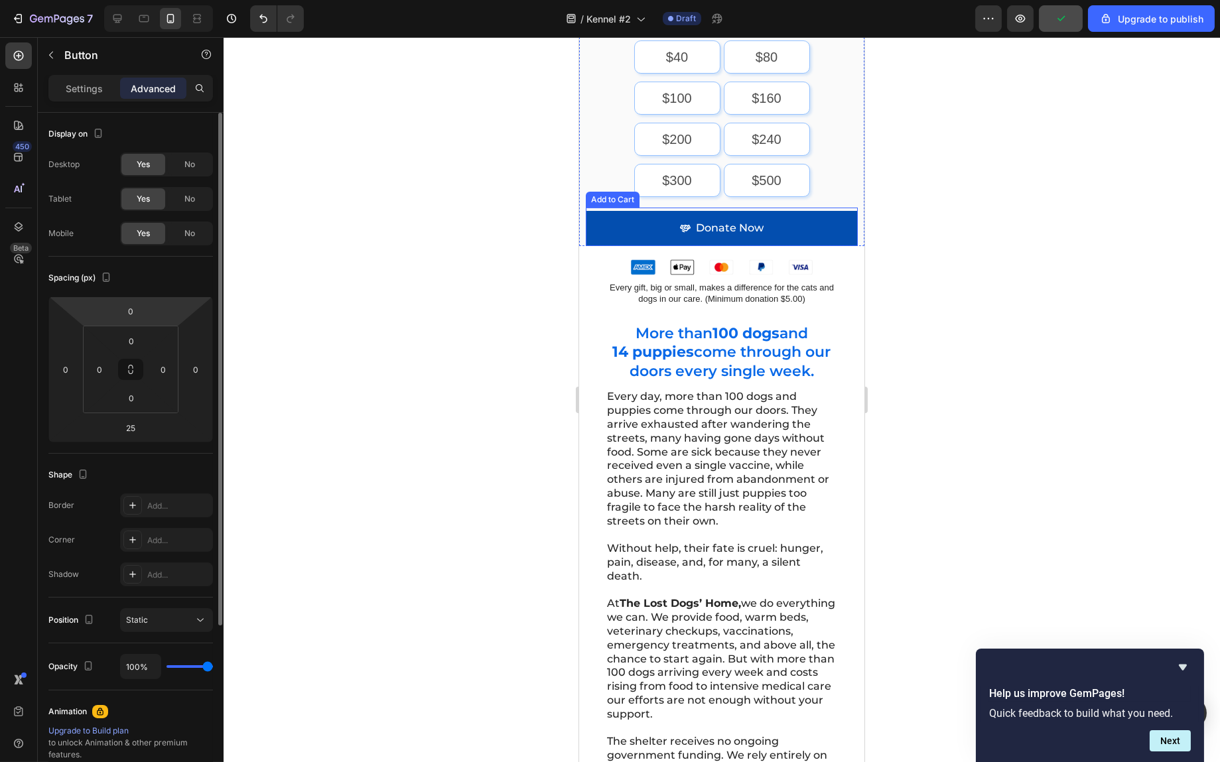
click at [790, 214] on button "Donate Now" at bounding box center [721, 228] width 272 height 35
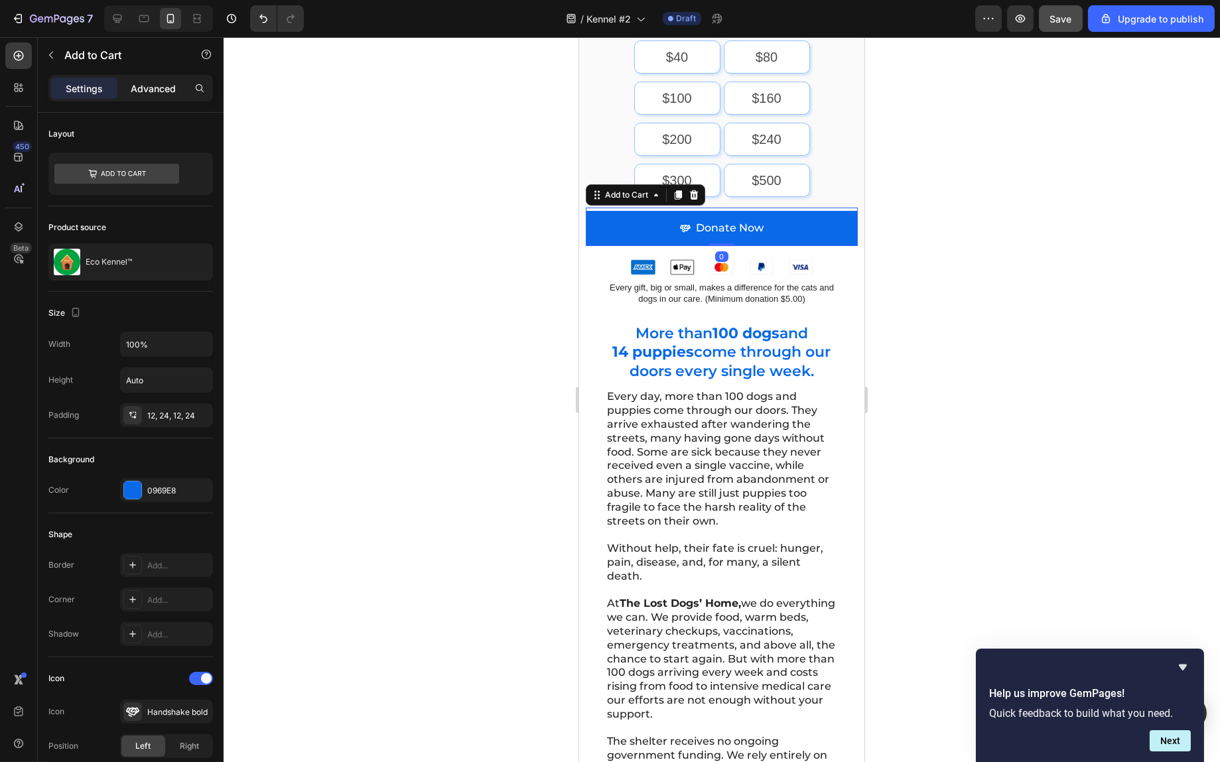
click at [153, 84] on p "Advanced" at bounding box center [153, 89] width 45 height 14
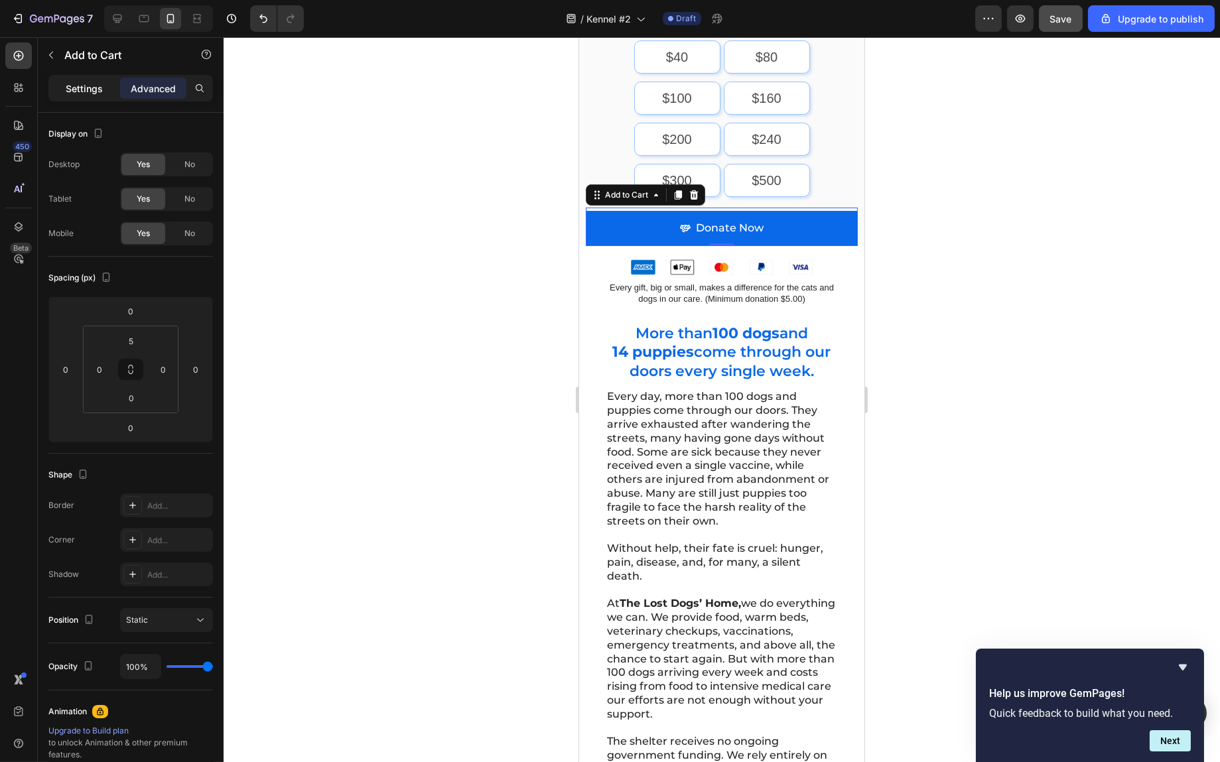
click at [75, 90] on p "Settings" at bounding box center [84, 89] width 37 height 14
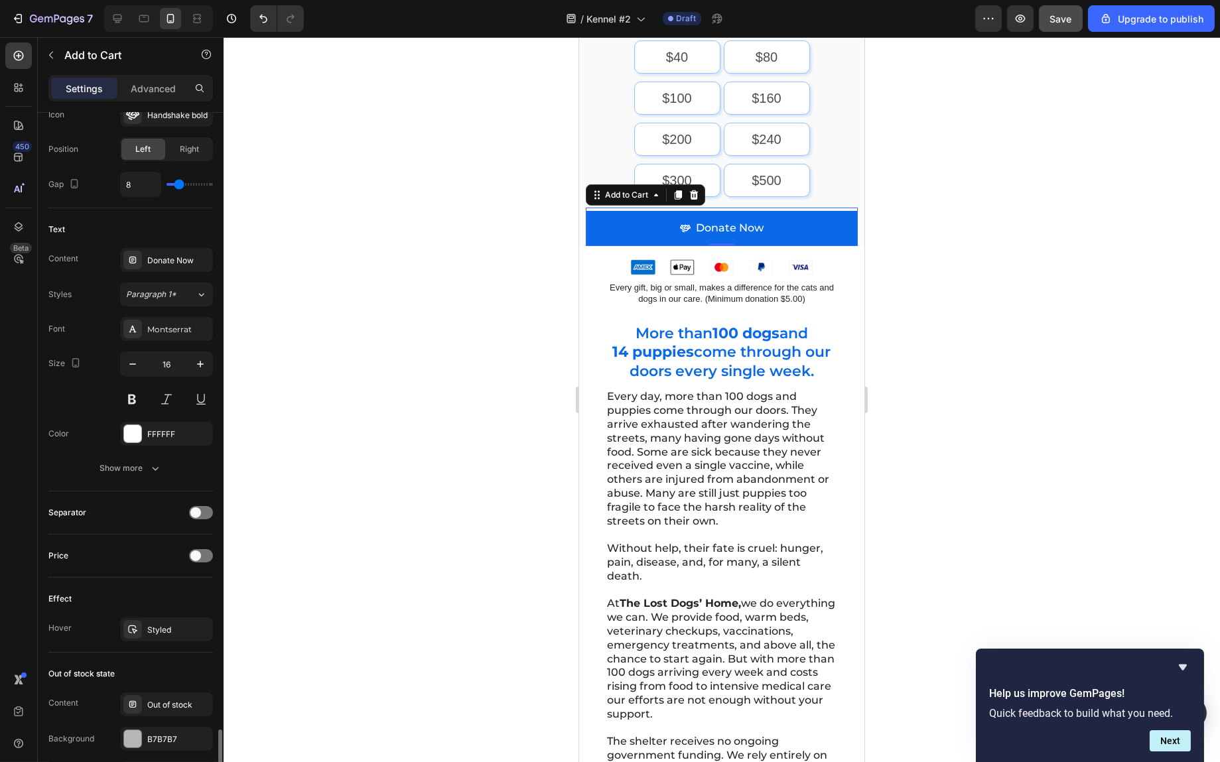
scroll to position [837, 0]
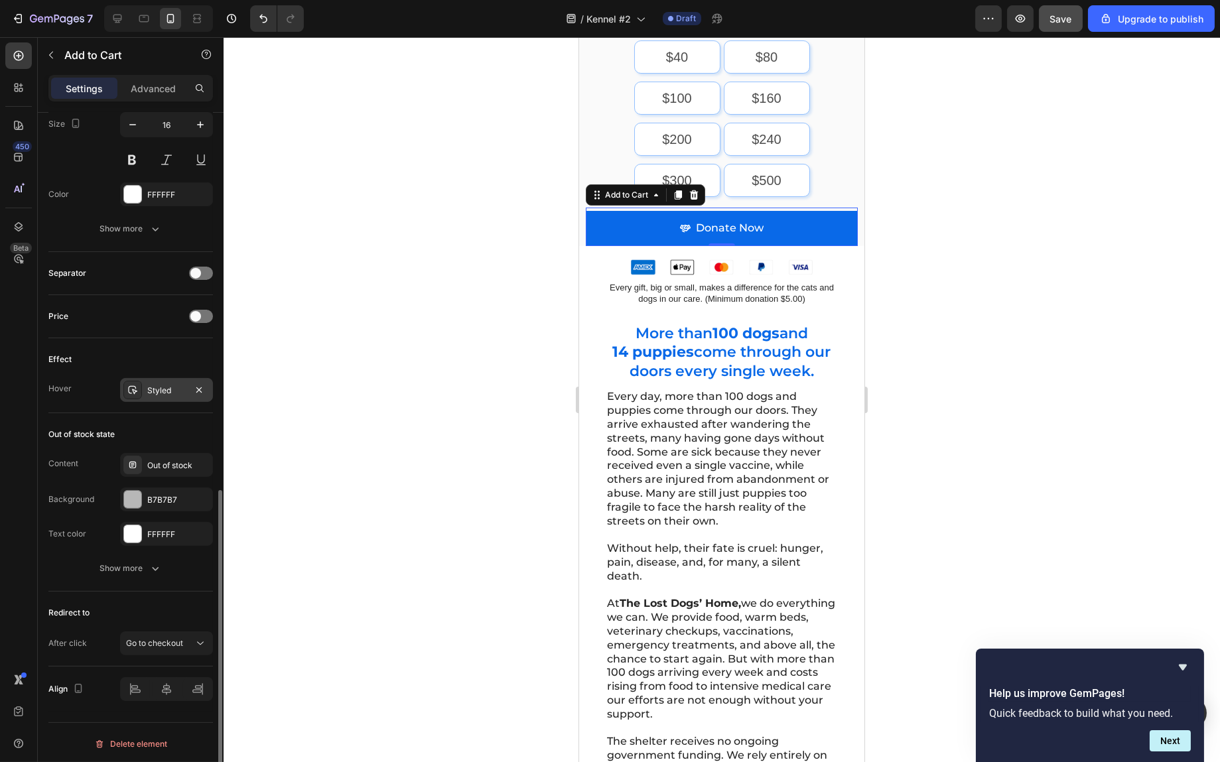
click at [152, 385] on div "Styled" at bounding box center [166, 391] width 38 height 12
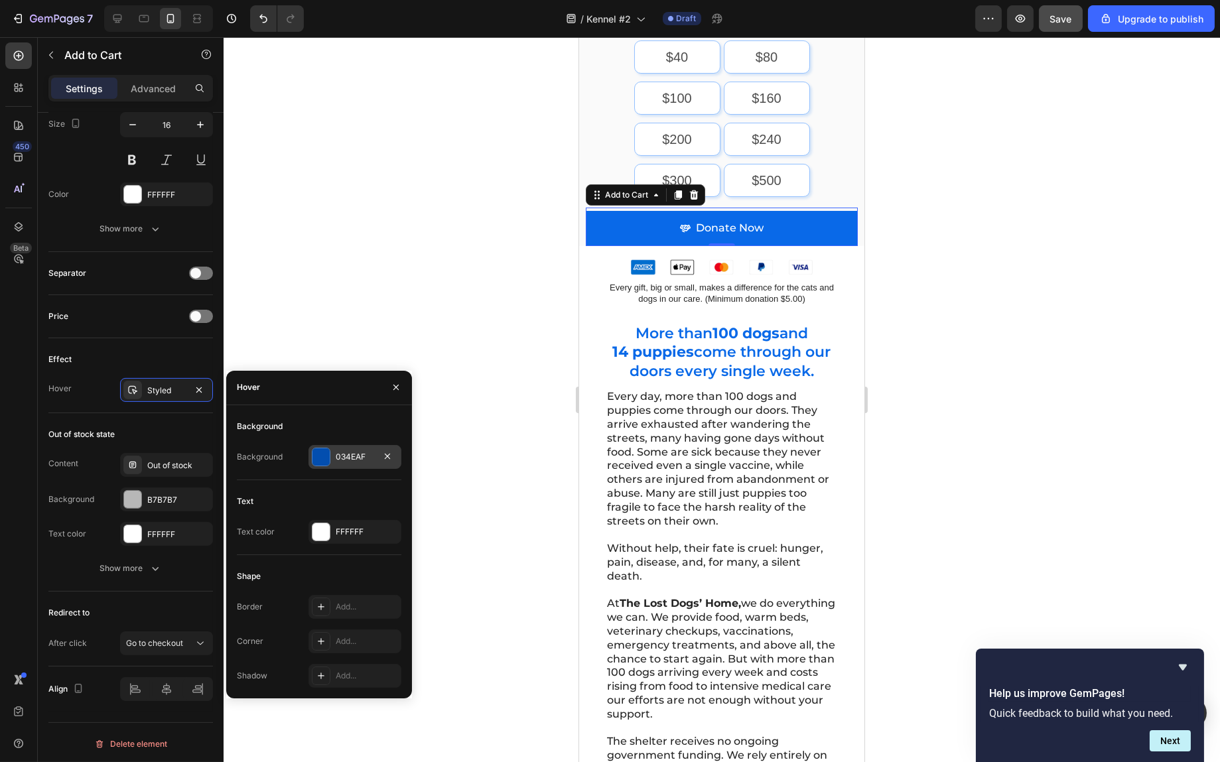
click at [336, 461] on div "034EAF" at bounding box center [355, 457] width 38 height 12
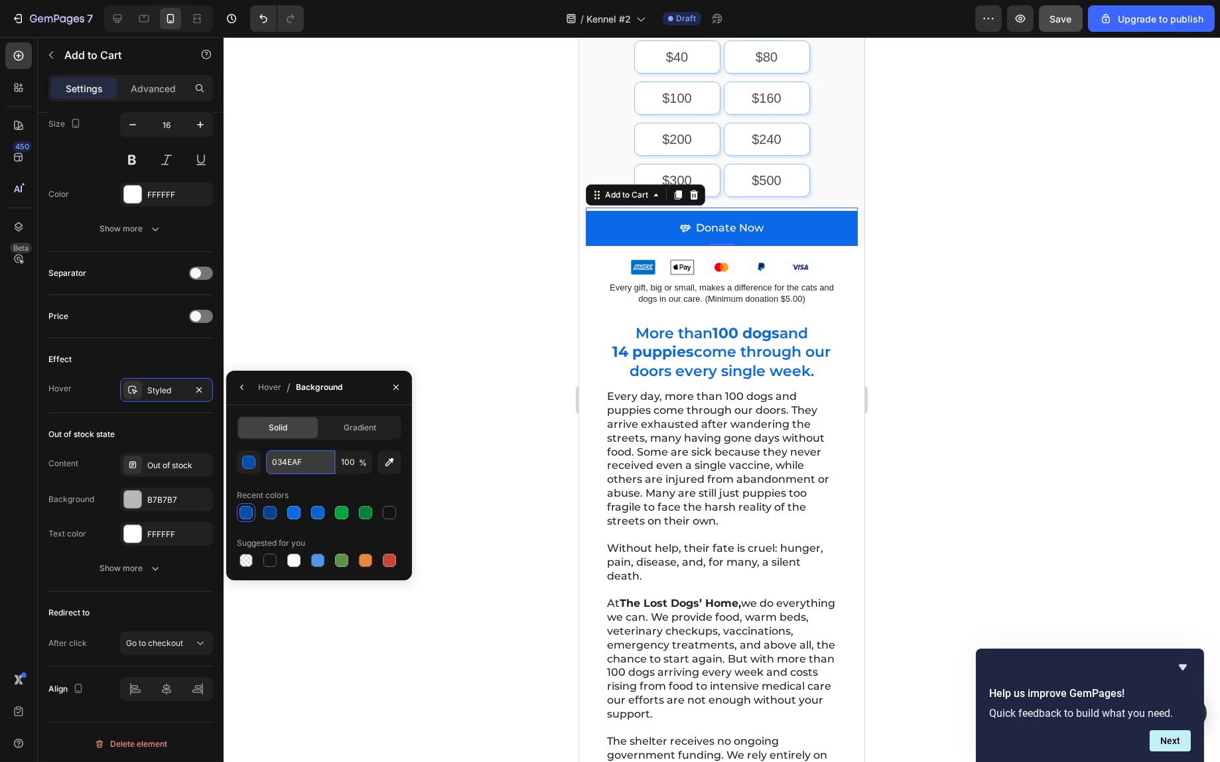
click at [293, 468] on input "034EAF" at bounding box center [300, 463] width 69 height 24
click at [834, 488] on div "Every day, more than 100 dogs and puppies come through our doors. They arrive e…" at bounding box center [721, 676] width 285 height 575
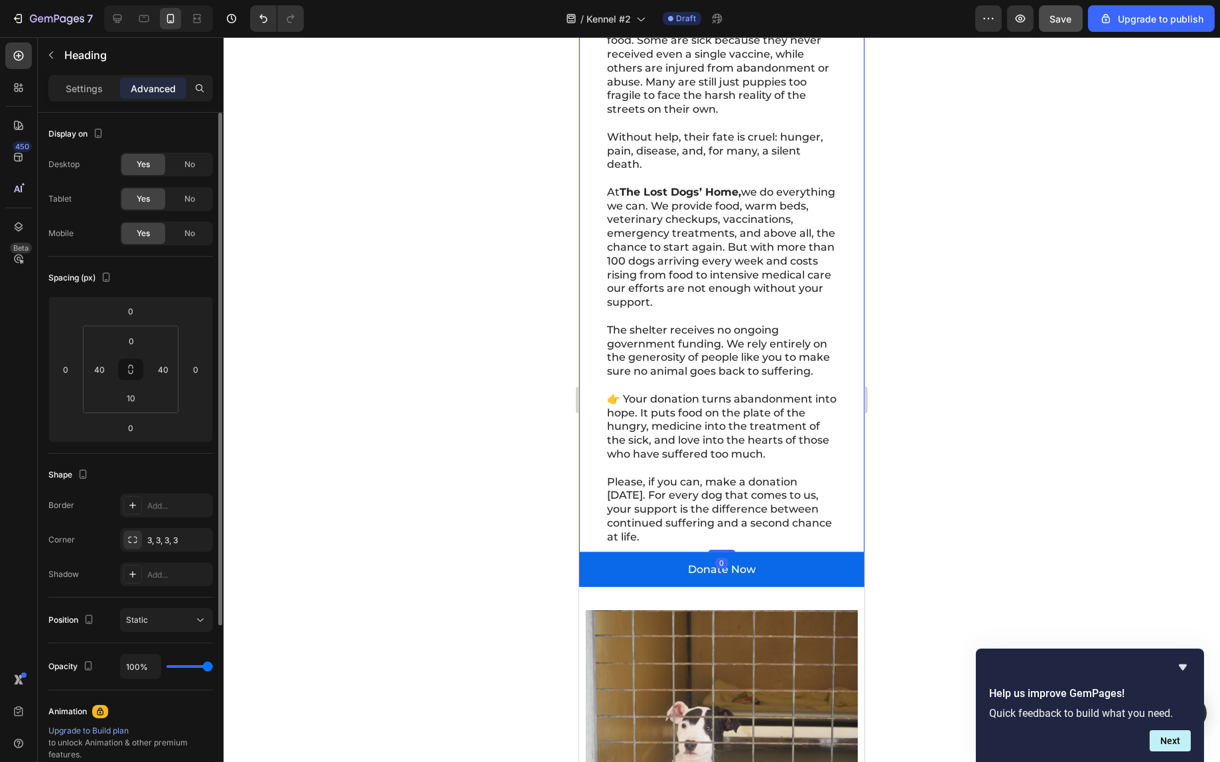
scroll to position [995, 0]
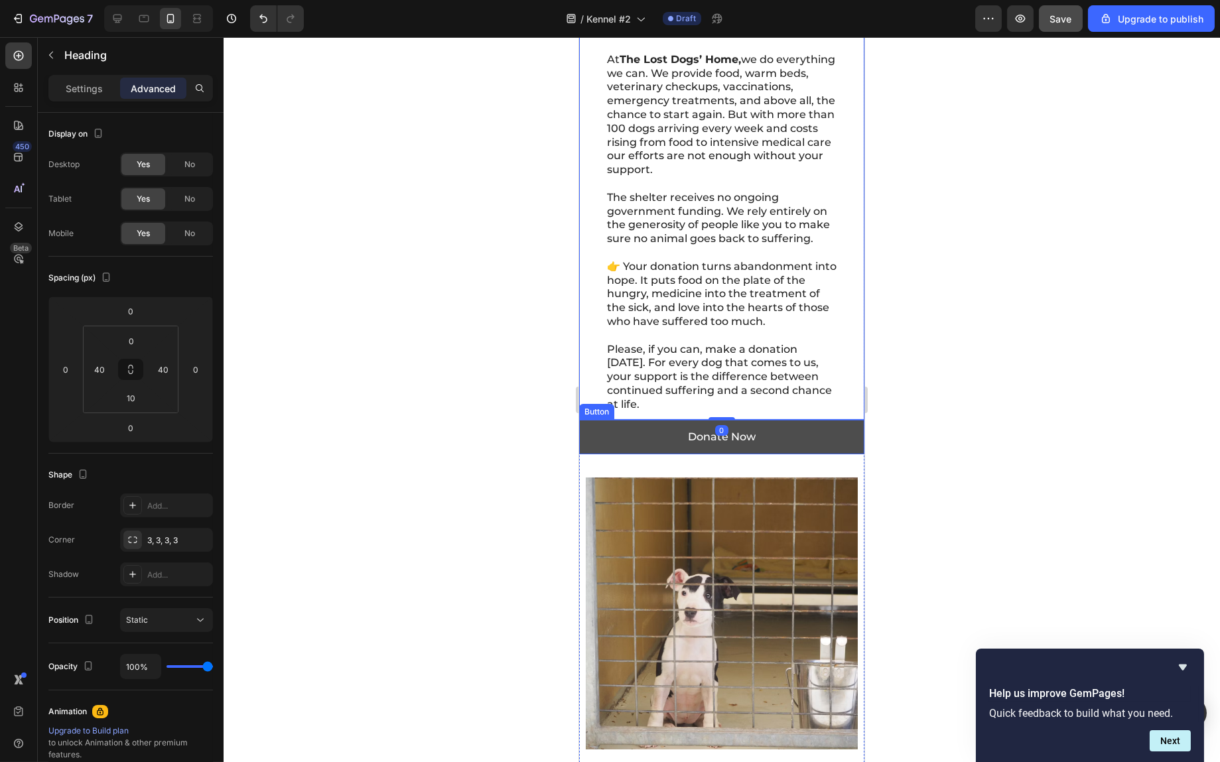
click at [795, 439] on button "Donate Now" at bounding box center [721, 437] width 285 height 35
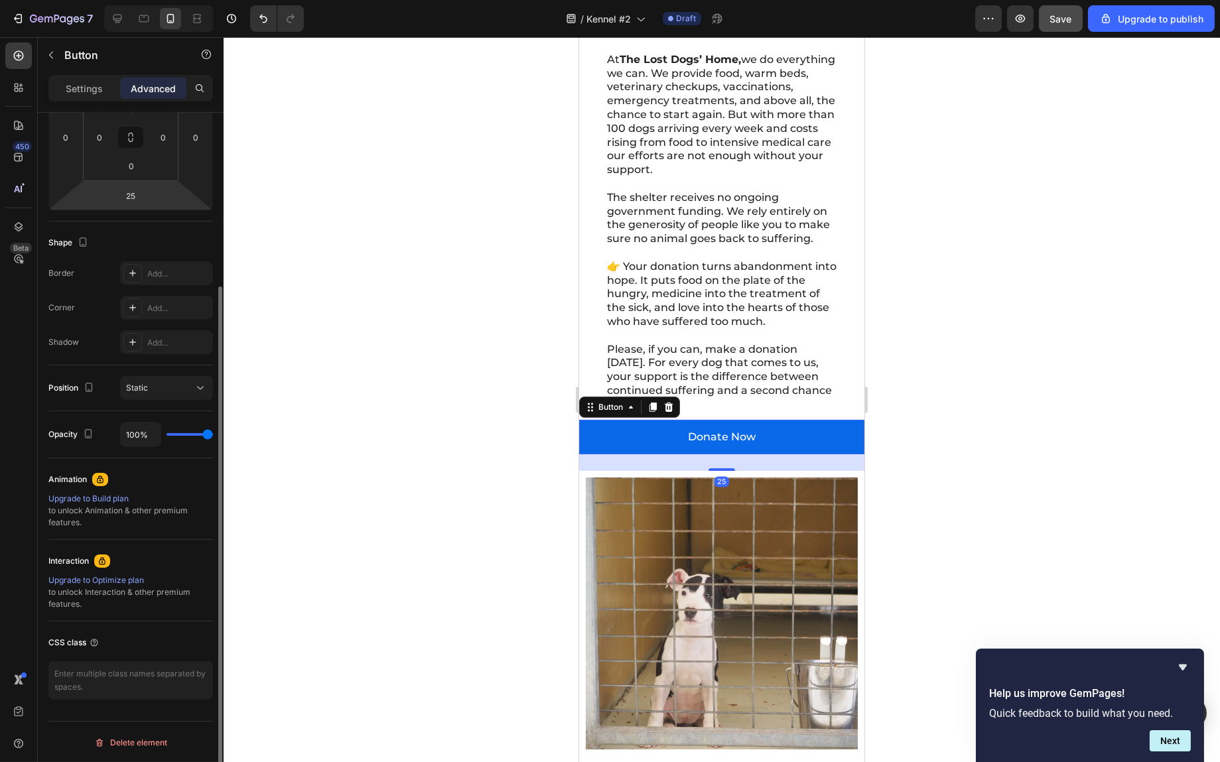
scroll to position [0, 0]
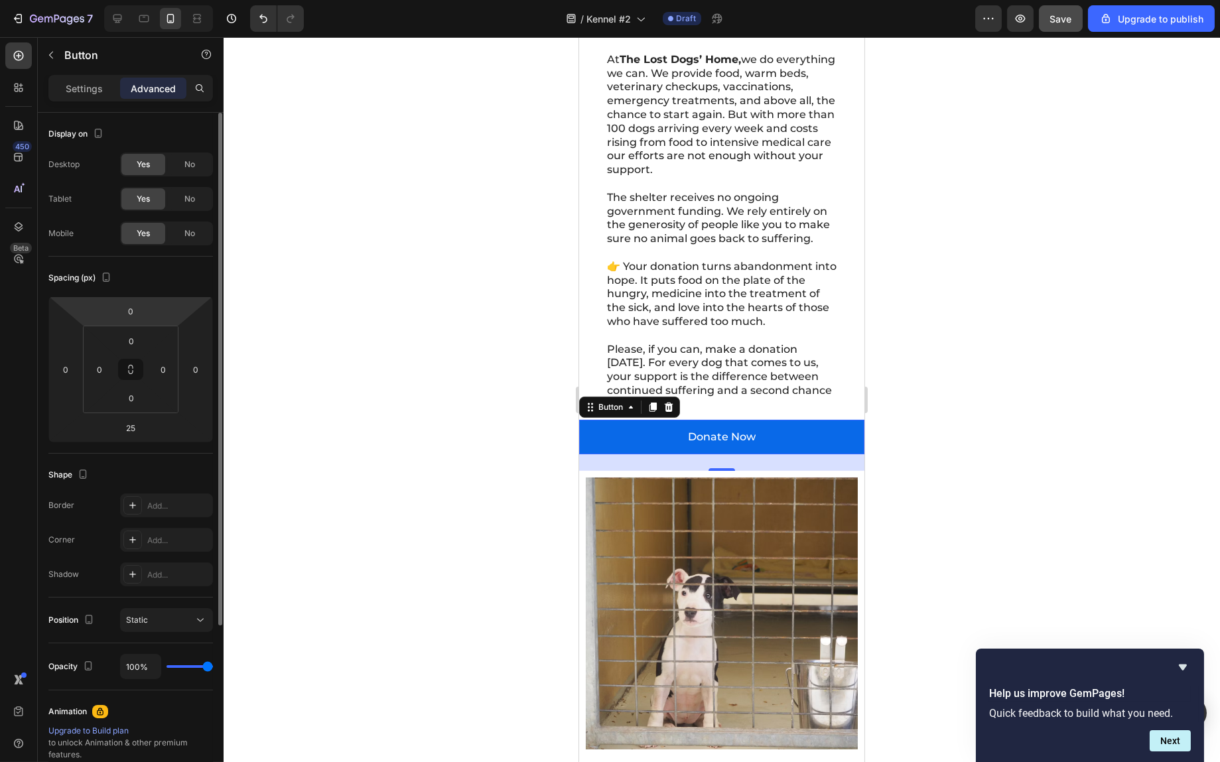
click at [97, 94] on p "Settings" at bounding box center [84, 89] width 37 height 14
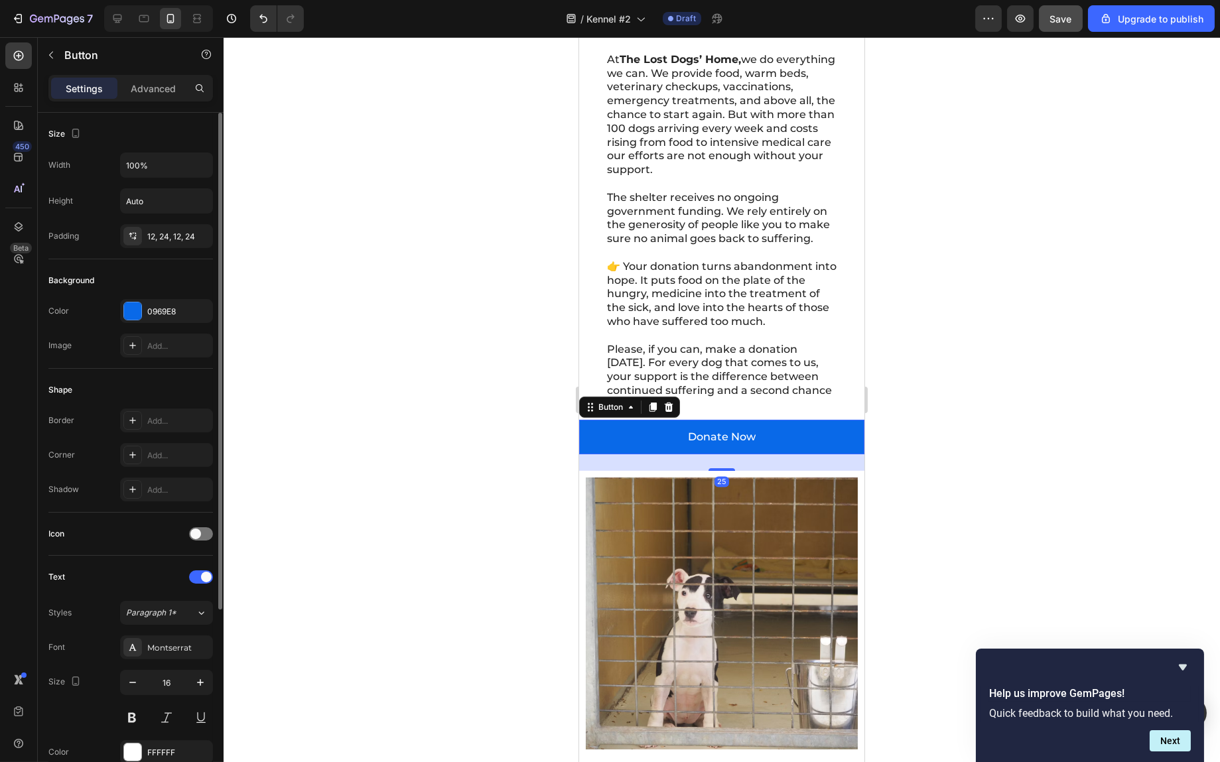
scroll to position [263, 0]
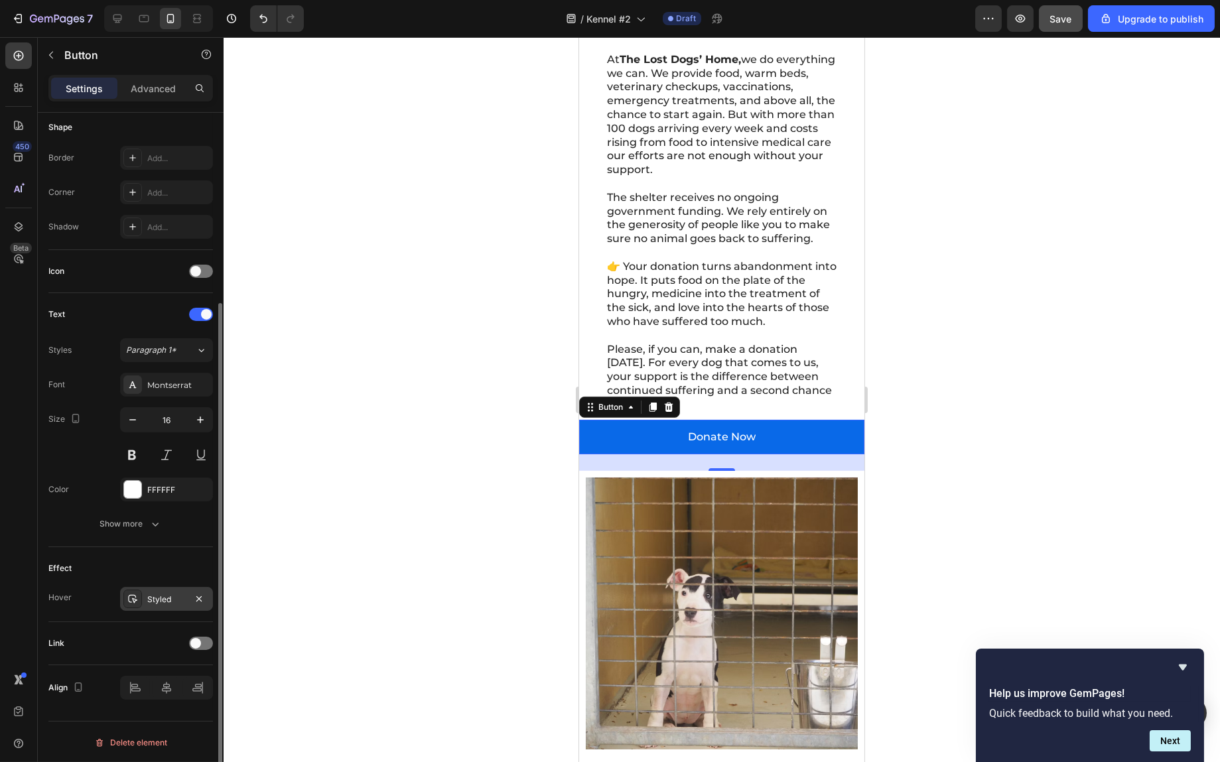
click at [159, 602] on div "Styled" at bounding box center [166, 600] width 38 height 12
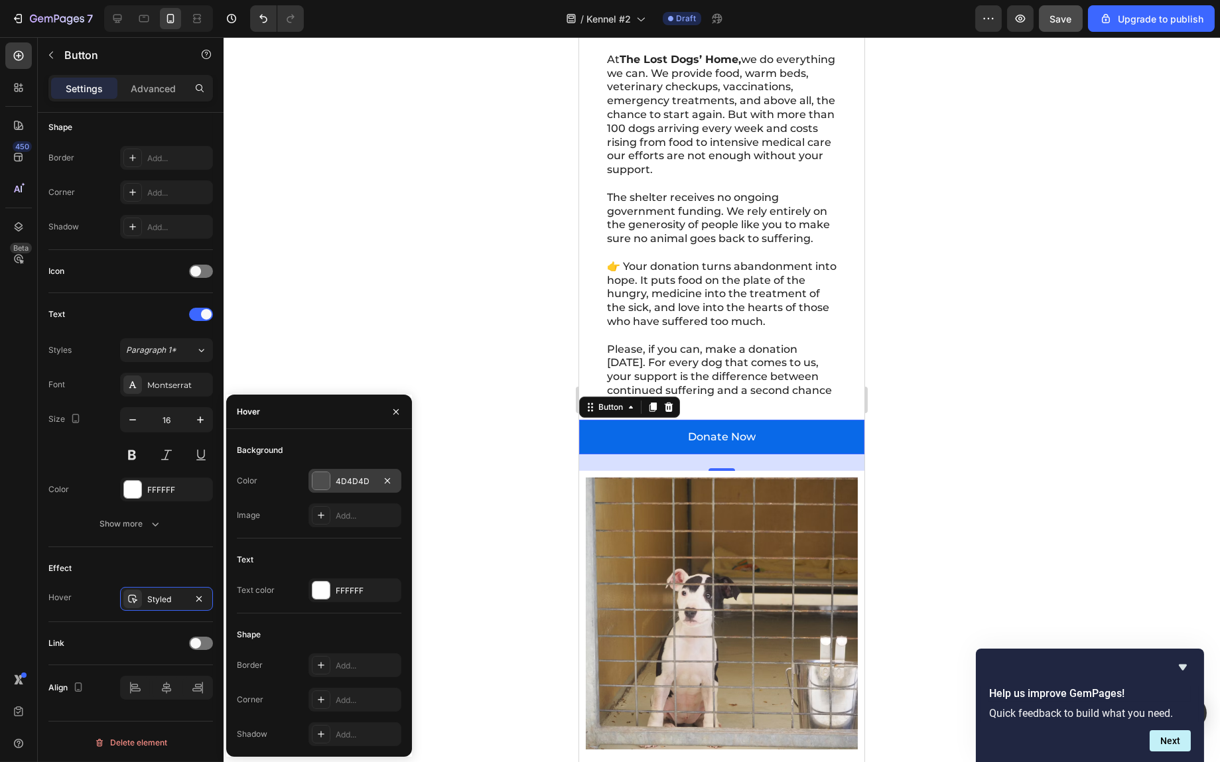
click at [330, 487] on div at bounding box center [321, 481] width 19 height 19
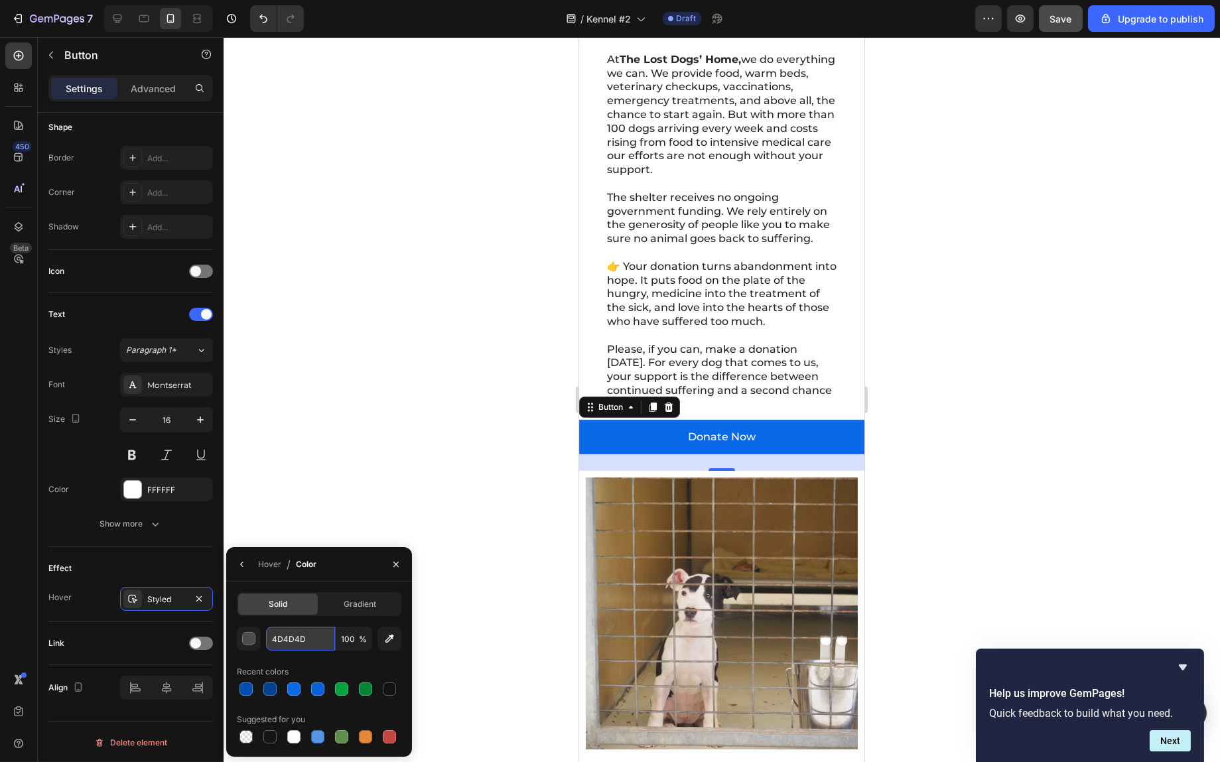
click at [285, 636] on input "4D4D4D" at bounding box center [300, 639] width 69 height 24
paste input "034EAF"
type input "034EAF"
click at [330, 664] on div "Recent colors" at bounding box center [319, 672] width 165 height 21
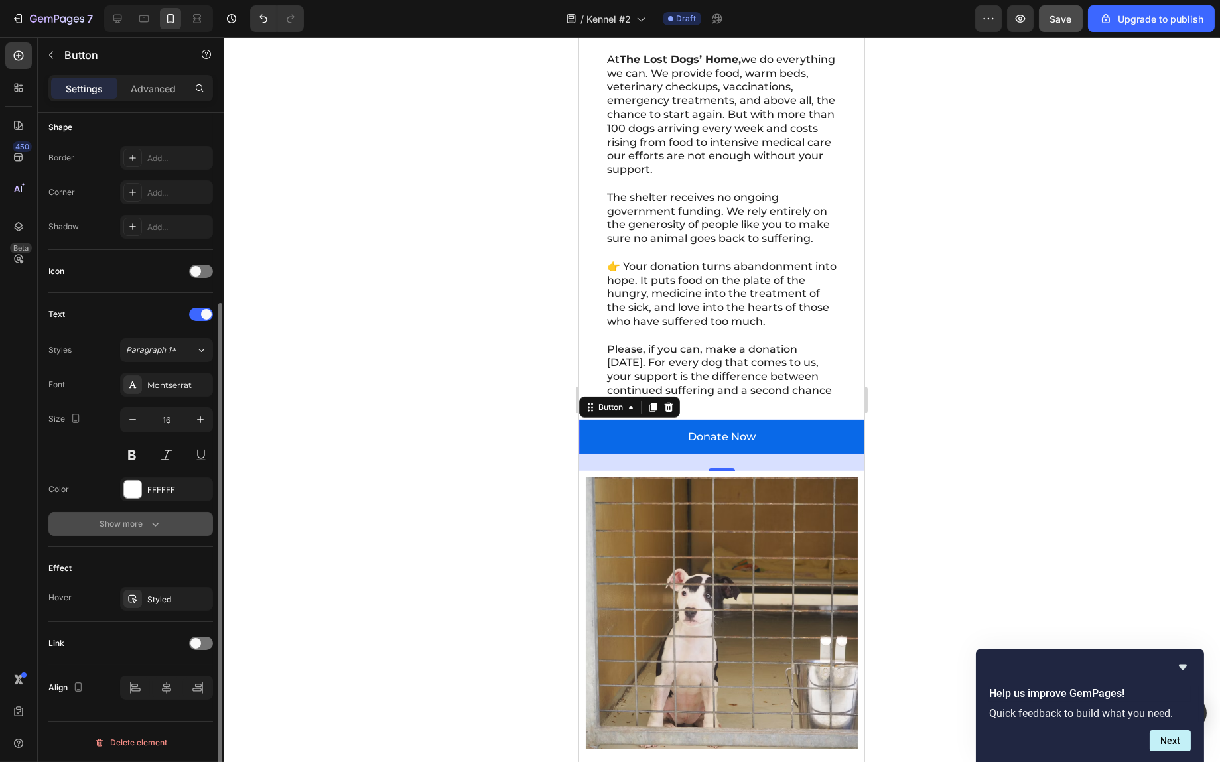
click at [125, 526] on div "Show more" at bounding box center [131, 524] width 62 height 13
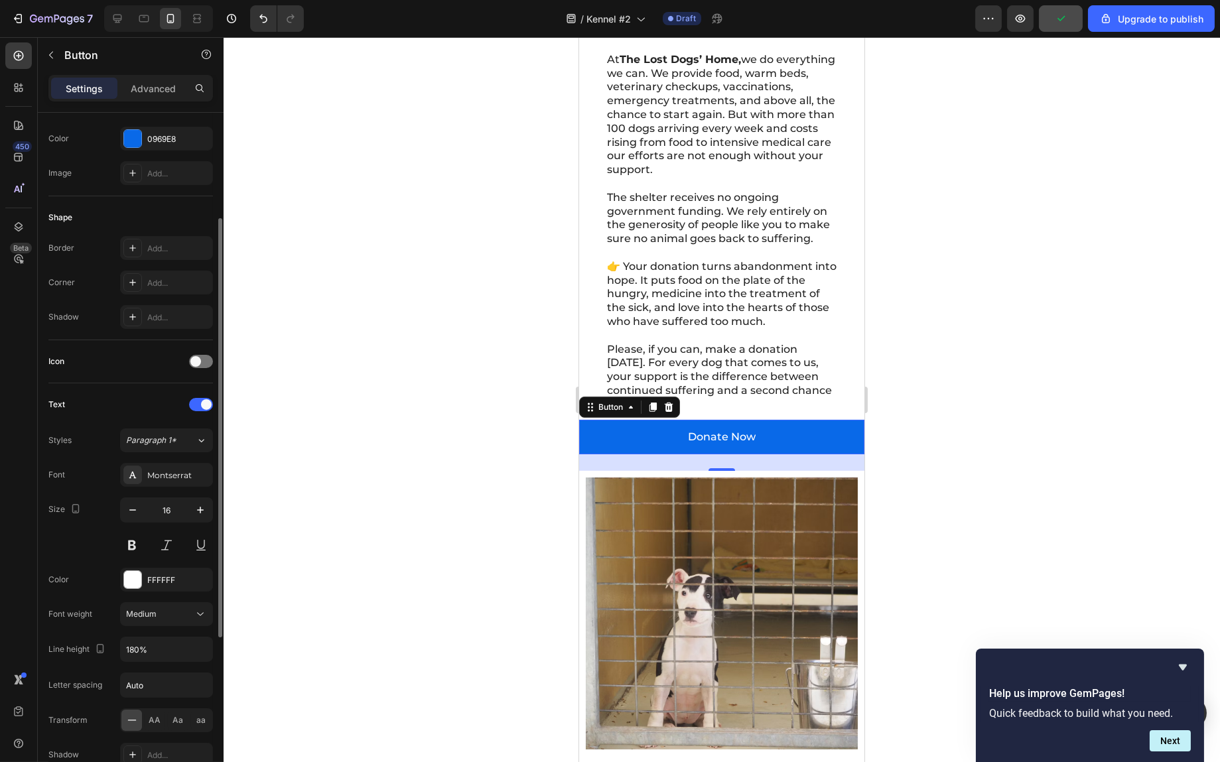
scroll to position [0, 0]
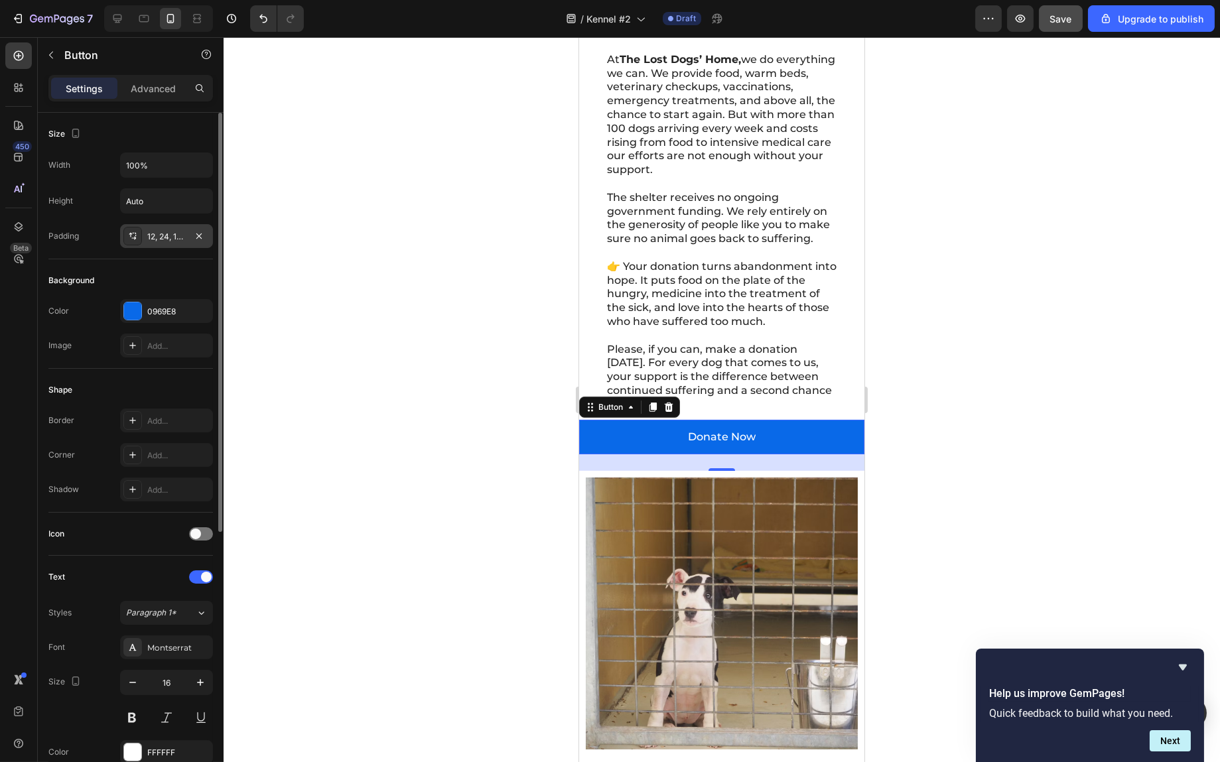
click at [162, 231] on div "12, 24, 12, 24" at bounding box center [166, 237] width 38 height 12
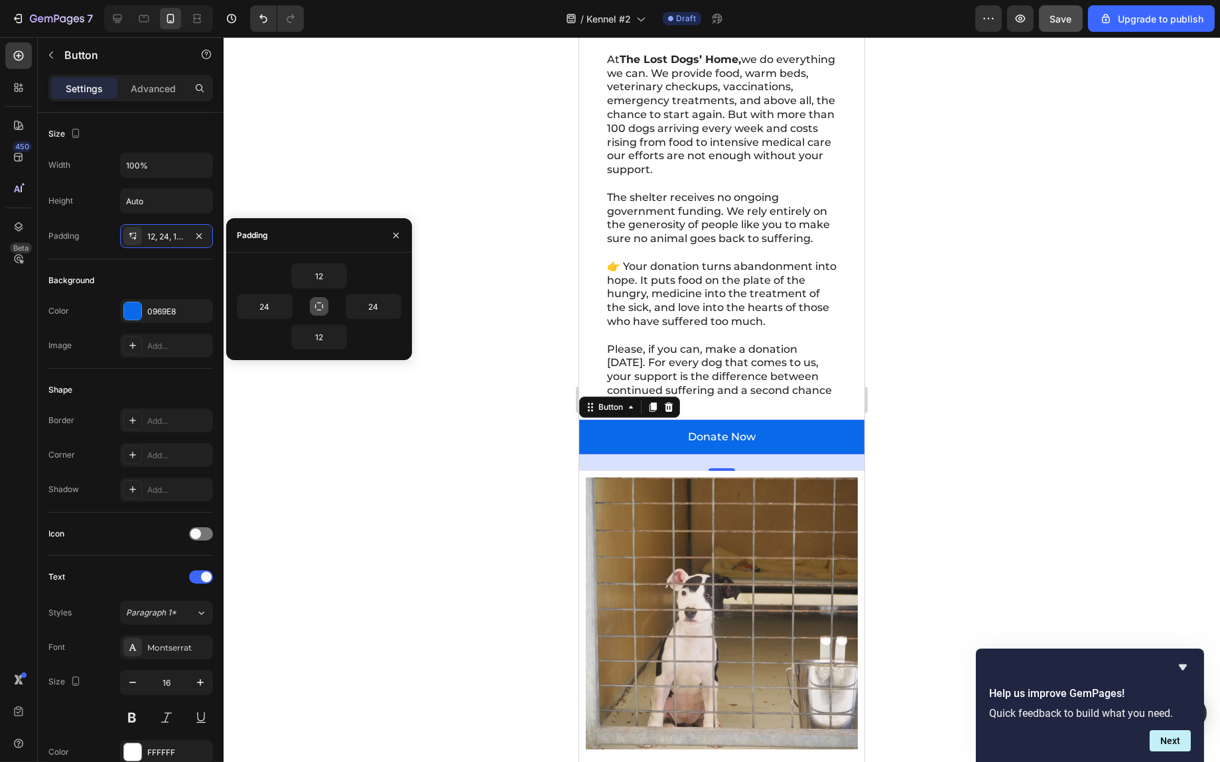
click at [320, 307] on icon "button" at bounding box center [319, 306] width 11 height 11
type input "12"
click at [320, 307] on icon "button" at bounding box center [319, 306] width 11 height 11
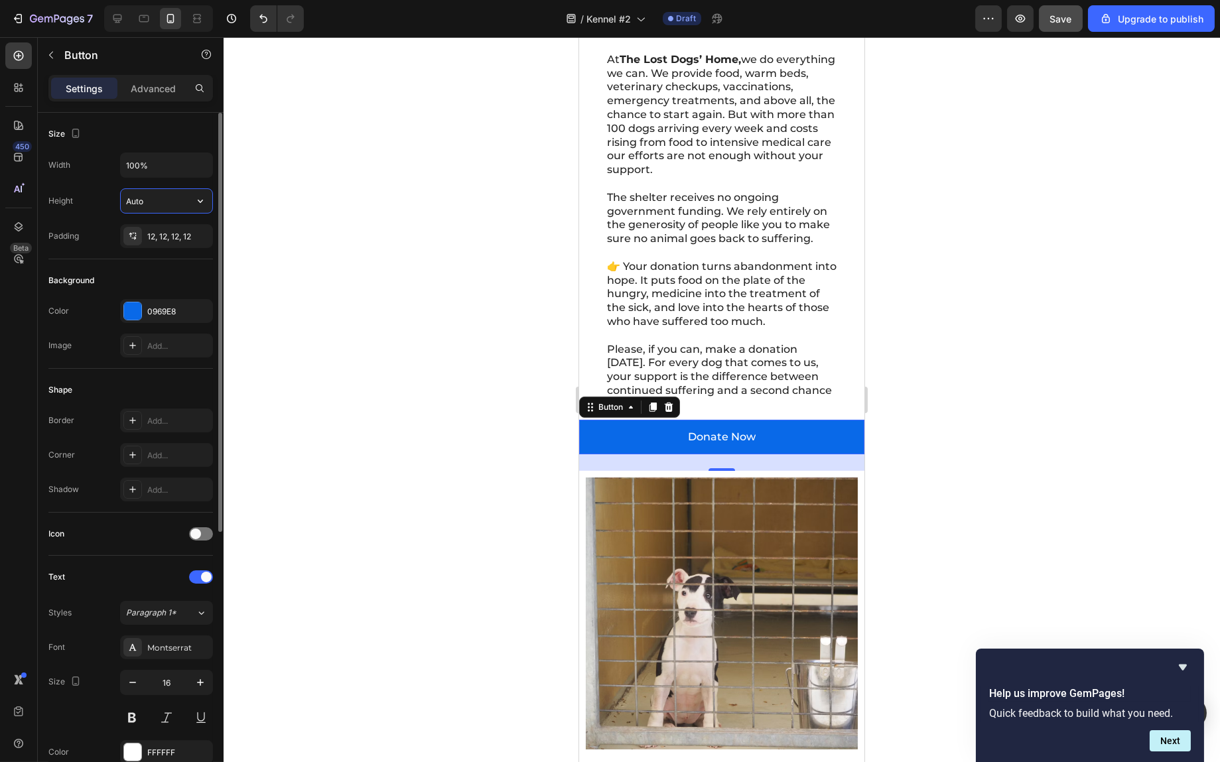
click at [161, 198] on input "Auto" at bounding box center [167, 201] width 92 height 24
click at [181, 206] on input "Auto" at bounding box center [167, 201] width 92 height 24
click at [205, 198] on icon "button" at bounding box center [200, 200] width 13 height 13
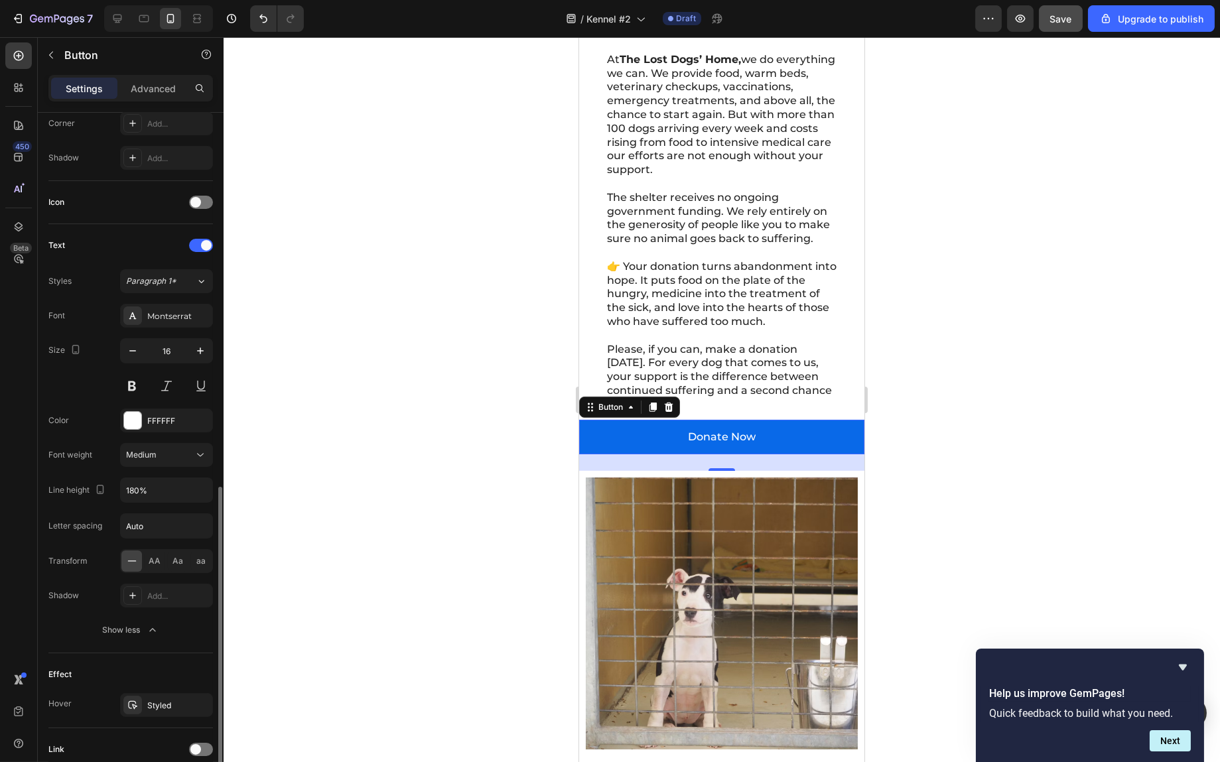
scroll to position [438, 0]
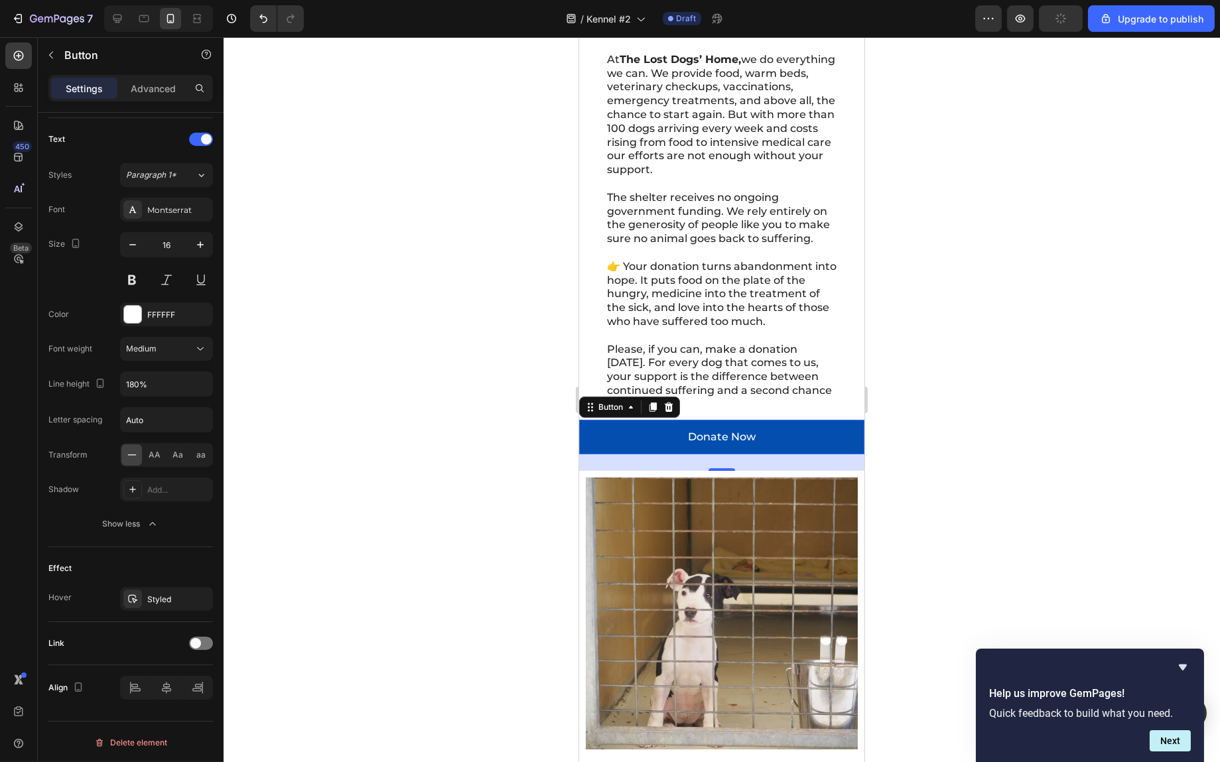
click at [803, 451] on button "Donate Now" at bounding box center [721, 437] width 285 height 35
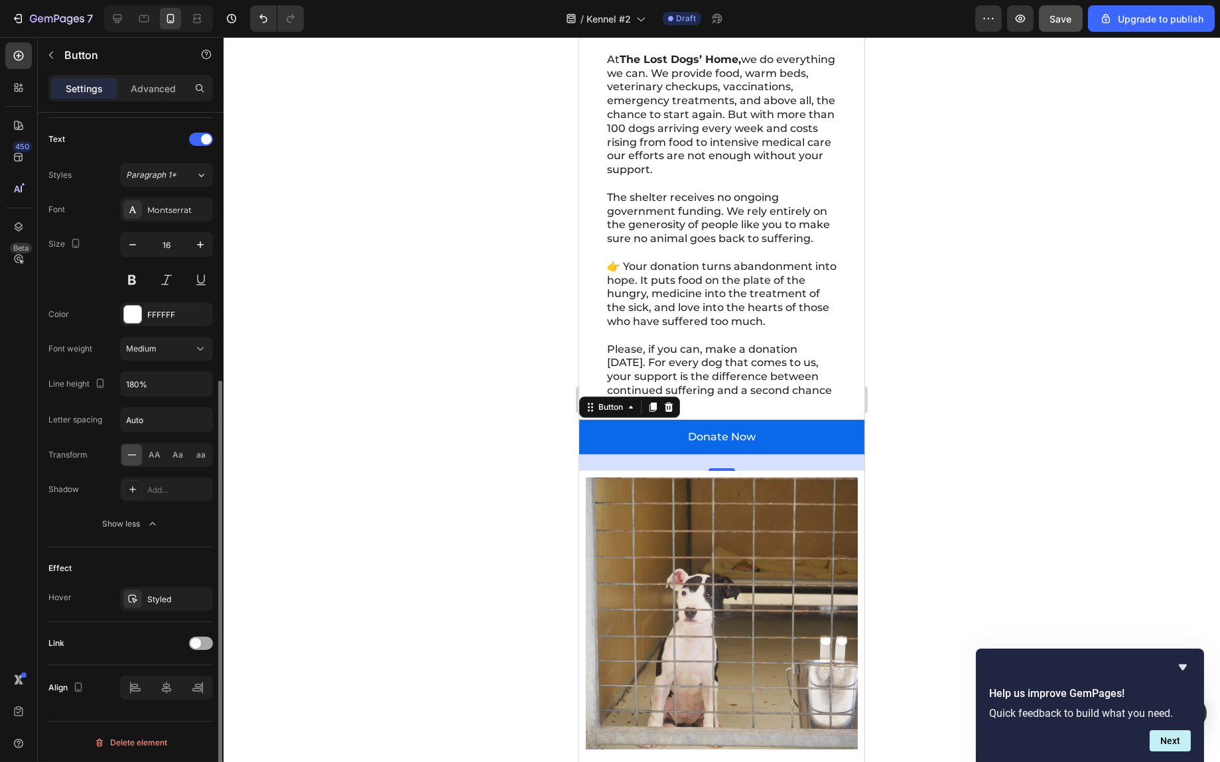
drag, startPoint x: 208, startPoint y: 649, endPoint x: 202, endPoint y: 643, distance: 8.4
click at [207, 648] on div "Link" at bounding box center [130, 643] width 165 height 21
click at [202, 640] on div at bounding box center [201, 643] width 24 height 13
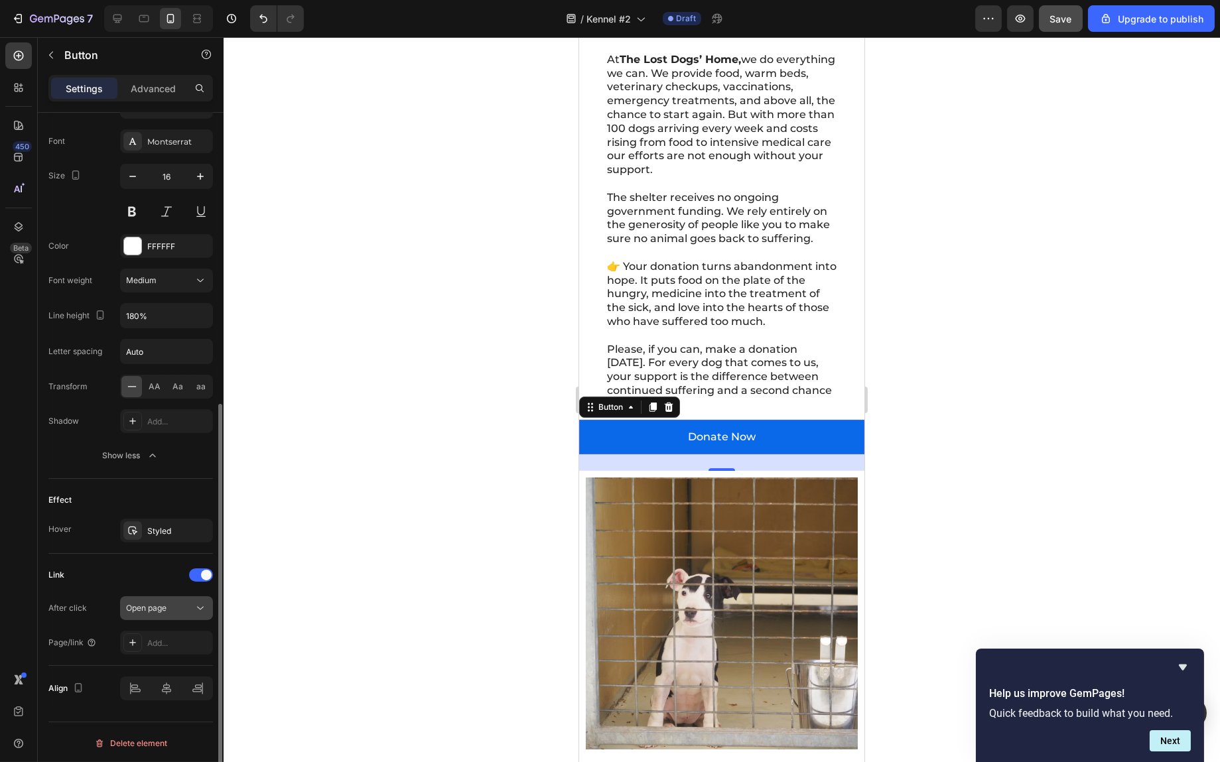
click at [159, 605] on span "Open page" at bounding box center [146, 608] width 40 height 10
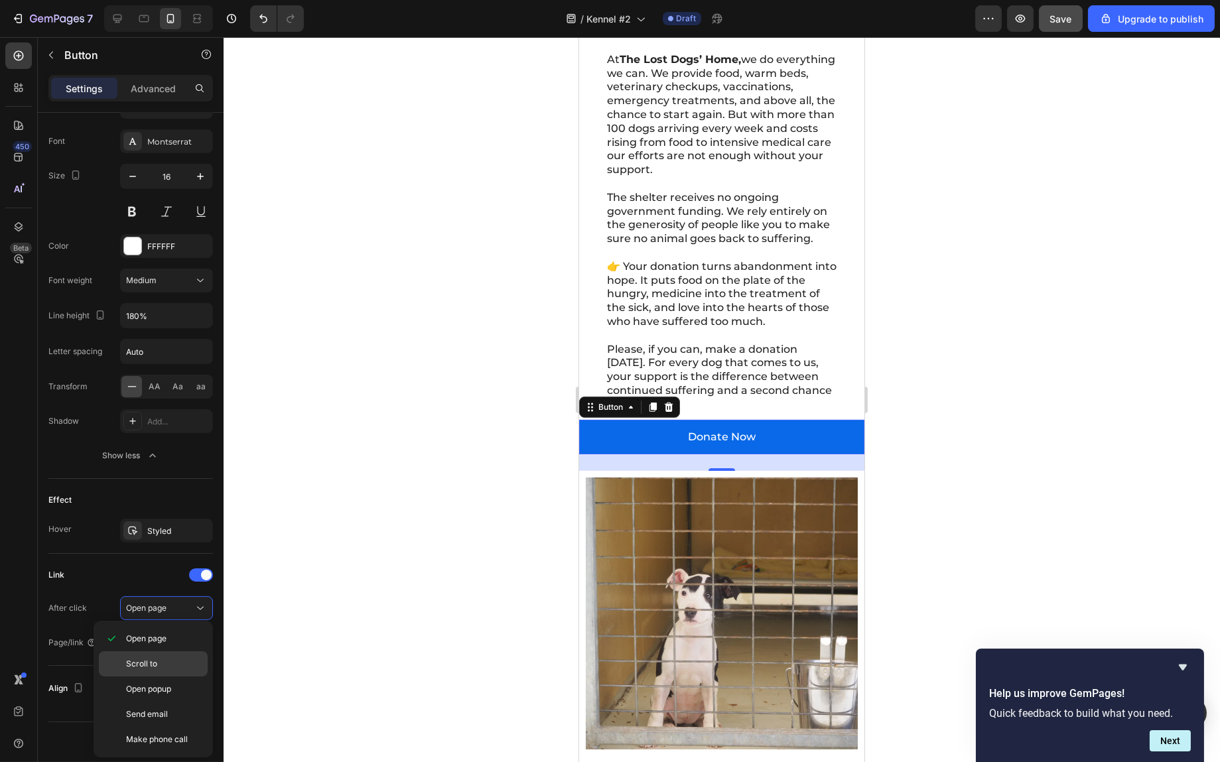
click at [166, 660] on p "Scroll to" at bounding box center [164, 664] width 76 height 12
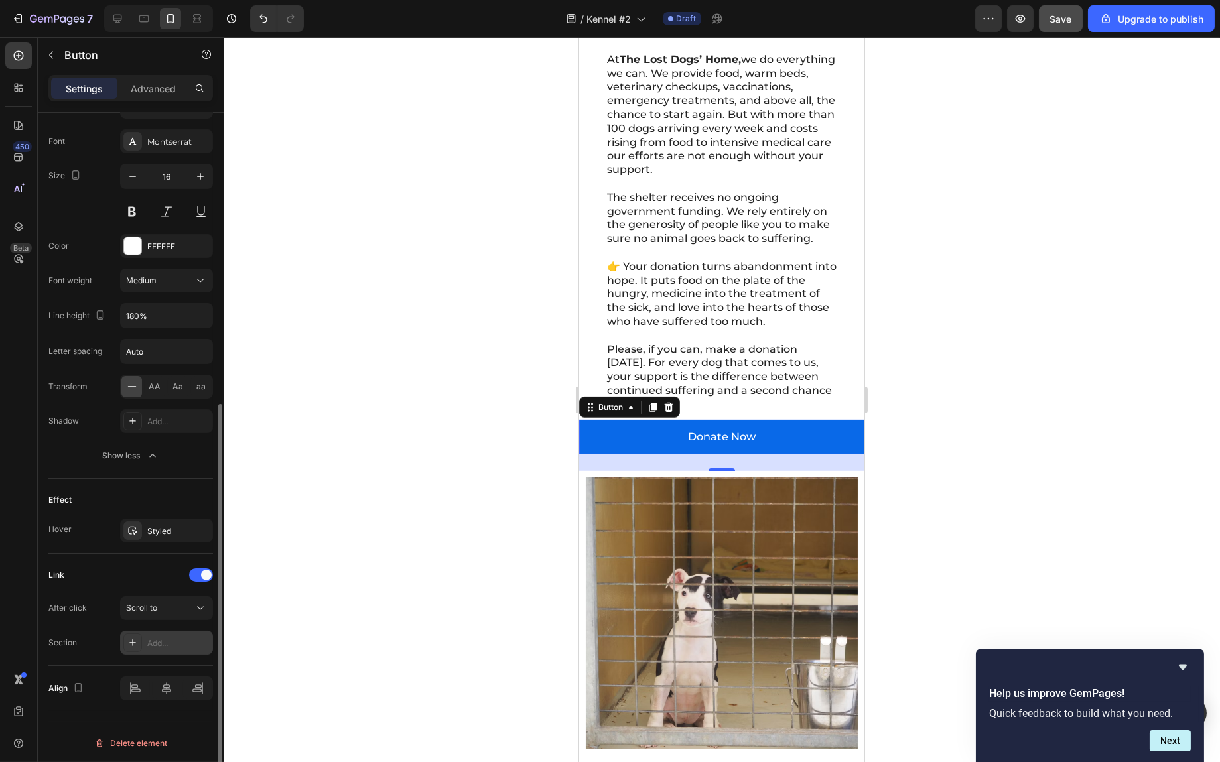
click at [172, 651] on div "Add..." at bounding box center [166, 643] width 93 height 24
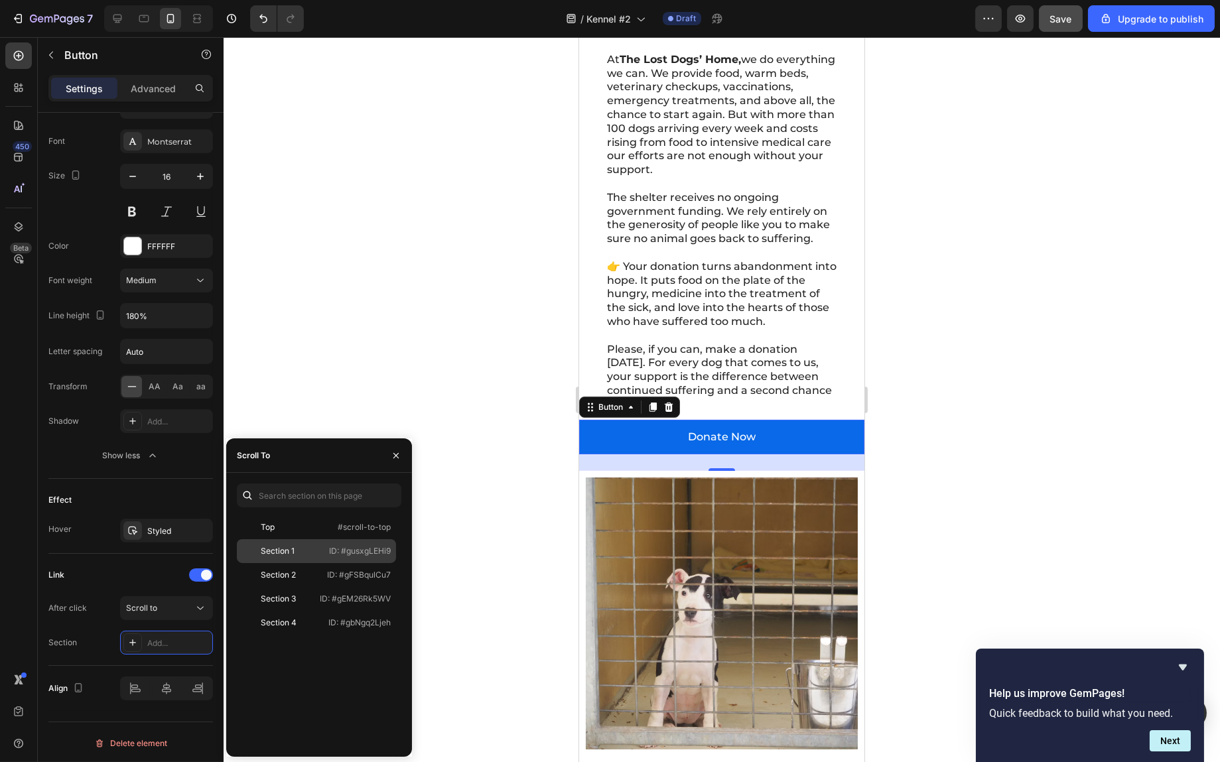
click at [290, 551] on div "Section 1" at bounding box center [278, 551] width 34 height 12
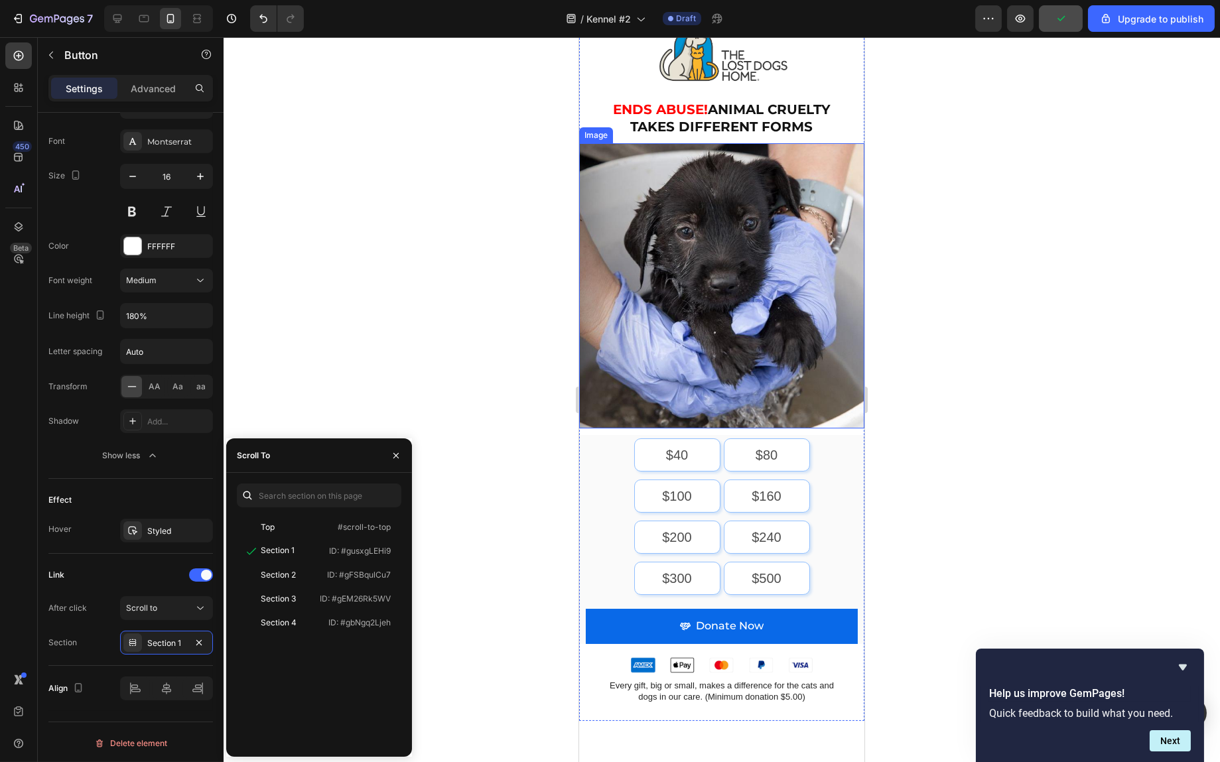
scroll to position [0, 0]
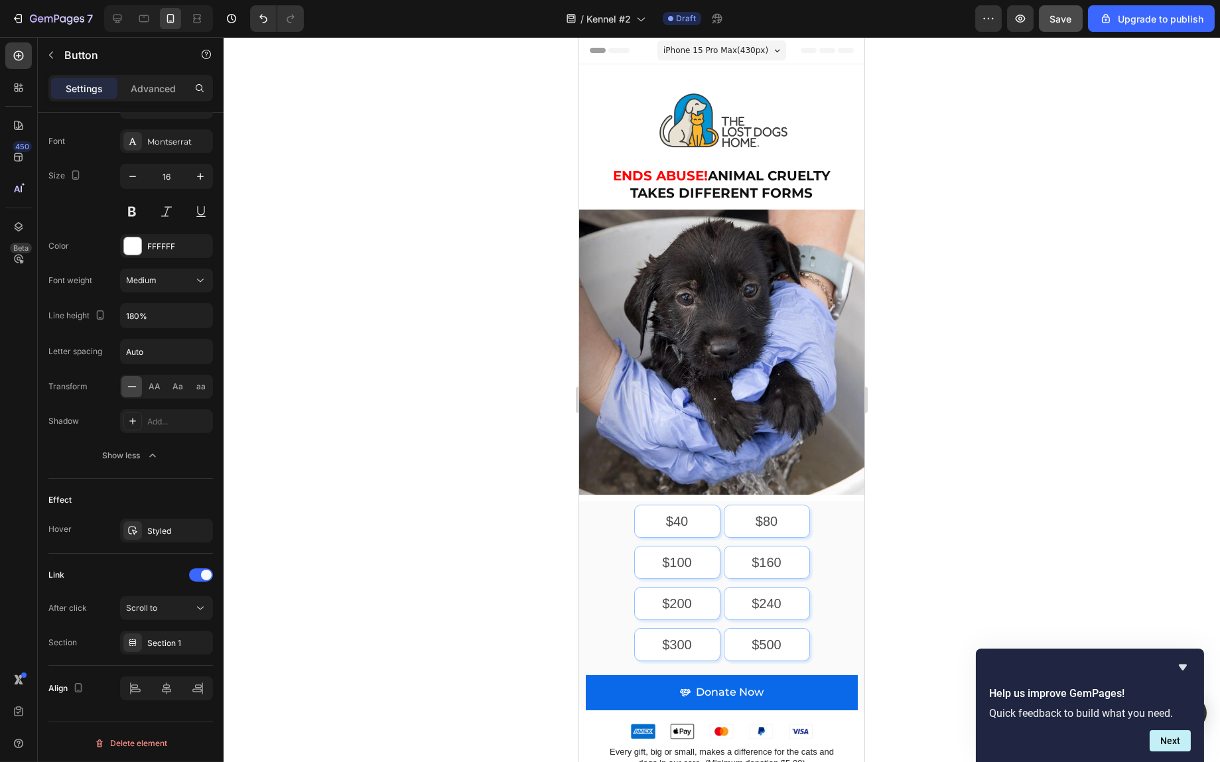
click at [498, 437] on div at bounding box center [722, 399] width 997 height 725
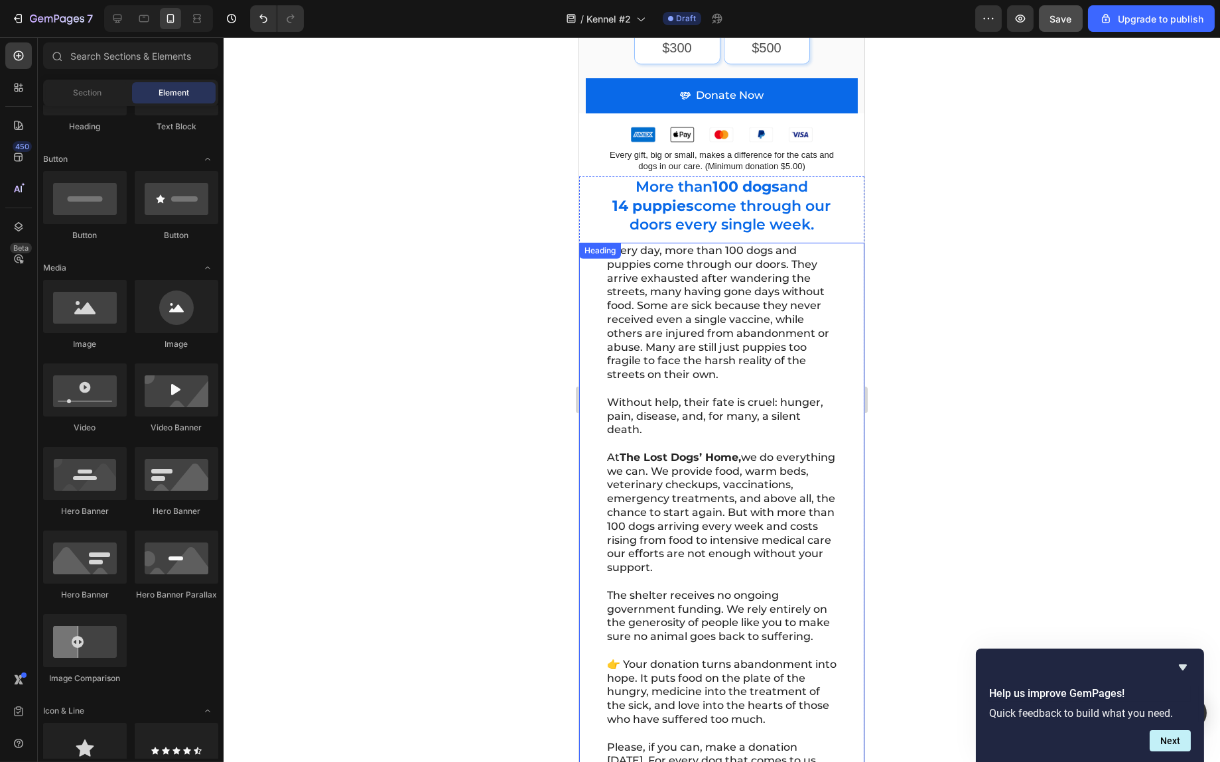
scroll to position [398, 0]
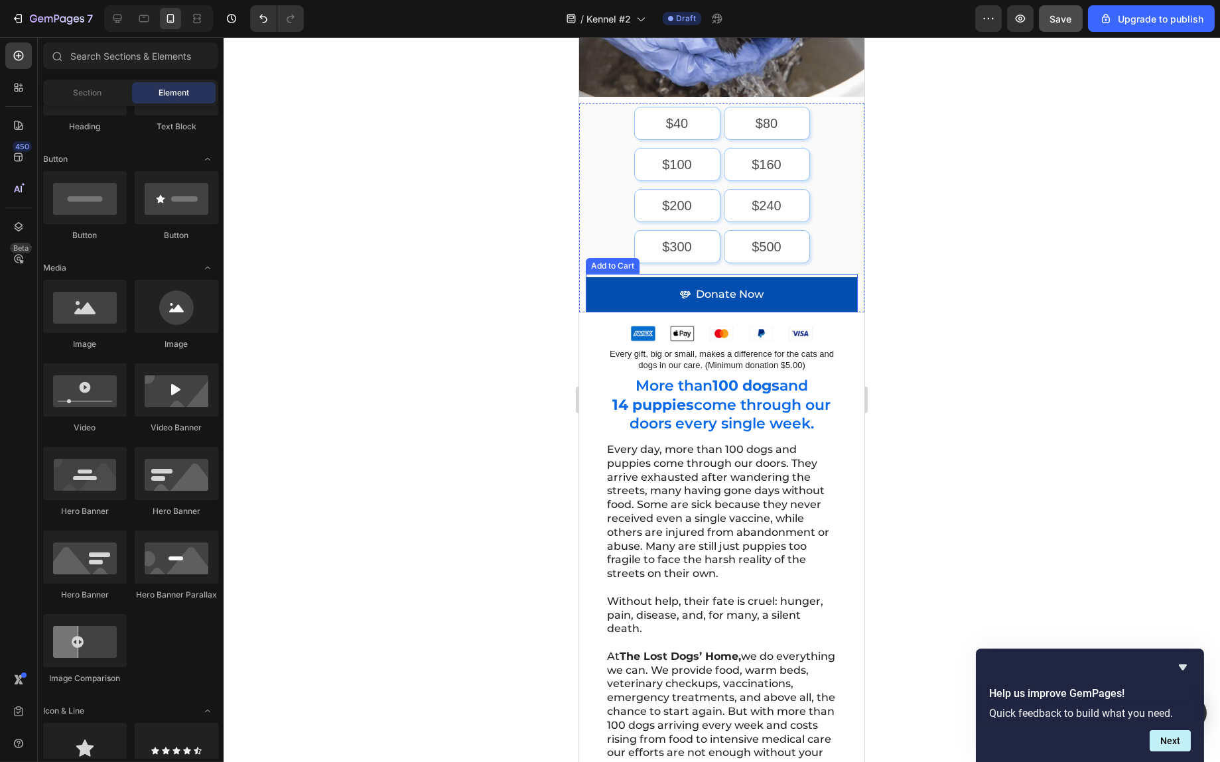
click at [816, 287] on button "Donate Now" at bounding box center [721, 294] width 272 height 35
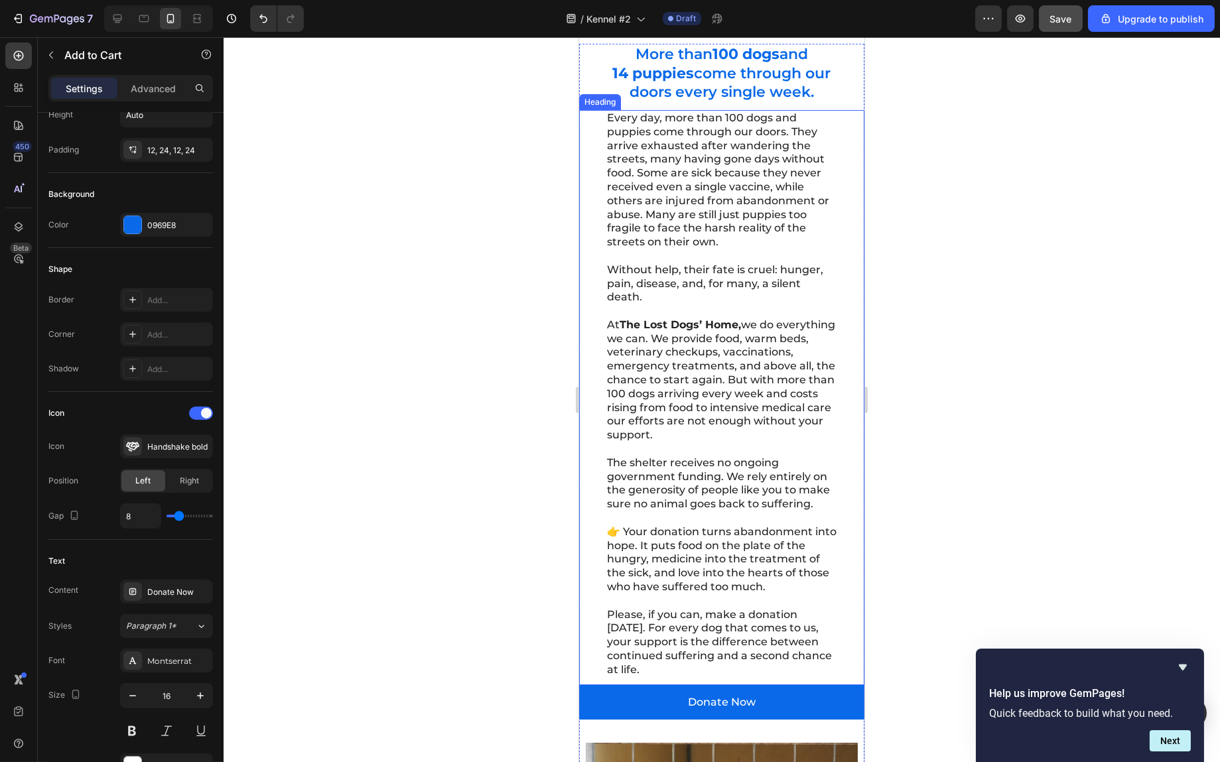
scroll to position [863, 0]
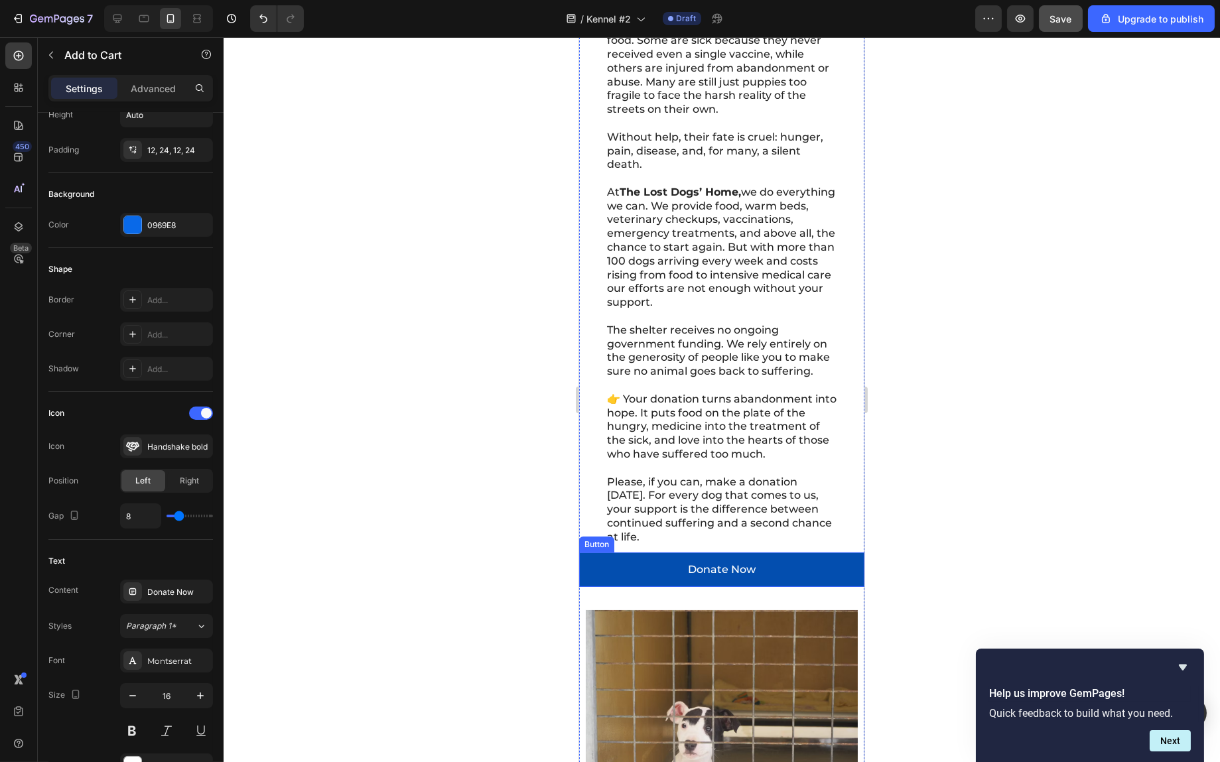
click at [786, 583] on link "Donate Now" at bounding box center [721, 570] width 285 height 35
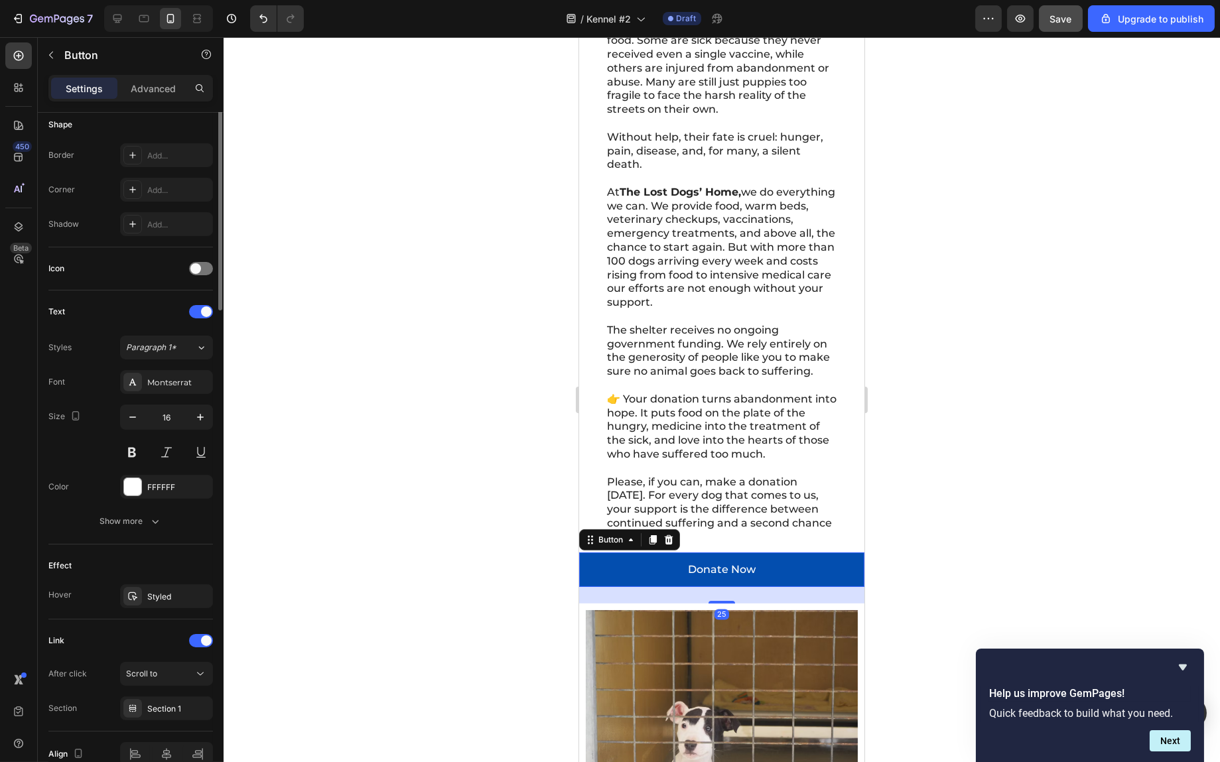
scroll to position [0, 0]
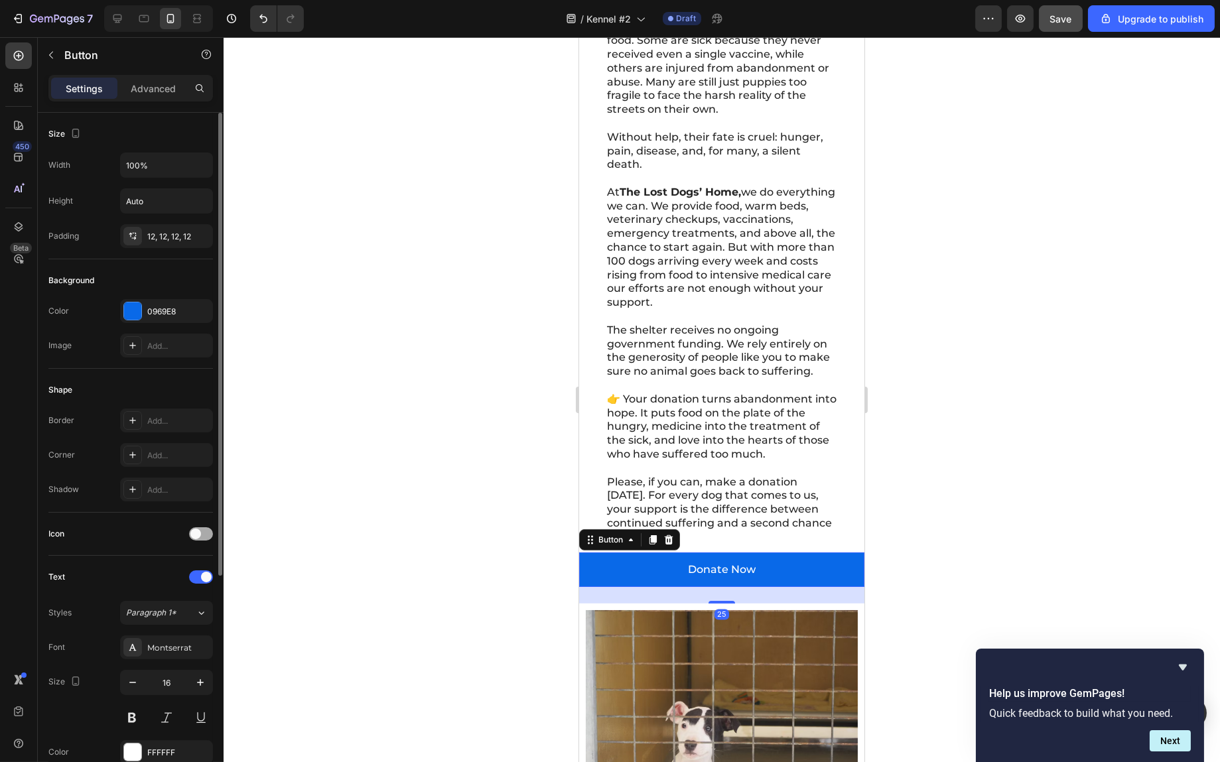
click at [198, 532] on span at bounding box center [195, 534] width 11 height 11
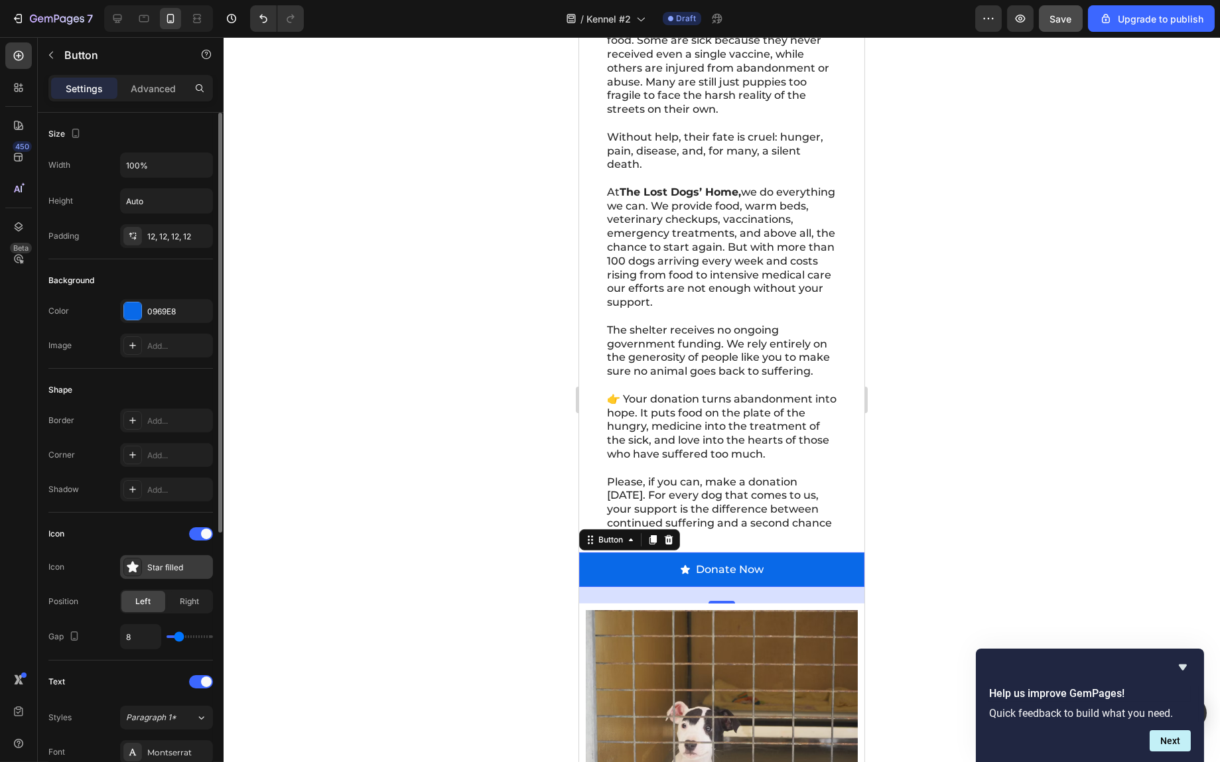
click at [153, 565] on div "Star filled" at bounding box center [178, 568] width 62 height 12
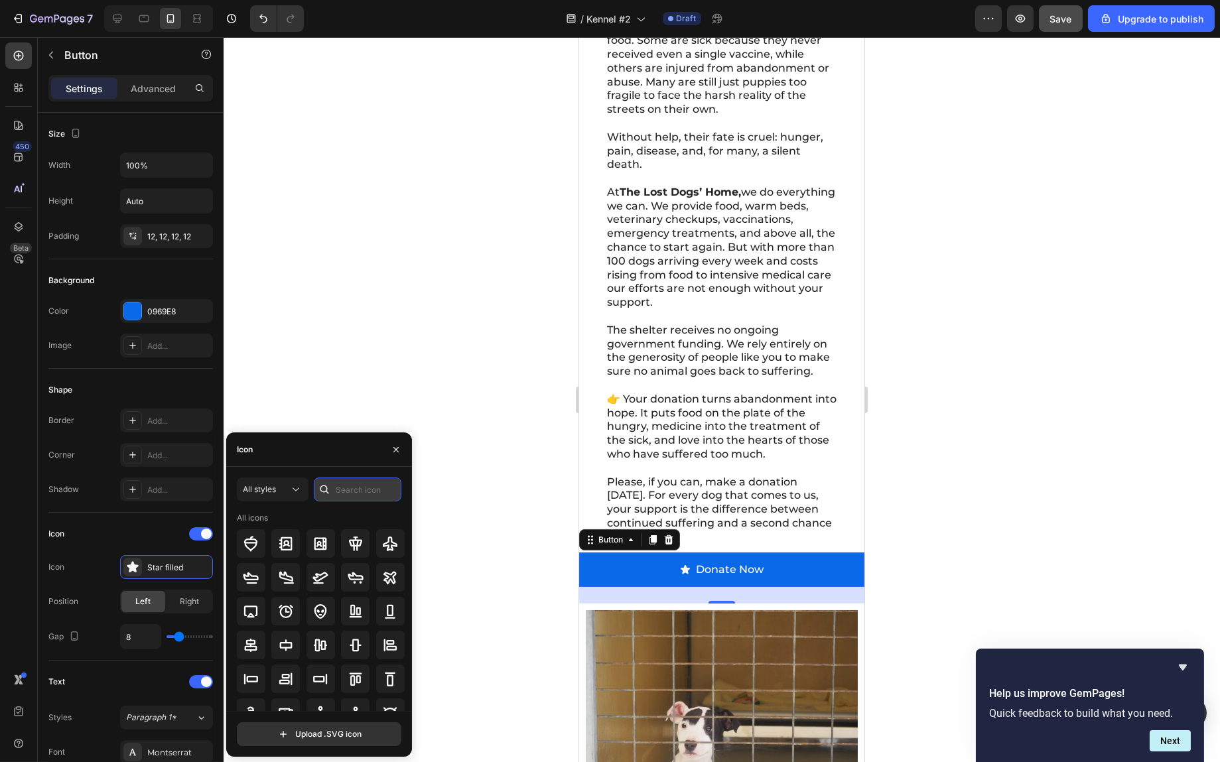
click at [343, 488] on input "text" at bounding box center [358, 490] width 88 height 24
type input "hand"
click at [389, 612] on icon at bounding box center [390, 613] width 16 height 11
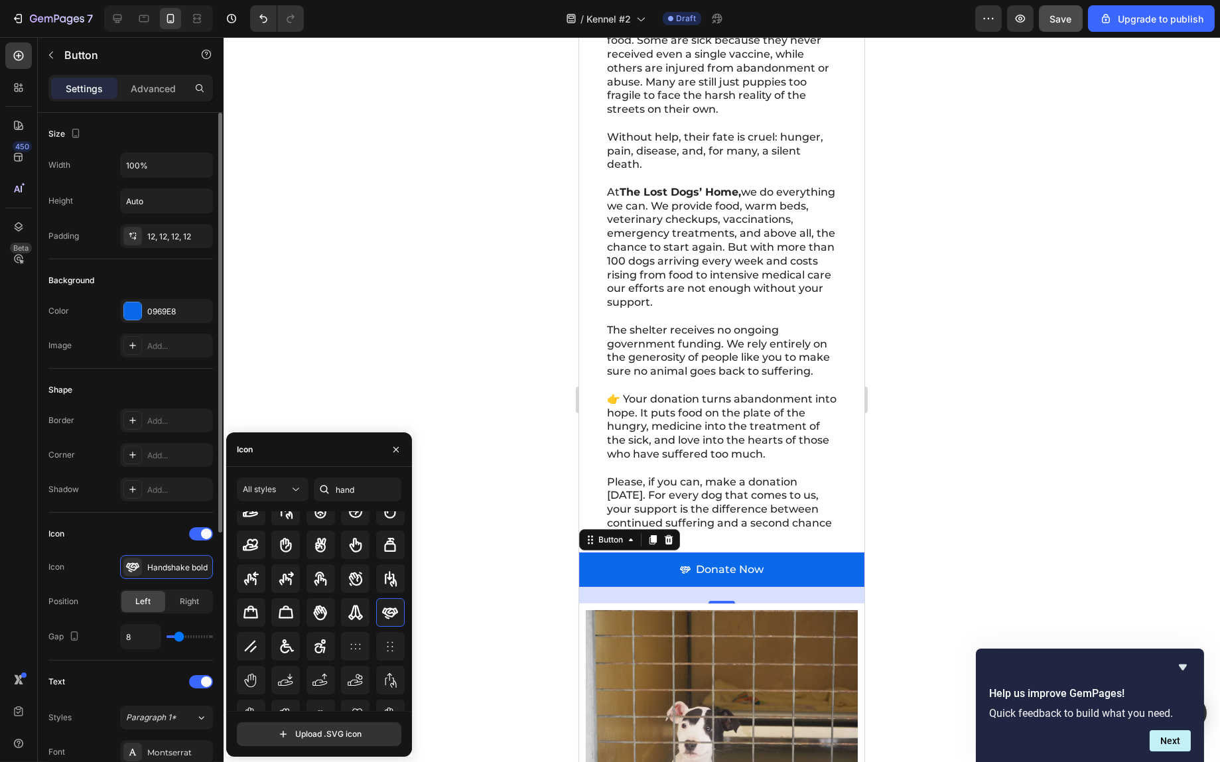
click at [135, 522] on div "Icon Icon Handshake bold Position Left Right Gap 8" at bounding box center [130, 587] width 165 height 148
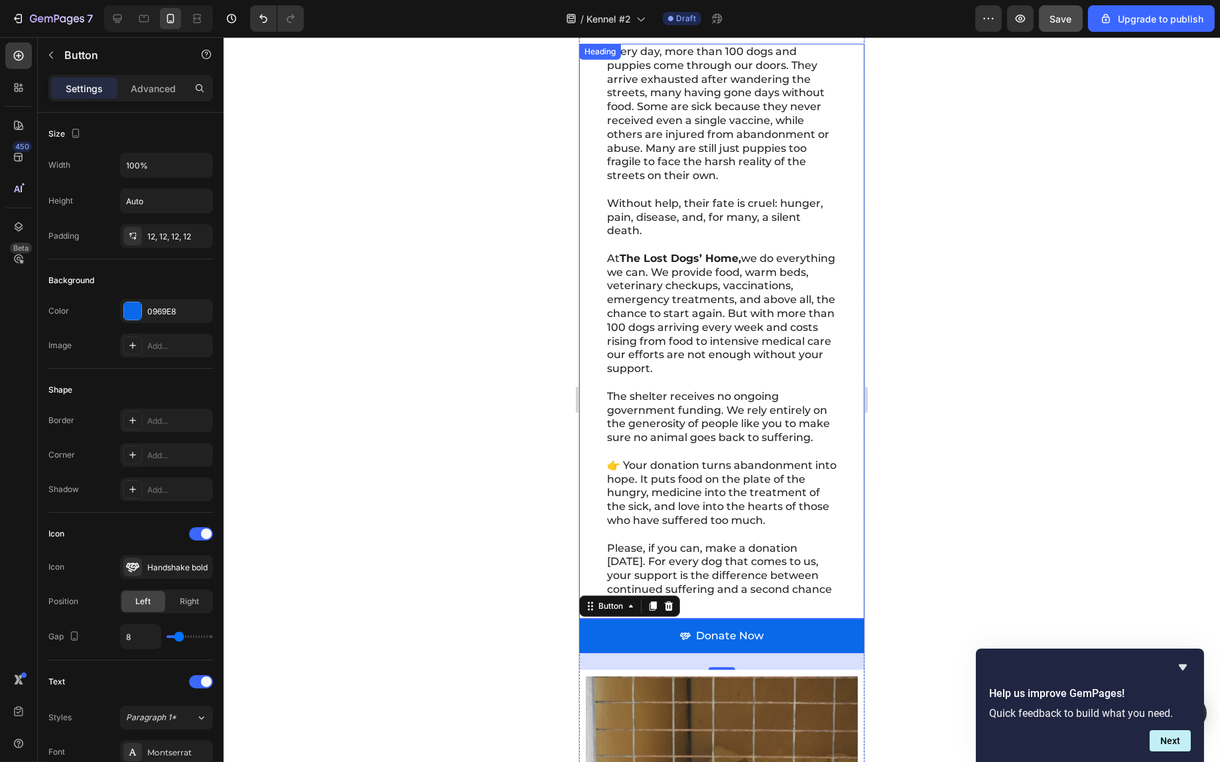
scroll to position [531, 0]
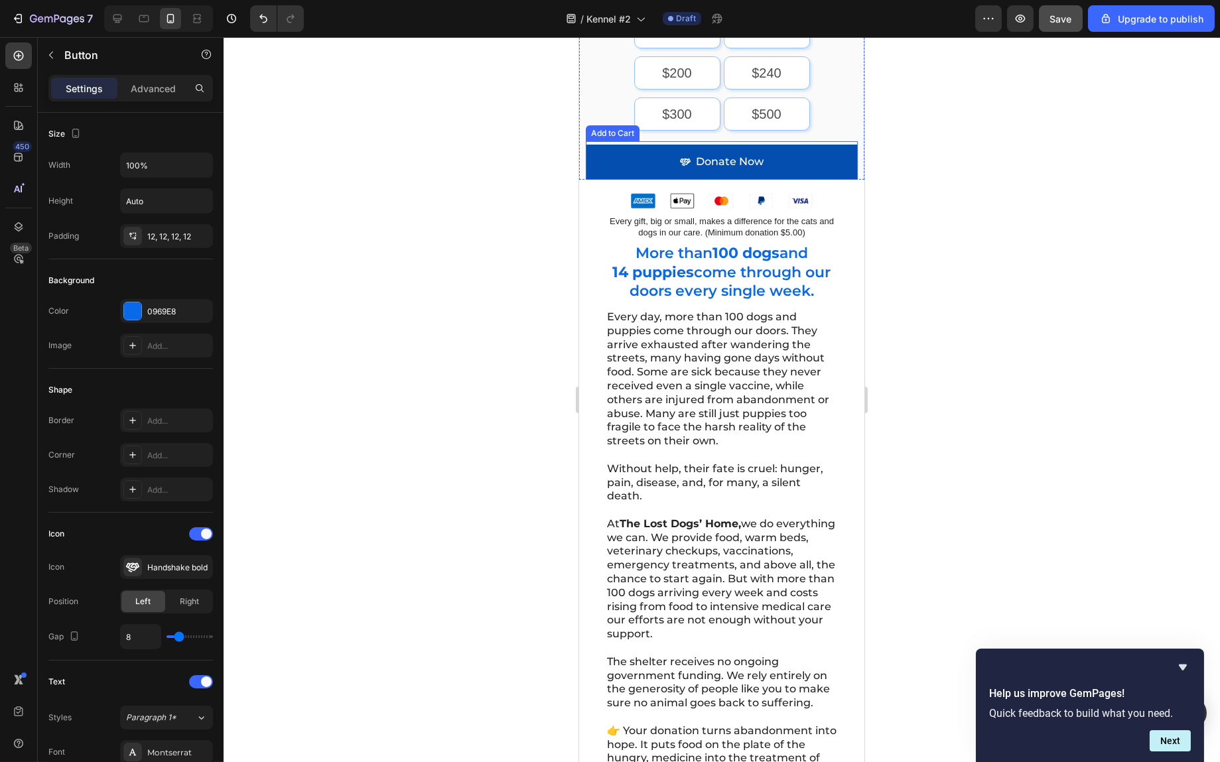
click at [807, 151] on button "Donate Now" at bounding box center [721, 162] width 272 height 35
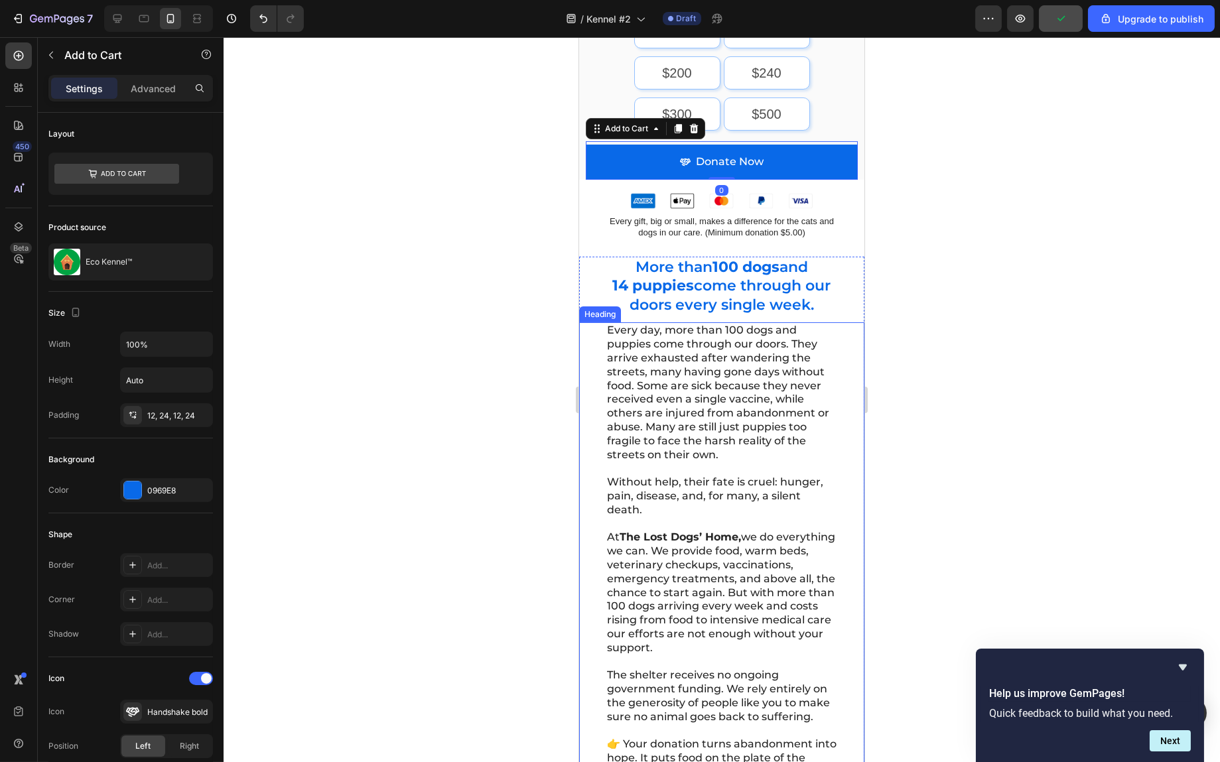
scroll to position [796, 0]
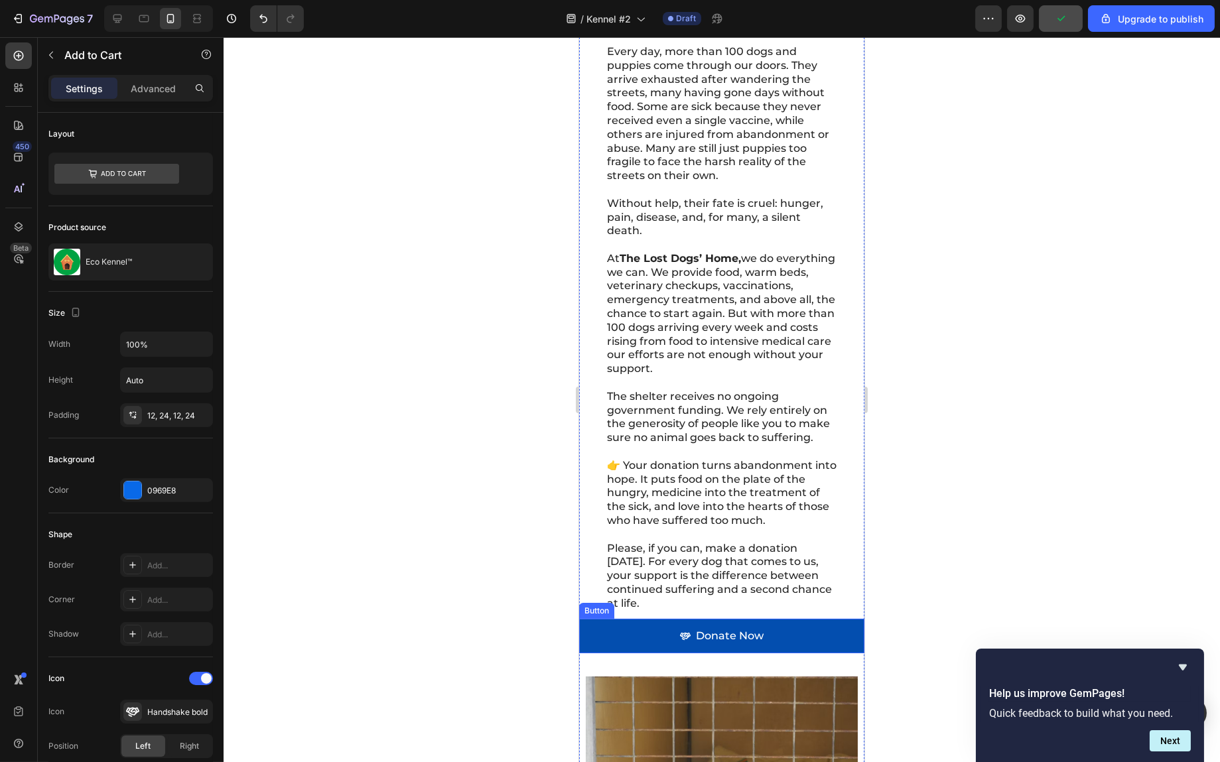
click at [794, 642] on link "Donate Now" at bounding box center [721, 636] width 285 height 35
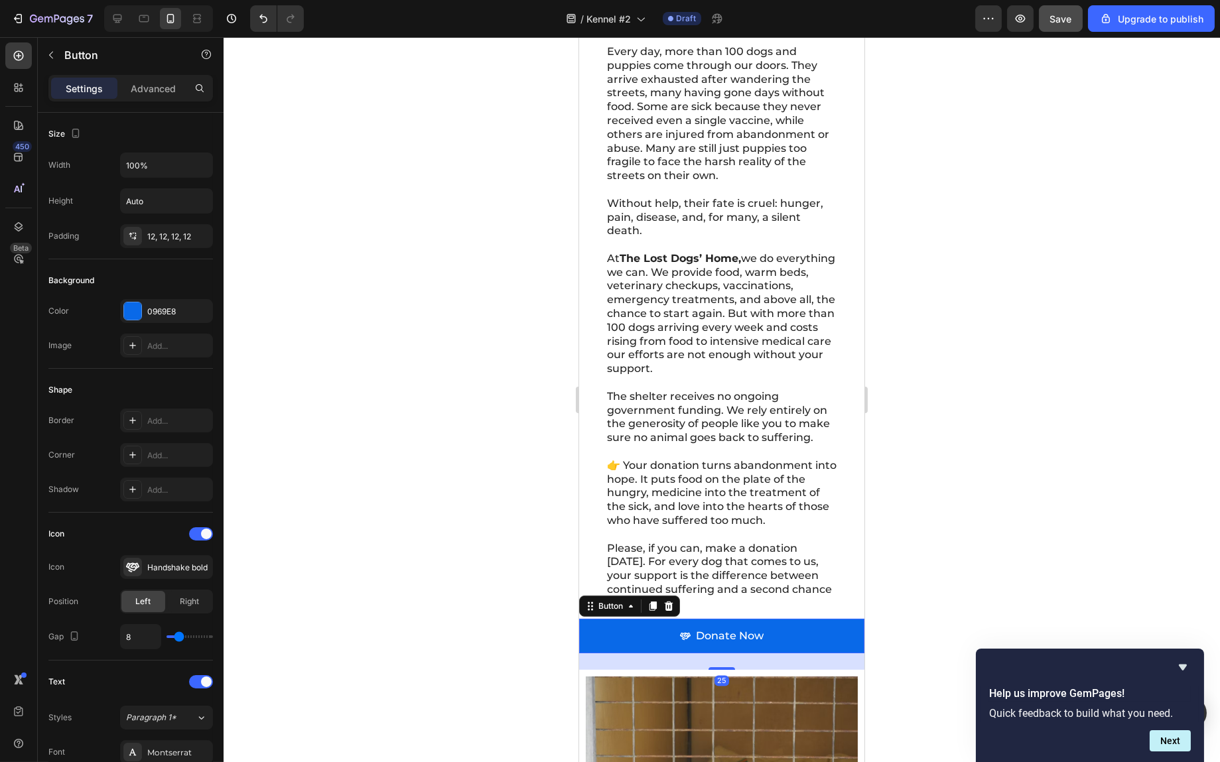
click at [155, 92] on p "Advanced" at bounding box center [153, 89] width 45 height 14
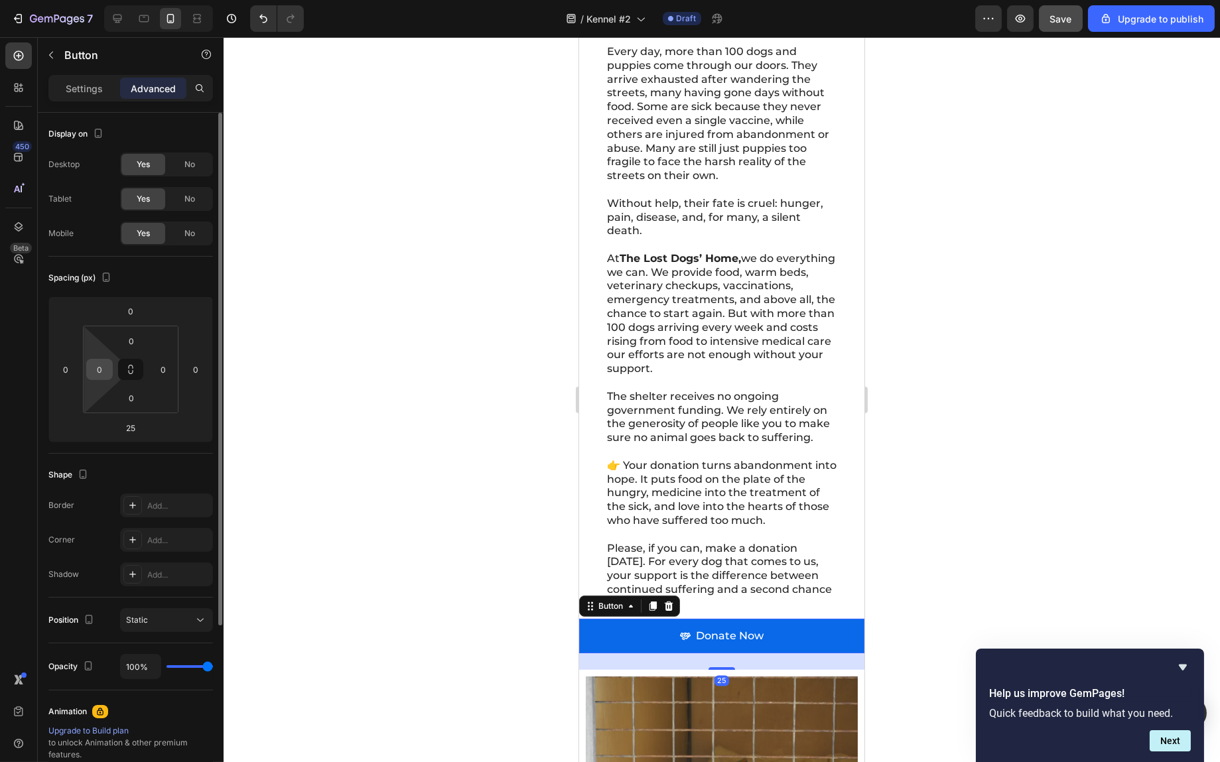
click at [99, 367] on input "0" at bounding box center [100, 370] width 20 height 20
type input "10"
click at [165, 370] on input "0" at bounding box center [163, 370] width 20 height 20
type input "10"
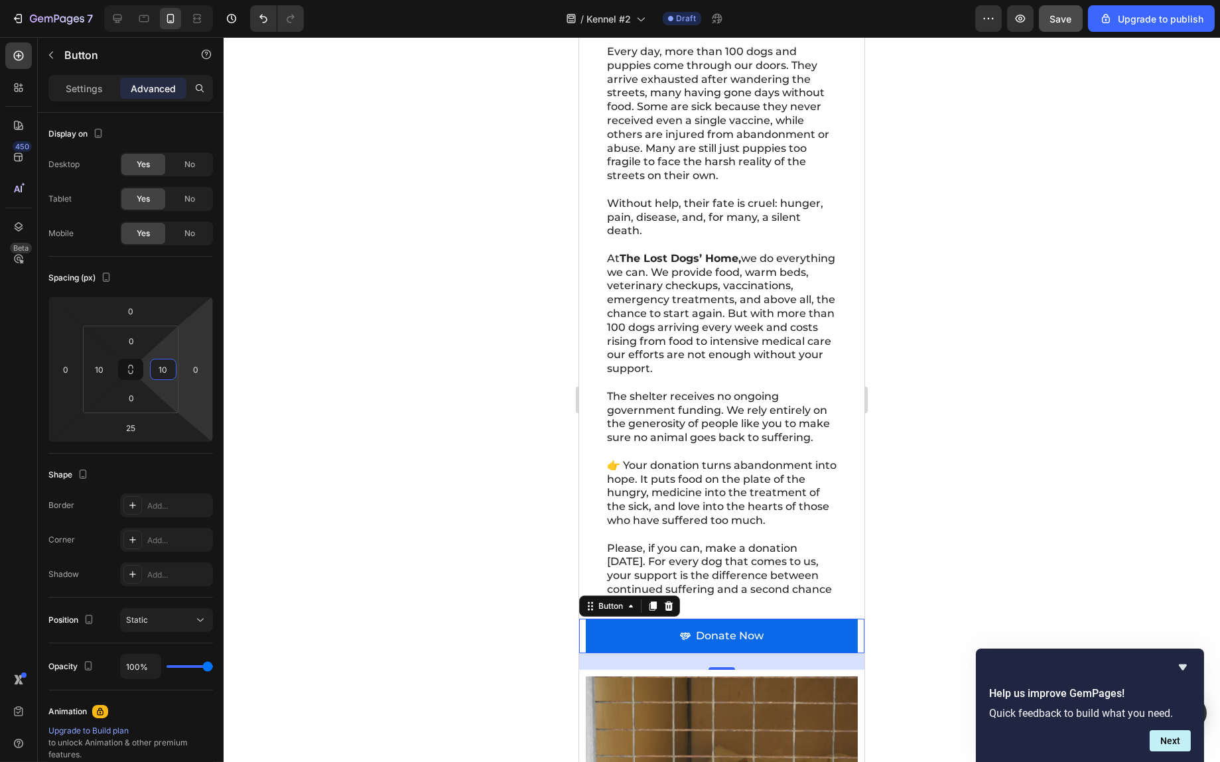
click at [1090, 429] on div at bounding box center [722, 399] width 997 height 725
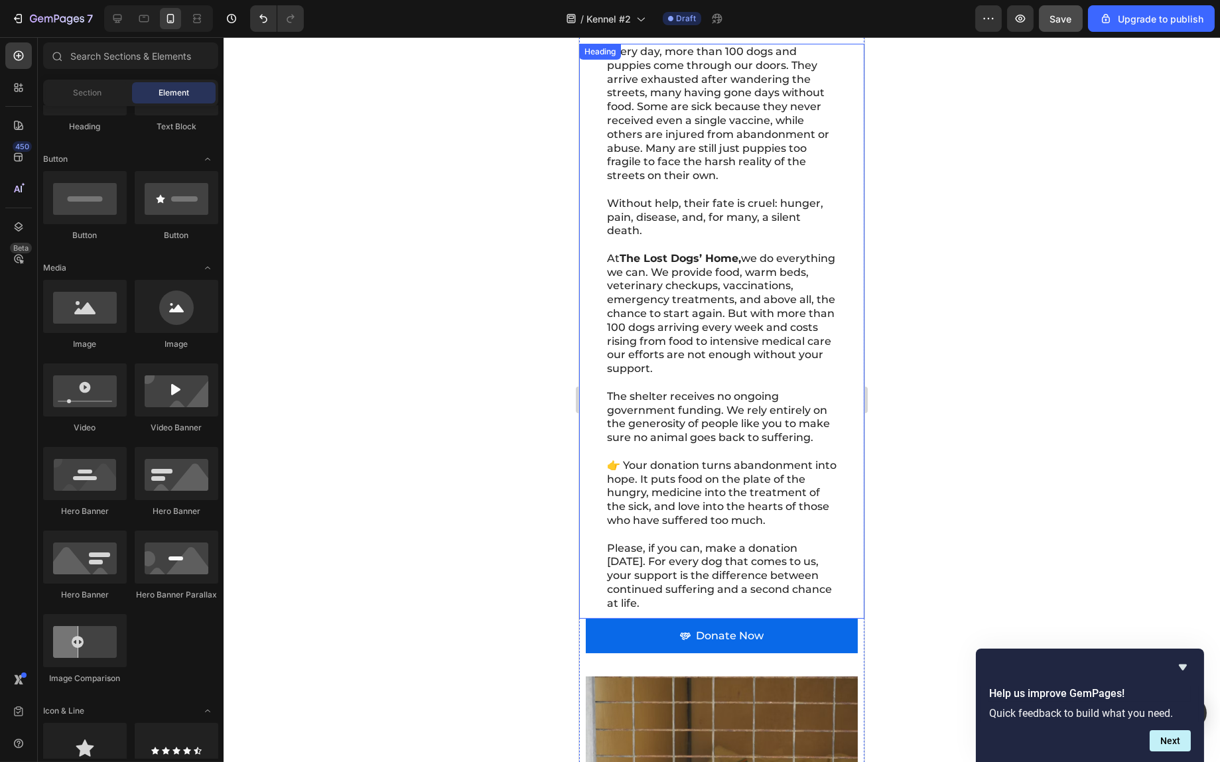
scroll to position [1062, 0]
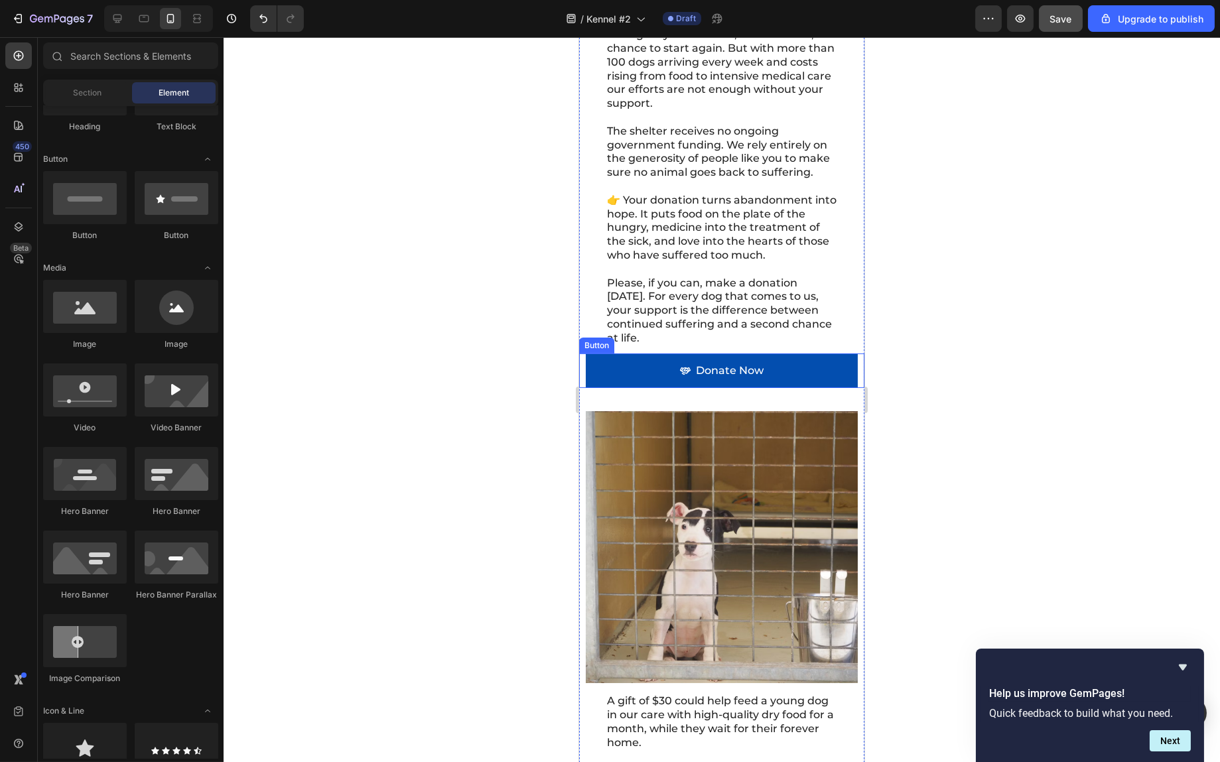
click at [772, 389] on link "Donate Now" at bounding box center [721, 371] width 272 height 35
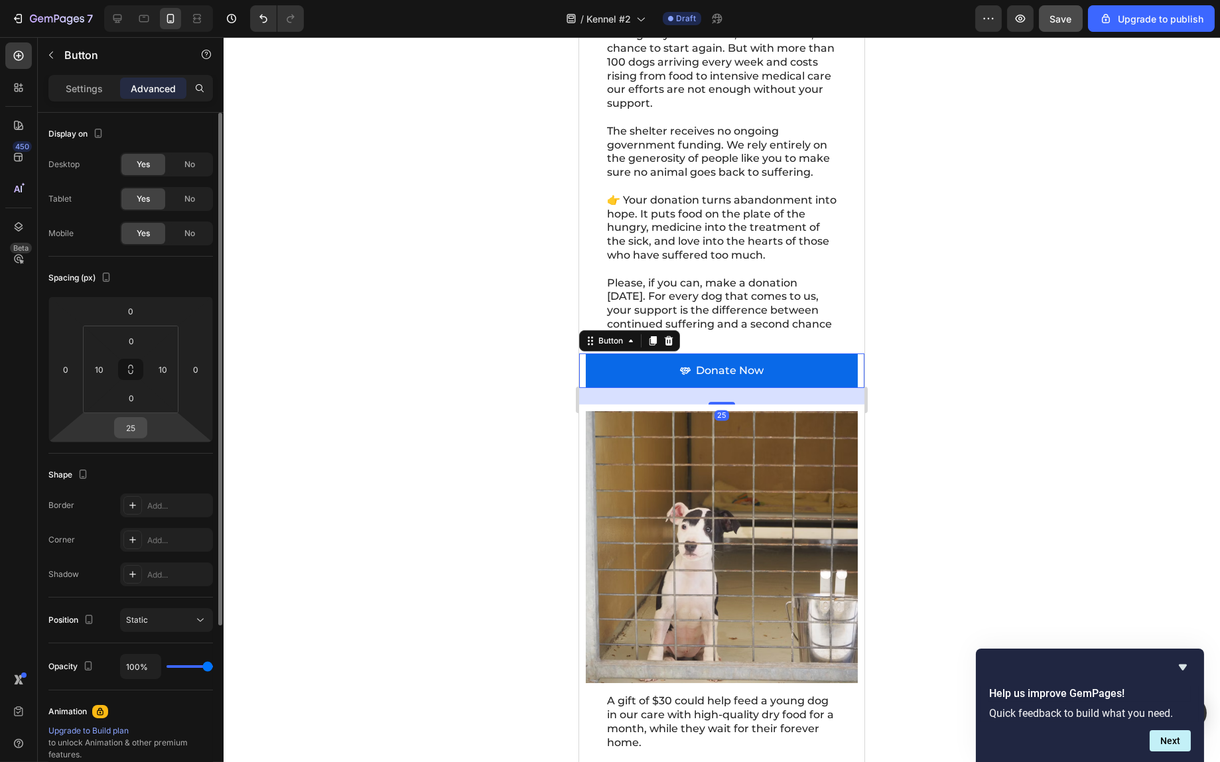
click at [138, 428] on input "25" at bounding box center [130, 428] width 27 height 20
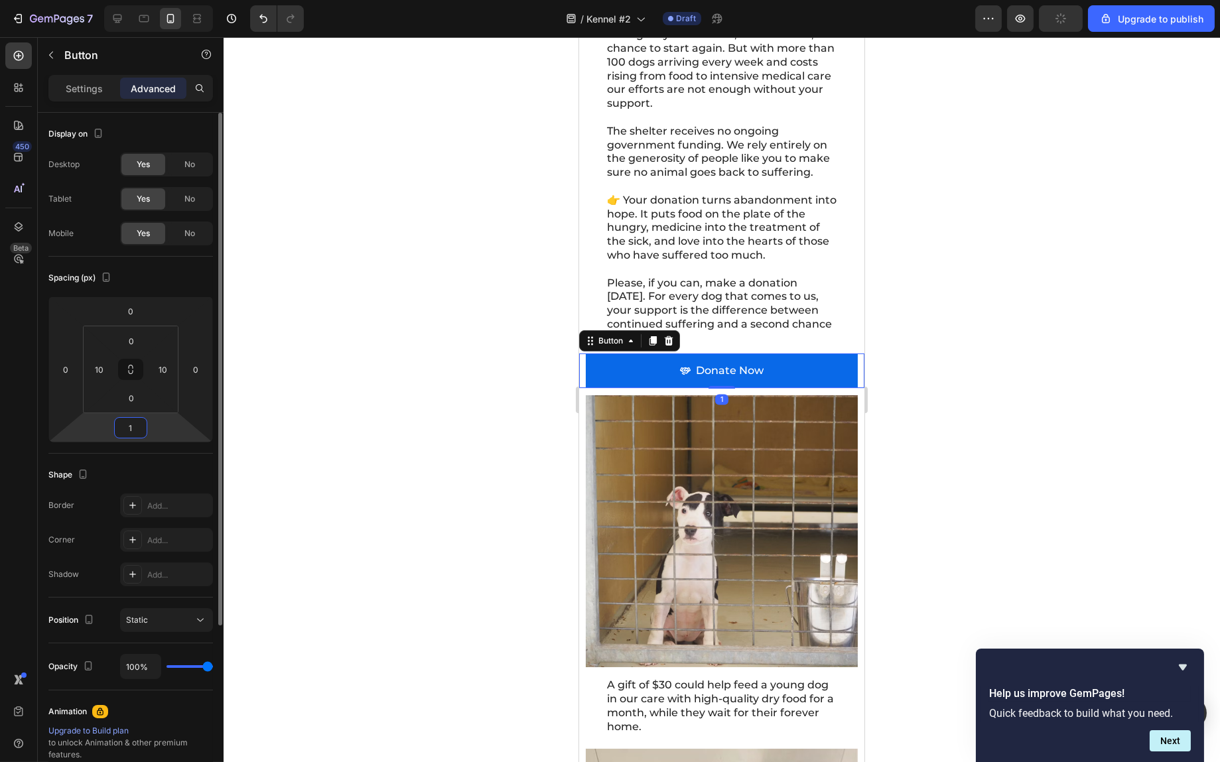
type input "10"
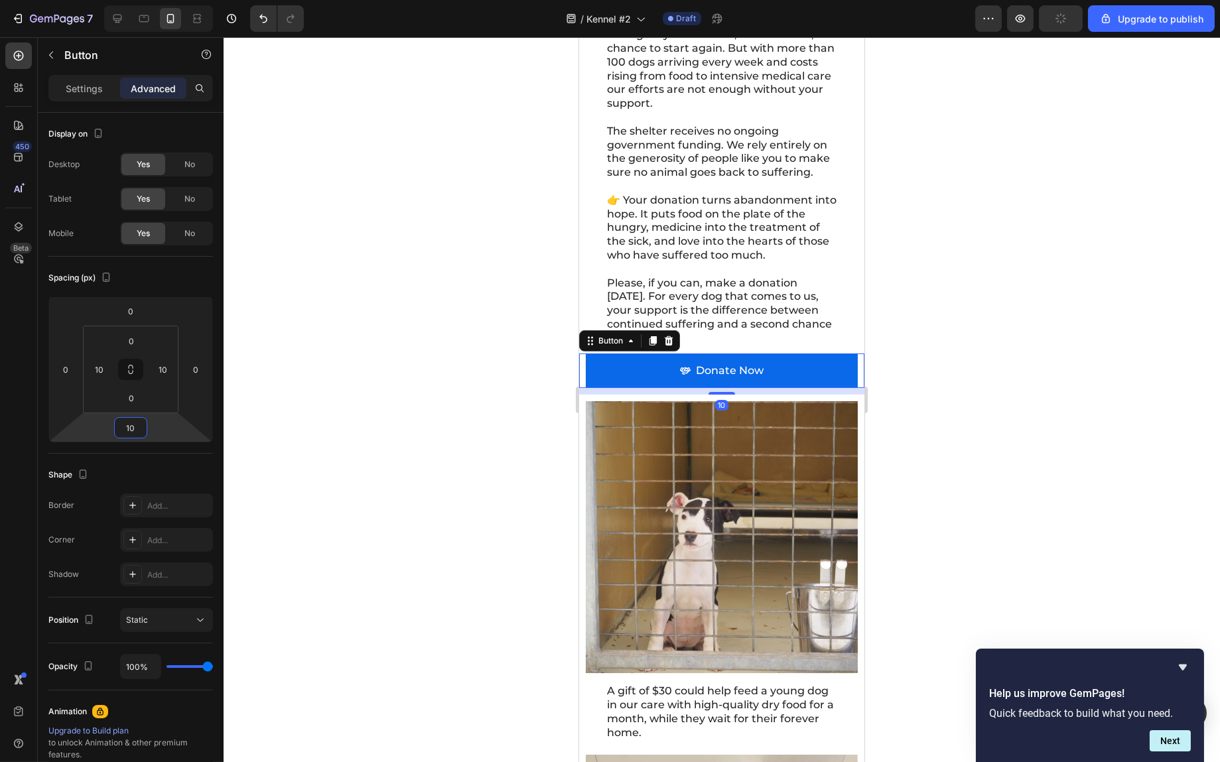
click at [1020, 369] on div at bounding box center [722, 399] width 997 height 725
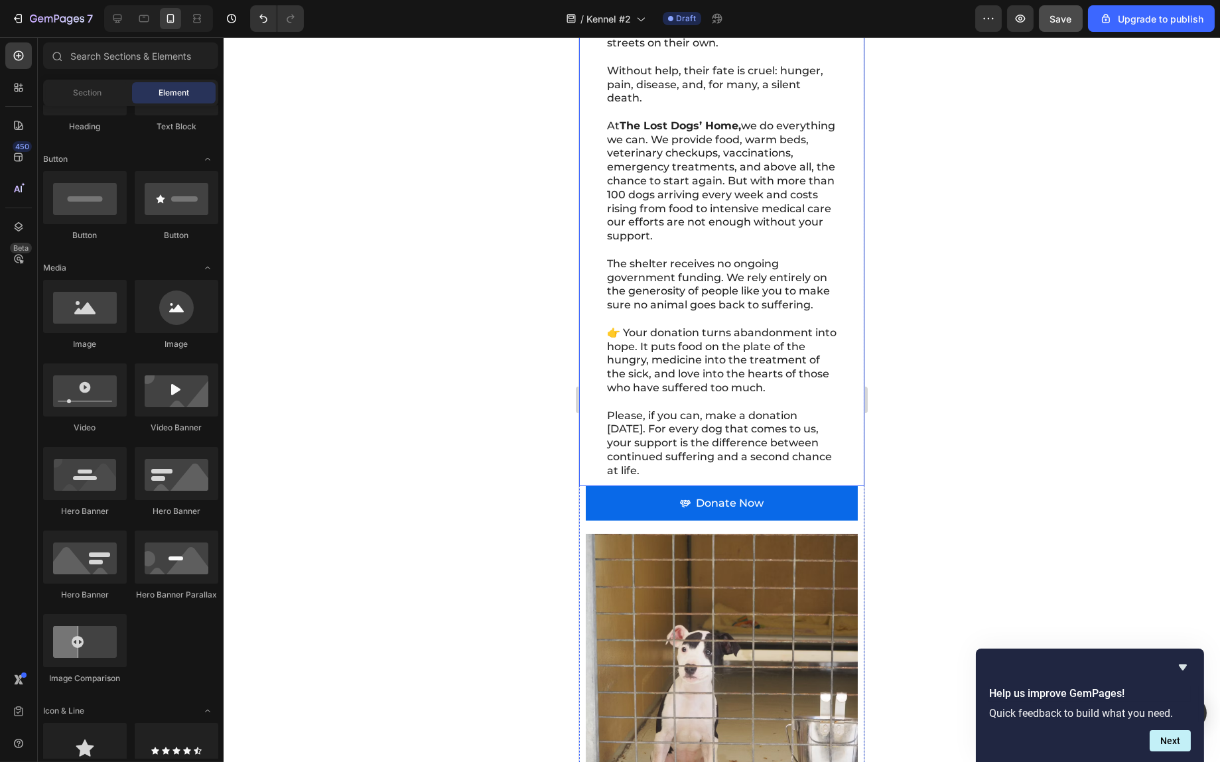
scroll to position [1194, 0]
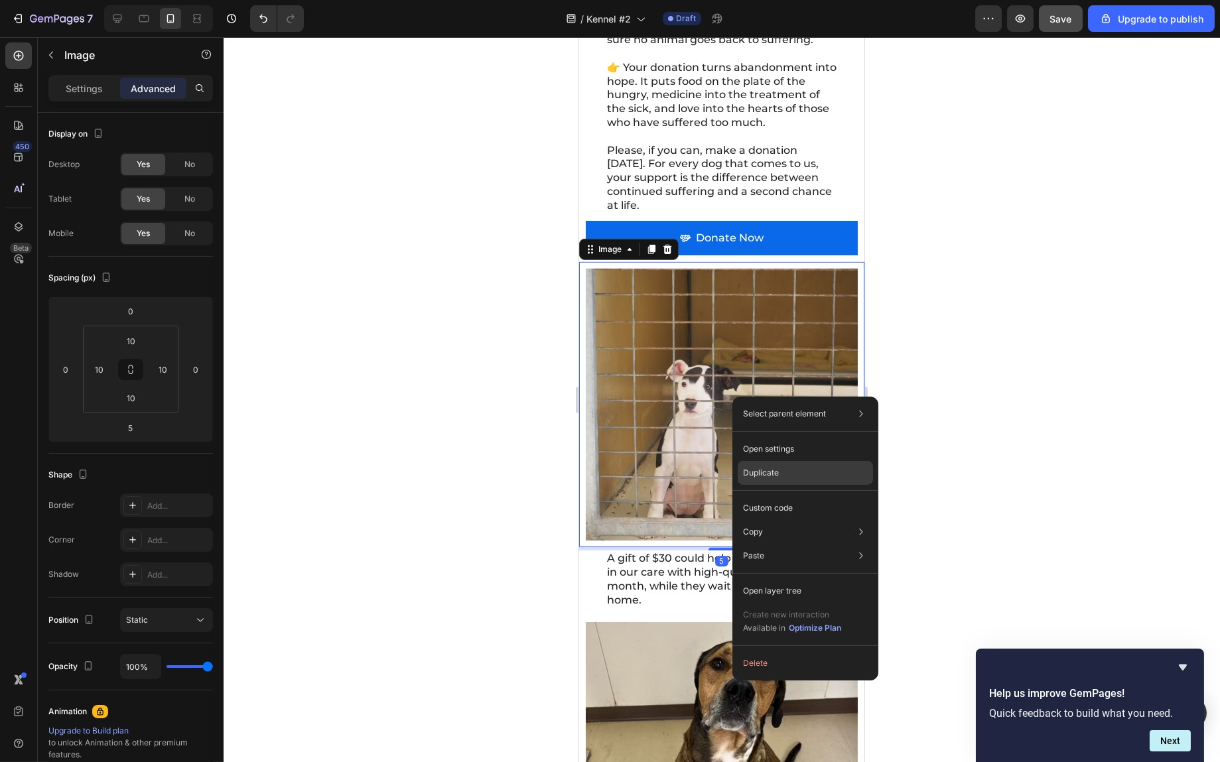
click at [780, 473] on div "Duplicate" at bounding box center [805, 473] width 135 height 24
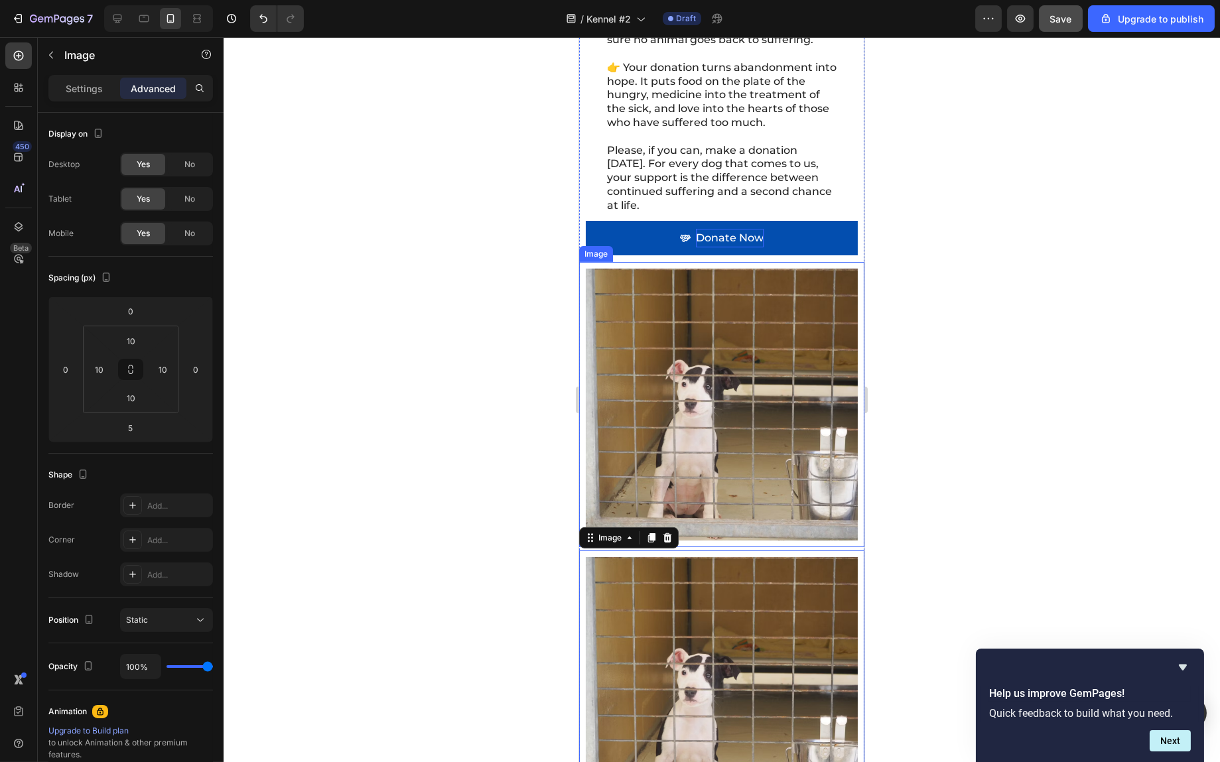
scroll to position [929, 0]
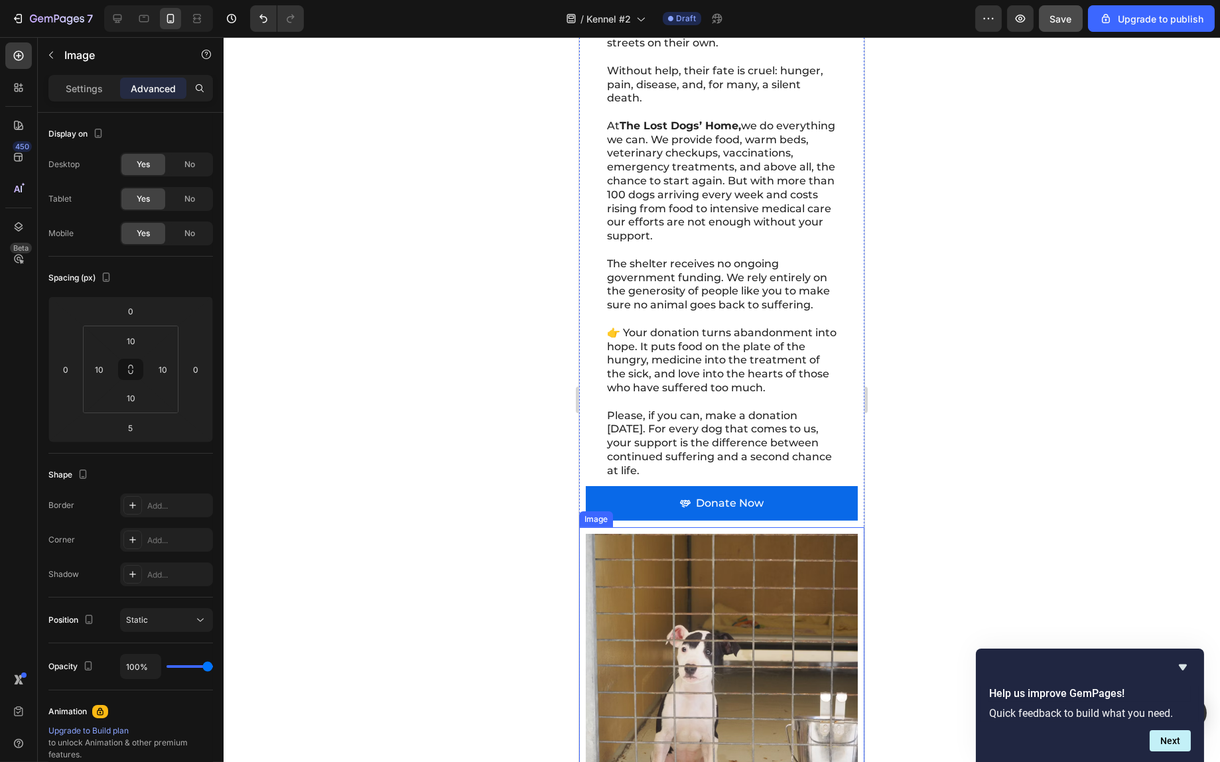
click at [600, 569] on img at bounding box center [721, 670] width 272 height 272
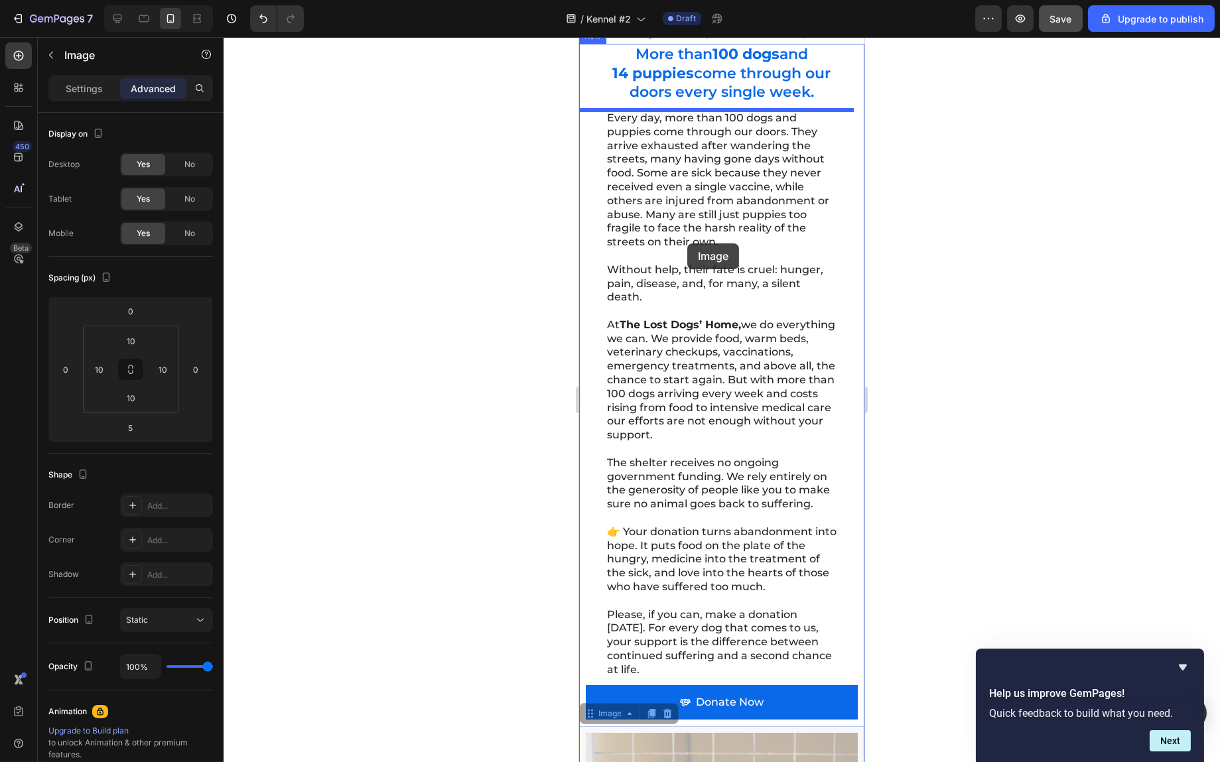
scroll to position [597, 0]
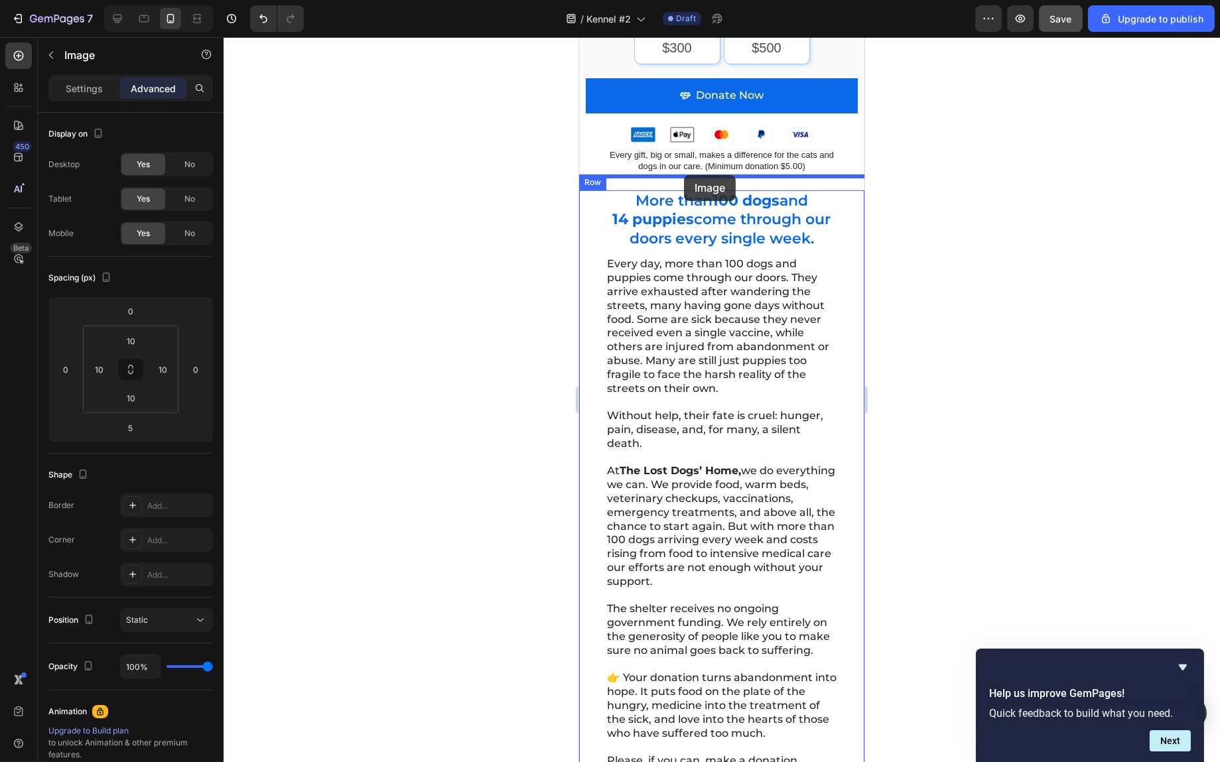
drag, startPoint x: 589, startPoint y: 530, endPoint x: 683, endPoint y: 177, distance: 364.6
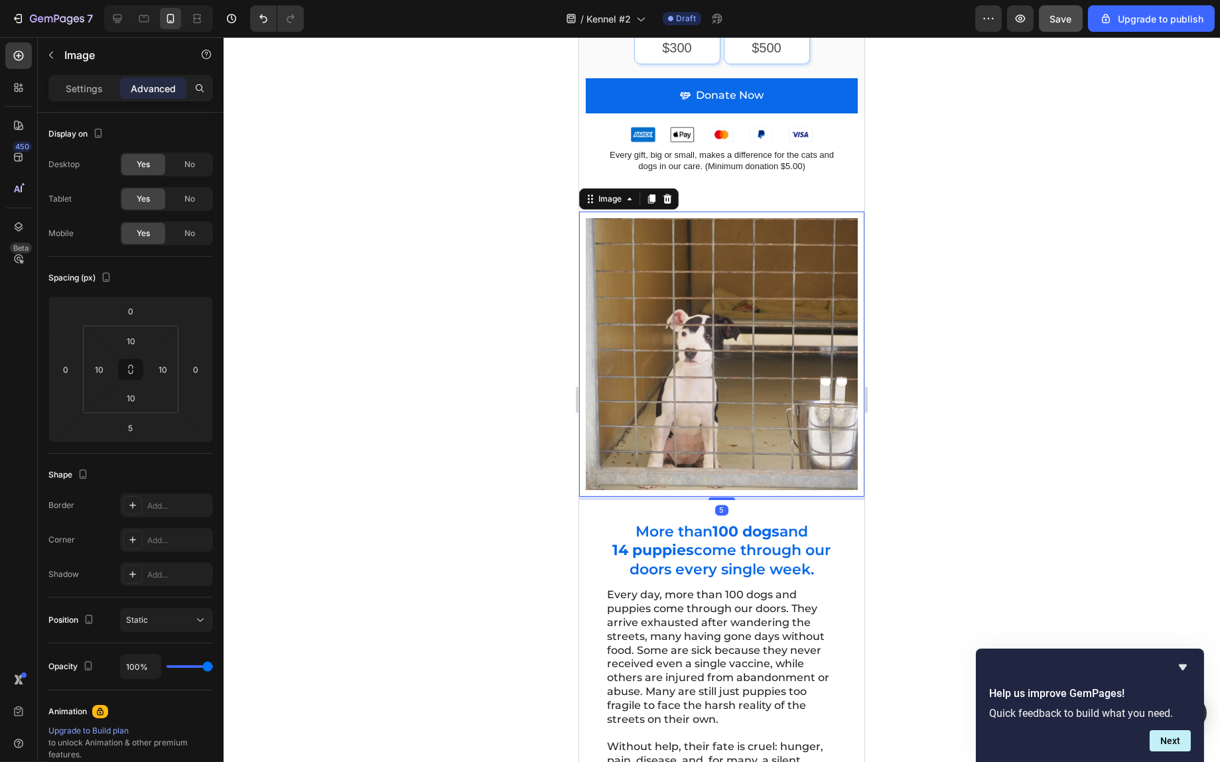
click at [731, 281] on img at bounding box center [721, 354] width 272 height 272
click at [48, 54] on icon "button" at bounding box center [51, 55] width 11 height 11
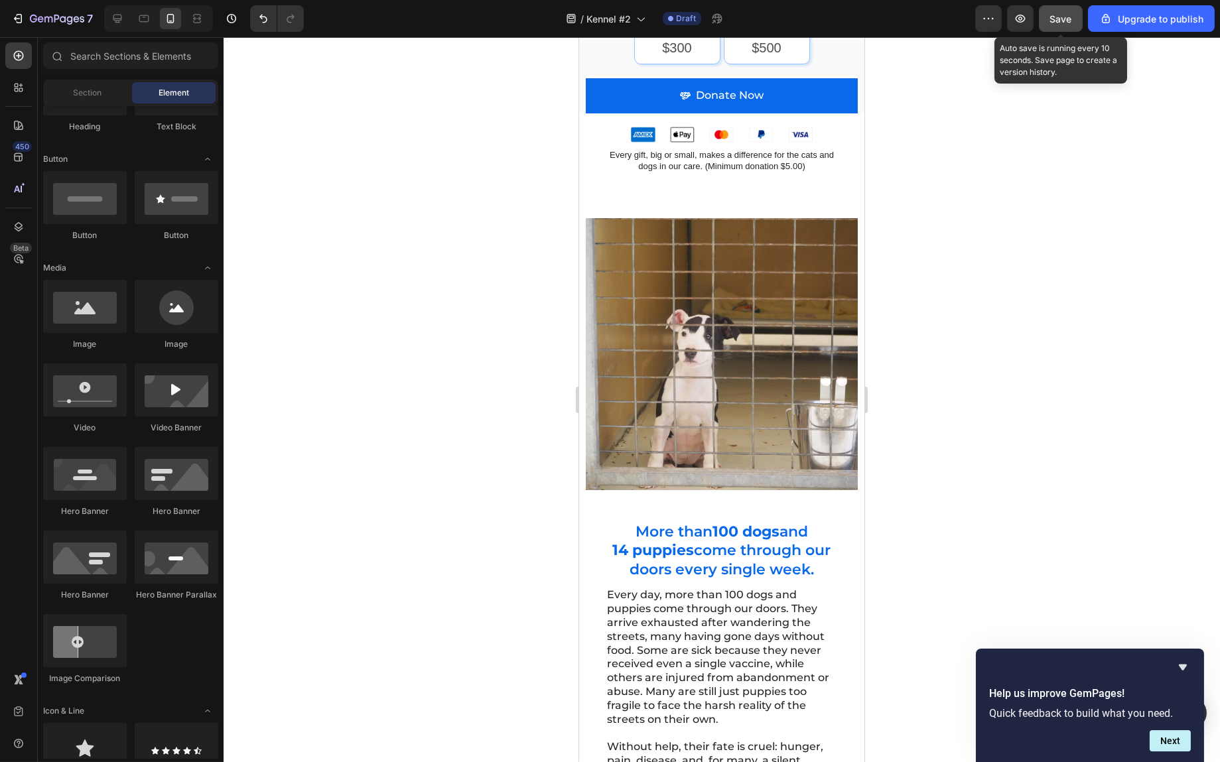
click at [1063, 20] on span "Save" at bounding box center [1061, 18] width 22 height 11
click at [745, 289] on img at bounding box center [721, 354] width 272 height 272
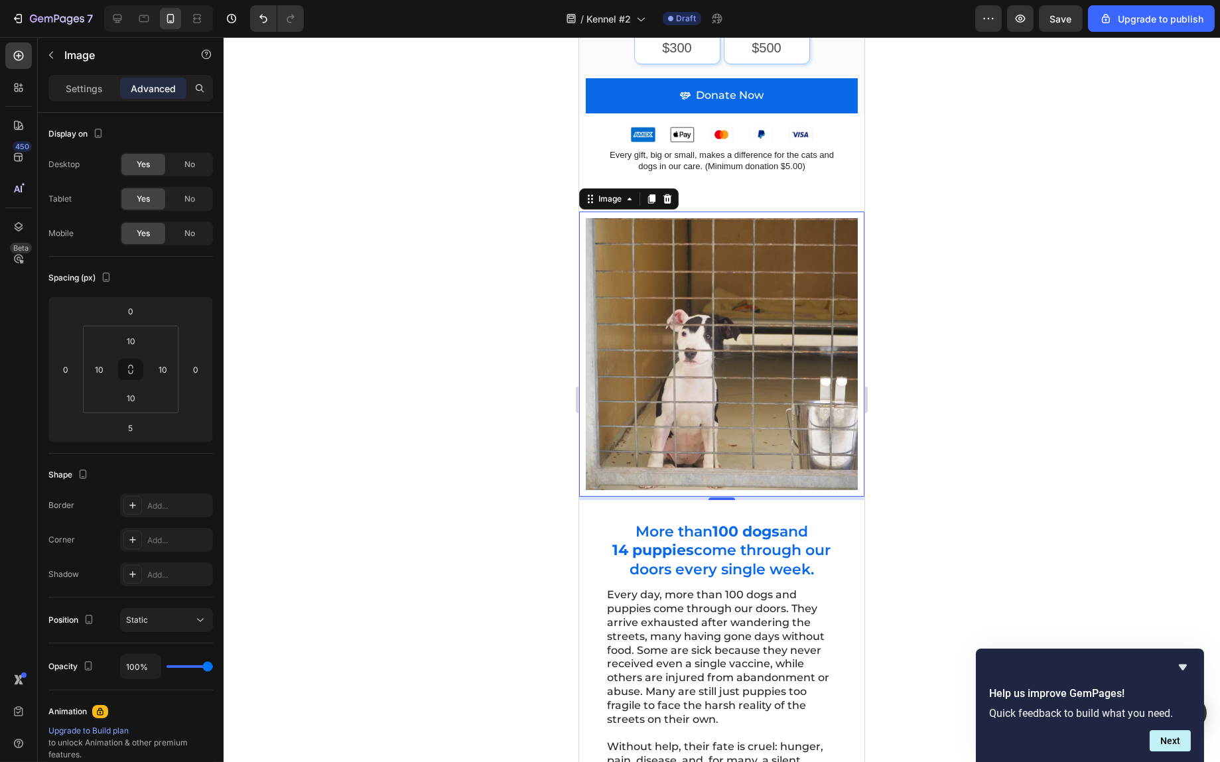
click at [735, 305] on img at bounding box center [721, 354] width 272 height 272
click at [137, 430] on input "5" at bounding box center [130, 428] width 27 height 20
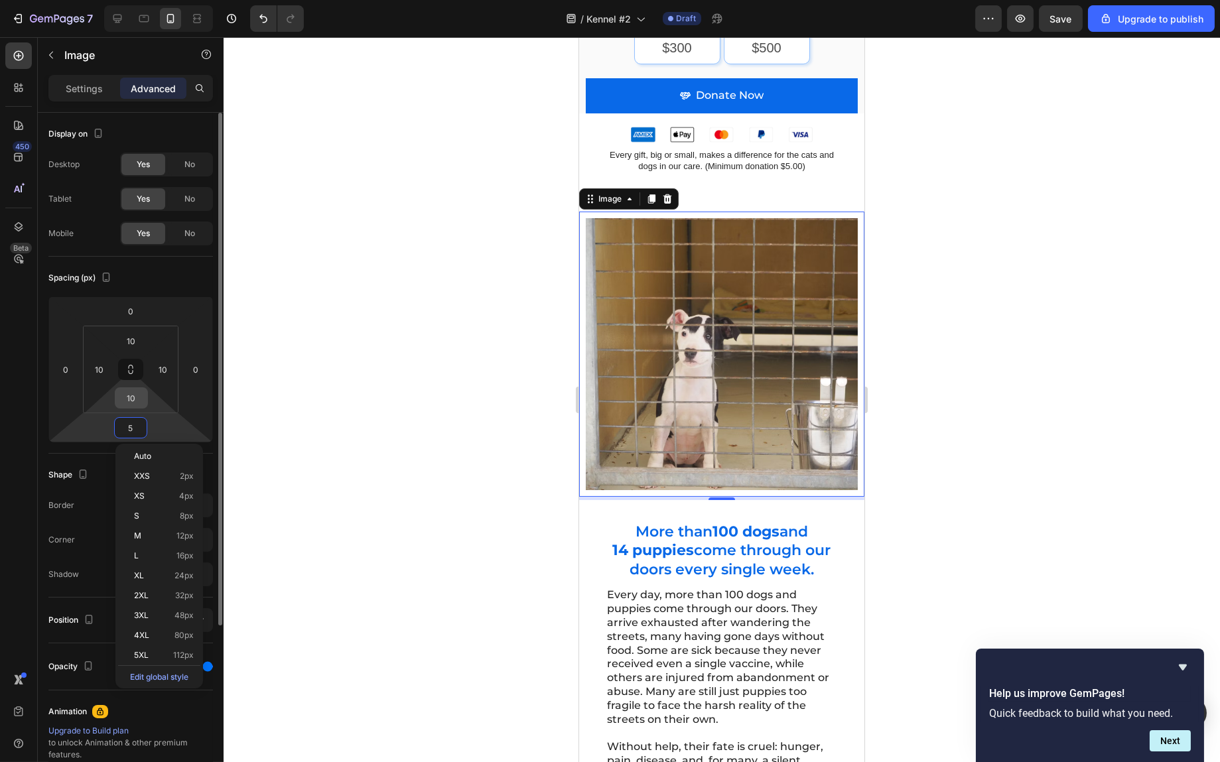
click at [136, 399] on input "10" at bounding box center [131, 398] width 27 height 20
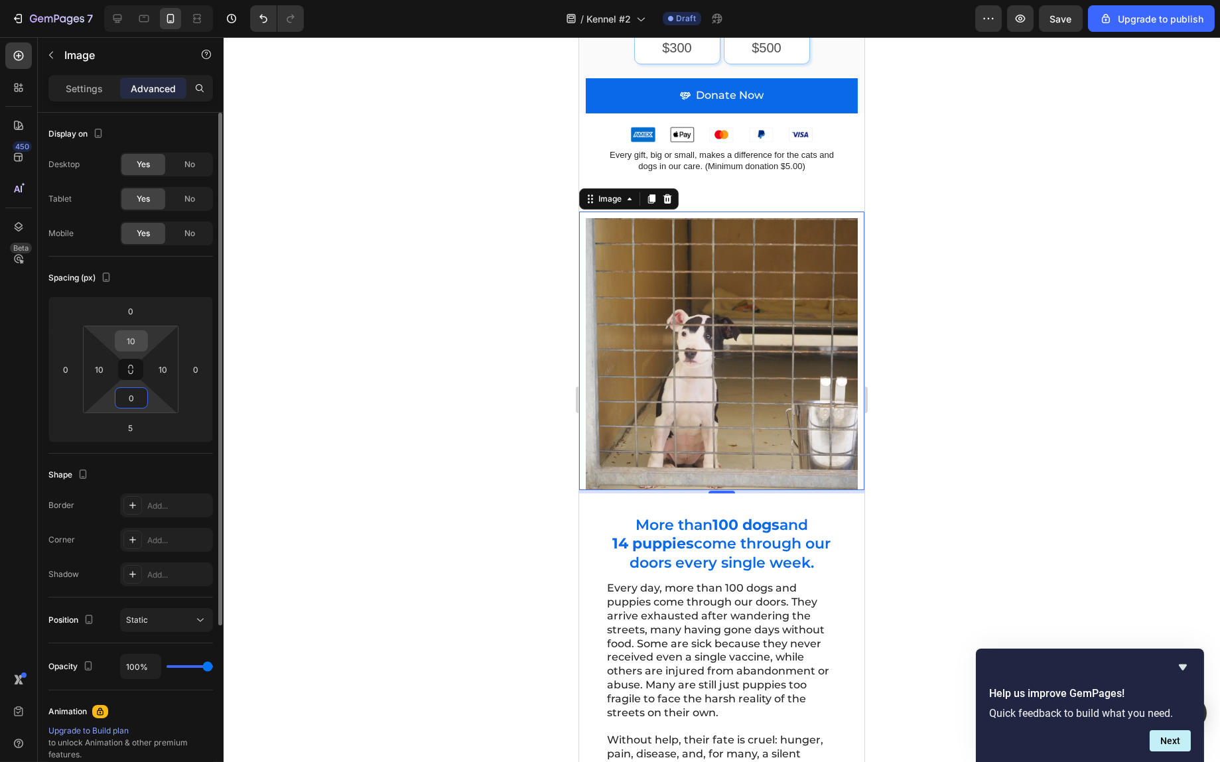
type input "0"
click at [129, 340] on input "10" at bounding box center [131, 341] width 27 height 20
type input "0"
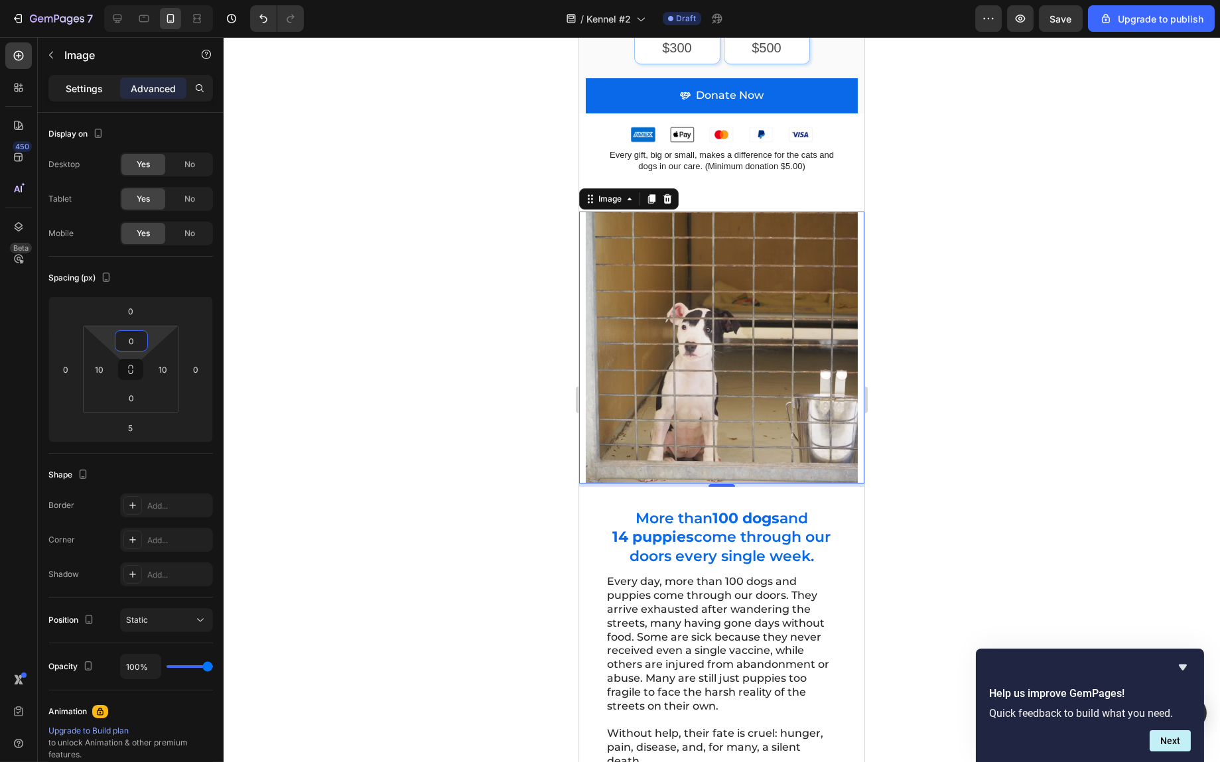
click at [100, 87] on p "Settings" at bounding box center [84, 89] width 37 height 14
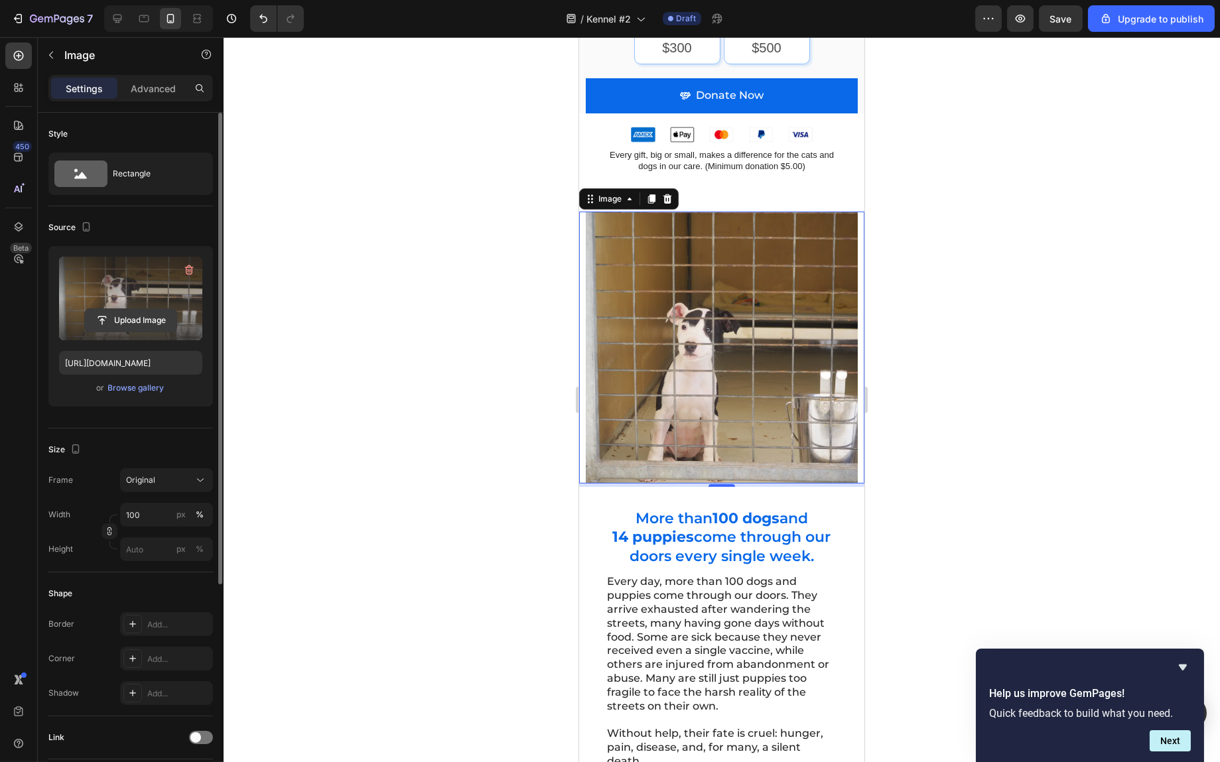
click at [142, 309] on input "file" at bounding box center [131, 320] width 92 height 23
type input "https://cdn.shopify.com/s/files/1/0939/1600/4657/files/gempages_584565454844985…"
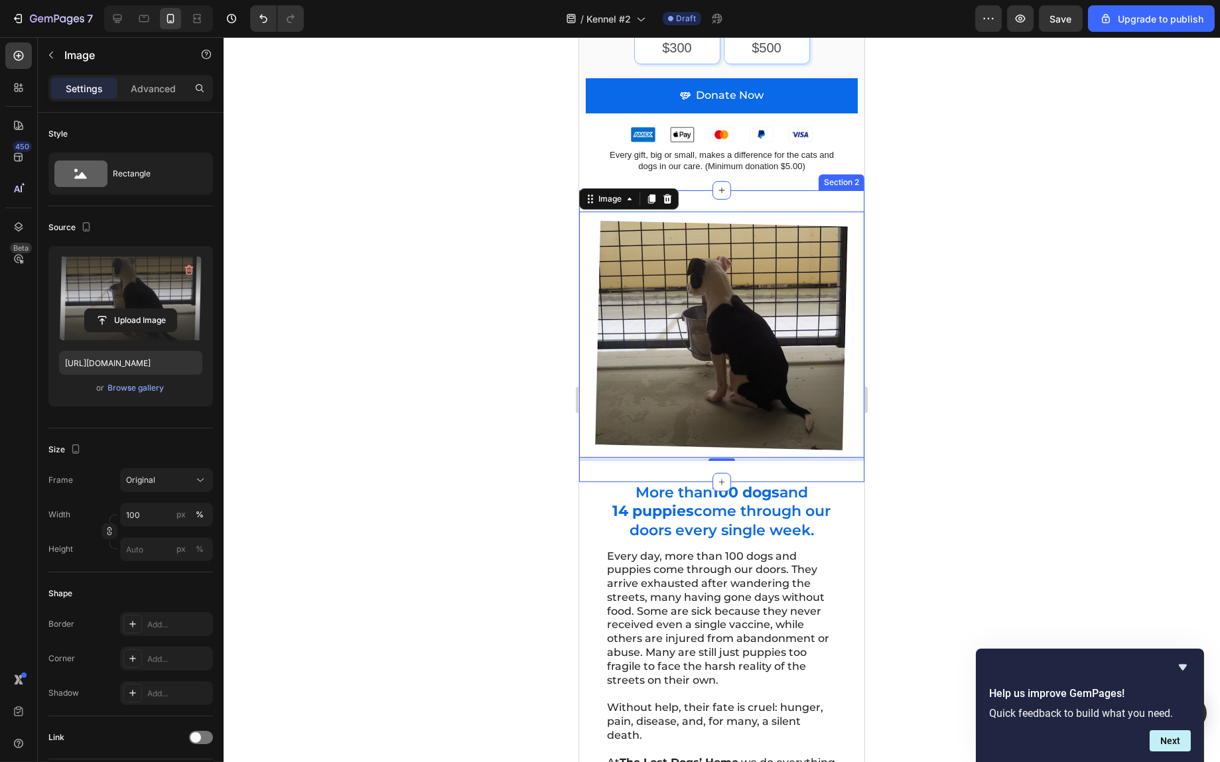
click at [666, 445] on div "Image 5 Section 2" at bounding box center [721, 336] width 285 height 292
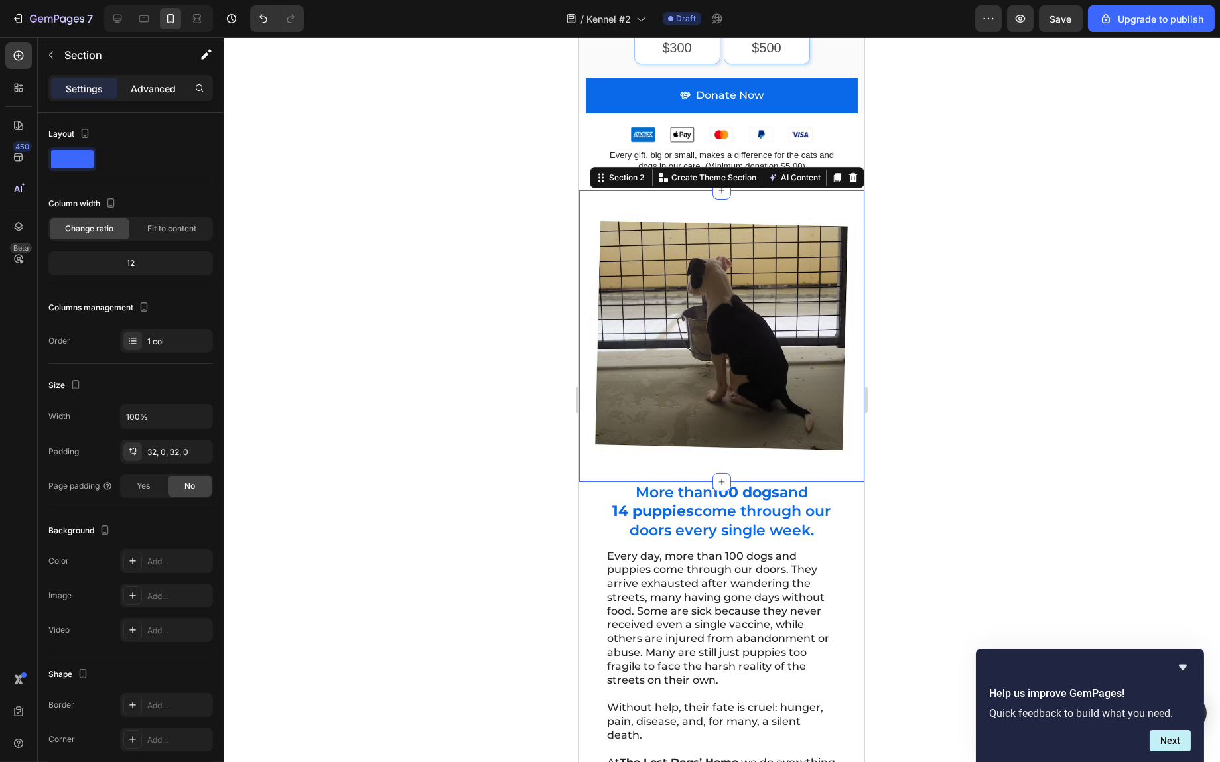
click at [170, 90] on p "Advanced" at bounding box center [153, 89] width 45 height 14
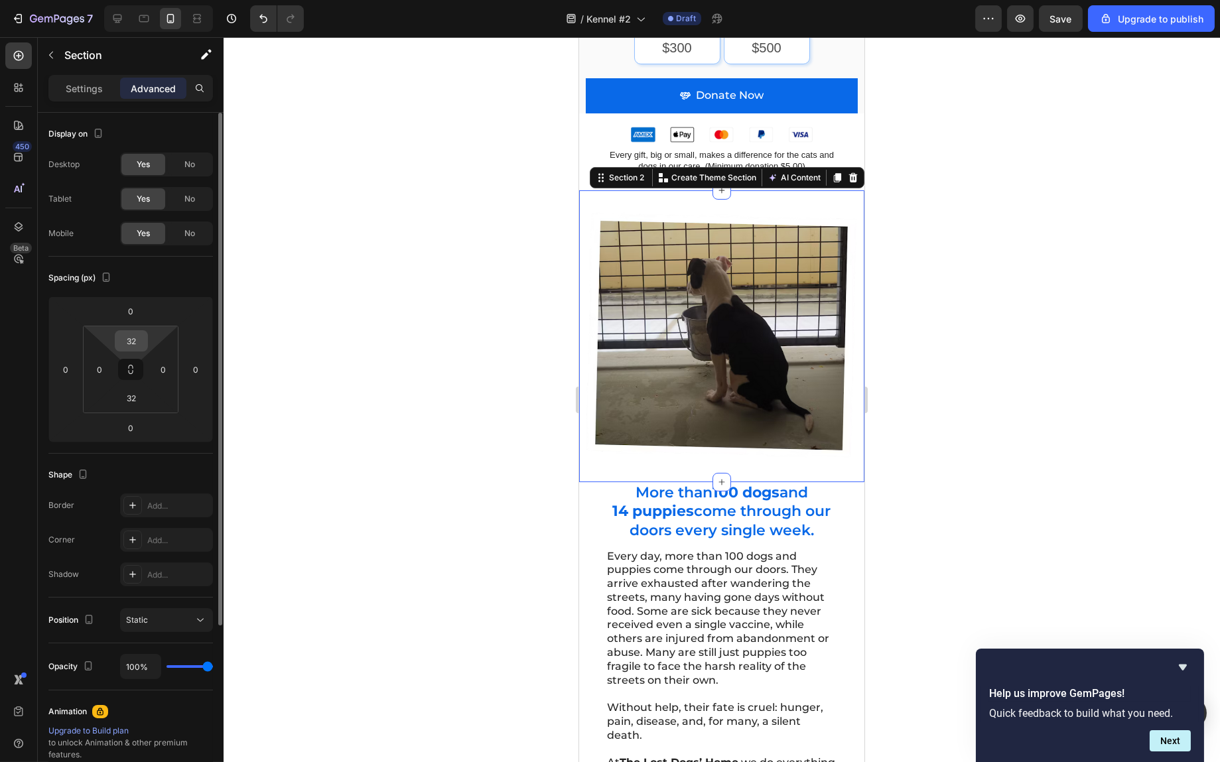
click at [135, 340] on input "32" at bounding box center [131, 341] width 27 height 20
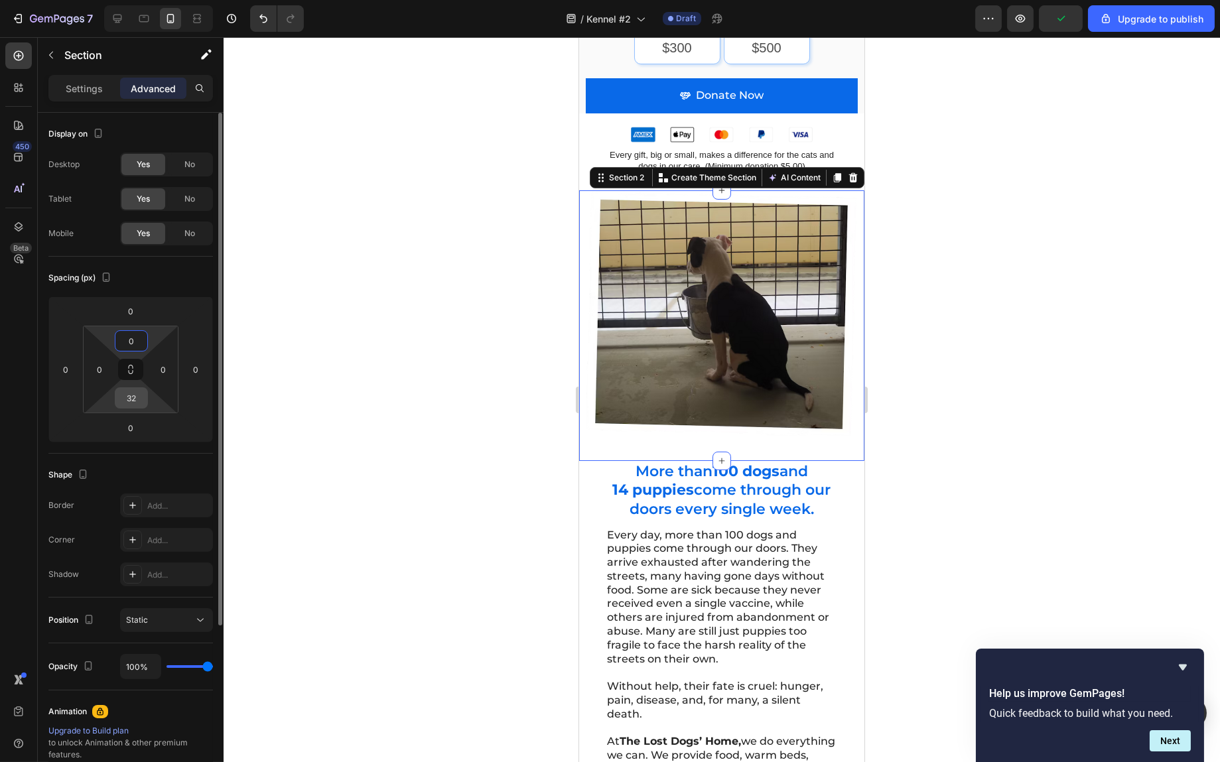
type input "0"
click at [129, 404] on input "32" at bounding box center [131, 398] width 27 height 20
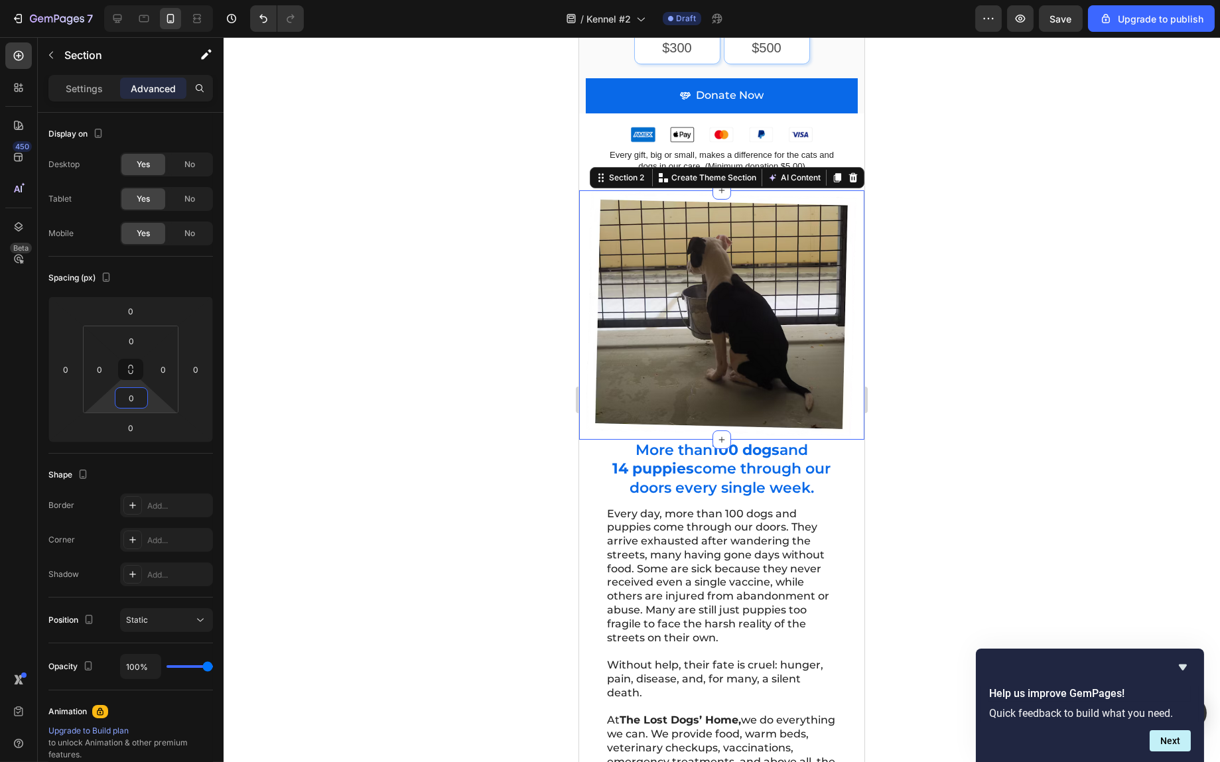
type input "0"
click at [1009, 321] on div at bounding box center [722, 399] width 997 height 725
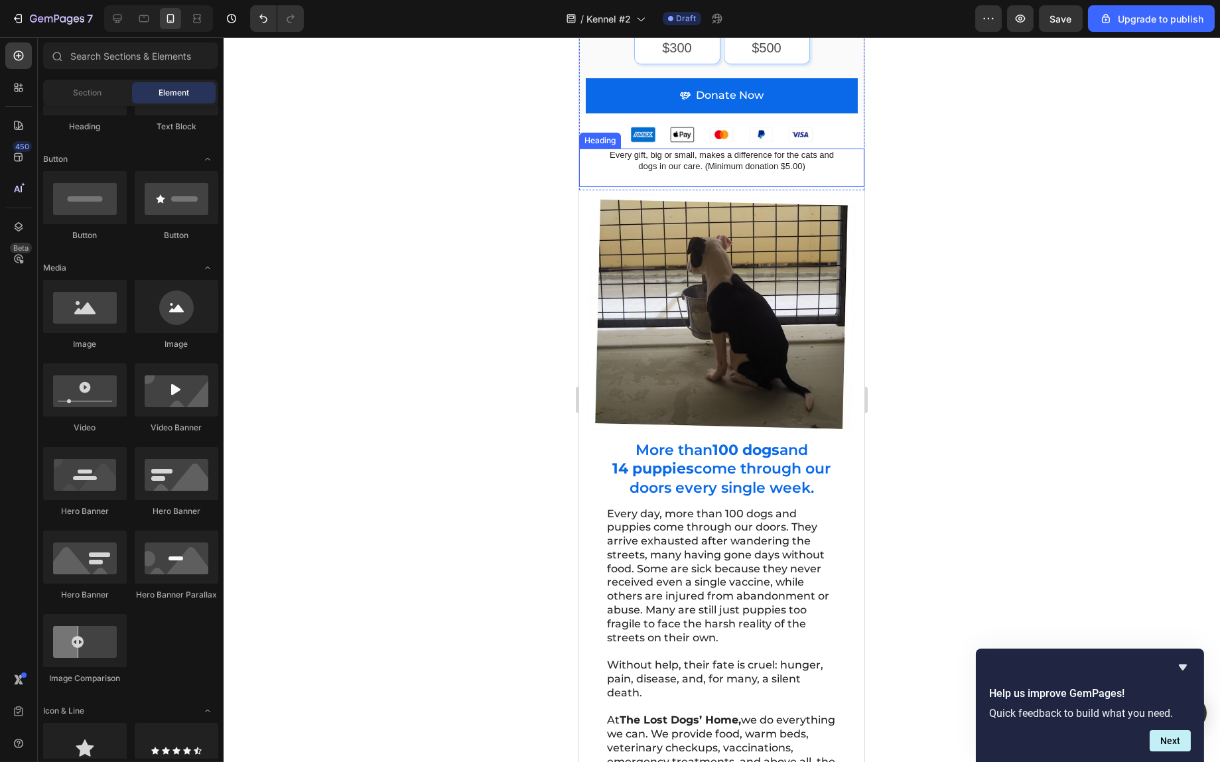
click at [760, 149] on h2 "Every gift, big or small, makes a difference for the cats and dogs in our care.…" at bounding box center [721, 161] width 232 height 25
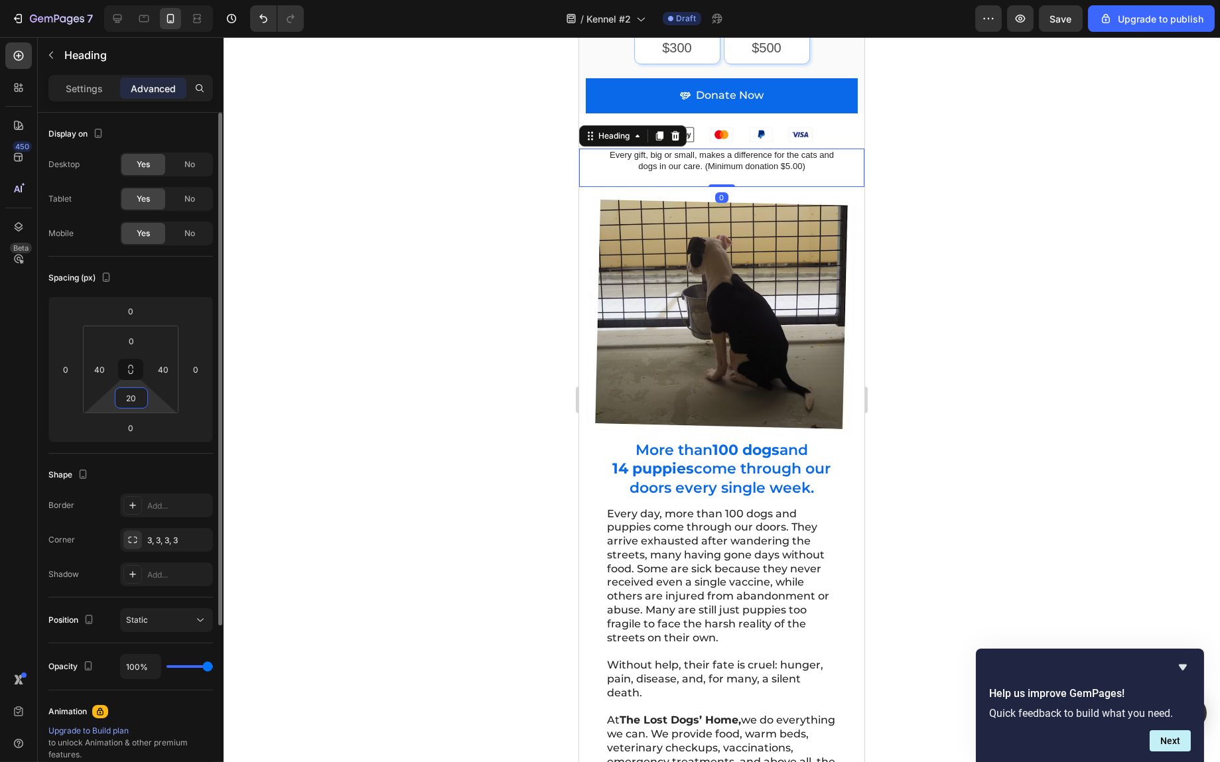
click at [135, 391] on input "20" at bounding box center [131, 398] width 27 height 20
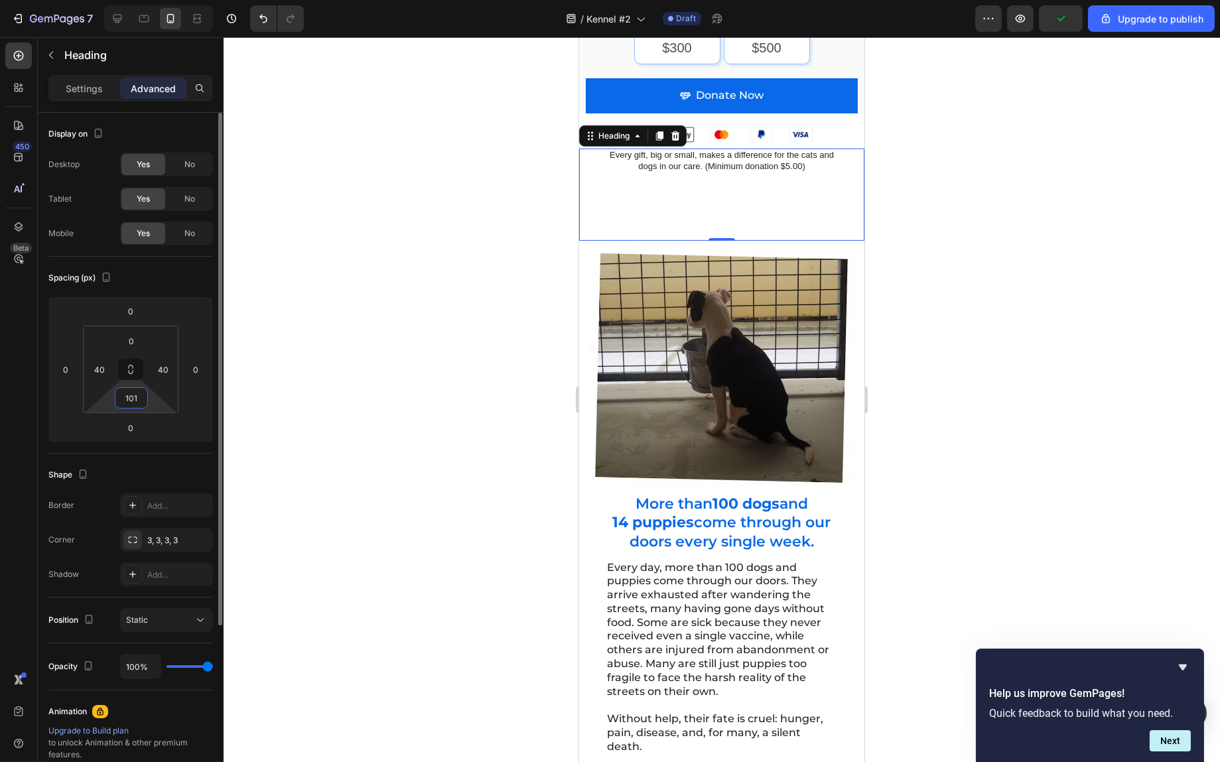
click at [132, 401] on input "101" at bounding box center [131, 398] width 27 height 20
click at [133, 401] on input "101" at bounding box center [131, 398] width 27 height 20
type input "5"
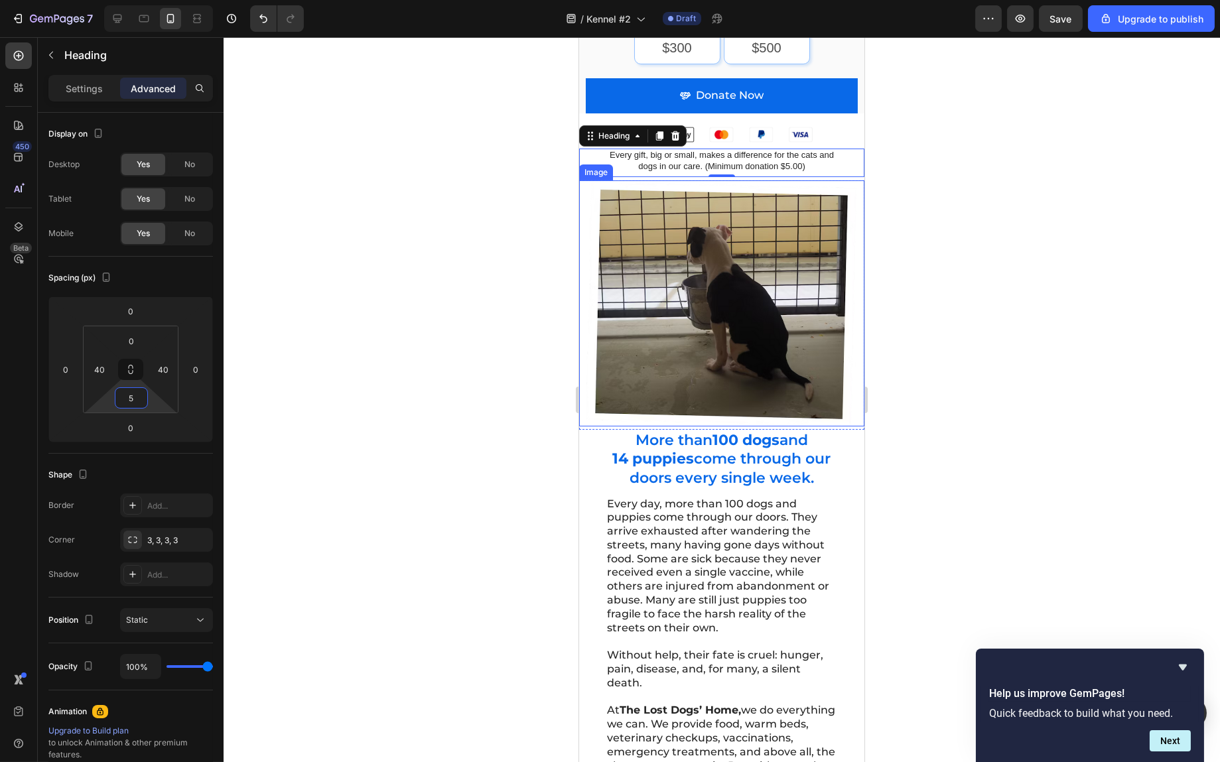
click at [1015, 256] on div at bounding box center [722, 399] width 997 height 725
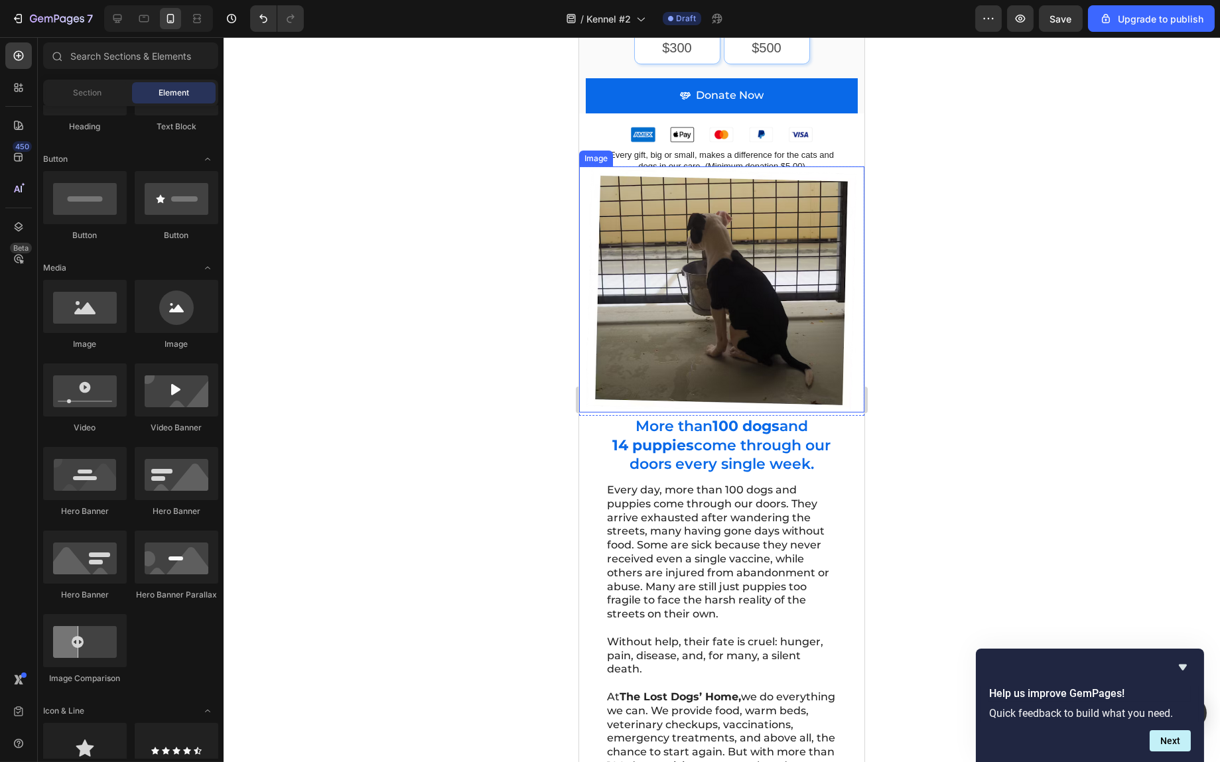
scroll to position [465, 0]
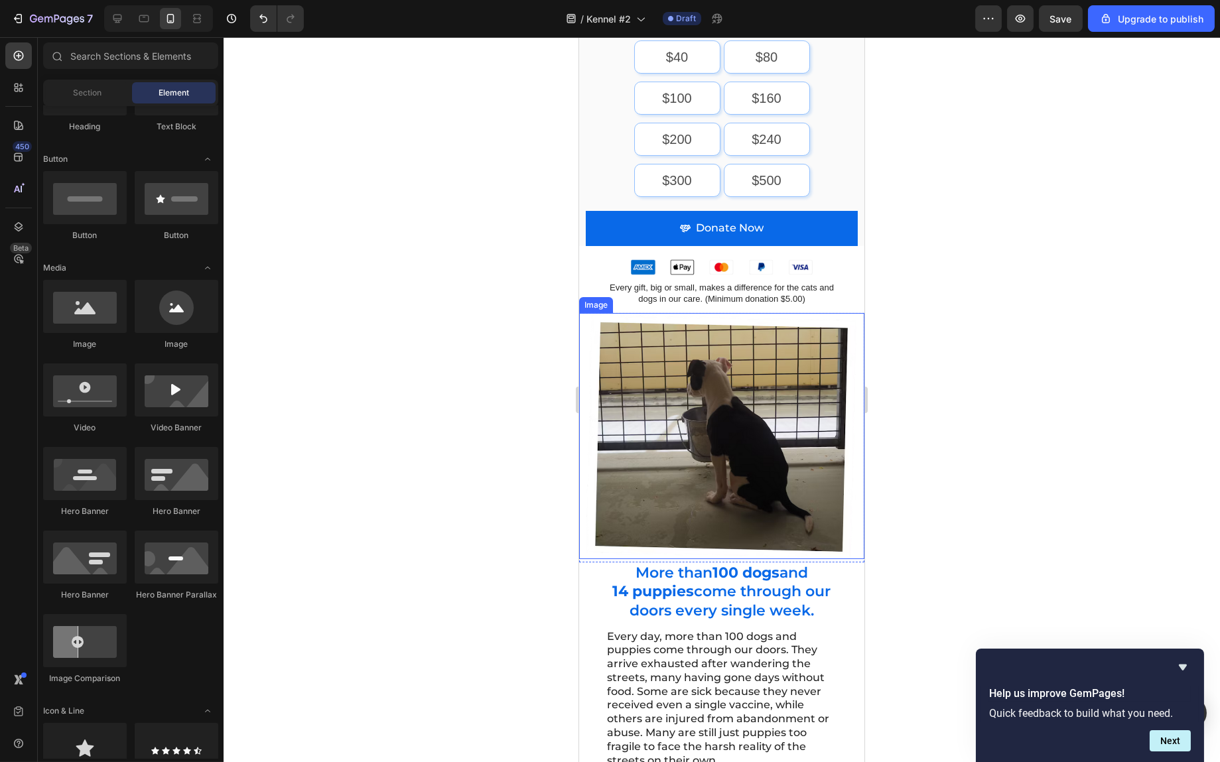
click at [746, 352] on img at bounding box center [721, 436] width 272 height 246
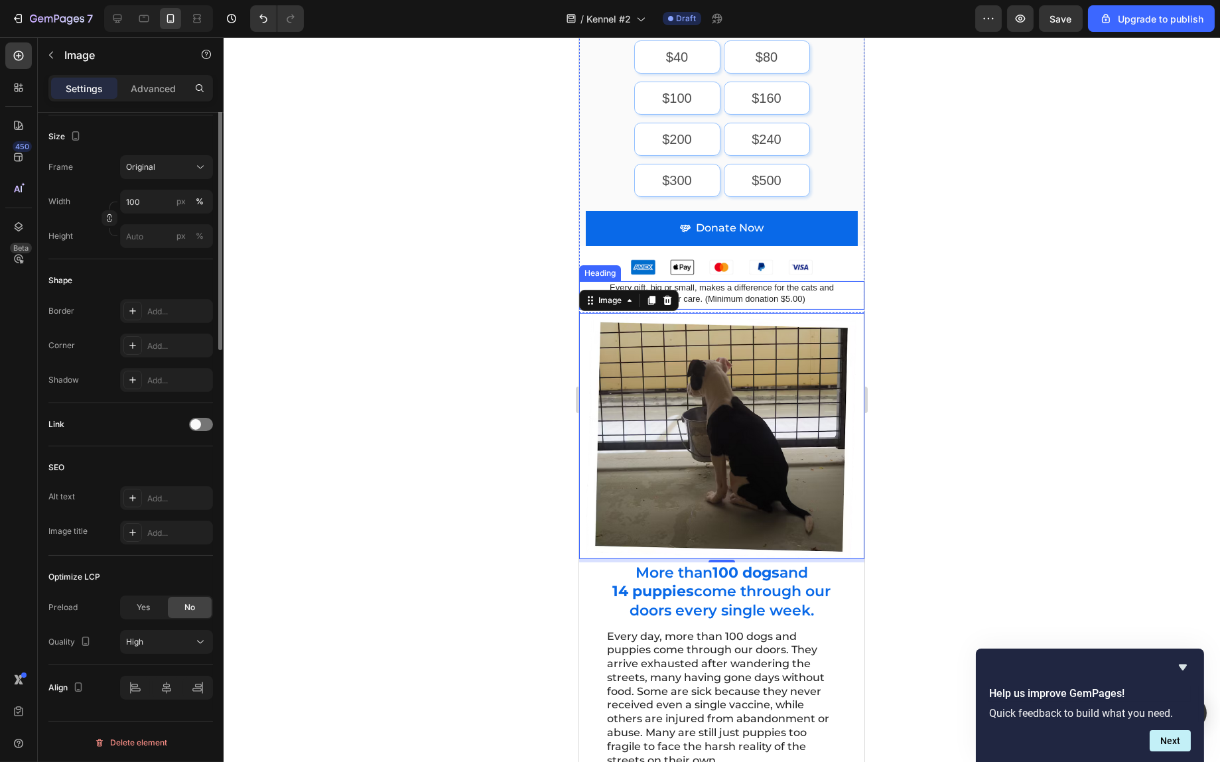
scroll to position [0, 0]
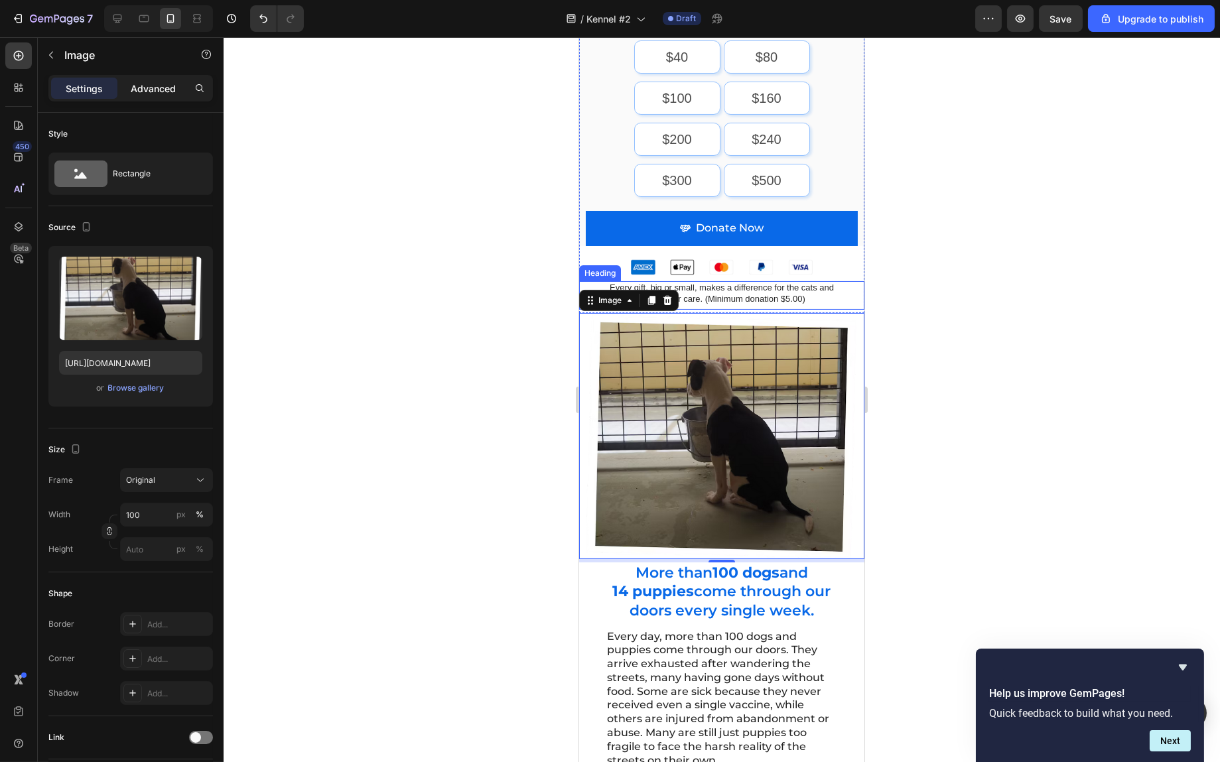
click at [150, 90] on p "Advanced" at bounding box center [153, 89] width 45 height 14
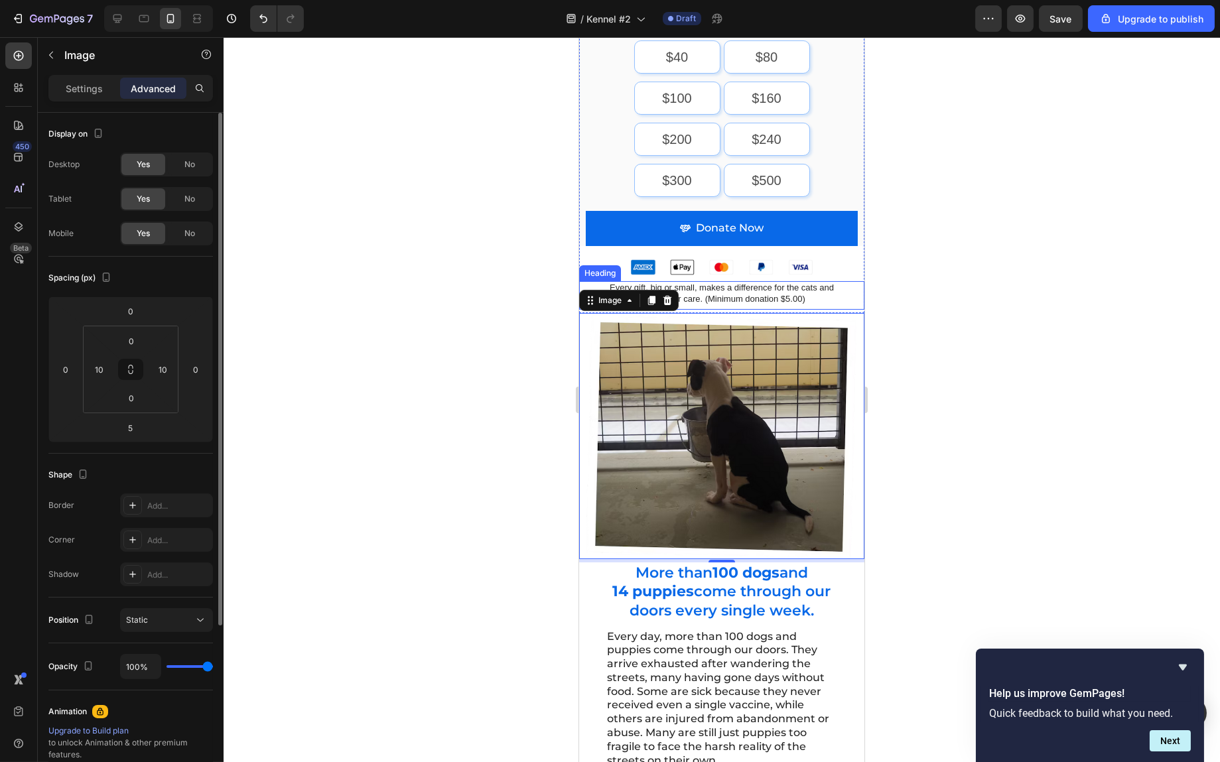
scroll to position [66, 0]
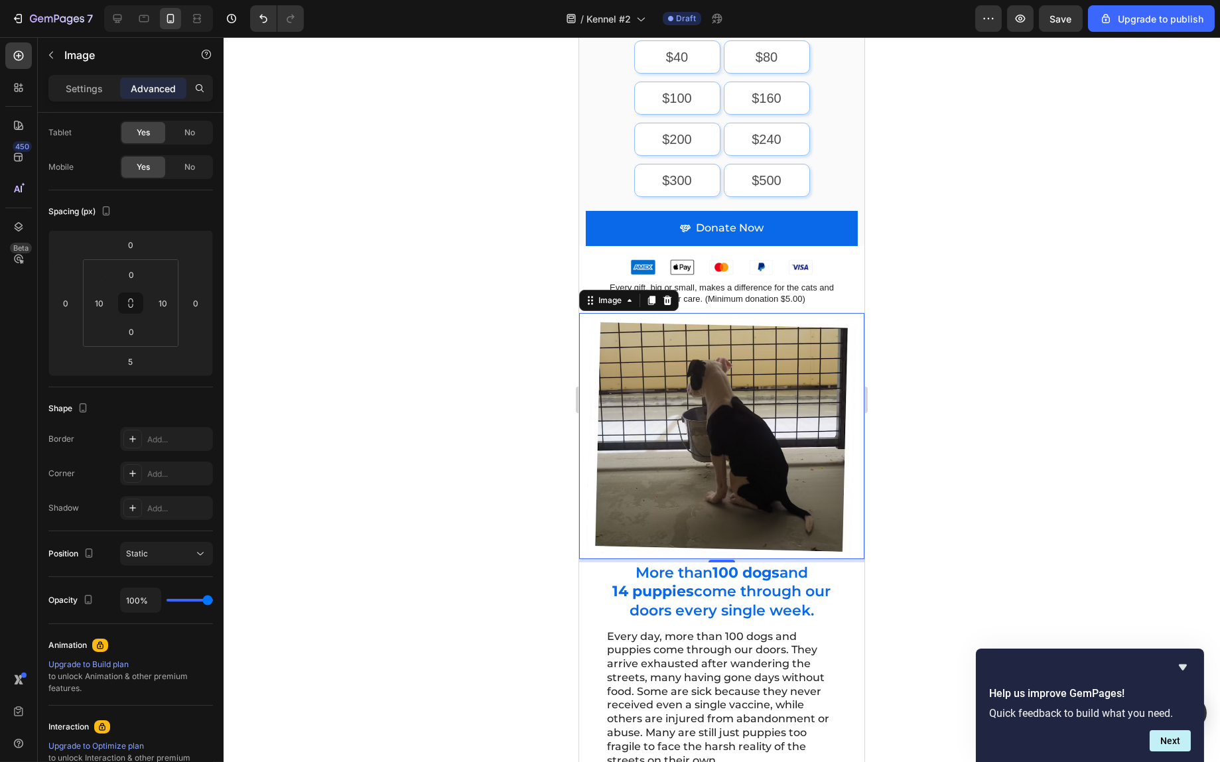
click at [1095, 345] on div at bounding box center [722, 399] width 997 height 725
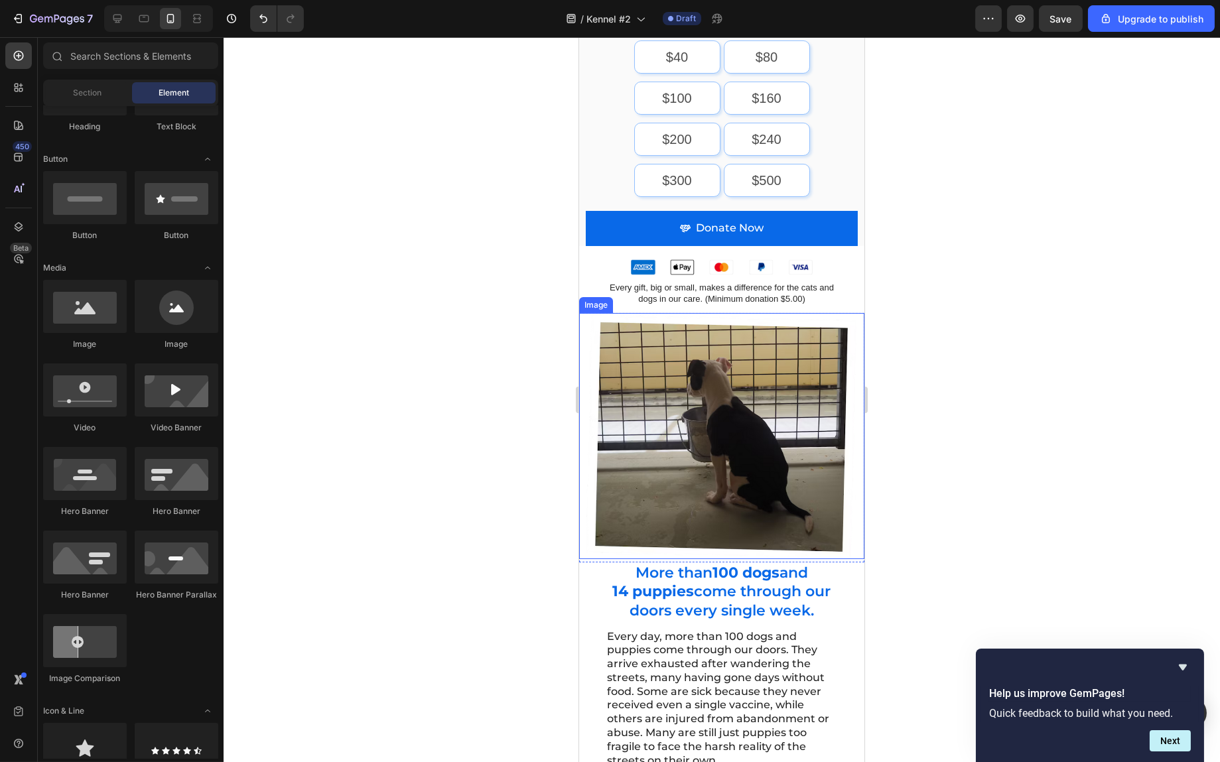
click at [844, 313] on img at bounding box center [721, 436] width 272 height 246
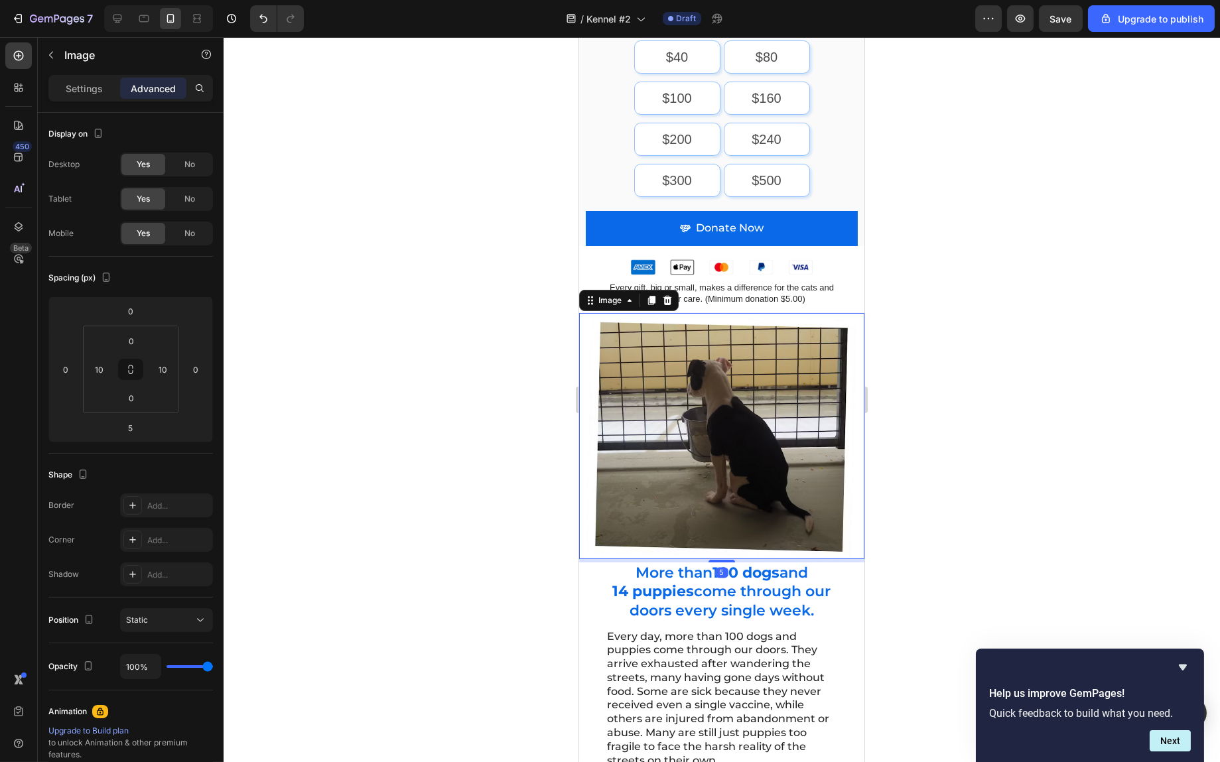
click at [1033, 319] on div at bounding box center [722, 399] width 997 height 725
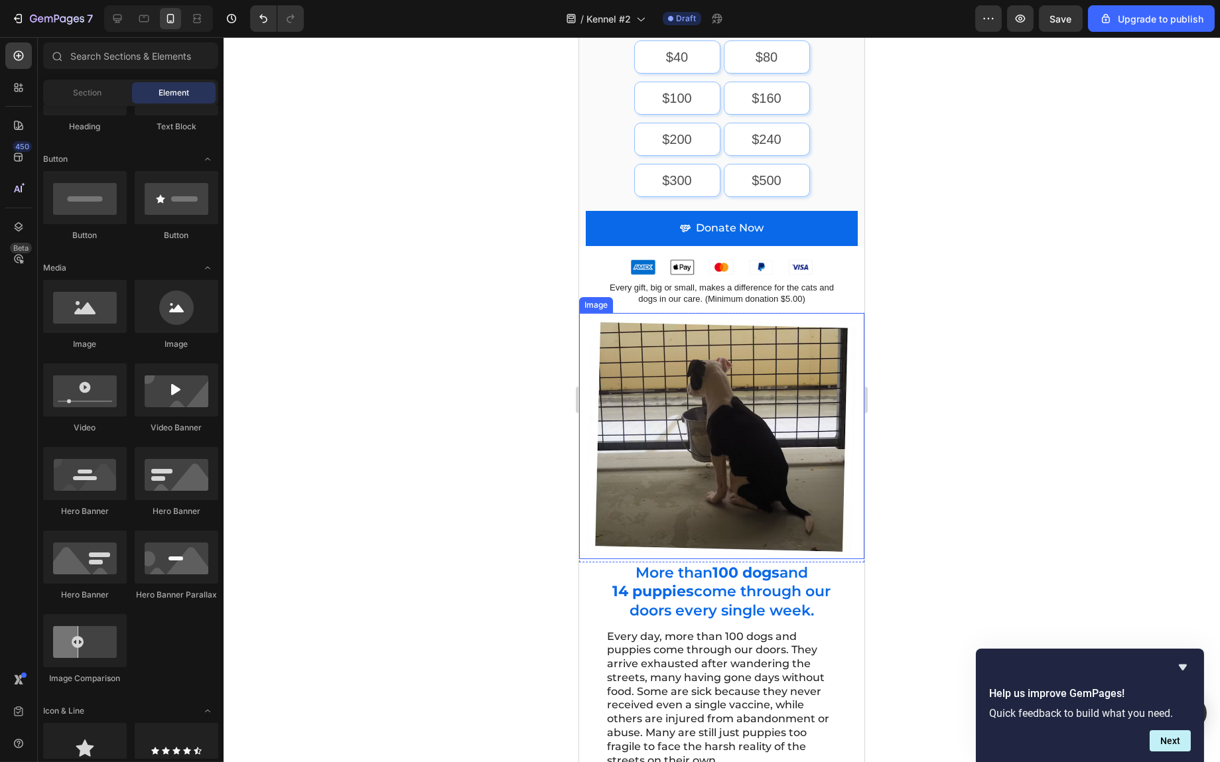
click at [776, 352] on img at bounding box center [721, 436] width 272 height 246
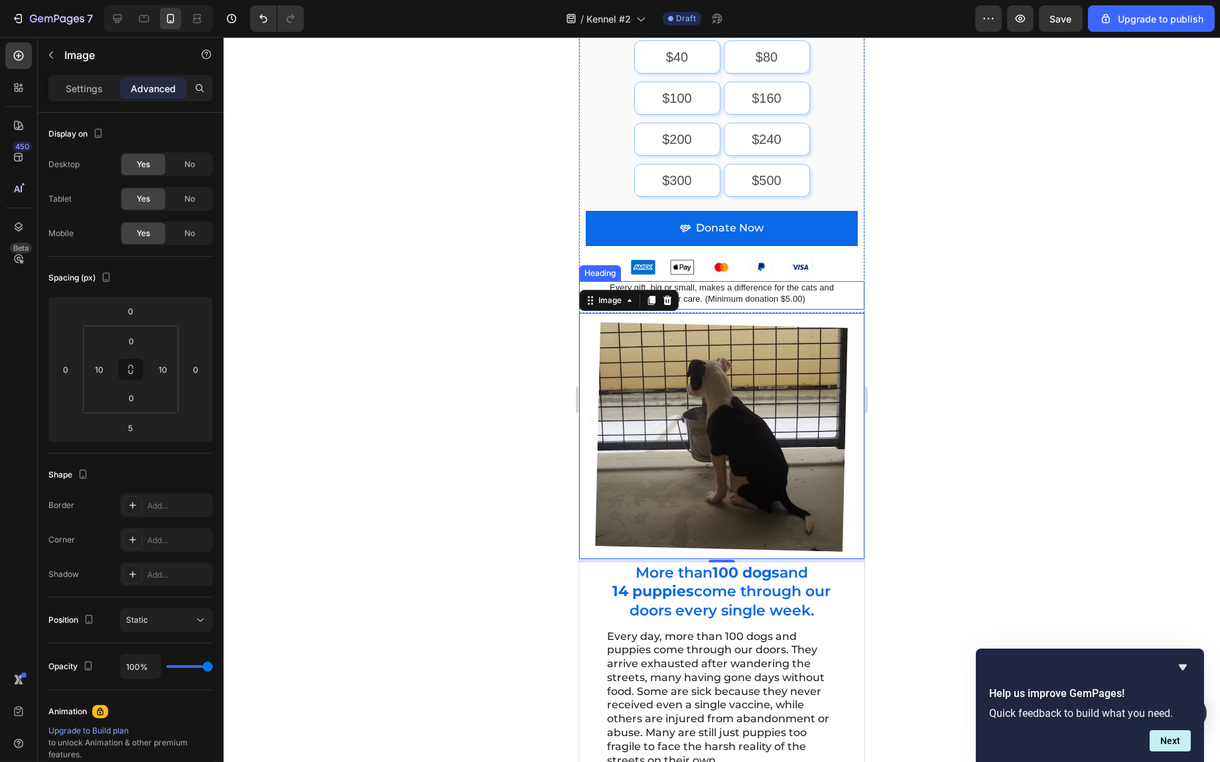
click at [766, 286] on h2 "Every gift, big or small, makes a difference for the cats and dogs in our care.…" at bounding box center [721, 293] width 232 height 25
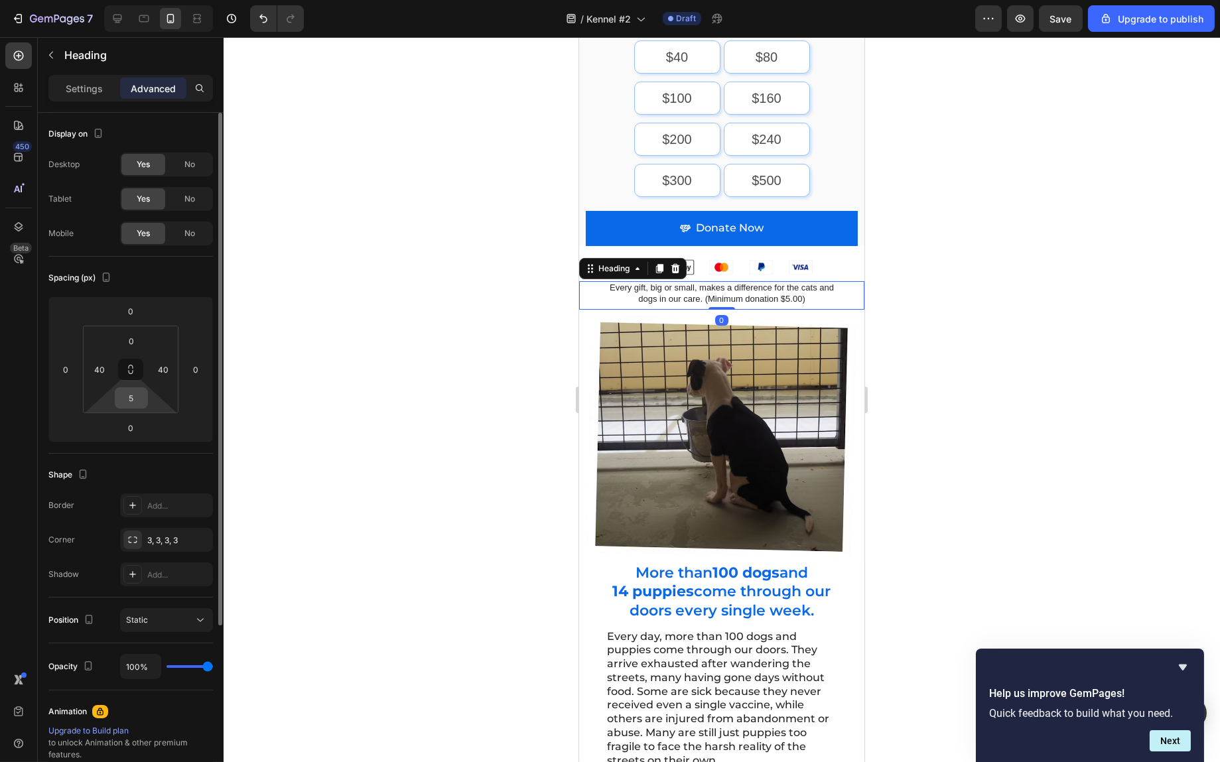
click at [133, 398] on input "5" at bounding box center [131, 398] width 27 height 20
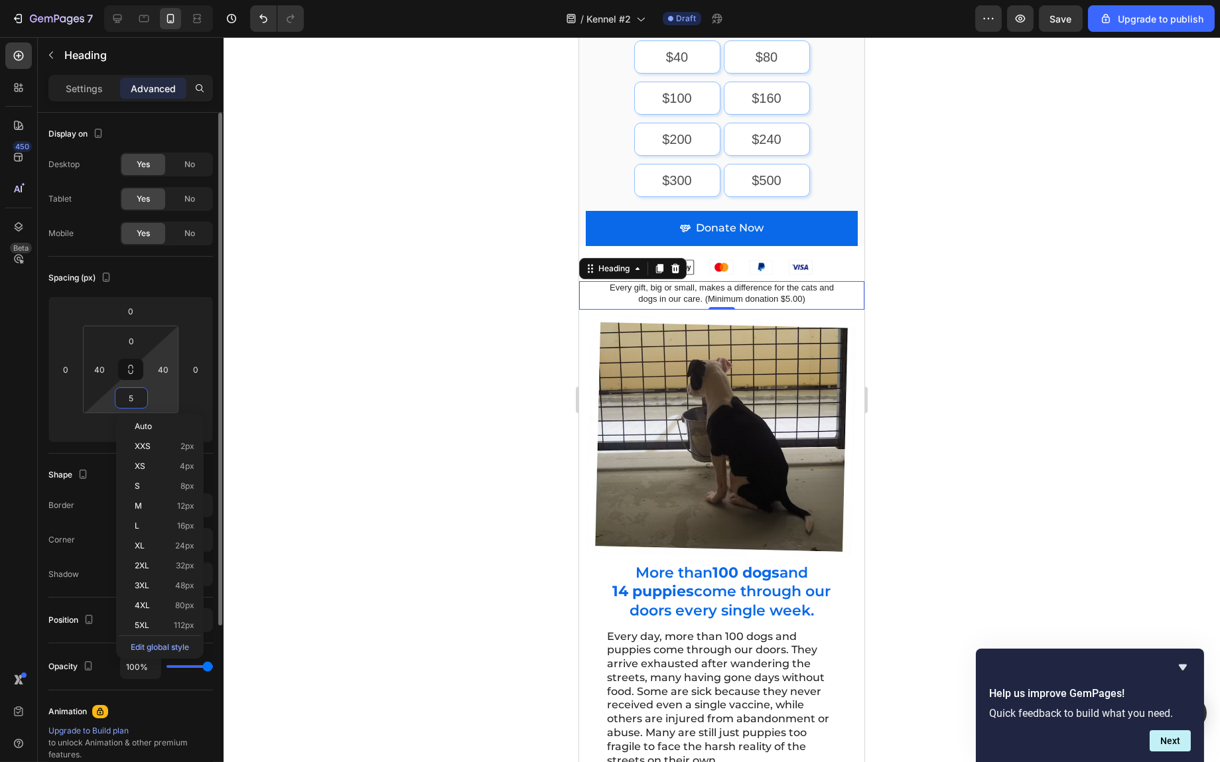
type input "0"
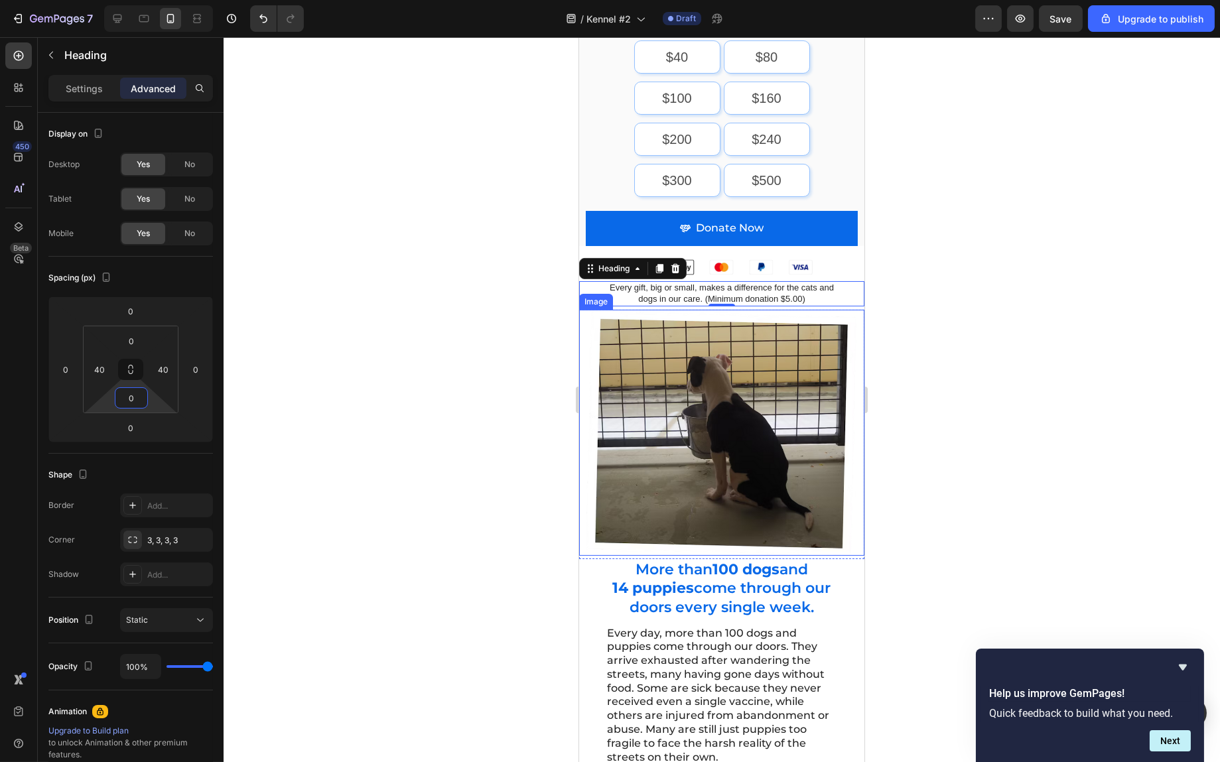
click at [1003, 317] on div at bounding box center [722, 399] width 997 height 725
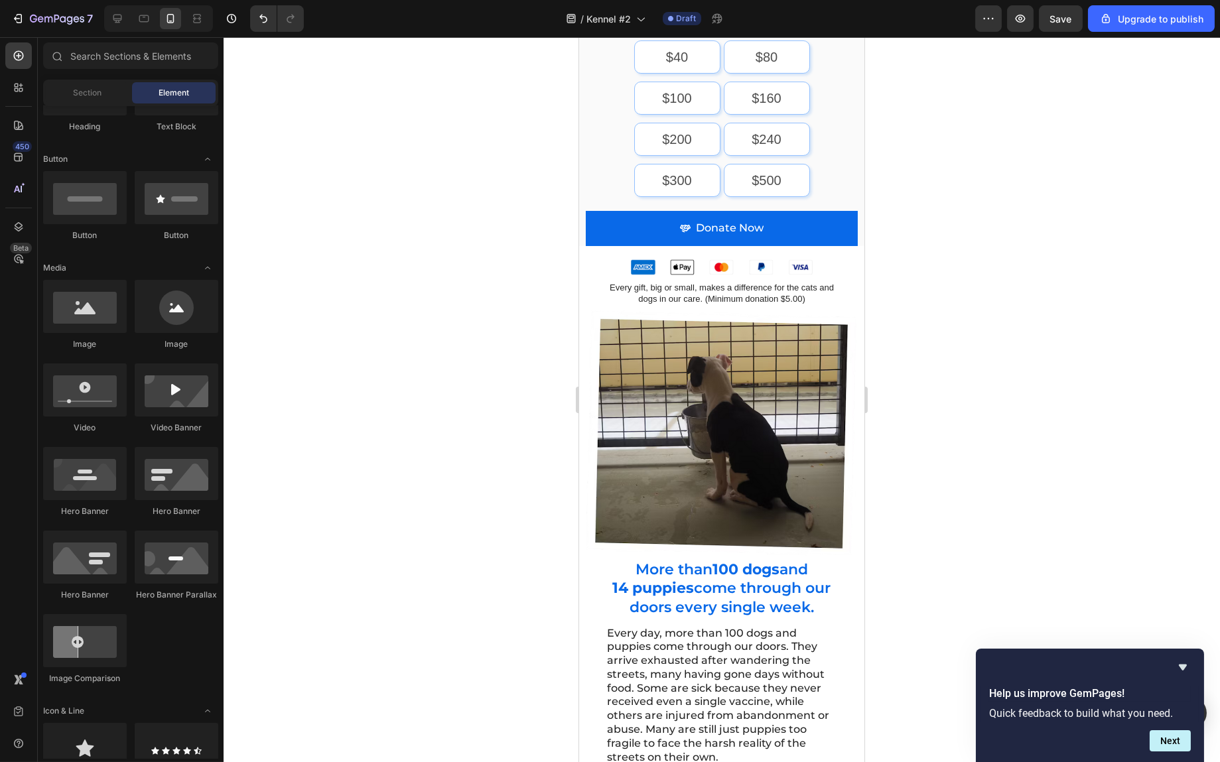
click at [947, 316] on div at bounding box center [722, 399] width 997 height 725
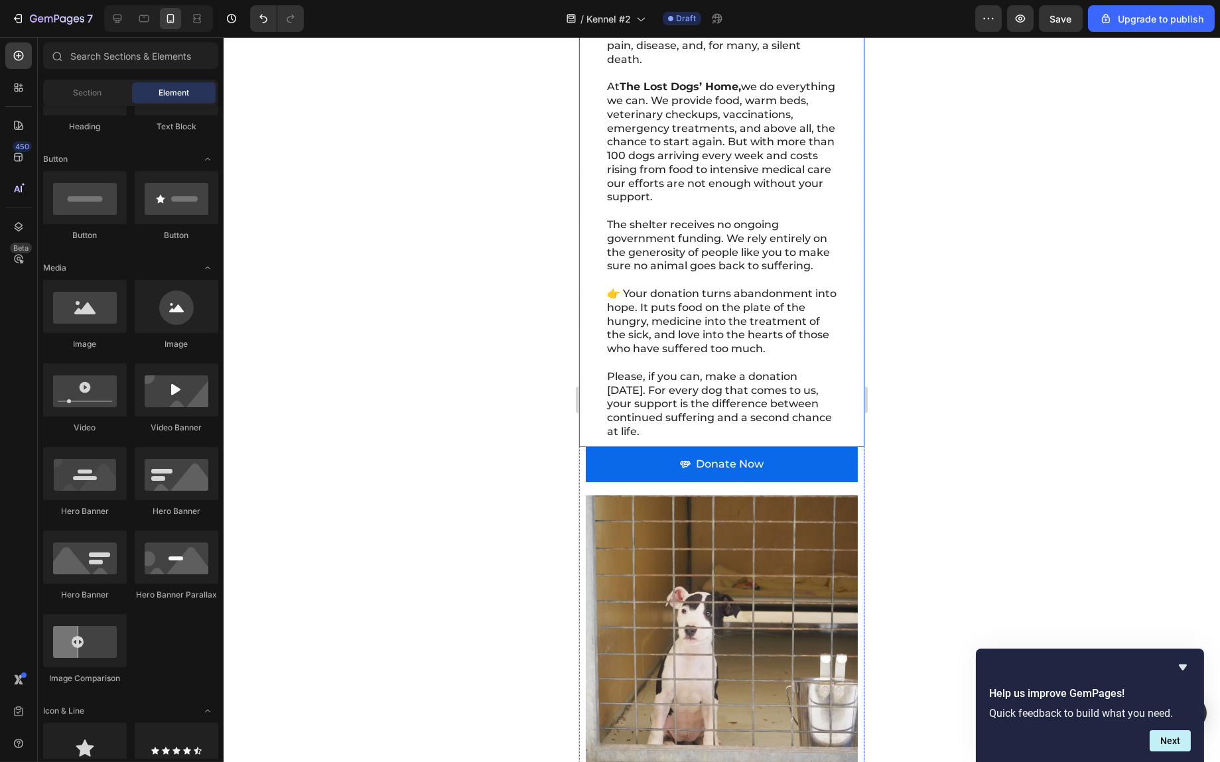
scroll to position [1394, 0]
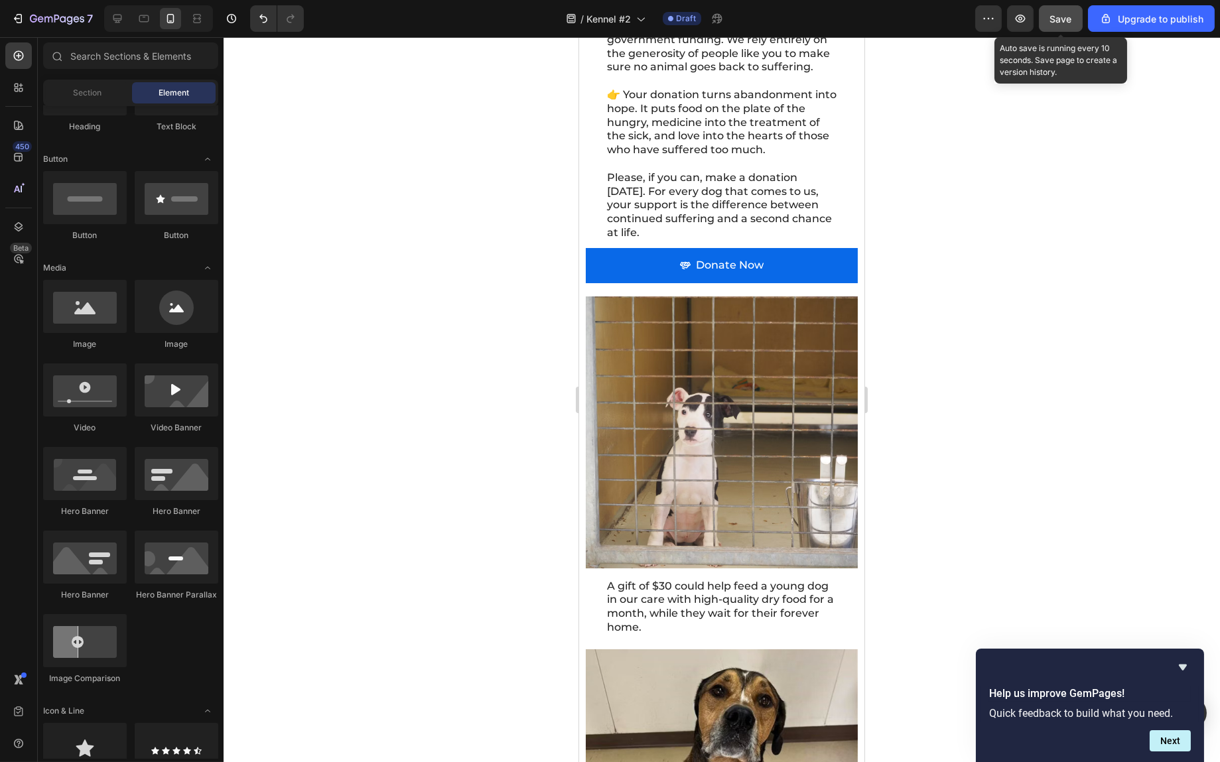
click at [1048, 23] on button "Save" at bounding box center [1061, 18] width 44 height 27
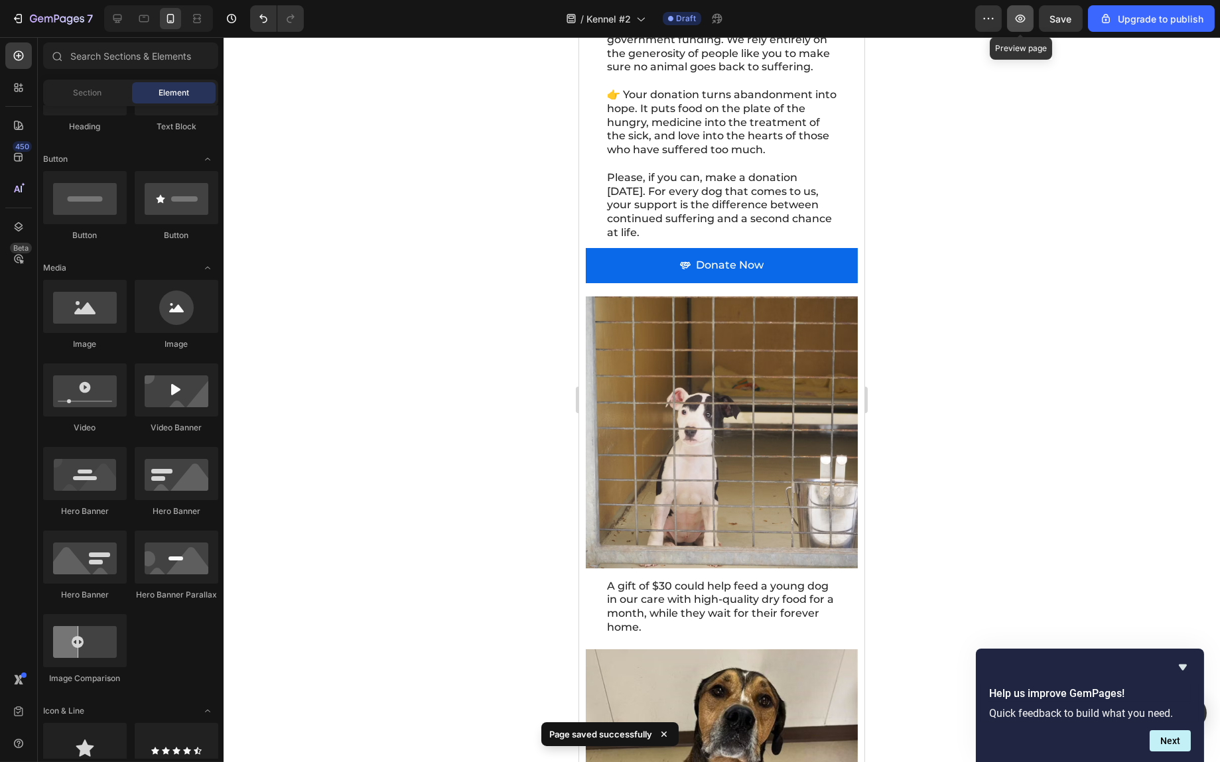
click at [1029, 21] on button "button" at bounding box center [1020, 18] width 27 height 27
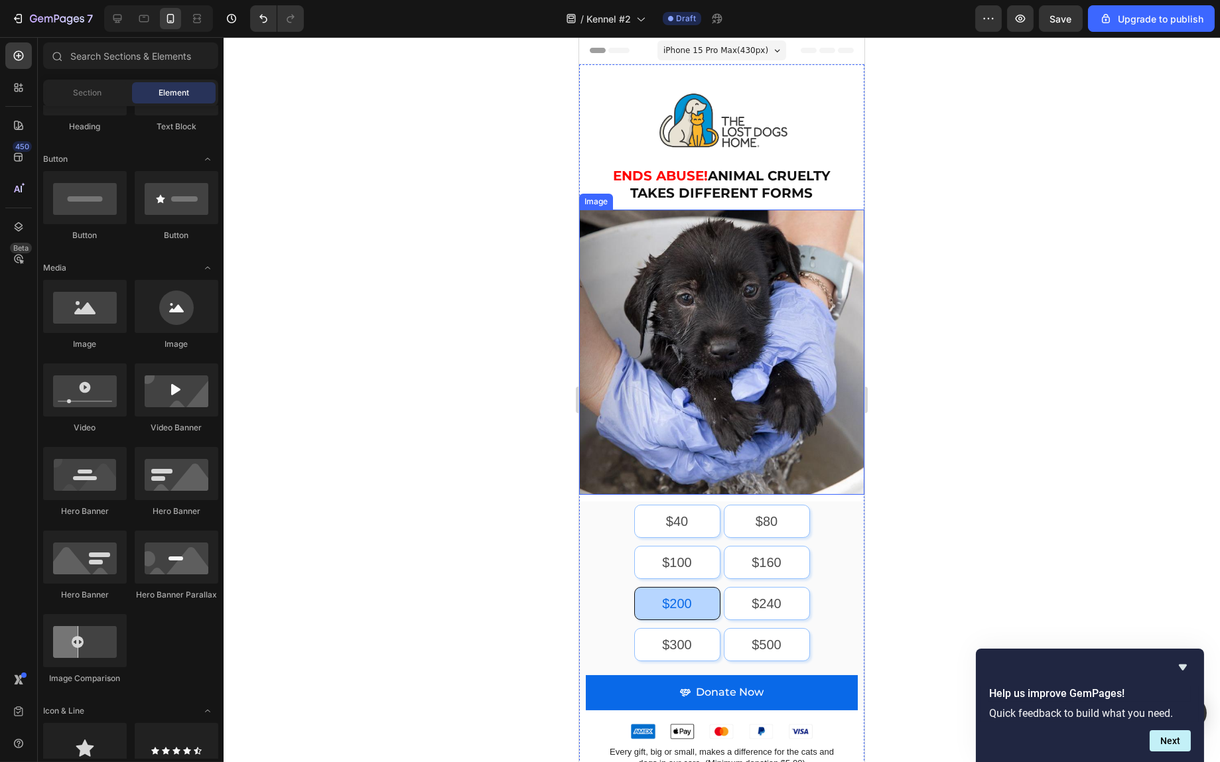
scroll to position [265, 0]
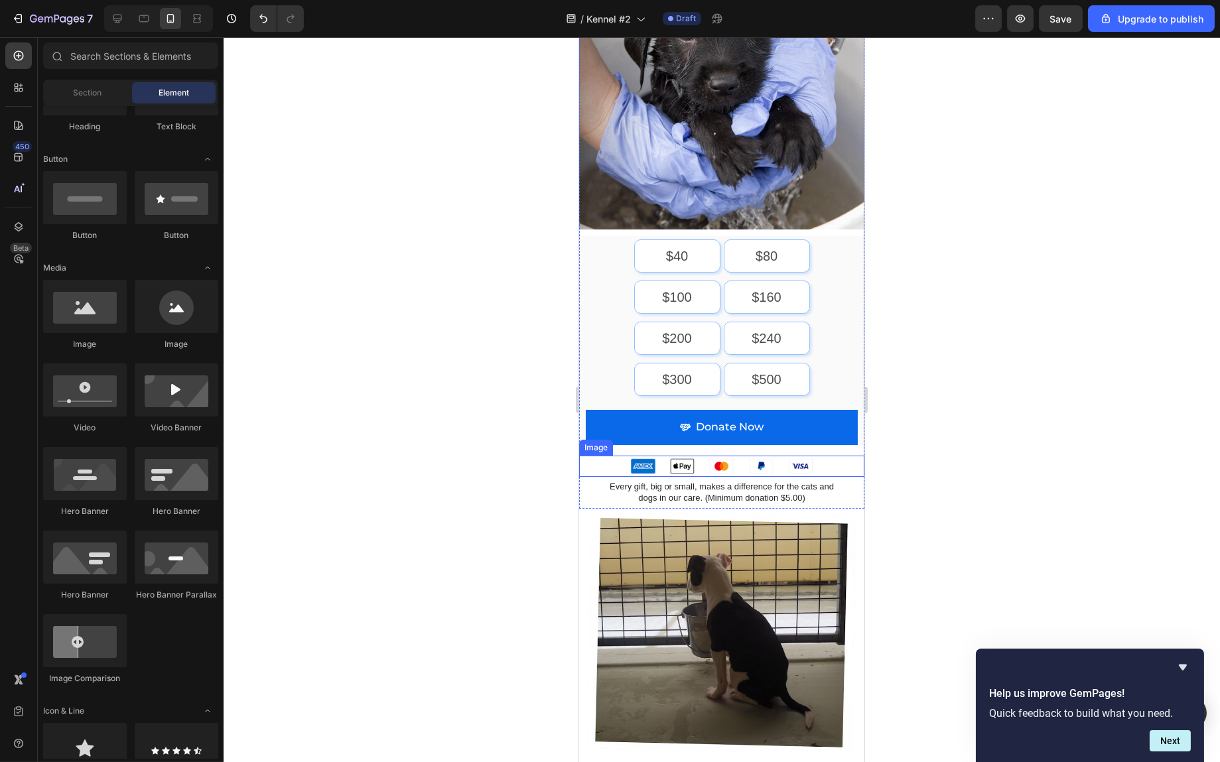
click at [717, 456] on img at bounding box center [721, 466] width 199 height 21
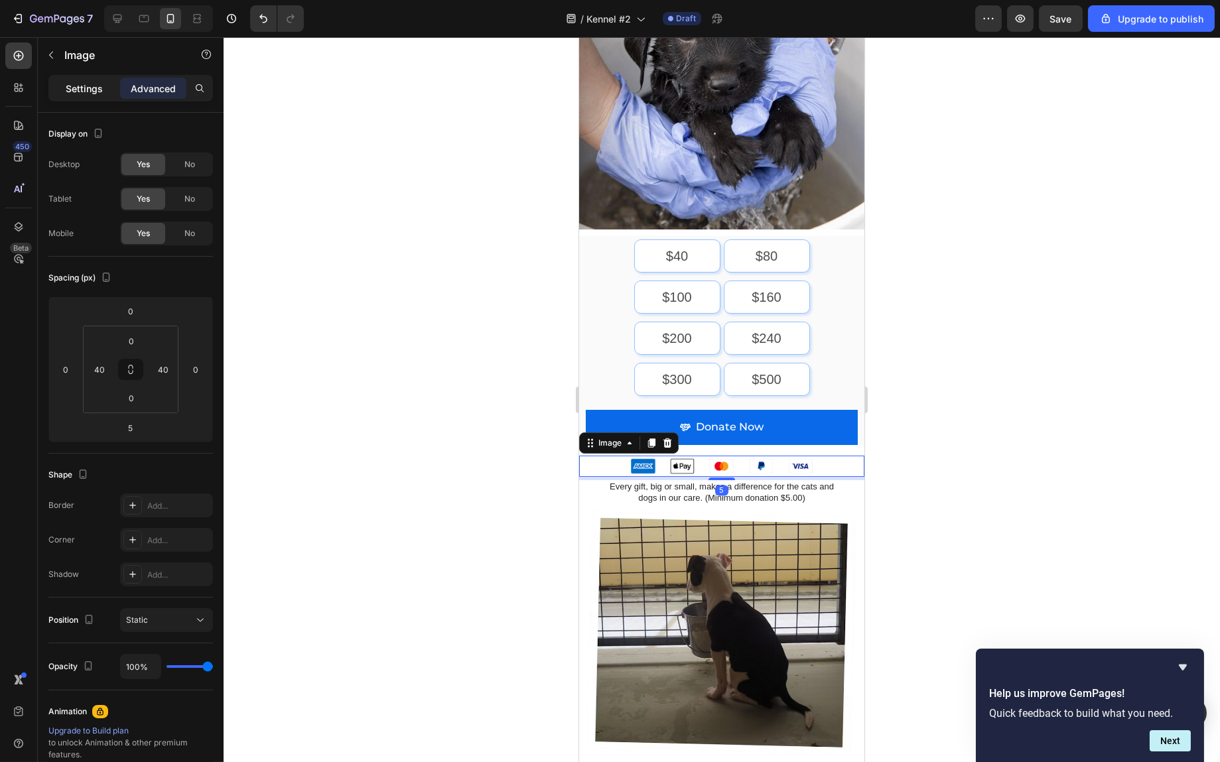
click at [78, 91] on p "Settings" at bounding box center [84, 89] width 37 height 14
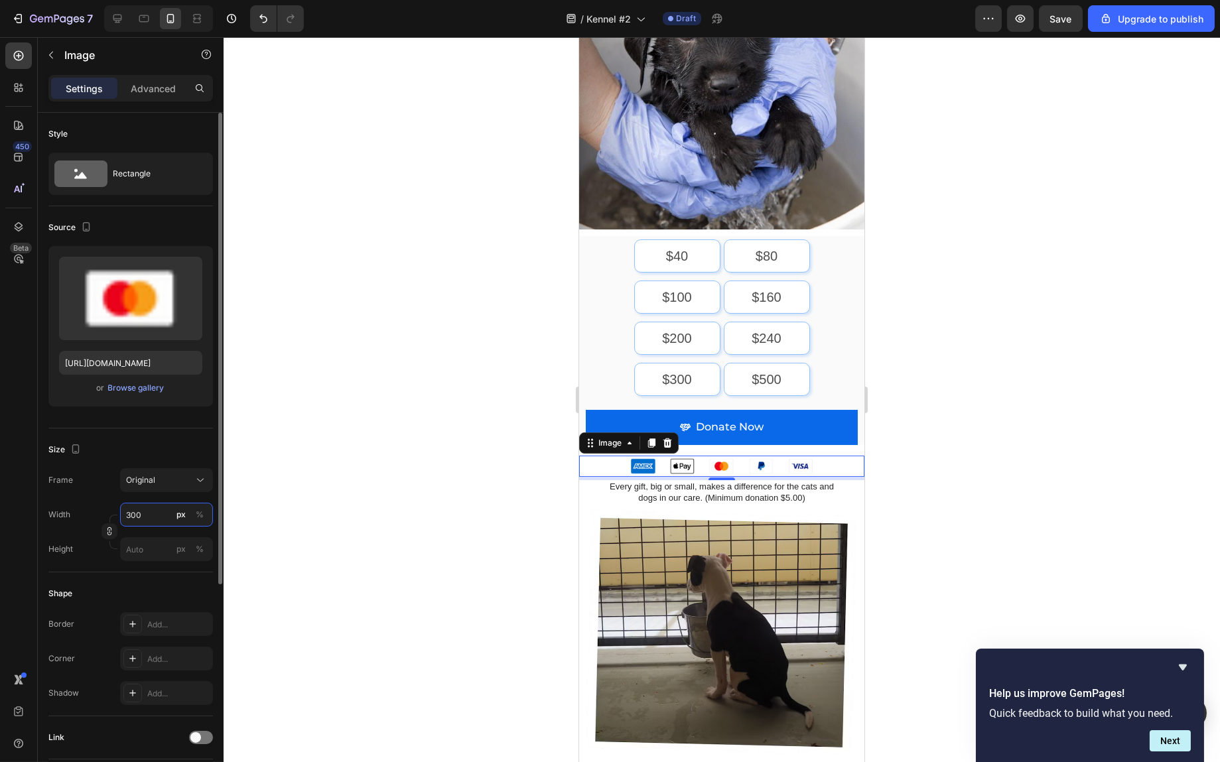
click at [142, 518] on input "300" at bounding box center [166, 515] width 93 height 24
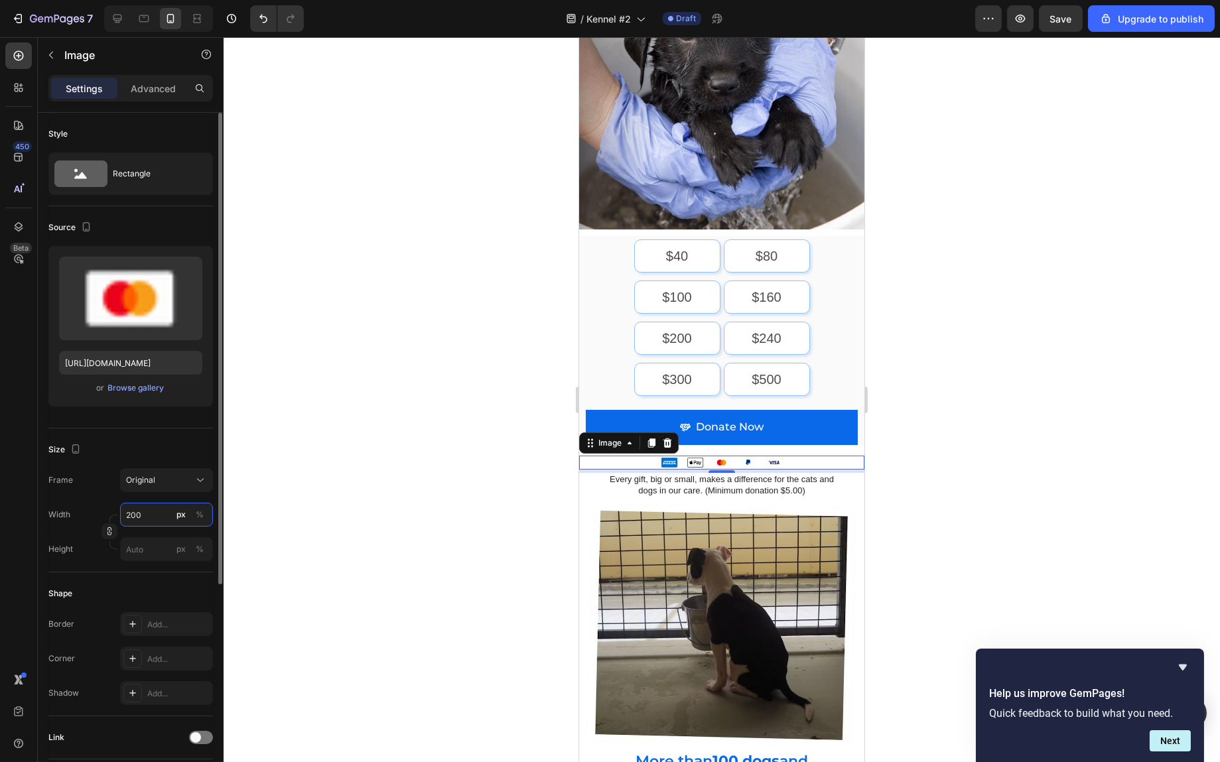
click at [144, 516] on input "200" at bounding box center [166, 515] width 93 height 24
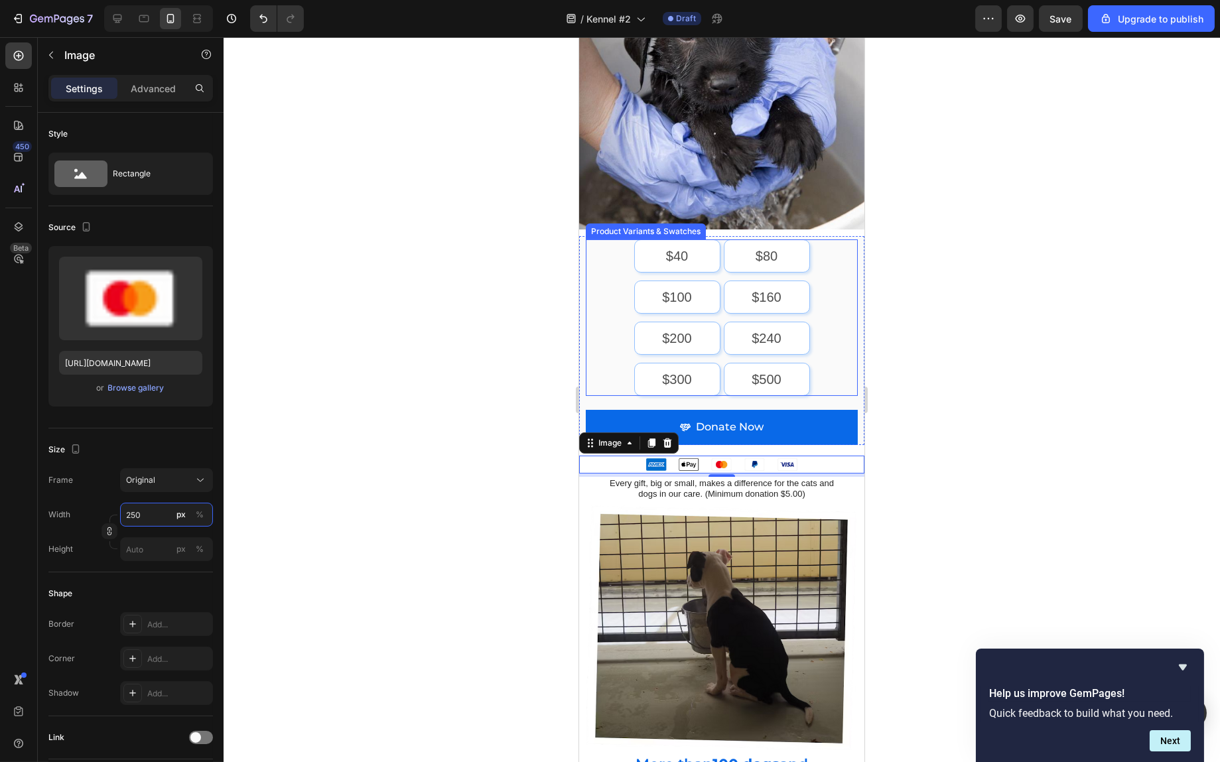
type input "250"
click at [1046, 299] on div at bounding box center [722, 399] width 997 height 725
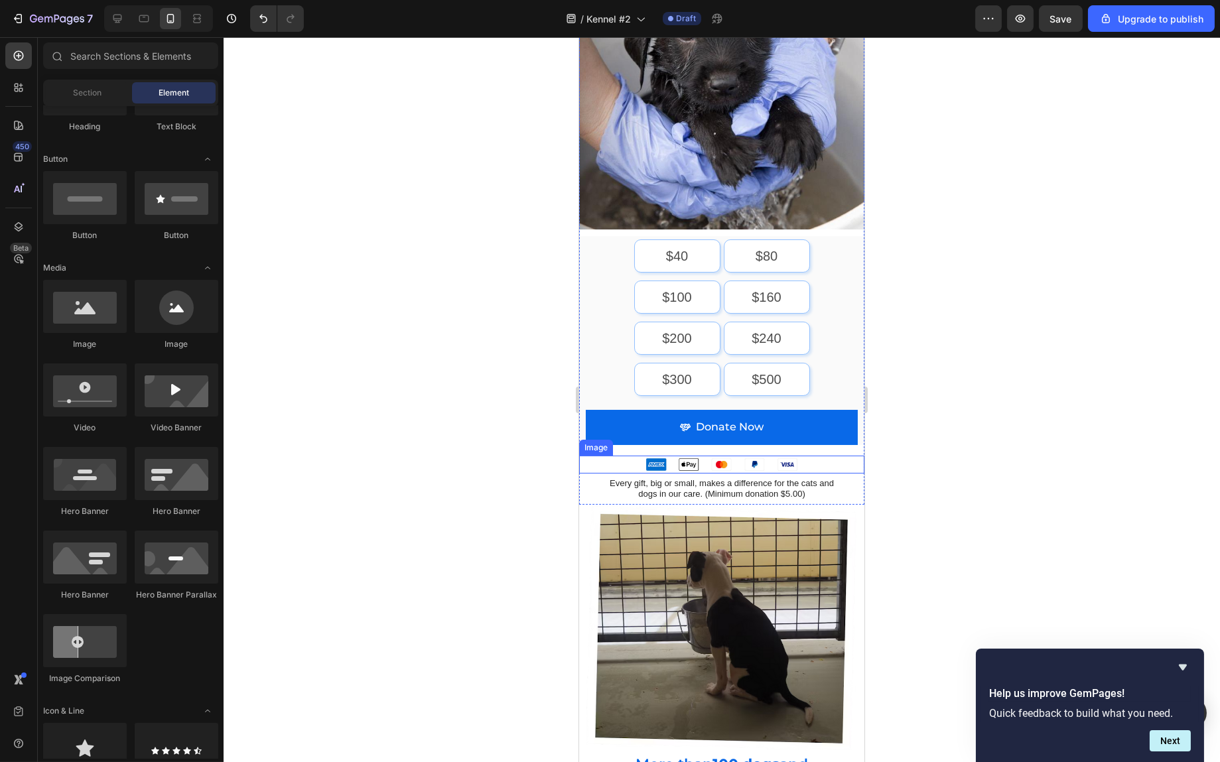
click at [785, 456] on img at bounding box center [721, 465] width 166 height 18
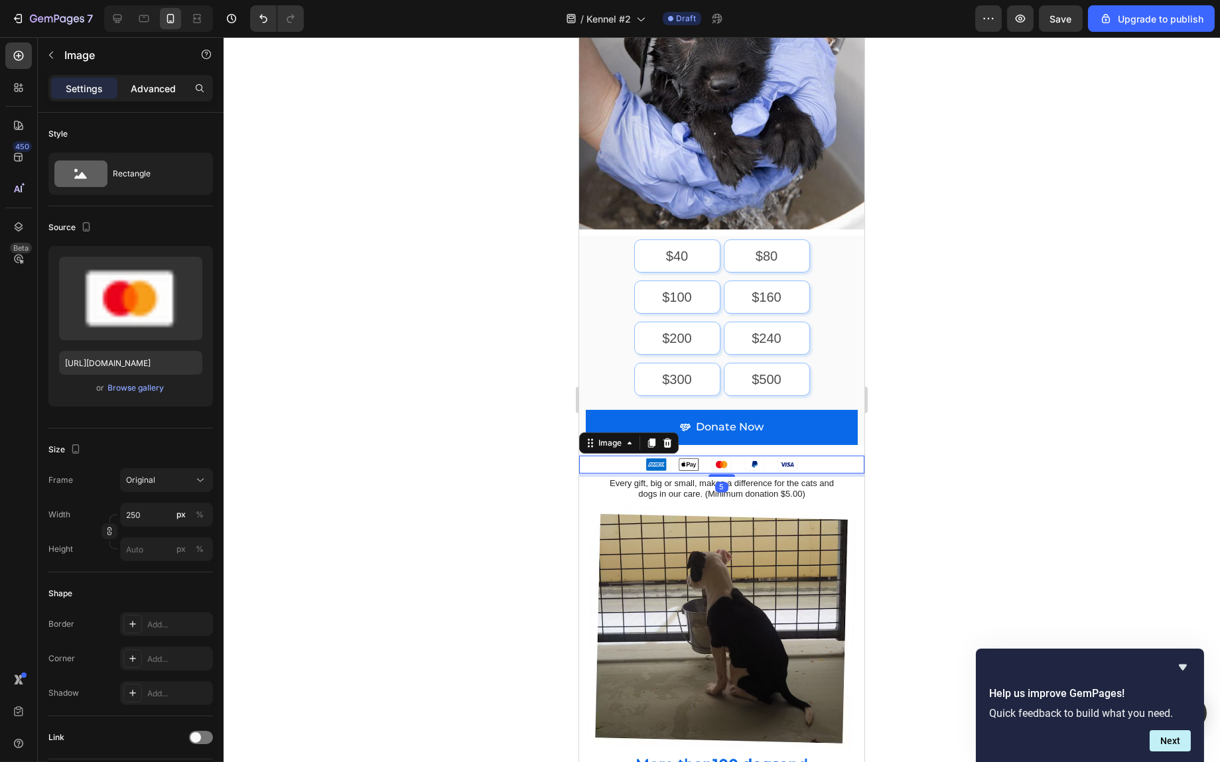
click at [139, 88] on p "Advanced" at bounding box center [153, 89] width 45 height 14
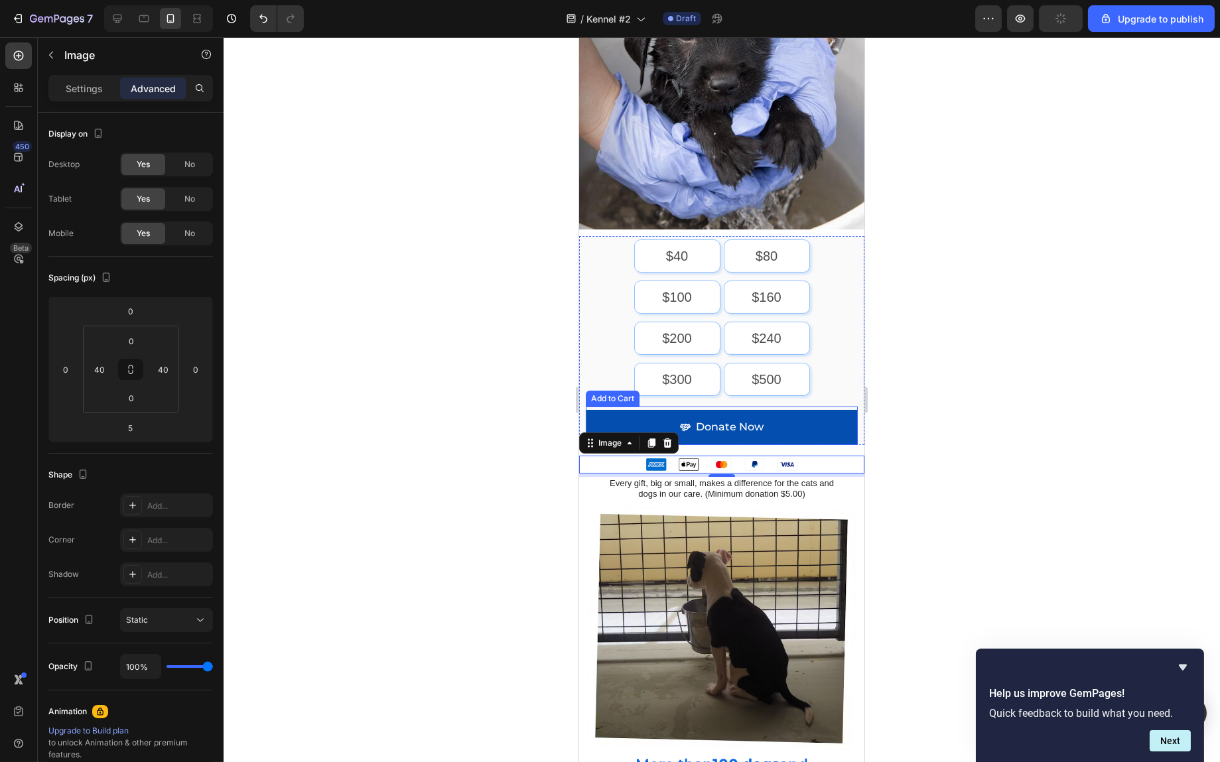
click at [794, 419] on button "Donate Now" at bounding box center [721, 427] width 272 height 35
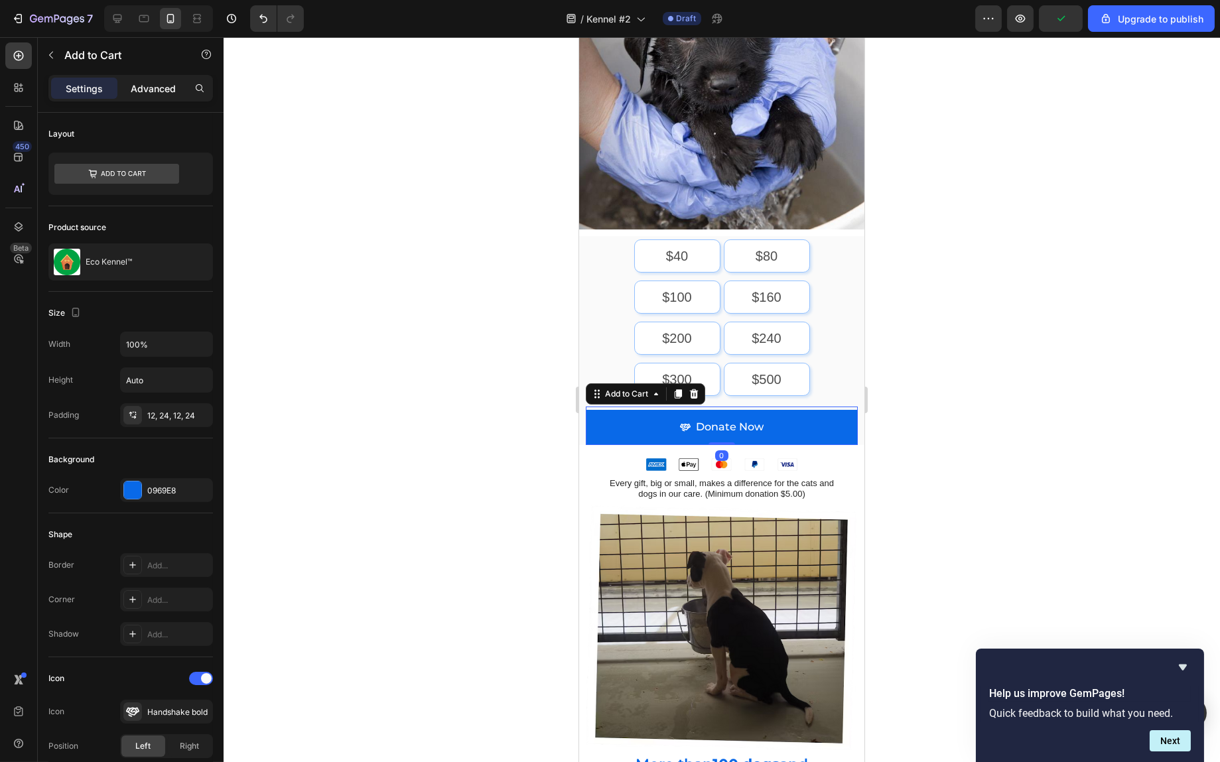
click at [154, 94] on div "Advanced" at bounding box center [153, 88] width 66 height 21
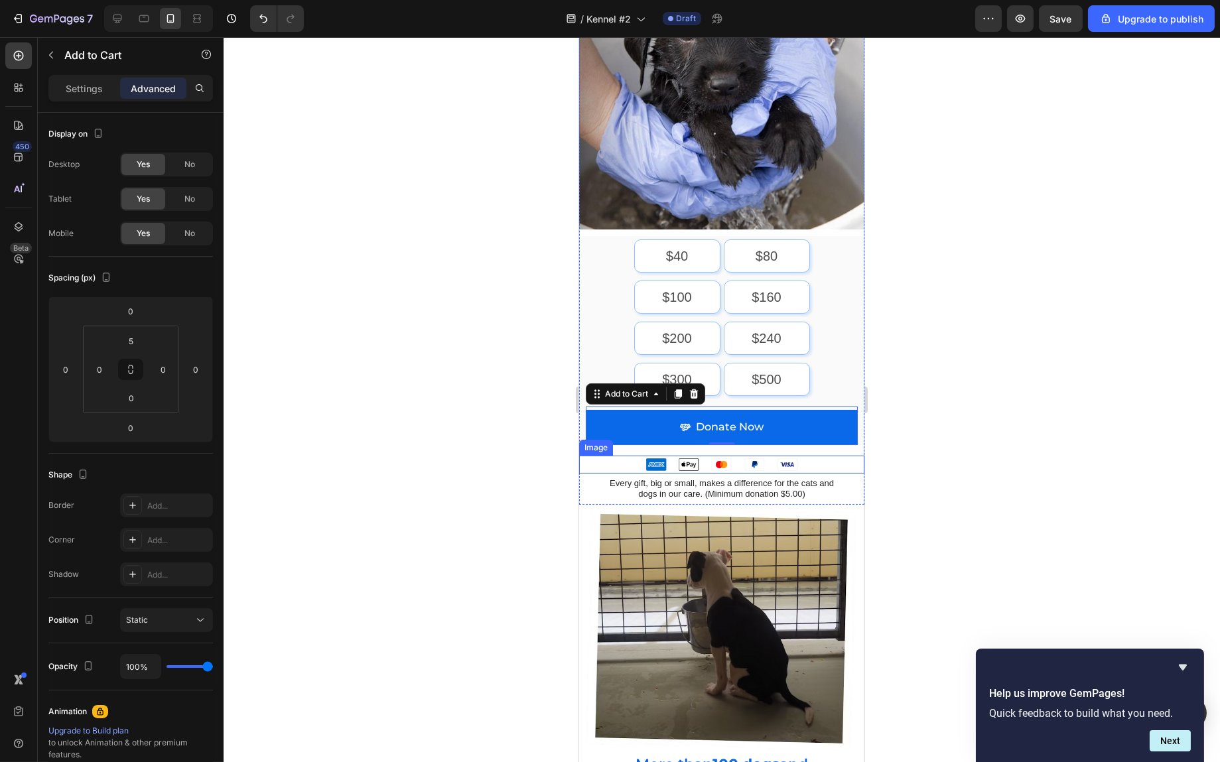
click at [753, 456] on img at bounding box center [721, 465] width 166 height 18
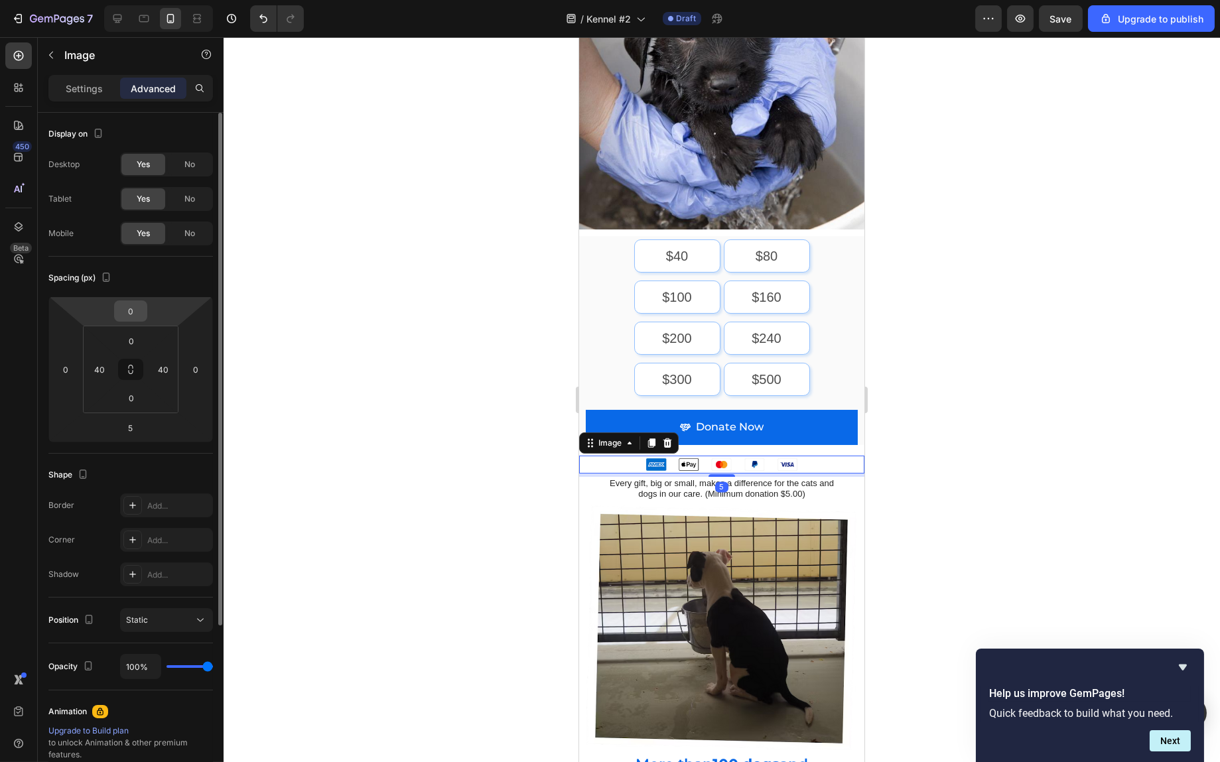
click at [133, 313] on input "0" at bounding box center [130, 311] width 27 height 20
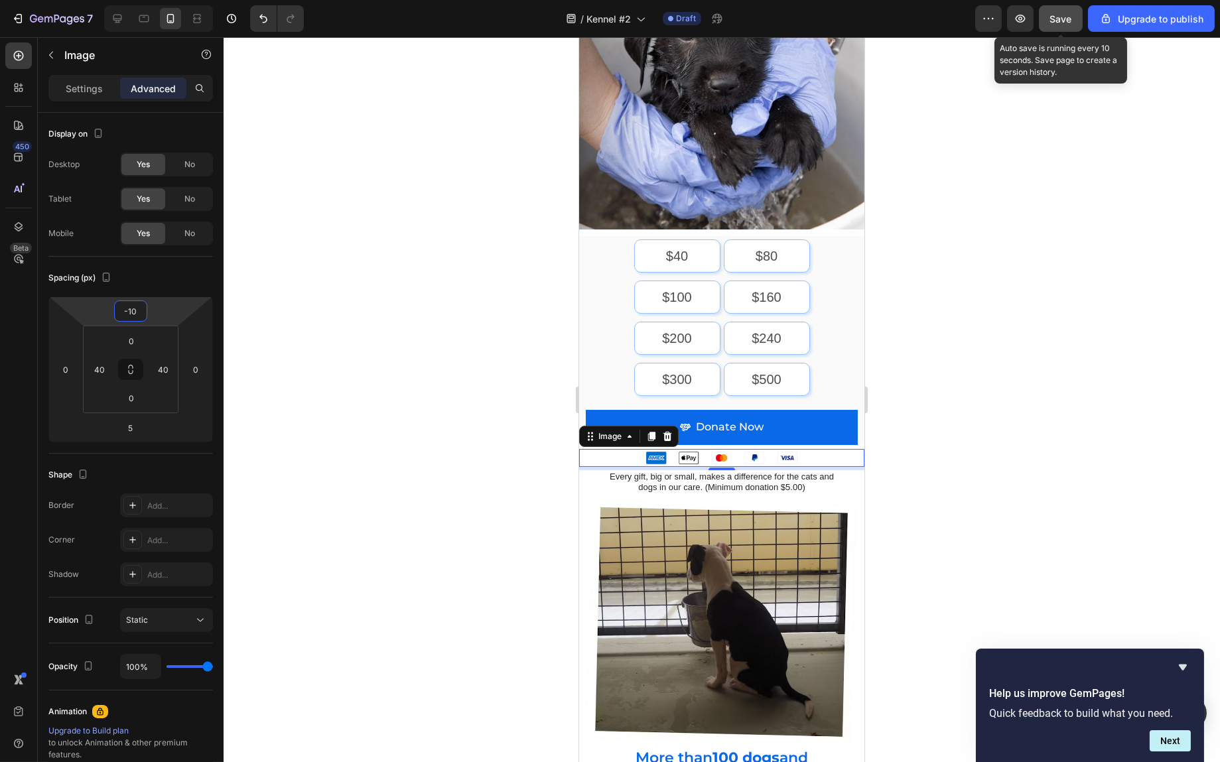
type input "-10"
click at [1072, 28] on button "Save" at bounding box center [1061, 18] width 44 height 27
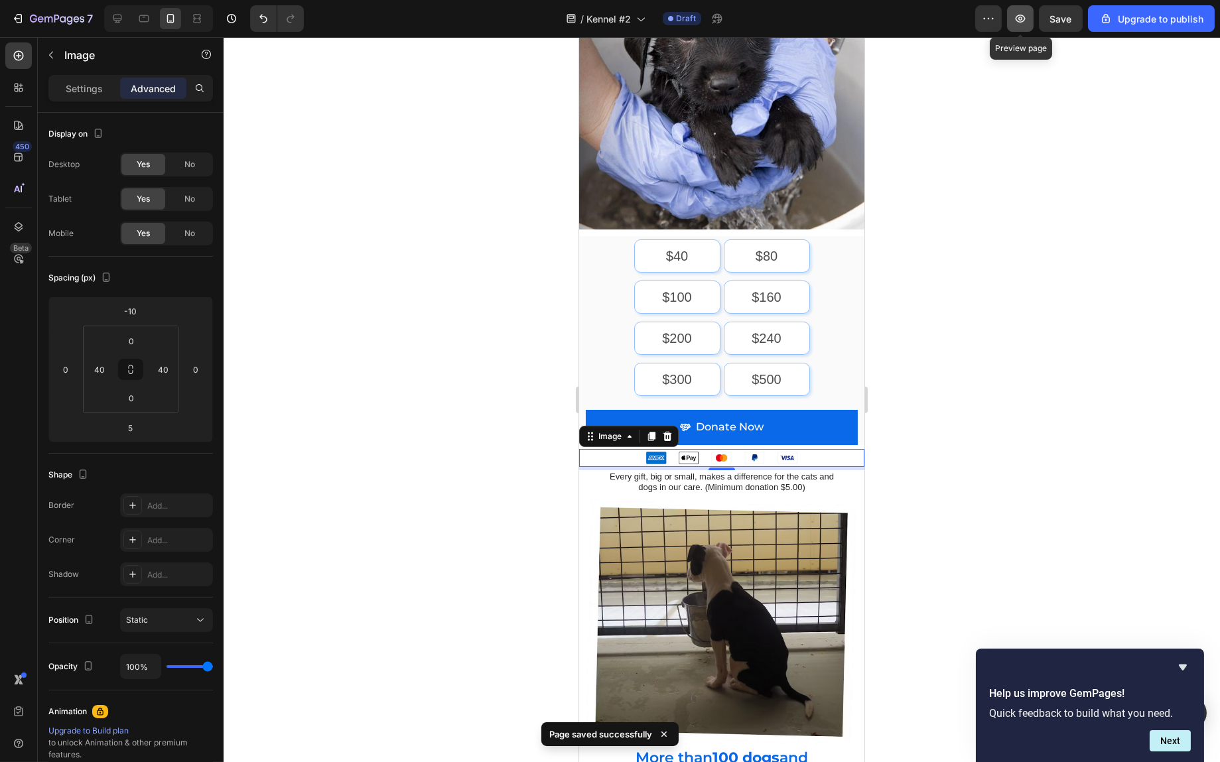
click at [1022, 19] on icon "button" at bounding box center [1020, 18] width 13 height 13
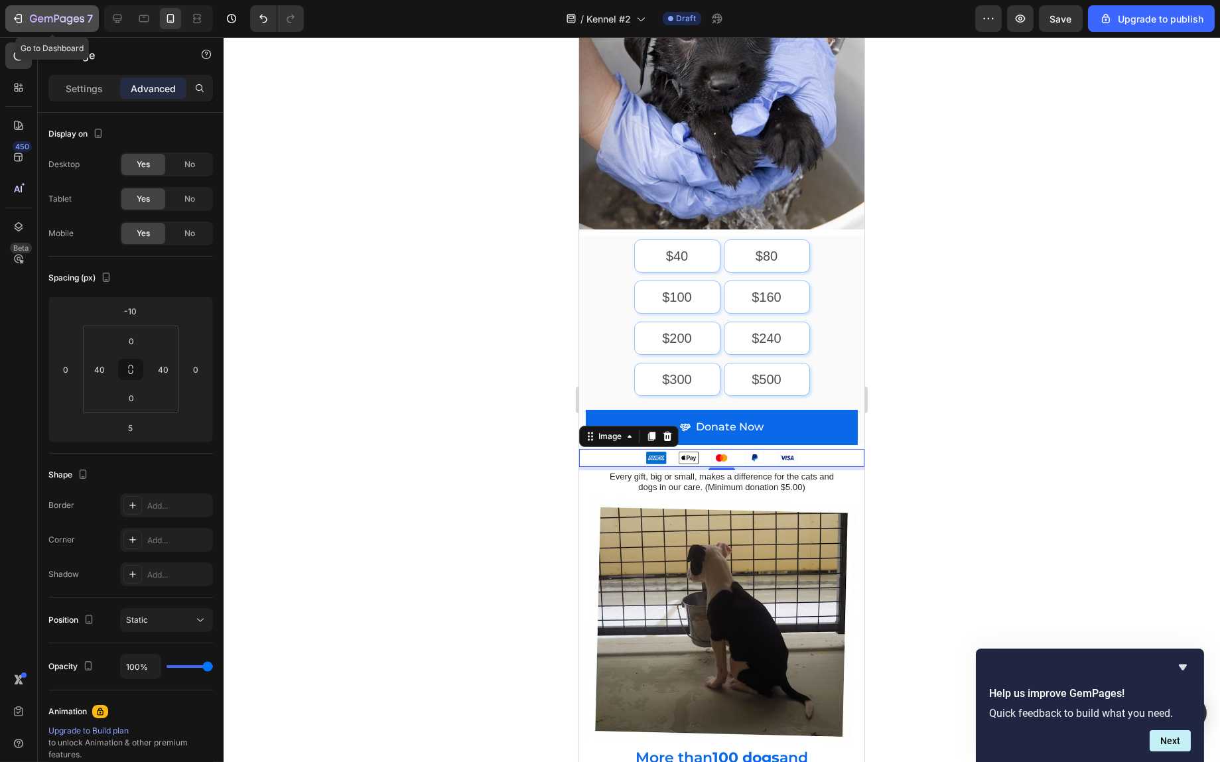
click at [53, 13] on div "7" at bounding box center [61, 19] width 63 height 16
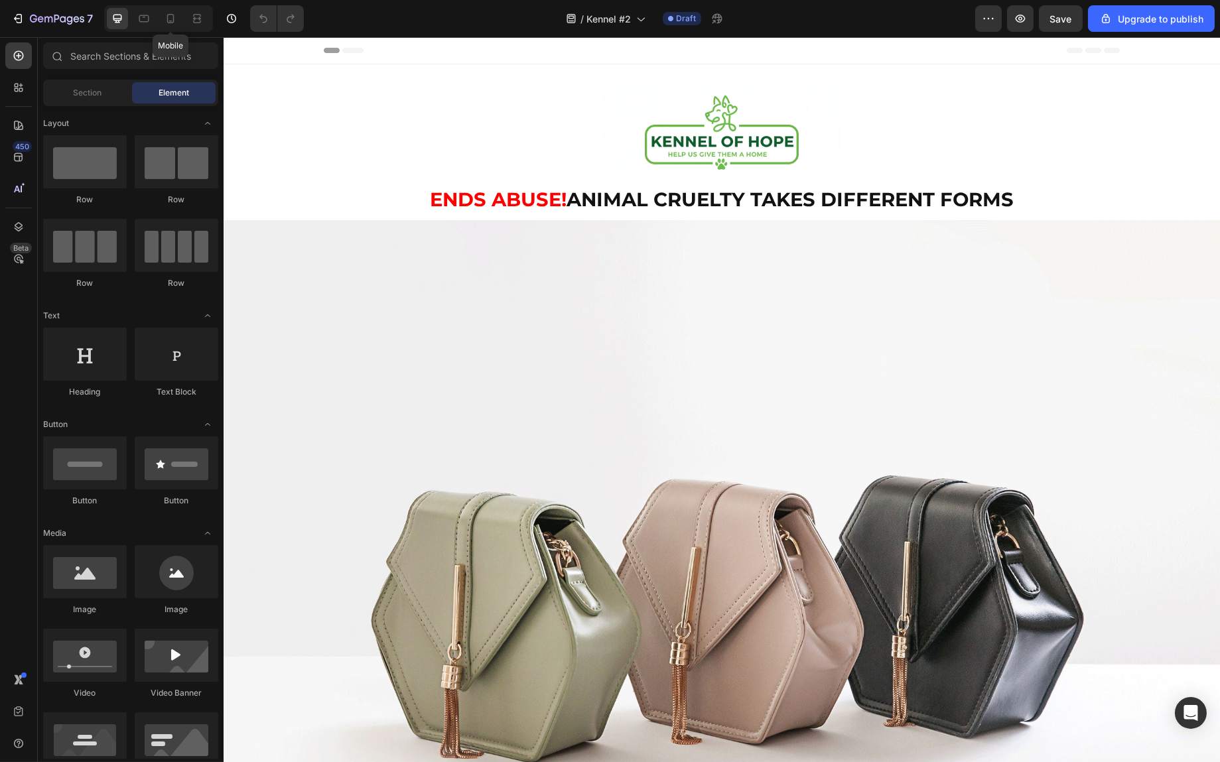
drag, startPoint x: 172, startPoint y: 20, endPoint x: 208, endPoint y: 33, distance: 38.0
click at [172, 20] on icon at bounding box center [170, 18] width 13 height 13
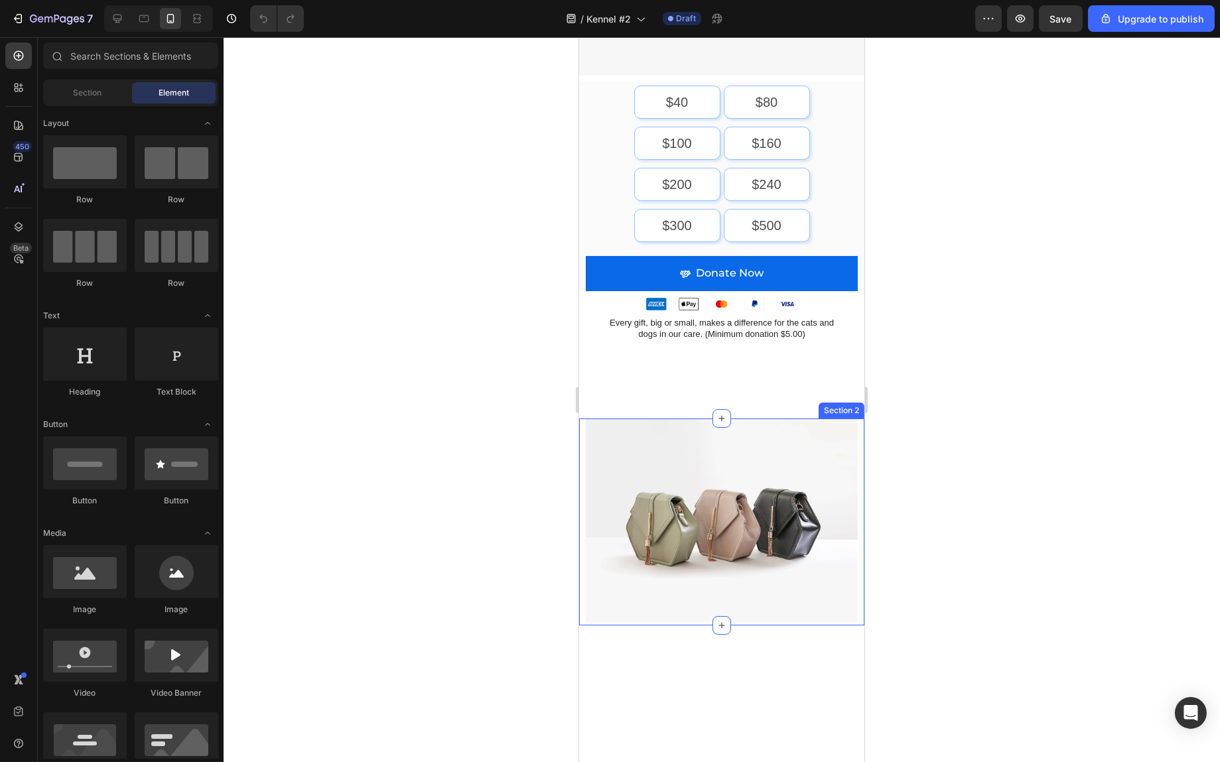
scroll to position [199, 0]
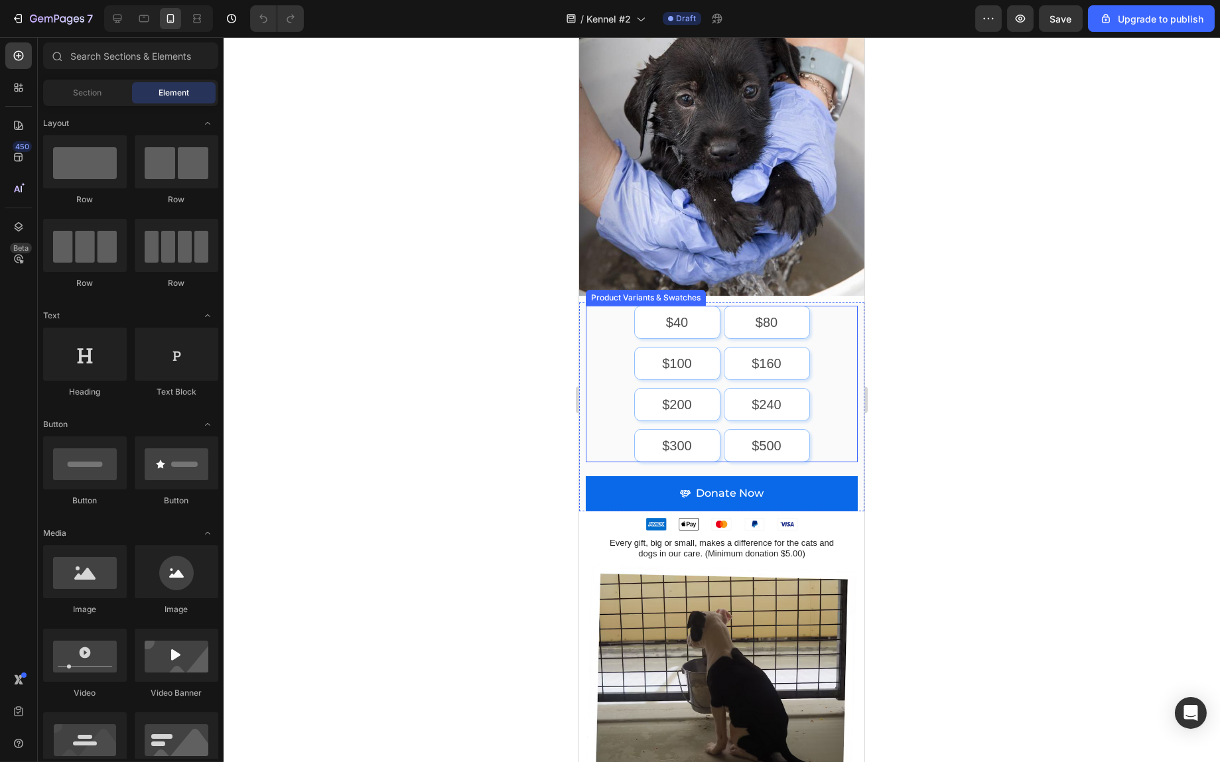
click at [604, 339] on div "$40 $40 $40 $80 $80 $80 $100 $100 $100 $160 $160 $160 $200 $200 $200 $240 $240 …" at bounding box center [721, 384] width 272 height 157
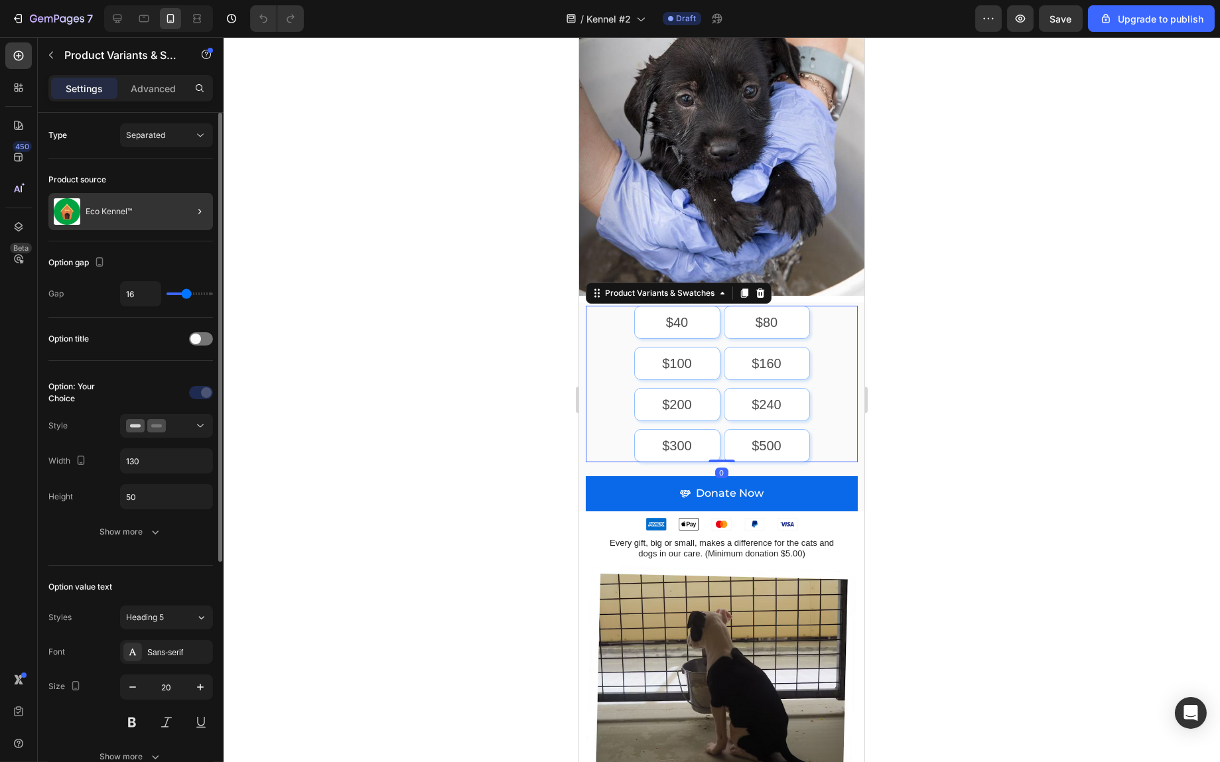
click at [186, 212] on div at bounding box center [194, 211] width 37 height 37
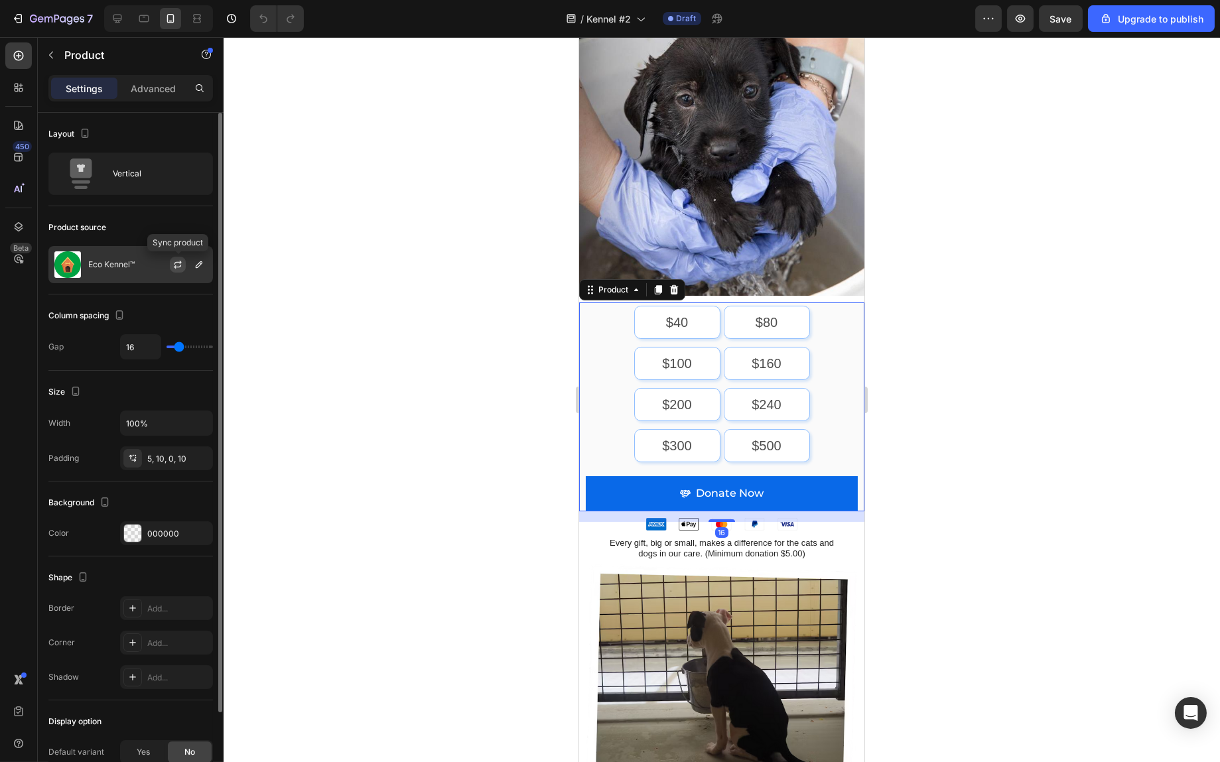
click at [179, 267] on icon "button" at bounding box center [178, 264] width 11 height 11
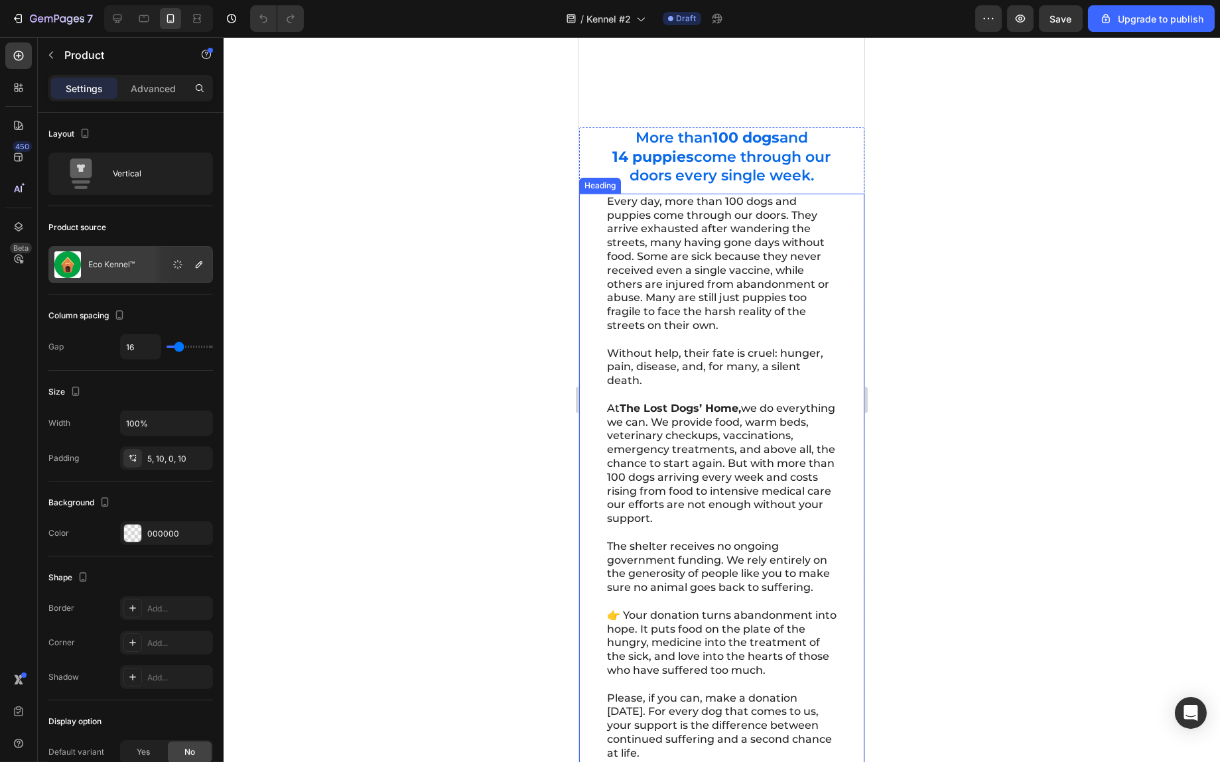
scroll to position [1194, 0]
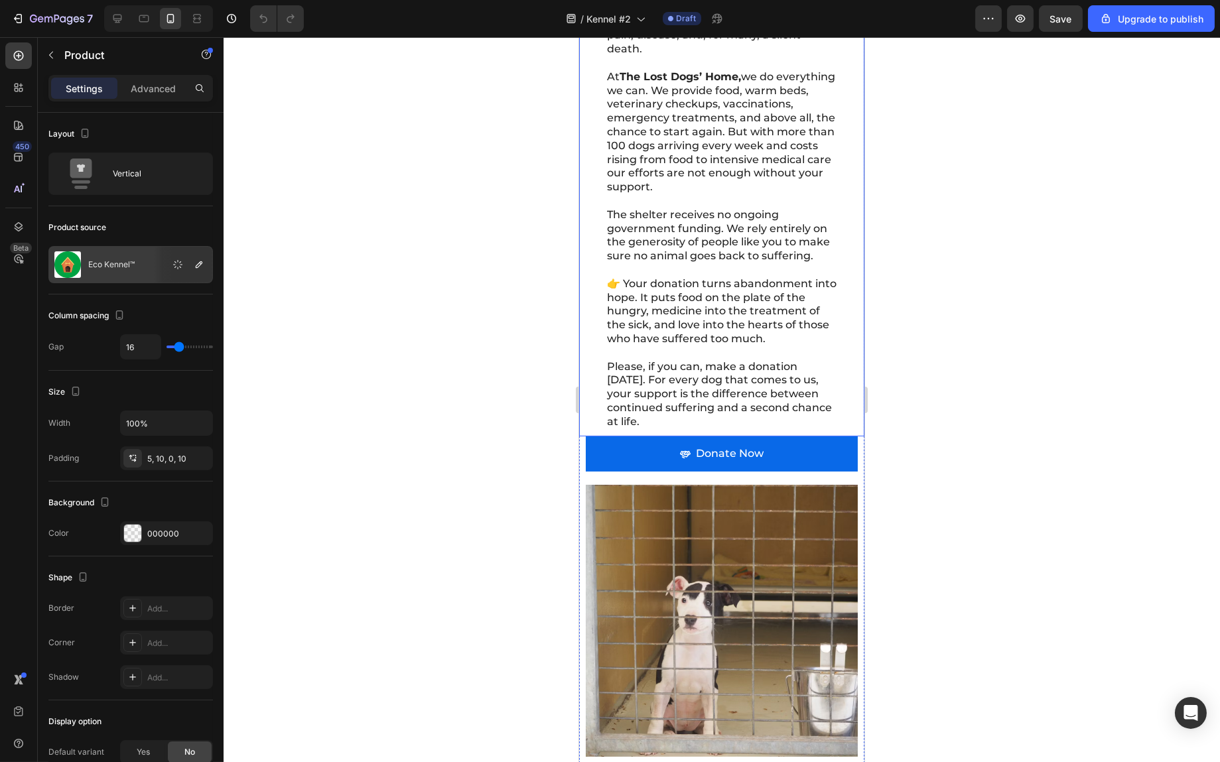
click at [672, 346] on h2 "Every day, more than 100 dogs and puppies come through our doors. They arrive e…" at bounding box center [721, 146] width 232 height 569
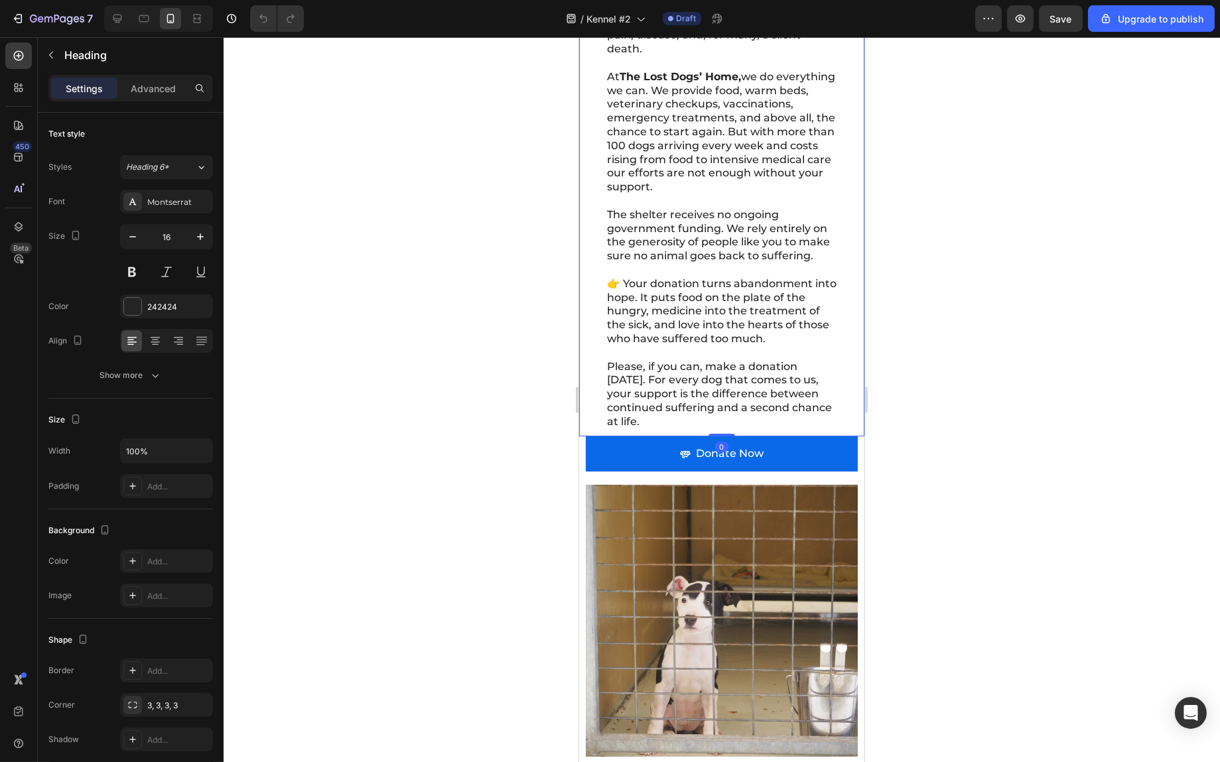
click at [682, 319] on h2 "Every day, more than 100 dogs and puppies come through our doors. They arrive e…" at bounding box center [721, 146] width 232 height 569
click at [648, 367] on p "Every day, more than 100 dogs and puppies come through our doors. They arrive e…" at bounding box center [722, 146] width 230 height 566
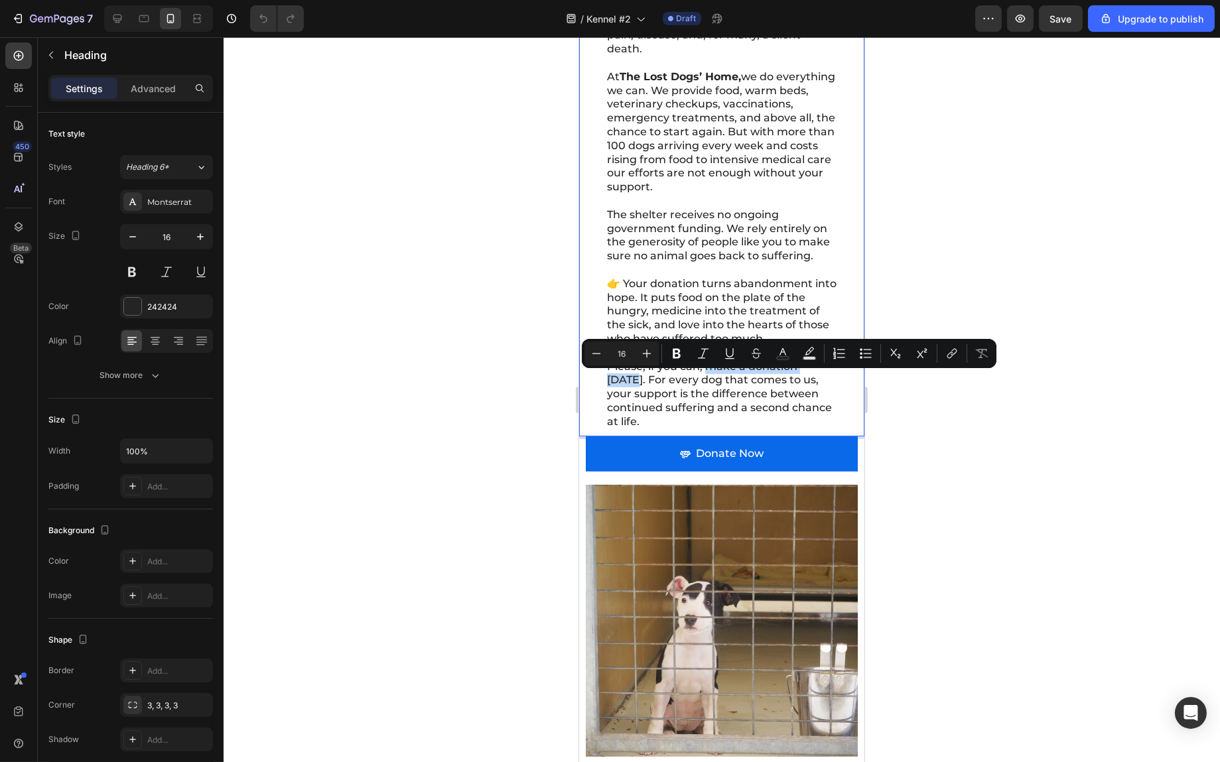
drag, startPoint x: 635, startPoint y: 396, endPoint x: 708, endPoint y: 380, distance: 74.9
click at [708, 380] on p "Every day, more than 100 dogs and puppies come through our doors. They arrive e…" at bounding box center [722, 146] width 230 height 566
drag, startPoint x: 639, startPoint y: 394, endPoint x: 702, endPoint y: 384, distance: 63.8
click at [702, 384] on p "Every day, more than 100 dogs and puppies come through our doors. They arrive e…" at bounding box center [722, 146] width 230 height 566
click at [678, 360] on icon "Editor contextual toolbar" at bounding box center [676, 353] width 13 height 13
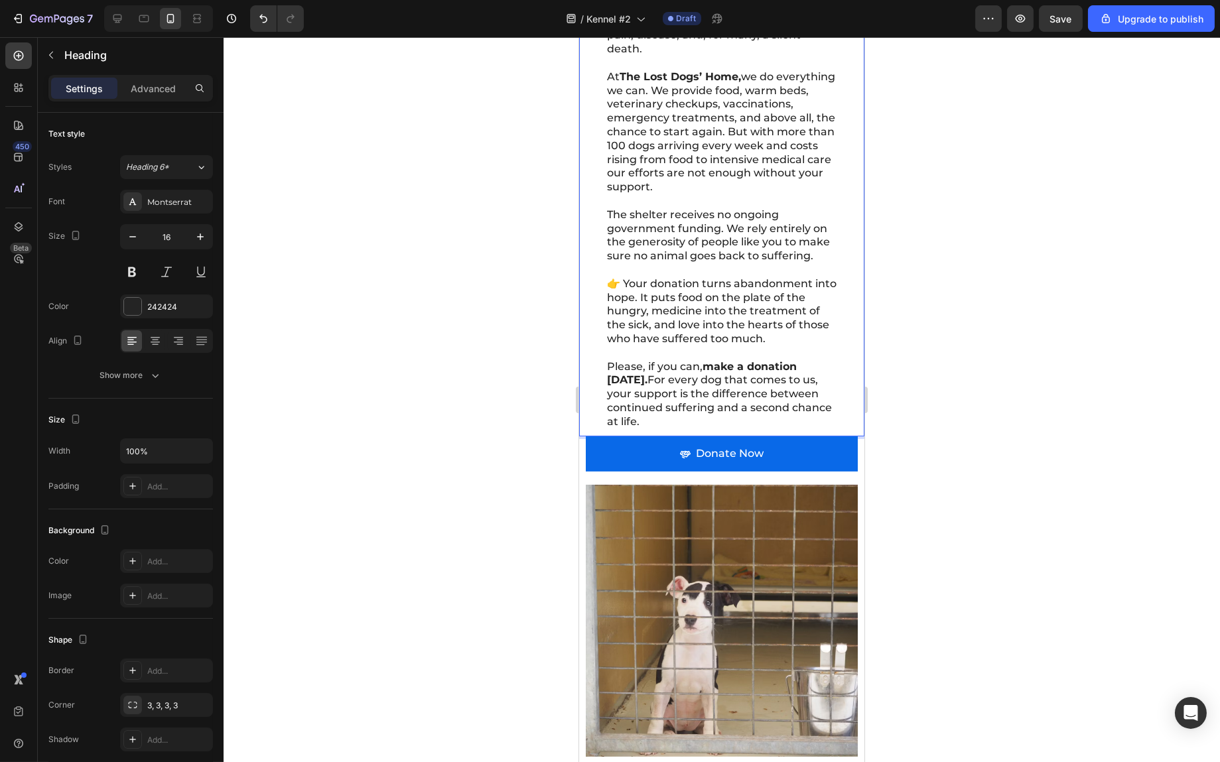
click at [705, 420] on p "Every day, more than 100 dogs and puppies come through our doors. They arrive e…" at bounding box center [722, 146] width 230 height 566
drag, startPoint x: 699, startPoint y: 300, endPoint x: 652, endPoint y: 301, distance: 47.8
click at [652, 301] on p "Every day, more than 100 dogs and puppies come through our doors. They arrive e…" at bounding box center [722, 146] width 230 height 566
click at [756, 247] on p "Every day, more than 100 dogs and puppies come through our doors. They arrive e…" at bounding box center [722, 146] width 230 height 566
click at [1003, 240] on div at bounding box center [722, 399] width 997 height 725
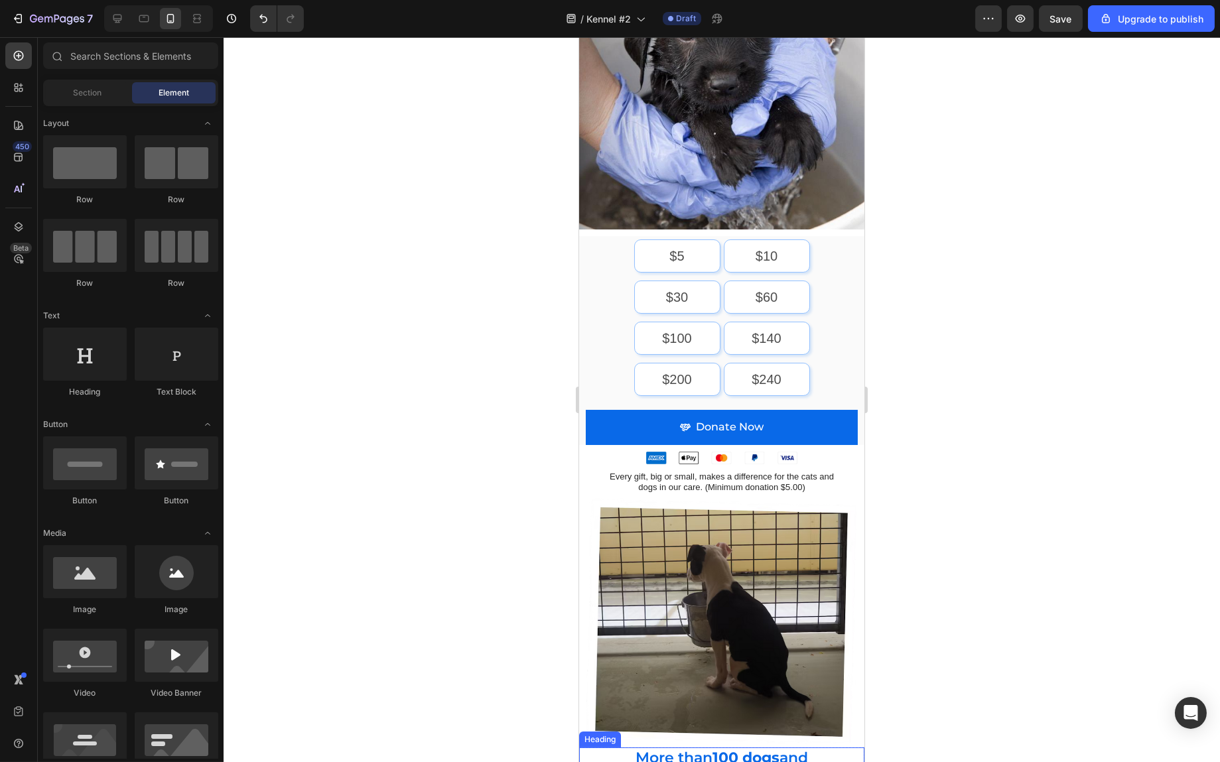
scroll to position [531, 0]
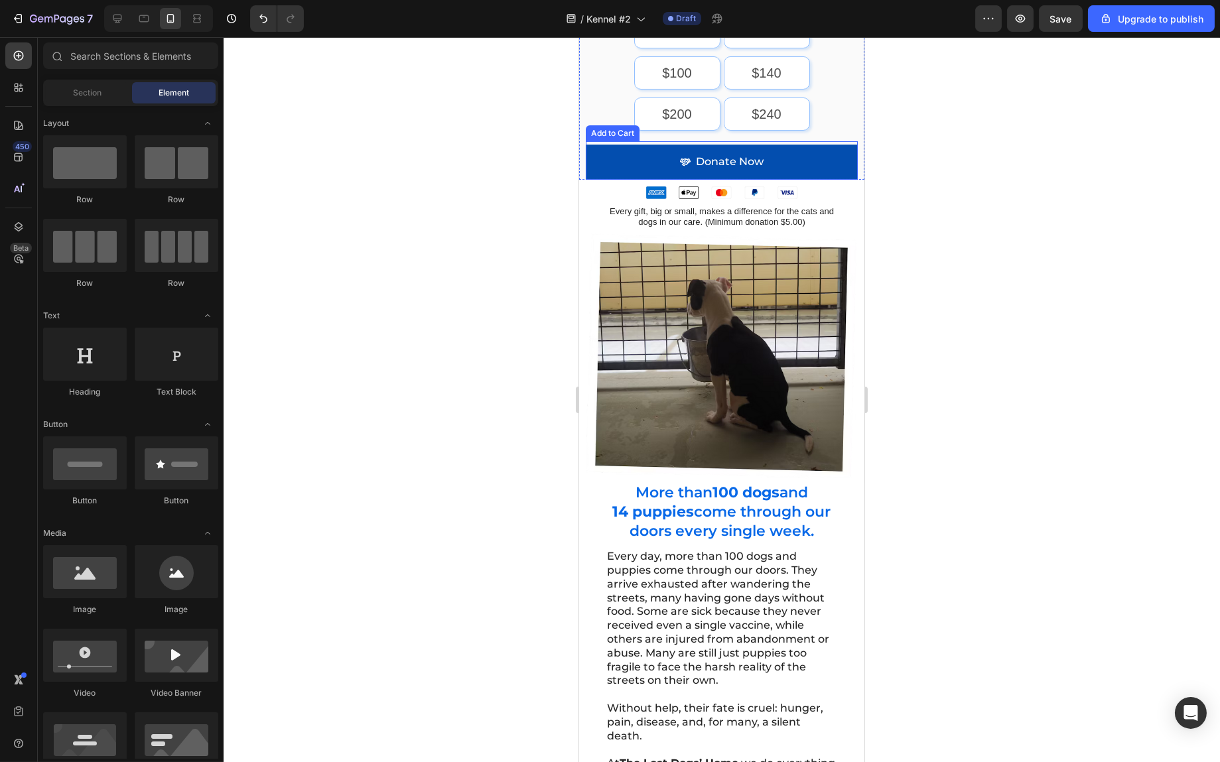
click at [680, 159] on icon "Donate Now" at bounding box center [685, 162] width 11 height 7
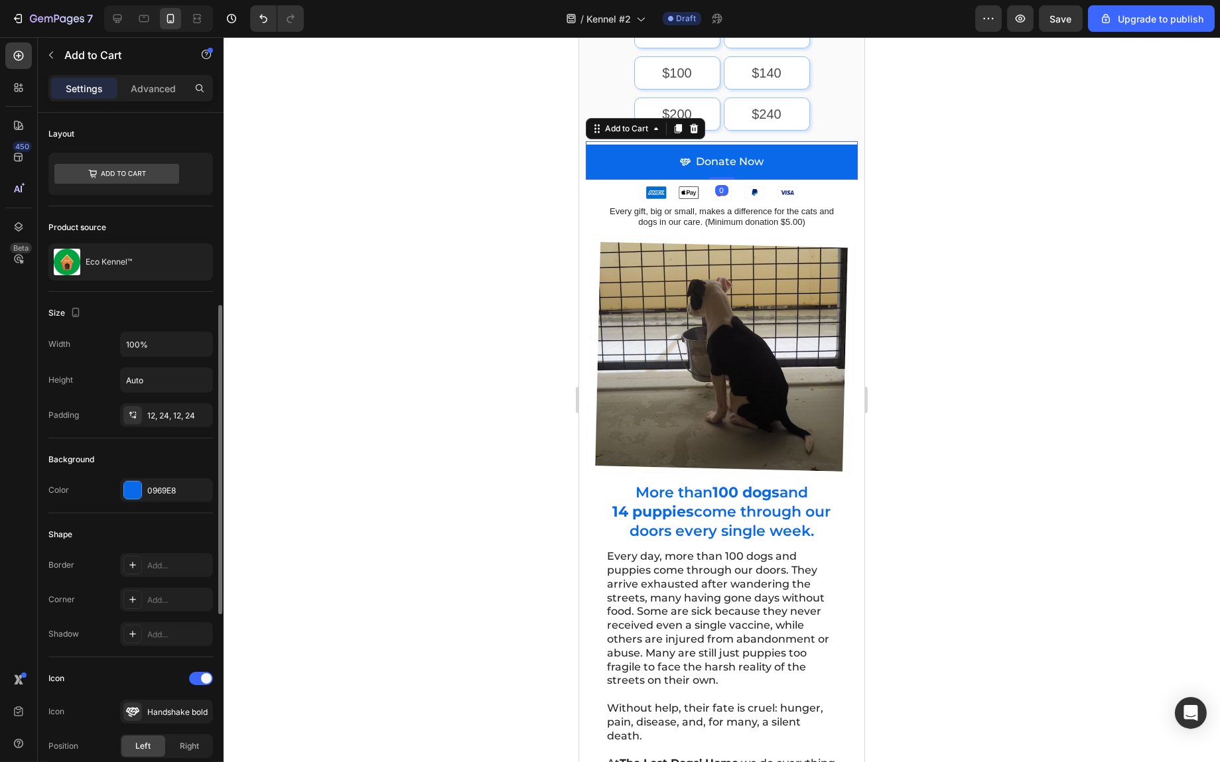
scroll to position [265, 0]
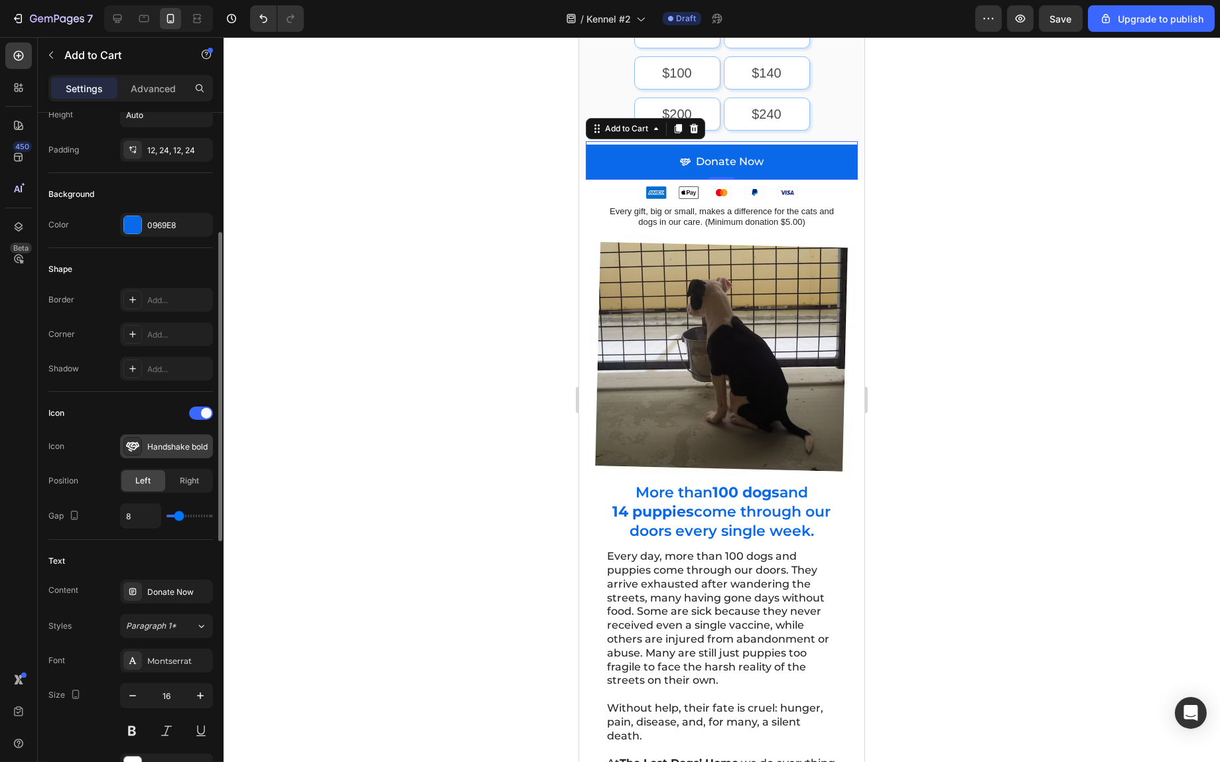
click at [162, 448] on div "Handshake bold" at bounding box center [178, 447] width 62 height 12
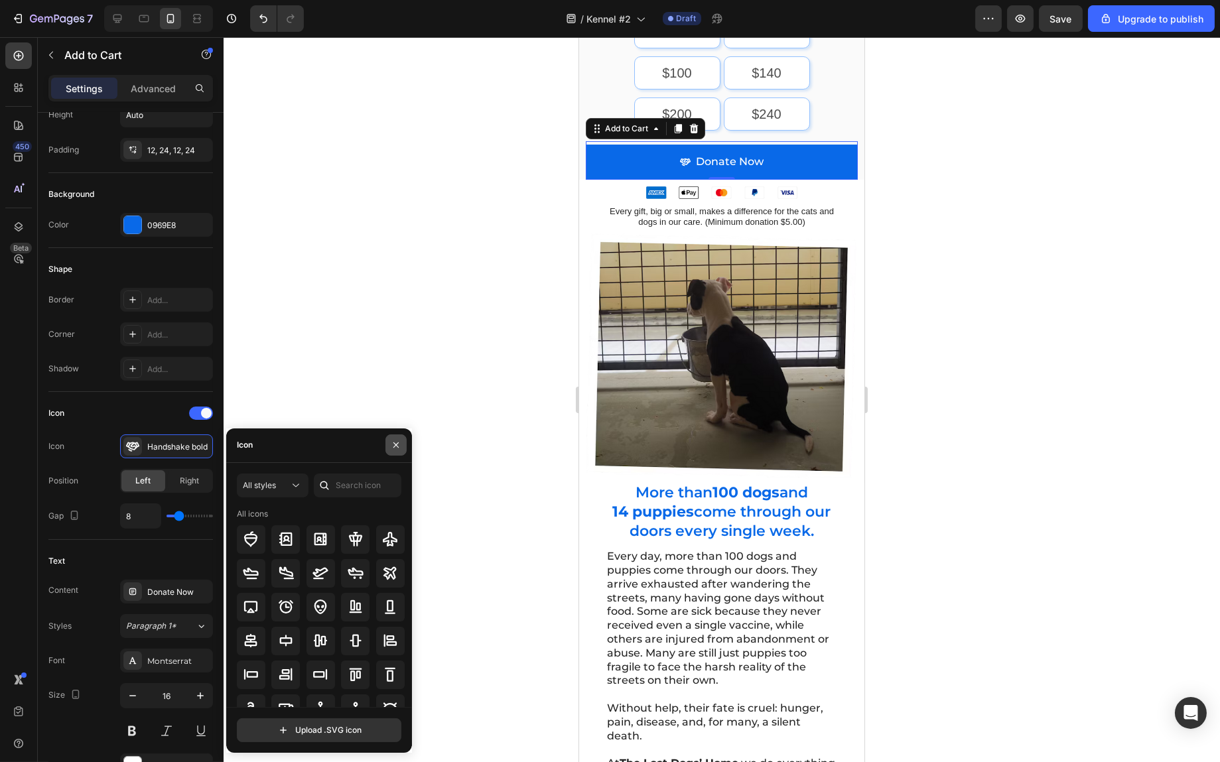
click at [392, 443] on icon "button" at bounding box center [396, 445] width 11 height 11
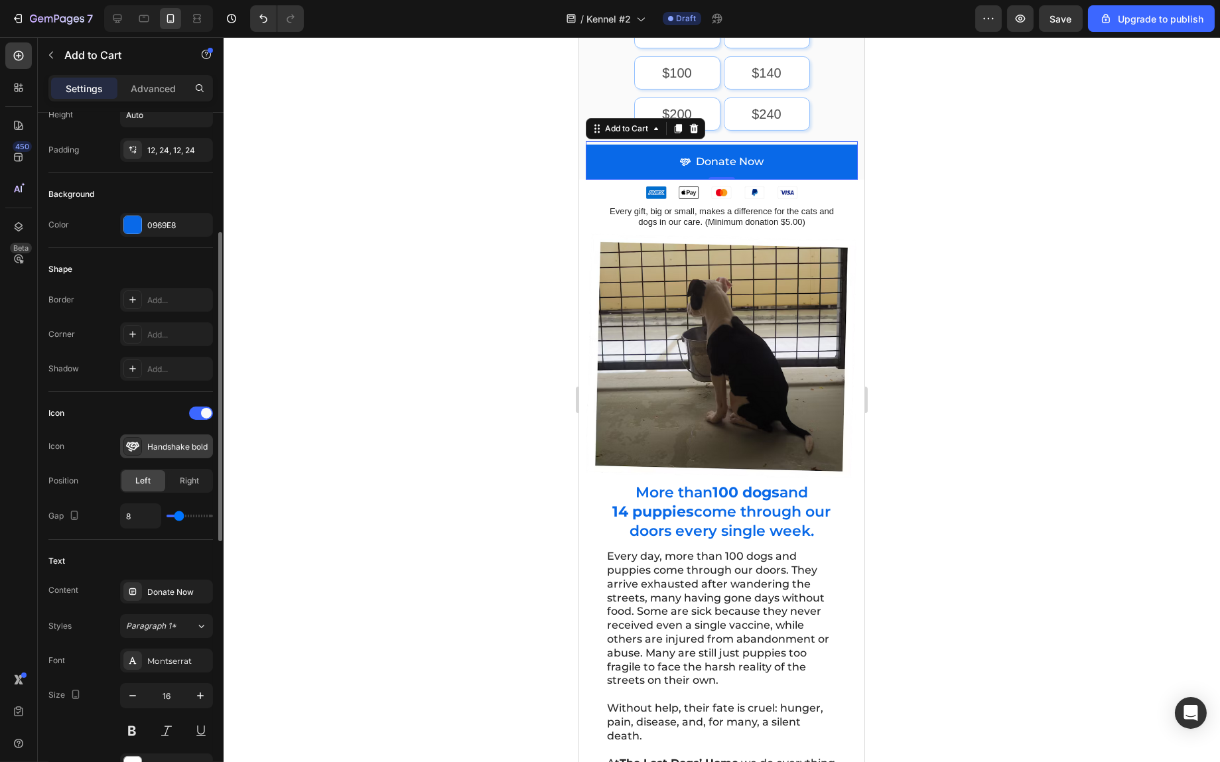
click at [180, 447] on div "Handshake bold" at bounding box center [178, 447] width 62 height 12
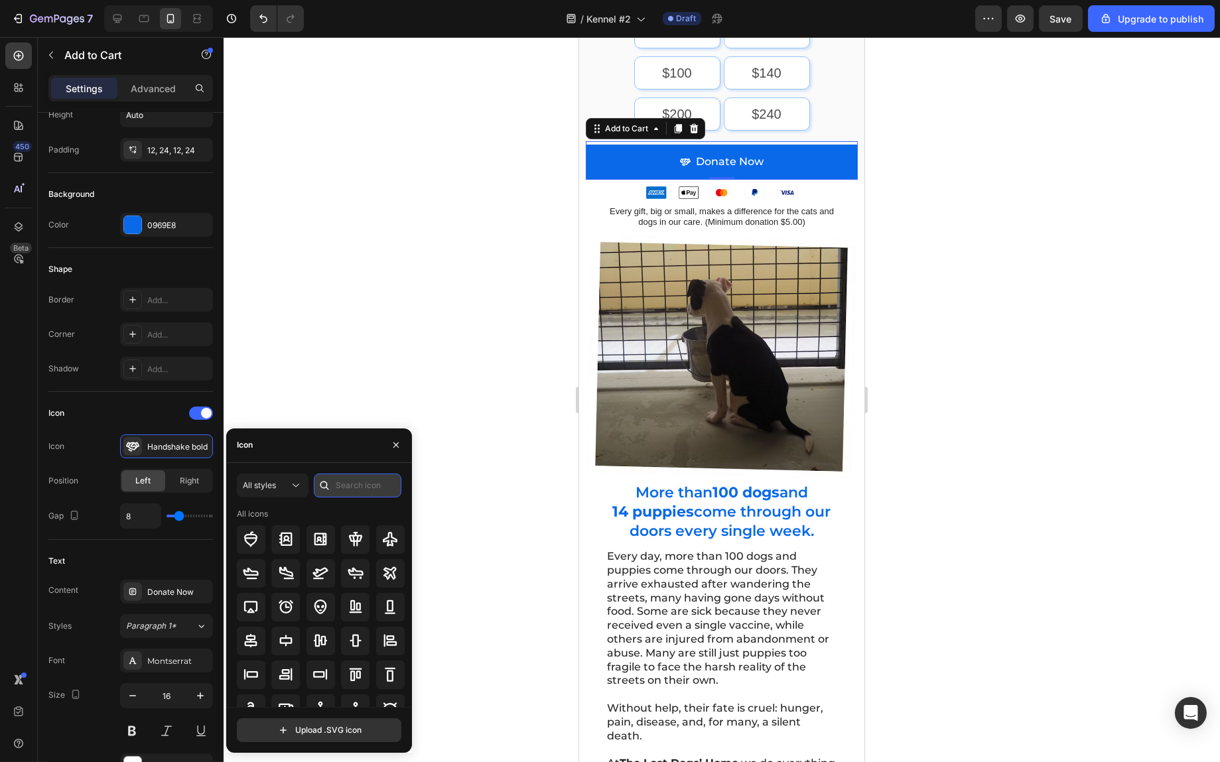
click at [342, 479] on input "text" at bounding box center [358, 486] width 88 height 24
type input "dog"
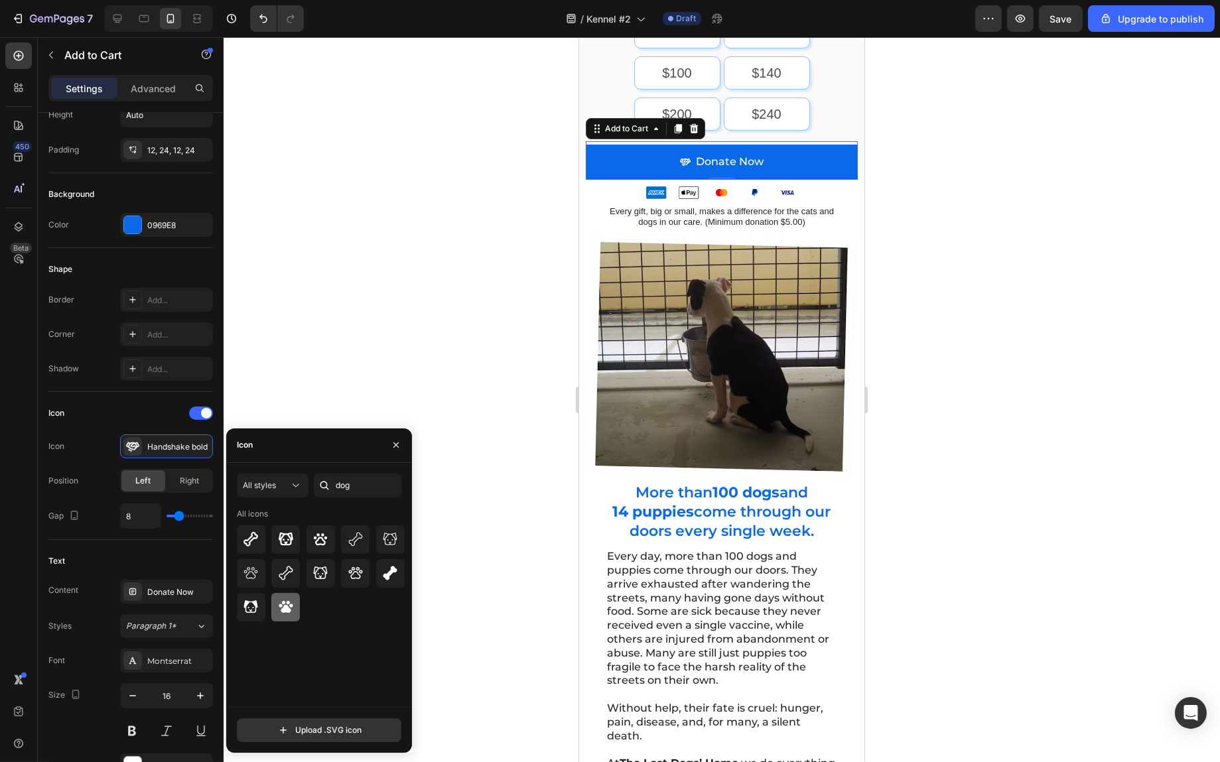
click at [288, 607] on icon at bounding box center [286, 607] width 14 height 12
click at [492, 591] on div at bounding box center [722, 399] width 997 height 725
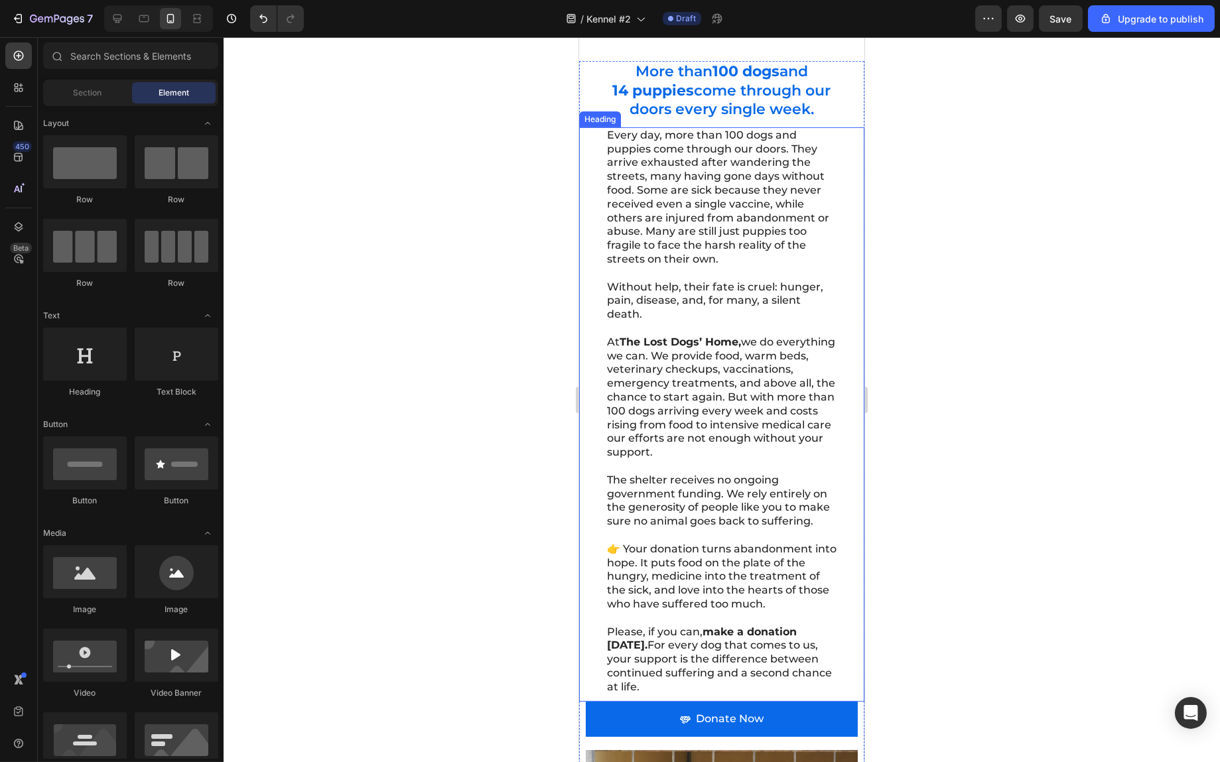
scroll to position [1194, 0]
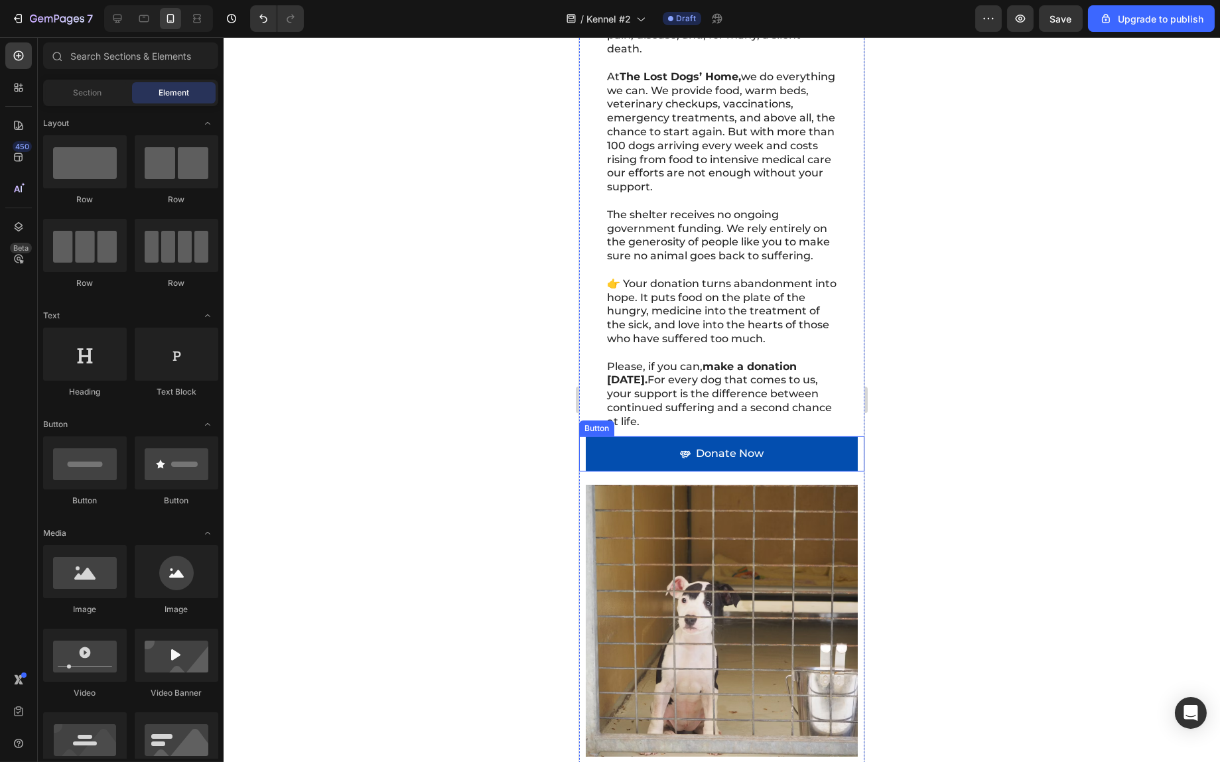
click at [680, 460] on icon at bounding box center [685, 454] width 11 height 11
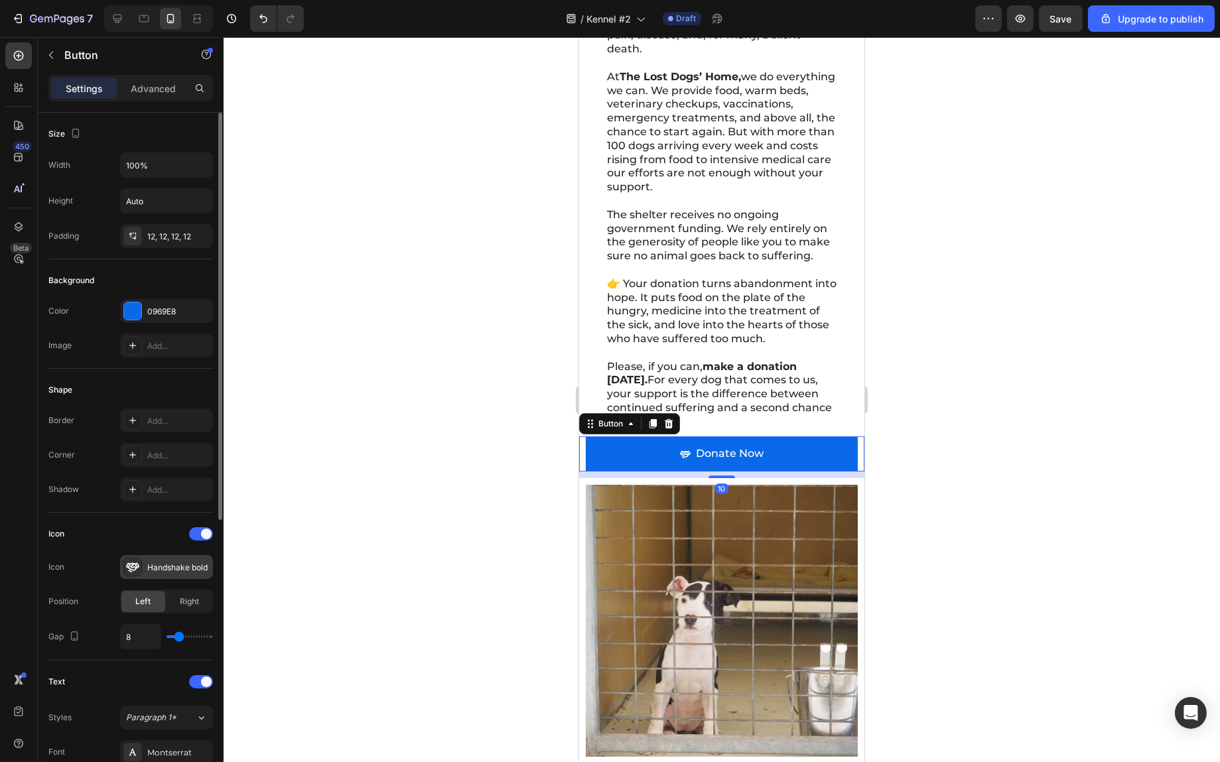
click at [150, 570] on div "Handshake bold" at bounding box center [178, 568] width 62 height 12
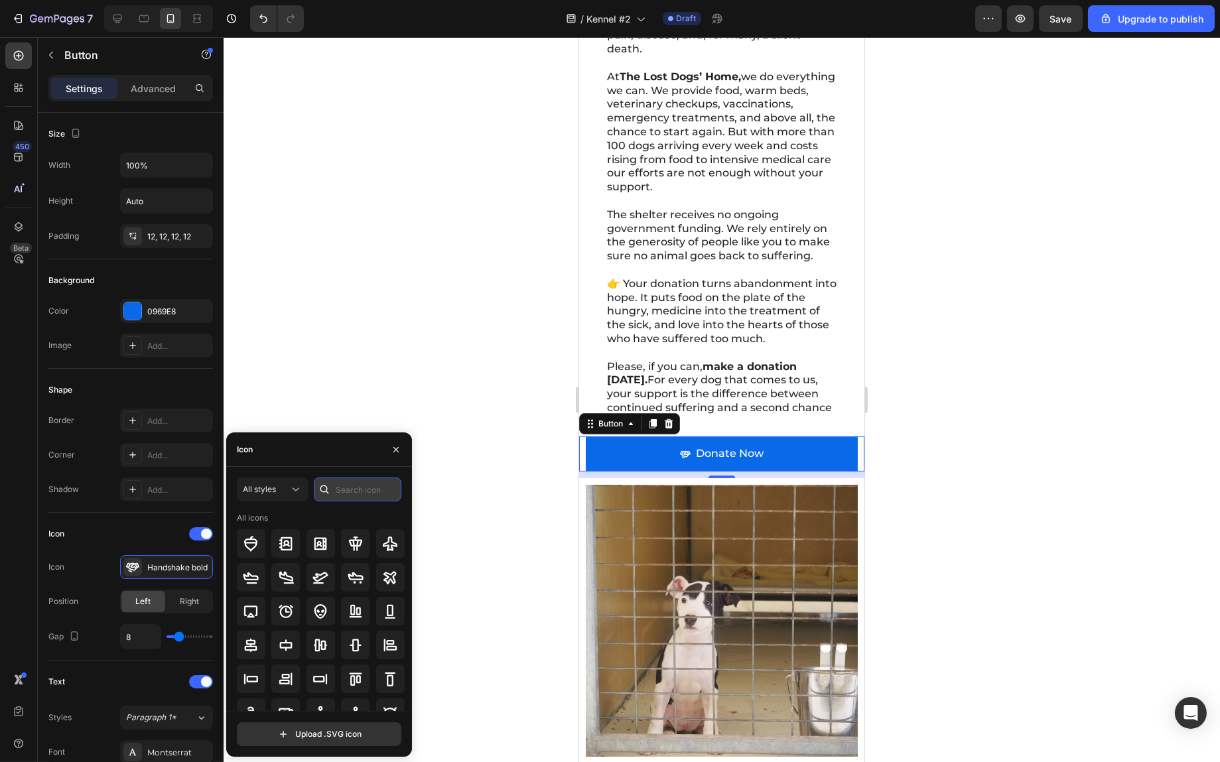
click at [336, 489] on input "text" at bounding box center [358, 490] width 88 height 24
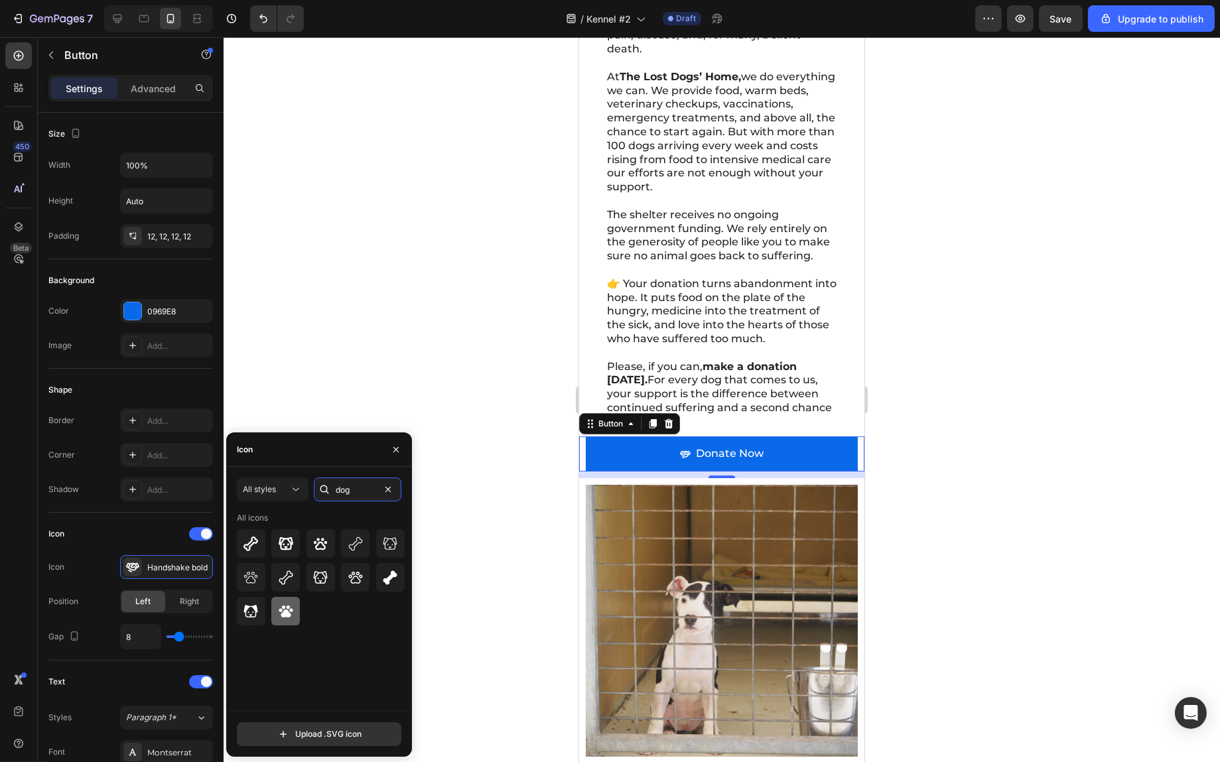
type input "dog"
click at [288, 615] on icon at bounding box center [286, 612] width 14 height 12
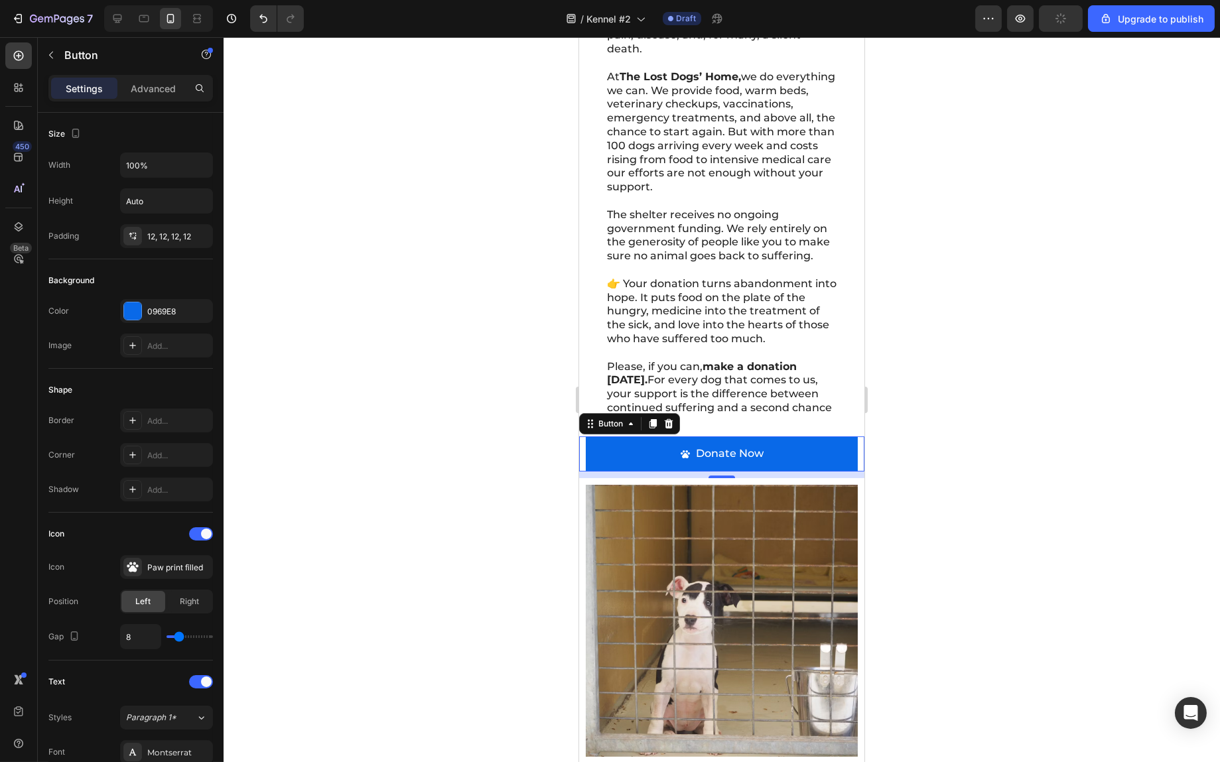
click at [1007, 427] on div at bounding box center [722, 399] width 997 height 725
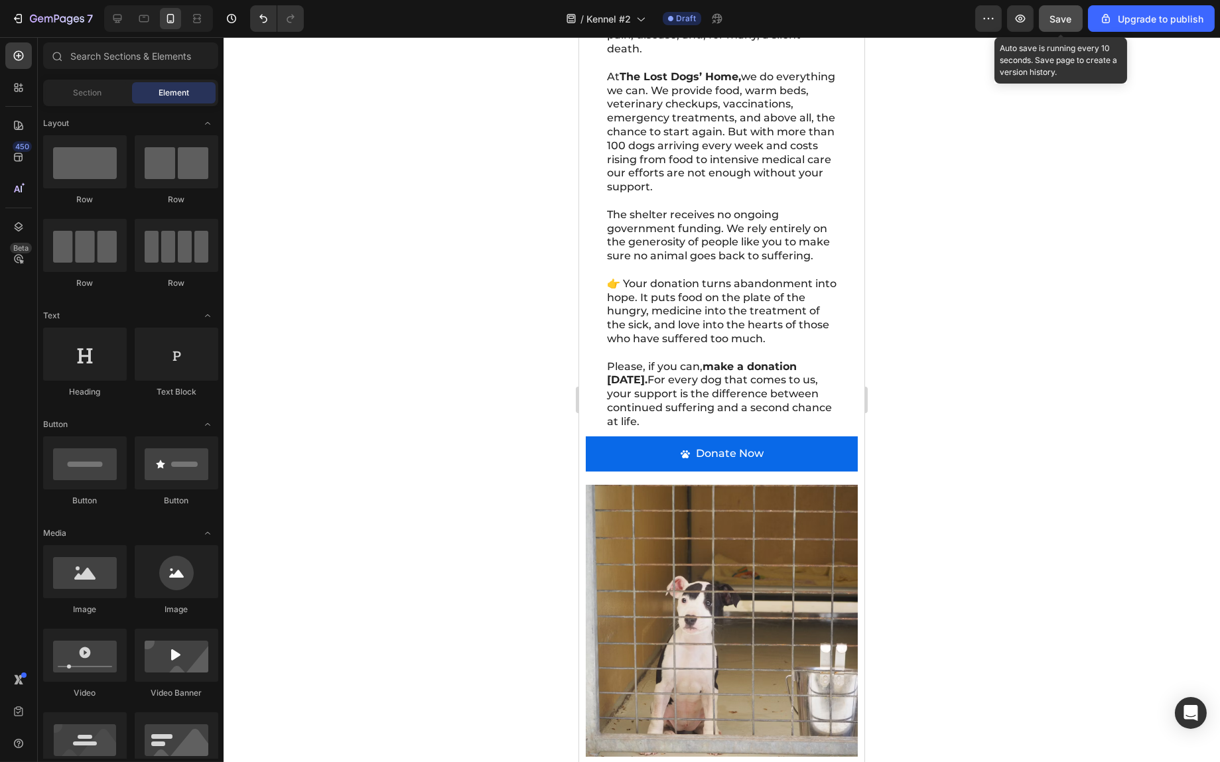
click at [1069, 15] on span "Save" at bounding box center [1061, 18] width 22 height 11
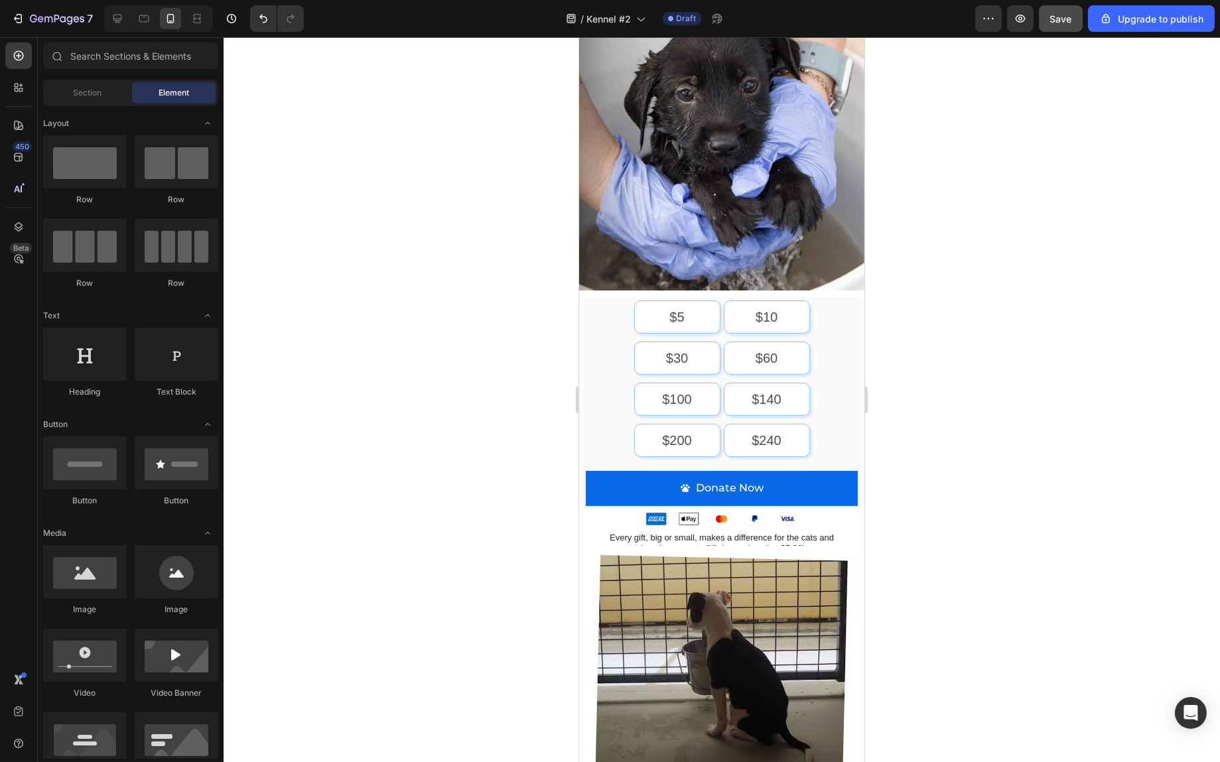
scroll to position [5, 0]
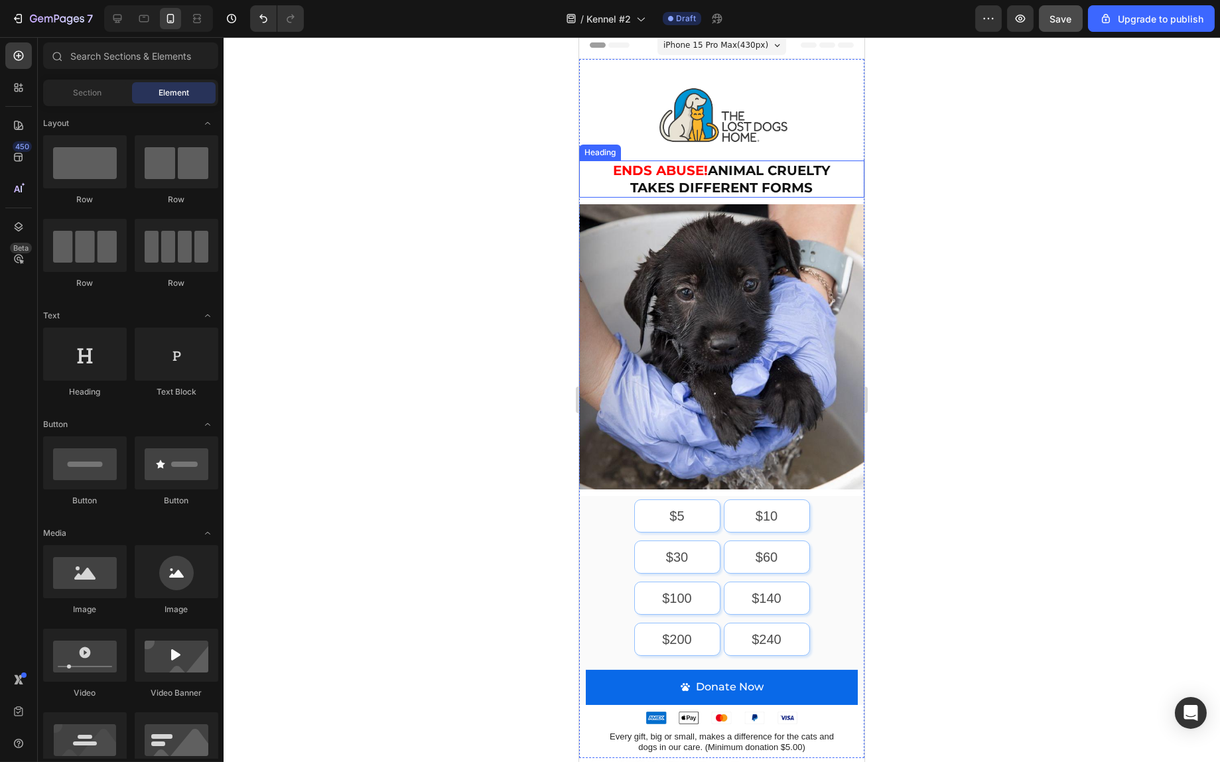
click at [762, 177] on h2 "ENDS ABUSE! Animal cruelty takes different forms" at bounding box center [721, 179] width 259 height 37
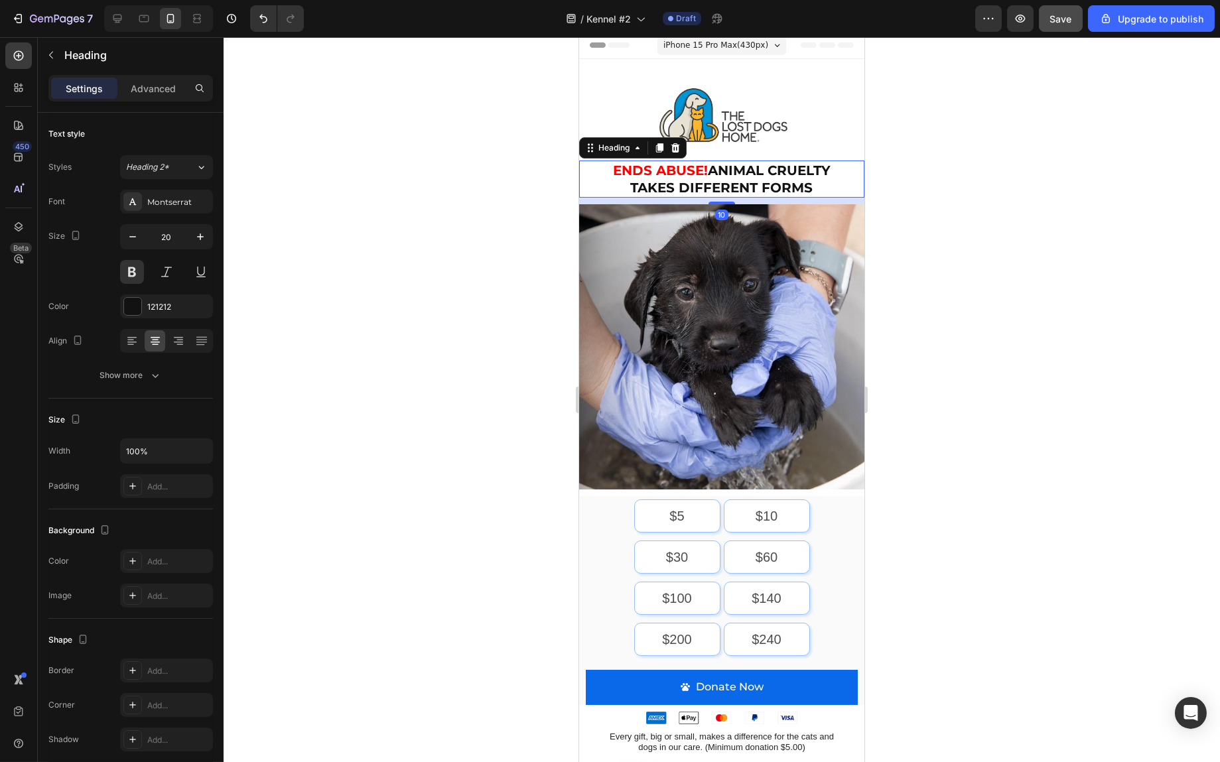
click at [762, 177] on h2 "ENDS ABUSE! Animal cruelty takes different forms" at bounding box center [721, 179] width 259 height 37
click at [762, 177] on p "ENDS ABUSE! Animal cruelty takes different forms" at bounding box center [721, 179] width 256 height 35
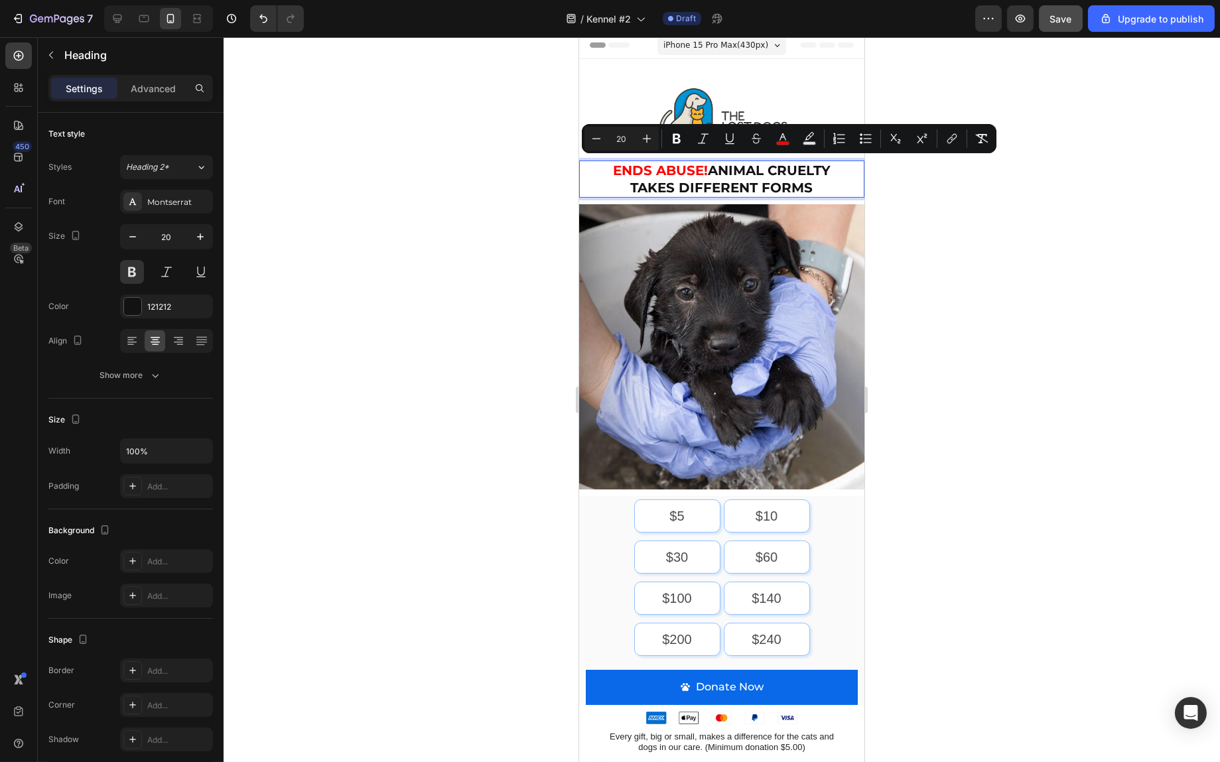
copy p "ENDS ABUSE! Animal cruelty takes different forms"
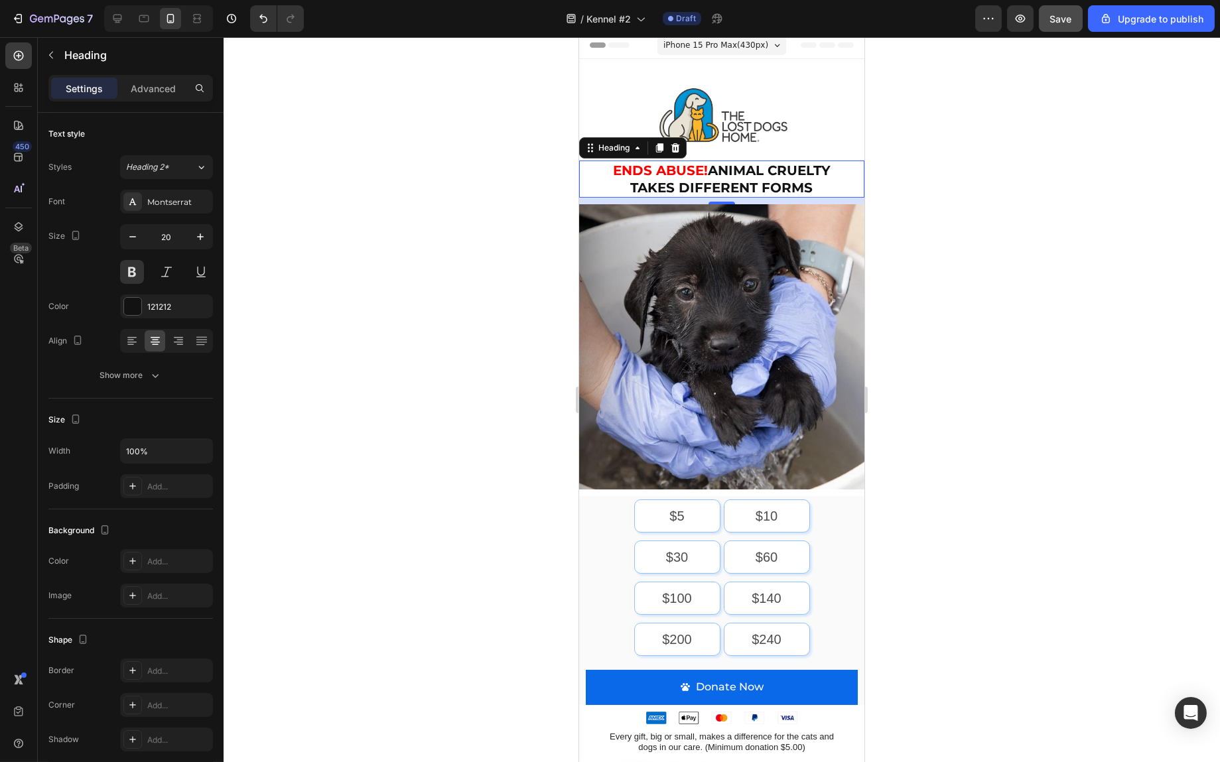
click at [639, 165] on span "ENDS ABUSE!" at bounding box center [659, 171] width 95 height 16
click at [642, 166] on span "ENDS ABUSE!" at bounding box center [659, 171] width 95 height 16
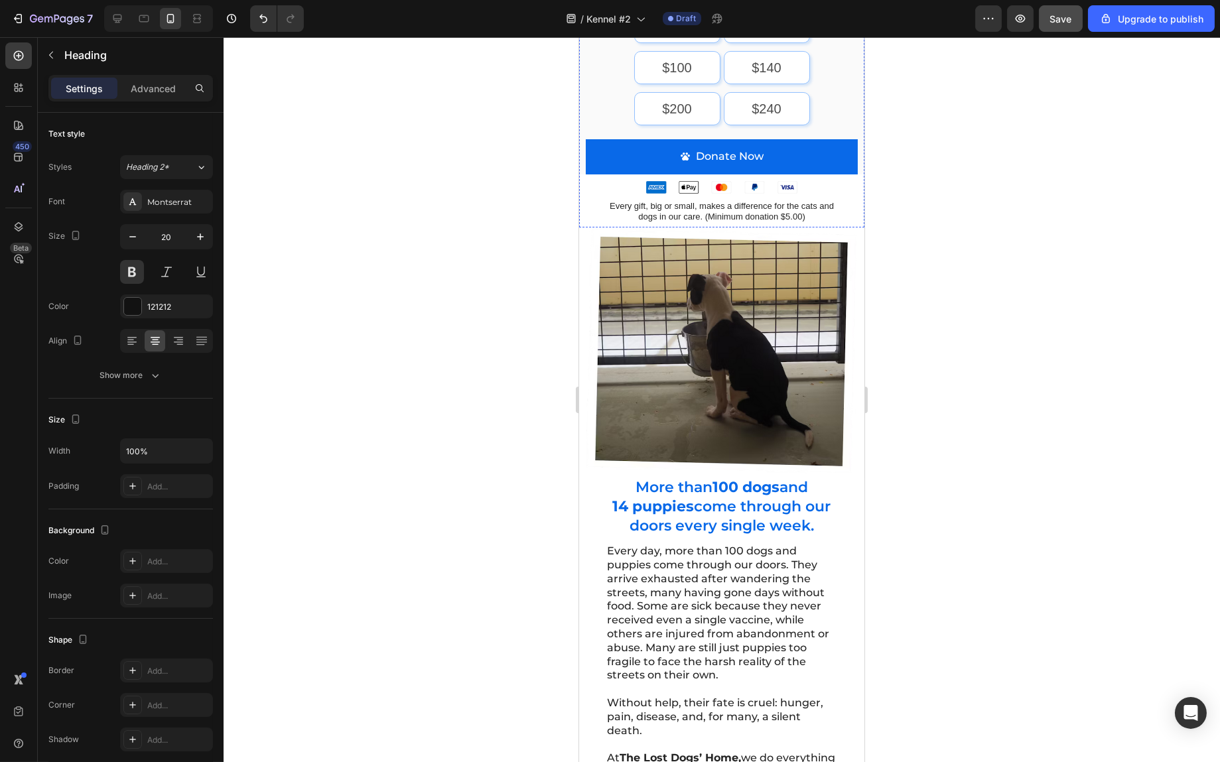
scroll to position [271, 0]
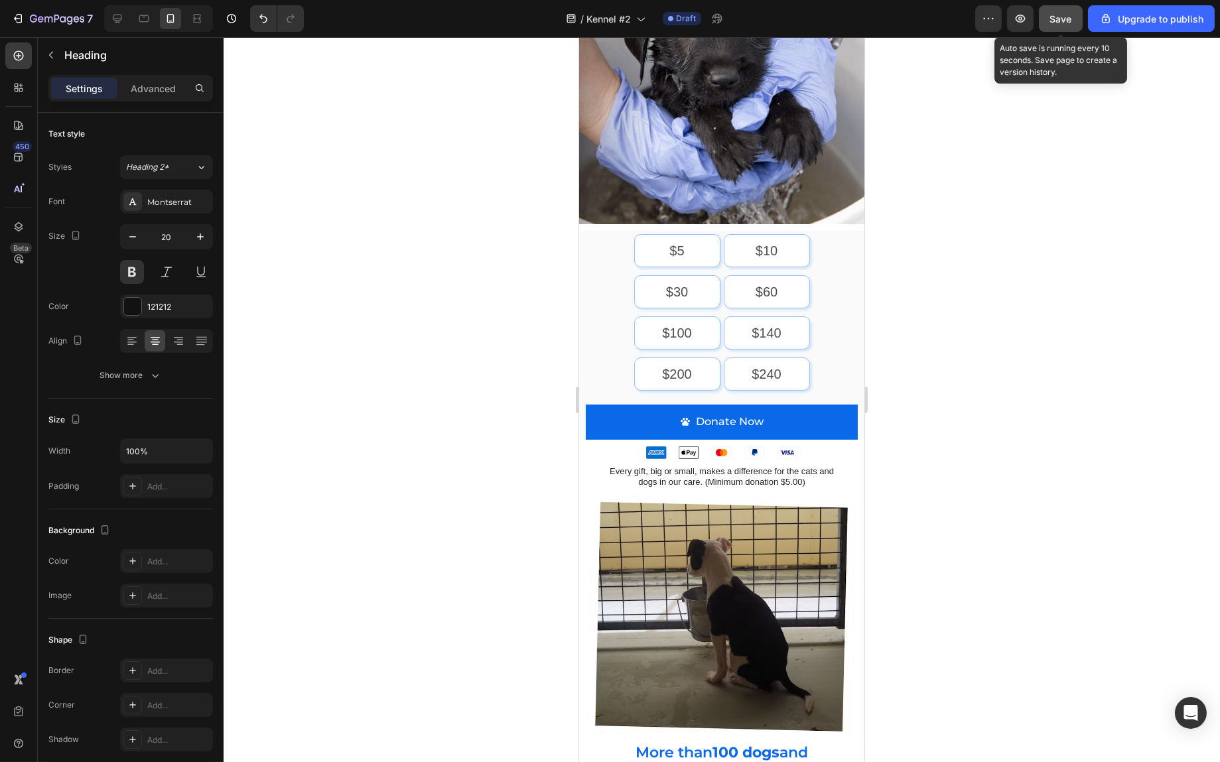
click at [1062, 17] on span "Save" at bounding box center [1061, 18] width 22 height 11
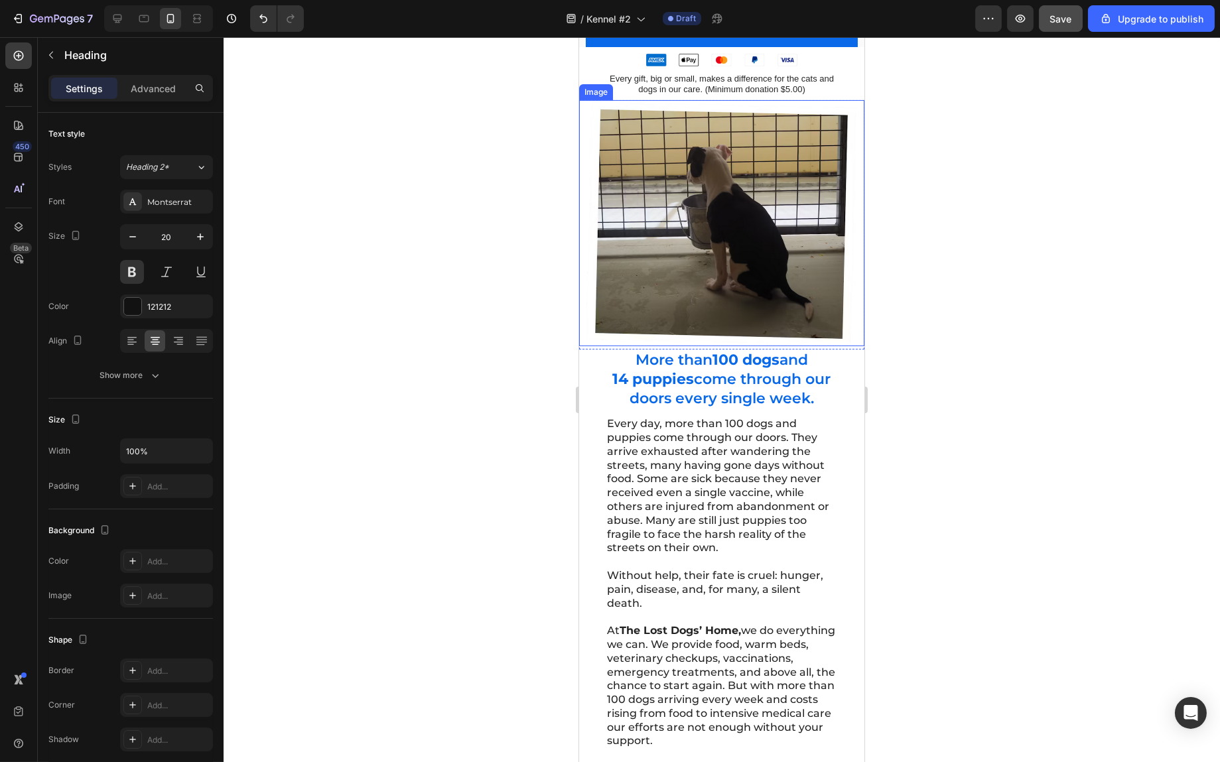
scroll to position [995, 0]
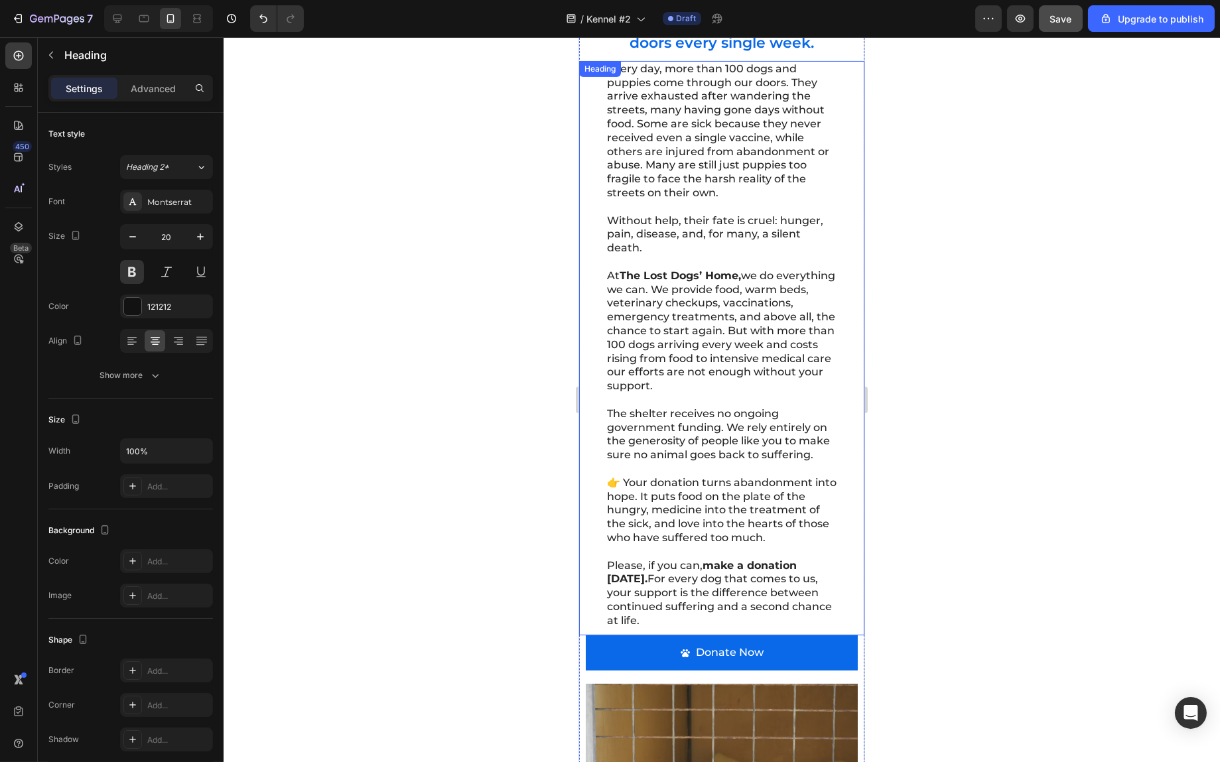
click at [712, 597] on h2 "Every day, more than 100 dogs and puppies come through our doors. They arrive e…" at bounding box center [721, 345] width 232 height 569
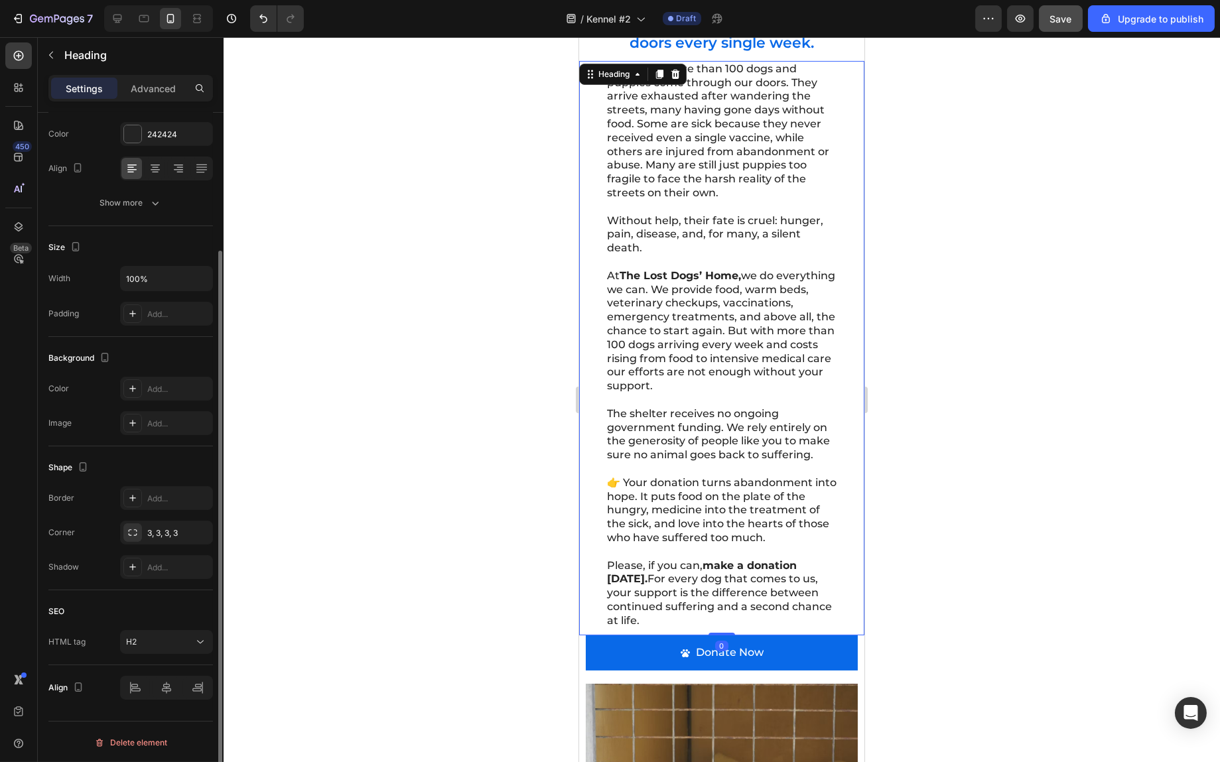
click at [712, 597] on h2 "Every day, more than 100 dogs and puppies come through our doors. They arrive e…" at bounding box center [721, 345] width 232 height 569
drag, startPoint x: 685, startPoint y: 635, endPoint x: 641, endPoint y: 593, distance: 61.0
click at [641, 593] on p "Every day, more than 100 dogs and puppies come through our doors. They arrive e…" at bounding box center [722, 345] width 230 height 566
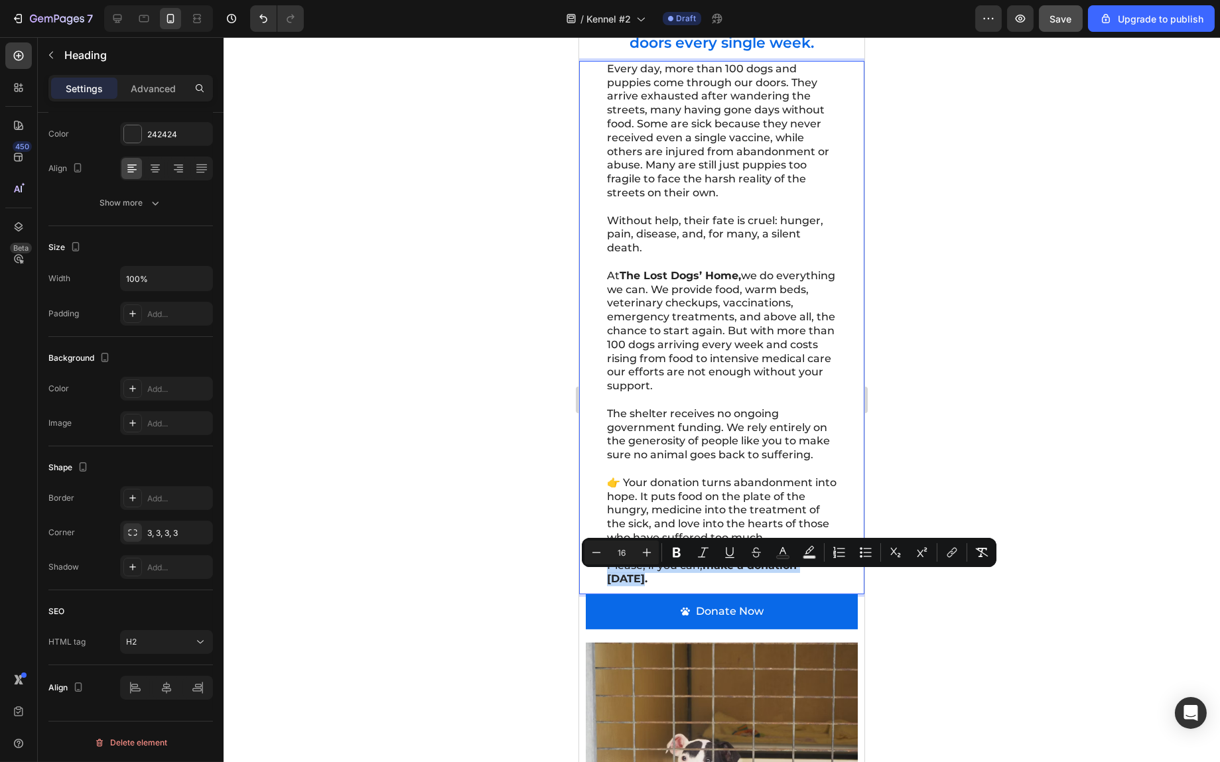
drag, startPoint x: 644, startPoint y: 593, endPoint x: 607, endPoint y: 585, distance: 37.4
click at [607, 585] on p "Every day, more than 100 dogs and puppies come through our doors. They arrive e…" at bounding box center [722, 324] width 230 height 524
click at [676, 555] on icon "Editor contextual toolbar" at bounding box center [676, 552] width 13 height 13
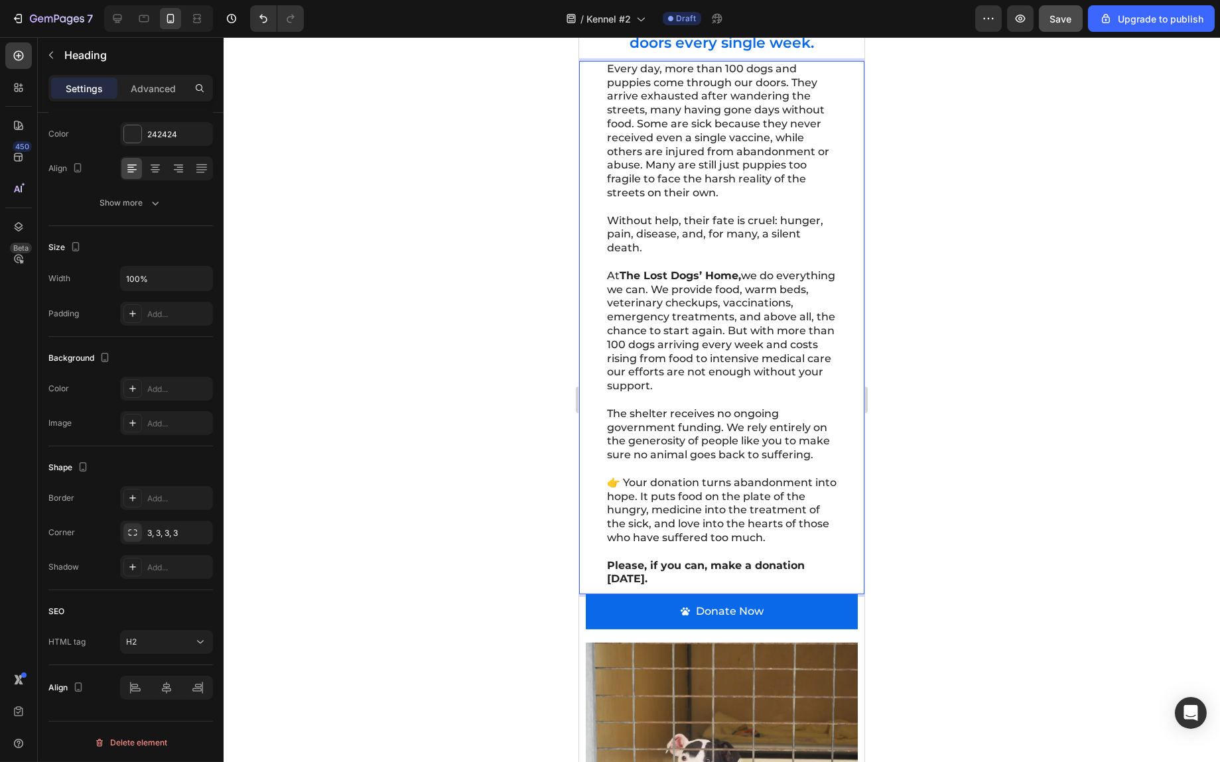
drag, startPoint x: 697, startPoint y: 580, endPoint x: 703, endPoint y: 592, distance: 13.7
click at [703, 587] on p "Every day, more than 100 dogs and puppies come through our doors. They arrive e…" at bounding box center [722, 324] width 230 height 524
click at [922, 601] on div at bounding box center [722, 399] width 997 height 725
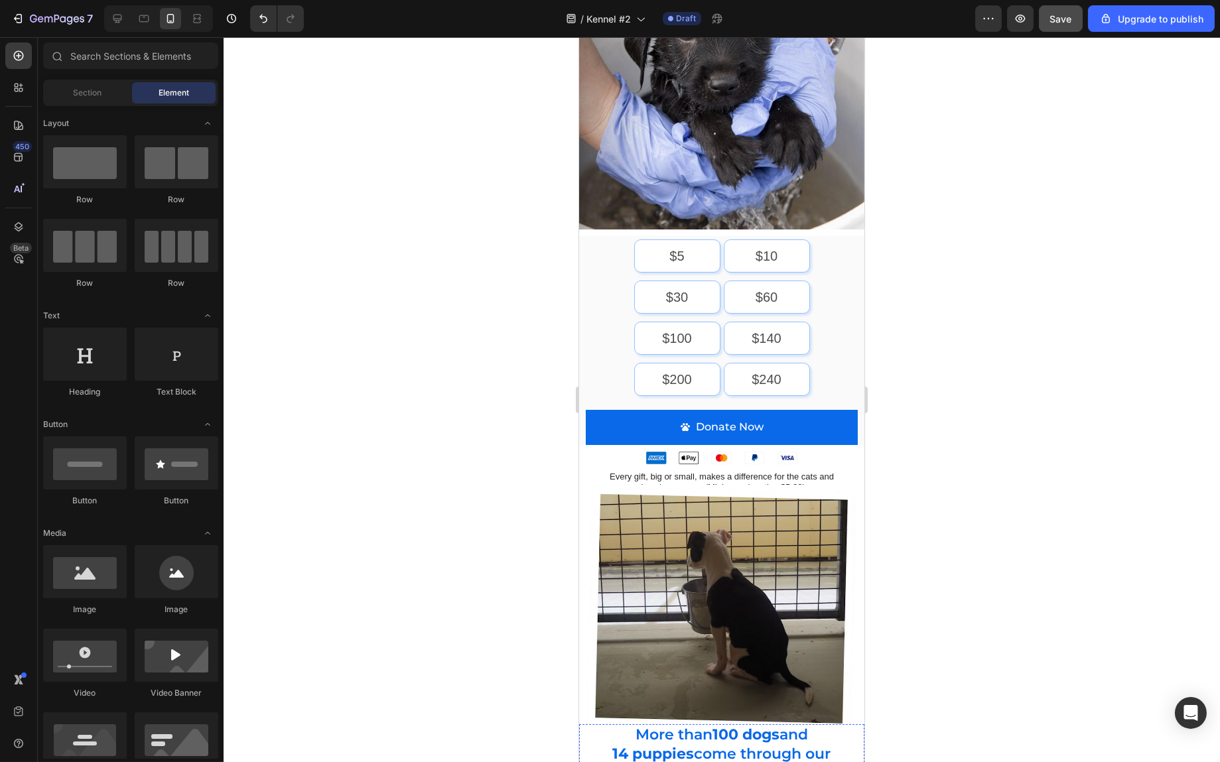
scroll to position [0, 0]
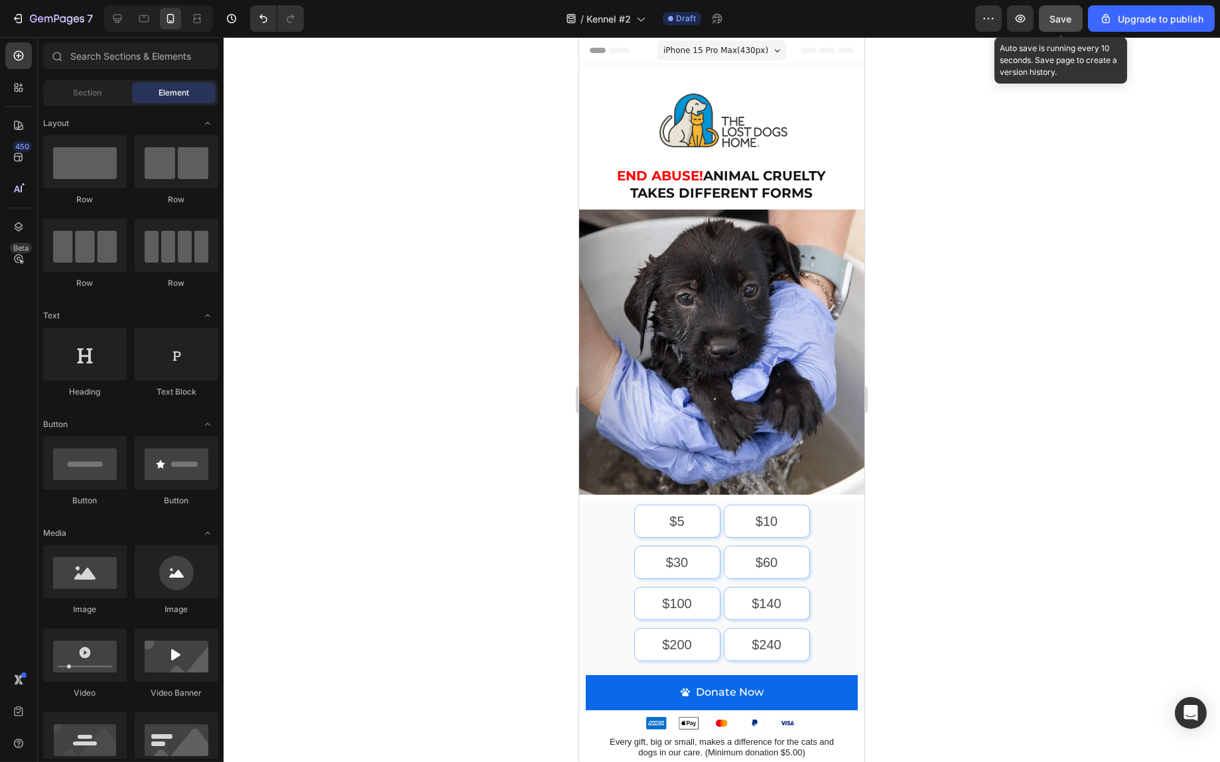
click at [1070, 19] on span "Save" at bounding box center [1061, 18] width 22 height 11
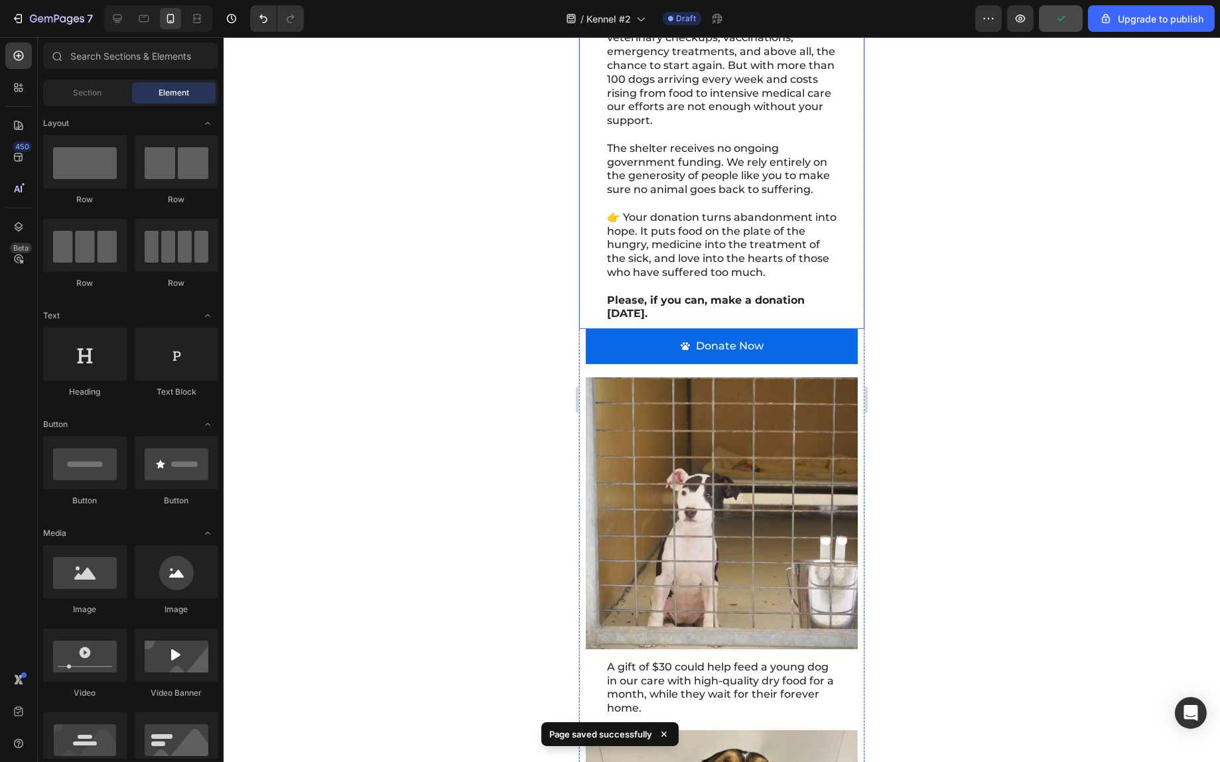
scroll to position [1593, 0]
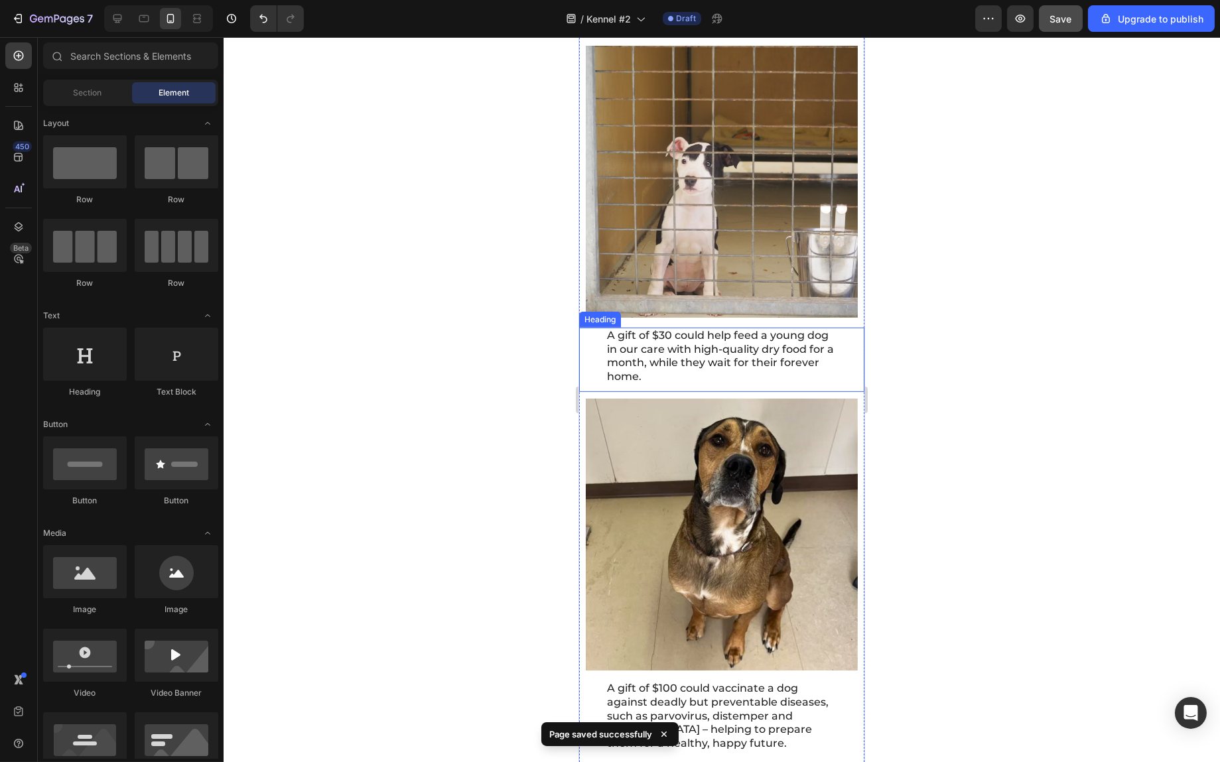
click at [750, 360] on h2 "A gift of $30 could help feed a young dog in our care with high-quality dry foo…" at bounding box center [721, 357] width 232 height 58
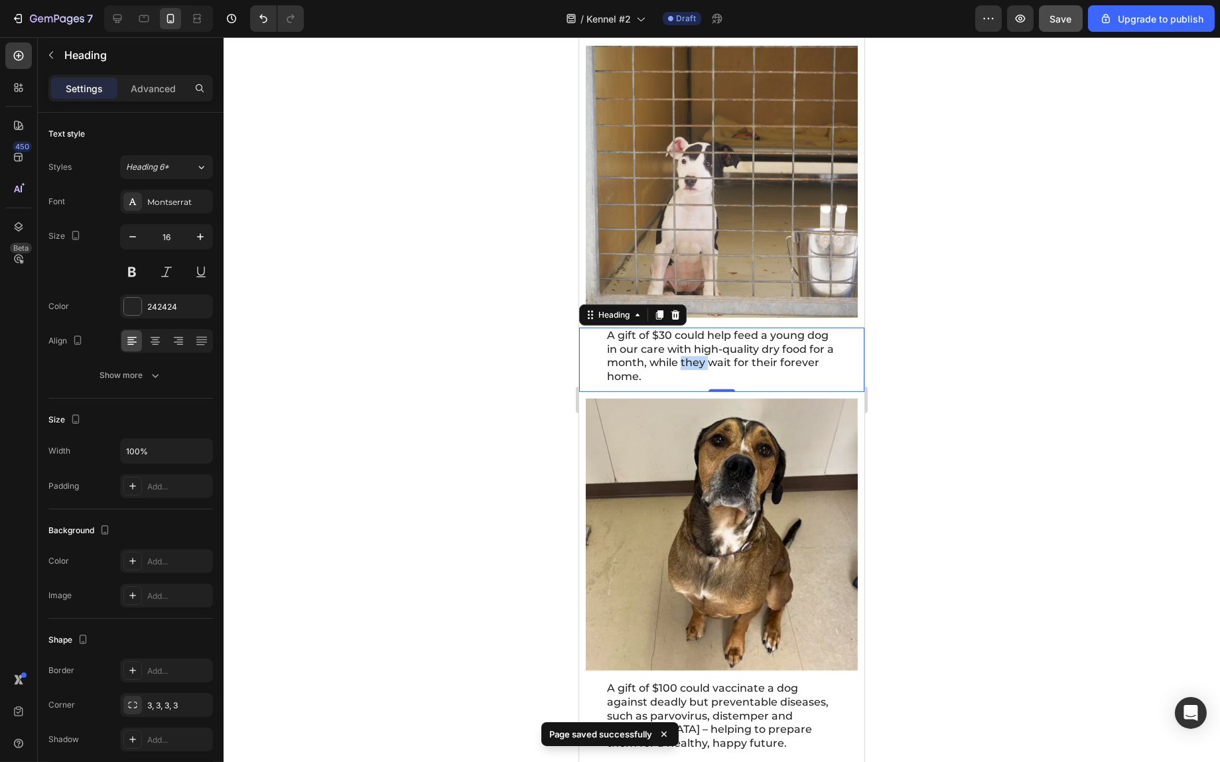
click at [750, 360] on h2 "A gift of $30 could help feed a young dog in our care with high-quality dry foo…" at bounding box center [721, 357] width 232 height 58
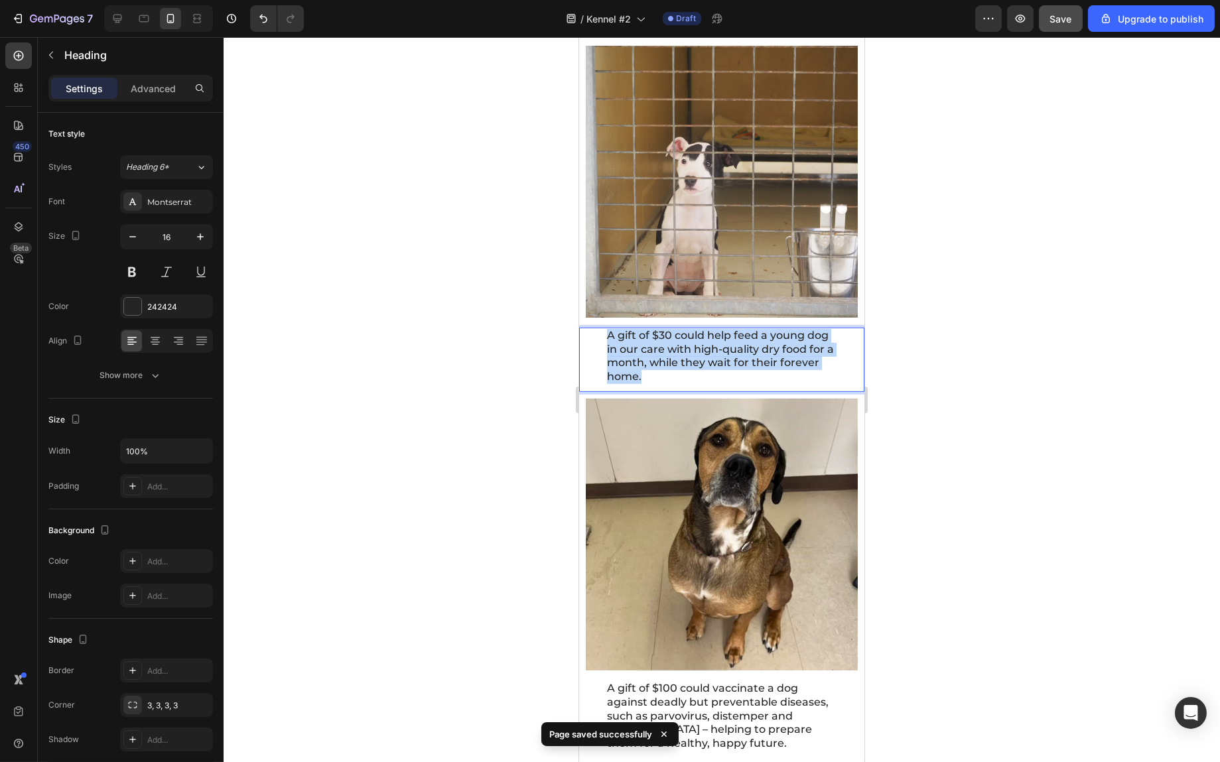
click at [750, 360] on p "A gift of $30 could help feed a young dog in our care with high-quality dry foo…" at bounding box center [722, 356] width 230 height 55
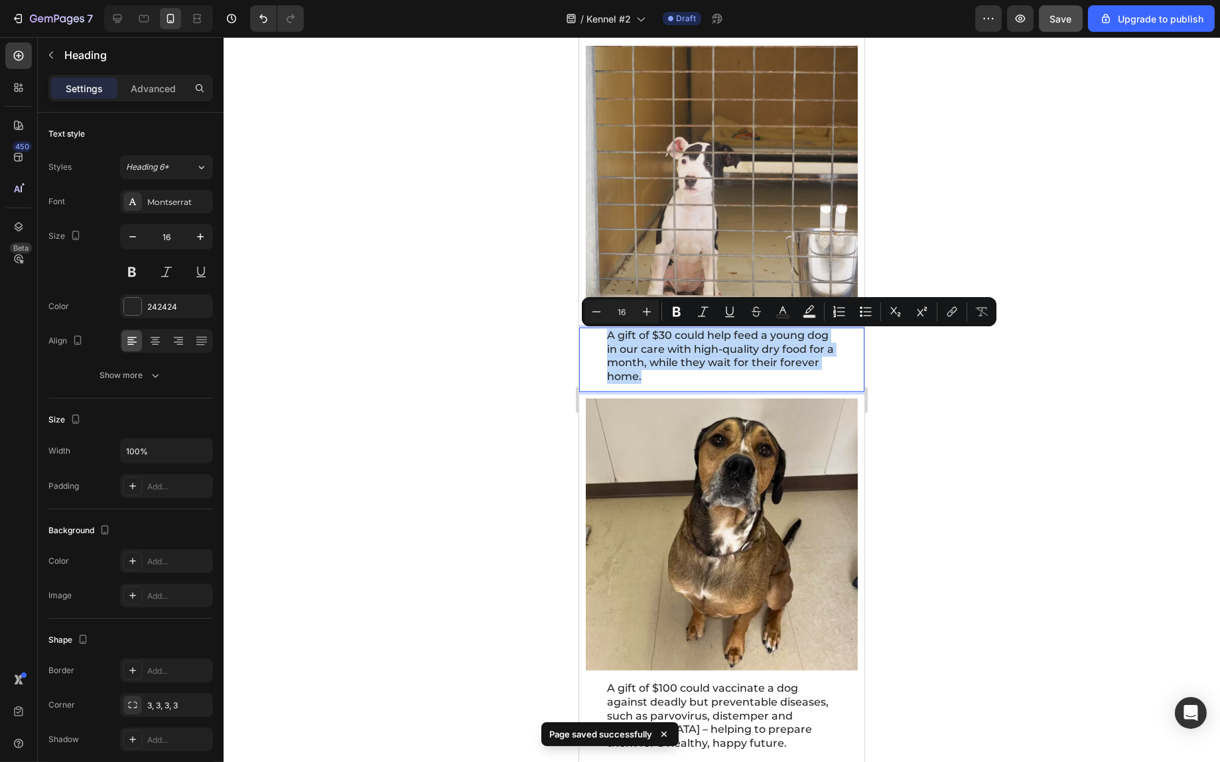
copy p "A gift of $30 could help feed a young dog in our care with high-quality dry foo…"
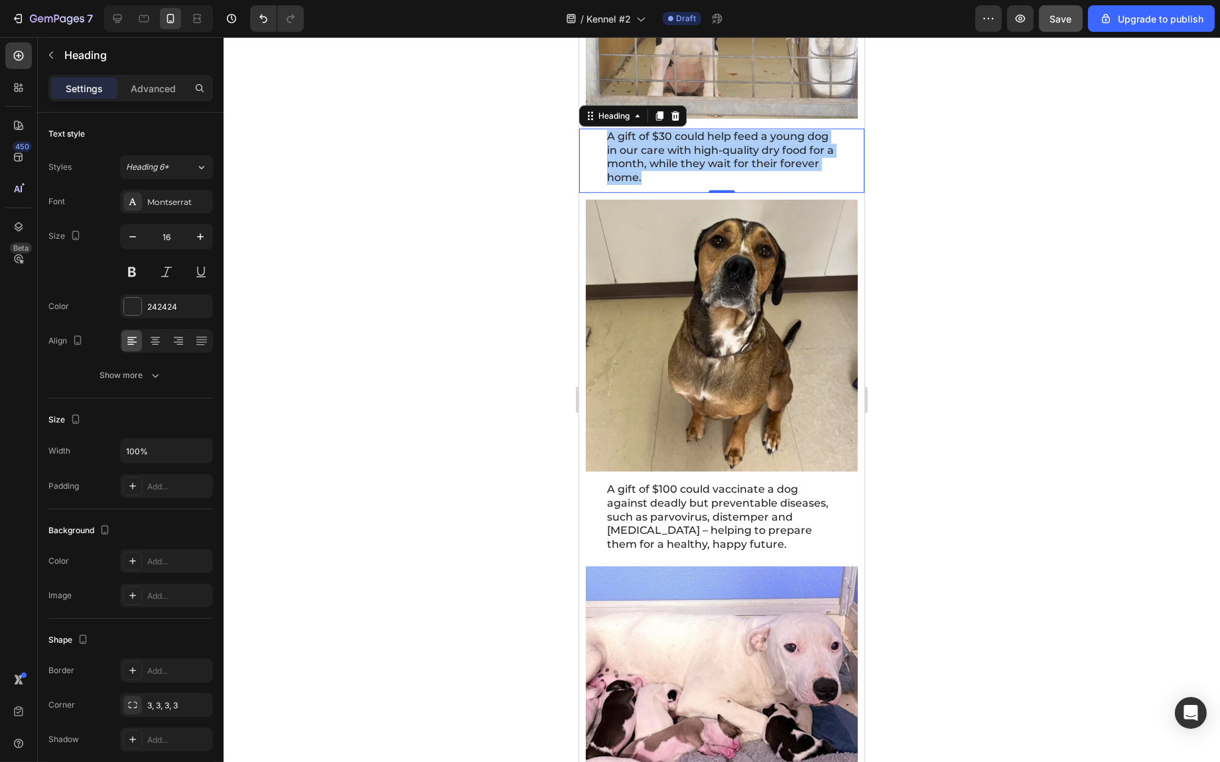
scroll to position [1858, 0]
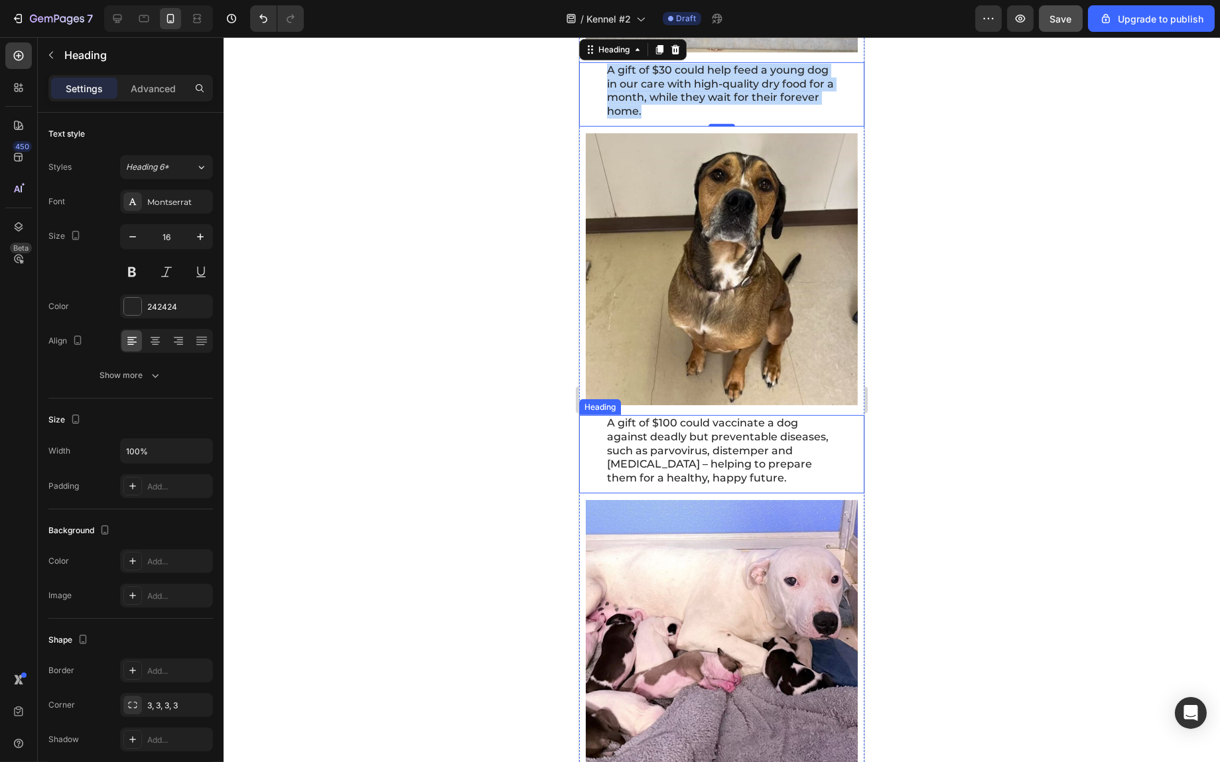
click at [721, 426] on h2 "A gift of $100 could vaccinate a dog against deadly but preventable diseases, s…" at bounding box center [721, 451] width 232 height 72
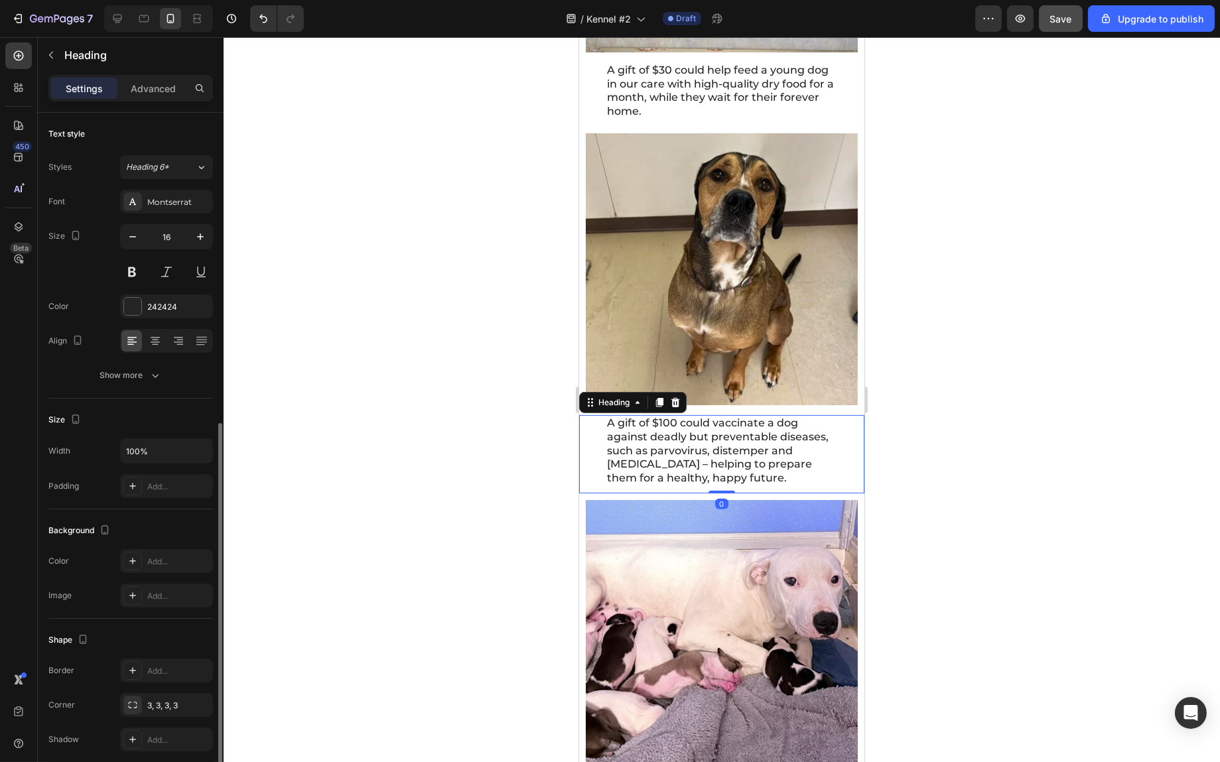
scroll to position [173, 0]
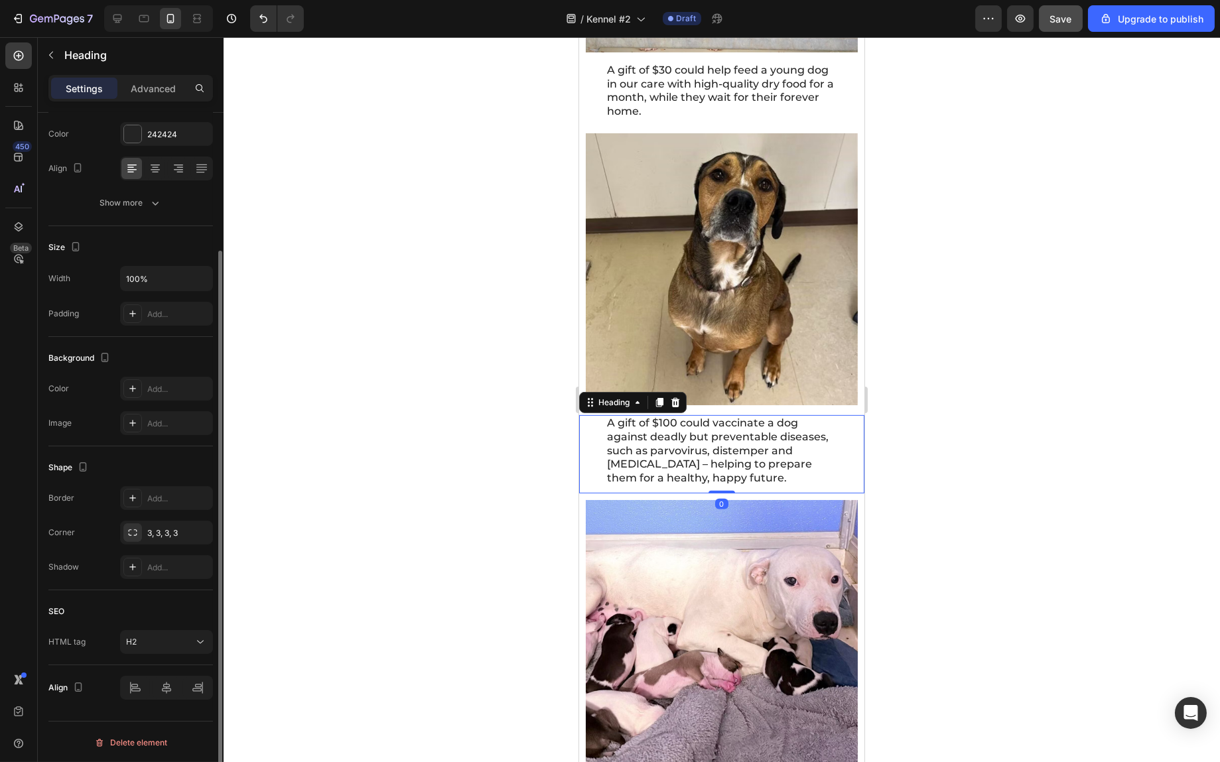
click at [721, 426] on p "A gift of $100 could vaccinate a dog against deadly but preventable diseases, s…" at bounding box center [722, 451] width 230 height 69
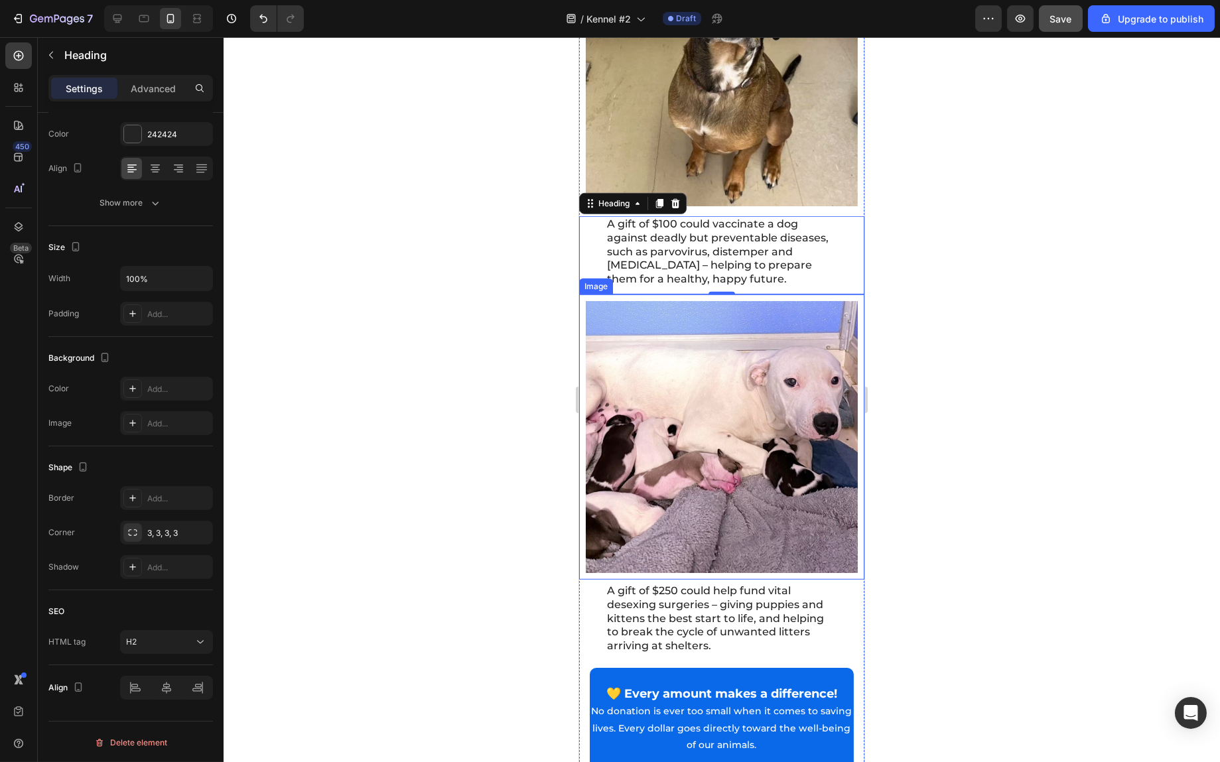
scroll to position [2123, 0]
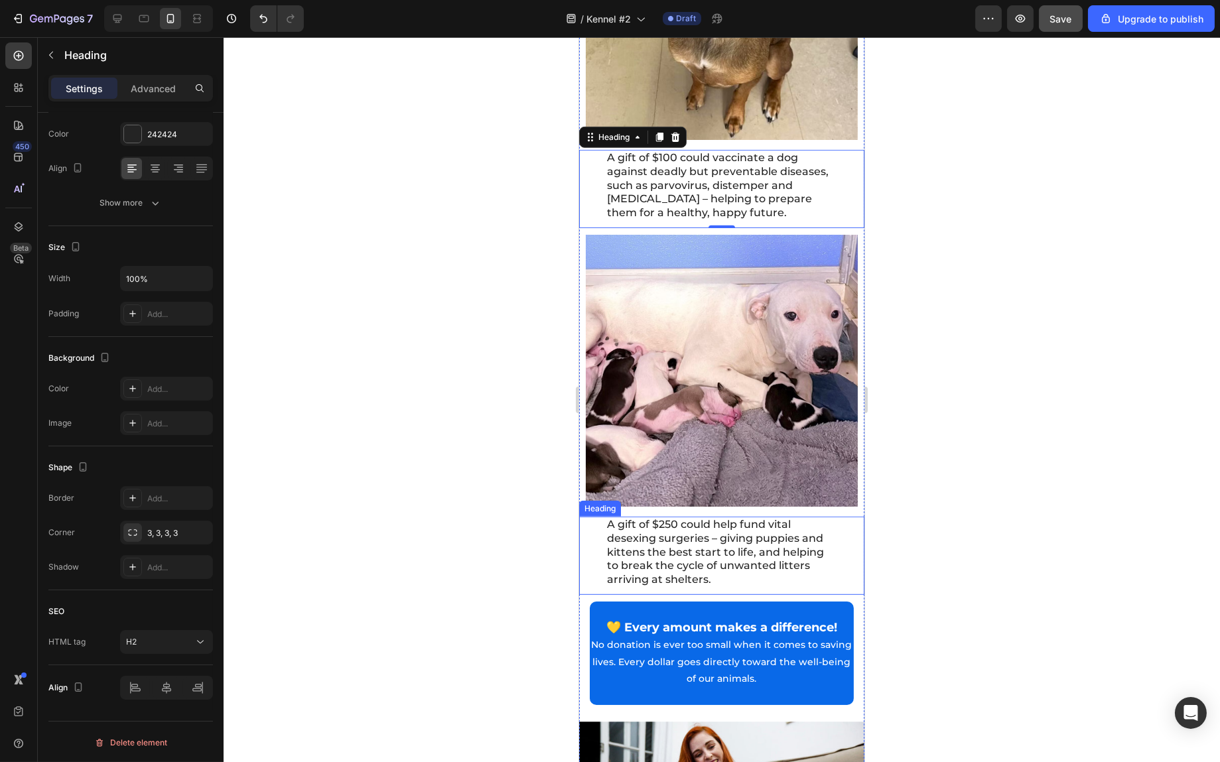
click at [727, 534] on h2 "A gift of $250 could help fund vital desexing surgeries – giving puppies and ki…" at bounding box center [721, 553] width 232 height 72
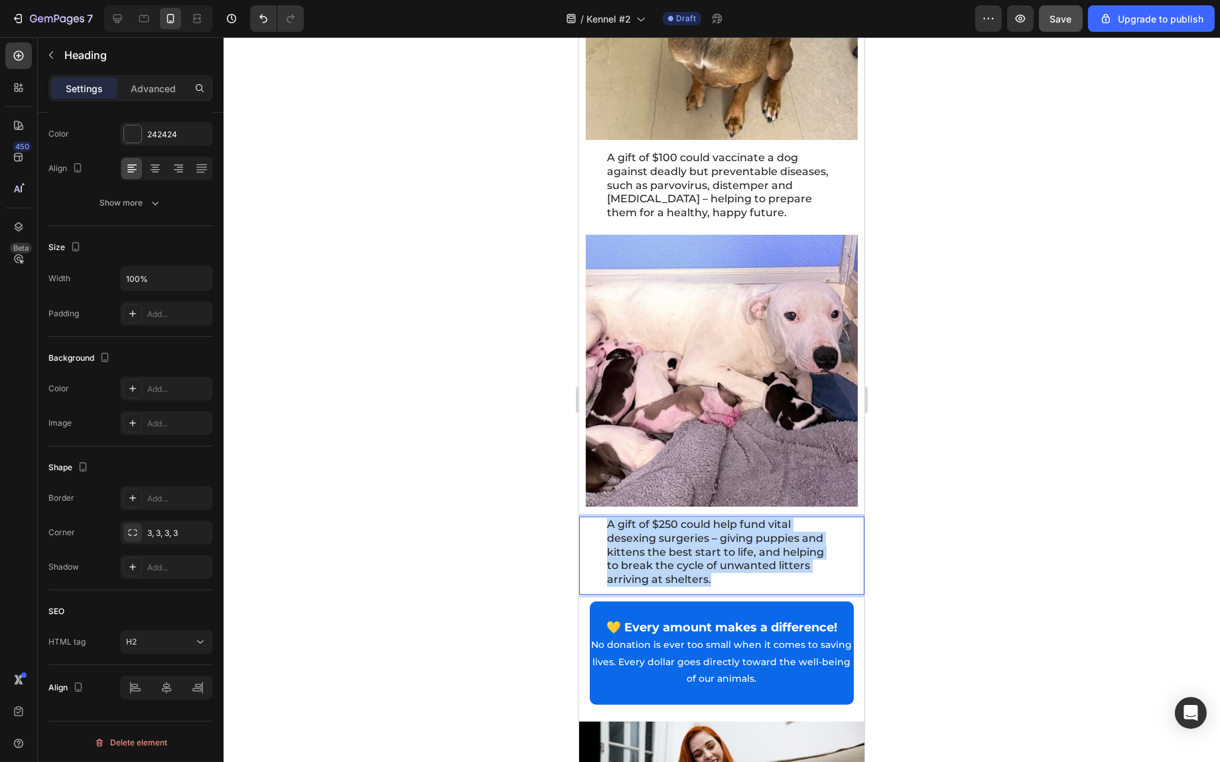
click at [727, 534] on p "A gift of $250 could help fund vital desexing surgeries – giving puppies and ki…" at bounding box center [722, 552] width 230 height 69
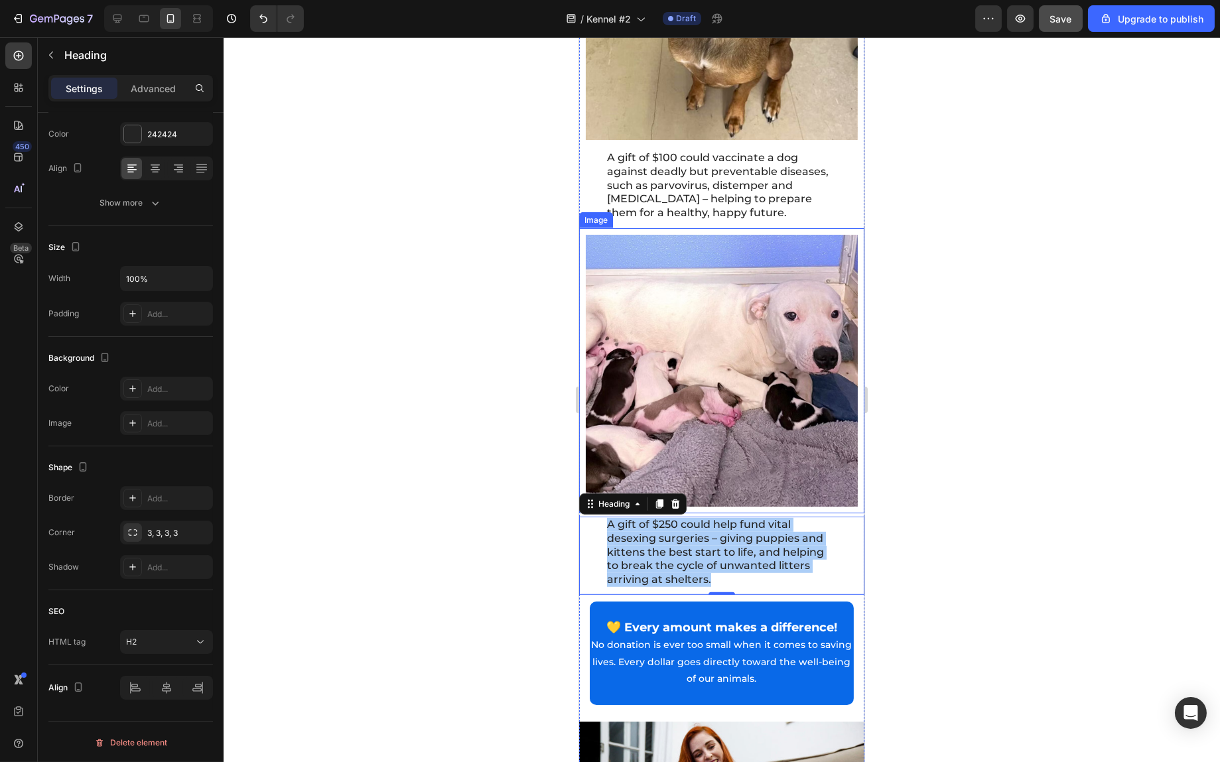
scroll to position [2323, 0]
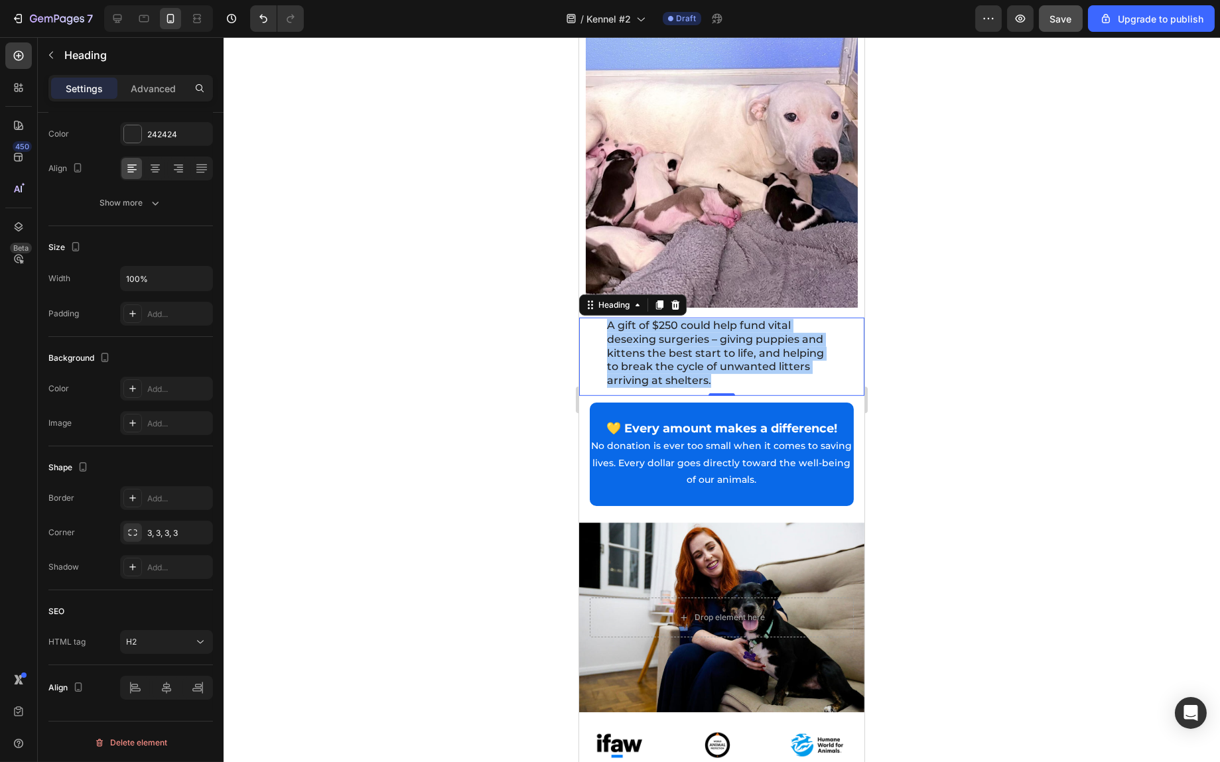
click at [1027, 440] on div at bounding box center [722, 399] width 997 height 725
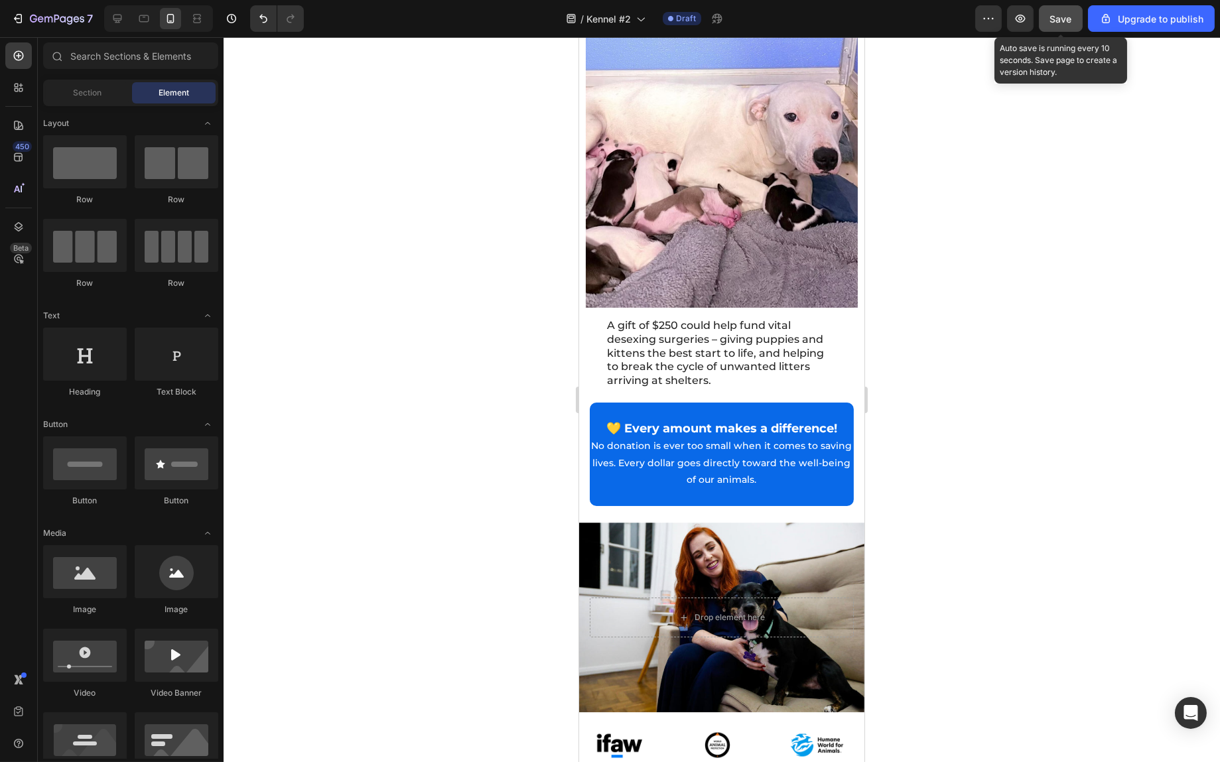
click at [1068, 23] on span "Save" at bounding box center [1061, 18] width 22 height 11
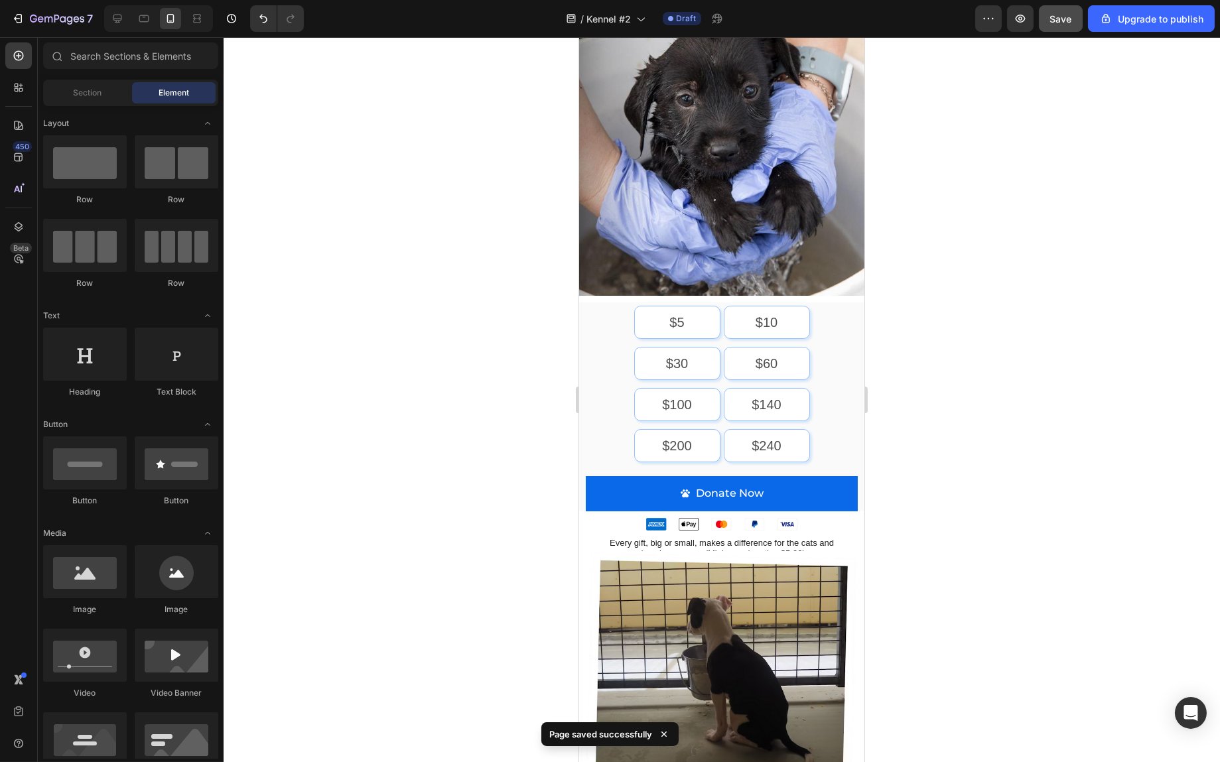
scroll to position [0, 0]
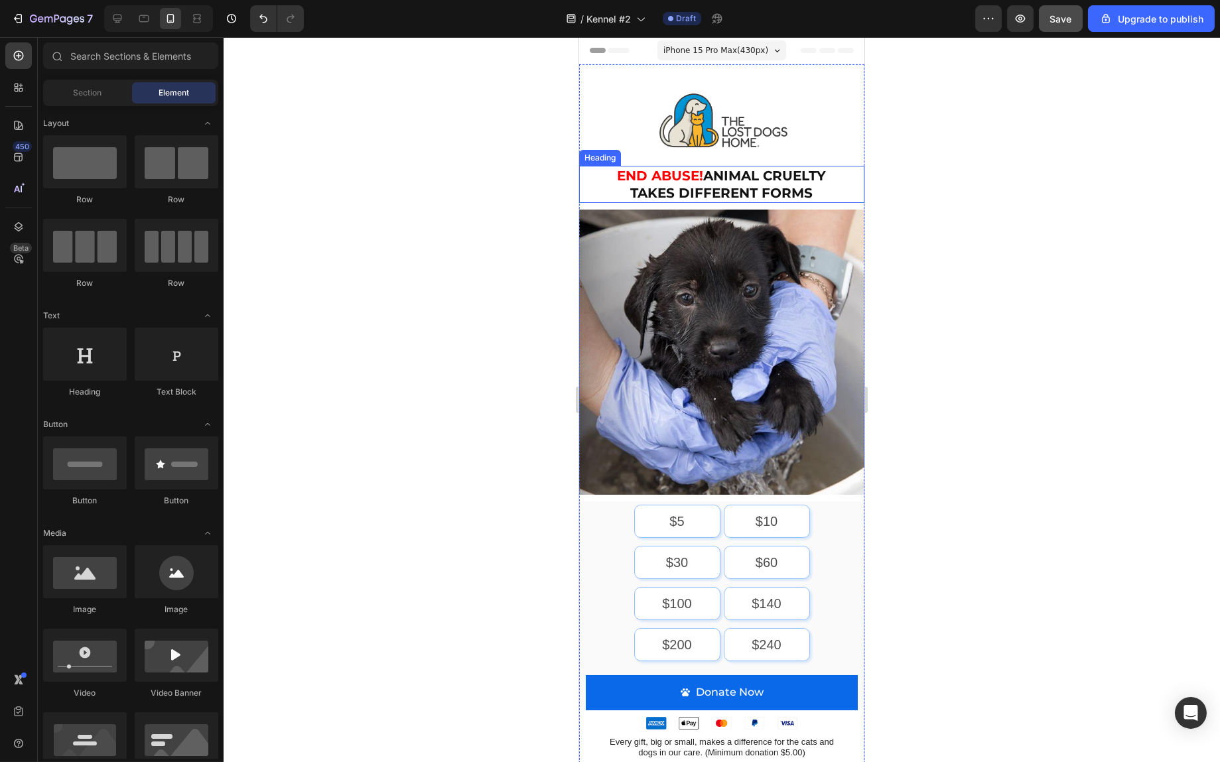
click at [682, 180] on span "END ABUSE!" at bounding box center [660, 176] width 86 height 16
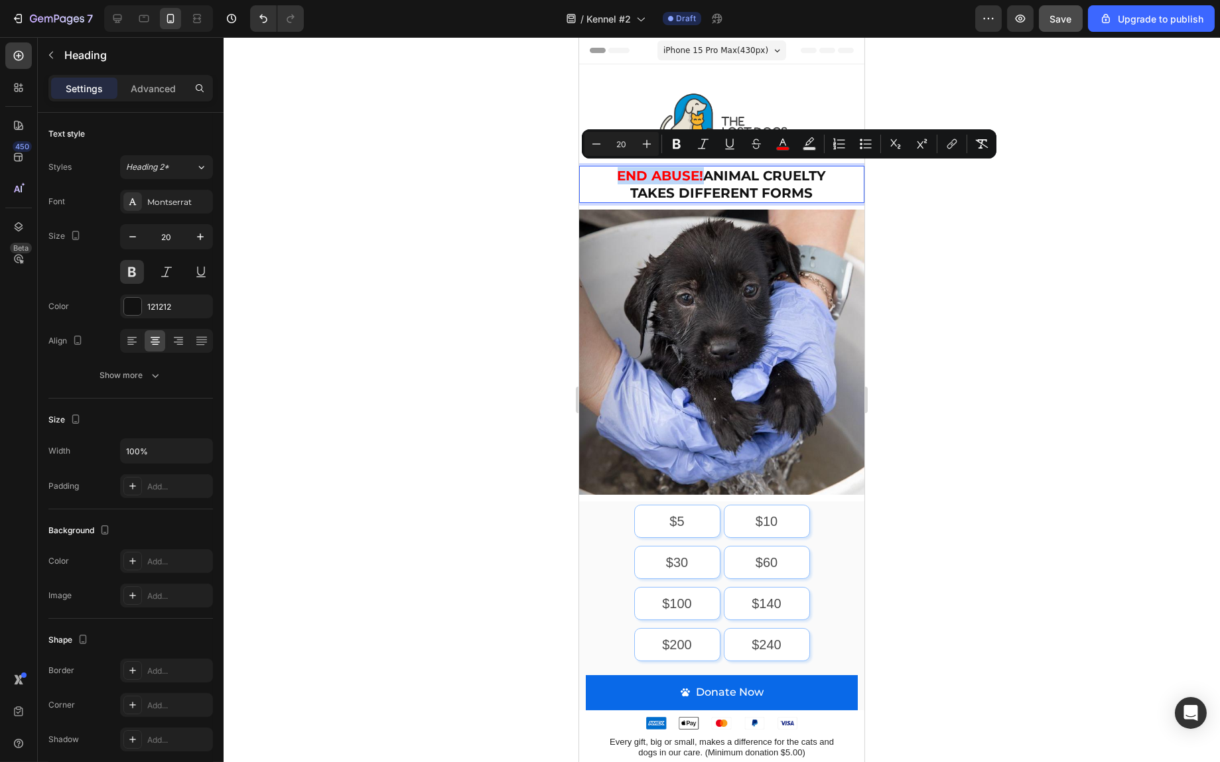
drag, startPoint x: 695, startPoint y: 172, endPoint x: 610, endPoint y: 171, distance: 84.9
click at [610, 171] on p "END ABUSE! Animal cruelty takes different forms" at bounding box center [721, 184] width 256 height 35
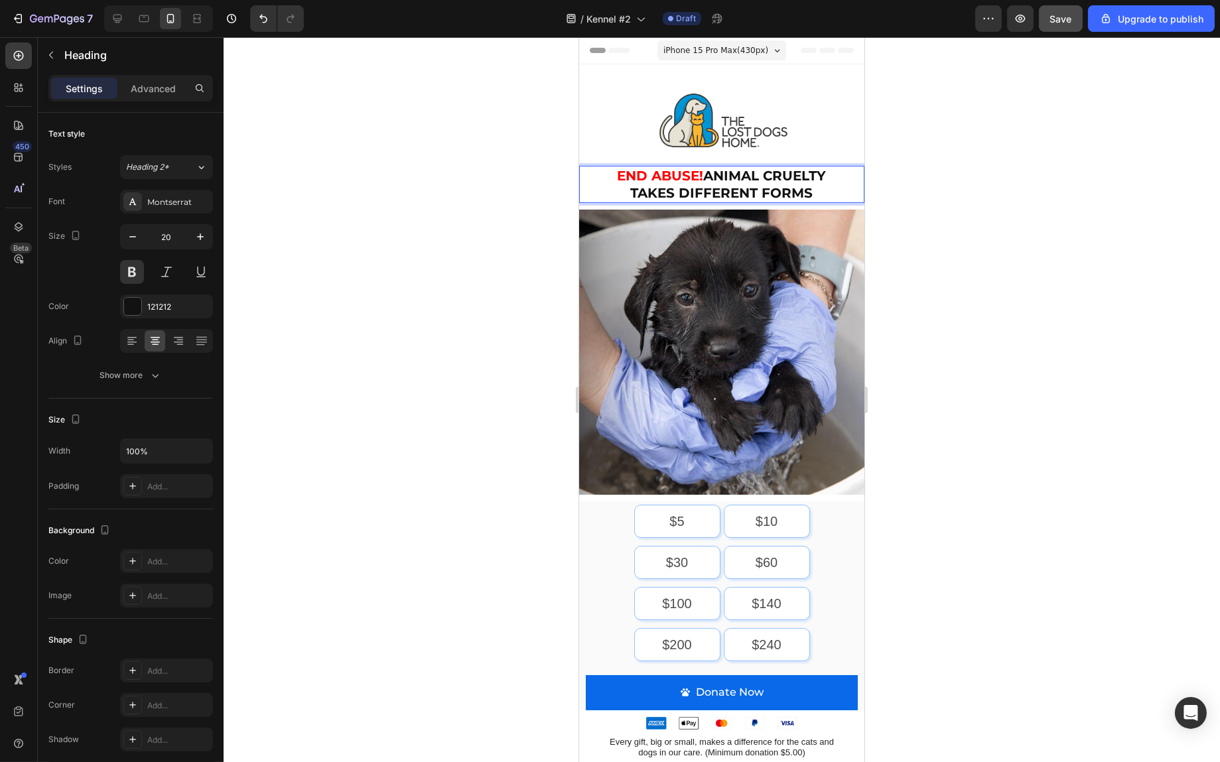
click at [780, 195] on p "END ABUSE! Animal cruelty takes different forms" at bounding box center [721, 184] width 256 height 35
click at [987, 220] on div at bounding box center [722, 399] width 997 height 725
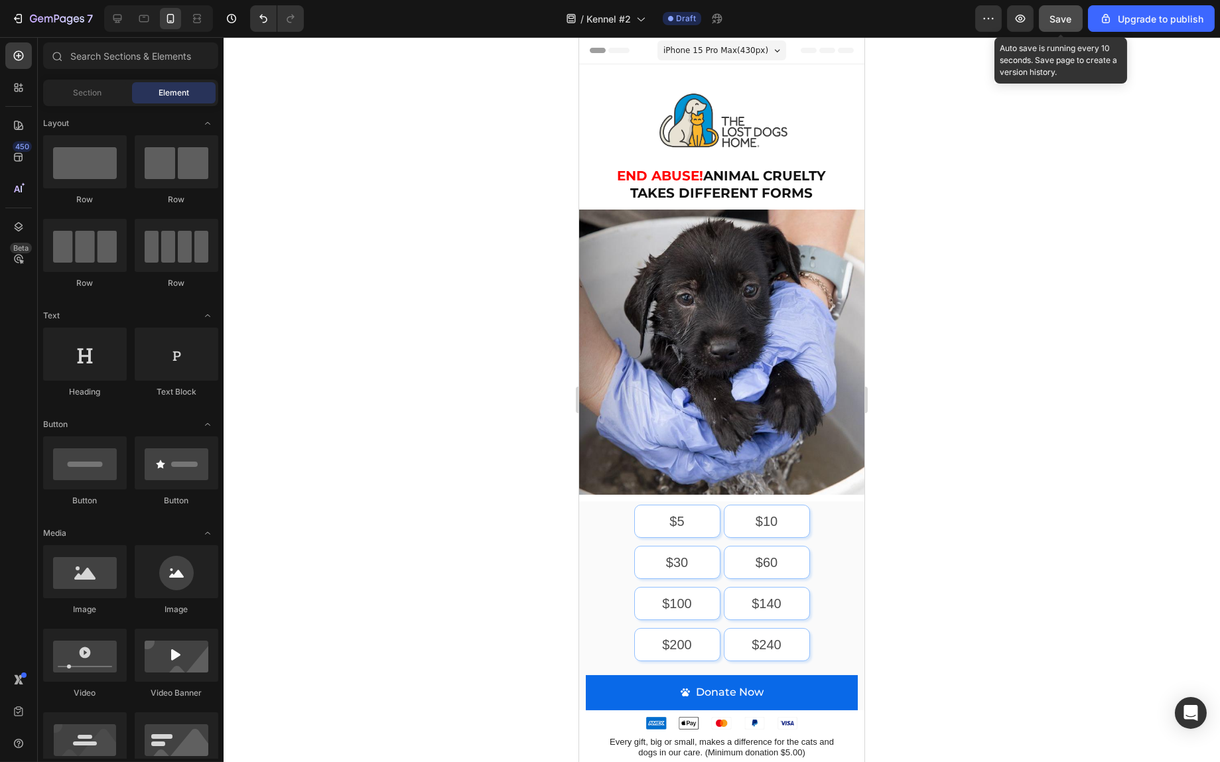
click at [1055, 15] on span "Save" at bounding box center [1061, 18] width 22 height 11
click at [1062, 24] on div "Save" at bounding box center [1061, 19] width 22 height 14
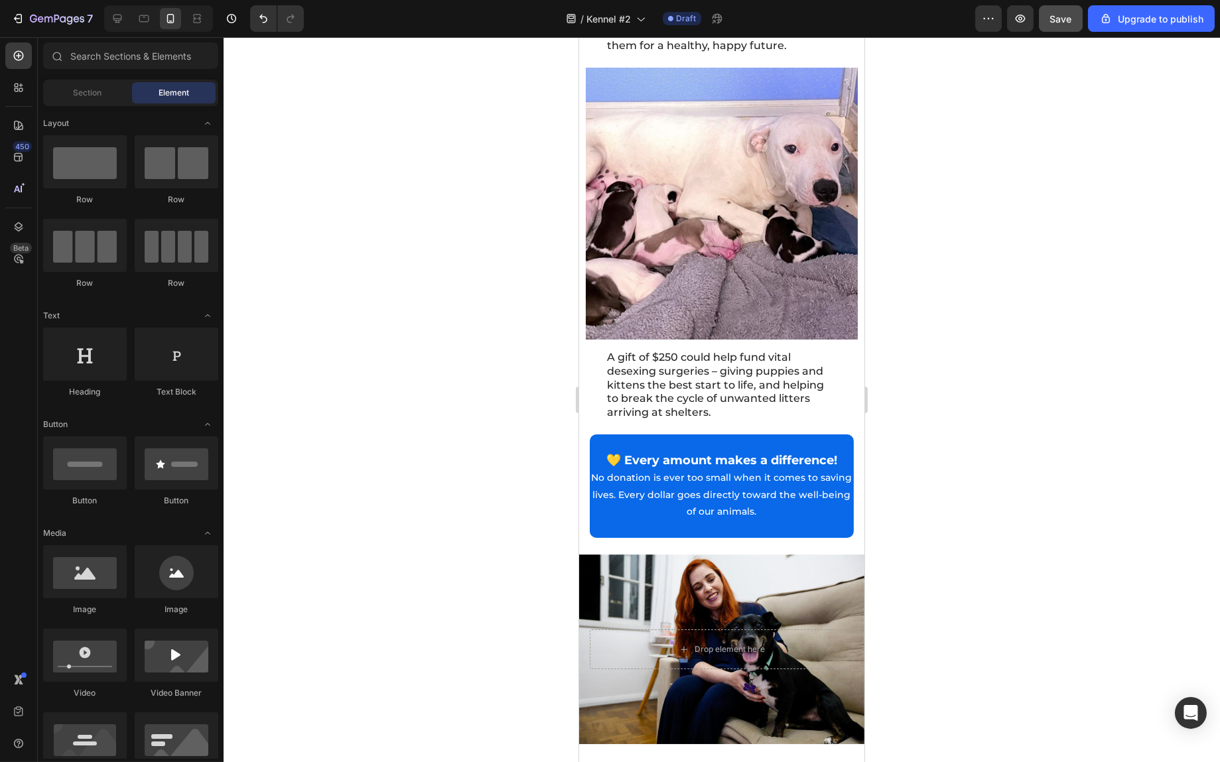
scroll to position [2736, 0]
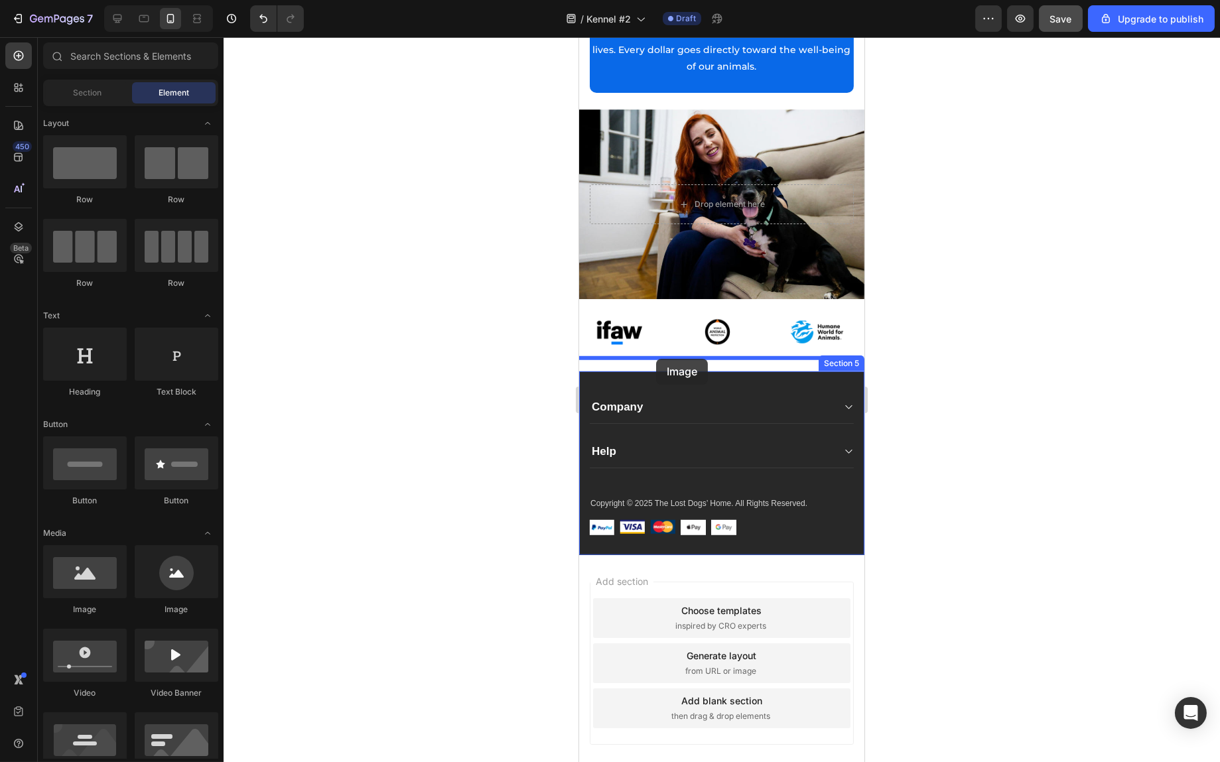
drag, startPoint x: 675, startPoint y: 615, endPoint x: 656, endPoint y: 359, distance: 256.9
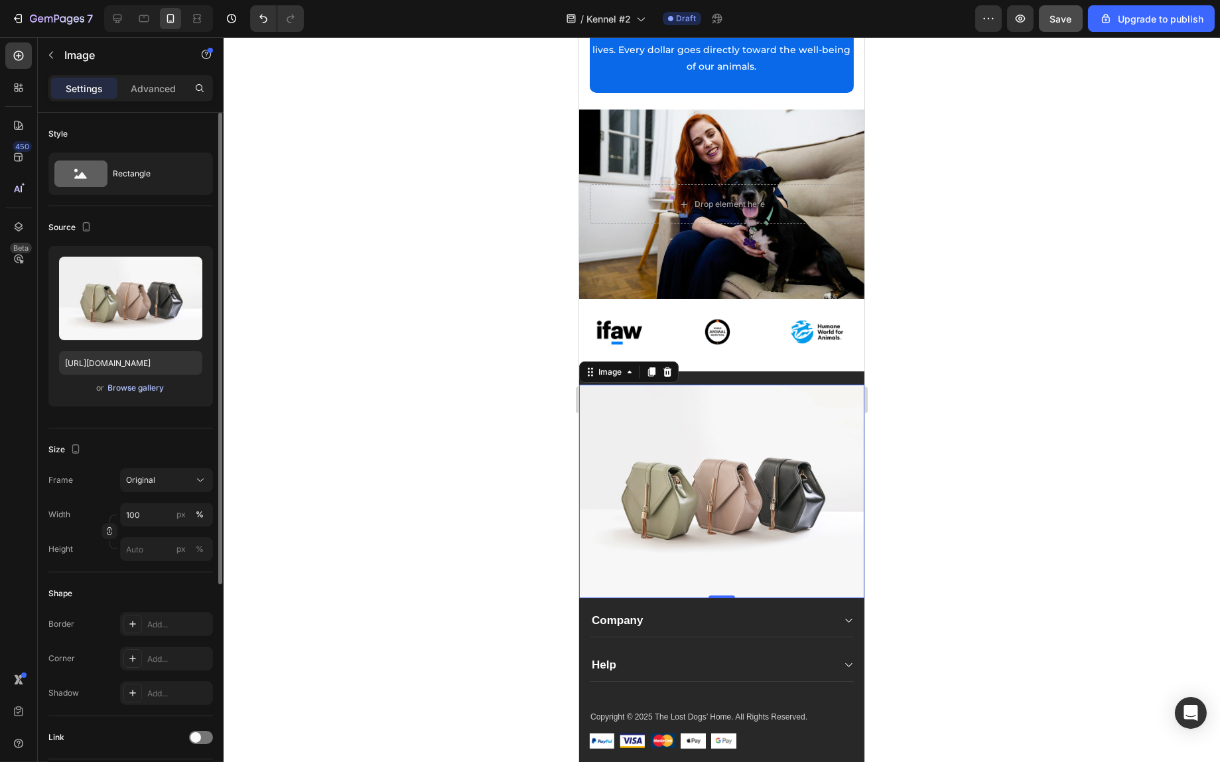
click at [124, 384] on div "Browse gallery" at bounding box center [136, 388] width 56 height 12
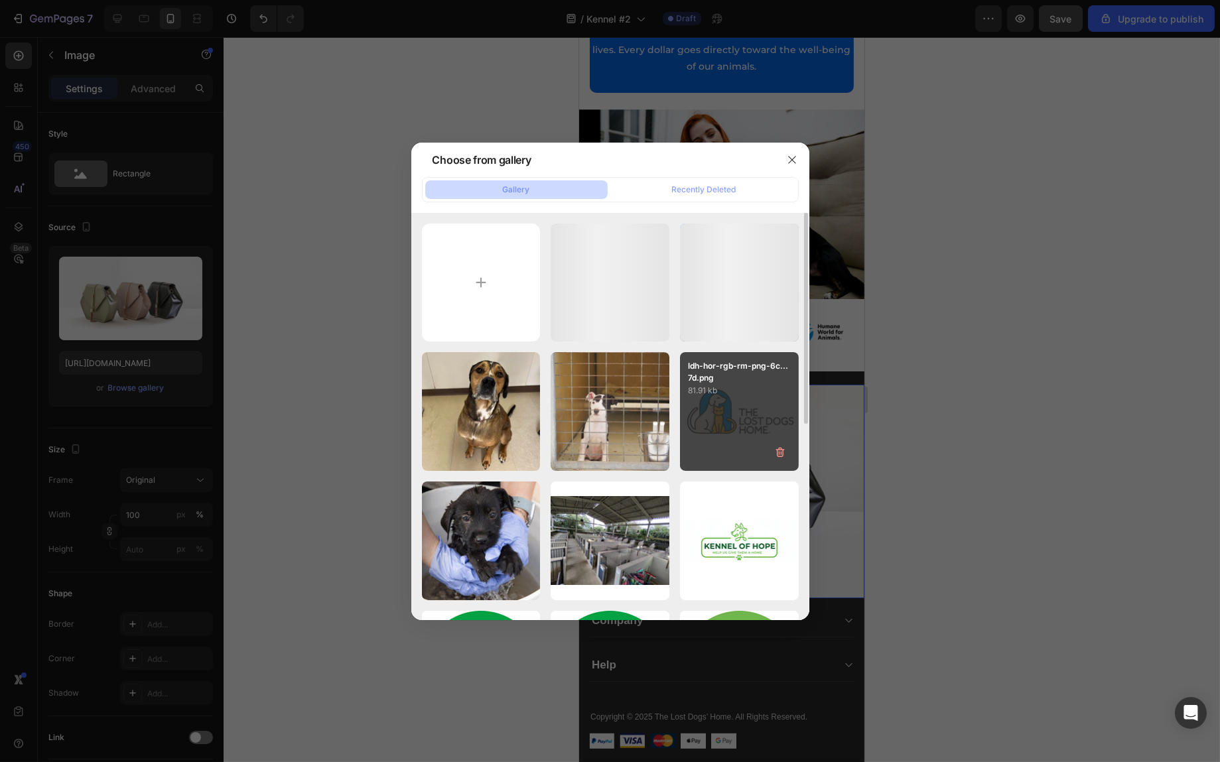
click at [739, 419] on div "ldh-hor-rgb-rm-png-6c...7d.png 81.91 kb" at bounding box center [739, 411] width 119 height 119
type input "[URL][DOMAIN_NAME]"
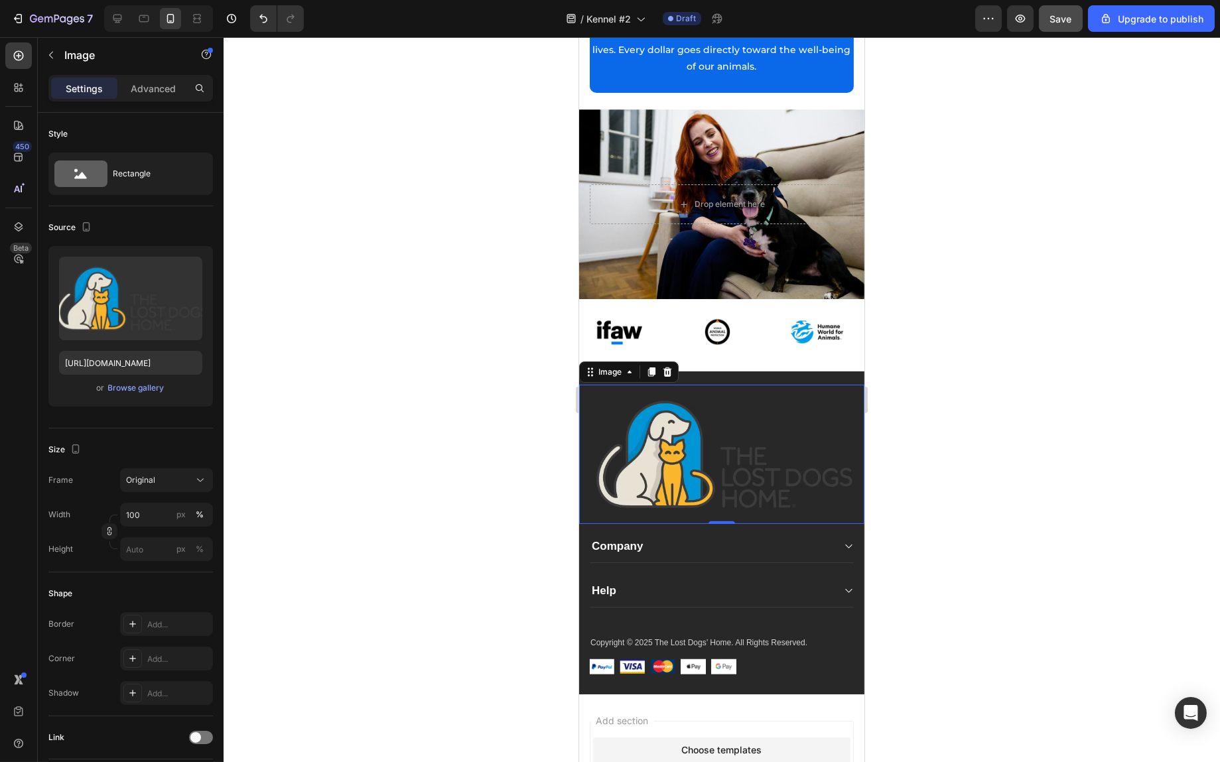
click at [677, 445] on img at bounding box center [721, 454] width 285 height 139
click at [139, 513] on input "100" at bounding box center [166, 515] width 93 height 24
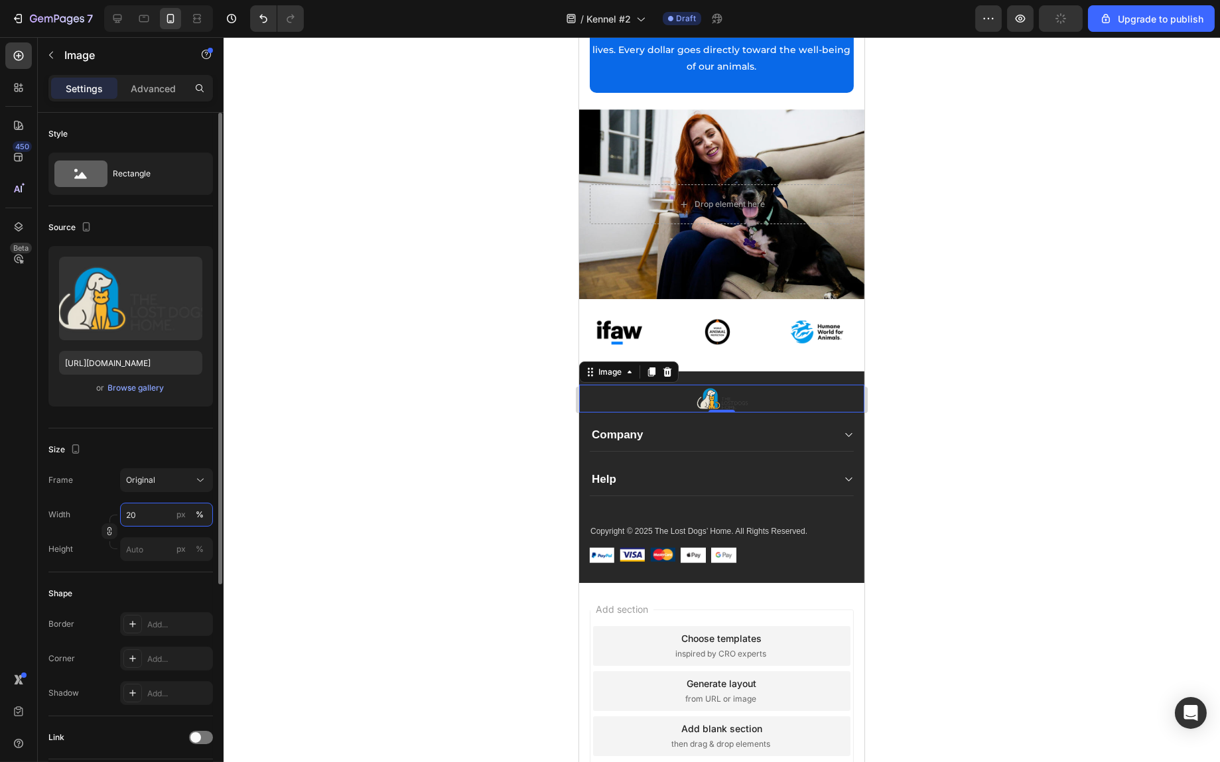
click at [150, 513] on input "20" at bounding box center [166, 515] width 93 height 24
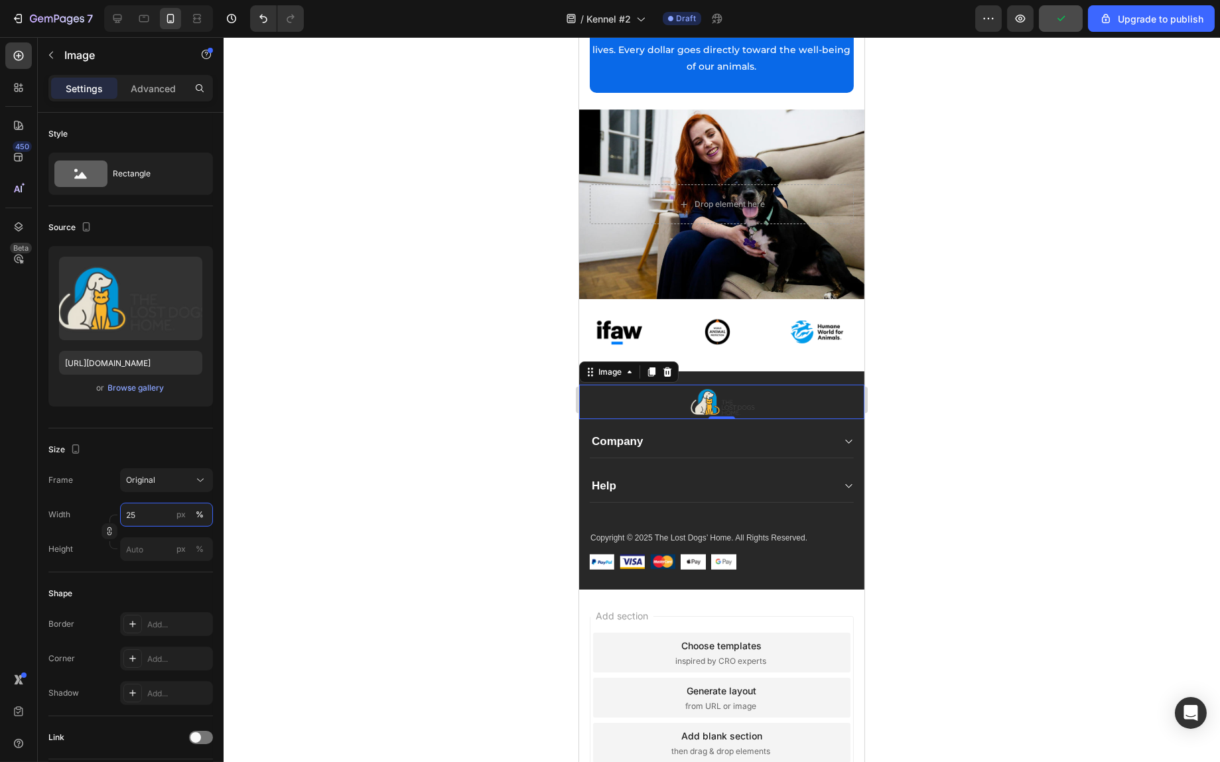
type input "25"
click at [1018, 405] on div at bounding box center [722, 399] width 997 height 725
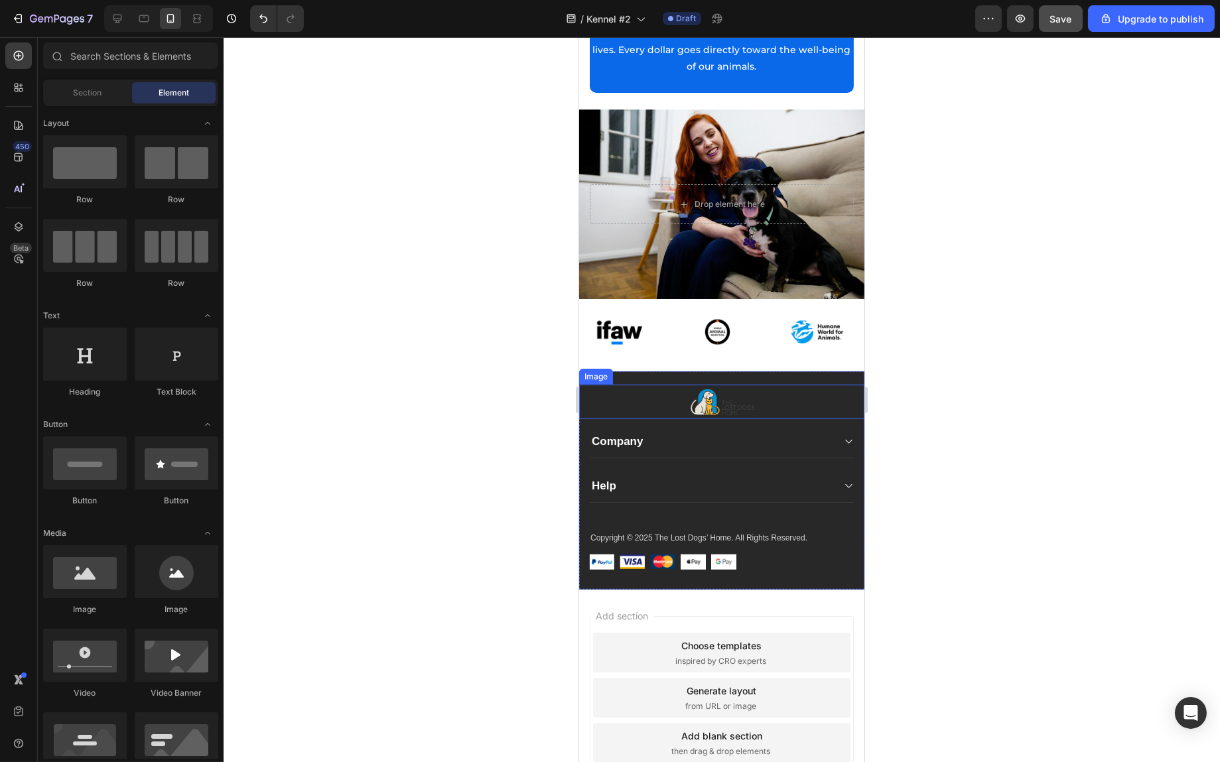
click at [798, 385] on div at bounding box center [721, 402] width 285 height 35
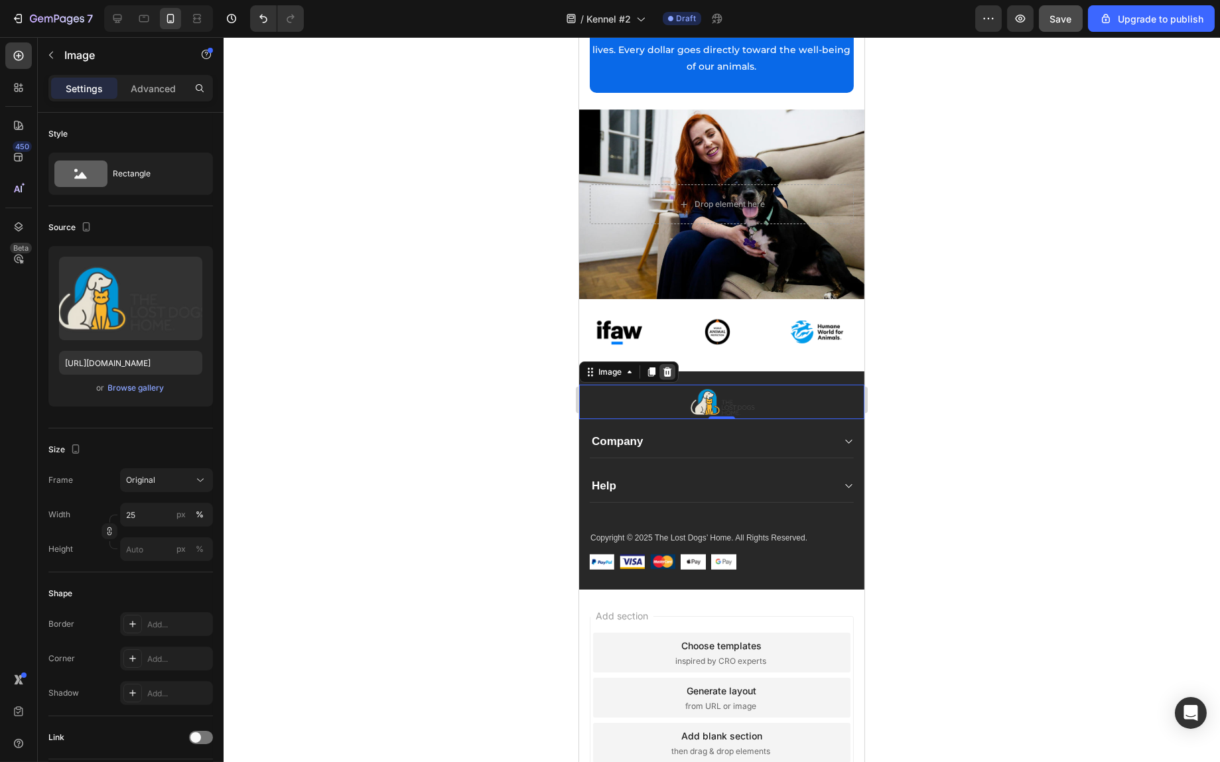
click at [669, 364] on div at bounding box center [667, 372] width 16 height 16
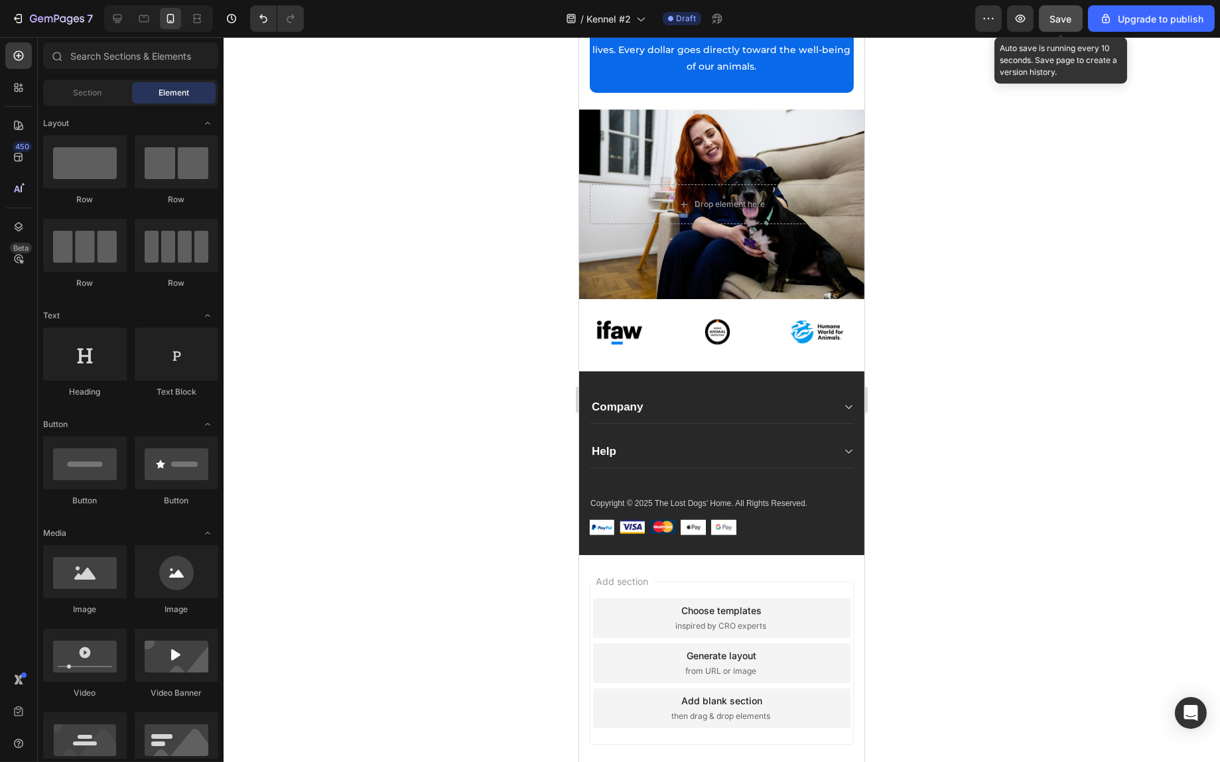
click at [1050, 18] on button "Save" at bounding box center [1061, 18] width 44 height 27
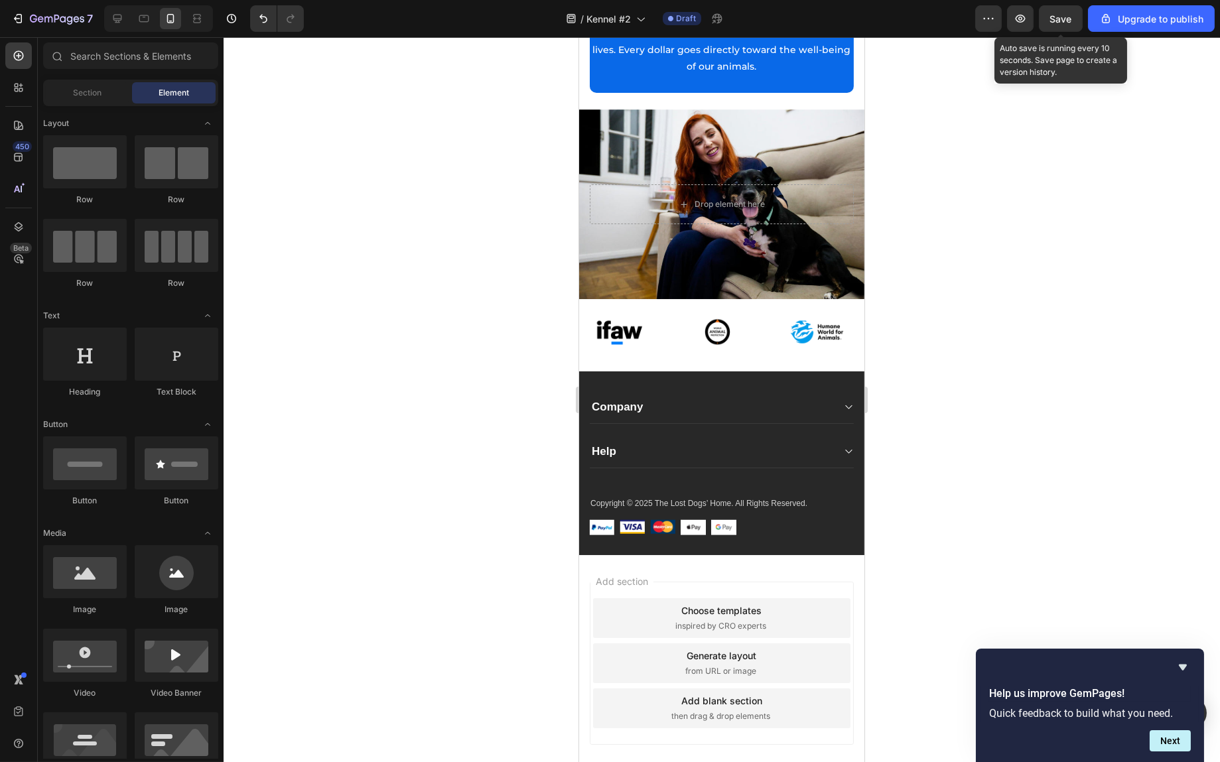
click at [1059, 21] on span "Save" at bounding box center [1061, 18] width 22 height 11
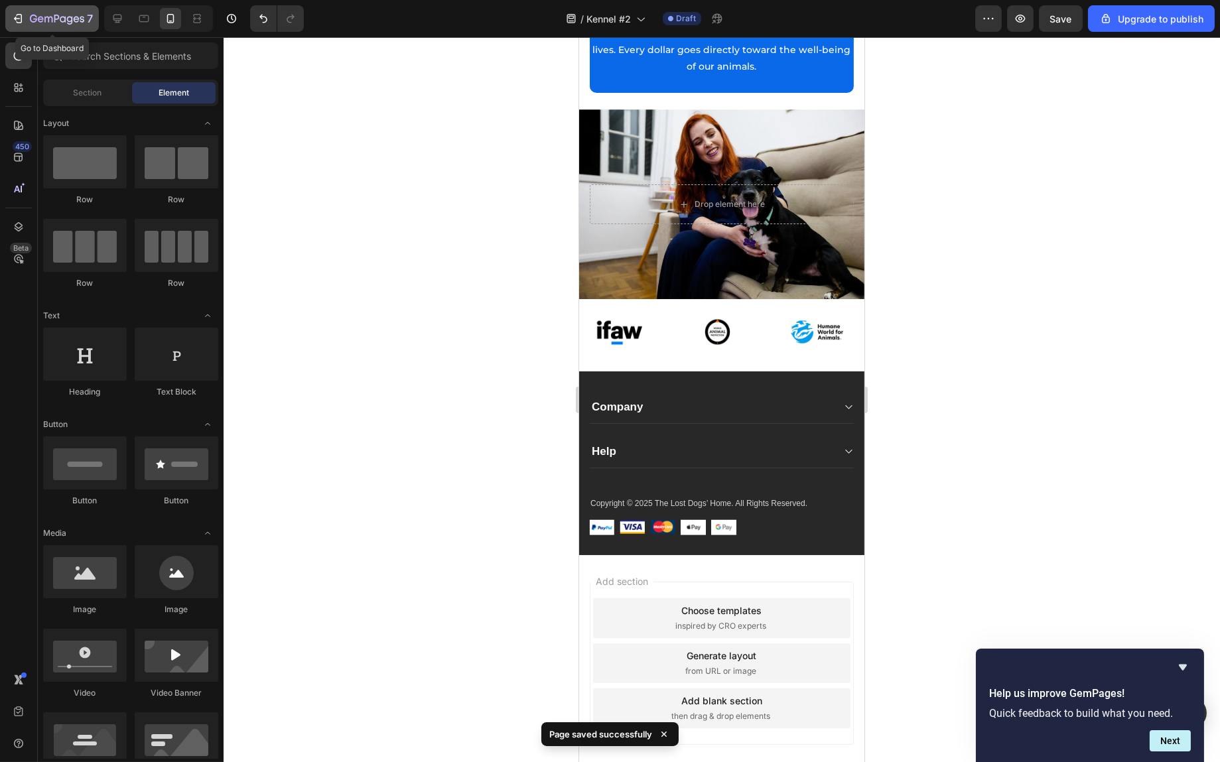
click at [25, 17] on div "7" at bounding box center [52, 19] width 82 height 16
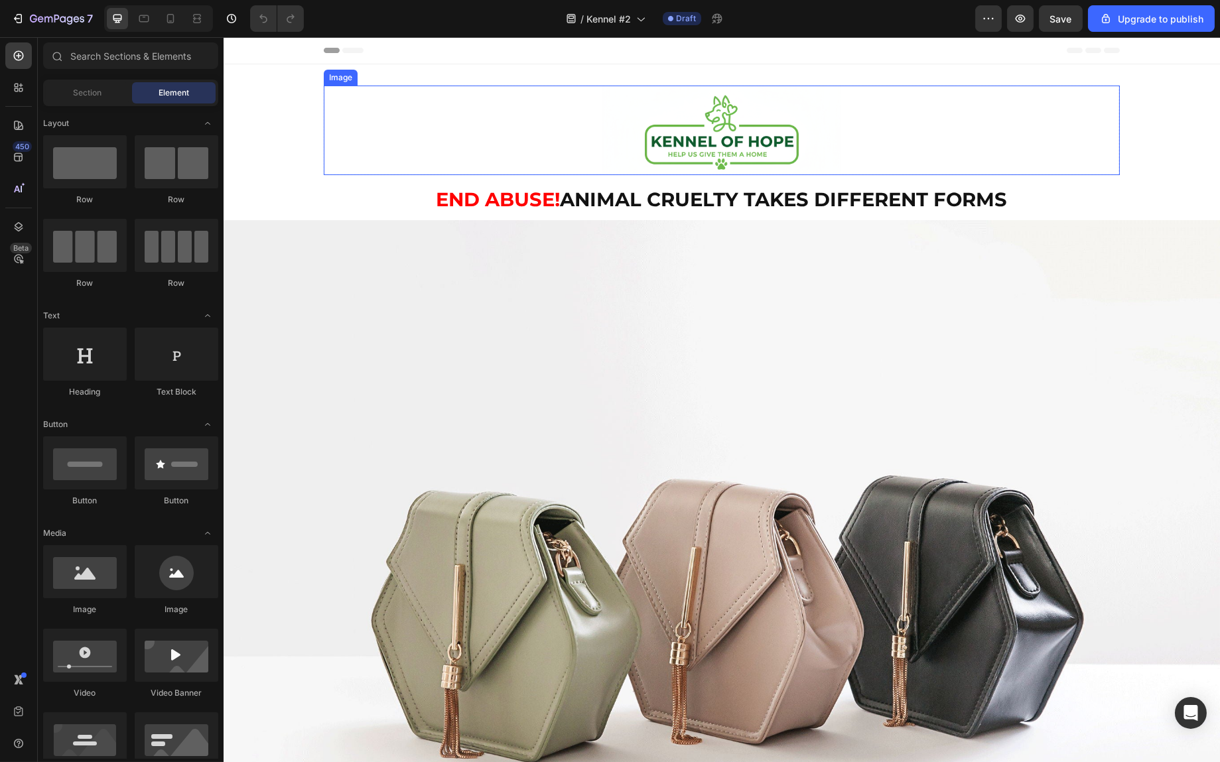
click at [757, 132] on img at bounding box center [721, 131] width 239 height 90
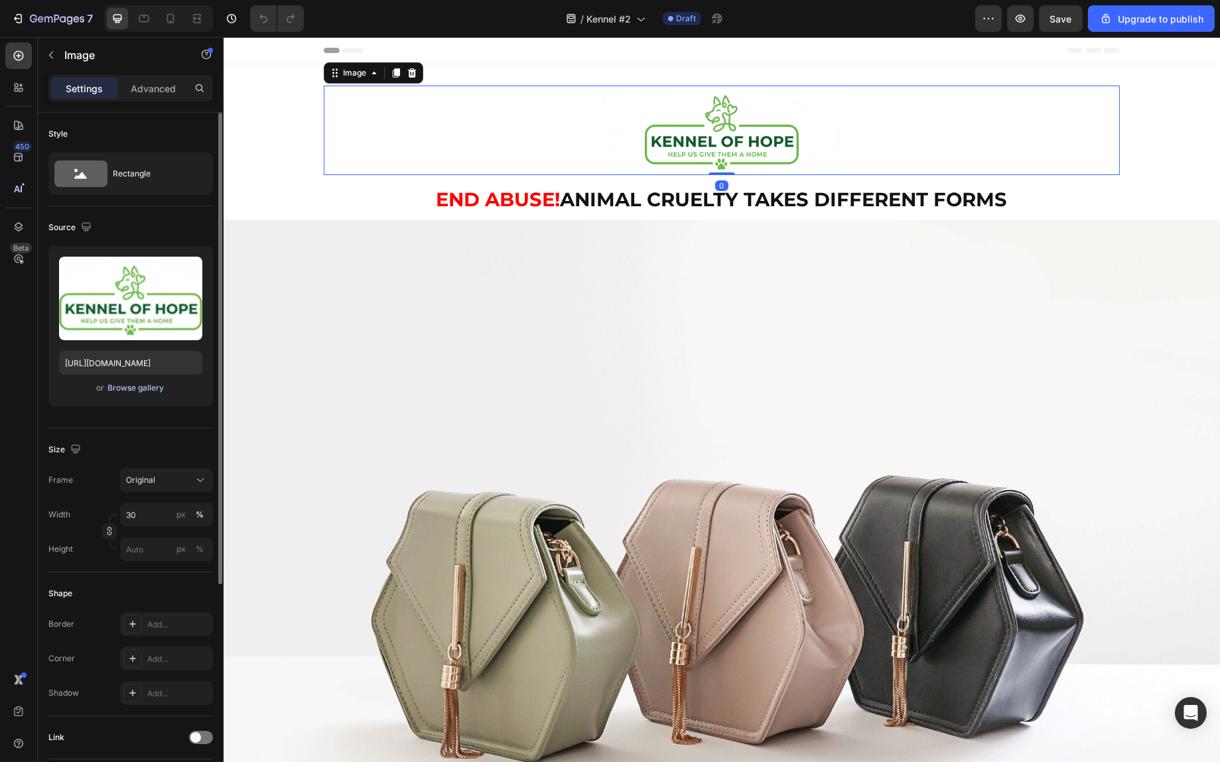
click at [143, 392] on div "Browse gallery" at bounding box center [136, 388] width 56 height 12
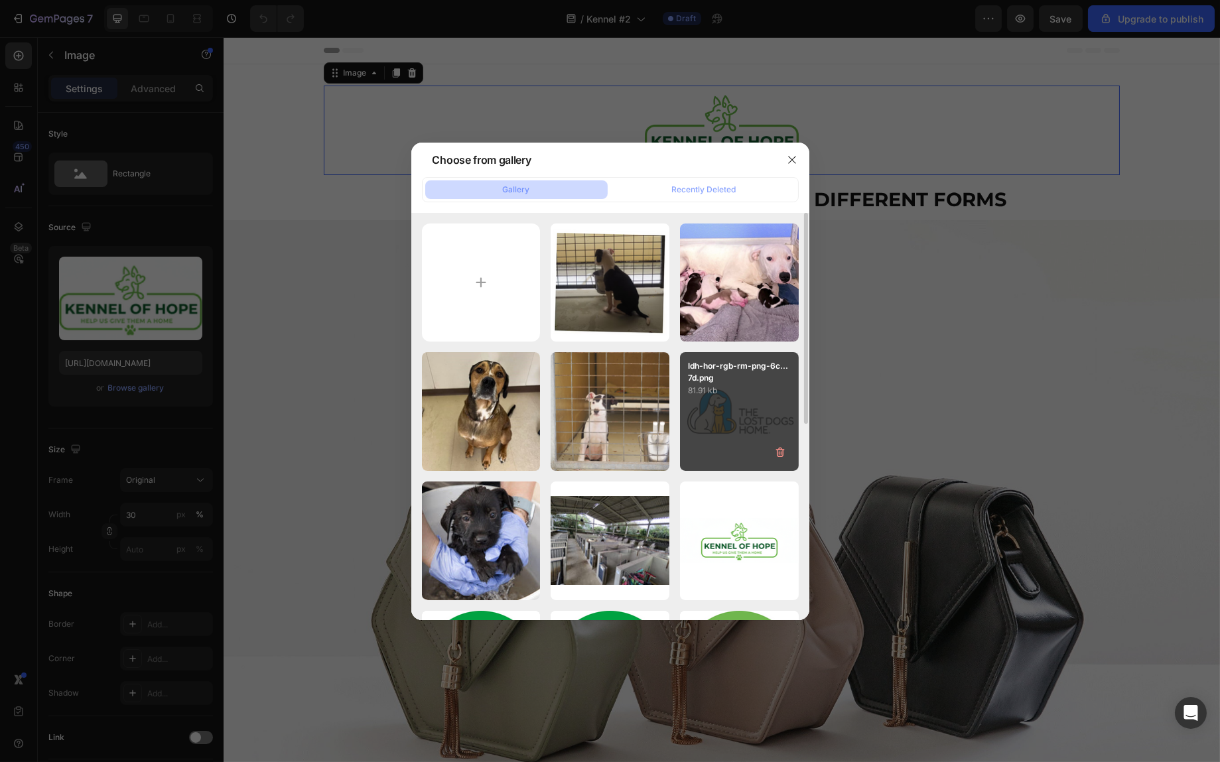
click at [730, 412] on div "ldh-hor-rgb-rm-png-6c...7d.png 81.91 kb" at bounding box center [739, 411] width 119 height 119
type input "[URL][DOMAIN_NAME]"
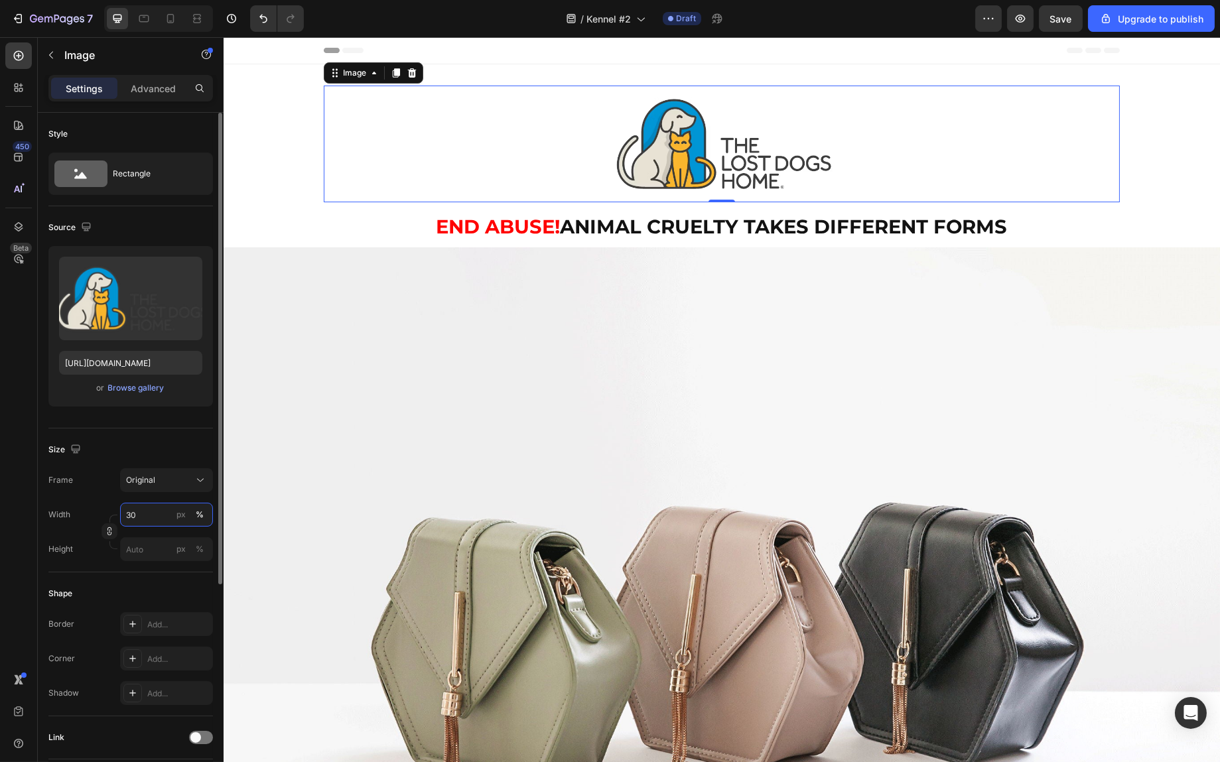
click at [142, 516] on input "30" at bounding box center [166, 515] width 93 height 24
click at [141, 517] on input "30" at bounding box center [166, 515] width 93 height 24
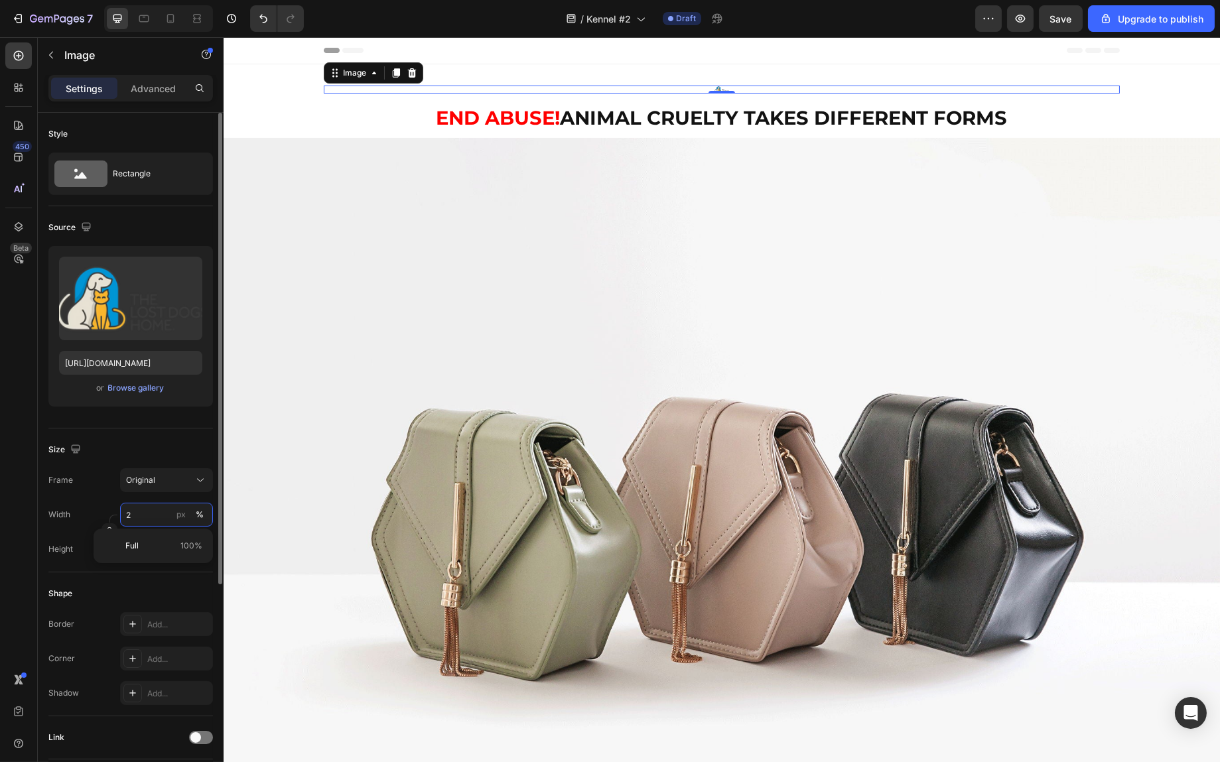
type input "20"
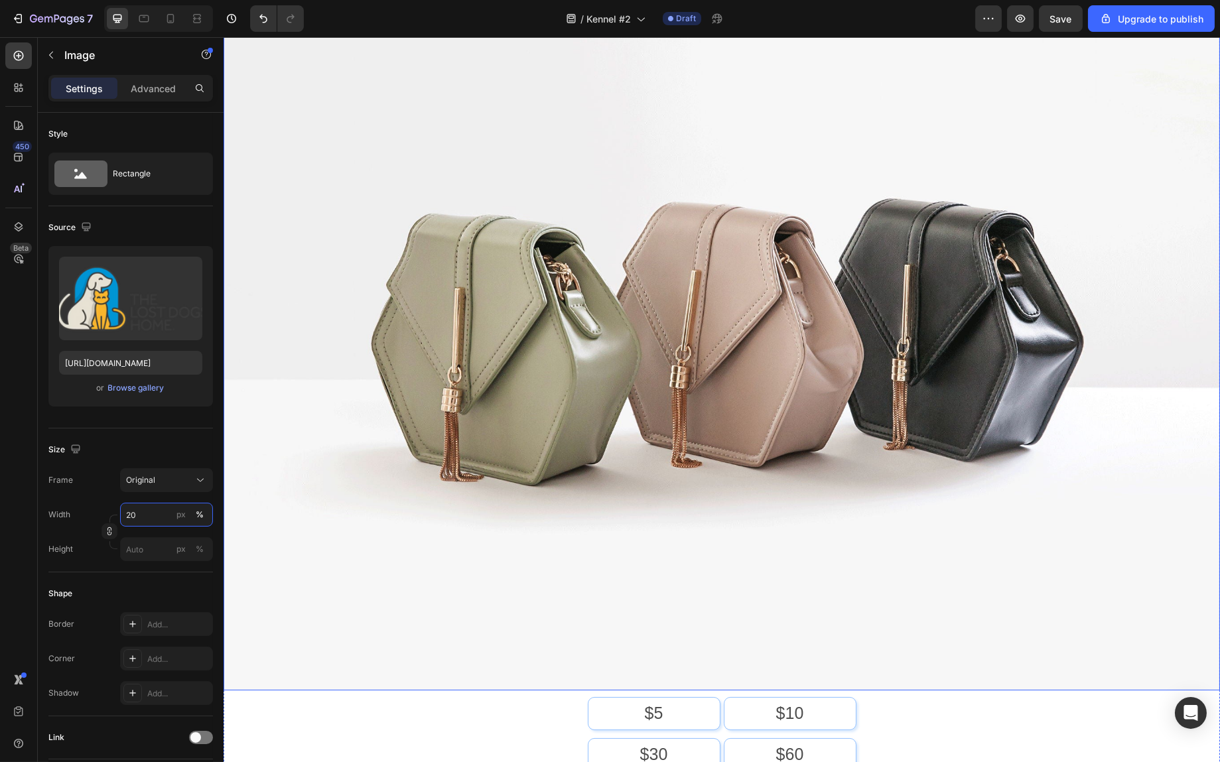
scroll to position [465, 0]
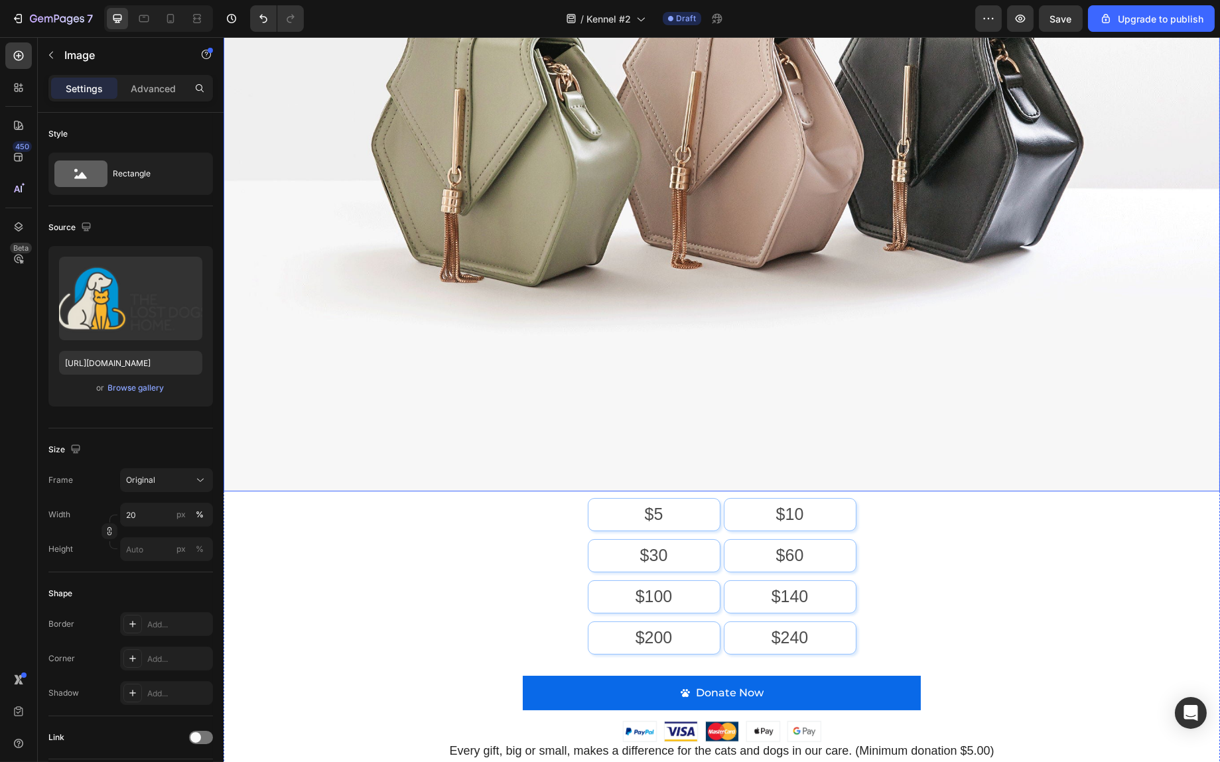
click at [816, 210] on img at bounding box center [721, 118] width 997 height 748
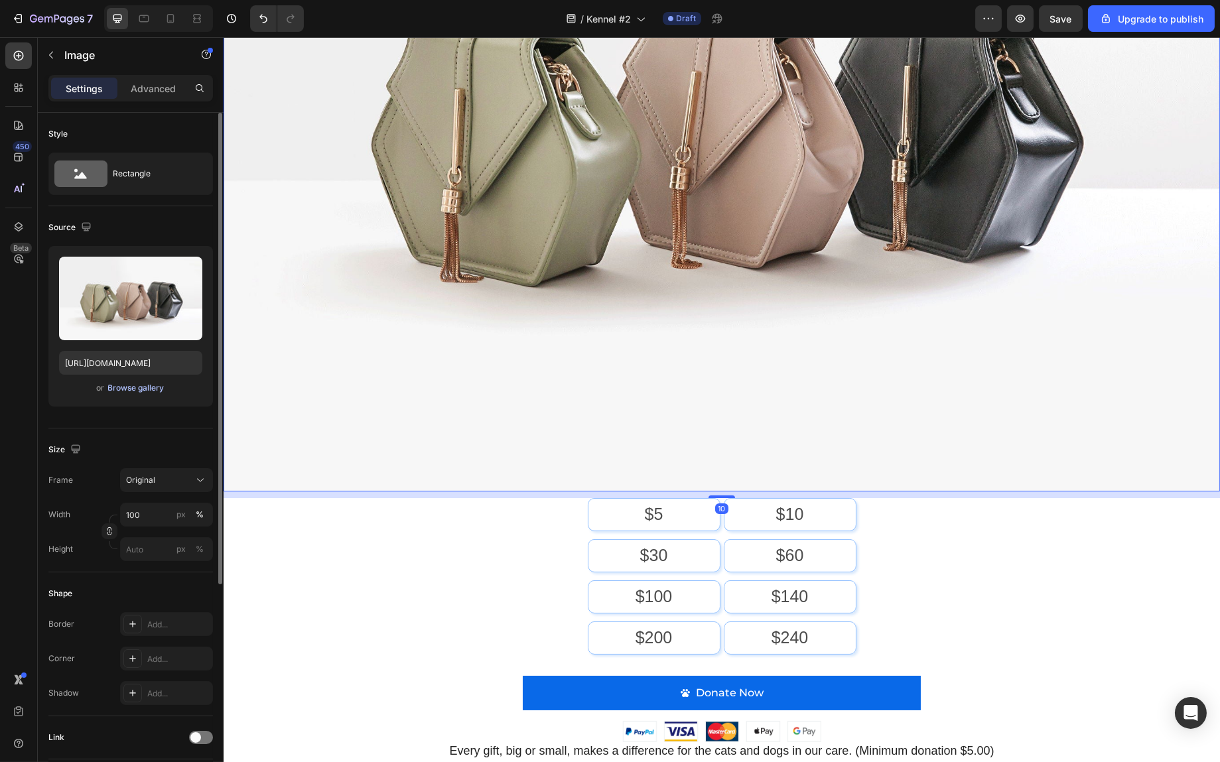
click at [144, 392] on div "Browse gallery" at bounding box center [136, 388] width 56 height 12
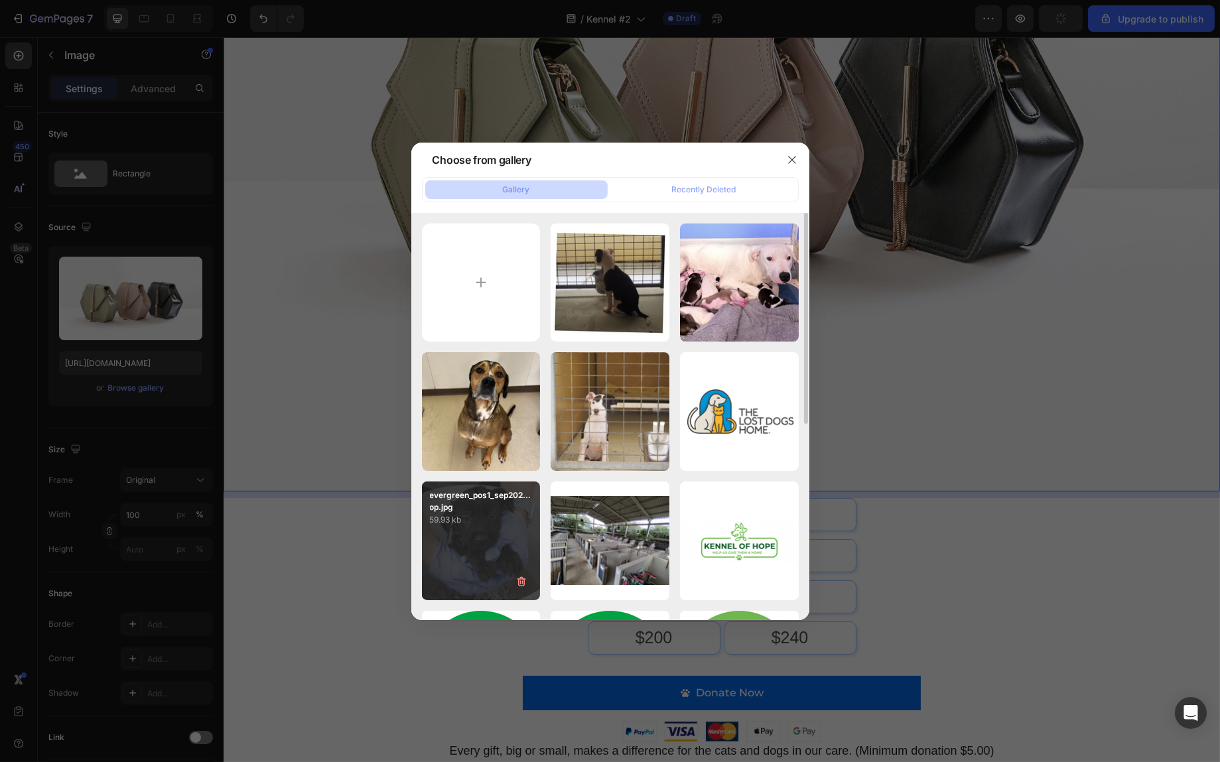
click at [489, 514] on p "59.93 kb" at bounding box center [481, 520] width 103 height 13
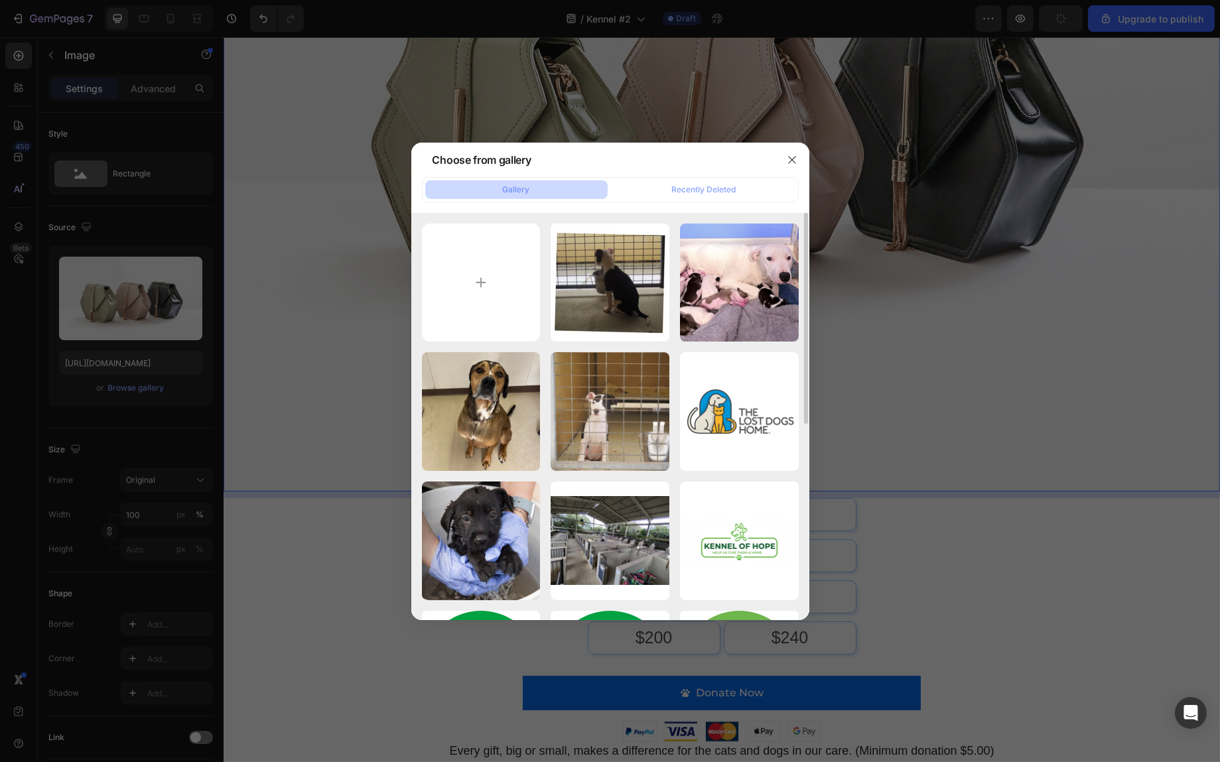
type input "[URL][DOMAIN_NAME]"
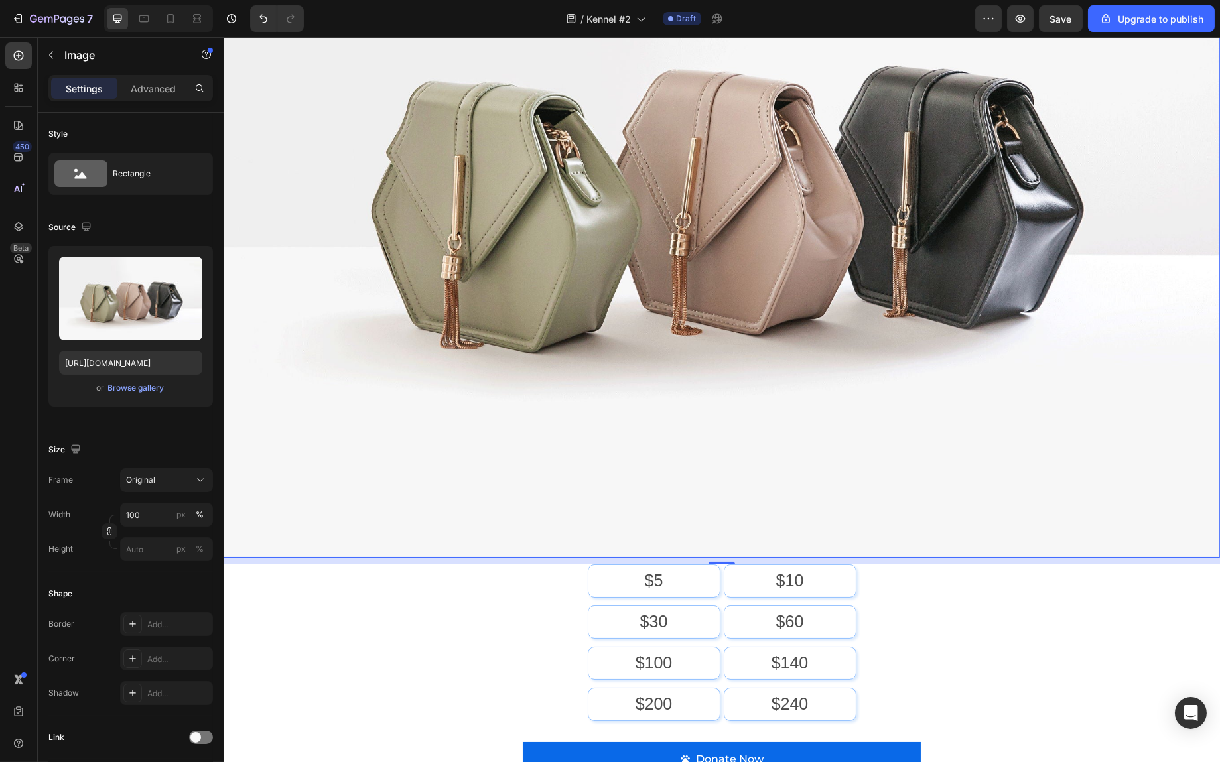
scroll to position [597, 0]
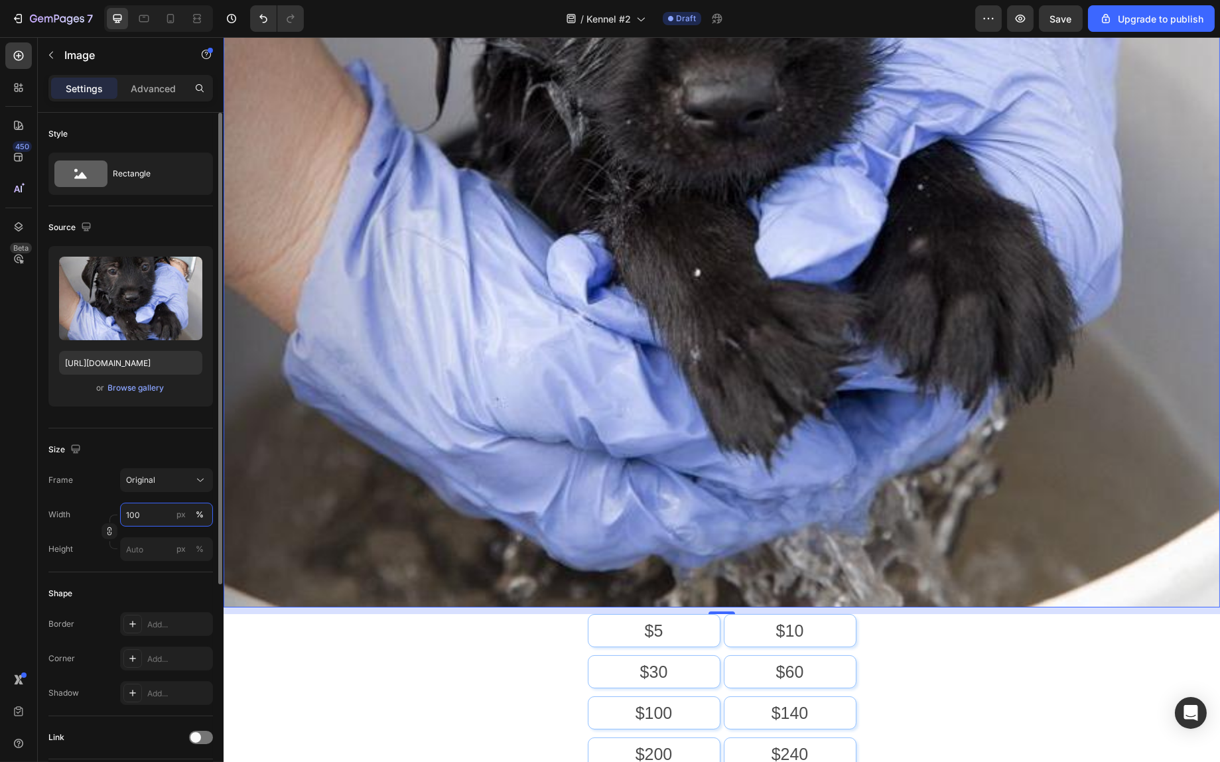
click at [150, 514] on input "100" at bounding box center [166, 515] width 93 height 24
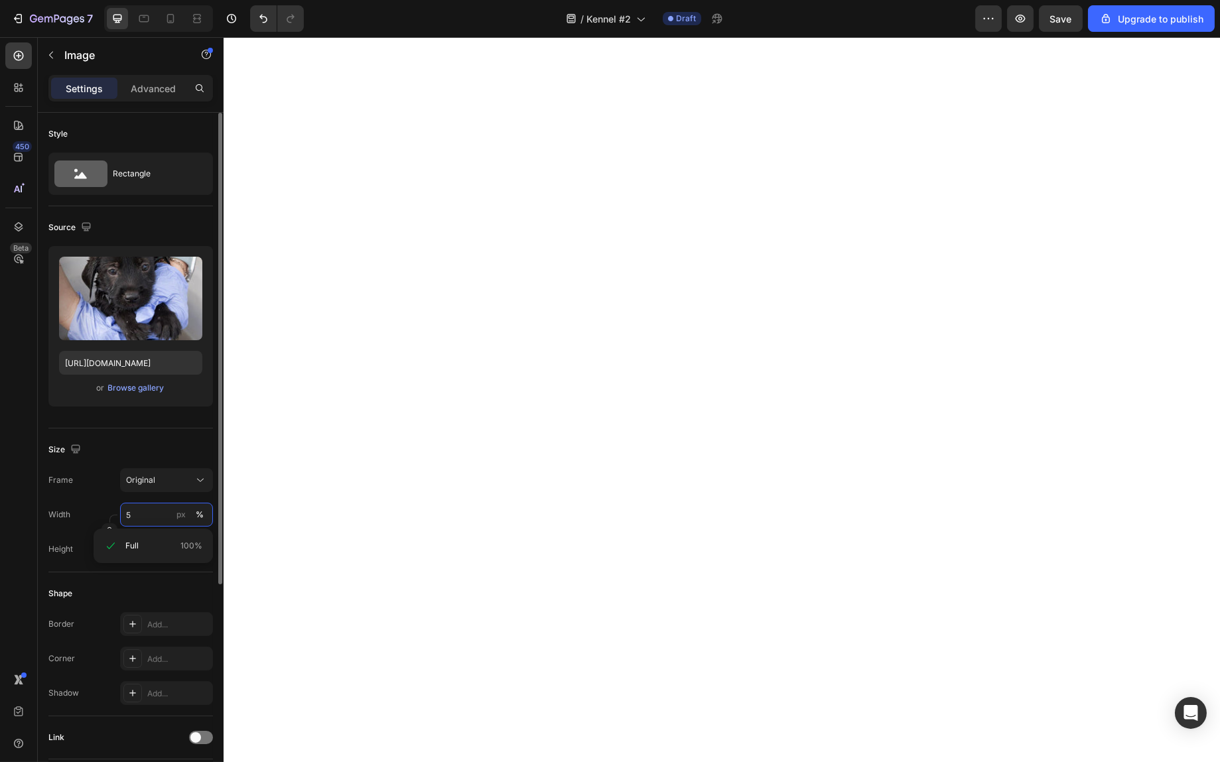
type input "50"
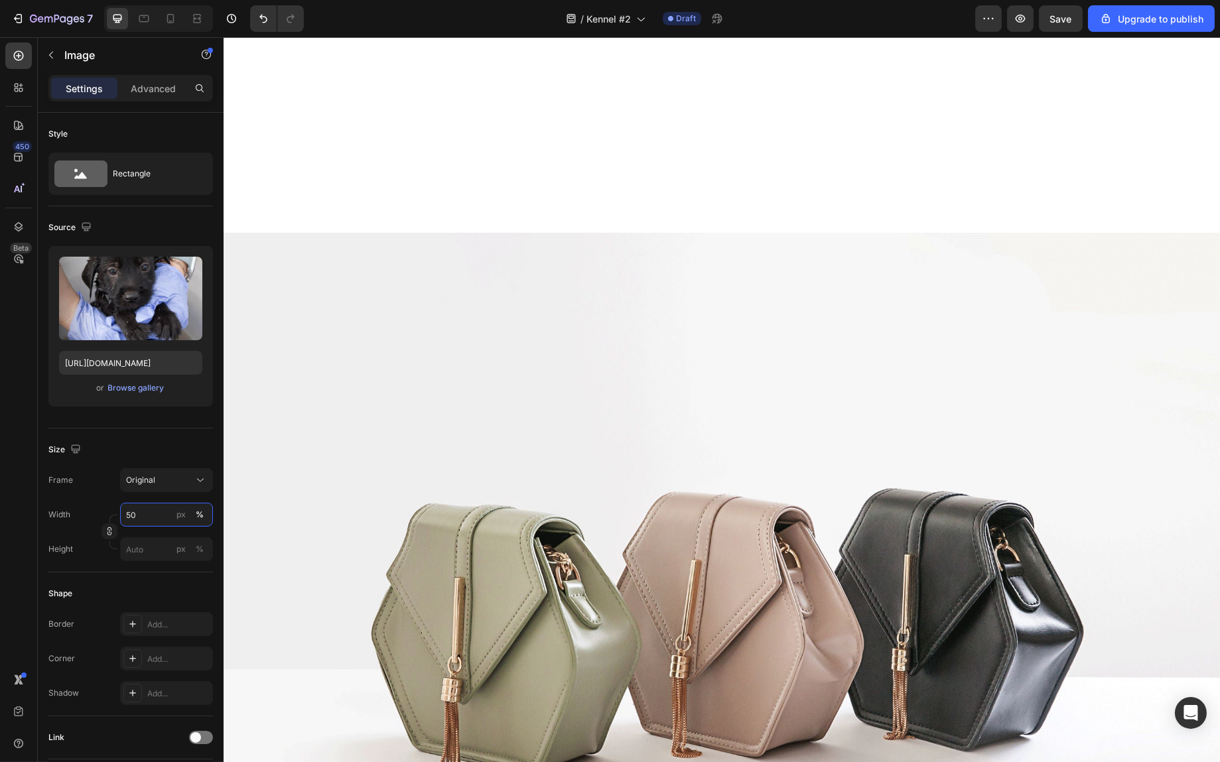
scroll to position [1062, 0]
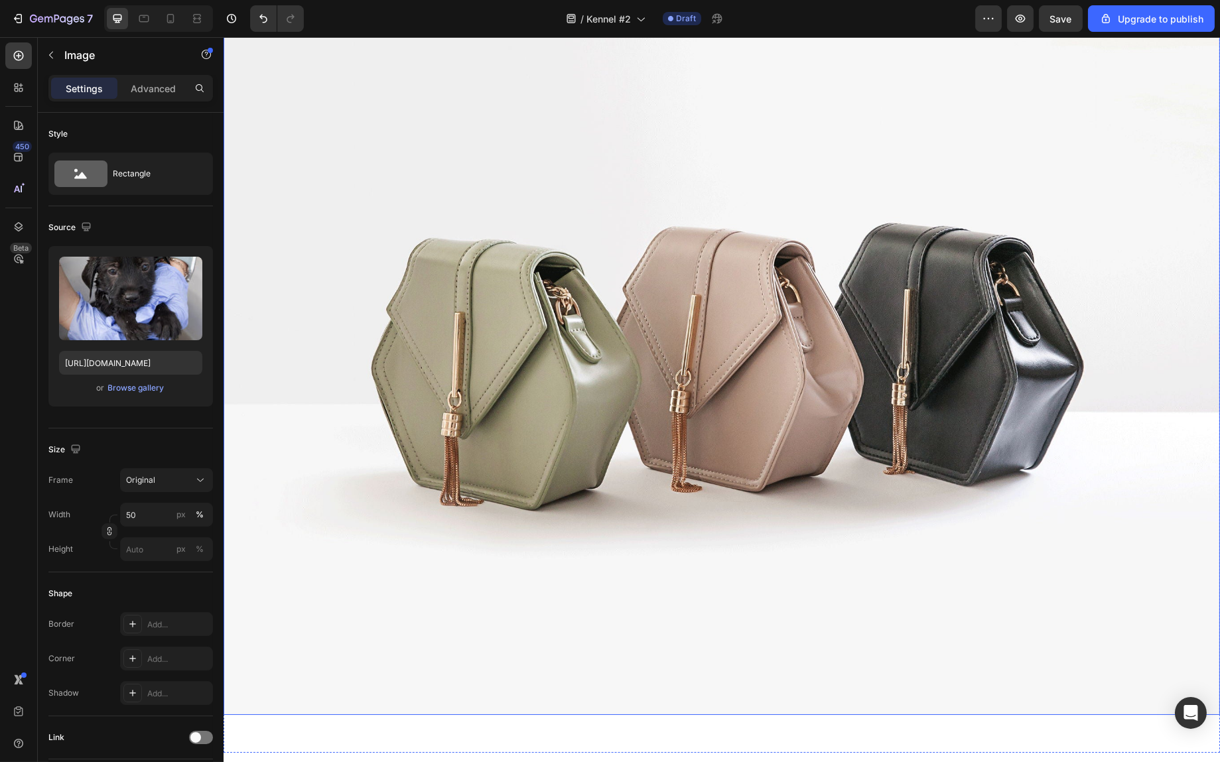
click at [776, 204] on img at bounding box center [721, 341] width 997 height 748
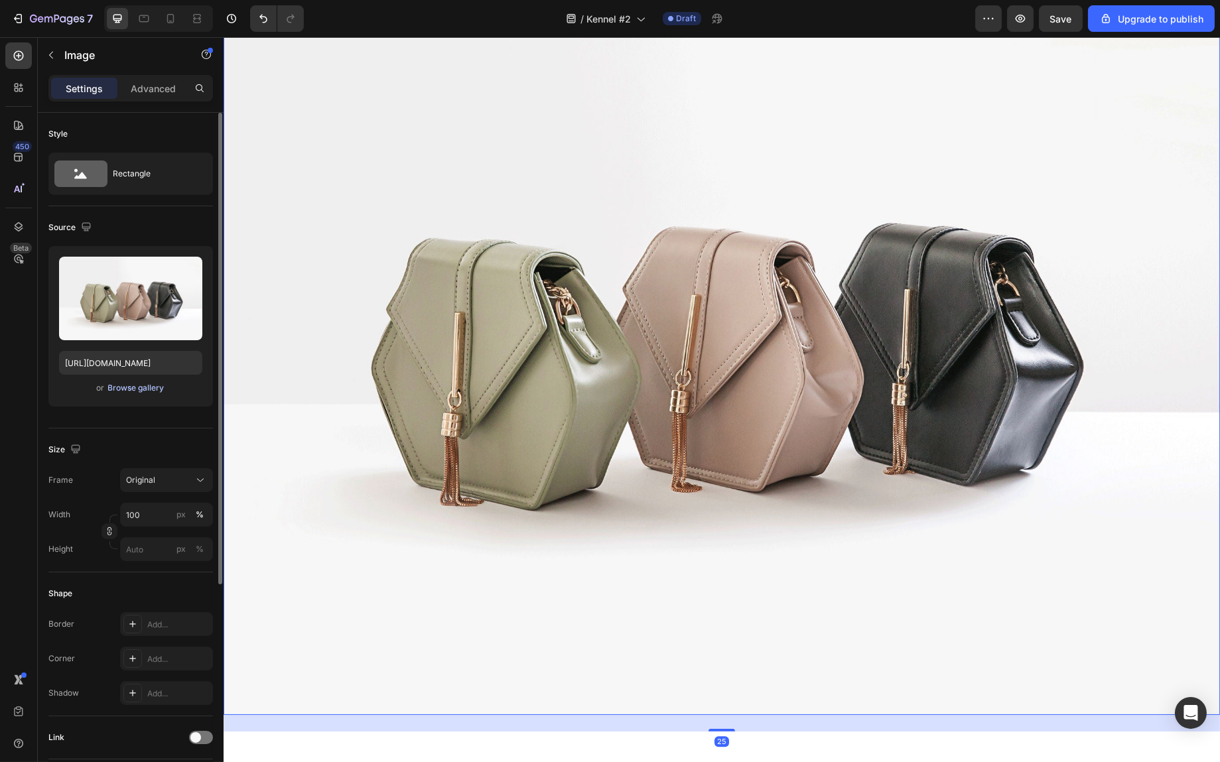
click at [153, 392] on div "Browse gallery" at bounding box center [136, 388] width 56 height 12
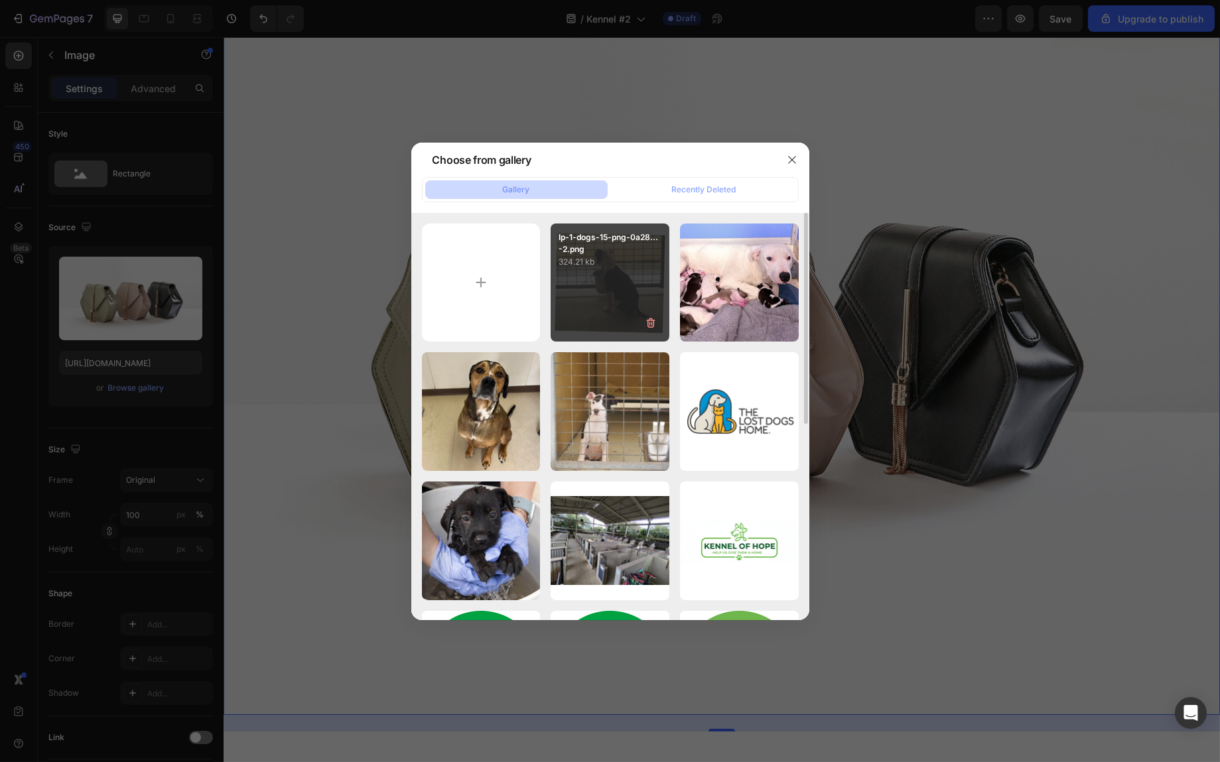
click at [621, 290] on div "lp-1-dogs-15-png-0a28...-2.png 324.21 kb" at bounding box center [610, 283] width 119 height 119
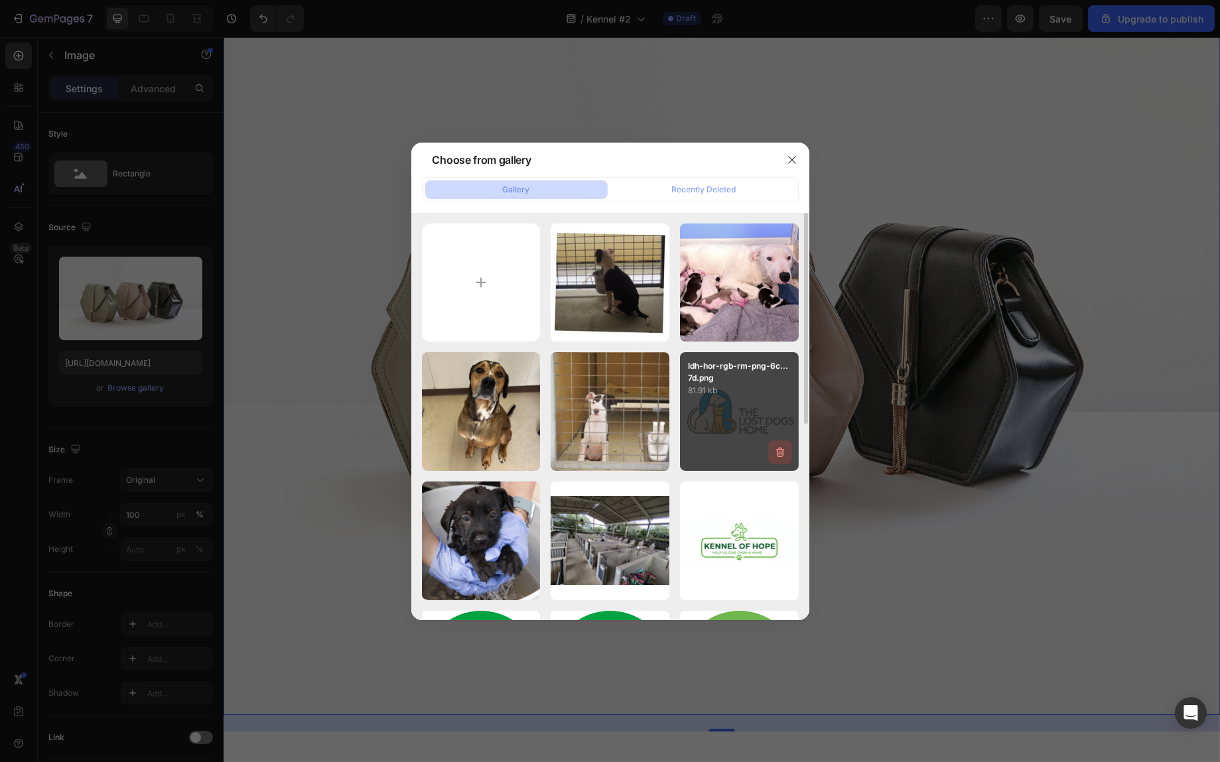
type input "https://cdn.shopify.com/s/files/1/0939/1600/4657/files/gempages_584565454844985…"
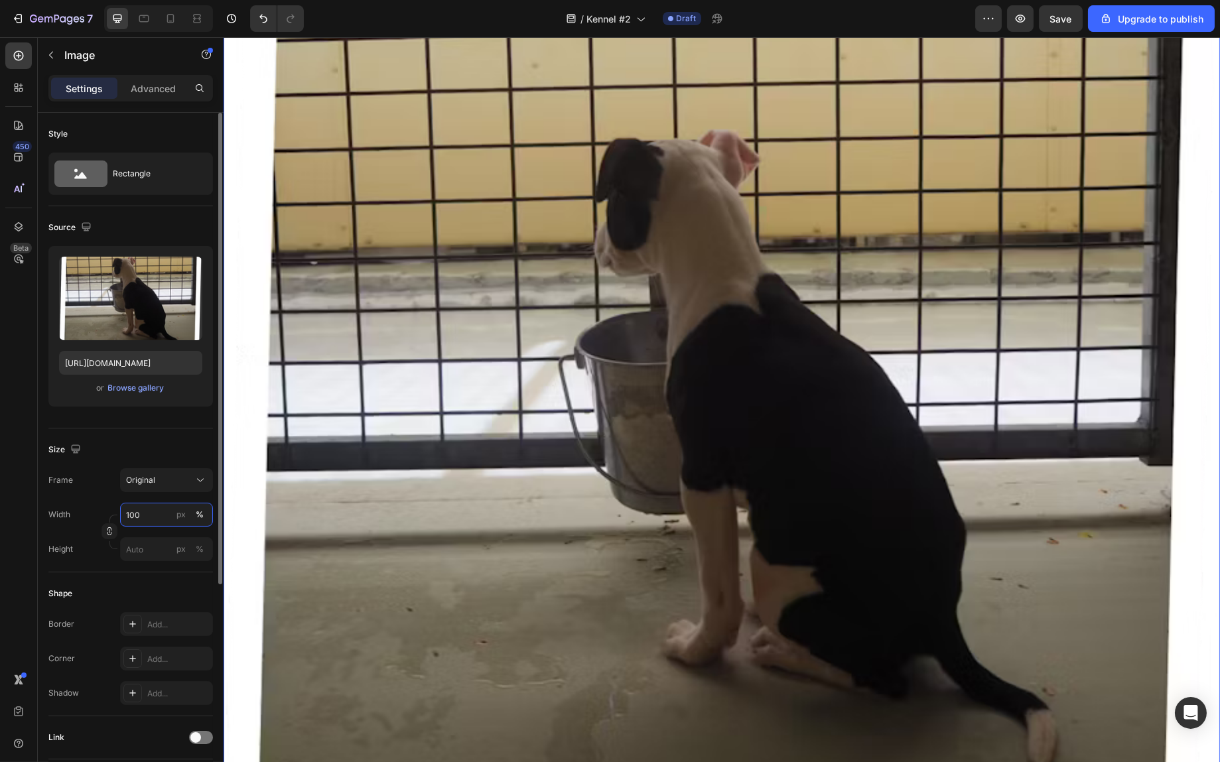
click at [159, 517] on input "100" at bounding box center [166, 515] width 93 height 24
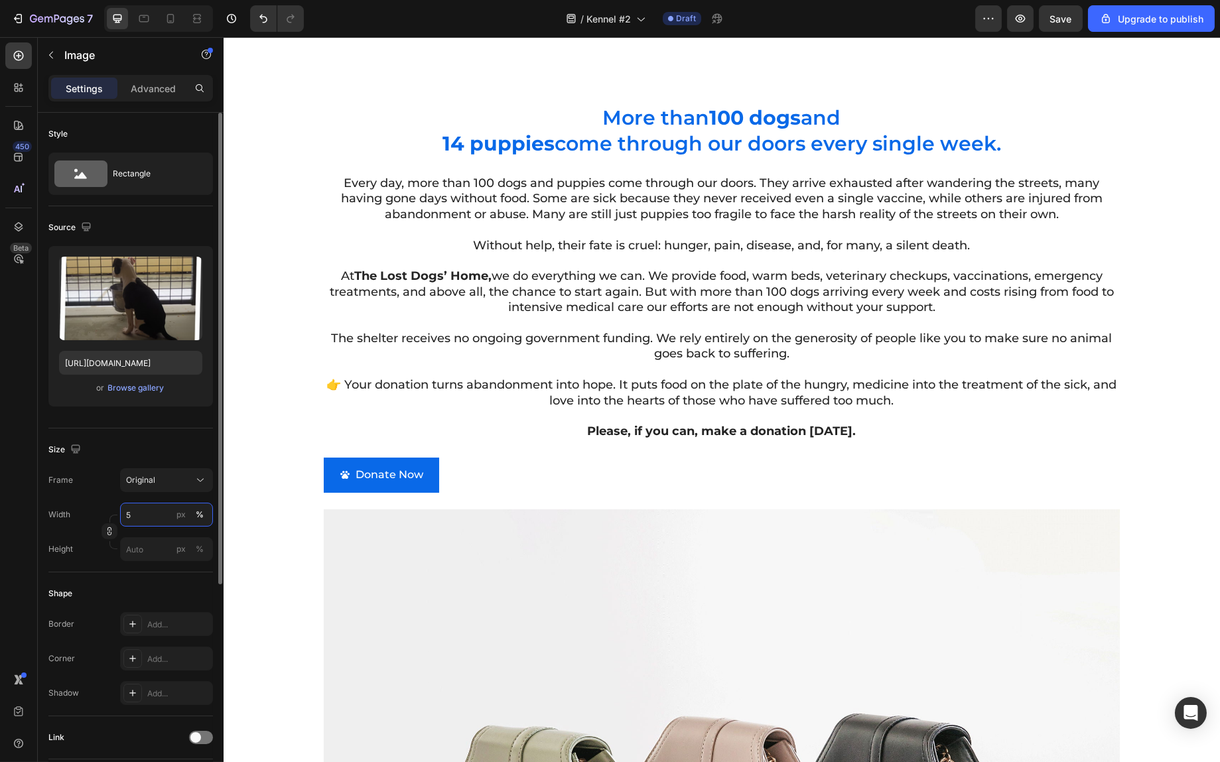
type input "50"
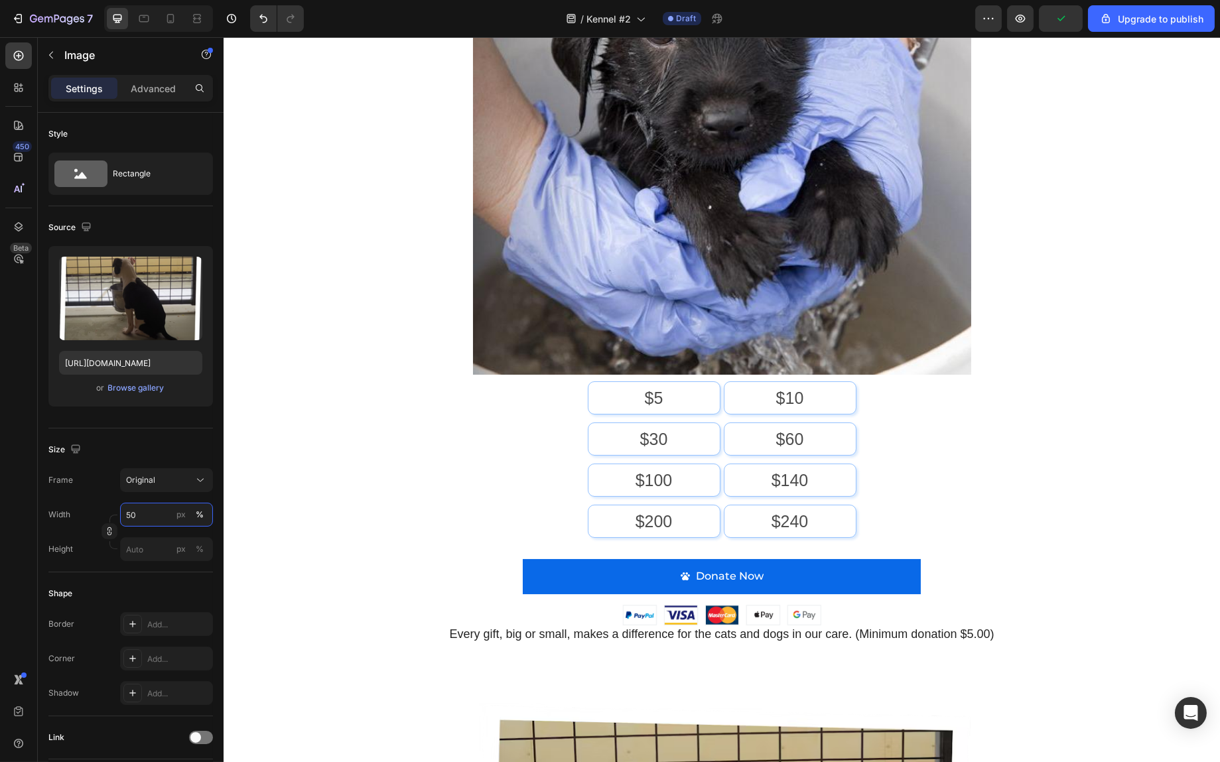
scroll to position [597, 0]
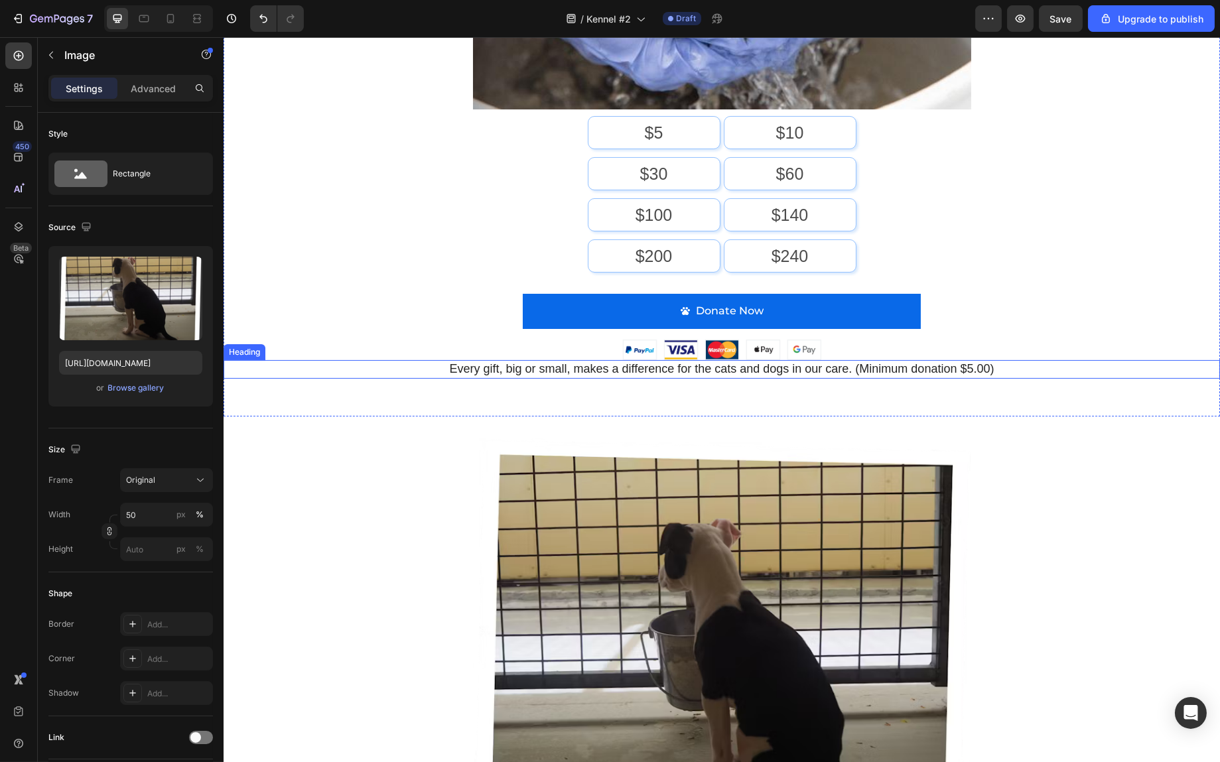
click at [786, 364] on h2 "Every gift, big or small, makes a difference for the cats and dogs in our care.…" at bounding box center [721, 369] width 997 height 18
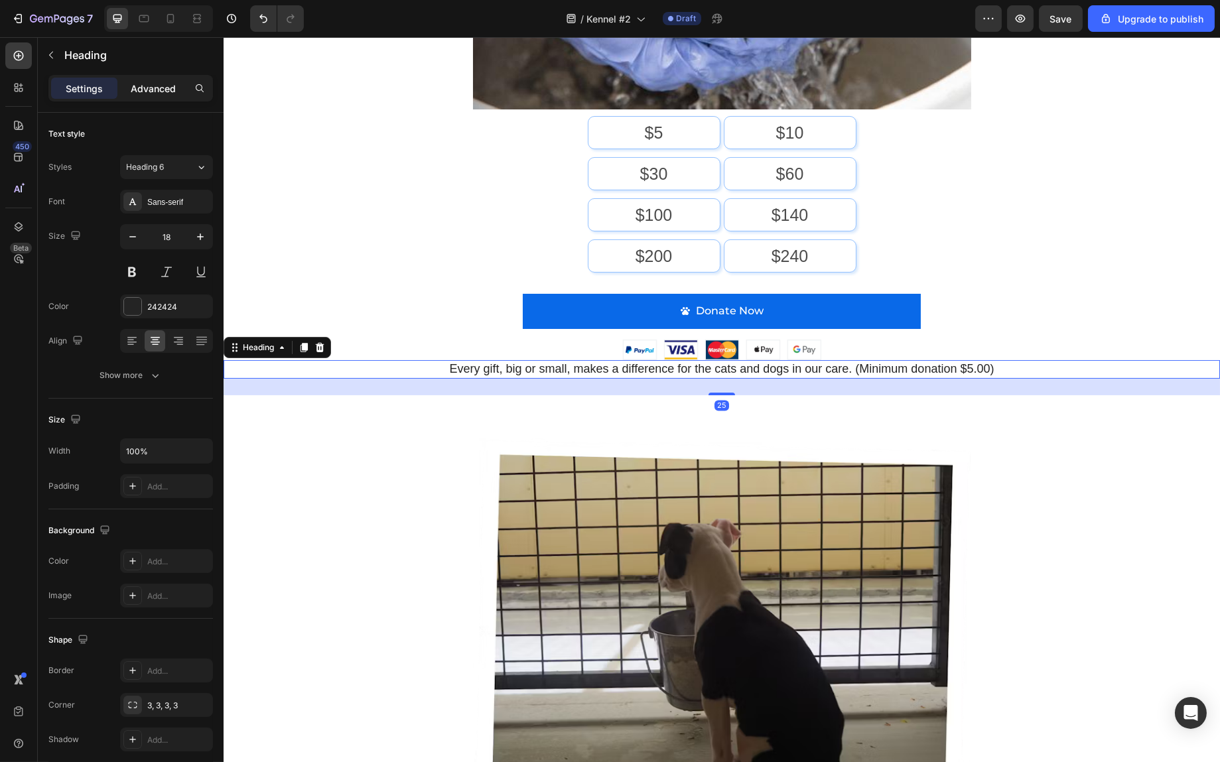
click at [169, 89] on p "Advanced" at bounding box center [153, 89] width 45 height 14
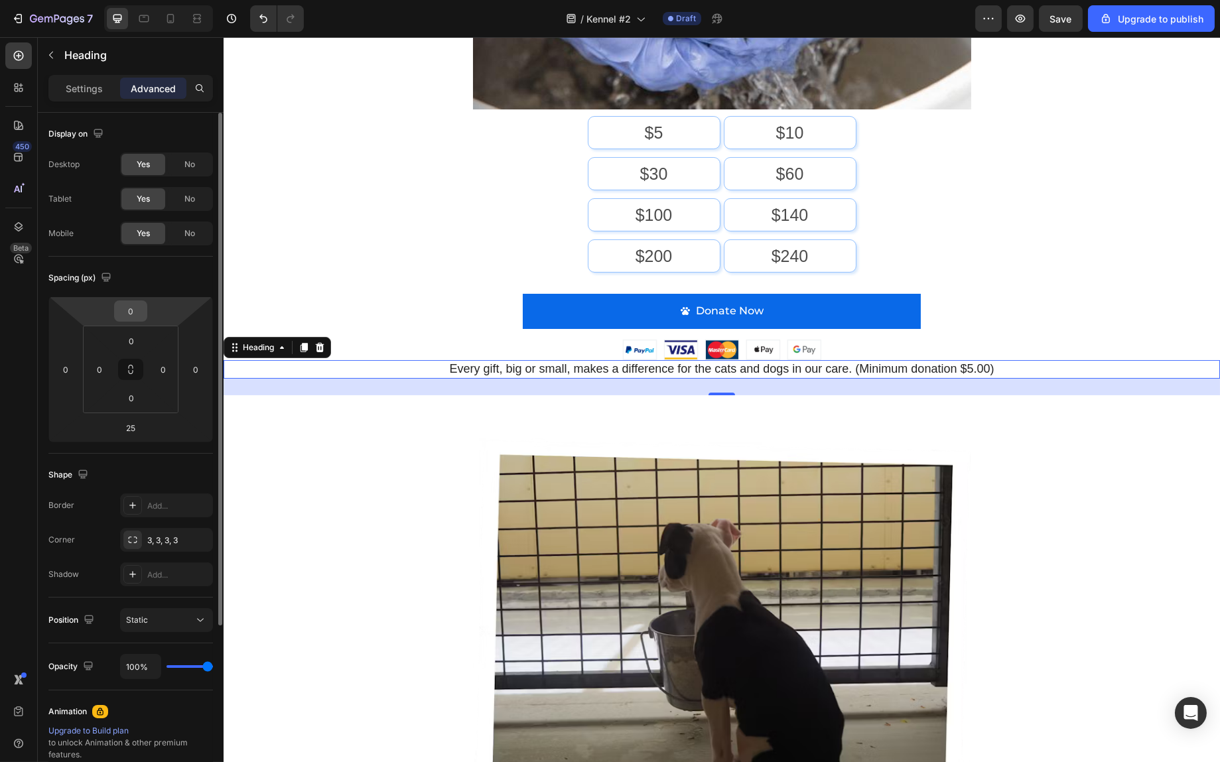
click at [124, 312] on input "0" at bounding box center [130, 311] width 27 height 20
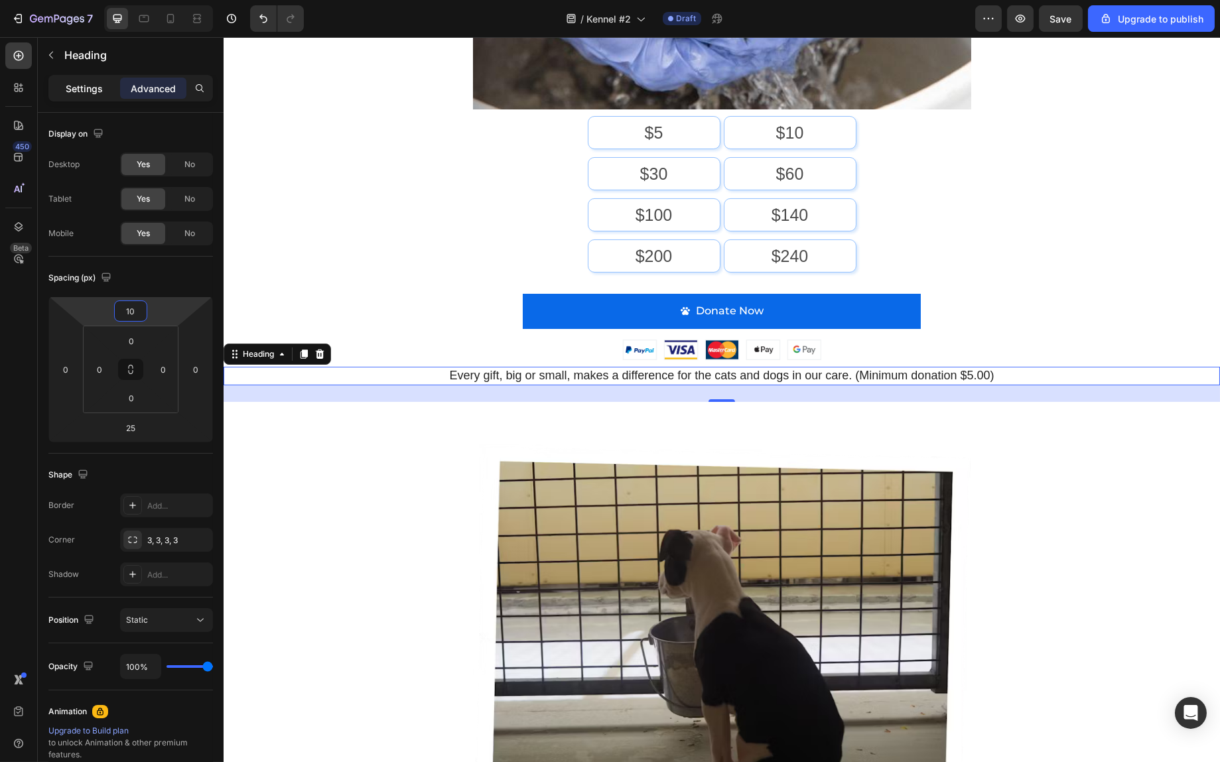
type input "10"
click at [70, 84] on p "Settings" at bounding box center [84, 89] width 37 height 14
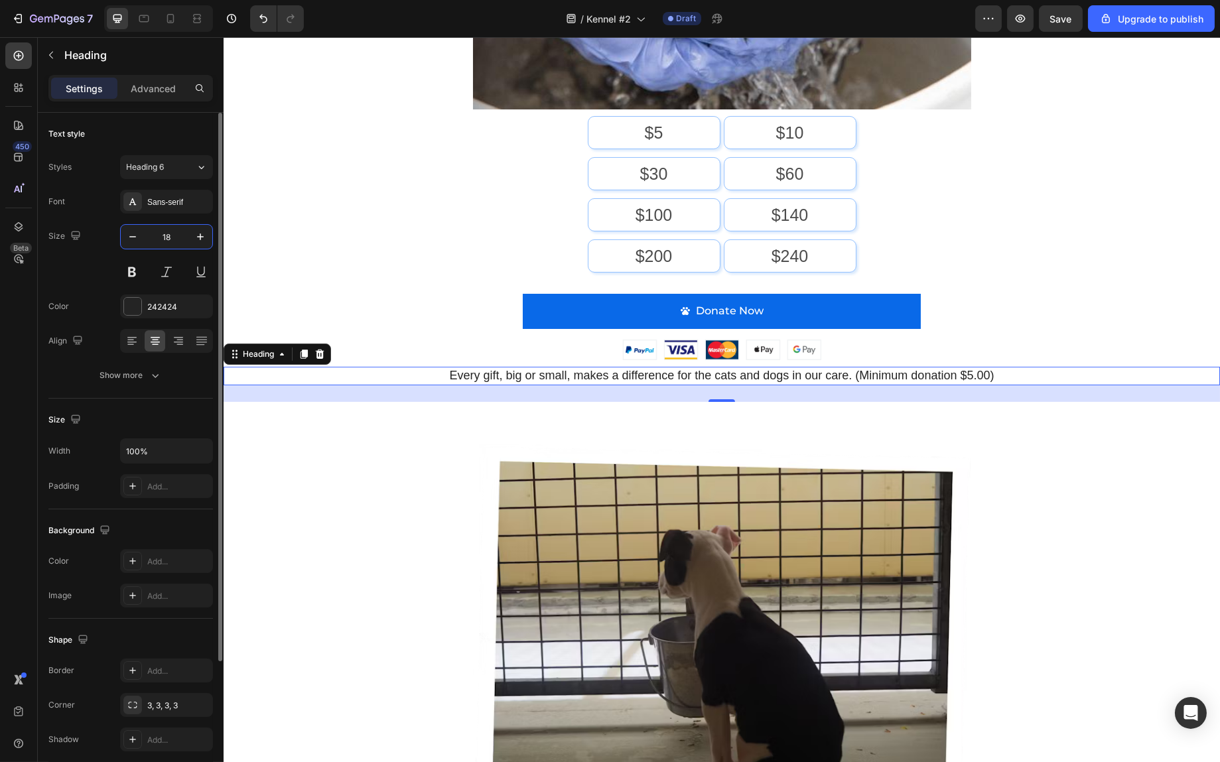
click at [164, 237] on input "18" at bounding box center [167, 237] width 44 height 24
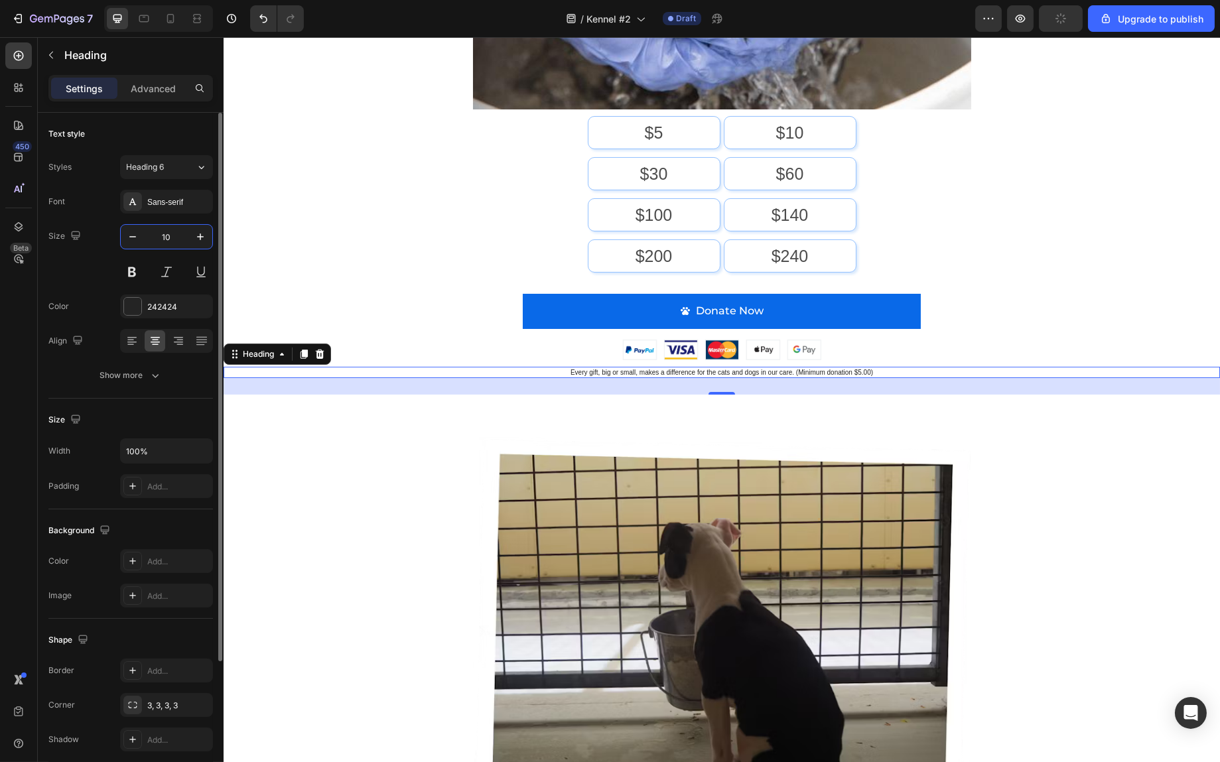
click at [165, 237] on input "10" at bounding box center [167, 237] width 44 height 24
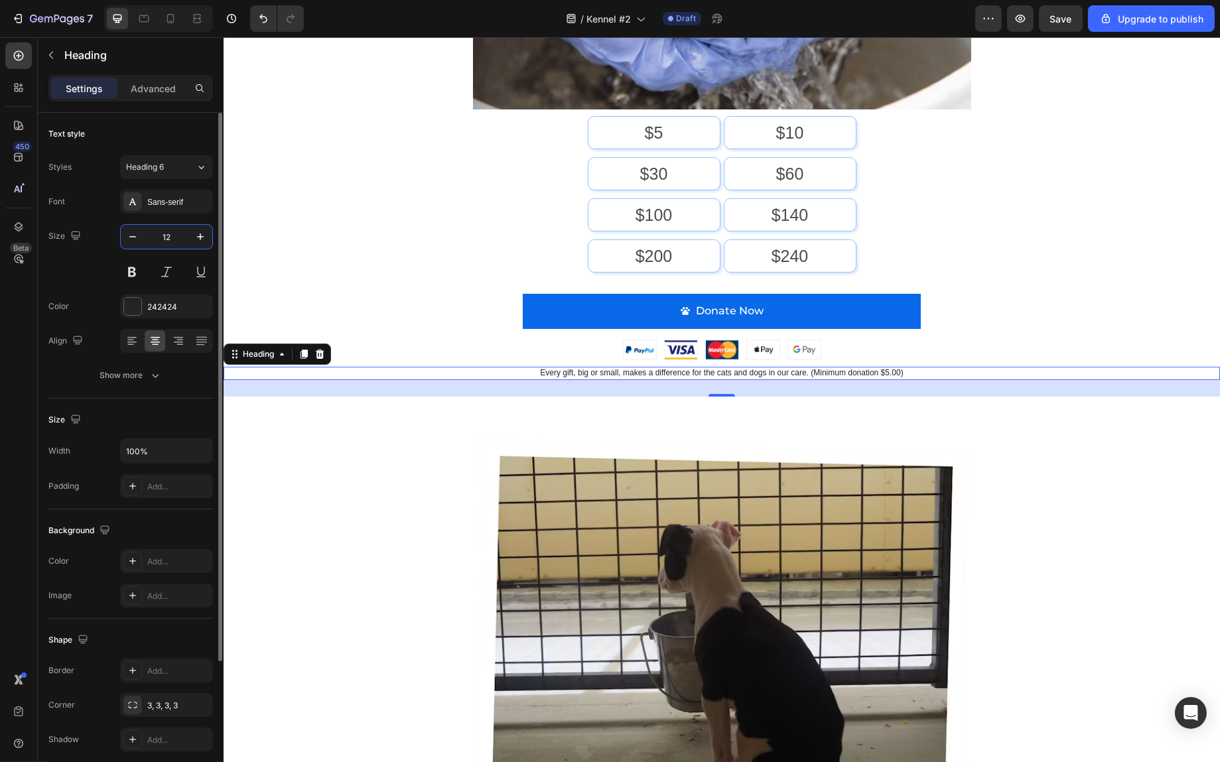
click at [165, 237] on input "12" at bounding box center [167, 237] width 44 height 24
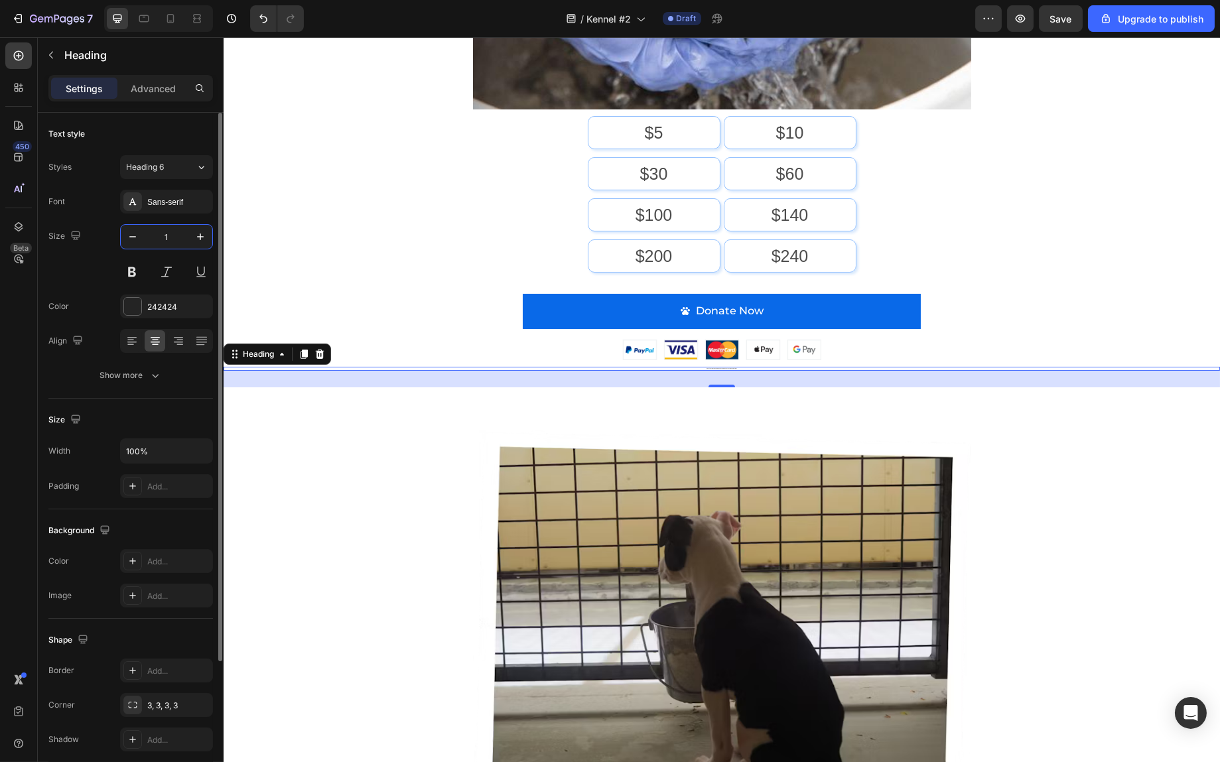
type input "14"
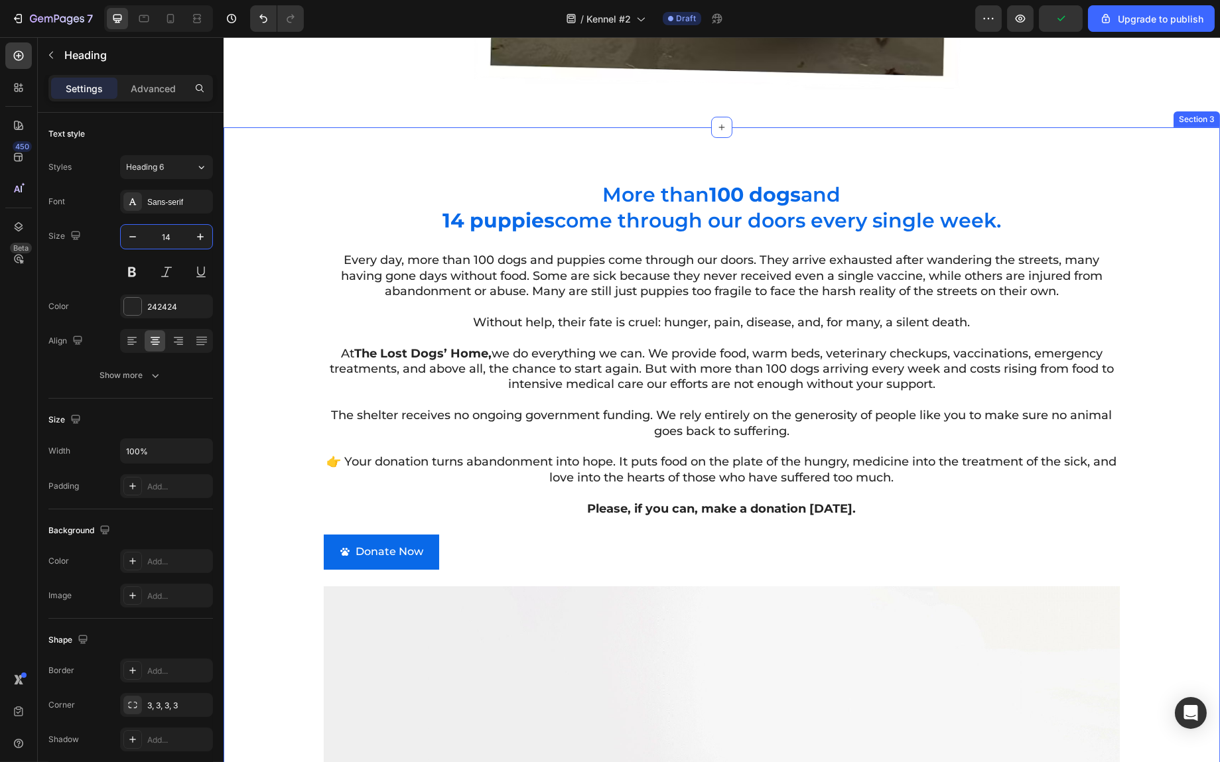
scroll to position [1593, 0]
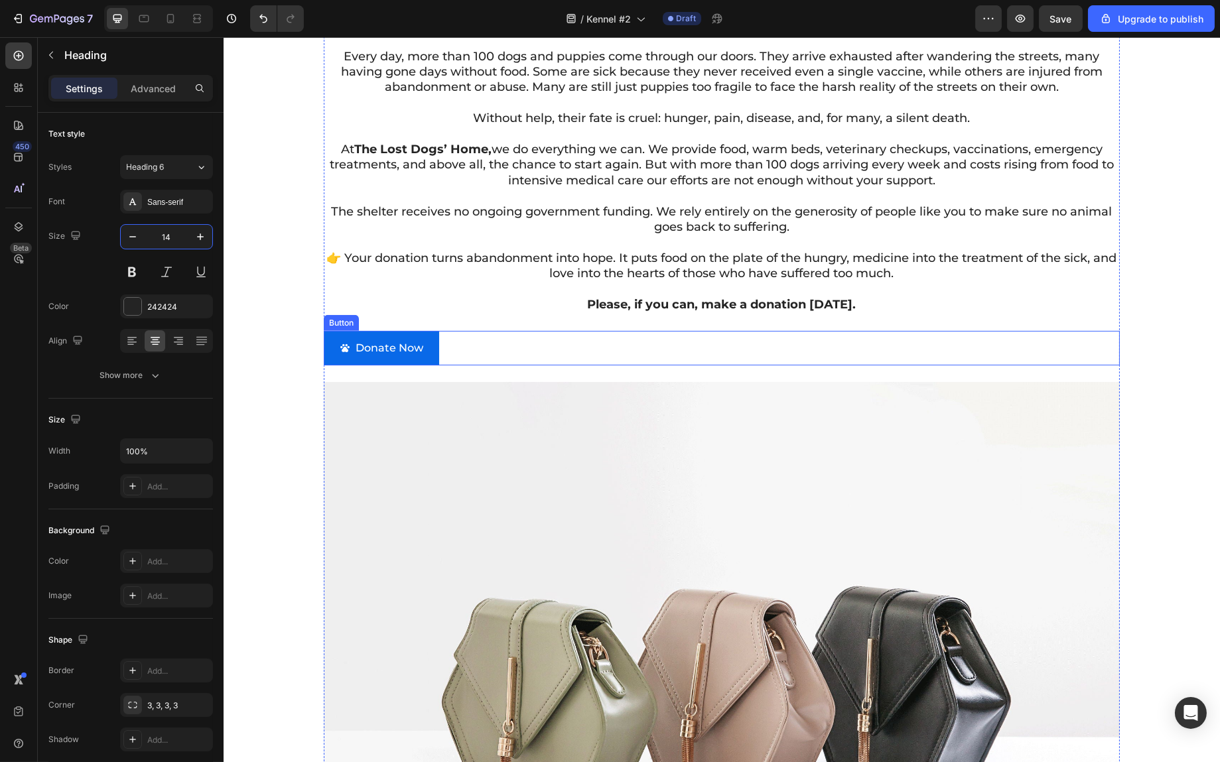
click at [469, 347] on div "Donate Now Button" at bounding box center [721, 348] width 796 height 35
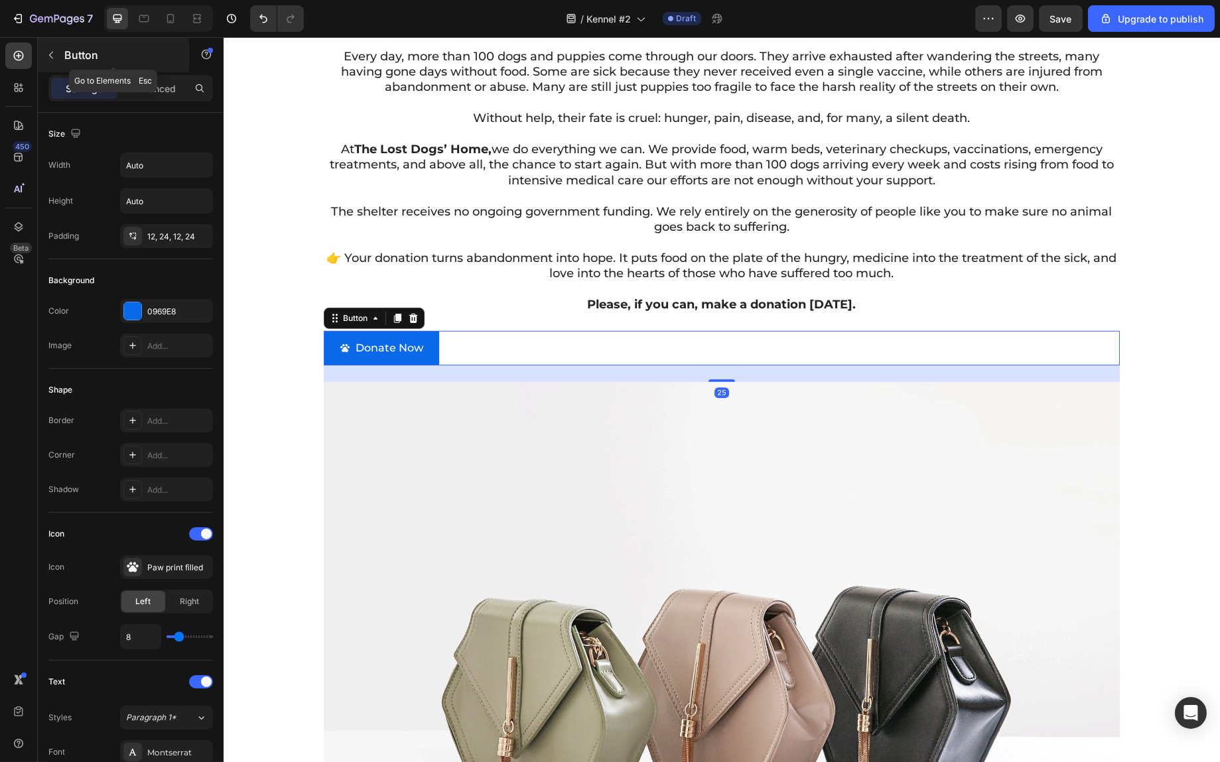
click at [47, 54] on icon "button" at bounding box center [51, 55] width 11 height 11
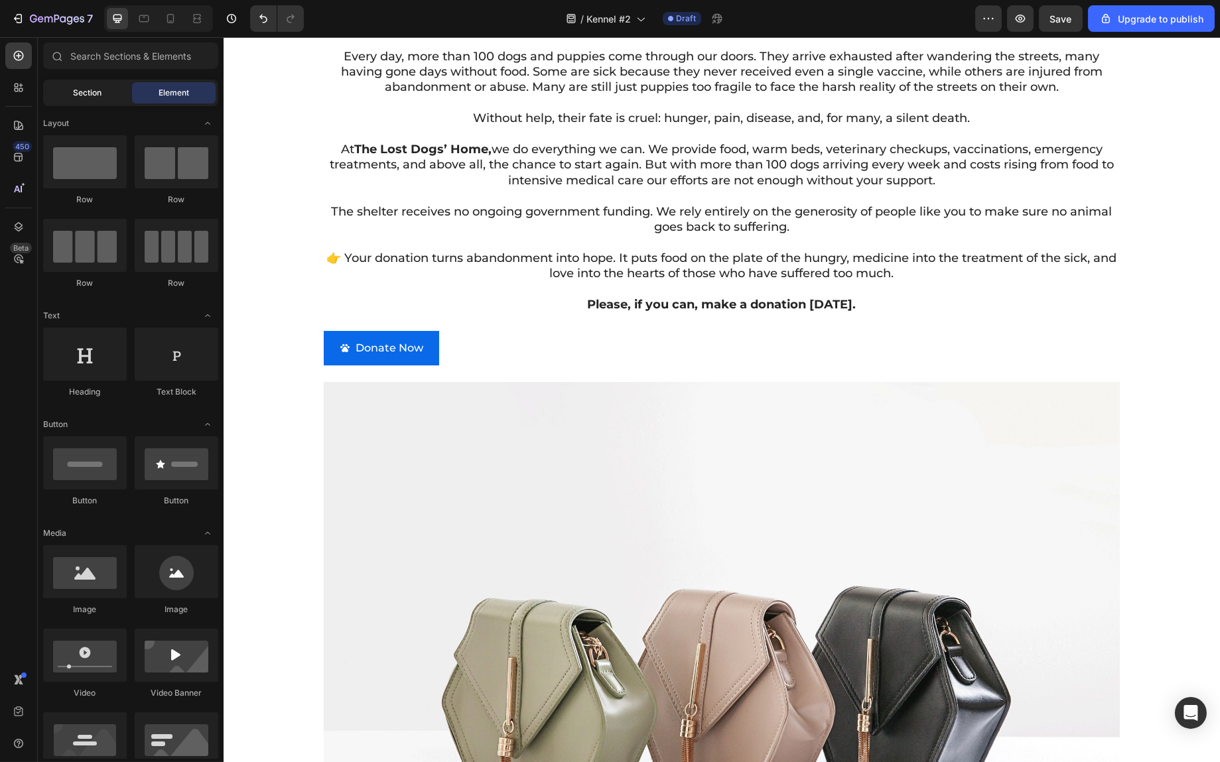
click at [87, 87] on span "Section" at bounding box center [88, 93] width 29 height 12
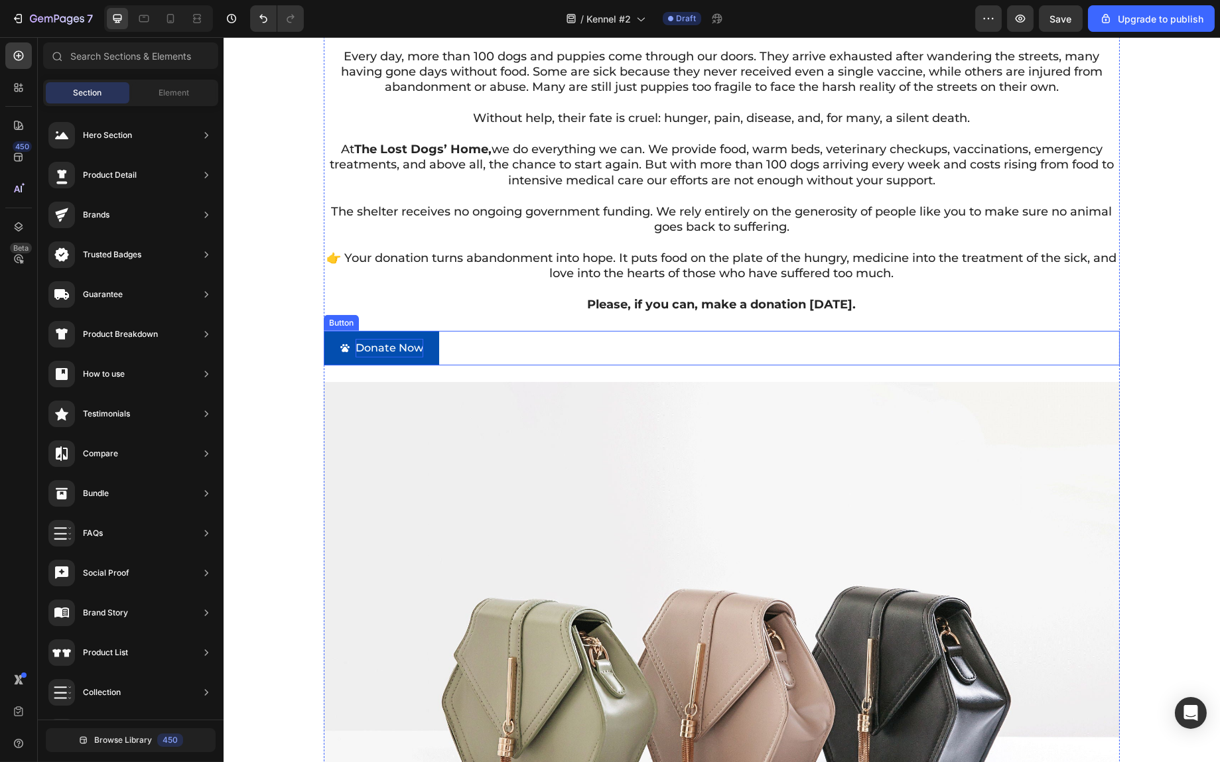
click at [417, 340] on p "Donate Now" at bounding box center [389, 348] width 68 height 19
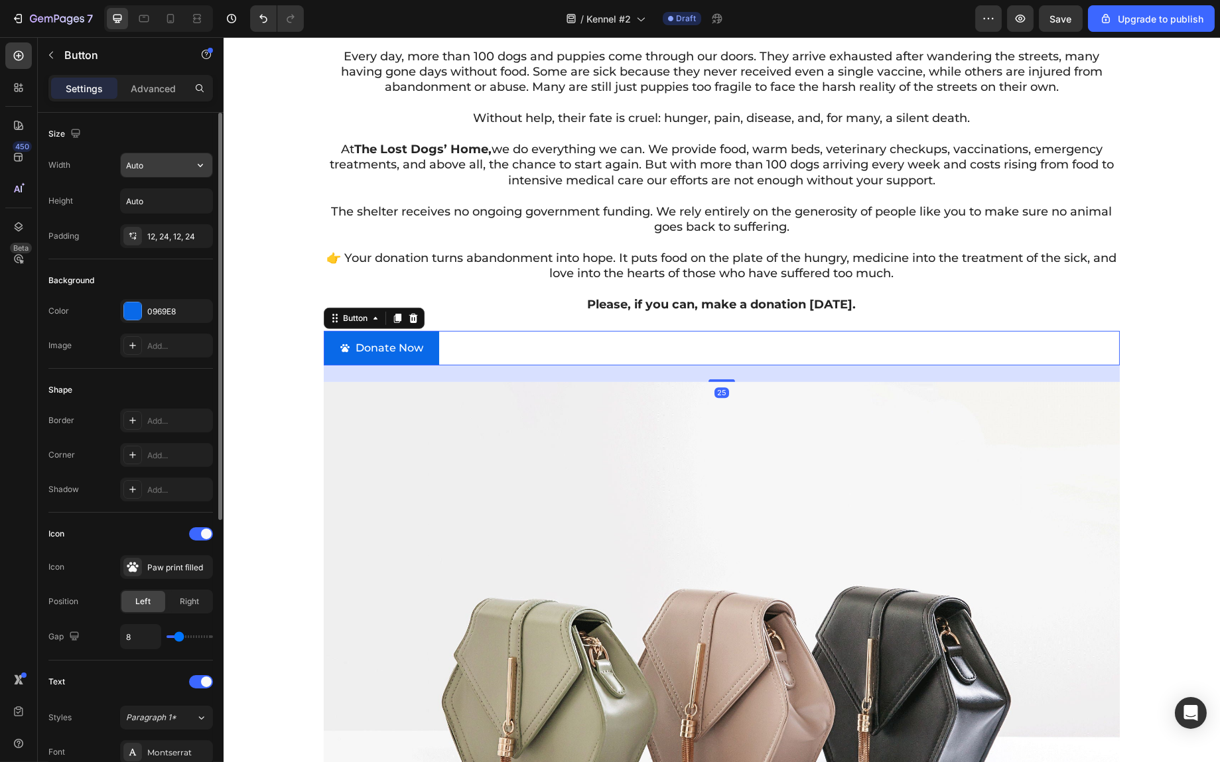
click at [163, 166] on input "Auto" at bounding box center [167, 165] width 92 height 24
click at [180, 174] on input "Auto" at bounding box center [167, 165] width 92 height 24
click at [197, 164] on icon "button" at bounding box center [200, 165] width 13 height 13
click at [174, 228] on p "Full 100%" at bounding box center [163, 224] width 76 height 12
type input "100%"
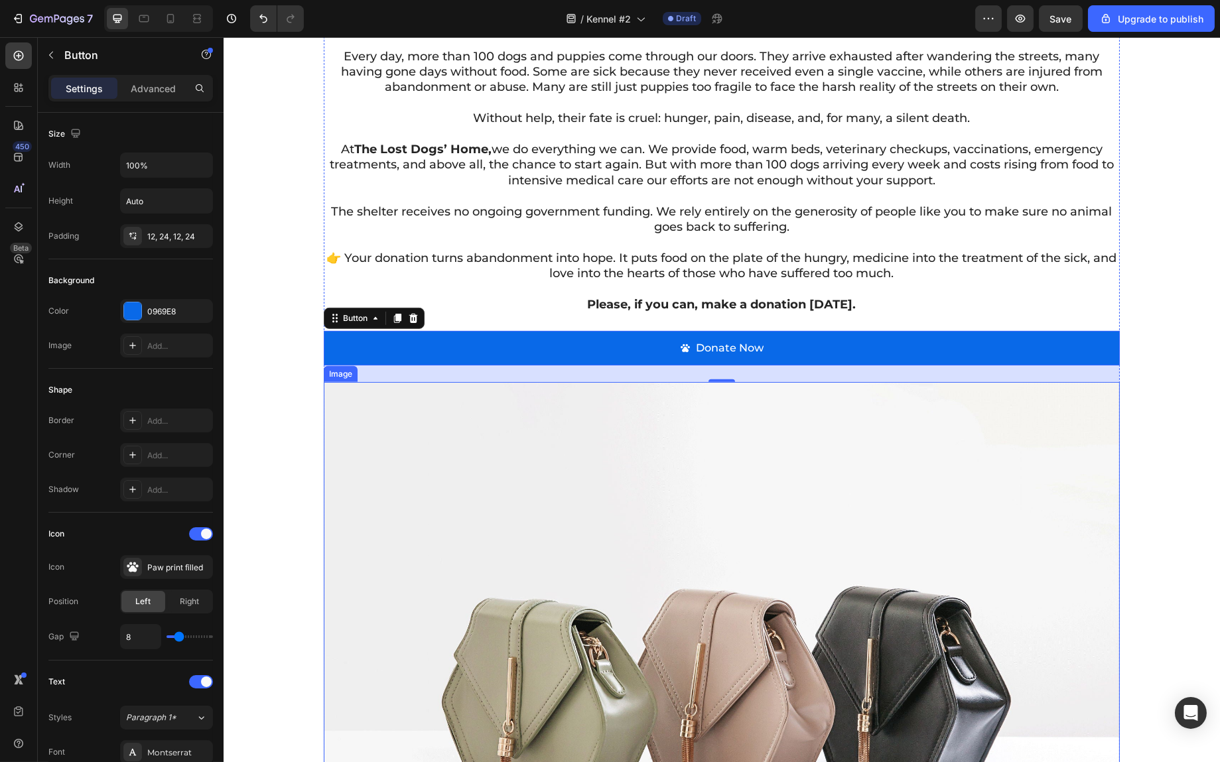
scroll to position [1858, 0]
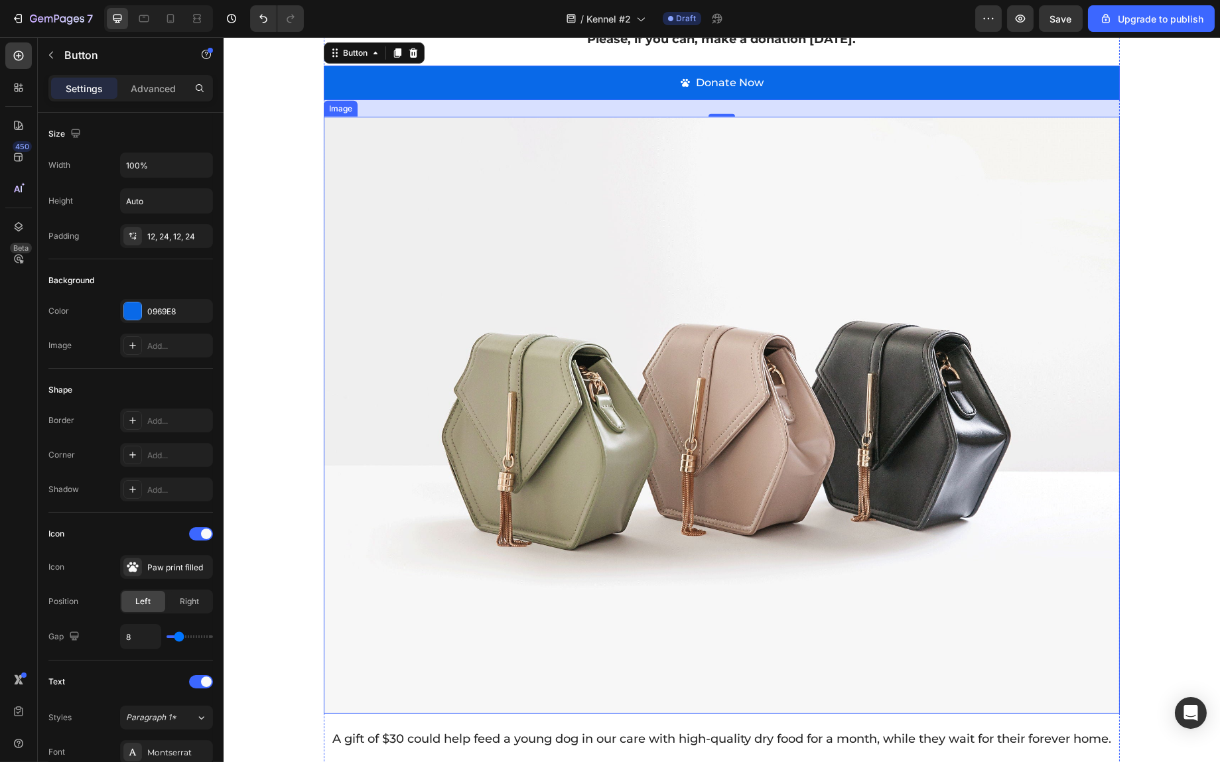
click at [759, 330] on img at bounding box center [721, 415] width 796 height 597
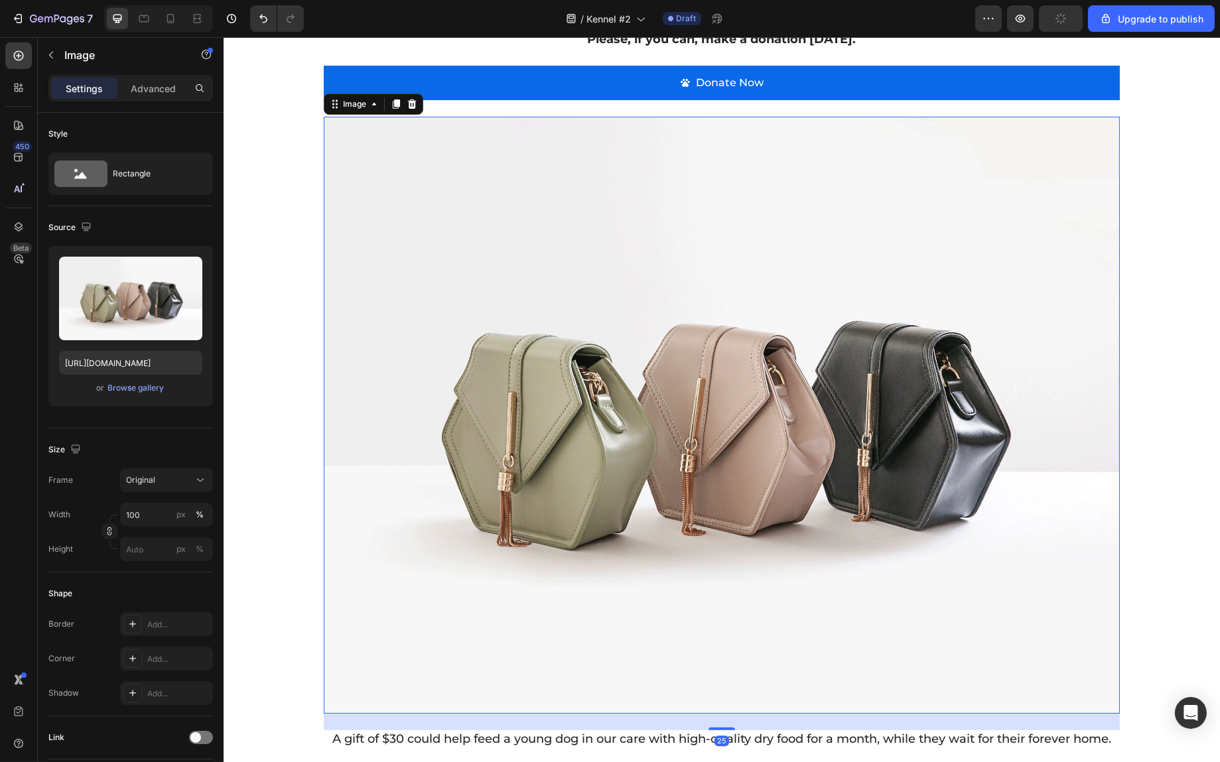
scroll to position [2123, 0]
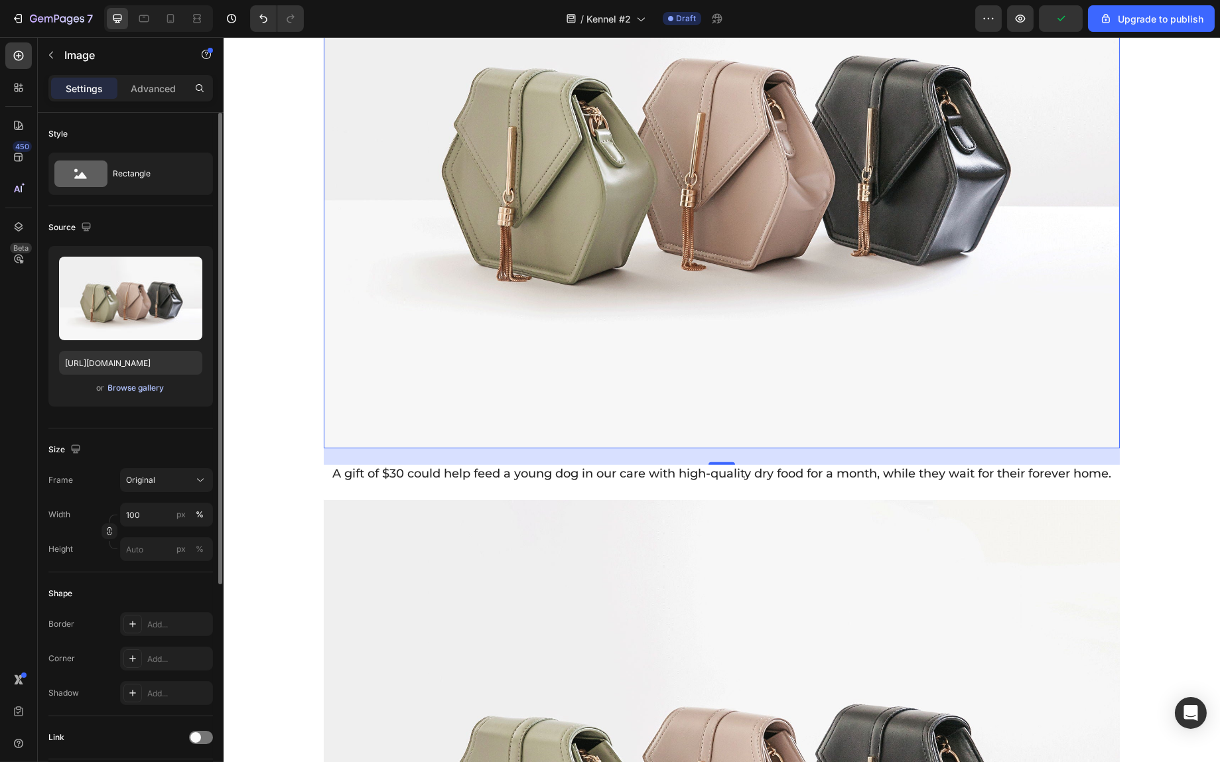
click at [138, 385] on div "Browse gallery" at bounding box center [136, 388] width 56 height 12
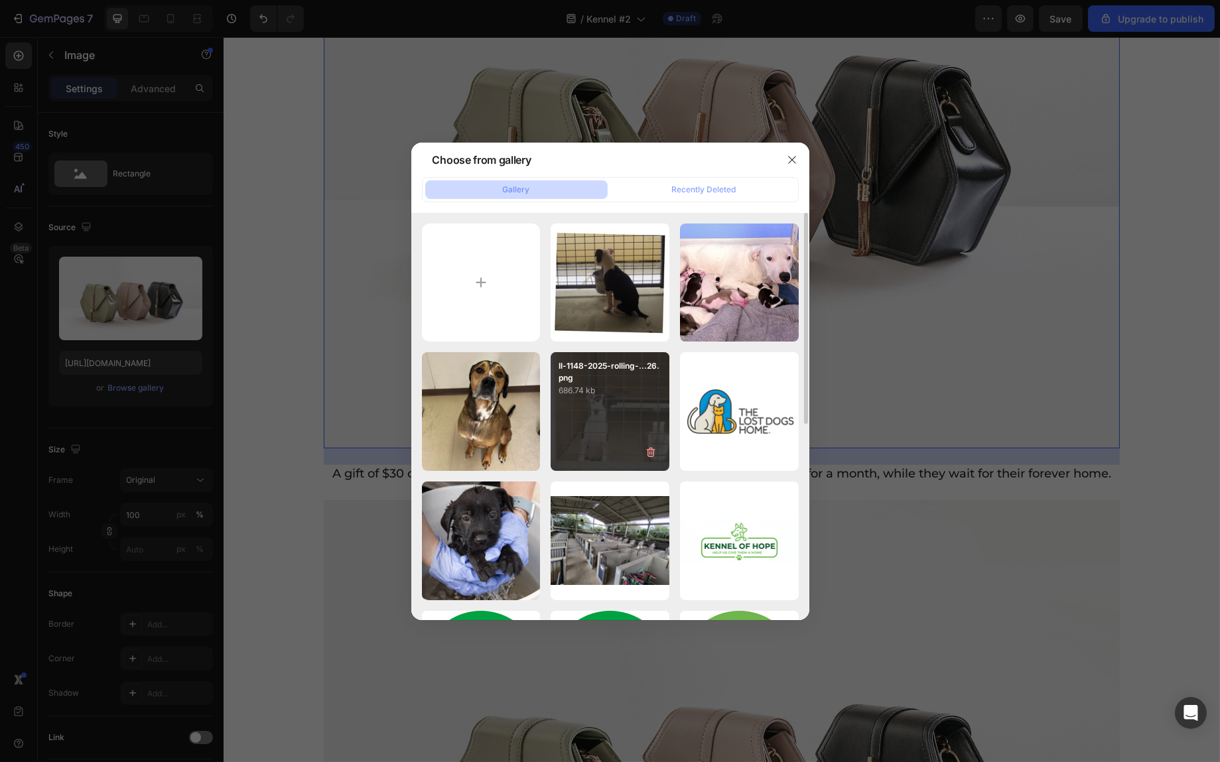
click at [619, 413] on div "ll-1148-2025-rolling-...26.png 686.74 kb" at bounding box center [610, 411] width 119 height 119
type input "https://cdn.shopify.com/s/files/1/0939/1600/4657/files/gempages_584565454844985…"
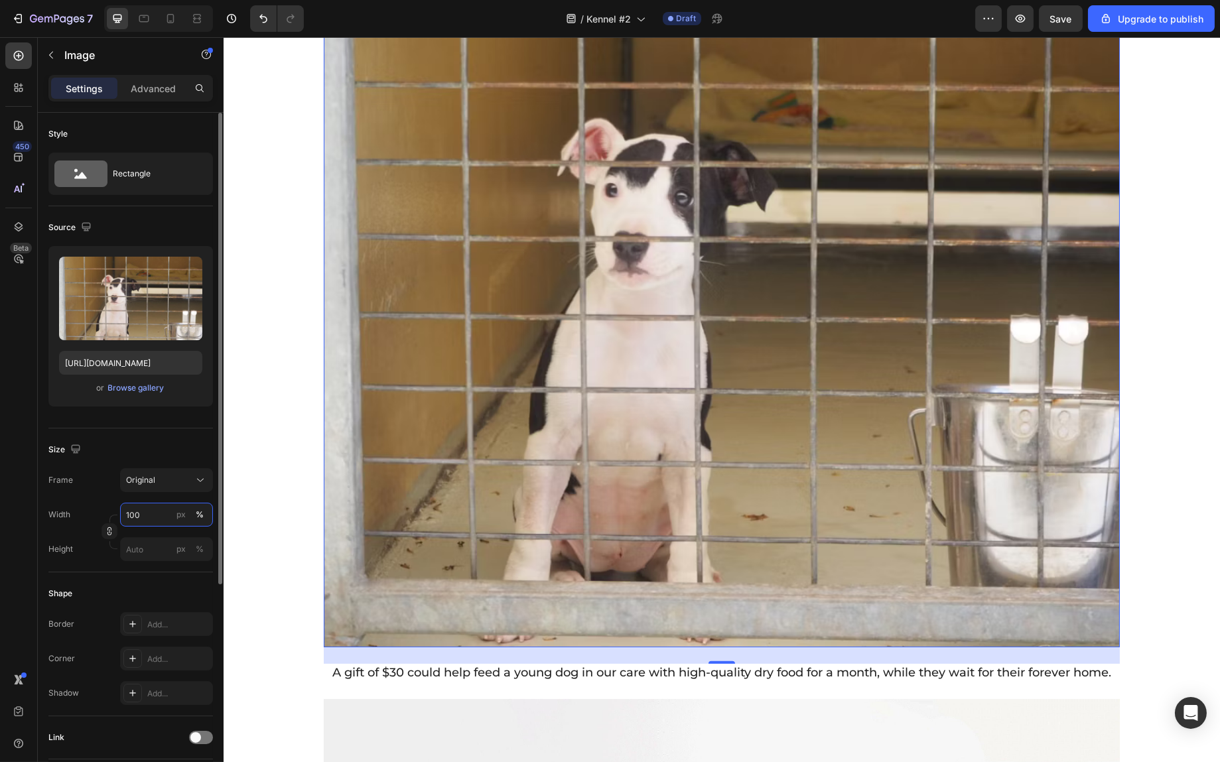
click at [155, 514] on input "100" at bounding box center [166, 515] width 93 height 24
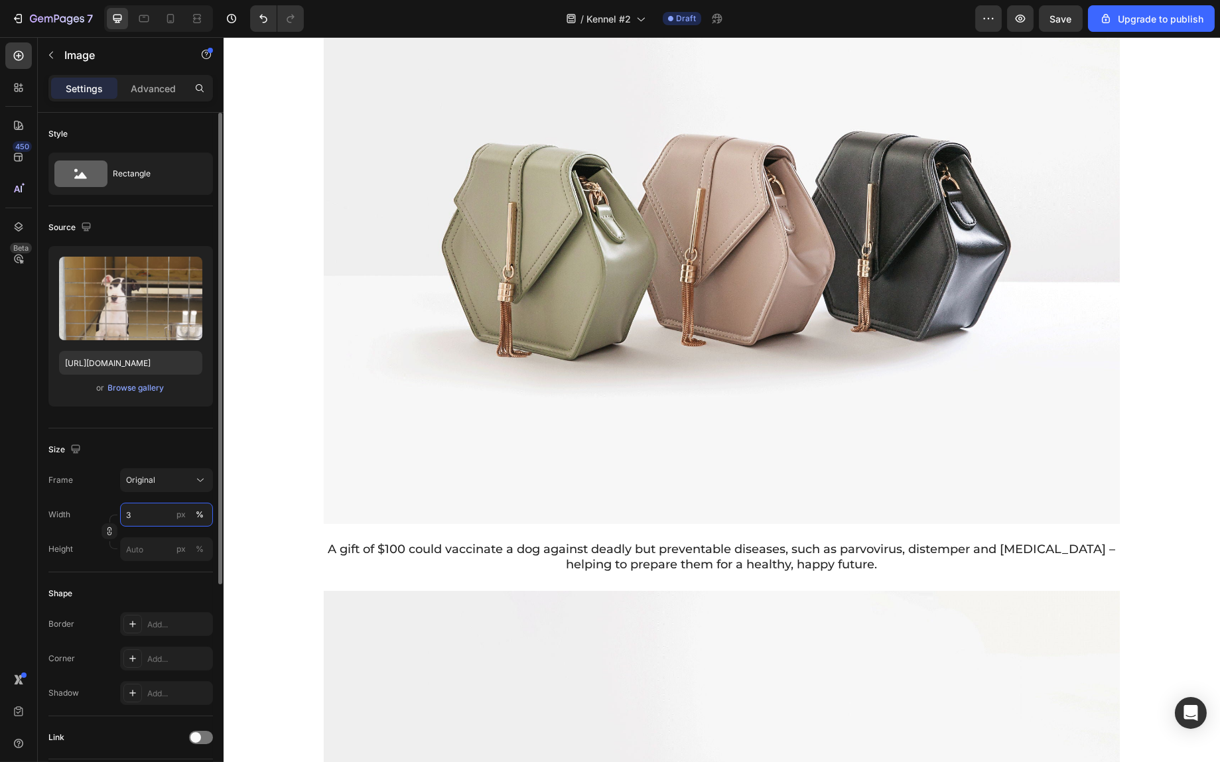
type input "30"
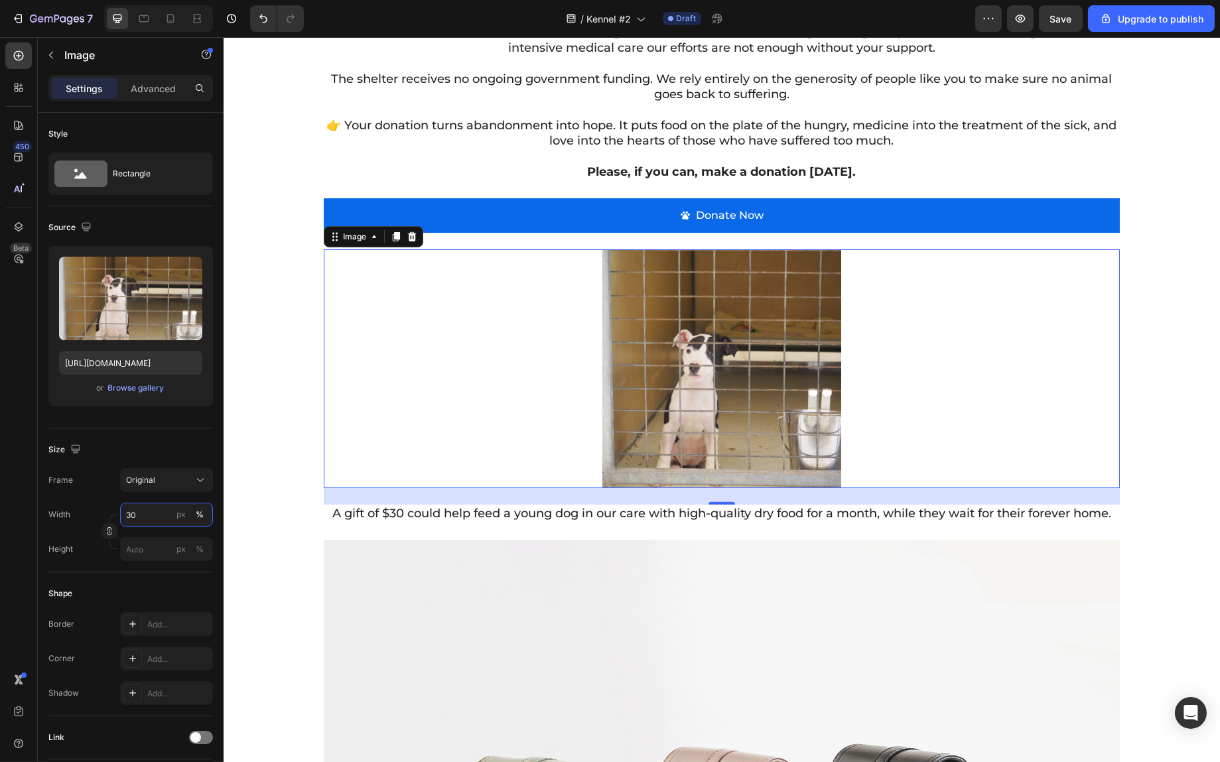
scroll to position [1858, 0]
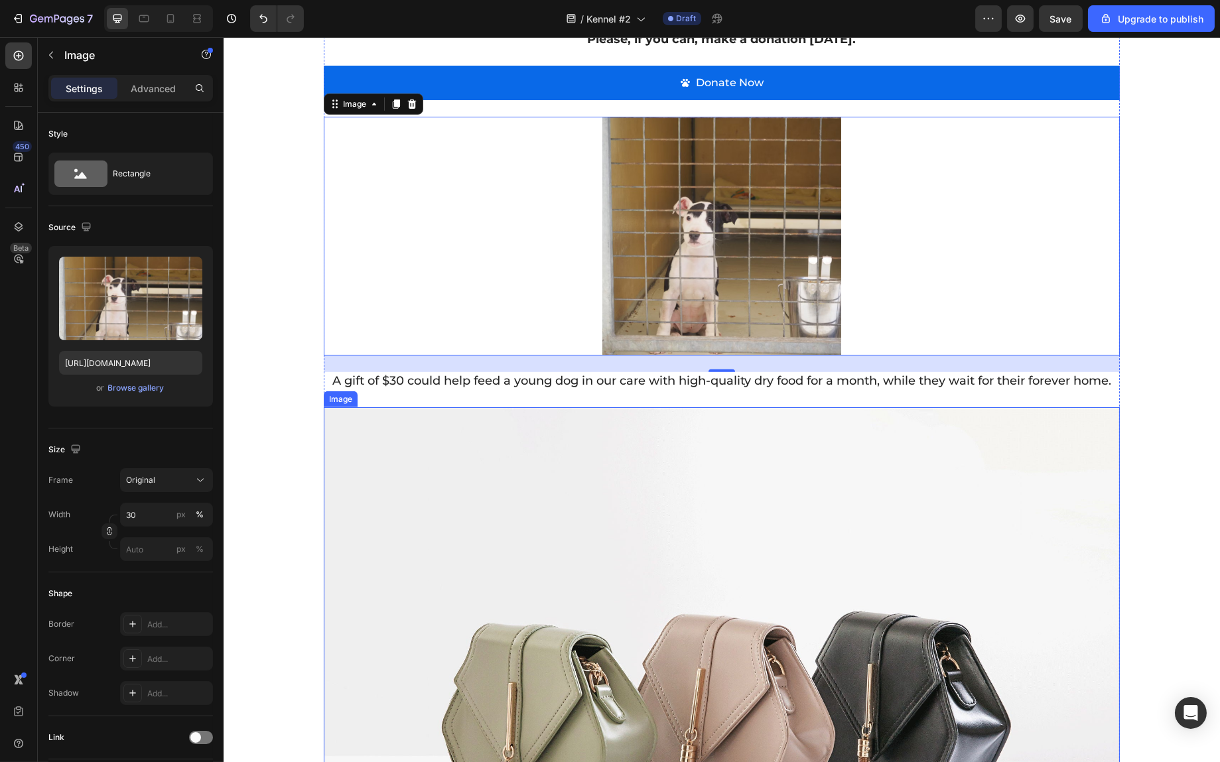
click at [805, 482] on img at bounding box center [721, 705] width 796 height 597
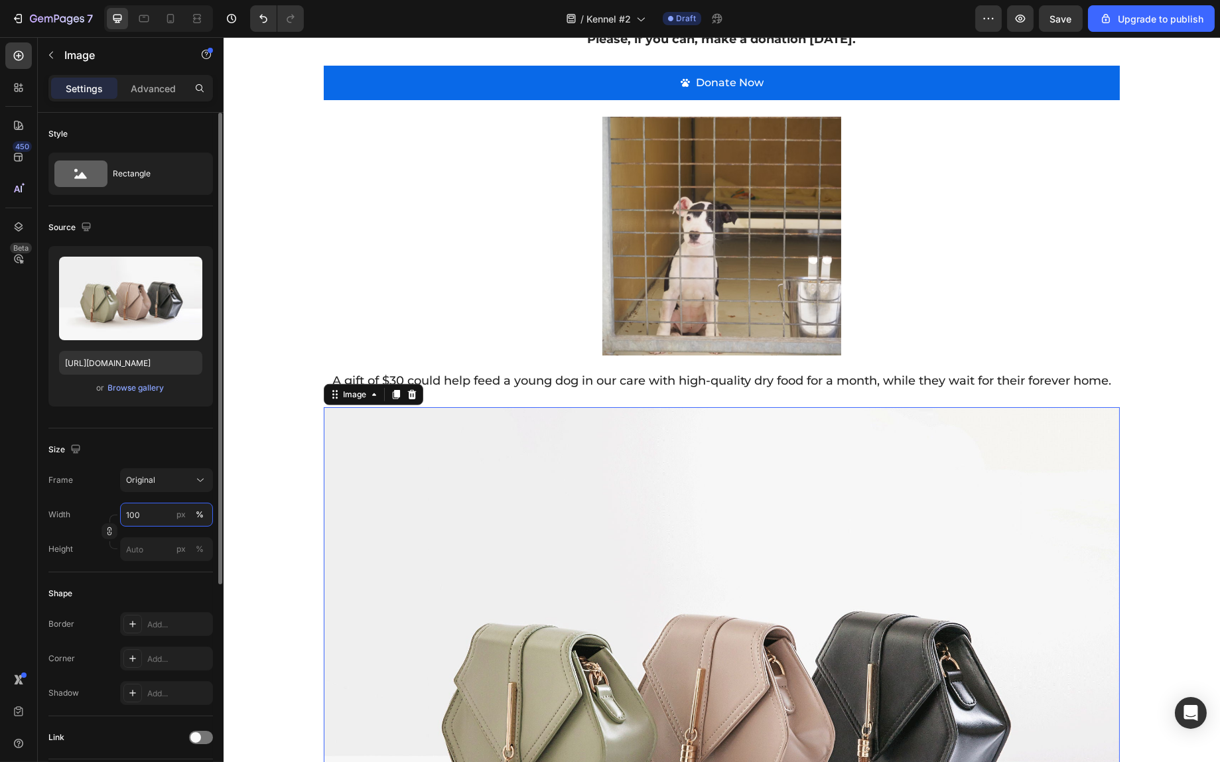
click at [153, 520] on input "100" at bounding box center [166, 515] width 93 height 24
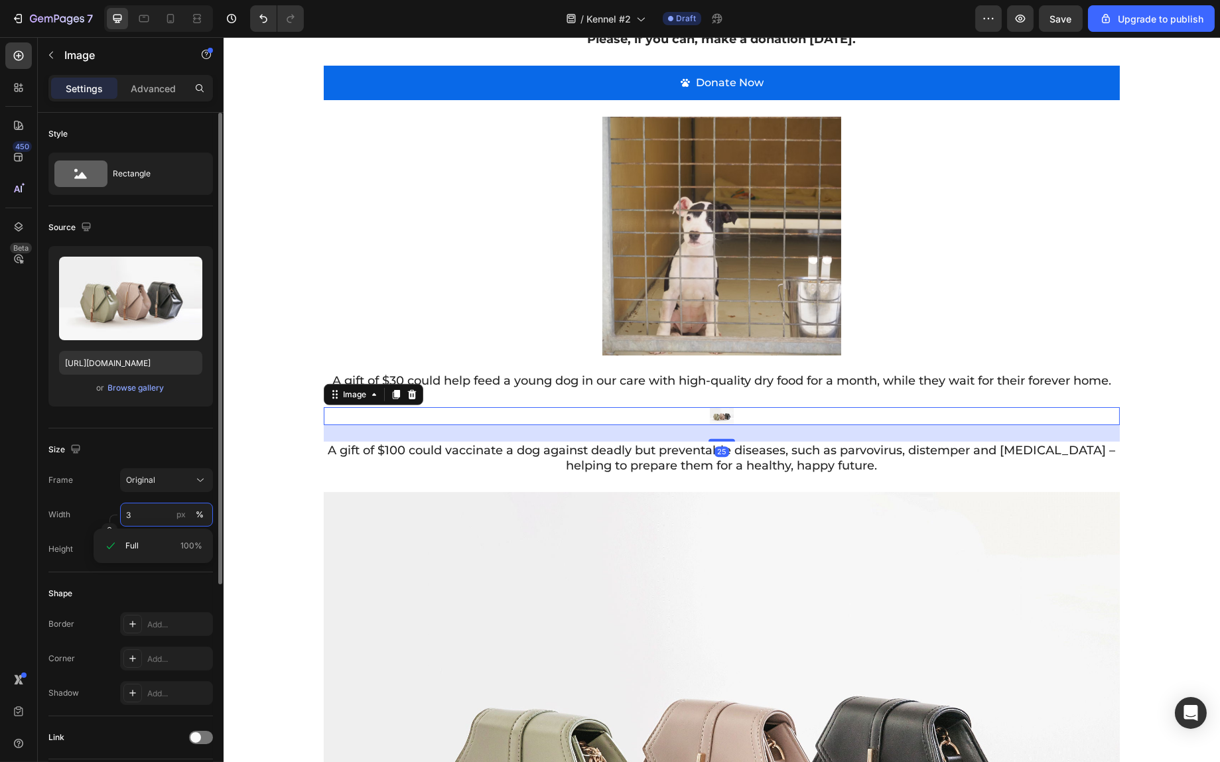
type input "30"
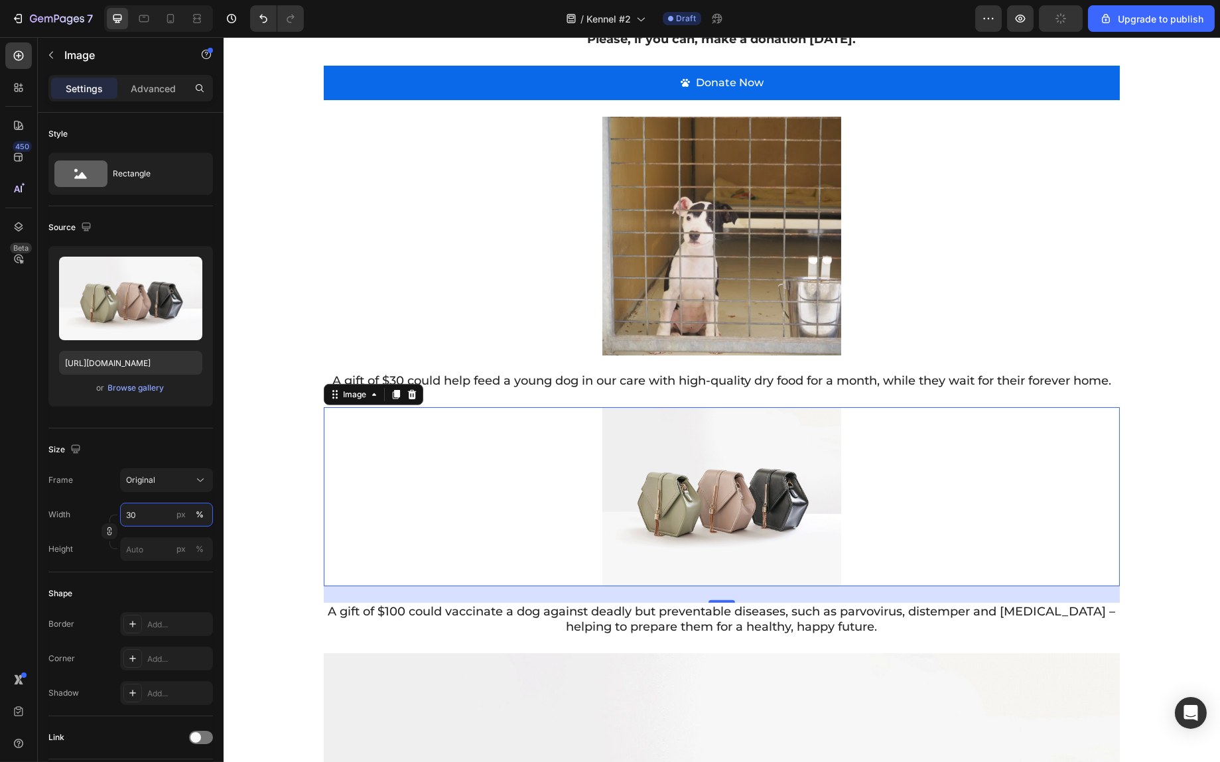
scroll to position [2057, 0]
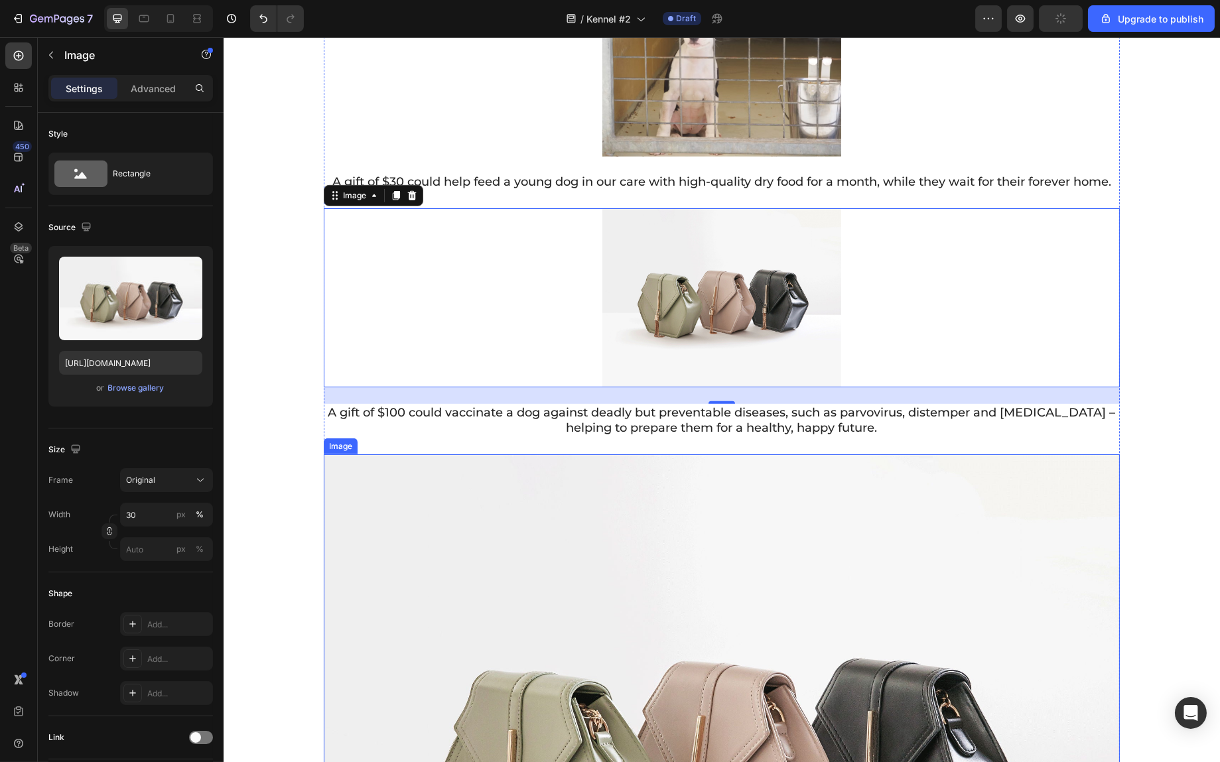
drag, startPoint x: 690, startPoint y: 559, endPoint x: 607, endPoint y: 560, distance: 83.0
click at [690, 559] on img at bounding box center [721, 753] width 796 height 597
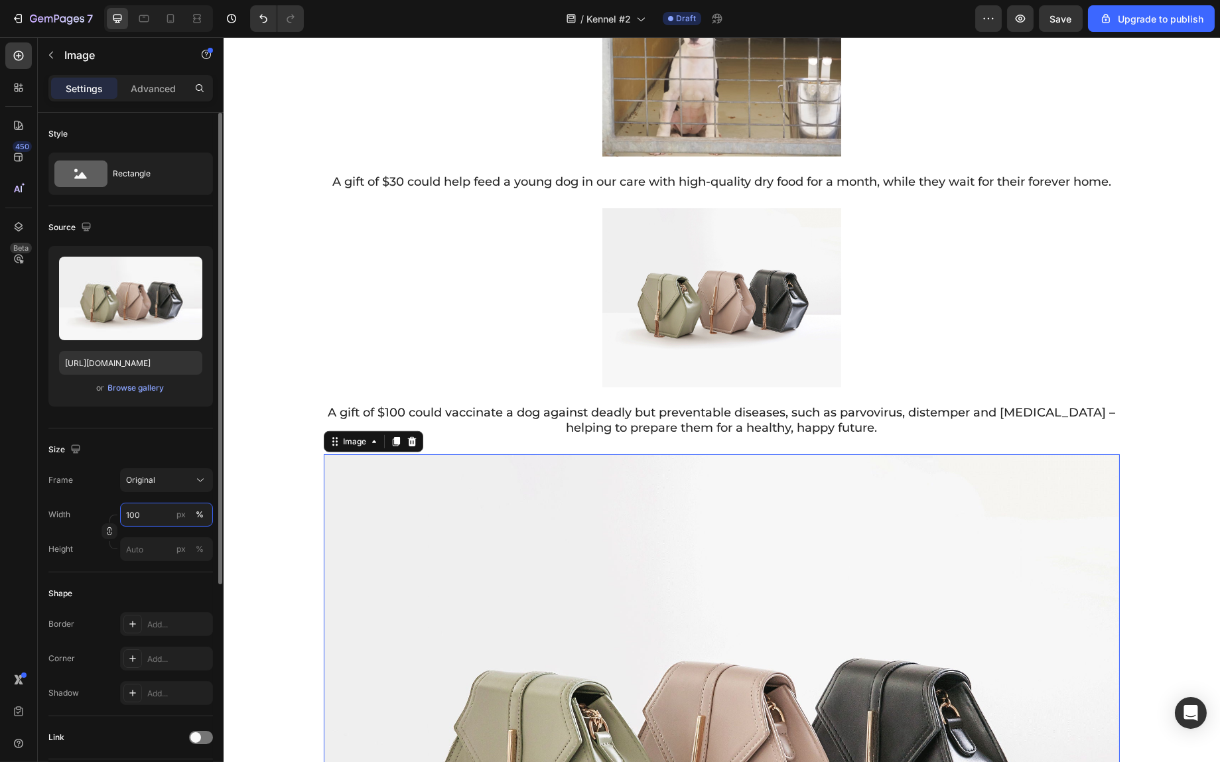
click at [147, 515] on input "100" at bounding box center [166, 515] width 93 height 24
type input "30"
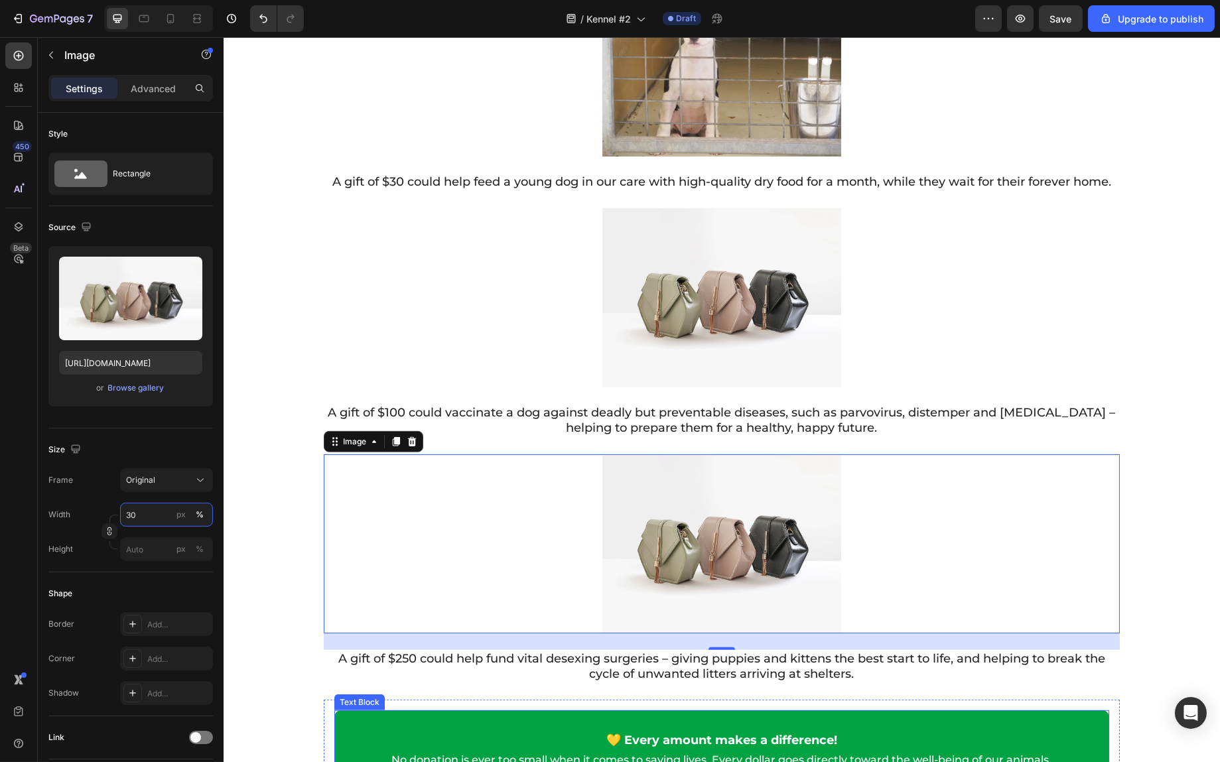
scroll to position [2323, 0]
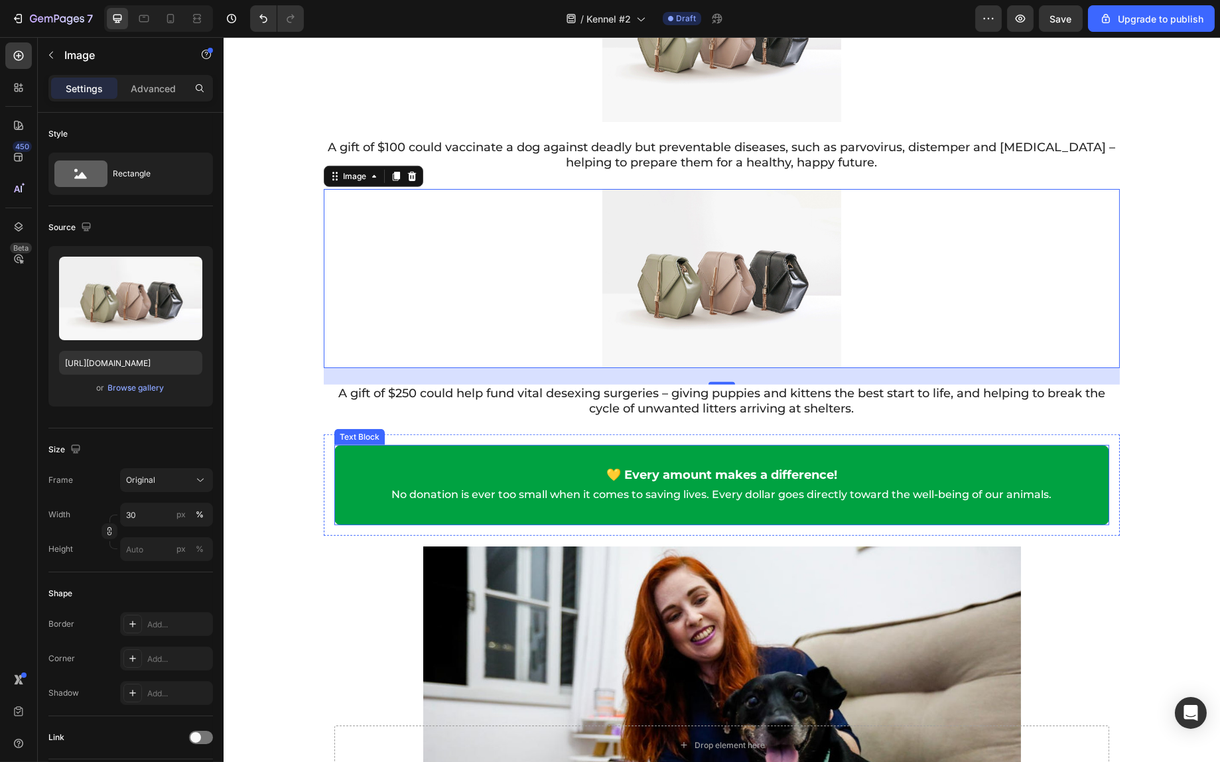
click at [521, 453] on p at bounding box center [721, 456] width 772 height 19
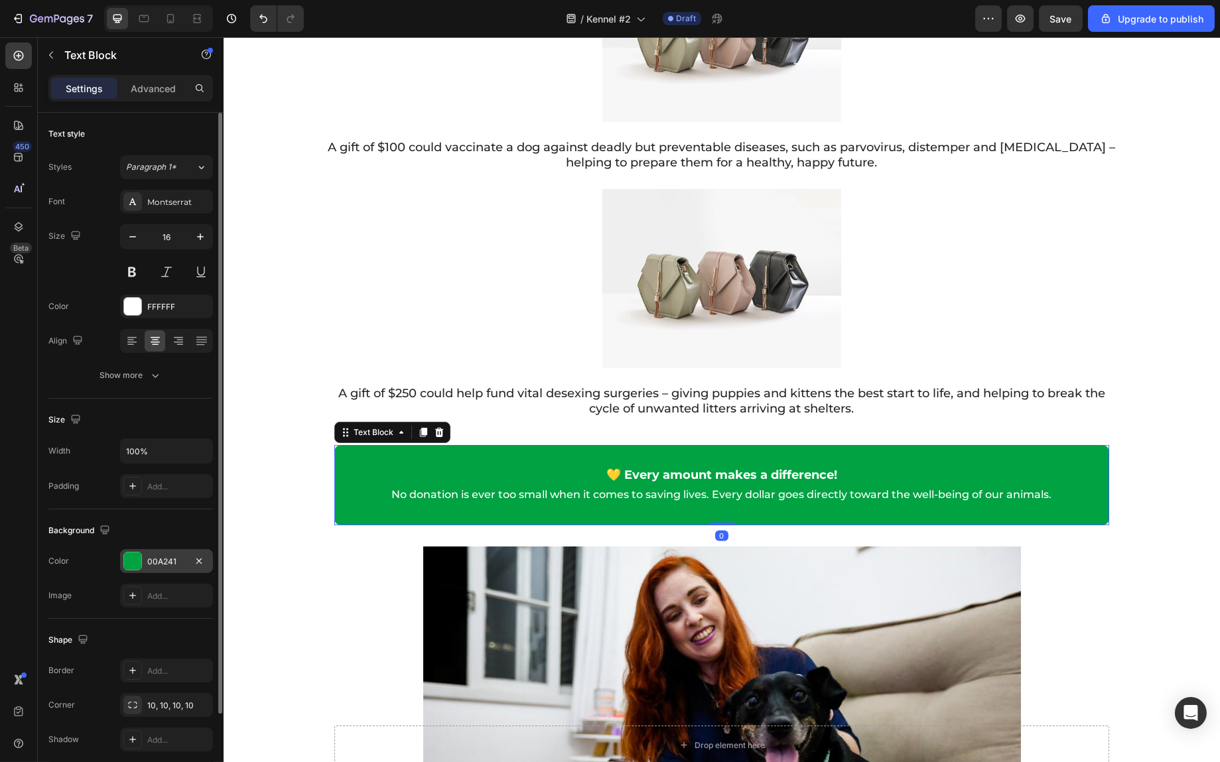
click at [133, 558] on div at bounding box center [132, 561] width 17 height 17
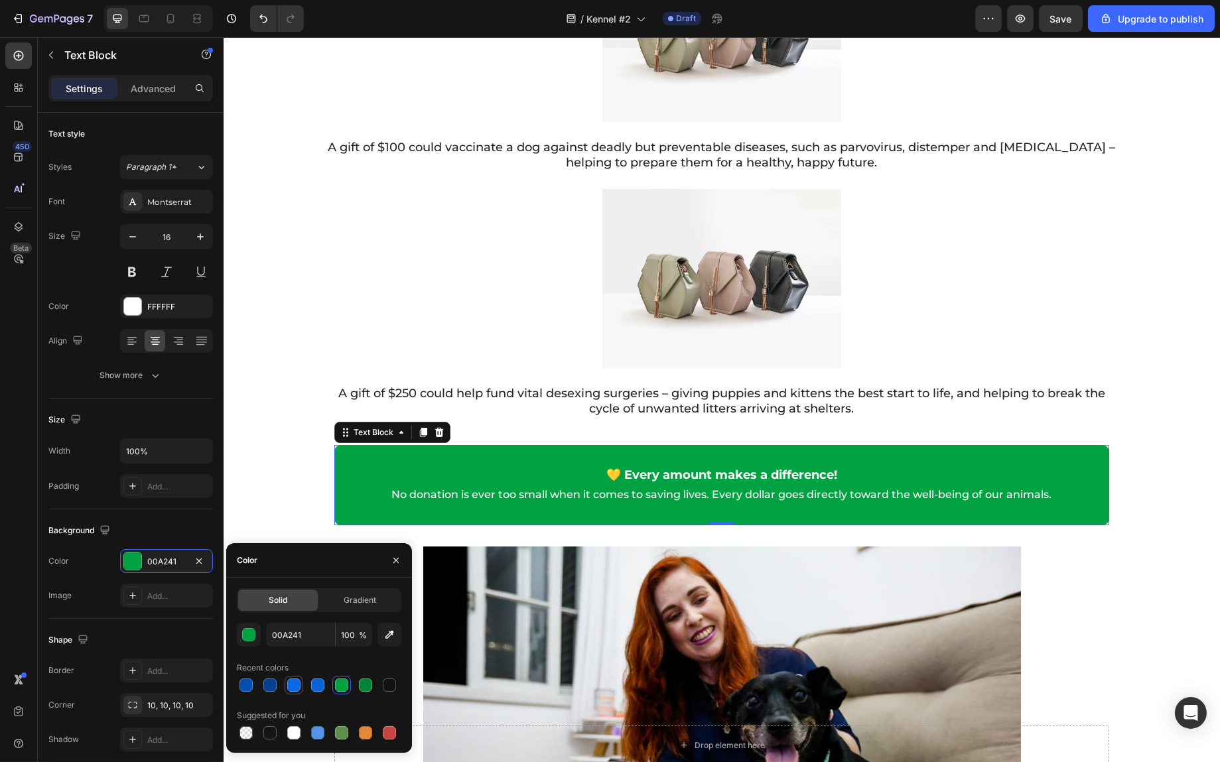
click at [295, 687] on div at bounding box center [293, 685] width 13 height 13
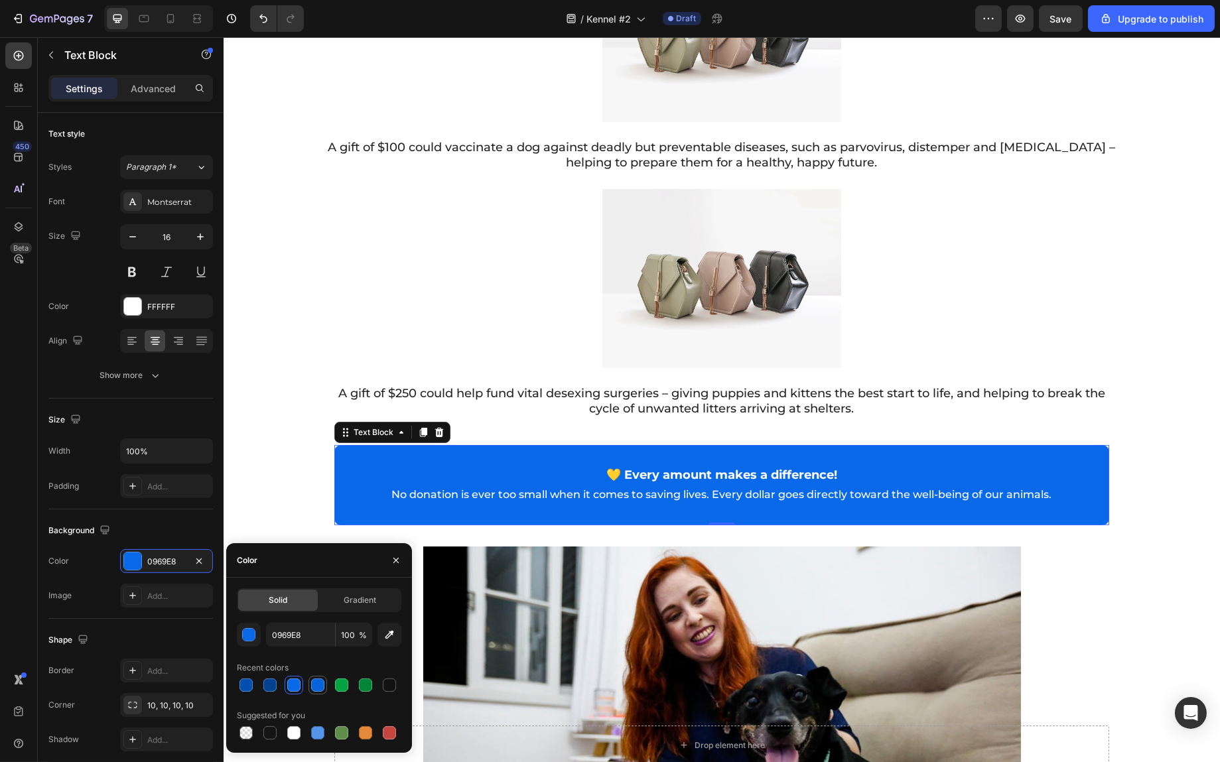
click at [323, 687] on div at bounding box center [317, 685] width 13 height 13
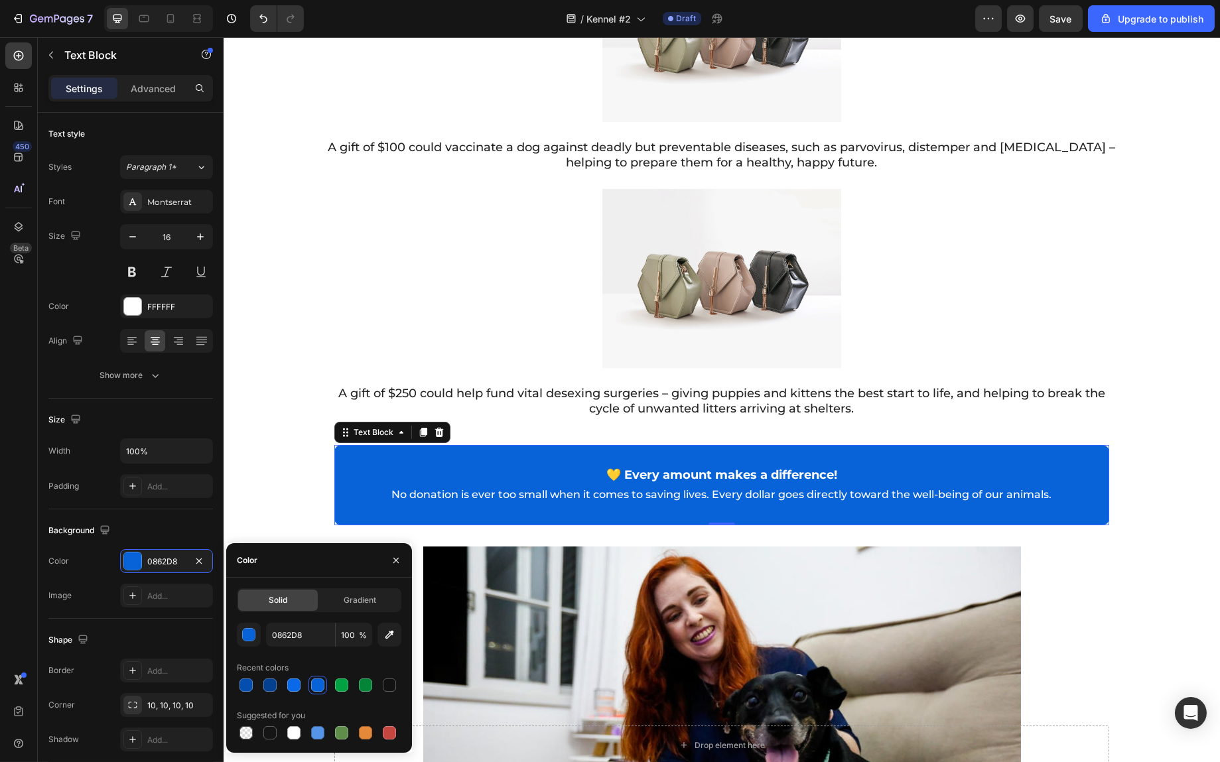
click at [307, 688] on div at bounding box center [319, 685] width 165 height 19
click at [299, 680] on div at bounding box center [293, 685] width 13 height 13
type input "0969E8"
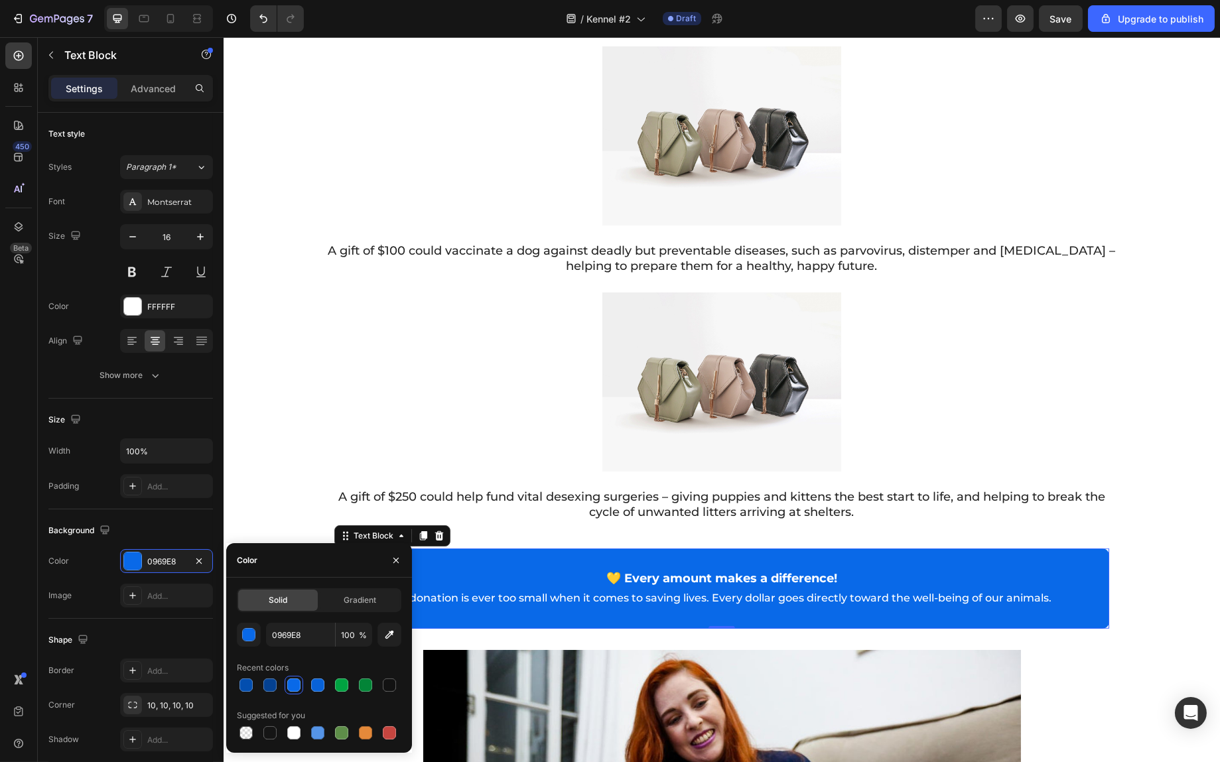
scroll to position [2020, 0]
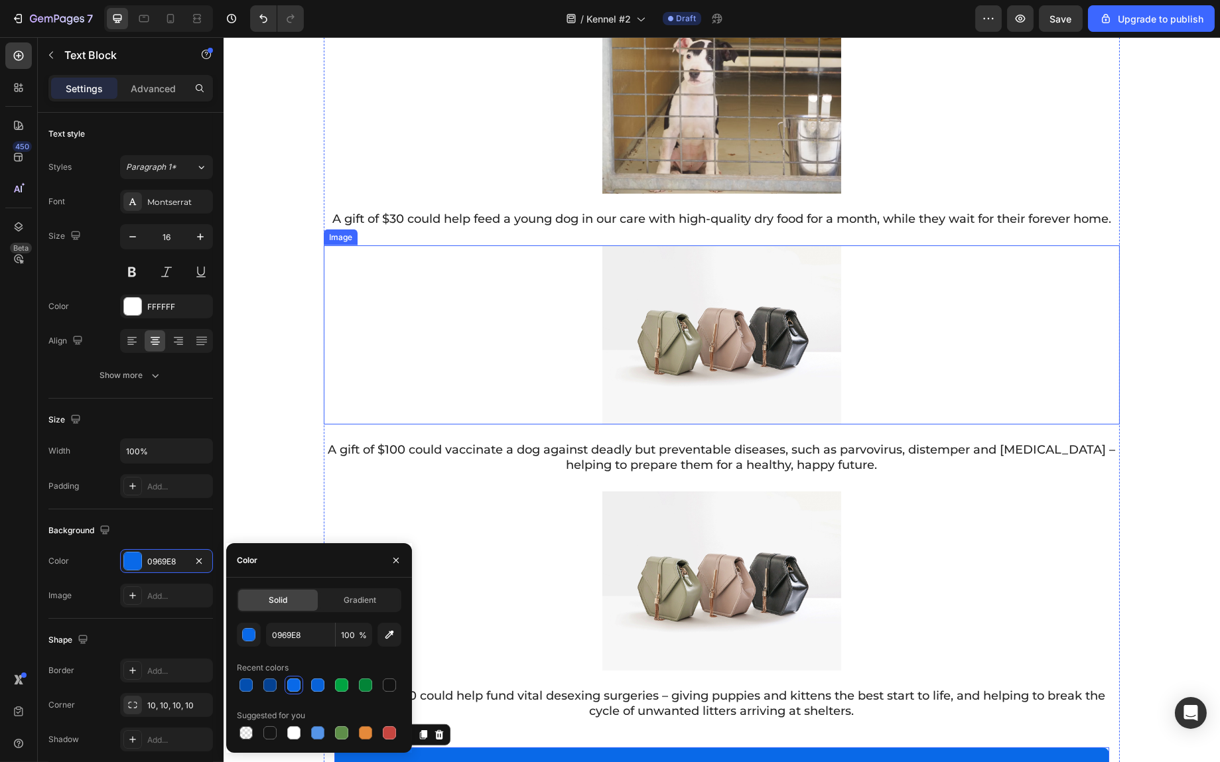
click at [754, 310] on img at bounding box center [721, 335] width 239 height 179
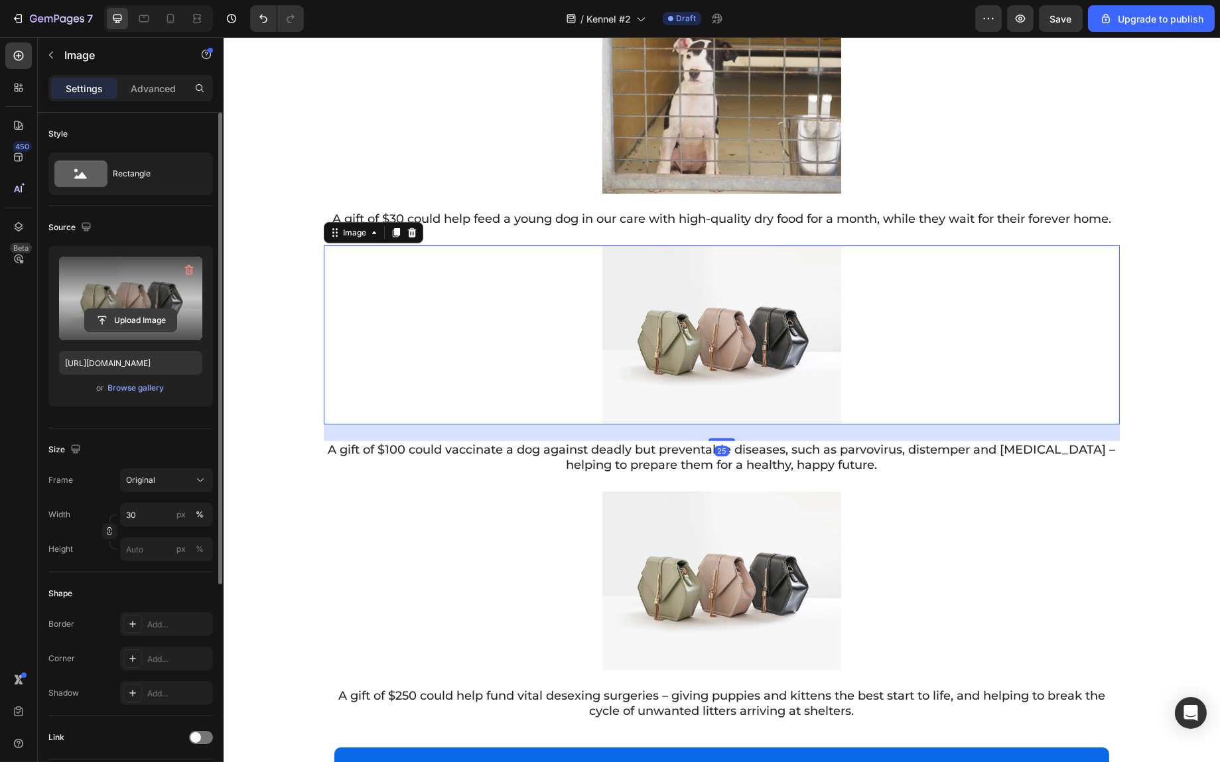
click at [129, 322] on input "file" at bounding box center [131, 320] width 92 height 23
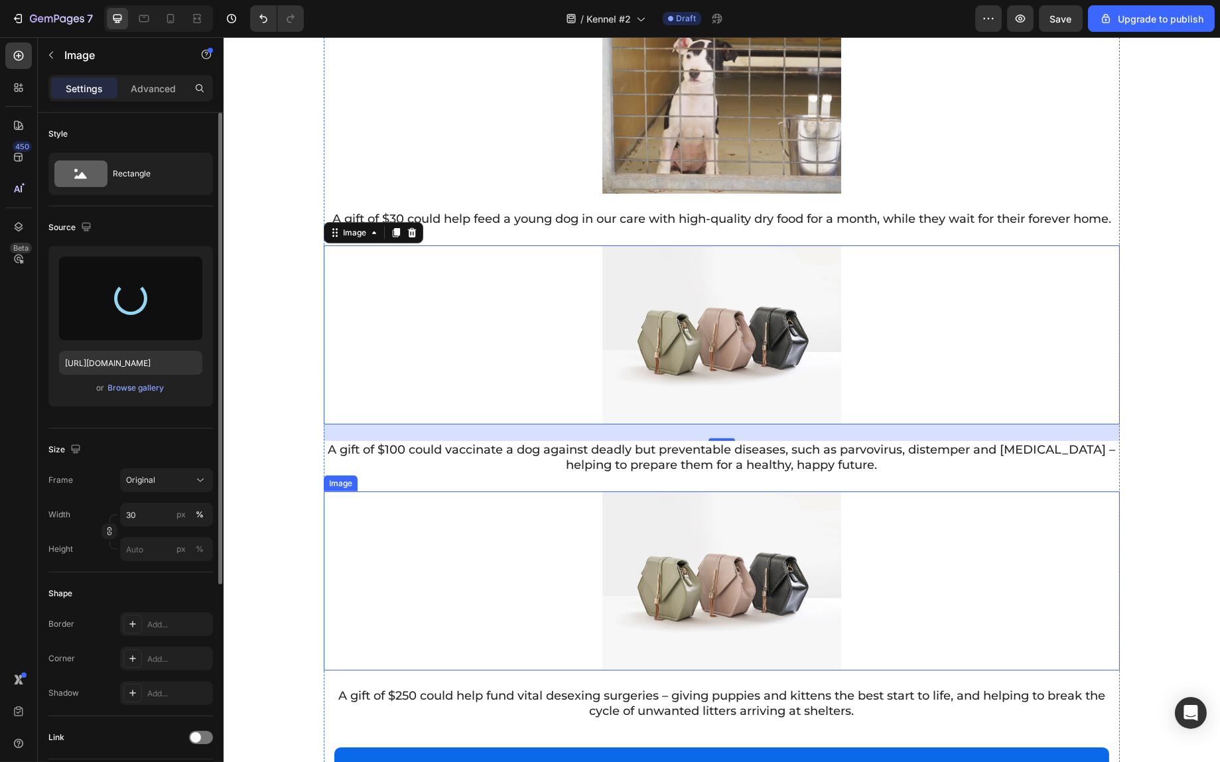
click at [741, 547] on img at bounding box center [721, 581] width 239 height 179
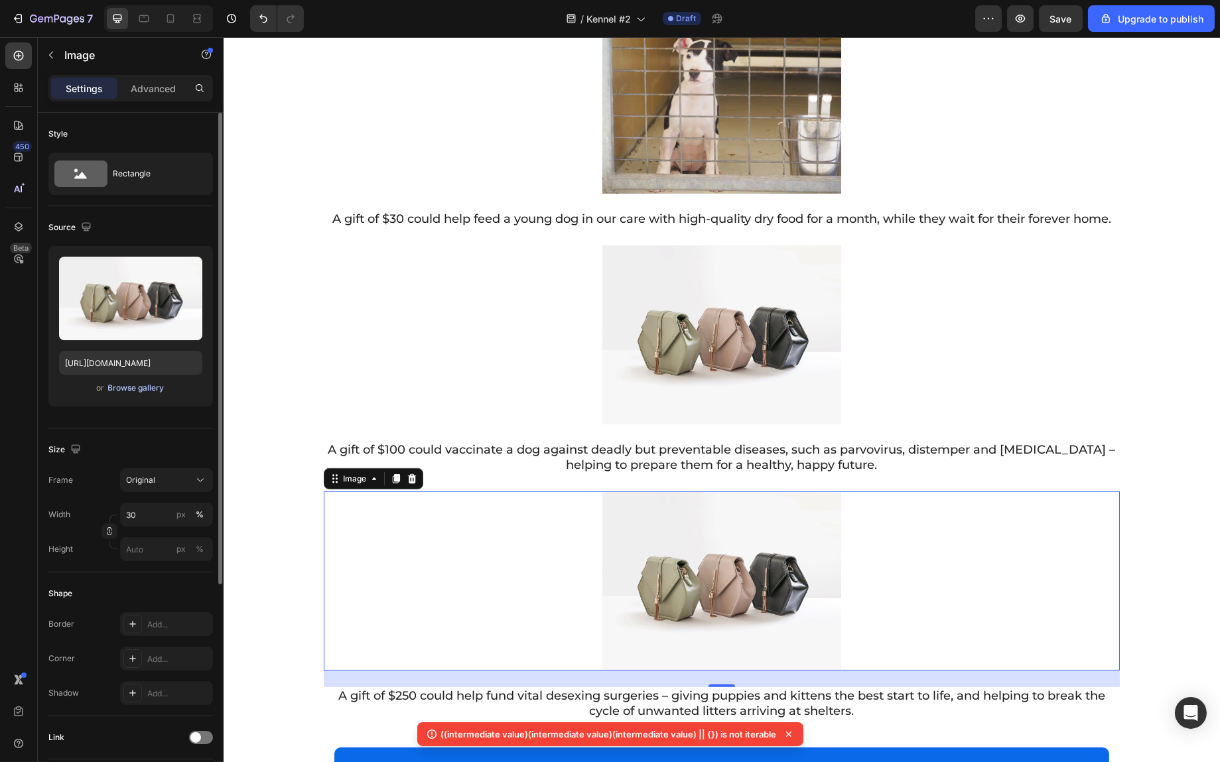
click at [131, 393] on div "Browse gallery" at bounding box center [136, 388] width 56 height 12
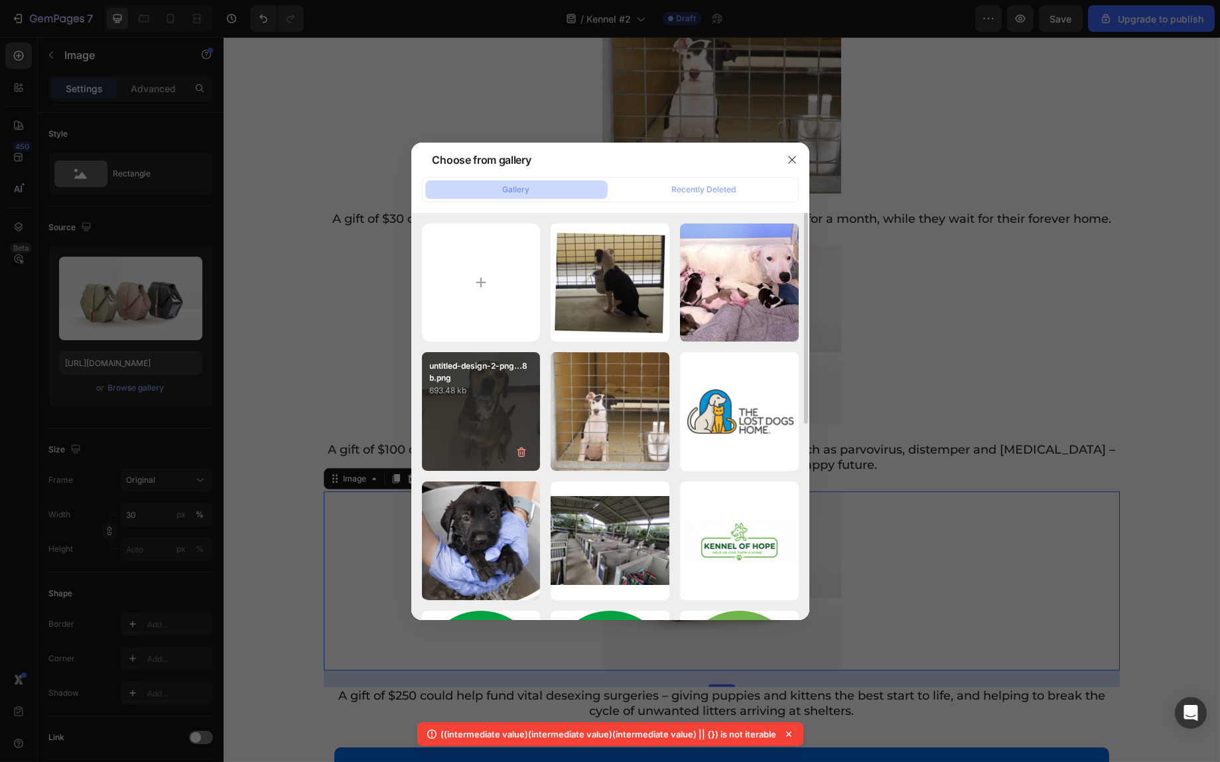
click at [471, 400] on div "untitled-design-2-png...8b.png 693.48 kb" at bounding box center [481, 411] width 119 height 119
type input "https://cdn.shopify.com/s/files/1/0939/1600/4657/files/gempages_584565454844985…"
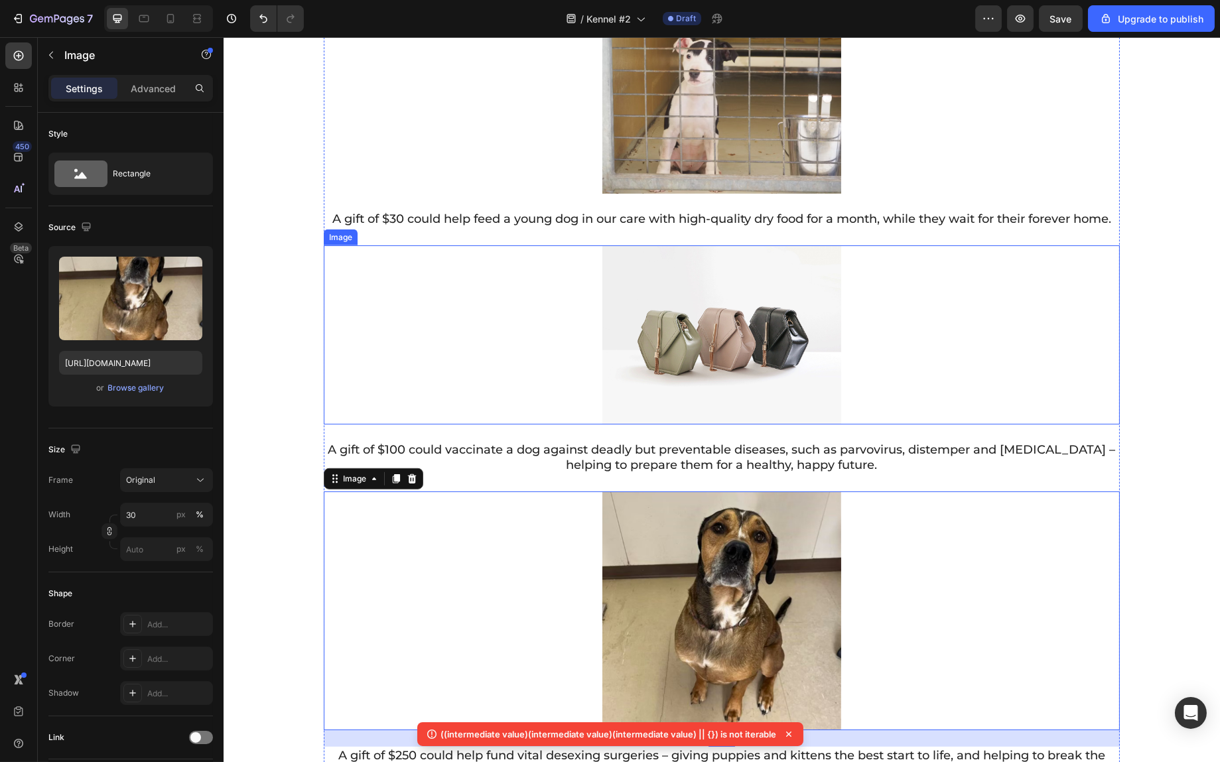
click at [695, 366] on img at bounding box center [721, 335] width 239 height 179
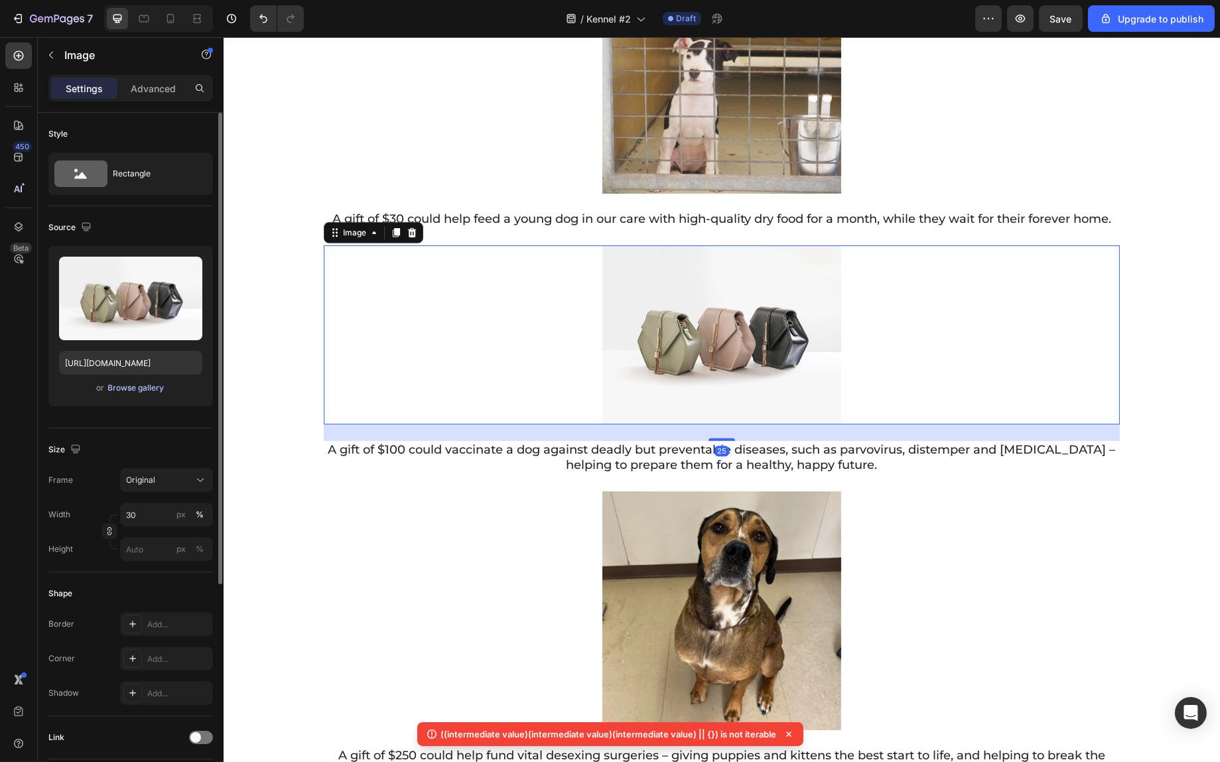
click at [133, 389] on div "Browse gallery" at bounding box center [136, 388] width 56 height 12
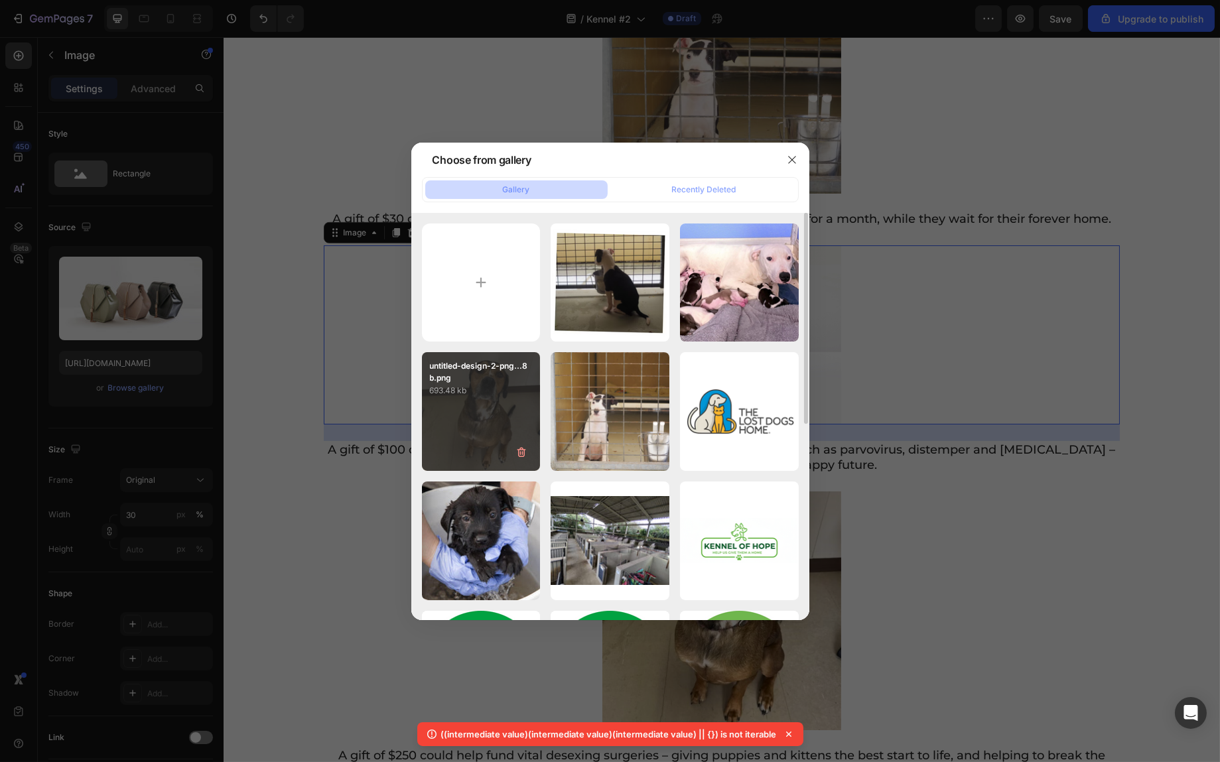
click at [468, 419] on div "untitled-design-2-png...8b.png 693.48 kb" at bounding box center [481, 411] width 119 height 119
type input "https://cdn.shopify.com/s/files/1/0939/1600/4657/files/gempages_584565454844985…"
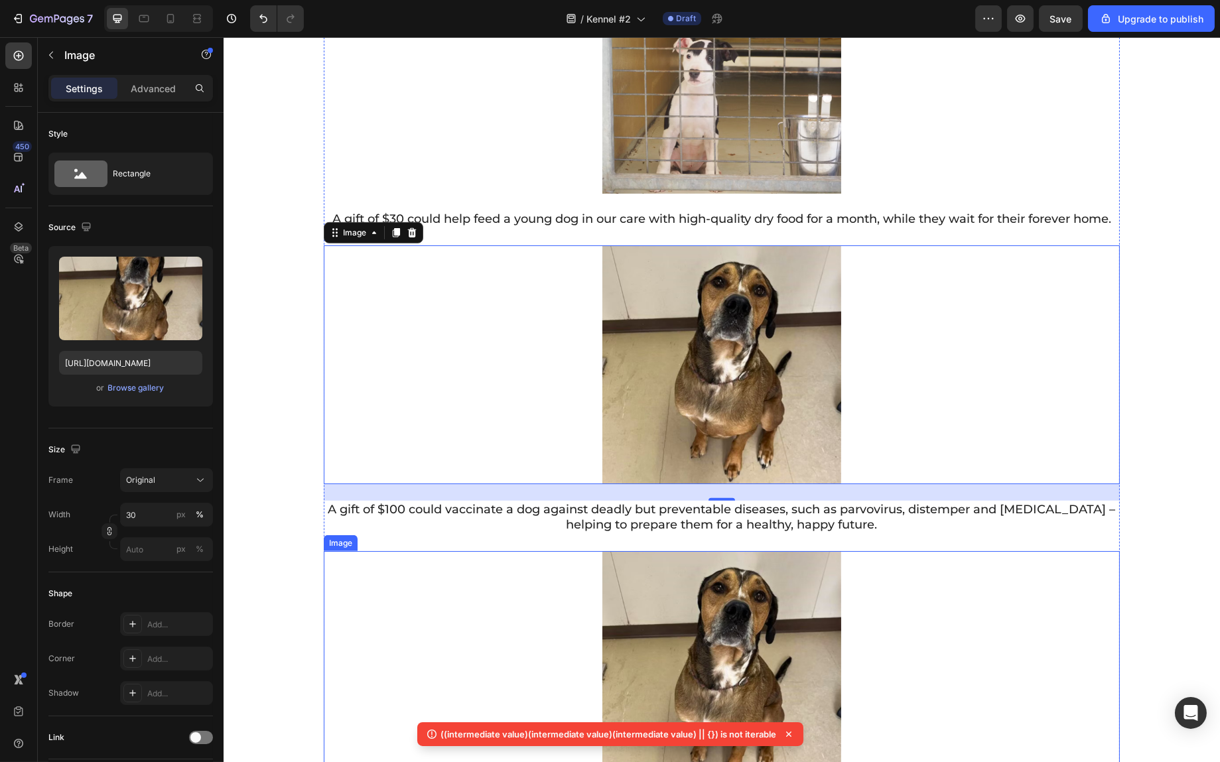
click at [721, 607] on img at bounding box center [721, 670] width 239 height 239
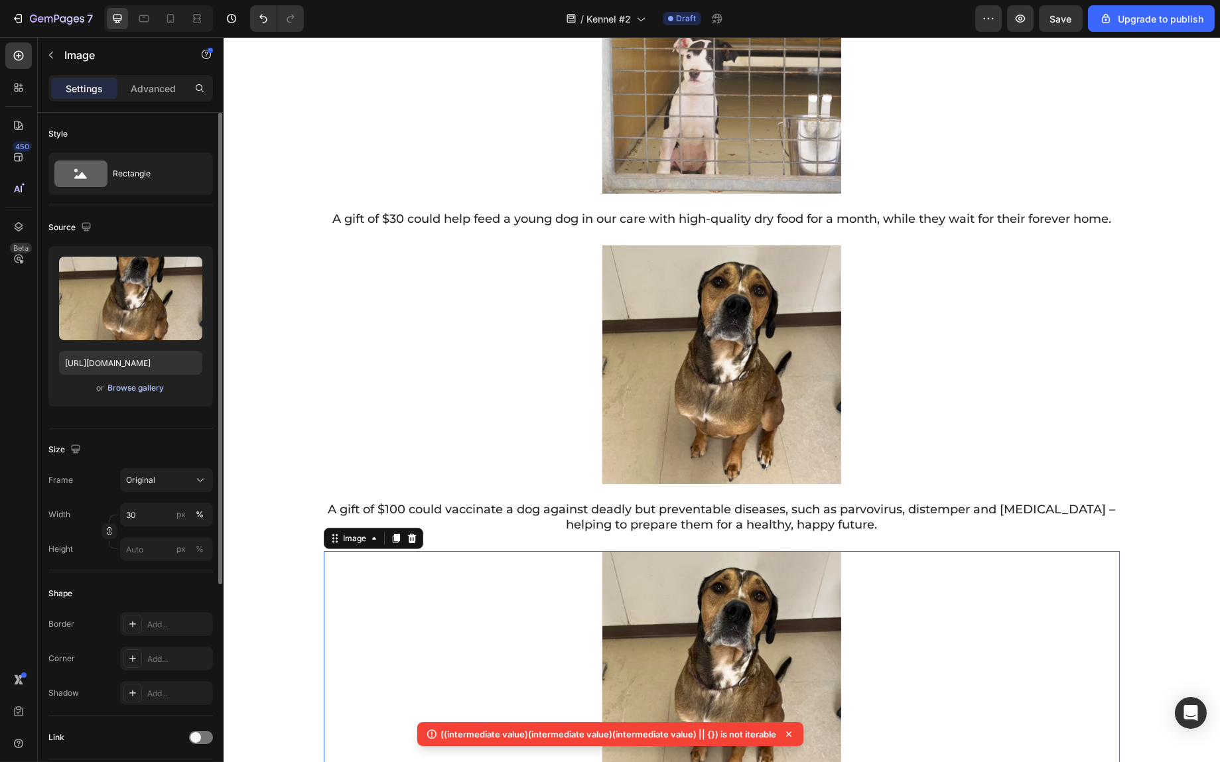
click at [131, 385] on div "Browse gallery" at bounding box center [136, 388] width 56 height 12
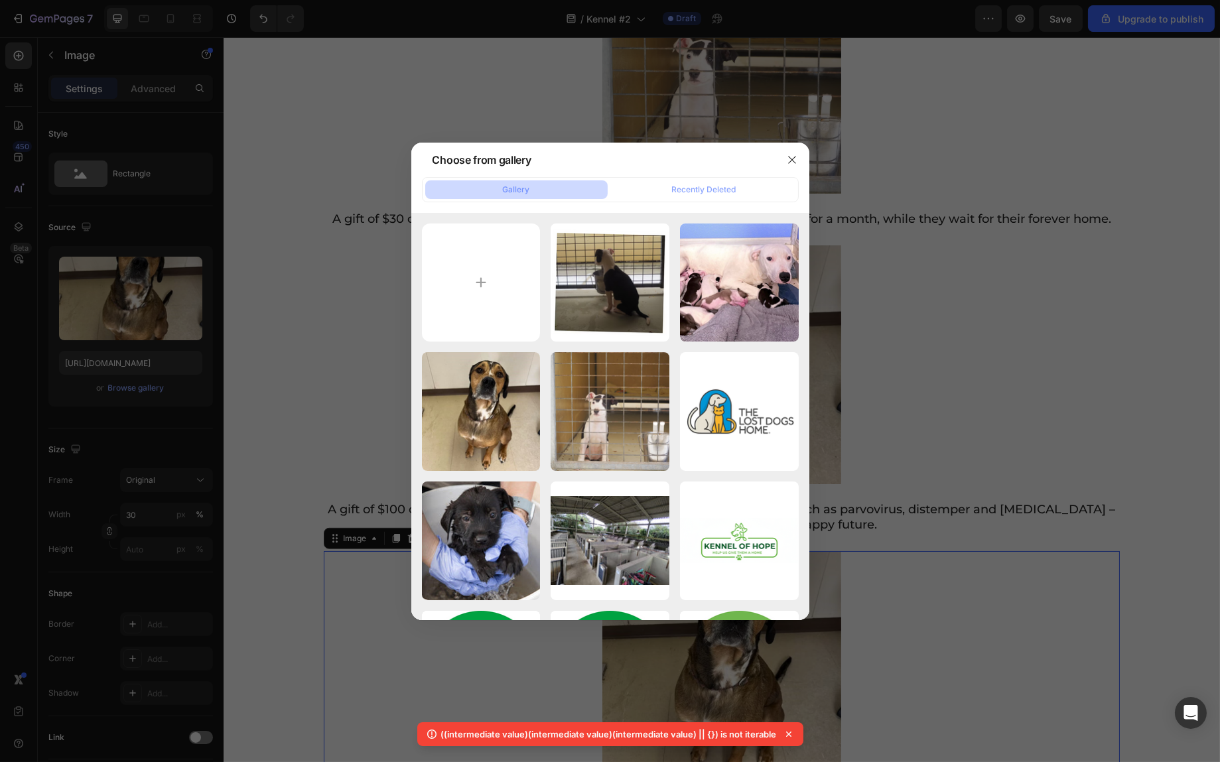
click at [790, 733] on icon at bounding box center [788, 734] width 13 height 13
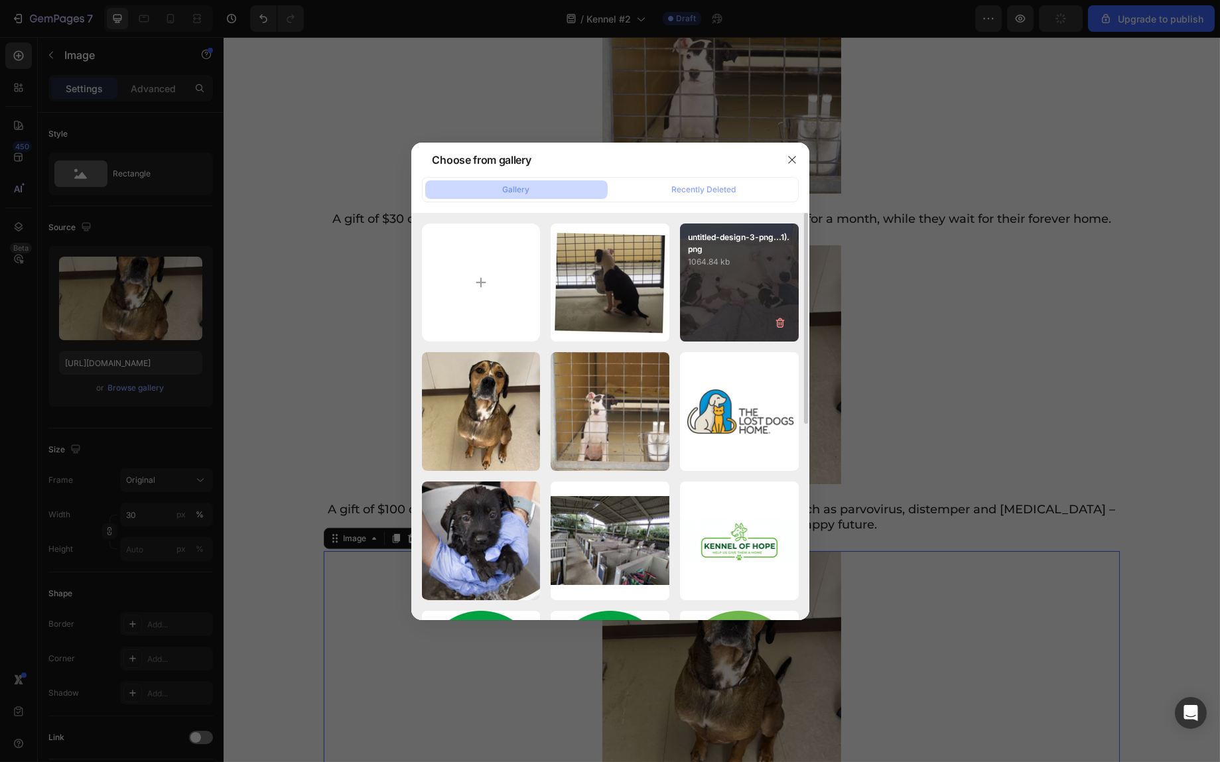
click at [739, 303] on div "untitled-design-3-png...1).png 1064.84 kb" at bounding box center [739, 283] width 119 height 119
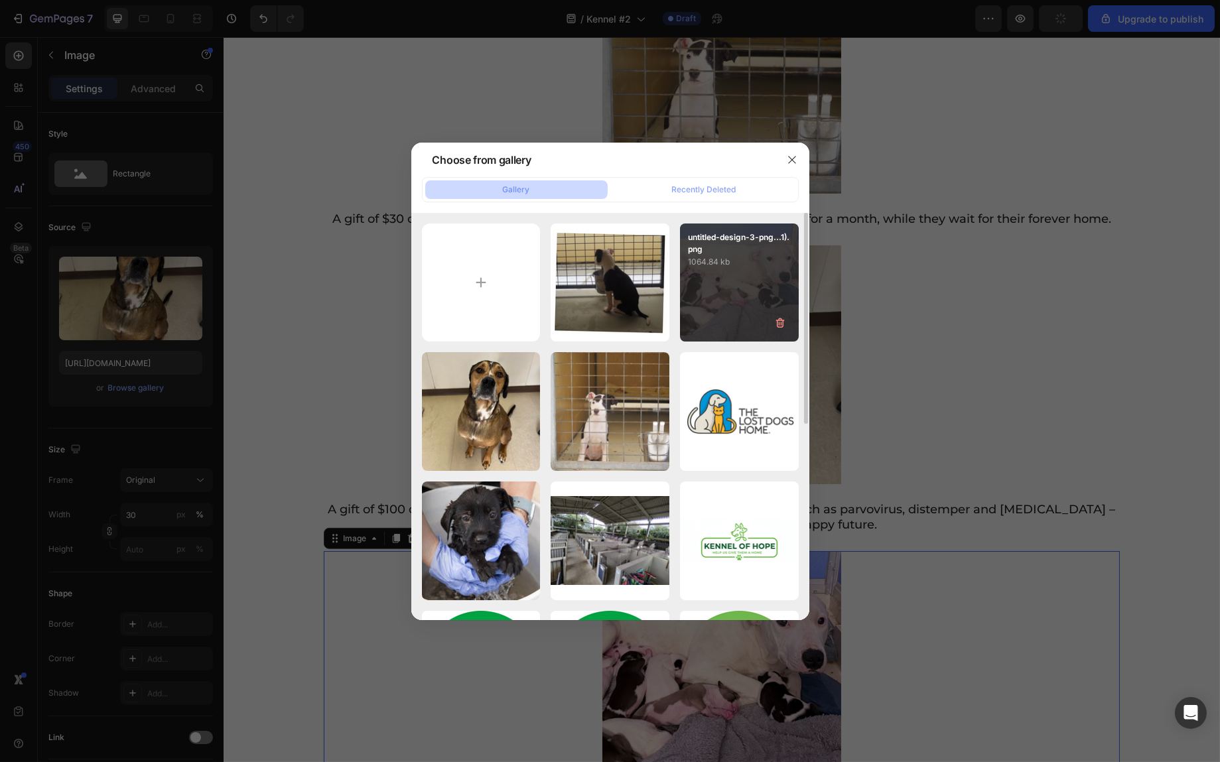
type input "https://cdn.shopify.com/s/files/1/0939/1600/4657/files/gempages_584565454844985…"
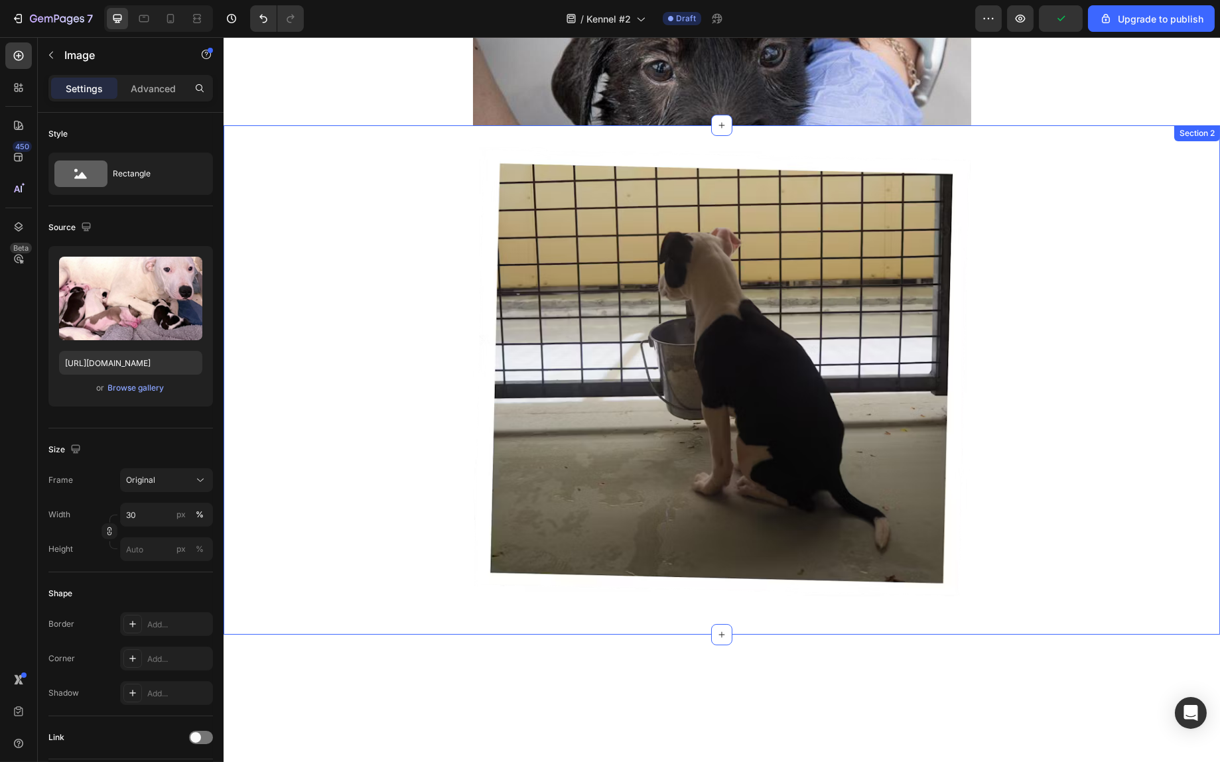
scroll to position [427, 0]
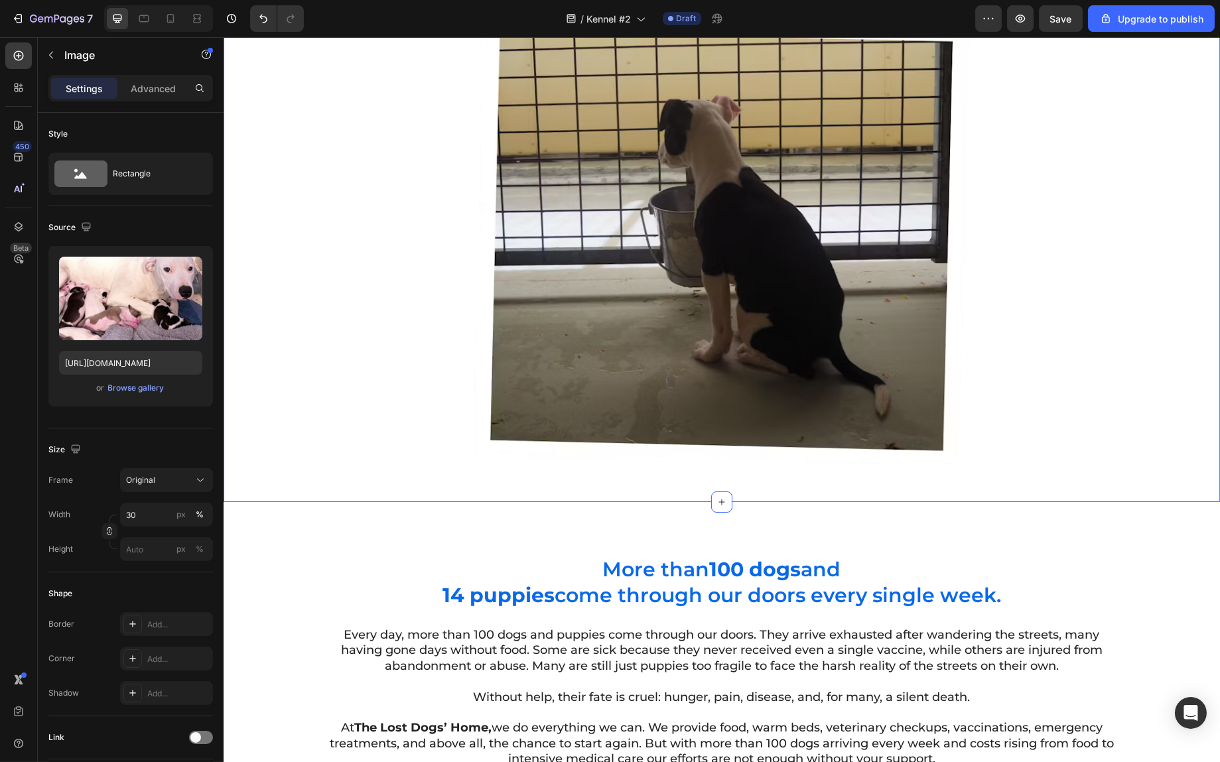
click at [984, 479] on div "Image Section 2 You can create reusable sections Create Theme Section AI Conten…" at bounding box center [721, 248] width 997 height 510
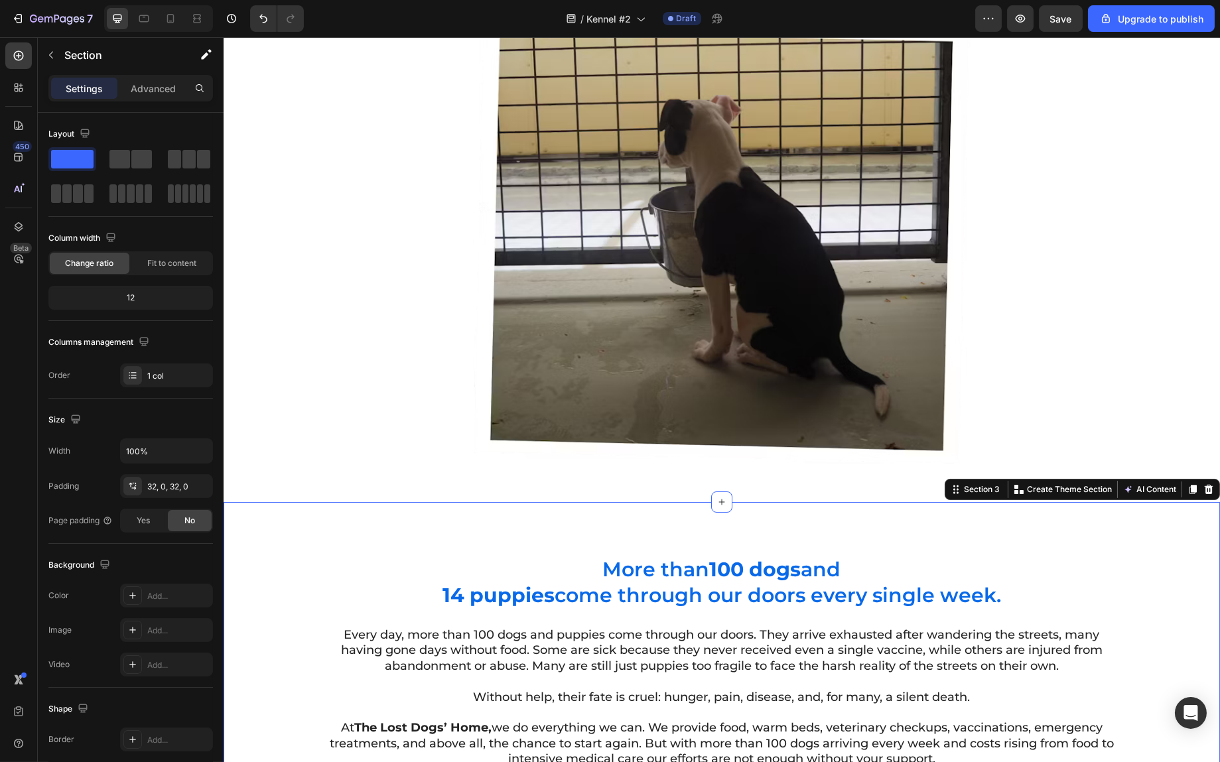
click at [168, 86] on p "Advanced" at bounding box center [153, 89] width 45 height 14
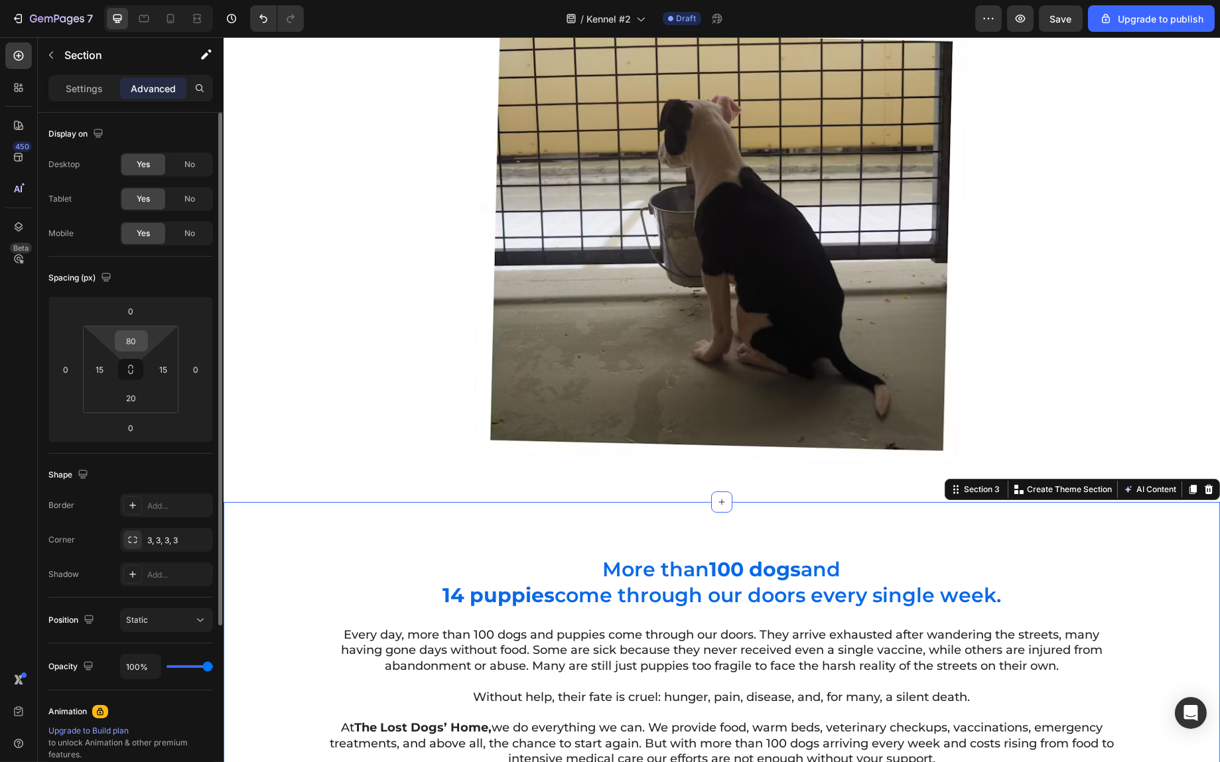
click at [133, 340] on input "80" at bounding box center [131, 341] width 27 height 20
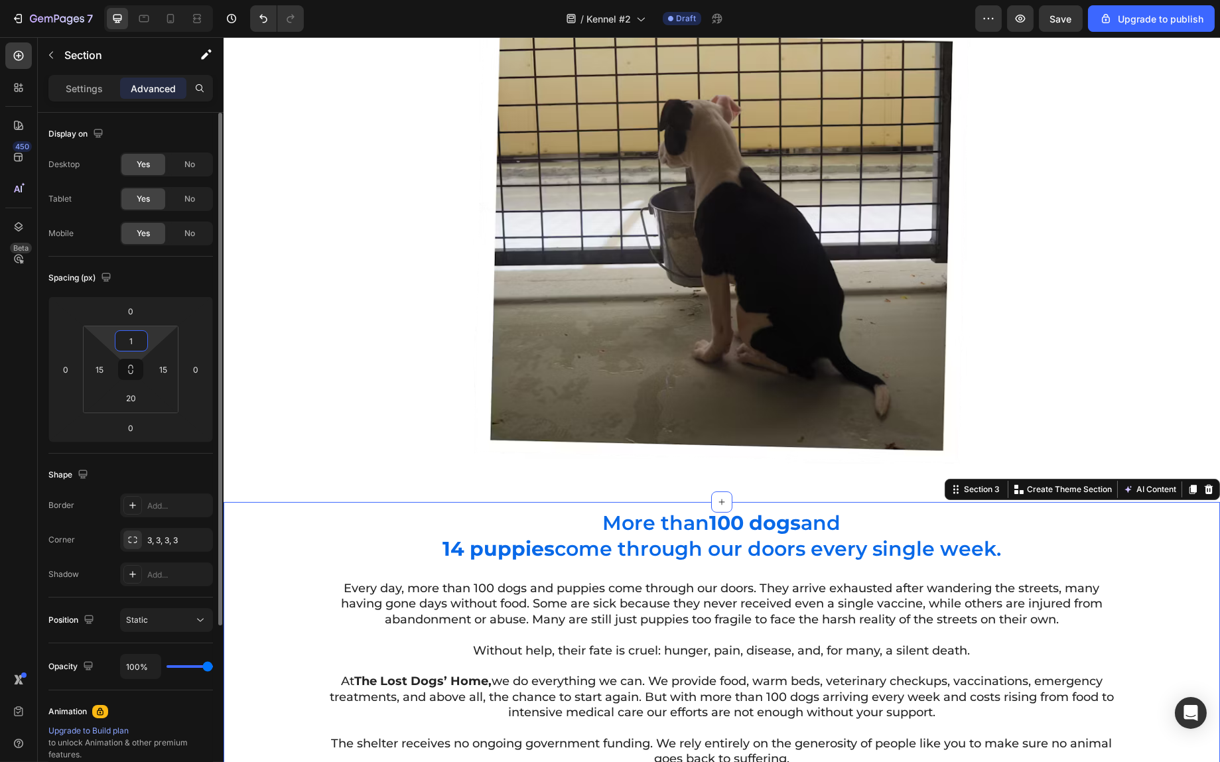
type input "10"
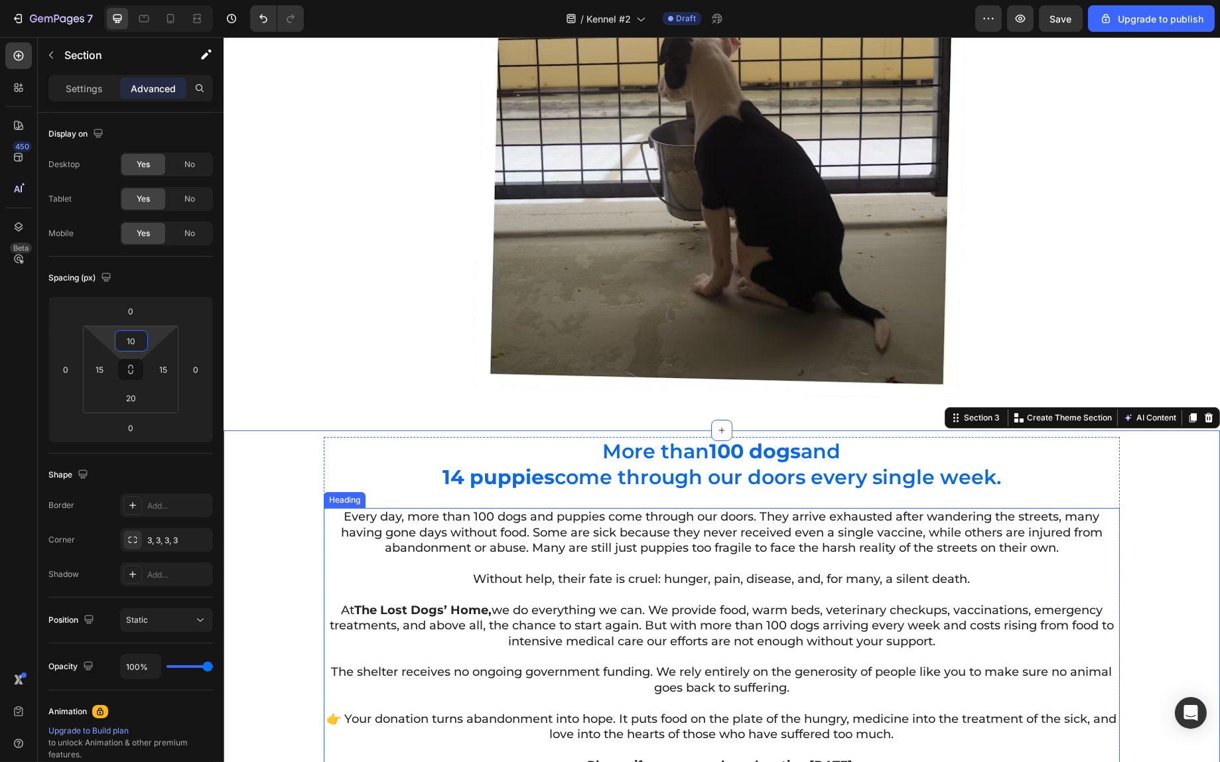
scroll to position [295, 0]
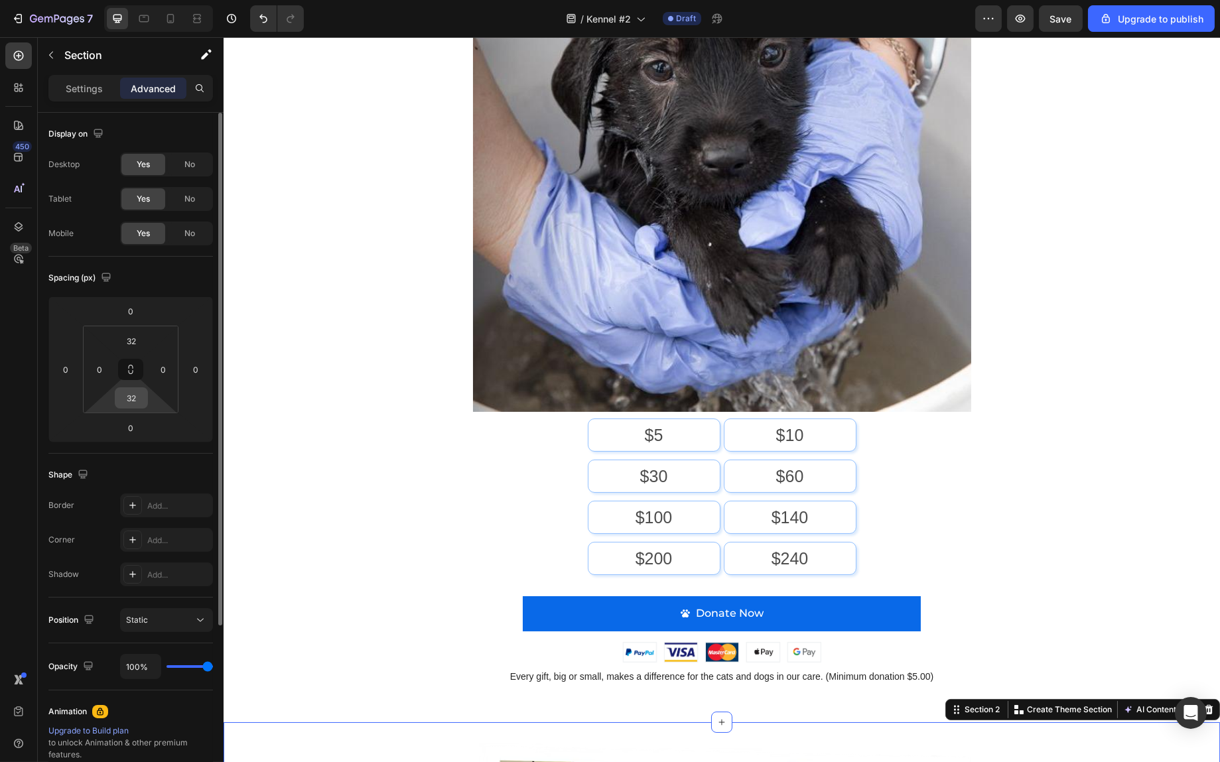
click at [131, 406] on input "32" at bounding box center [131, 398] width 27 height 20
click at [128, 405] on input "5" at bounding box center [131, 398] width 27 height 20
type input "0"
click at [131, 344] on input "32" at bounding box center [131, 341] width 27 height 20
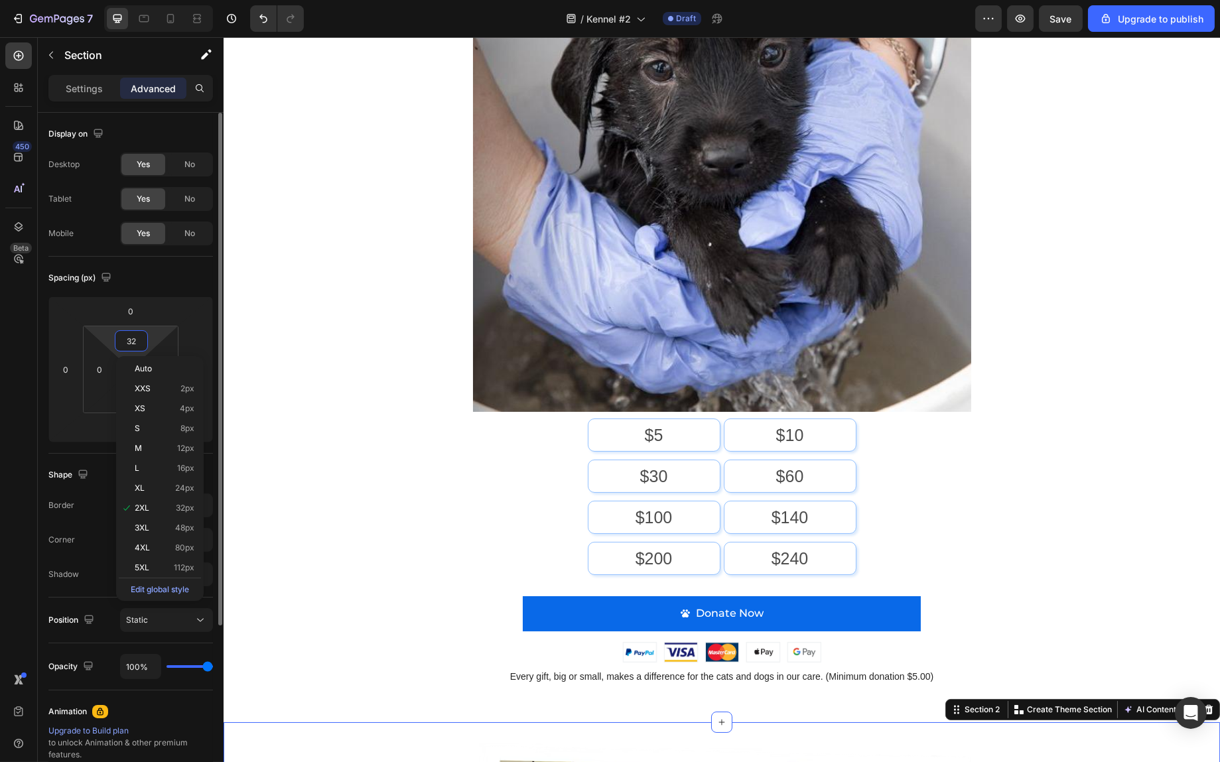
click at [131, 344] on input "32" at bounding box center [131, 341] width 27 height 20
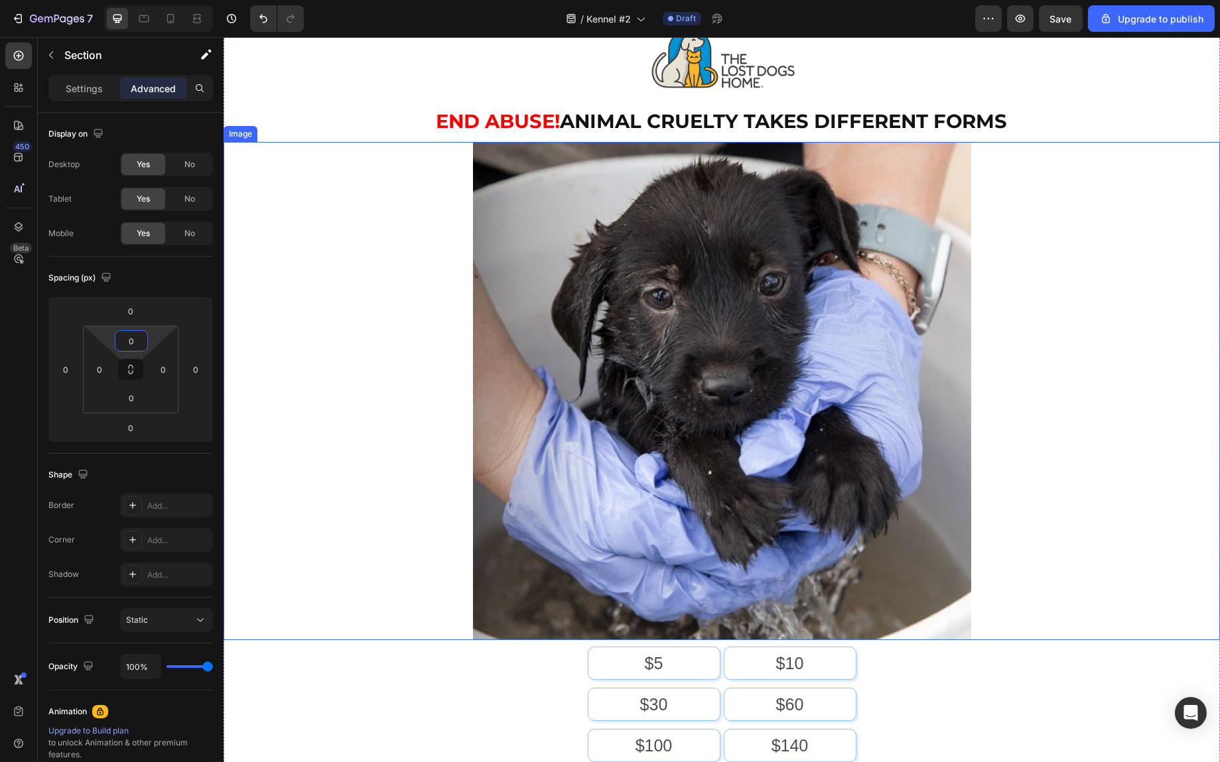
scroll to position [0, 0]
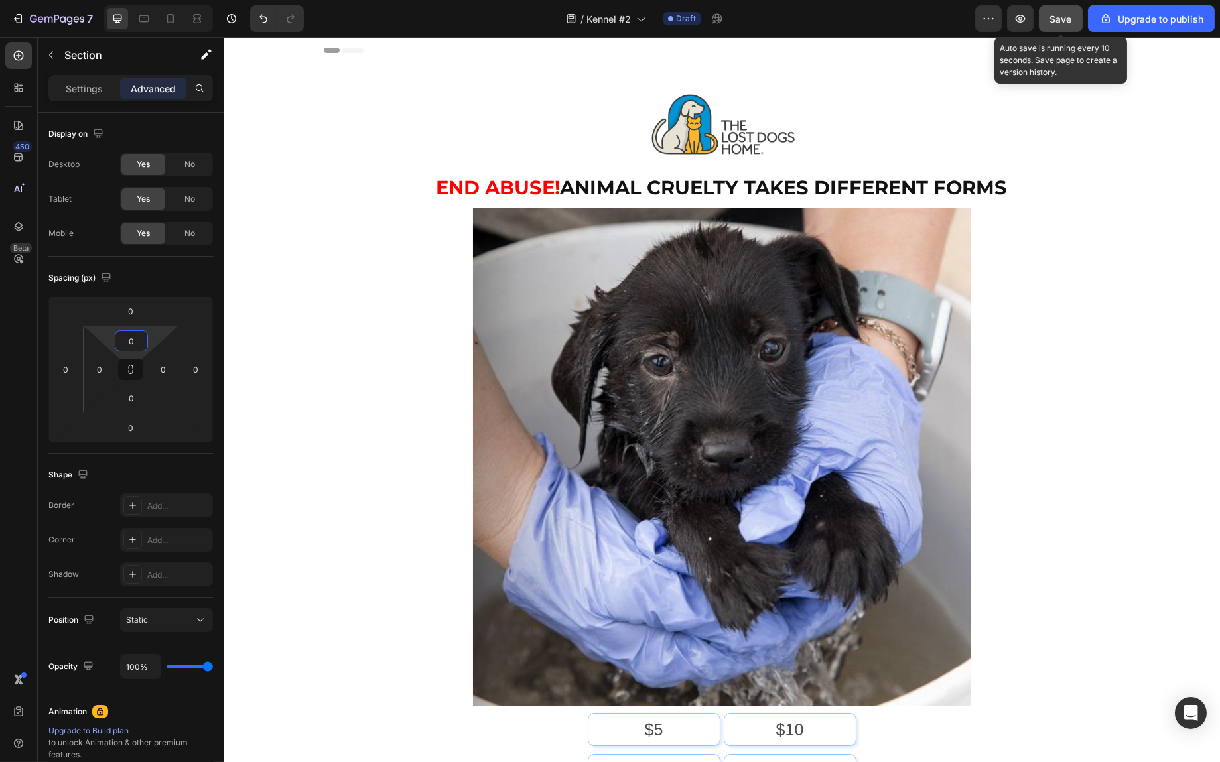
type input "0"
click at [1054, 21] on span "Save" at bounding box center [1061, 18] width 22 height 11
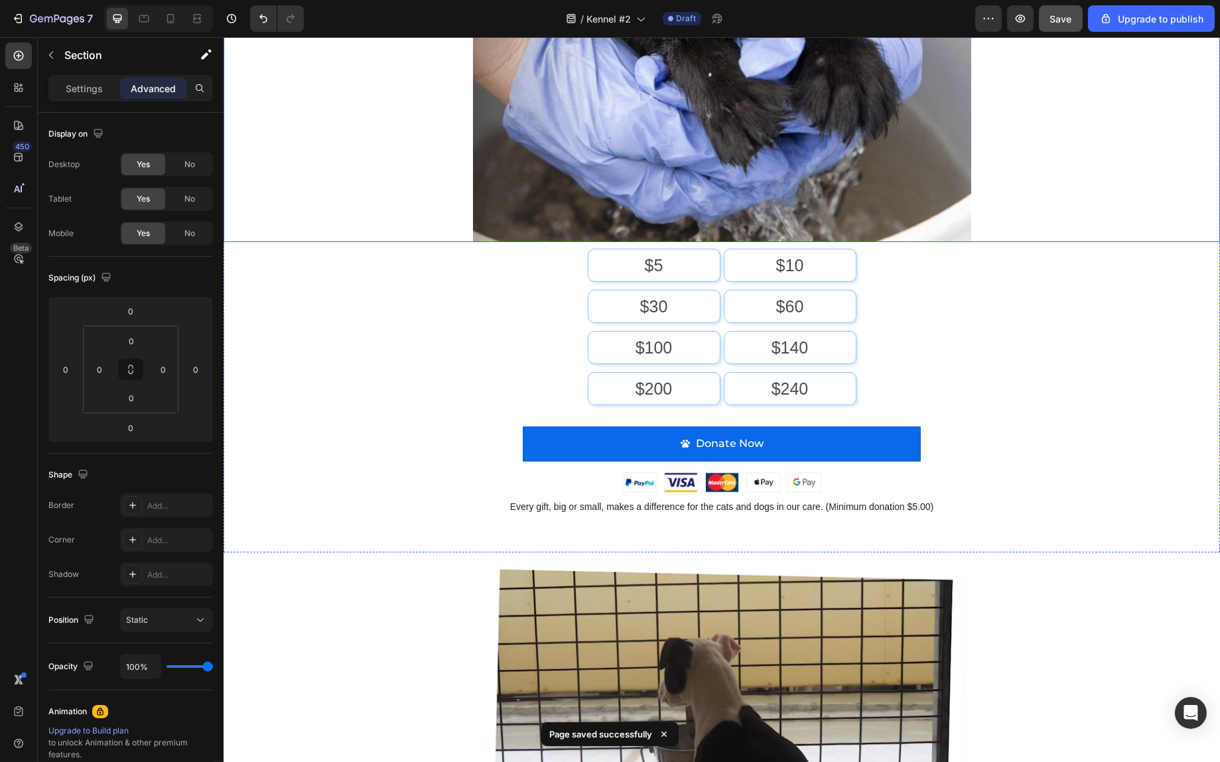
scroll to position [199, 0]
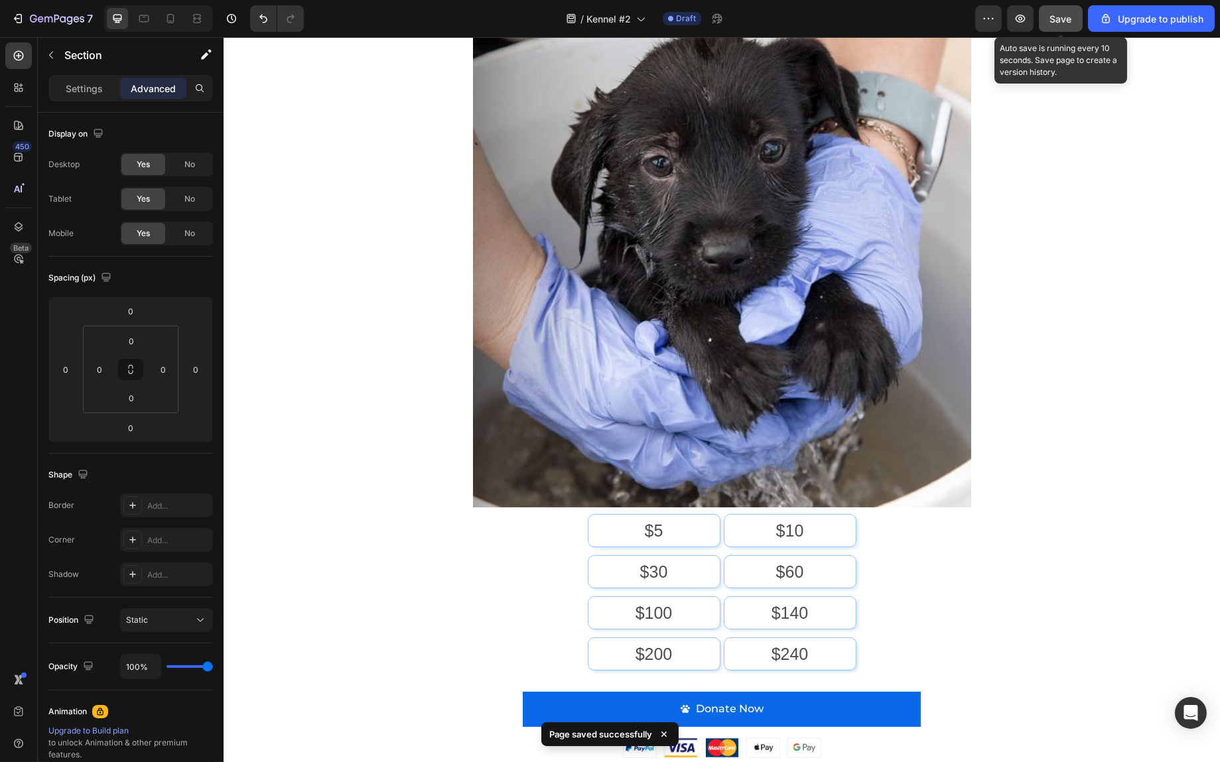
click at [1054, 23] on span "Save" at bounding box center [1061, 18] width 22 height 11
click at [171, 21] on icon at bounding box center [170, 21] width 3 height 1
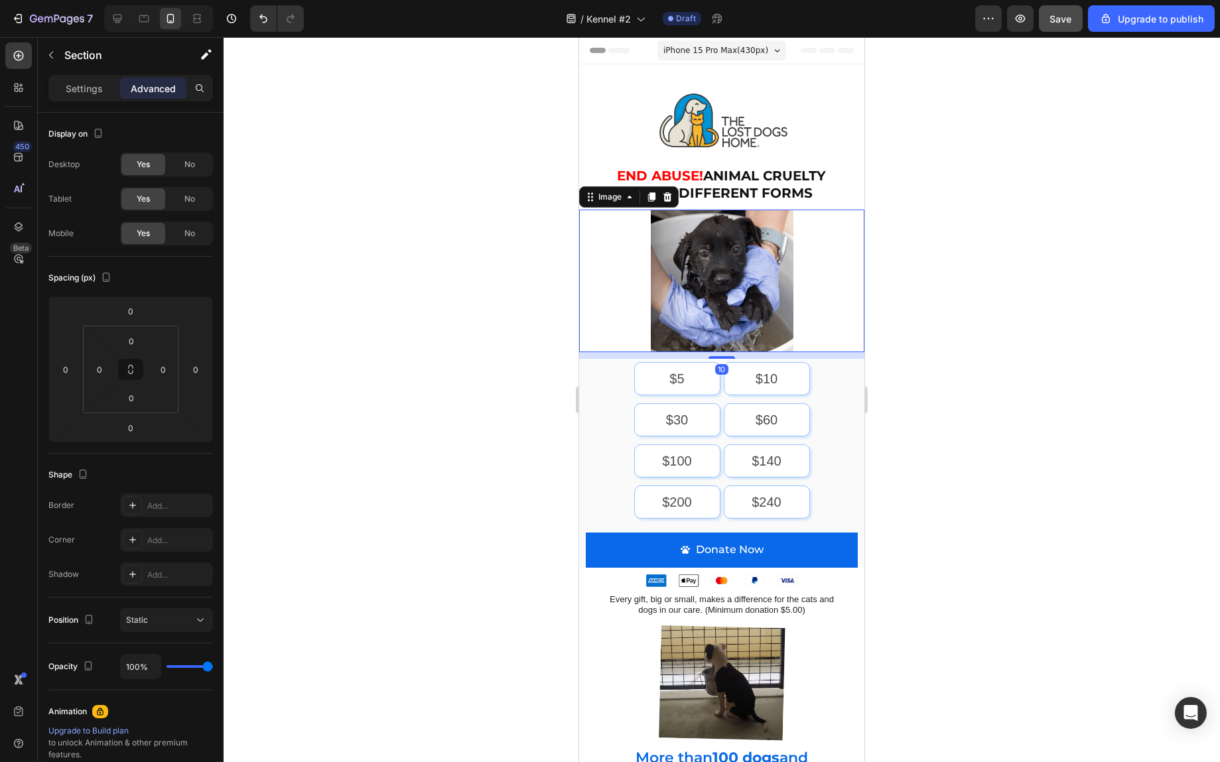
click at [795, 275] on div at bounding box center [721, 281] width 285 height 143
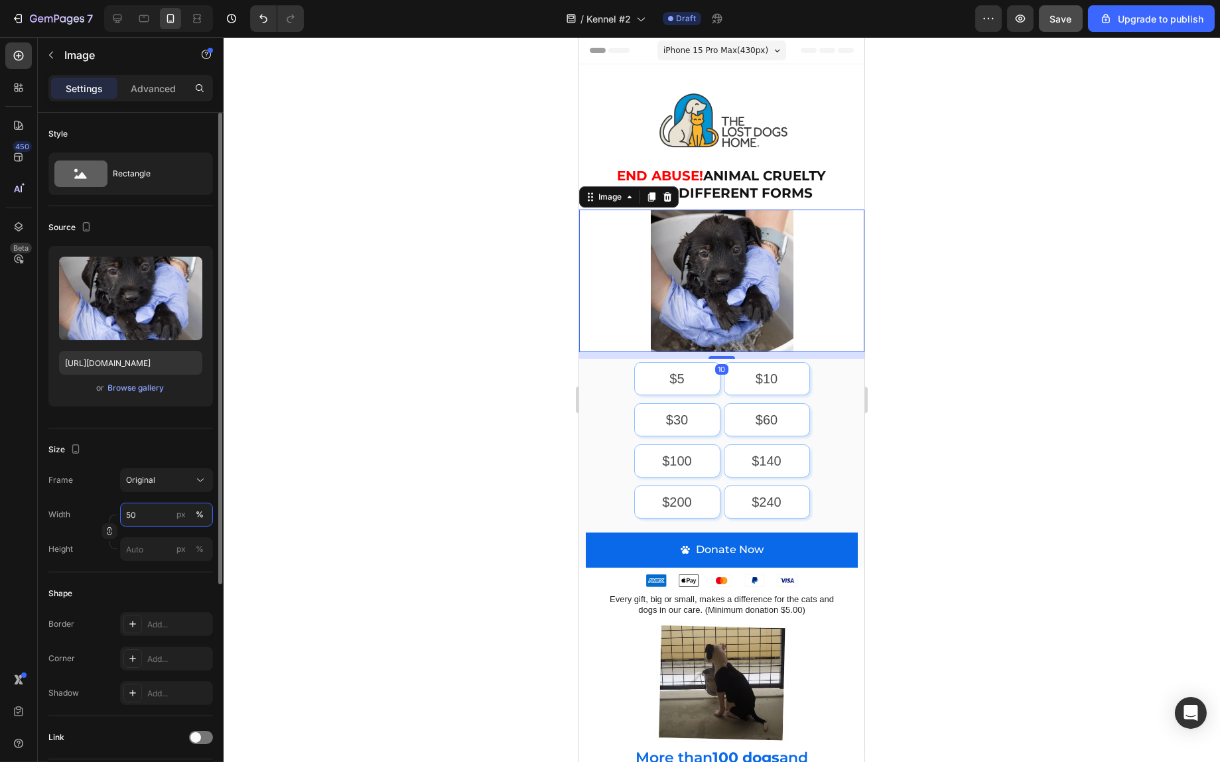
click at [145, 510] on input "50" at bounding box center [166, 515] width 93 height 24
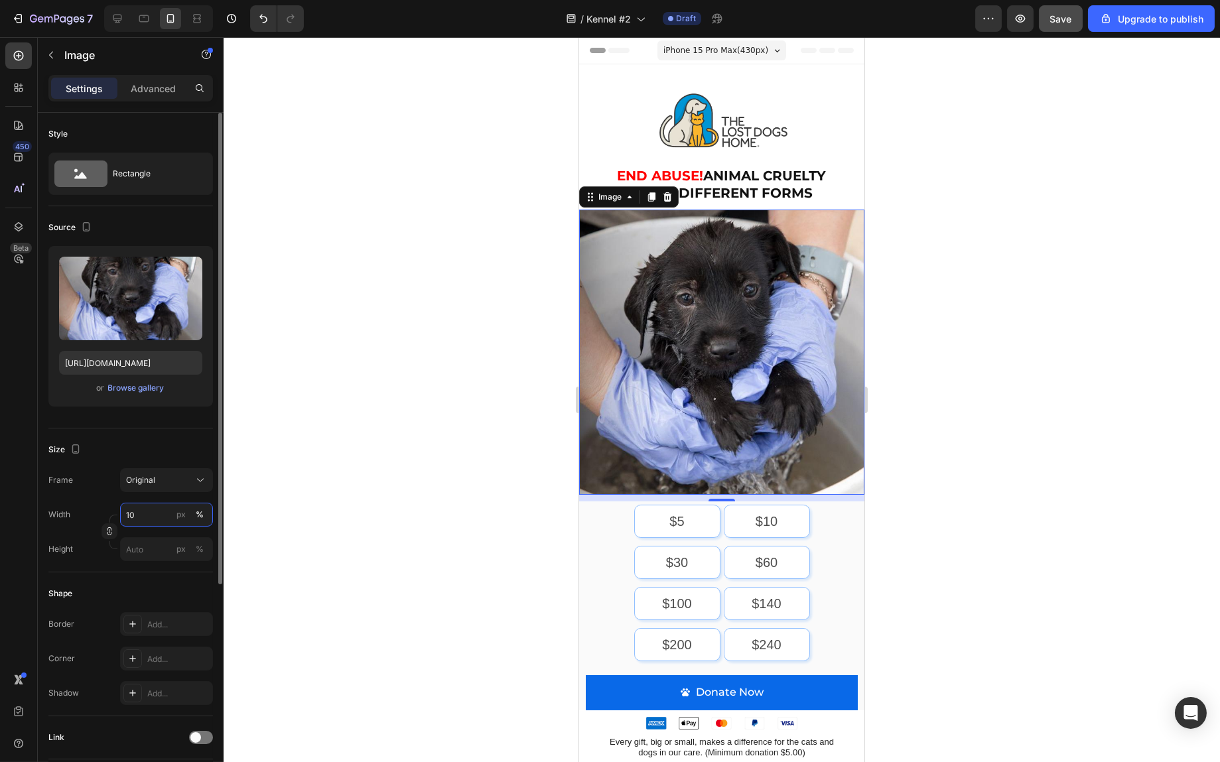
type input "100"
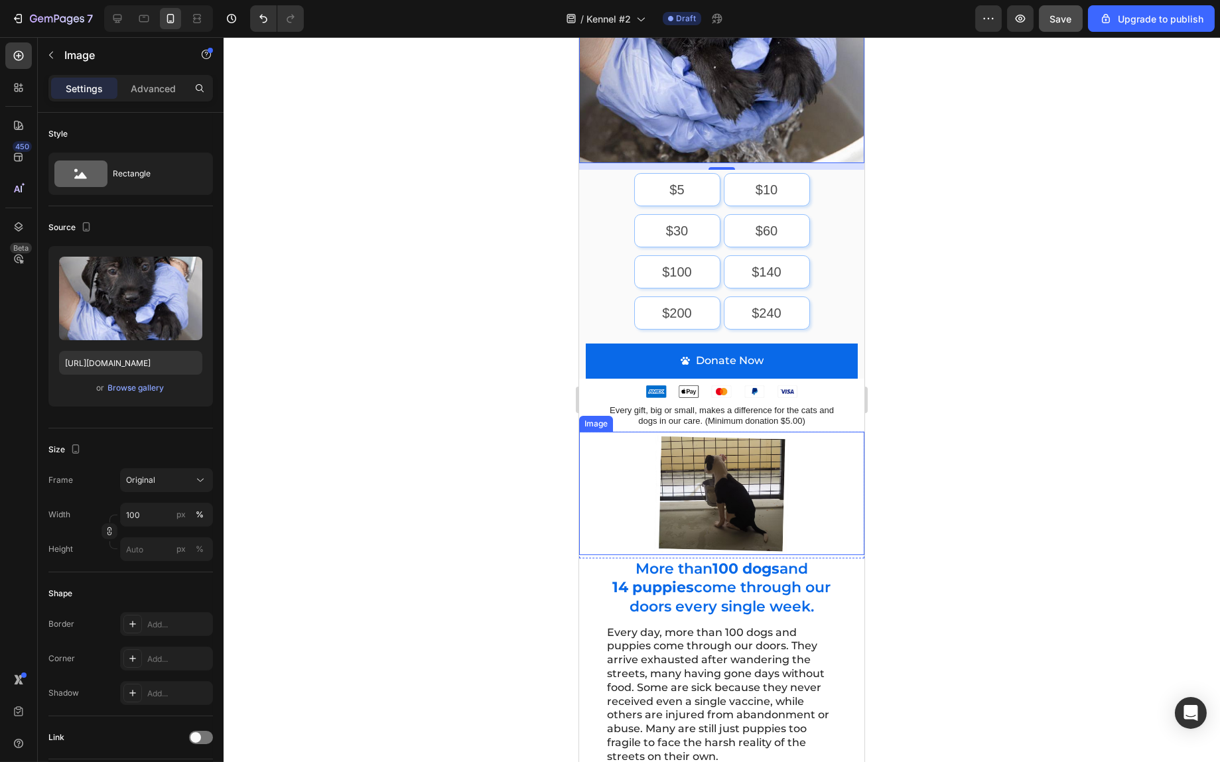
click at [770, 490] on img at bounding box center [722, 493] width 136 height 123
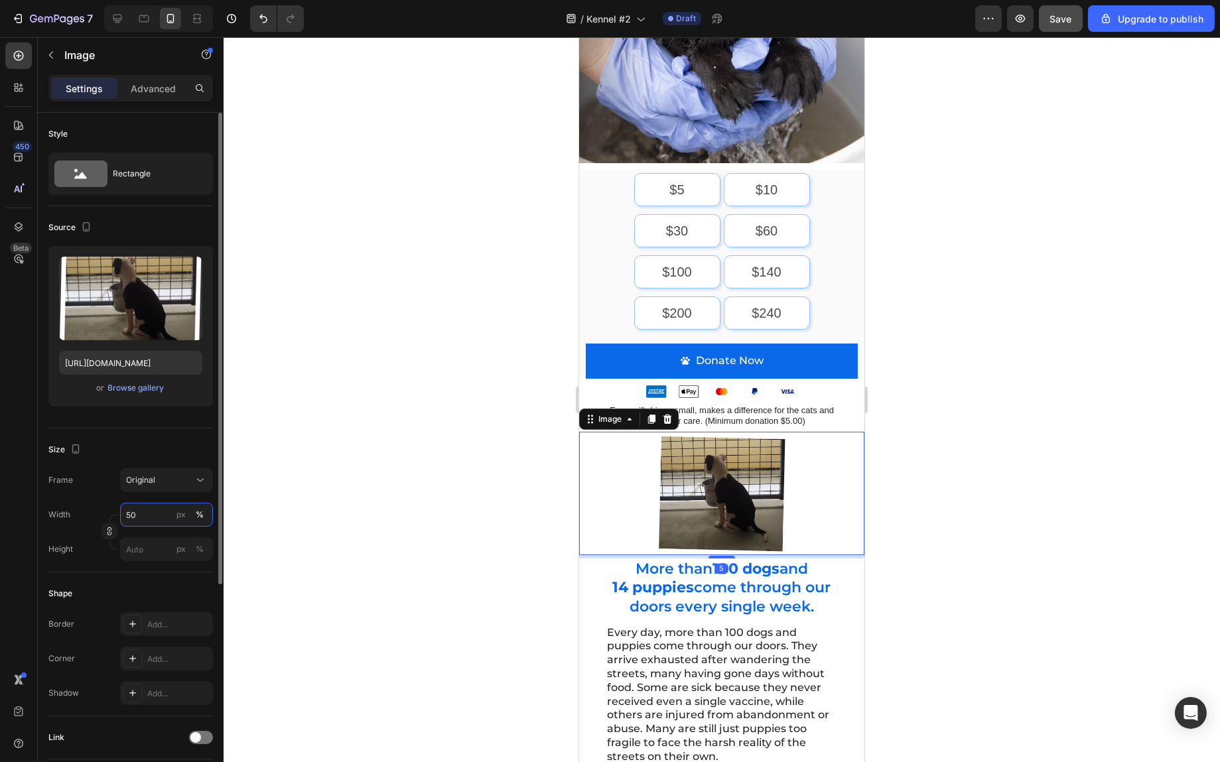
click at [140, 518] on input "50" at bounding box center [166, 515] width 93 height 24
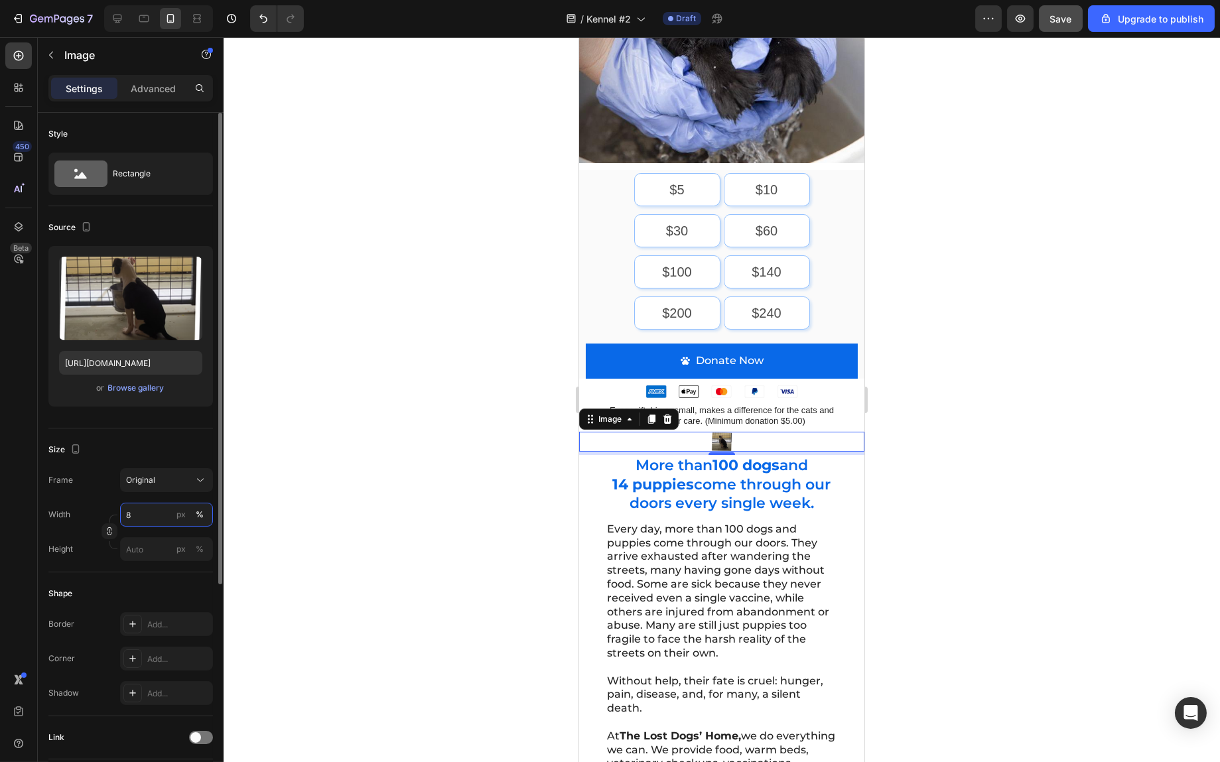
type input "80"
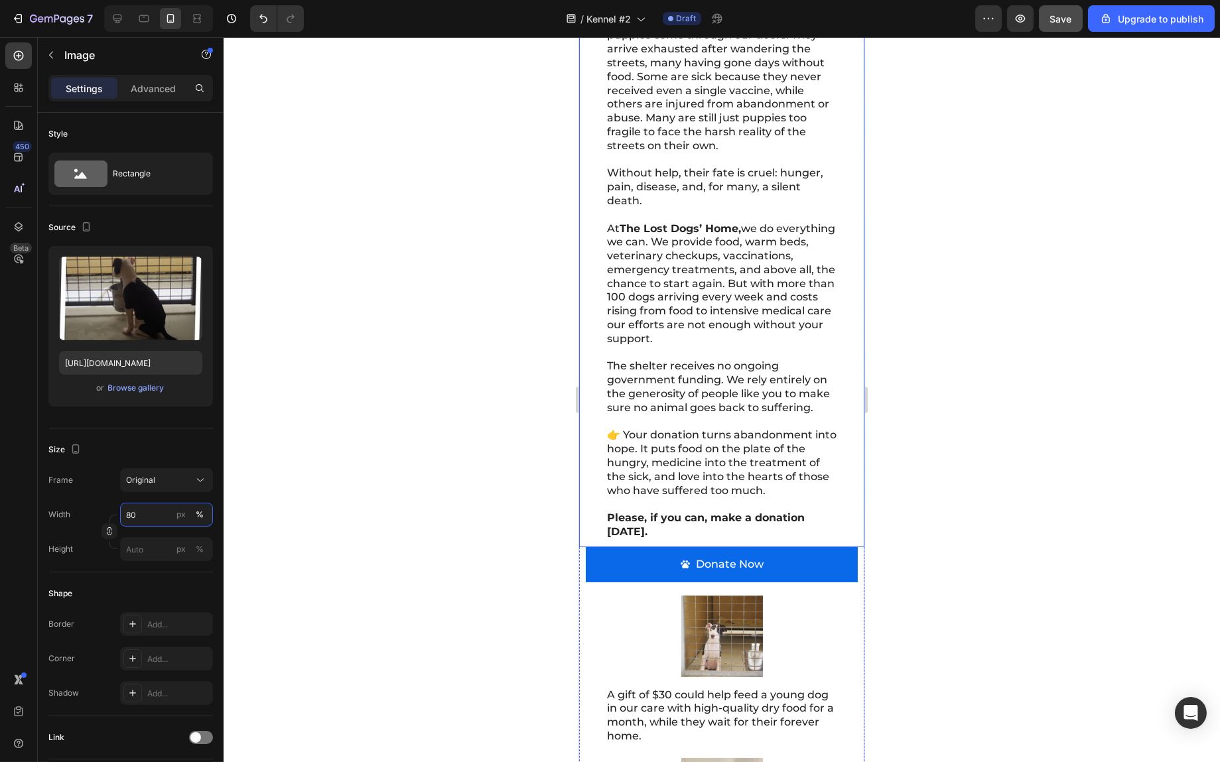
scroll to position [1194, 0]
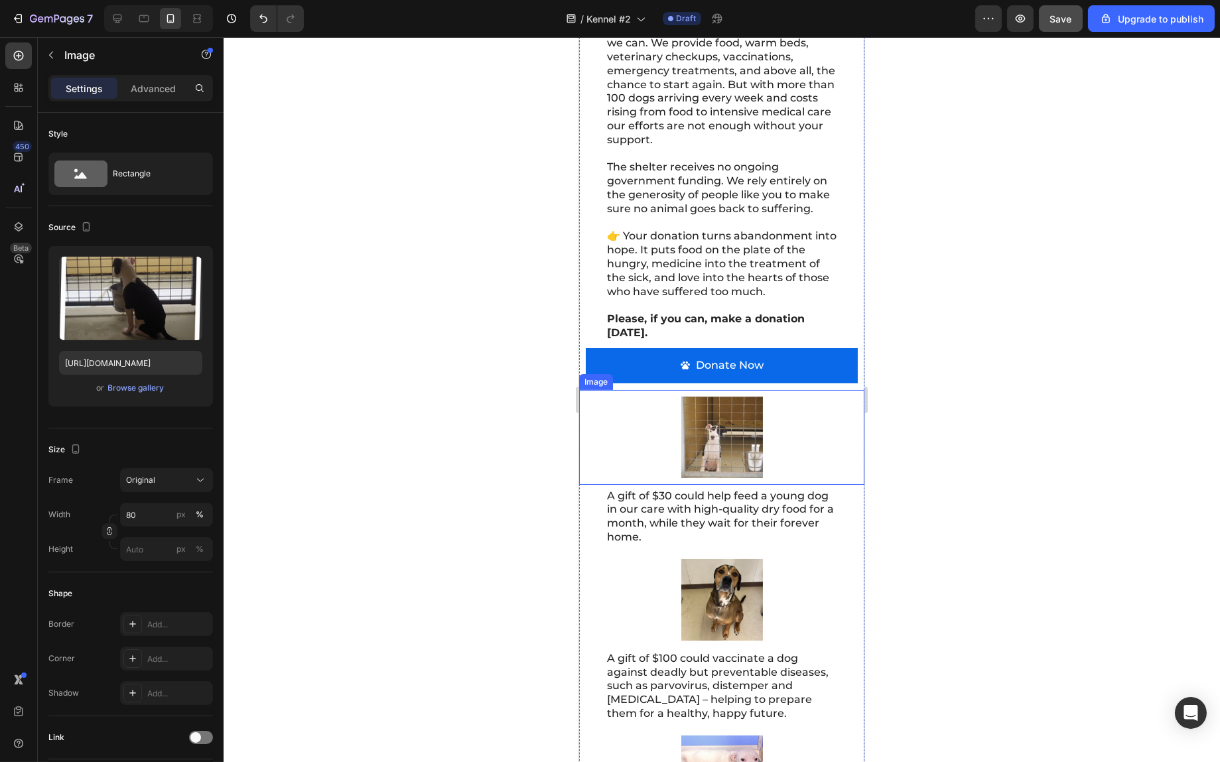
click at [712, 454] on img at bounding box center [722, 438] width 82 height 82
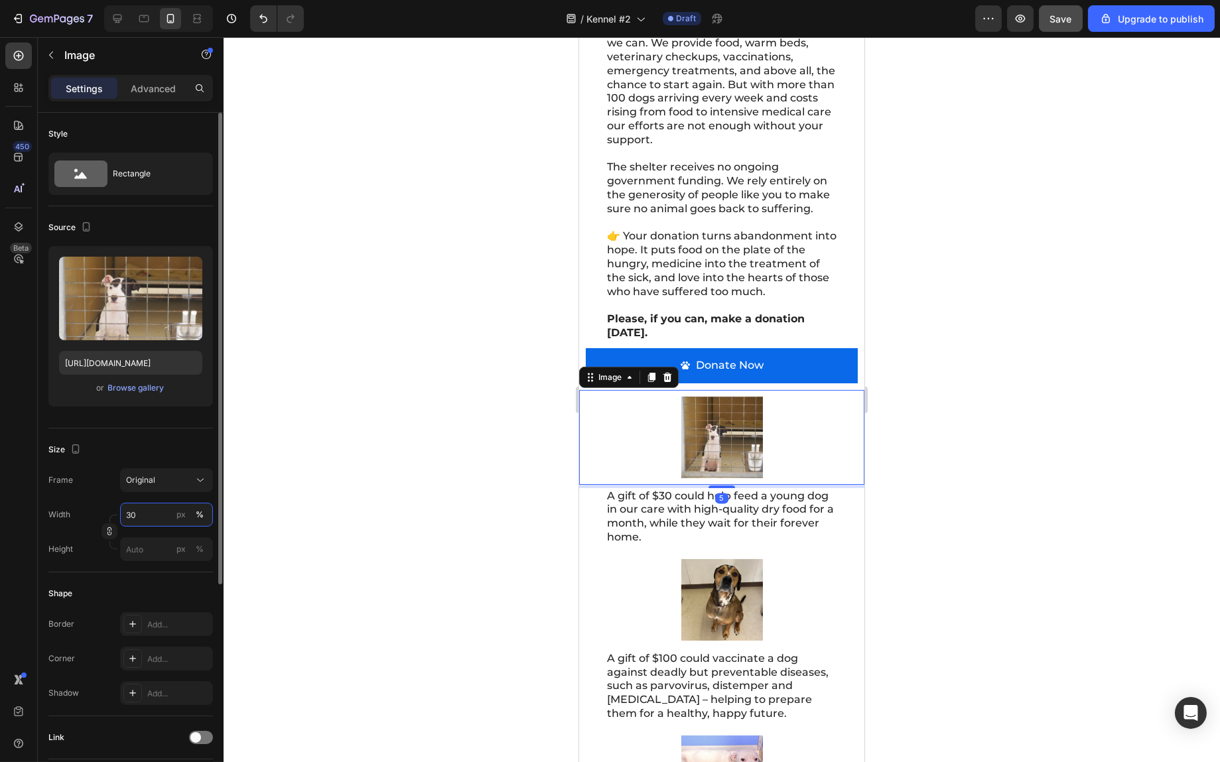
click at [146, 511] on input "30" at bounding box center [166, 515] width 93 height 24
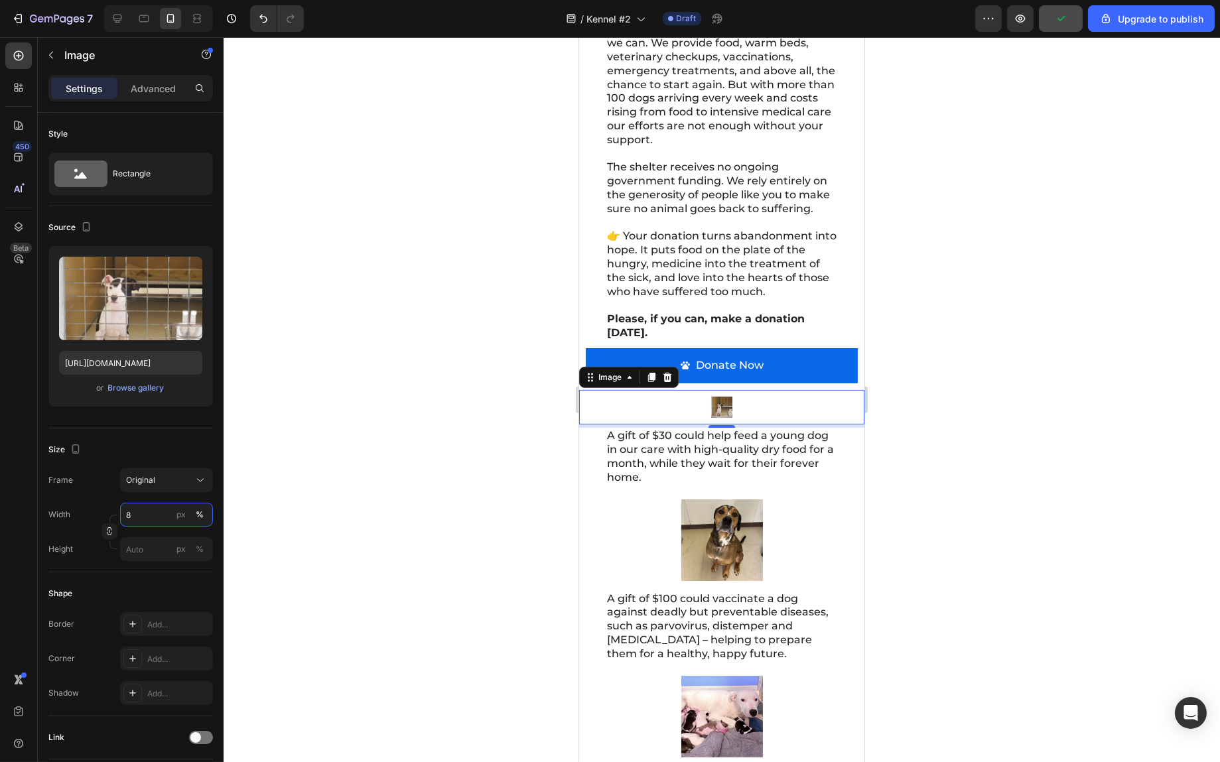
type input "80"
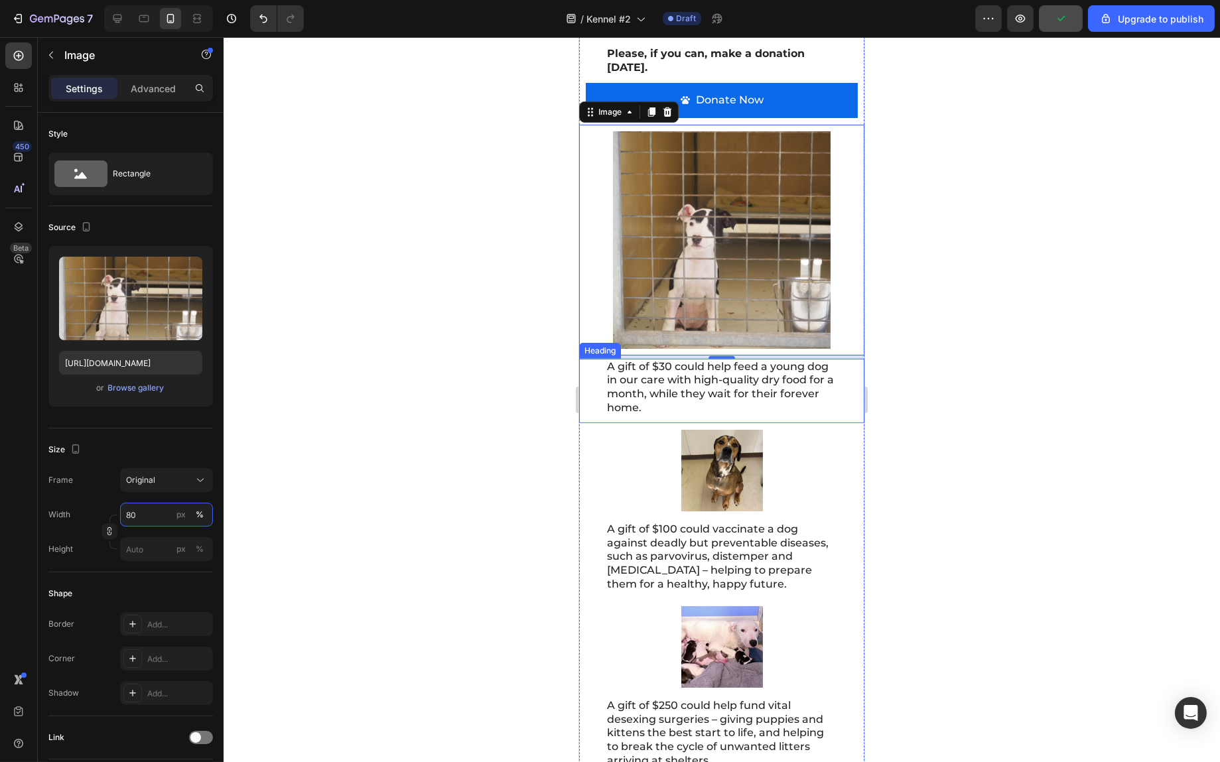
scroll to position [1659, 0]
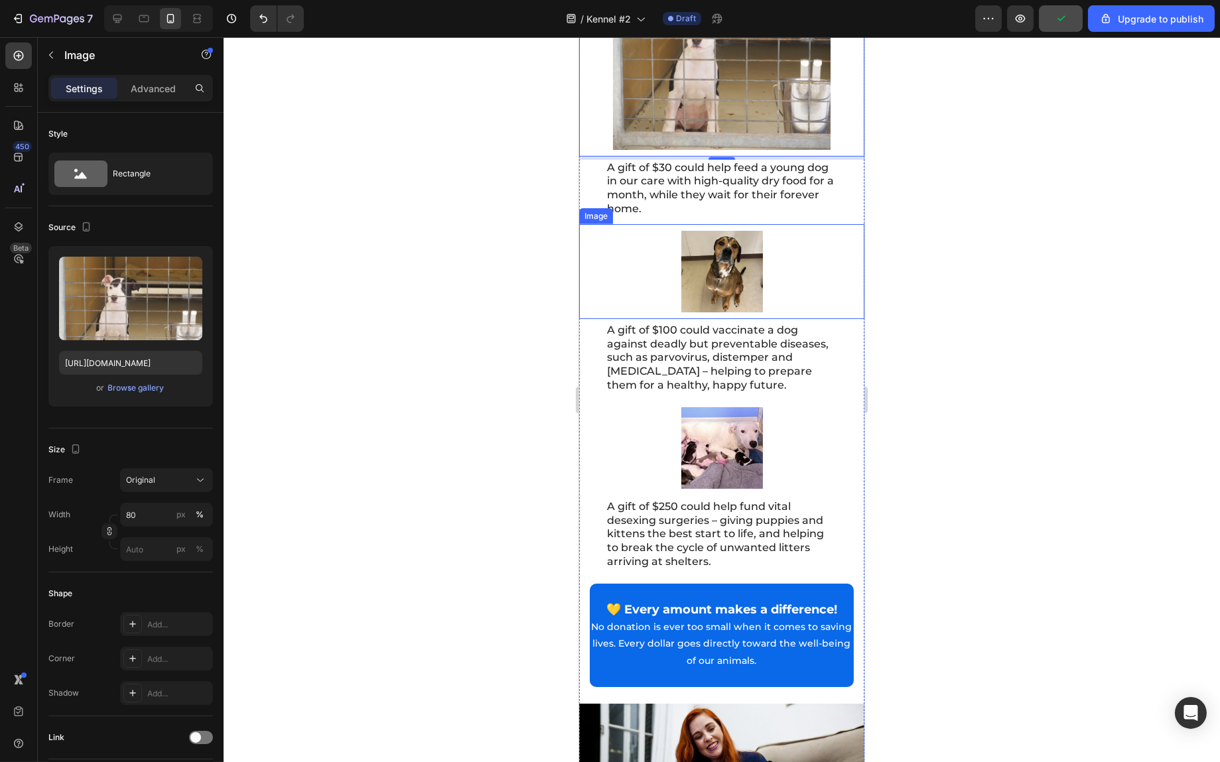
click at [738, 298] on img at bounding box center [722, 272] width 82 height 82
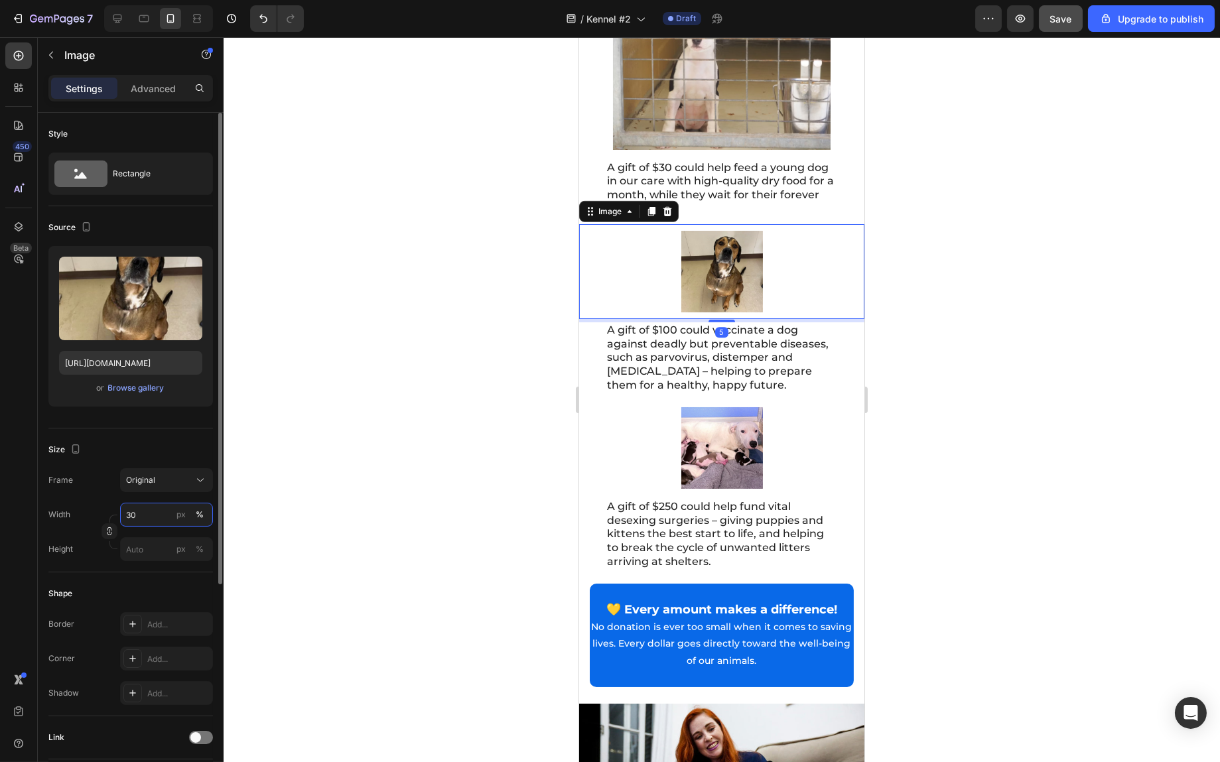
click at [139, 518] on input "30" at bounding box center [166, 515] width 93 height 24
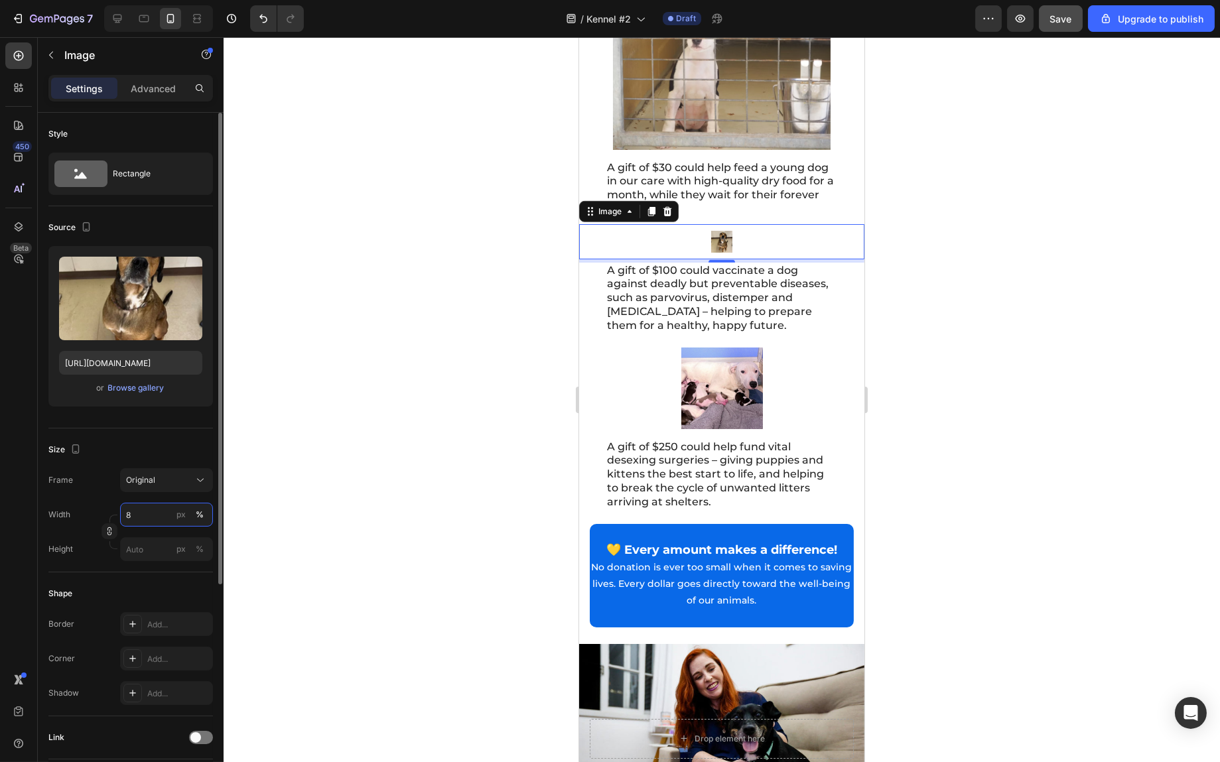
type input "80"
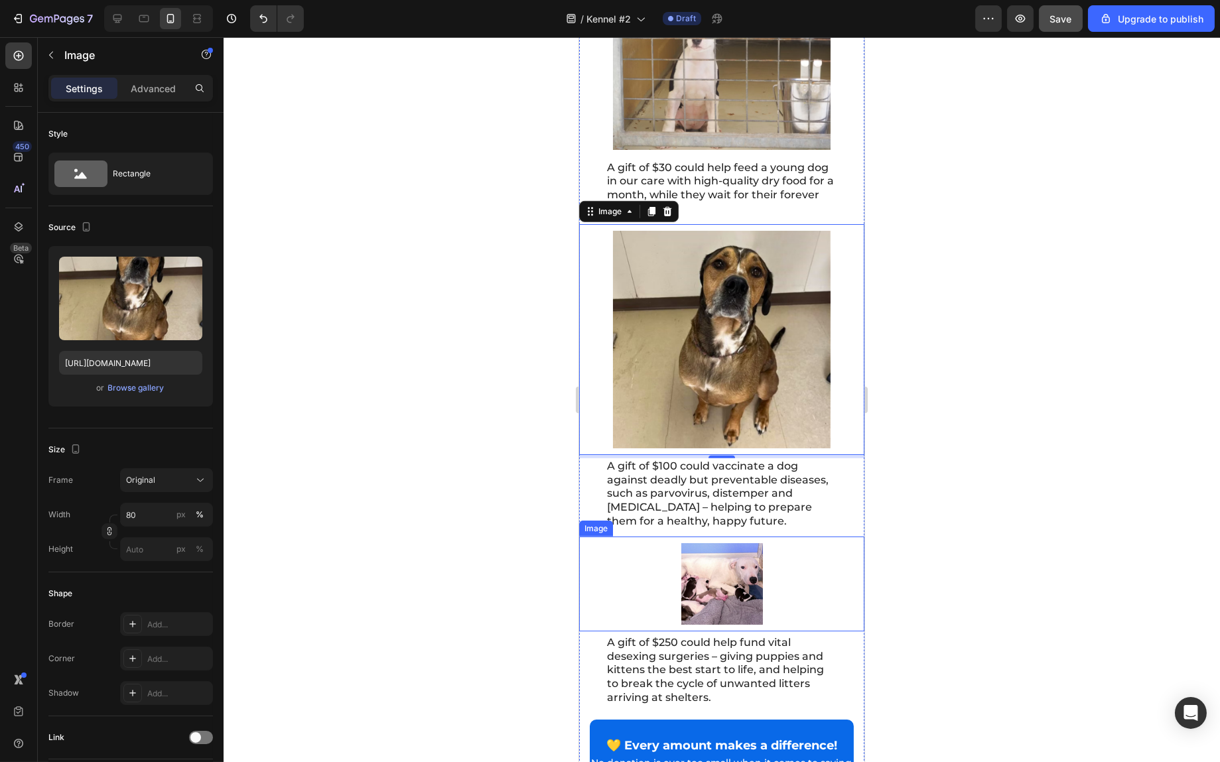
click at [744, 584] on img at bounding box center [722, 584] width 82 height 82
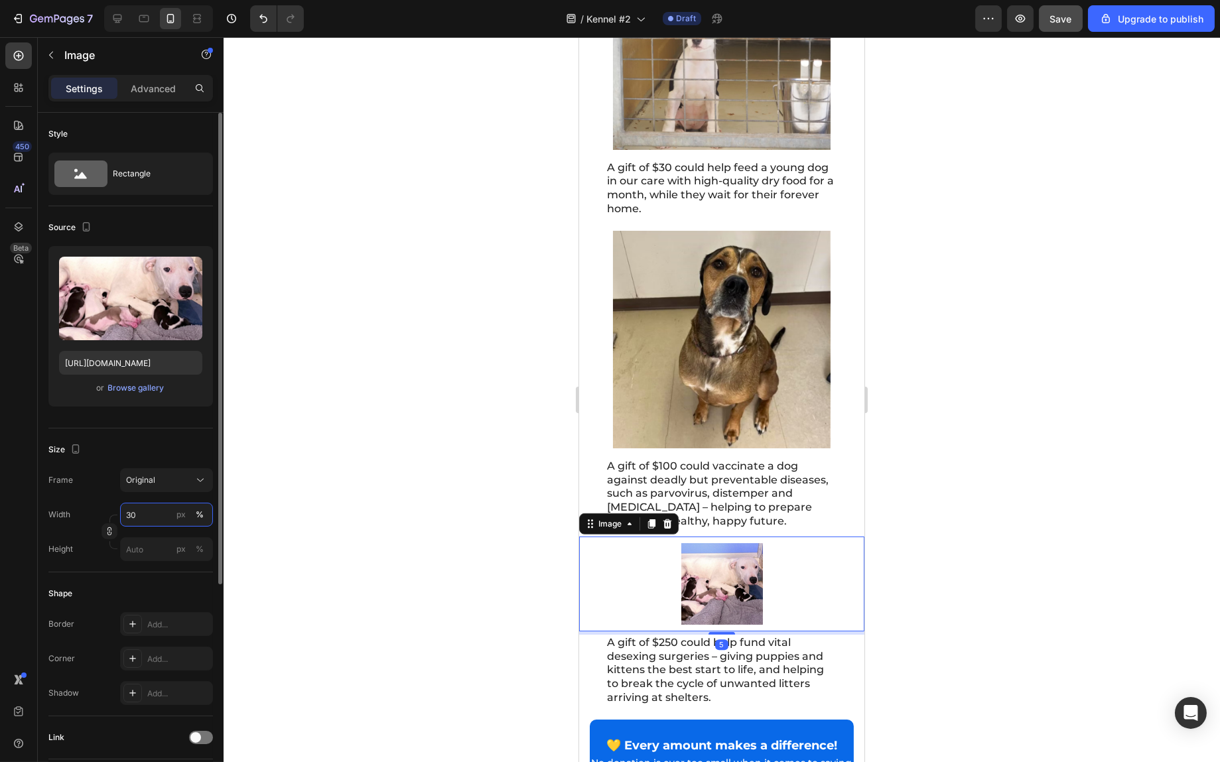
click at [151, 506] on input "30" at bounding box center [166, 515] width 93 height 24
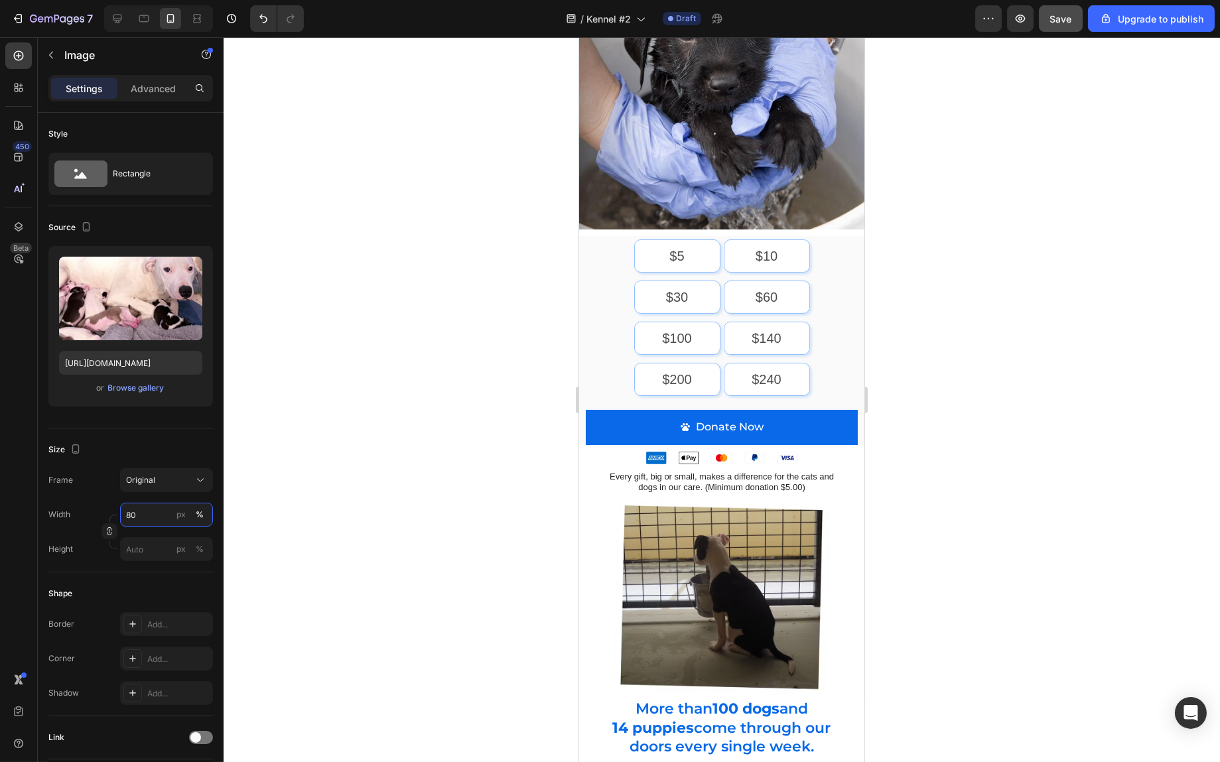
scroll to position [0, 0]
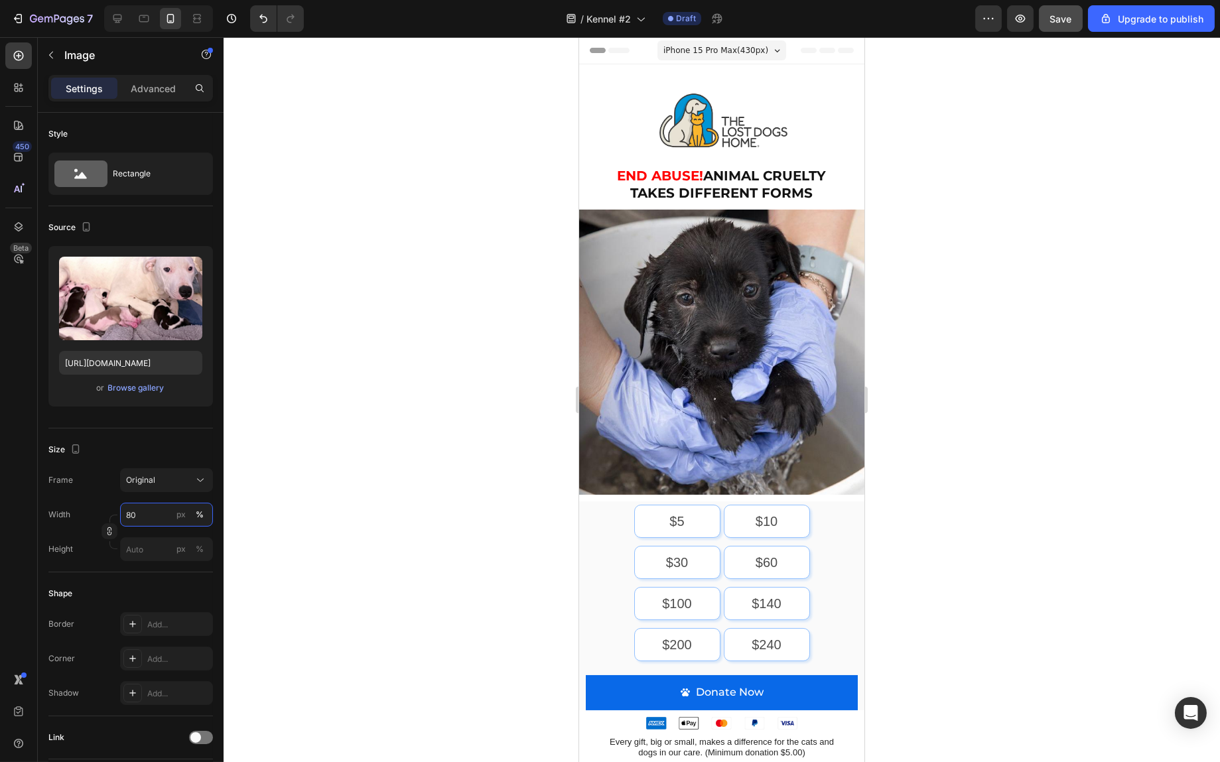
type input "80"
click at [1061, 17] on span "Save" at bounding box center [1061, 18] width 22 height 11
click at [1026, 18] on icon "button" at bounding box center [1021, 19] width 10 height 8
click at [1056, 17] on span "Save" at bounding box center [1061, 18] width 22 height 11
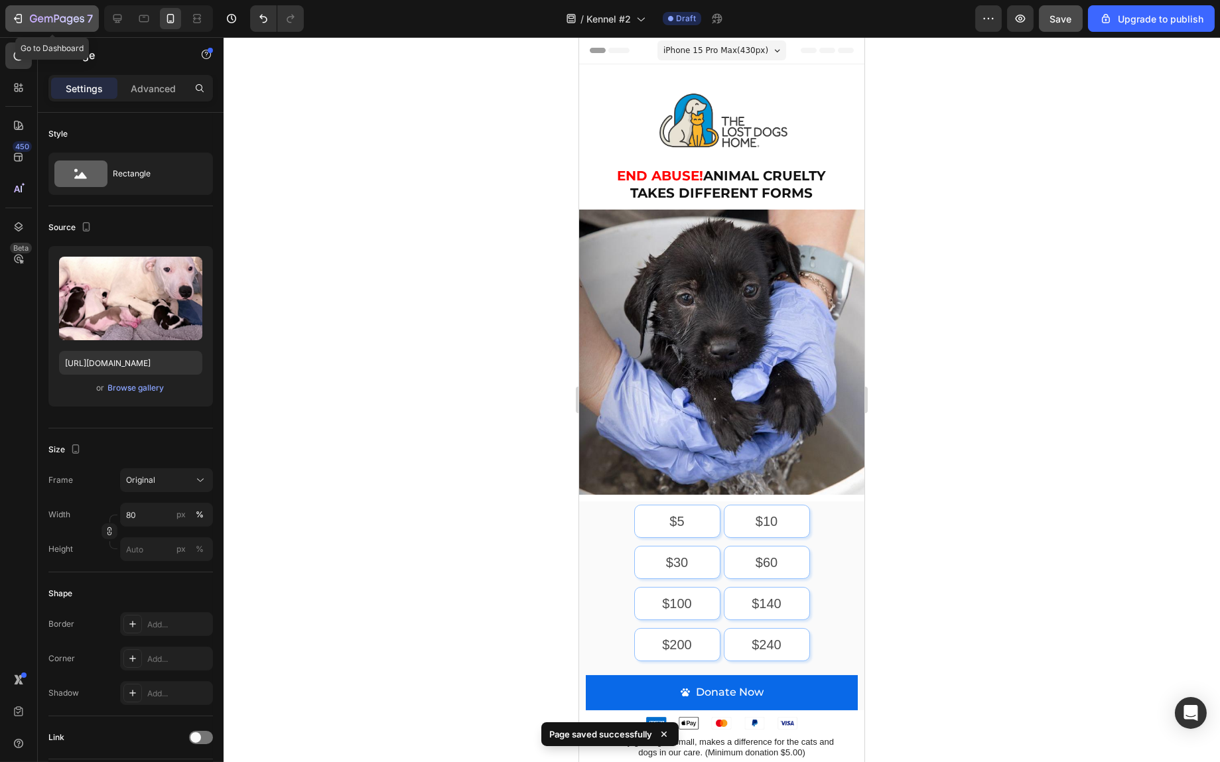
click at [18, 18] on icon "button" at bounding box center [17, 19] width 6 height 4
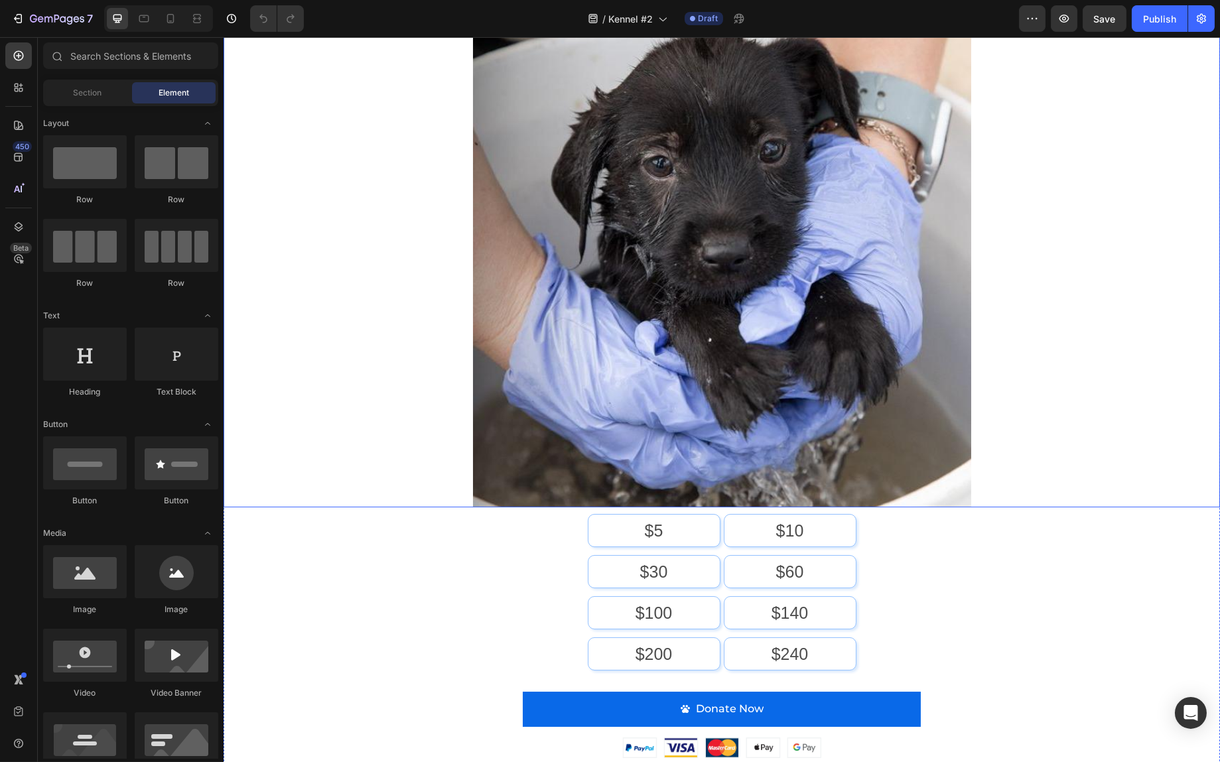
scroll to position [398, 0]
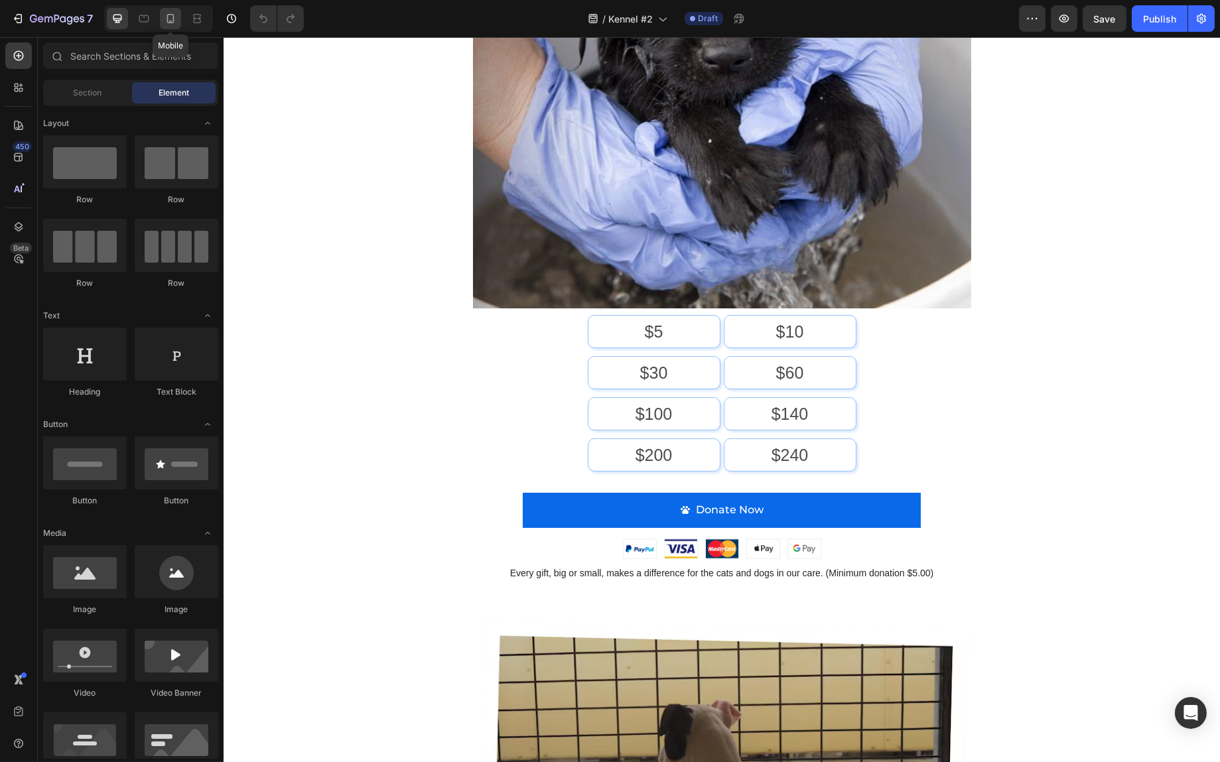
click at [171, 23] on icon at bounding box center [170, 18] width 7 height 9
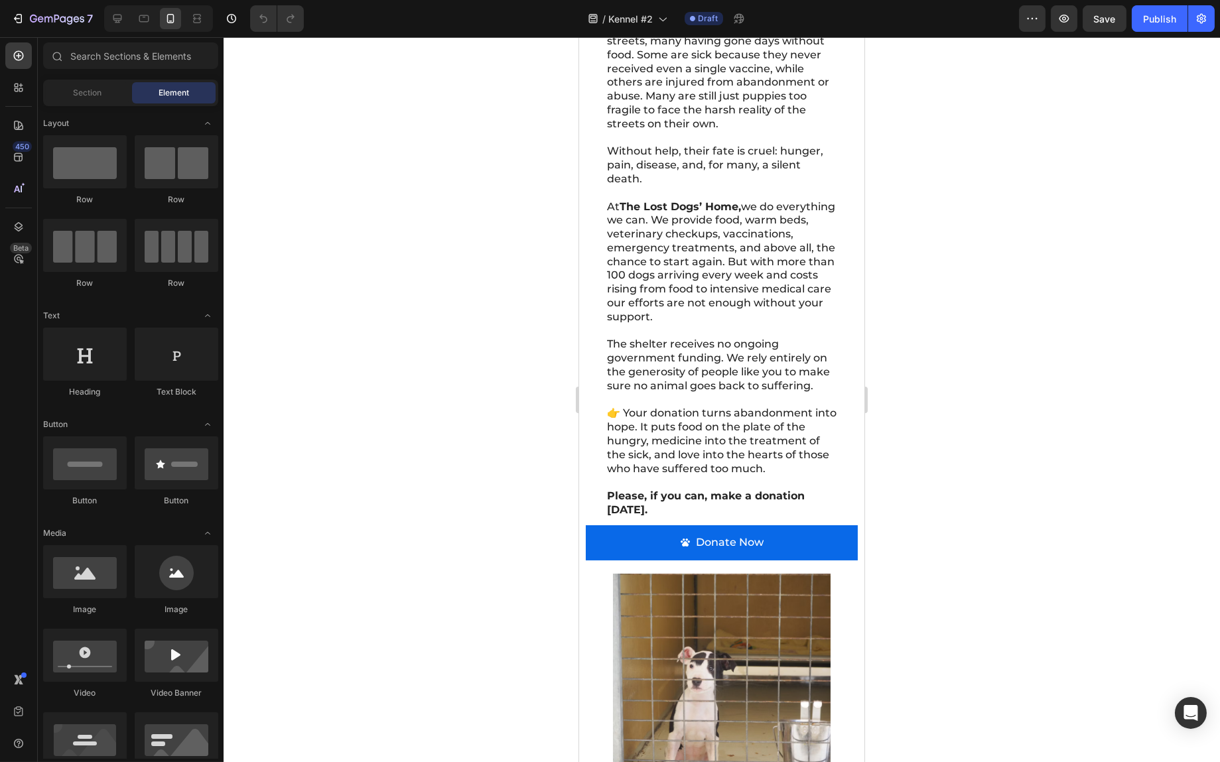
scroll to position [1283, 0]
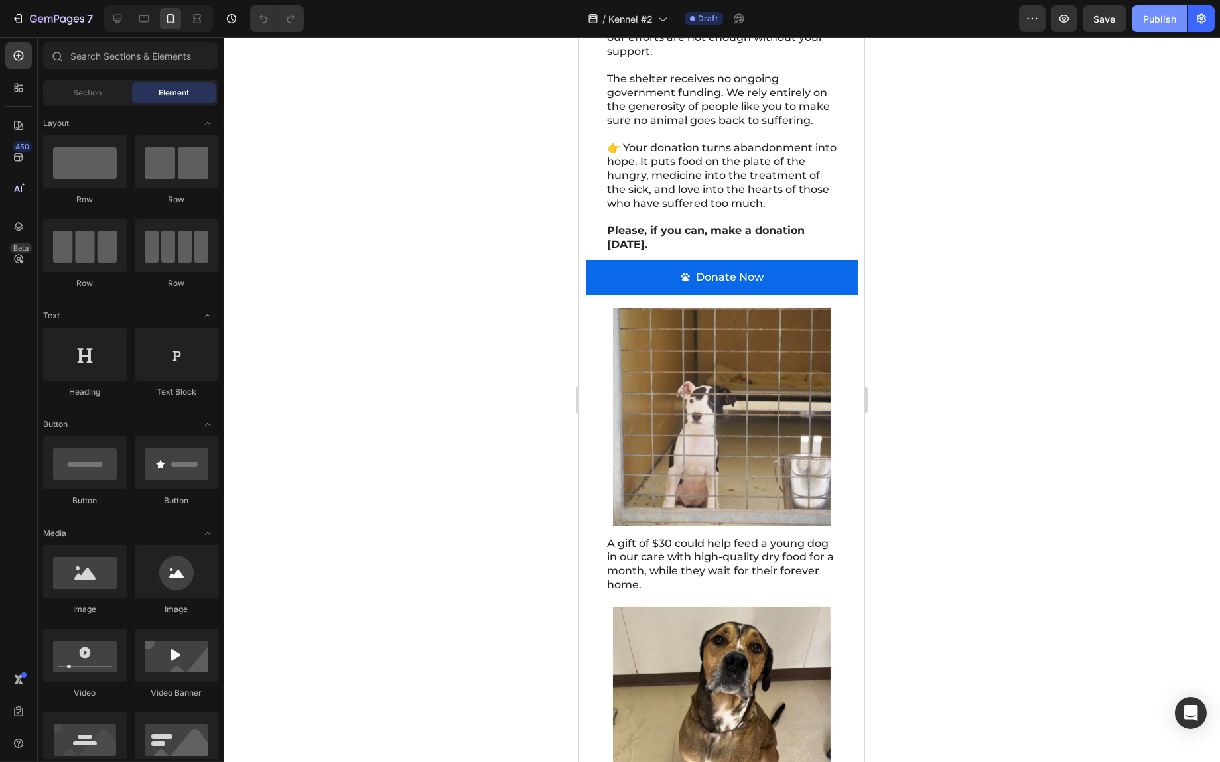
click at [1153, 22] on div "Publish" at bounding box center [1159, 19] width 33 height 14
click at [1026, 24] on icon "button" at bounding box center [1032, 18] width 13 height 13
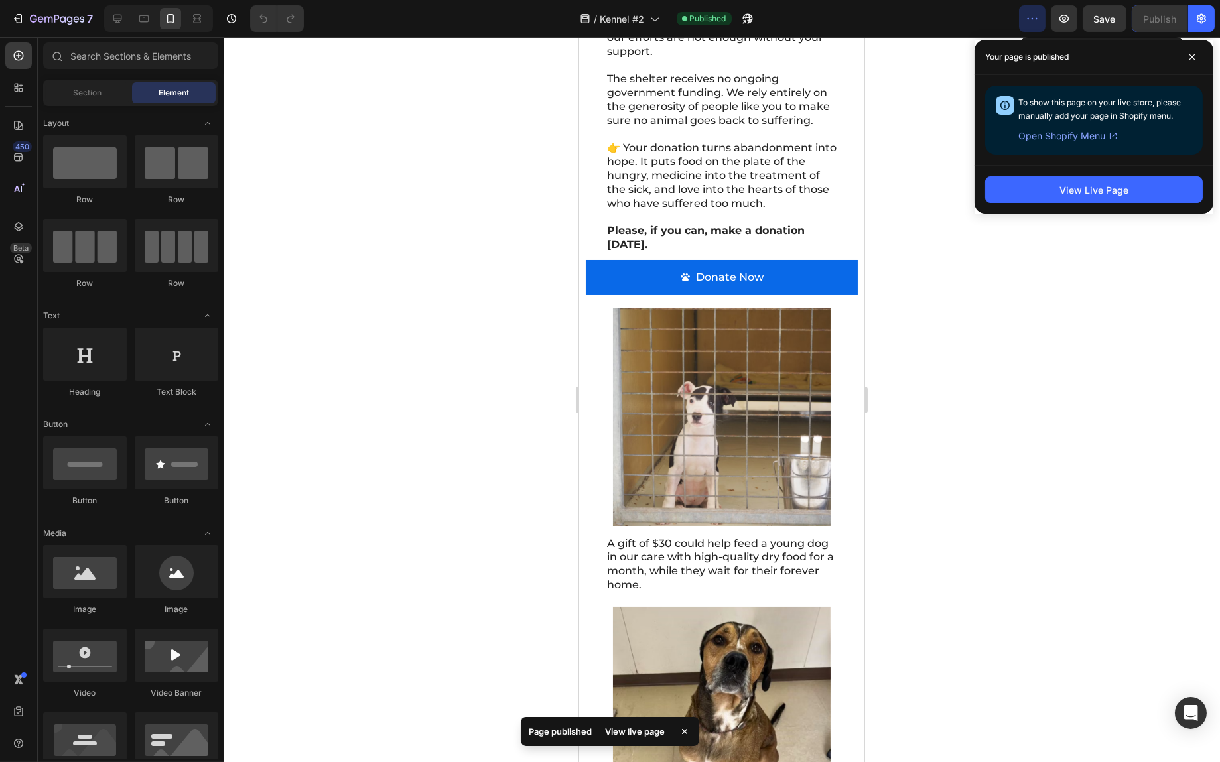
click at [1026, 24] on icon "button" at bounding box center [1032, 18] width 13 height 13
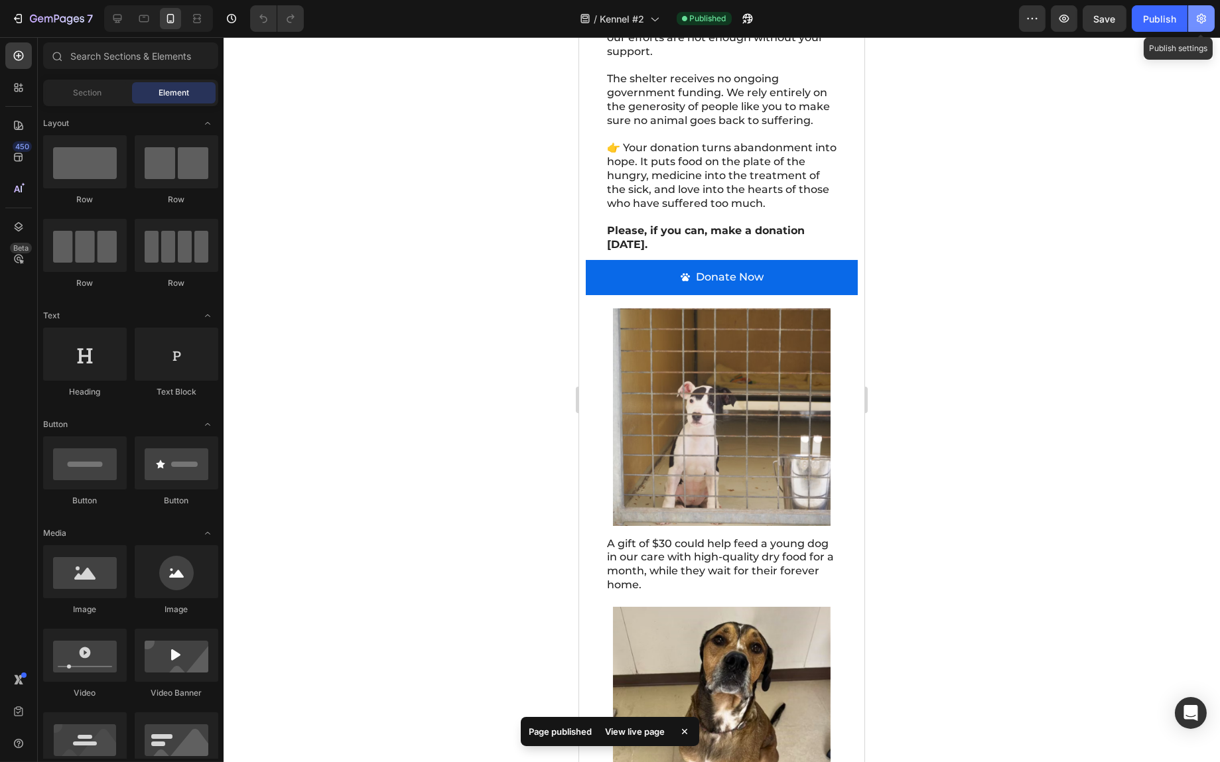
click at [1205, 19] on icon "button" at bounding box center [1201, 19] width 9 height 10
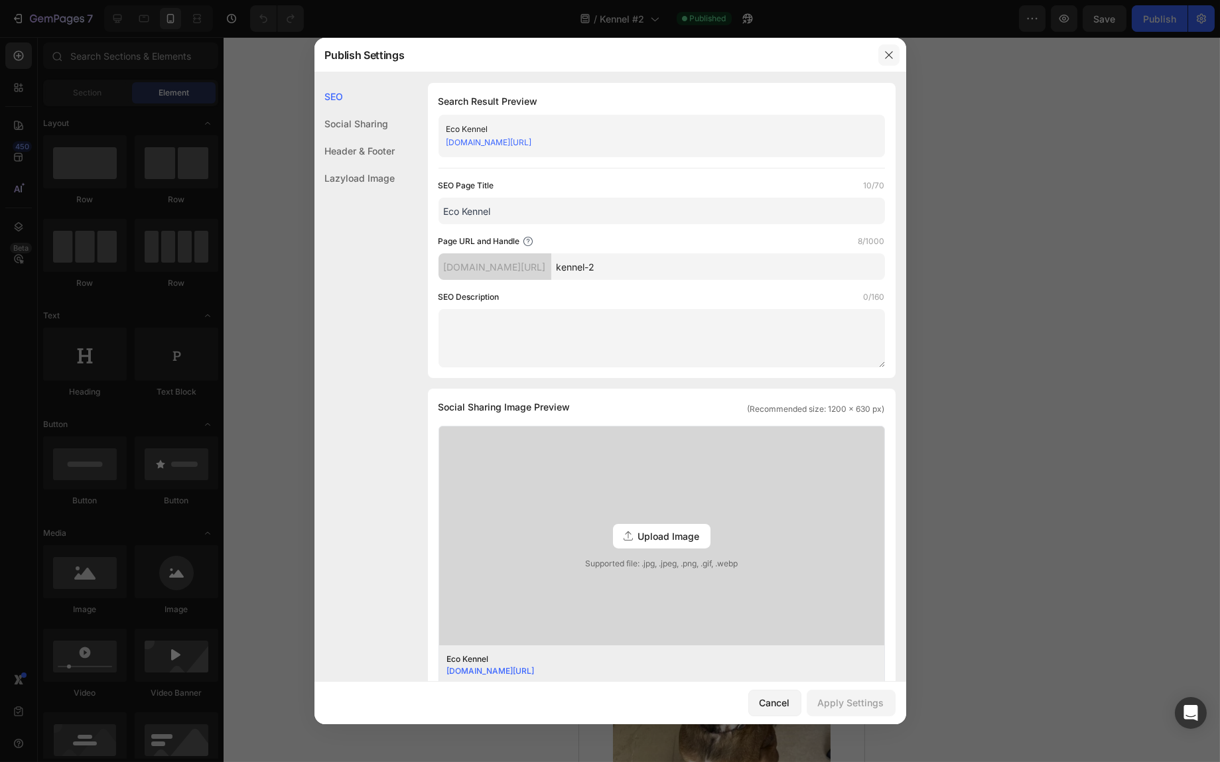
click at [892, 54] on icon "button" at bounding box center [889, 55] width 11 height 11
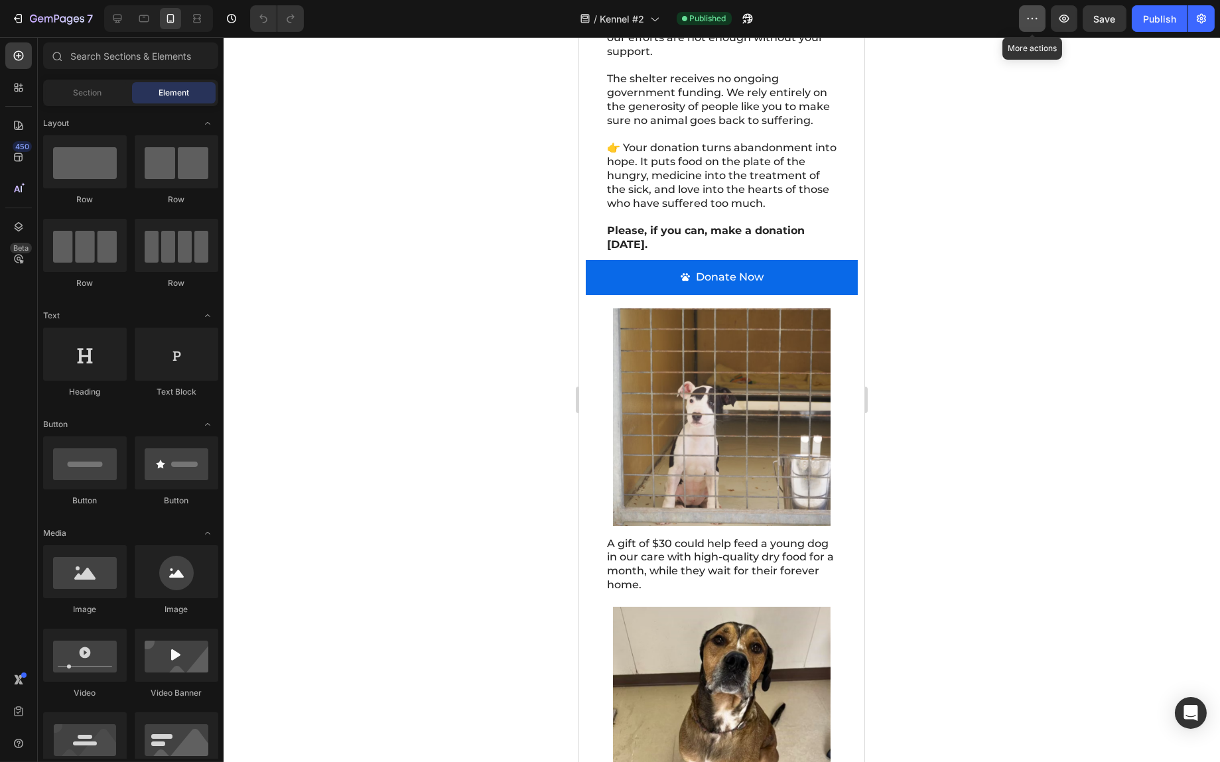
click at [1032, 21] on icon "button" at bounding box center [1032, 18] width 13 height 13
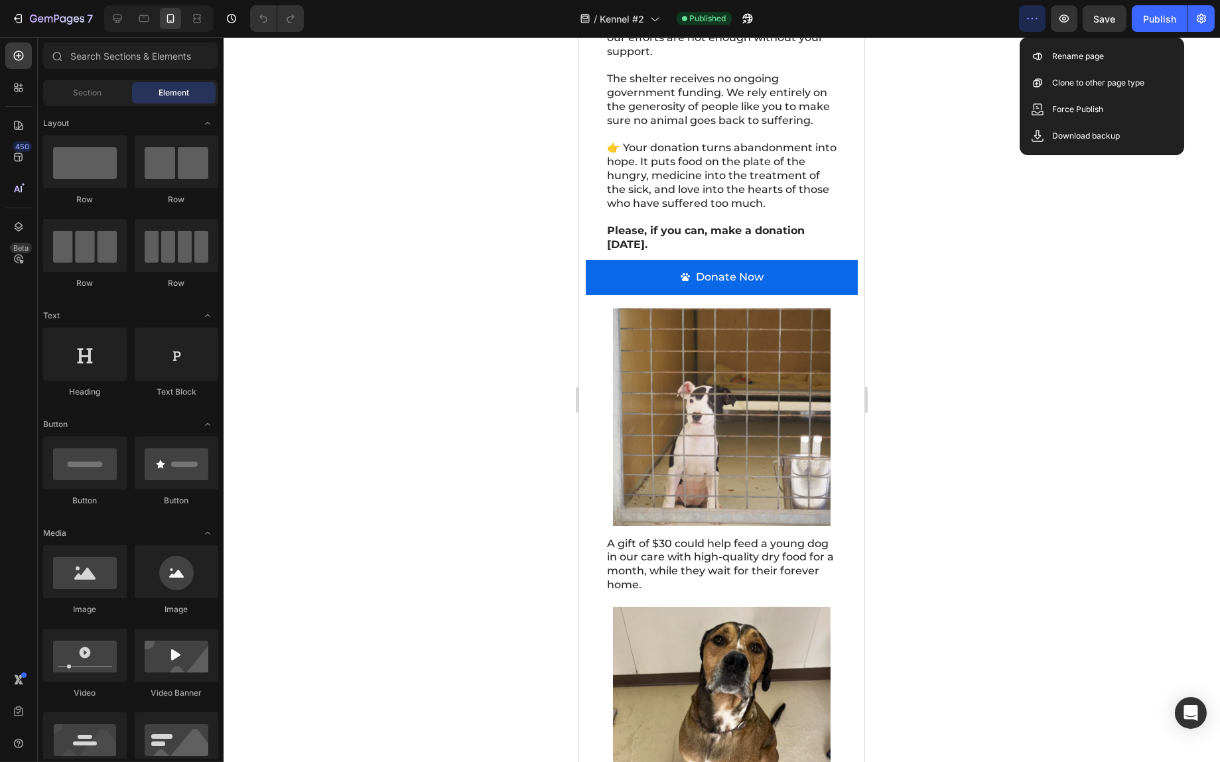
click at [796, 22] on div "/ Kennel #2 Published" at bounding box center [667, 18] width 705 height 27
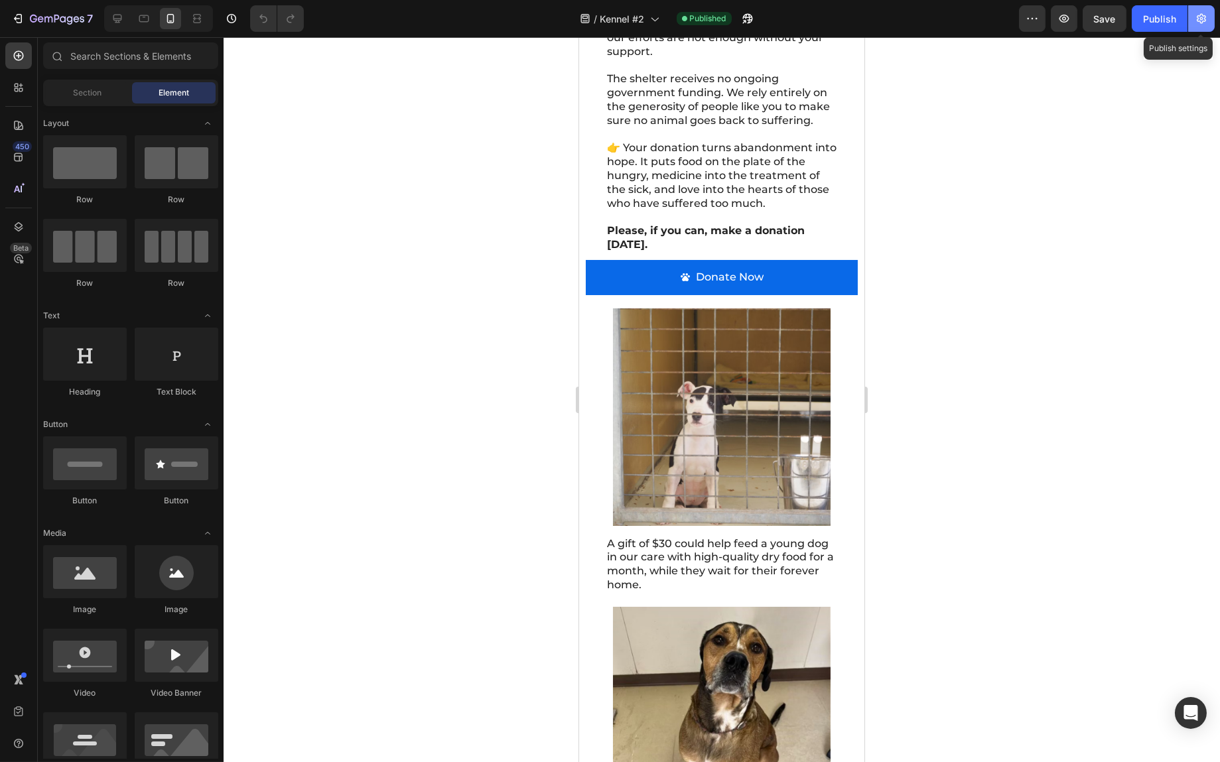
click at [1198, 21] on icon "button" at bounding box center [1201, 18] width 13 height 13
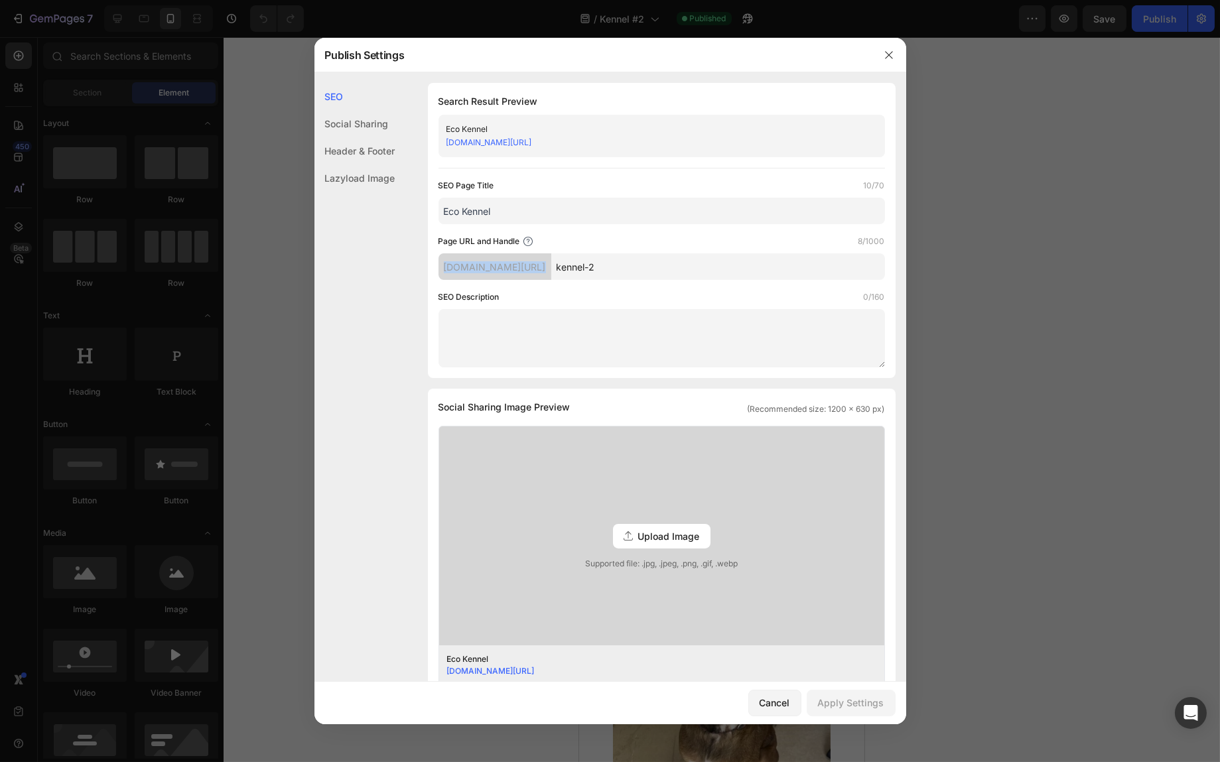
drag, startPoint x: 435, startPoint y: 269, endPoint x: 675, endPoint y: 256, distance: 239.9
click at [675, 256] on div "Search Result Preview Eco Kennel [DOMAIN_NAME][URL] SEO Page Title 10/70 Eco Ke…" at bounding box center [662, 230] width 468 height 295
copy div "[DOMAIN_NAME][URL]"
click at [884, 57] on icon "button" at bounding box center [889, 55] width 11 height 11
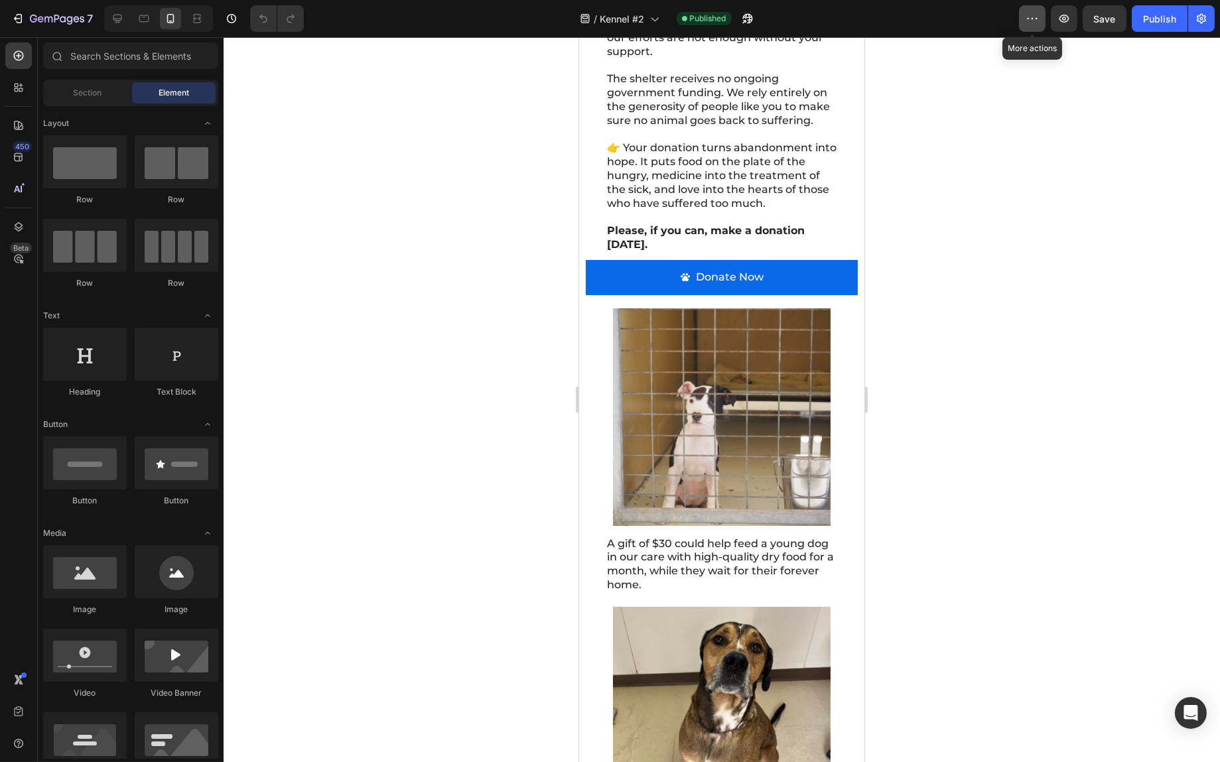
click at [1021, 24] on button "button" at bounding box center [1032, 18] width 27 height 27
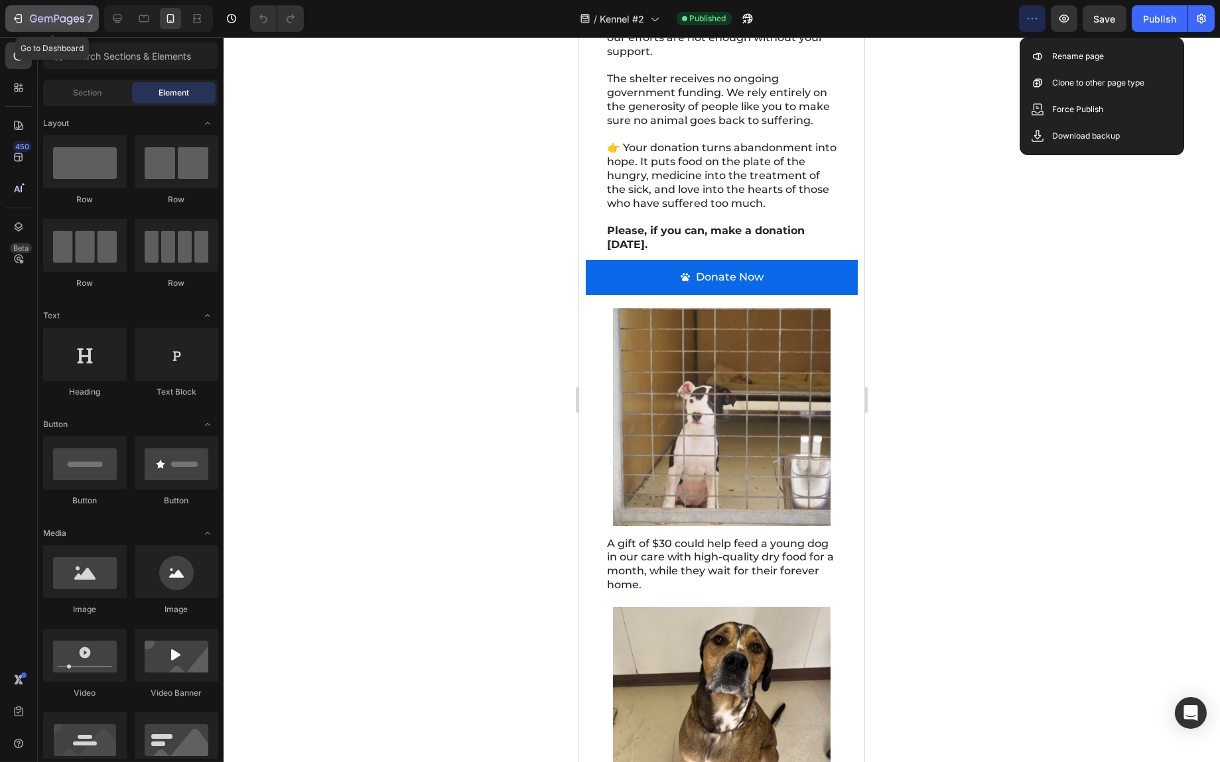
click at [19, 19] on icon "button" at bounding box center [17, 18] width 13 height 13
